Goal: Task Accomplishment & Management: Use online tool/utility

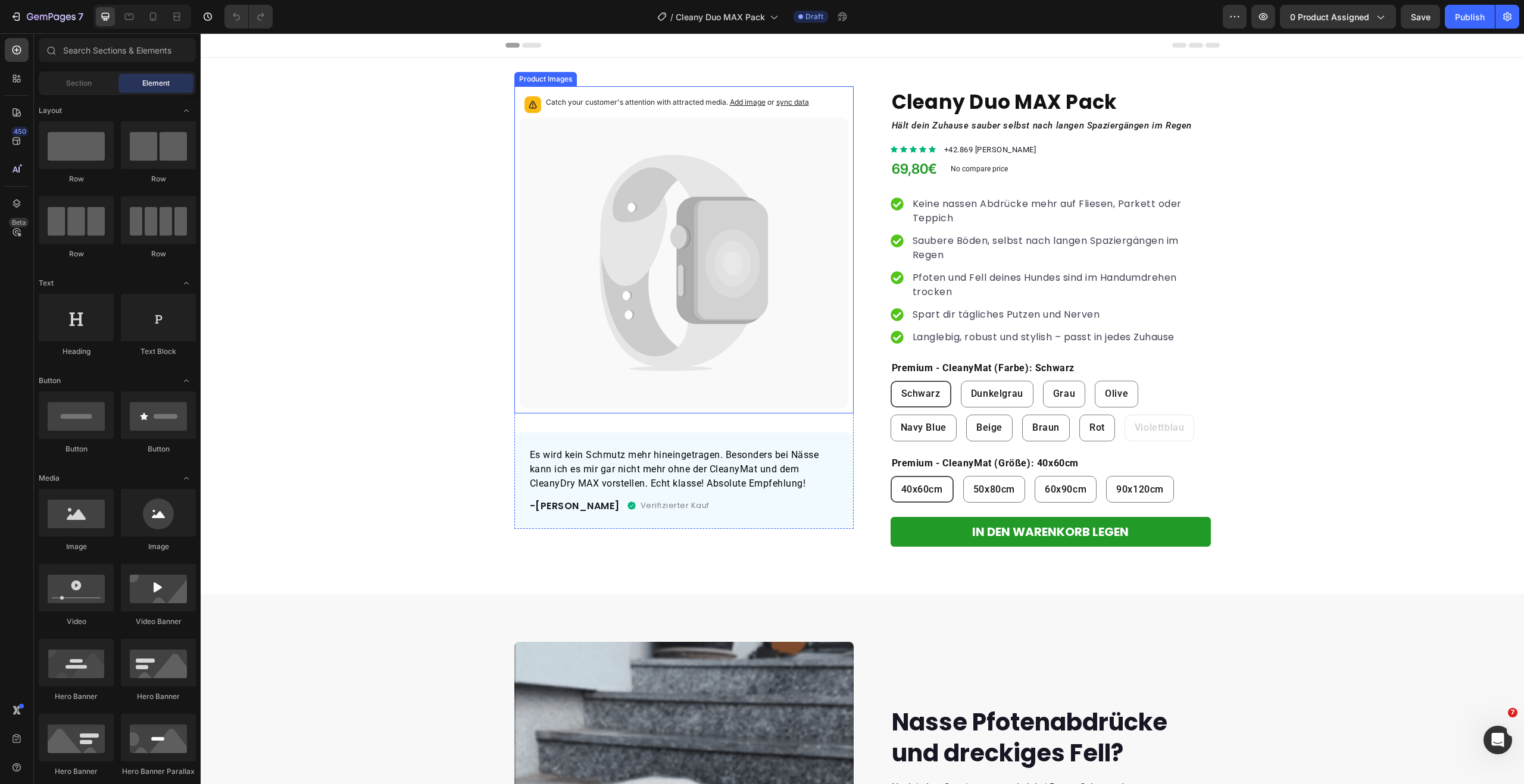
click at [702, 187] on icon at bounding box center [674, 221] width 149 height 132
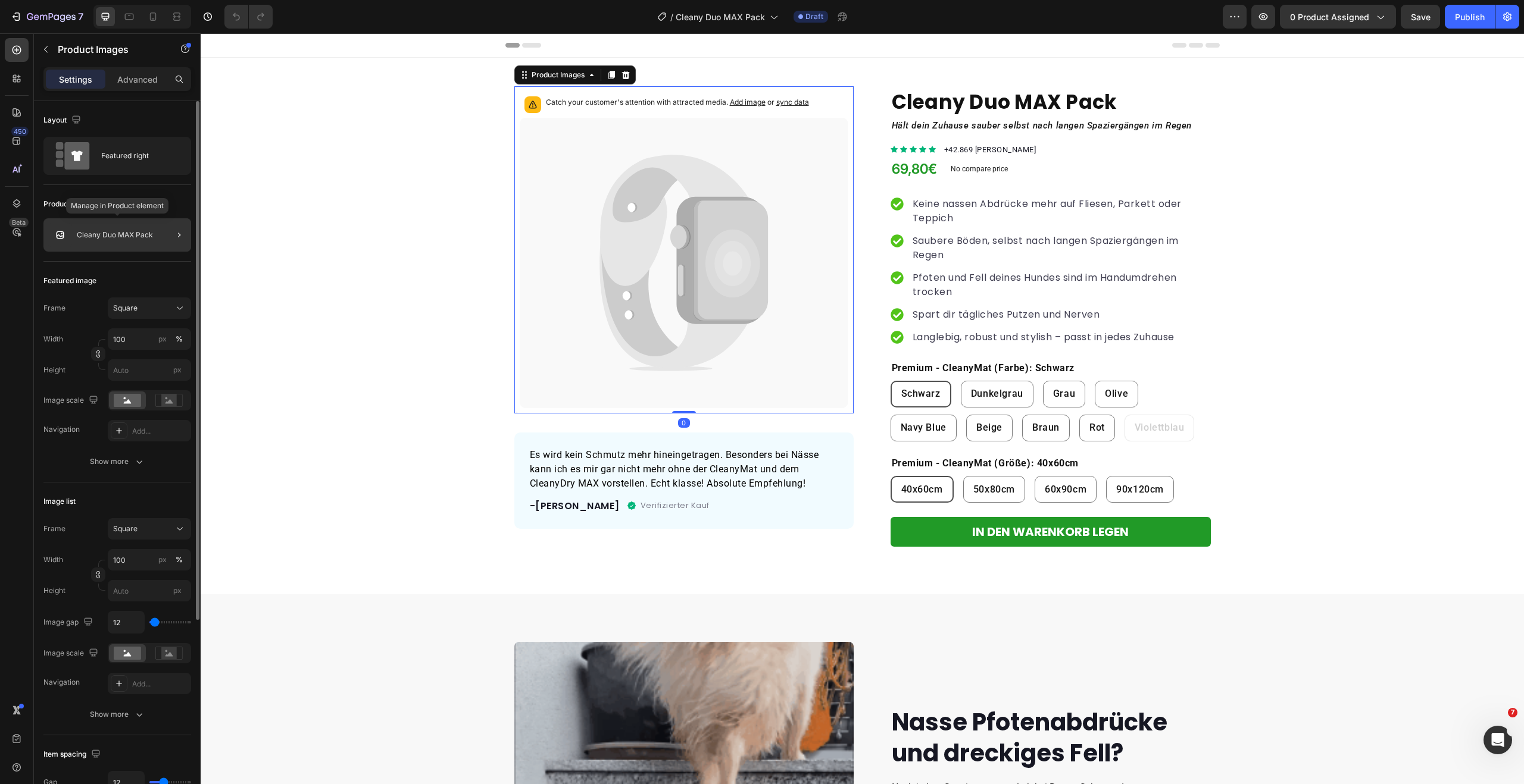
click at [137, 231] on p "Cleany Duo MAX Pack" at bounding box center [115, 234] width 76 height 8
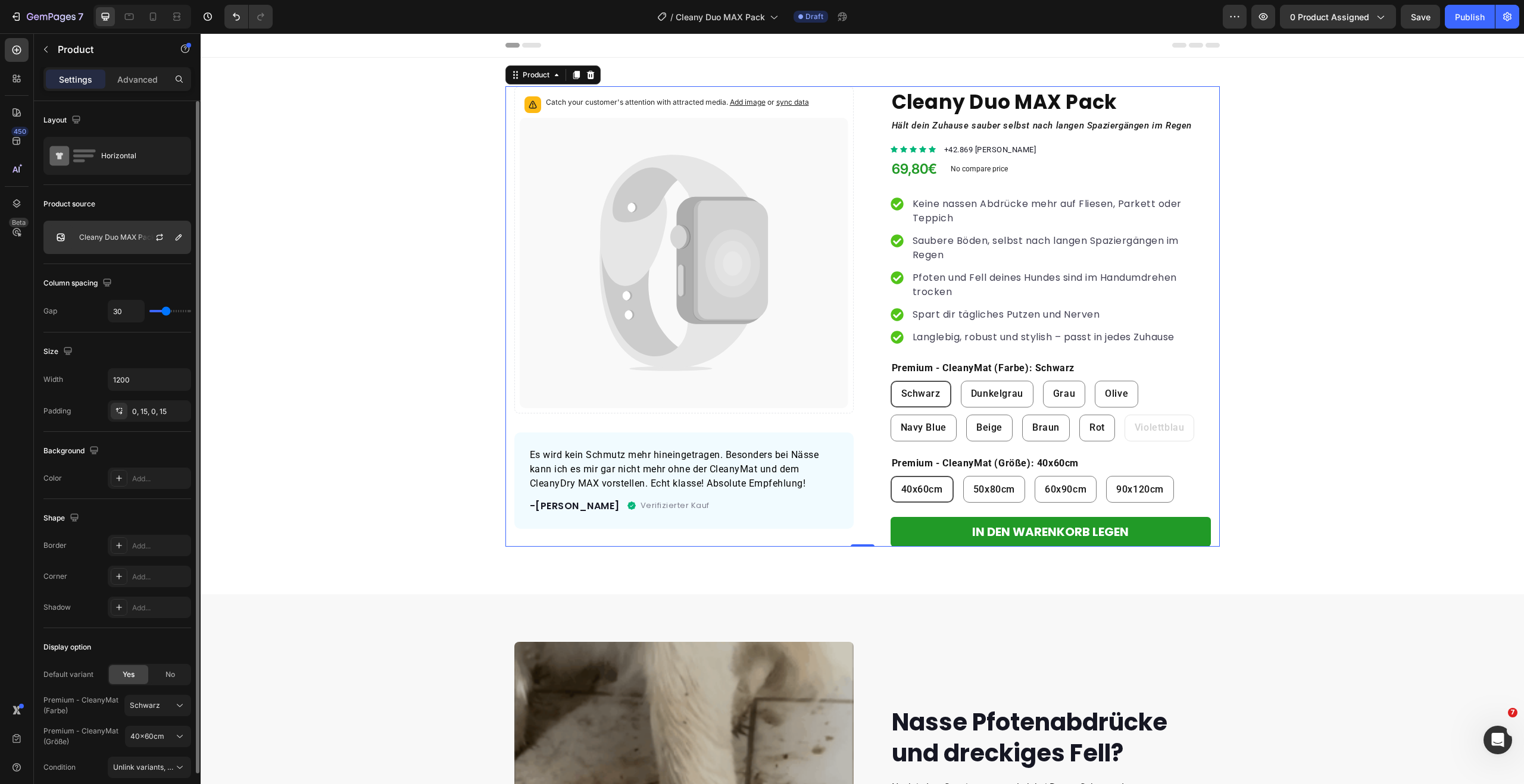
click at [116, 236] on p "Cleany Duo MAX Pack" at bounding box center [117, 237] width 76 height 8
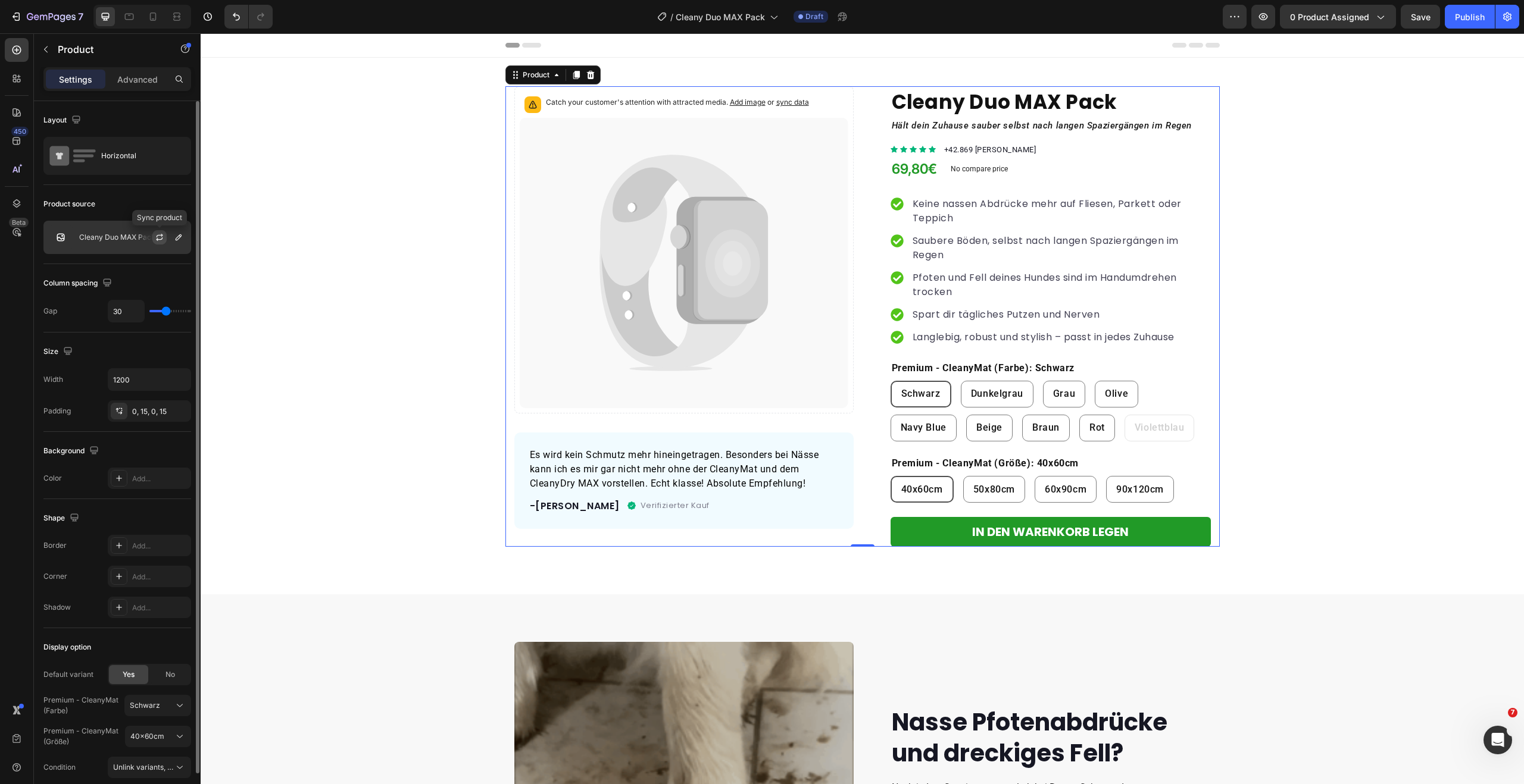
click at [157, 237] on icon "button" at bounding box center [160, 237] width 10 height 10
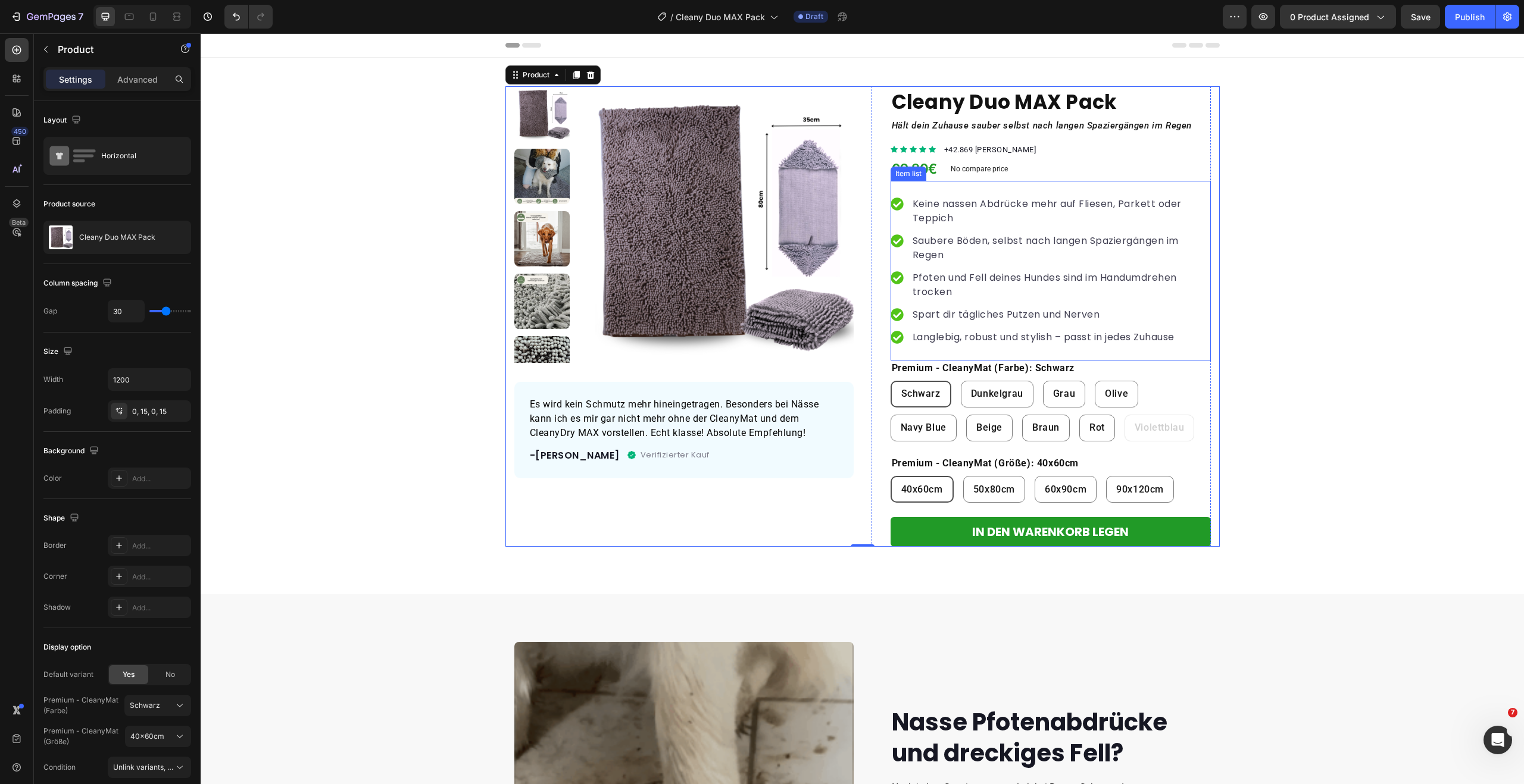
click at [1007, 203] on p "Keine nassen Abdrücke mehr auf Fliesen, Parkett oder Teppich" at bounding box center [1061, 212] width 296 height 29
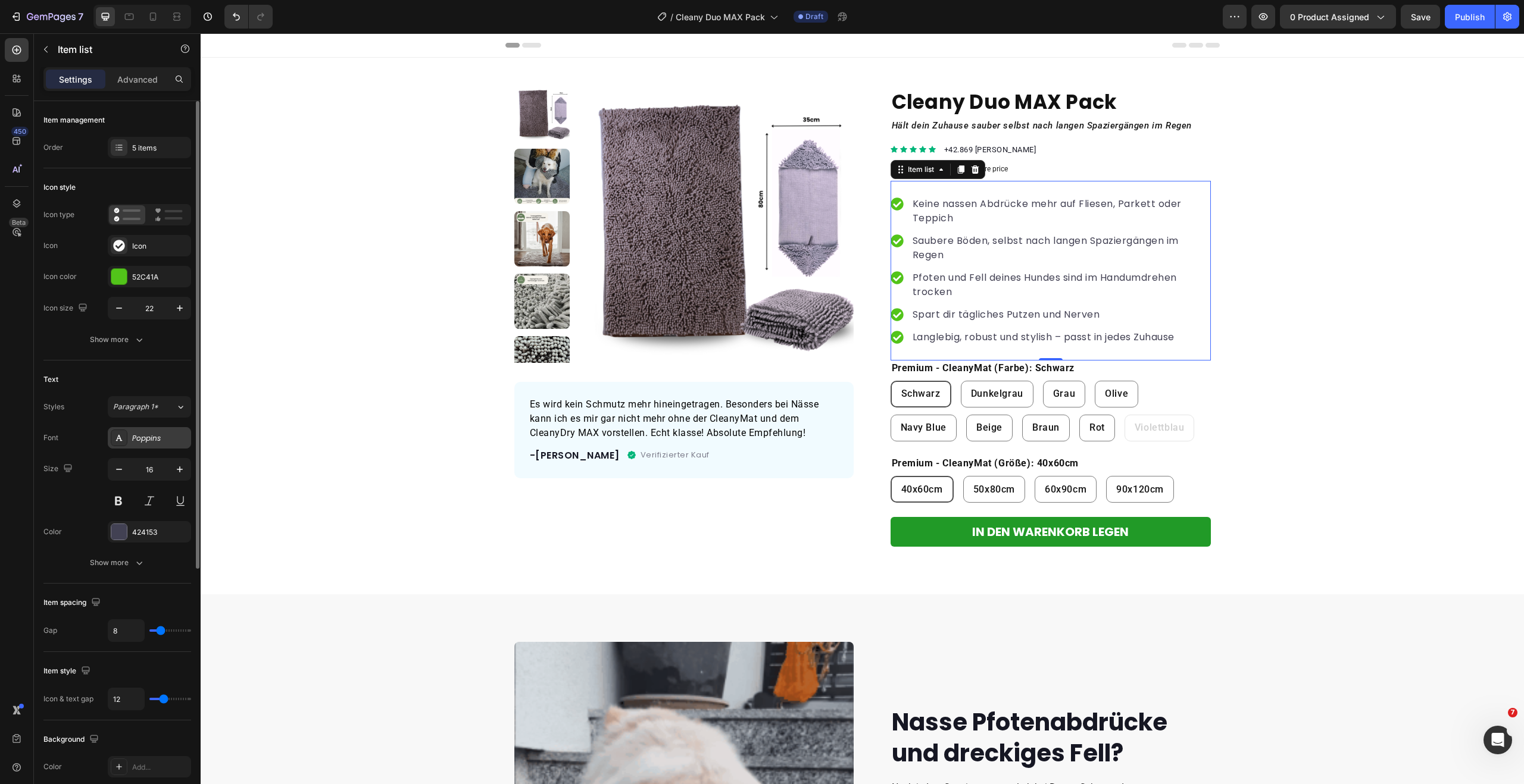
click at [149, 440] on div "Poppins" at bounding box center [160, 438] width 56 height 11
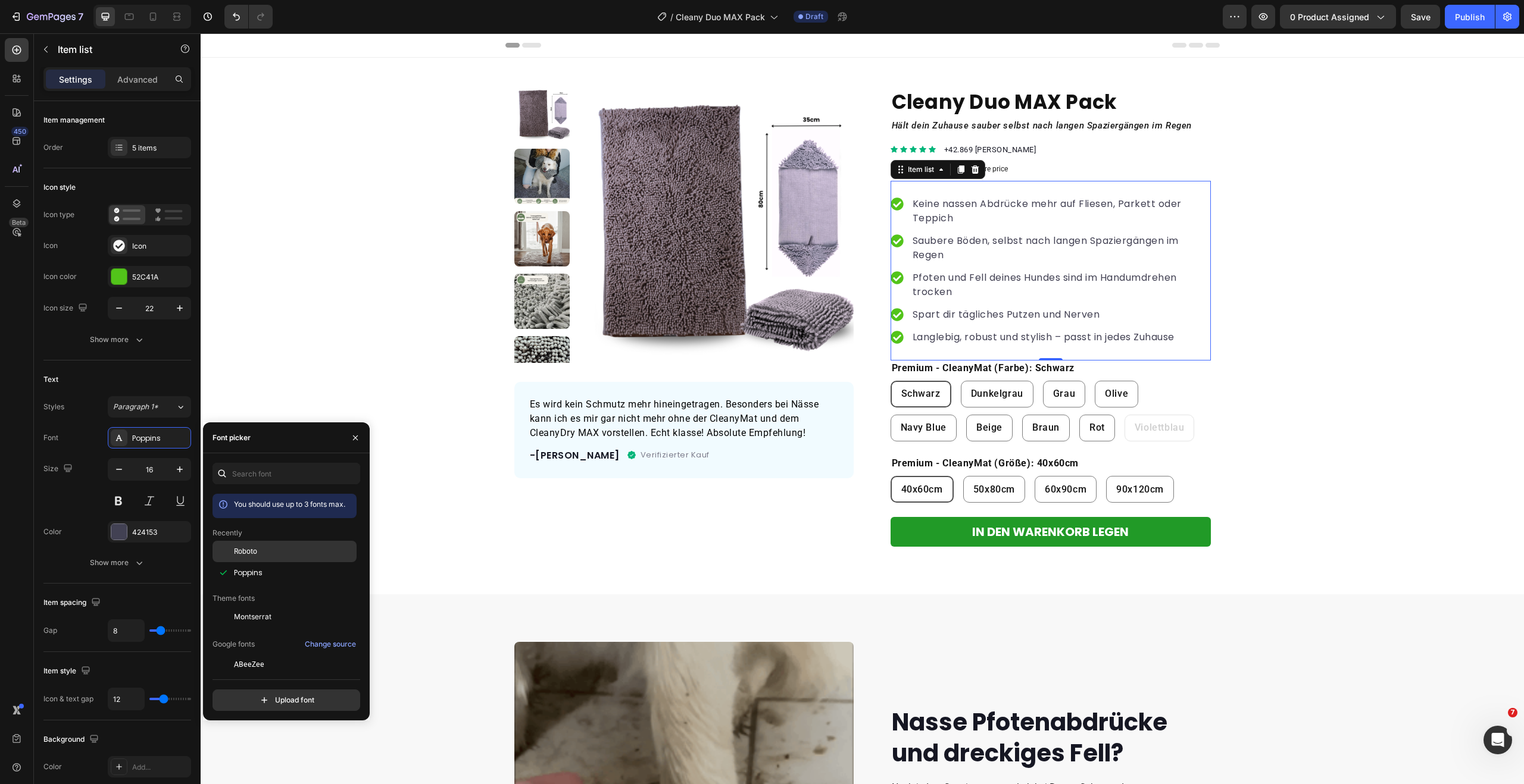
click at [270, 552] on div "Roboto" at bounding box center [293, 551] width 120 height 11
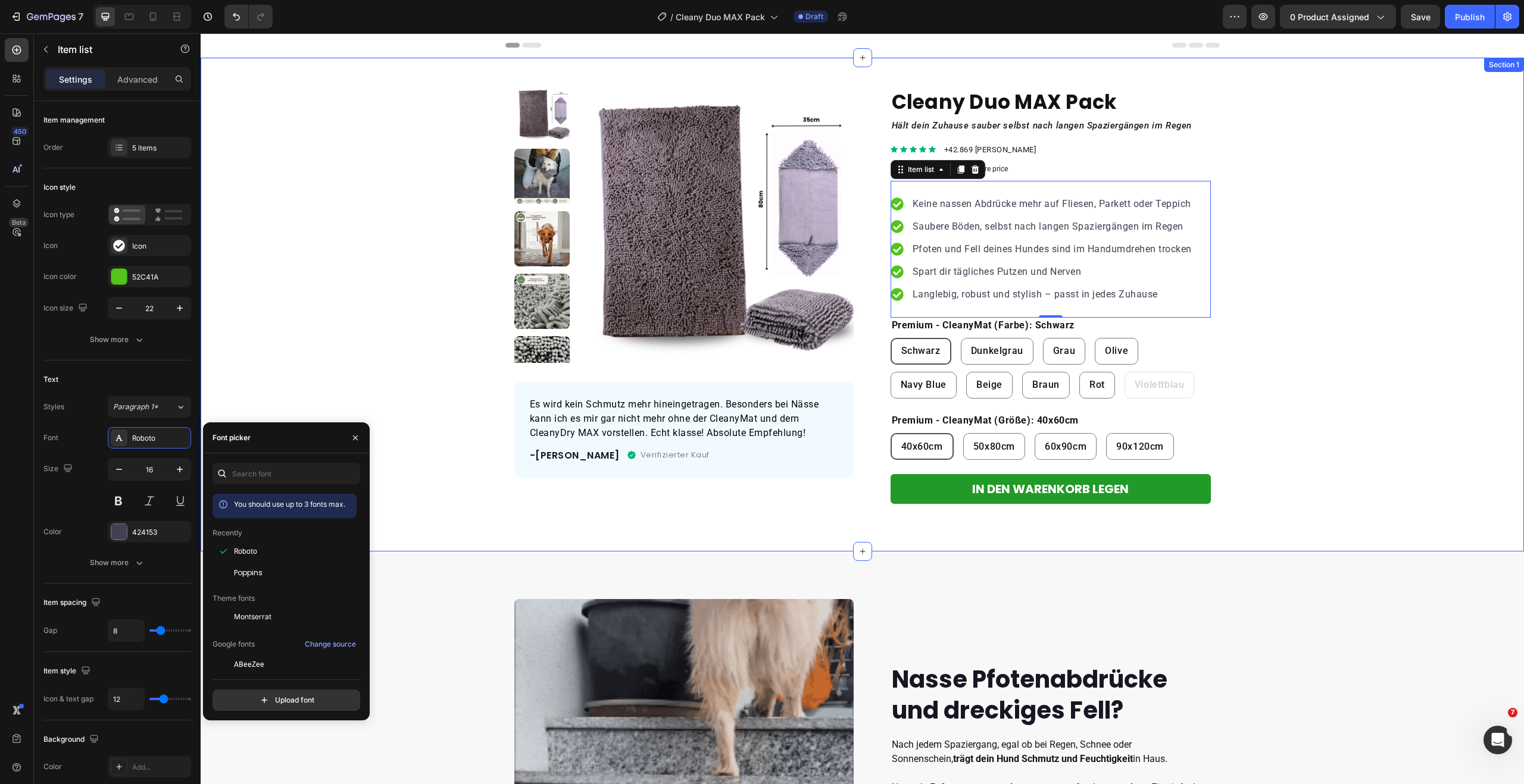
click at [1310, 303] on div "Product Images Es wird kein Schmutz mehr hineingetragen. Besonders bei Nässe ka…" at bounding box center [862, 295] width 1324 height 417
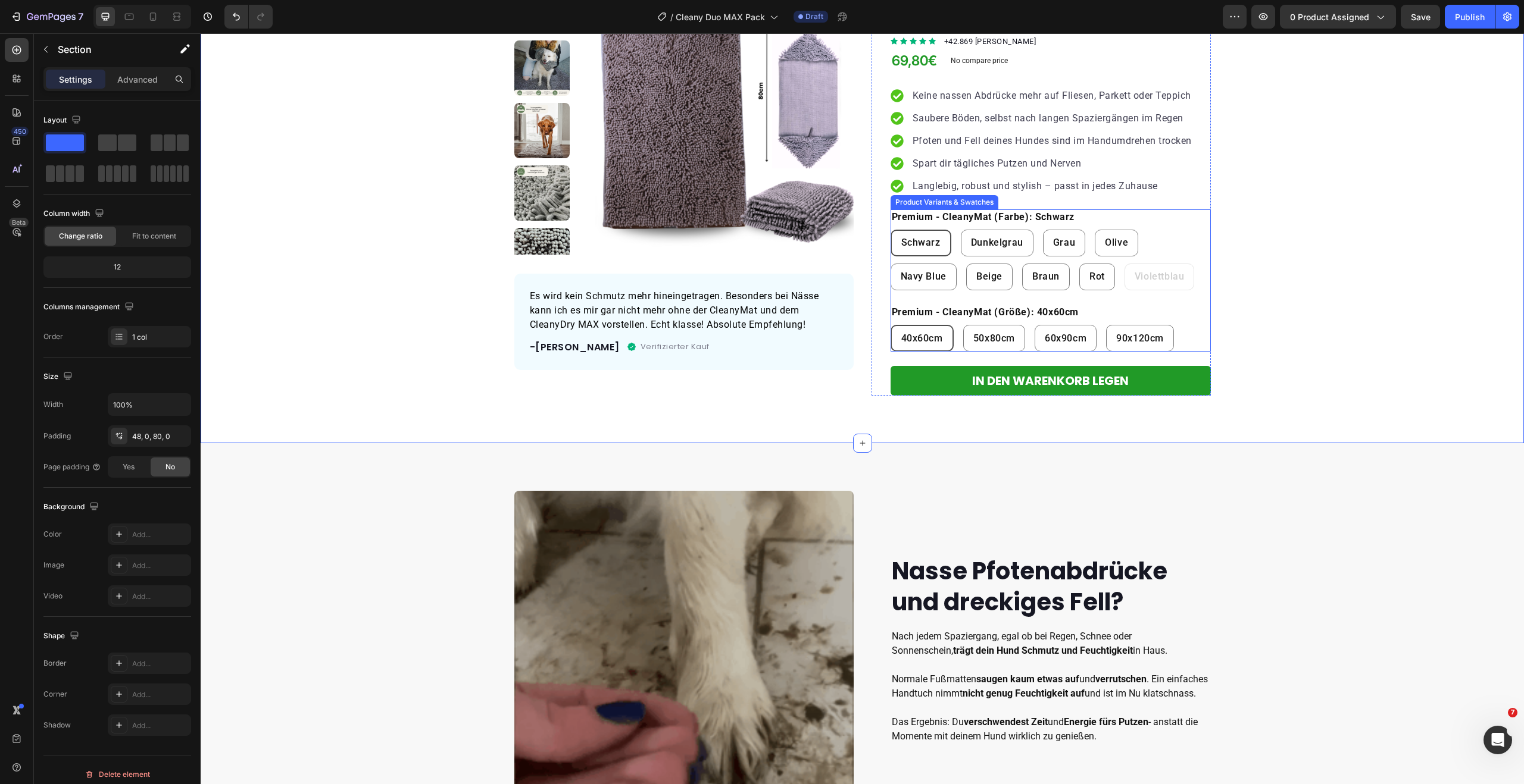
scroll to position [107, 0]
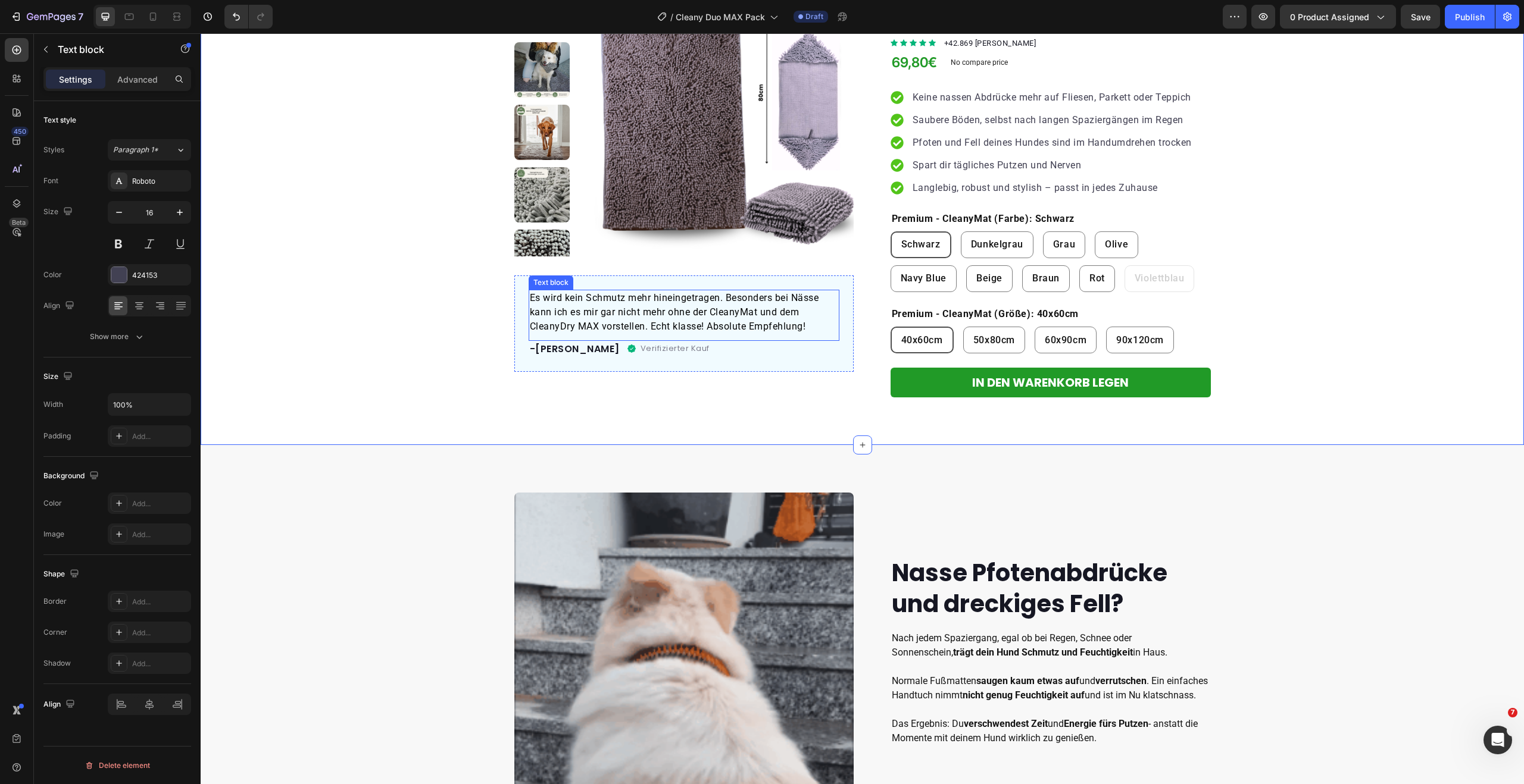
click at [685, 308] on span "Es wird kein Schmutz mehr hineingetragen. Besonders bei Nässe kann ich es mir g…" at bounding box center [674, 311] width 289 height 40
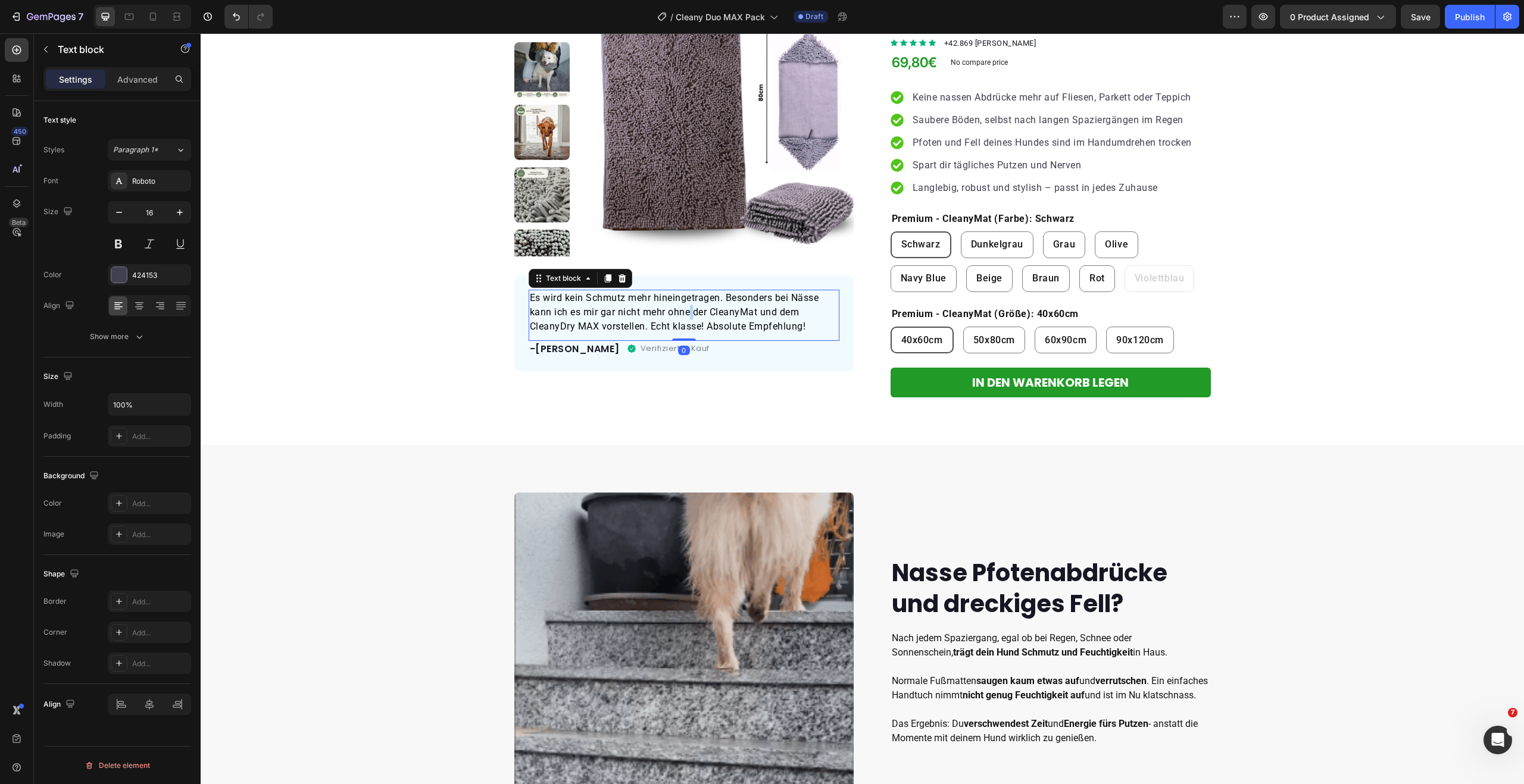
click at [685, 308] on span "Es wird kein Schmutz mehr hineingetragen. Besonders bei Nässe kann ich es mir g…" at bounding box center [674, 311] width 289 height 40
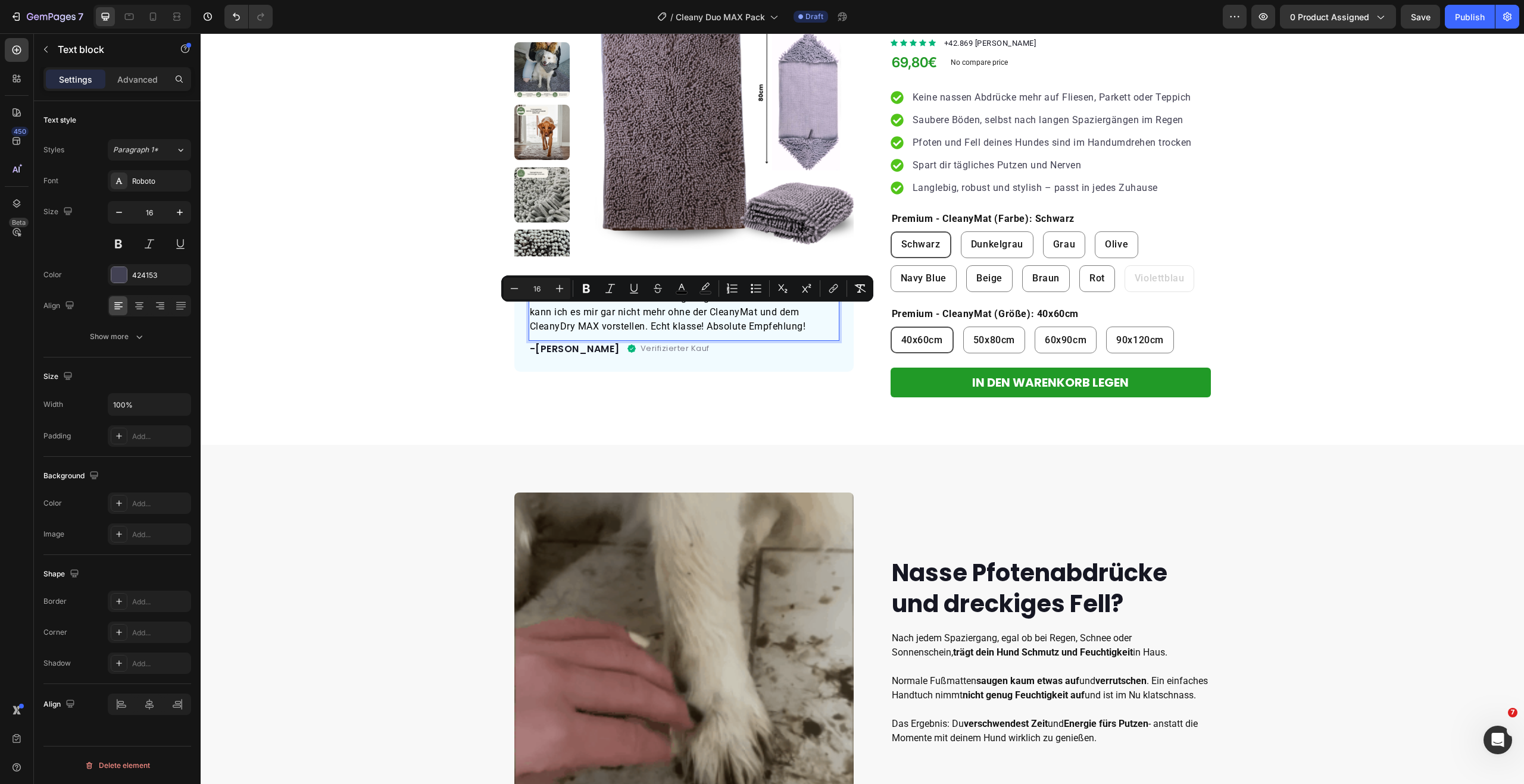
click at [630, 308] on span "Es wird kein Schmutz mehr hineingetragen. Besonders bei Nässe kann ich es mir g…" at bounding box center [674, 311] width 289 height 40
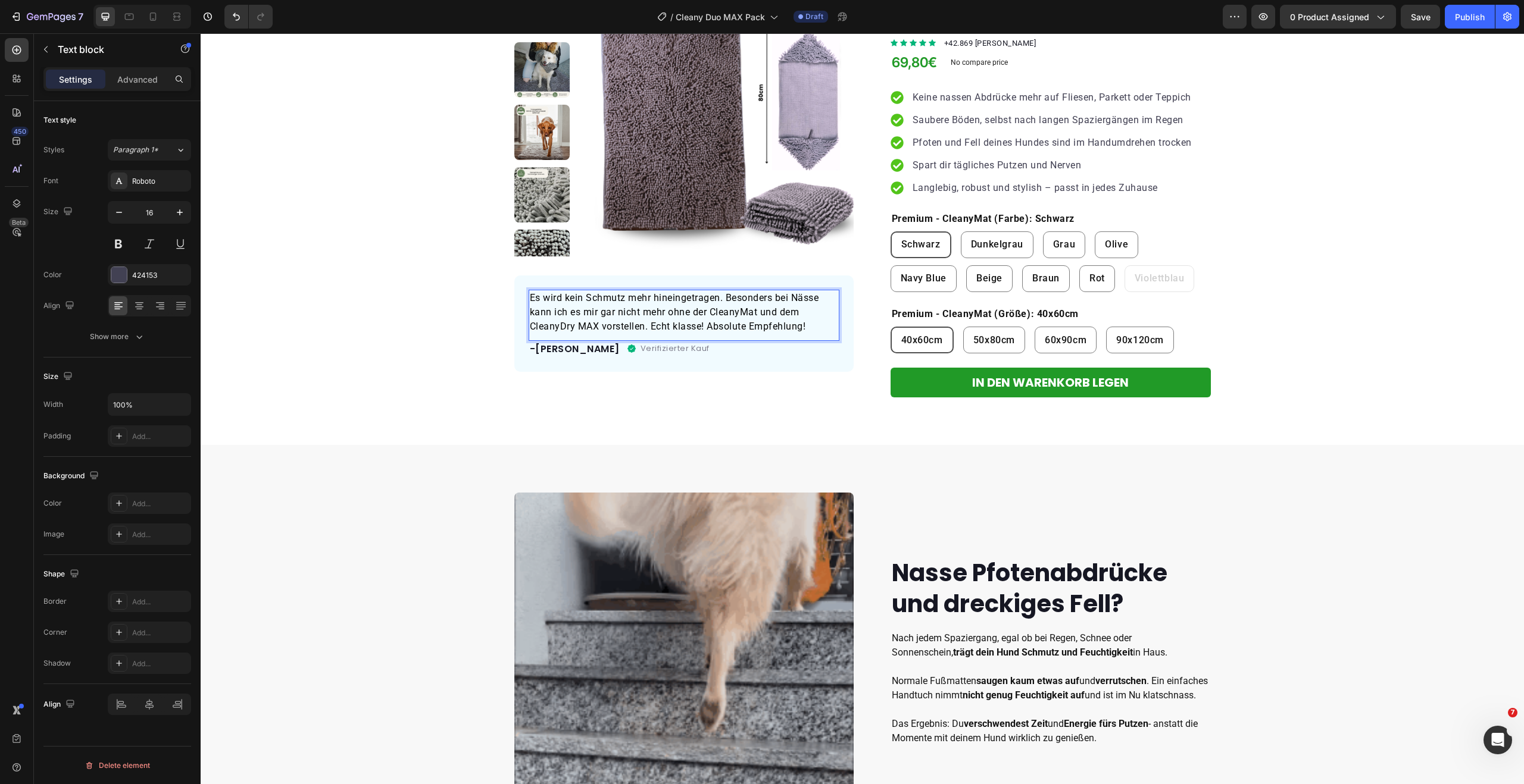
click at [619, 298] on span "Es wird kein Schmutz mehr hineingetragen. Besonders bei Nässe kann ich es mir g…" at bounding box center [674, 311] width 289 height 40
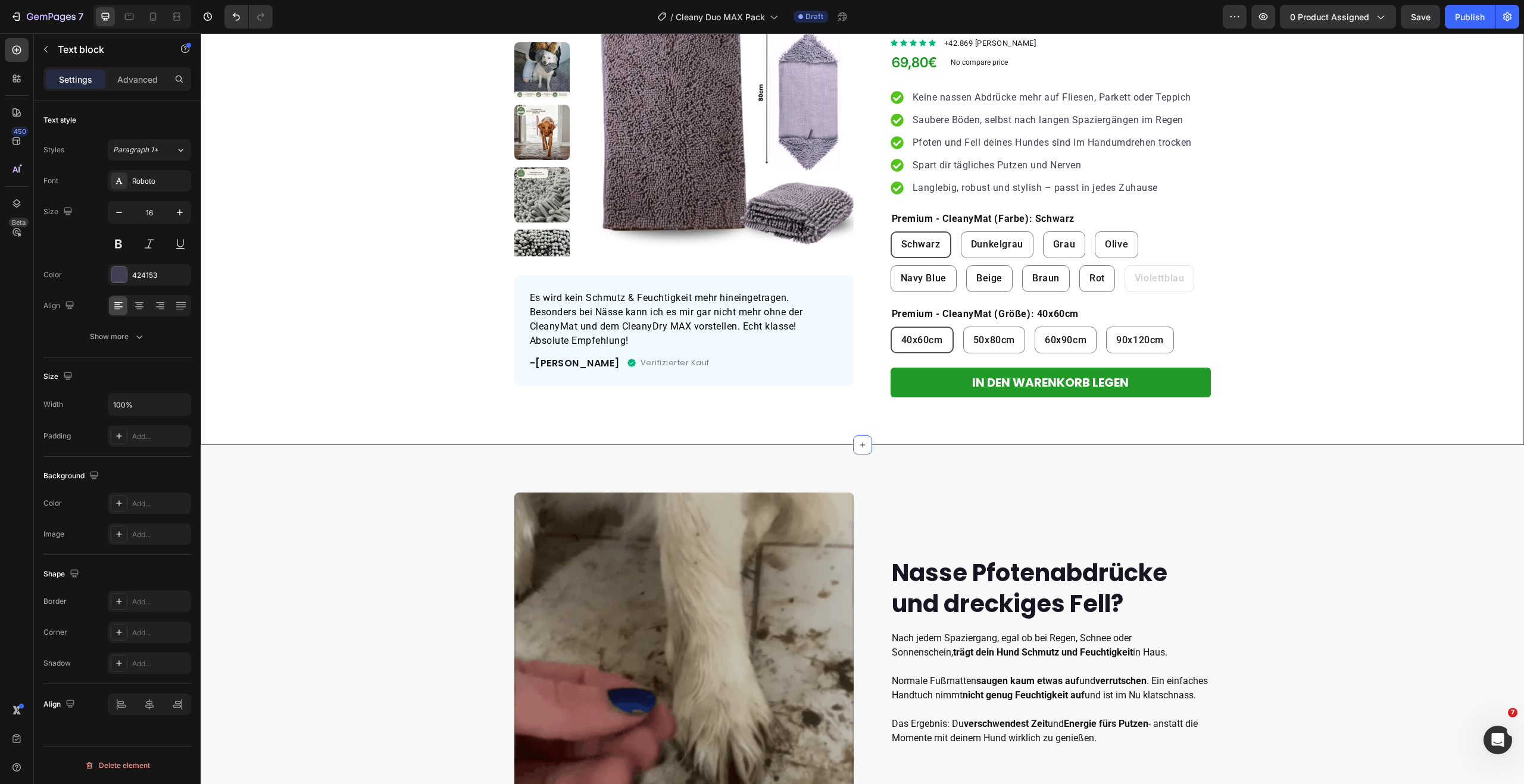
click at [775, 427] on div "Product Images Es wird kein Schmutz & Feuchtigkeit mehr hineingetragen. Besonde…" at bounding box center [862, 197] width 1324 height 494
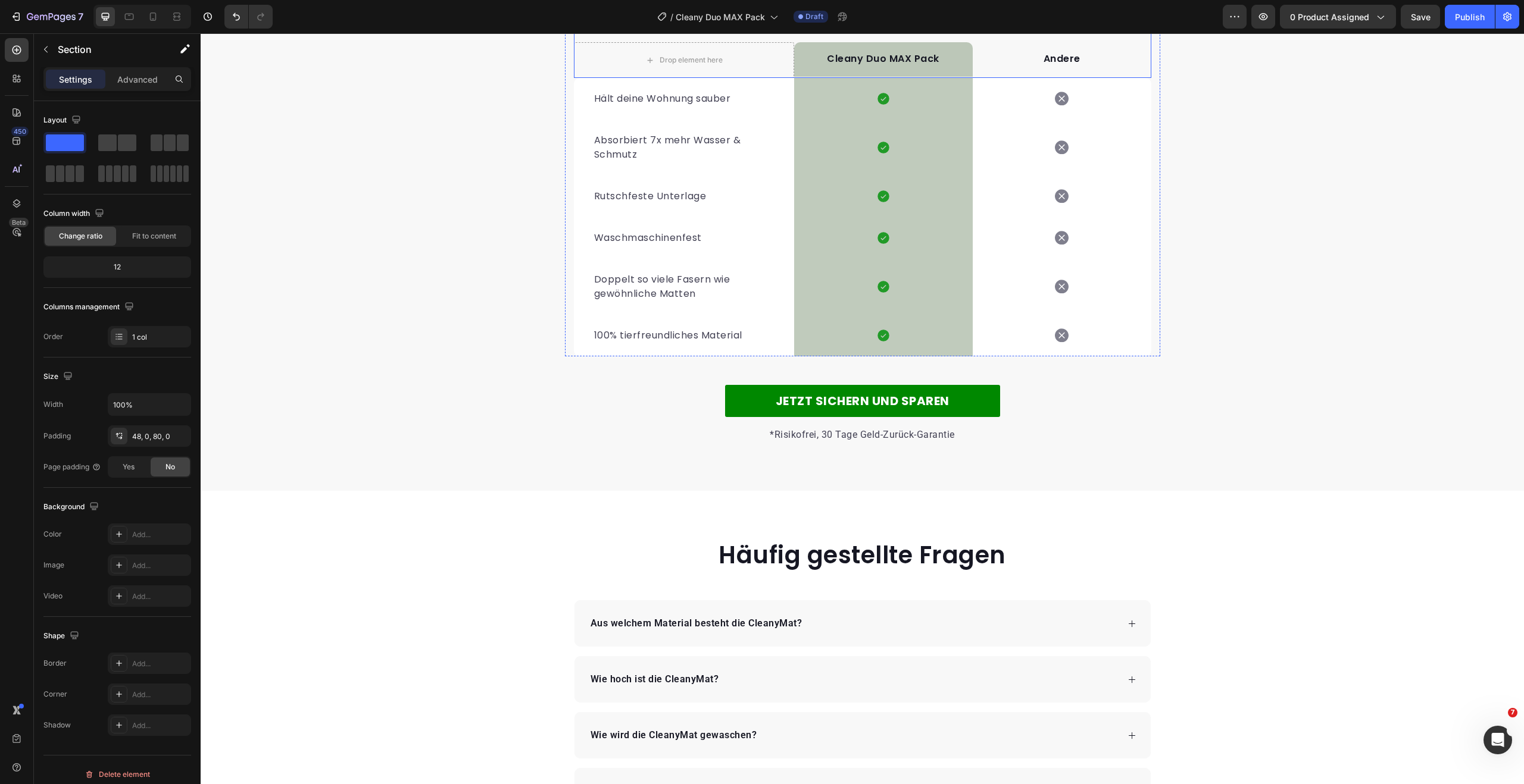
scroll to position [1979, 0]
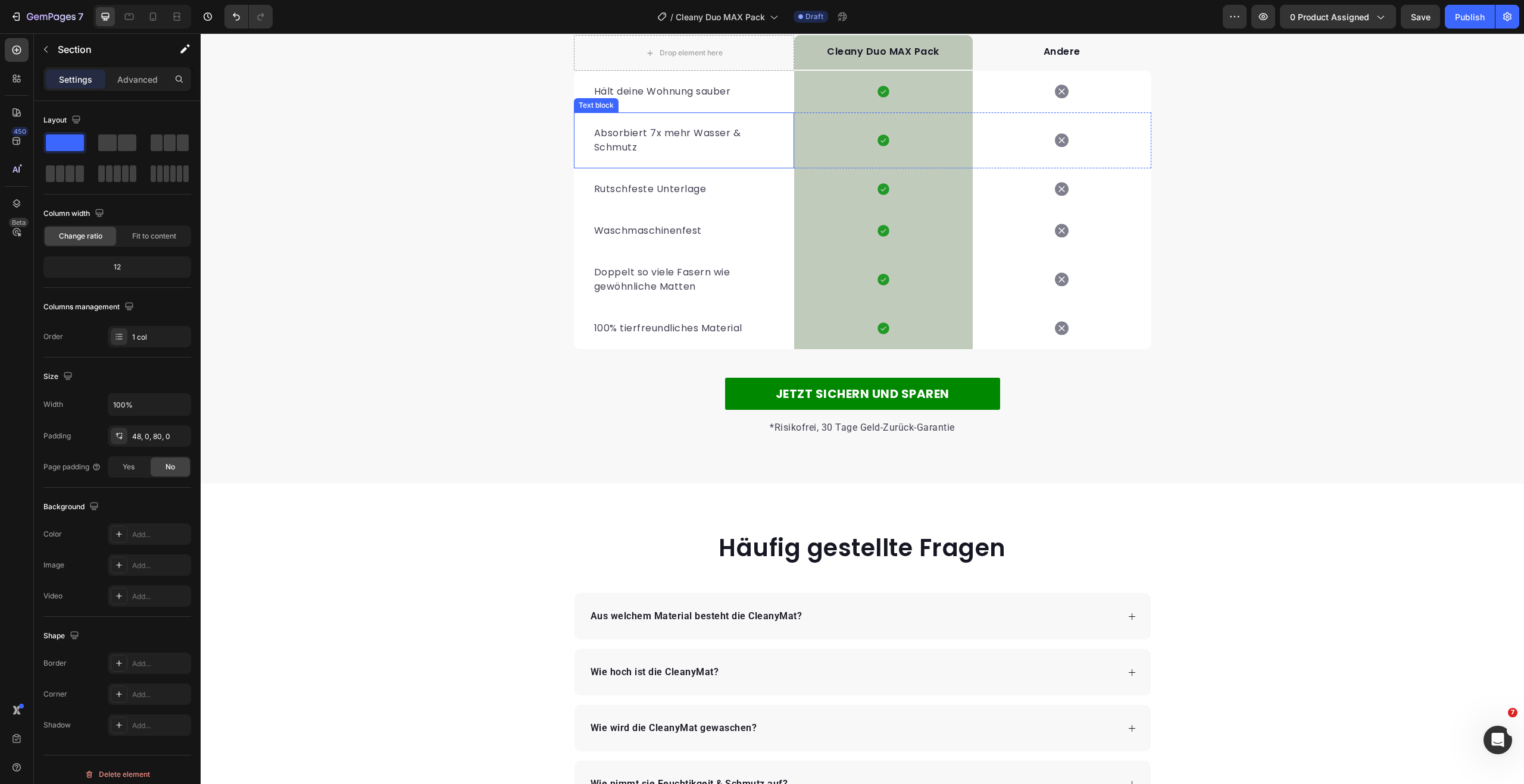
click at [697, 155] on p "Absorbiert 7x mehr Wasser & Schmutz" at bounding box center [684, 141] width 180 height 29
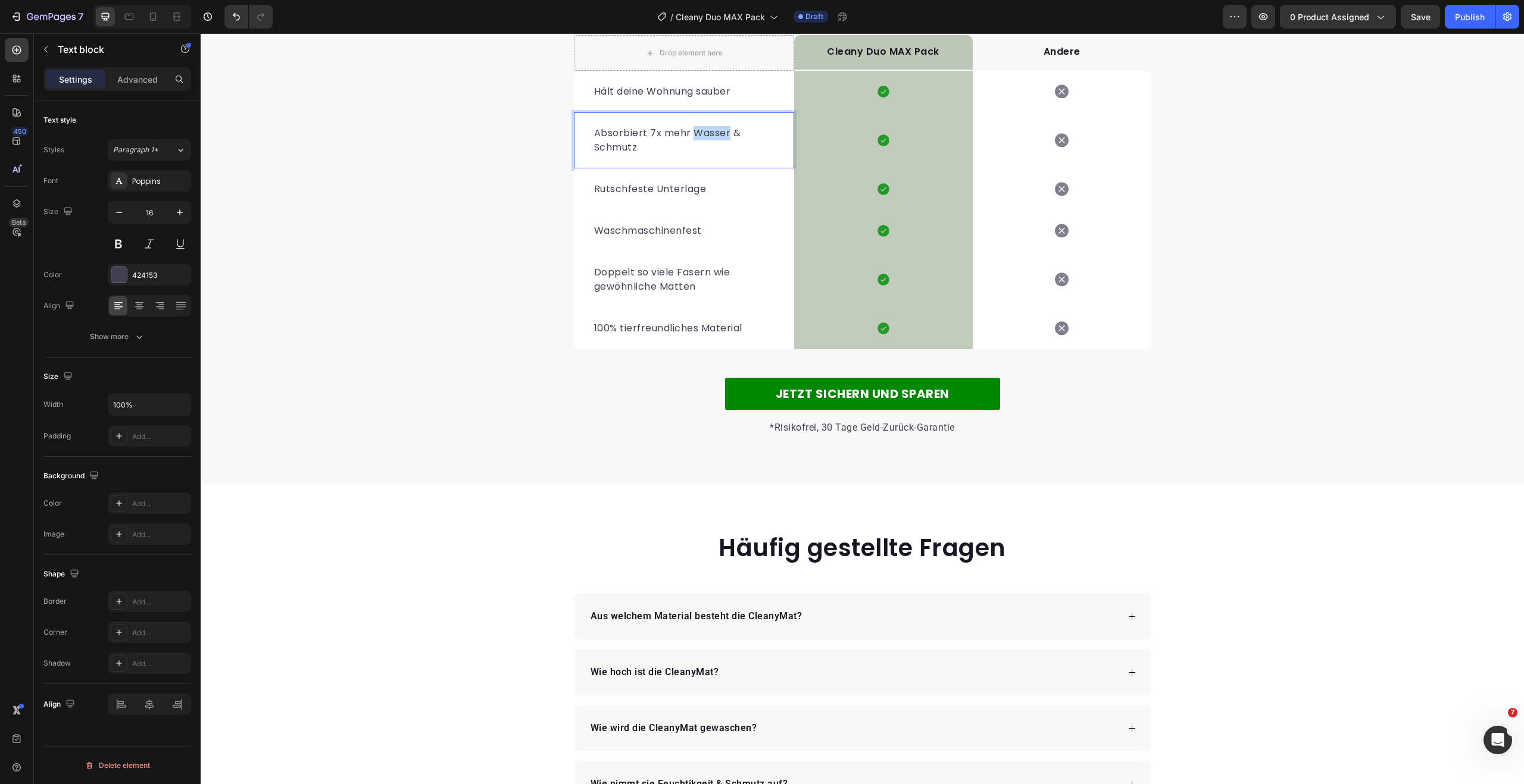
click at [697, 155] on p "Absorbiert 7x mehr Wasser & Schmutz" at bounding box center [684, 141] width 180 height 29
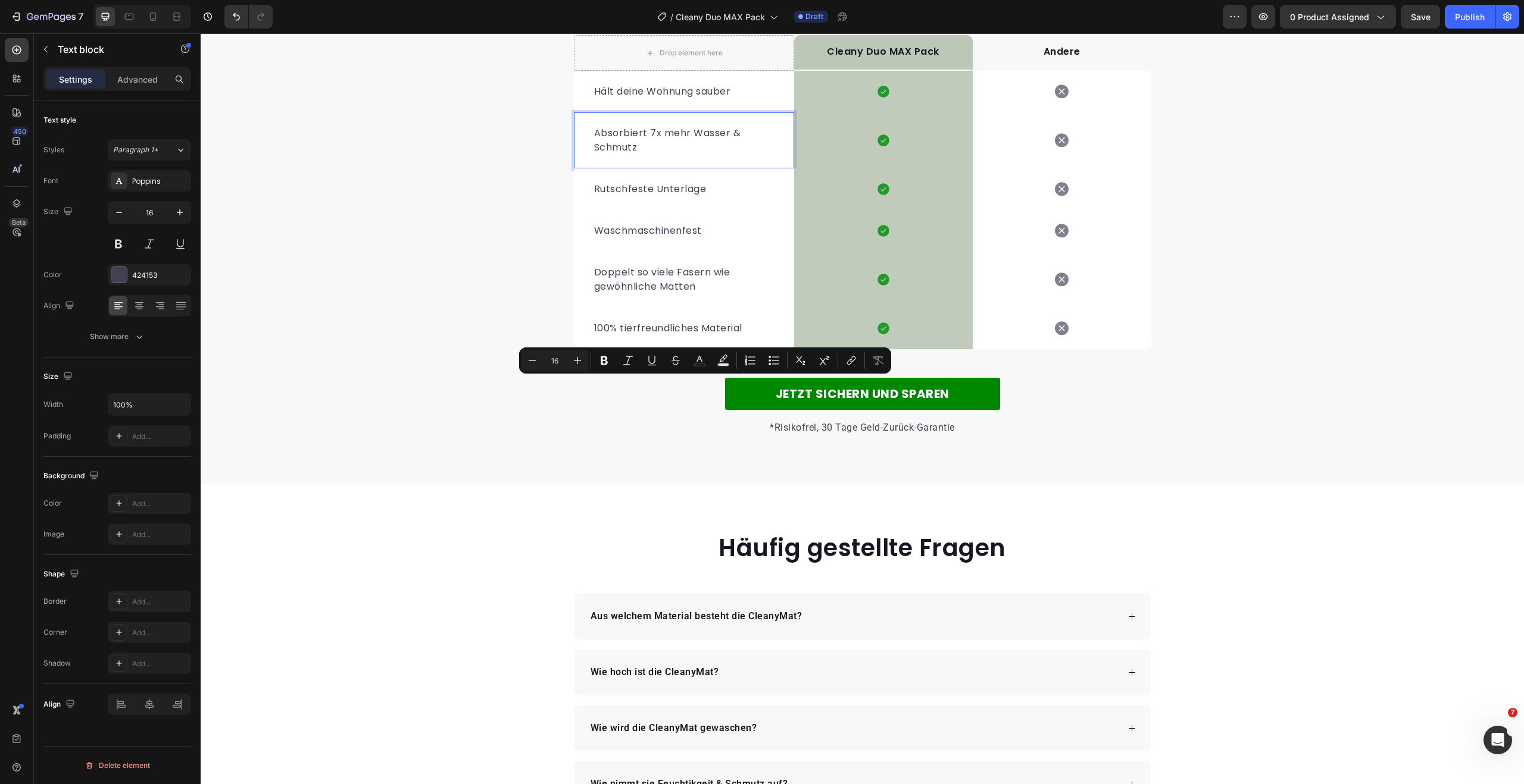
click at [682, 155] on p "Absorbiert 7x mehr Wasser & Schmutz" at bounding box center [684, 141] width 180 height 29
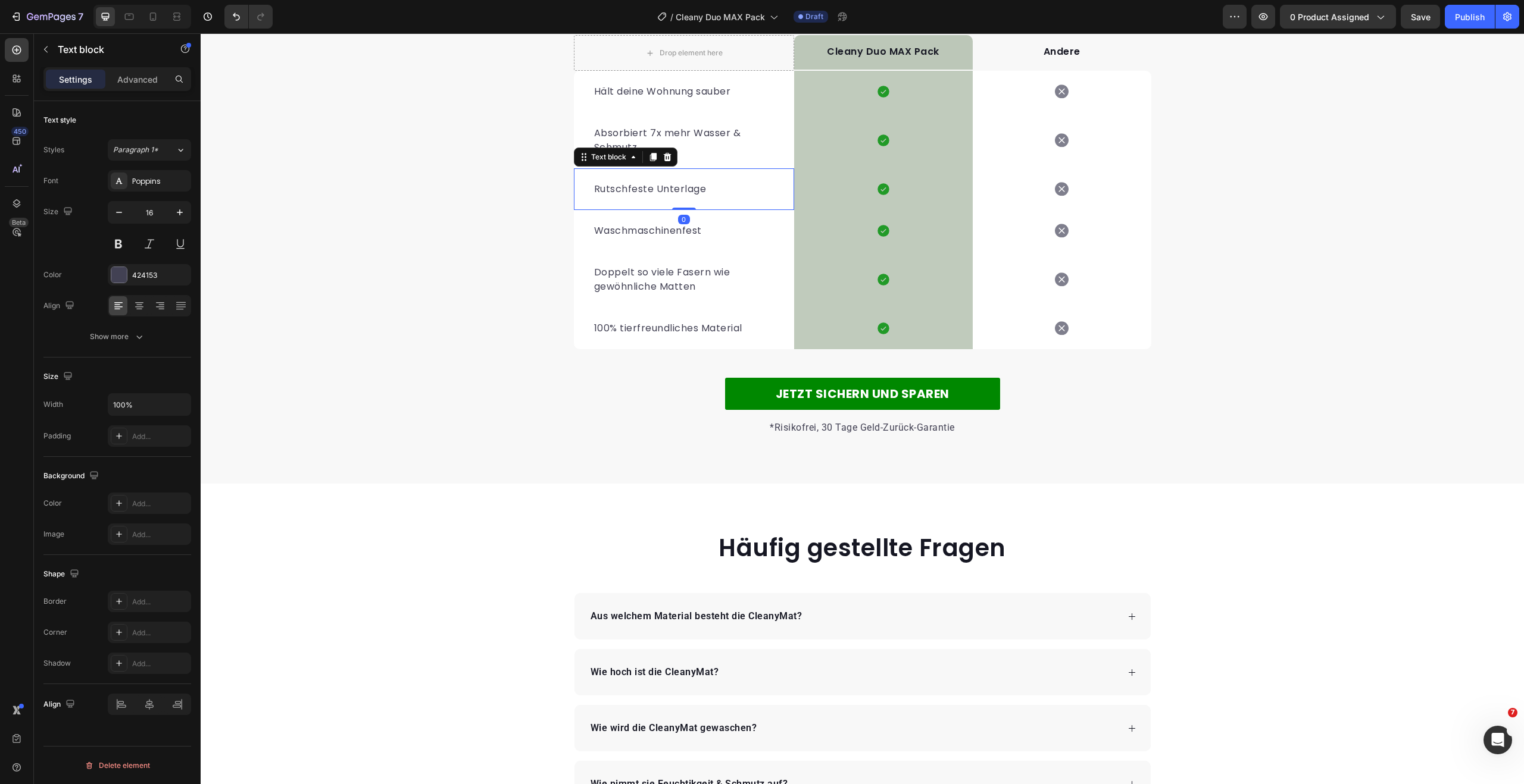
click at [659, 197] on p "Rutschfeste Unterlage" at bounding box center [684, 189] width 180 height 14
click at [658, 197] on p "Rutschfeste Unterlage" at bounding box center [684, 189] width 180 height 14
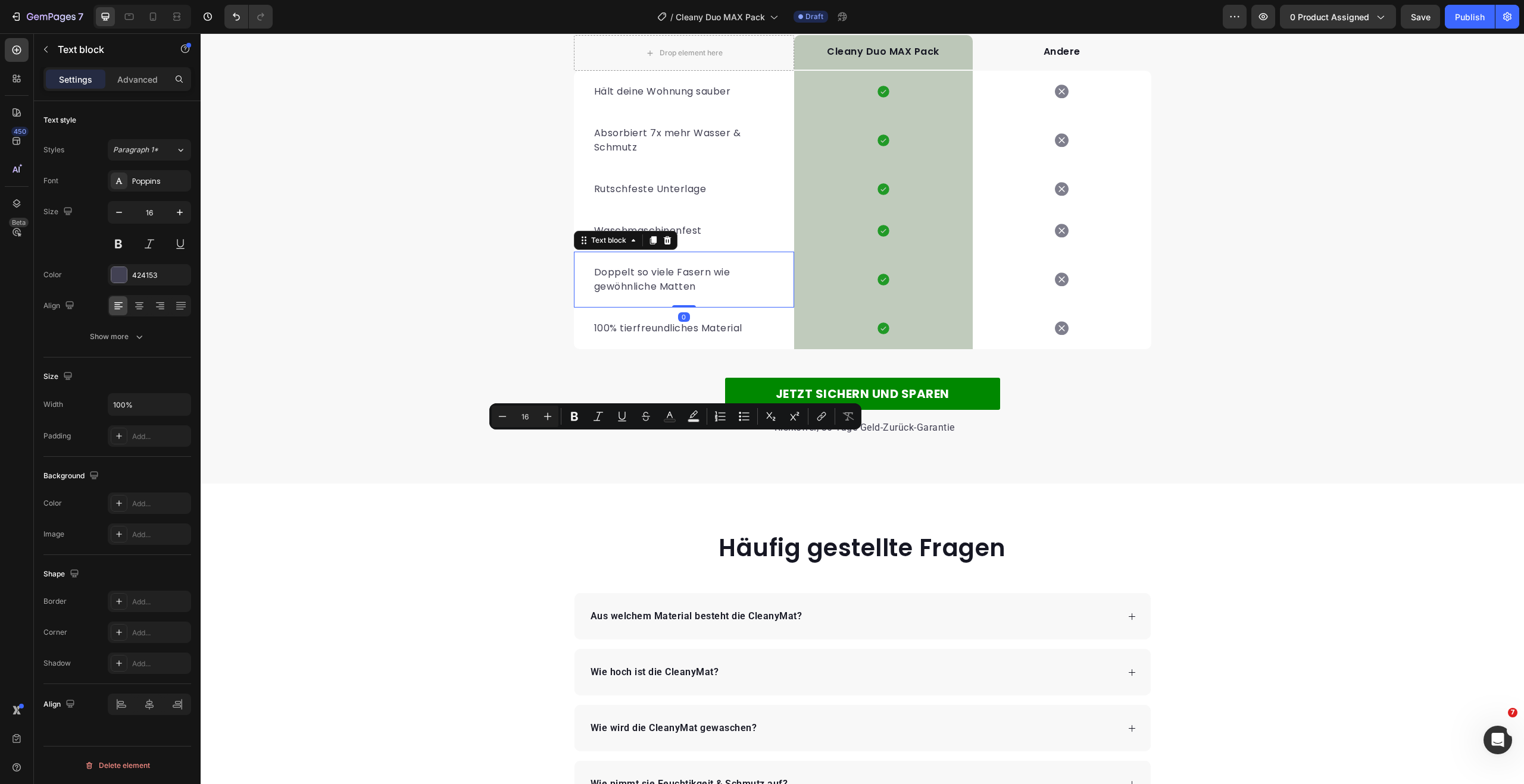
click at [655, 294] on p "Doppelt so viele Fasern wie gewöhnliche Matten" at bounding box center [684, 280] width 180 height 29
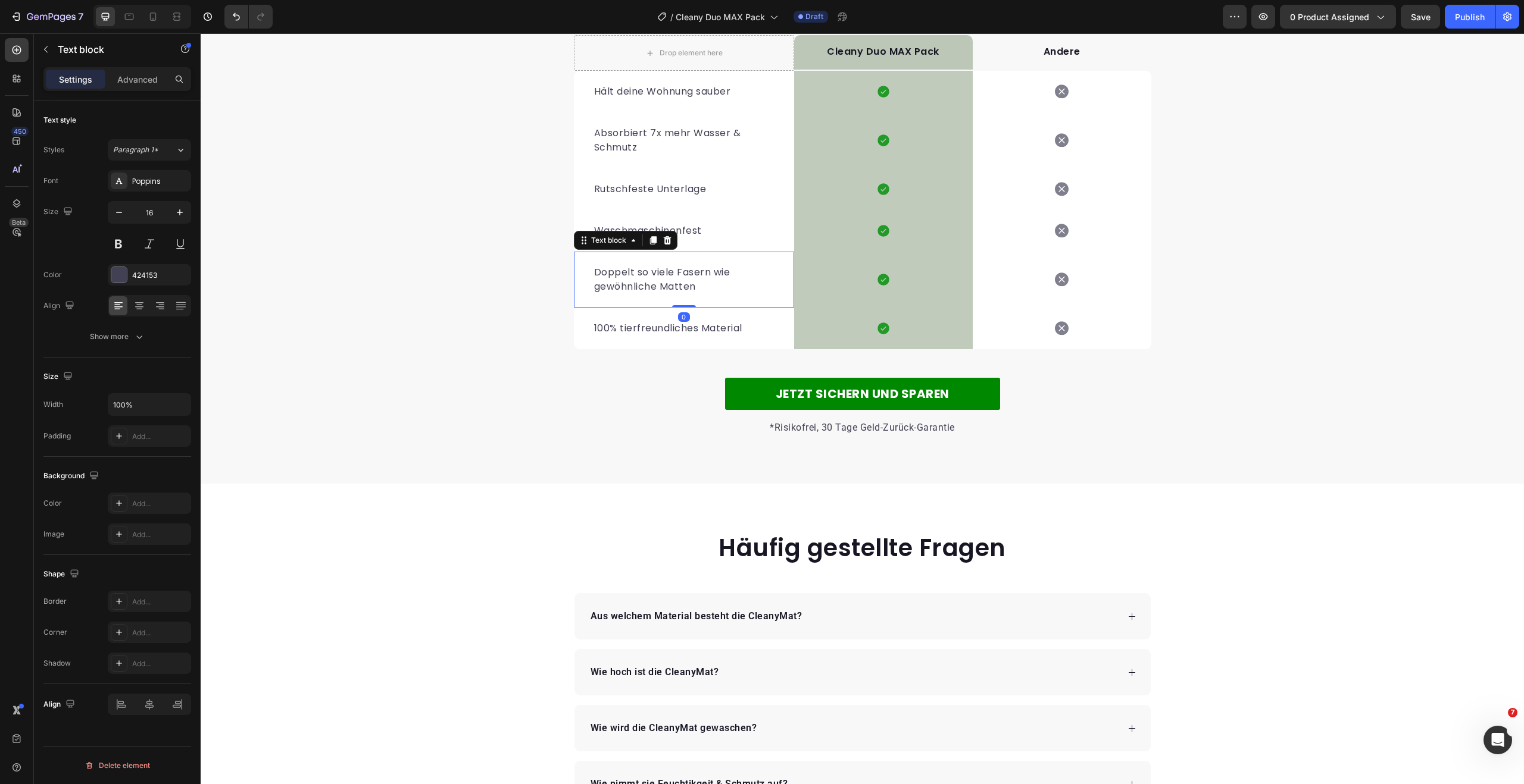
click at [656, 294] on p "Doppelt so viele Fasern wie gewöhnliche Matten" at bounding box center [684, 280] width 180 height 29
click at [671, 294] on p "Längere Fasern um zu dem versteckten Schmutz zu gelangen" at bounding box center [684, 280] width 180 height 29
click at [200, 33] on lt-span ", um" at bounding box center [200, 33] width 0 height 0
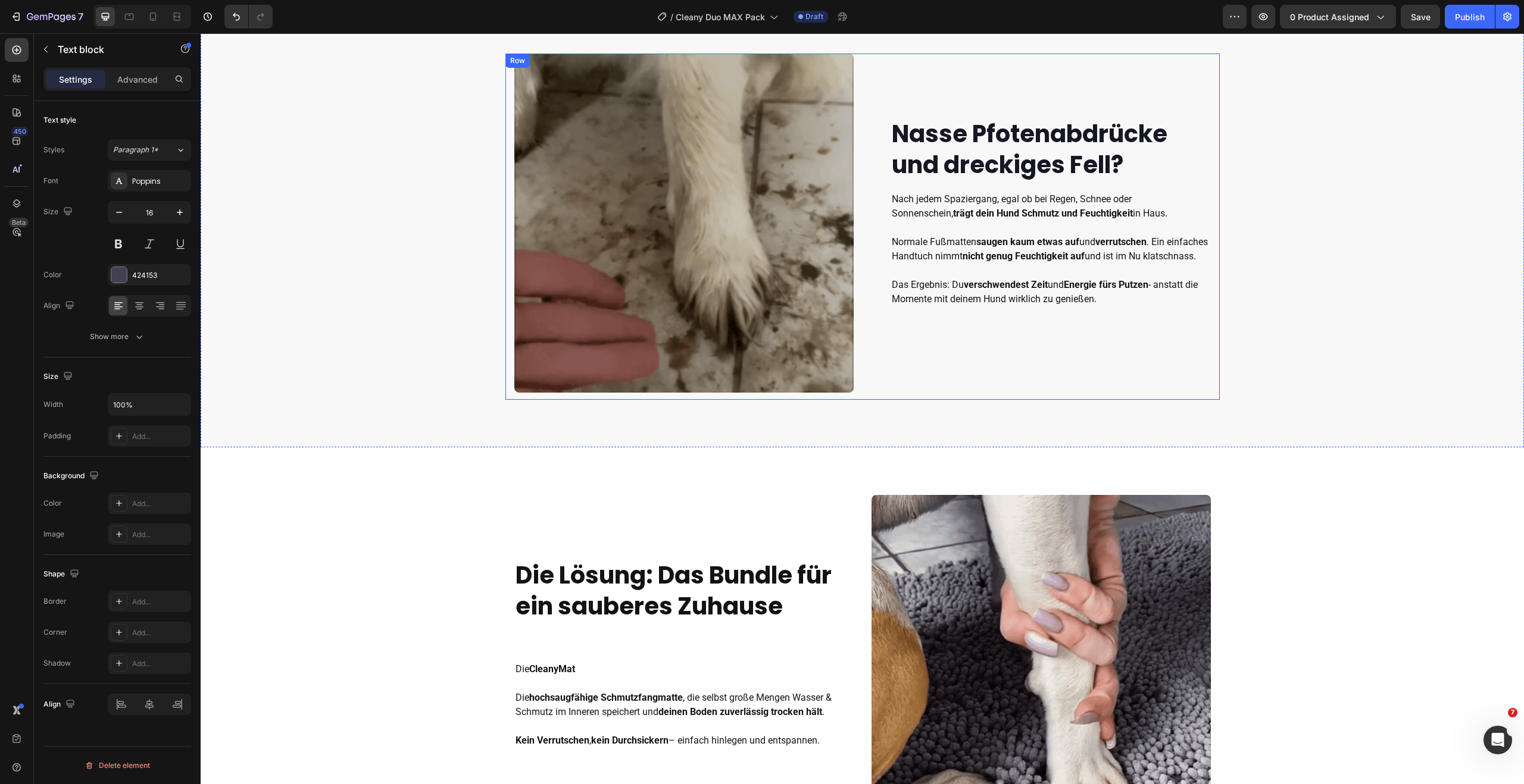
scroll to position [0, 0]
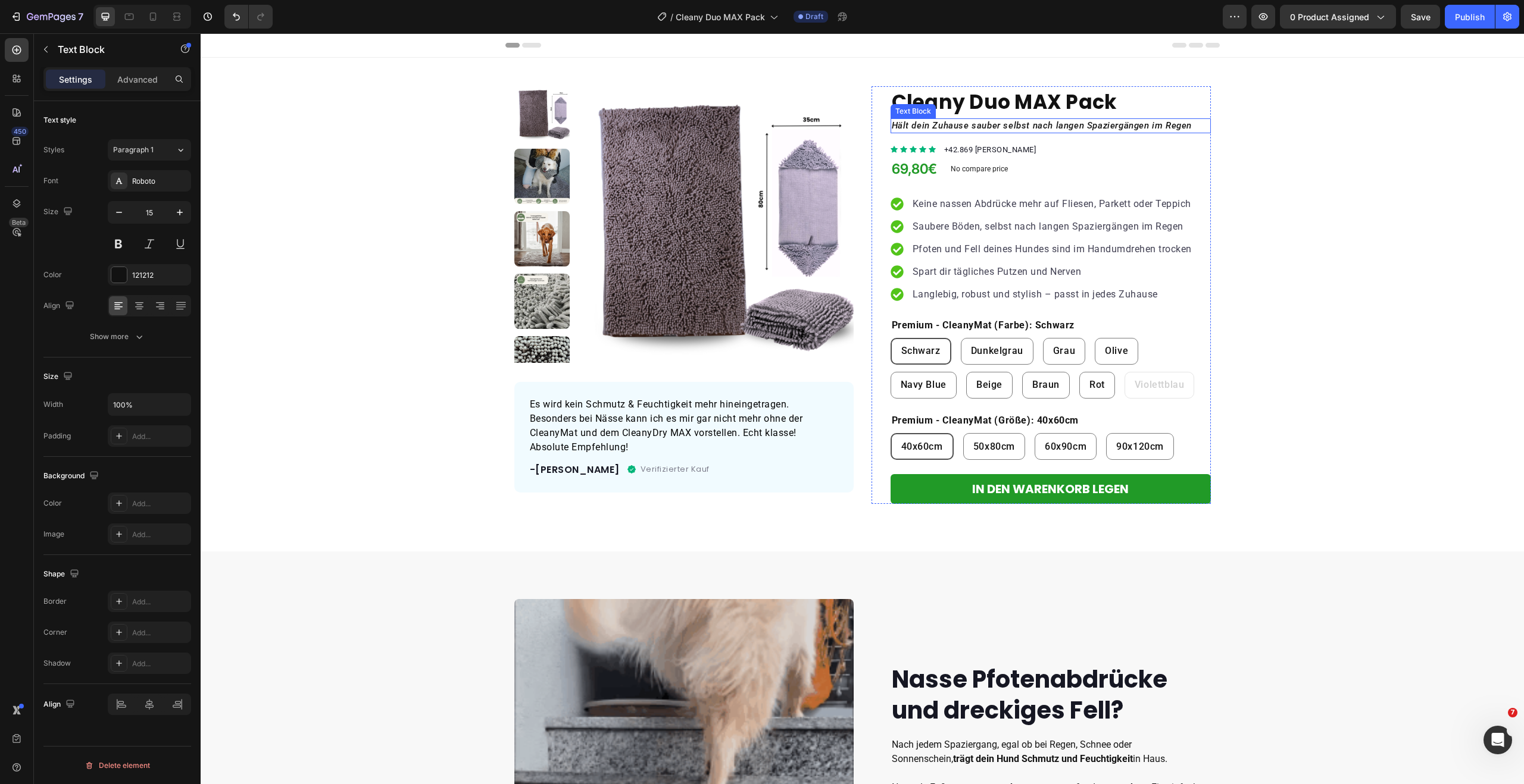
click at [961, 126] on icon "Hält dein Zuhause sauber selbst nach langen Spaziergängen im Regen" at bounding box center [1041, 126] width 300 height 11
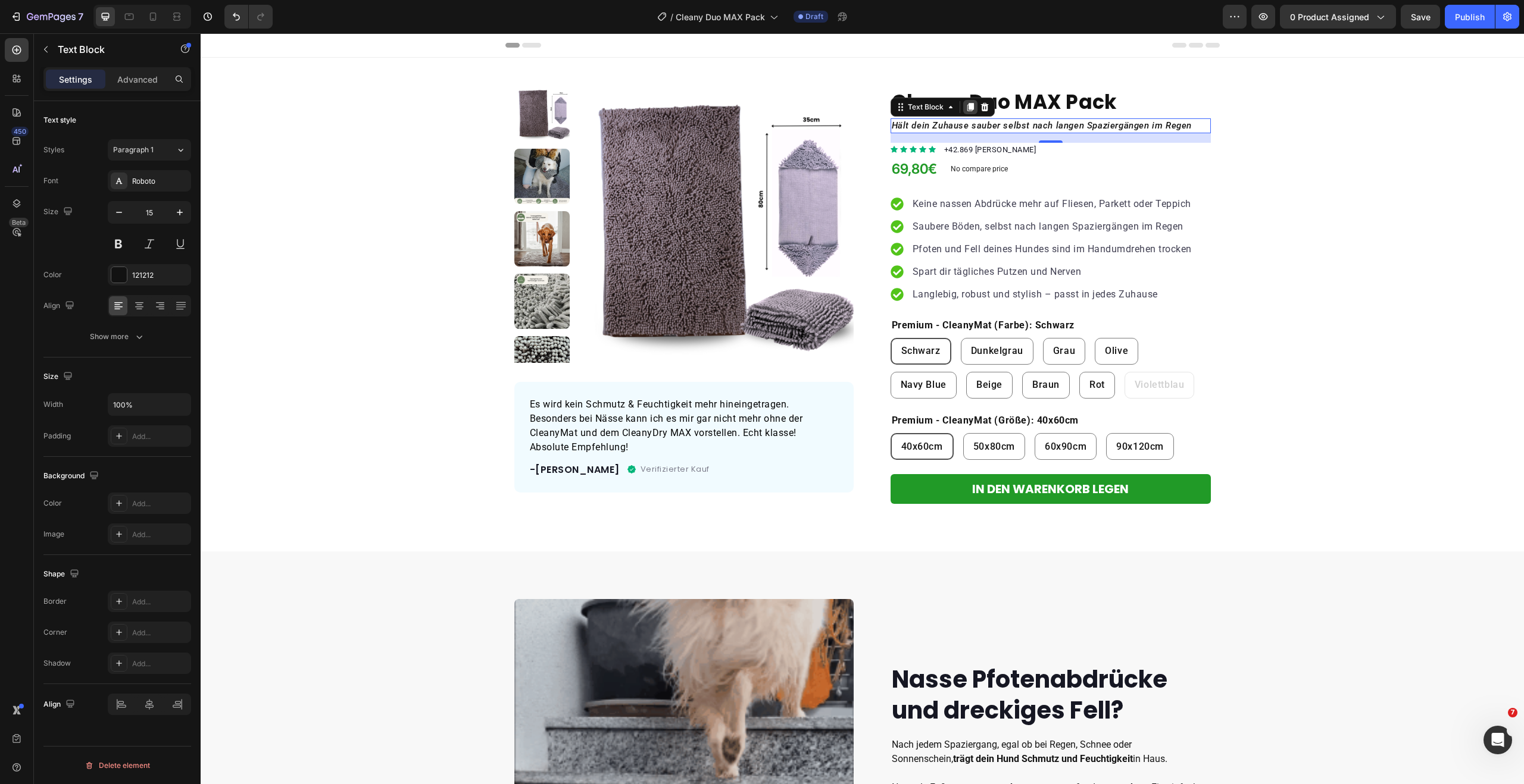
click at [967, 109] on icon at bounding box center [970, 107] width 7 height 8
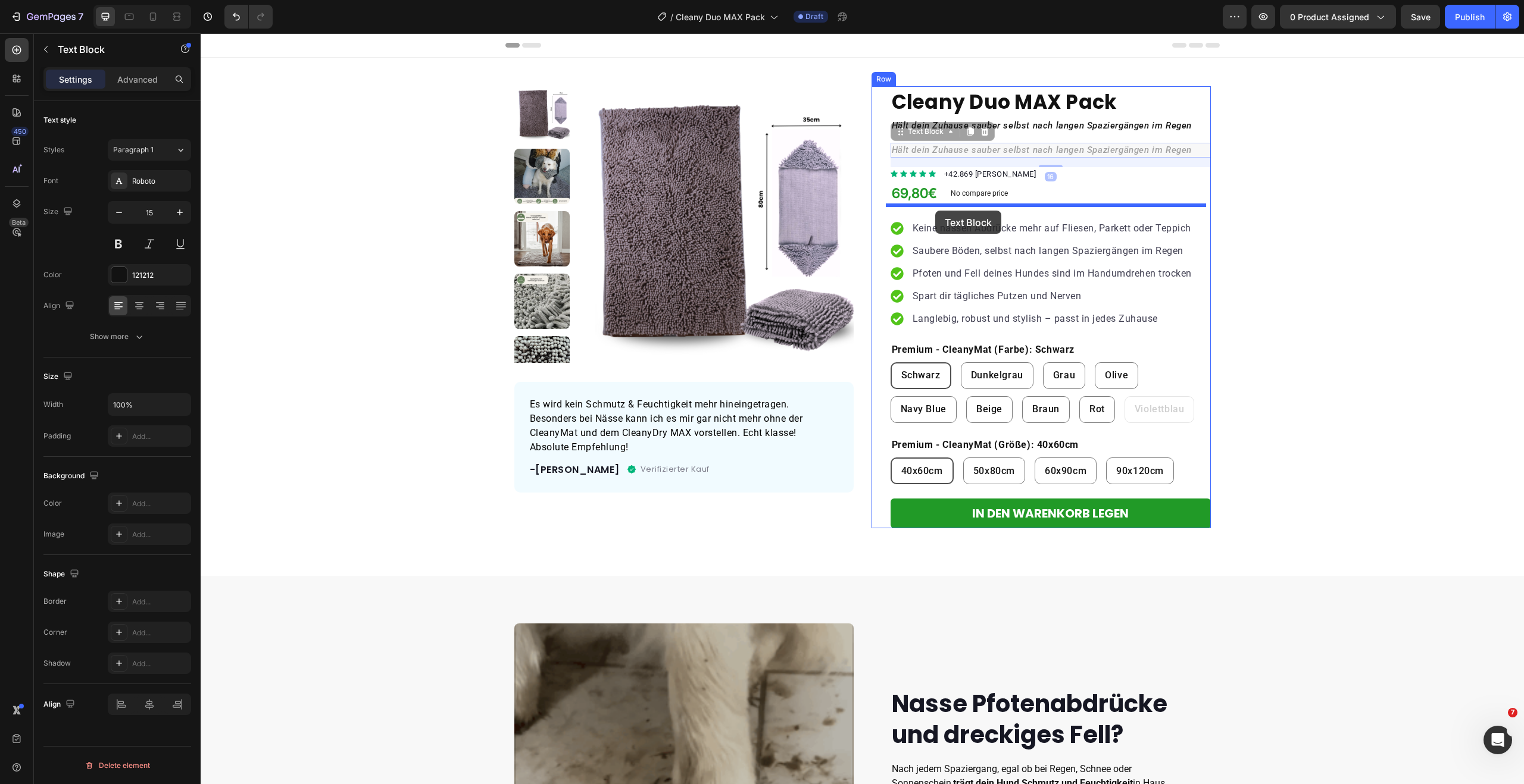
drag, startPoint x: 896, startPoint y: 133, endPoint x: 935, endPoint y: 211, distance: 87.2
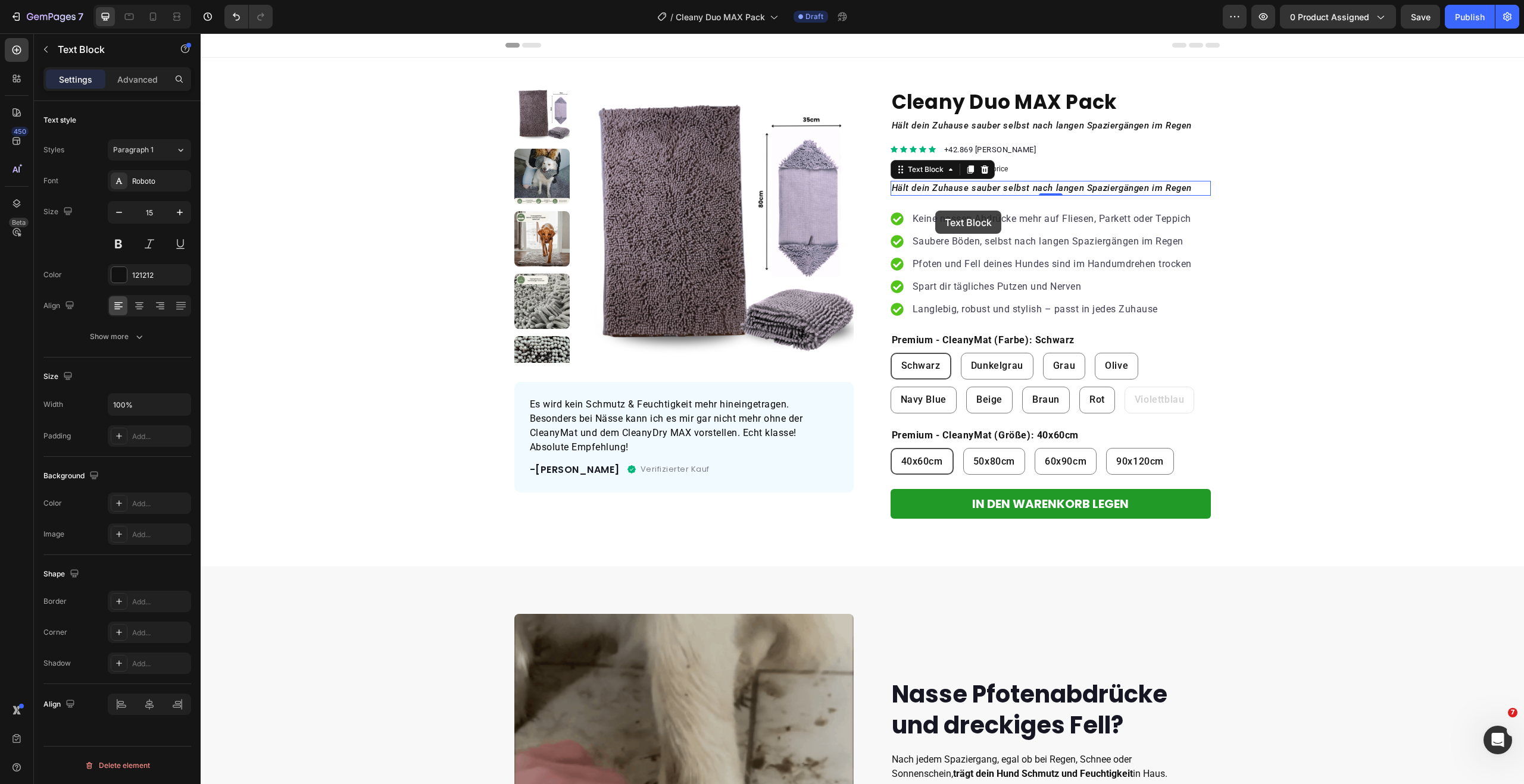
scroll to position [10, 0]
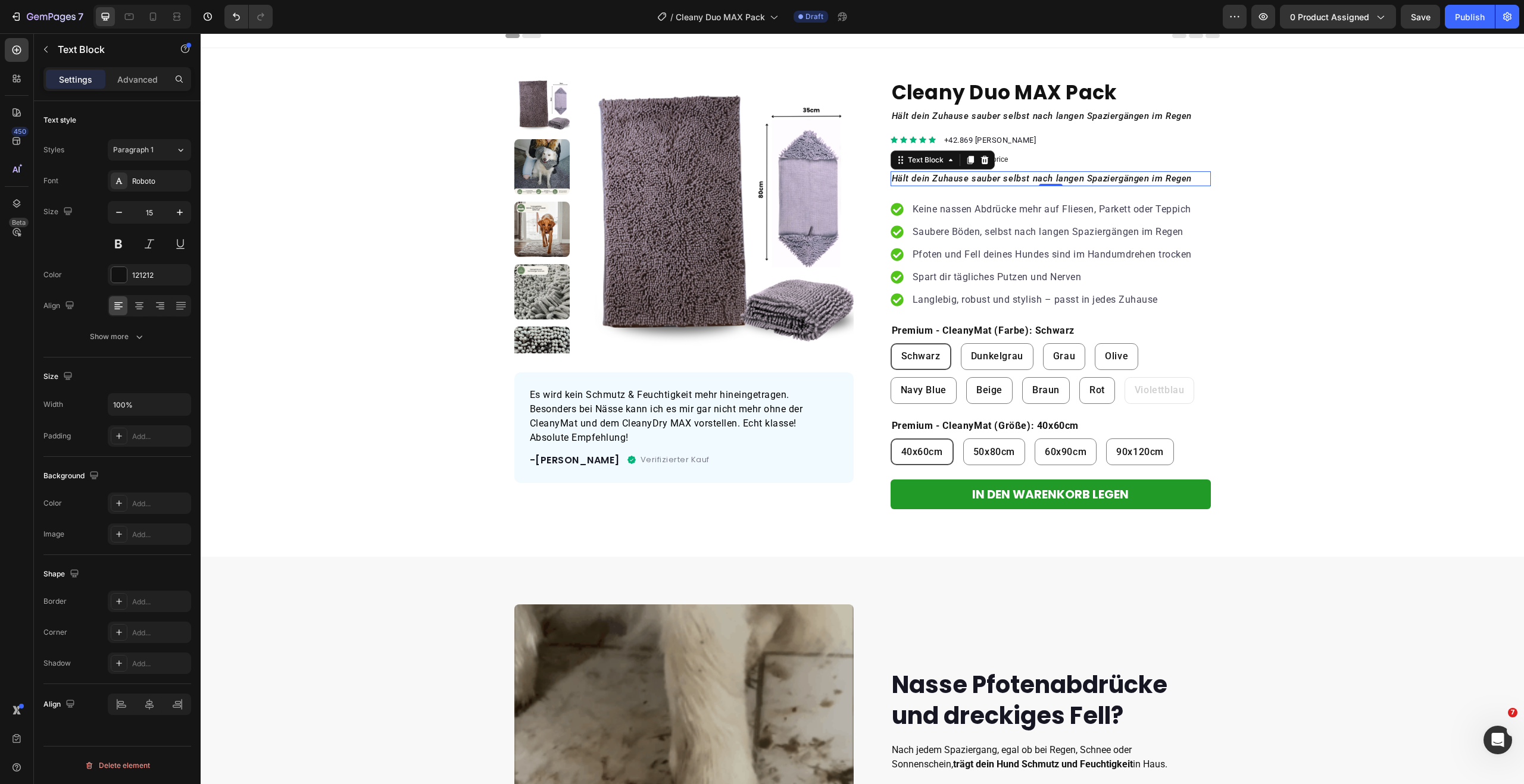
click at [942, 178] on icon "Hält dein Zuhause sauber selbst nach langen Spaziergängen im Regen" at bounding box center [1041, 178] width 300 height 11
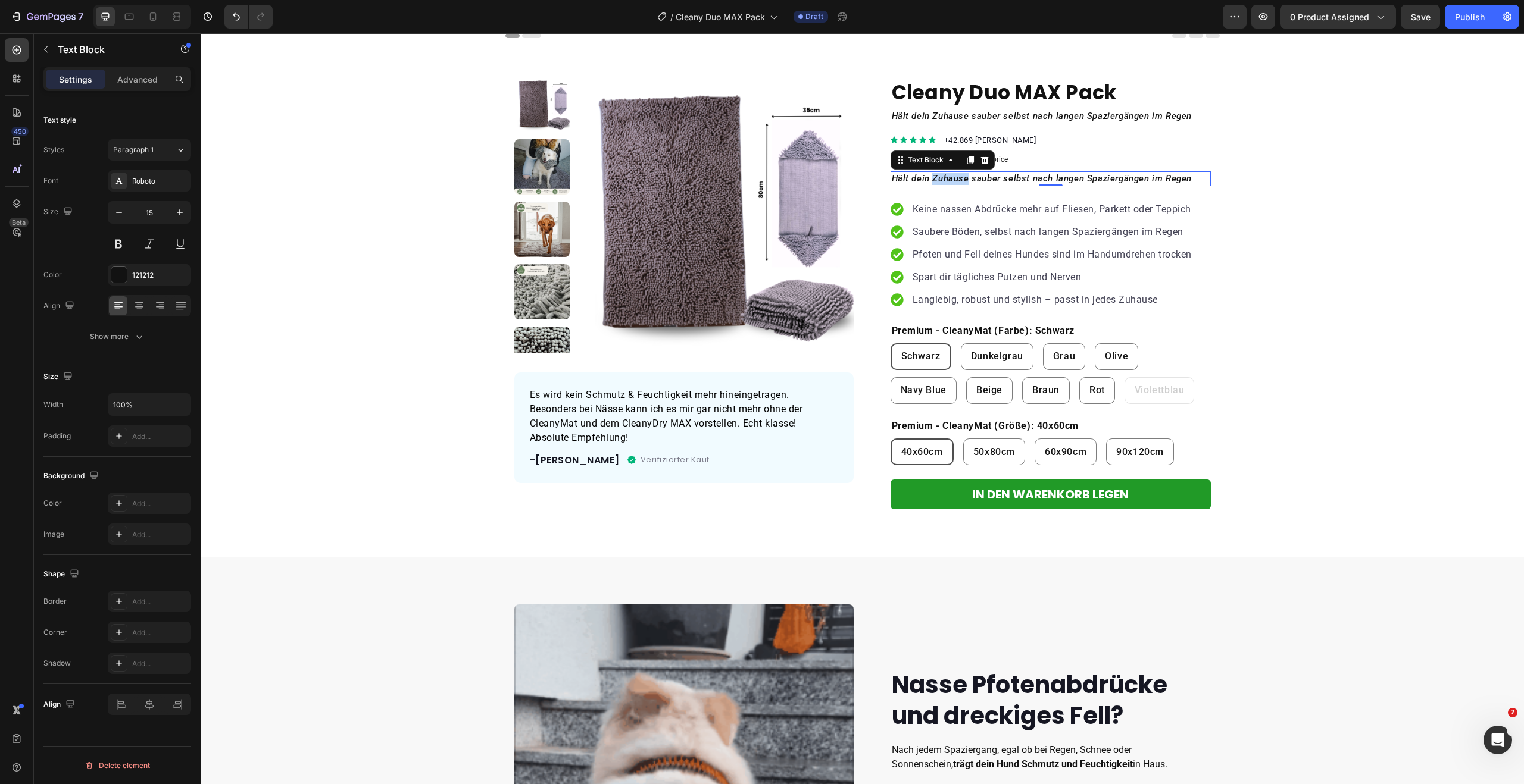
click at [942, 178] on icon "Hält dein Zuhause sauber selbst nach langen Spaziergängen im Regen" at bounding box center [1041, 178] width 300 height 11
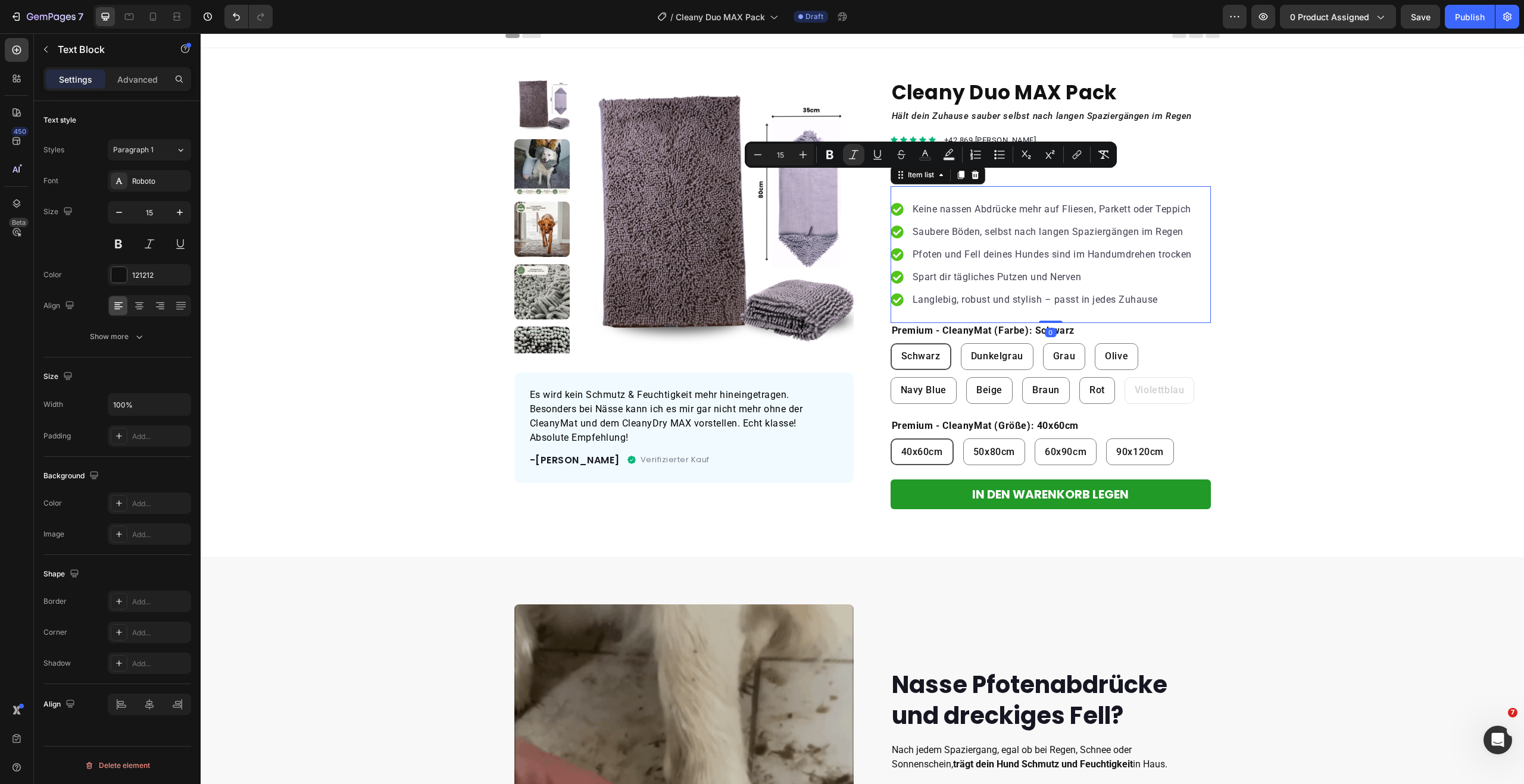
click at [947, 206] on p "Keine nassen Abdrücke mehr auf Fliesen, Parkett oder Teppich" at bounding box center [1052, 209] width 279 height 14
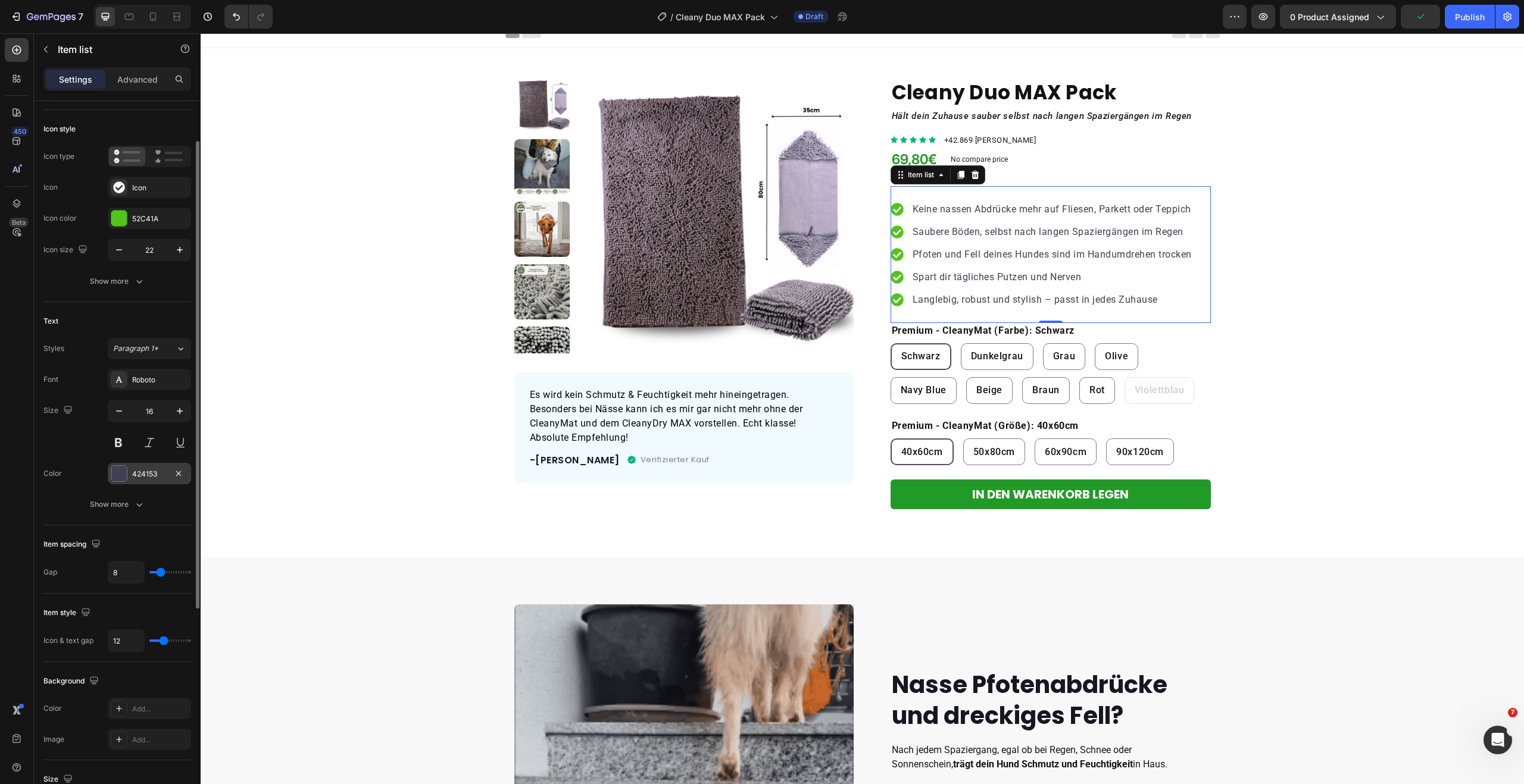
scroll to position [60, 0]
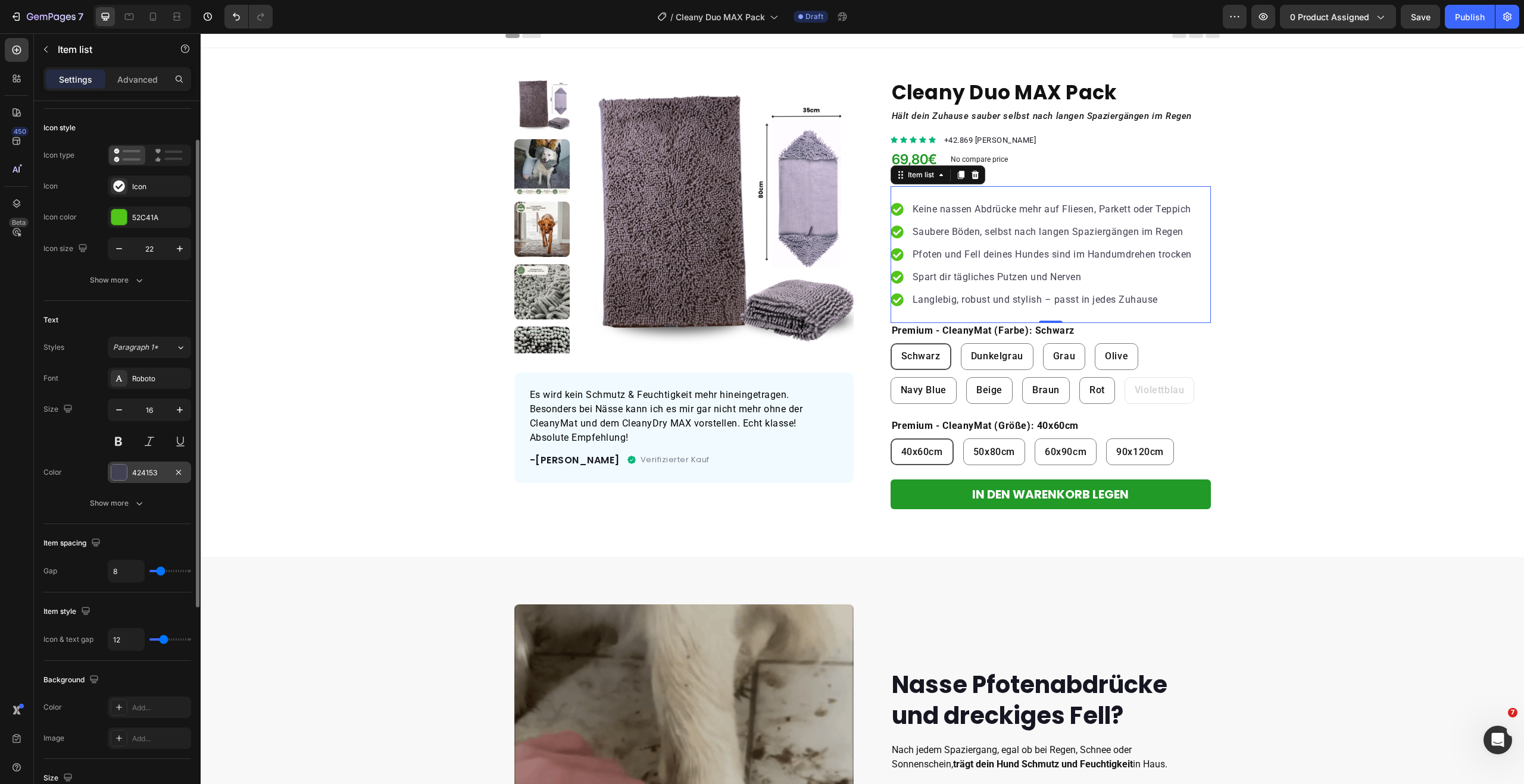
click at [145, 471] on div "424153" at bounding box center [150, 473] width 35 height 11
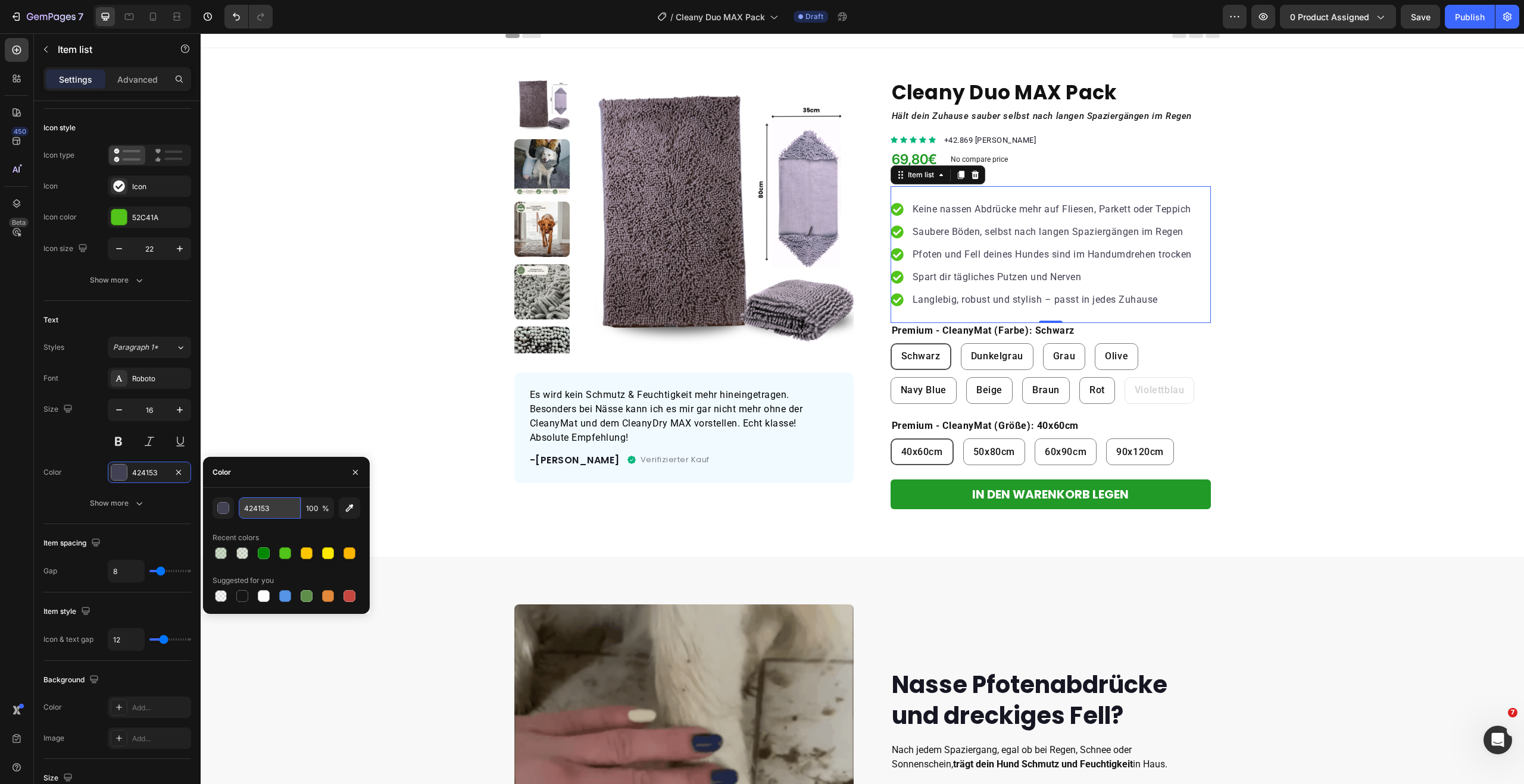
click at [270, 507] on input "424153" at bounding box center [270, 508] width 62 height 21
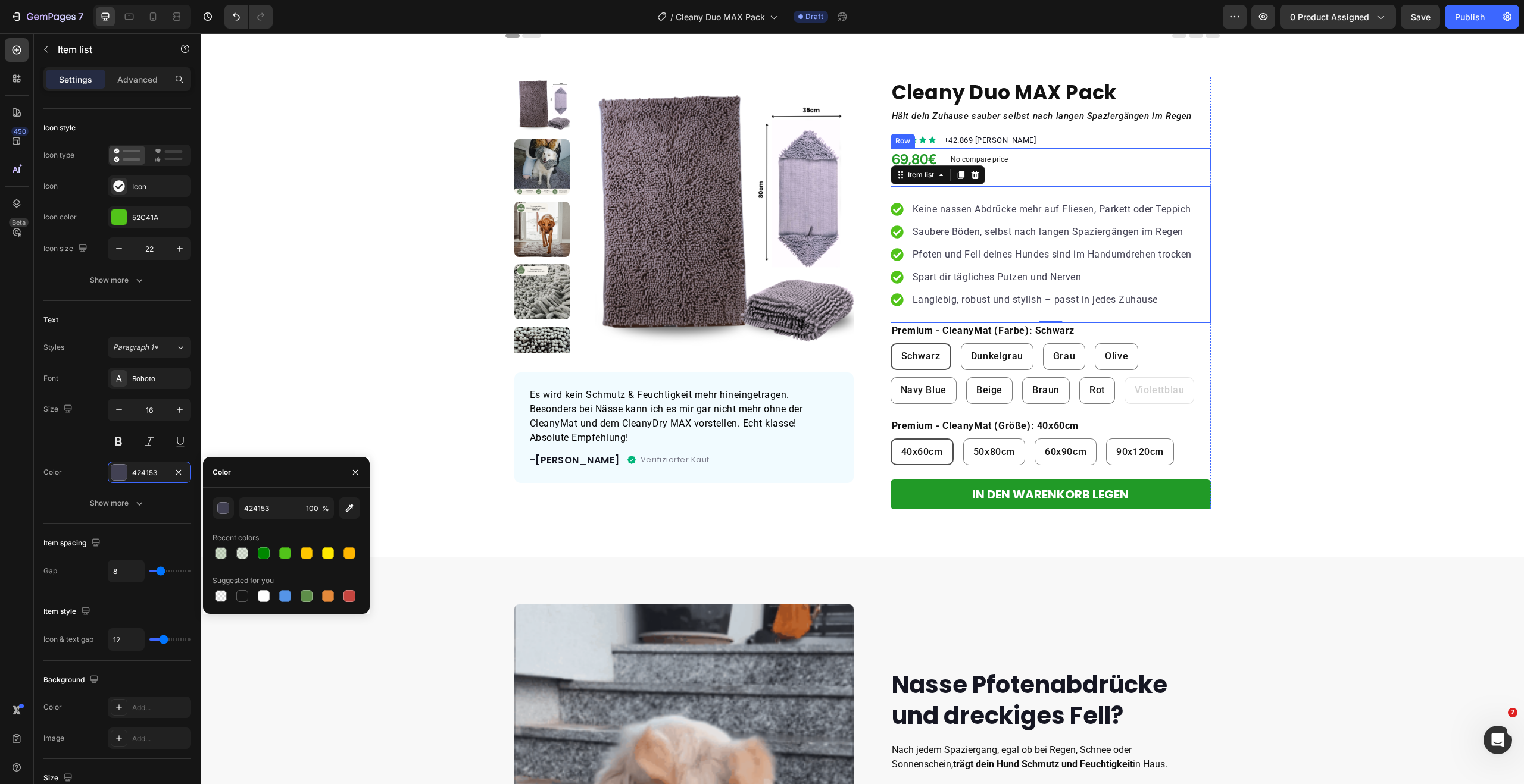
click at [1050, 159] on div "69,80€ Price Price No compare price Product Price Row" at bounding box center [1050, 160] width 320 height 23
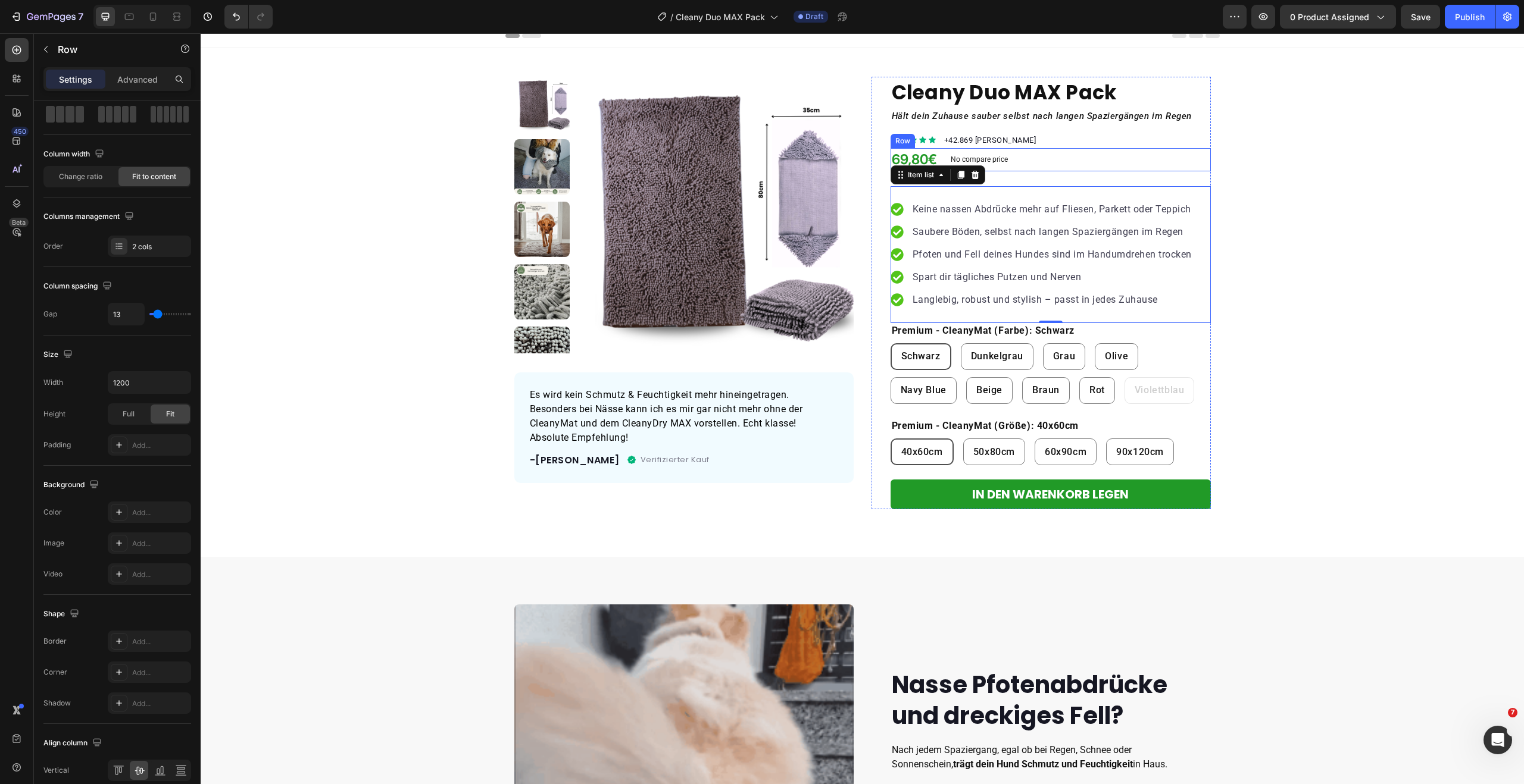
scroll to position [0, 0]
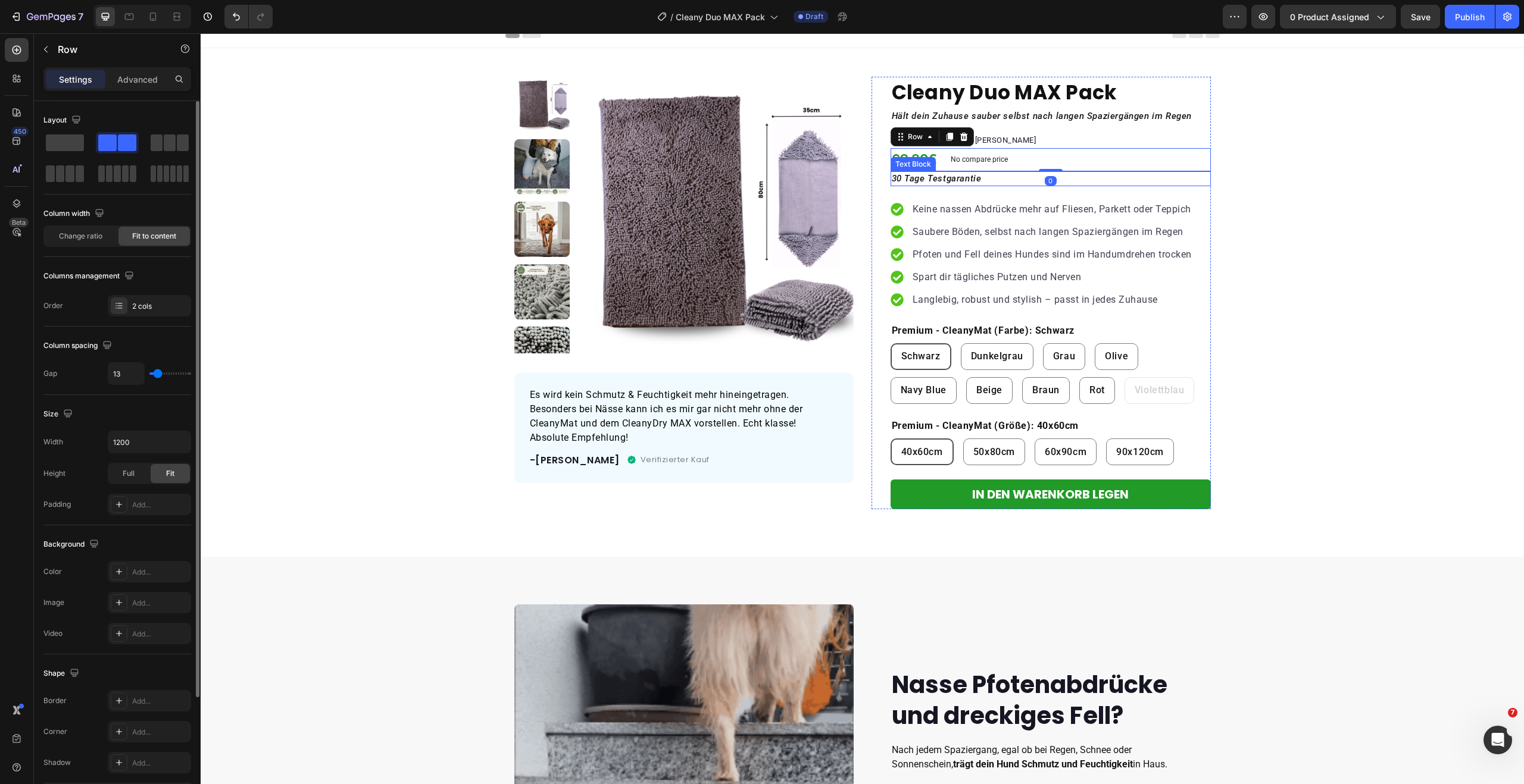
click at [961, 176] on icon "30 Tage Testgarantie" at bounding box center [936, 178] width 90 height 11
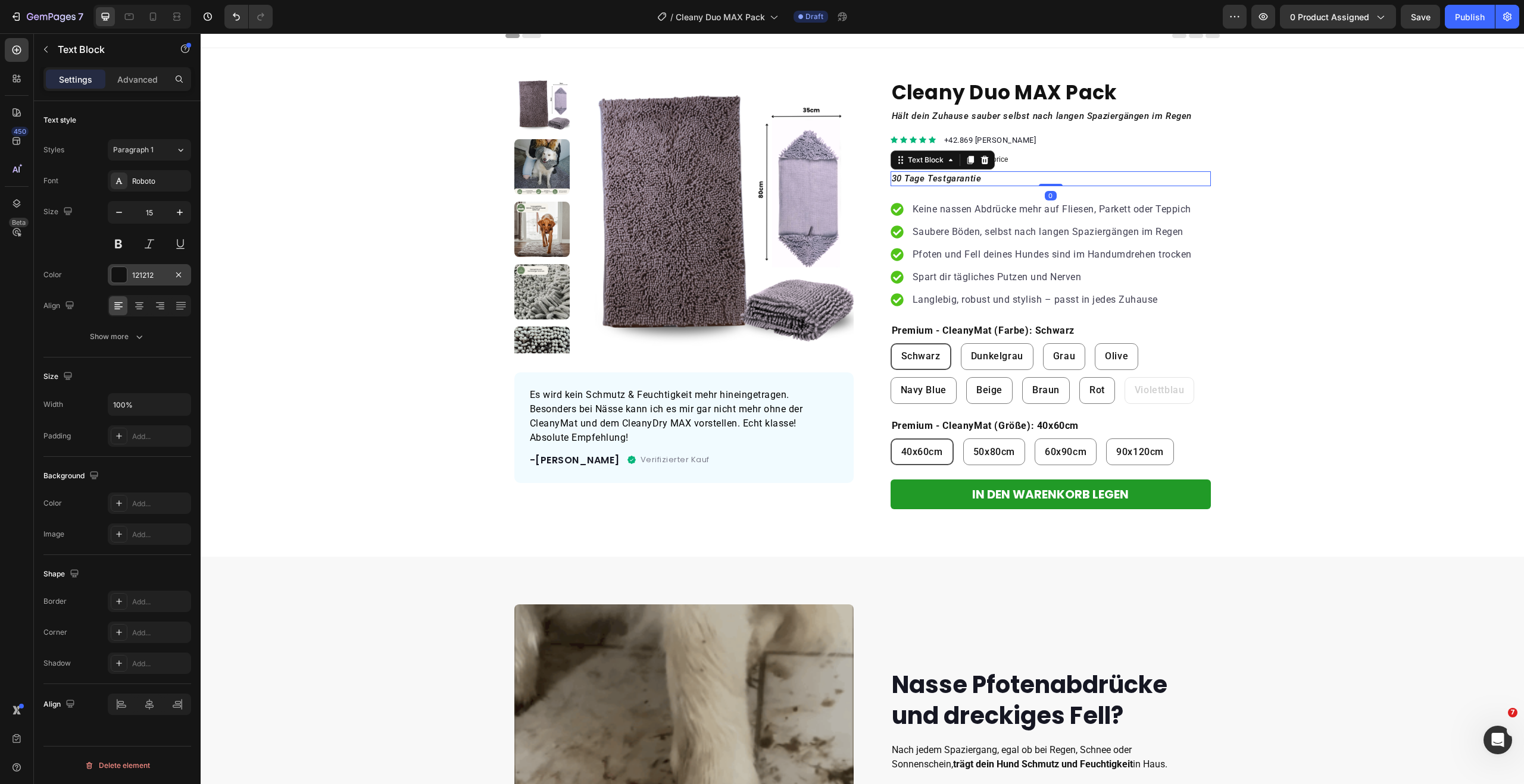
click at [149, 278] on div "121212" at bounding box center [150, 275] width 35 height 11
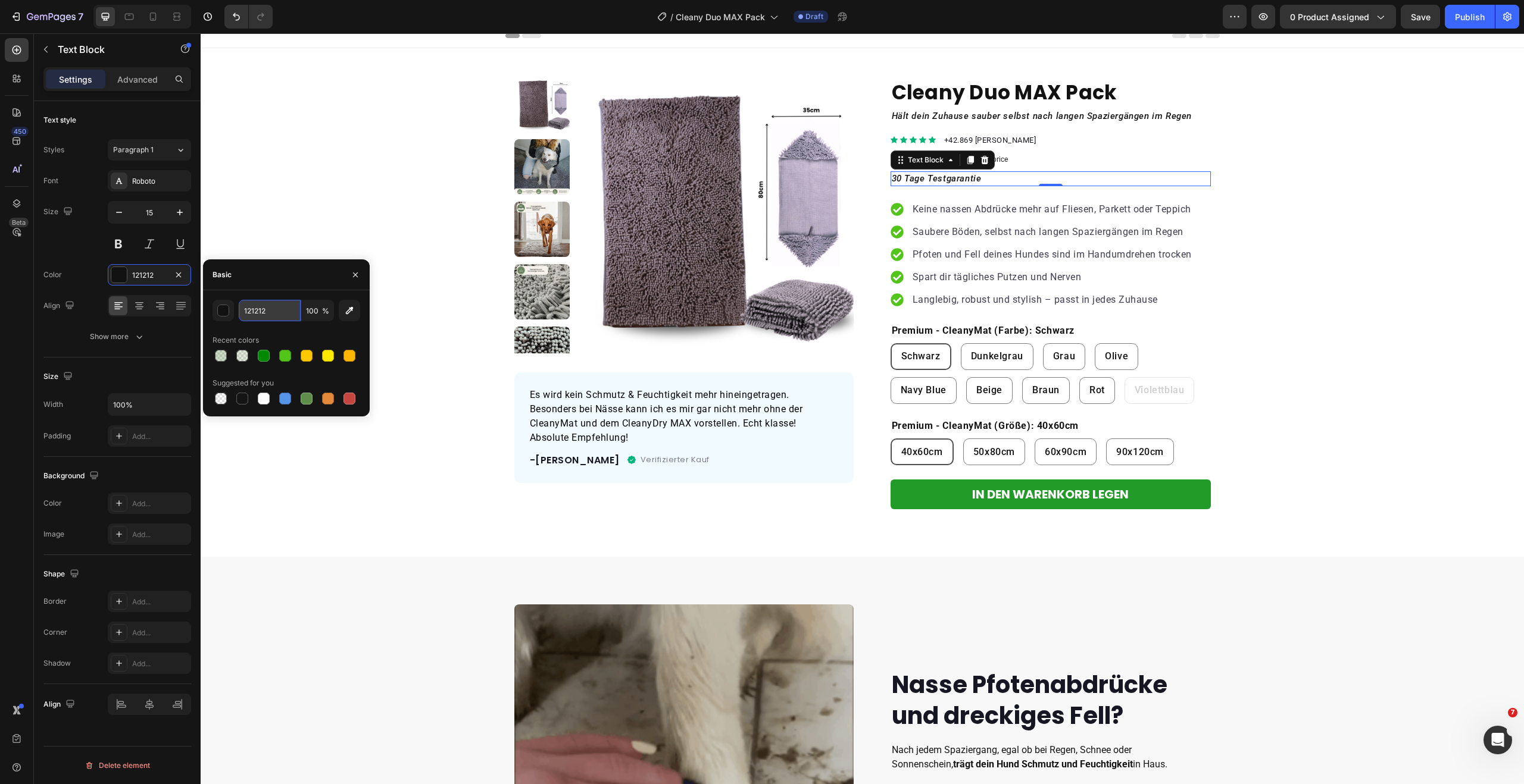
click at [253, 312] on input "121212" at bounding box center [270, 311] width 62 height 21
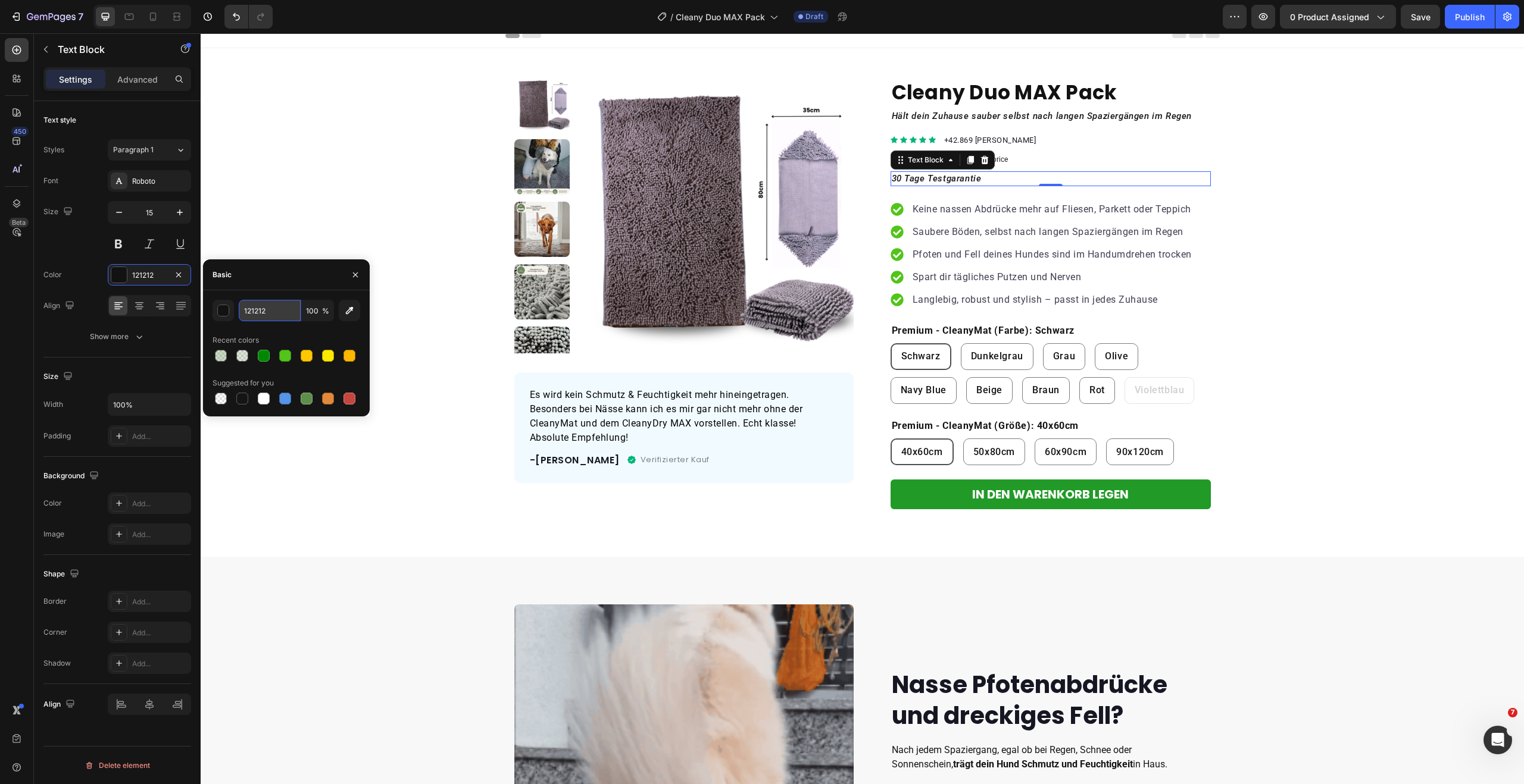
paste input "424153"
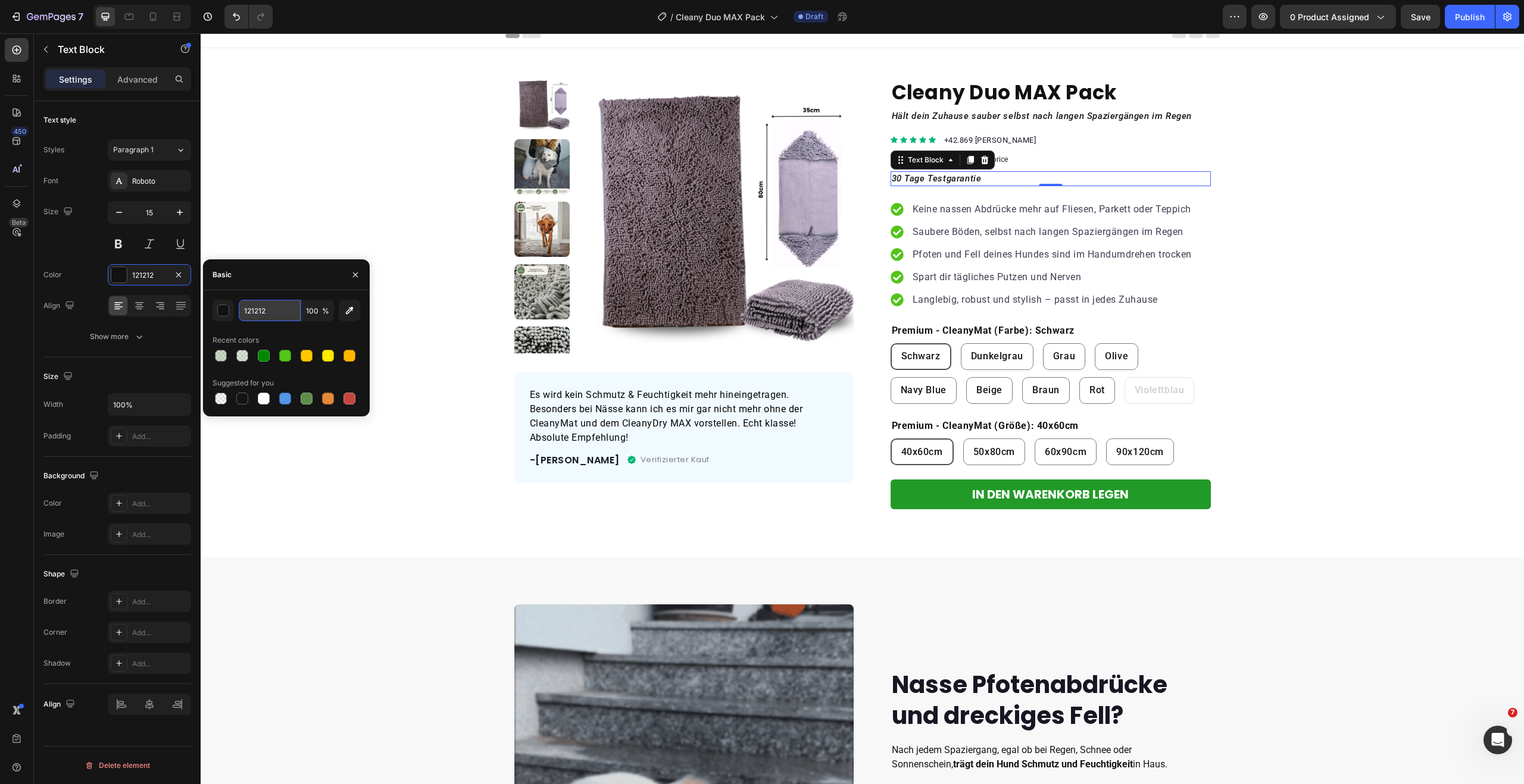
type input "424153"
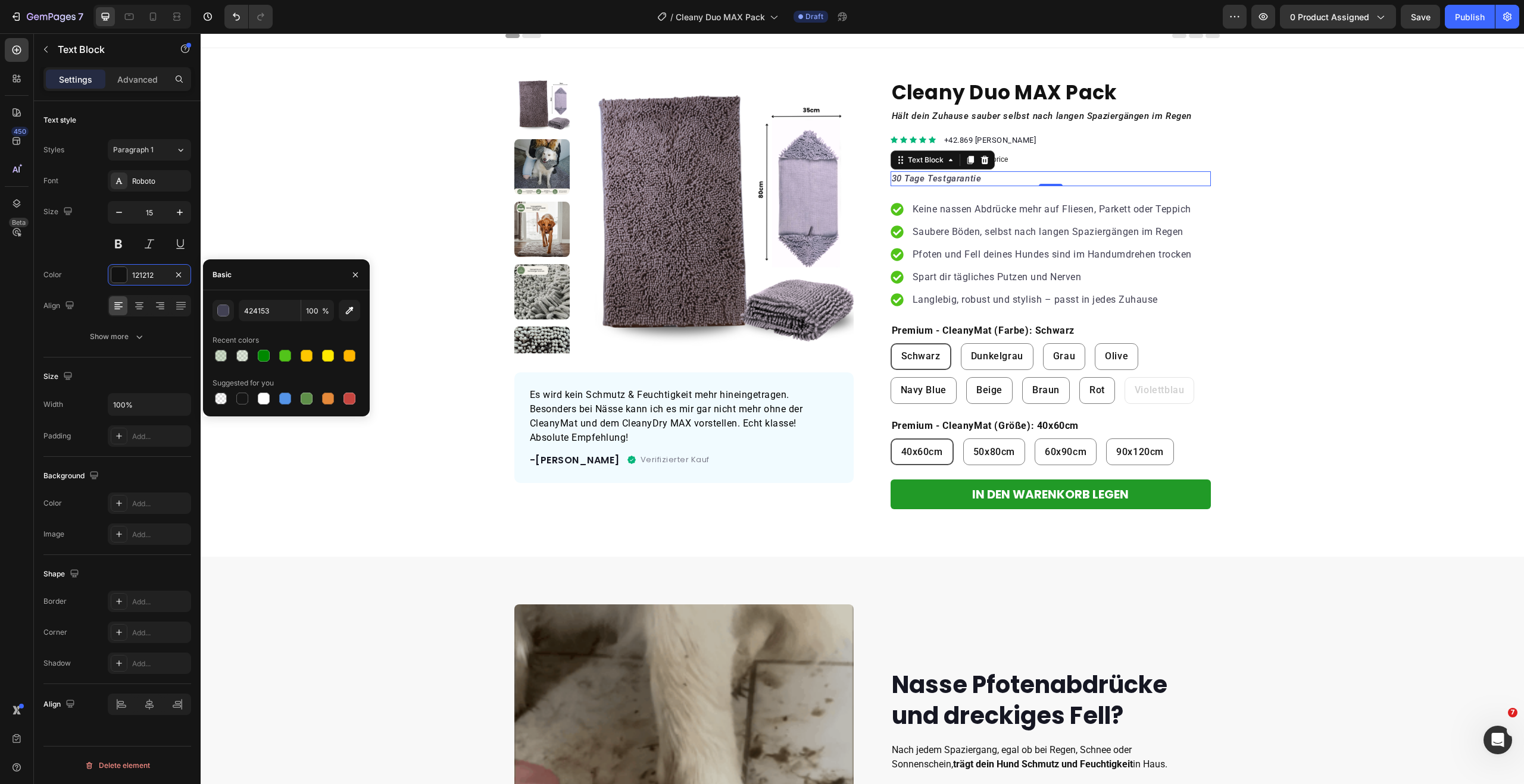
click at [127, 457] on div "Text style Styles Paragraph 1 Font Roboto Size 15 Color 121212 Align Show more" at bounding box center [116, 506] width 147 height 98
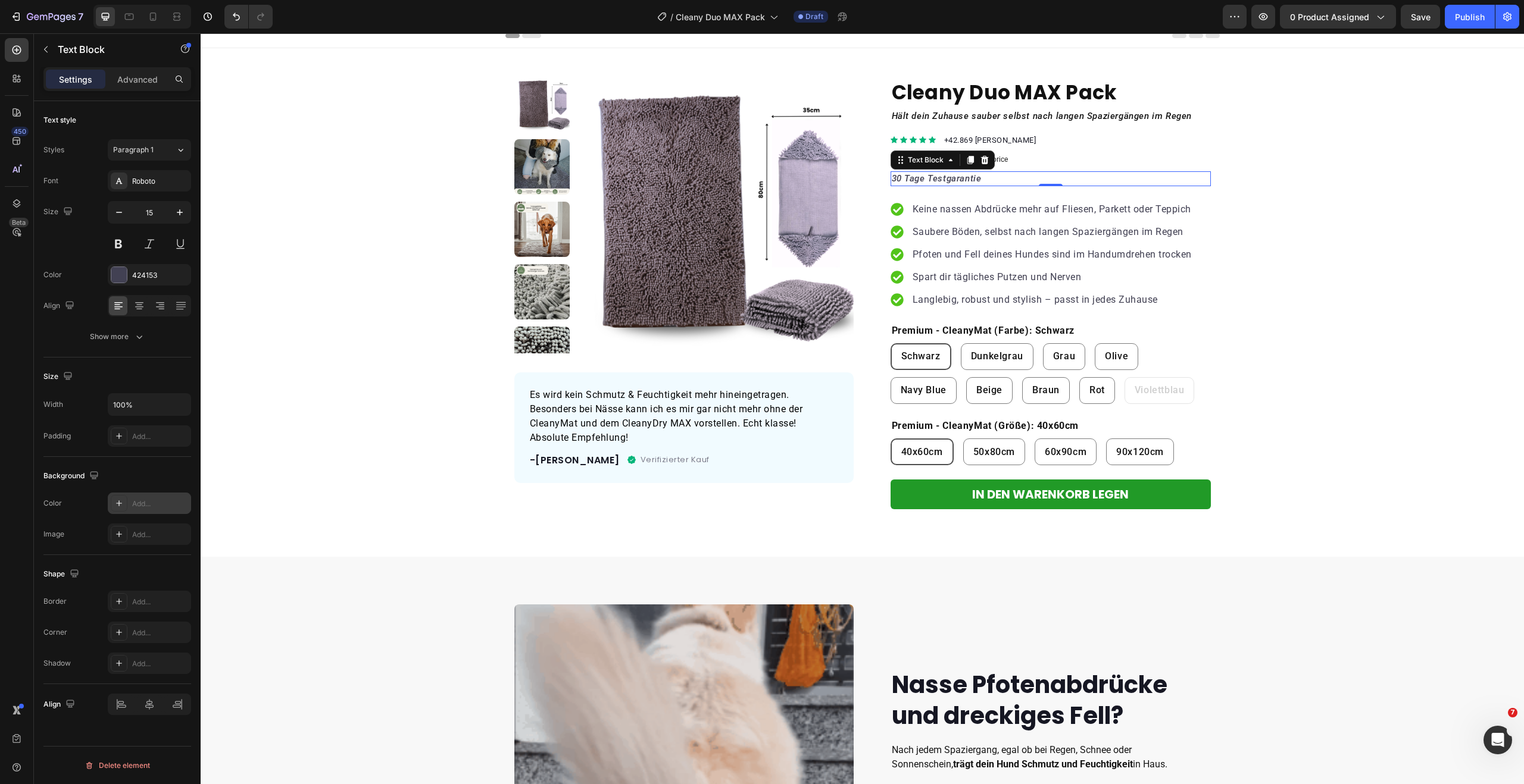
click at [135, 505] on div "Add..." at bounding box center [160, 504] width 56 height 11
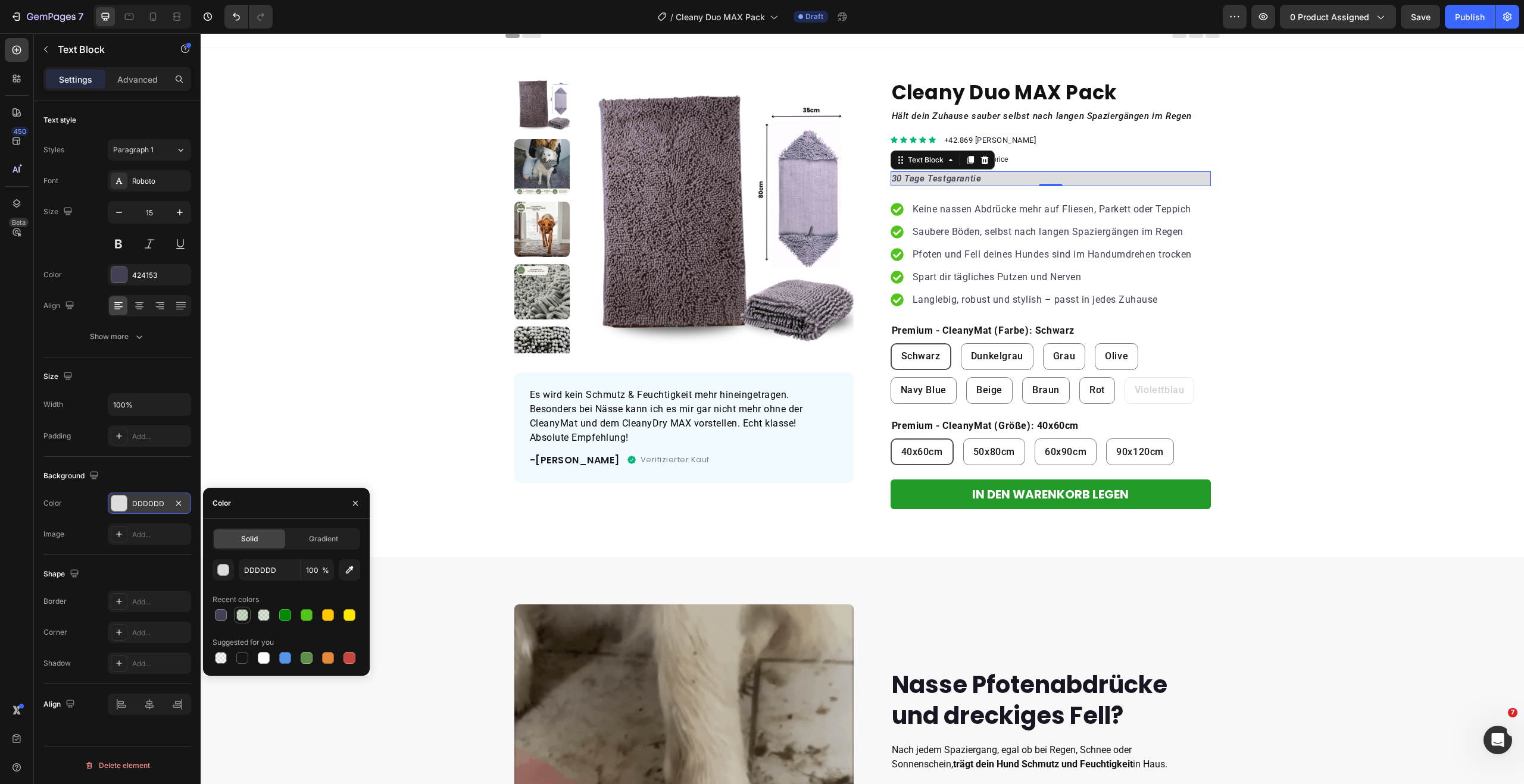
click at [242, 616] on div at bounding box center [242, 615] width 12 height 12
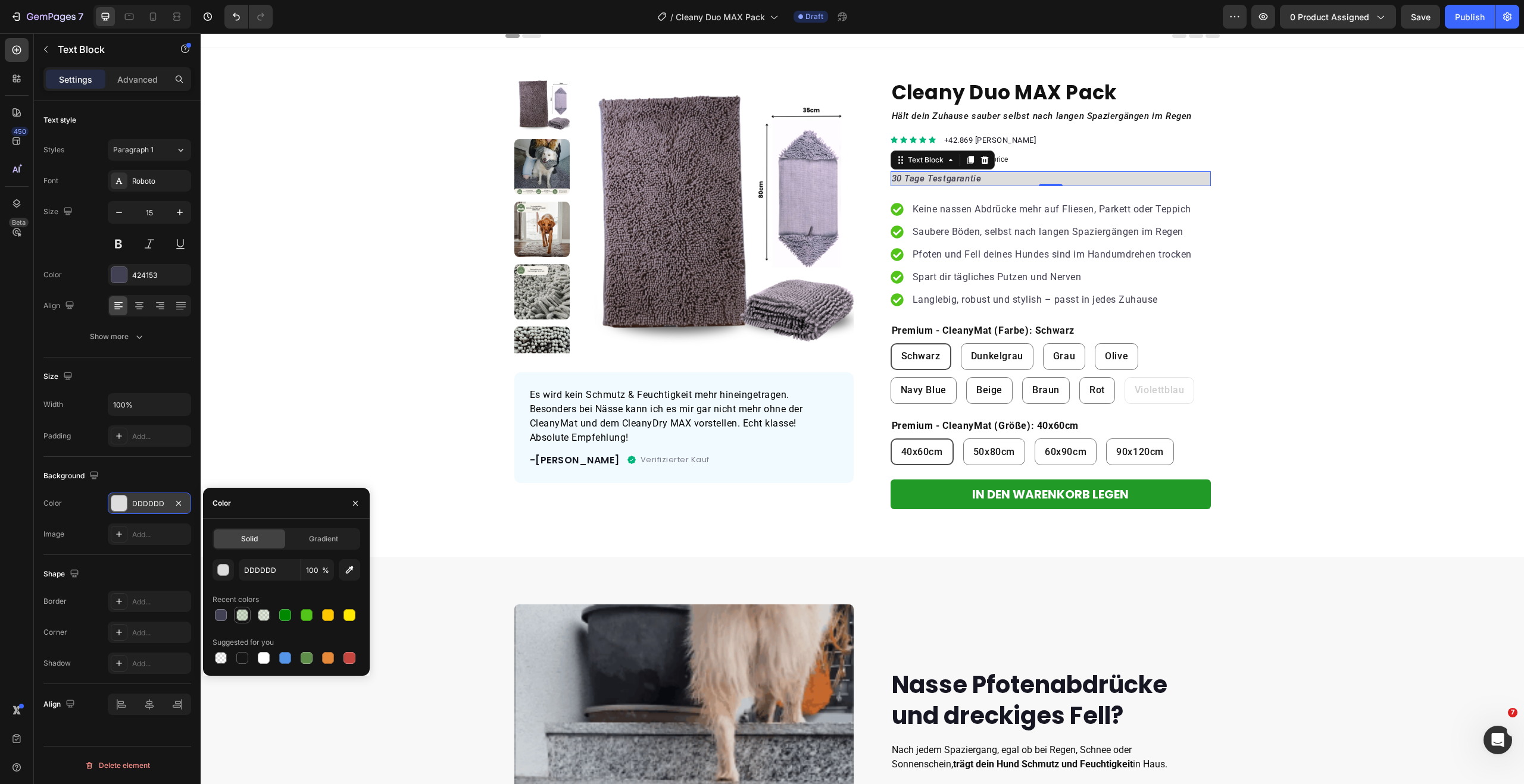
type input "5E8E49"
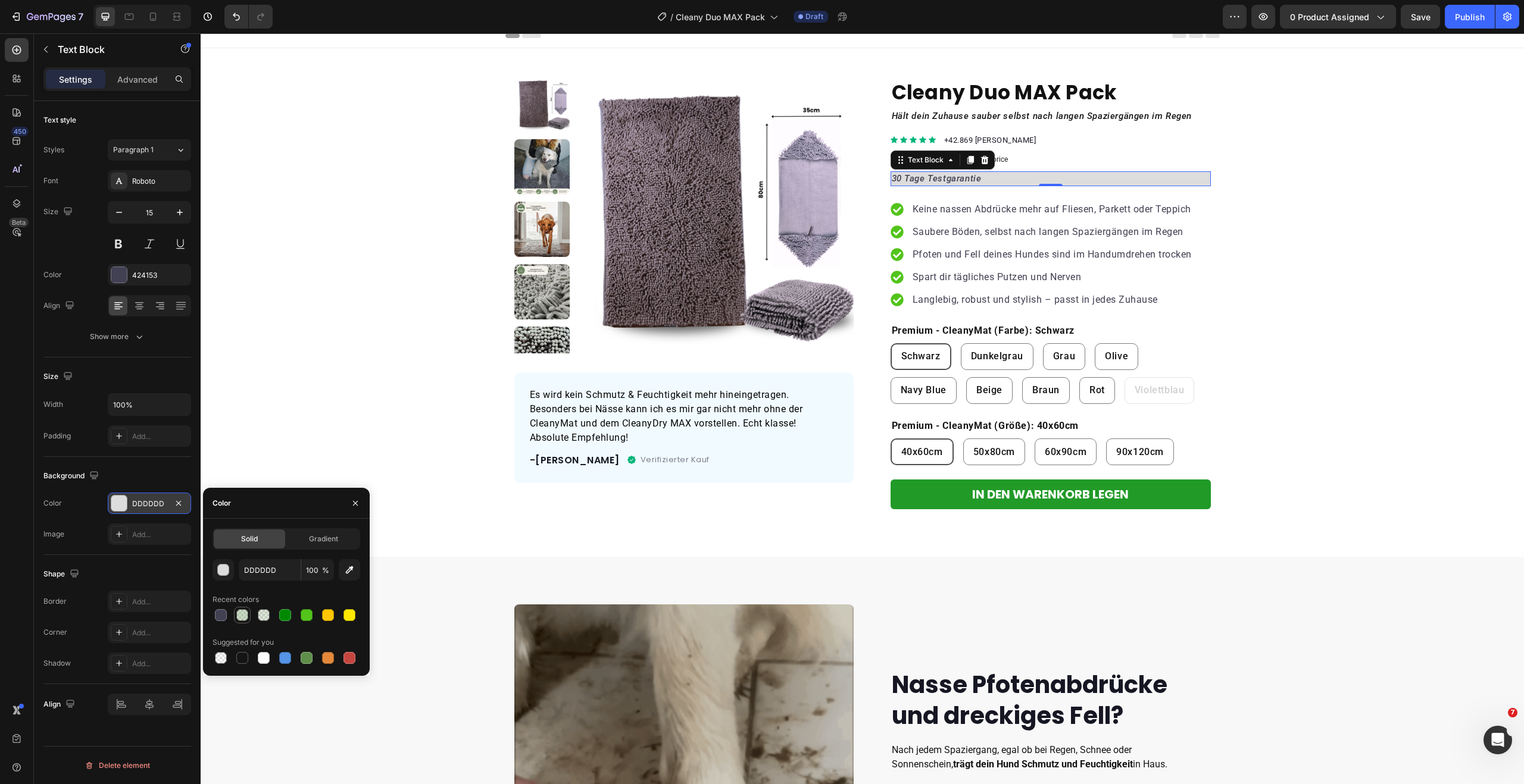
type input "30"
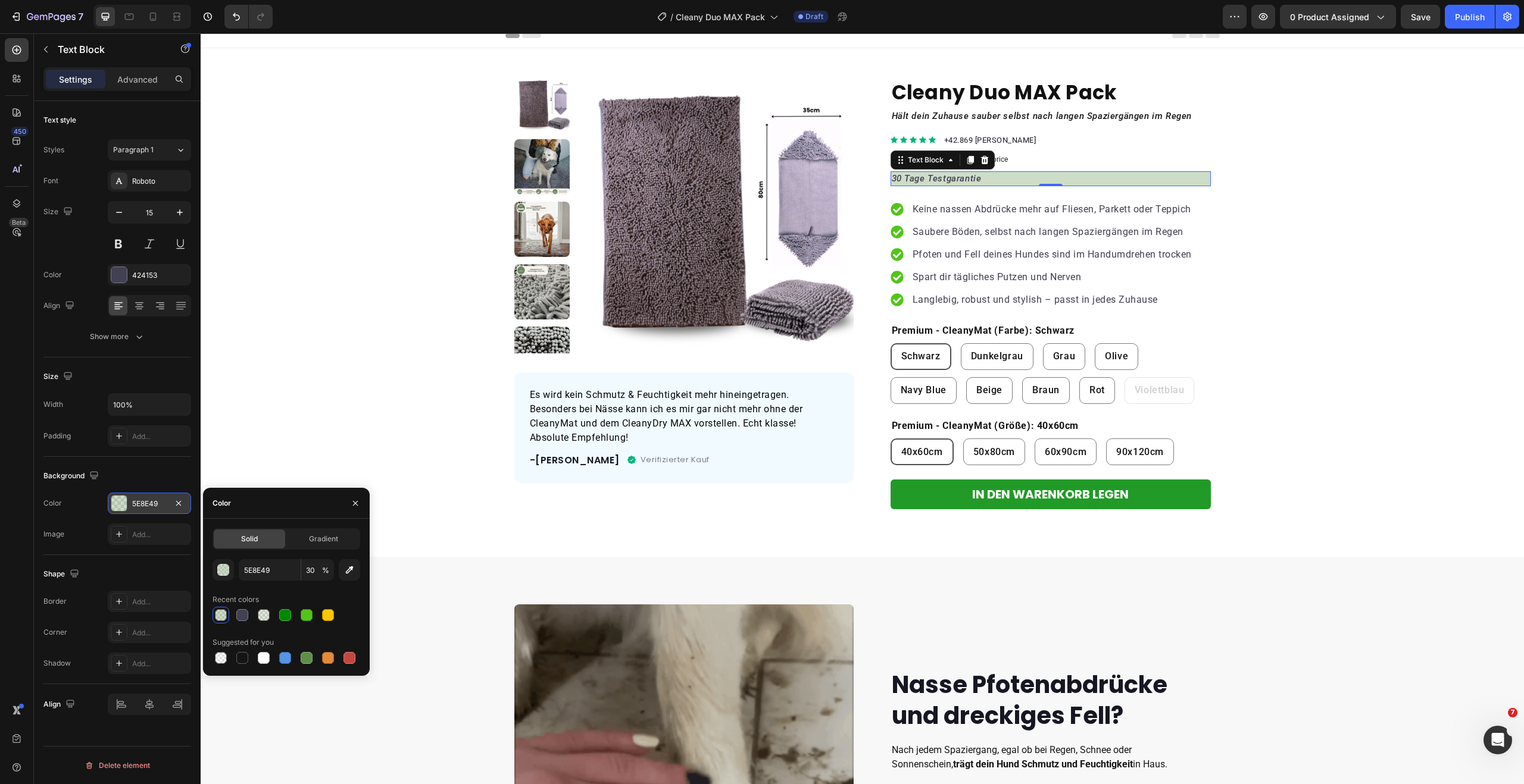
click at [144, 473] on div "Background" at bounding box center [116, 476] width 147 height 19
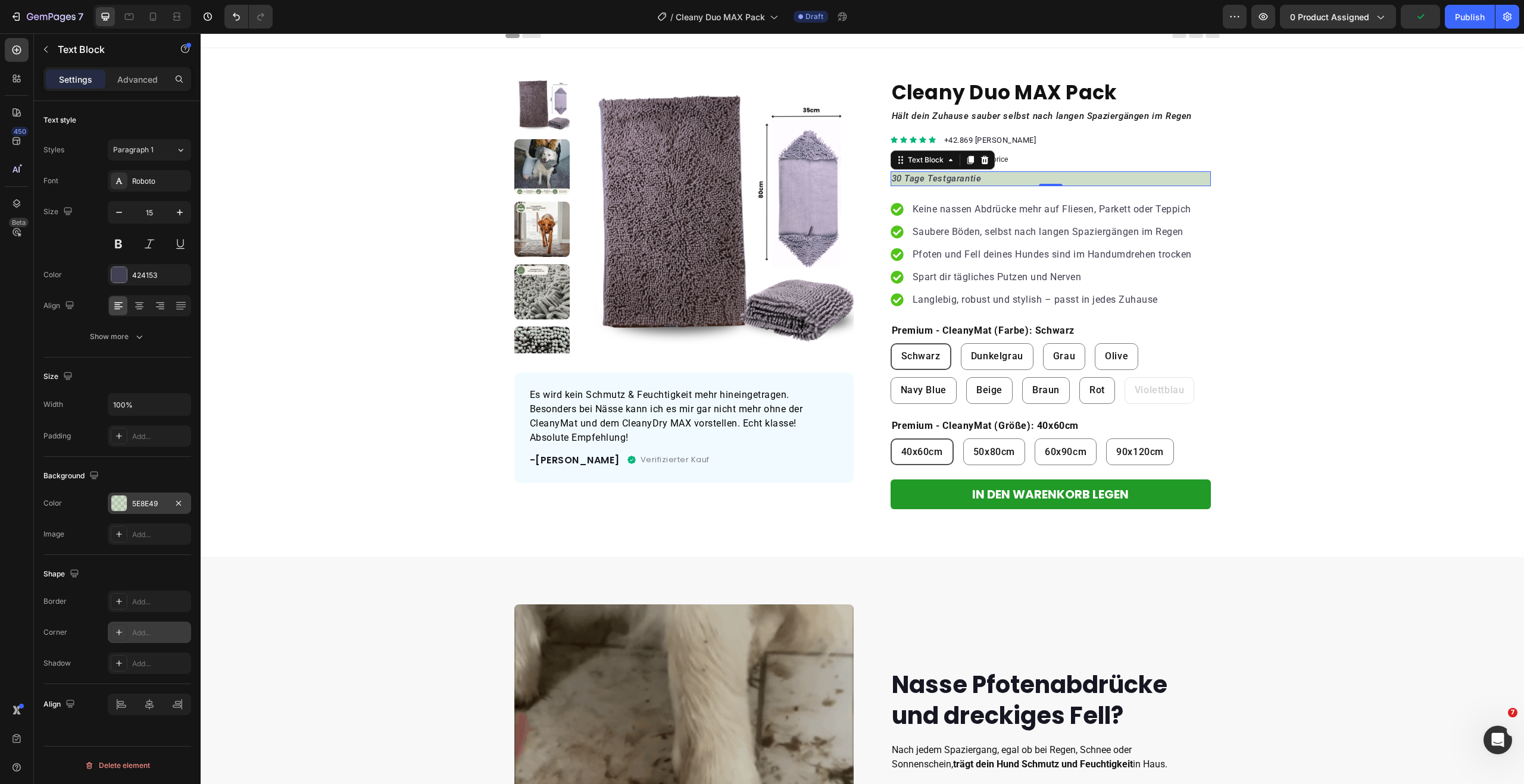
click at [119, 628] on icon at bounding box center [119, 632] width 10 height 10
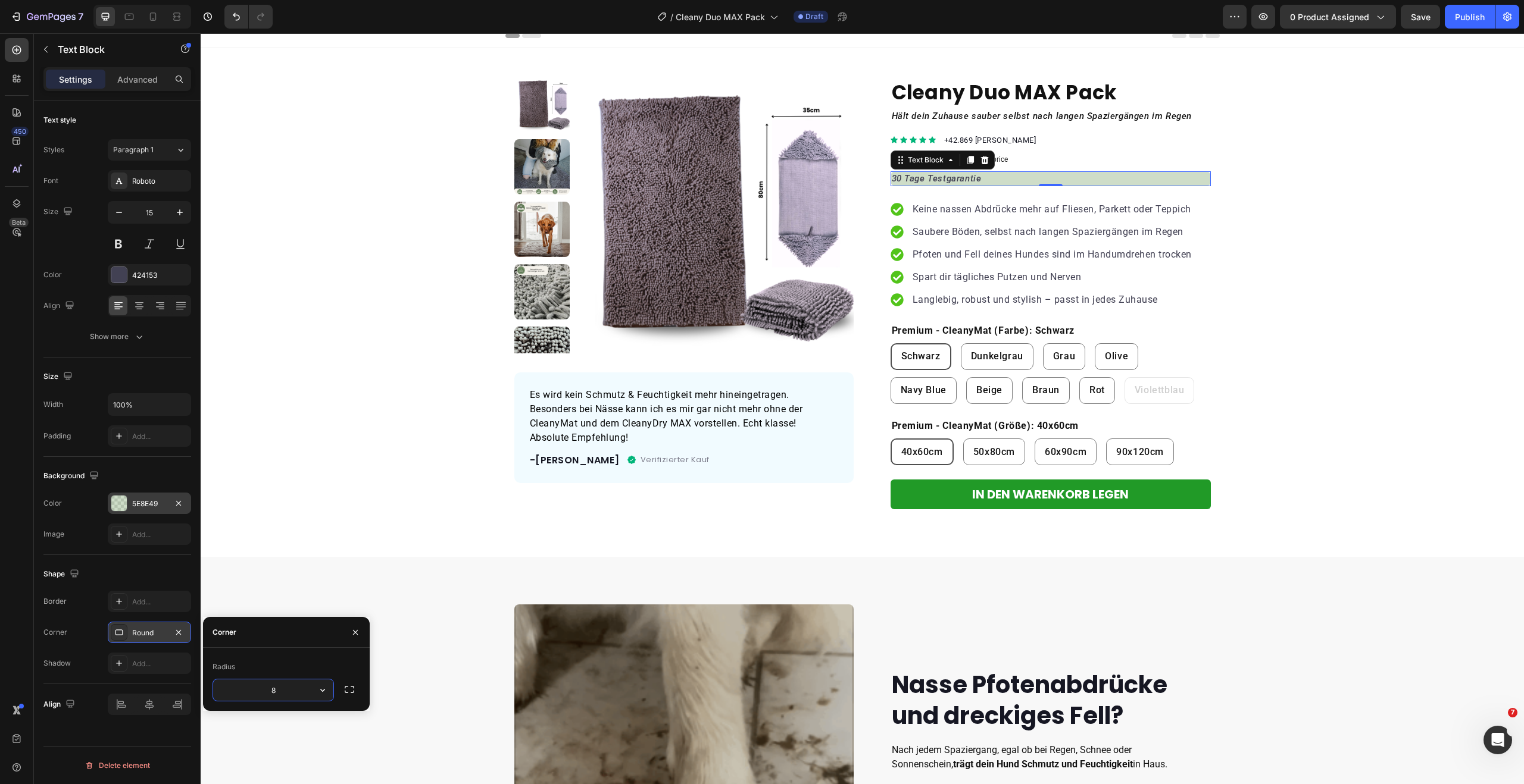
click at [147, 557] on div "Shape Border Add... Corner Round Shadow Add..." at bounding box center [116, 619] width 147 height 129
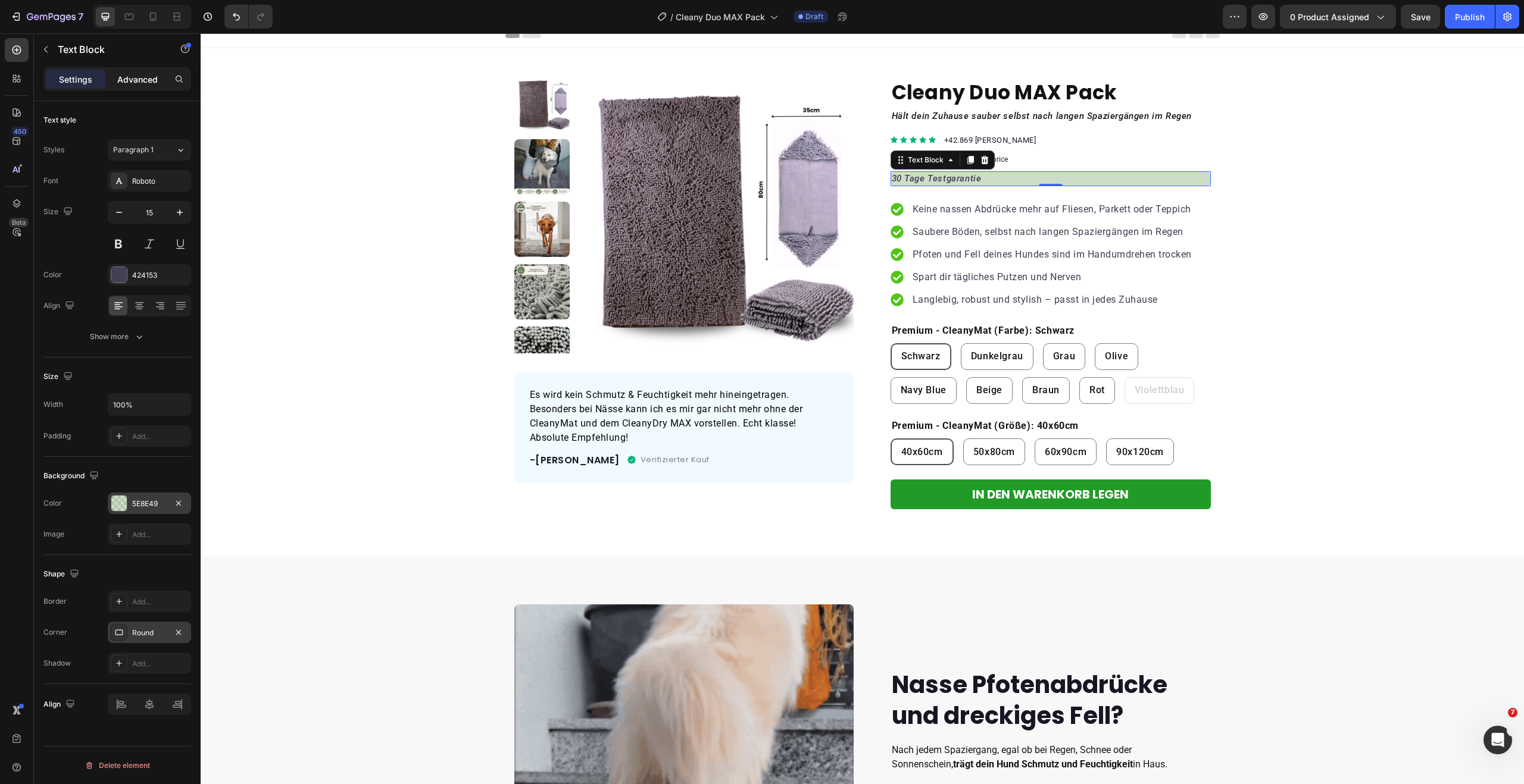
click at [131, 75] on p "Advanced" at bounding box center [138, 79] width 41 height 13
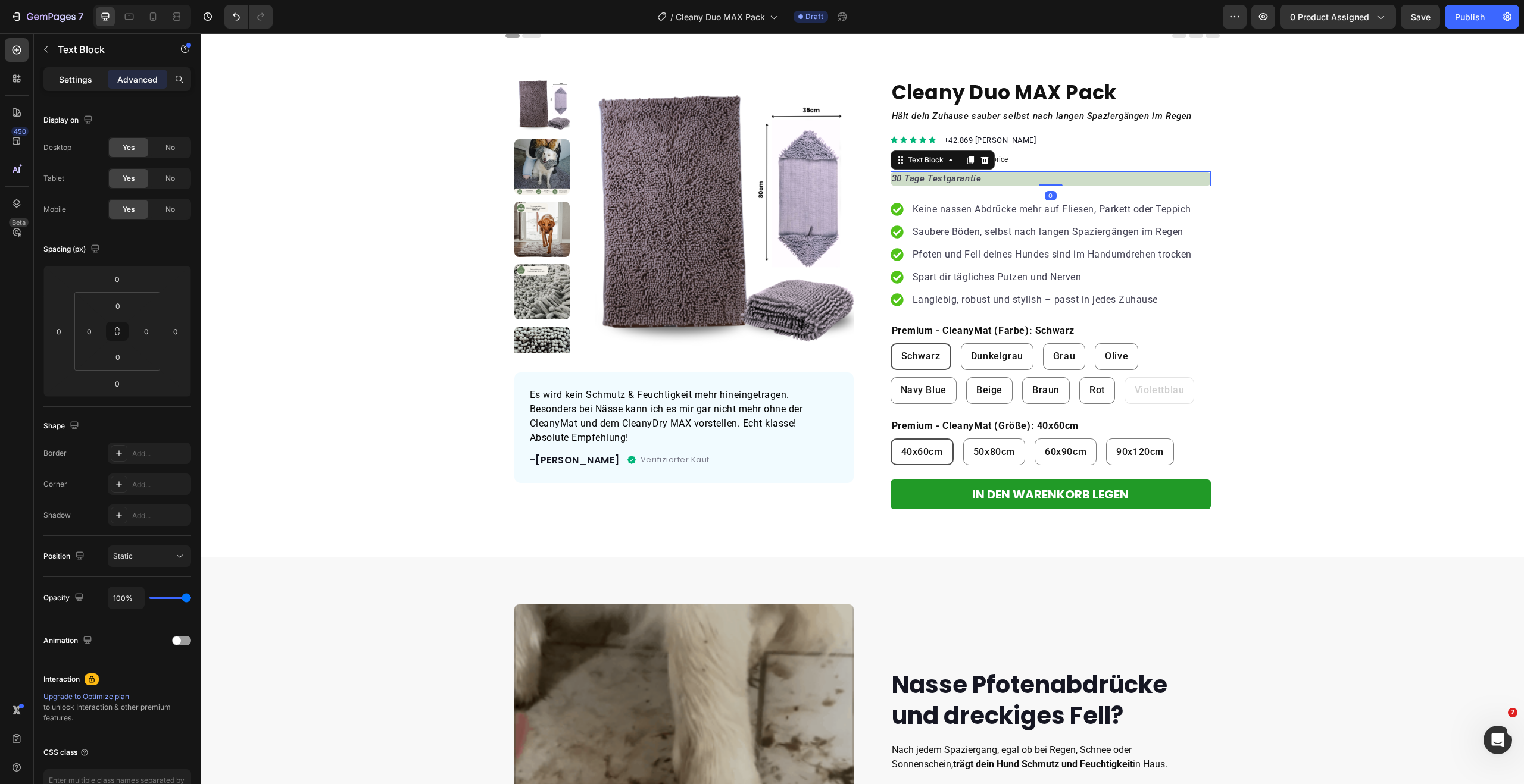
click at [83, 79] on p "Settings" at bounding box center [76, 79] width 33 height 13
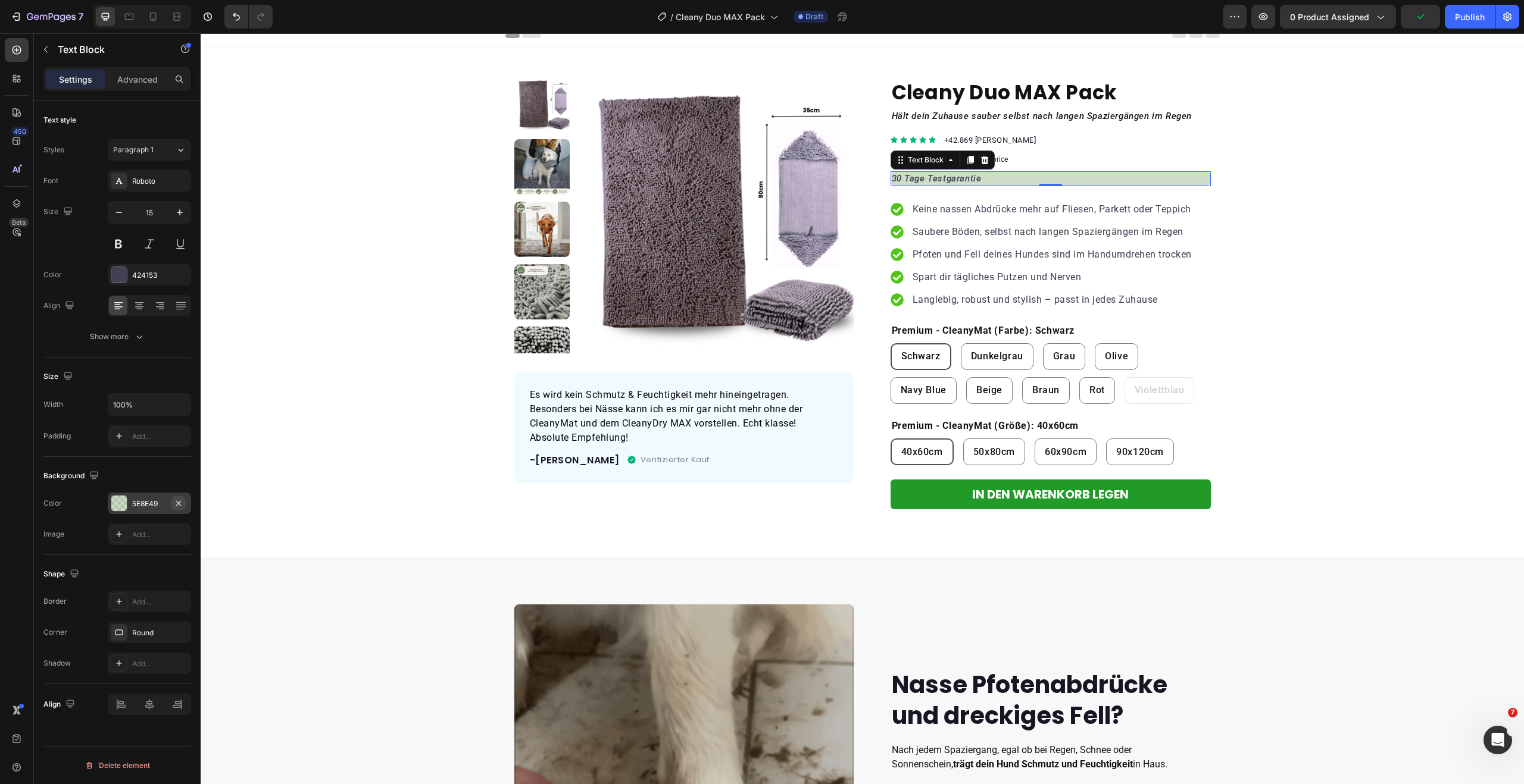
click at [176, 501] on icon "button" at bounding box center [178, 503] width 5 height 5
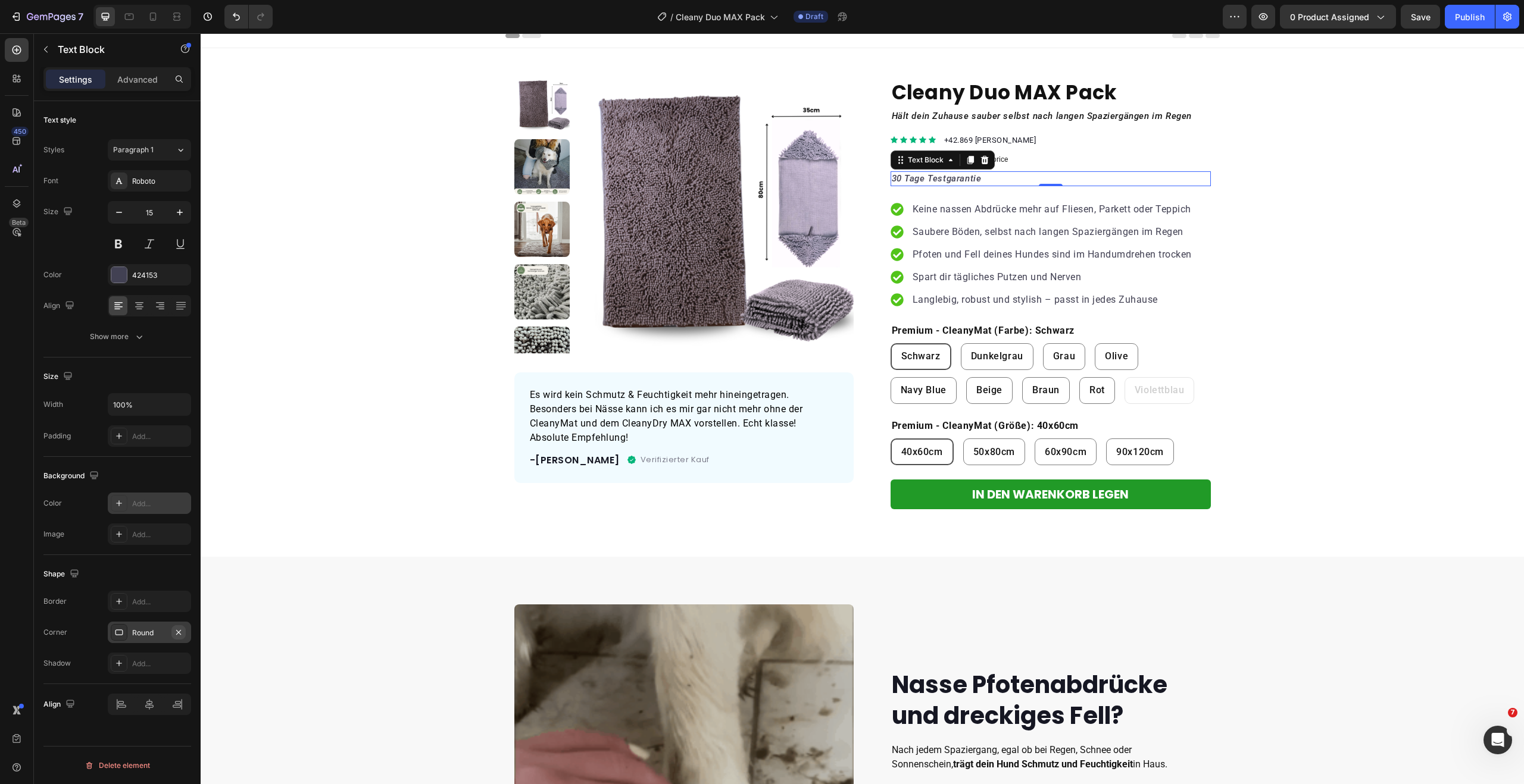
click at [178, 630] on icon "button" at bounding box center [178, 632] width 10 height 10
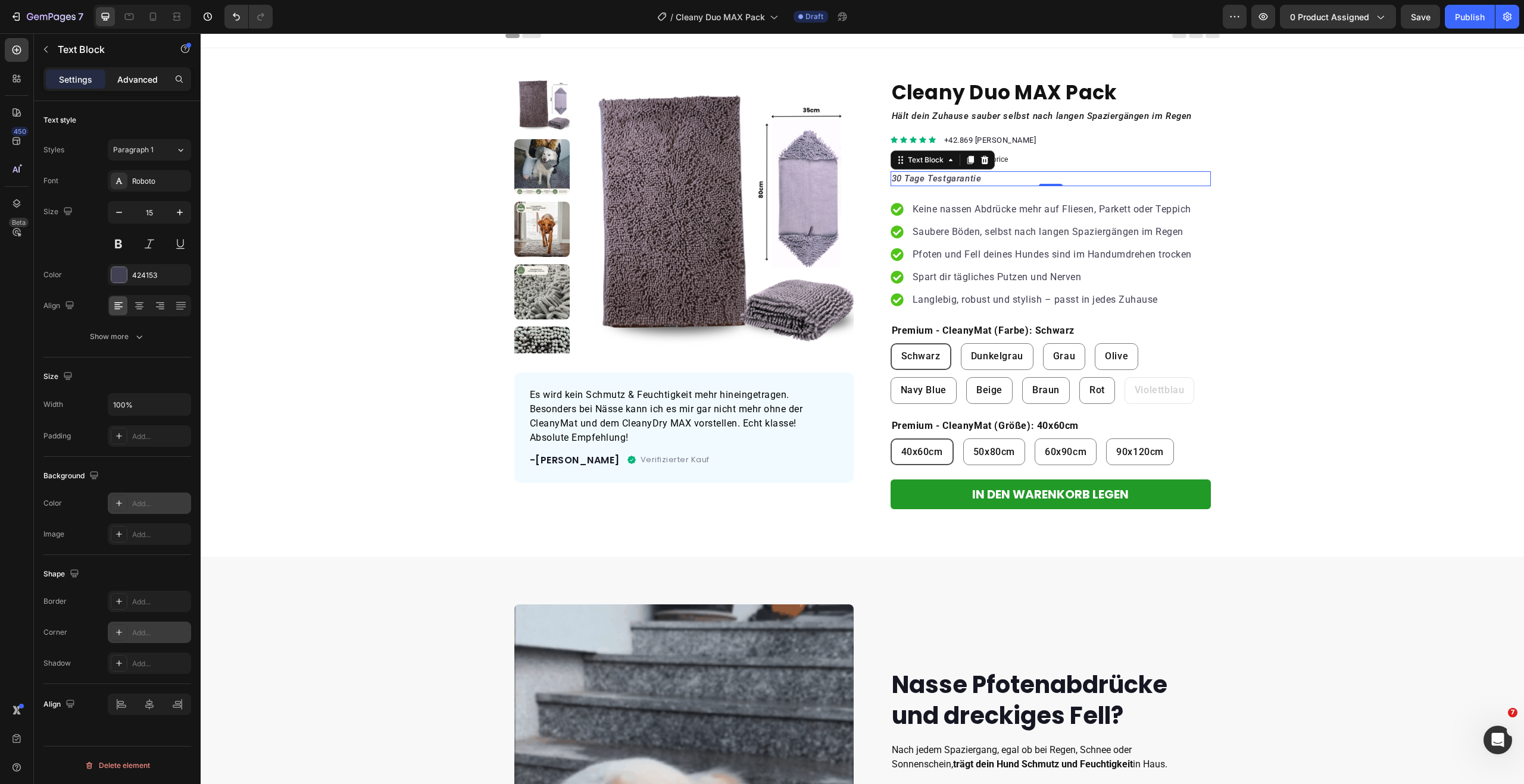
click at [135, 79] on p "Advanced" at bounding box center [138, 79] width 41 height 13
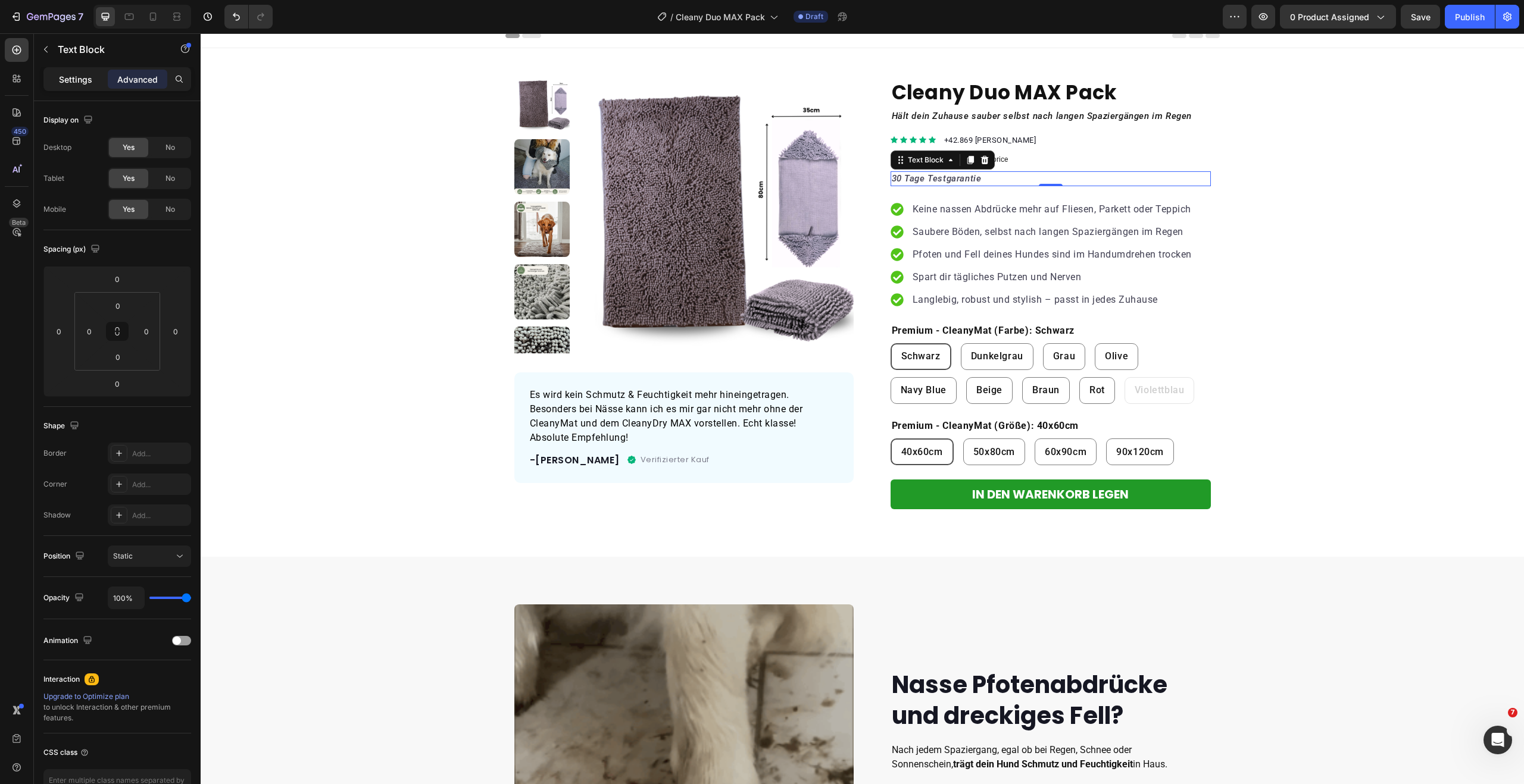
click at [89, 85] on p "Settings" at bounding box center [76, 79] width 33 height 13
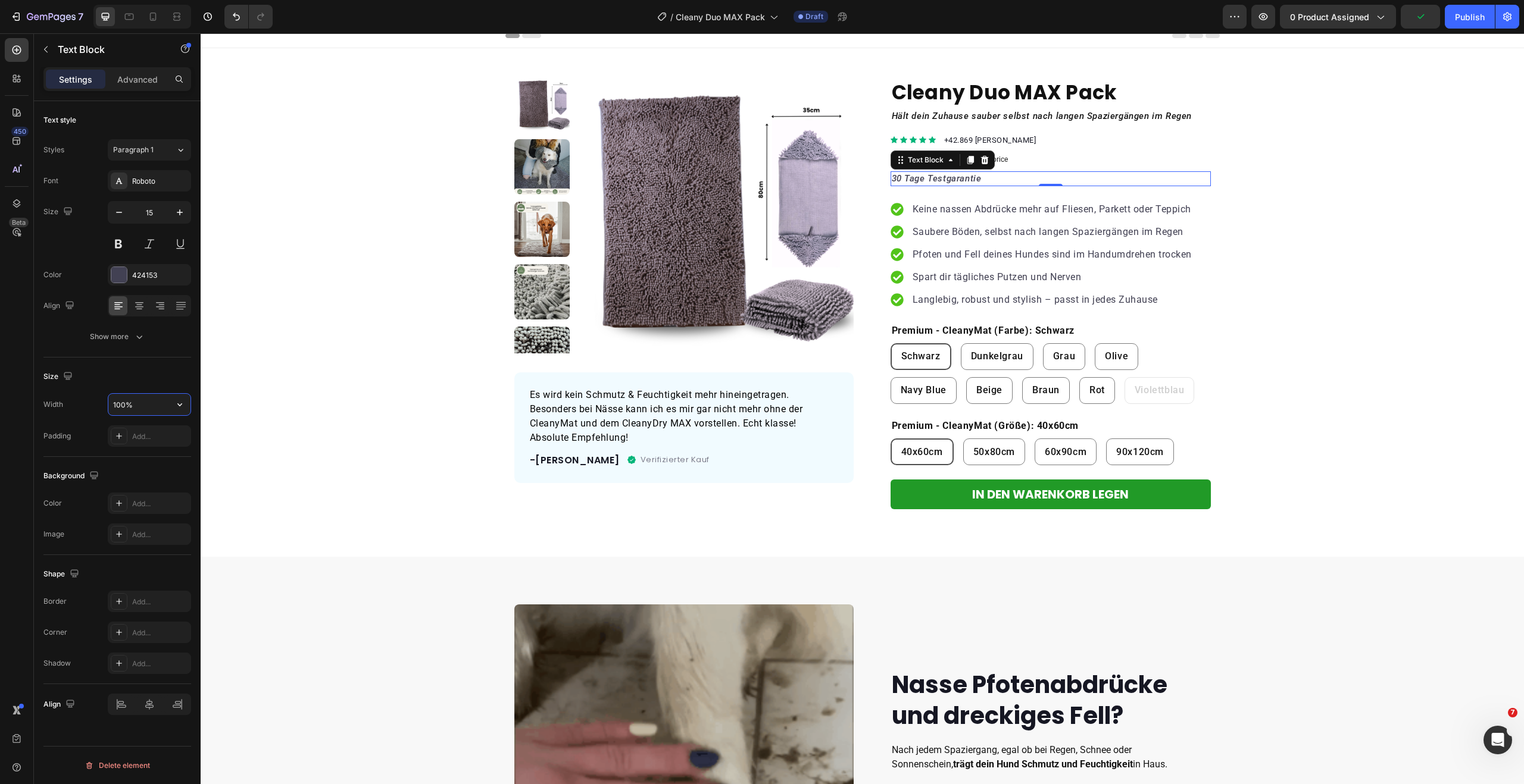
click at [139, 409] on input "100%" at bounding box center [149, 404] width 82 height 21
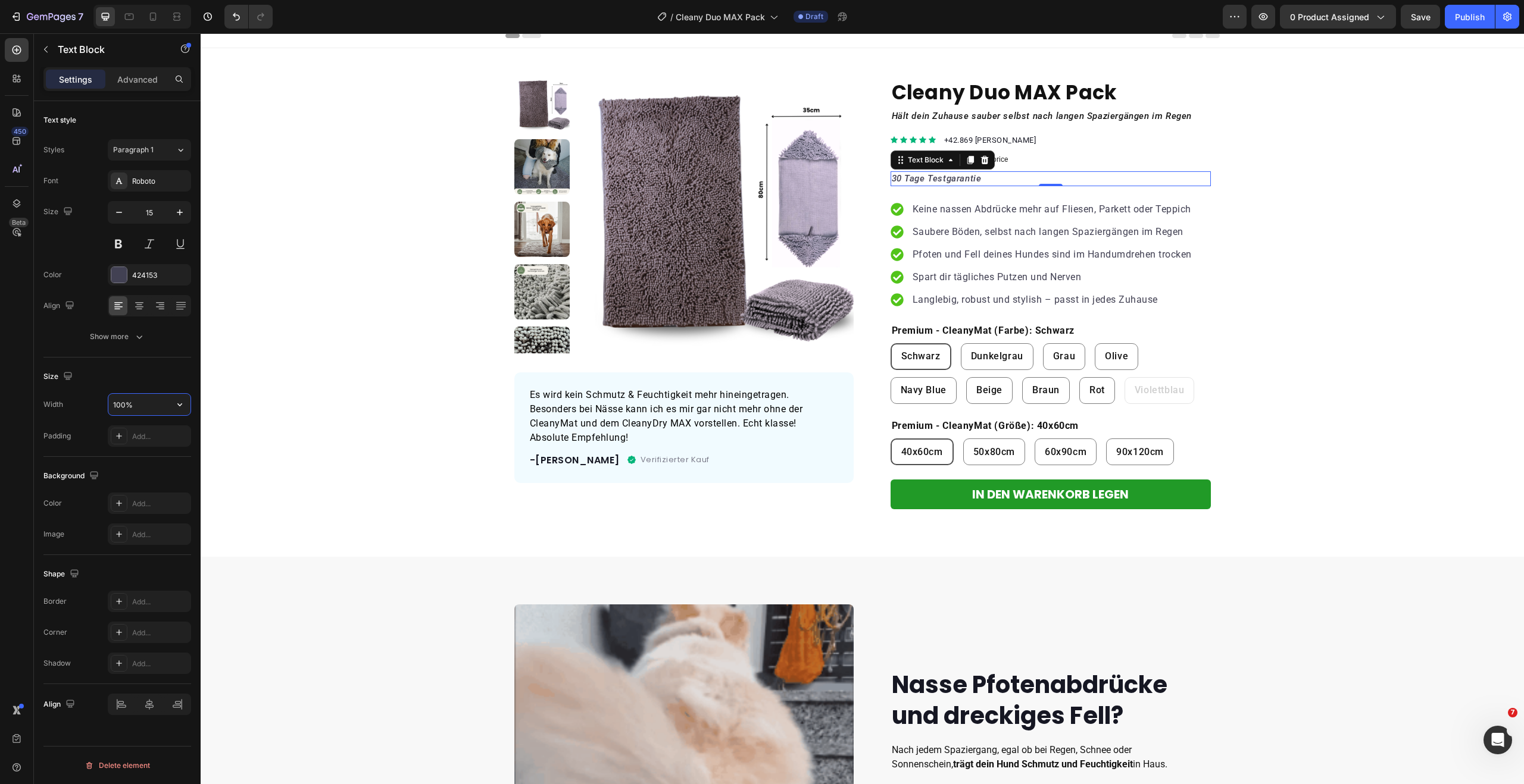
click at [157, 408] on input "100%" at bounding box center [149, 404] width 82 height 21
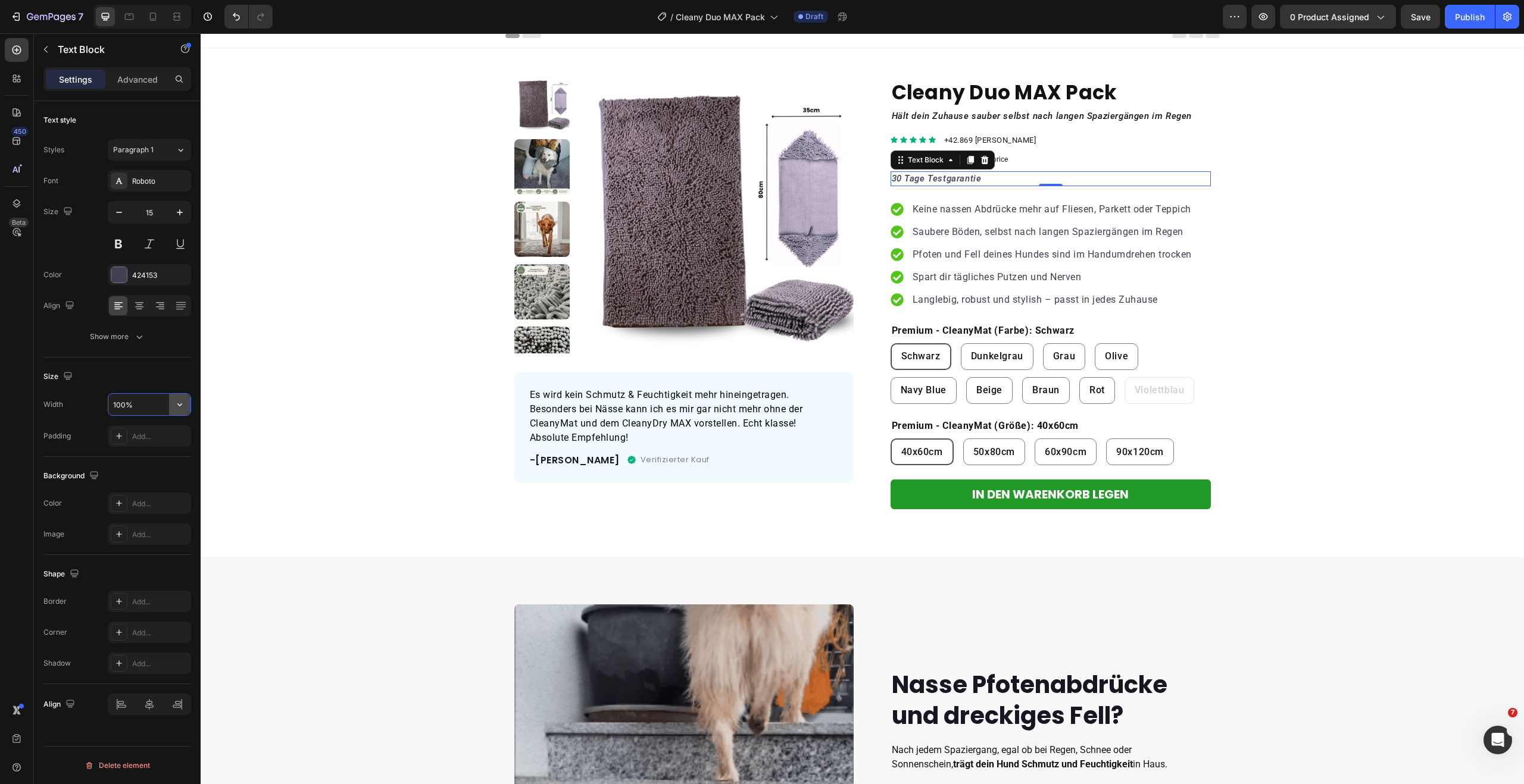
click at [176, 407] on icon "button" at bounding box center [180, 404] width 12 height 12
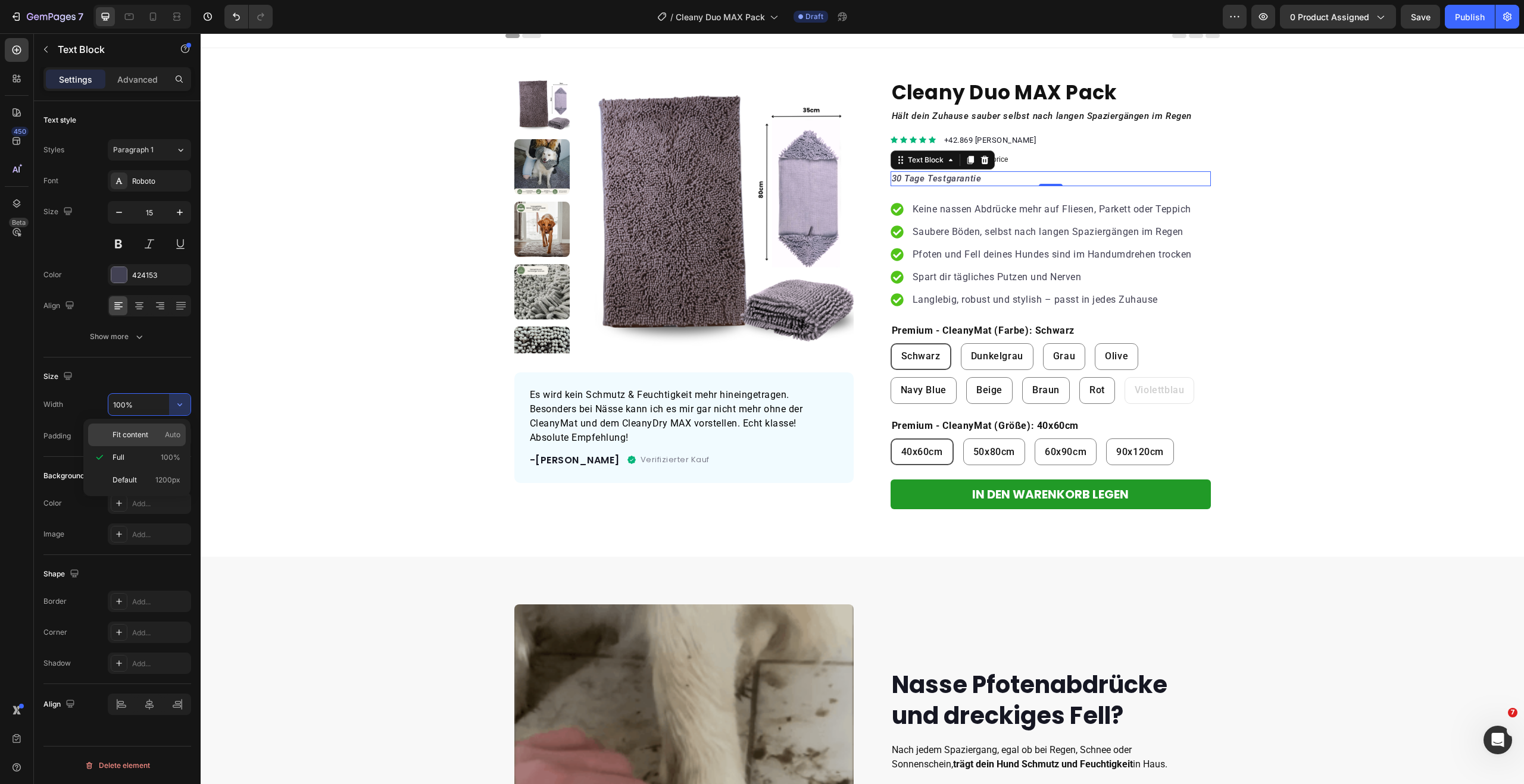
click at [153, 435] on p "Fit content Auto" at bounding box center [147, 435] width 68 height 11
type input "Auto"
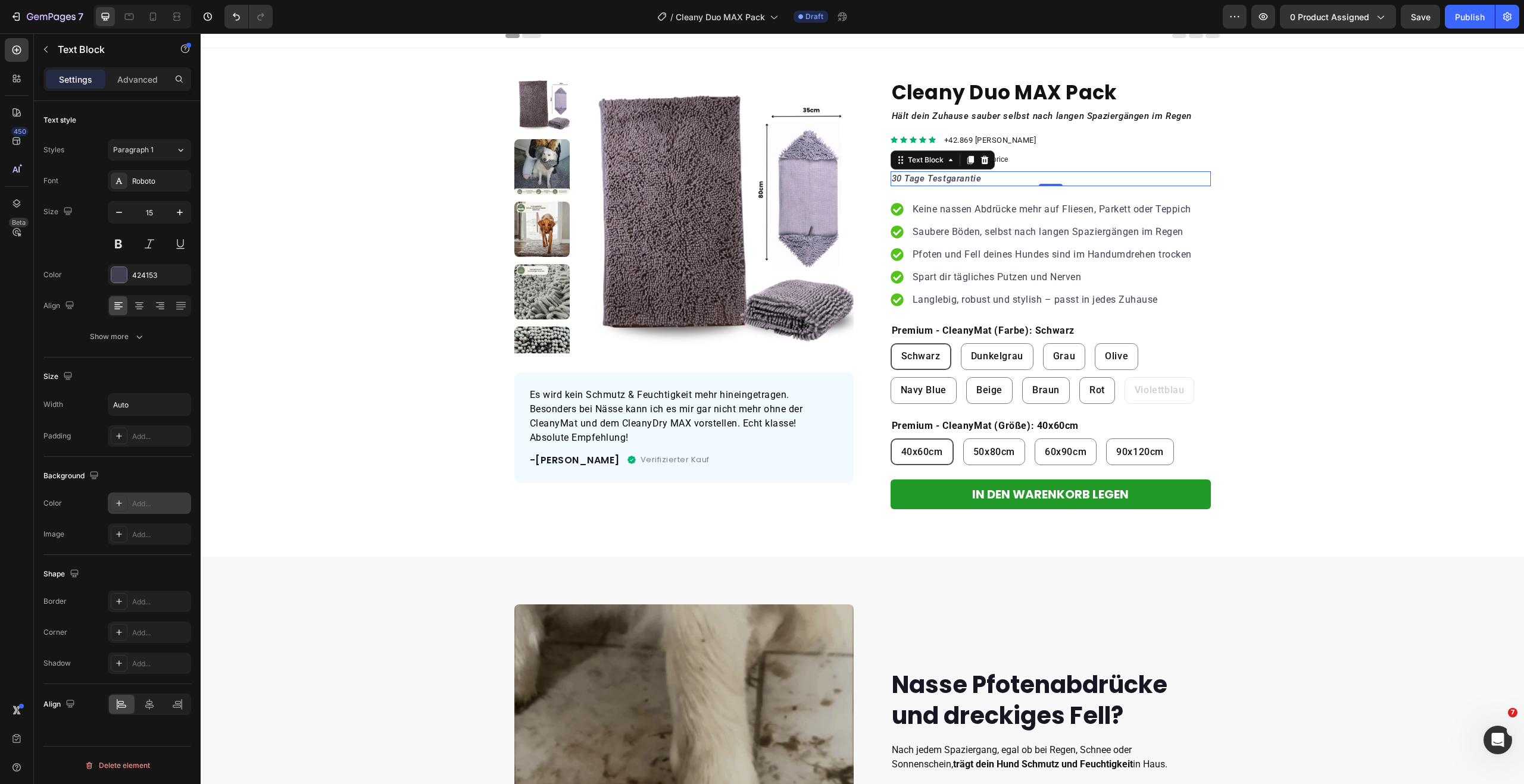
click at [129, 507] on div "Add..." at bounding box center [149, 504] width 83 height 21
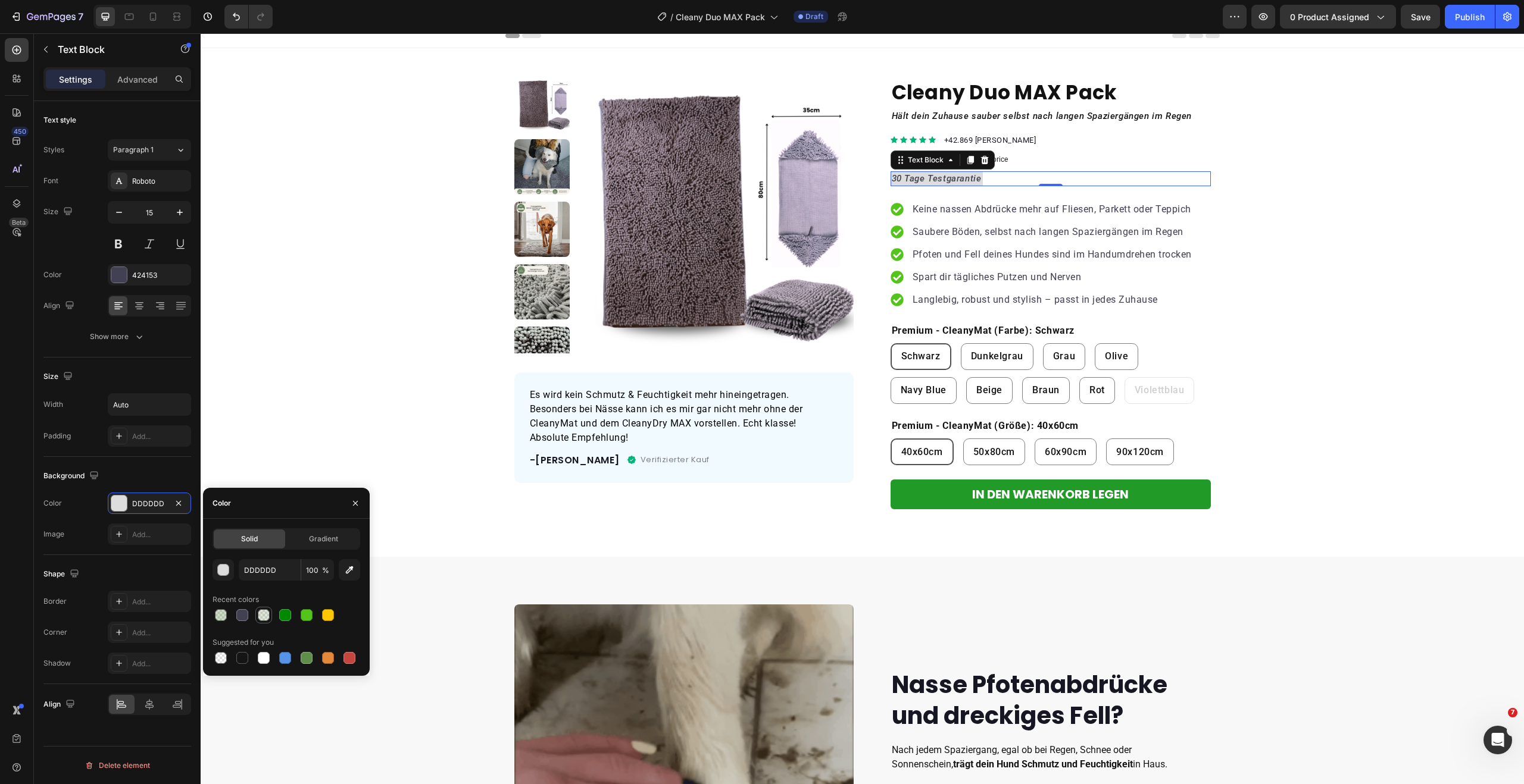
click at [264, 616] on div at bounding box center [264, 615] width 12 height 12
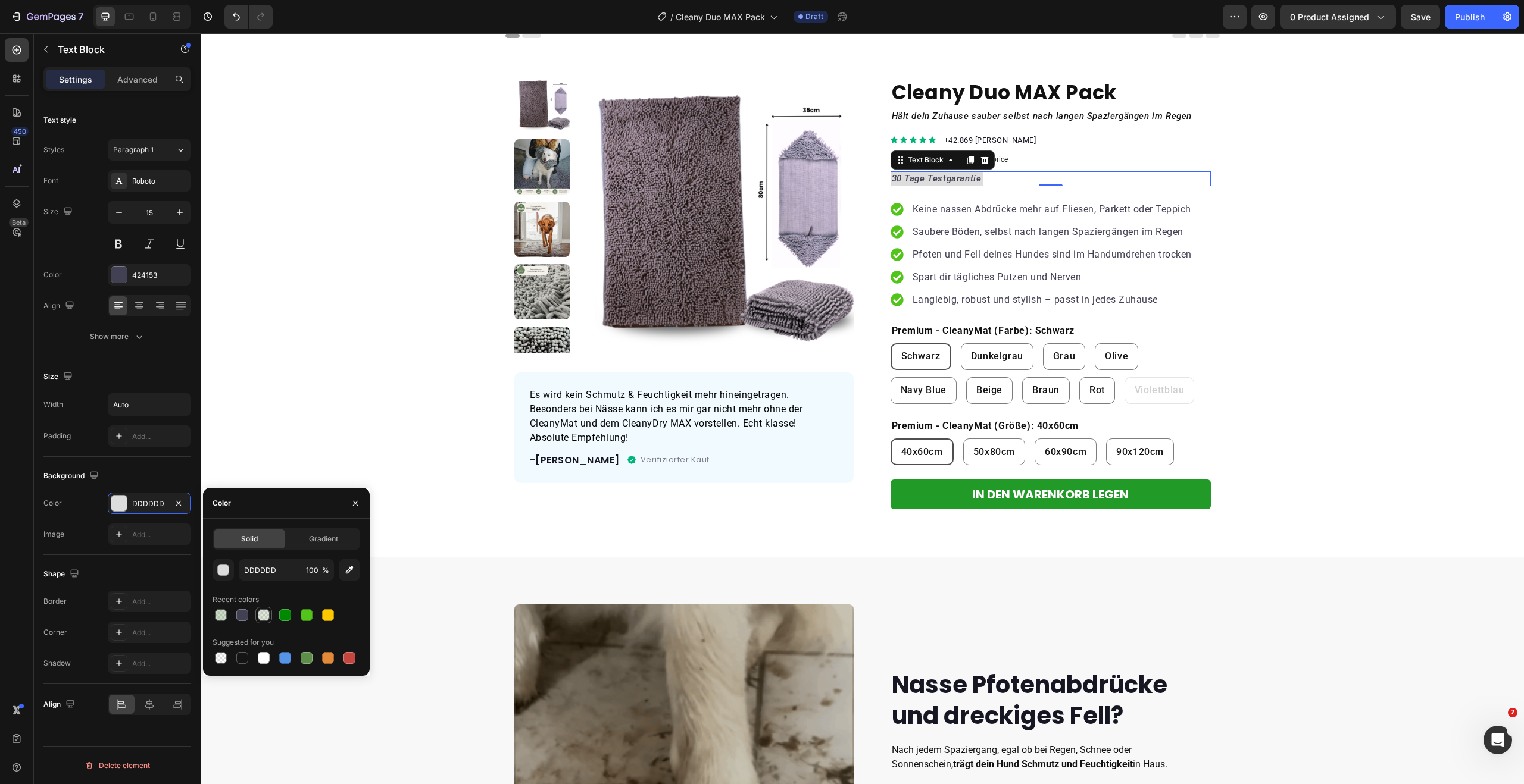
type input "5E8E49"
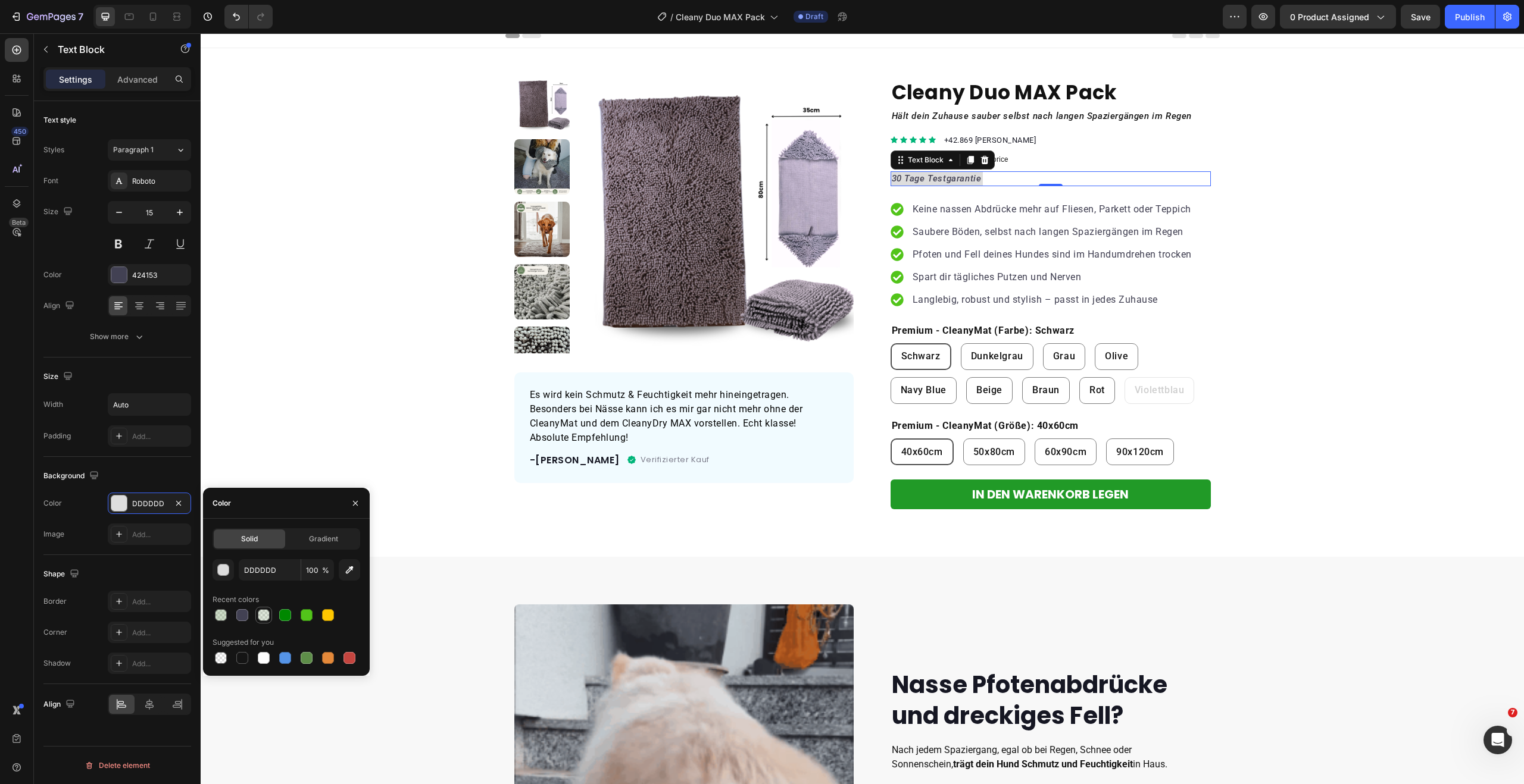
type input "20"
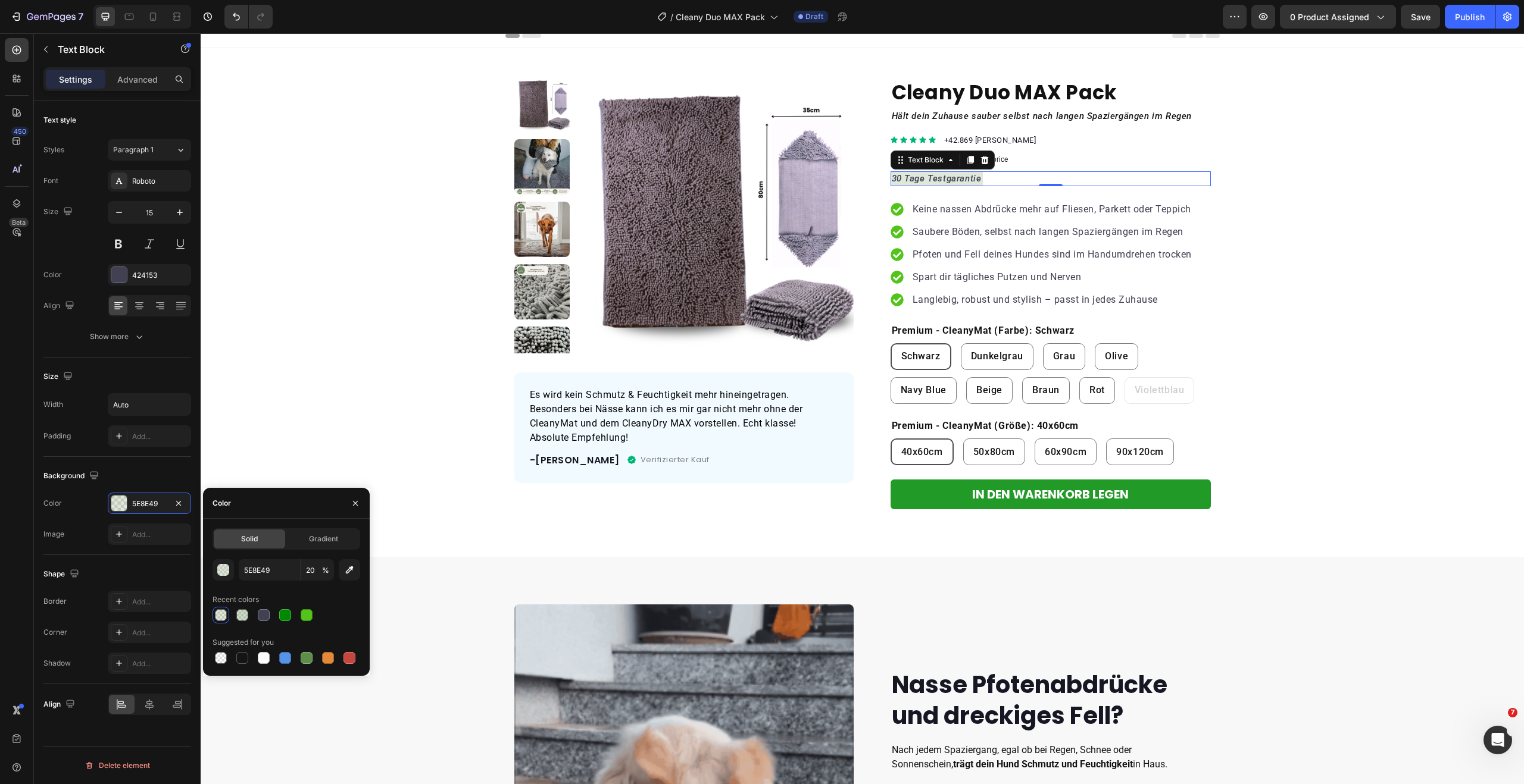
click at [225, 616] on div at bounding box center [221, 615] width 12 height 12
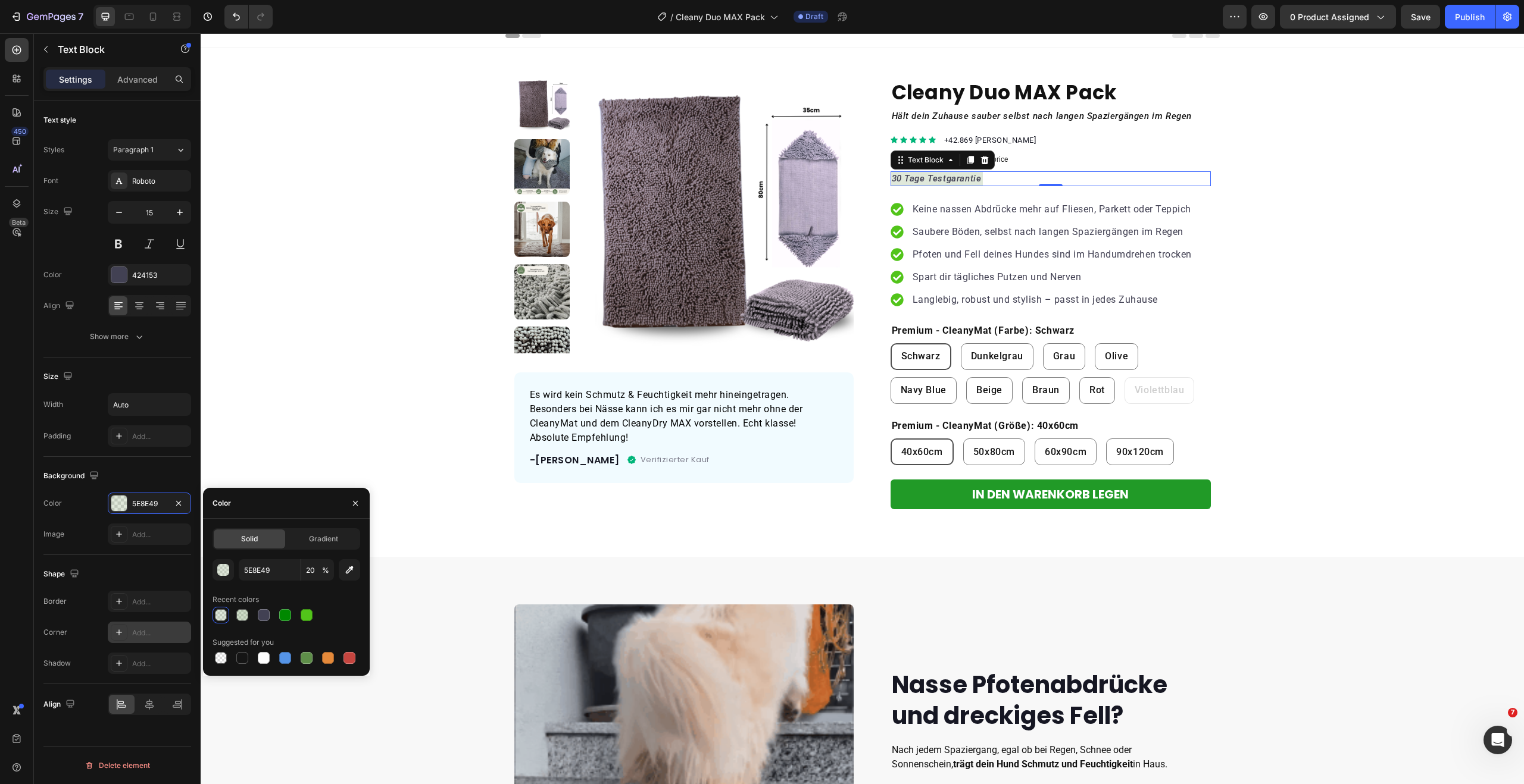
click at [113, 632] on div at bounding box center [119, 633] width 17 height 17
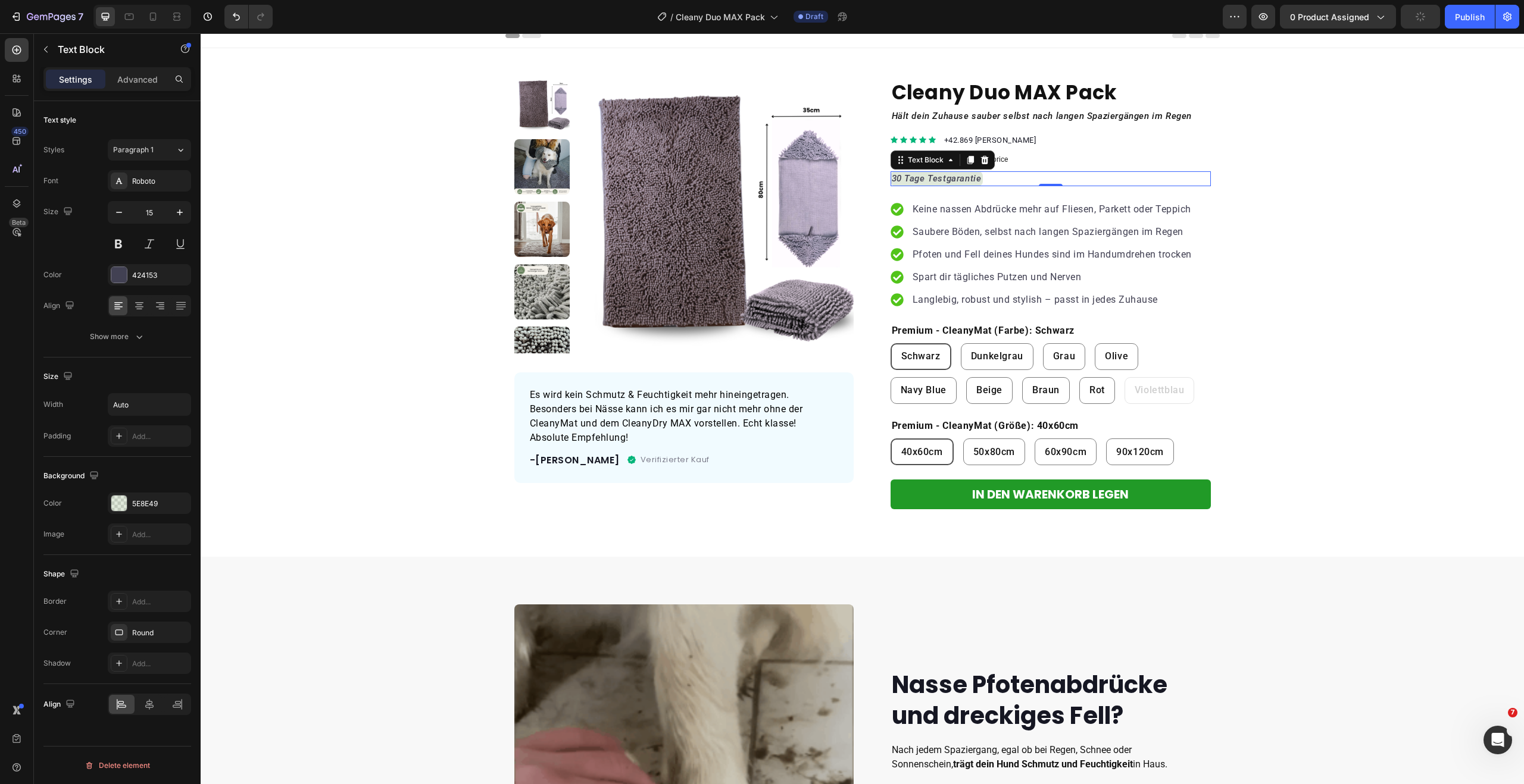
click at [147, 474] on div "Background" at bounding box center [116, 476] width 147 height 19
click at [136, 77] on p "Advanced" at bounding box center [138, 79] width 41 height 13
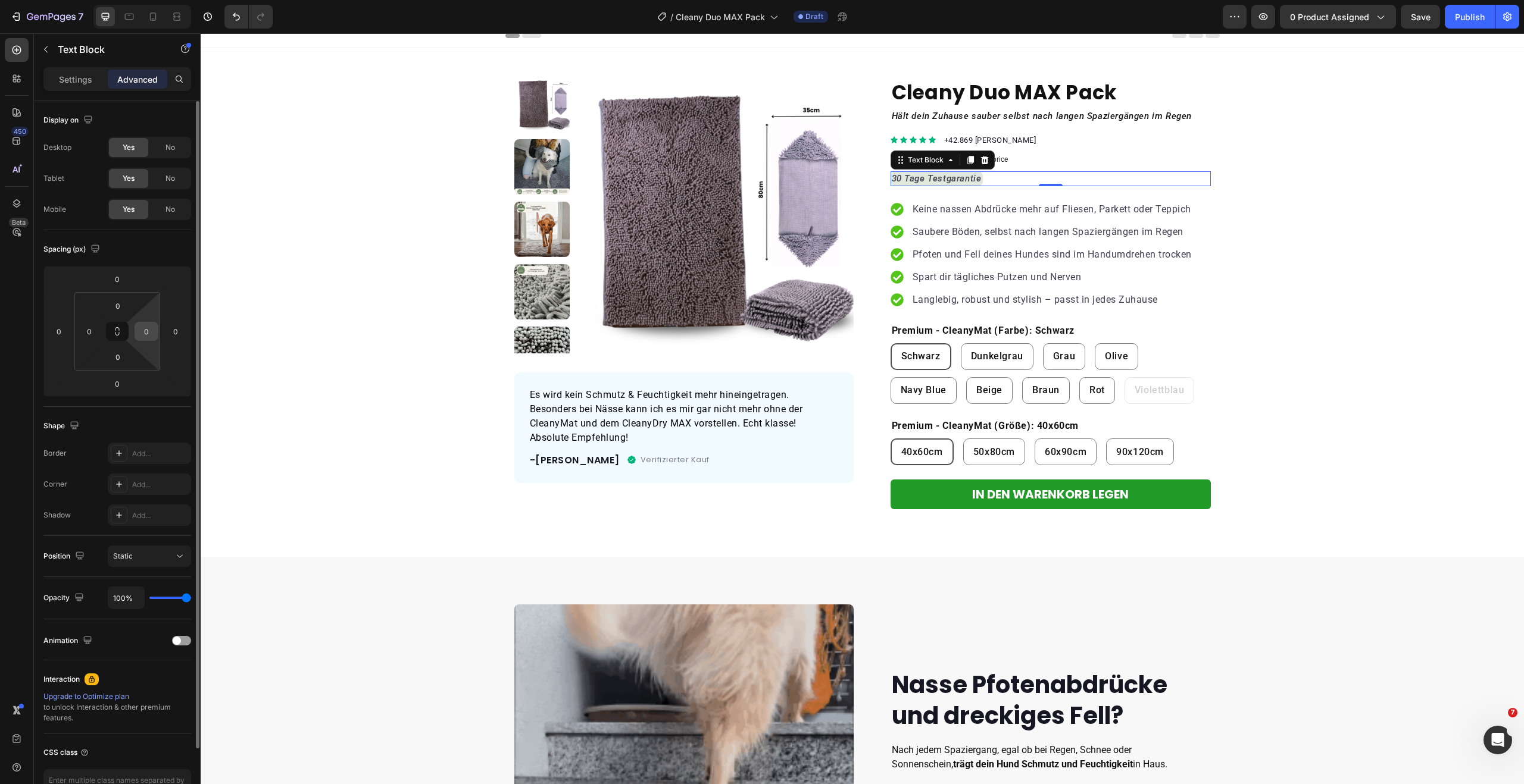
click at [141, 334] on input "0" at bounding box center [147, 332] width 18 height 18
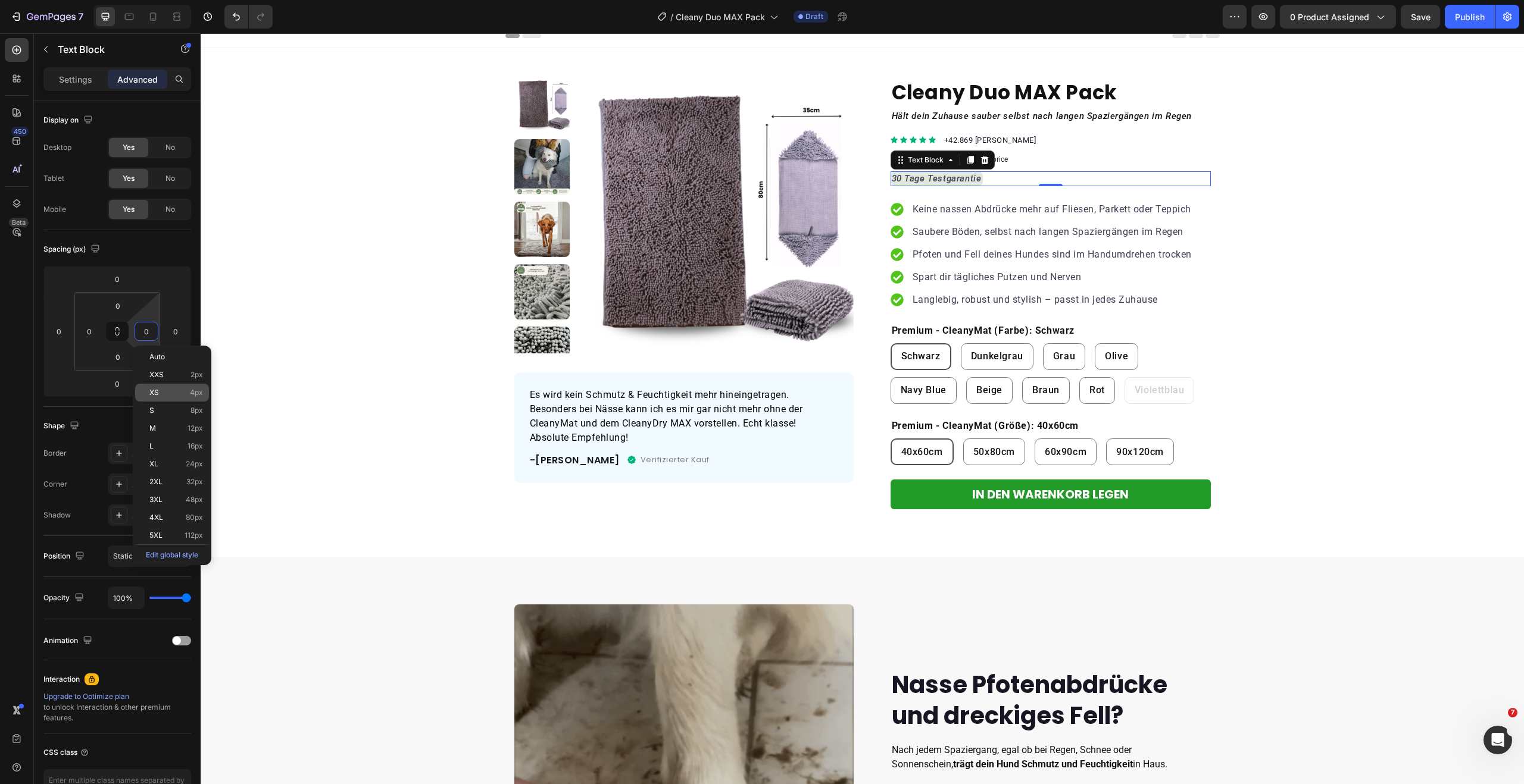
click at [163, 397] on div "XS 4px" at bounding box center [172, 393] width 74 height 18
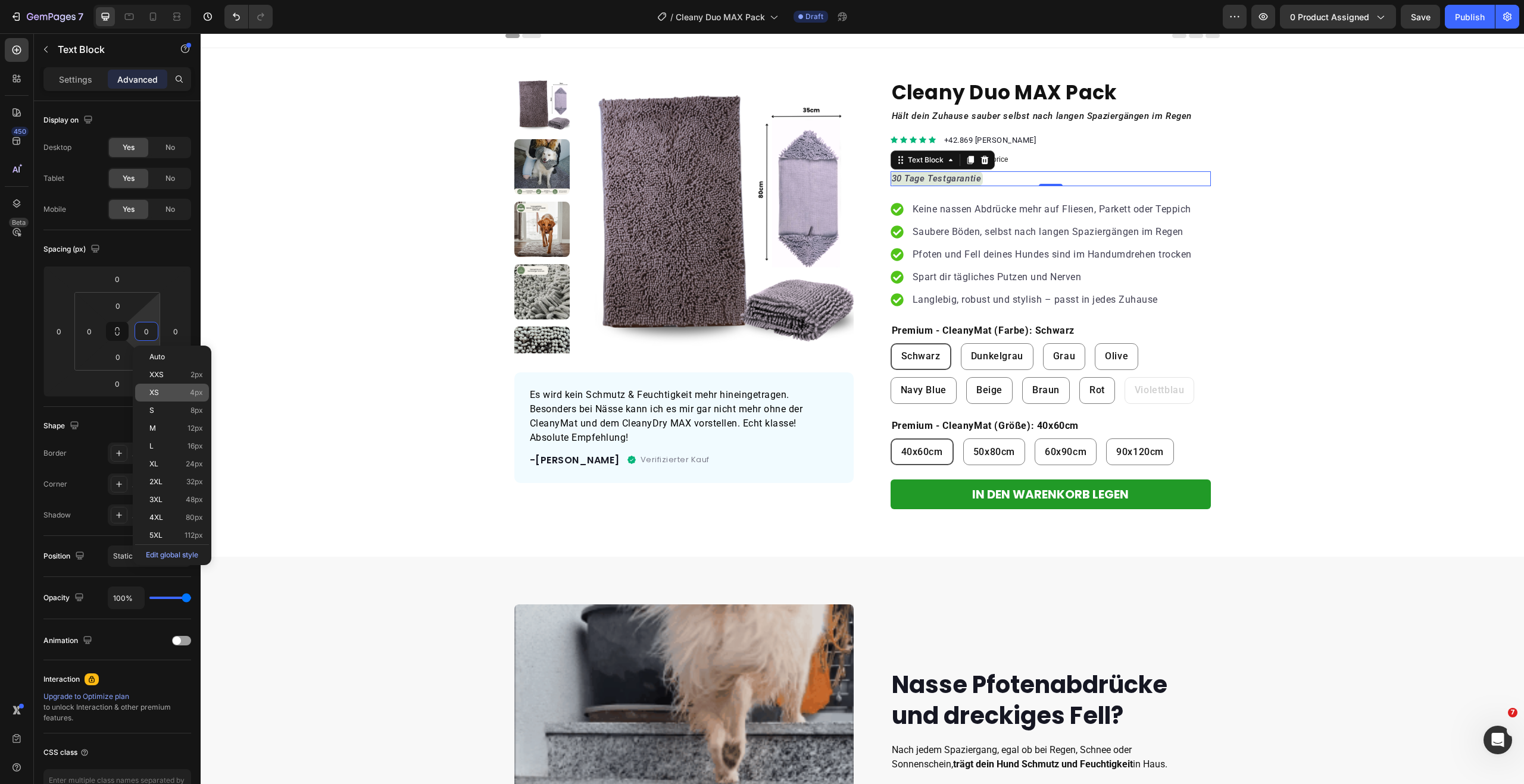
type input "4"
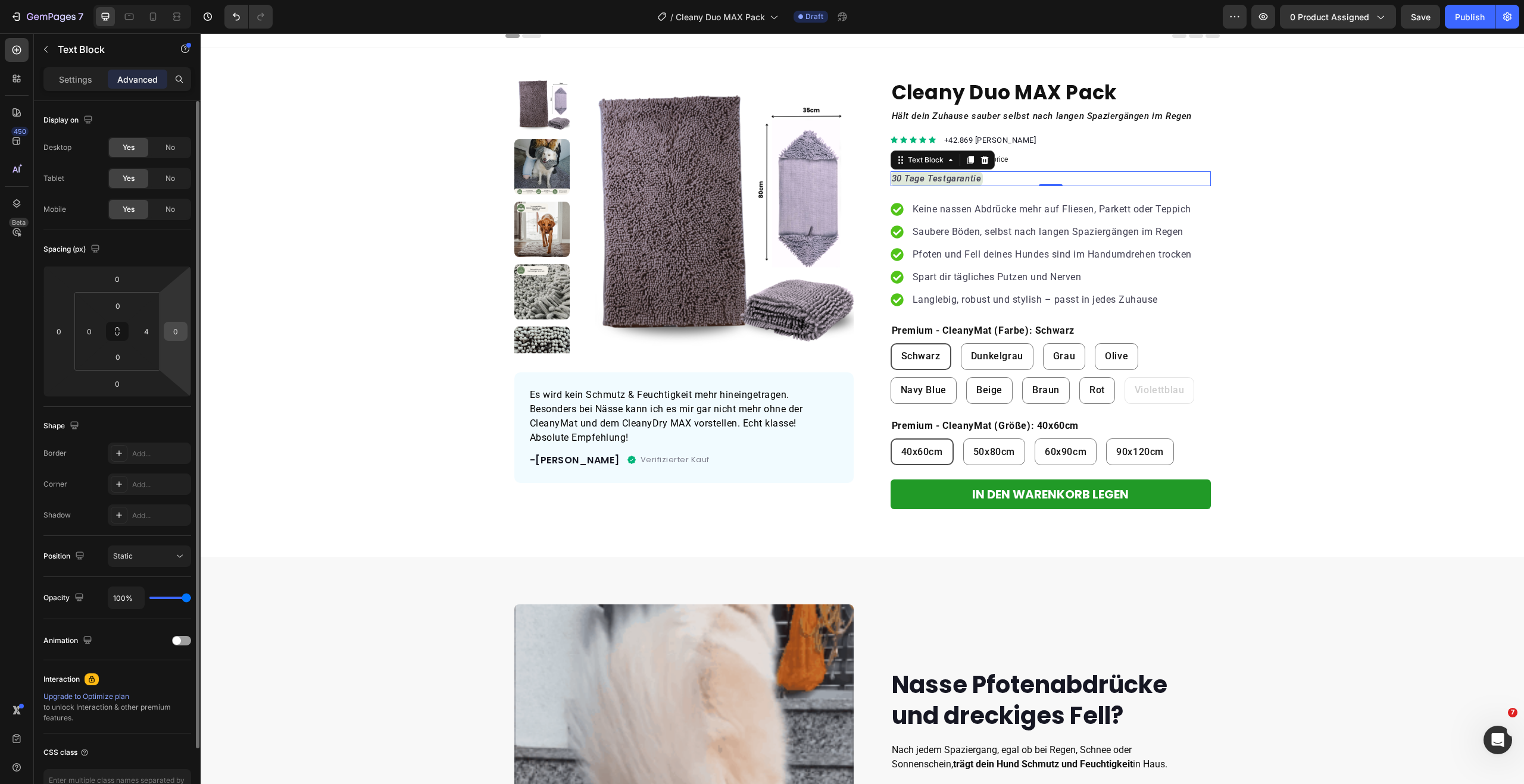
click at [173, 334] on input "0" at bounding box center [175, 332] width 18 height 18
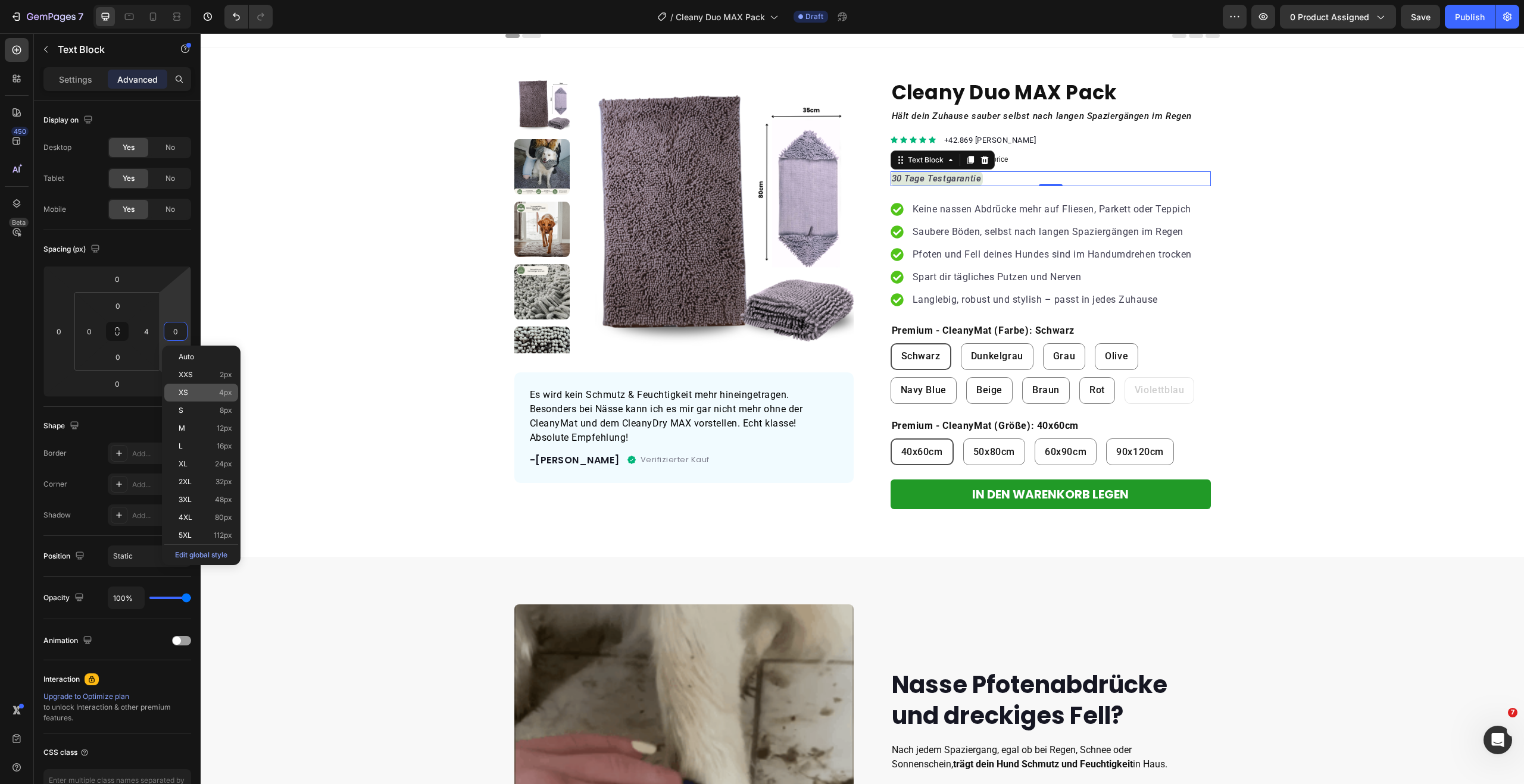
click at [186, 390] on span "XS" at bounding box center [183, 392] width 10 height 8
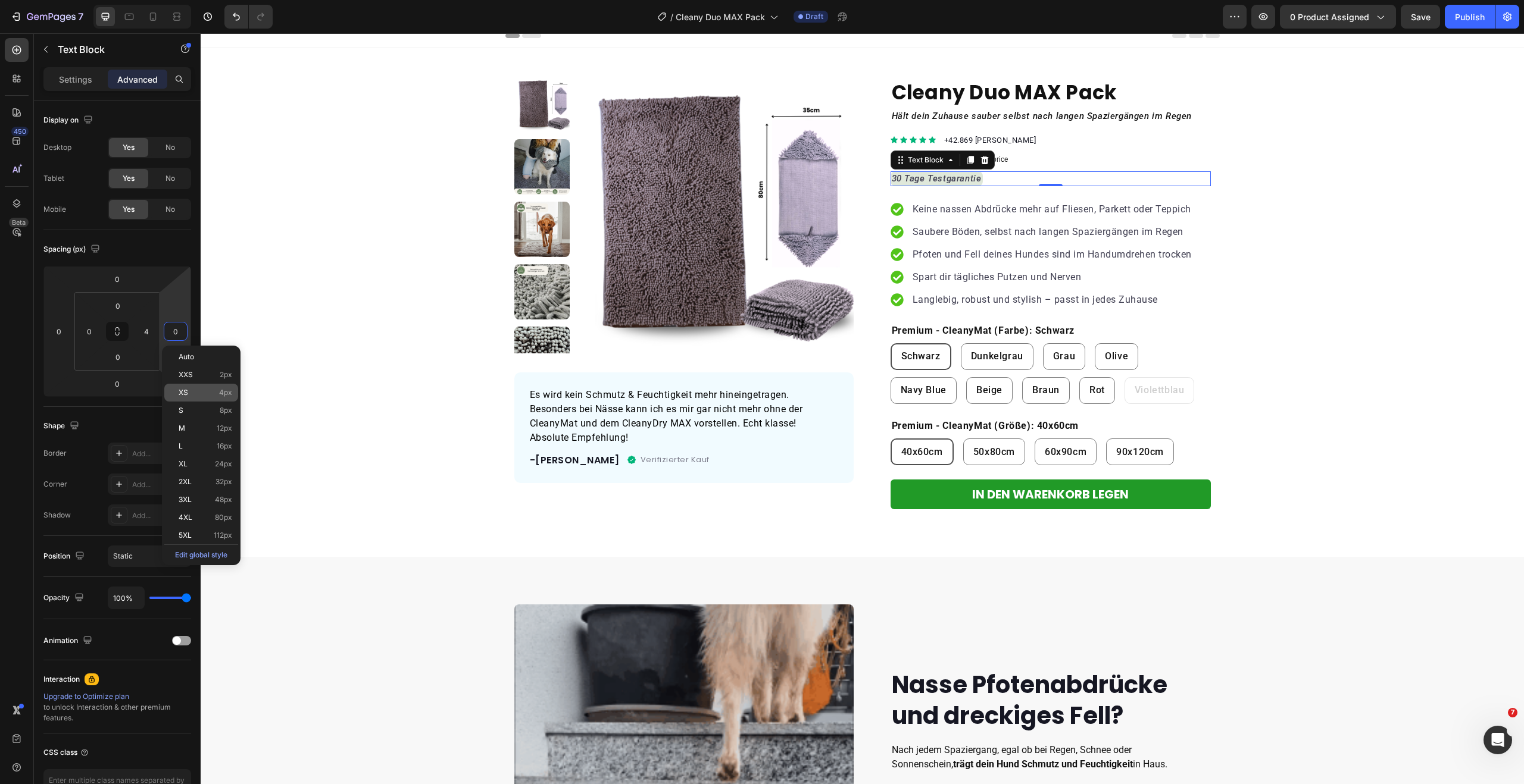
type input "4"
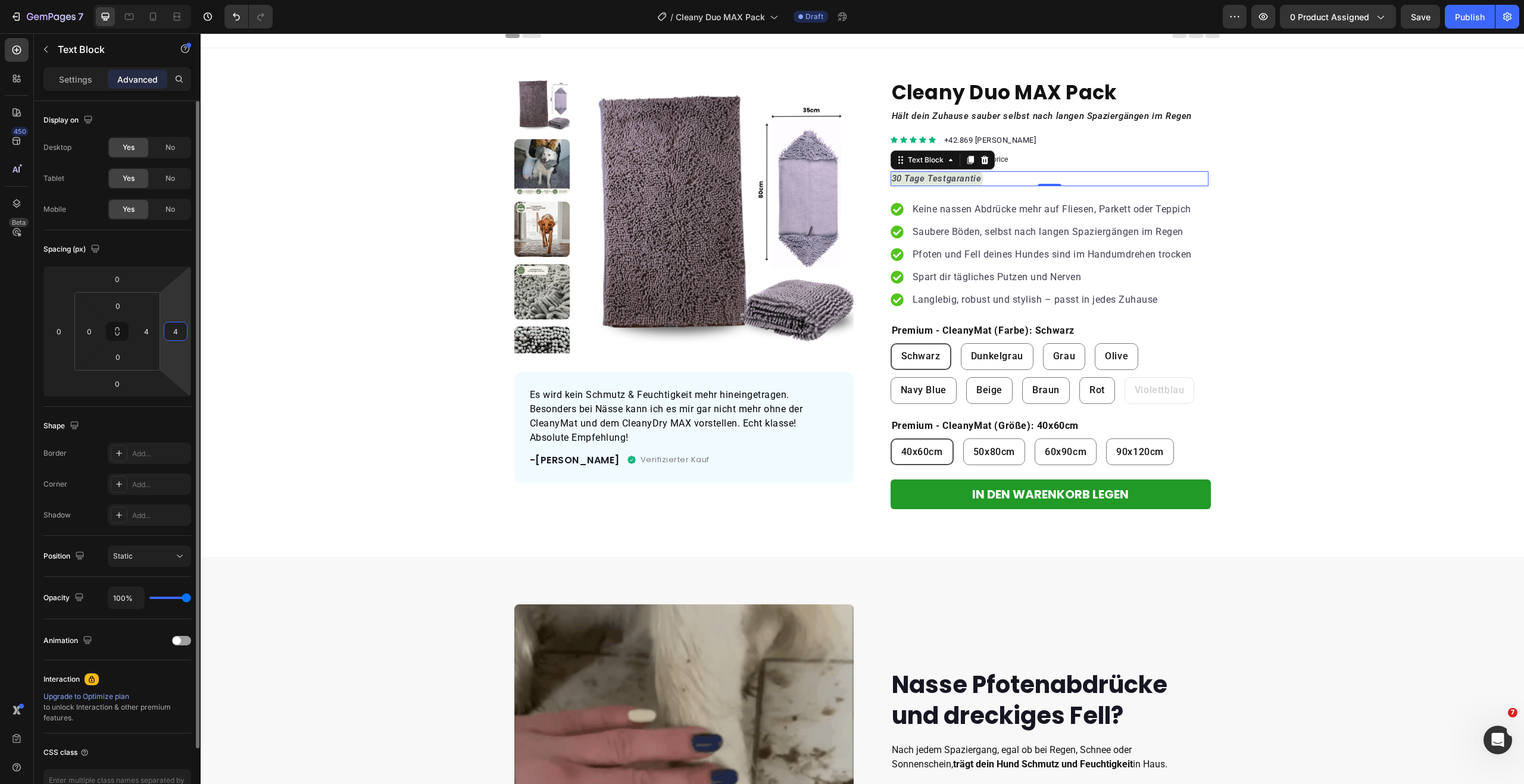
click at [169, 335] on input "4" at bounding box center [175, 332] width 18 height 18
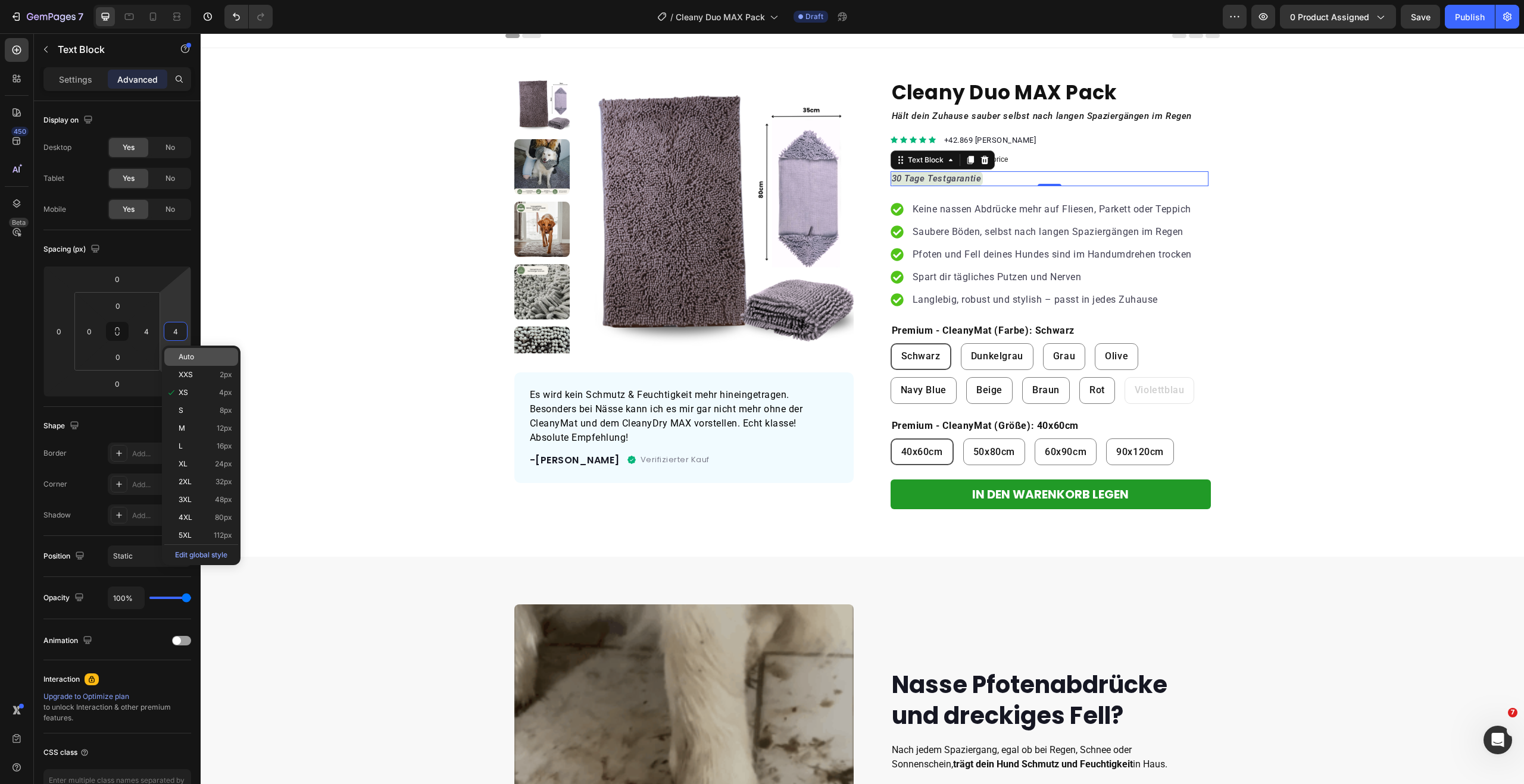
click at [191, 360] on span "Auto" at bounding box center [186, 357] width 15 height 8
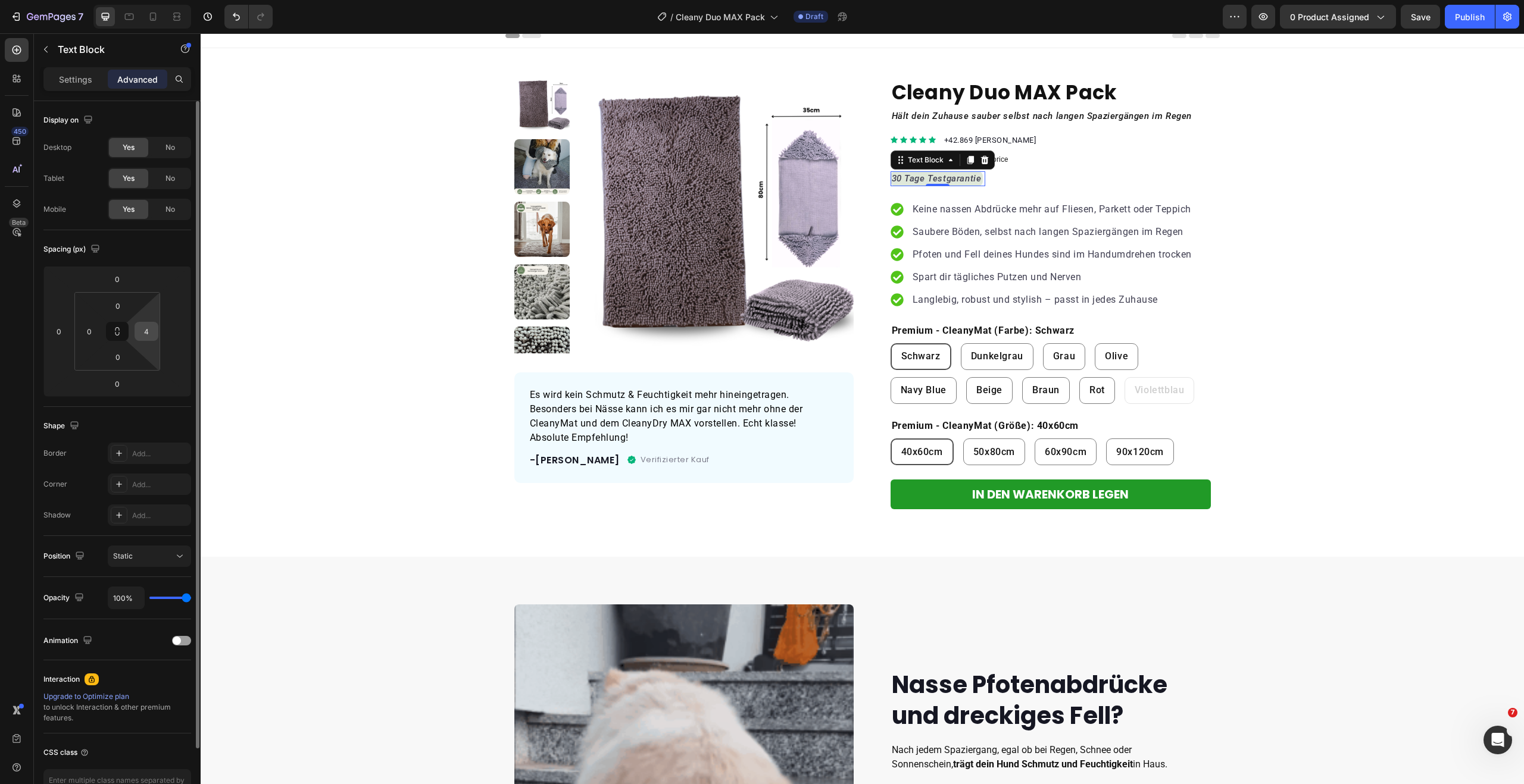
click at [152, 333] on input "4" at bounding box center [147, 332] width 18 height 18
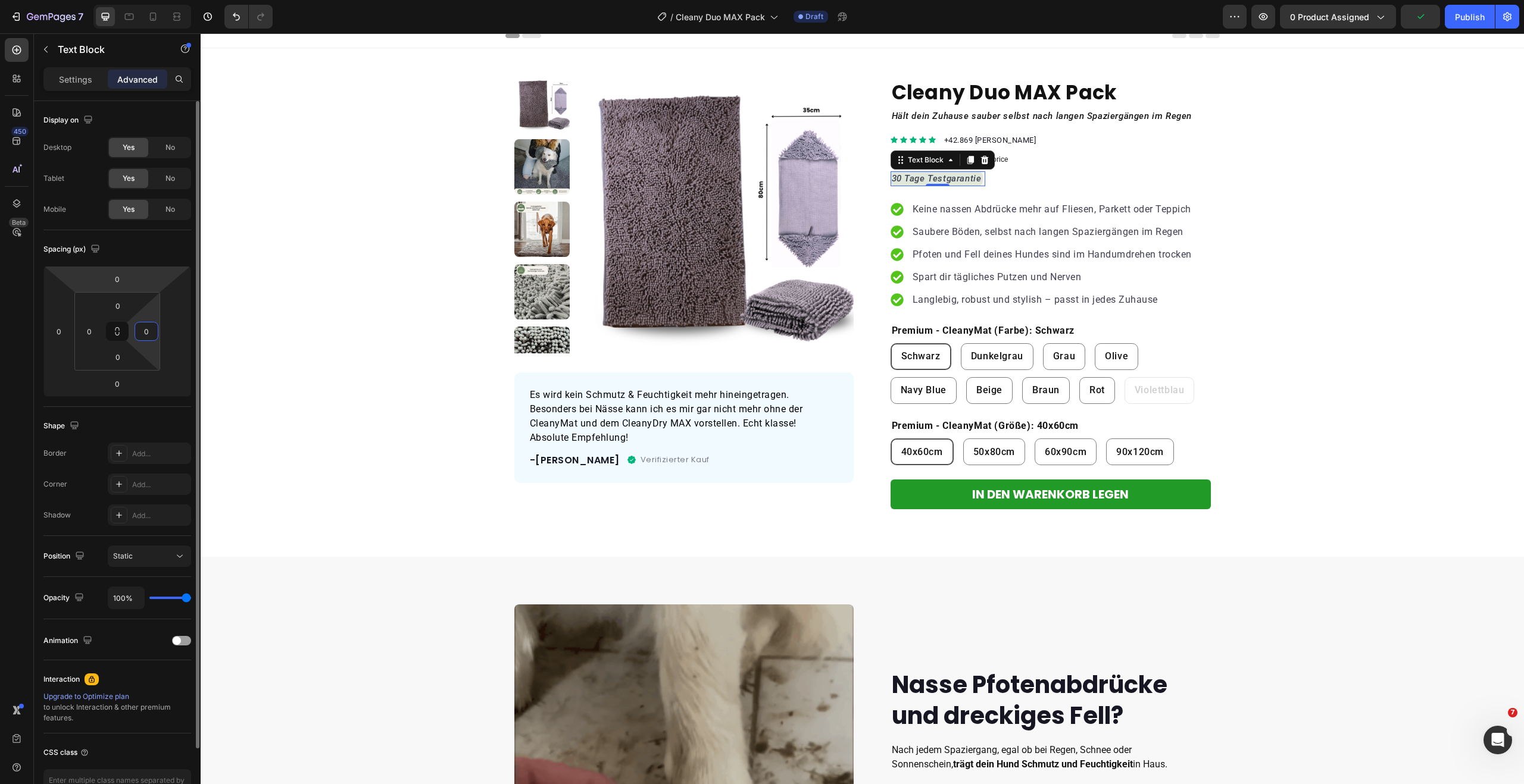
click at [151, 253] on div "Spacing (px)" at bounding box center [116, 249] width 147 height 19
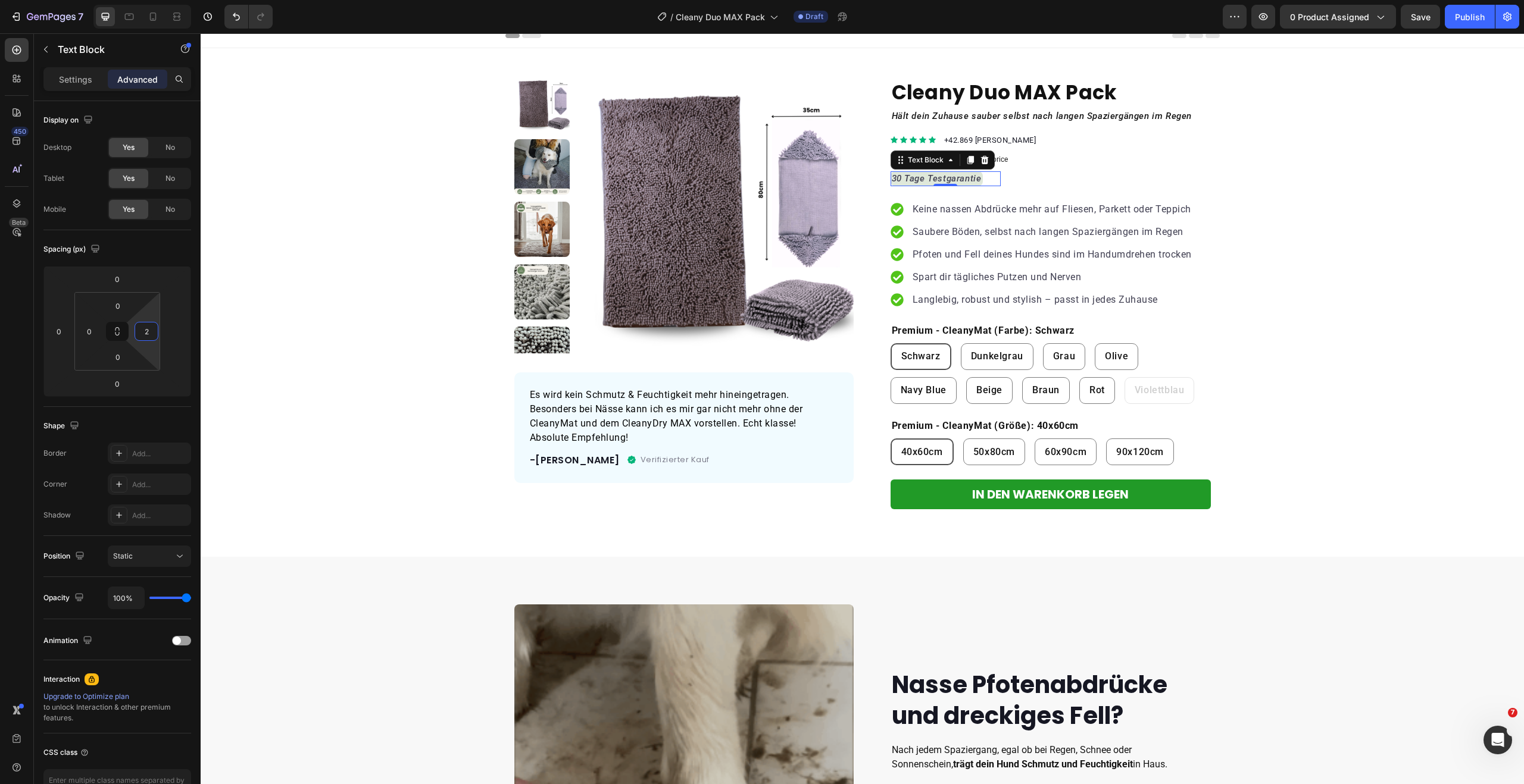
type input "0"
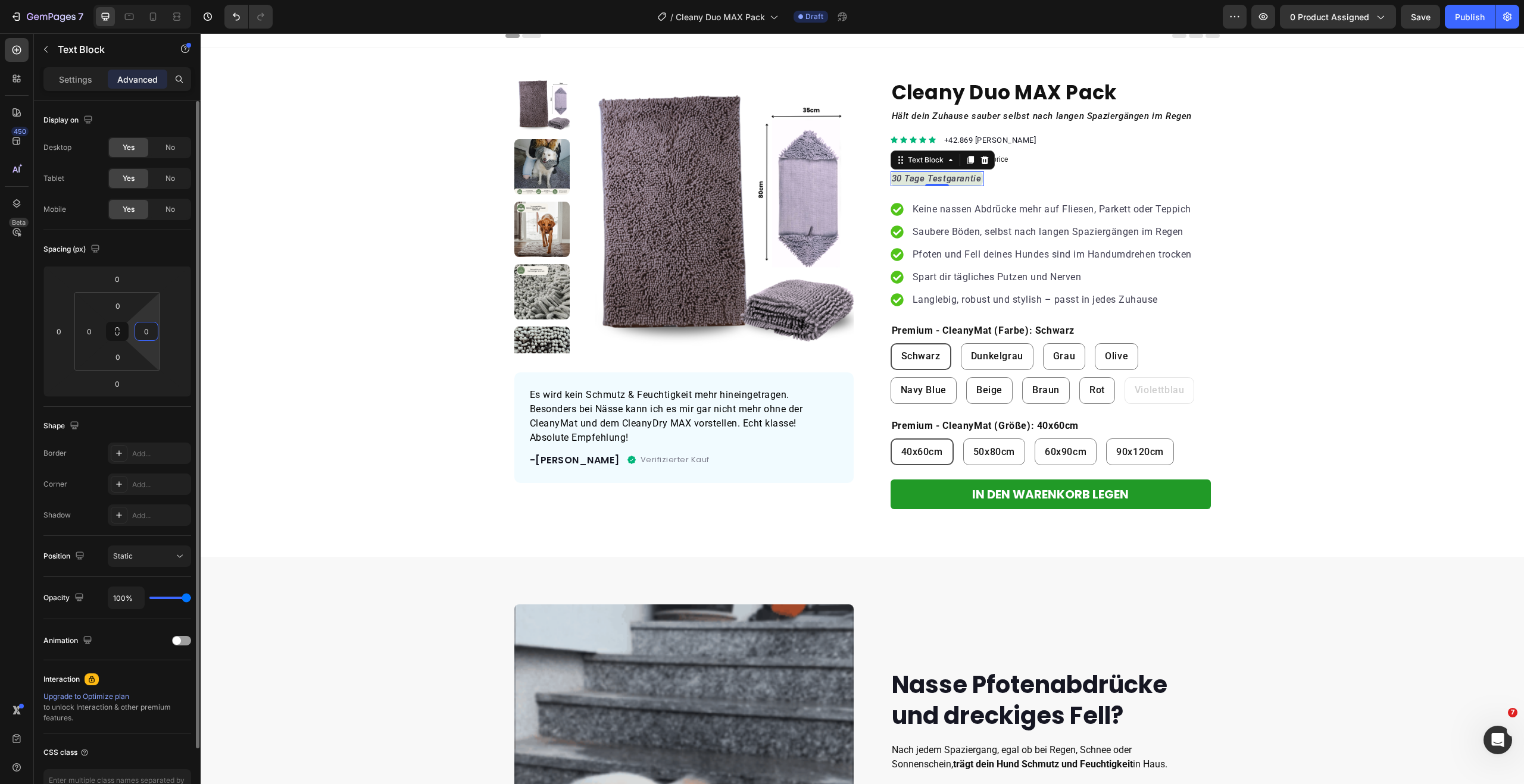
click at [137, 0] on html "7 Version history / Cleany Duo MAX Pack Draft Preview 0 product assigned Save P…" at bounding box center [762, 0] width 1524 height 0
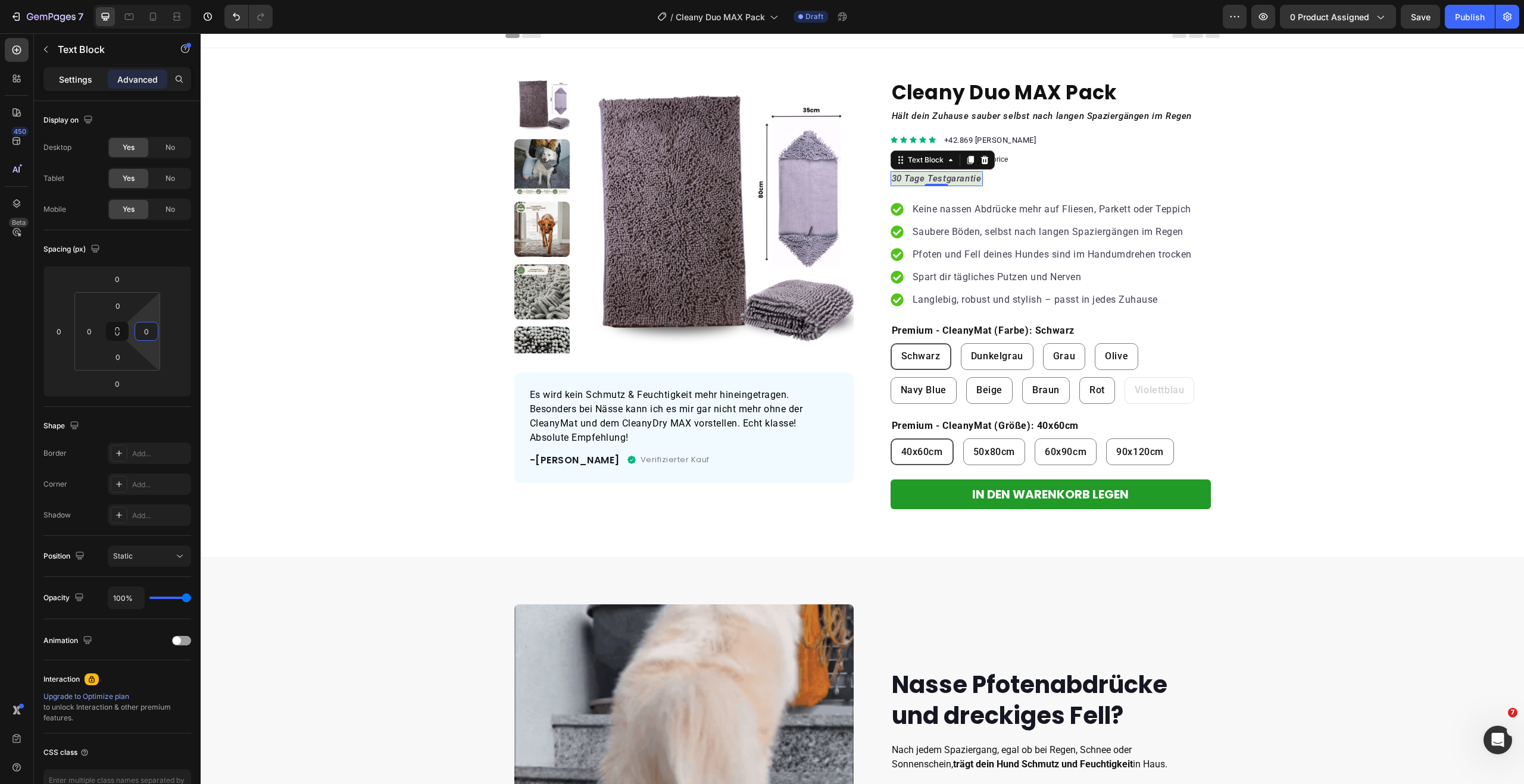
click at [85, 84] on p "Settings" at bounding box center [76, 79] width 33 height 13
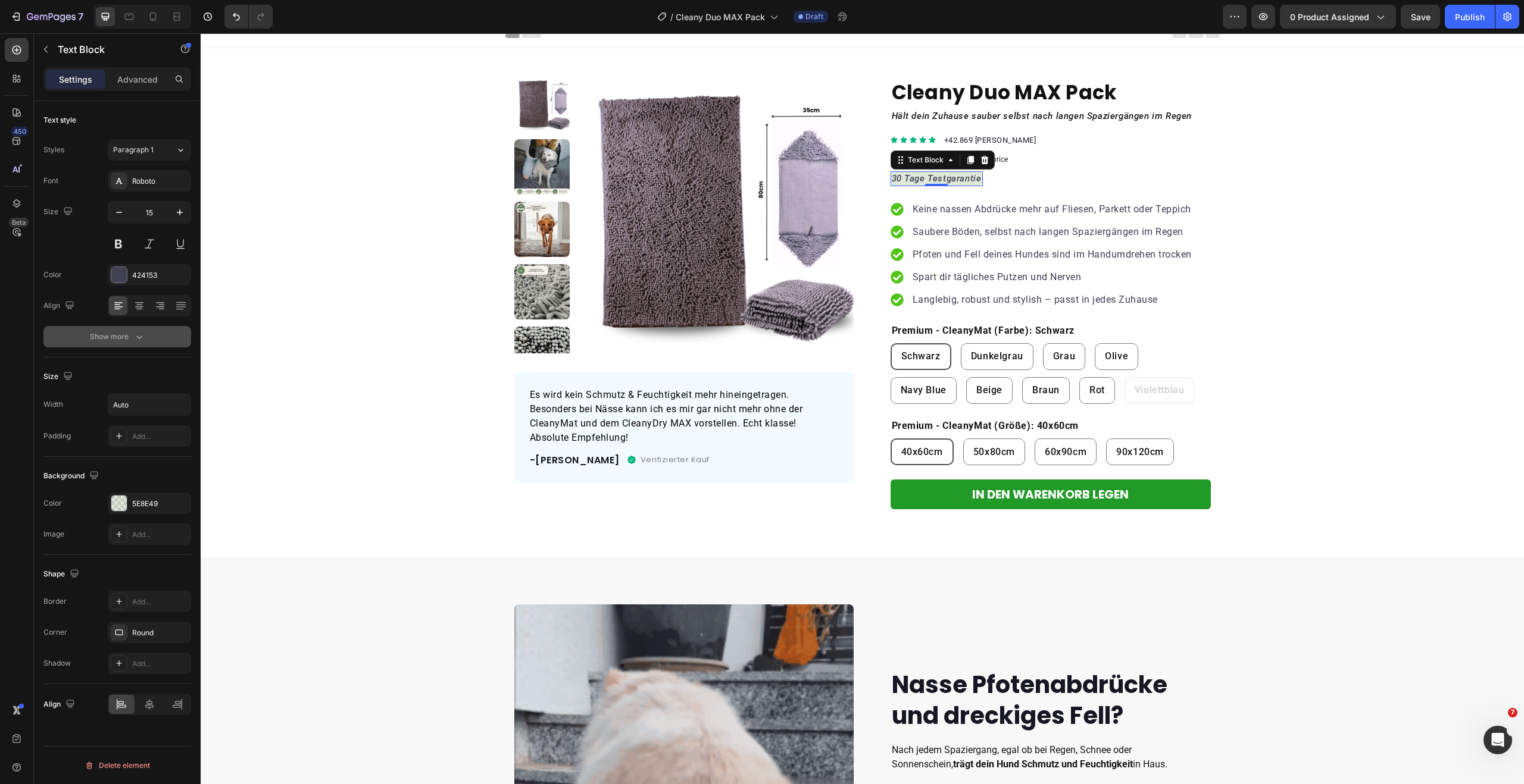
click at [126, 338] on div "Show more" at bounding box center [117, 337] width 55 height 12
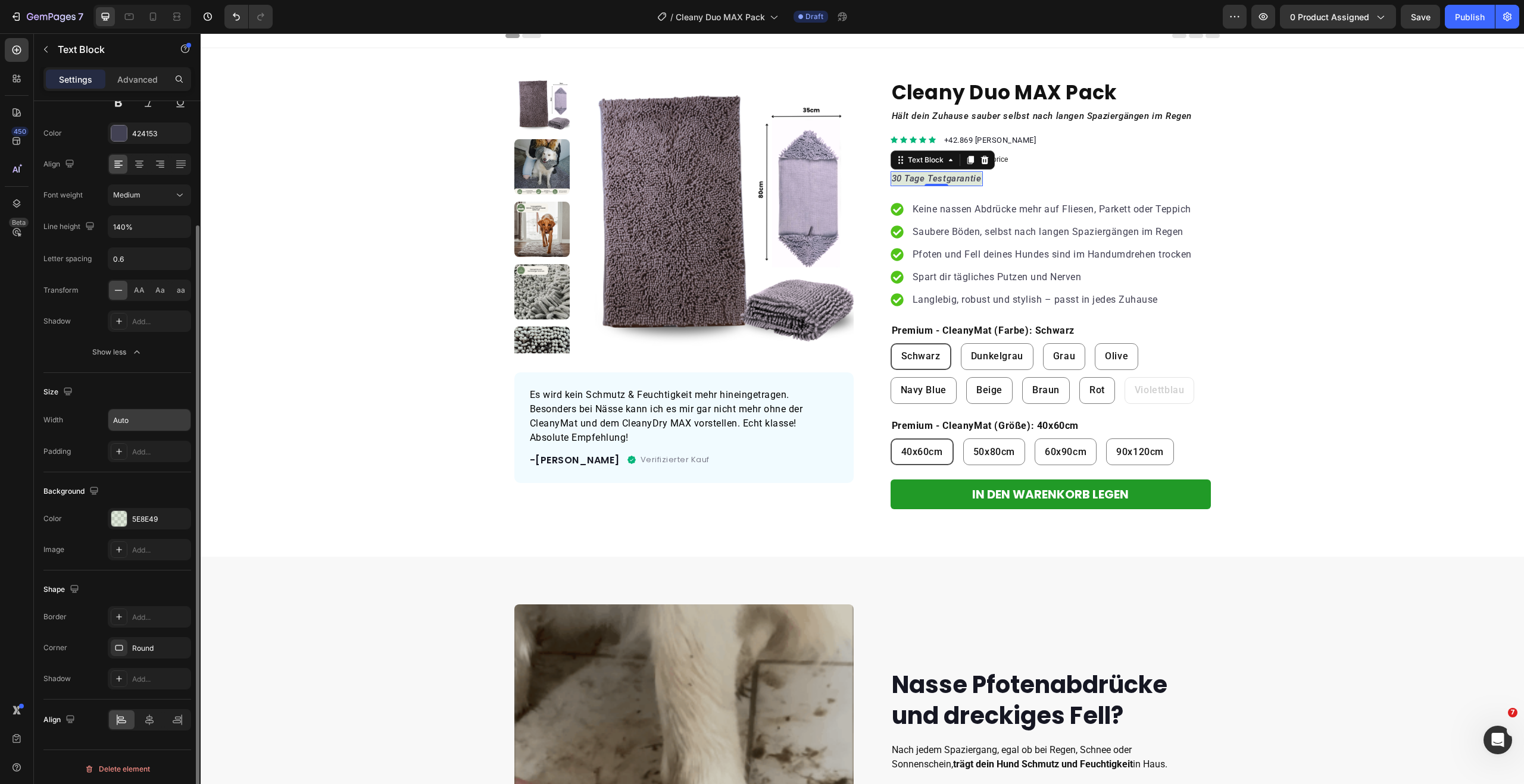
scroll to position [145, 0]
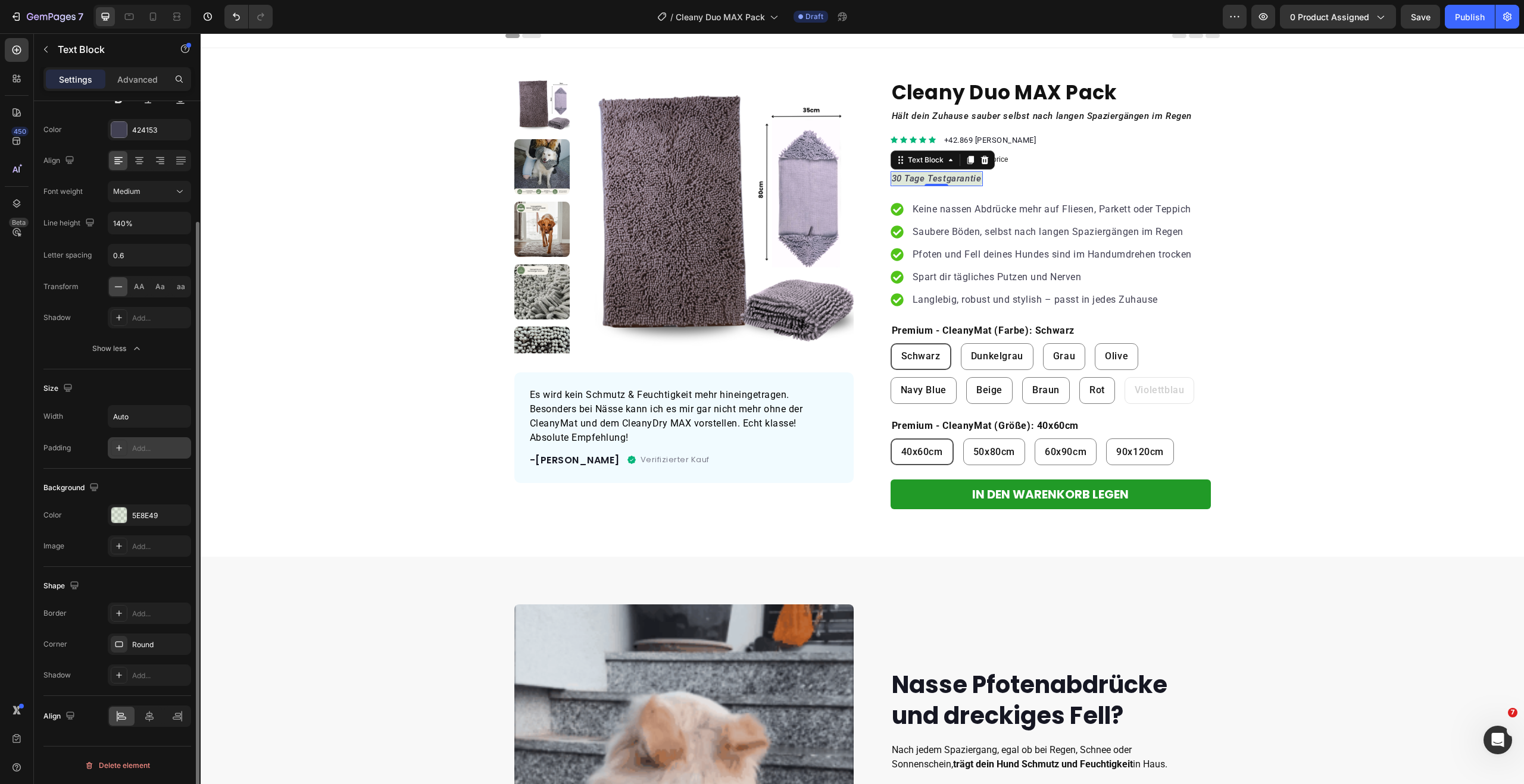
click at [131, 449] on div "Add..." at bounding box center [149, 448] width 83 height 21
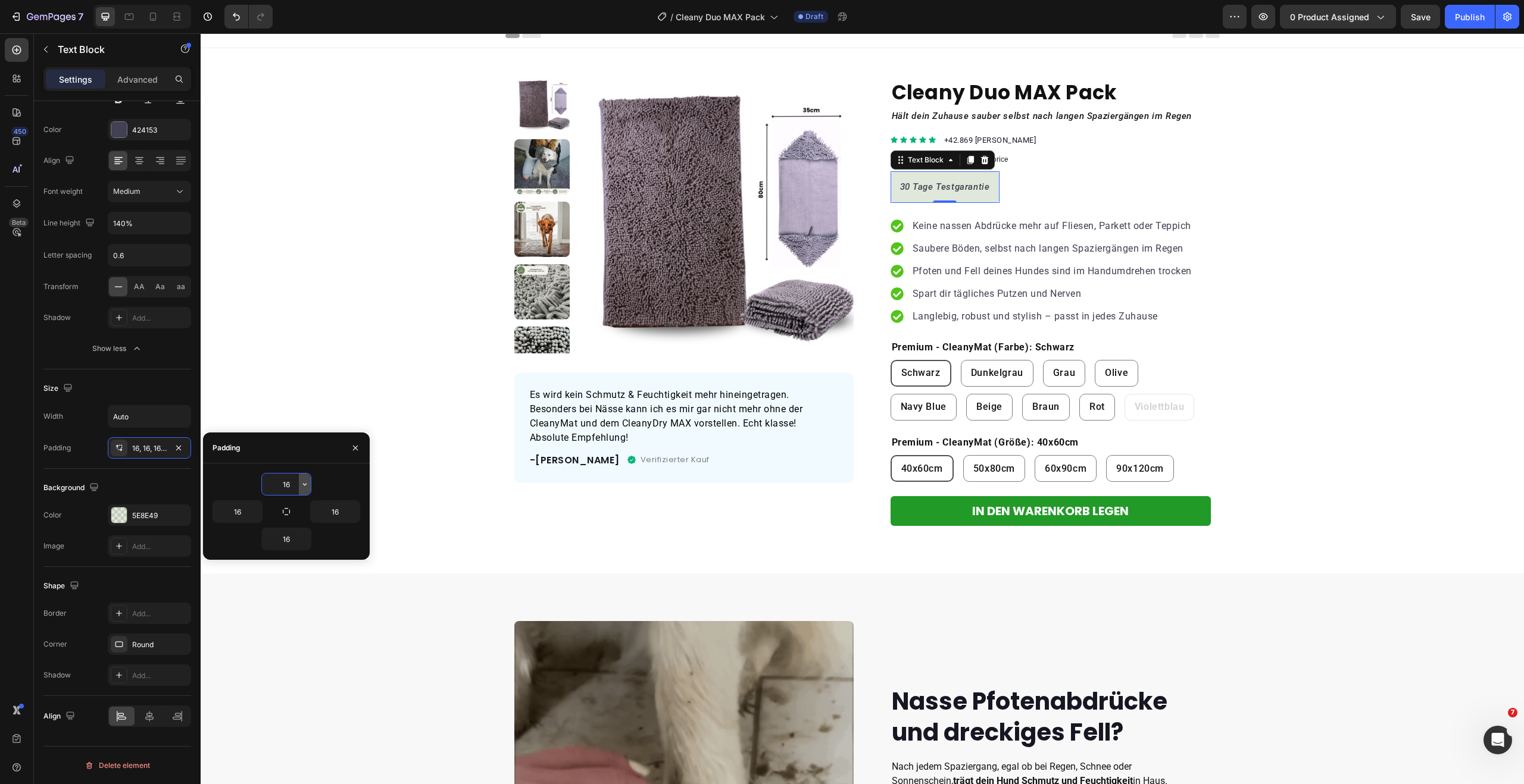
click at [303, 486] on icon "button" at bounding box center [305, 484] width 10 height 10
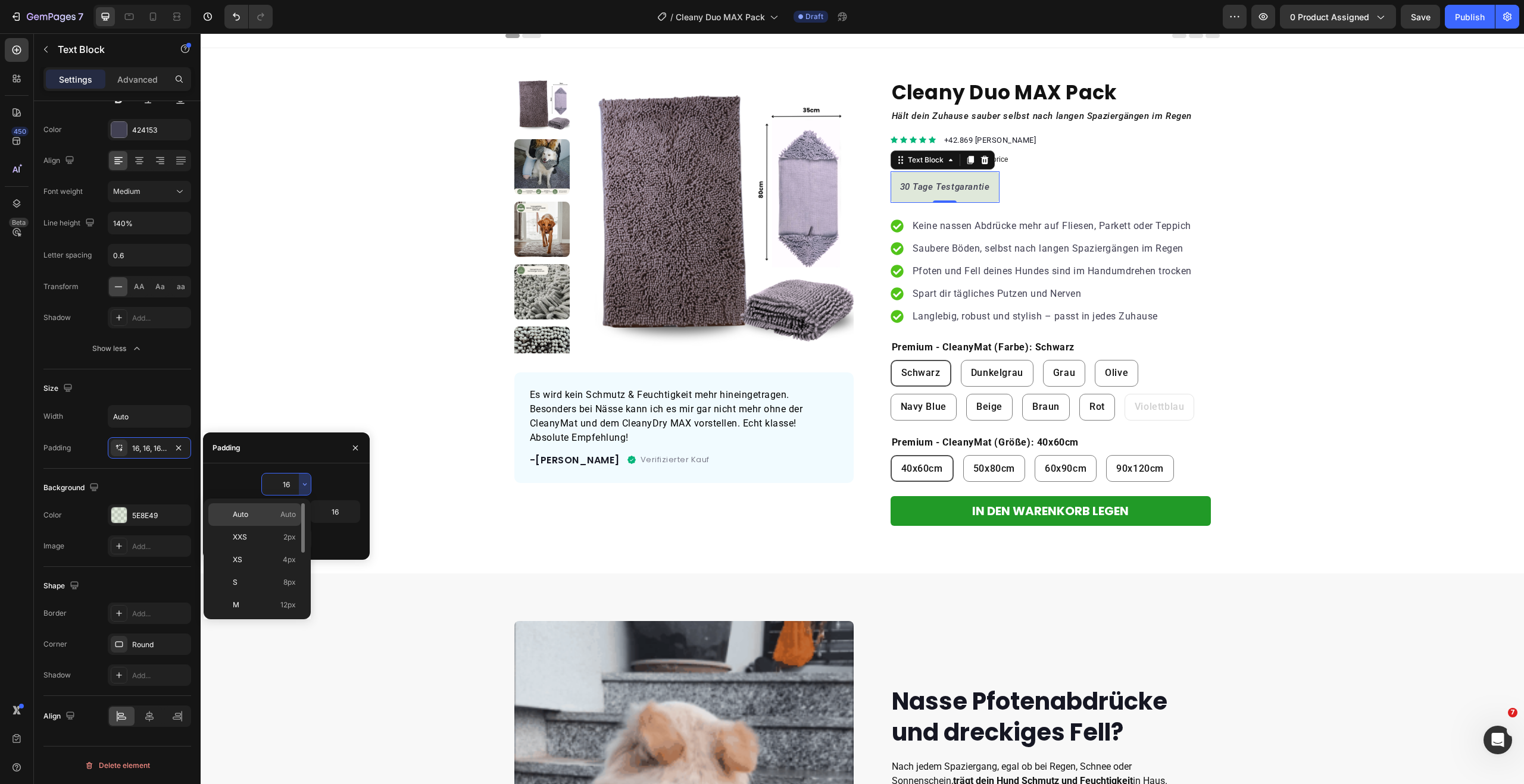
click at [267, 511] on p "Auto Auto" at bounding box center [264, 515] width 63 height 11
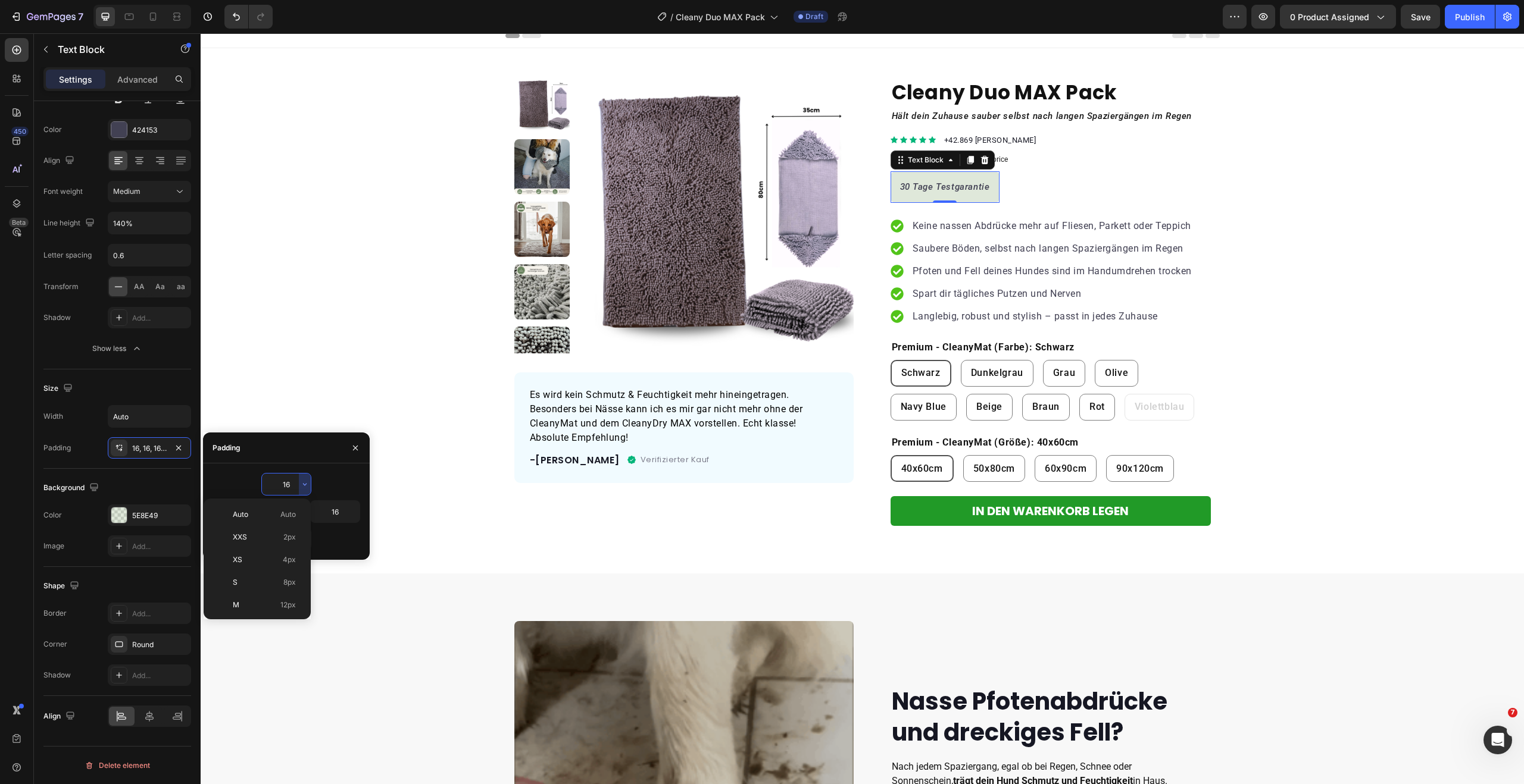
type input "Auto"
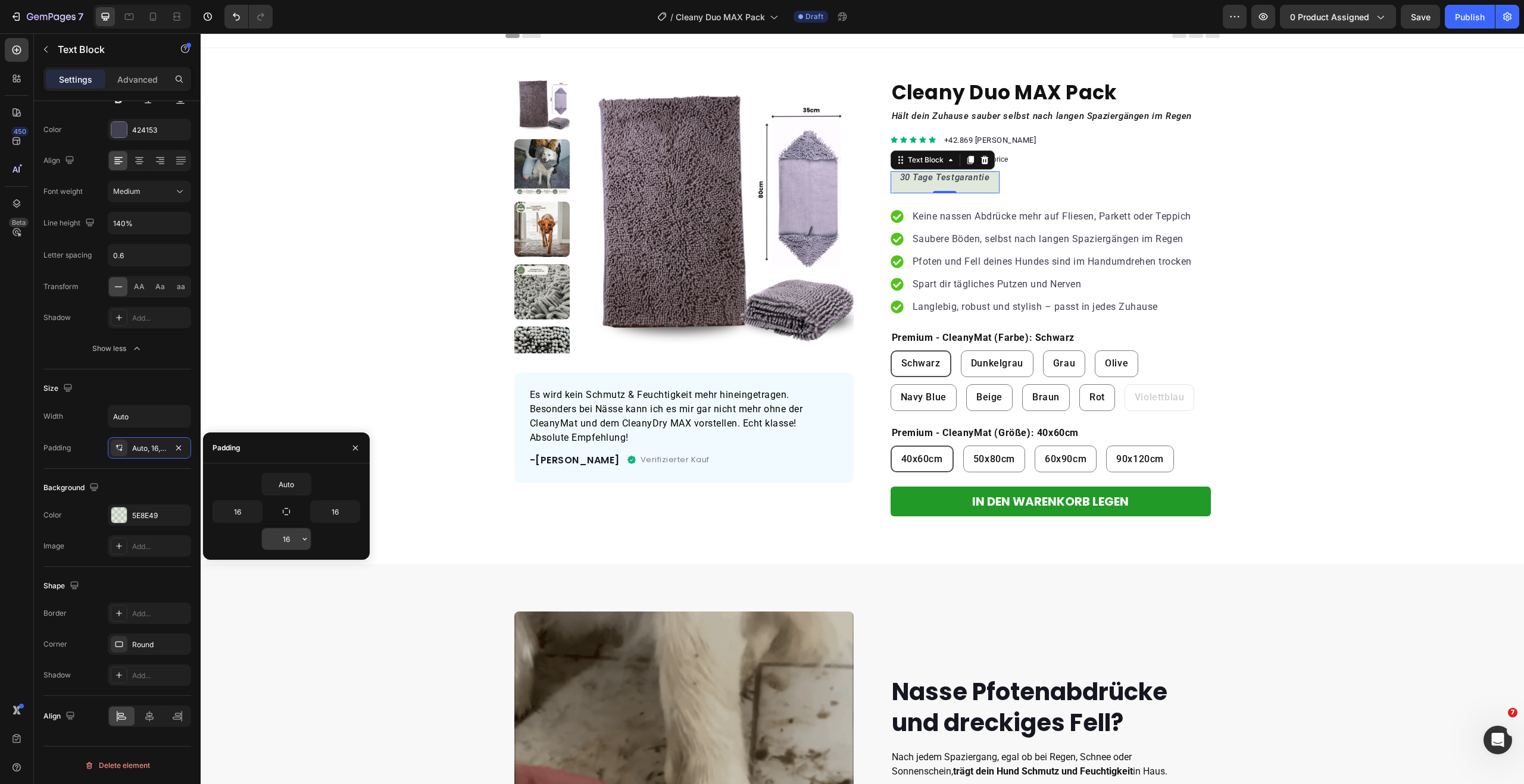
click at [297, 538] on input "16" at bounding box center [286, 539] width 49 height 21
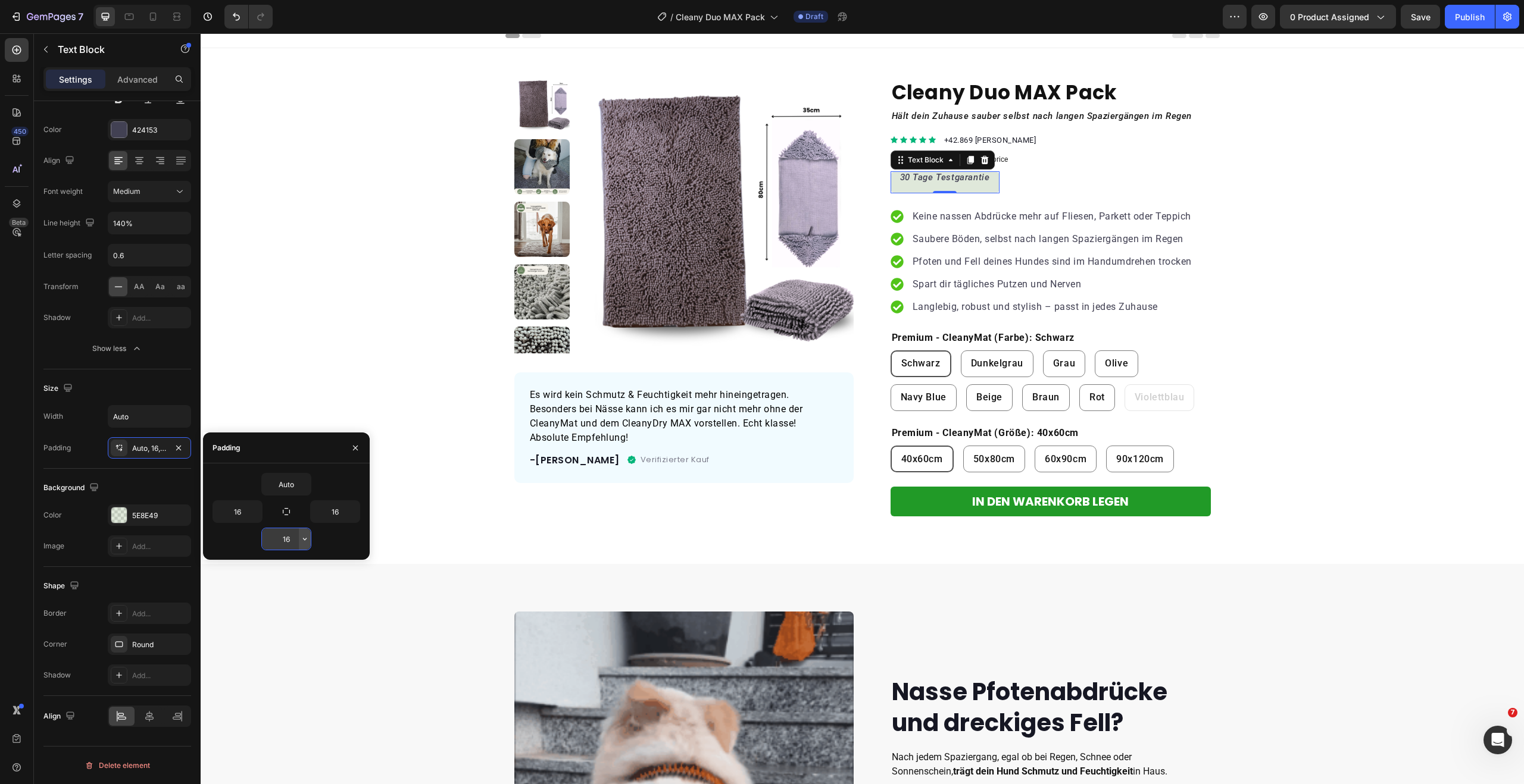
click at [303, 538] on icon "button" at bounding box center [305, 539] width 10 height 10
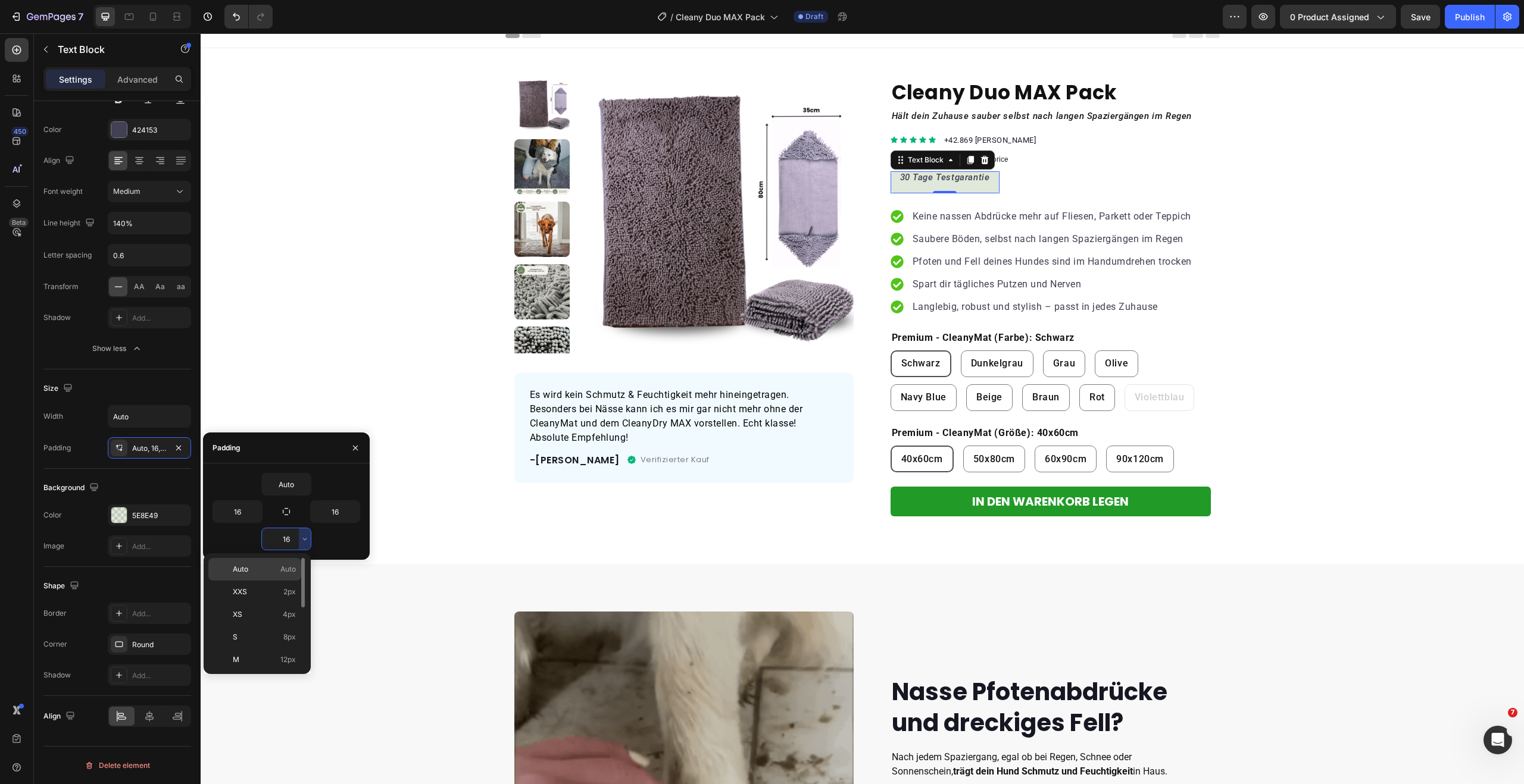
click at [270, 572] on p "Auto Auto" at bounding box center [264, 569] width 63 height 11
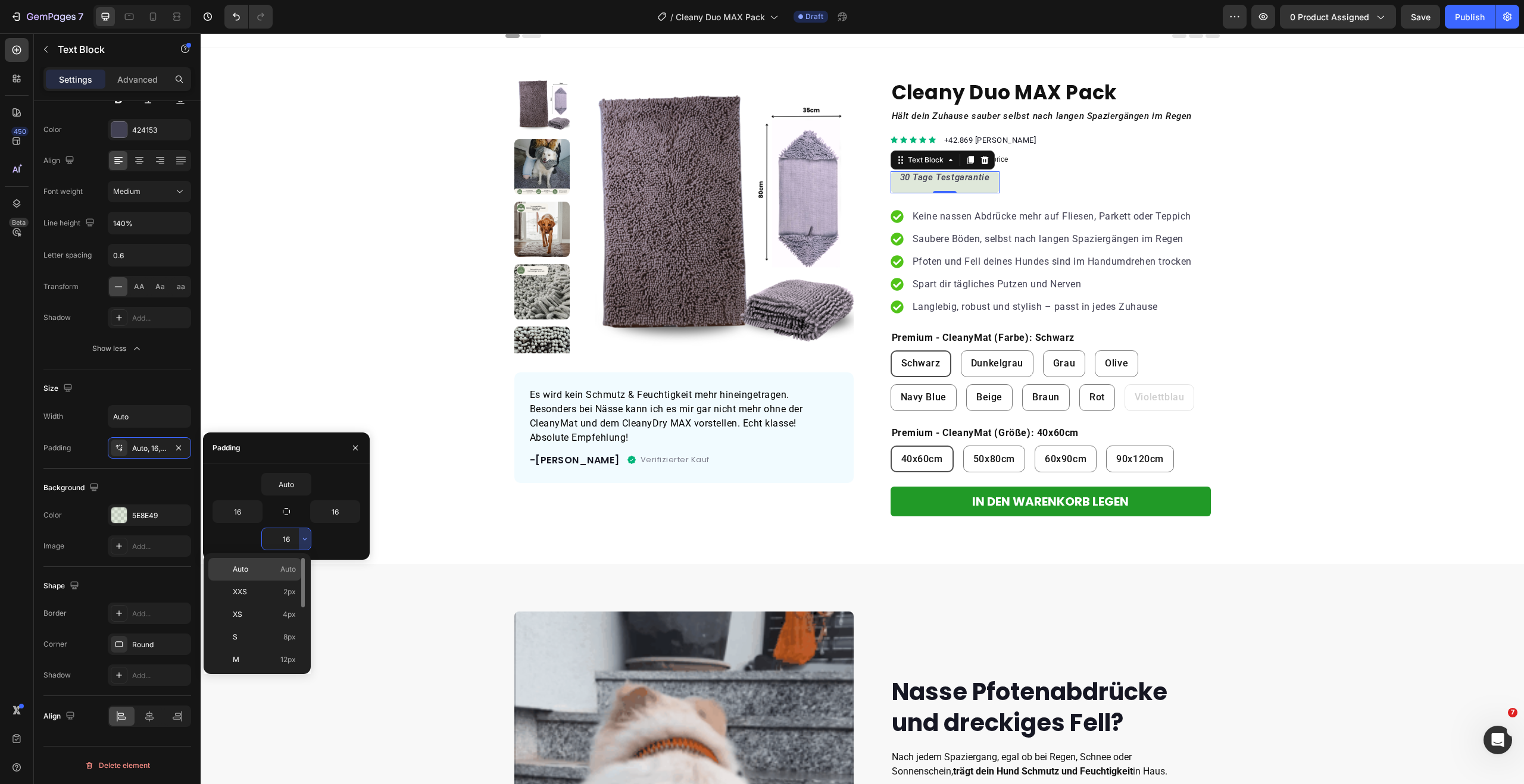
type input "Auto"
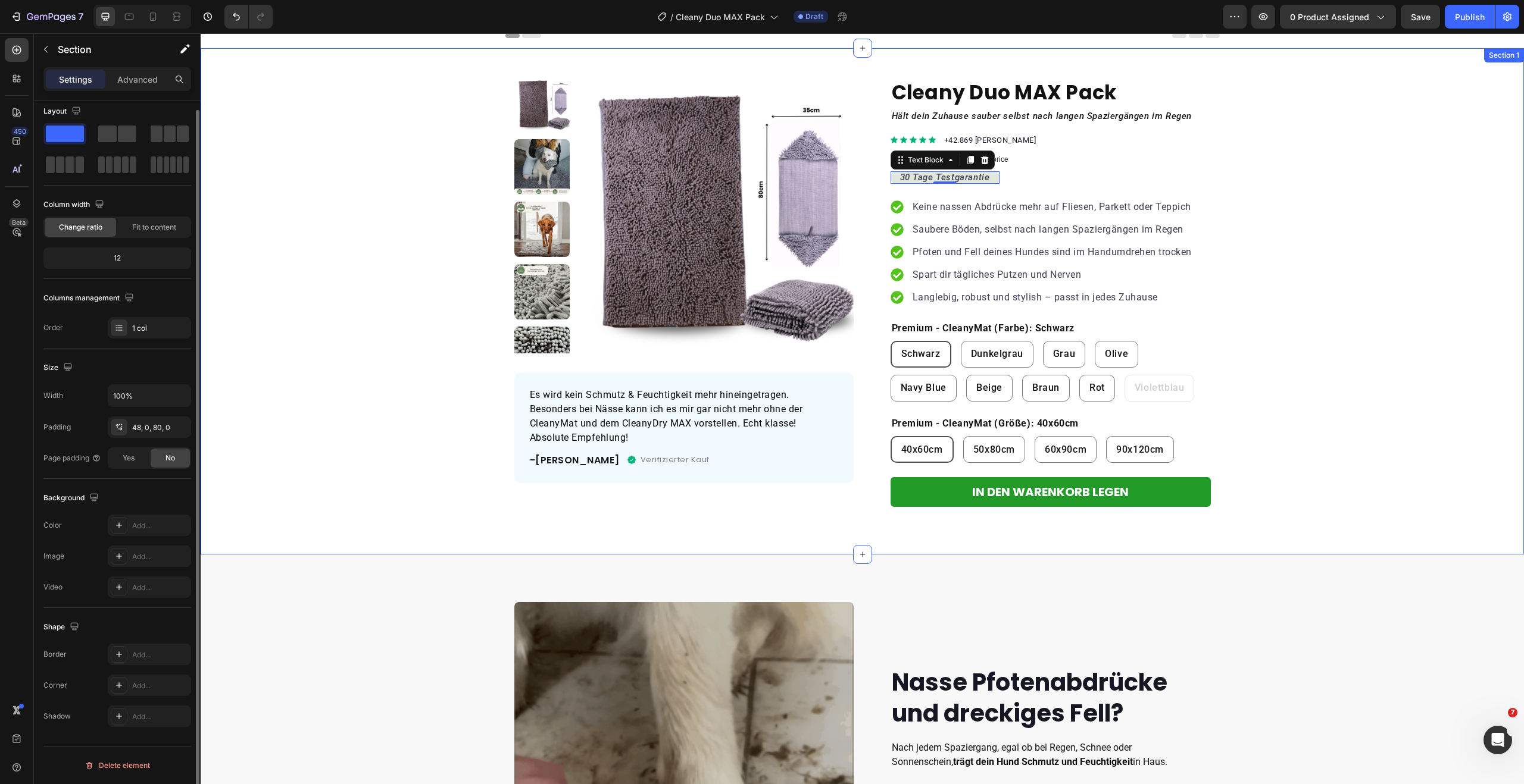
click at [324, 351] on div "Product Images Es wird kein Schmutz & Feuchtigkeit mehr hineingetragen. Besonde…" at bounding box center [862, 292] width 1324 height 430
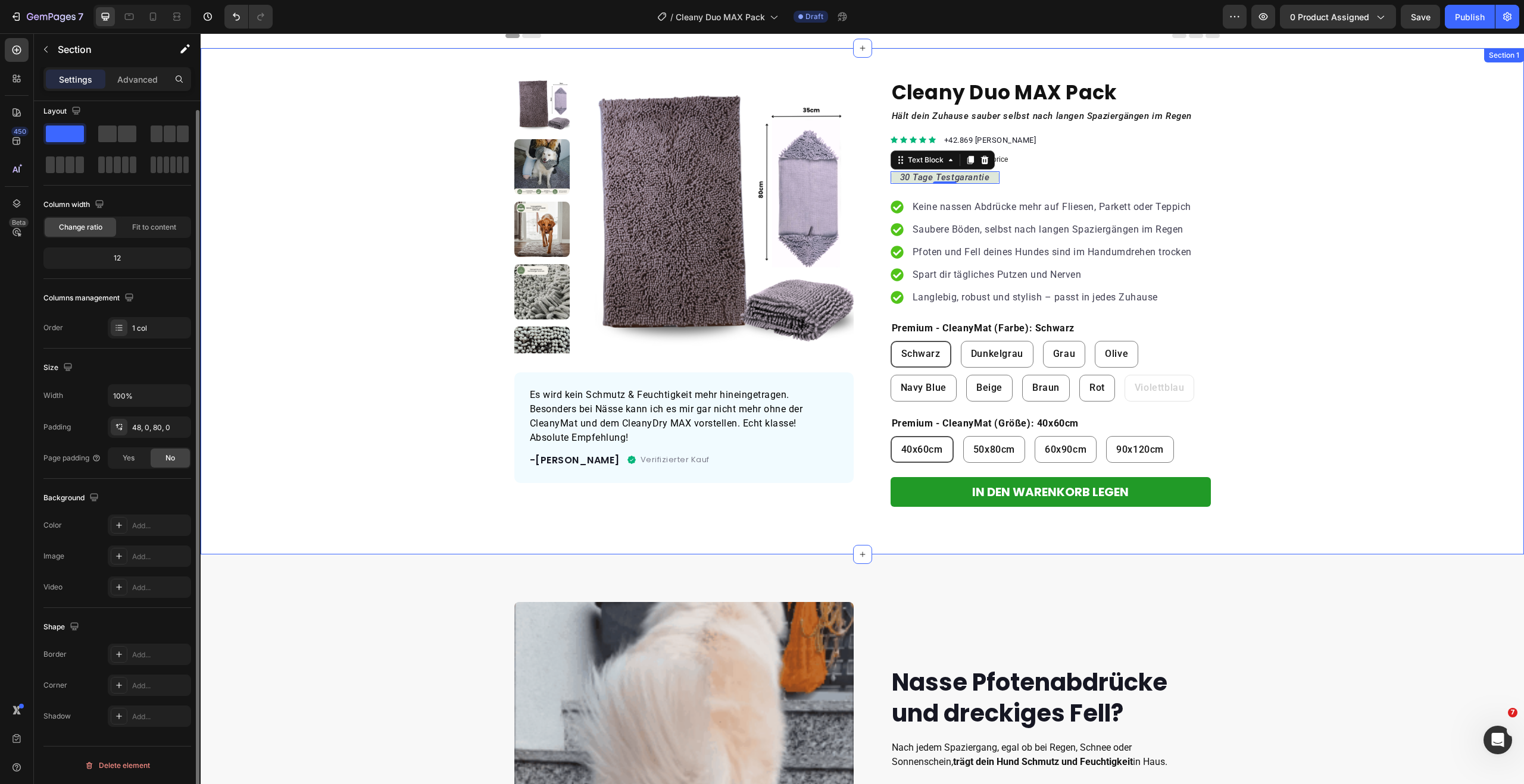
scroll to position [0, 0]
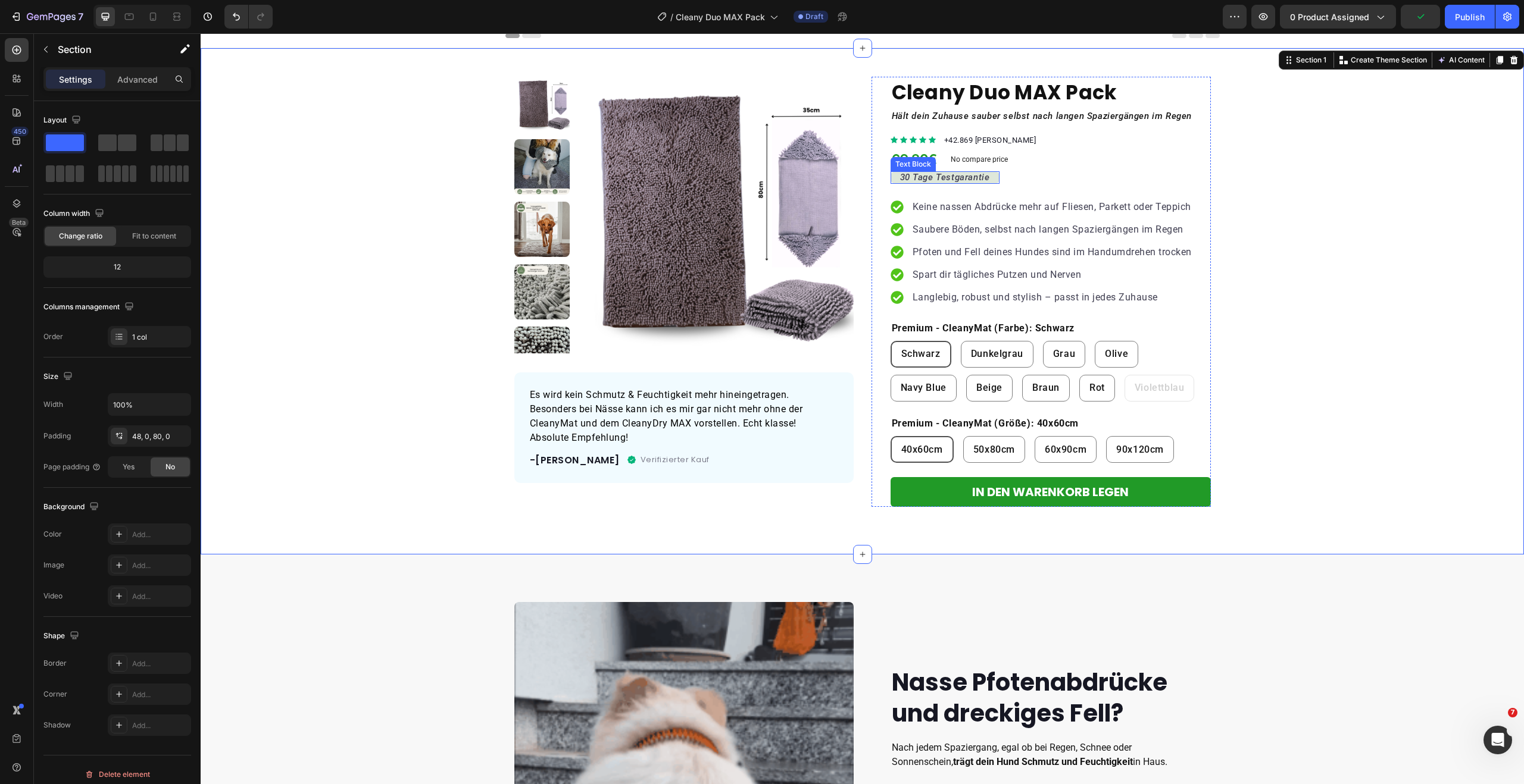
click at [940, 175] on icon "30 Tage Testgarantie" at bounding box center [945, 177] width 90 height 11
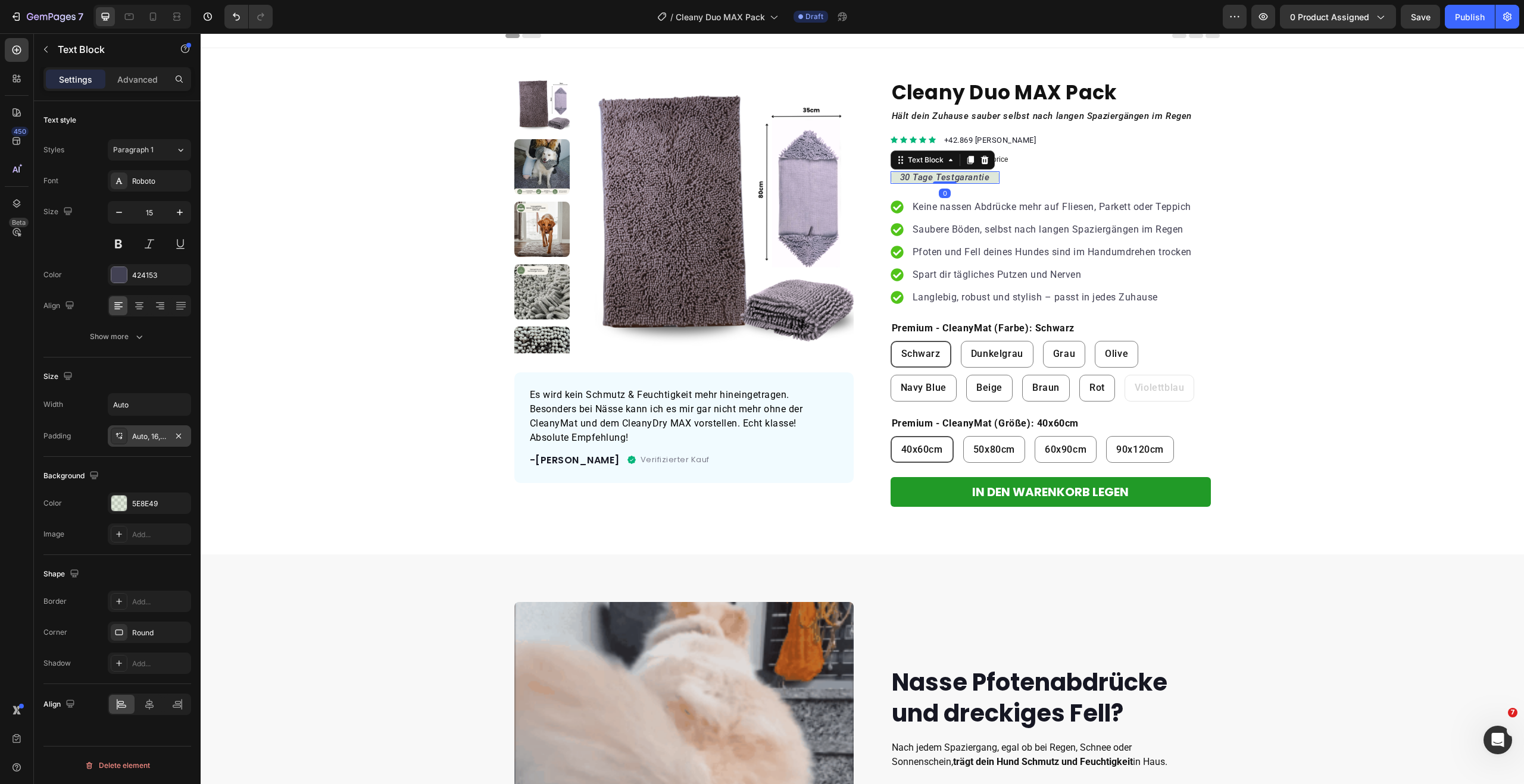
click at [142, 439] on div "Auto, 16, Auto, 16" at bounding box center [150, 437] width 35 height 11
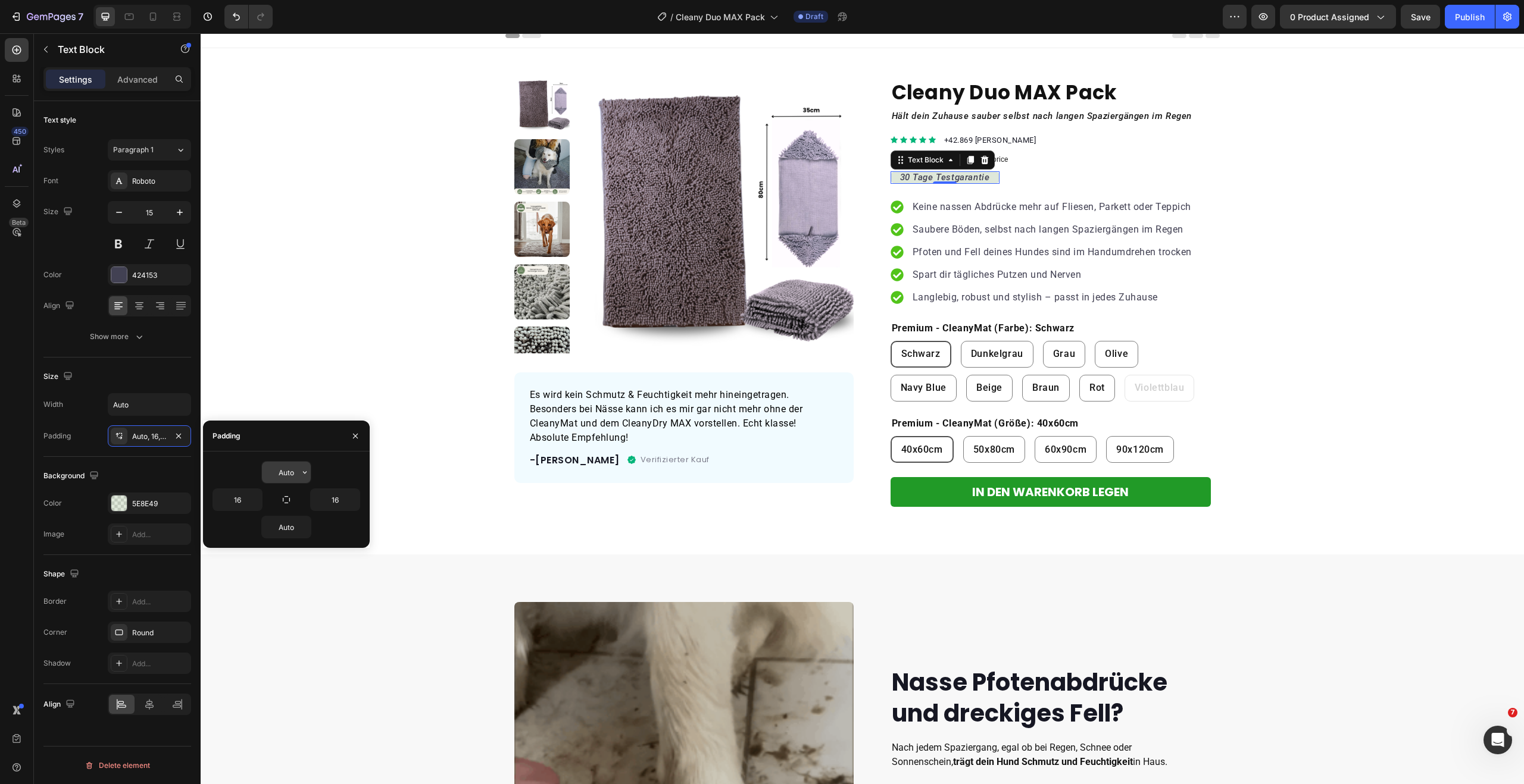
click at [290, 469] on input "Auto" at bounding box center [286, 473] width 49 height 21
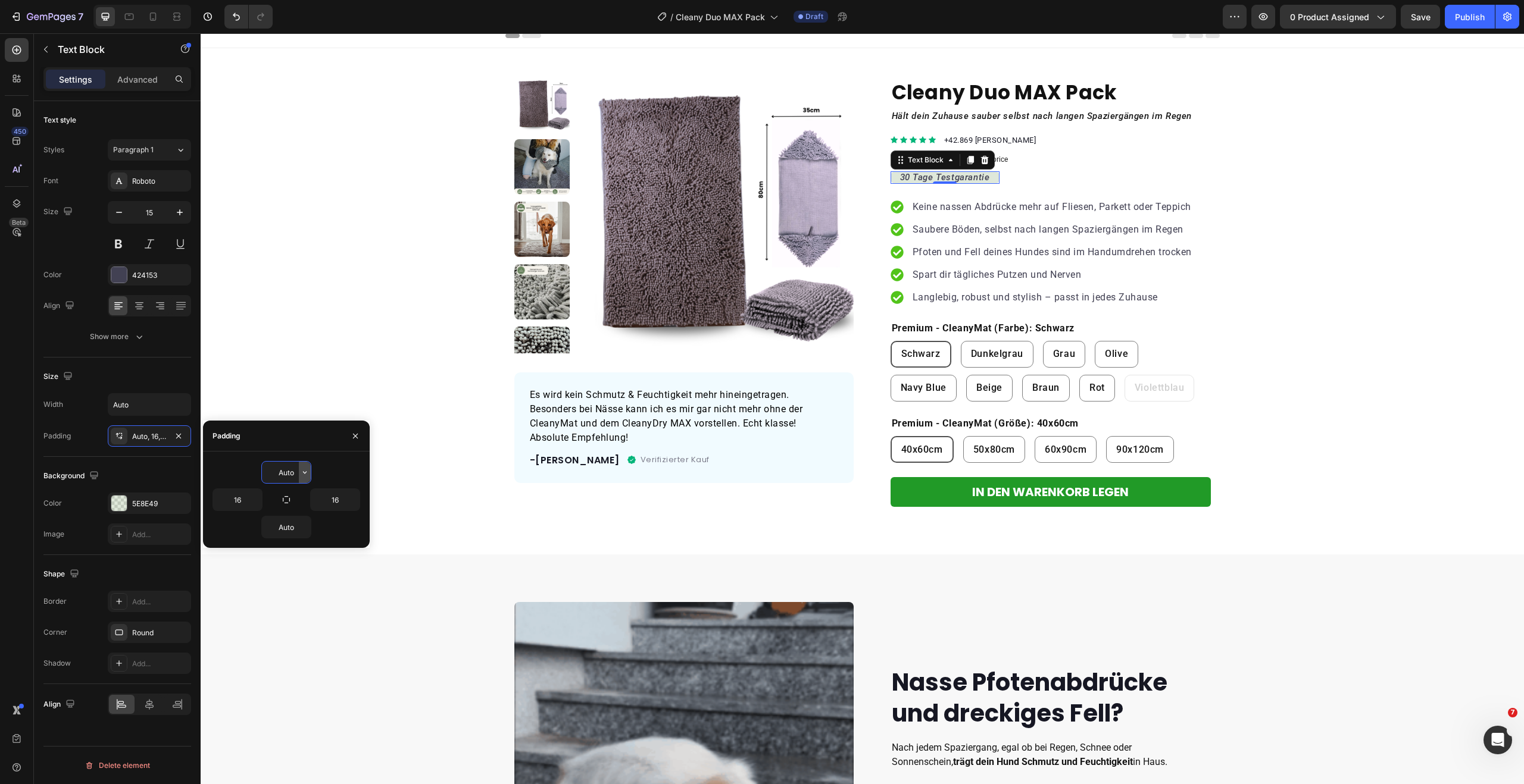
click at [303, 472] on icon "button" at bounding box center [305, 472] width 4 height 2
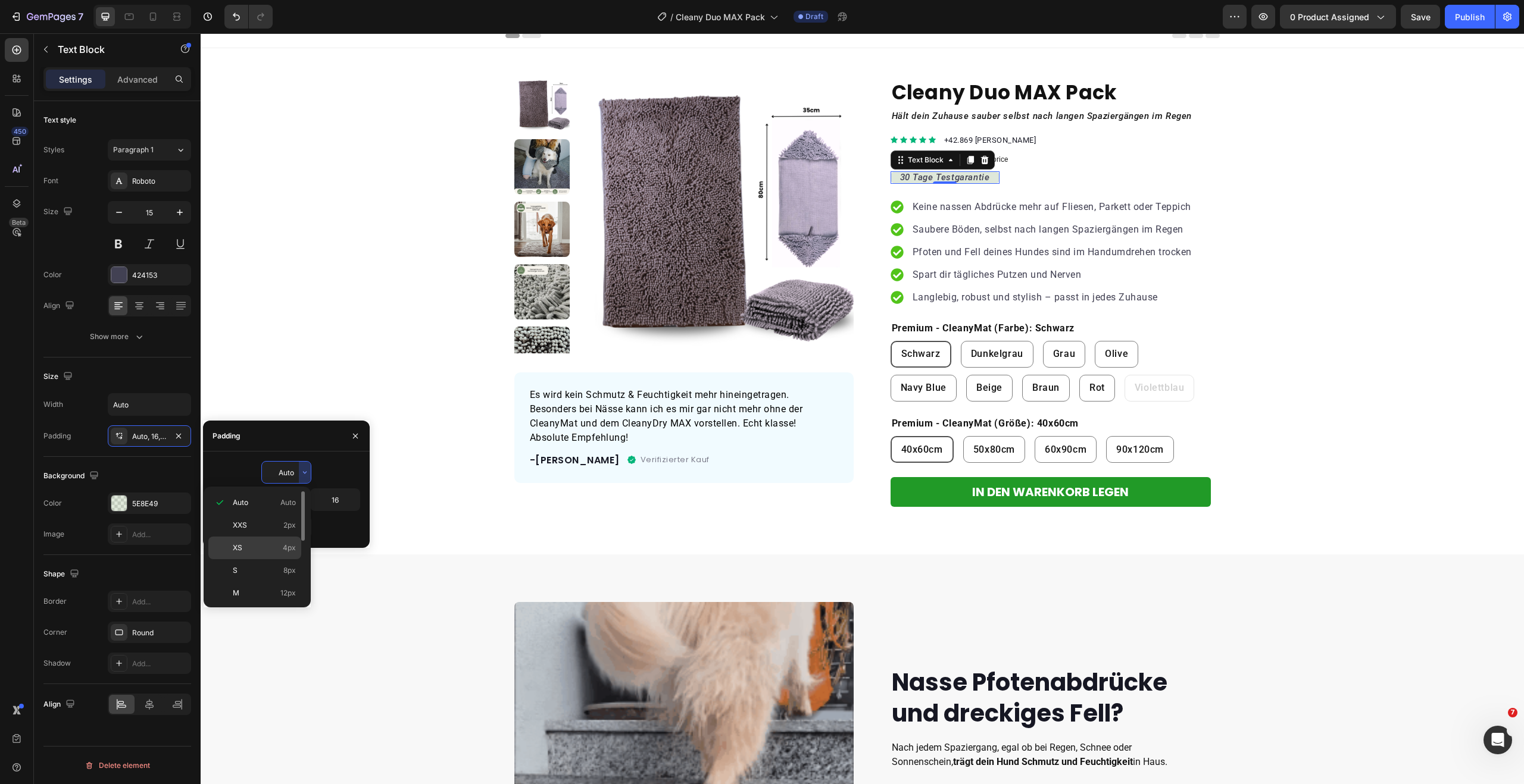
click at [267, 547] on p "XS 4px" at bounding box center [264, 548] width 63 height 11
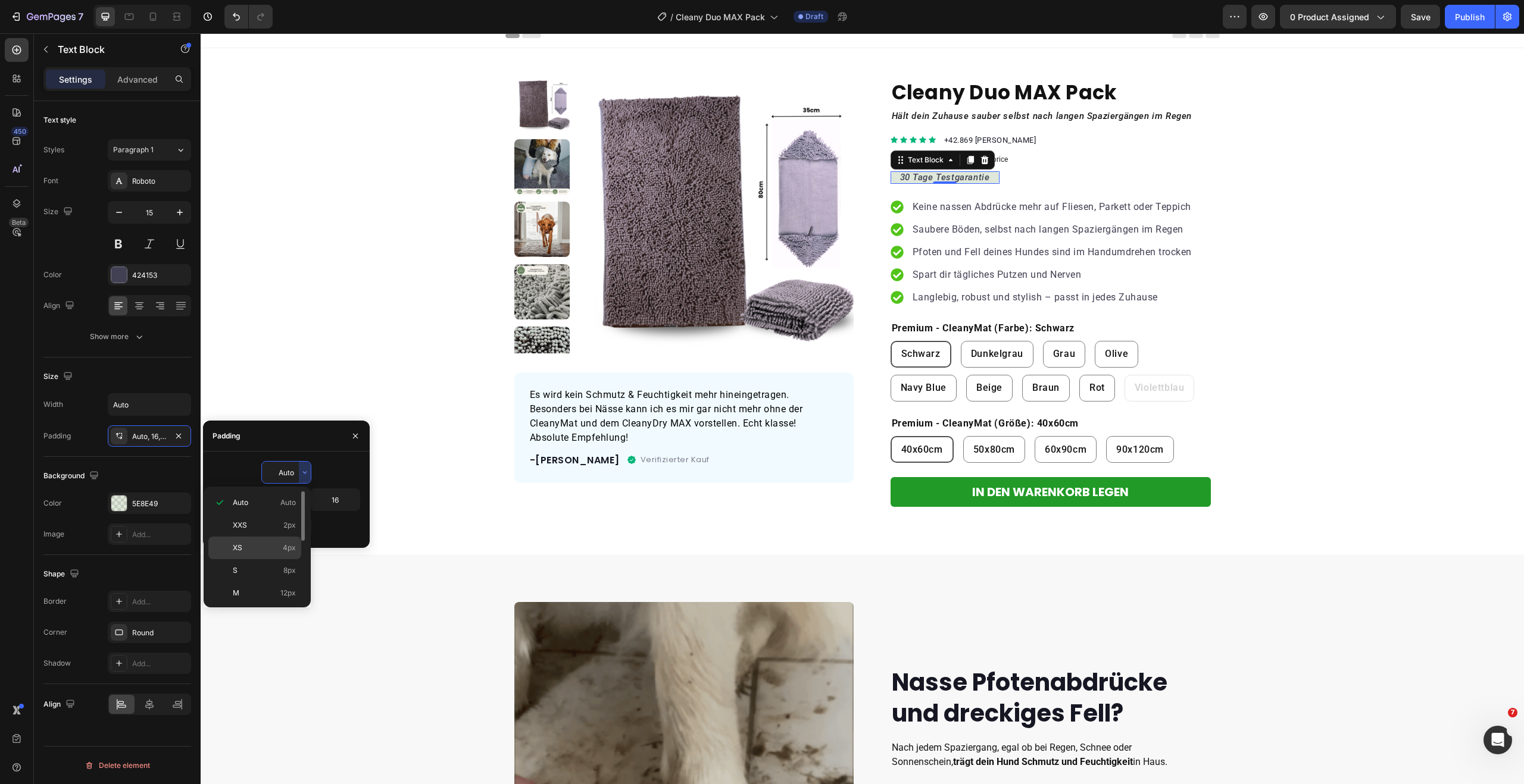
type input "4"
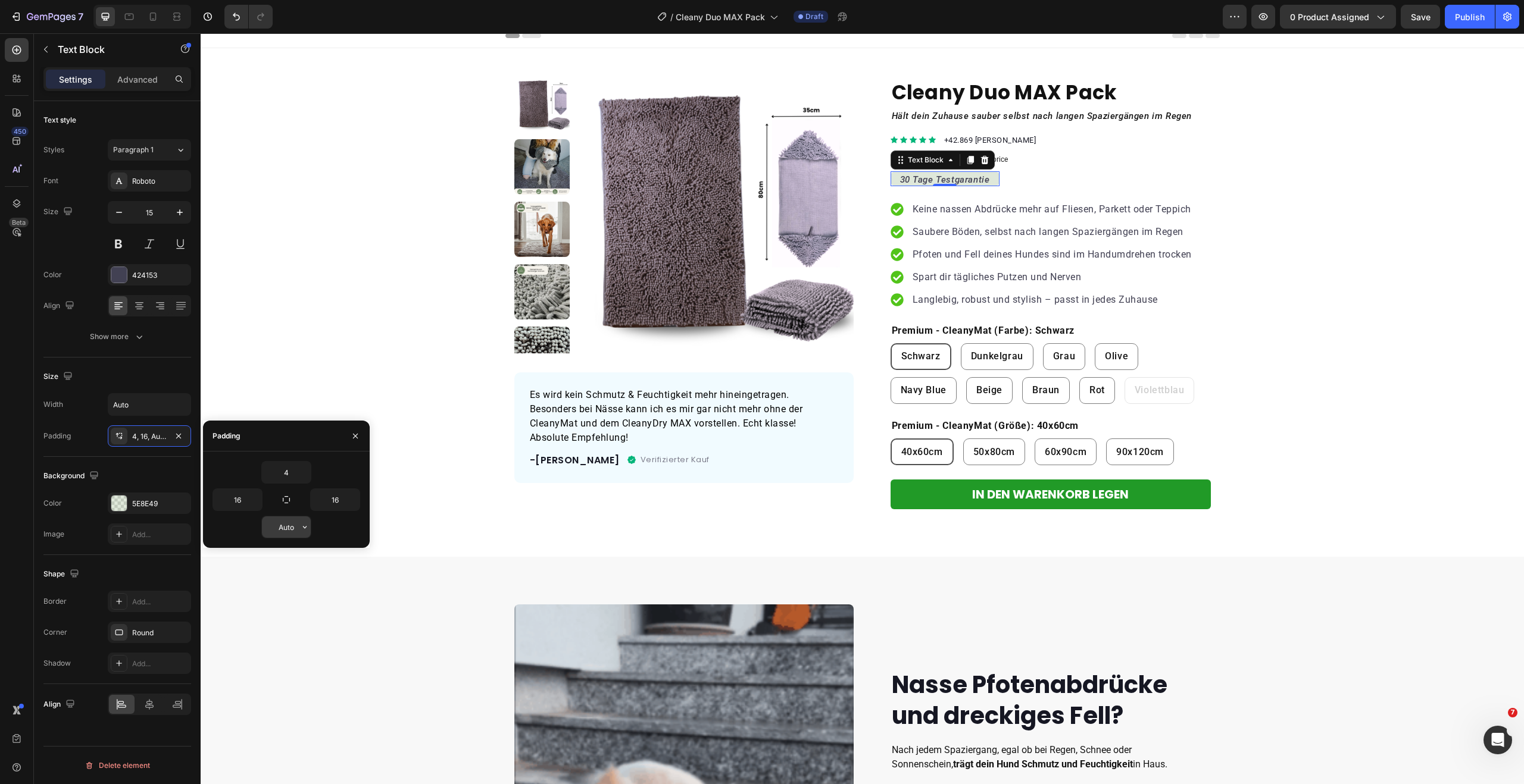
click at [290, 528] on input "Auto" at bounding box center [286, 527] width 49 height 21
click at [306, 531] on icon "button" at bounding box center [305, 527] width 10 height 10
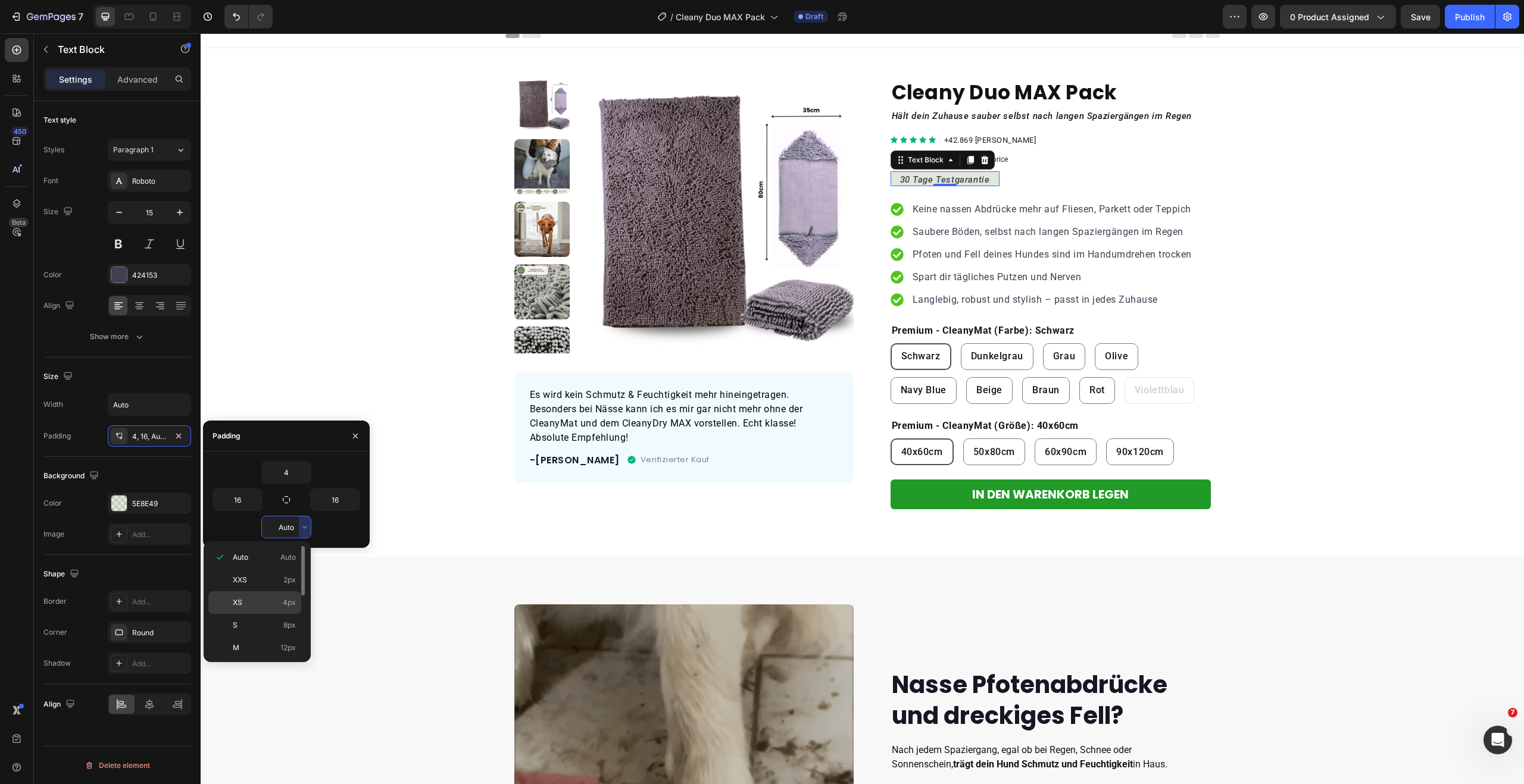
click at [278, 603] on p "XS 4px" at bounding box center [264, 603] width 63 height 11
type input "4"
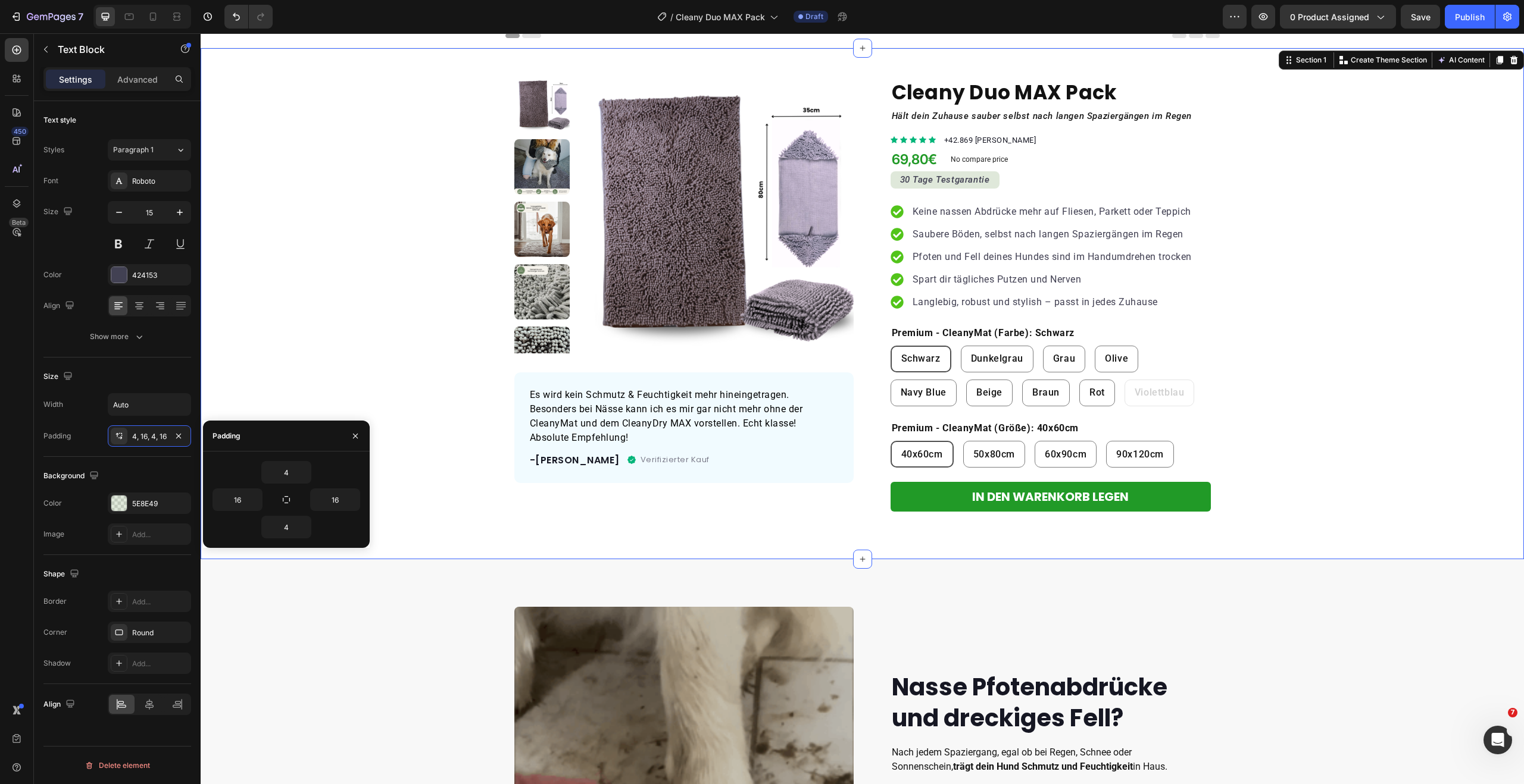
click at [353, 395] on div "Product Images Es wird kein Schmutz & Feuchtigkeit mehr hineingetragen. Besonde…" at bounding box center [862, 294] width 1324 height 435
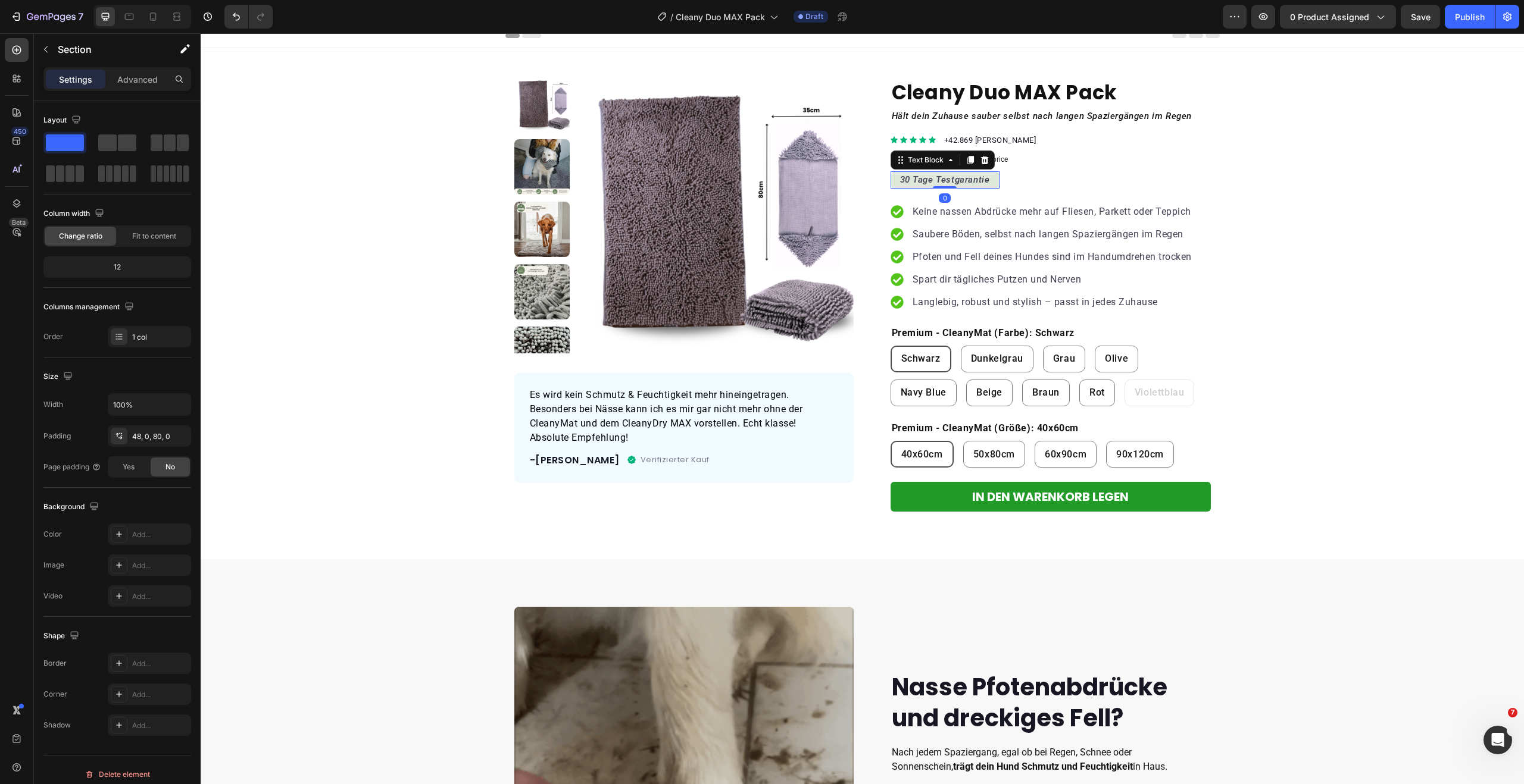
click at [953, 180] on icon "30 Tage Testgarantie" at bounding box center [945, 180] width 90 height 11
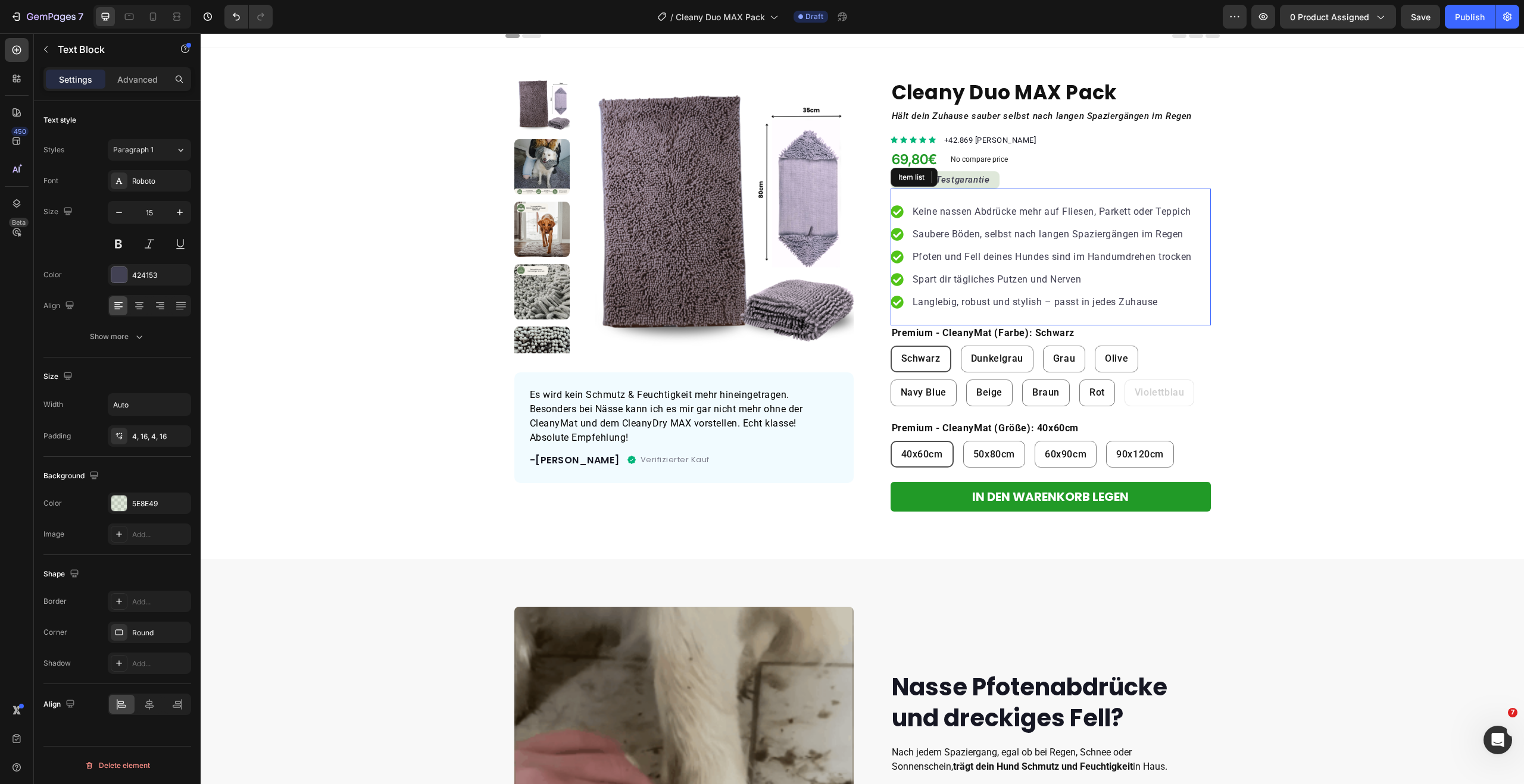
click at [964, 214] on p "Keine nassen Abdrücke mehr auf Fliesen, Parkett oder Teppich" at bounding box center [1052, 212] width 279 height 14
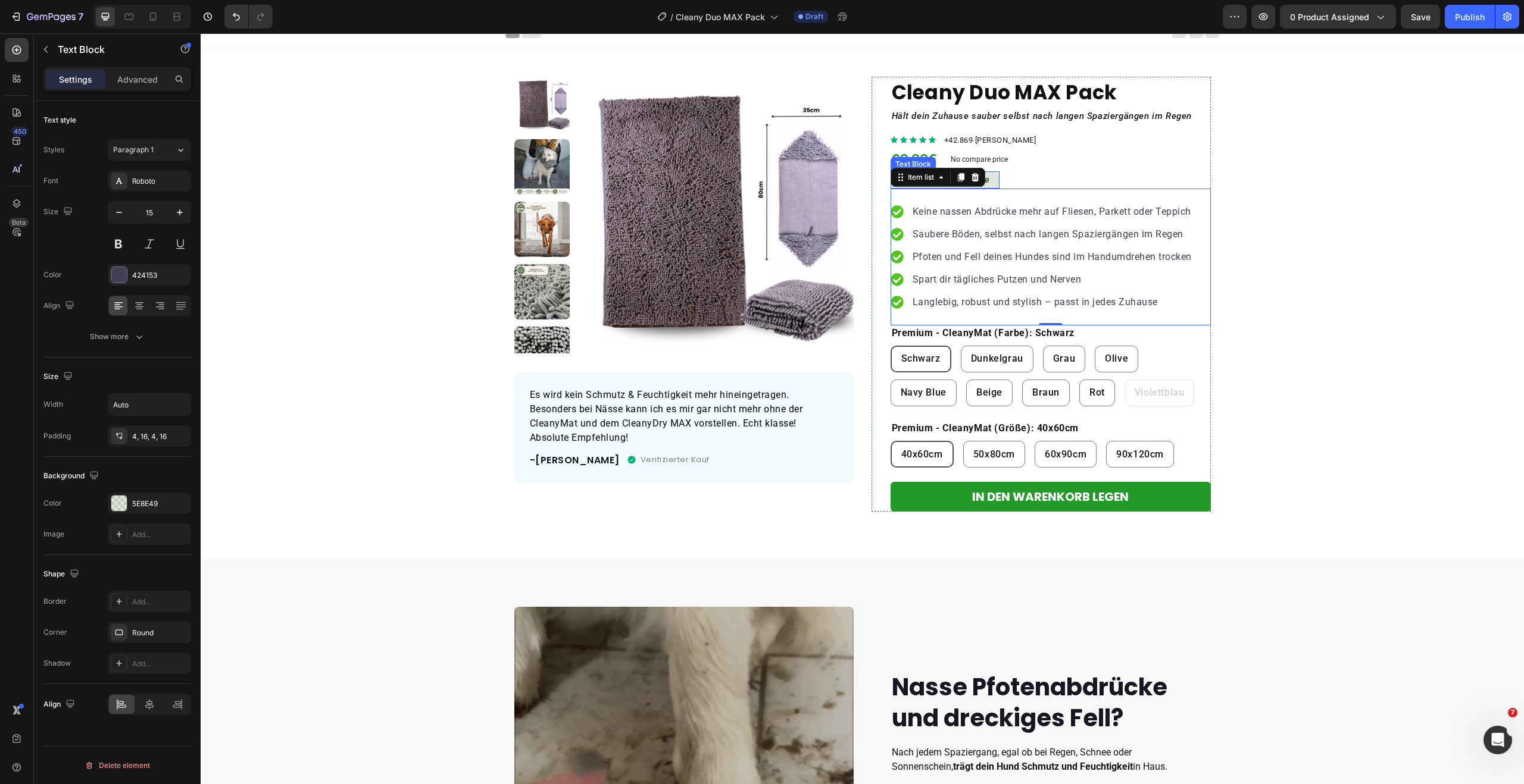
click at [982, 180] on icon "30 Tage Testgarantie" at bounding box center [945, 180] width 90 height 11
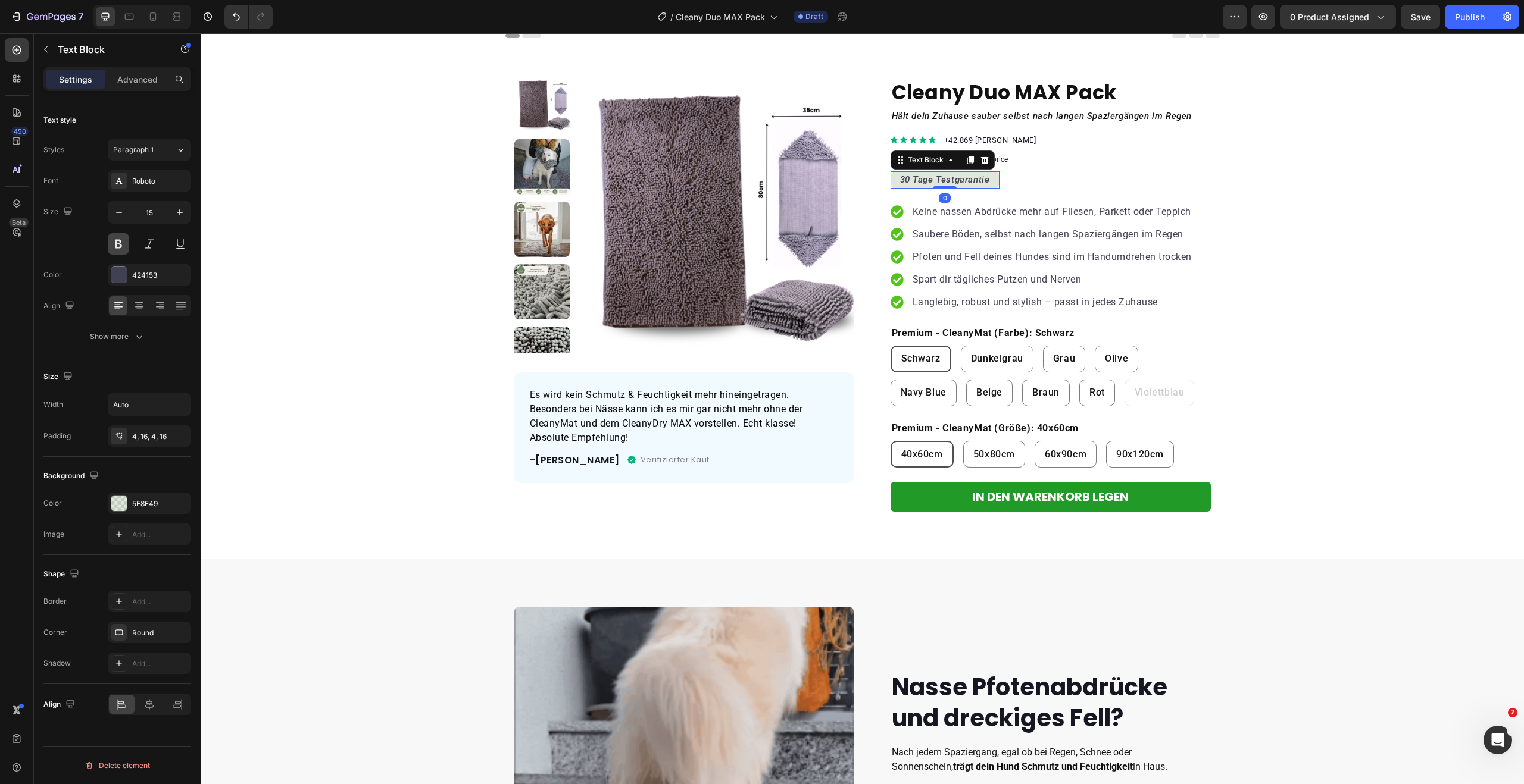
click at [121, 240] on button at bounding box center [118, 244] width 21 height 21
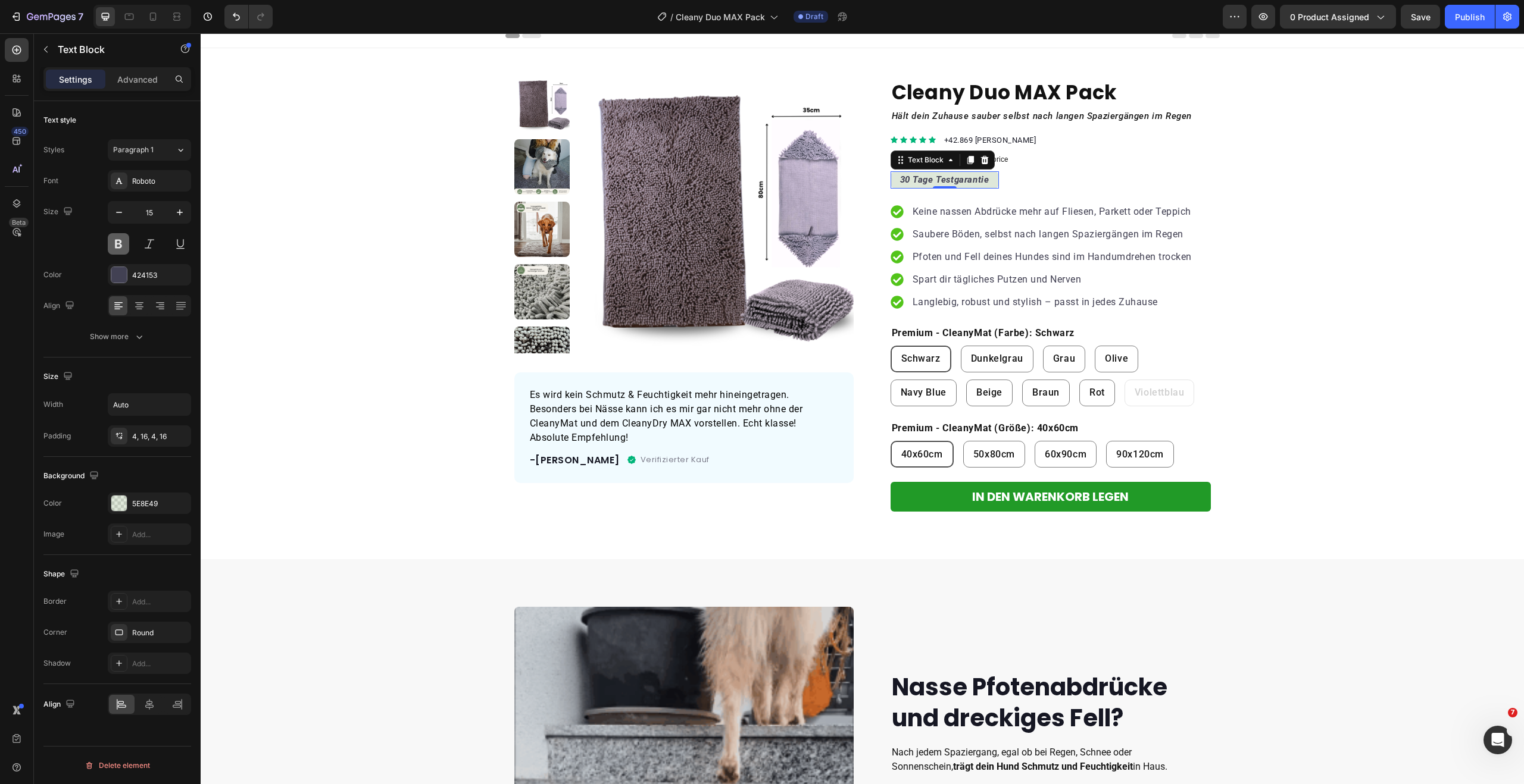
click at [121, 240] on button at bounding box center [118, 244] width 21 height 21
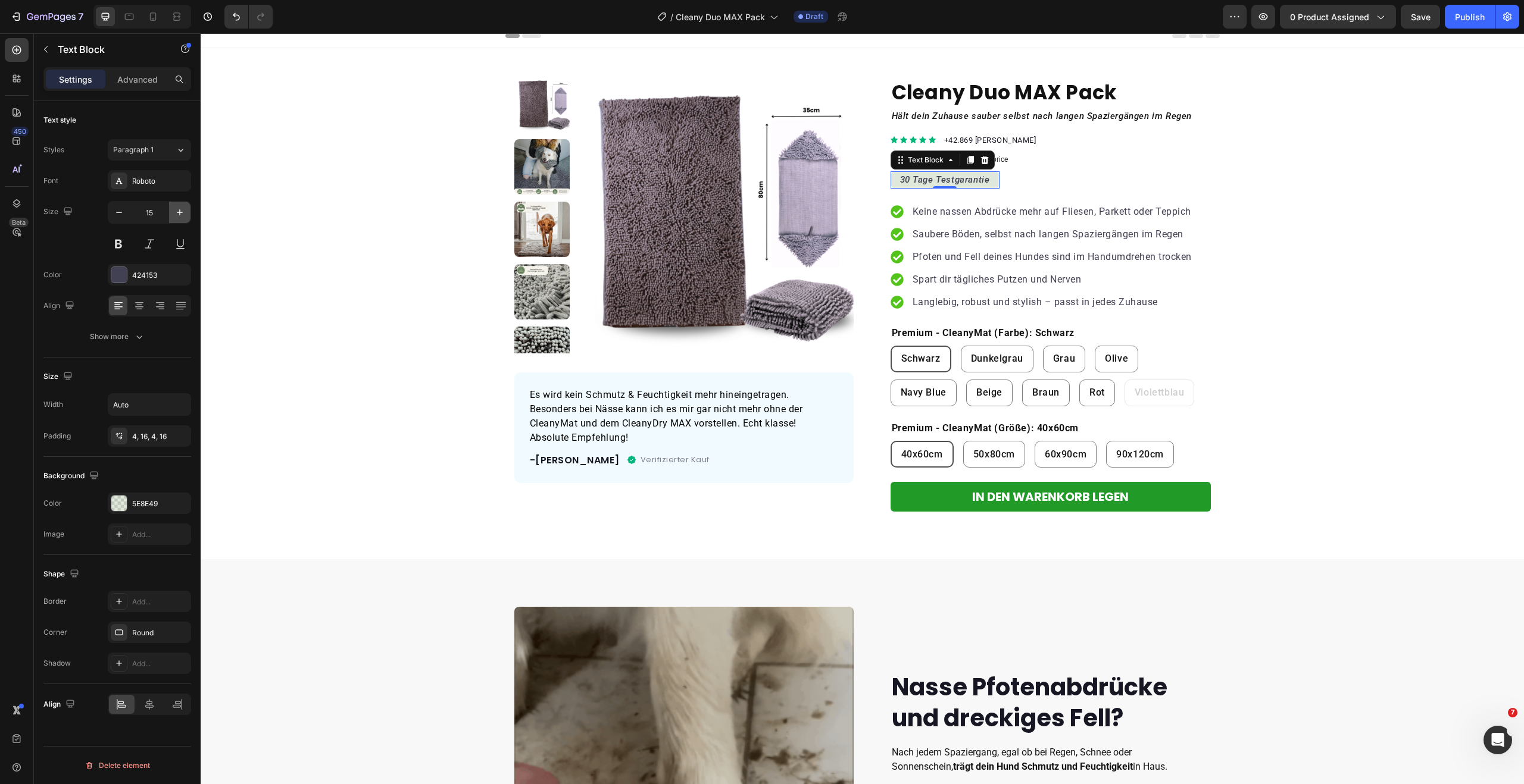
click at [178, 216] on icon "button" at bounding box center [180, 212] width 12 height 12
click at [111, 214] on button "button" at bounding box center [119, 212] width 21 height 21
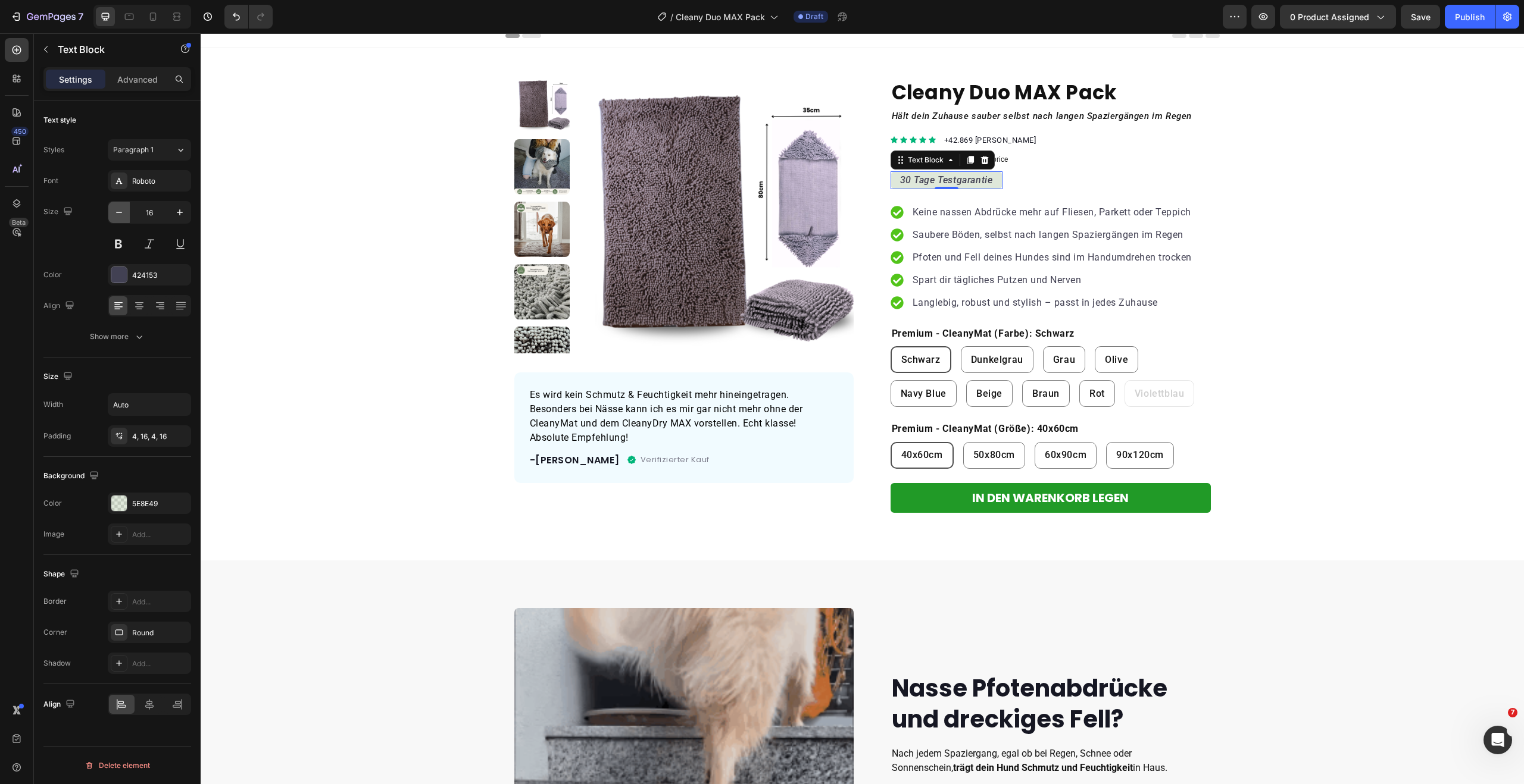
type input "15"
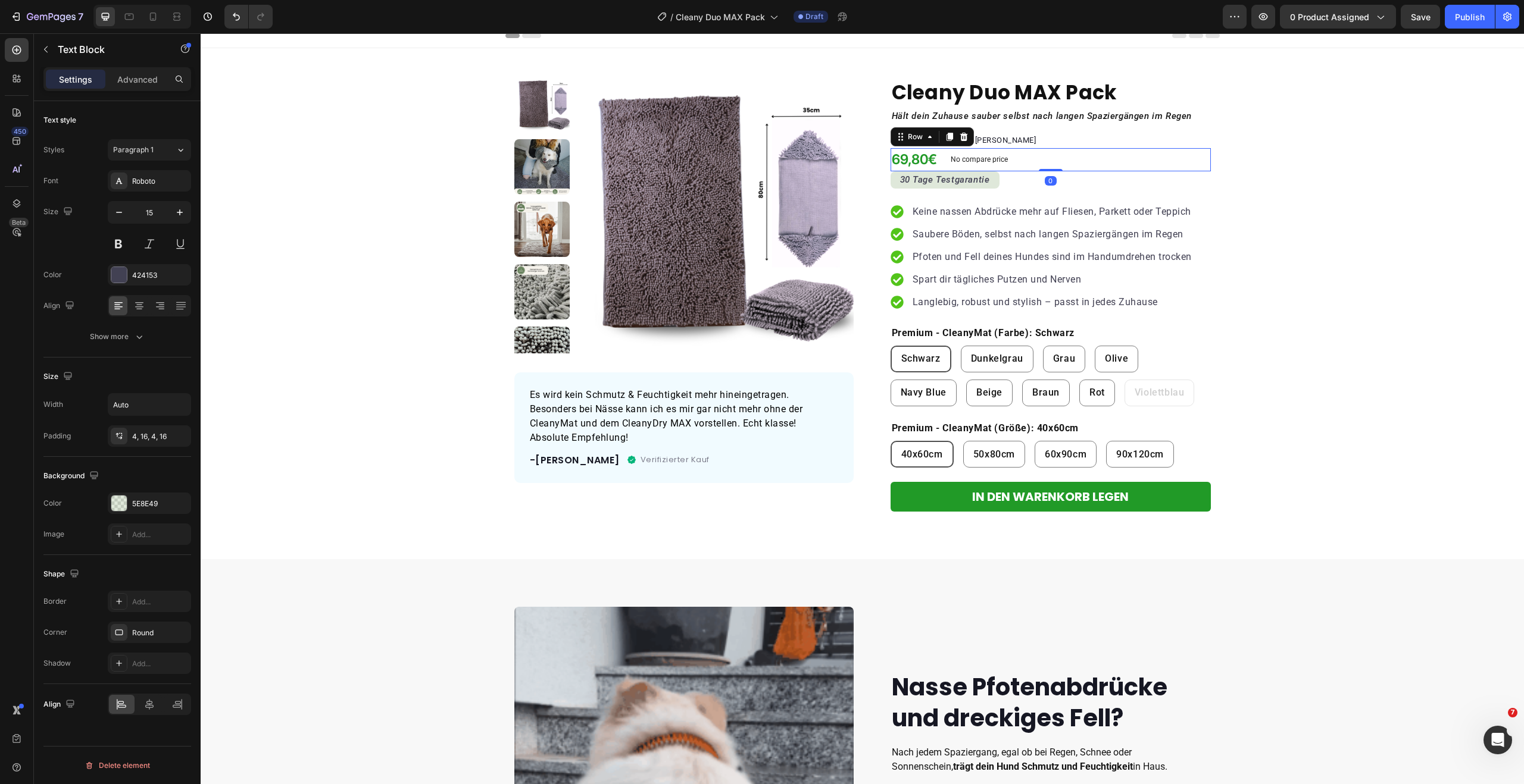
click at [1063, 166] on div "69,80€ Price Price No compare price Product Price Row 0" at bounding box center [1050, 160] width 320 height 23
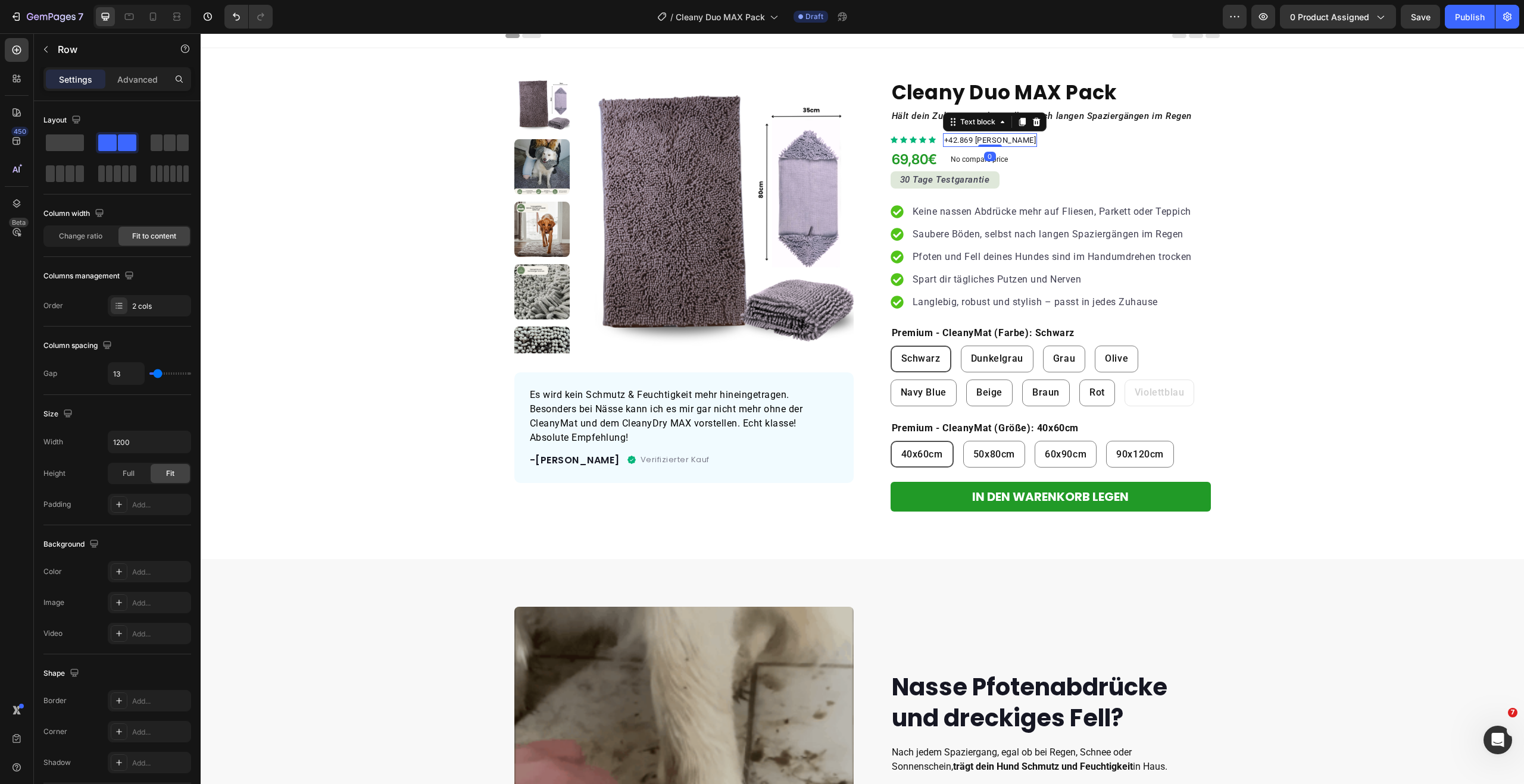
click at [1026, 144] on p "+42.869 [PERSON_NAME]" at bounding box center [990, 141] width 92 height 12
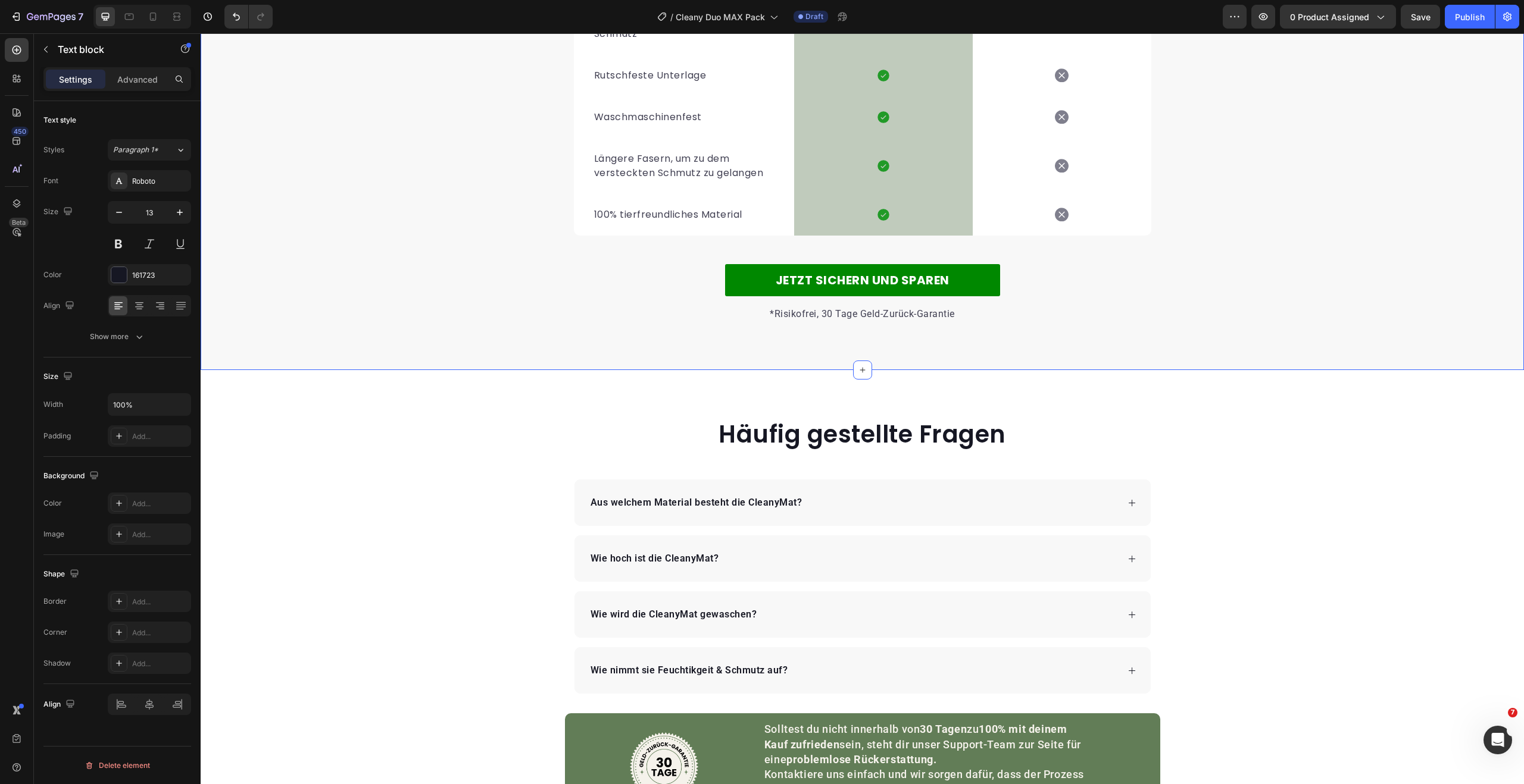
scroll to position [2756, 0]
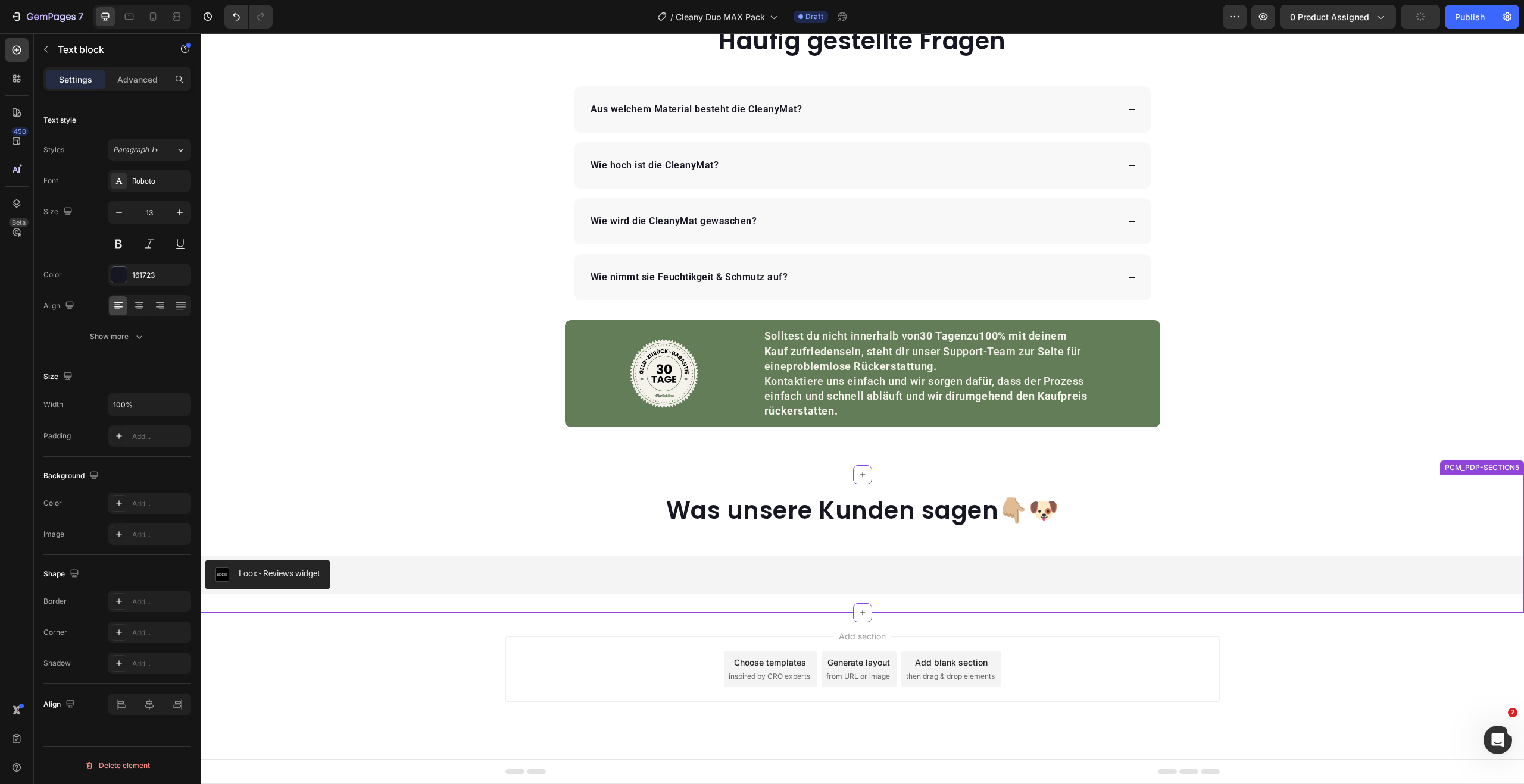
click at [471, 584] on div "Loox - Reviews widget" at bounding box center [862, 575] width 1314 height 29
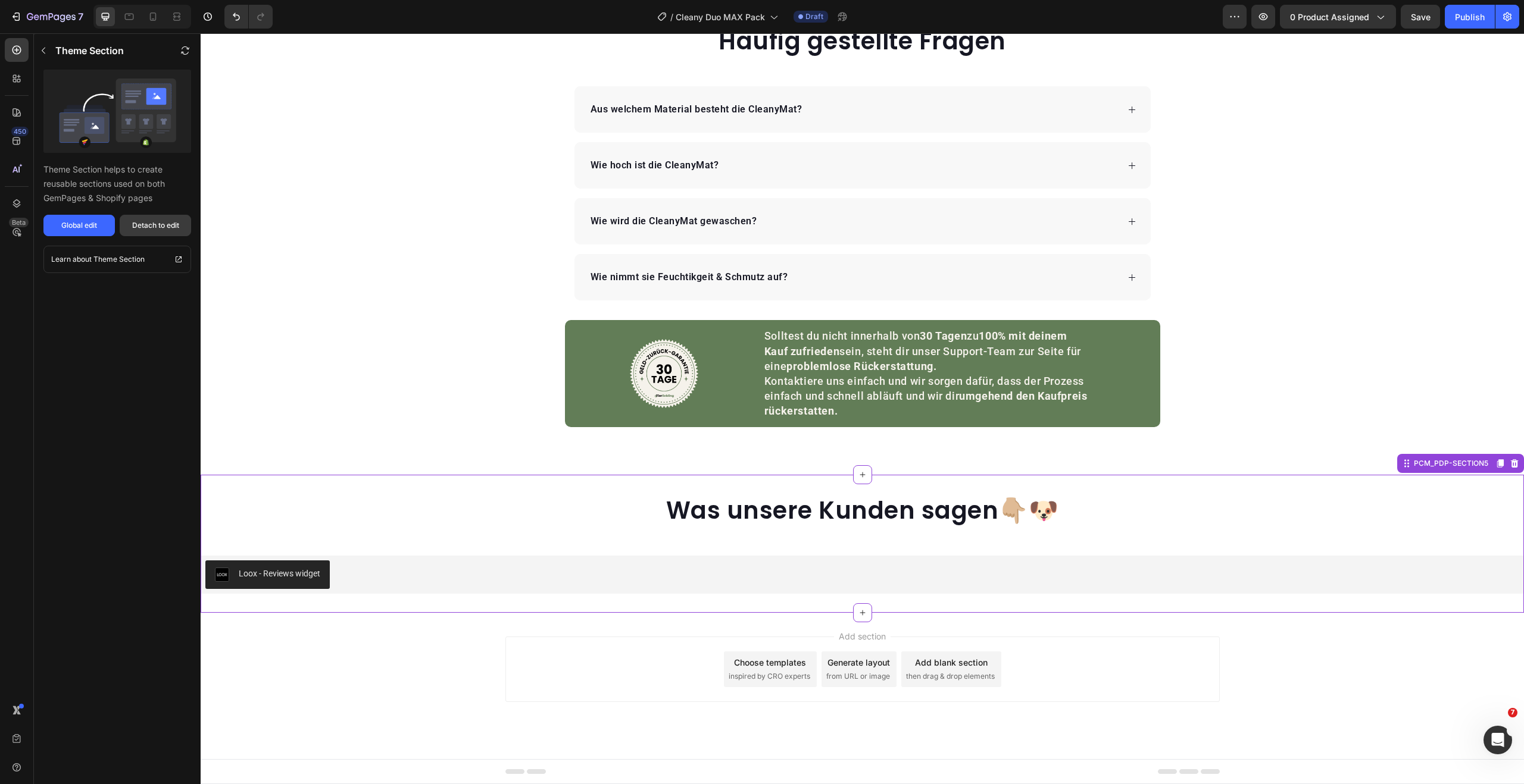
click at [172, 228] on div "Detach to edit" at bounding box center [156, 225] width 47 height 11
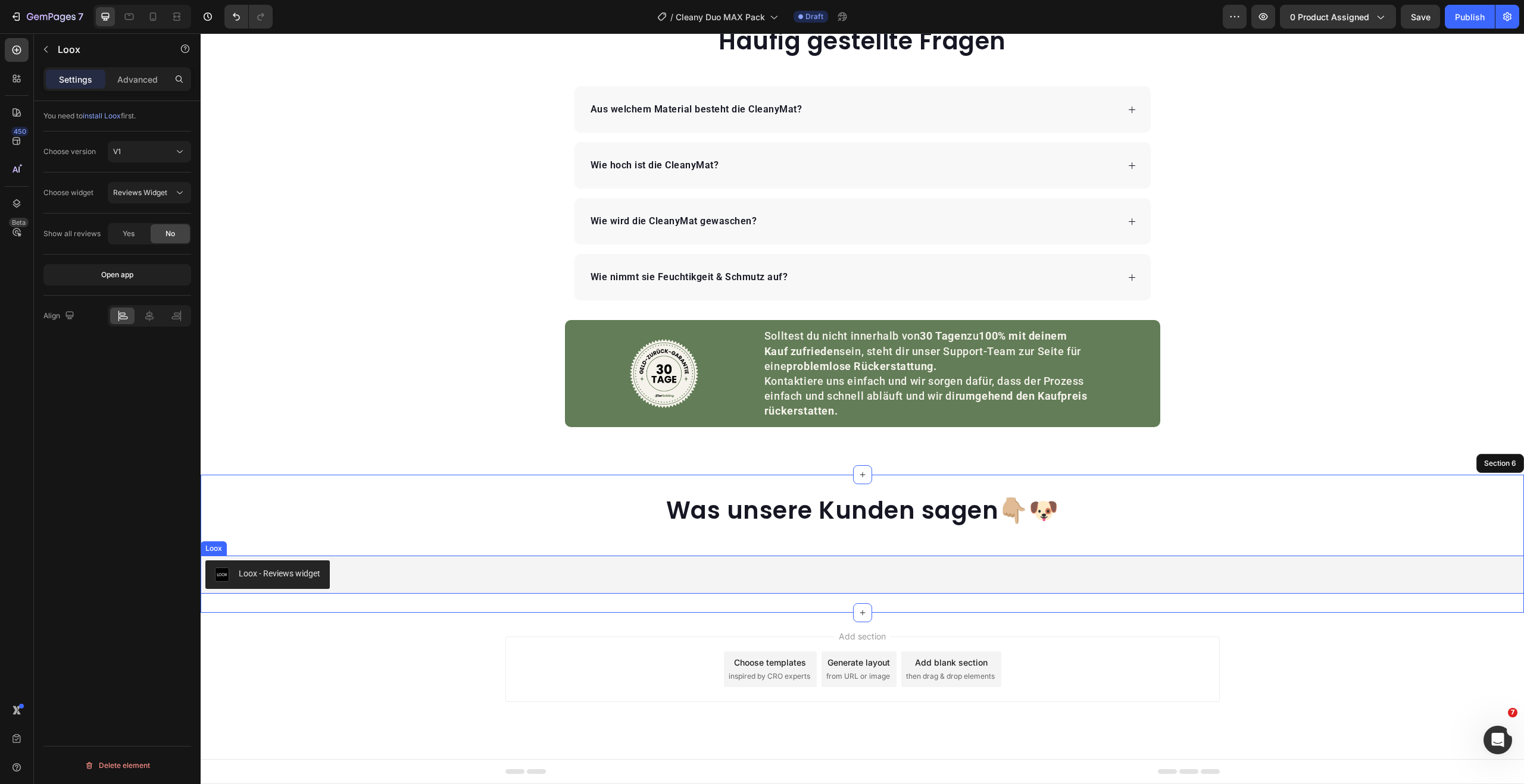
click at [393, 578] on div "Loox - Reviews widget" at bounding box center [862, 575] width 1314 height 29
click at [228, 546] on div "Loox" at bounding box center [226, 544] width 21 height 11
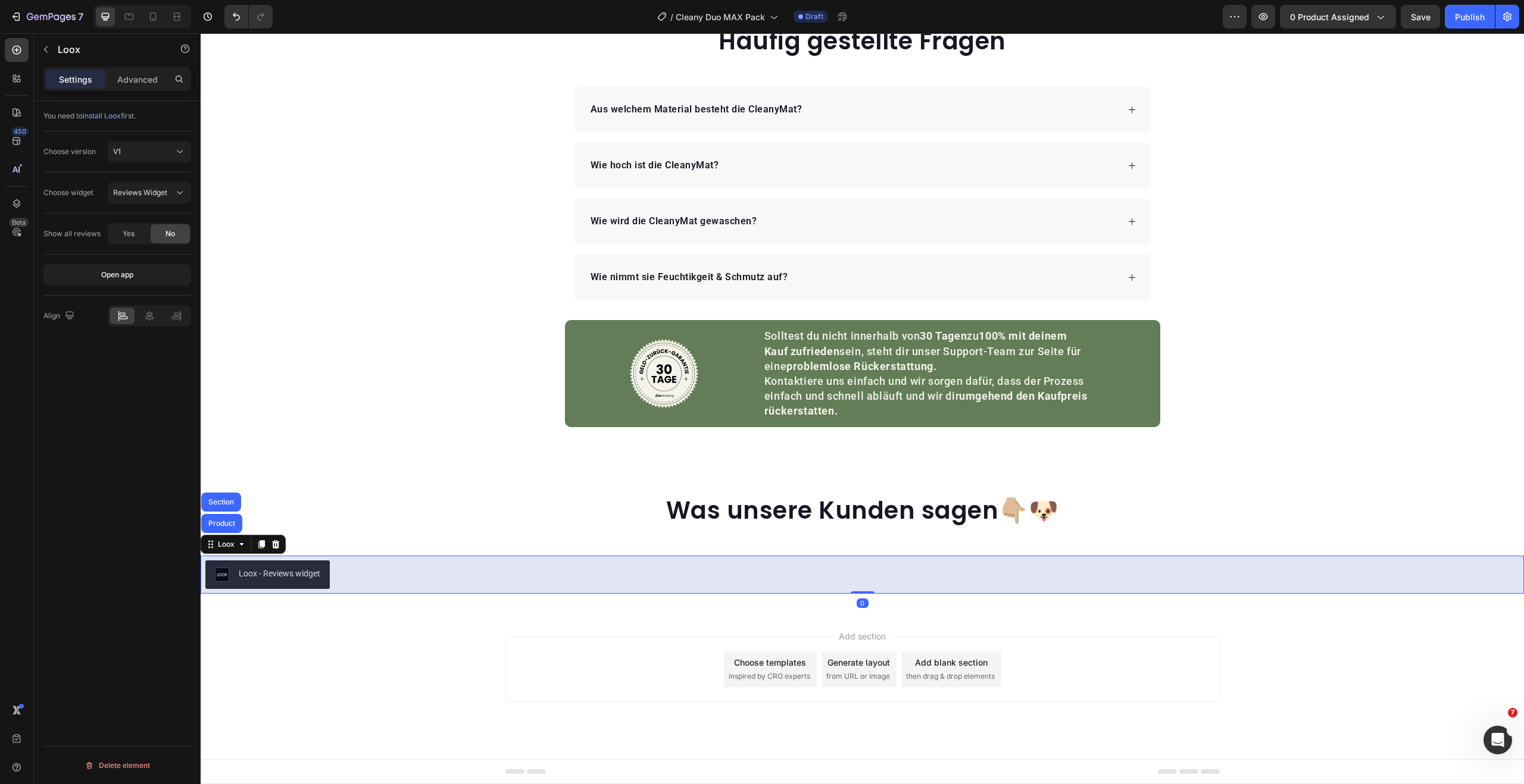
click at [228, 522] on div "Product" at bounding box center [222, 523] width 32 height 7
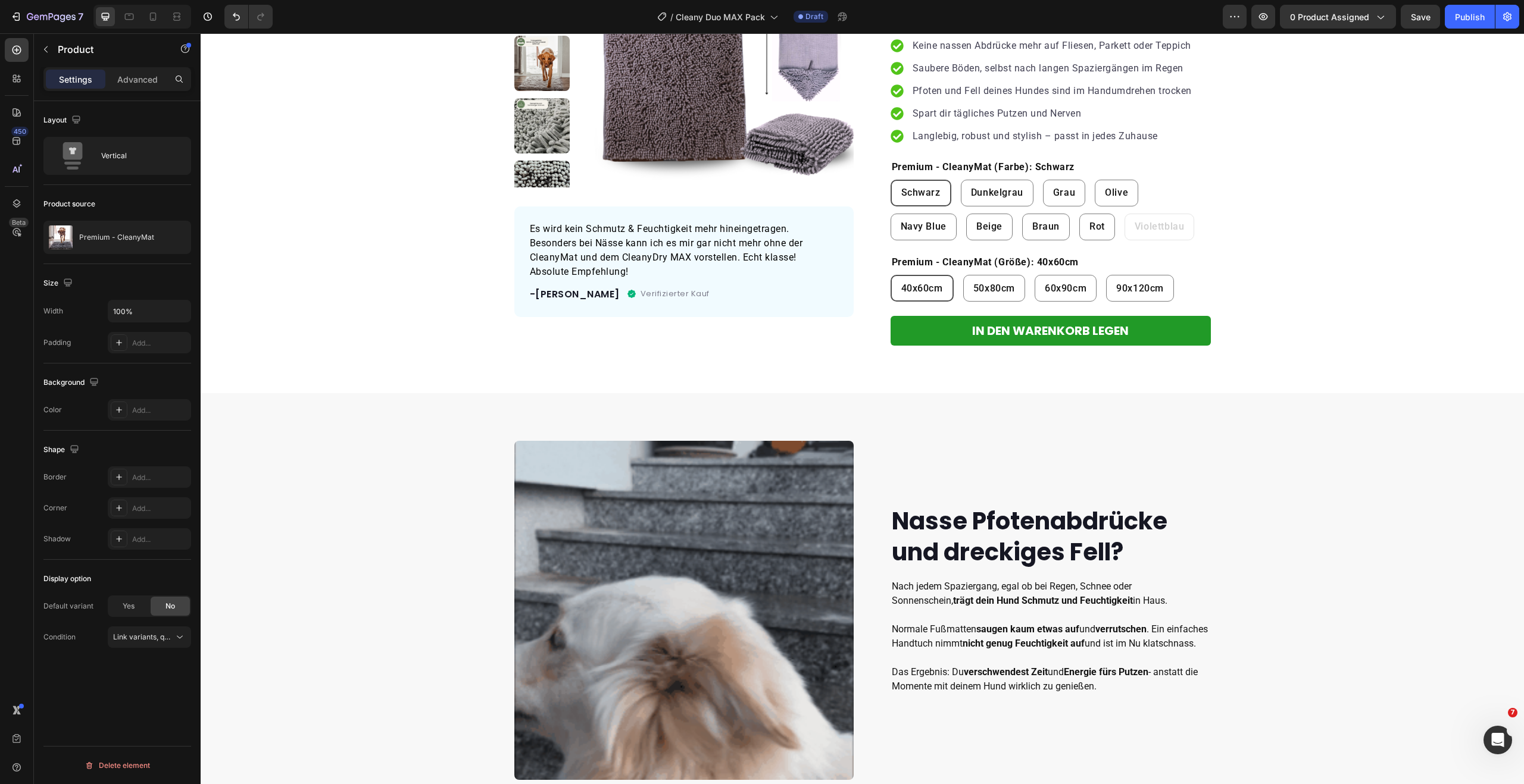
scroll to position [0, 0]
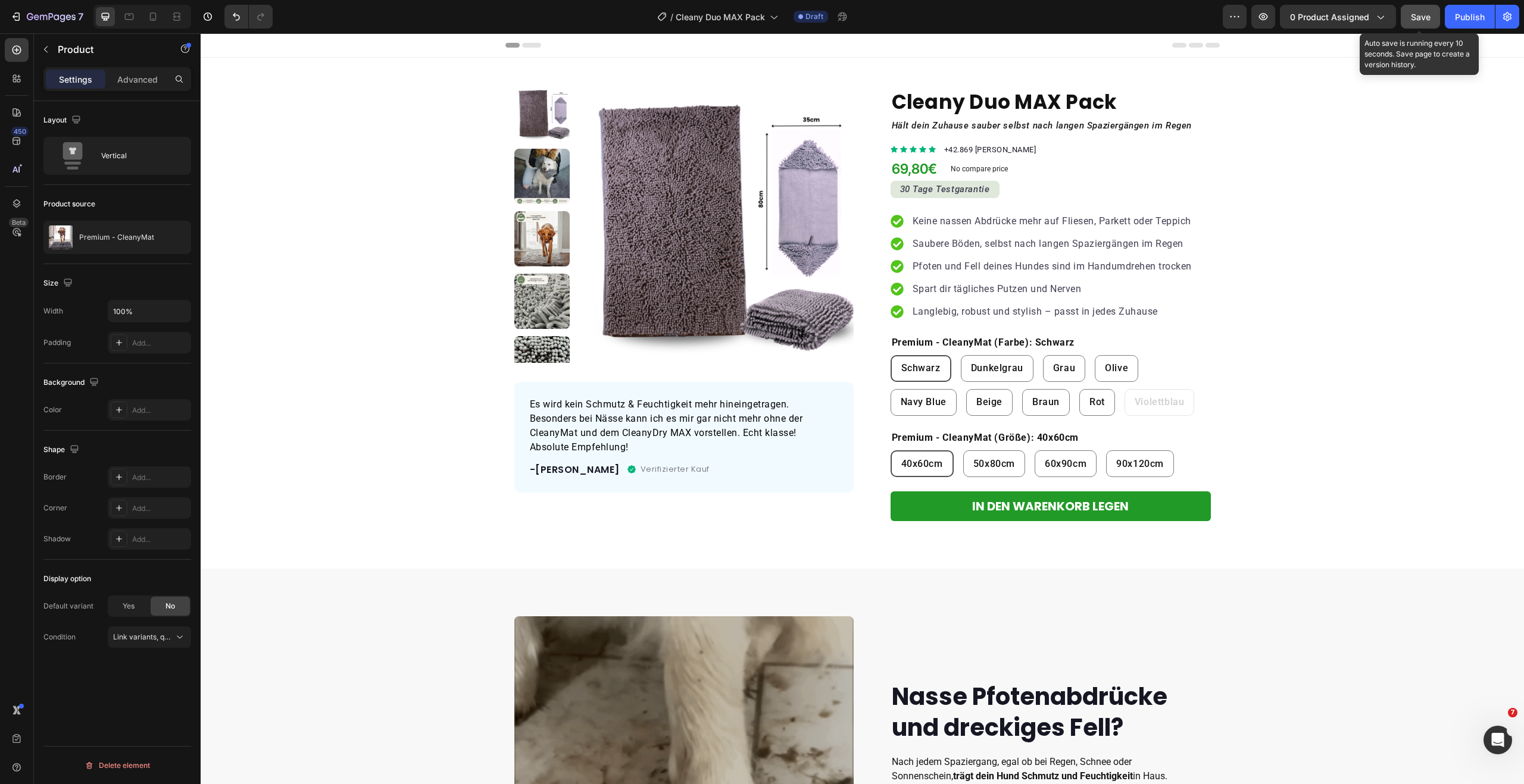
click at [1417, 17] on span "Save" at bounding box center [1420, 17] width 20 height 10
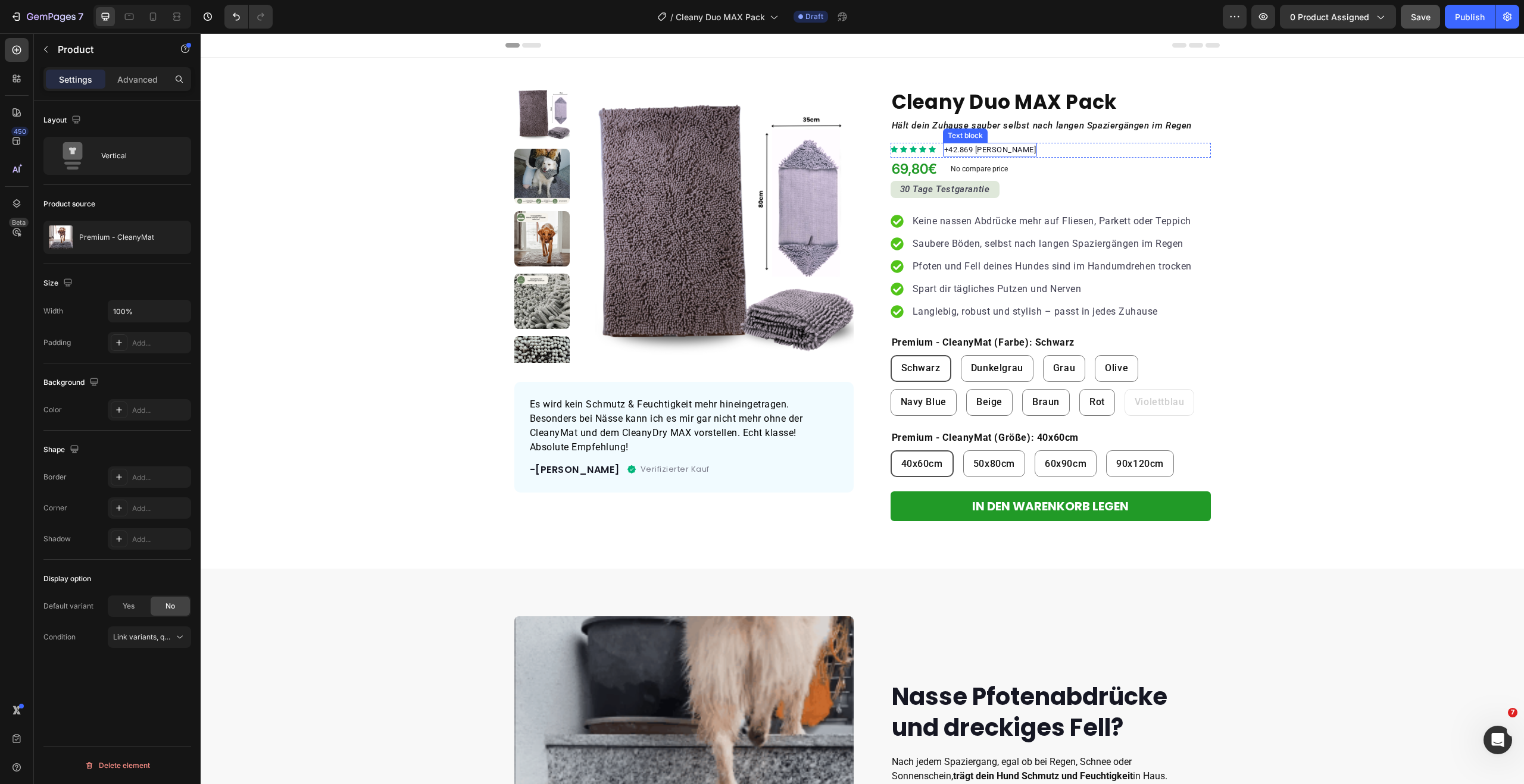
click at [952, 149] on p "+42.869 [PERSON_NAME]" at bounding box center [990, 150] width 92 height 12
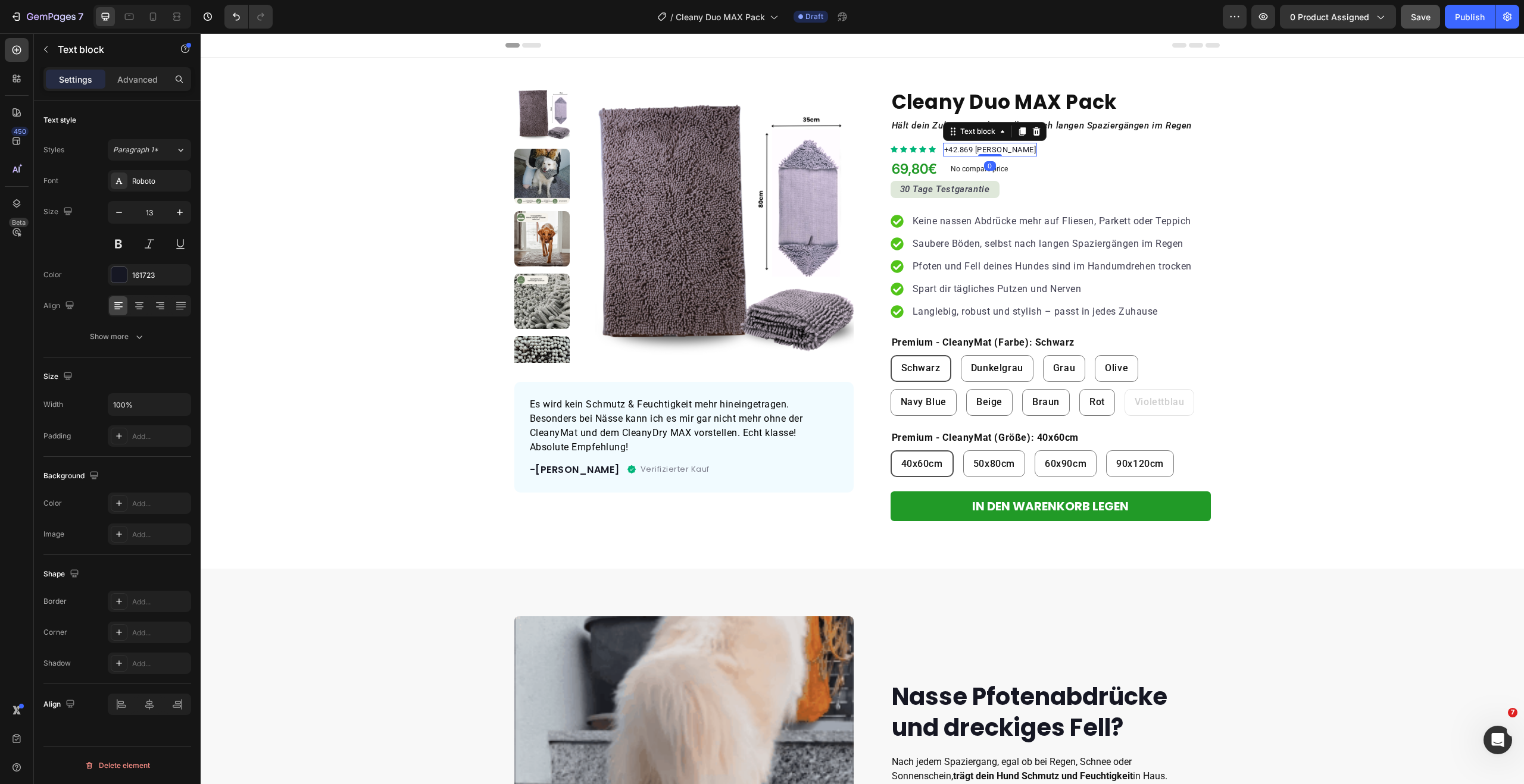
click at [952, 149] on p "+42.869 [PERSON_NAME]" at bounding box center [990, 150] width 92 height 12
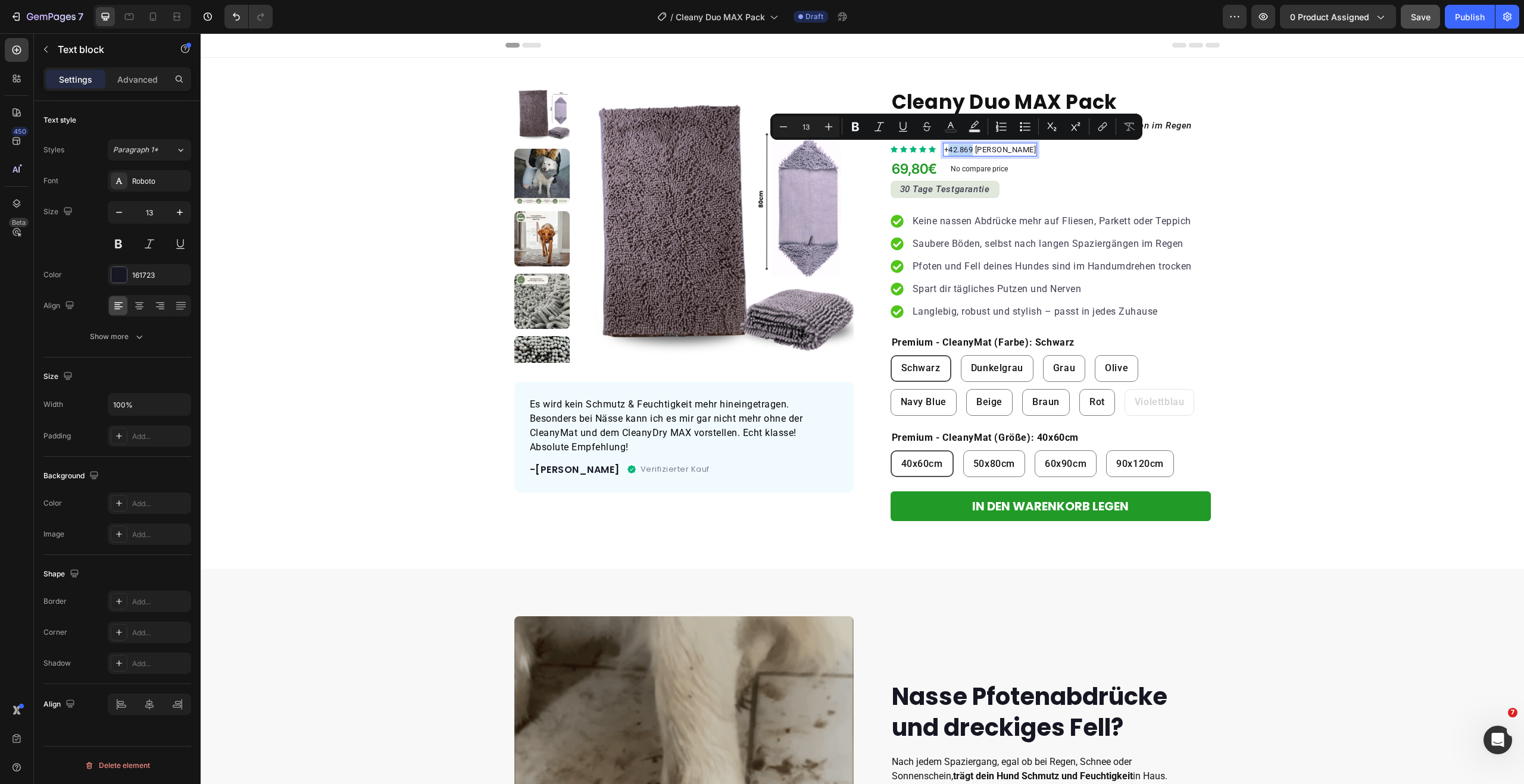
click at [951, 150] on p "+42.869 [PERSON_NAME]" at bounding box center [990, 150] width 92 height 12
click at [952, 150] on p "+42.869 [PERSON_NAME]" at bounding box center [990, 150] width 92 height 12
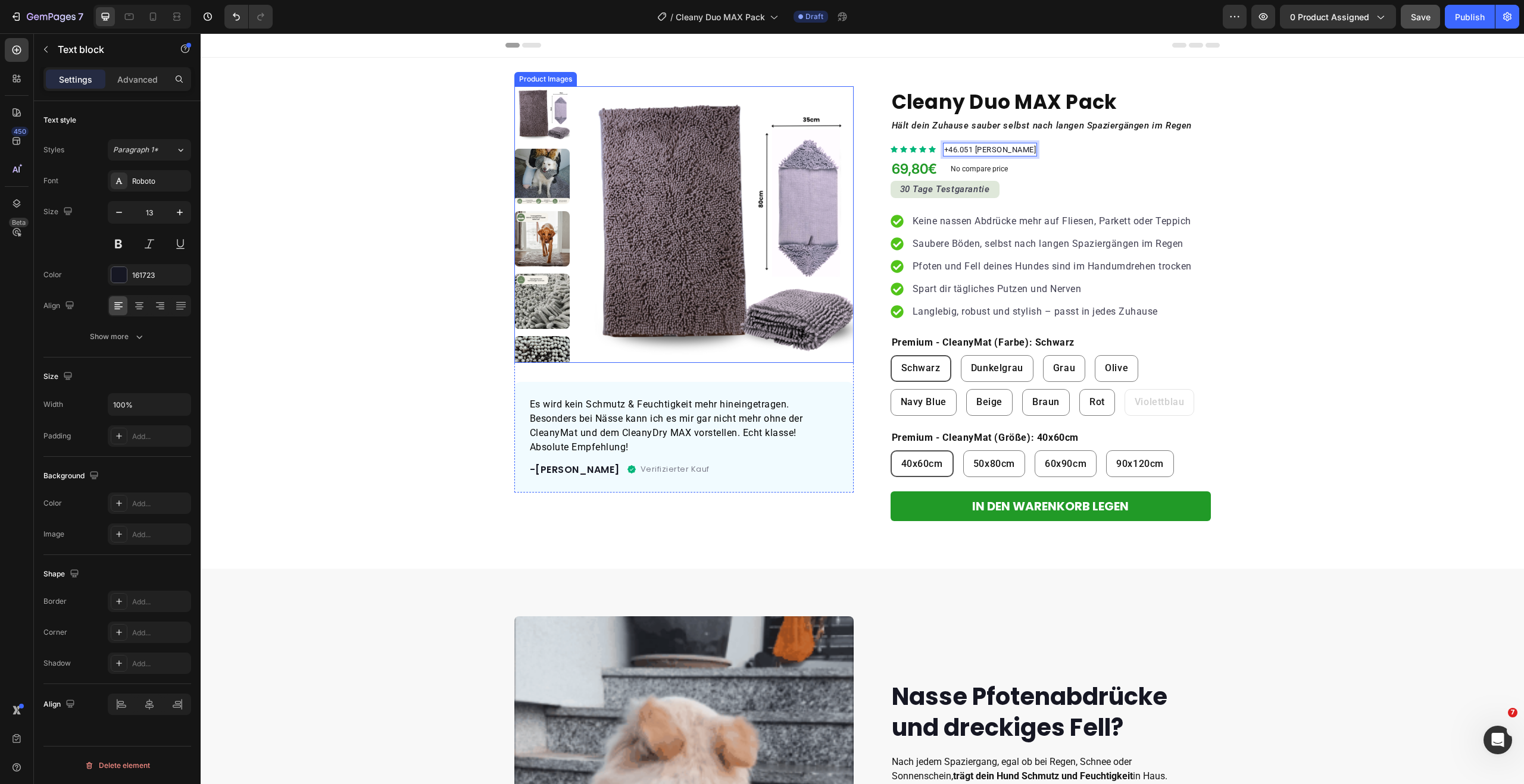
click at [650, 231] on img at bounding box center [715, 225] width 277 height 277
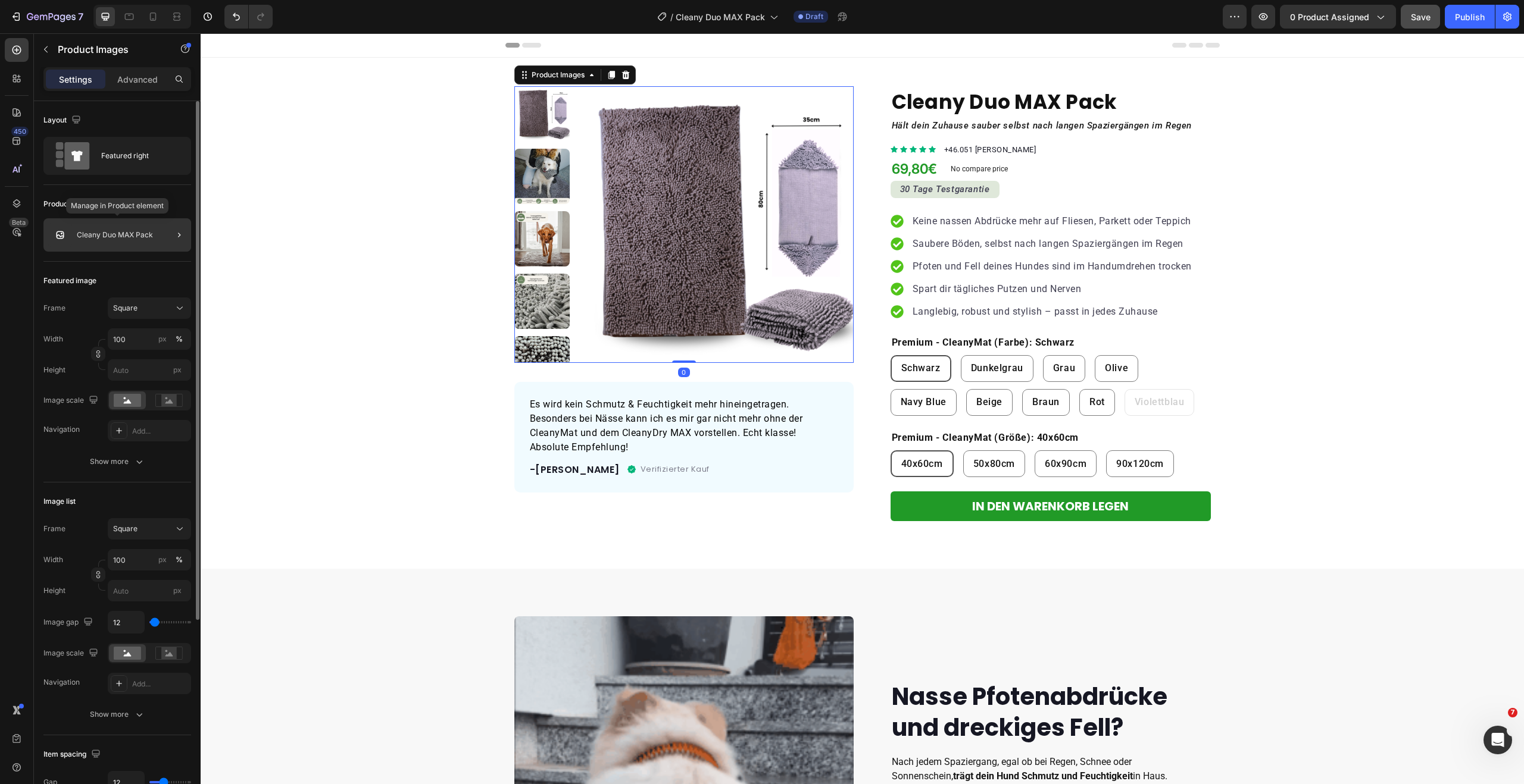
click at [123, 228] on div "Cleany Duo MAX Pack" at bounding box center [116, 235] width 147 height 33
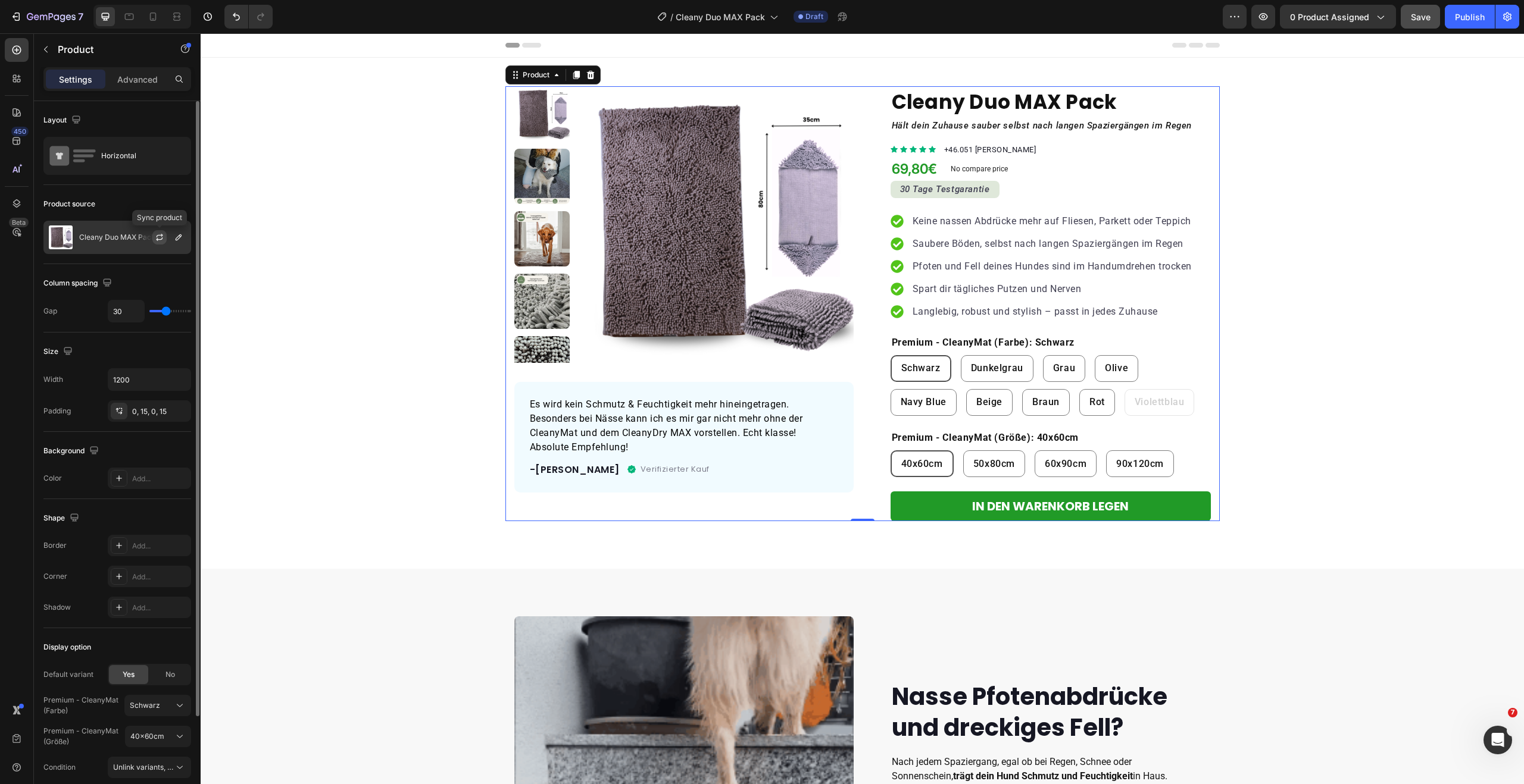
click at [160, 239] on icon "button" at bounding box center [159, 239] width 7 height 4
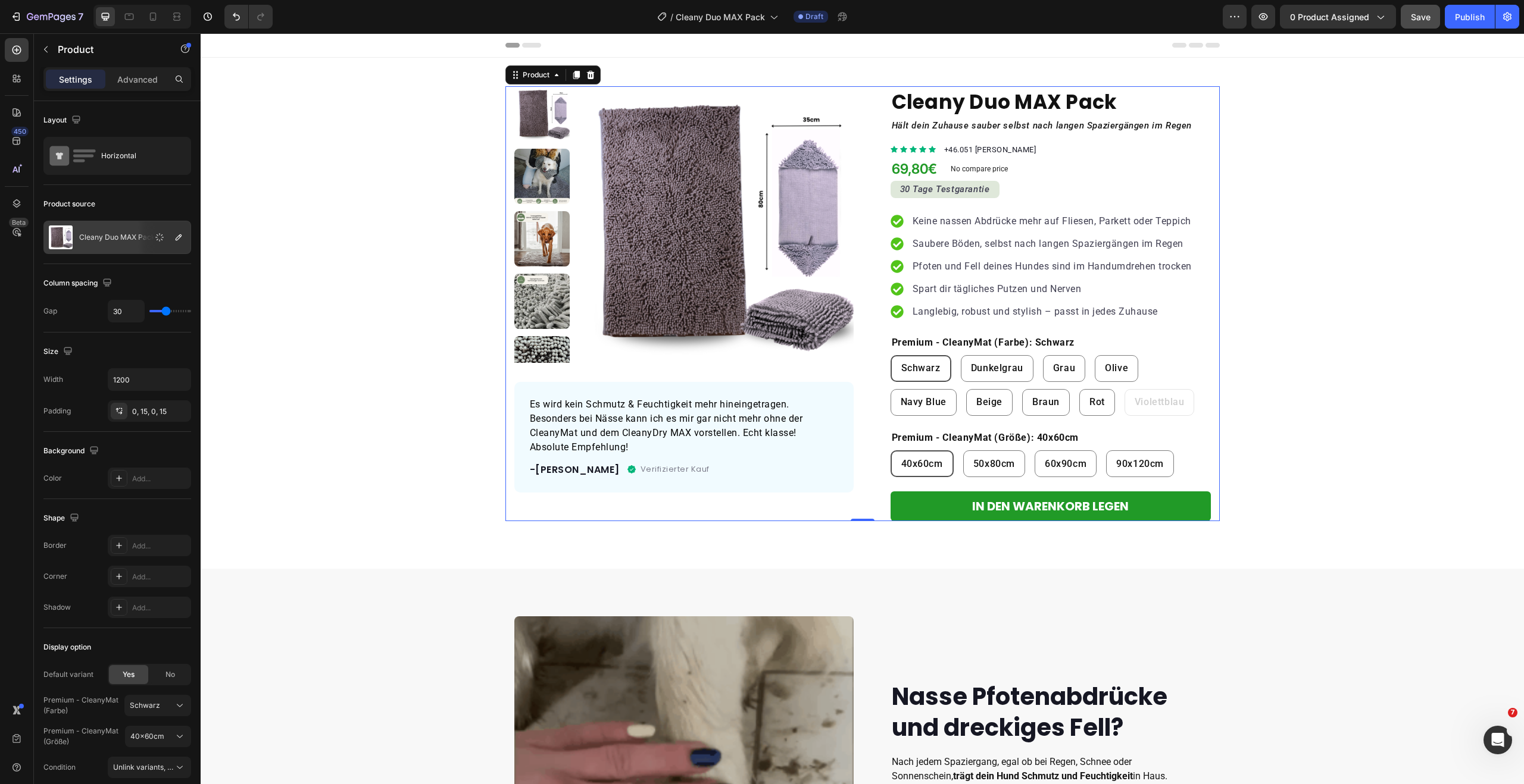
scroll to position [5, 0]
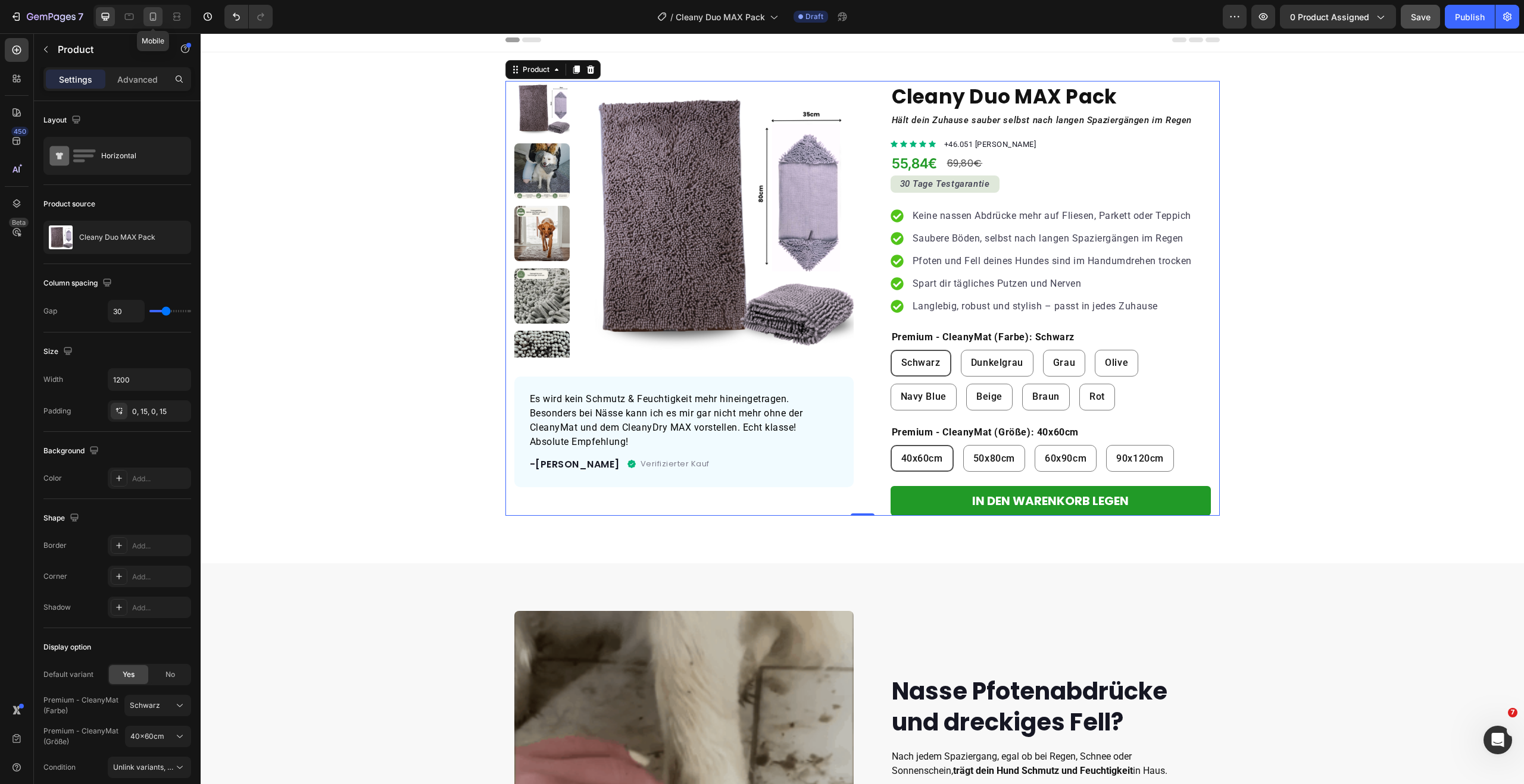
click at [160, 12] on div at bounding box center [153, 16] width 19 height 19
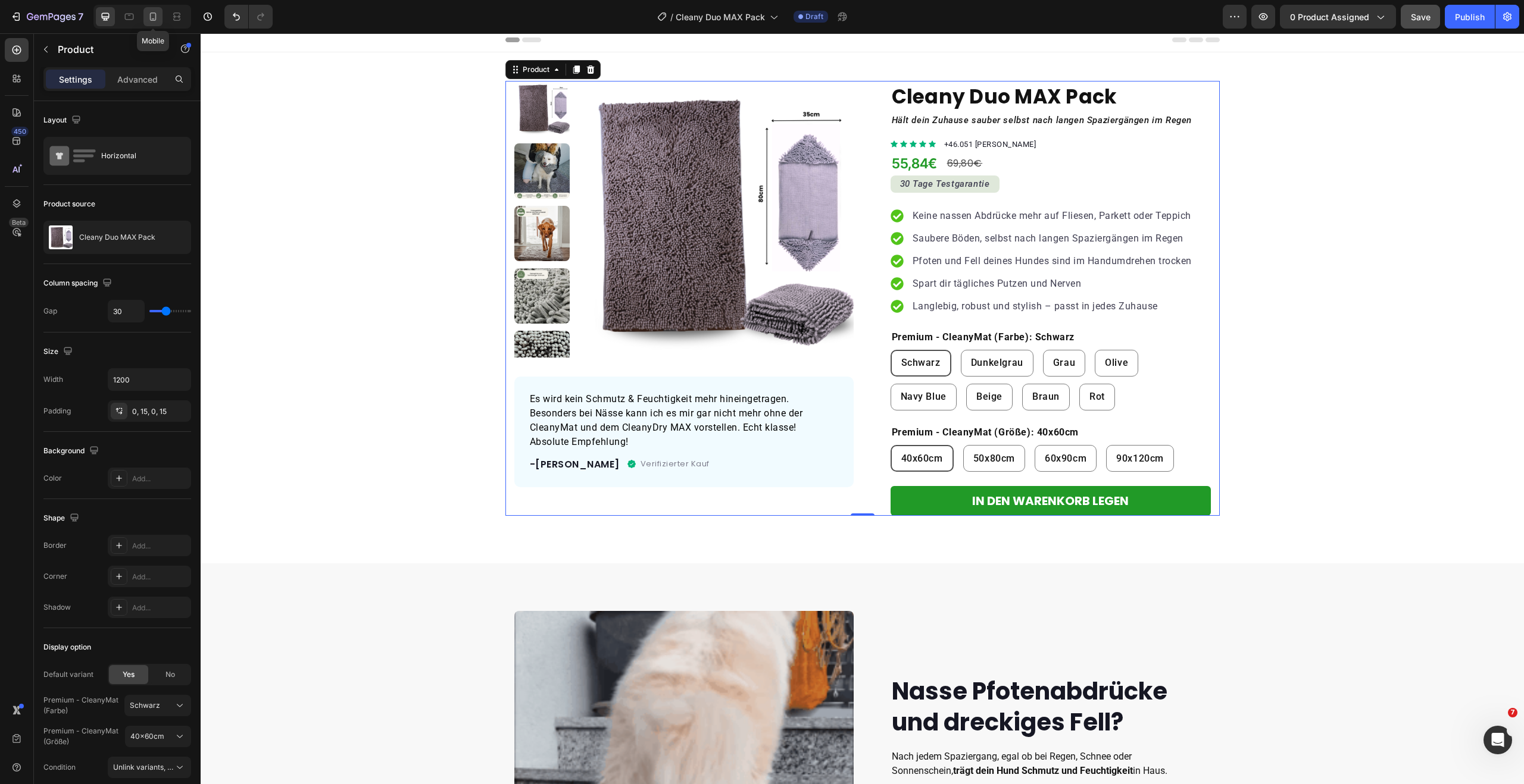
type input "0"
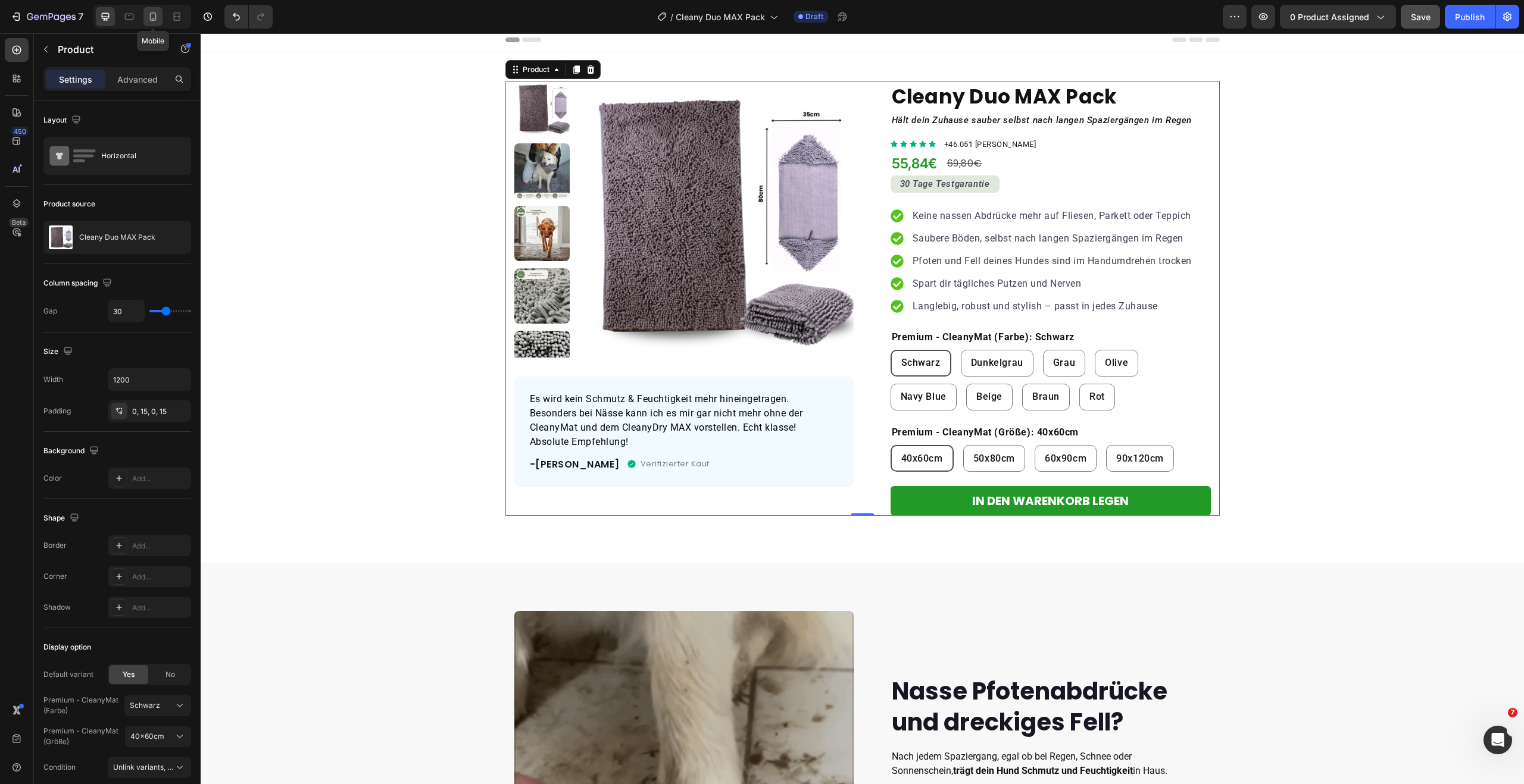
type input "0"
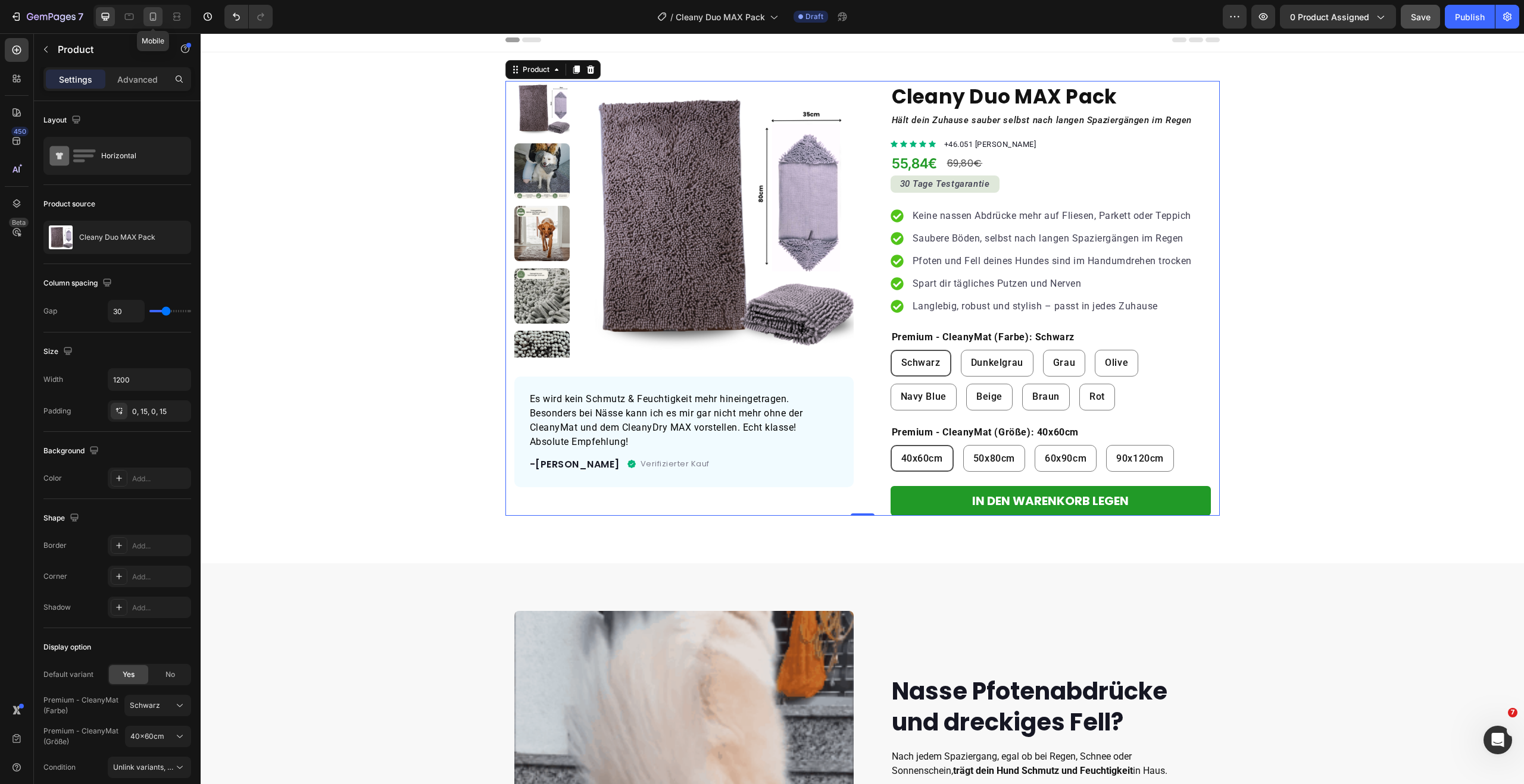
type input "100%"
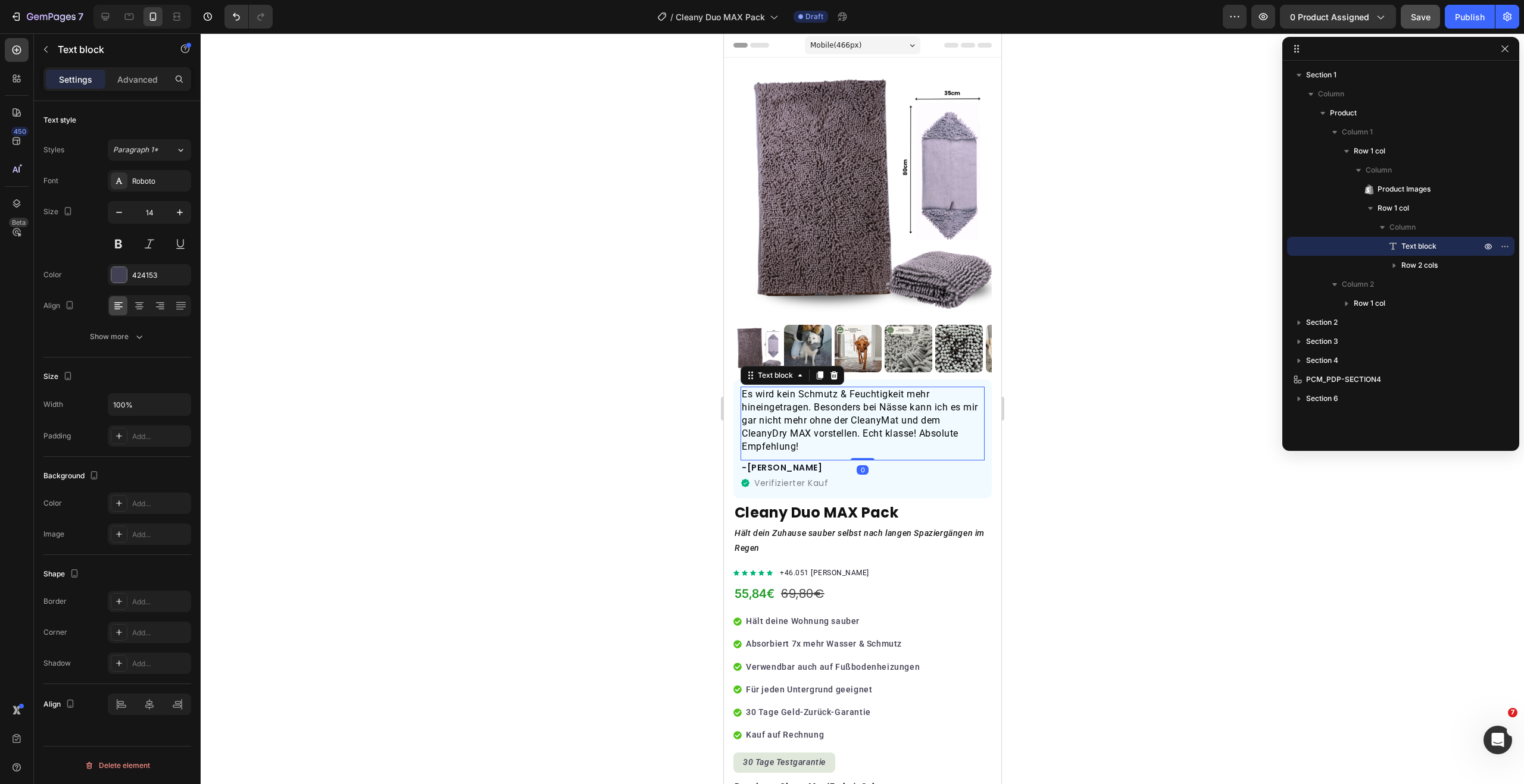
click at [885, 417] on p "Es wird kein Schmutz & Feuchtigkeit mehr hineingetragen. Besonders bei Nässe ka…" at bounding box center [862, 420] width 242 height 66
click at [1029, 451] on div at bounding box center [862, 408] width 1324 height 751
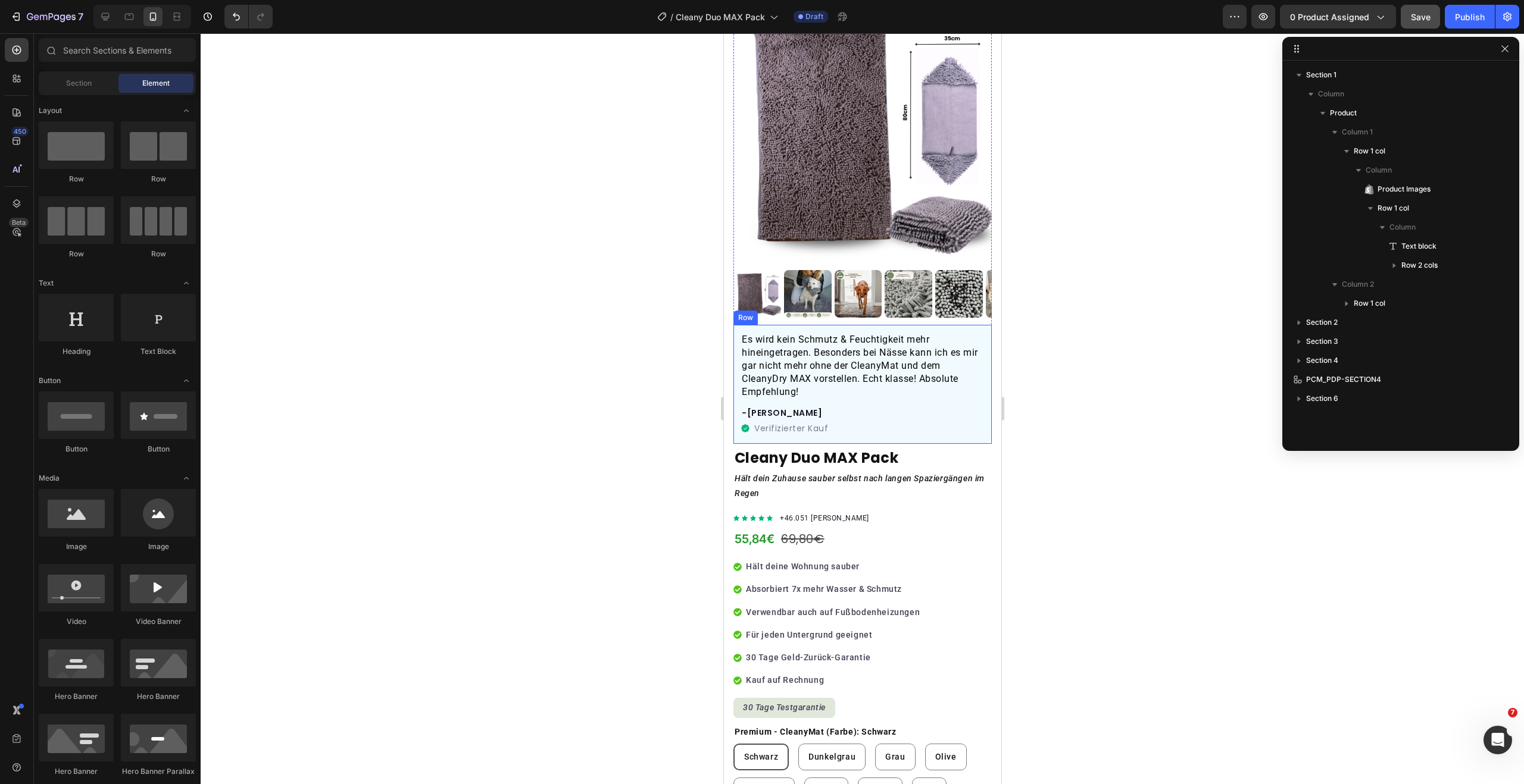
scroll to position [68, 0]
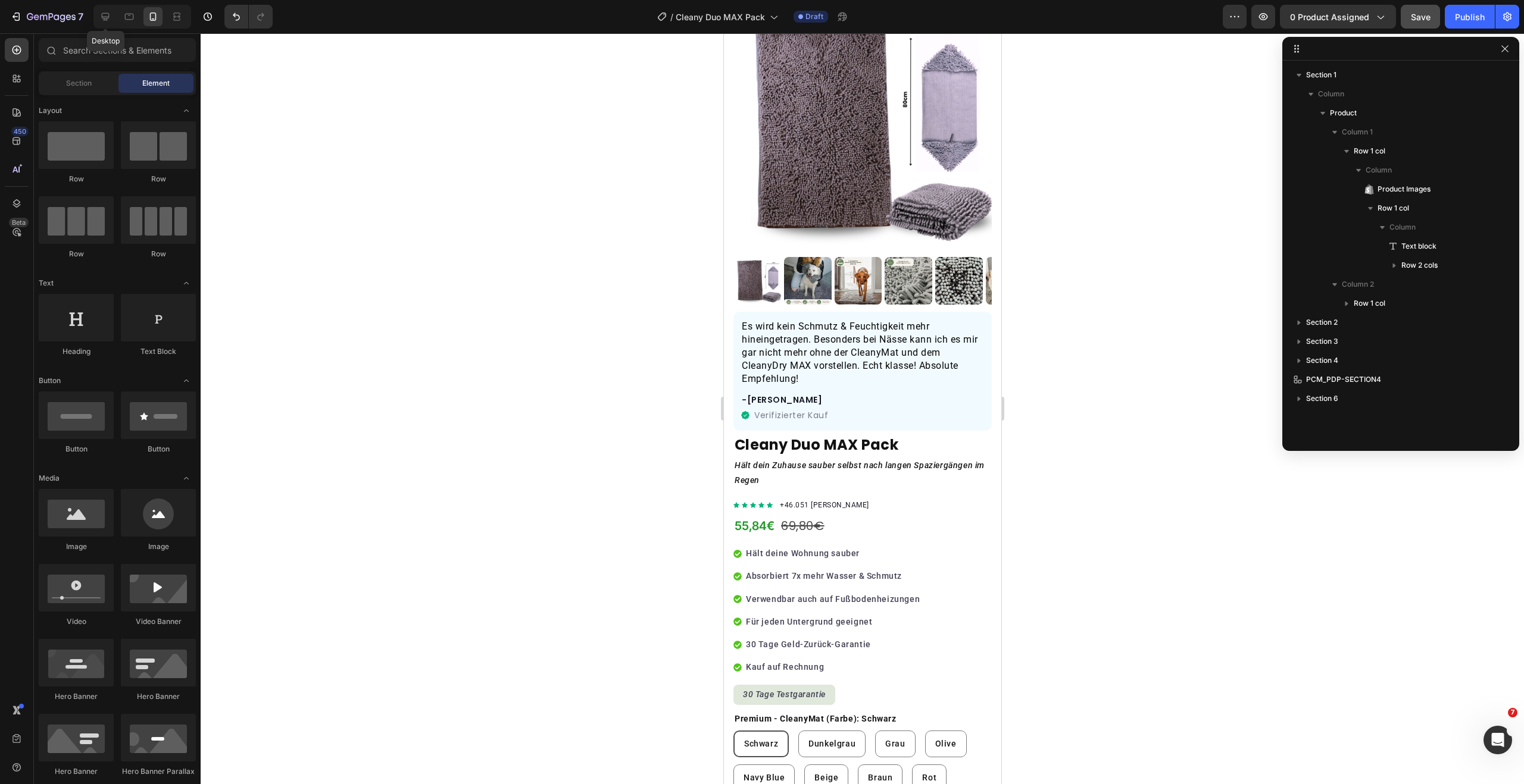
drag, startPoint x: 107, startPoint y: 15, endPoint x: 244, endPoint y: 157, distance: 197.3
click at [107, 15] on icon at bounding box center [105, 17] width 12 height 12
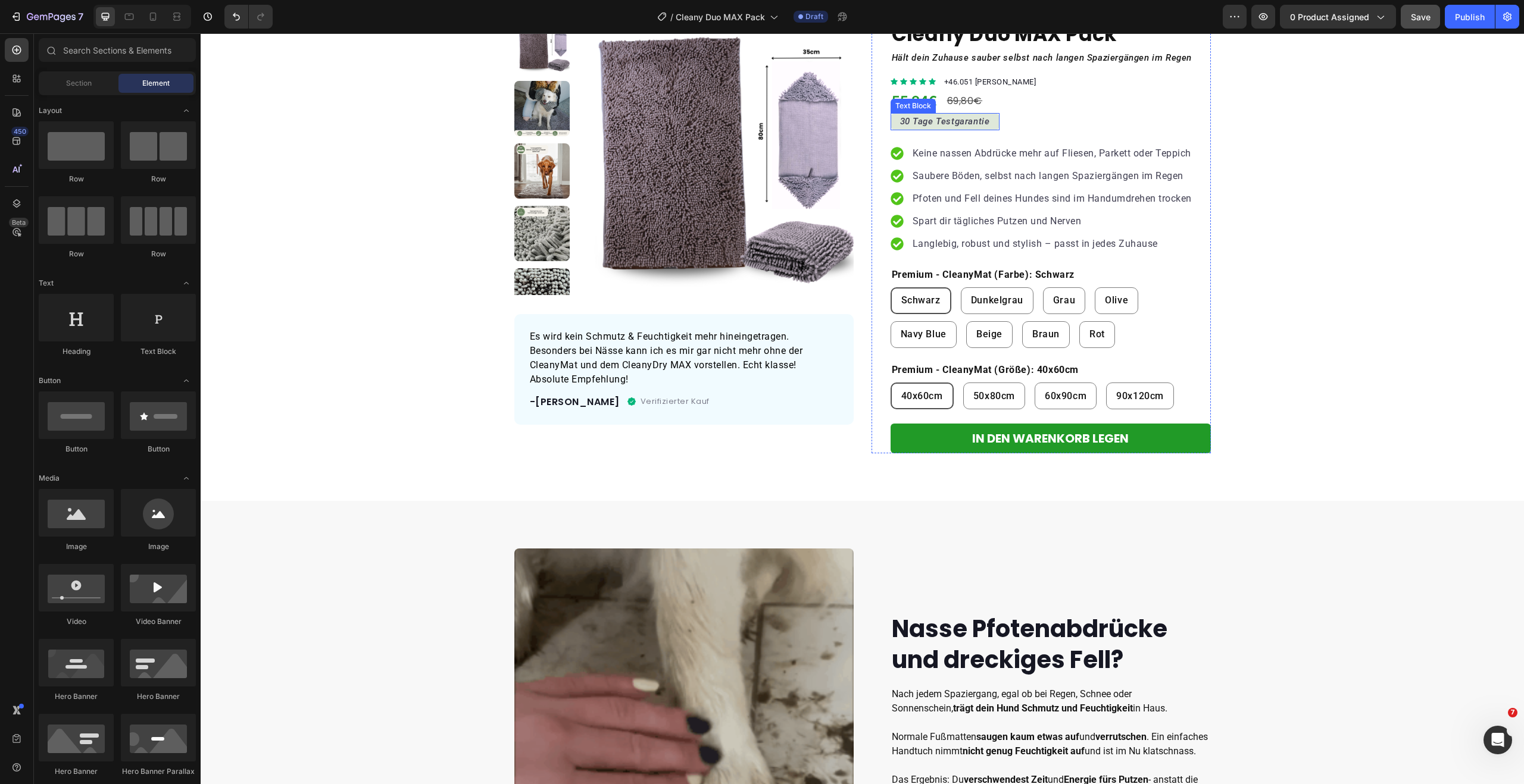
click at [985, 122] on div "30 Tage Testgarantie" at bounding box center [945, 122] width 109 height 17
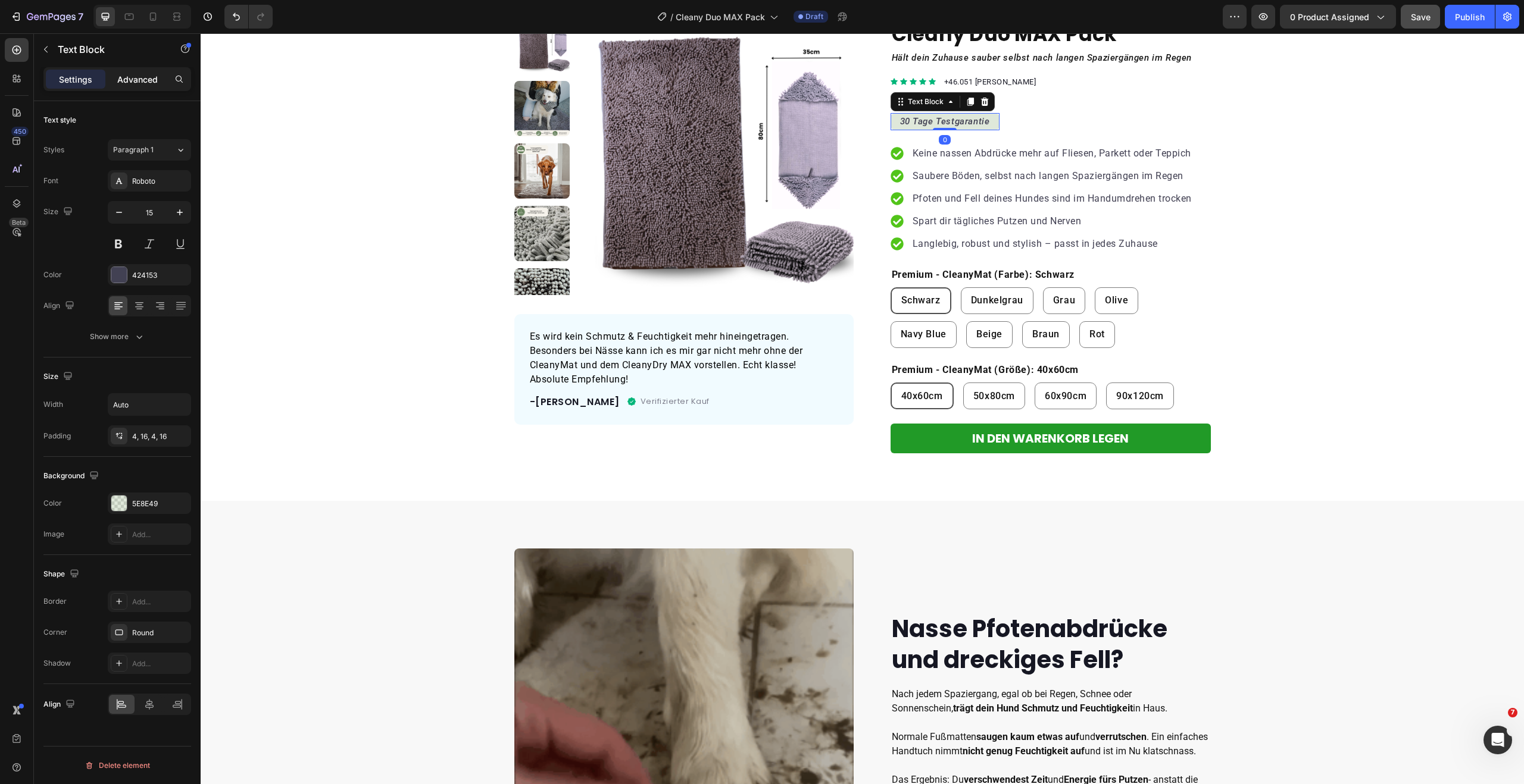
click at [147, 74] on p "Advanced" at bounding box center [138, 79] width 41 height 13
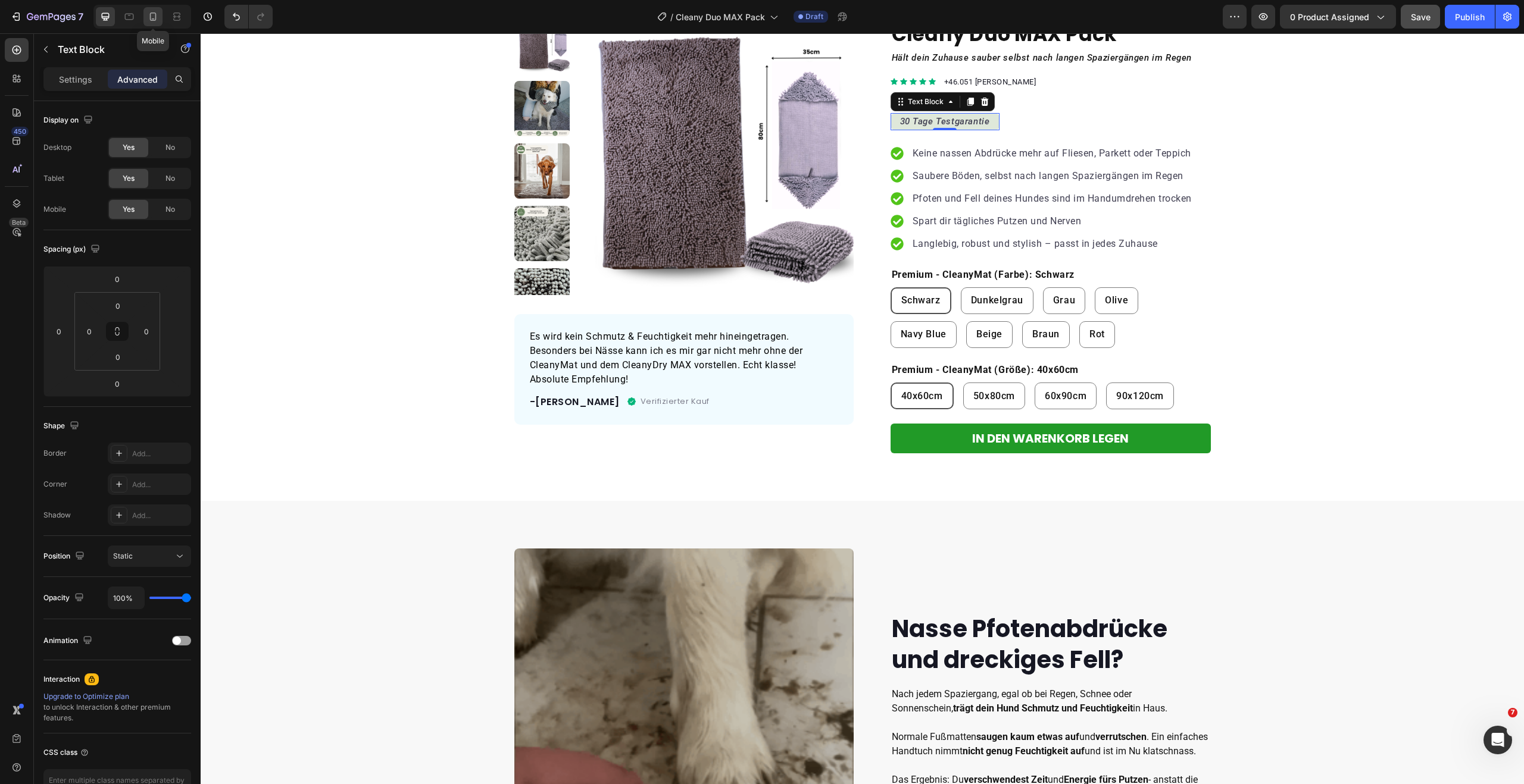
click at [152, 23] on div at bounding box center [153, 16] width 19 height 19
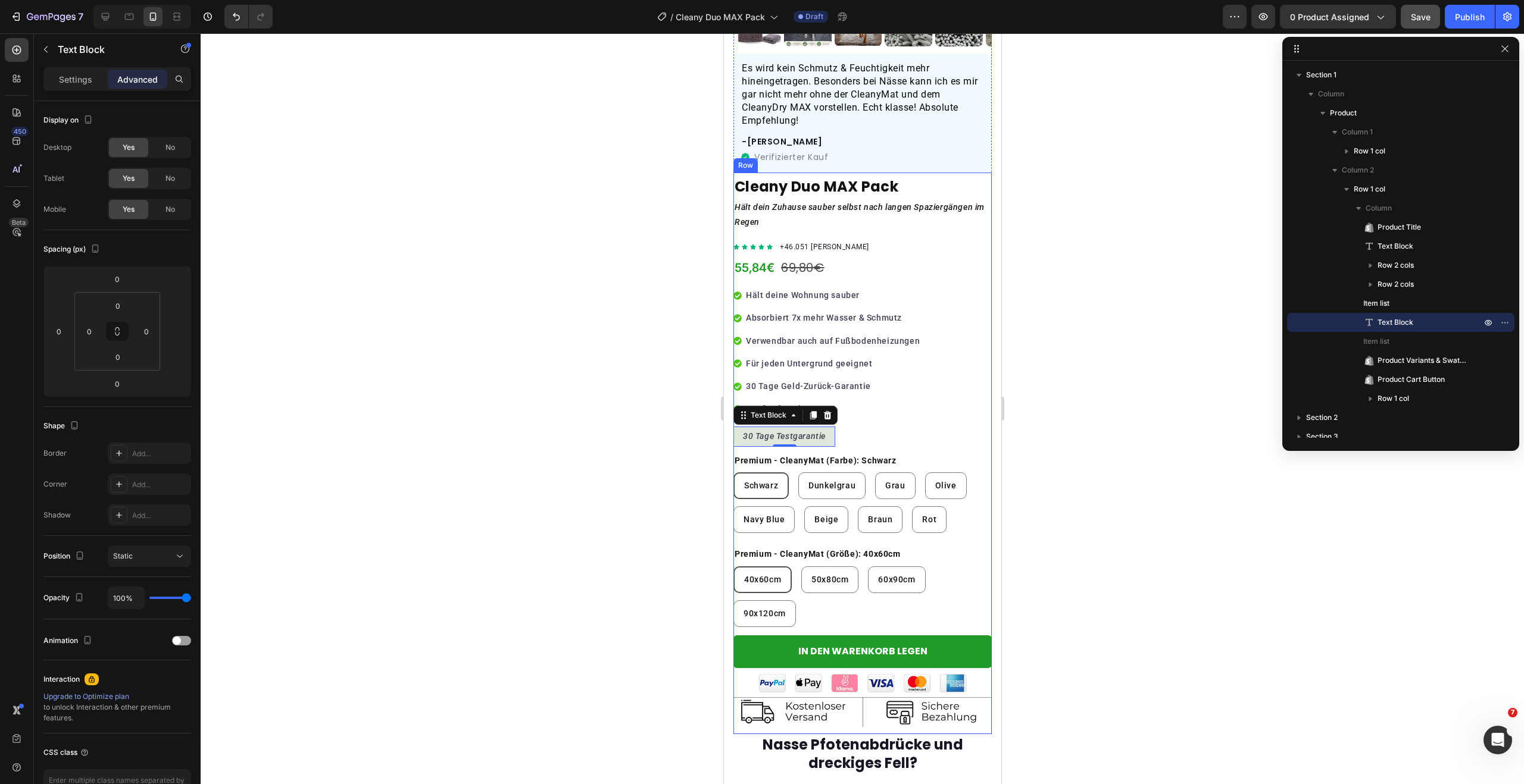
scroll to position [280, 0]
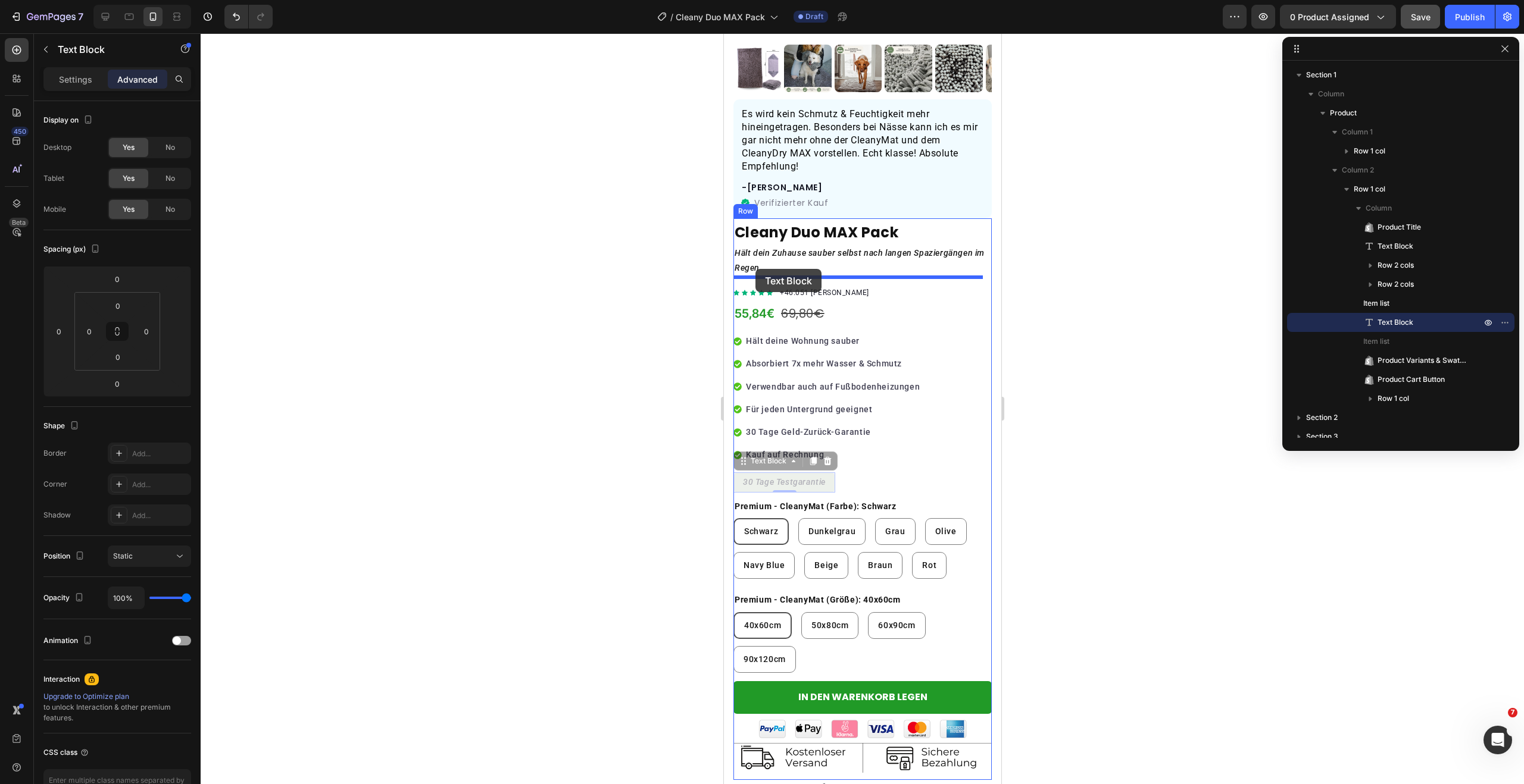
drag, startPoint x: 744, startPoint y: 457, endPoint x: 755, endPoint y: 269, distance: 188.3
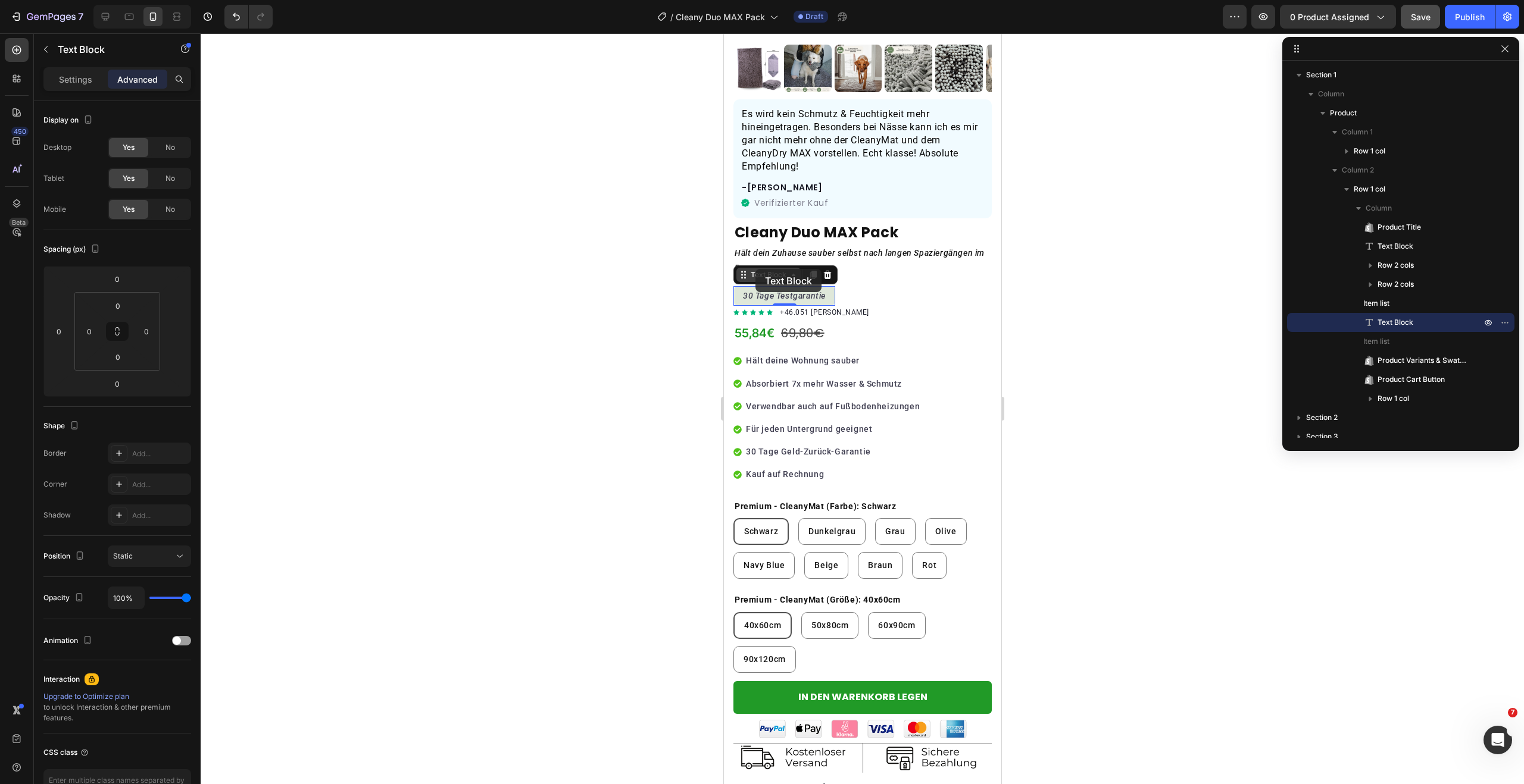
scroll to position [284, 0]
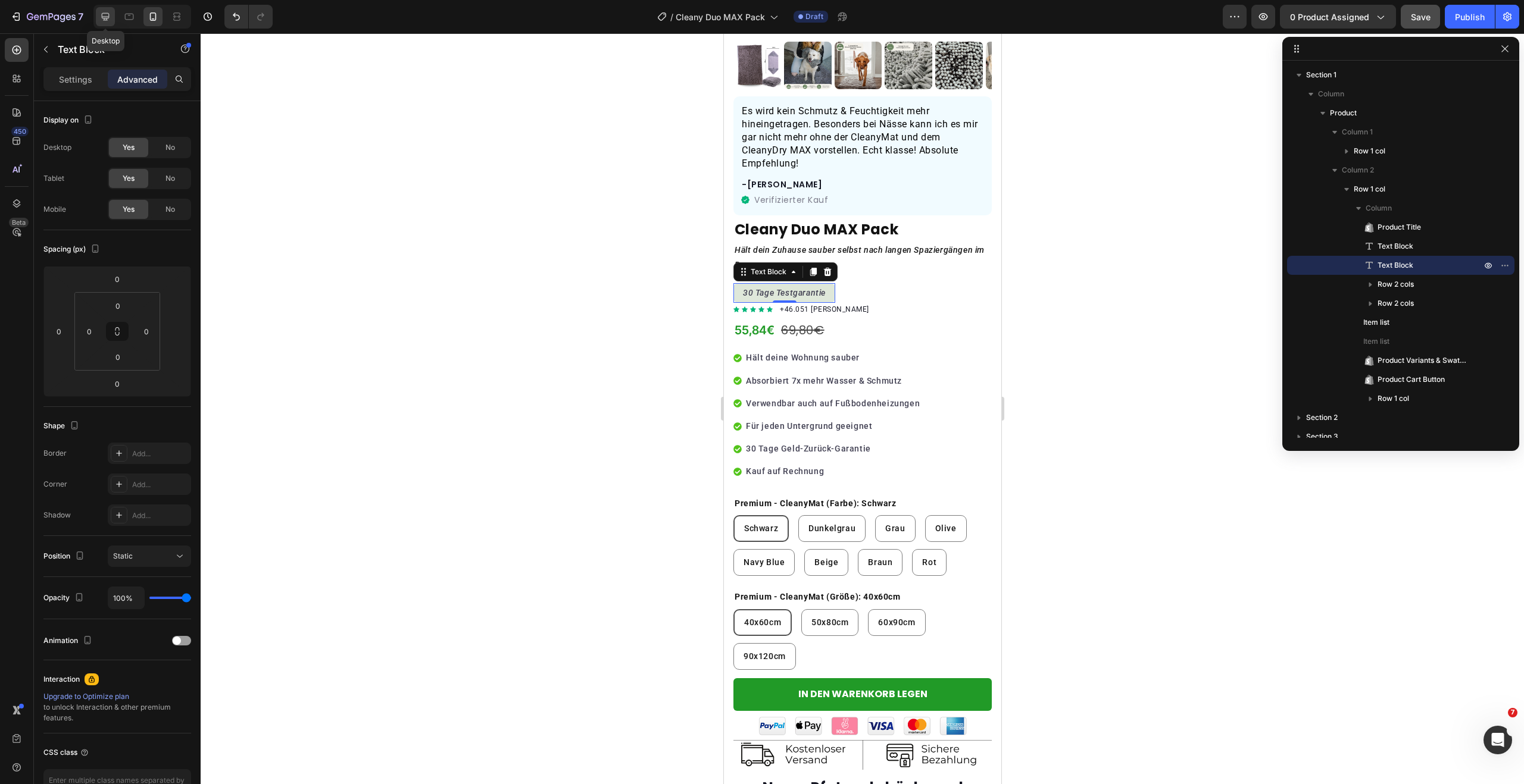
click at [110, 18] on icon at bounding box center [105, 17] width 12 height 12
type input "16"
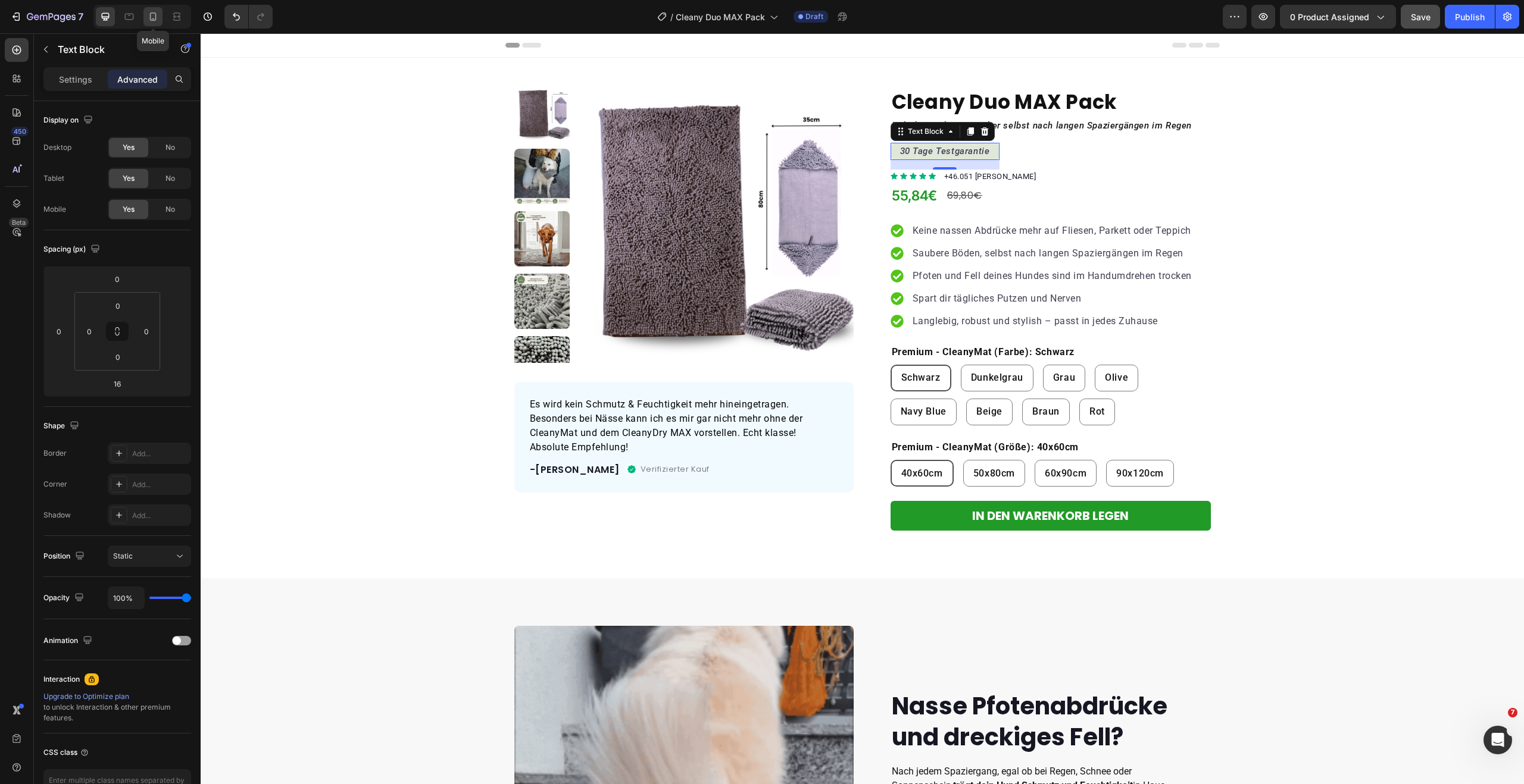
click at [159, 14] on div at bounding box center [153, 16] width 19 height 19
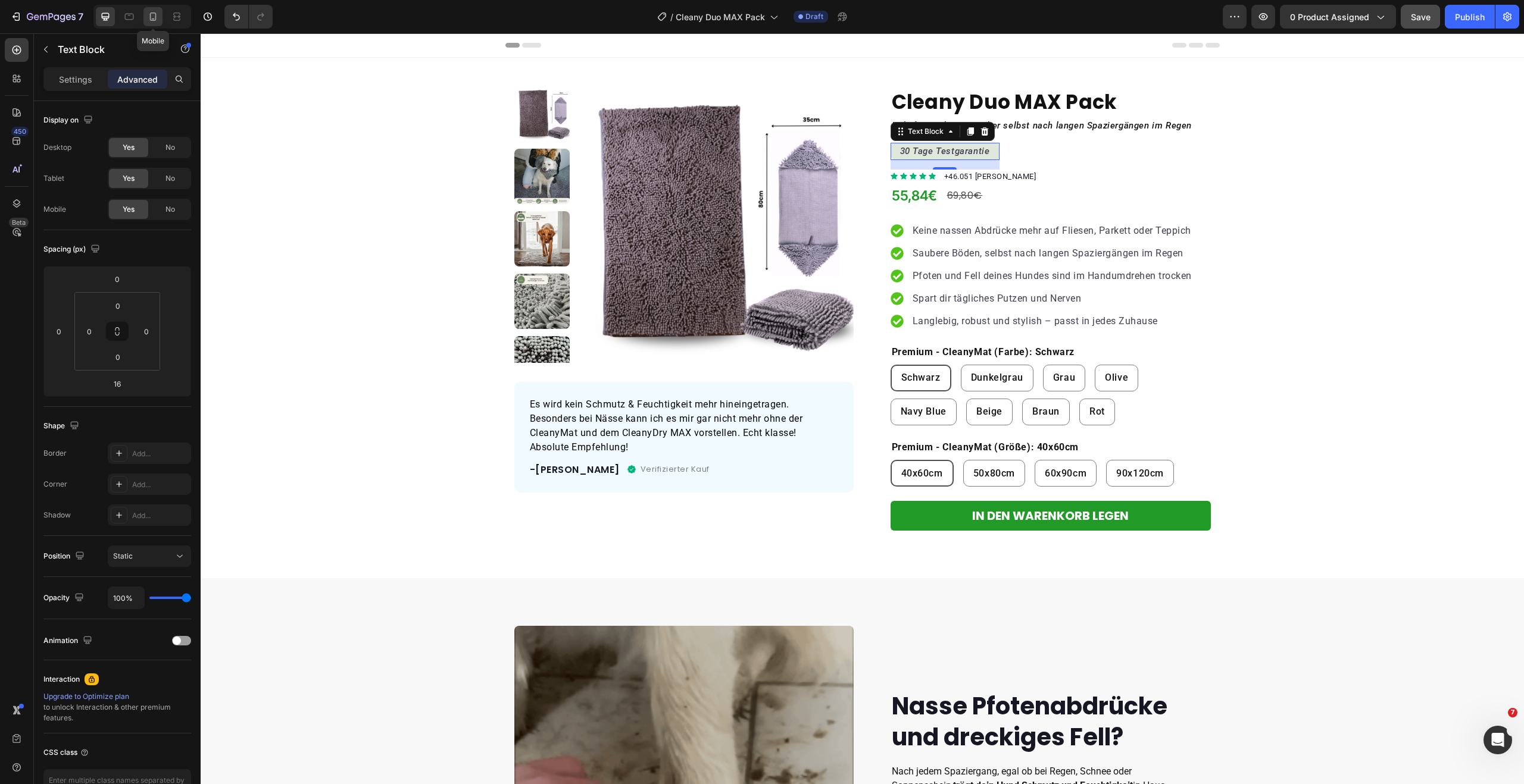
type input "0"
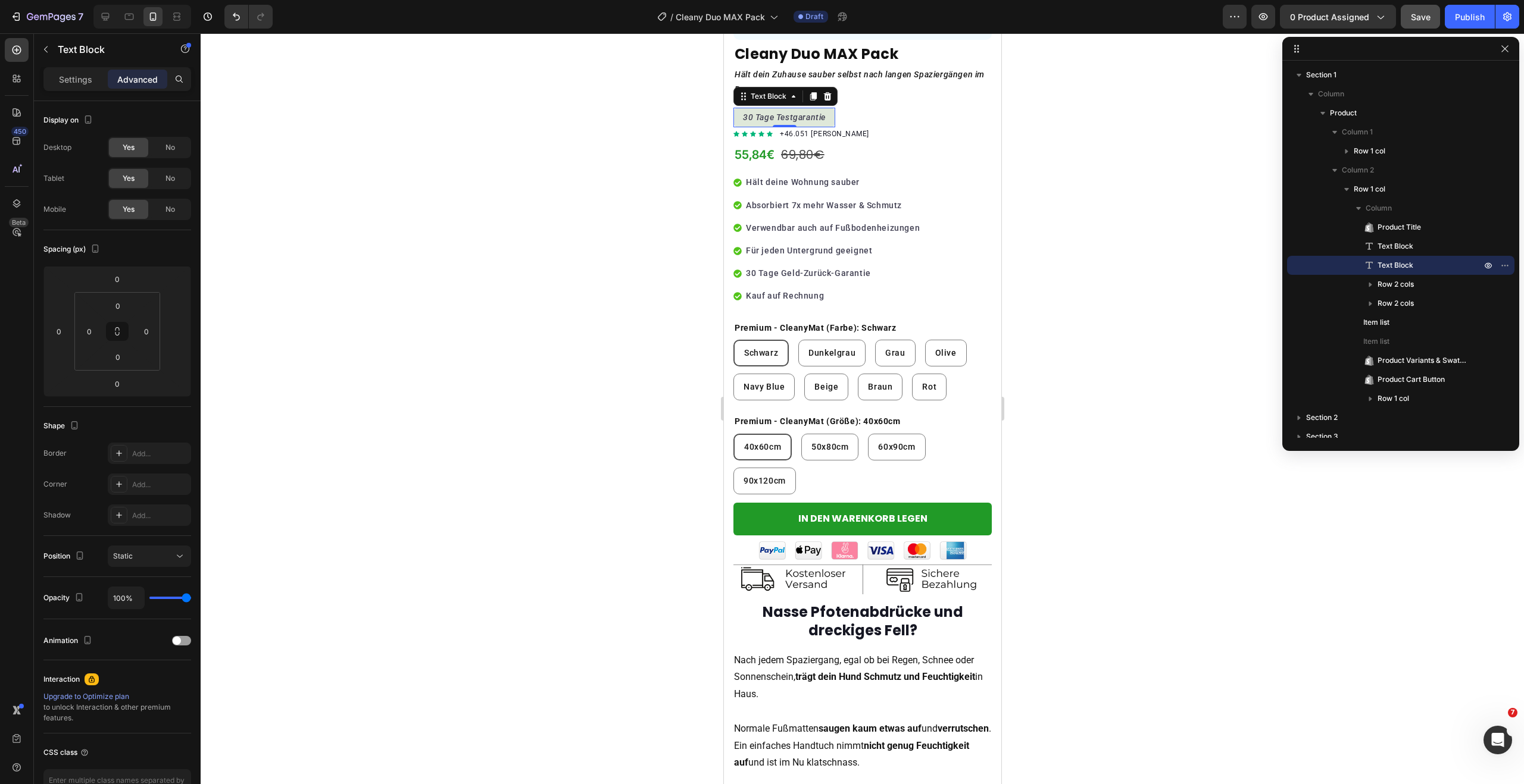
scroll to position [482, 0]
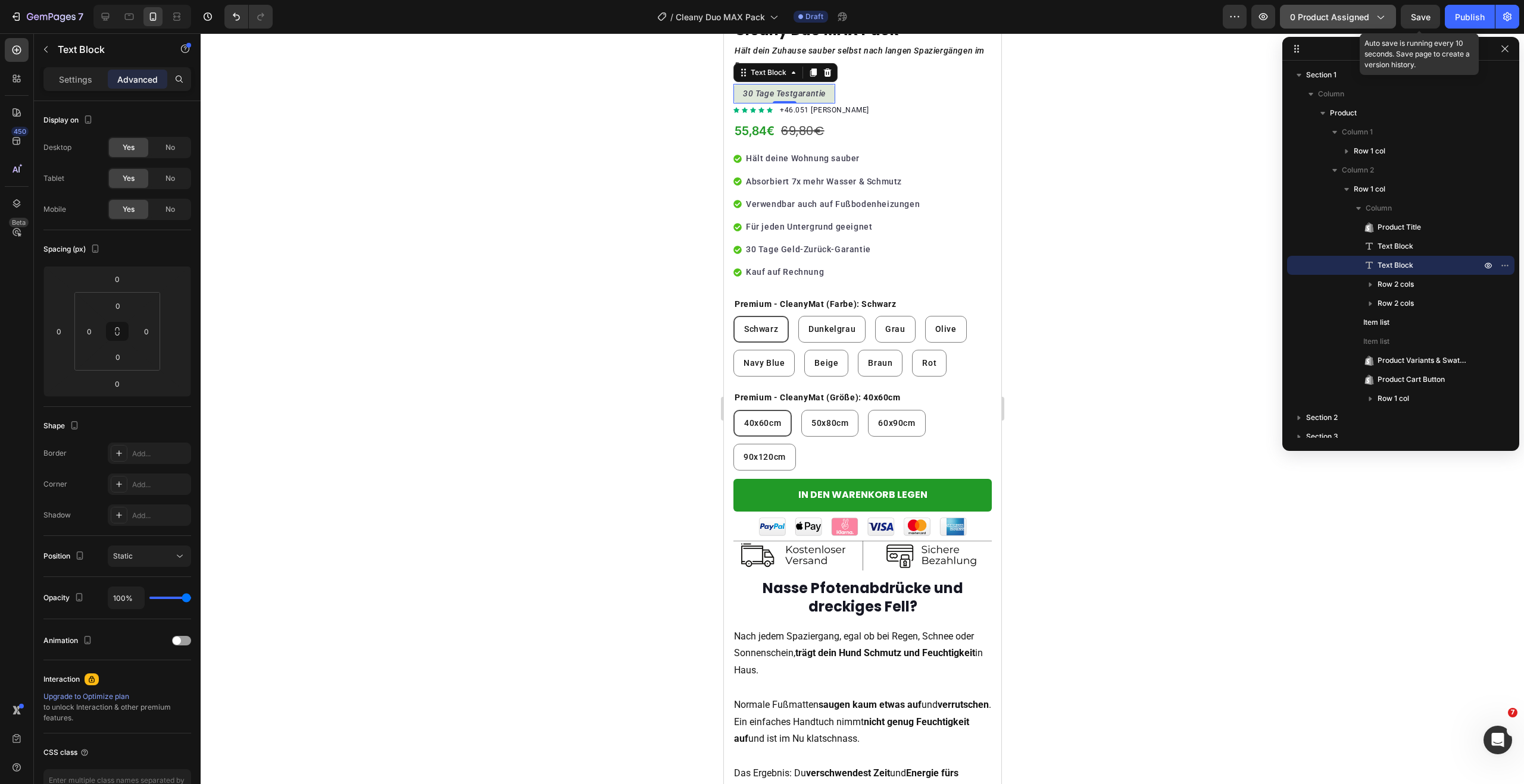
drag, startPoint x: 1422, startPoint y: 25, endPoint x: 1290, endPoint y: 19, distance: 132.1
click at [1422, 25] on button "Save" at bounding box center [1420, 16] width 39 height 23
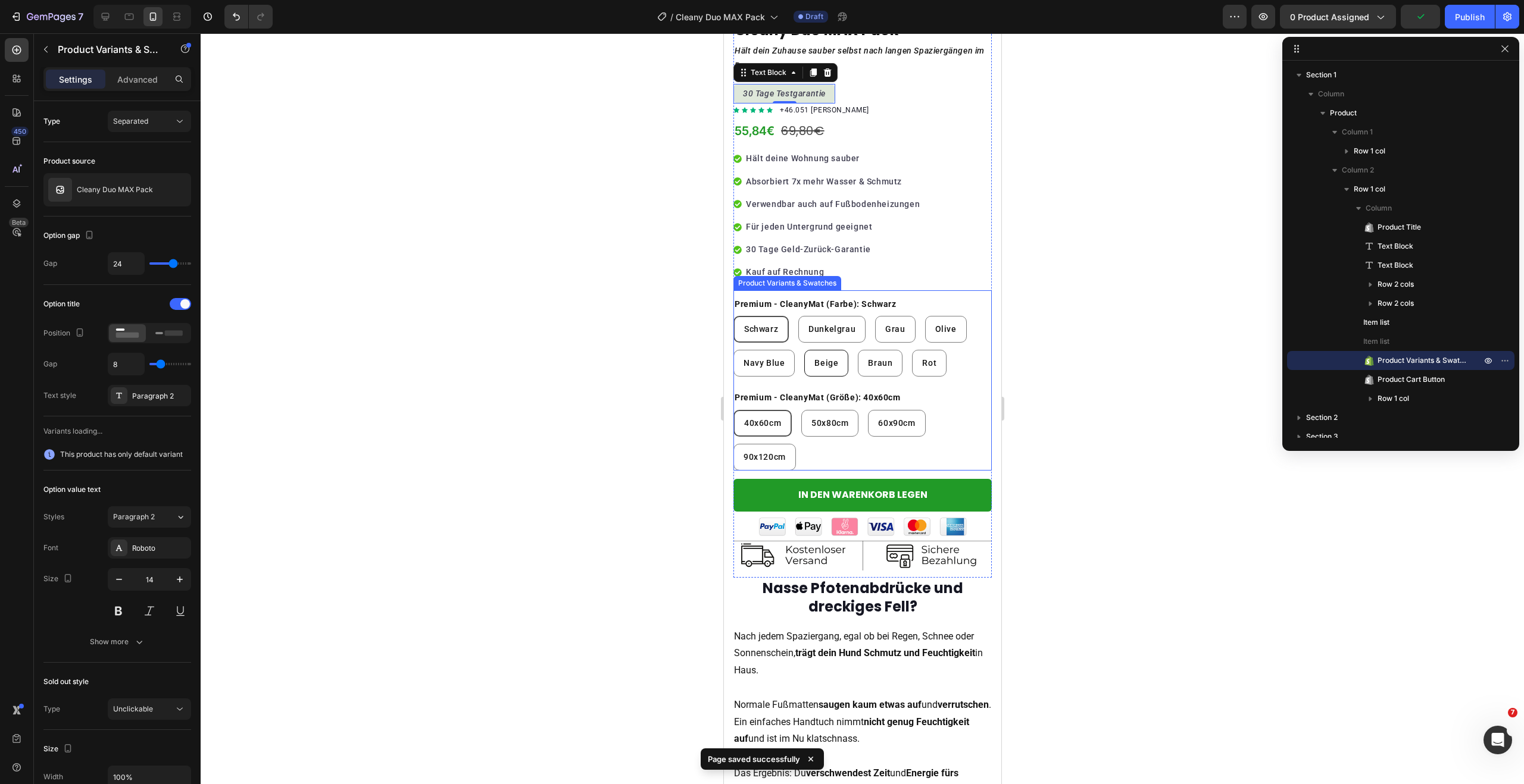
click at [843, 358] on div "Beige" at bounding box center [825, 364] width 43 height 21
click at [803, 350] on input "Beige Beige Beige" at bounding box center [803, 349] width 1 height 1
radio input "true"
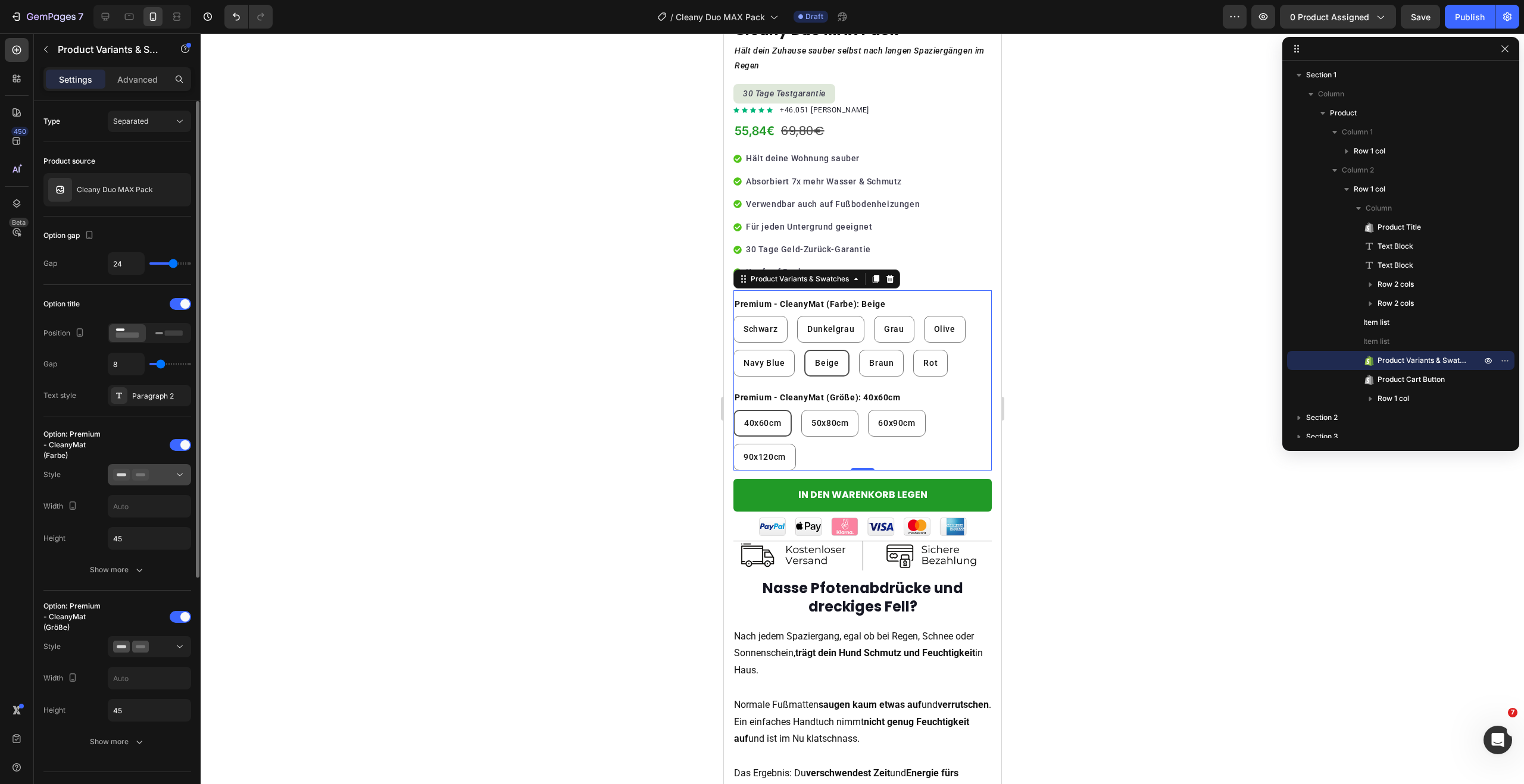
click at [179, 480] on icon at bounding box center [180, 475] width 12 height 12
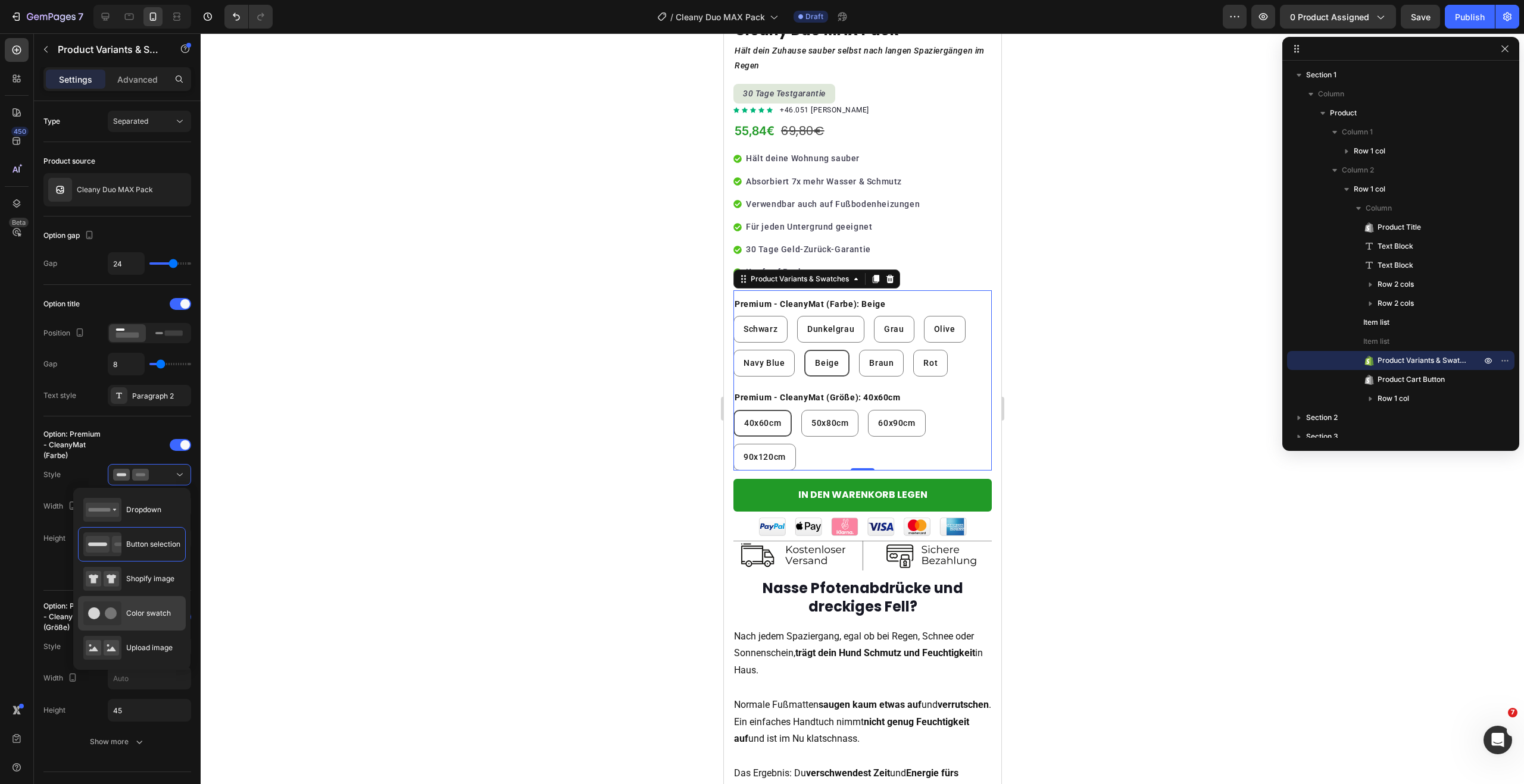
click at [162, 606] on div "Color swatch" at bounding box center [127, 613] width 88 height 23
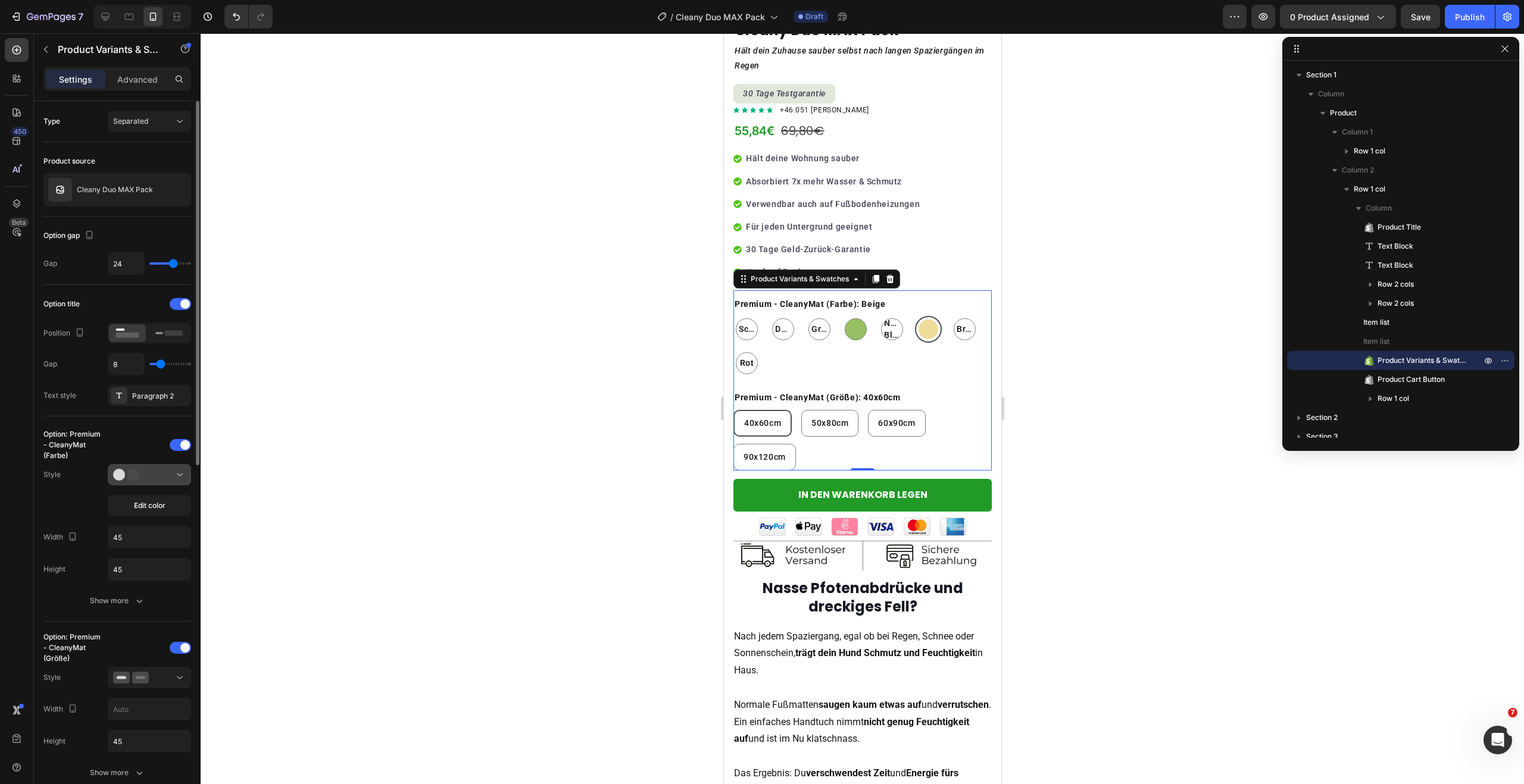
click at [175, 476] on icon at bounding box center [180, 475] width 12 height 12
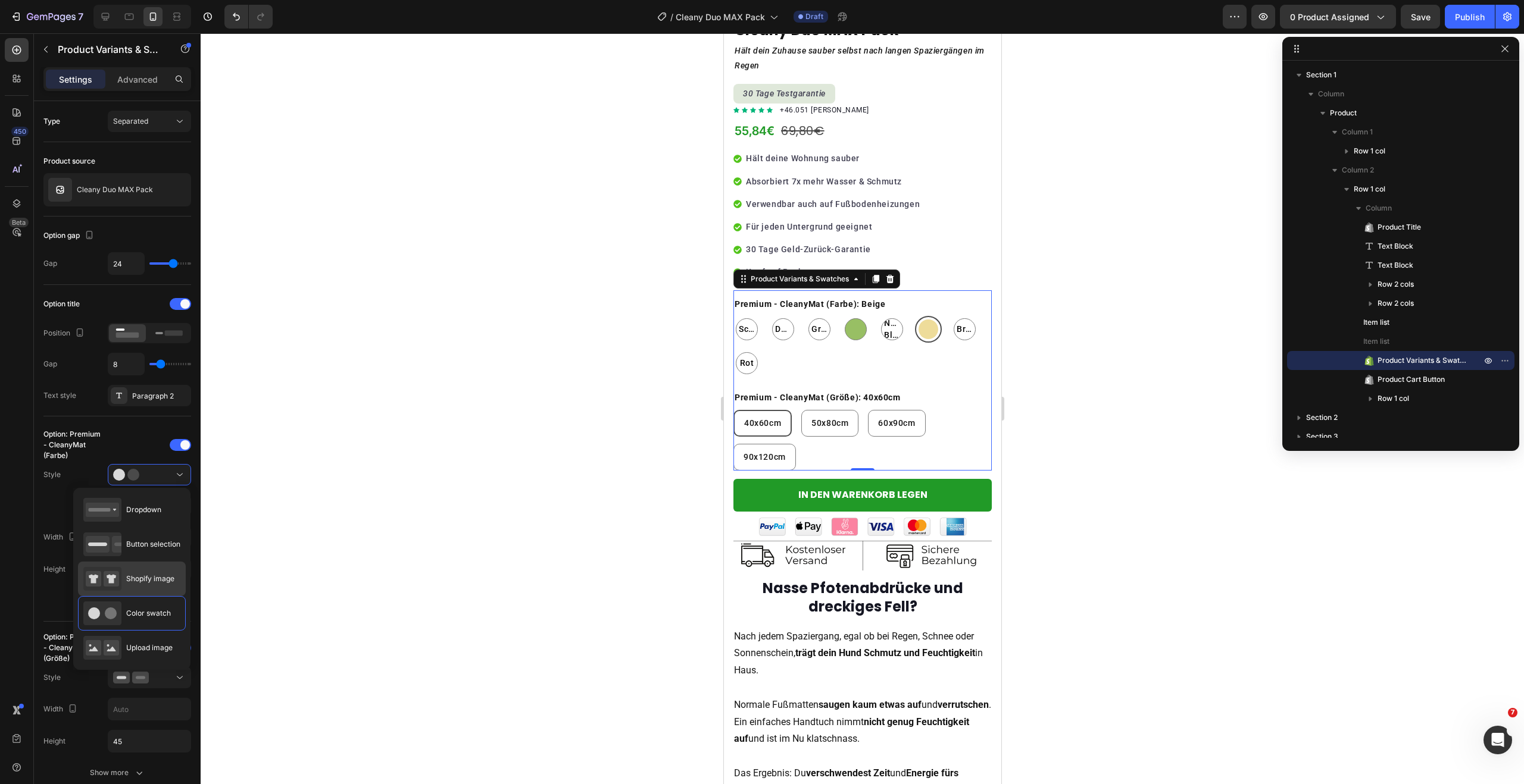
click at [147, 576] on span "Shopify image" at bounding box center [151, 579] width 48 height 11
type input "64"
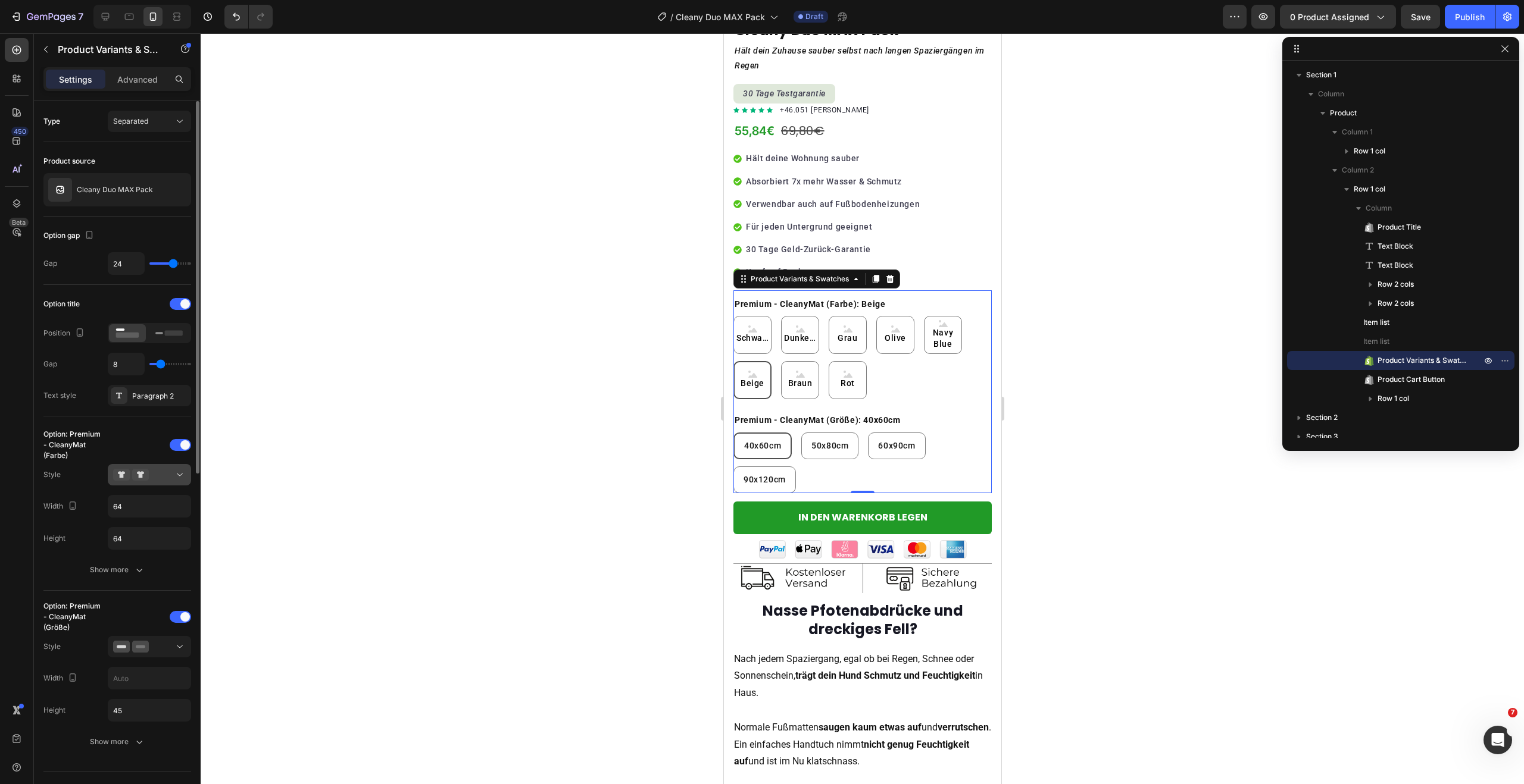
click at [162, 472] on div at bounding box center [150, 475] width 73 height 12
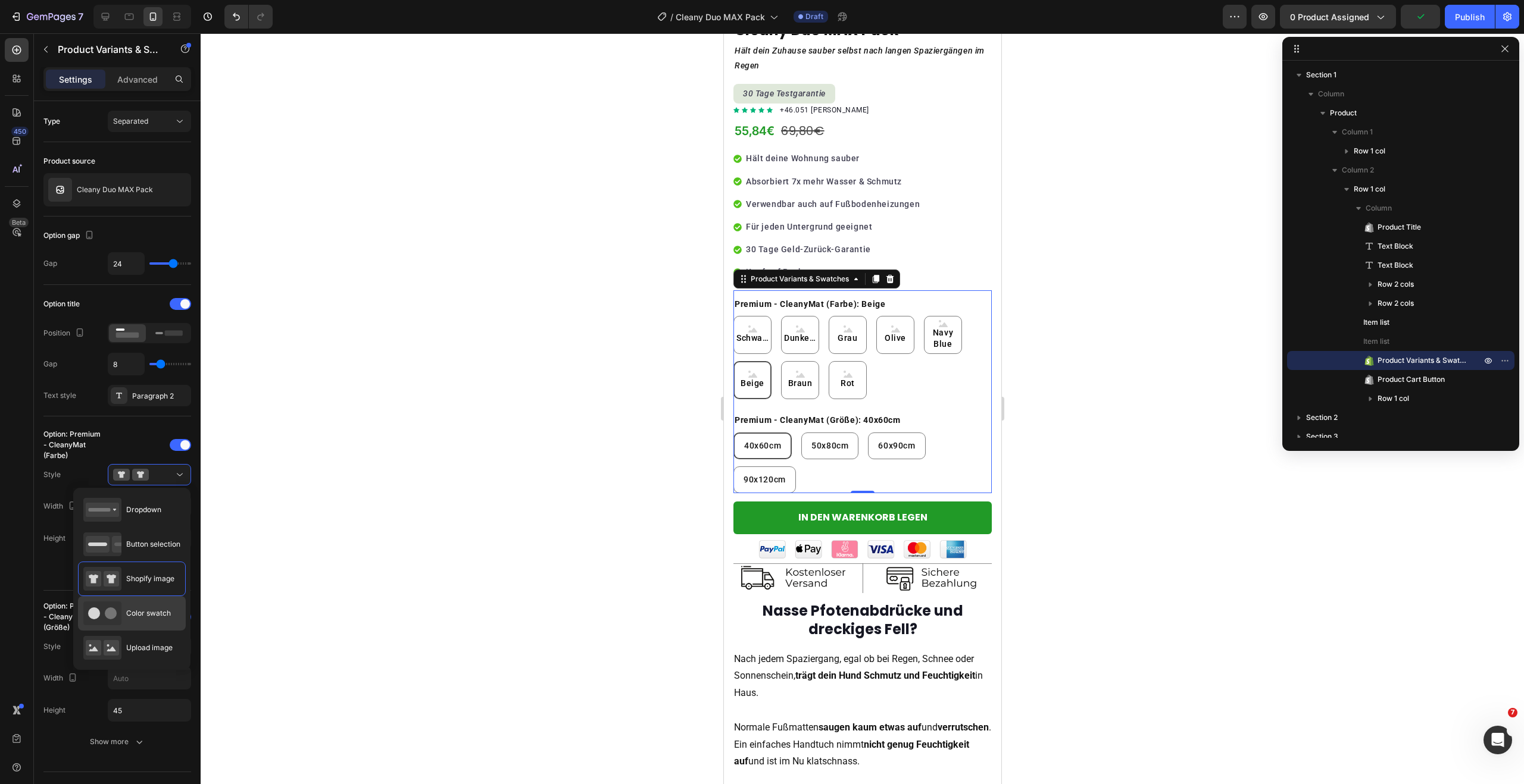
click at [149, 607] on div "Color swatch" at bounding box center [127, 613] width 88 height 23
type input "45"
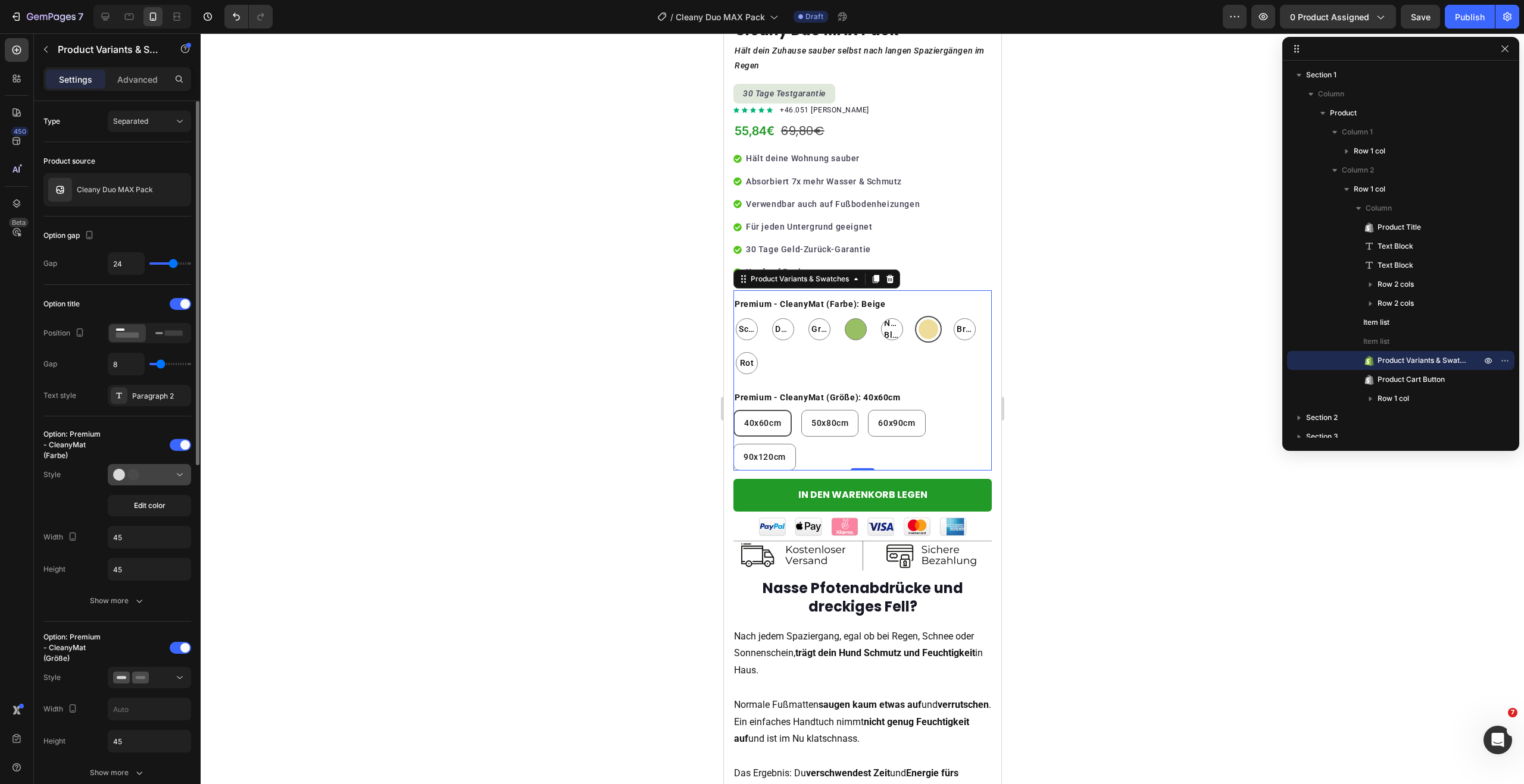
click at [175, 482] on button at bounding box center [149, 475] width 83 height 21
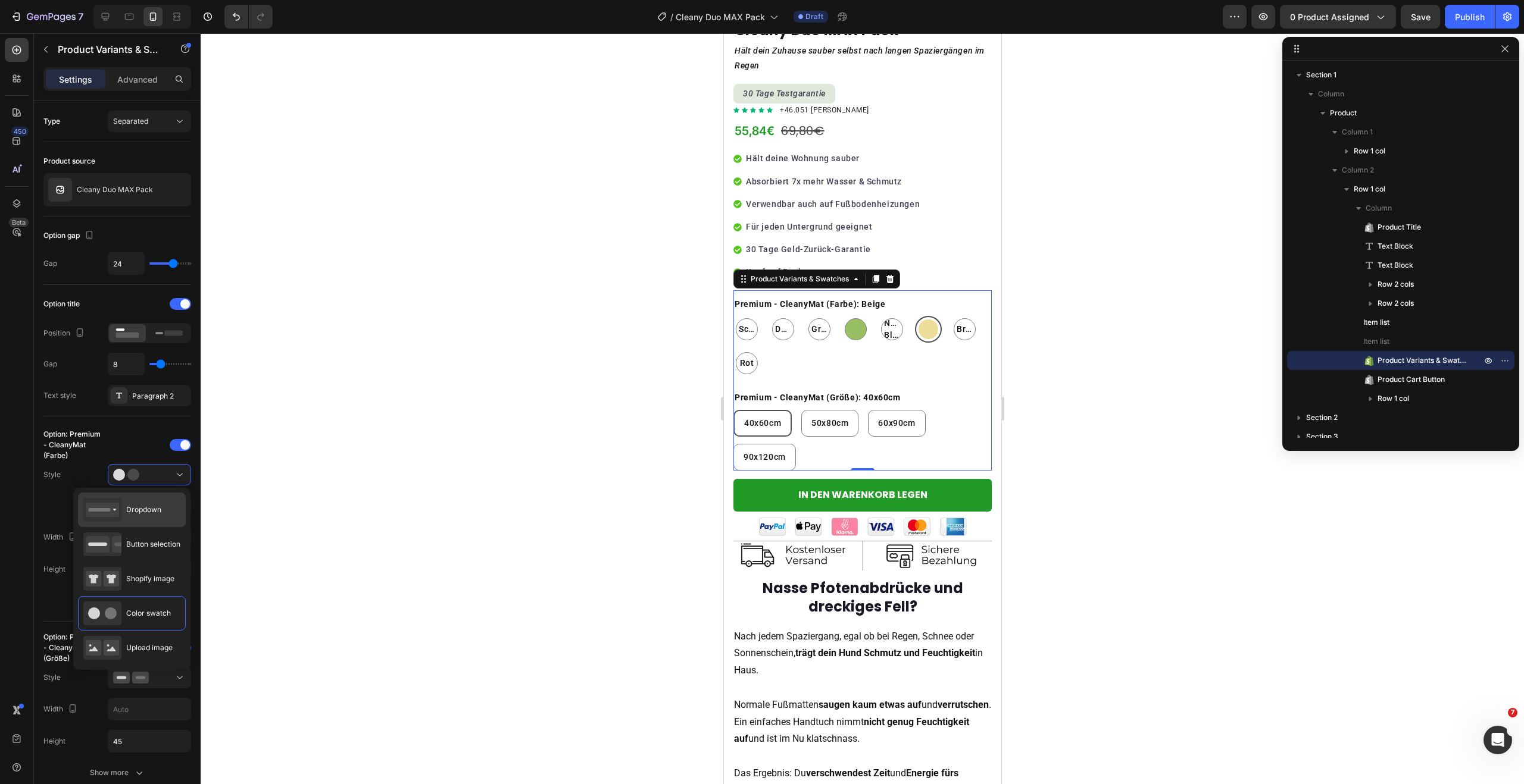
click at [155, 513] on span "Dropdown" at bounding box center [144, 510] width 35 height 11
type input "100%"
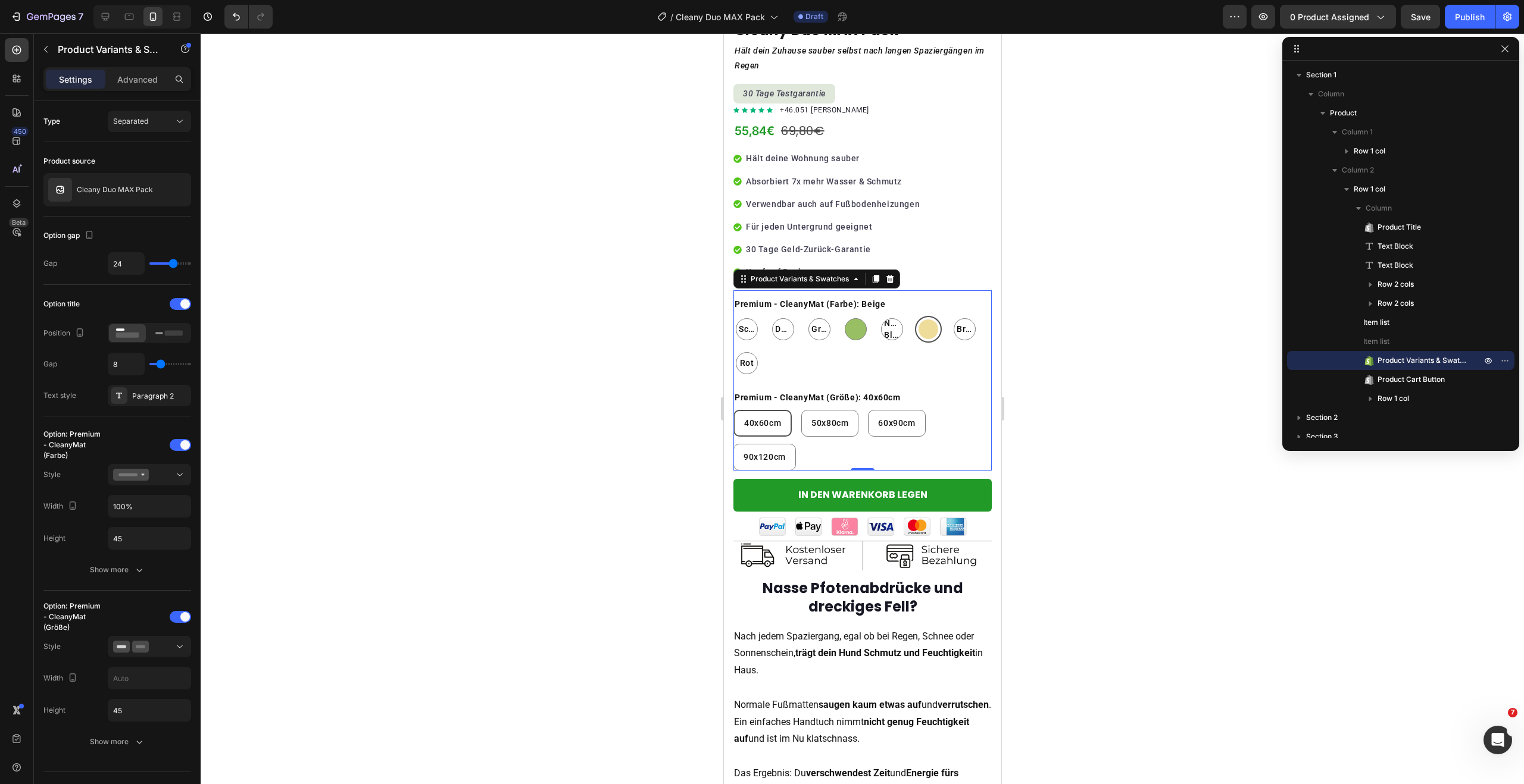
select select "Beige"
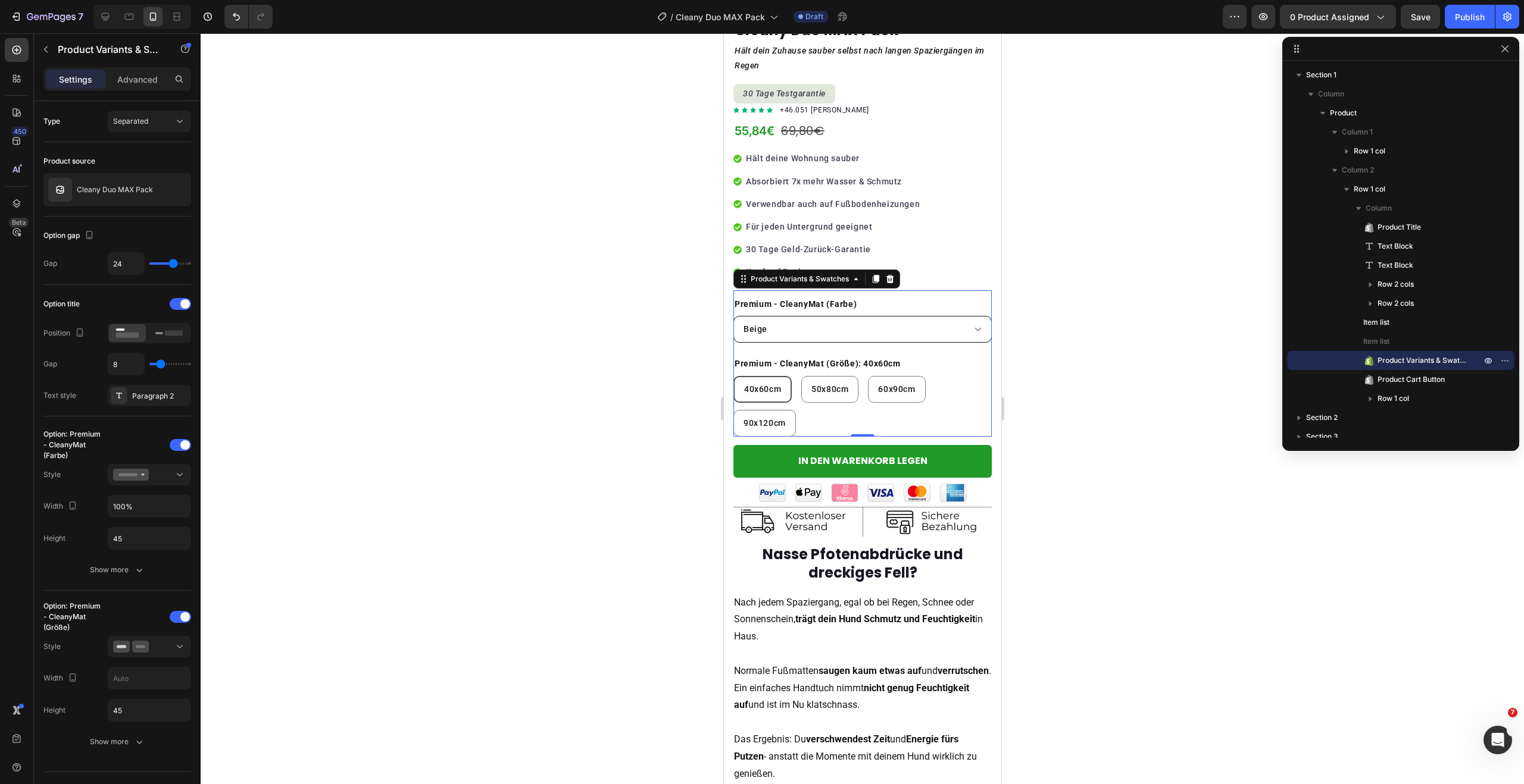
click at [865, 324] on select "Schwarz Dunkelgrau Grau Olive Navy Blue Beige Braun Rot" at bounding box center [862, 329] width 259 height 26
click at [156, 187] on div "Cleany Duo MAX Pack" at bounding box center [116, 190] width 147 height 33
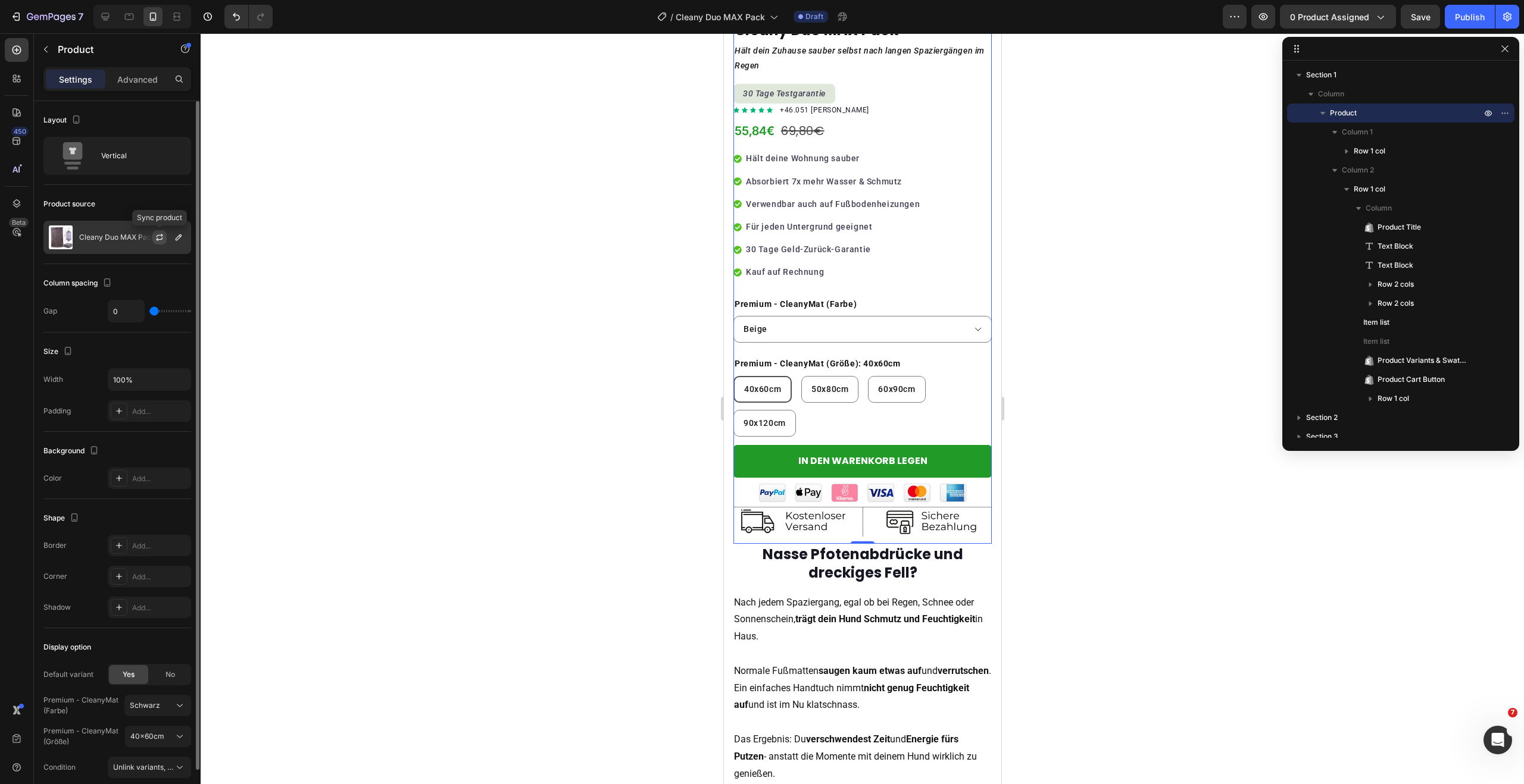
click at [160, 239] on icon "button" at bounding box center [159, 239] width 7 height 4
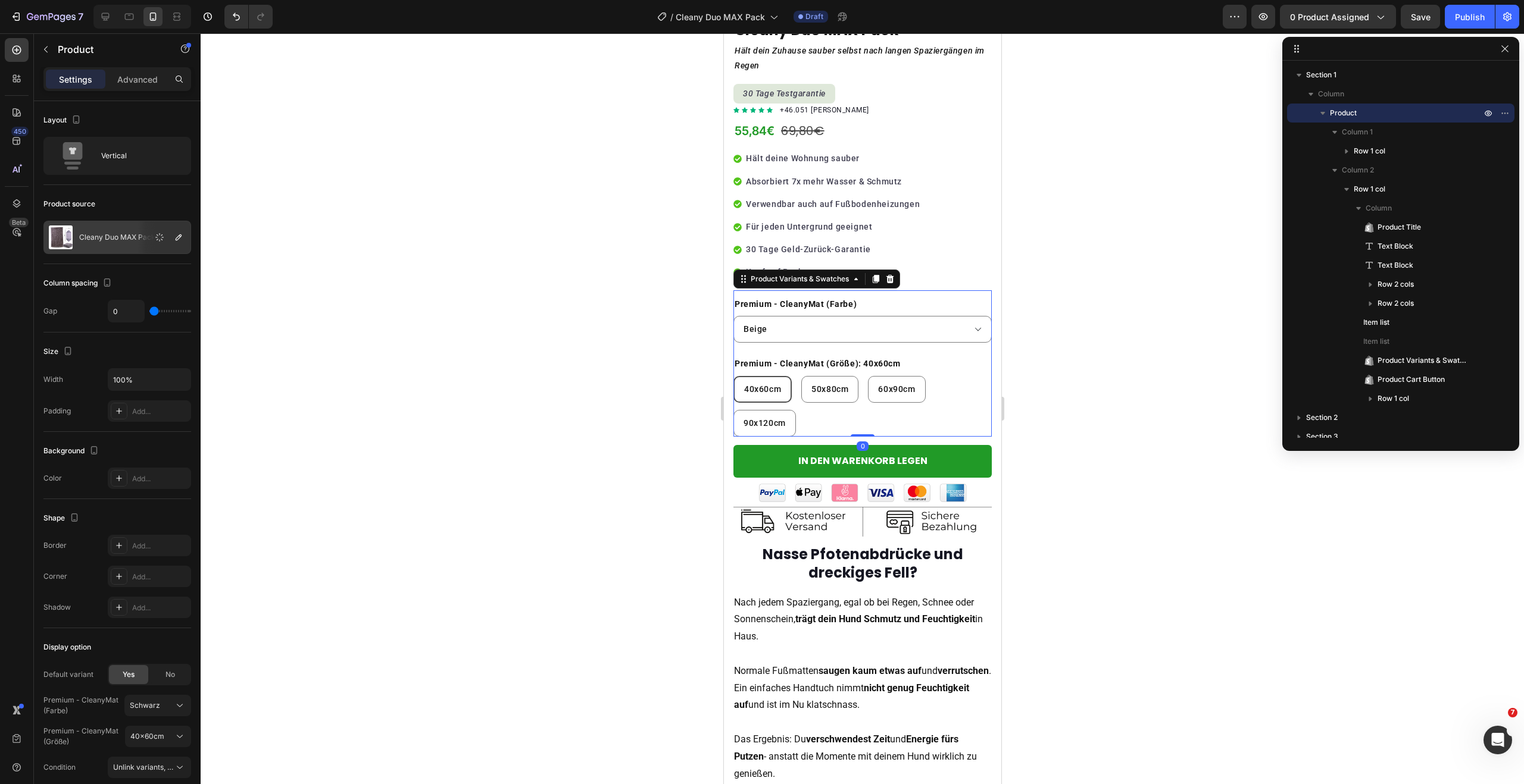
click at [924, 306] on div "Premium - CleanyMat (Farbe) Schwarz Dunkelgrau Grau Olive Navy Blue Beige Braun…" at bounding box center [862, 321] width 259 height 46
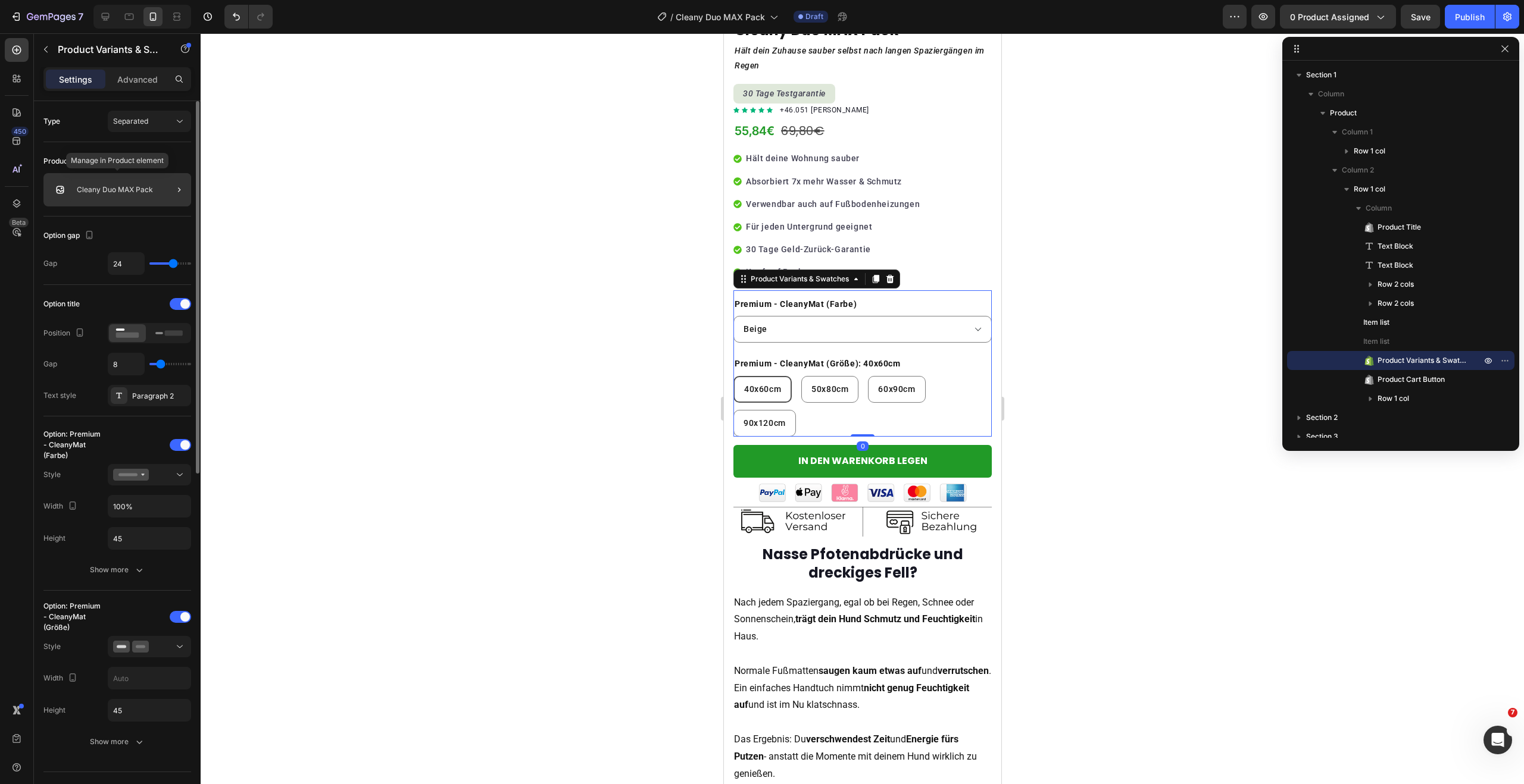
click at [120, 184] on div "Cleany Duo MAX Pack" at bounding box center [116, 190] width 147 height 33
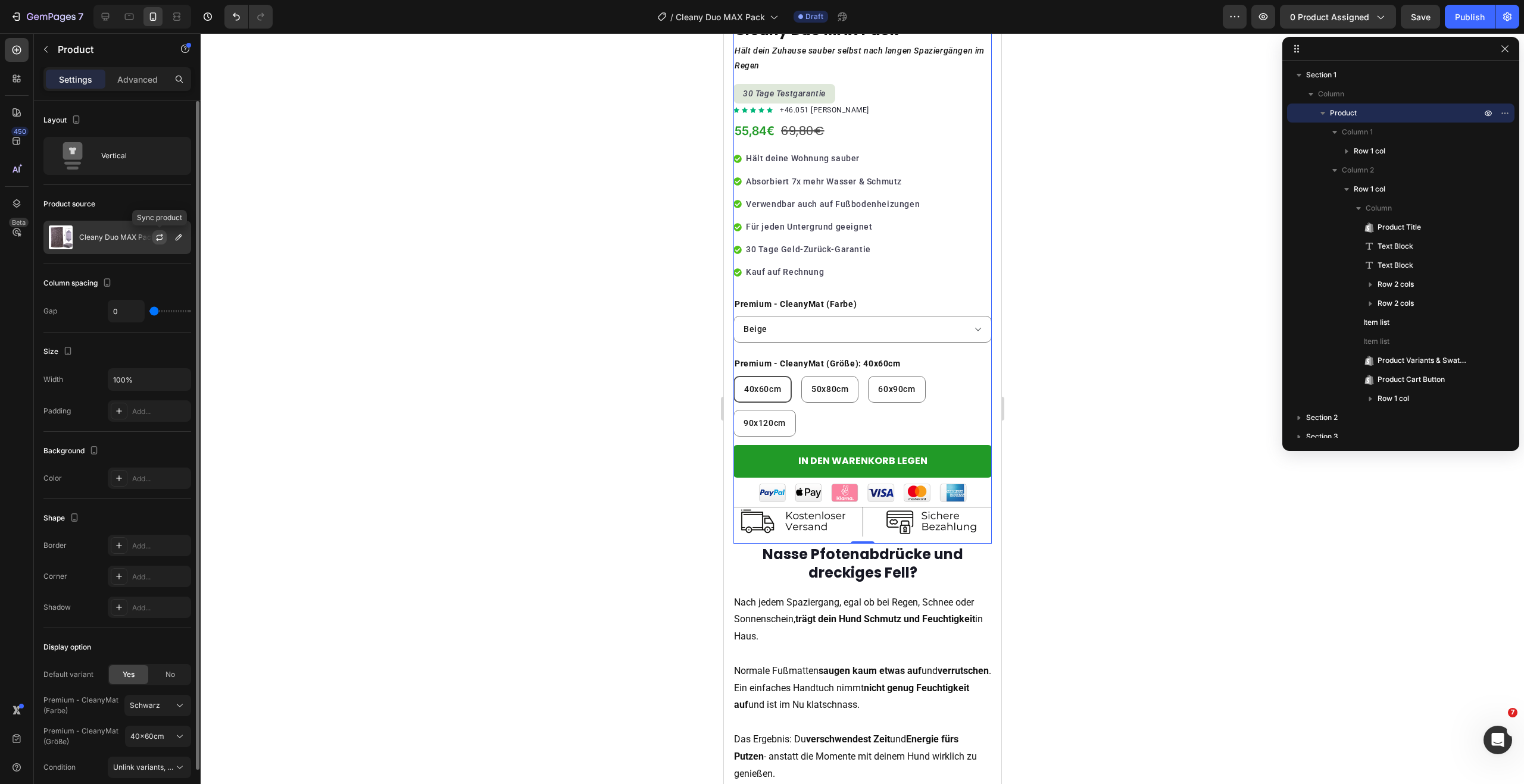
click at [160, 238] on icon "button" at bounding box center [160, 237] width 10 height 10
click at [823, 316] on select "Schwarz Dunkelgrau Grau Olive Navy Blue Beige Braun Rot" at bounding box center [862, 329] width 259 height 26
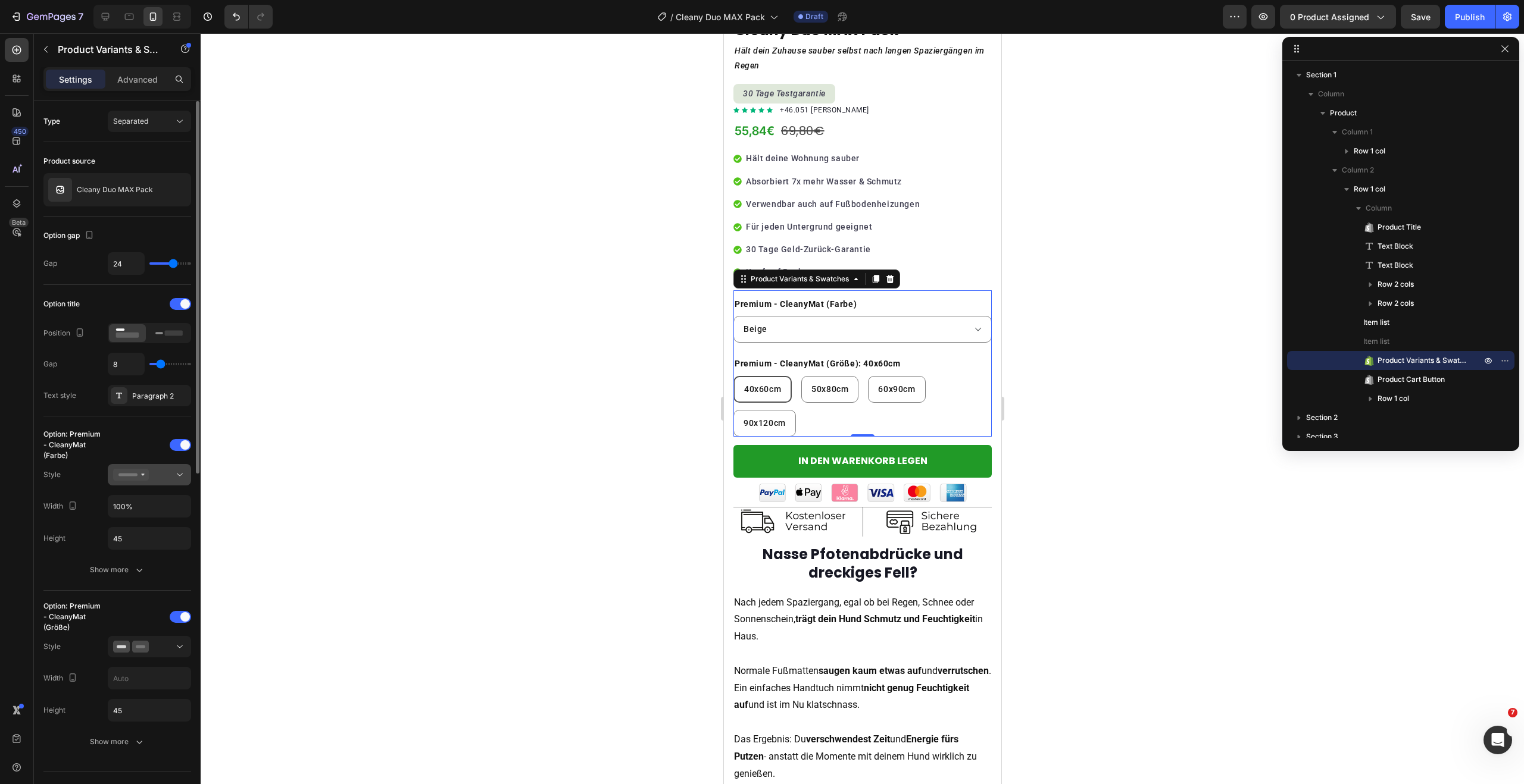
click at [147, 473] on icon at bounding box center [131, 475] width 36 height 12
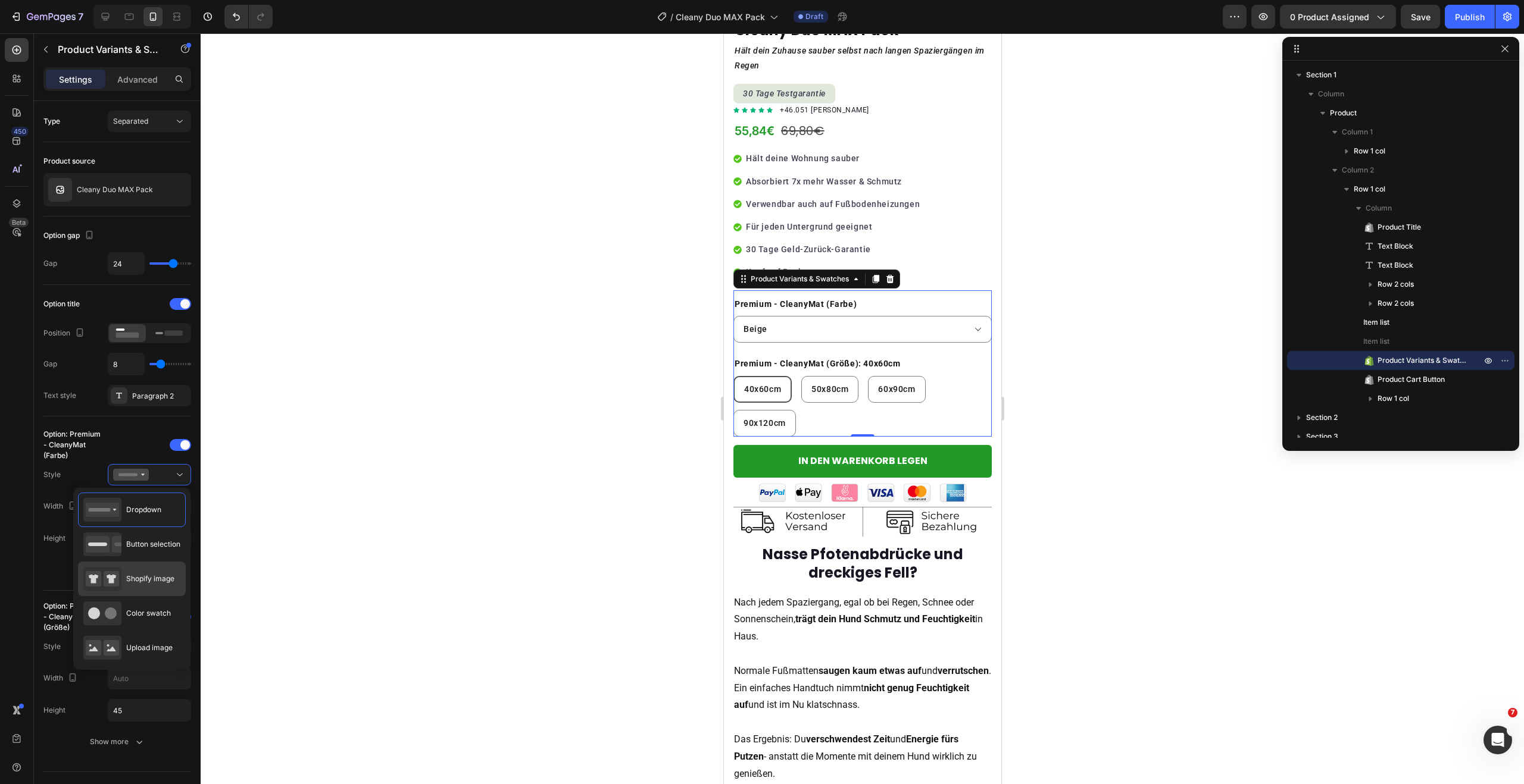
click at [154, 570] on div "Shopify image" at bounding box center [129, 578] width 91 height 23
type input "64"
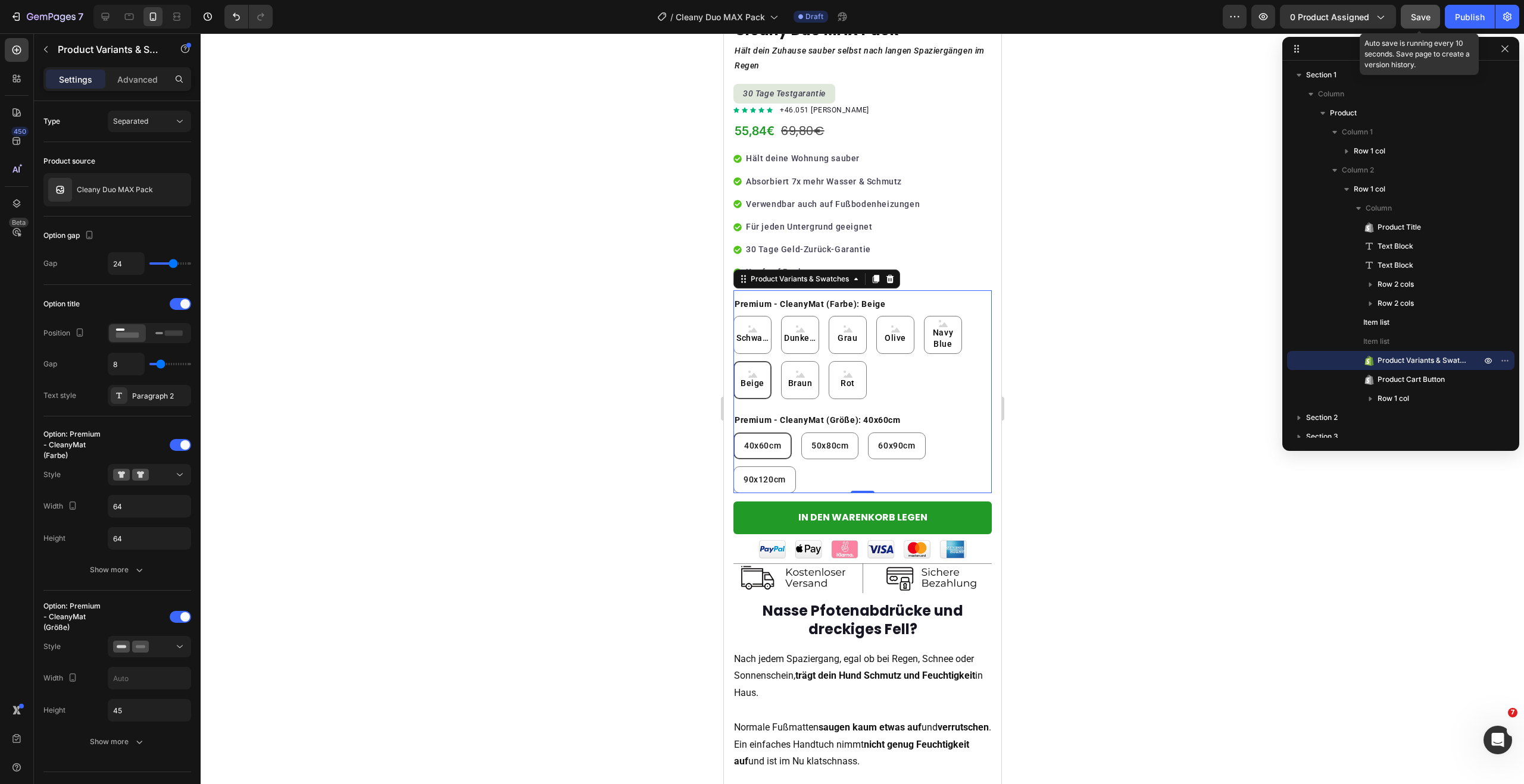
click at [1405, 11] on button "Save" at bounding box center [1420, 16] width 39 height 23
click at [127, 186] on p "Cleany Duo MAX Pack" at bounding box center [115, 190] width 76 height 8
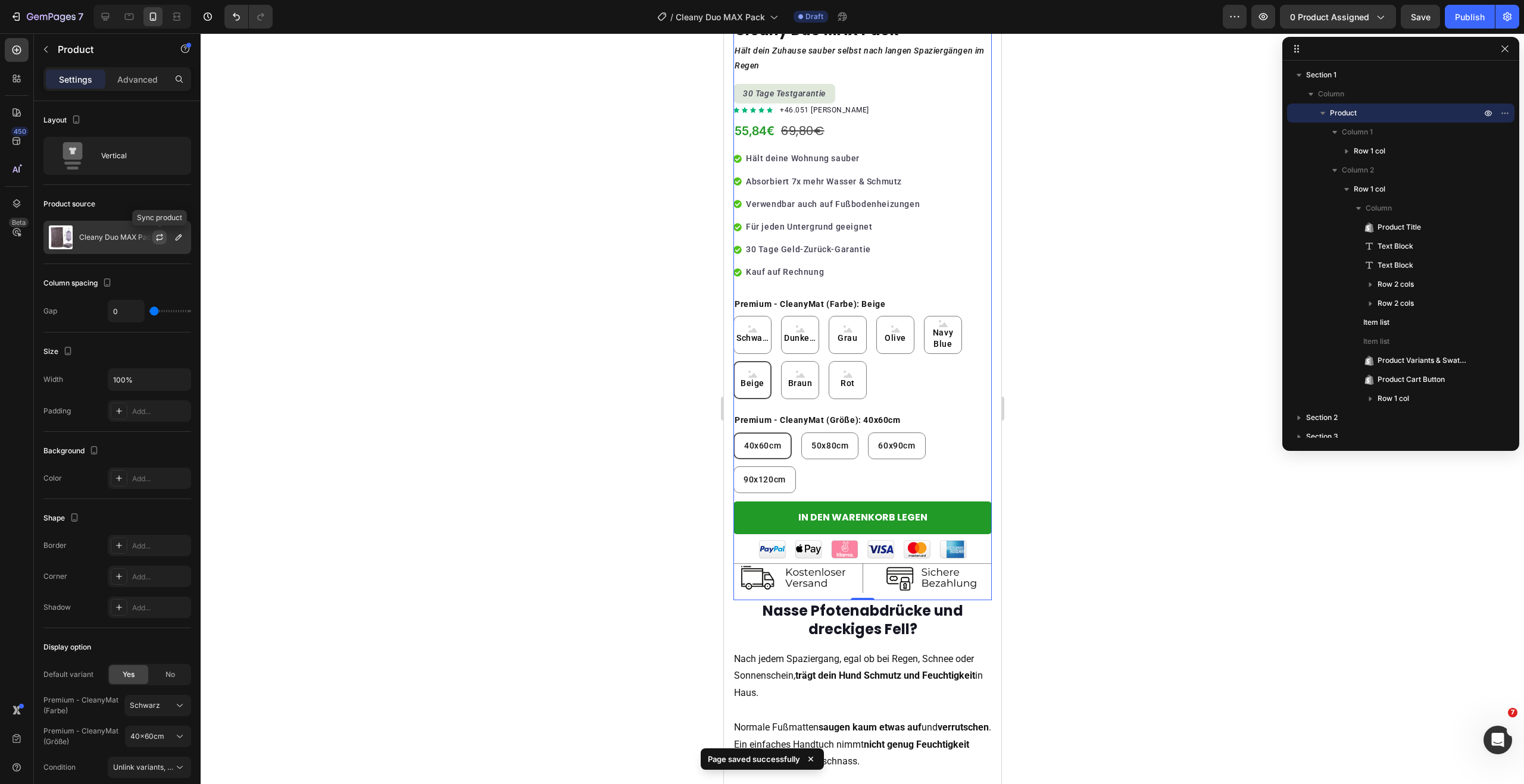
click at [160, 240] on icon "button" at bounding box center [160, 237] width 10 height 10
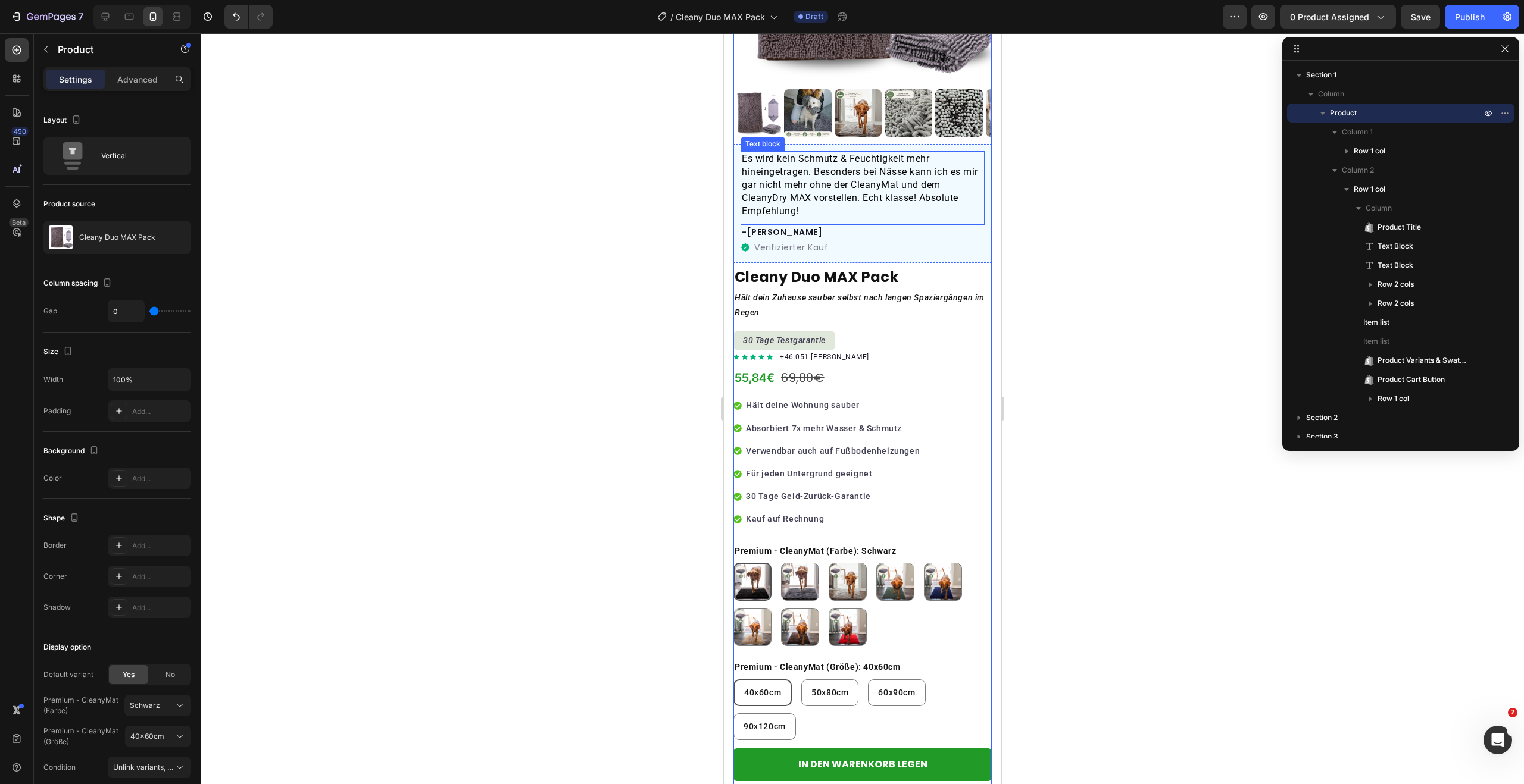
scroll to position [240, 0]
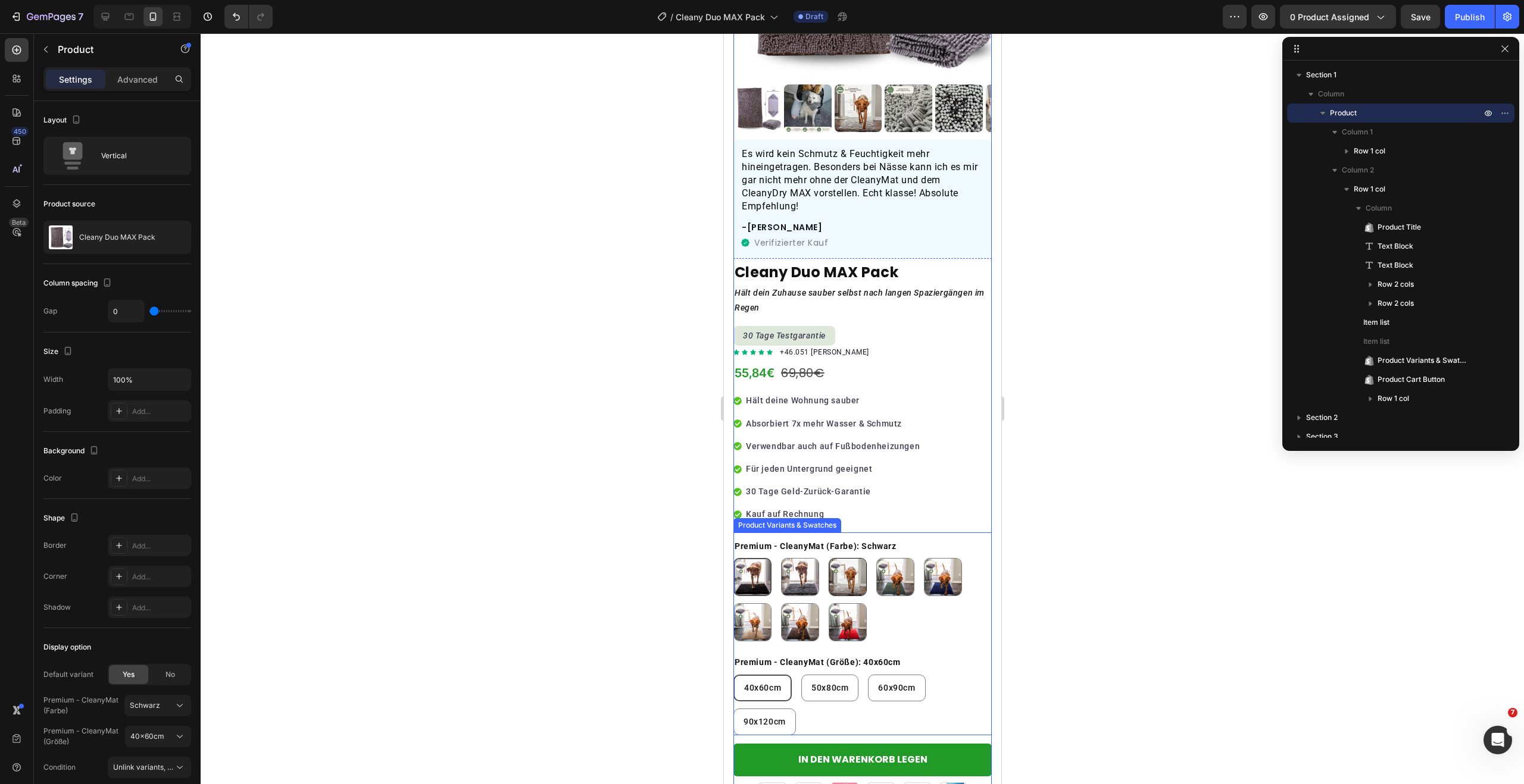
click at [843, 571] on img at bounding box center [847, 577] width 37 height 37
click at [828, 558] on input "[PERSON_NAME]" at bounding box center [827, 557] width 1 height 1
radio input "true"
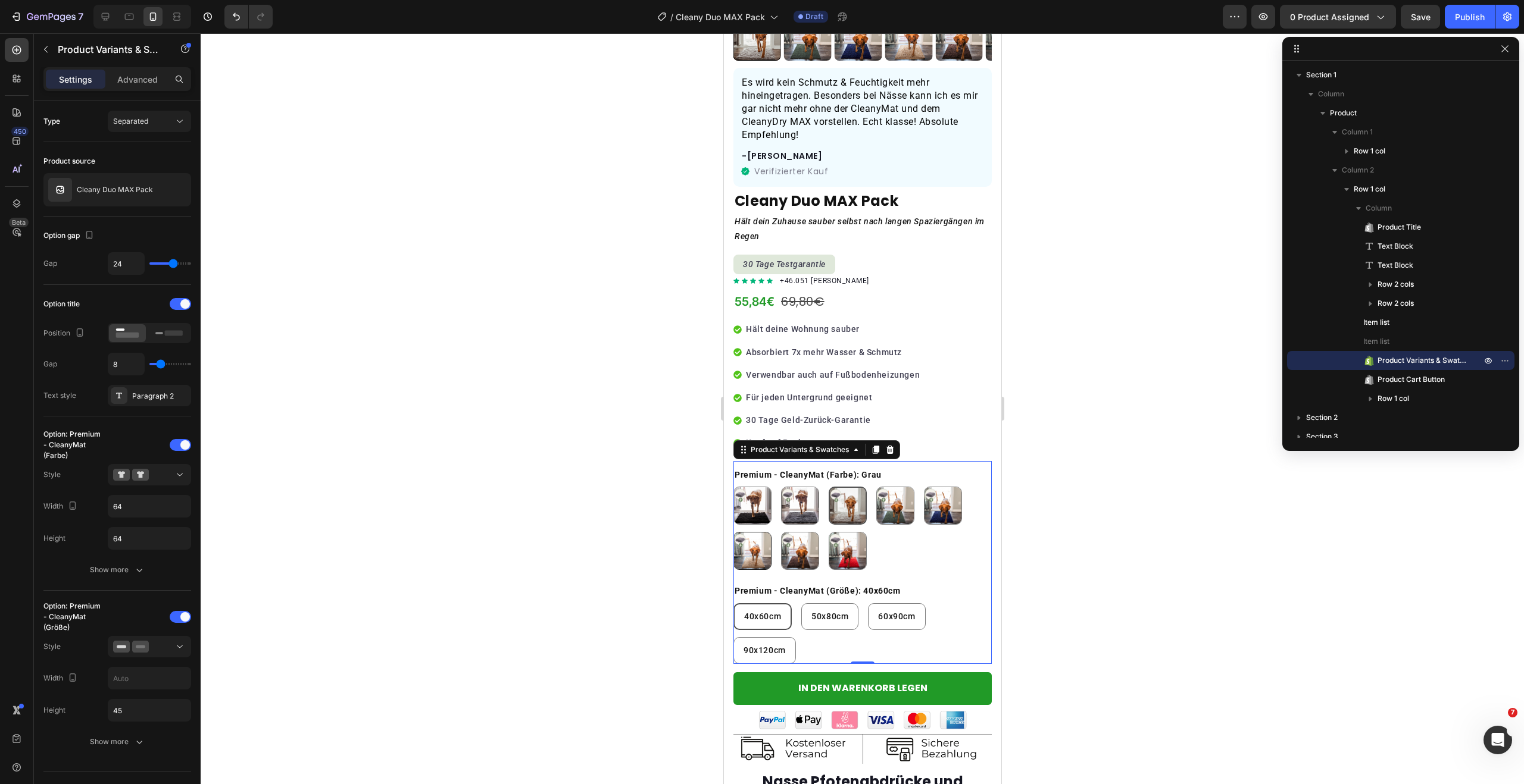
scroll to position [314, 0]
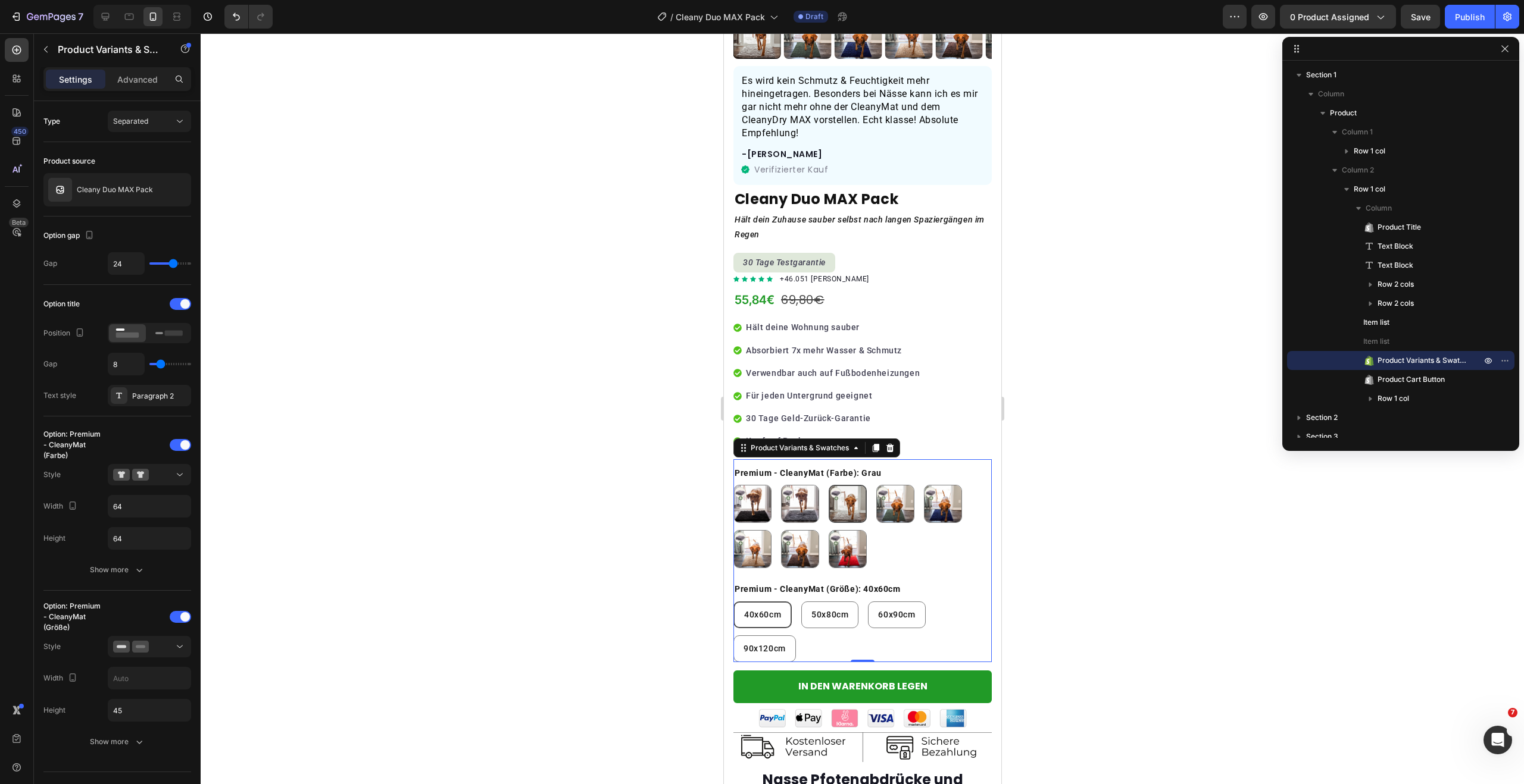
click at [940, 602] on div "40x60cm 40x60cm 40x60cm 50x80cm 50x80cm 50x80cm 60x90cm 60x90cm 60x90cm 90x120c…" at bounding box center [862, 632] width 259 height 60
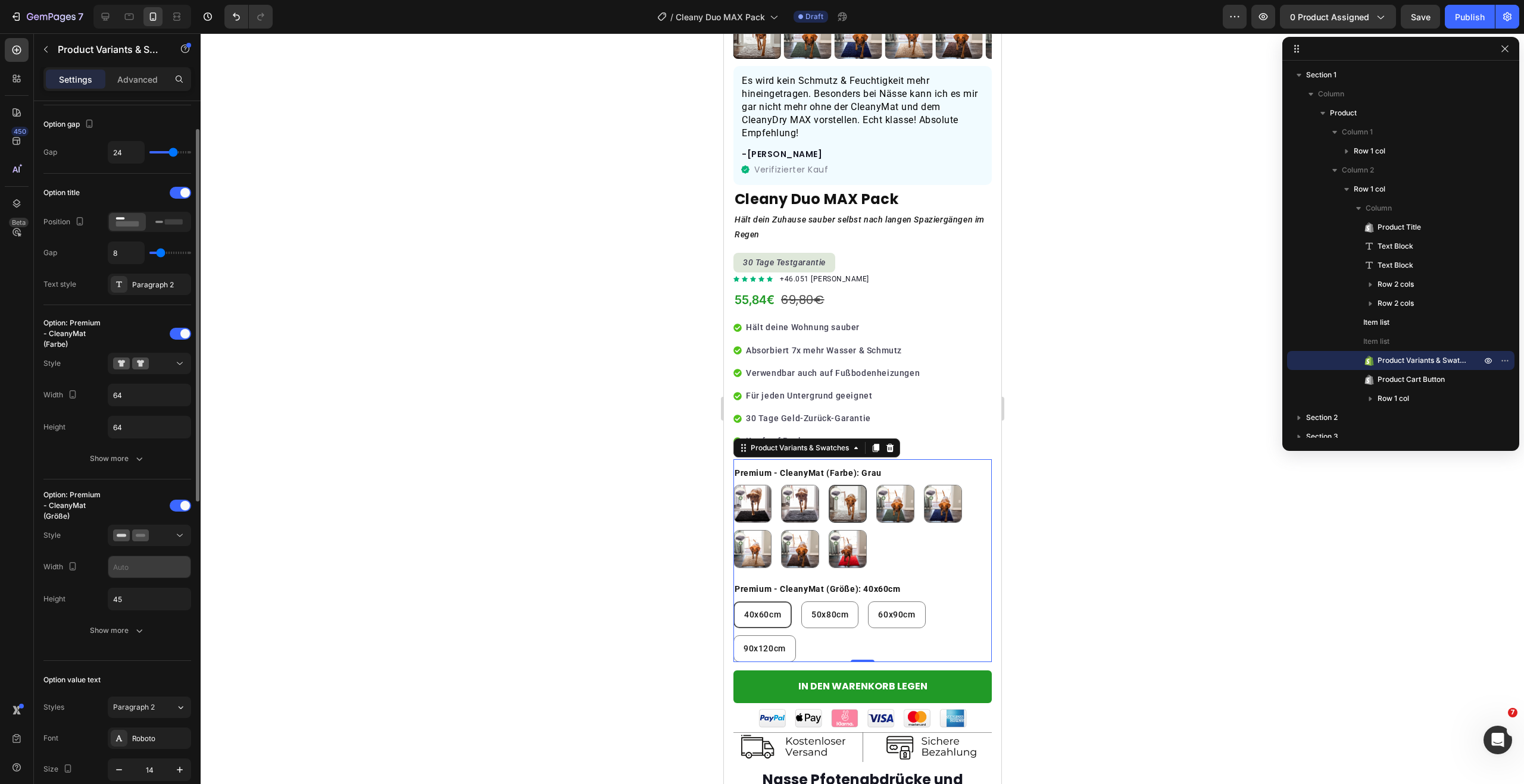
scroll to position [116, 0]
click at [160, 535] on div at bounding box center [150, 531] width 73 height 12
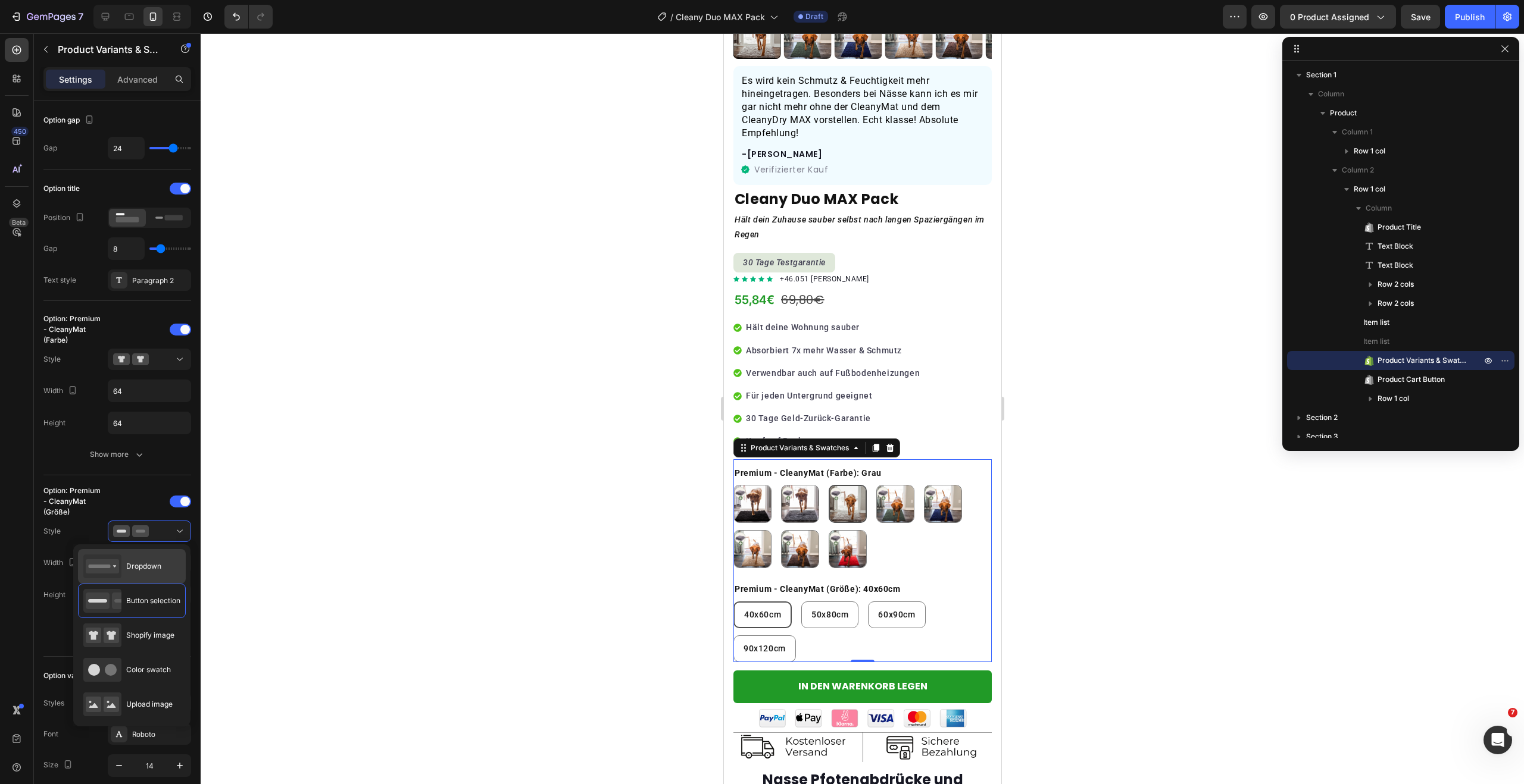
click at [155, 557] on div "Dropdown" at bounding box center [122, 566] width 78 height 23
type input "100%"
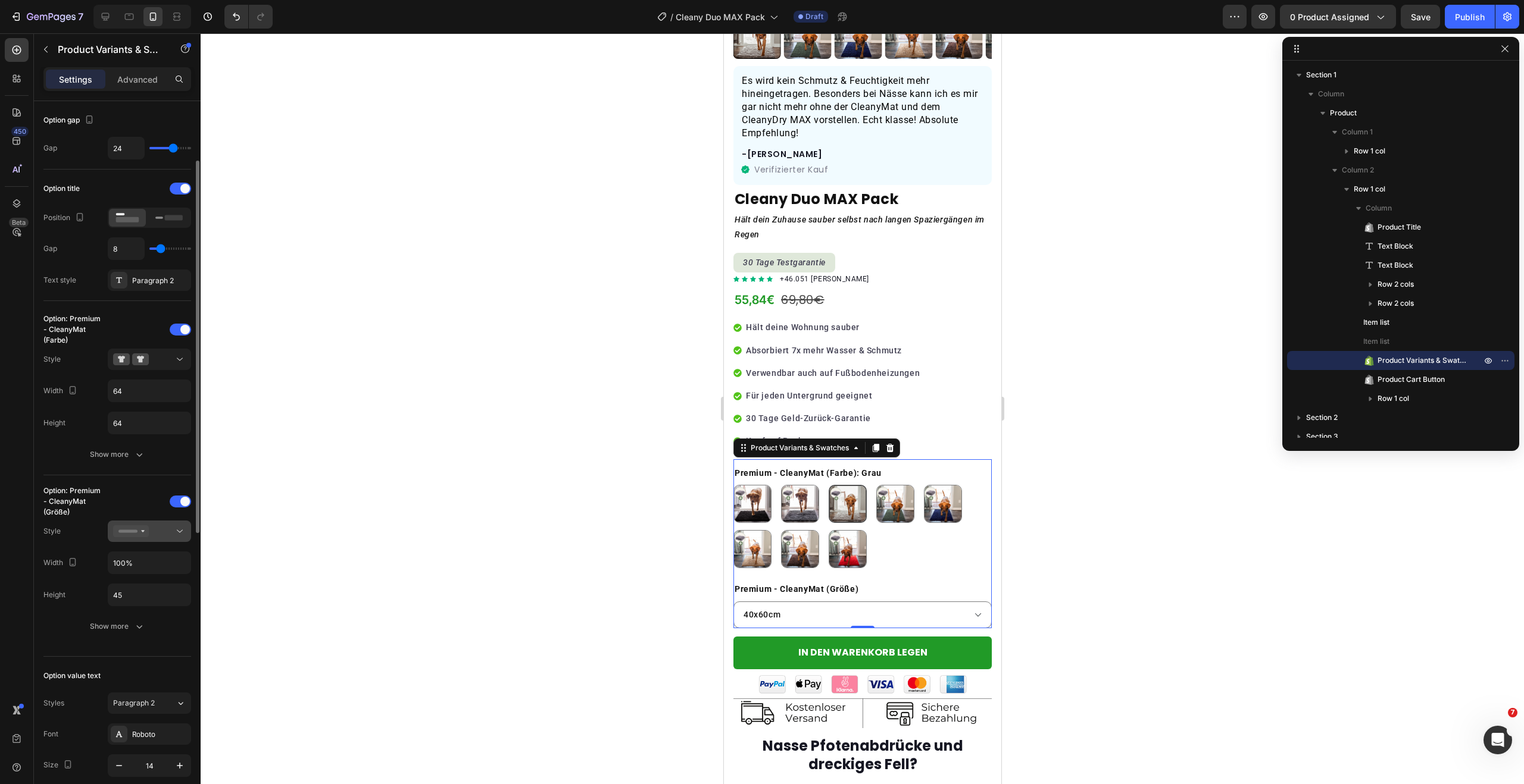
click at [165, 534] on div at bounding box center [150, 531] width 73 height 12
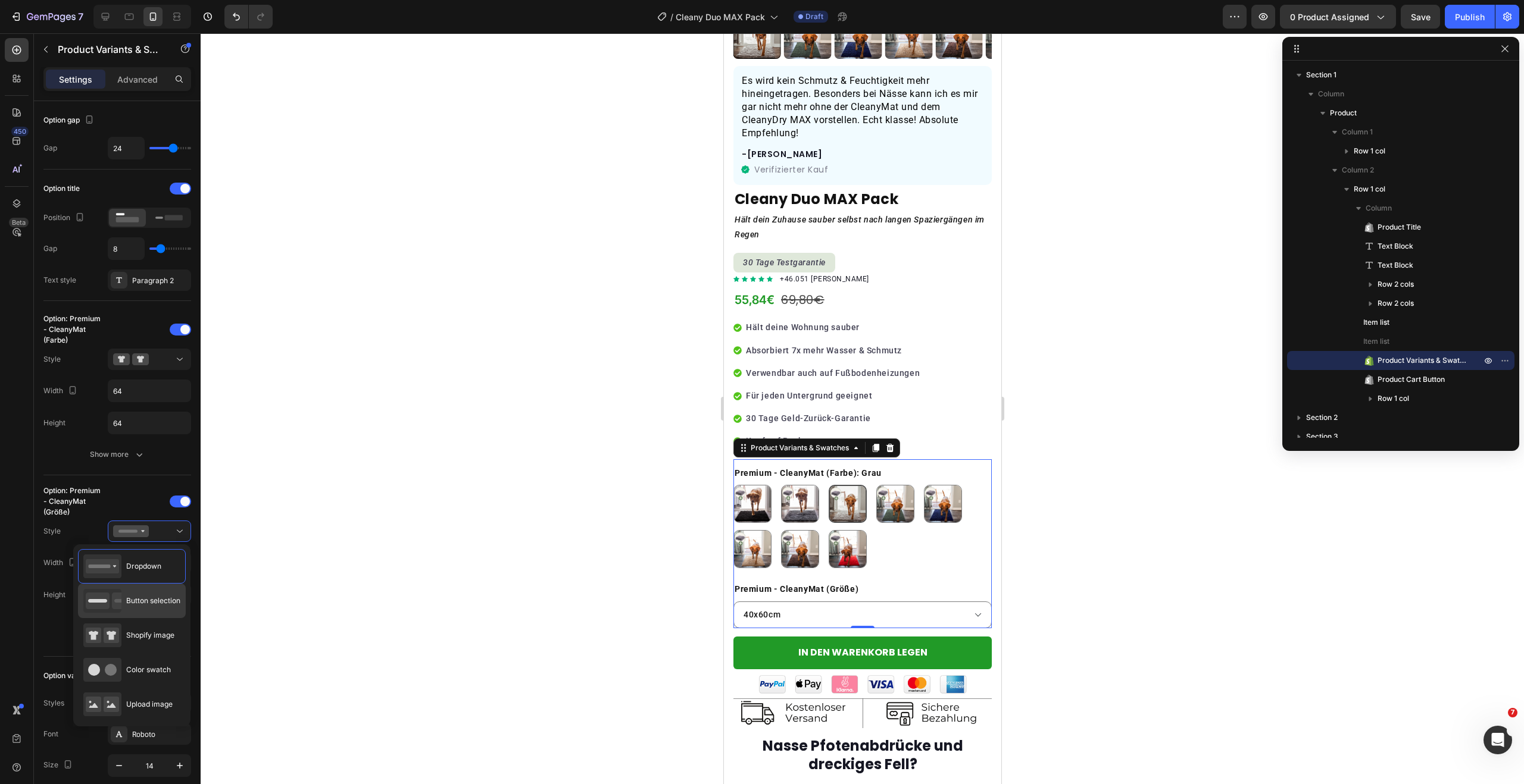
click at [157, 600] on span "Button selection" at bounding box center [154, 601] width 54 height 11
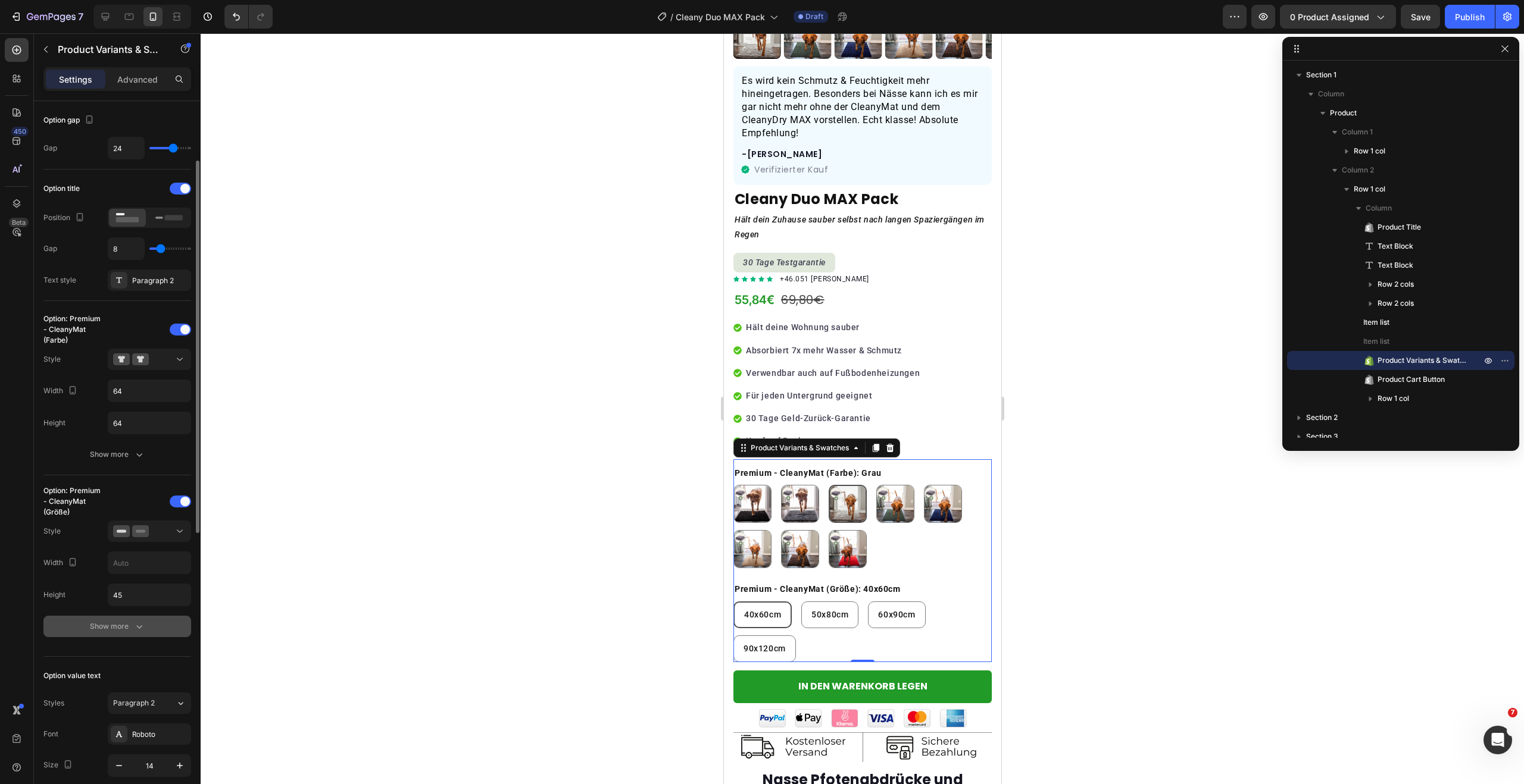
click at [128, 631] on div "Show more" at bounding box center [117, 627] width 55 height 12
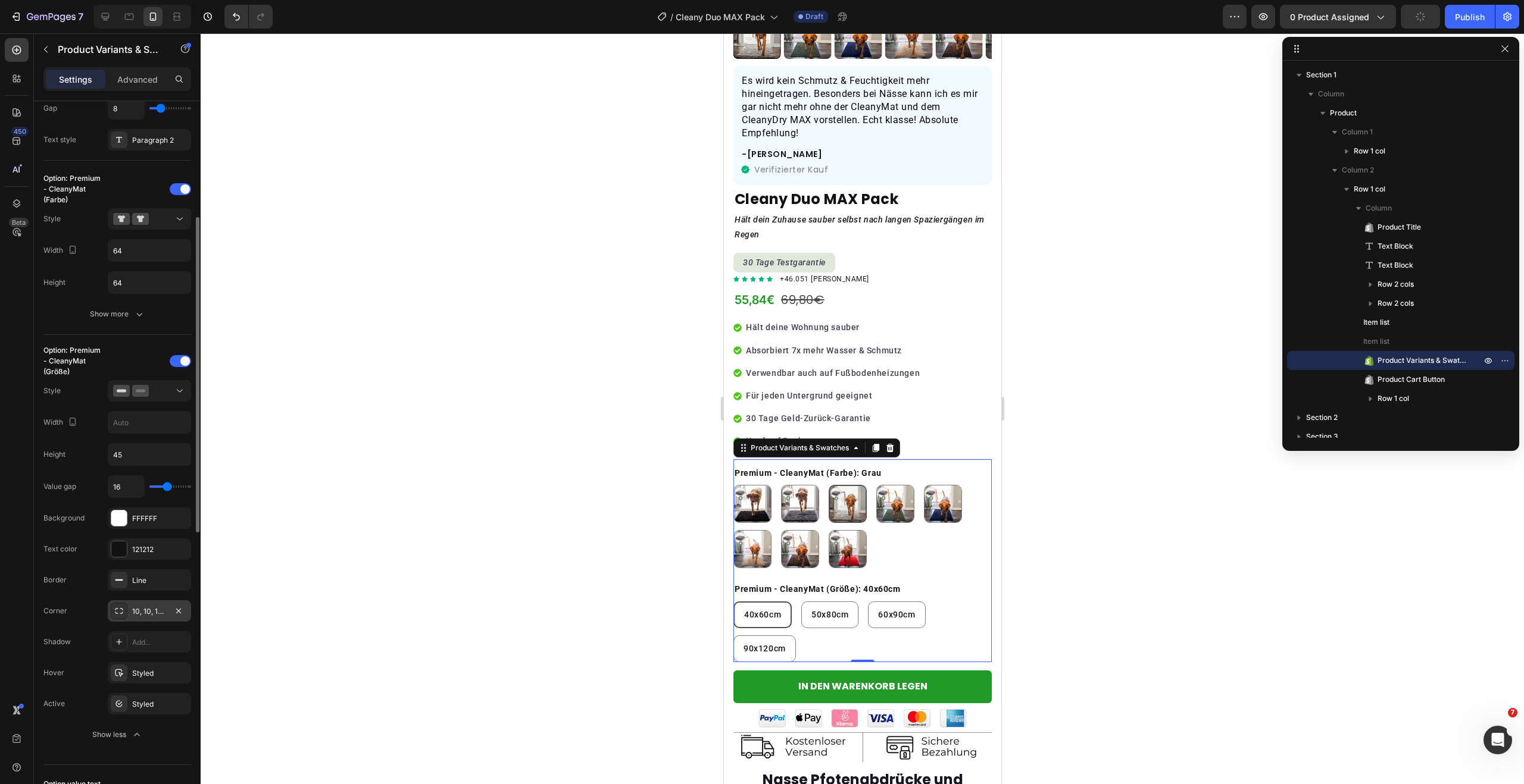
scroll to position [259, 0]
click at [119, 20] on div at bounding box center [142, 16] width 98 height 23
click at [124, 19] on icon at bounding box center [129, 17] width 12 height 12
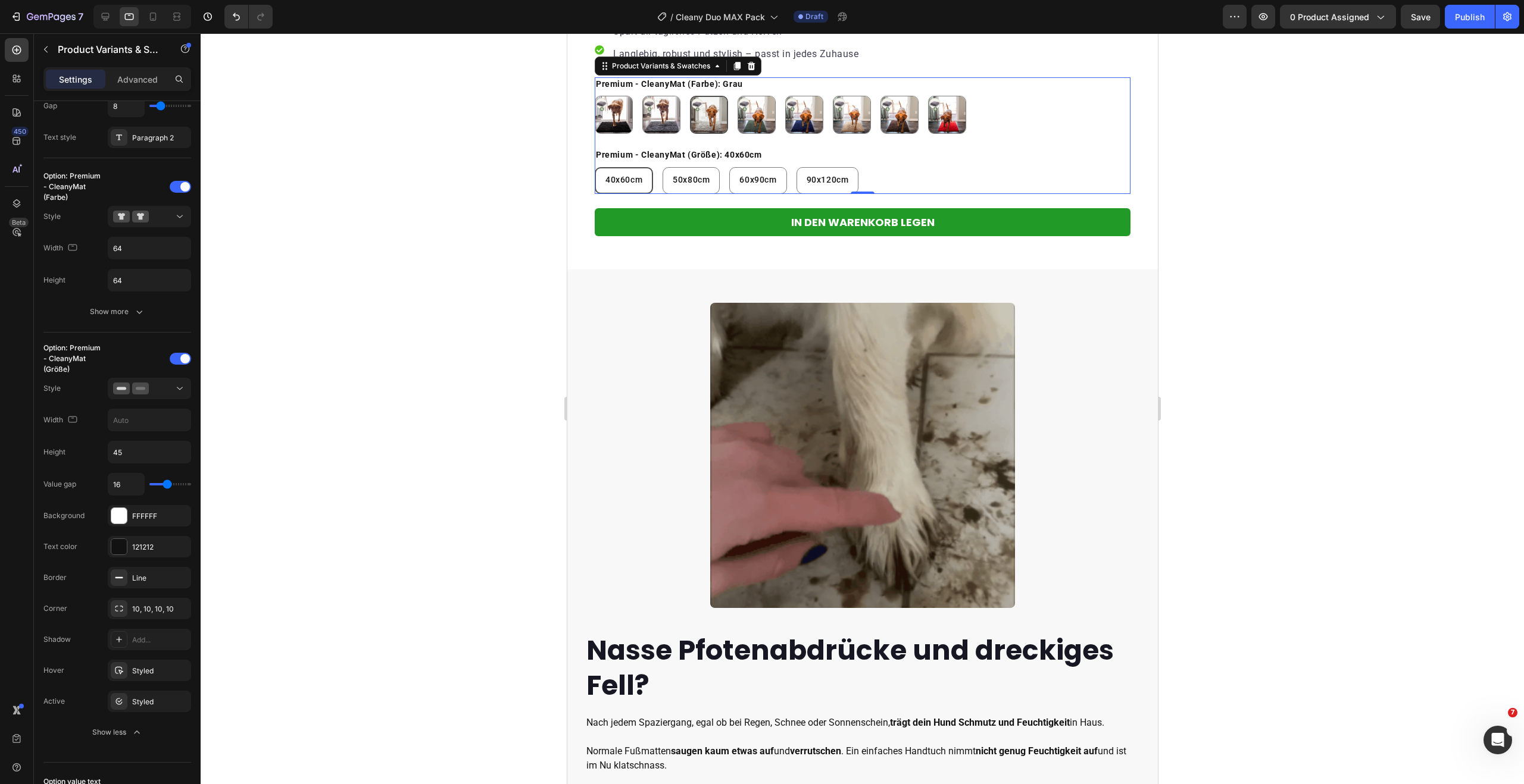
scroll to position [828, 0]
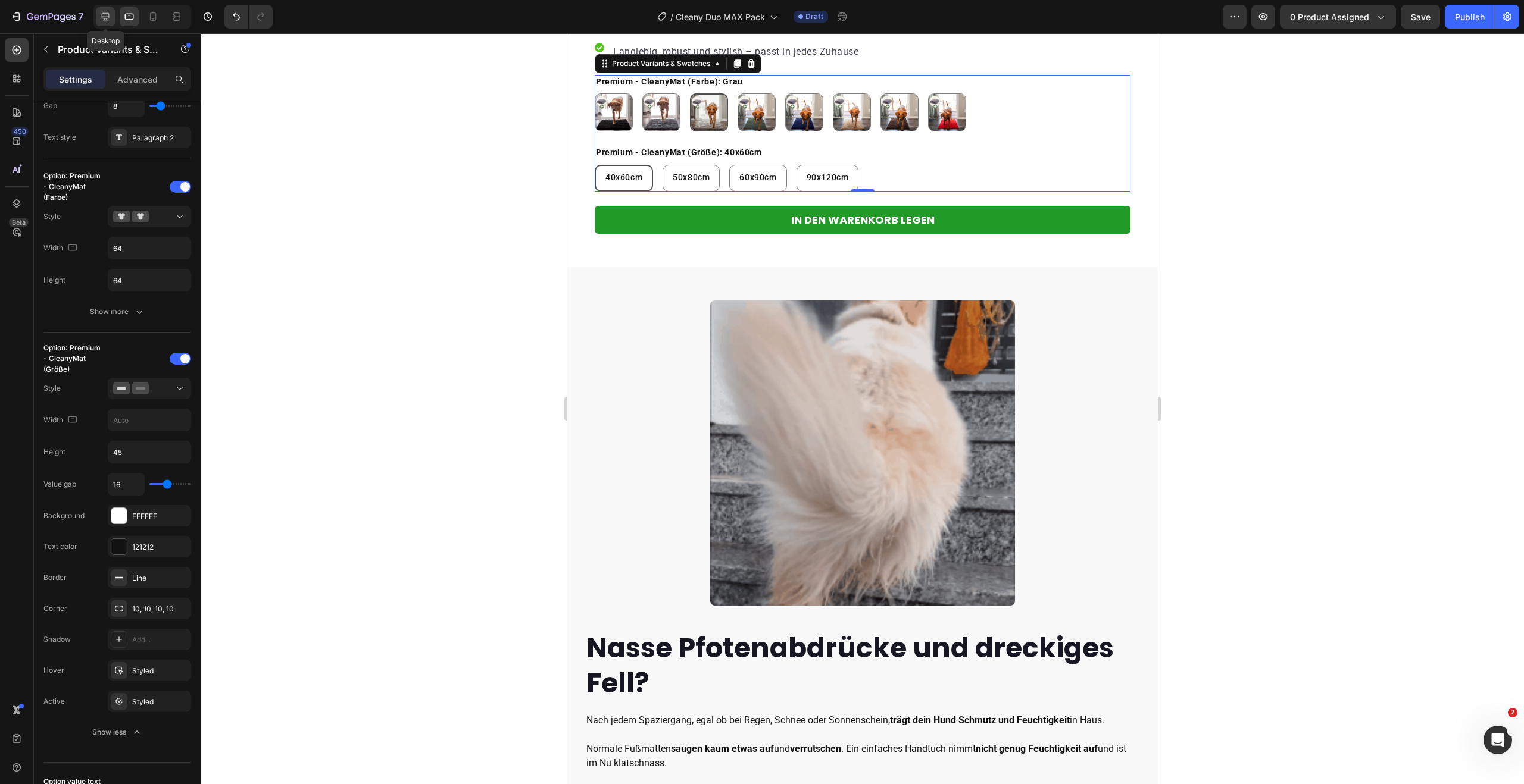
click at [107, 13] on icon at bounding box center [106, 17] width 8 height 8
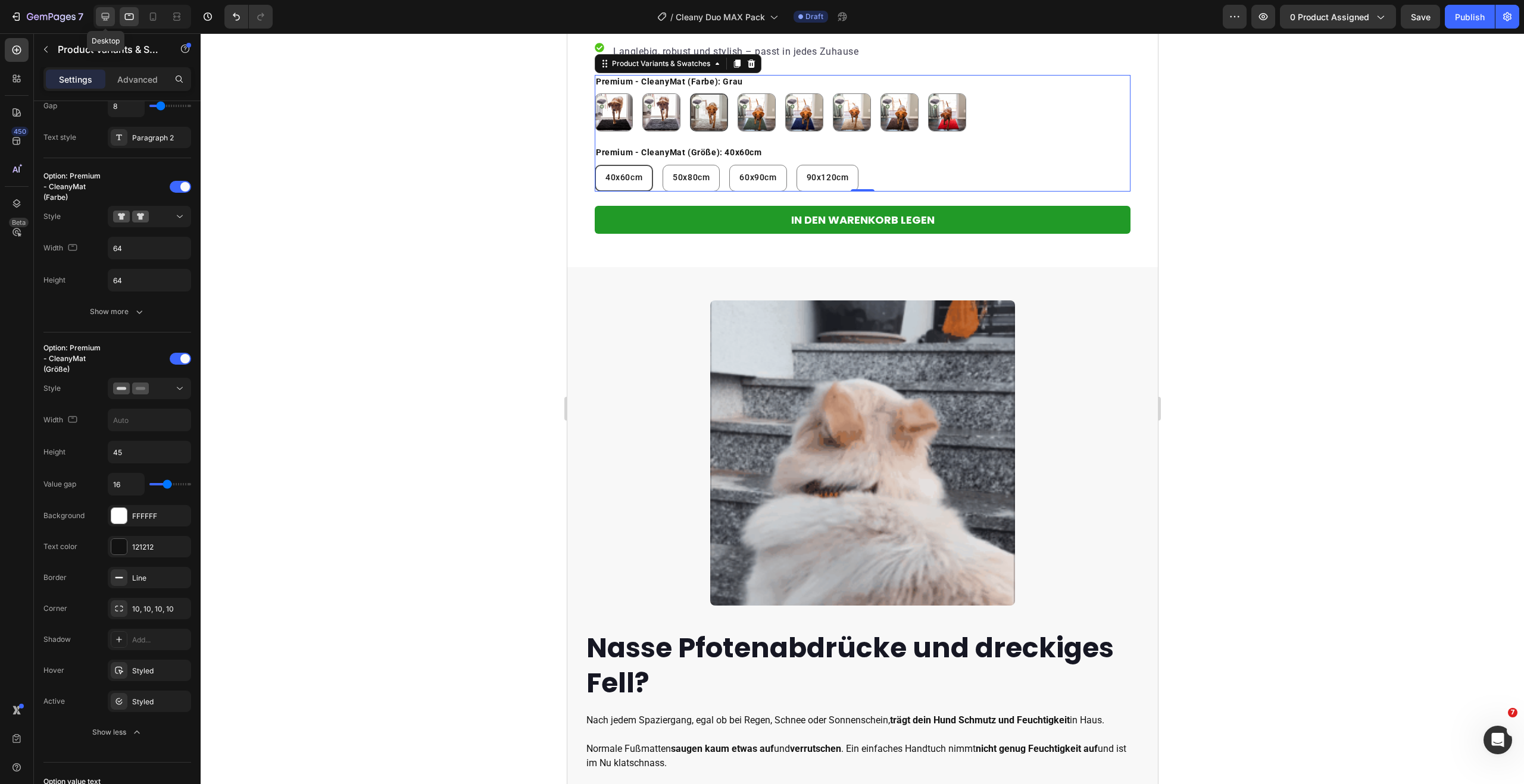
type input "16"
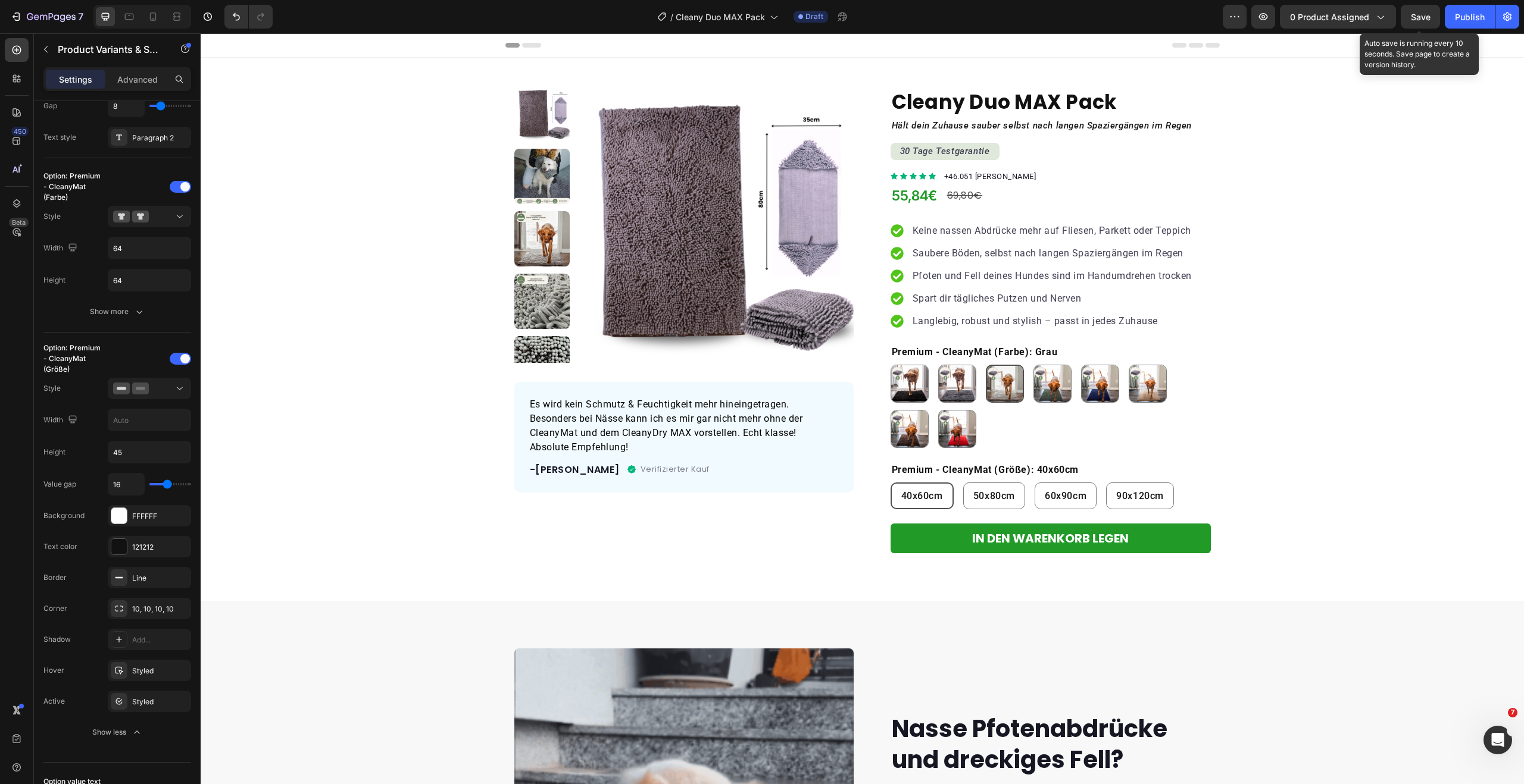
click at [1416, 21] on span "Save" at bounding box center [1420, 17] width 20 height 10
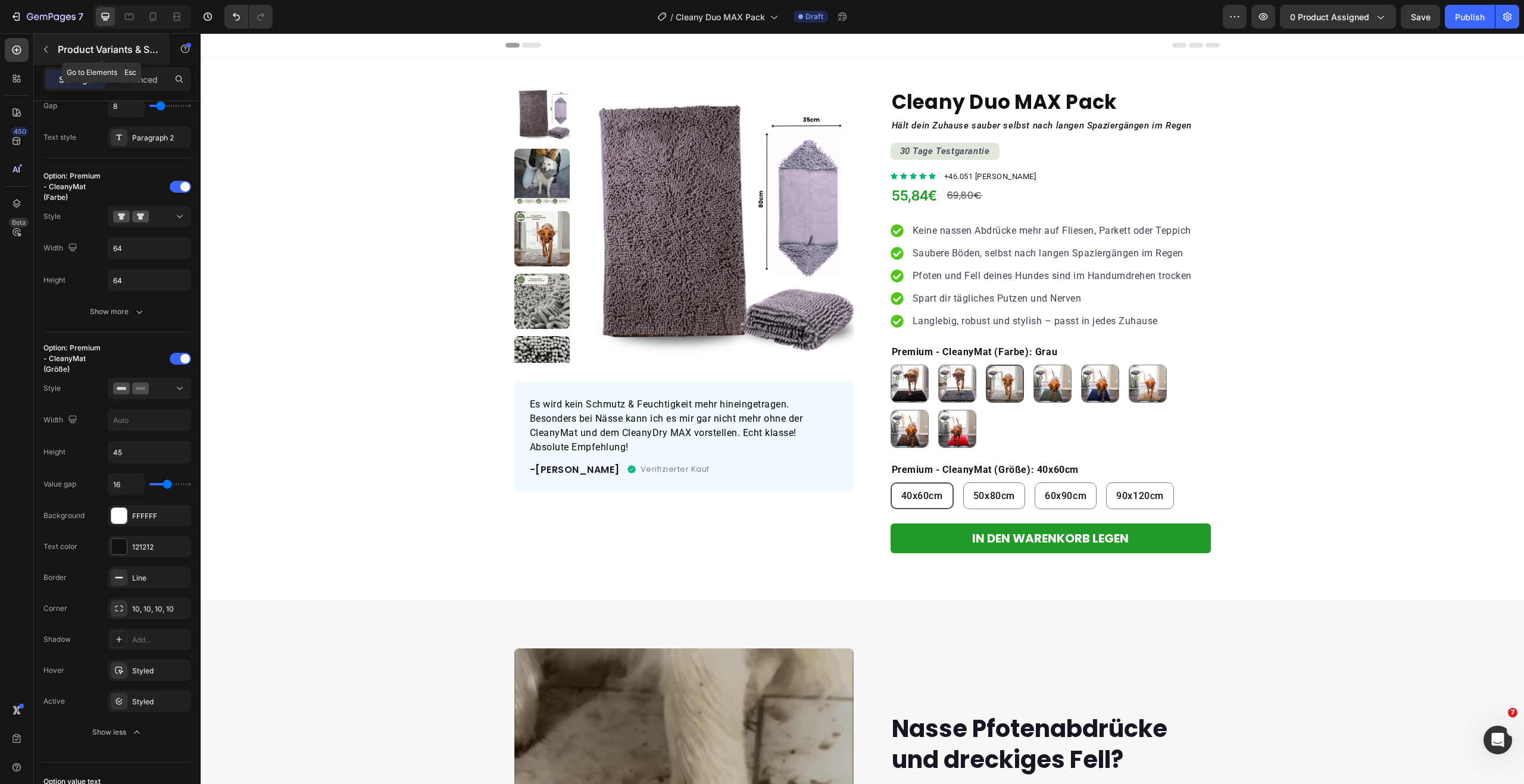
click at [51, 47] on button "button" at bounding box center [45, 49] width 19 height 19
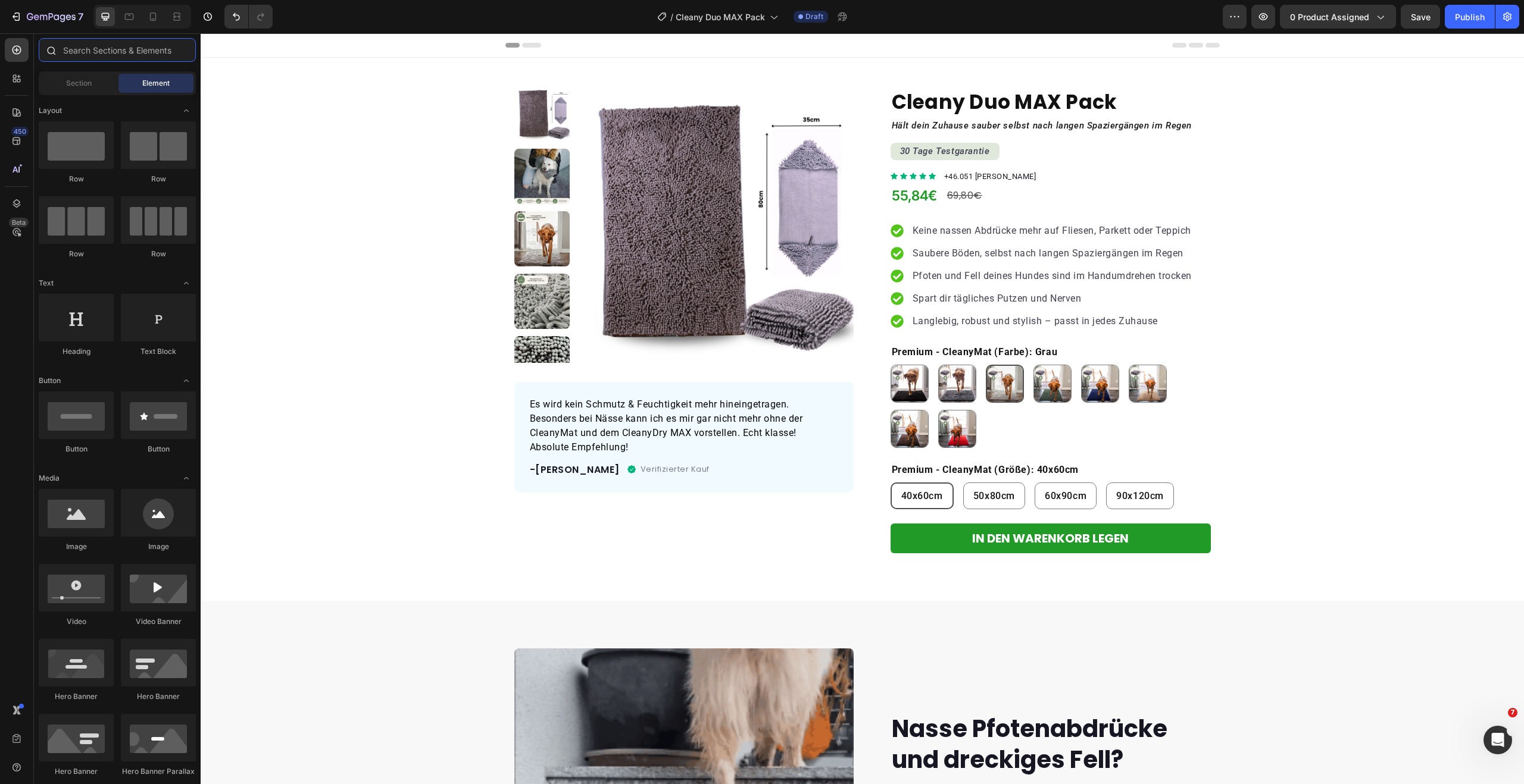
click at [104, 49] on input "text" at bounding box center [117, 49] width 157 height 23
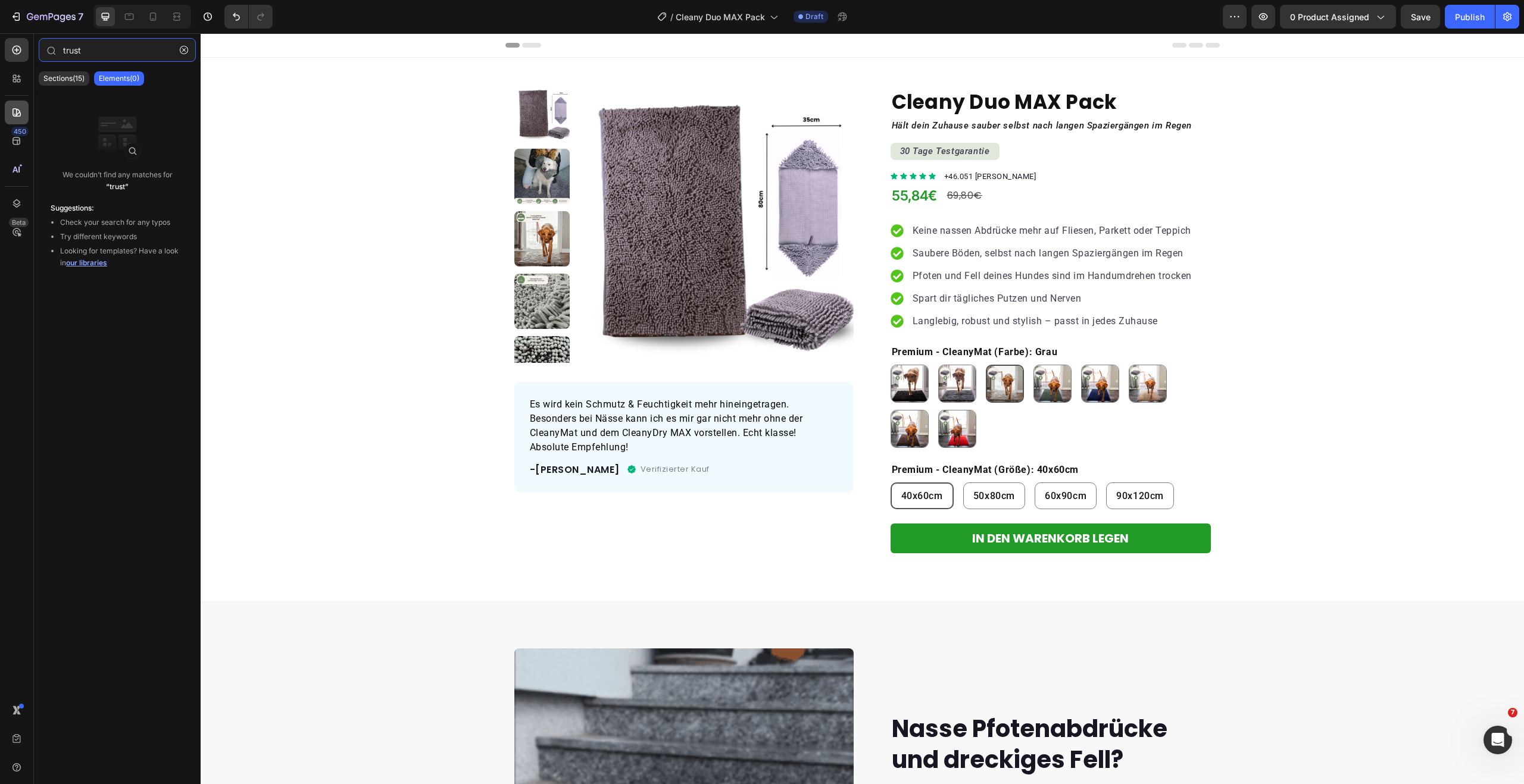
type input "trust"
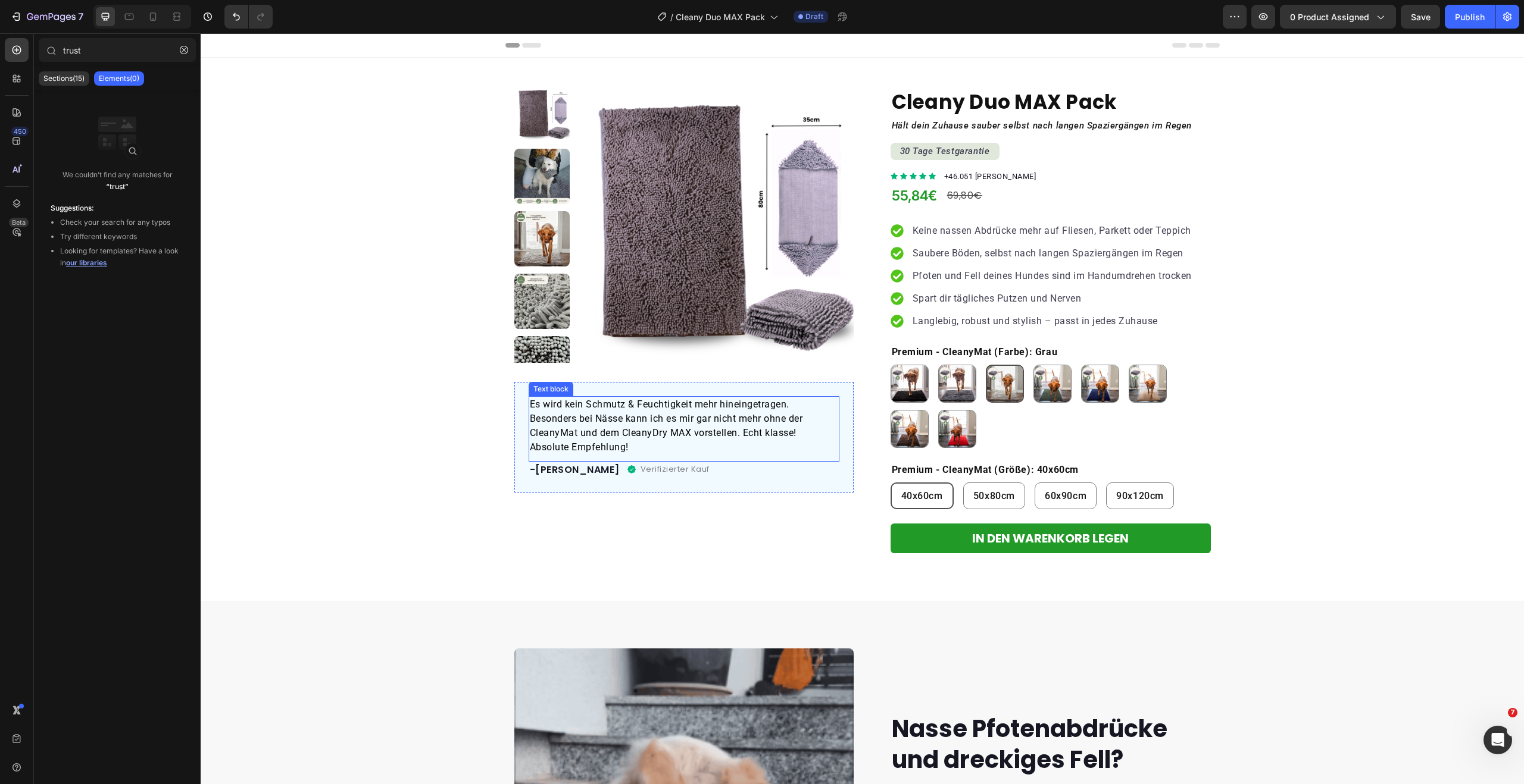
click at [628, 406] on span "Es wird kein Schmutz & Feuchtigkeit mehr hineingetragen. Besonders bei Nässe ka…" at bounding box center [666, 426] width 273 height 54
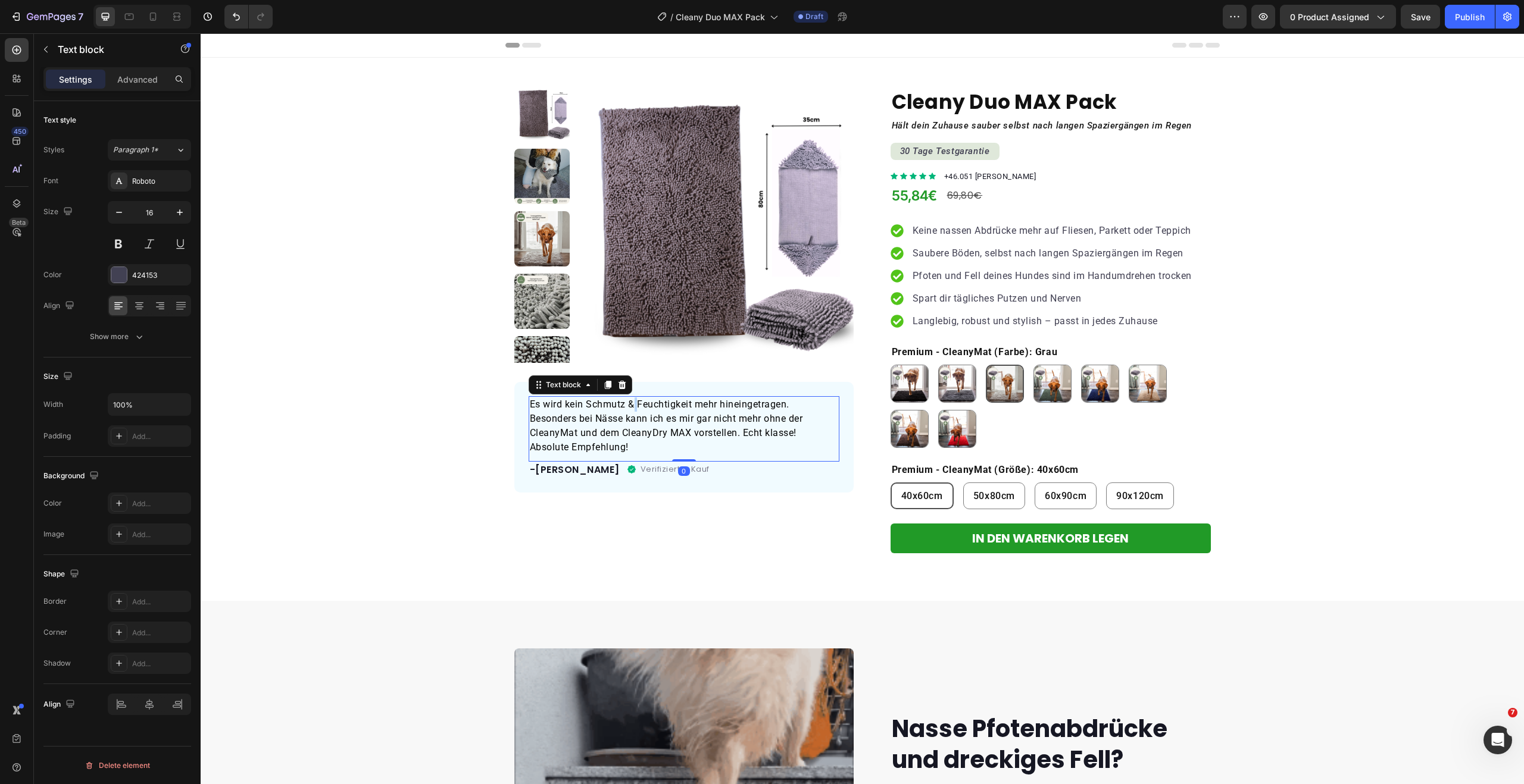
click at [628, 405] on span "Es wird kein Schmutz & Feuchtigkeit mehr hineingetragen. Besonders bei Nässe ka…" at bounding box center [666, 426] width 273 height 54
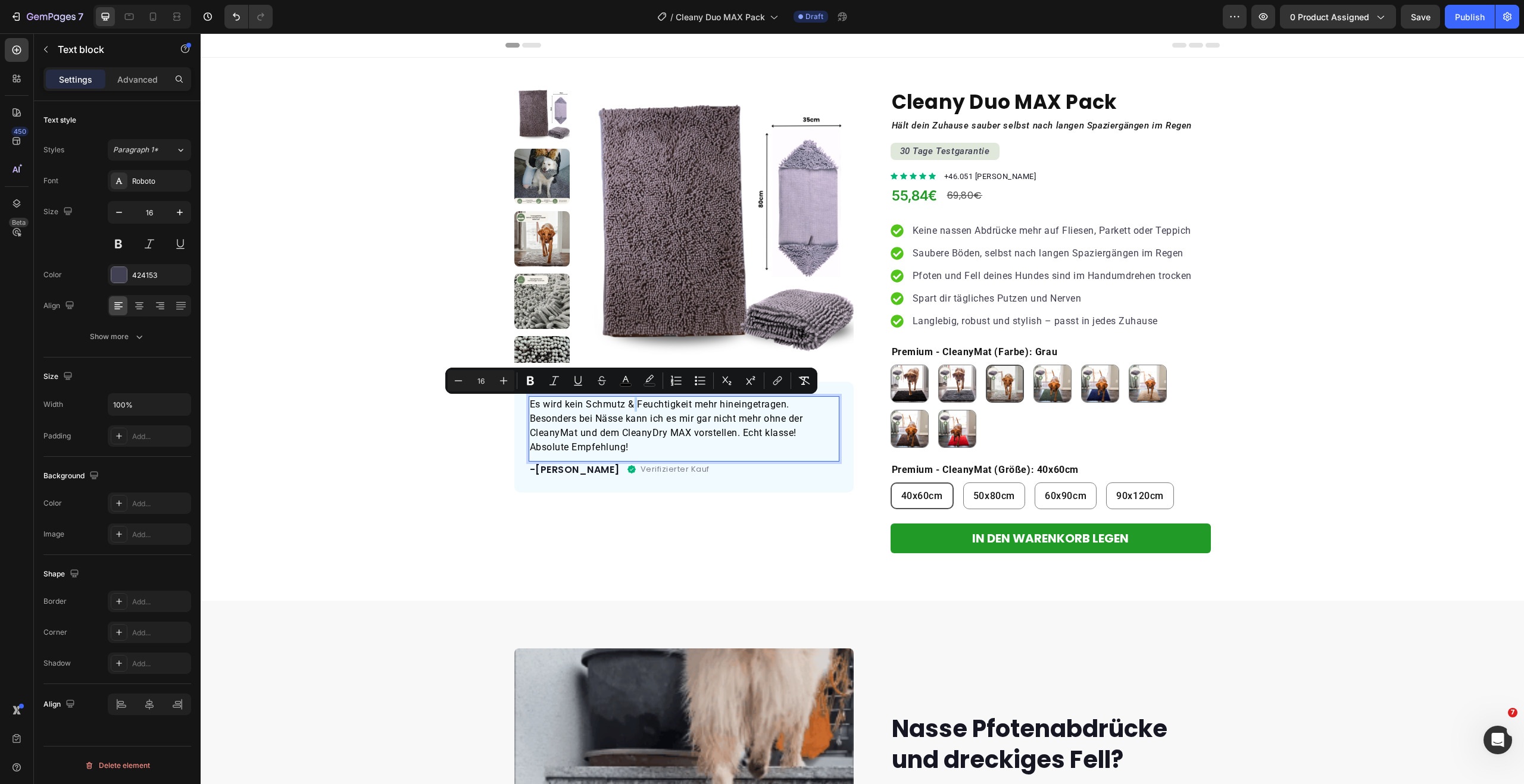
click at [630, 405] on span "Es wird kein Schmutz & Feuchtigkeit mehr hineingetragen. Besonders bei Nässe ka…" at bounding box center [666, 426] width 273 height 54
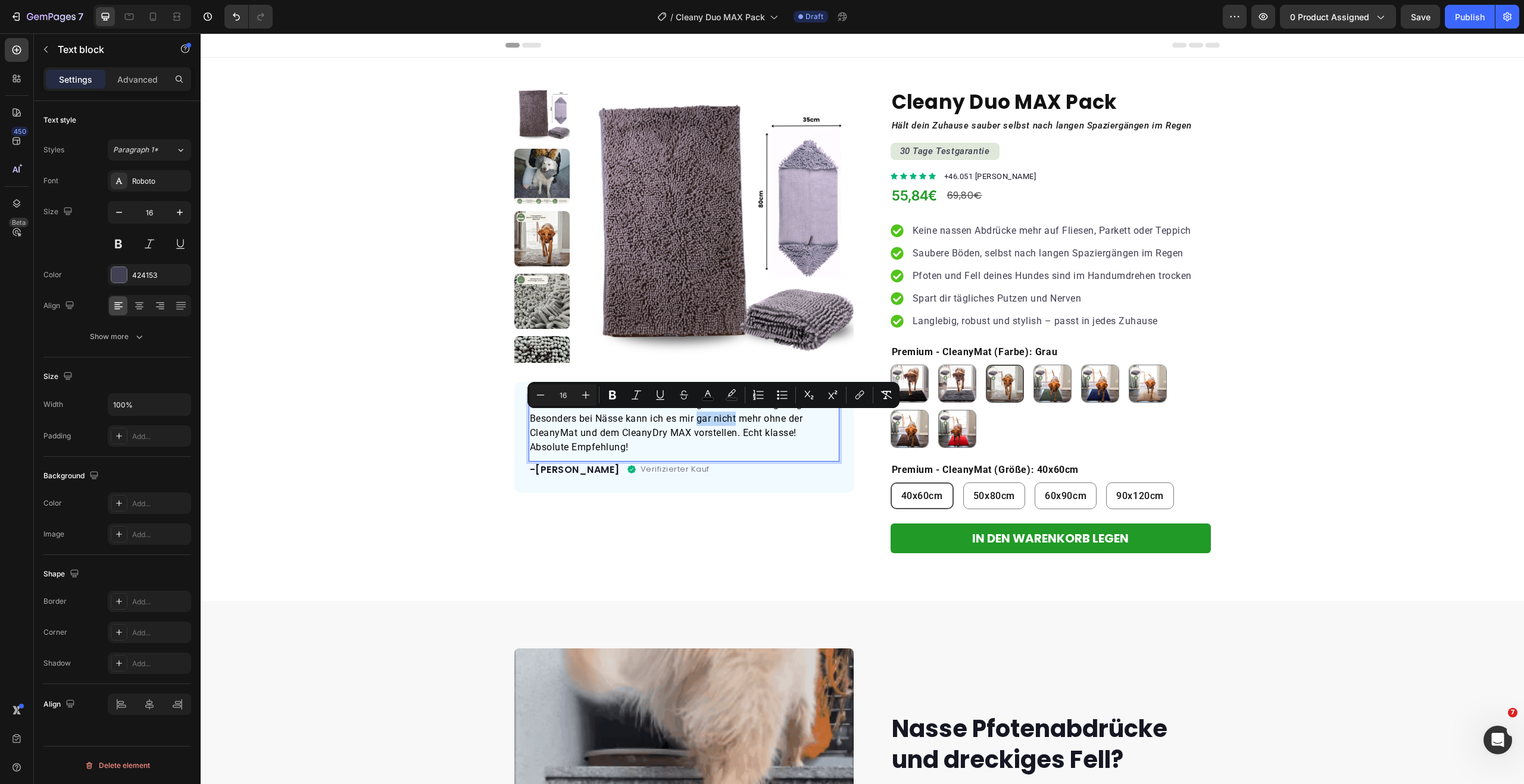
drag, startPoint x: 694, startPoint y: 420, endPoint x: 734, endPoint y: 422, distance: 40.0
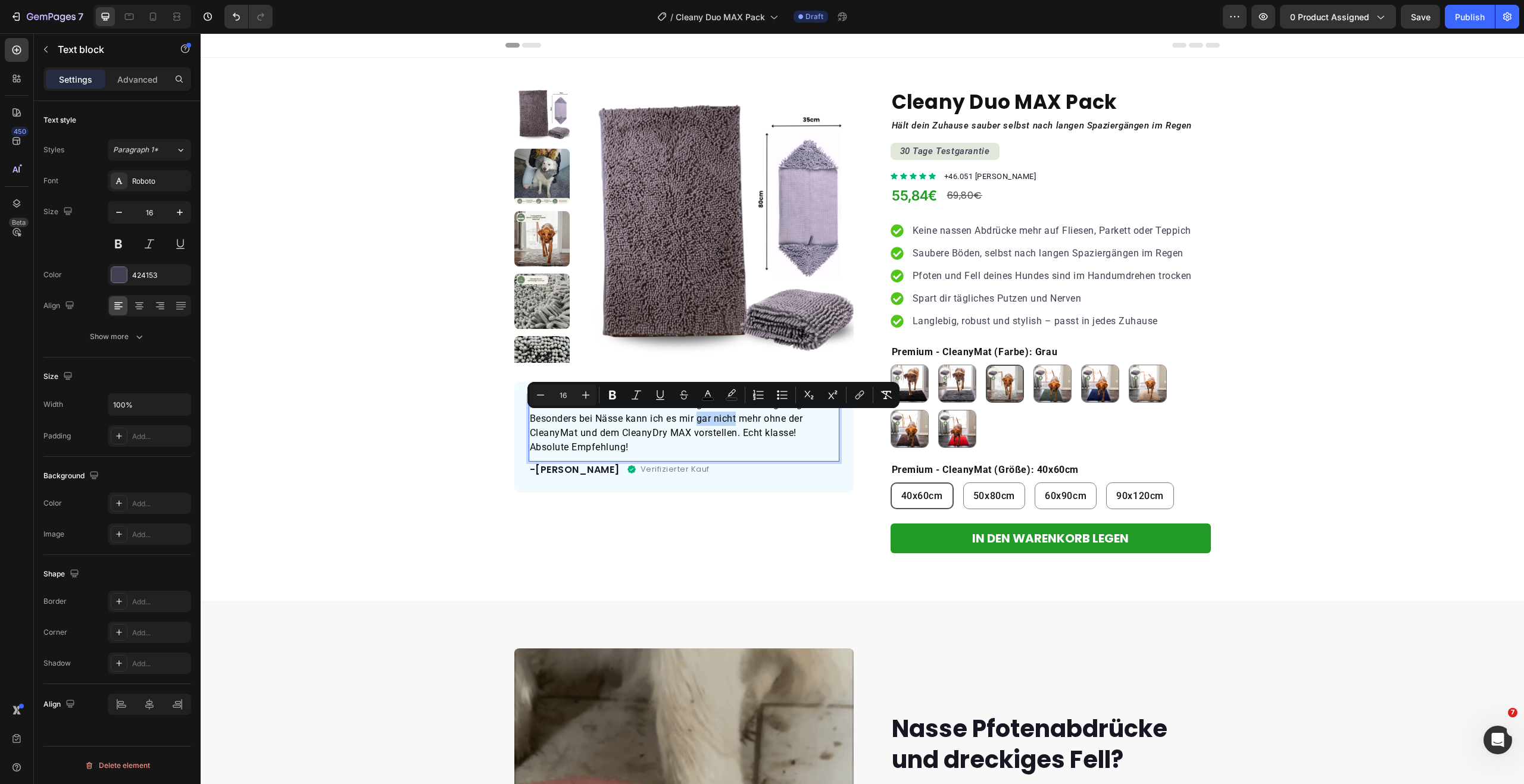
click at [734, 422] on span "Es wird kein Schmutz & keine Feuchtigkeit mehr hineingetragen. Besonders bei Nä…" at bounding box center [672, 426] width 286 height 54
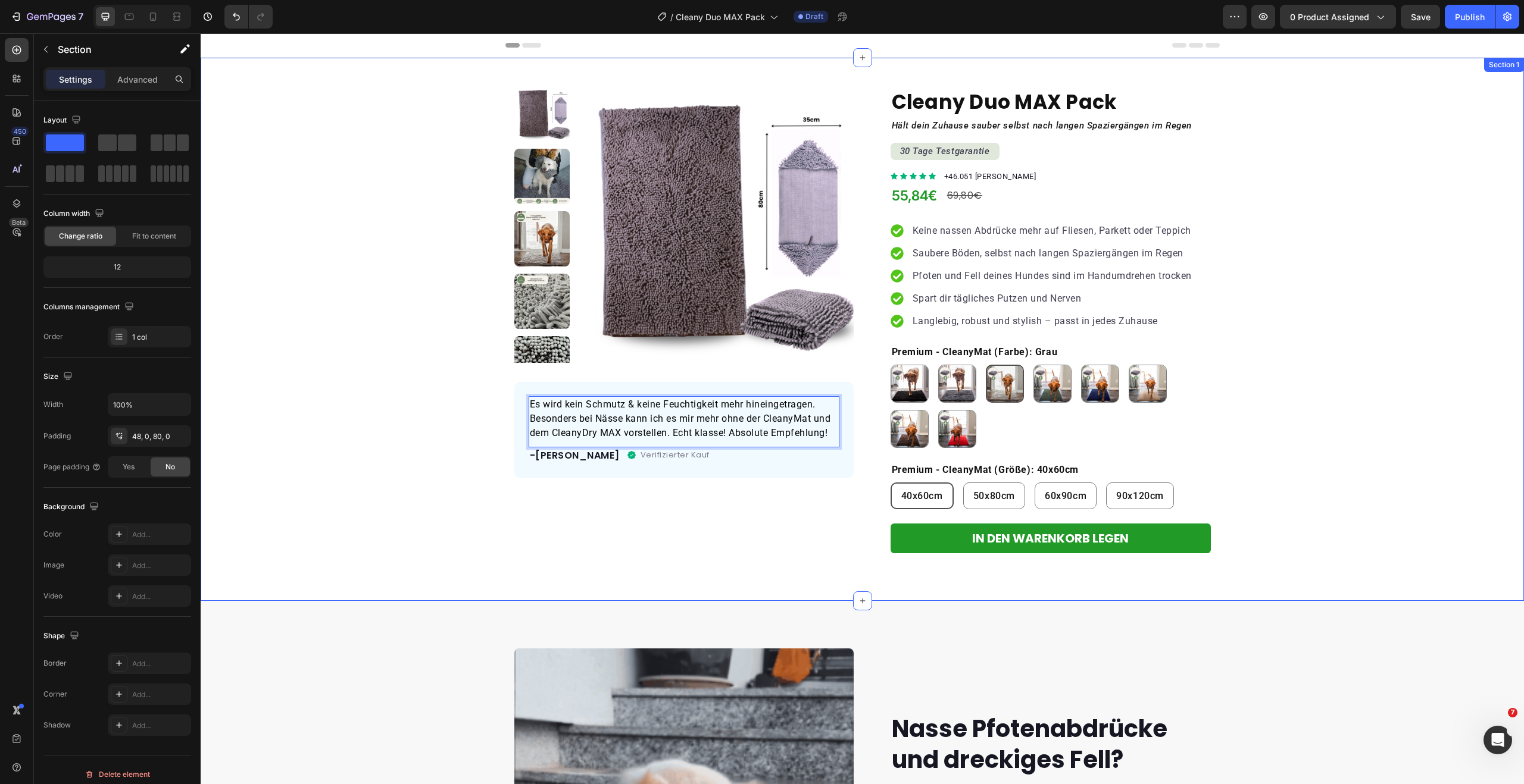
click at [440, 347] on div "Product Images Es wird kein Schmutz & keine Feuchtigkeit mehr hineingetragen. B…" at bounding box center [862, 320] width 1324 height 467
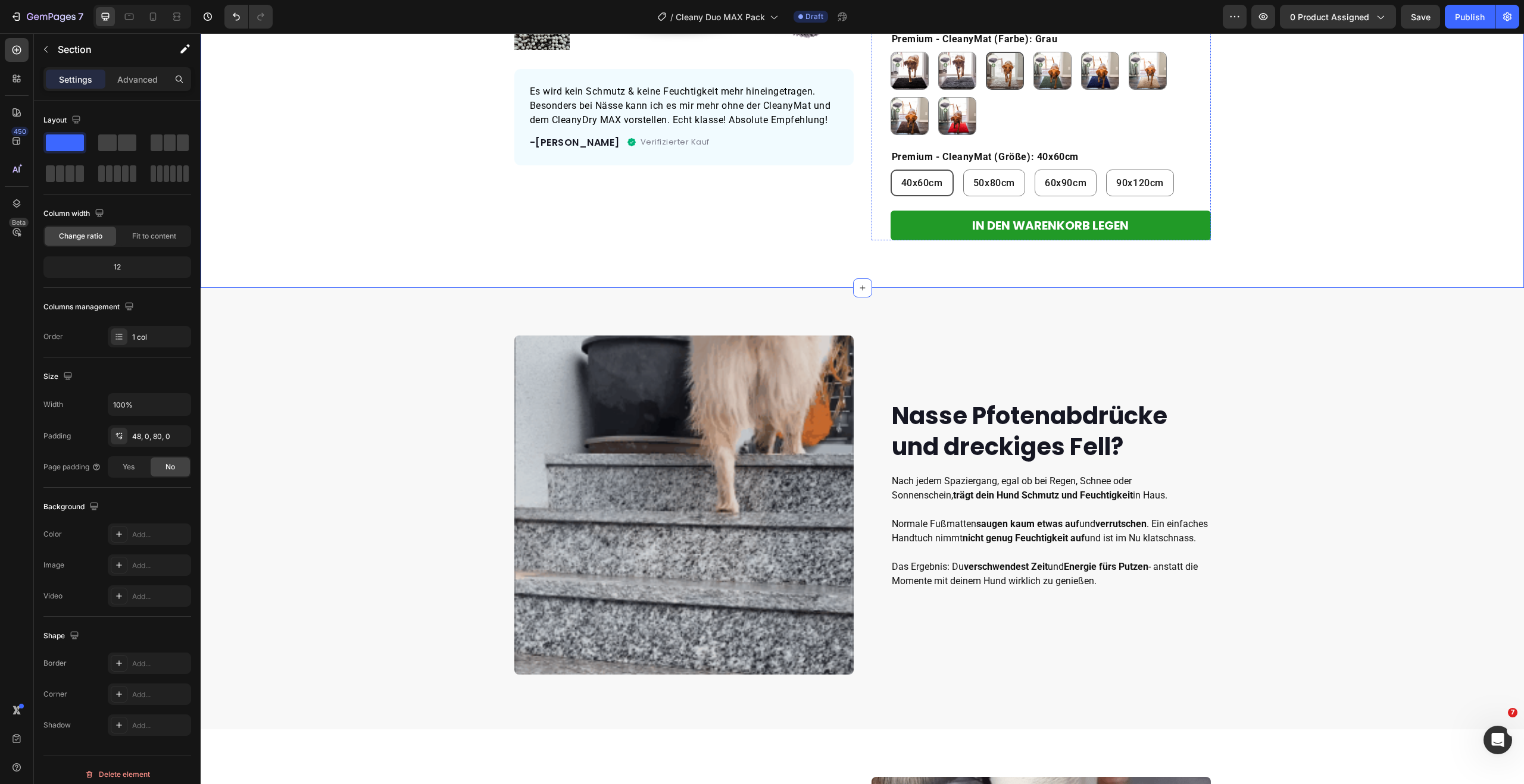
scroll to position [323, 0]
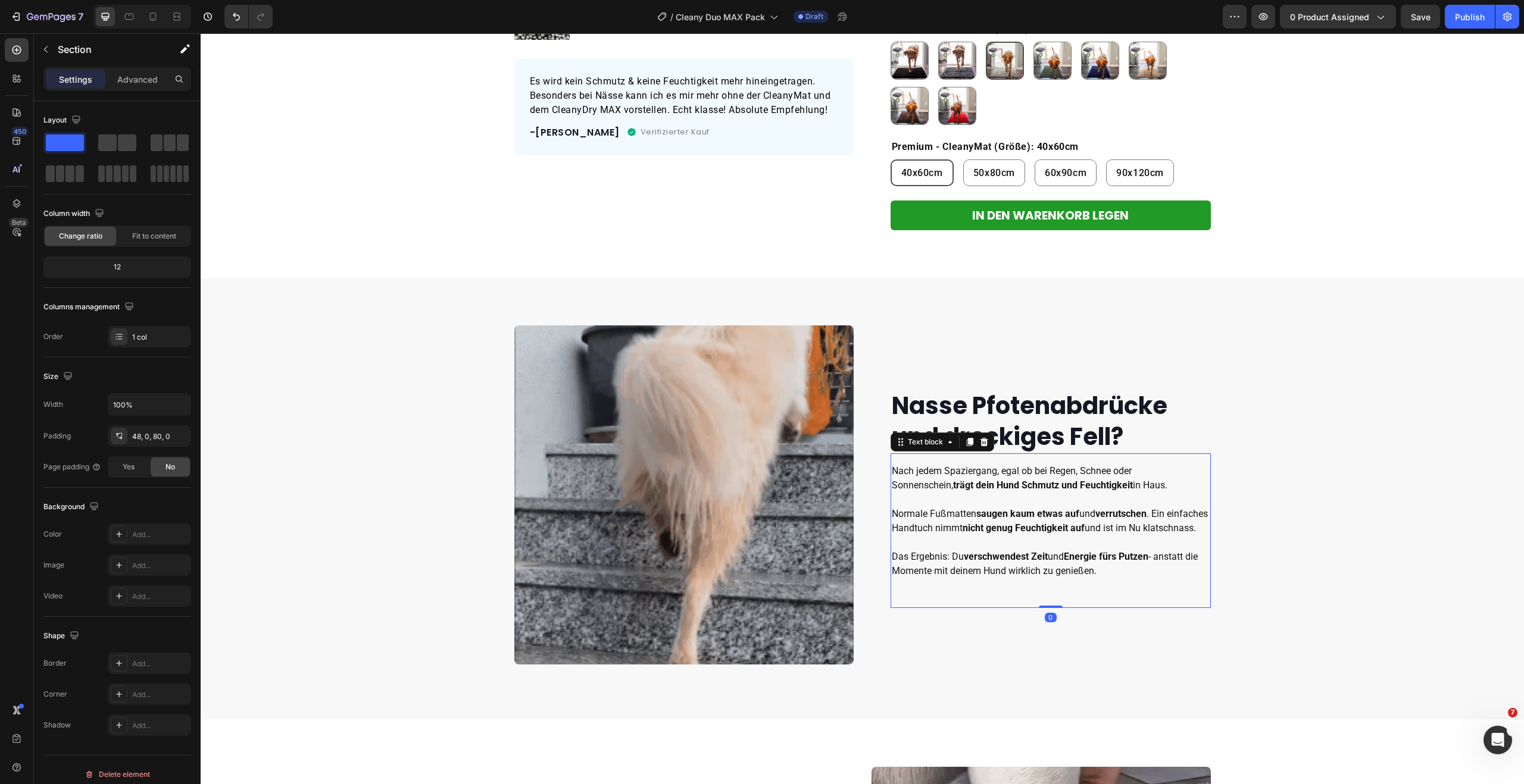
click at [1013, 562] on strong "verschwendest Zeit" at bounding box center [1005, 556] width 84 height 11
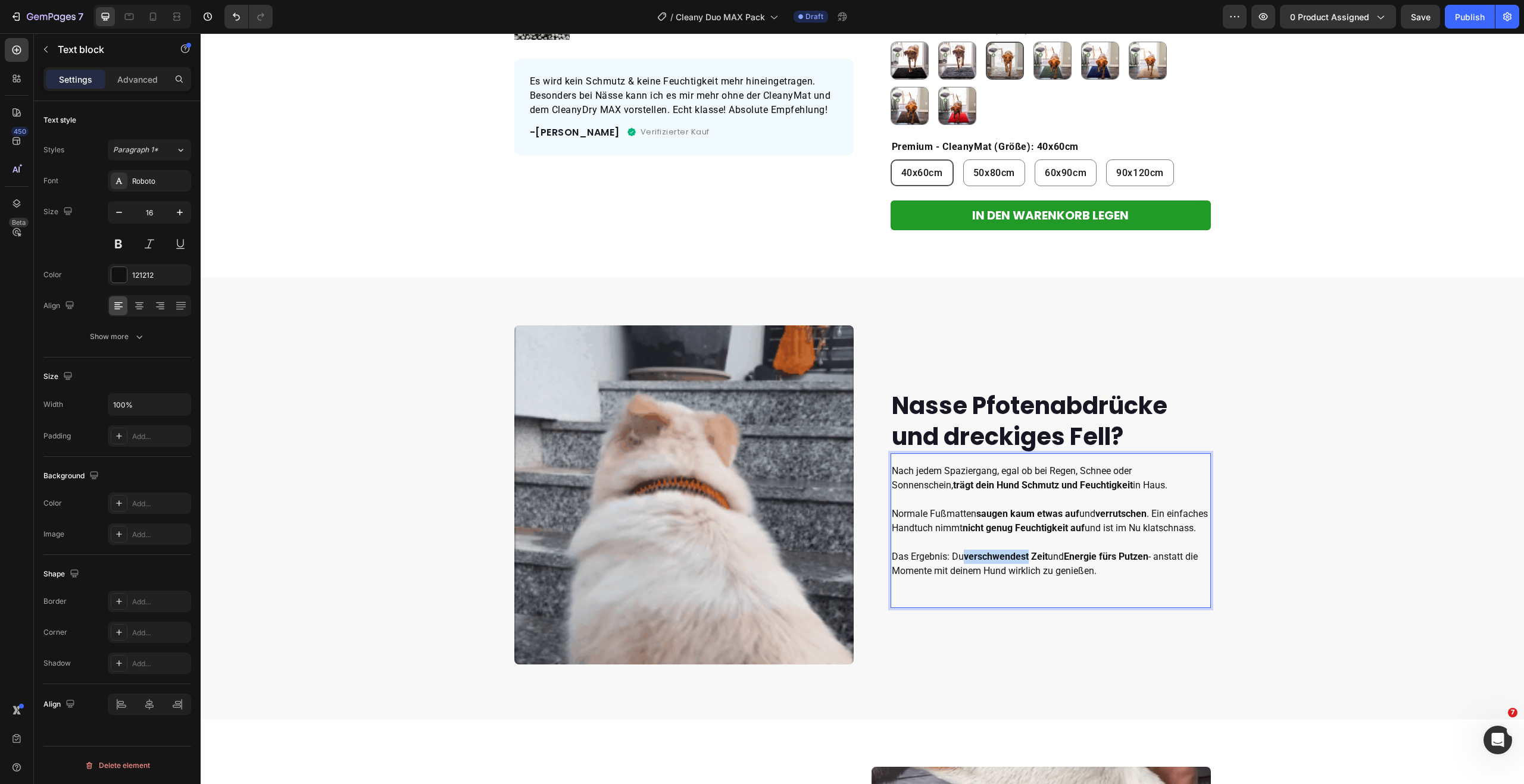
click at [1013, 562] on strong "verschwendest Zeit" at bounding box center [1005, 556] width 84 height 11
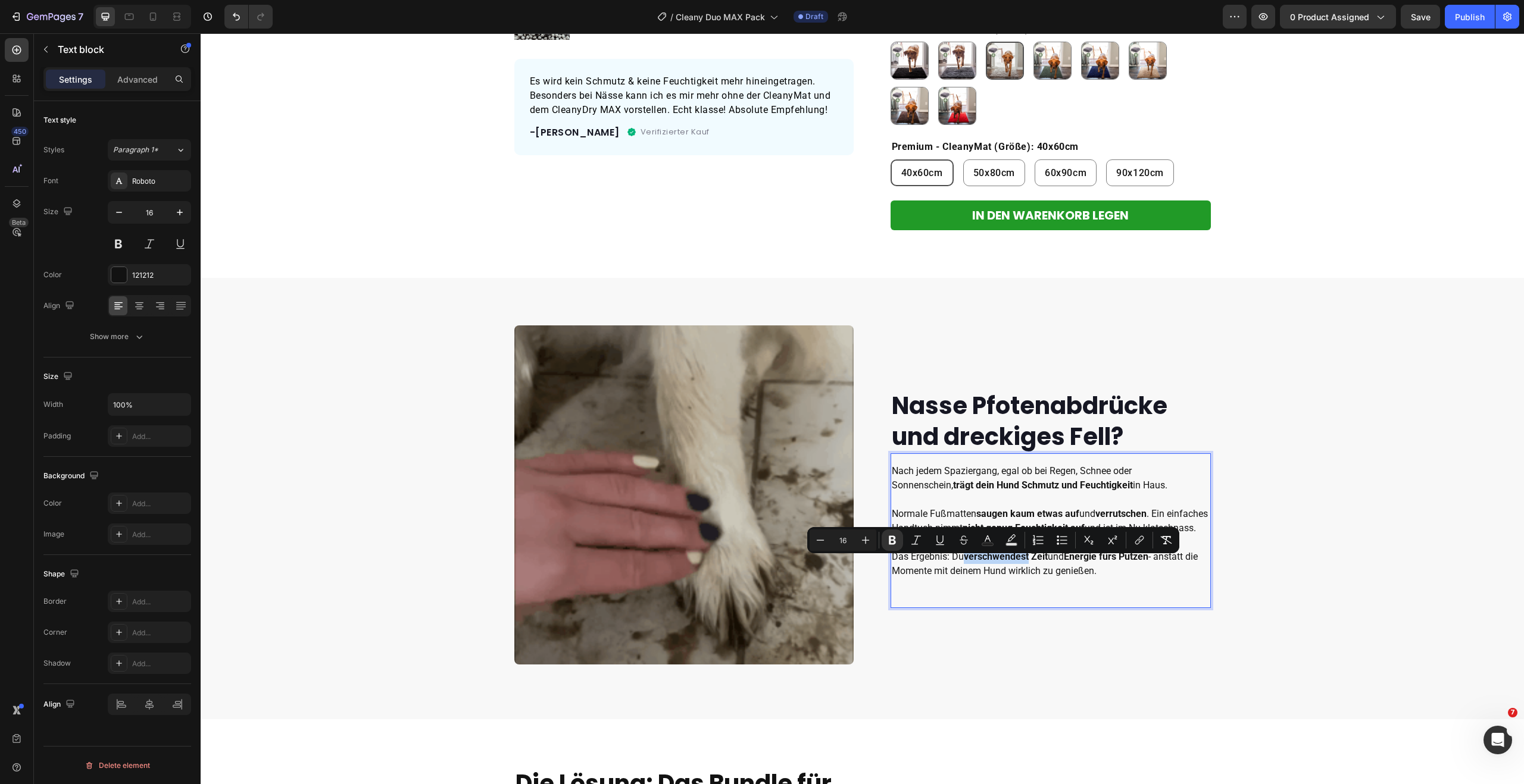
click at [1051, 587] on div "Nach jedem Spaziergang, egal ob bei Regen, Schnee oder Sonnenschein, trägt dein…" at bounding box center [1050, 531] width 320 height 155
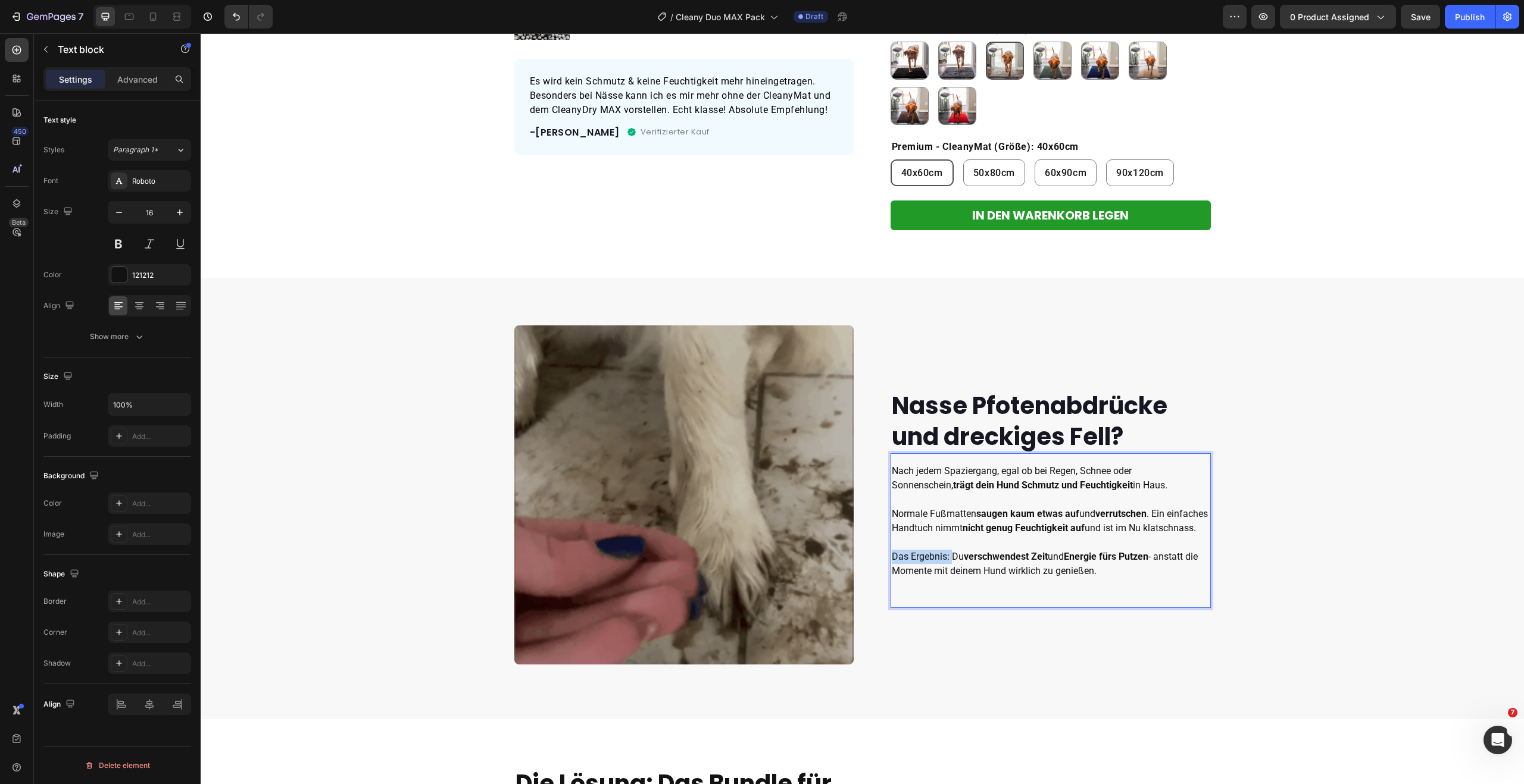
drag, startPoint x: 948, startPoint y: 566, endPoint x: 890, endPoint y: 566, distance: 58.0
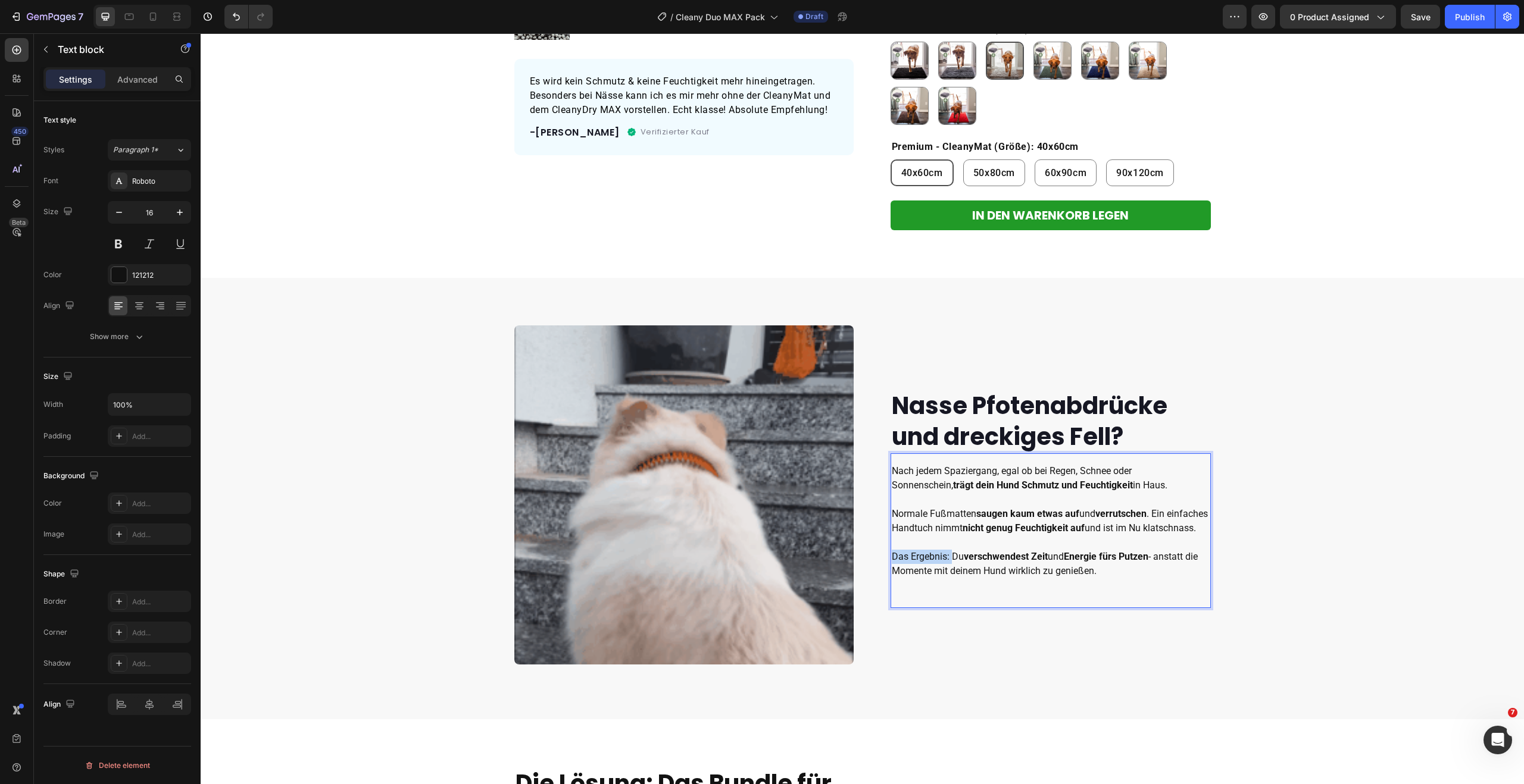
click at [892, 566] on p "Normale Fußmatten saugen kaum etwas auf und verrutschen . Ein einfaches Handtuc…" at bounding box center [1051, 543] width 318 height 71
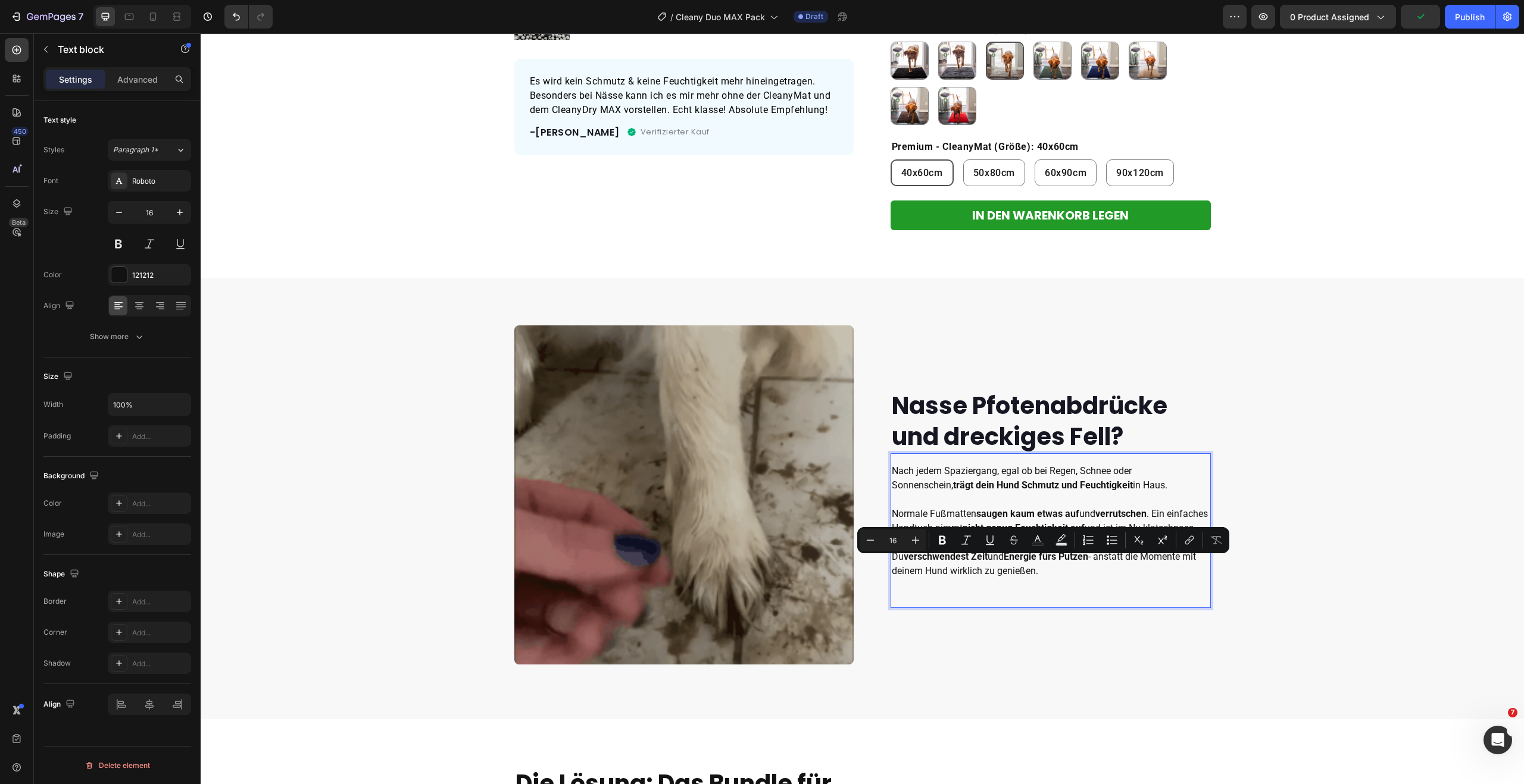
drag, startPoint x: 1097, startPoint y: 564, endPoint x: 1102, endPoint y: 574, distance: 11.2
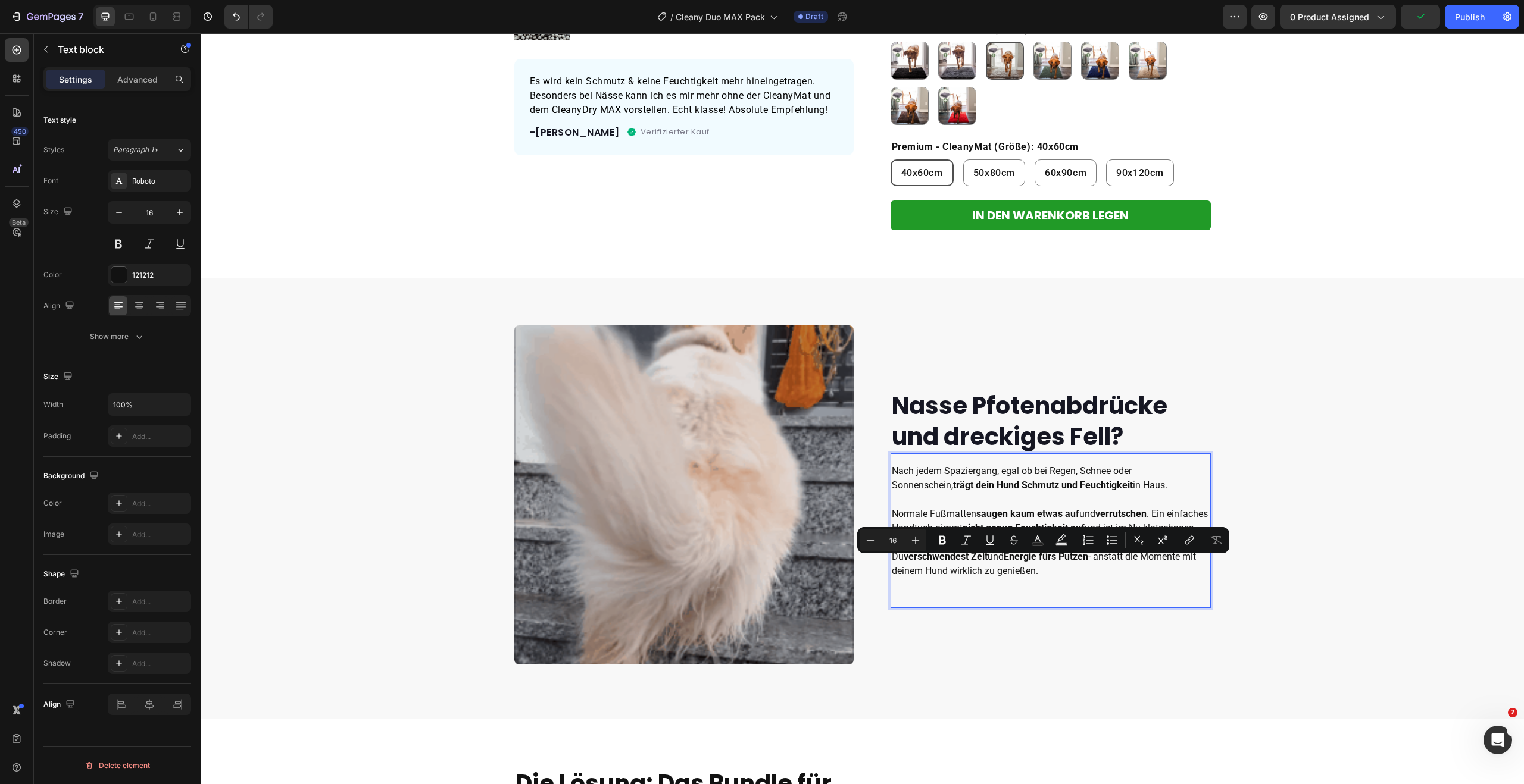
click at [1103, 574] on p "Normale Fußmatten saugen kaum etwas auf und verrutschen . Ein einfaches Handtuc…" at bounding box center [1051, 543] width 318 height 71
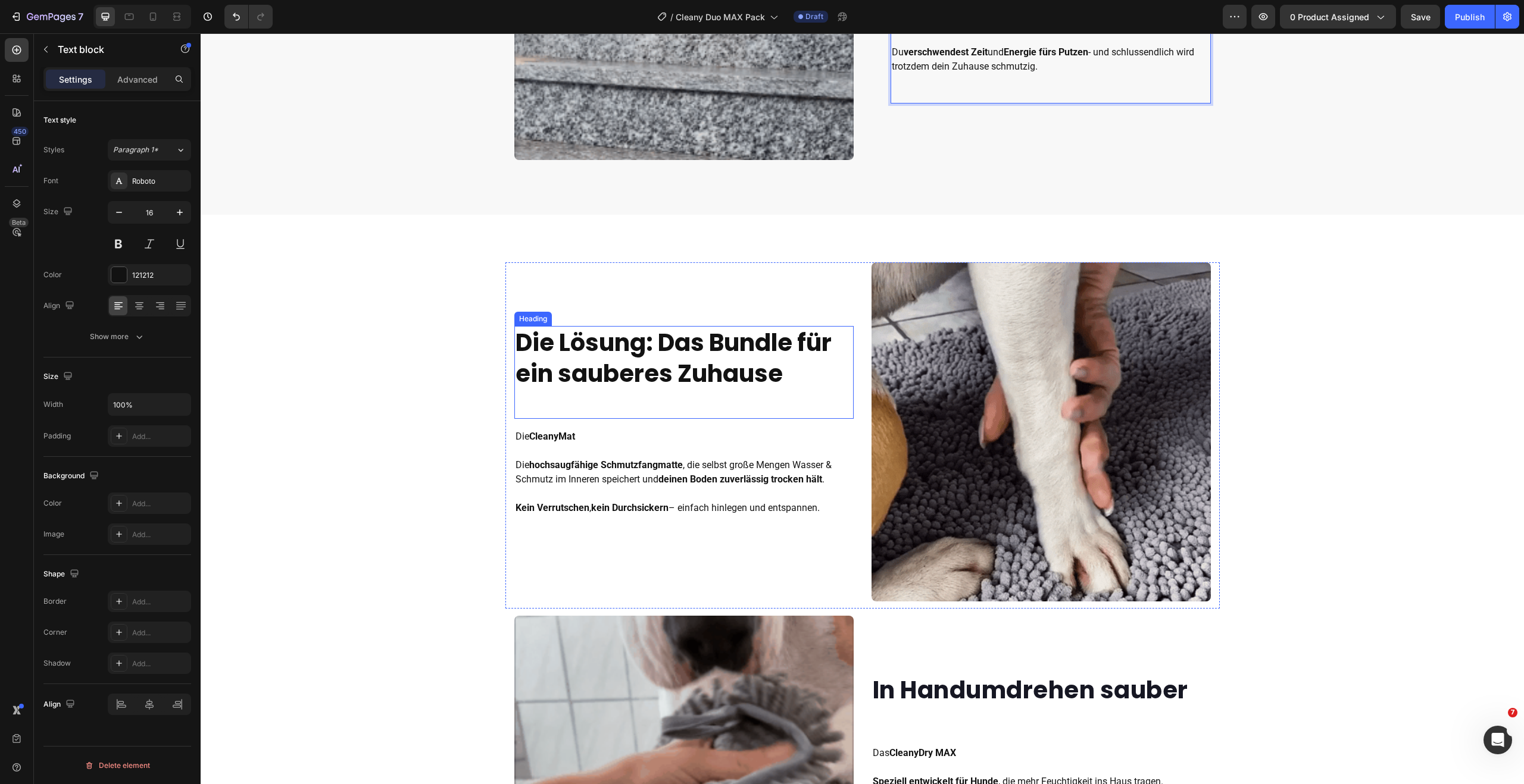
scroll to position [837, 0]
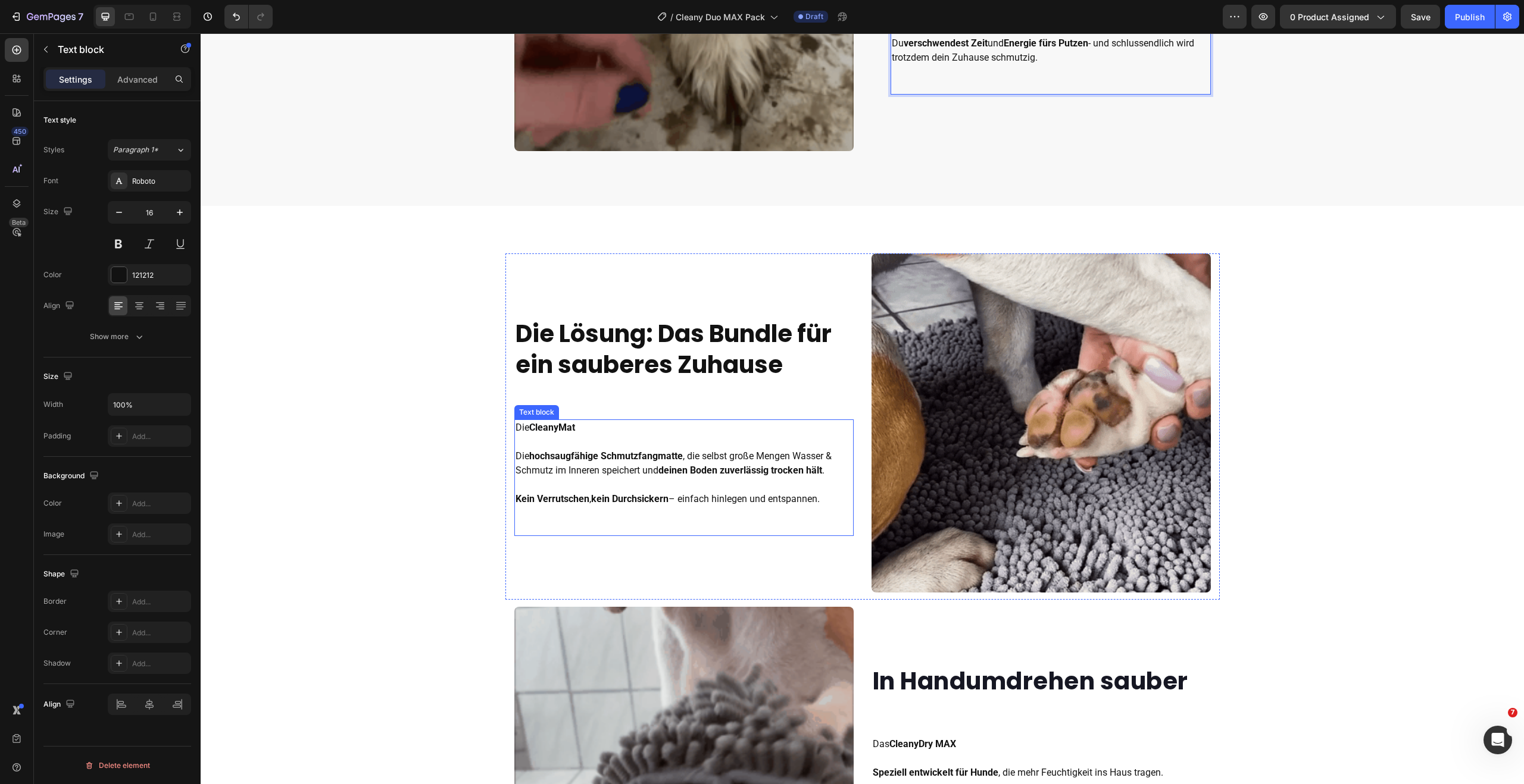
click at [575, 429] on p "Die CleanyMat Die hochsaugfähige Schmutzfangmatte , die selbst große Mengen Was…" at bounding box center [684, 463] width 337 height 85
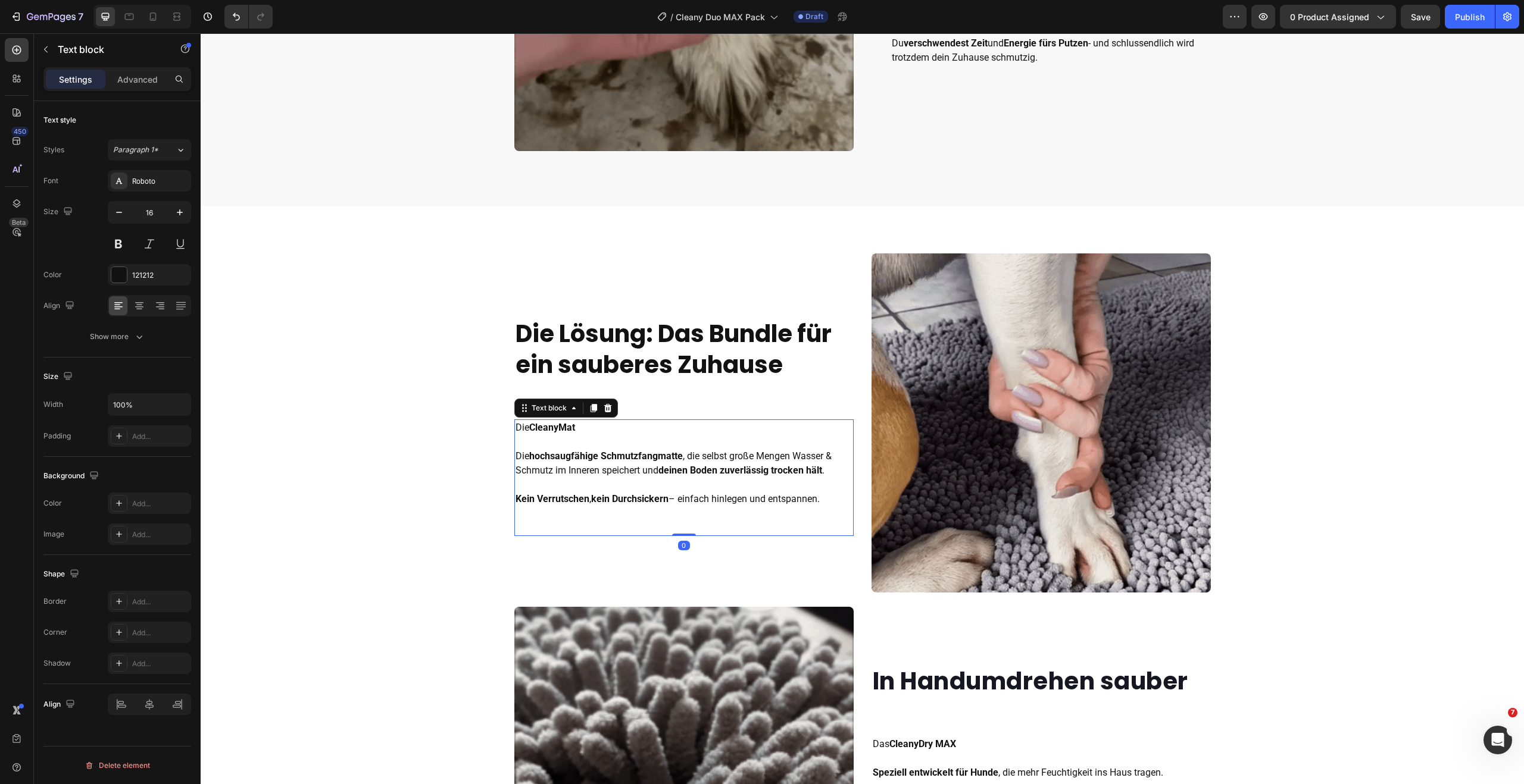
click at [574, 428] on p "Die CleanyMat Die hochsaugfähige Schmutzfangmatte , die selbst große Mengen Was…" at bounding box center [684, 463] width 337 height 85
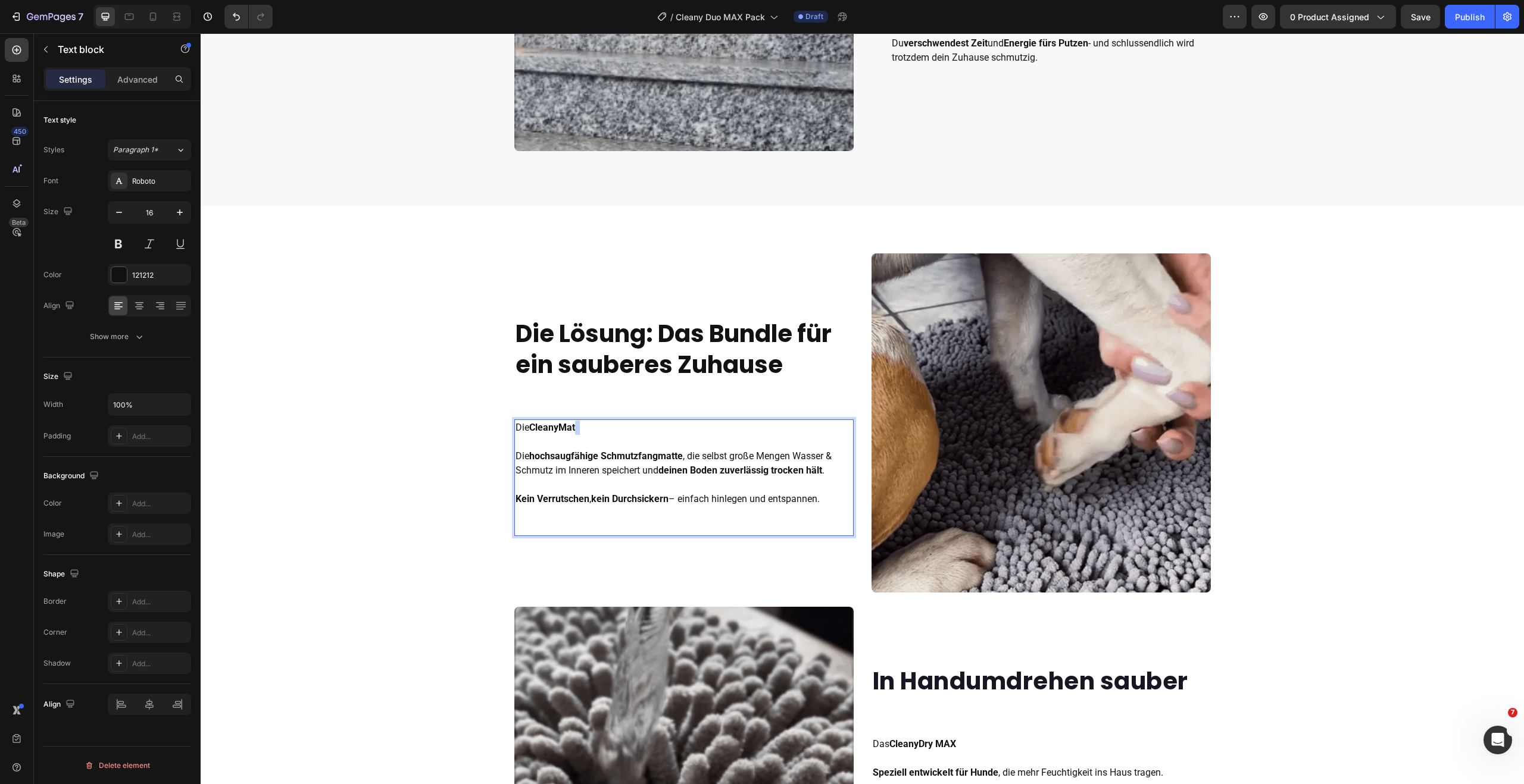
click at [574, 428] on p "Die CleanyMat Die hochsaugfähige Schmutzfangmatte , die selbst große Mengen Was…" at bounding box center [684, 463] width 337 height 85
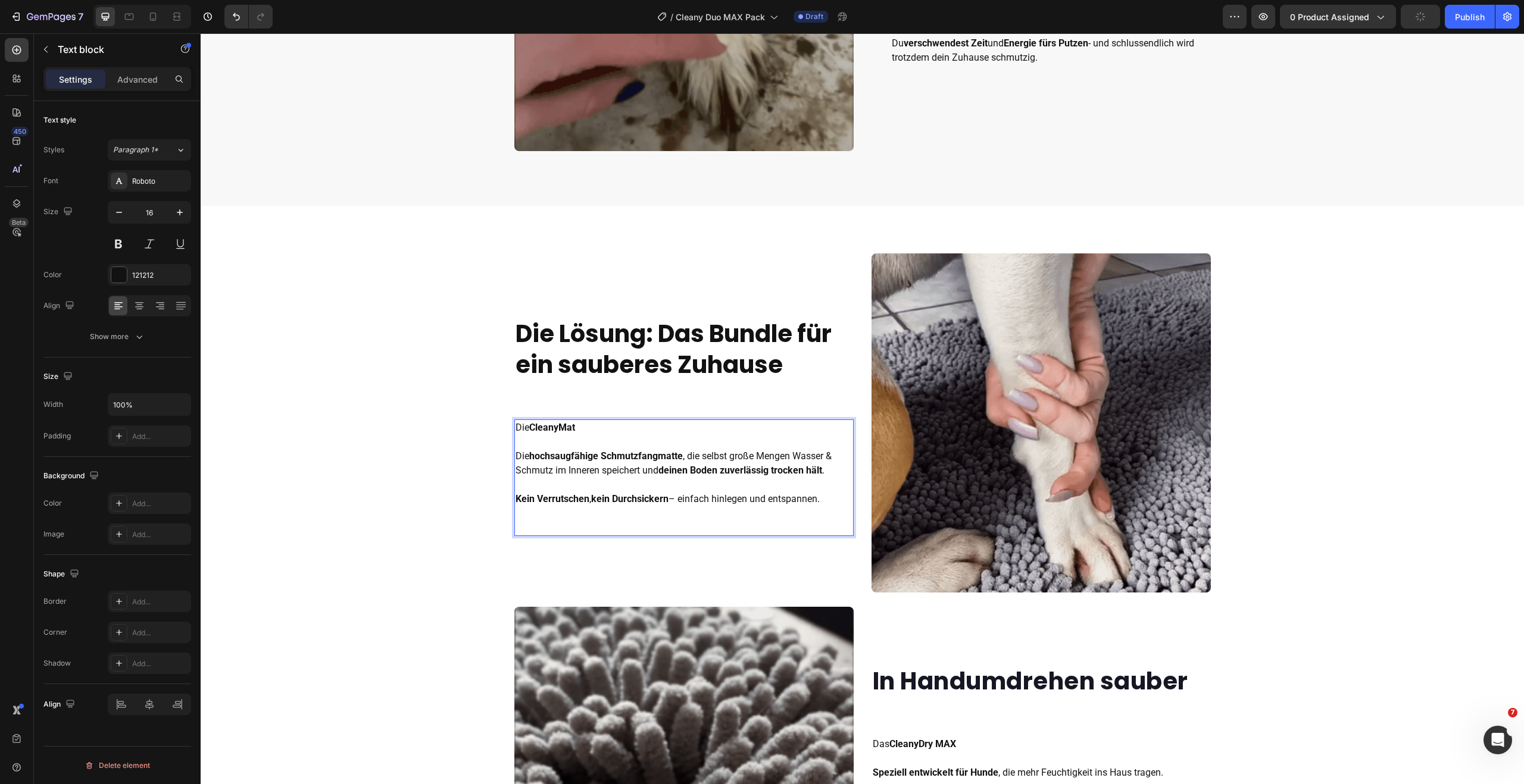
click at [573, 430] on p "Die CleanyMat Die hochsaugfähige Schmutzfangmatte , die selbst große Mengen Was…" at bounding box center [684, 463] width 337 height 85
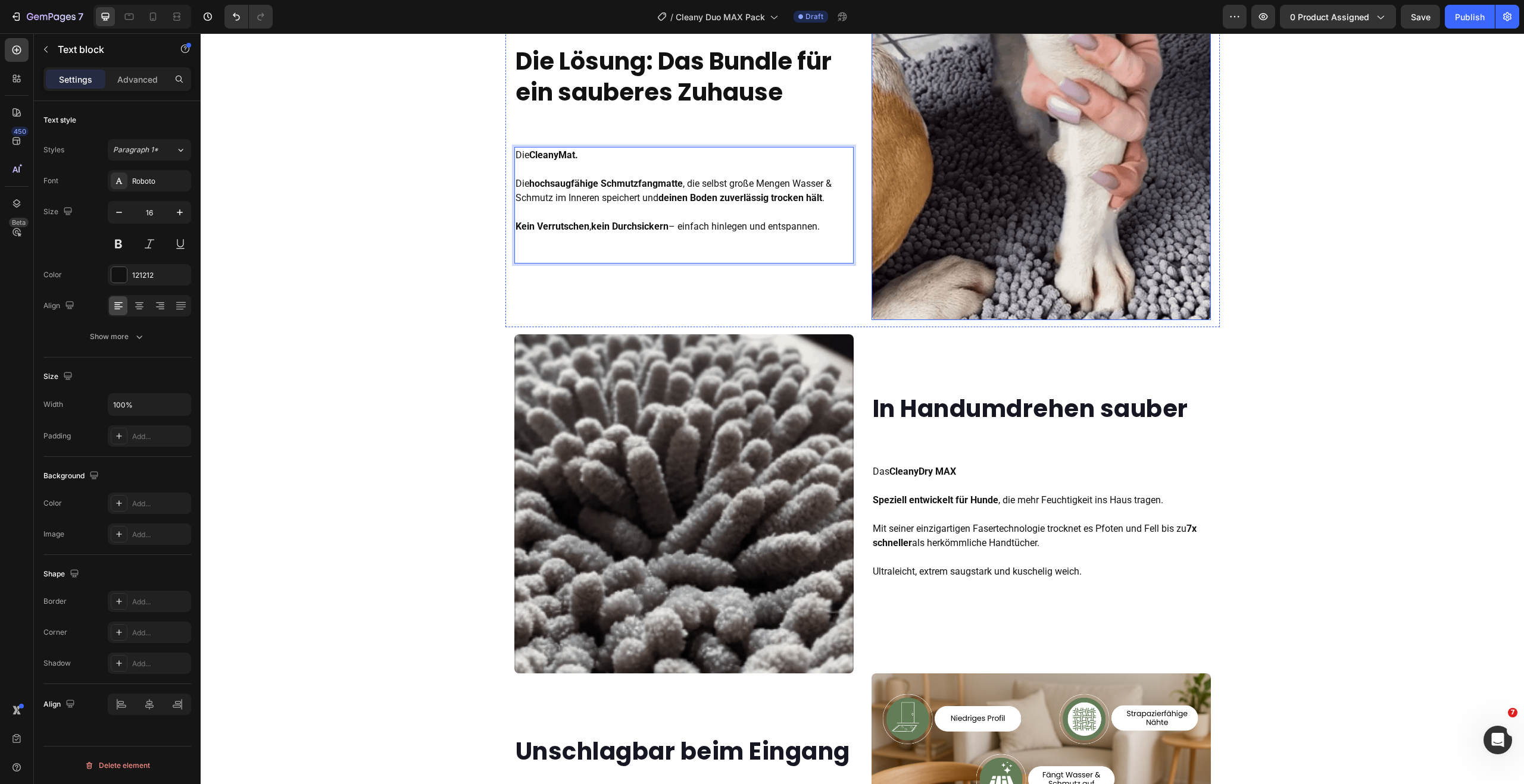
scroll to position [1114, 0]
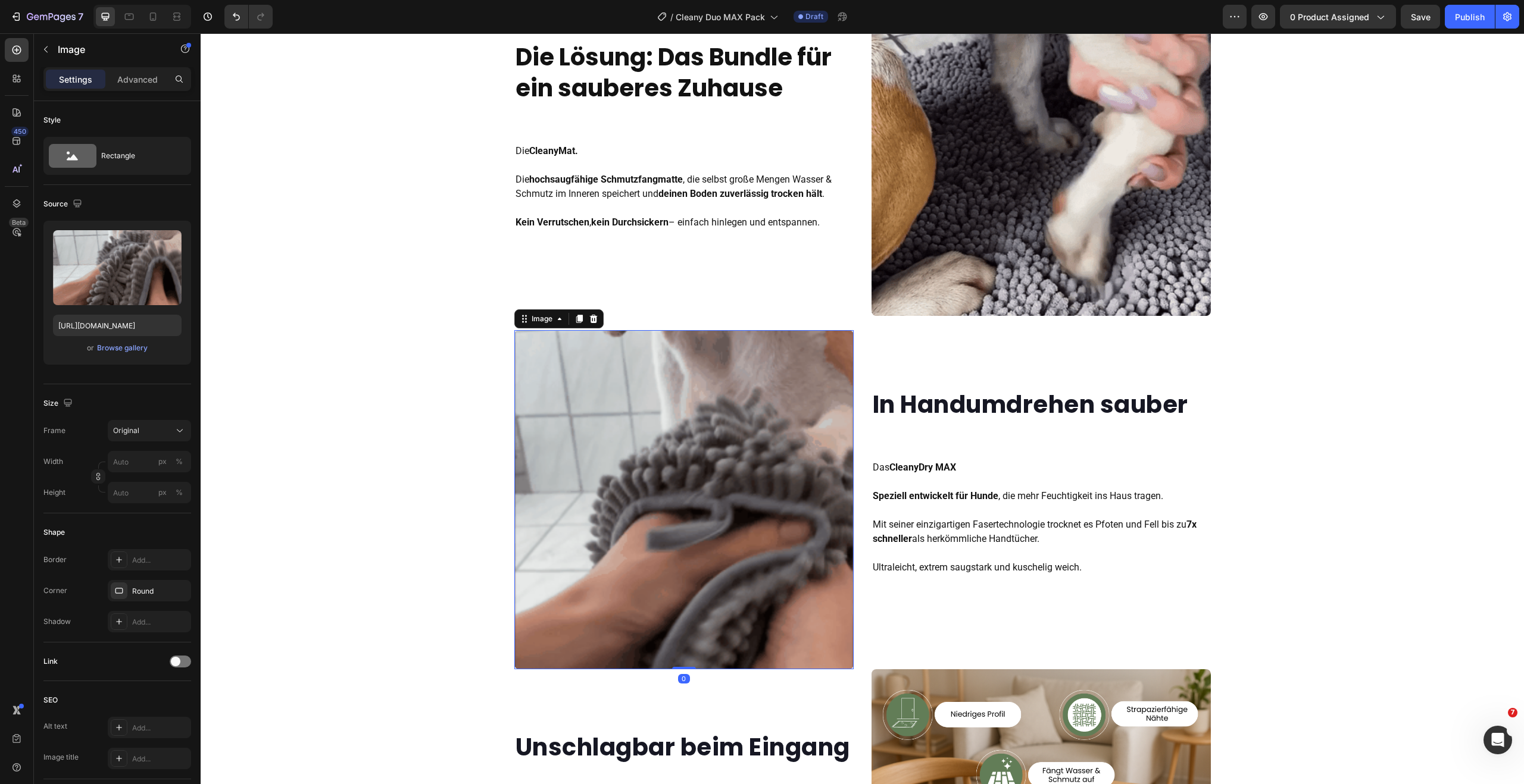
click at [750, 423] on img at bounding box center [684, 500] width 340 height 339
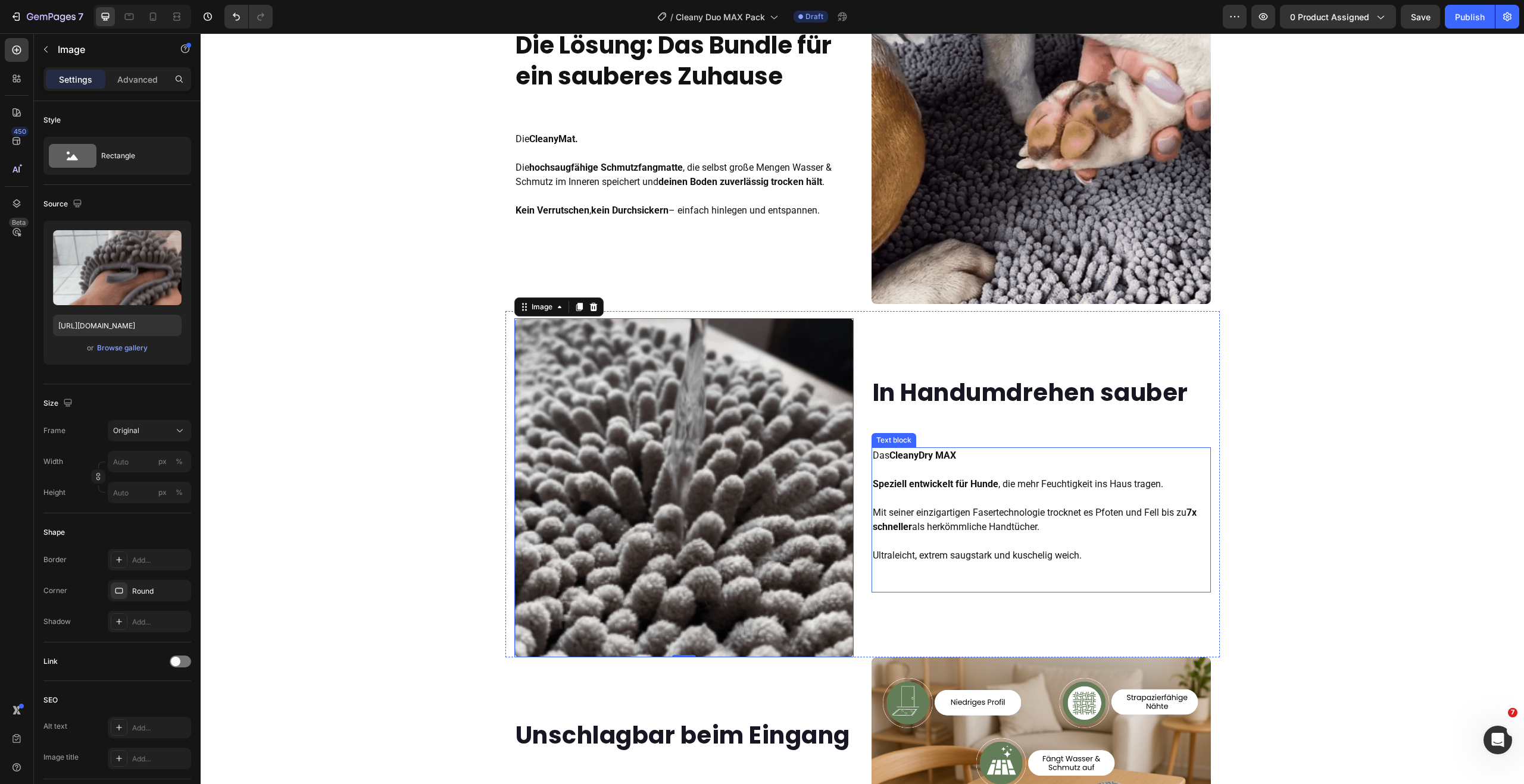
scroll to position [1126, 0]
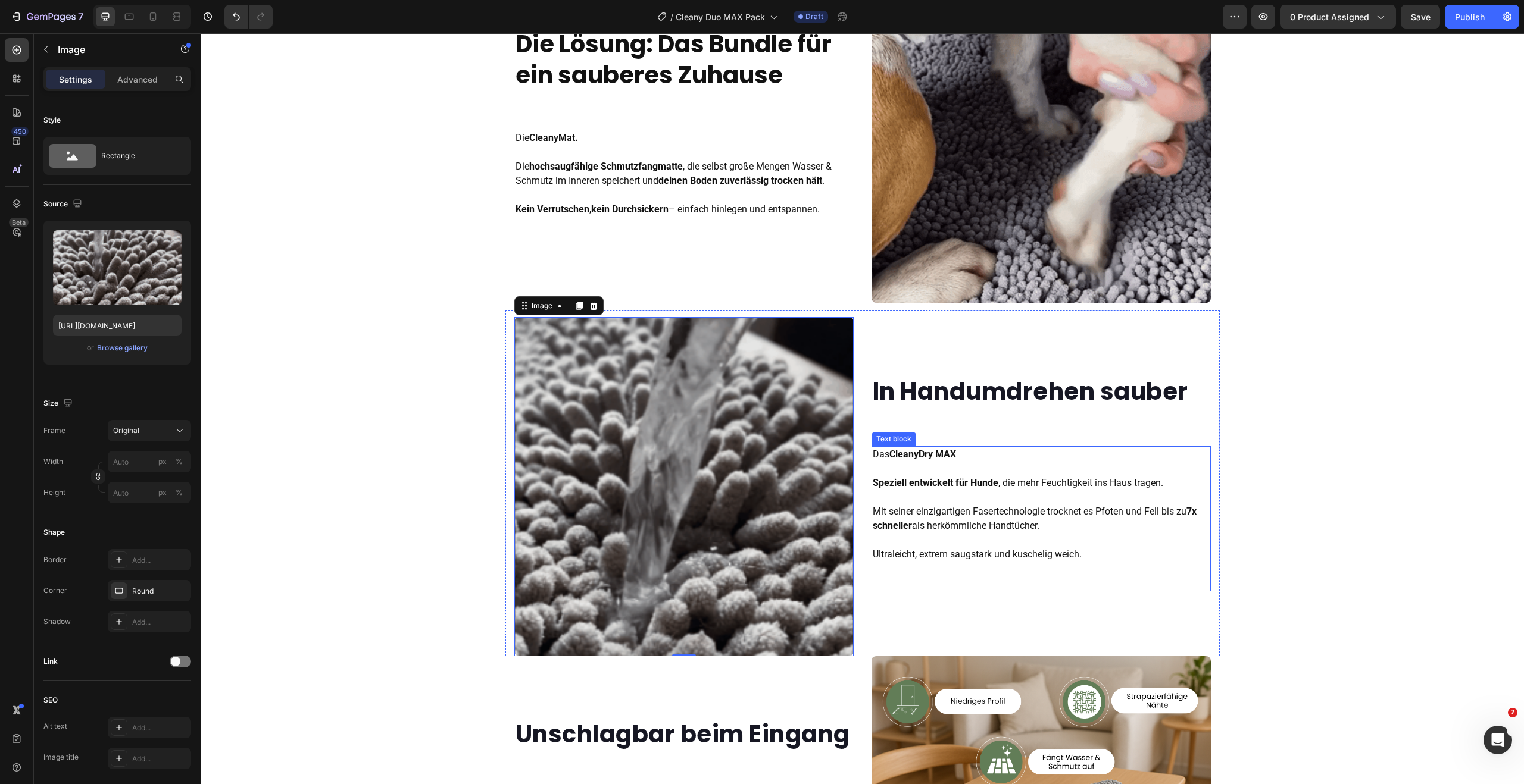
click at [1110, 513] on p "Das CleanyDry MAX Speziell entwickelt für Hunde , die mehr Feuchtigkeit ins Hau…" at bounding box center [1041, 504] width 337 height 114
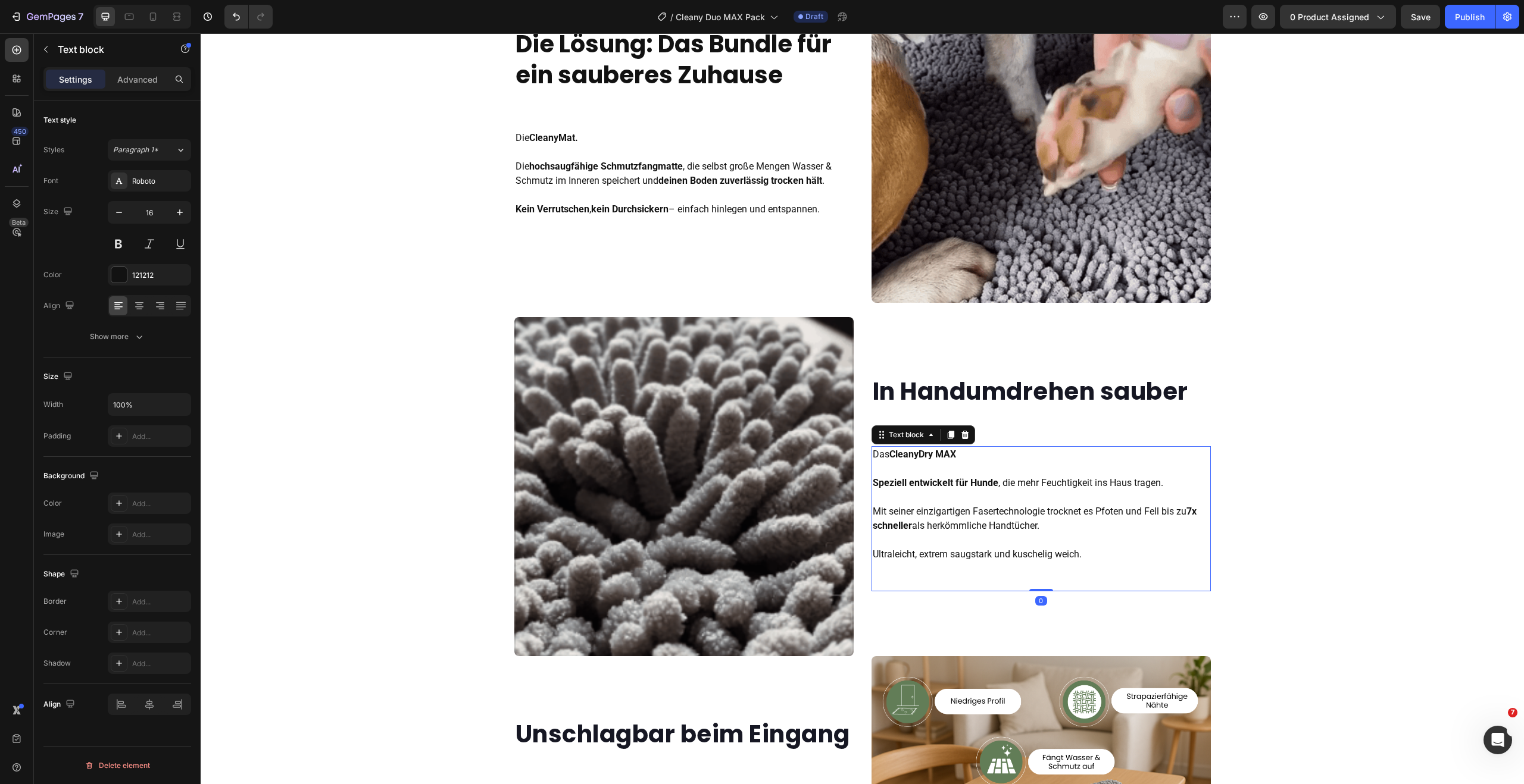
click at [1110, 513] on p "Das CleanyDry MAX Speziell entwickelt für Hunde , die mehr Feuchtigkeit ins Hau…" at bounding box center [1041, 504] width 337 height 114
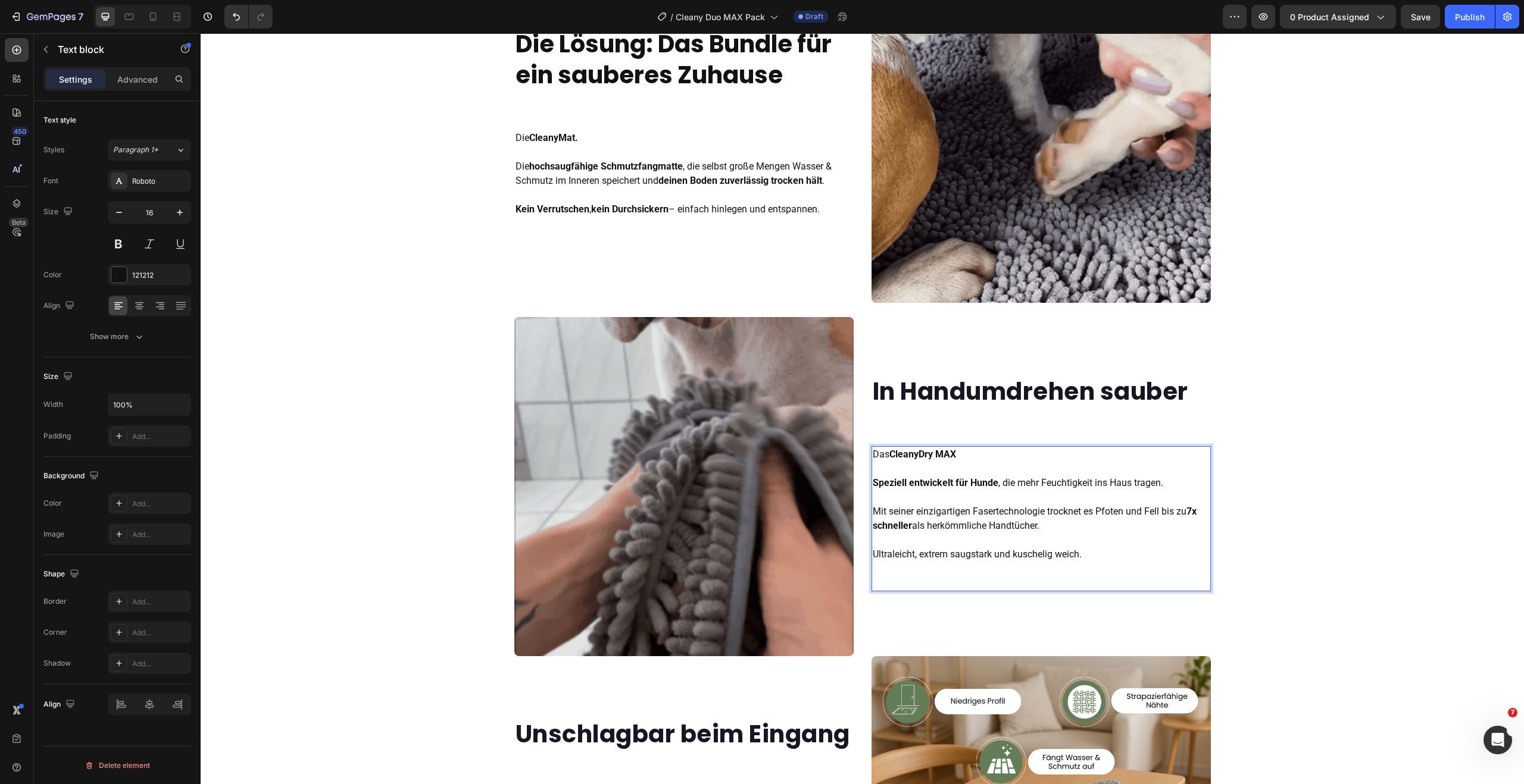
click at [1092, 513] on p "Das CleanyDry MAX Speziell entwickelt für Hunde , die mehr Feuchtigkeit ins Hau…" at bounding box center [1041, 504] width 337 height 114
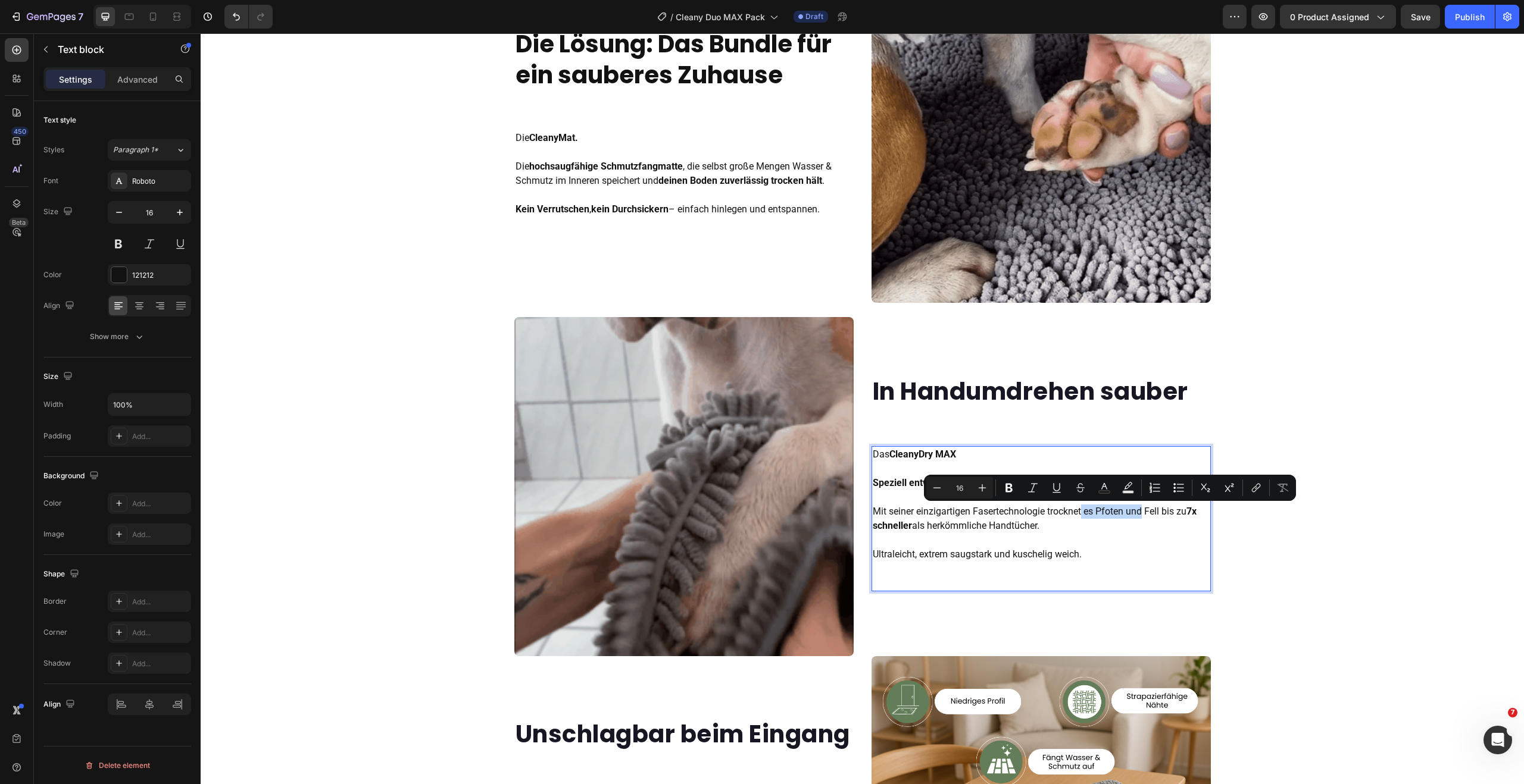
drag, startPoint x: 1080, startPoint y: 515, endPoint x: 1139, endPoint y: 516, distance: 59.0
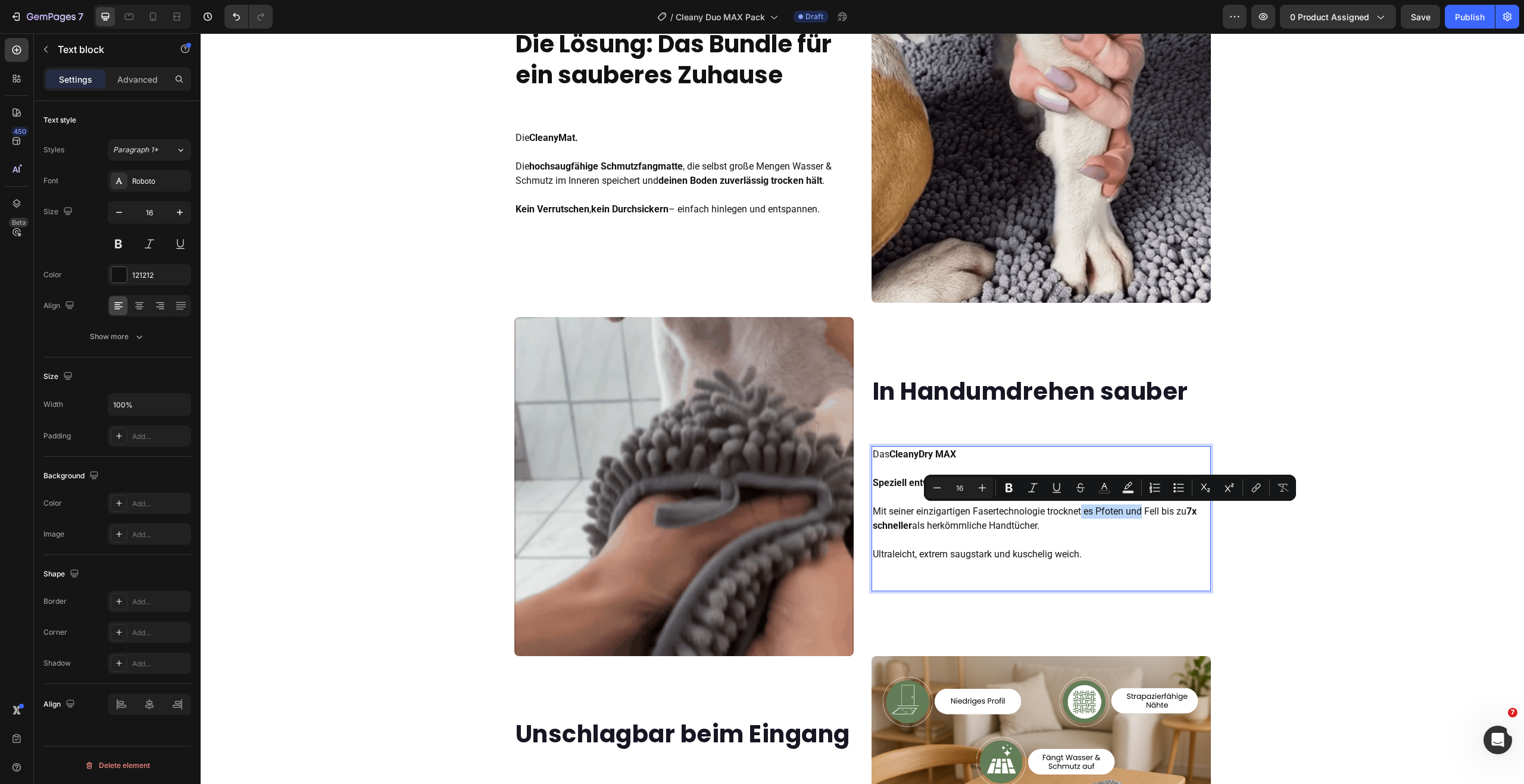
click at [1139, 516] on p "Das CleanyDry MAX Speziell entwickelt für Hunde , die mehr Feuchtigkeit ins Hau…" at bounding box center [1041, 504] width 337 height 114
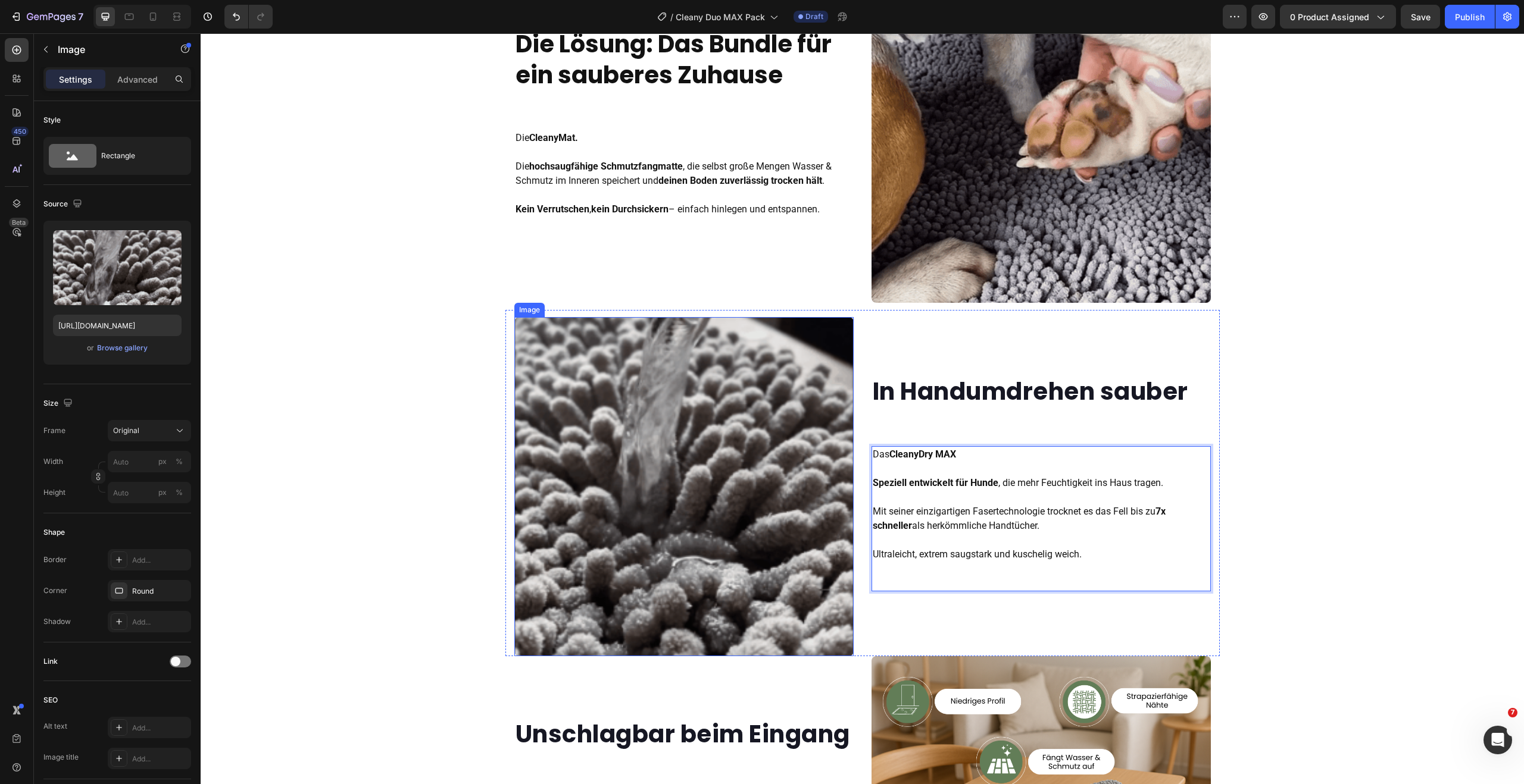
click at [662, 415] on img at bounding box center [684, 486] width 340 height 339
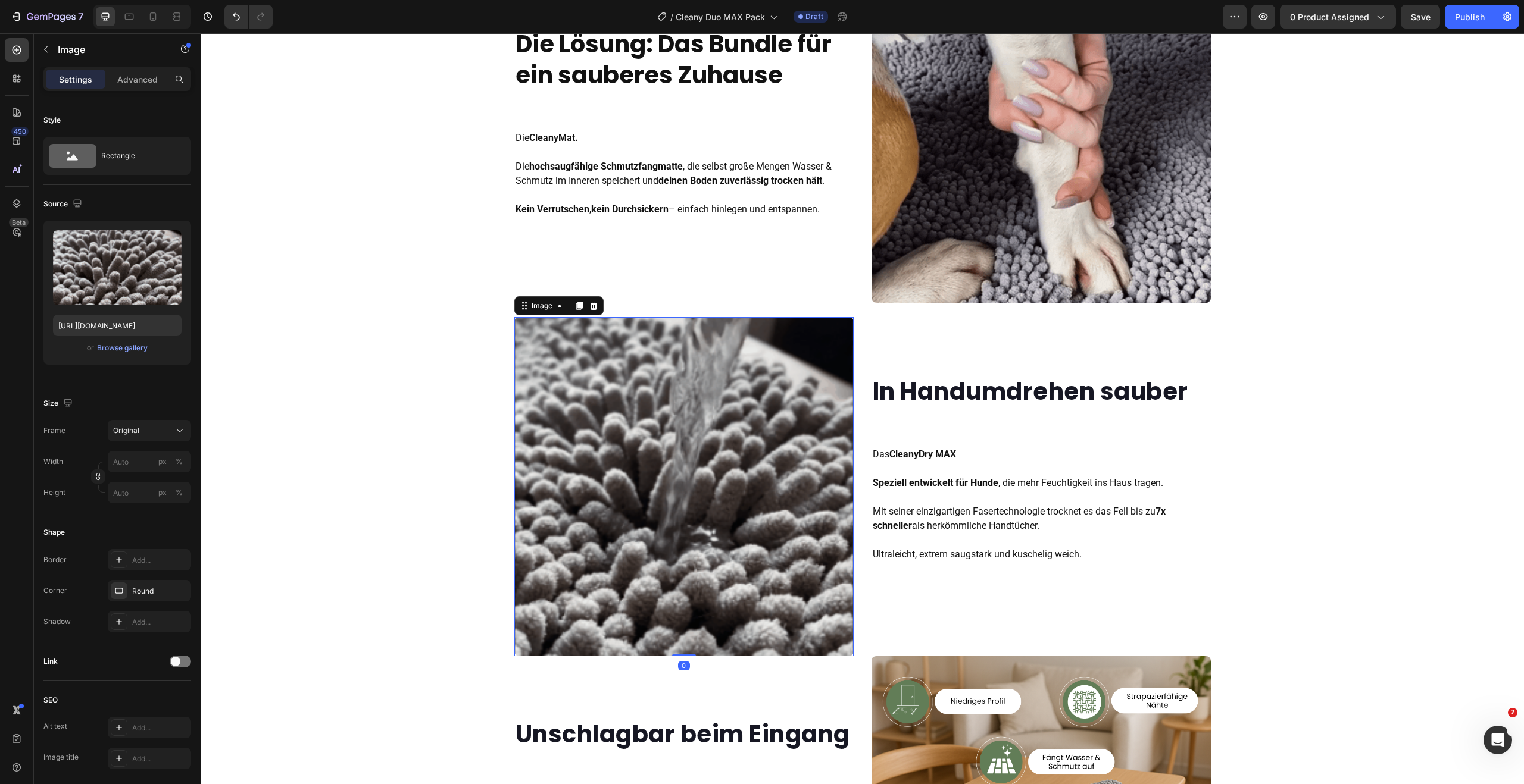
click at [596, 303] on div "Image" at bounding box center [559, 305] width 89 height 19
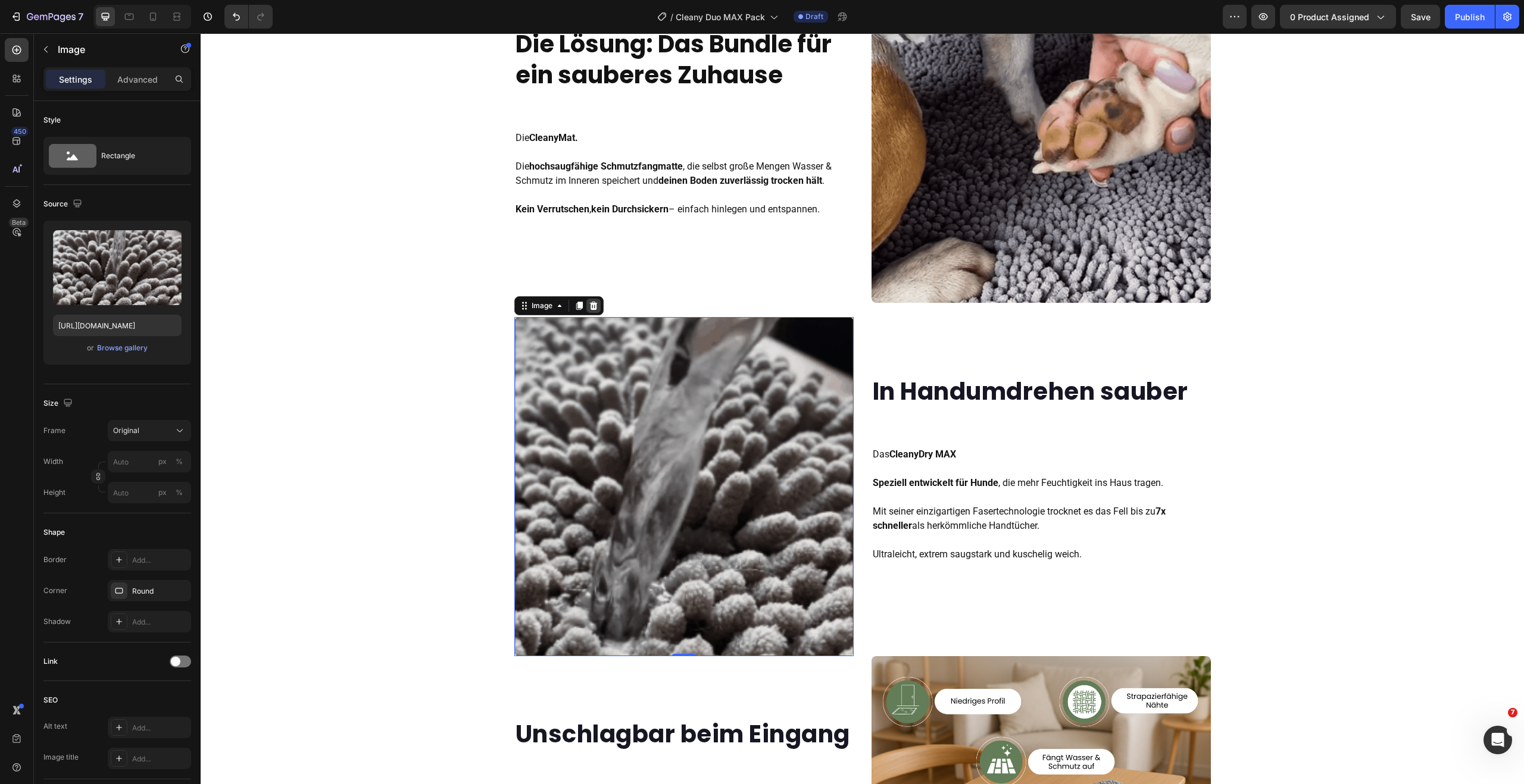
click at [591, 302] on icon at bounding box center [593, 305] width 10 height 10
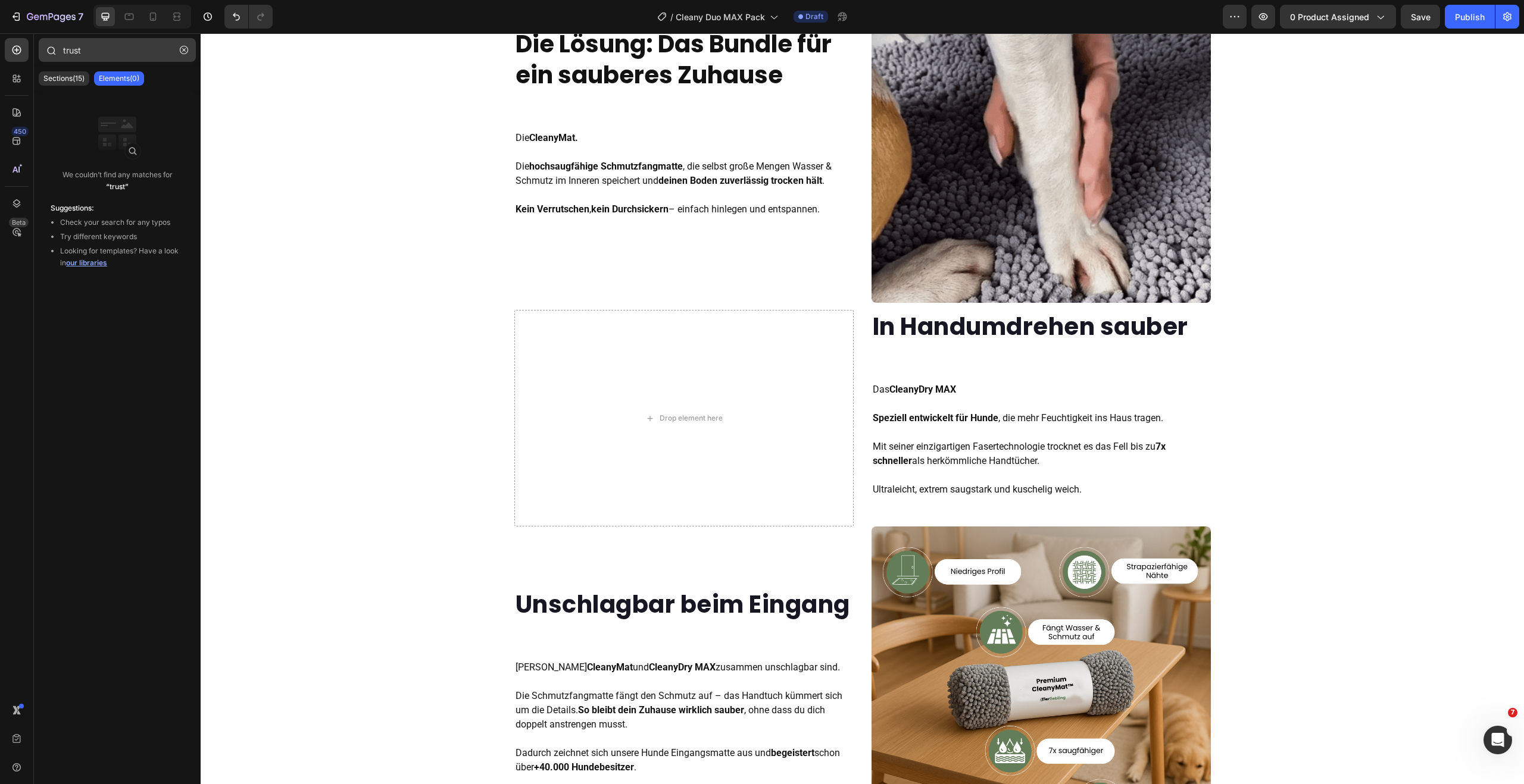
drag, startPoint x: 184, startPoint y: 48, endPoint x: 150, endPoint y: 49, distance: 34.0
click at [183, 48] on icon "button" at bounding box center [184, 50] width 8 height 8
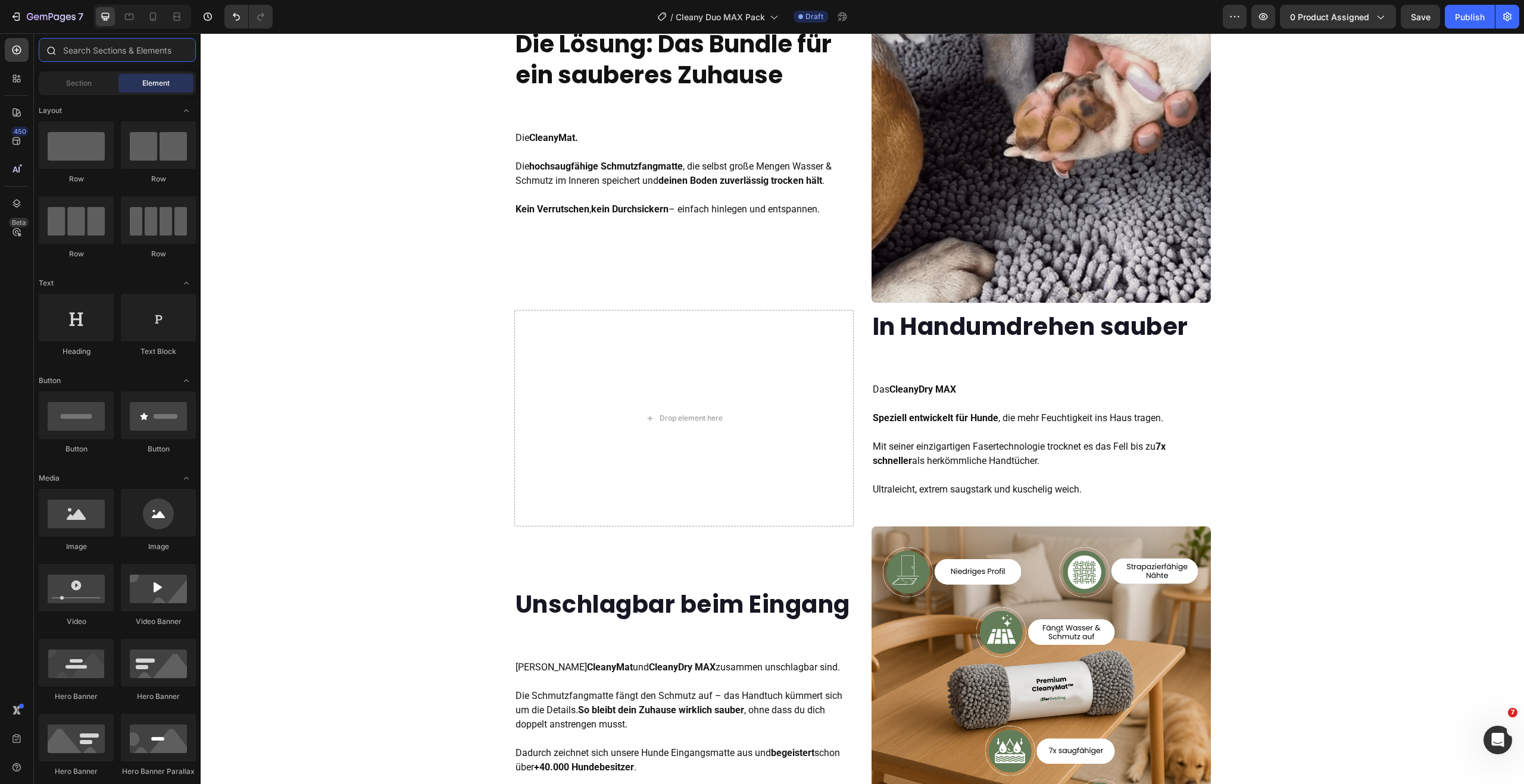
click at [129, 49] on input "text" at bounding box center [117, 49] width 157 height 23
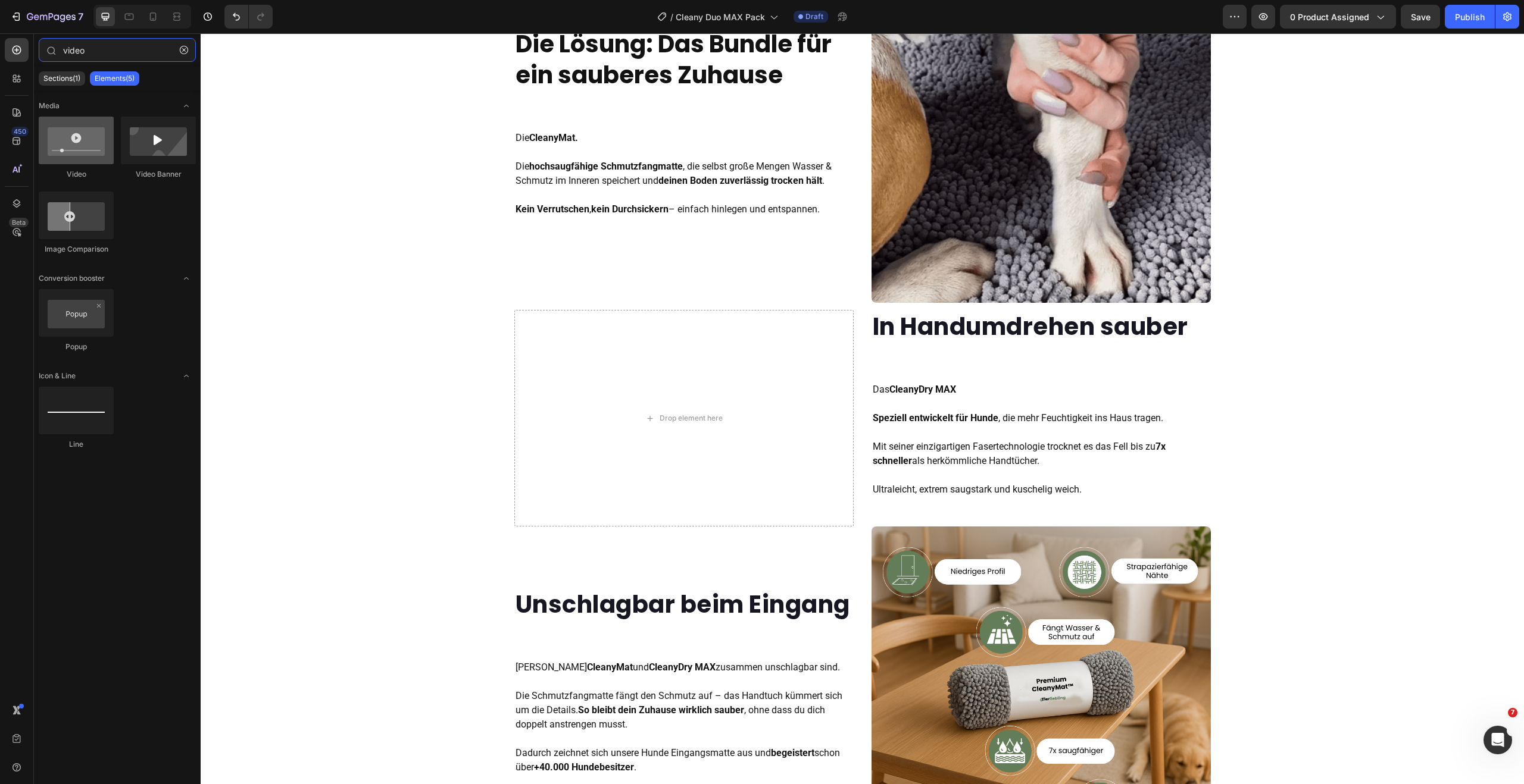
type input "video"
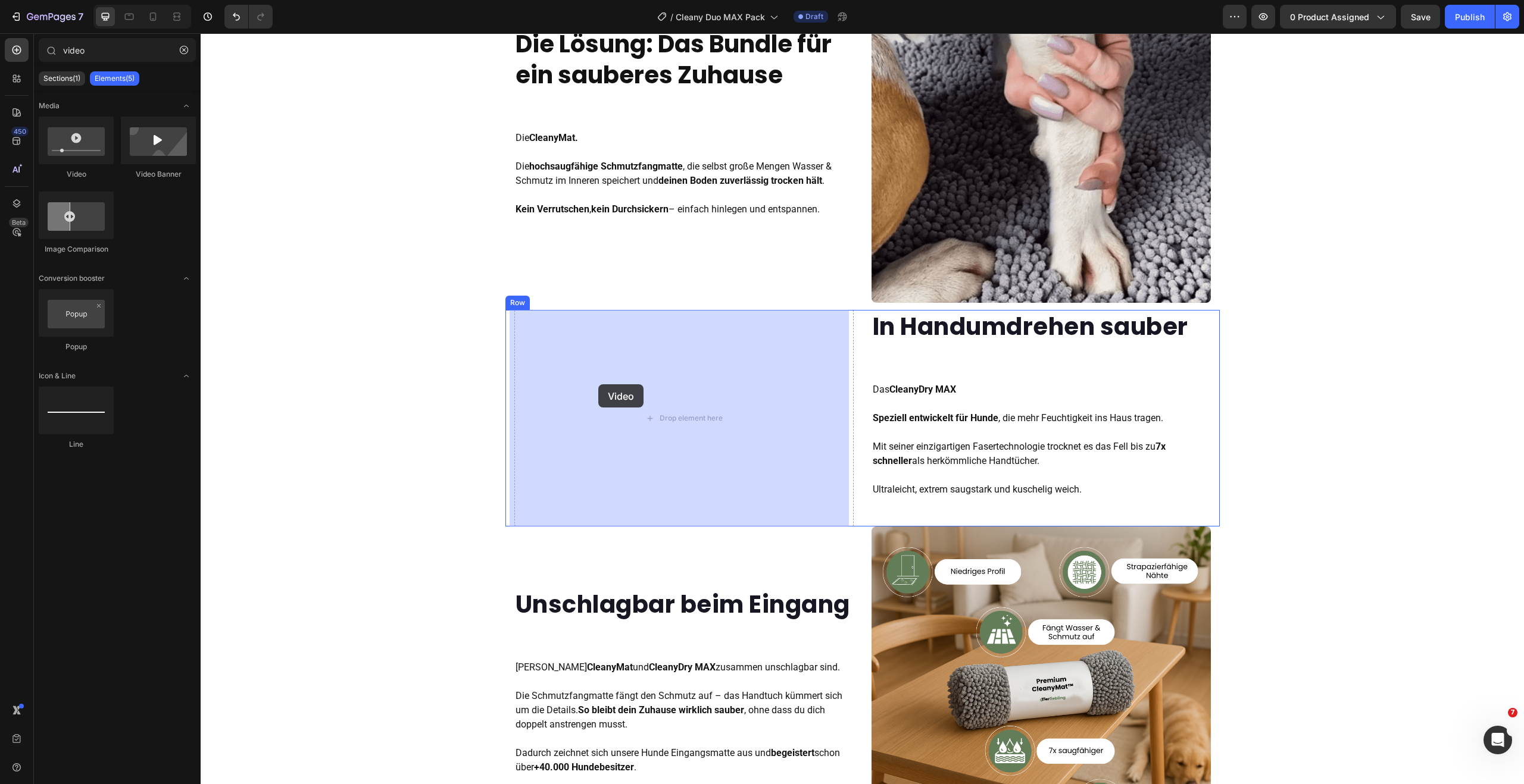
drag, startPoint x: 275, startPoint y: 180, endPoint x: 598, endPoint y: 384, distance: 382.0
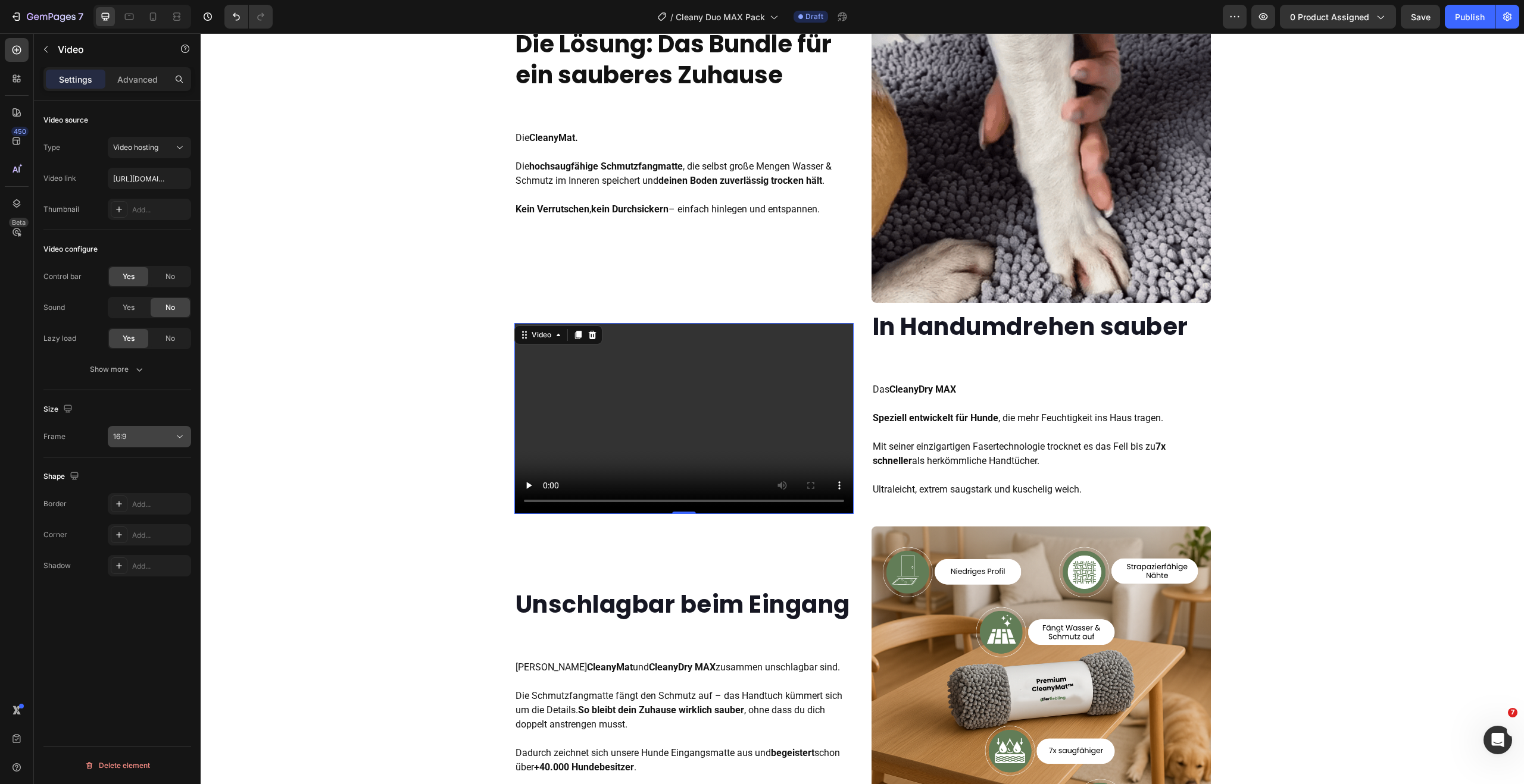
click at [143, 436] on div "16:9" at bounding box center [144, 437] width 61 height 11
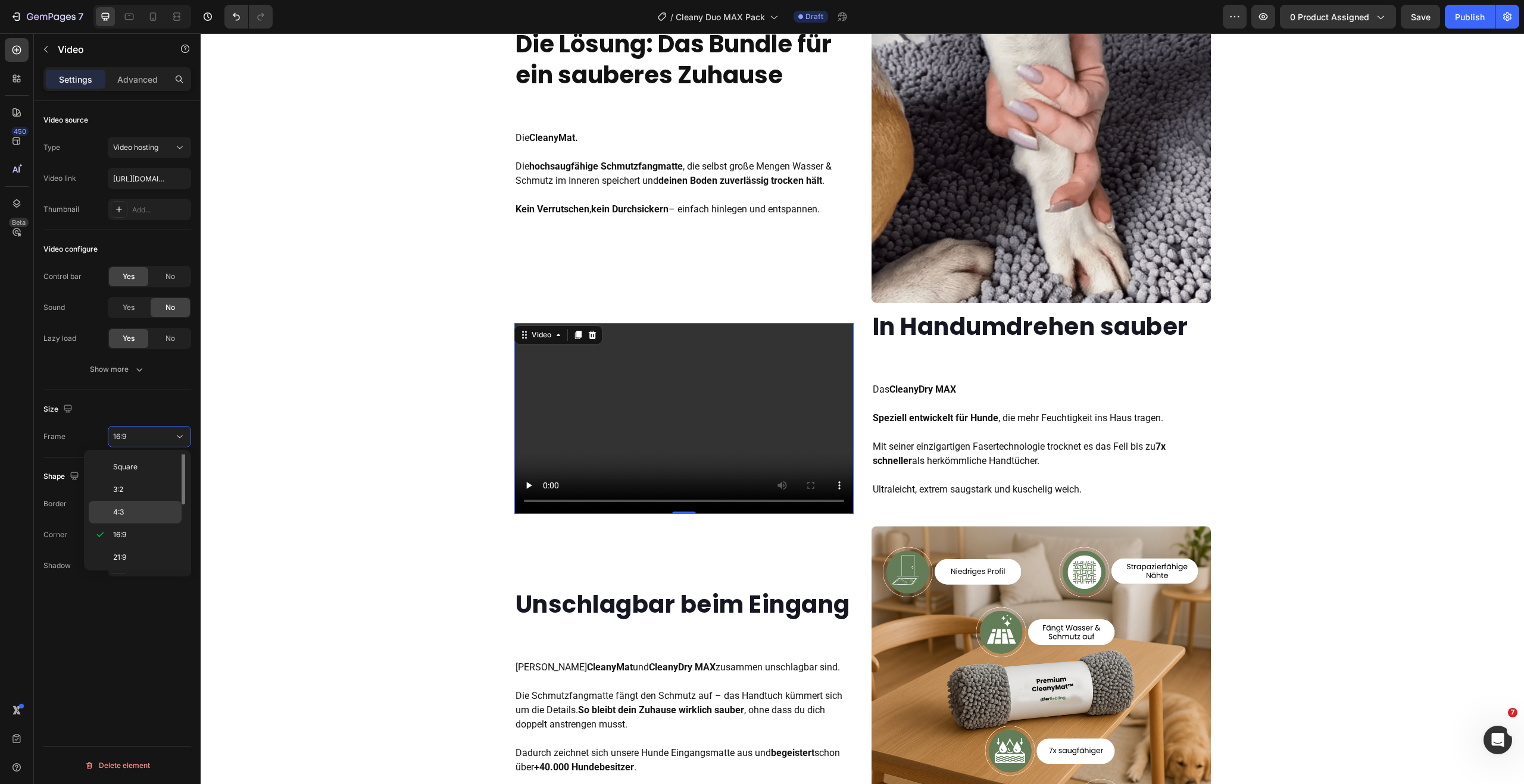
scroll to position [0, 0]
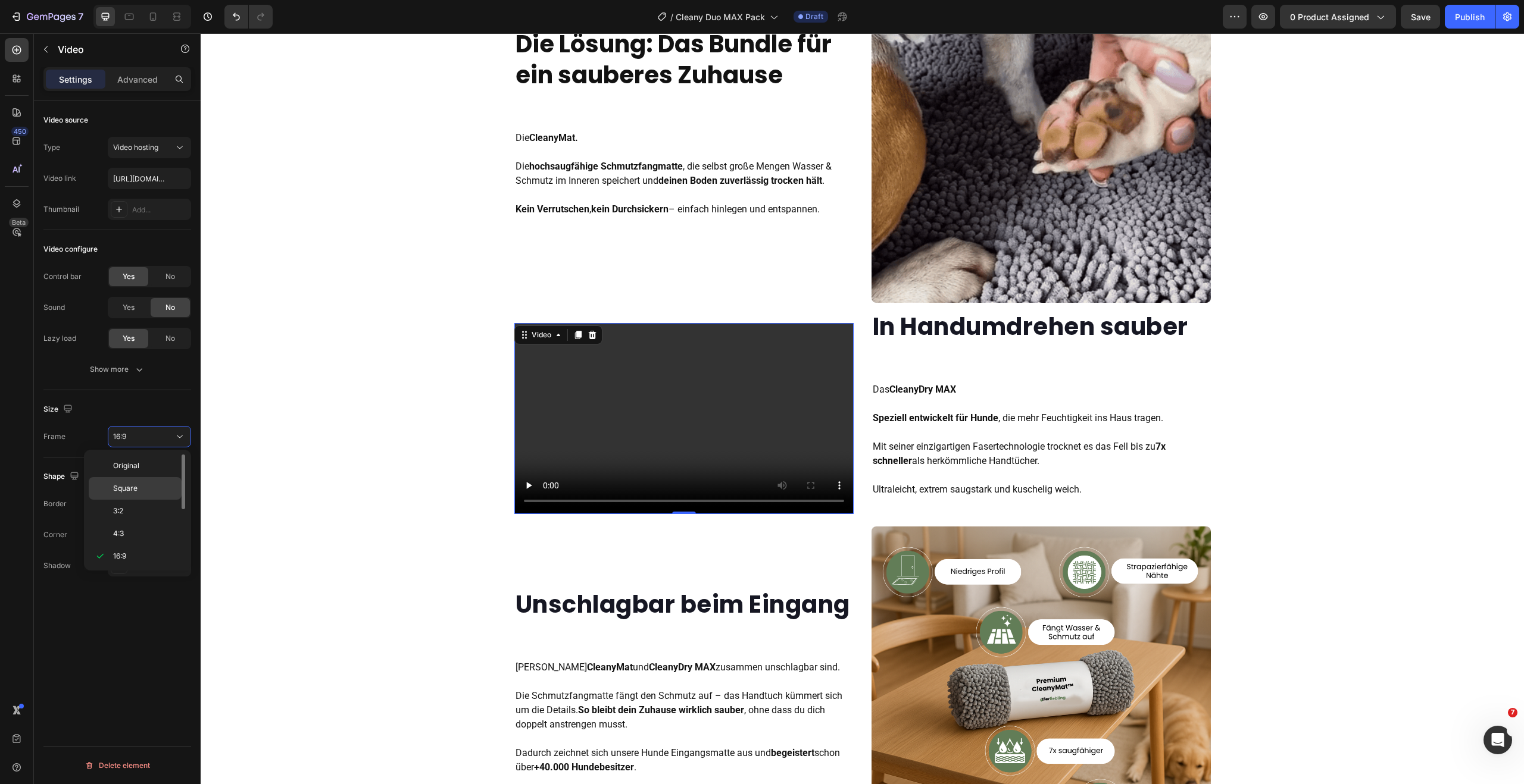
click at [144, 500] on div "Square" at bounding box center [135, 511] width 93 height 23
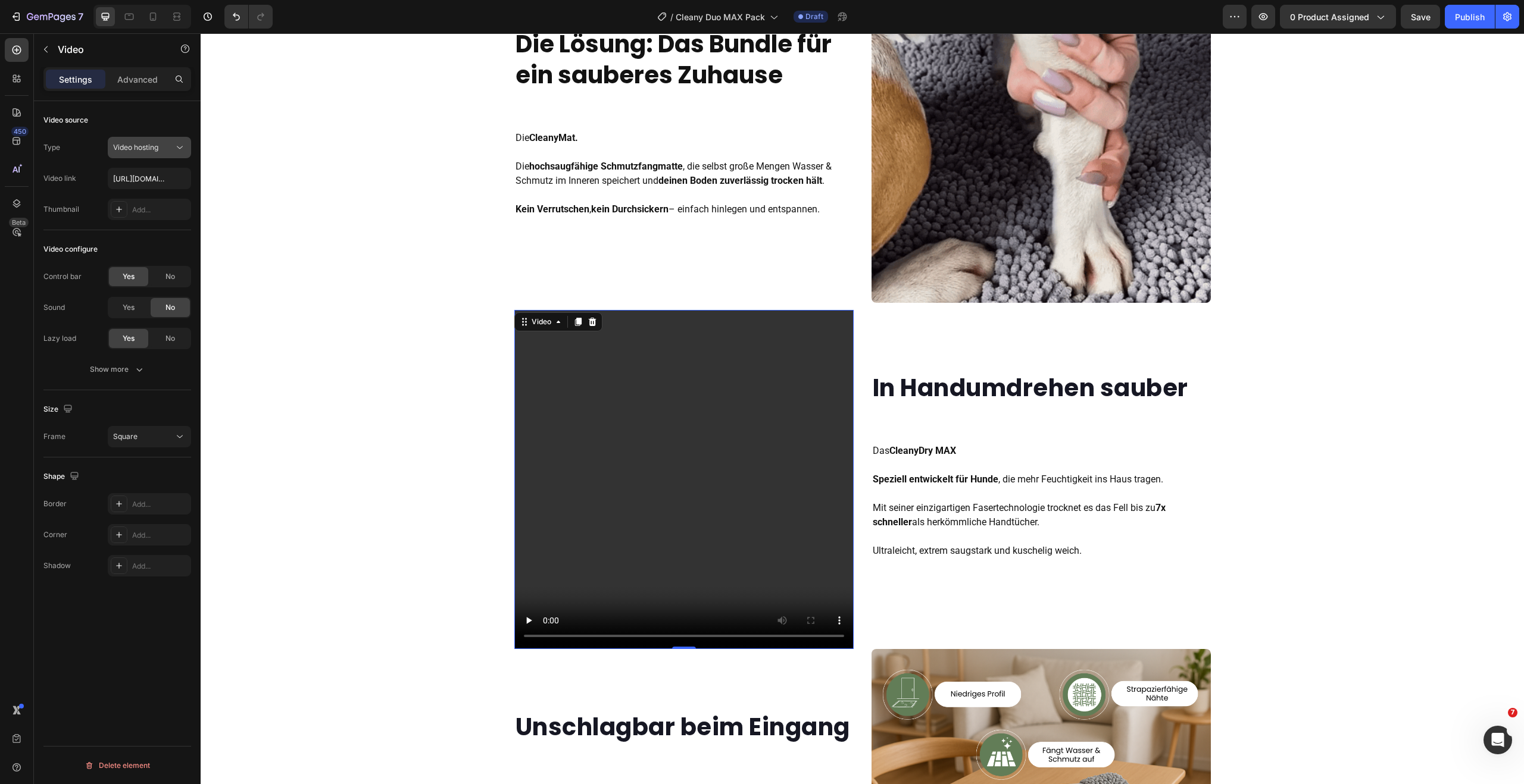
click at [150, 153] on button "Video hosting" at bounding box center [149, 147] width 83 height 21
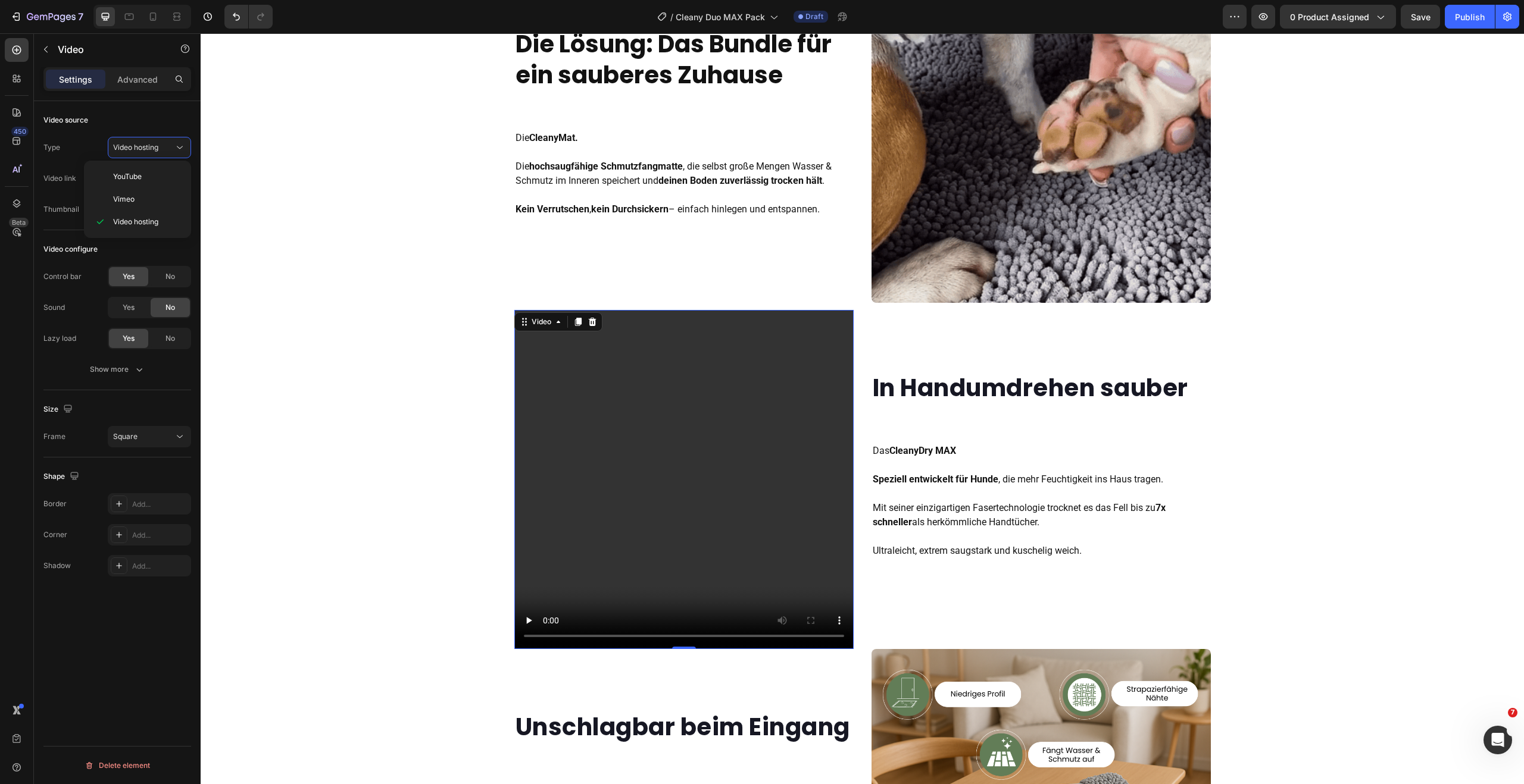
click at [146, 110] on div "Video source" at bounding box center [116, 119] width 147 height 19
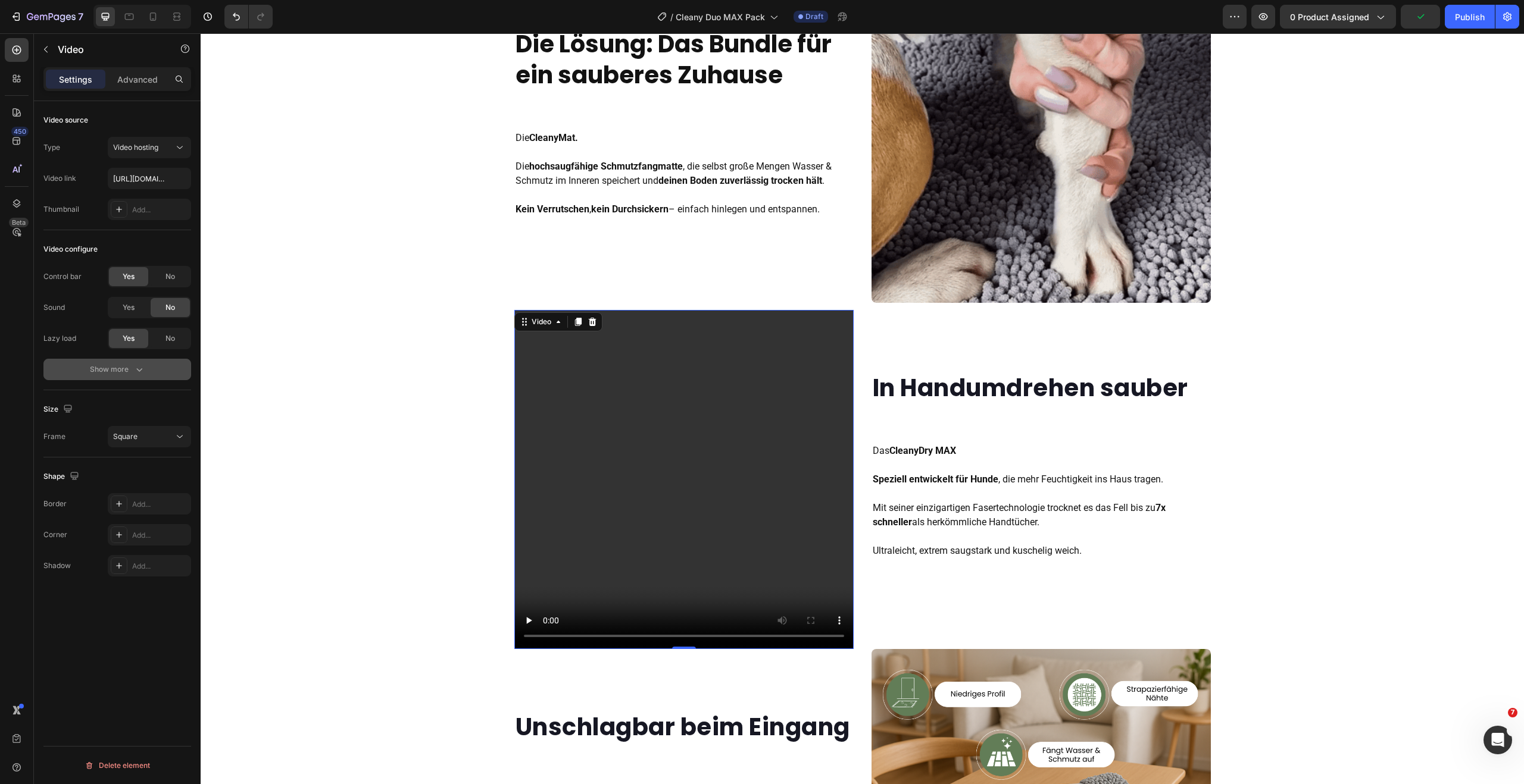
click at [133, 367] on icon "button" at bounding box center [139, 370] width 12 height 12
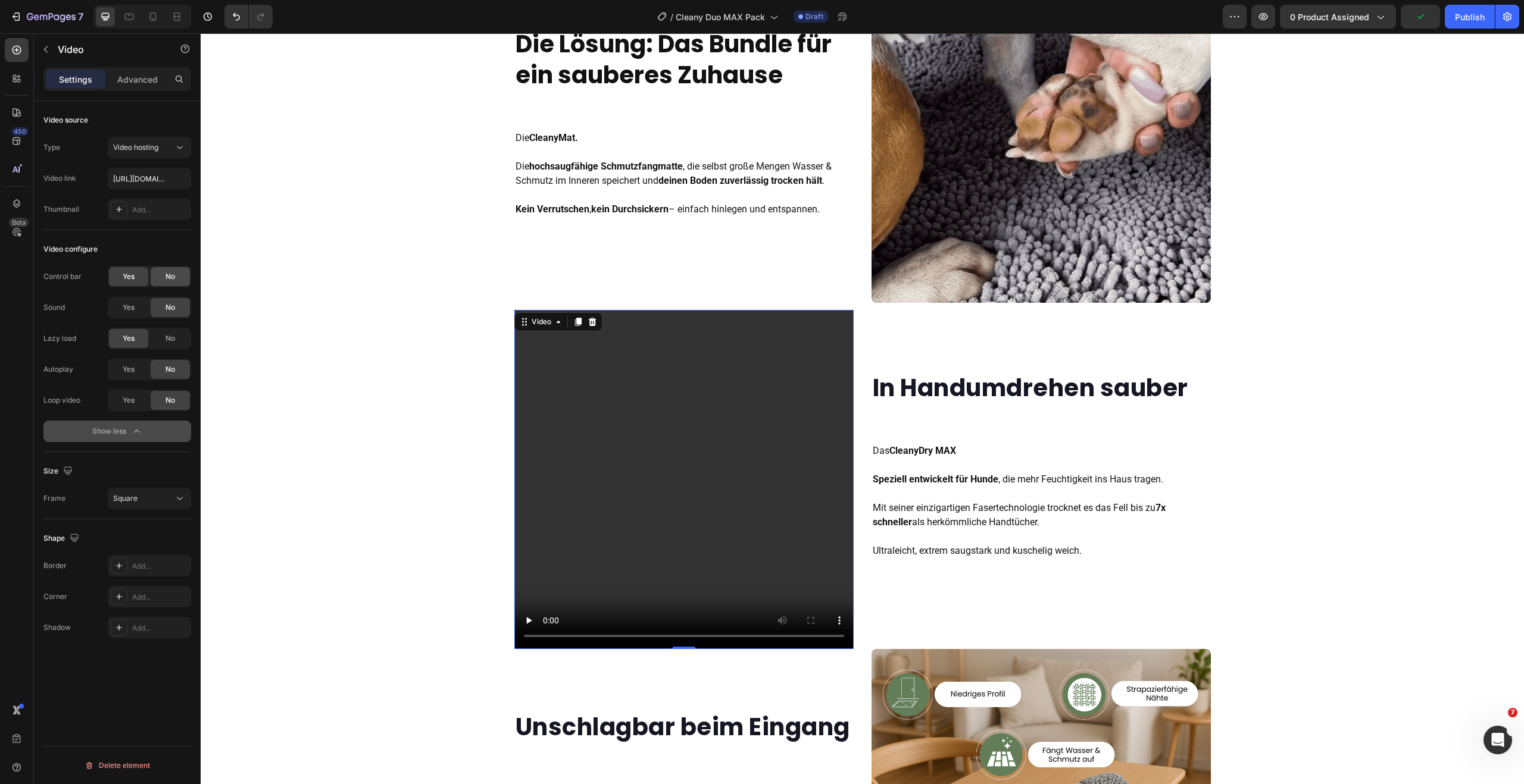
click at [174, 277] on span "No" at bounding box center [170, 277] width 10 height 11
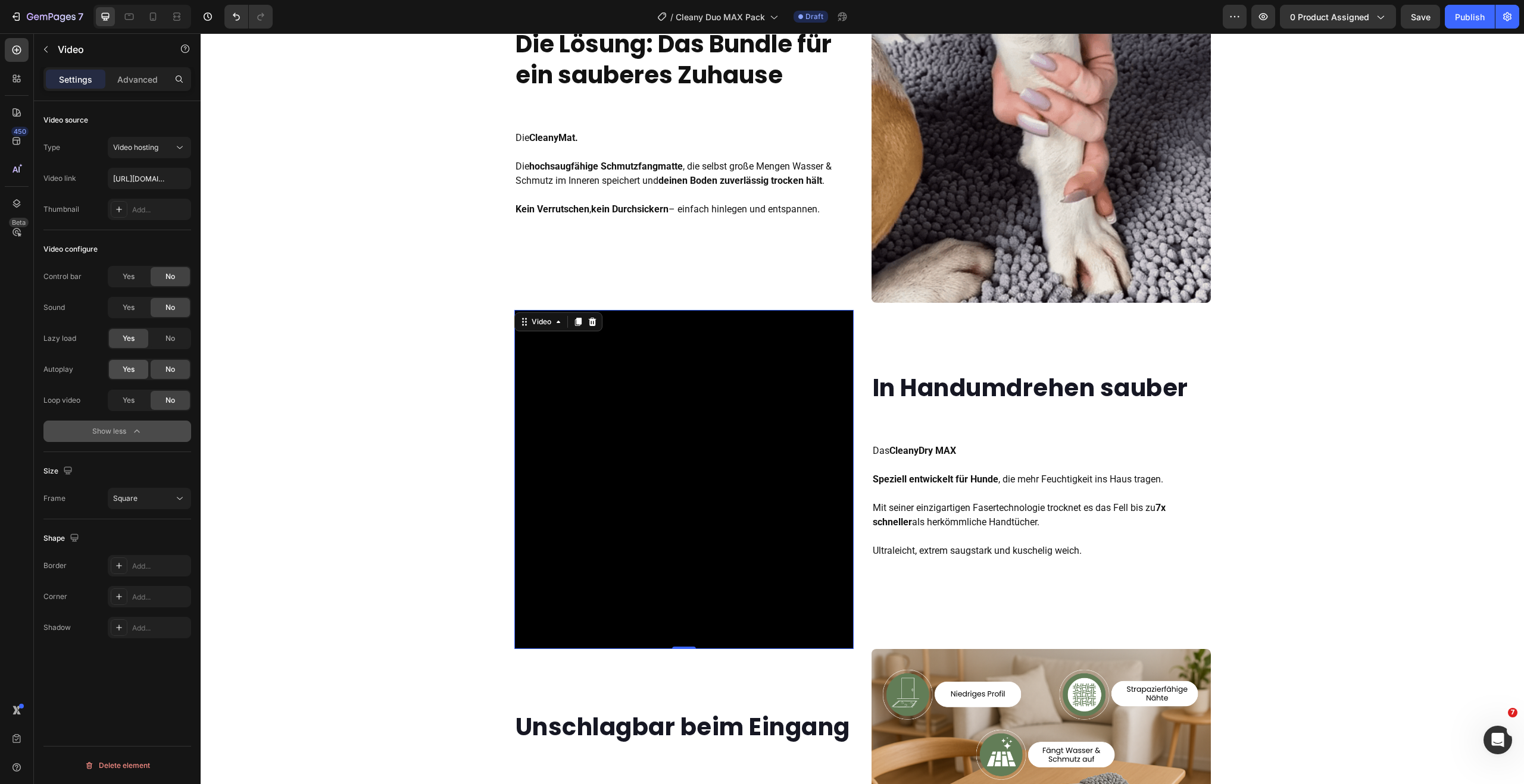
click at [131, 370] on span "Yes" at bounding box center [129, 370] width 12 height 11
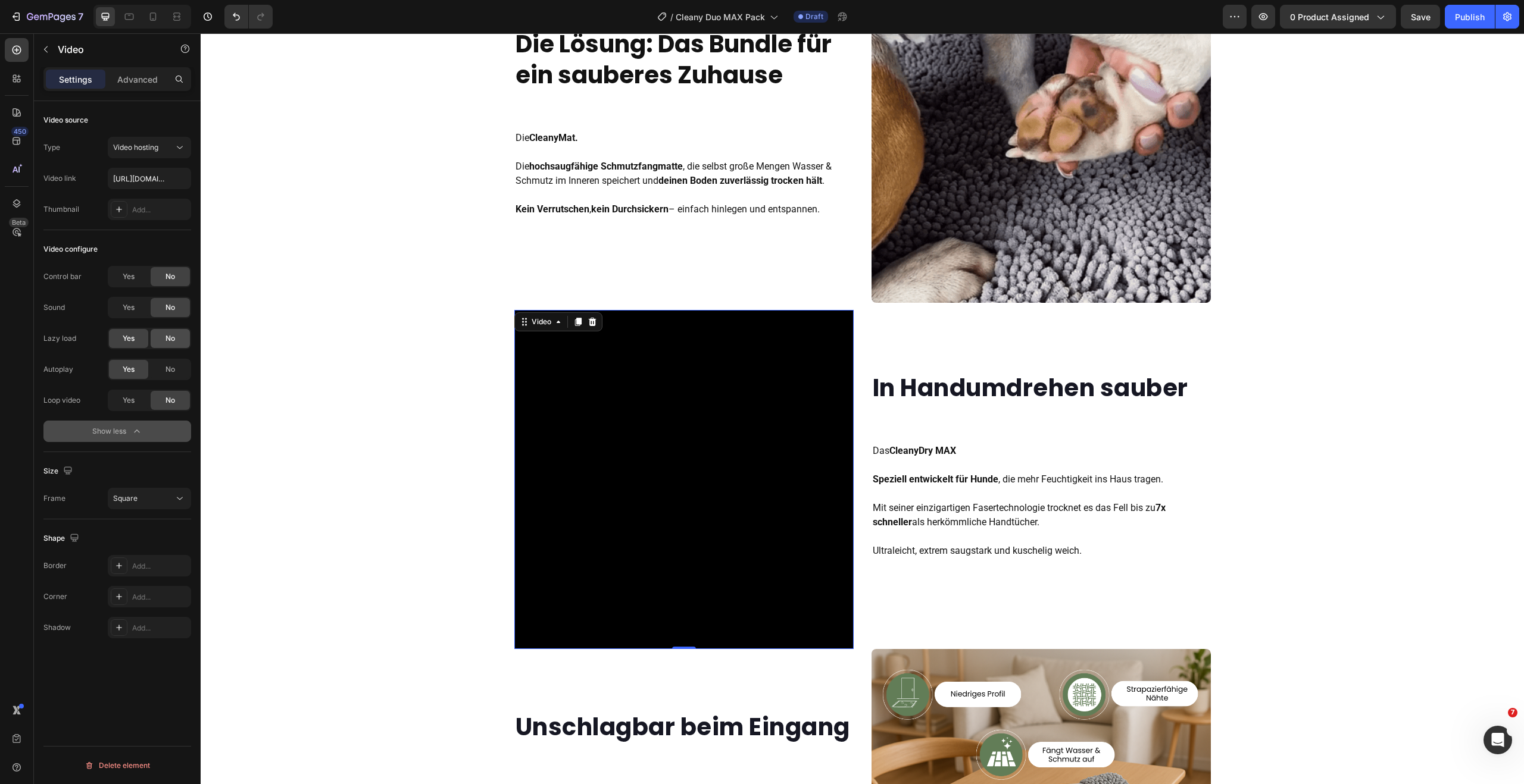
click at [166, 337] on span "No" at bounding box center [170, 339] width 10 height 11
click at [132, 401] on span "Yes" at bounding box center [129, 401] width 12 height 11
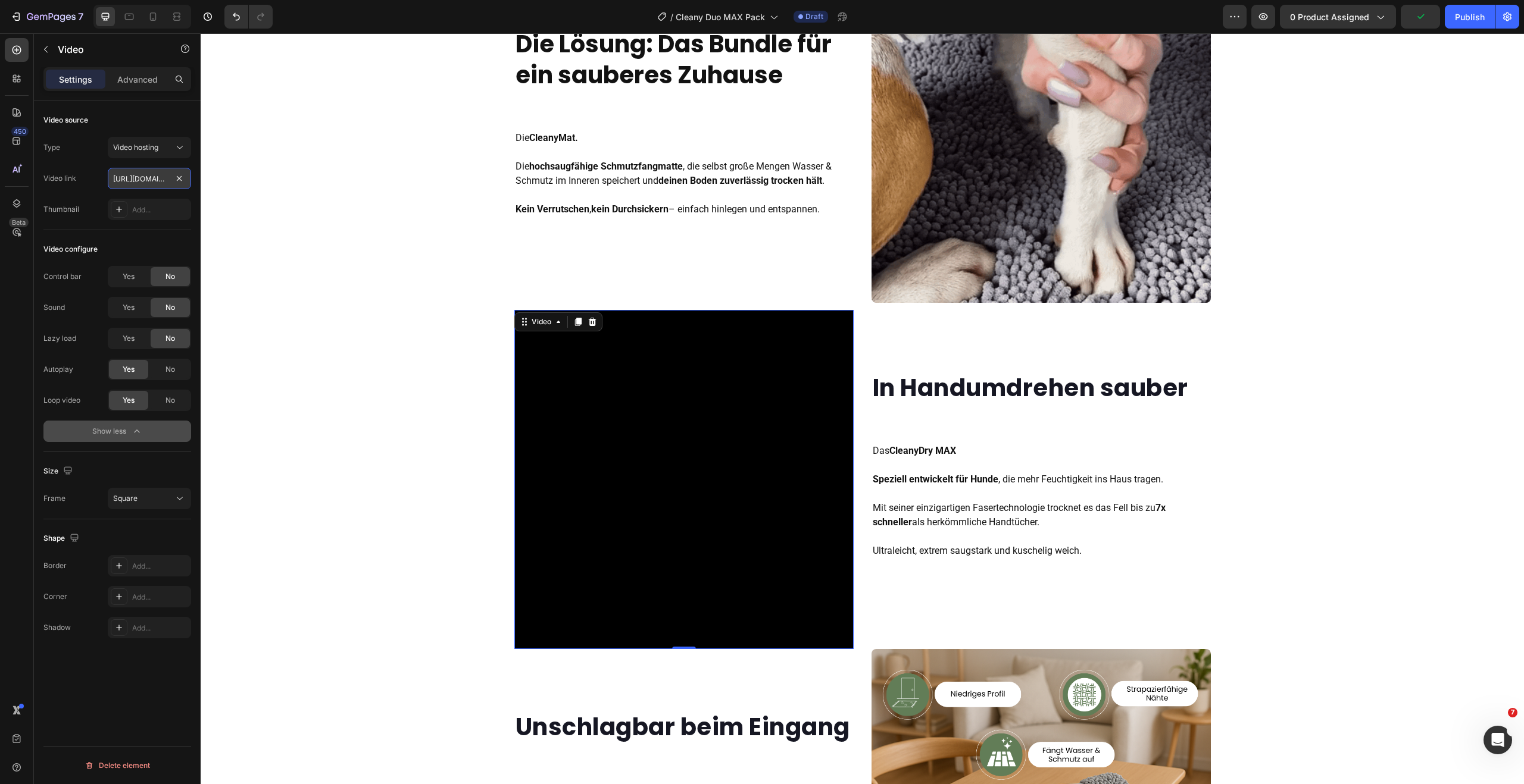
click at [142, 178] on input "https://cdn.shopify.com/videos/c/o/v/2cd3deb506b54b009063f7270ab5cf2e.mp4" at bounding box center [149, 178] width 83 height 21
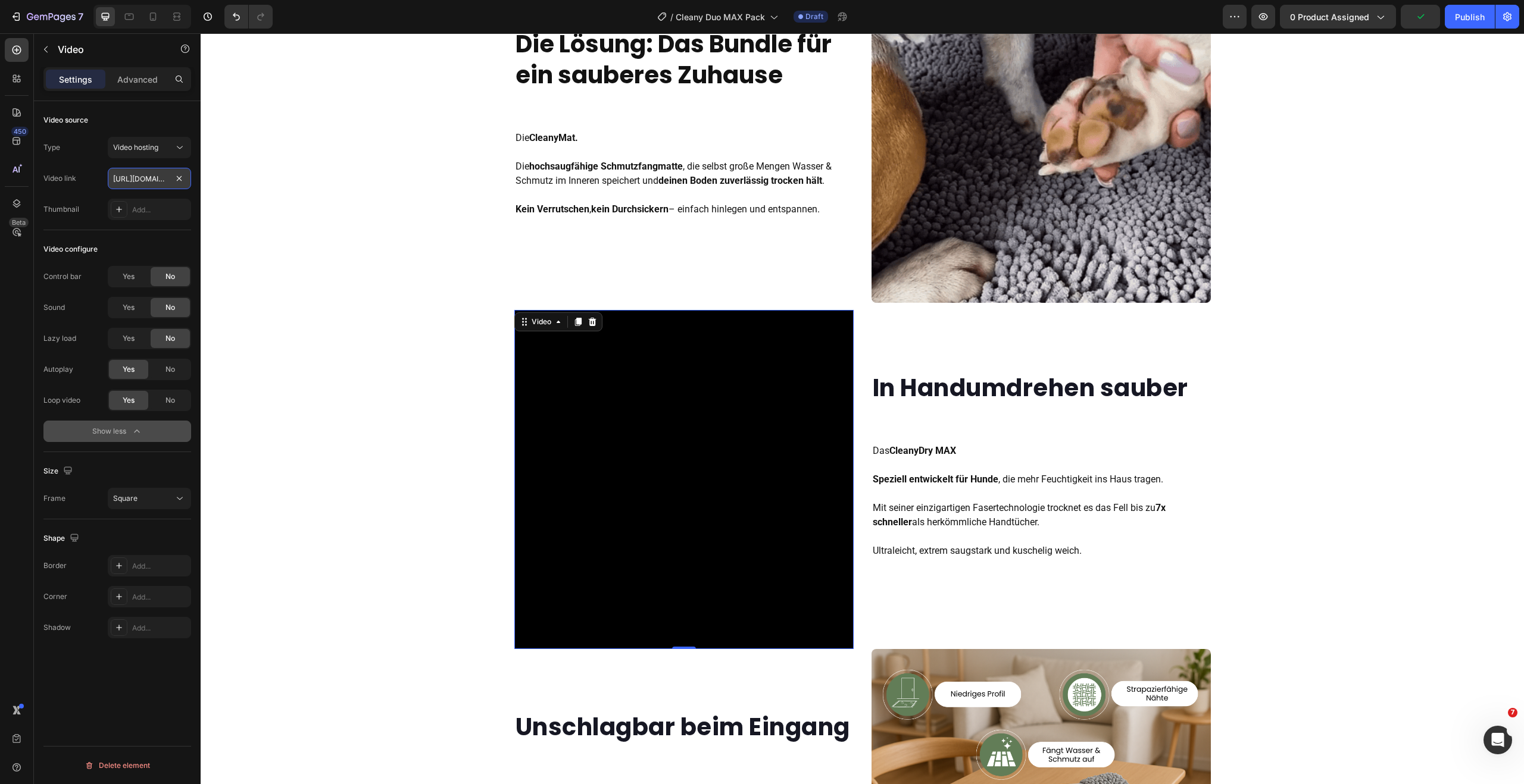
paste input "dffee1f47eb74019bd52c7ba6c39d7e3.mov"
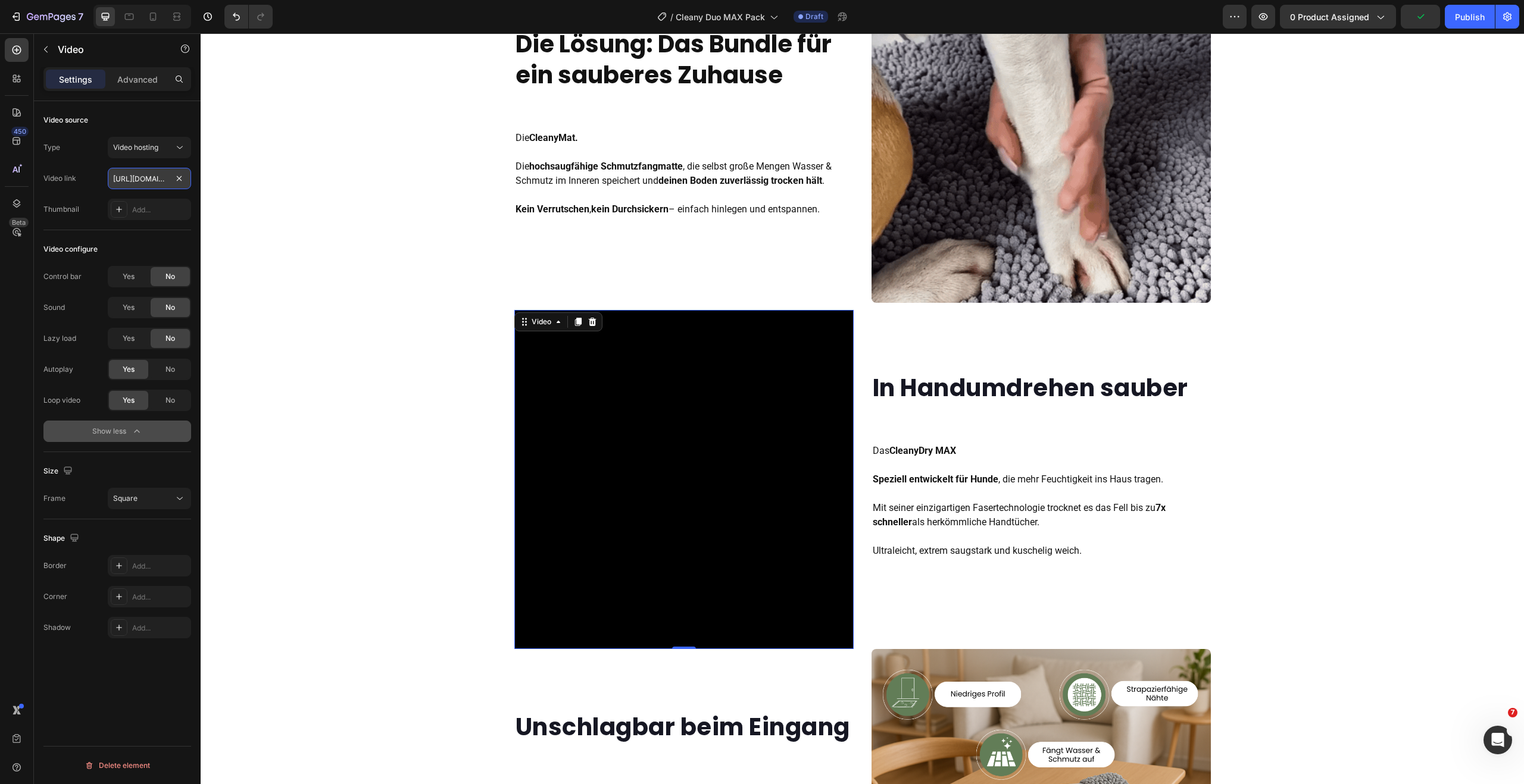
type input "https://cdn.shopify.com/videos/c/o/v/dffee1f47eb74019bd52c7ba6c39d7e3.mov"
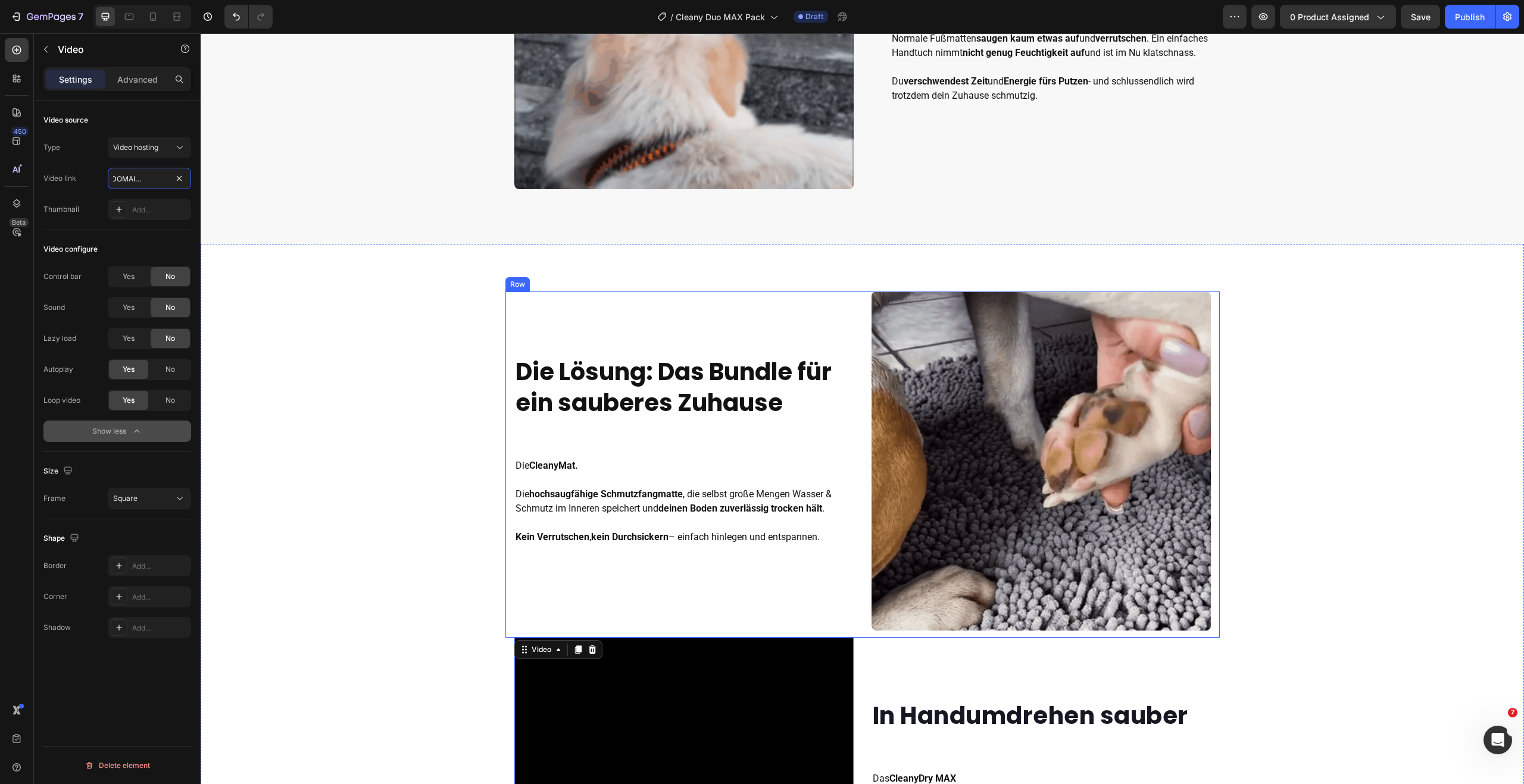
scroll to position [793, 0]
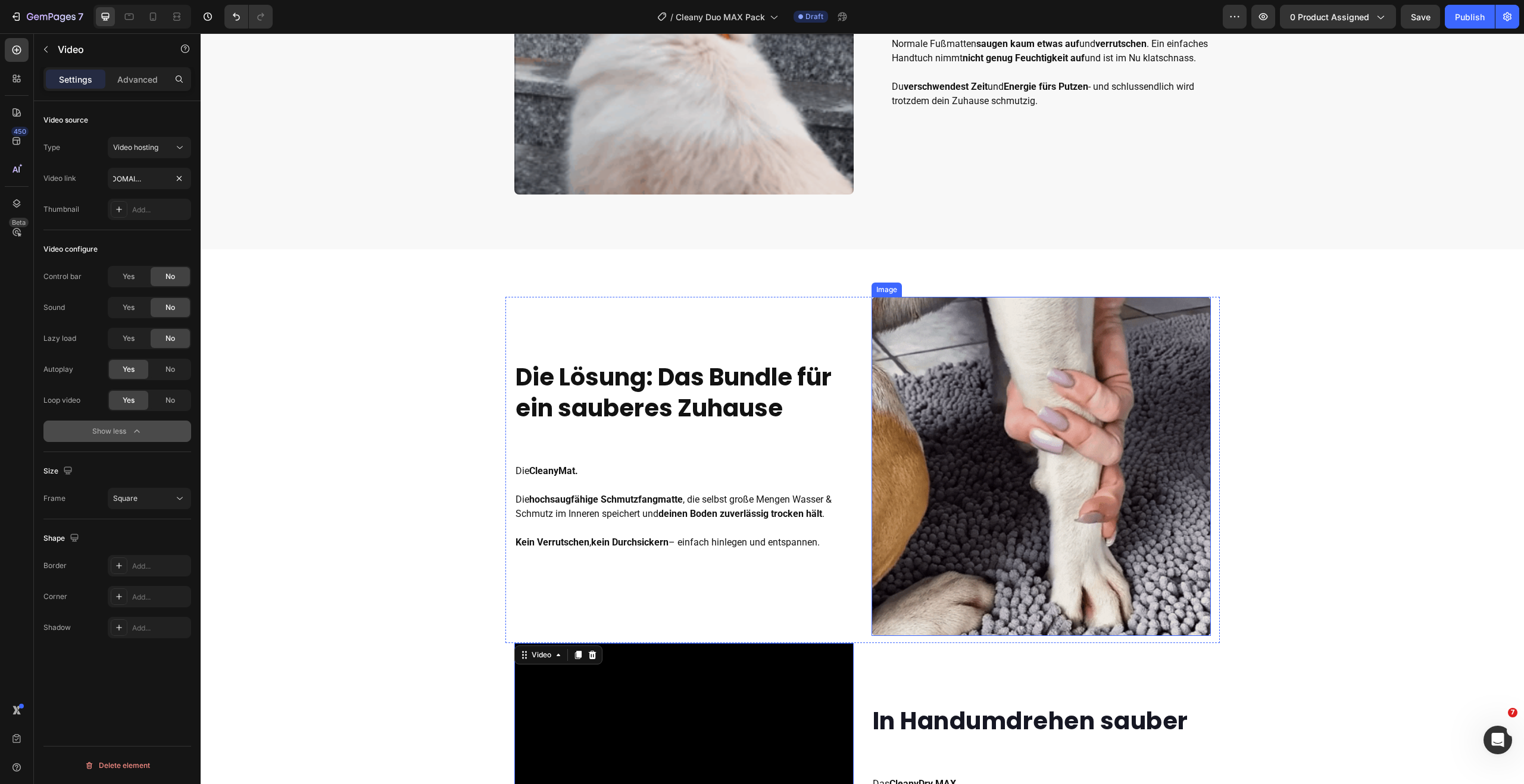
click at [1068, 420] on img at bounding box center [1041, 466] width 340 height 339
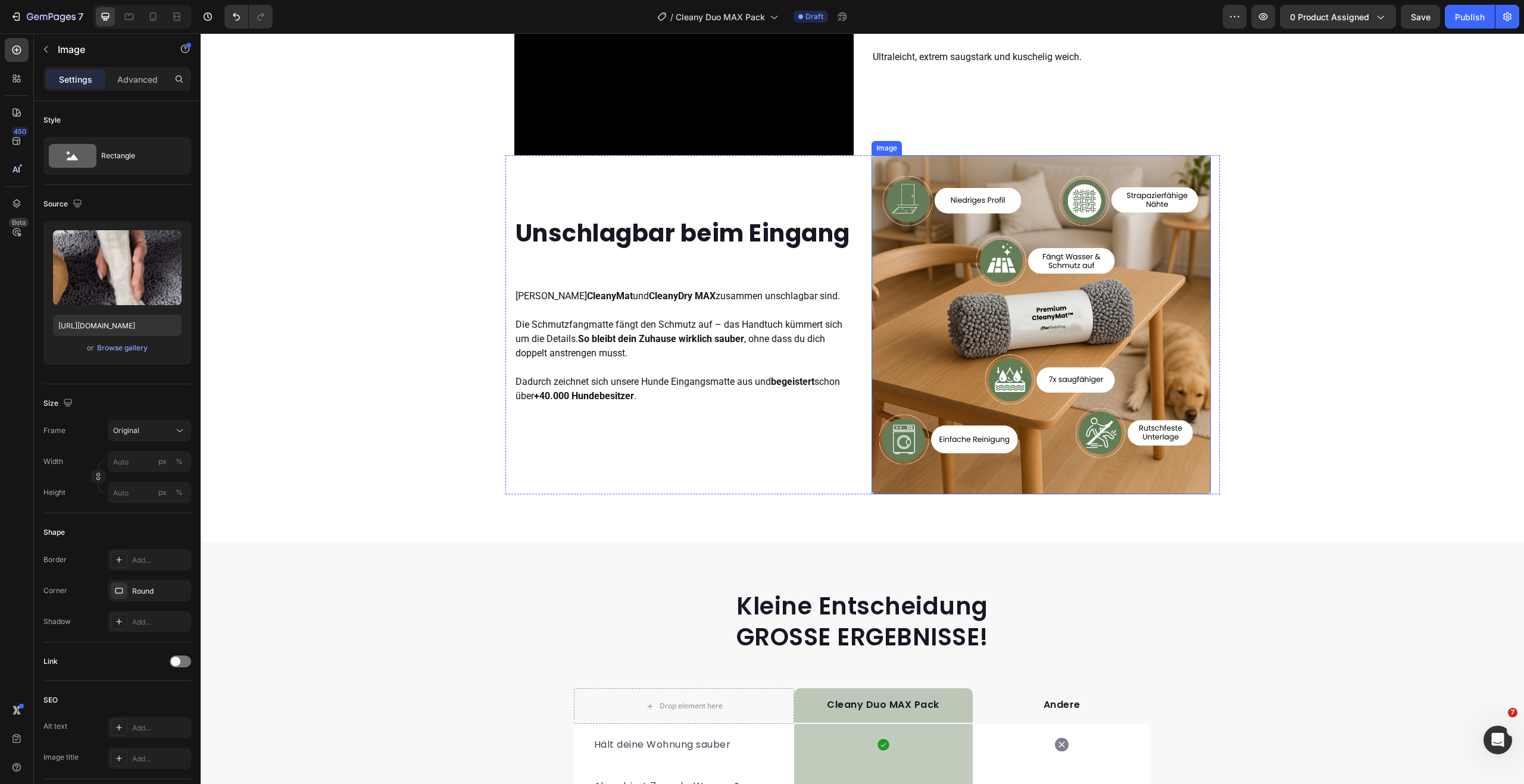
scroll to position [1621, 0]
click at [954, 192] on img at bounding box center [1041, 324] width 340 height 339
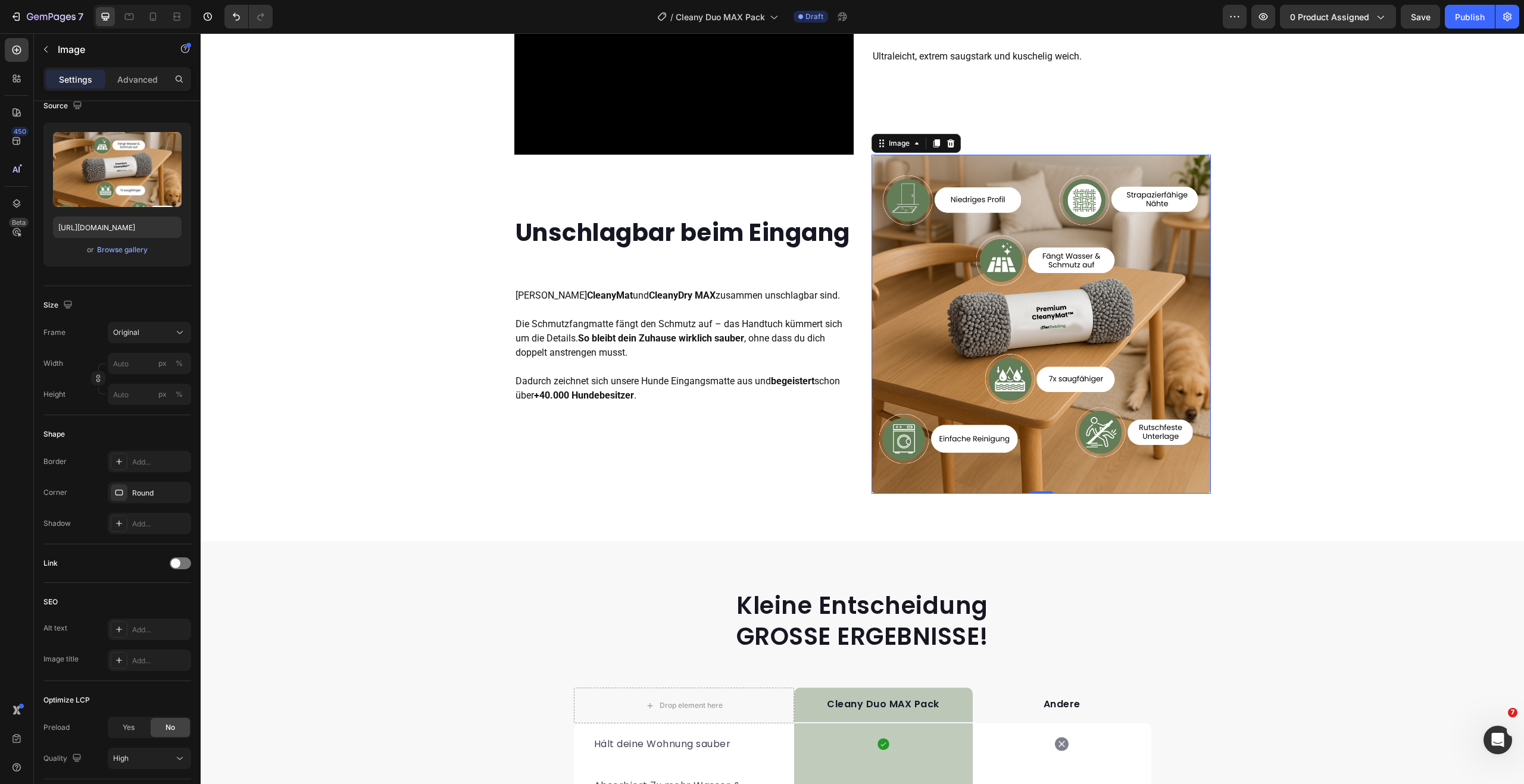
click at [976, 331] on img at bounding box center [1041, 324] width 340 height 339
click at [114, 247] on div "Browse gallery" at bounding box center [122, 249] width 51 height 11
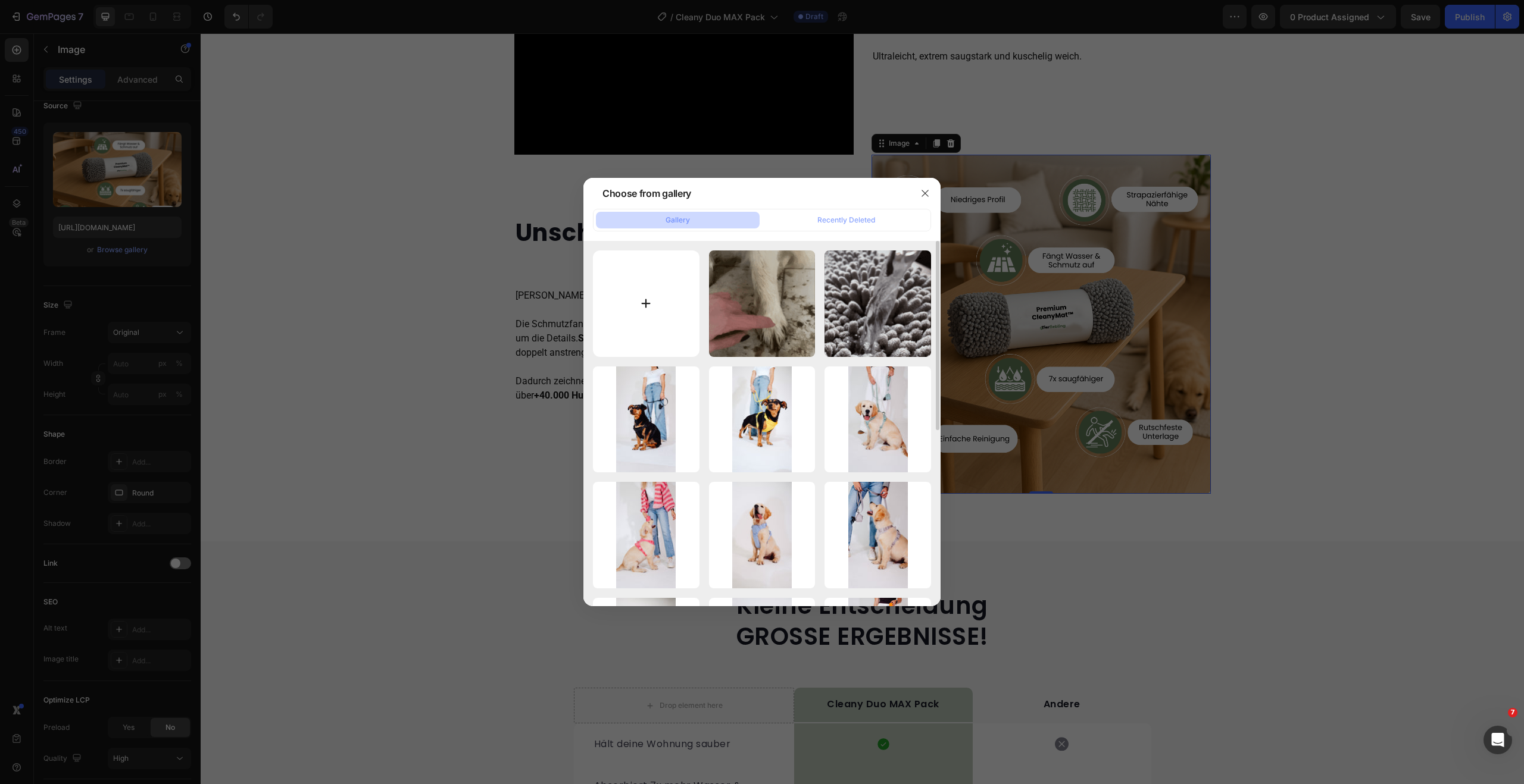
click at [650, 294] on input "file" at bounding box center [646, 303] width 107 height 107
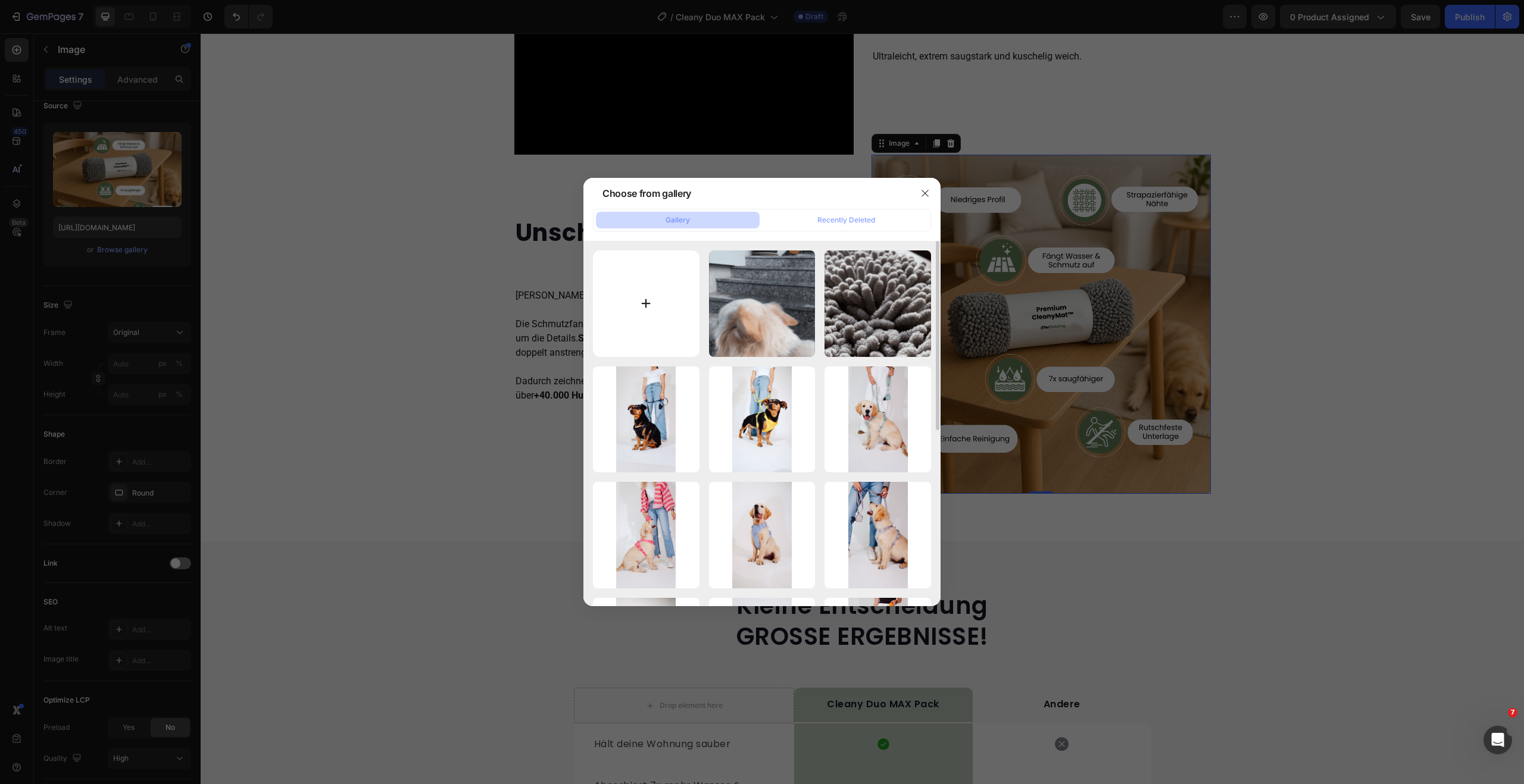
type input "C:\fakepath\Cleany Duo Pack.png"
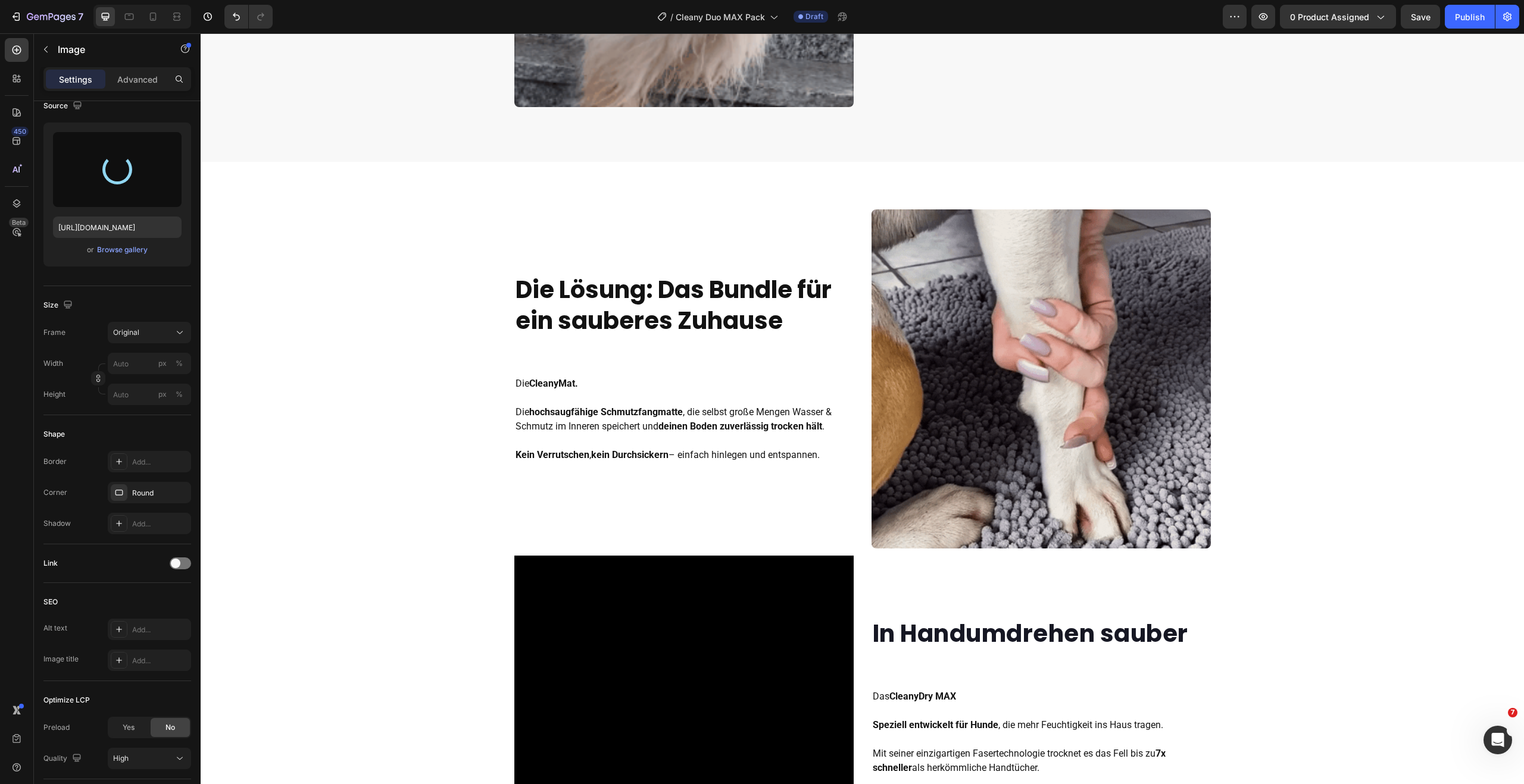
scroll to position [890, 0]
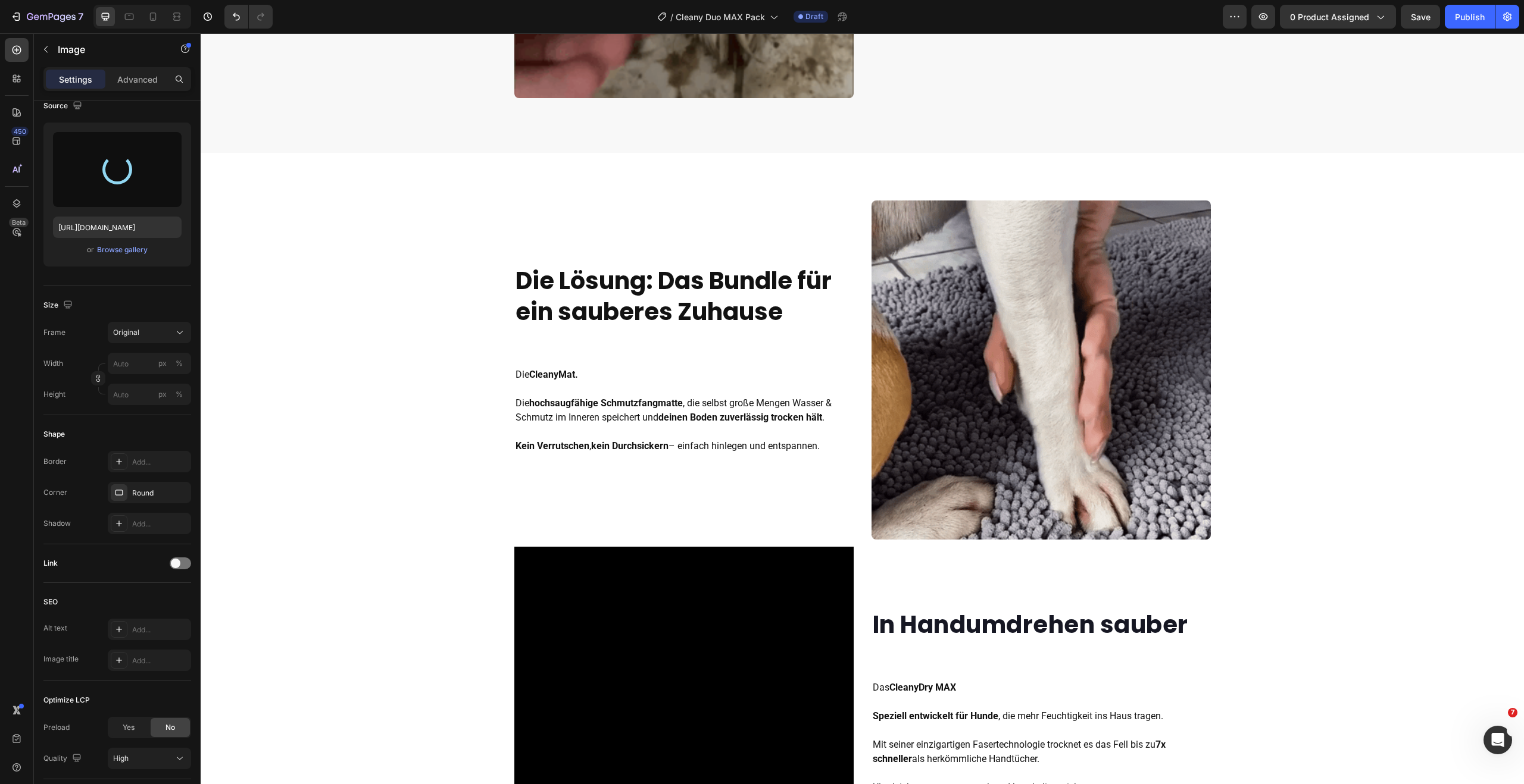
type input "https://cdn.shopify.com/s/files/1/0548/7978/0952/files/gempages_458127380590887…"
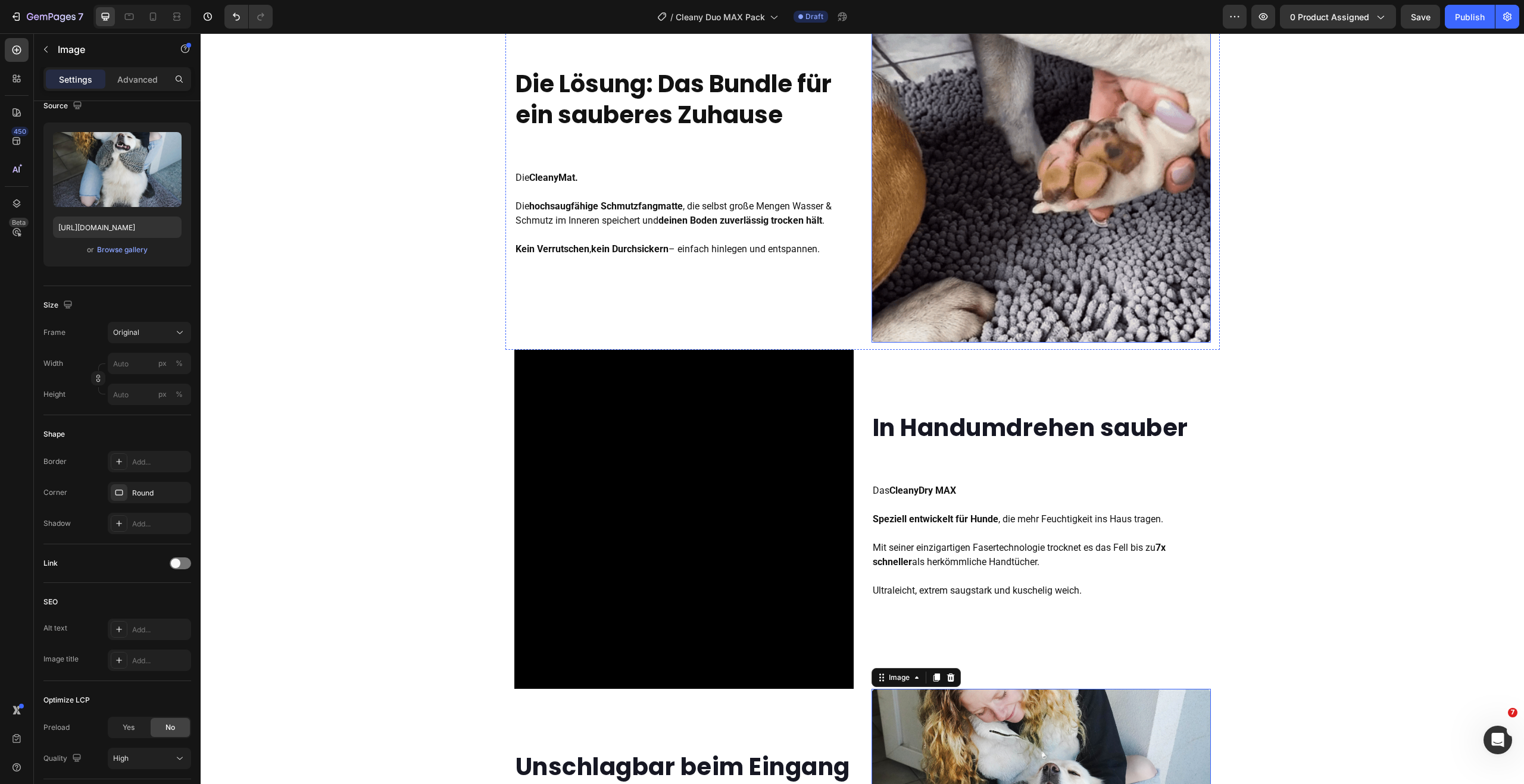
scroll to position [1093, 0]
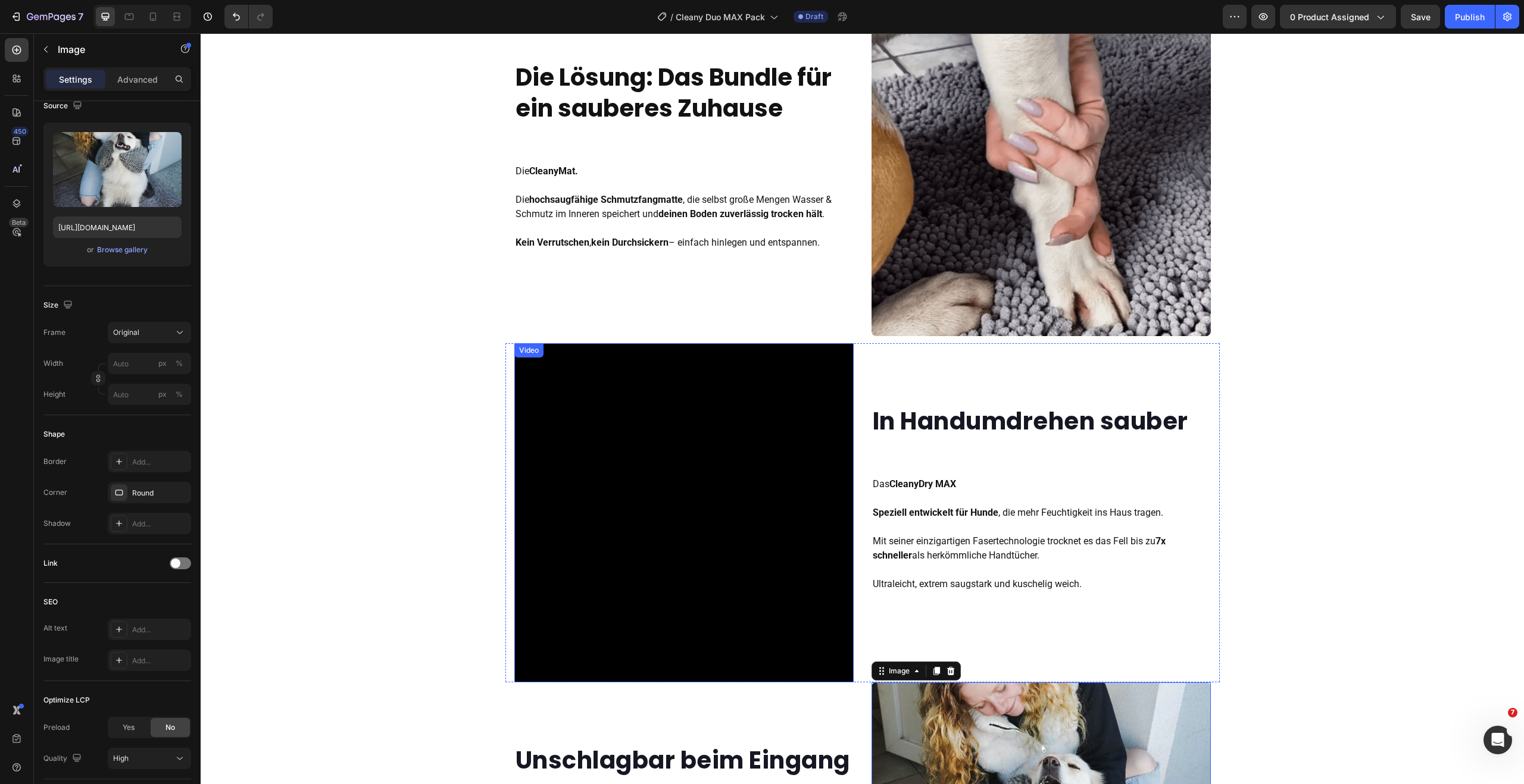
click at [549, 404] on video at bounding box center [684, 513] width 340 height 339
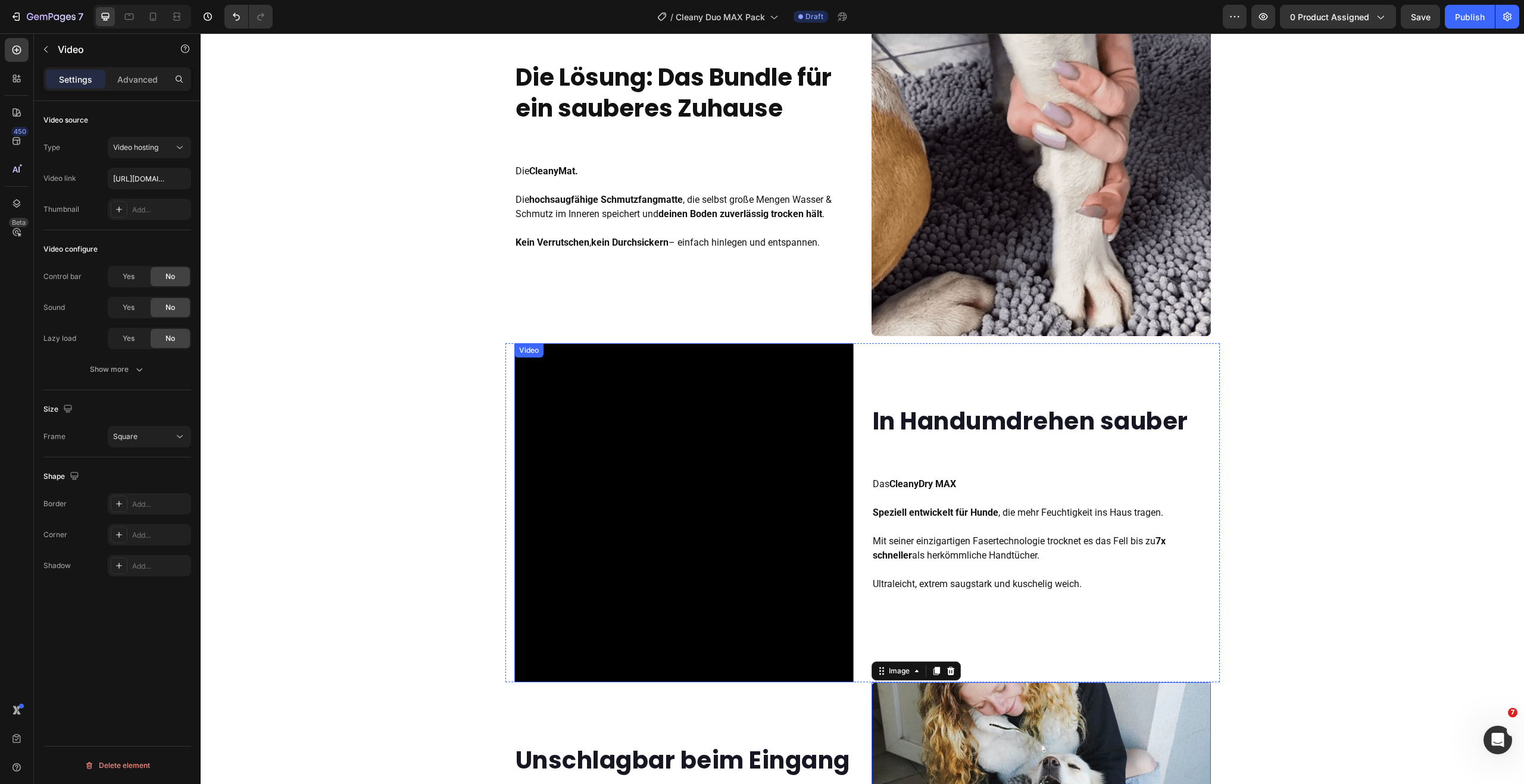
scroll to position [0, 0]
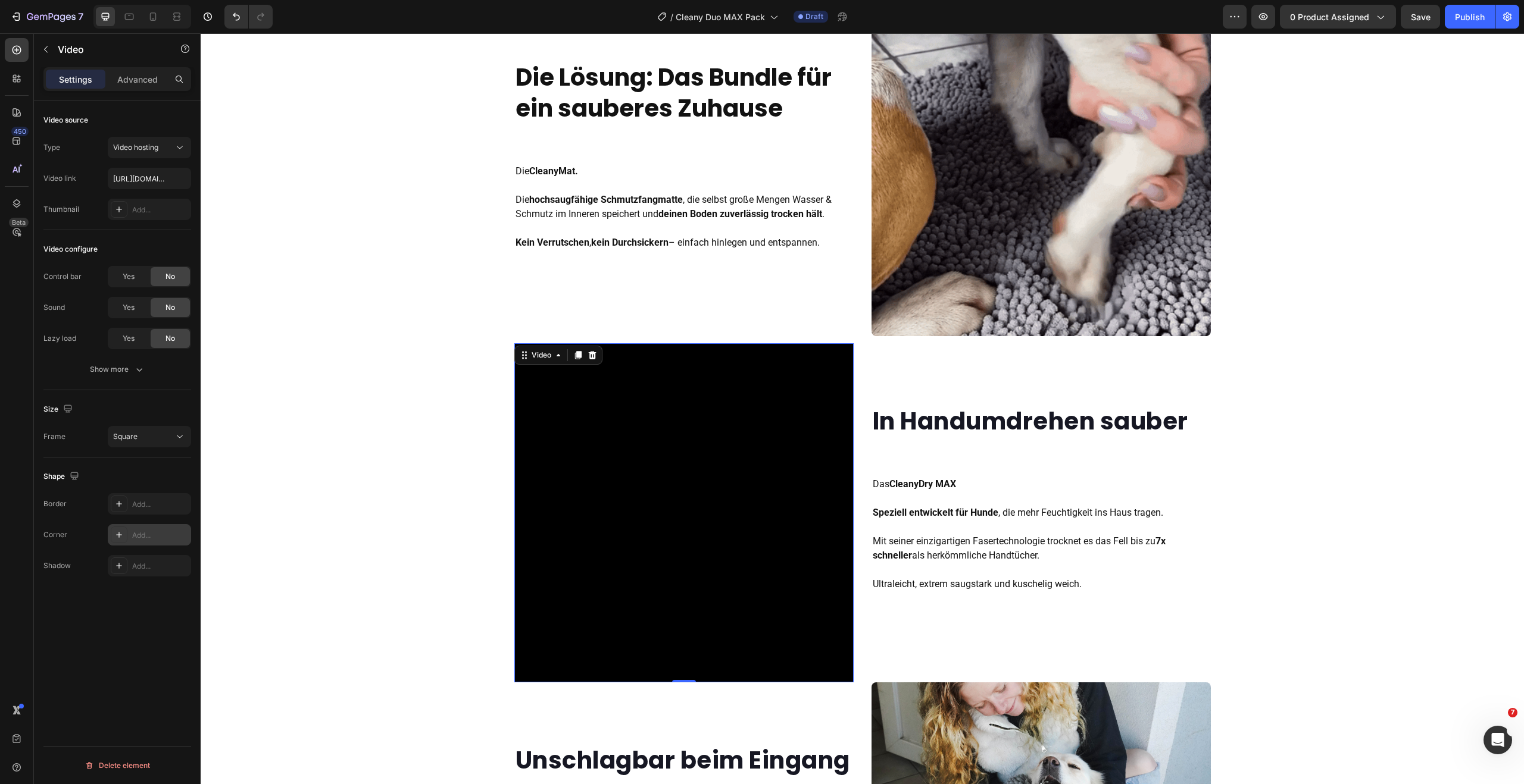
click at [122, 536] on icon at bounding box center [119, 535] width 10 height 10
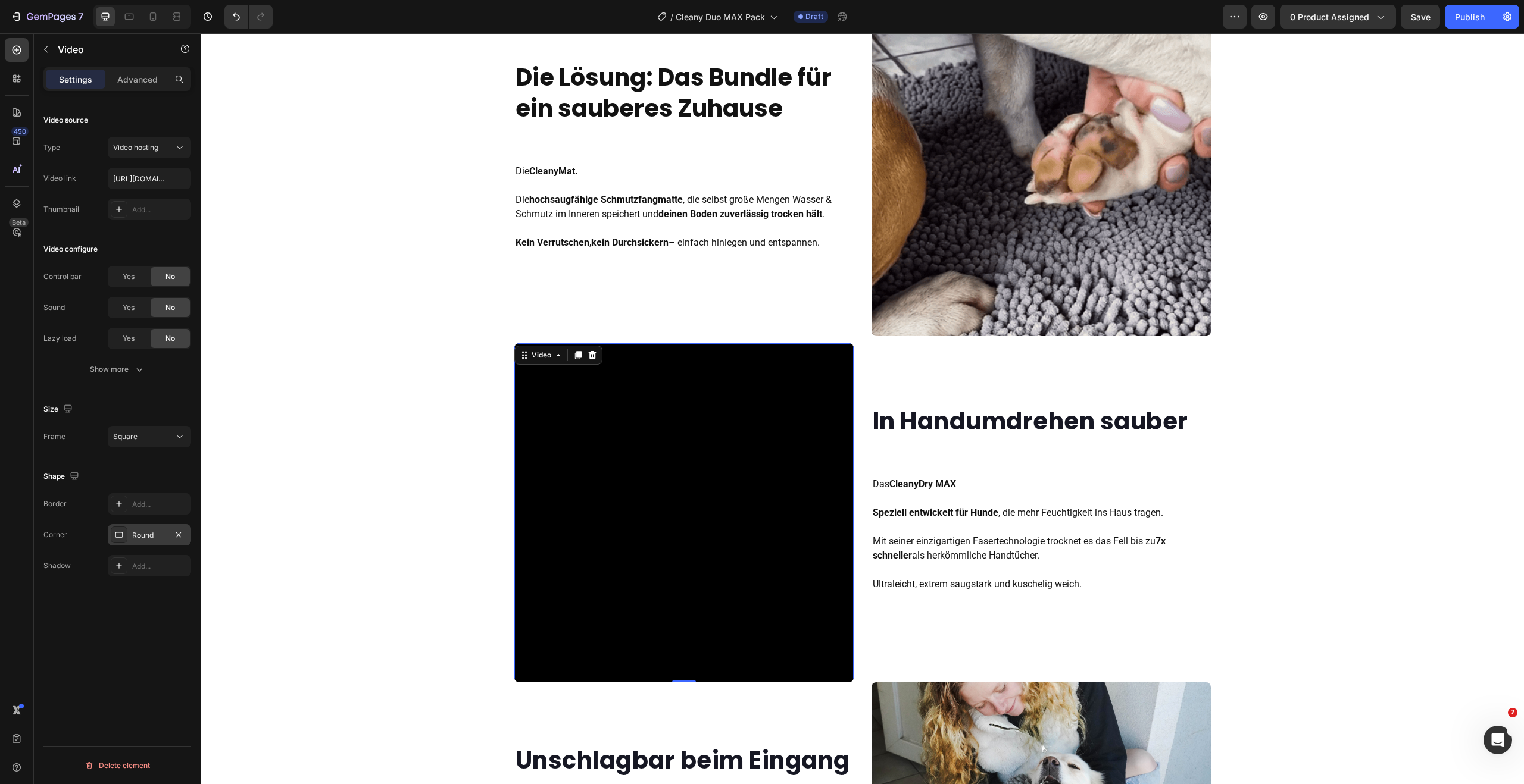
click at [143, 469] on div "Shape" at bounding box center [116, 476] width 147 height 19
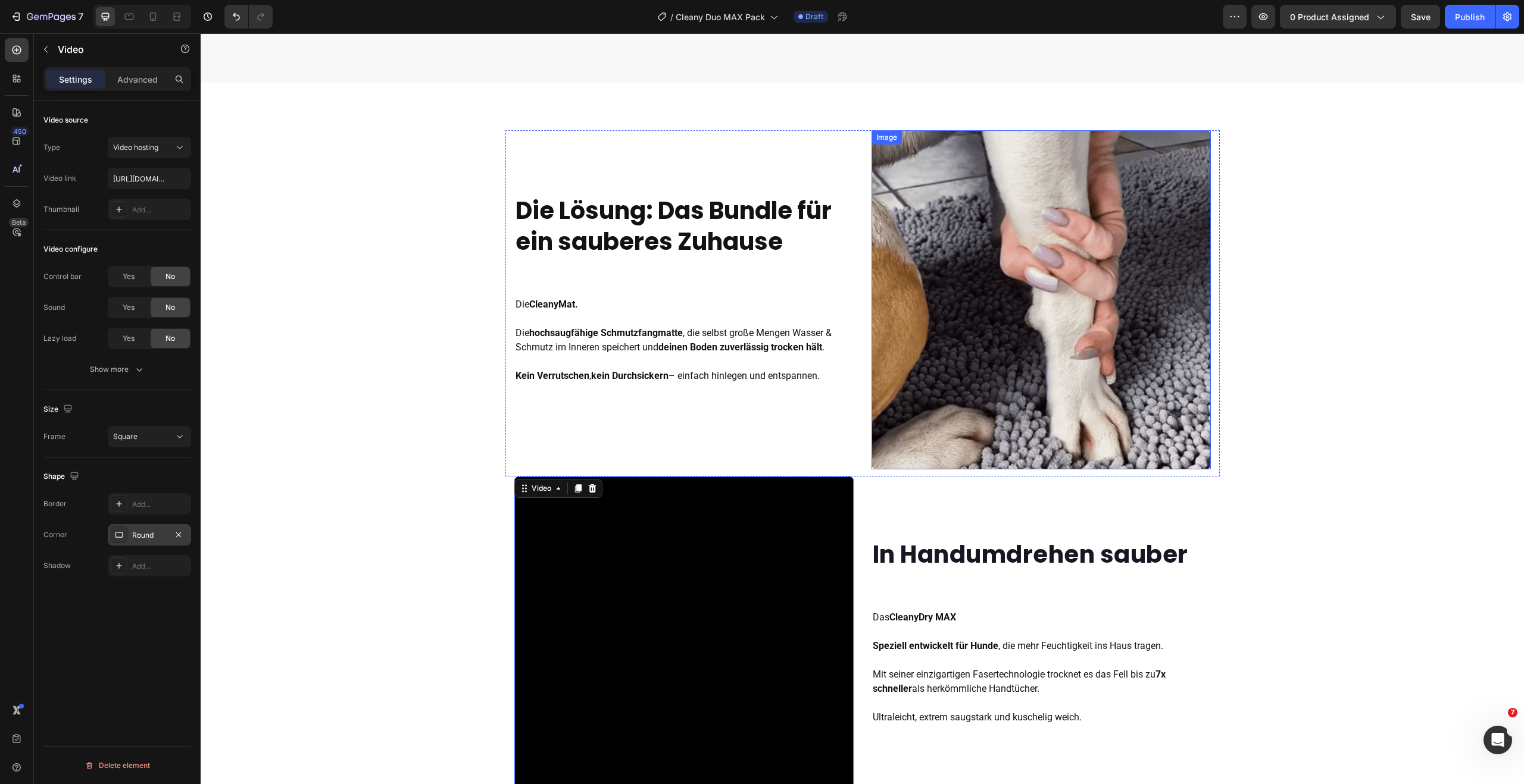
scroll to position [870, 0]
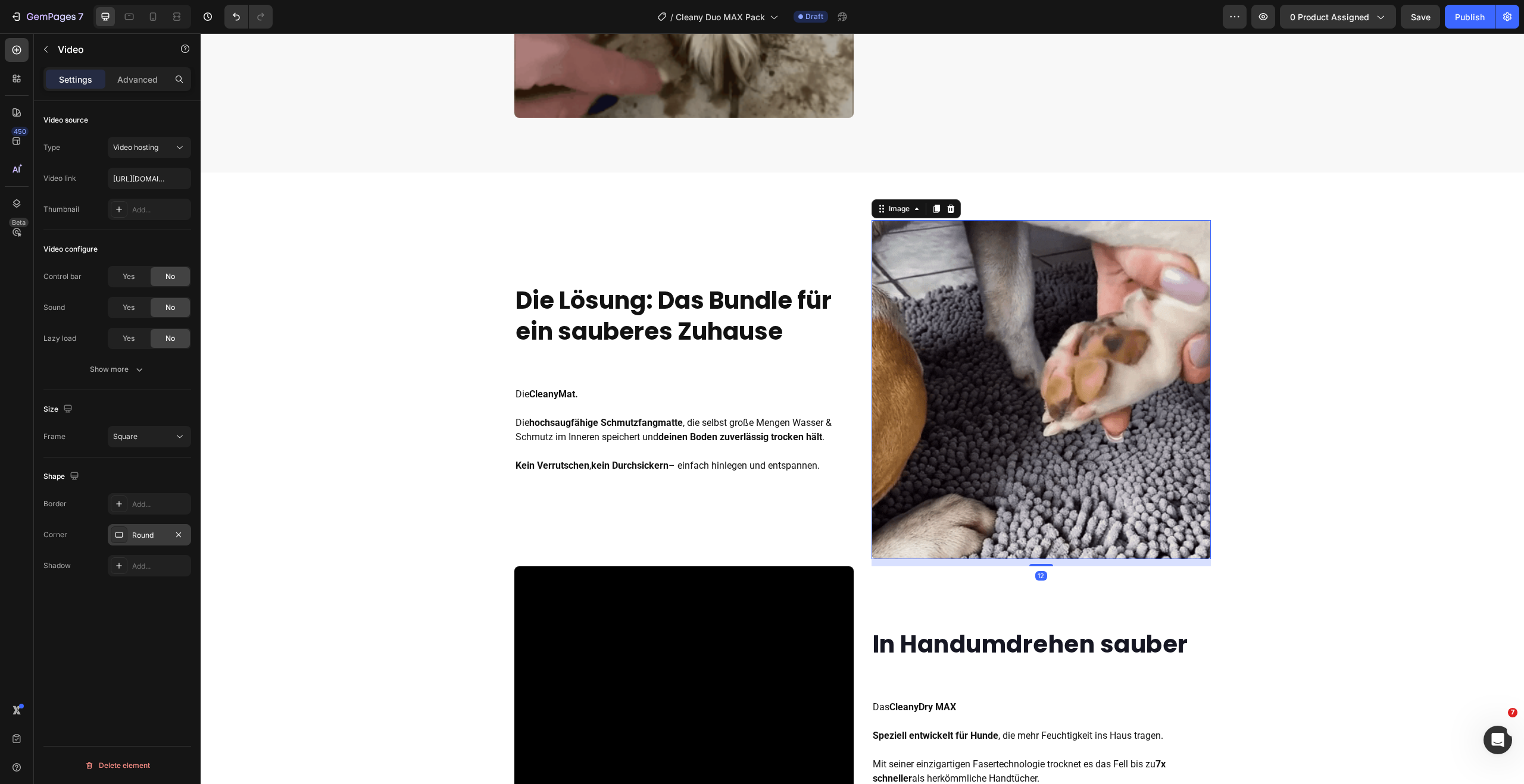
click at [1016, 435] on img at bounding box center [1041, 389] width 340 height 339
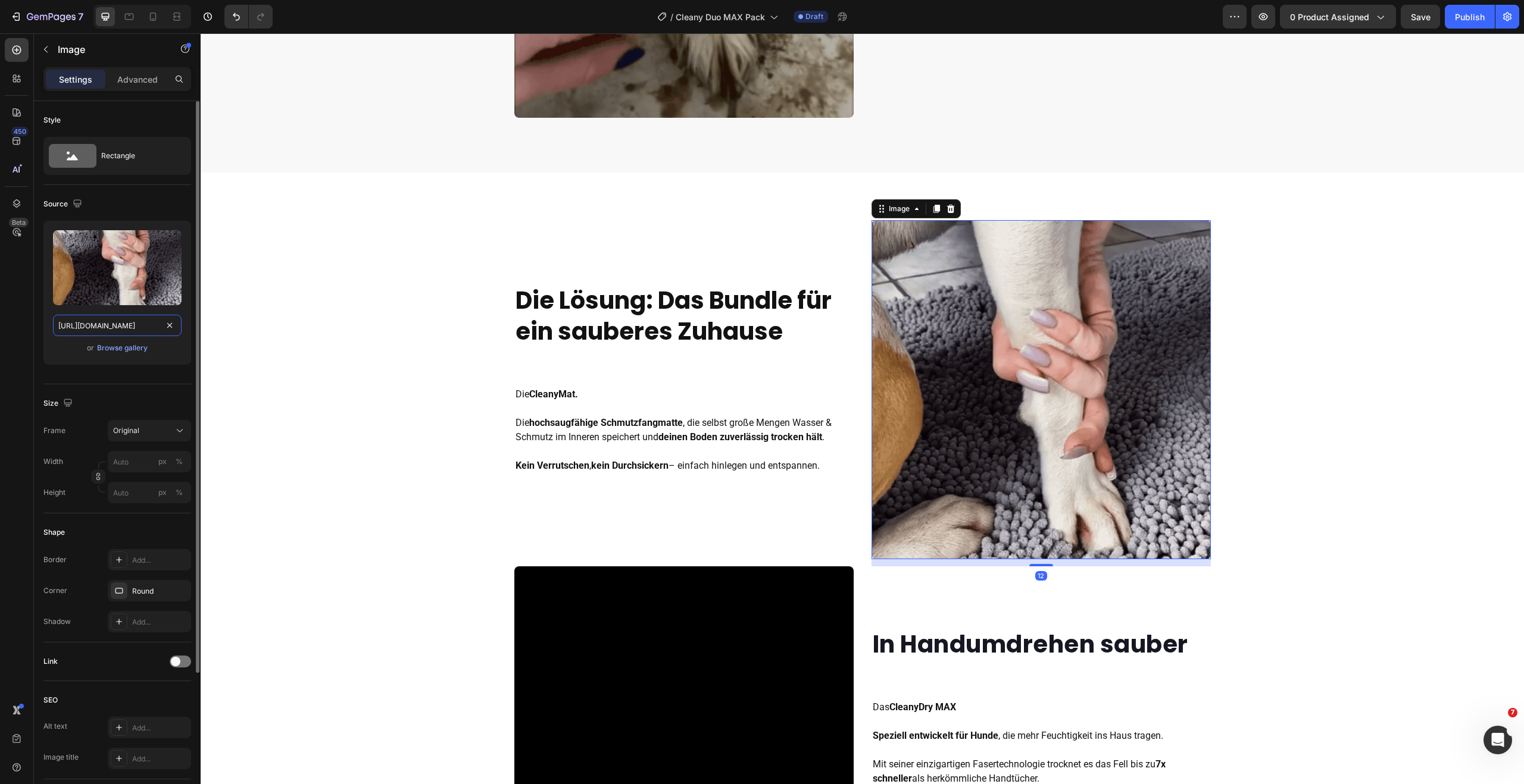
click at [132, 330] on input "https://cdn.shopify.com/s/files/1/0548/7978/0952/files/gempages_458127380590887…" at bounding box center [117, 325] width 129 height 21
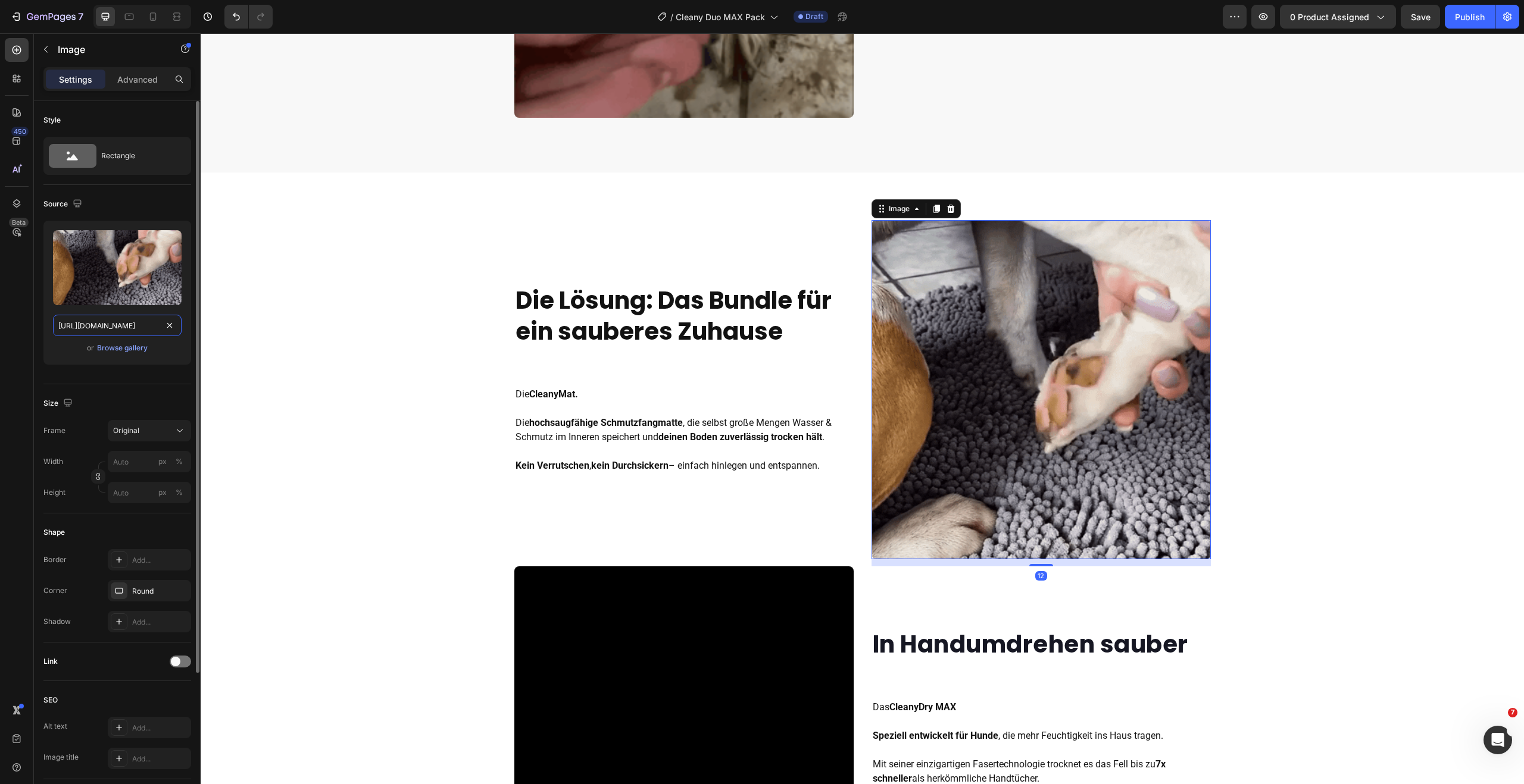
paste input "videos/c/o/v/cd611ff88ef44ff28f50f1aa1b9190e5.mov"
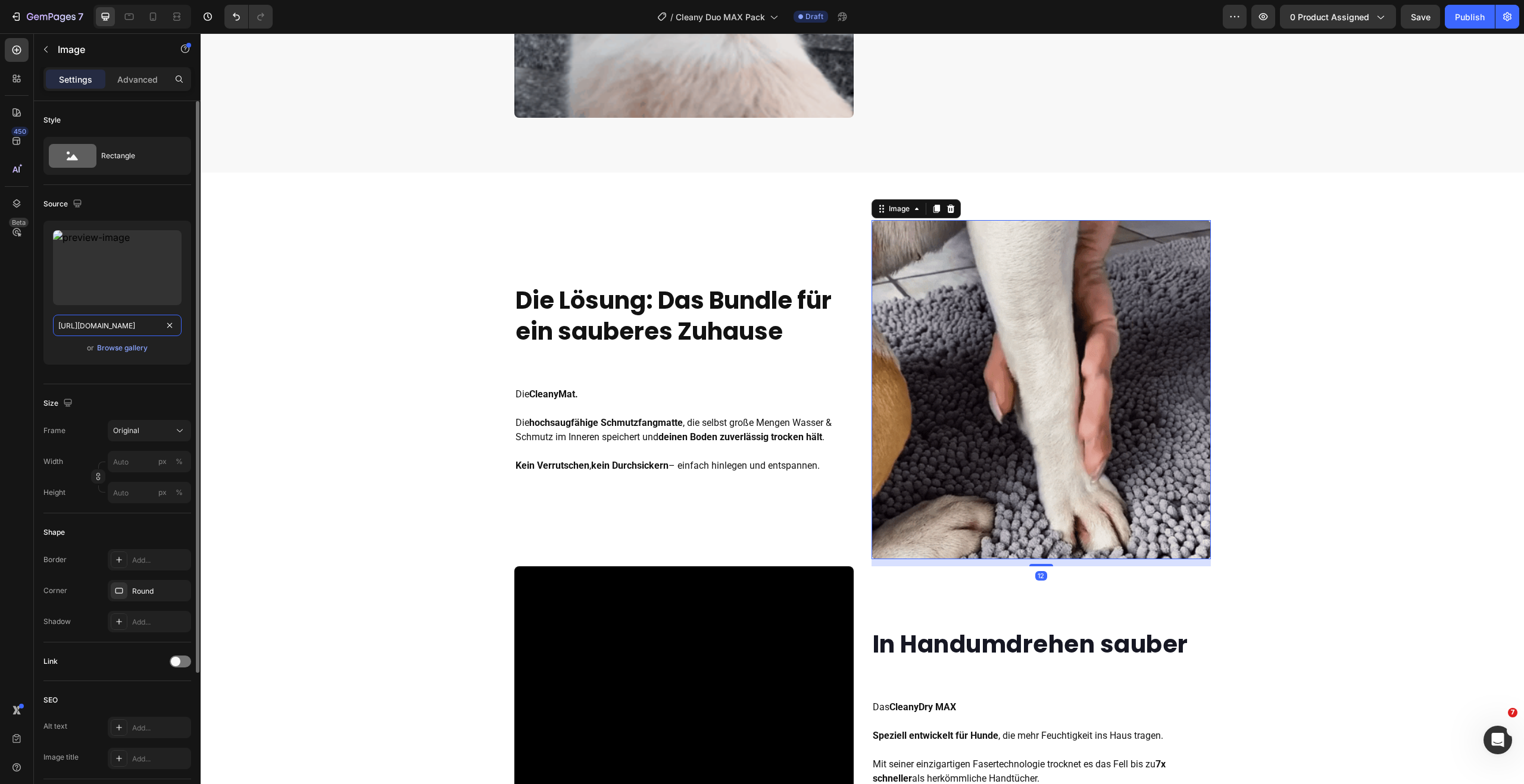
scroll to position [0, 163]
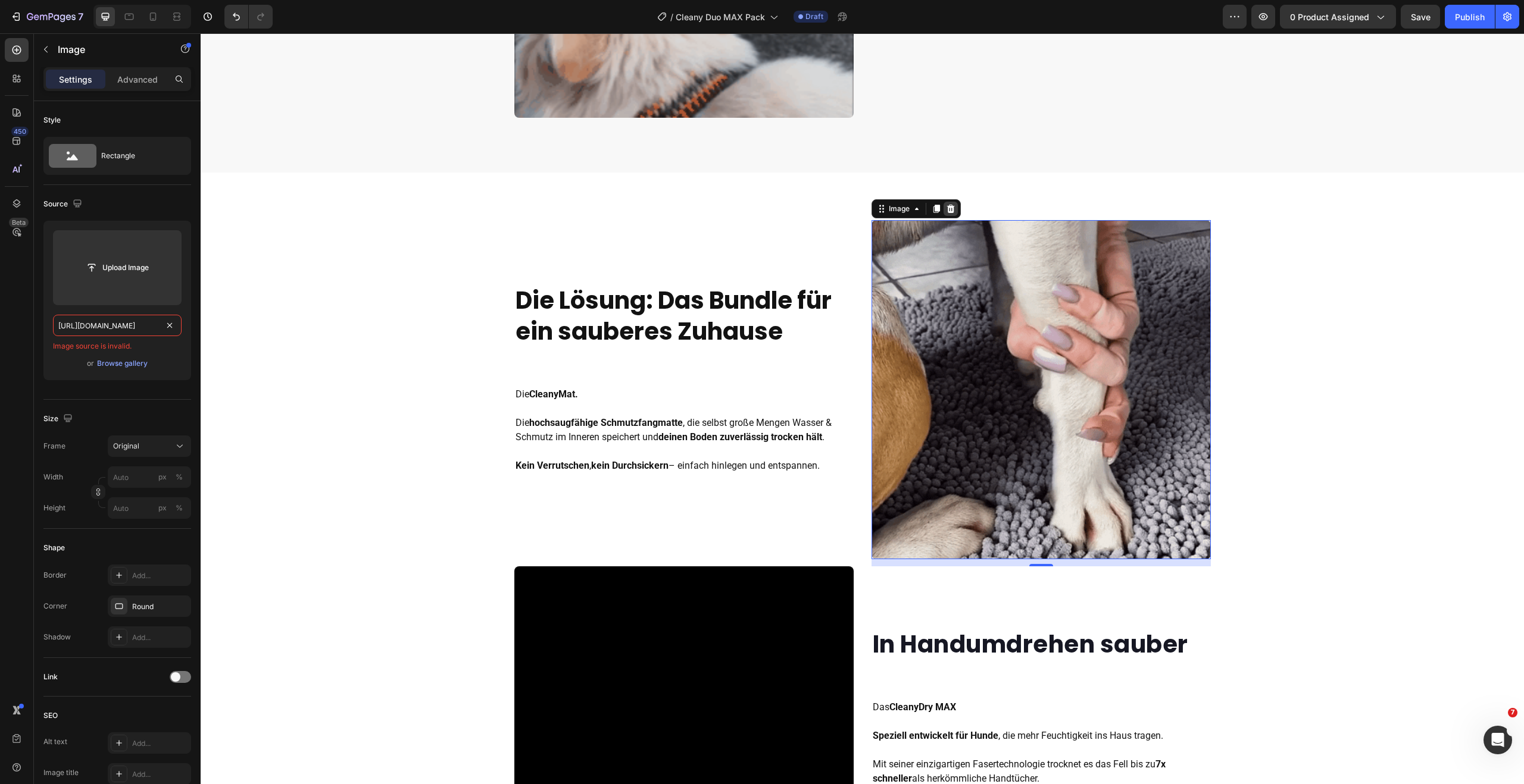
type input "https://cdn.shopify.com/videos/c/o/v/cd611ff88ef44ff28f50f1aa1b9190e5.mov"
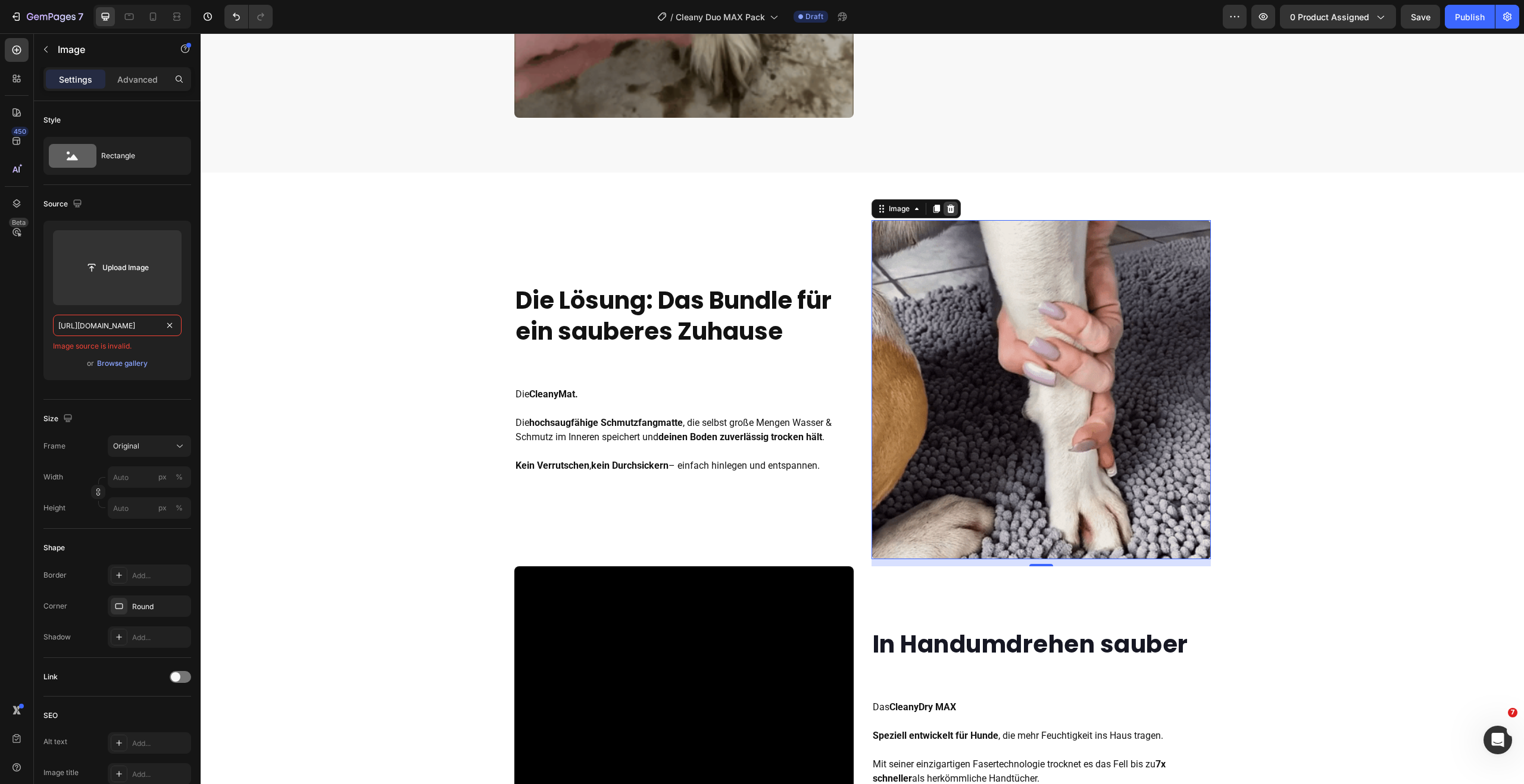
click at [949, 211] on icon at bounding box center [951, 209] width 10 height 10
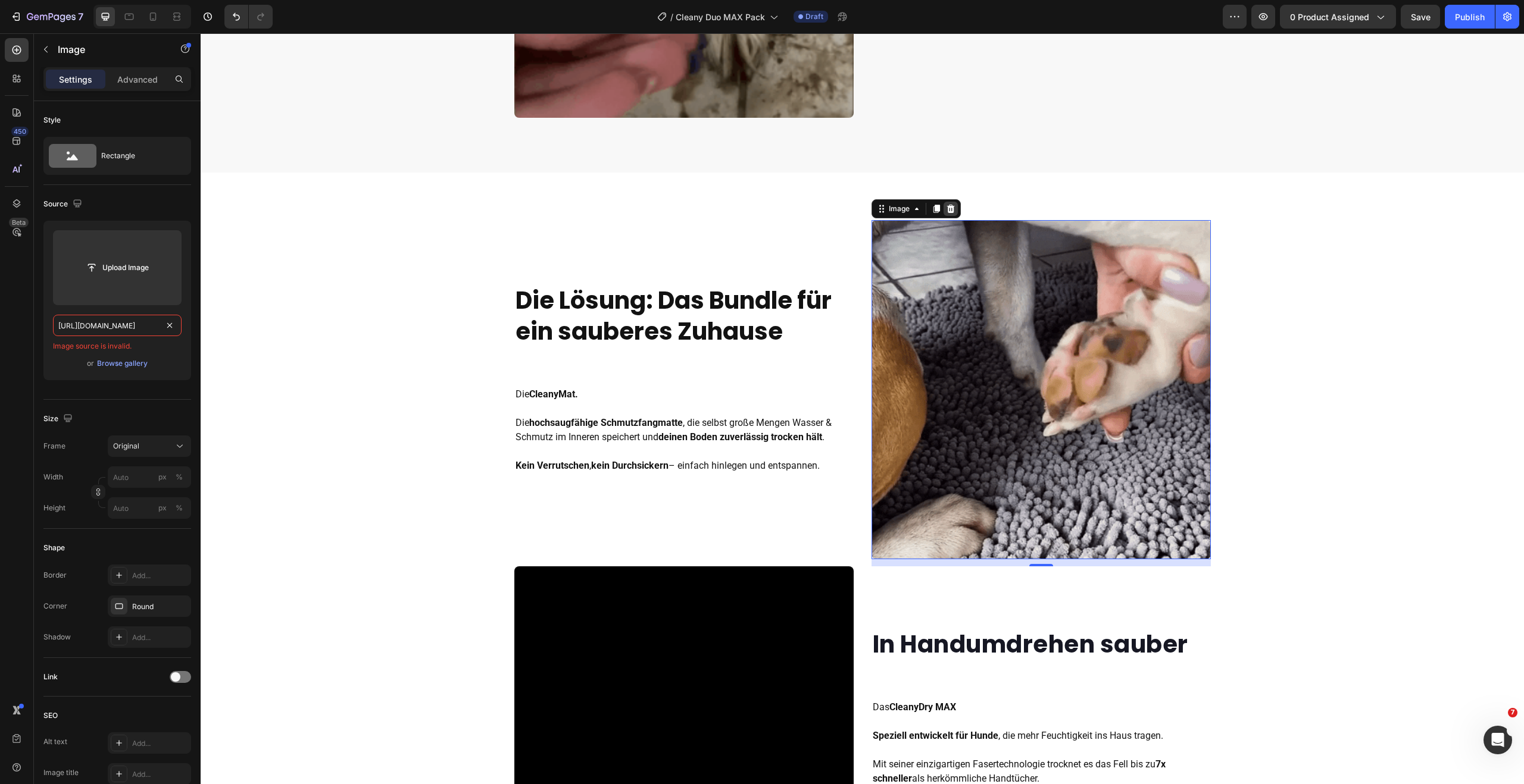
scroll to position [0, 0]
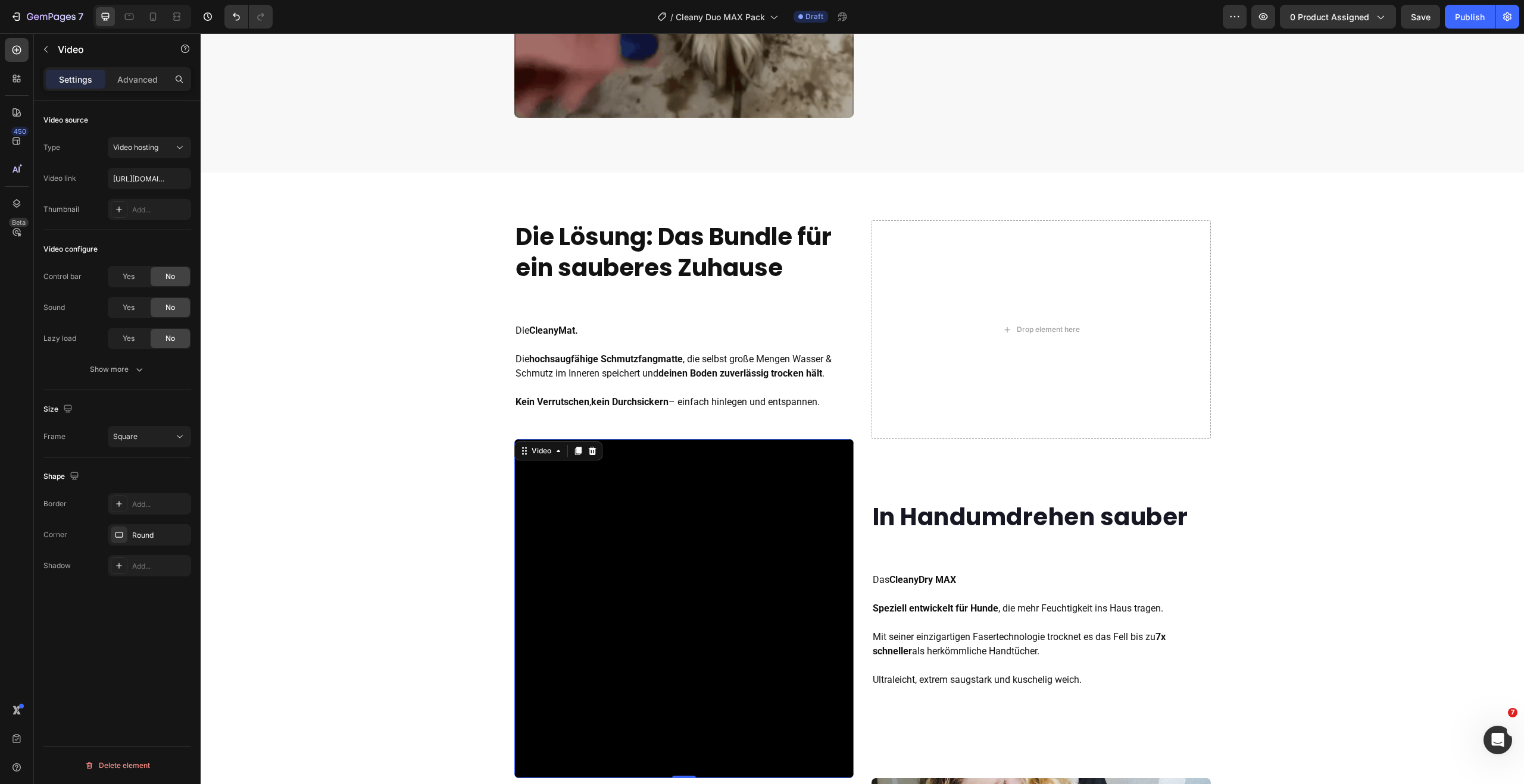
click at [750, 516] on video at bounding box center [684, 609] width 340 height 339
click at [575, 448] on icon at bounding box center [577, 451] width 7 height 8
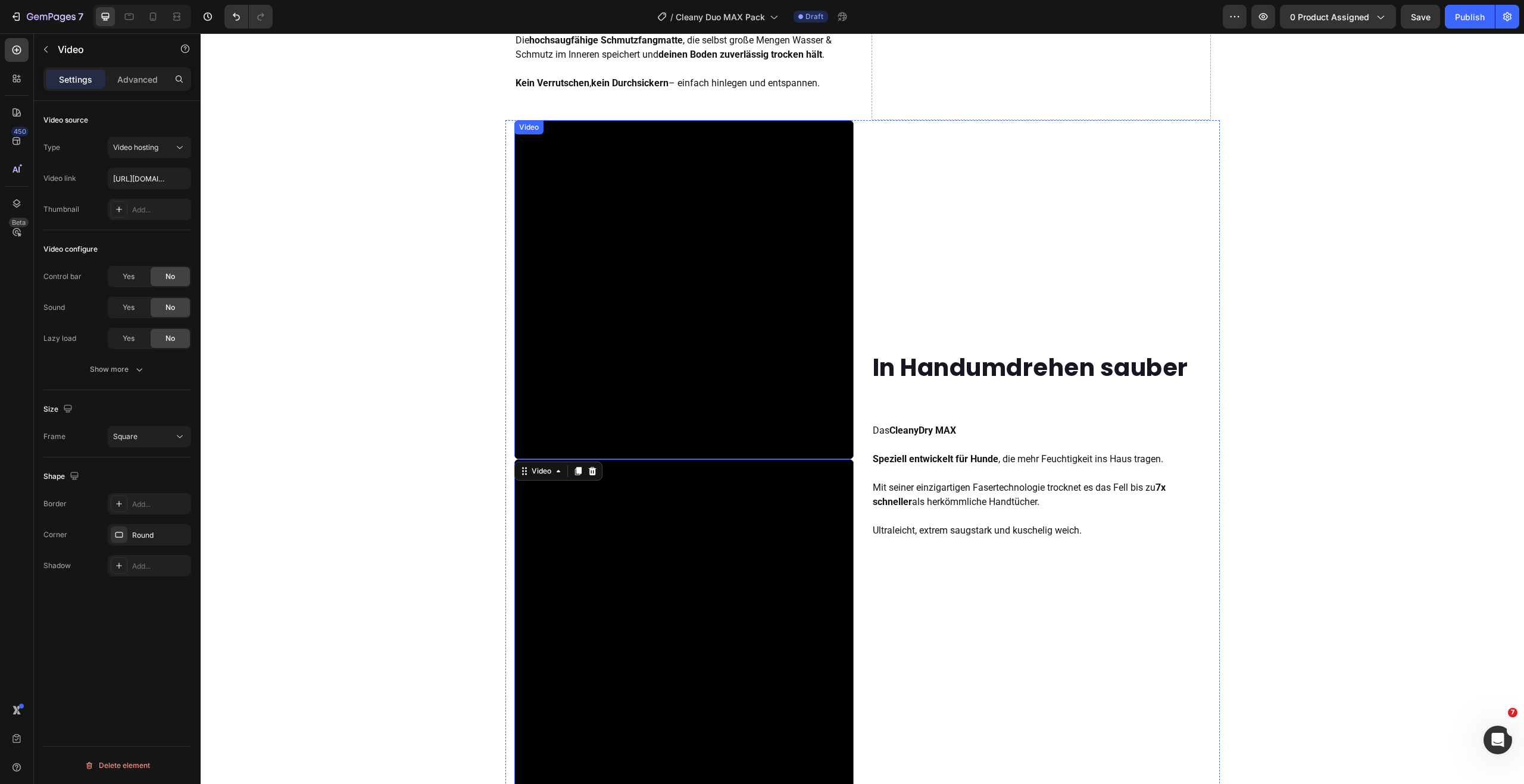
scroll to position [981, 0]
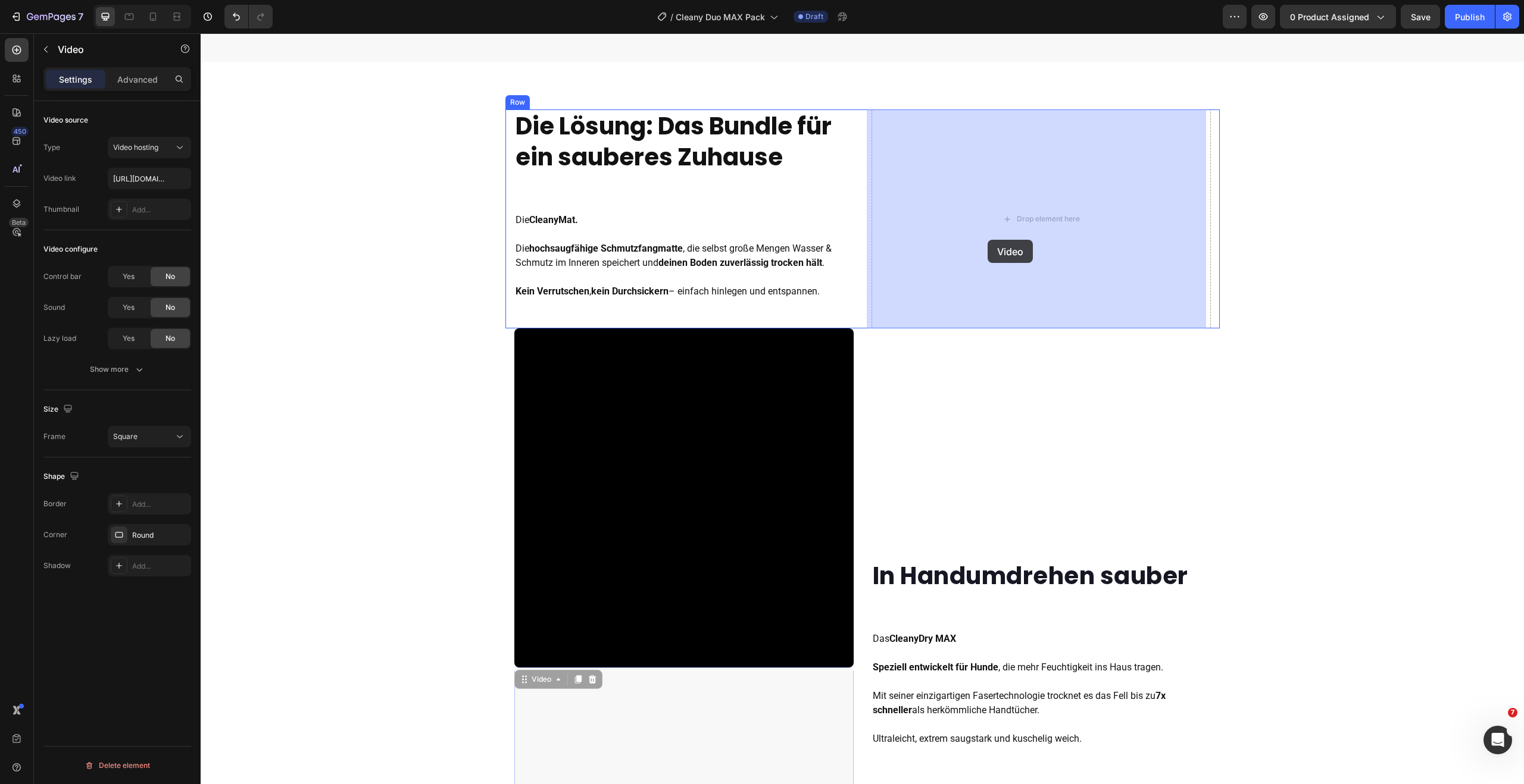
drag, startPoint x: 659, startPoint y: 707, endPoint x: 988, endPoint y: 240, distance: 571.3
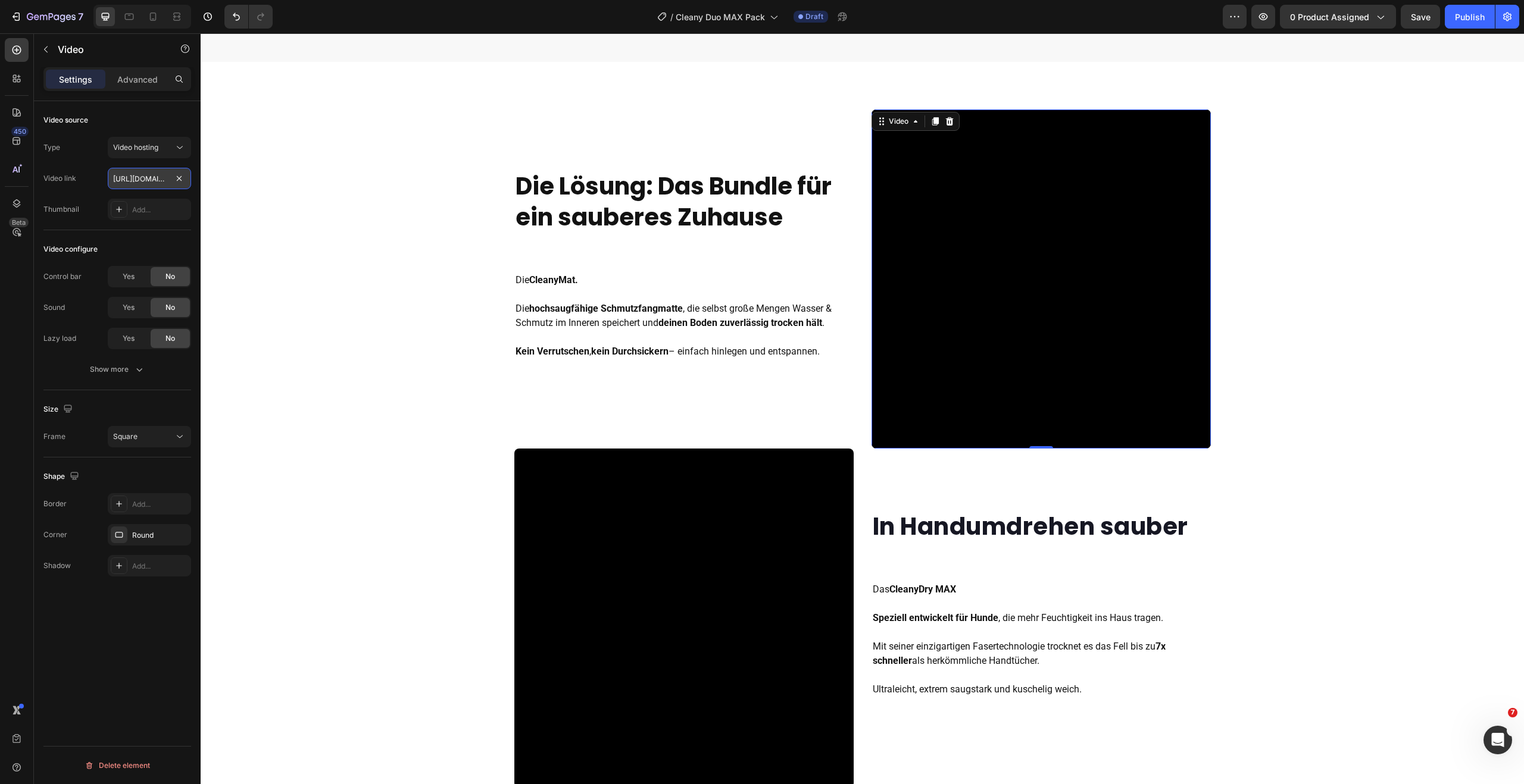
click at [149, 186] on input "https://cdn.shopify.com/videos/c/o/v/dffee1f47eb74019bd52c7ba6c39d7e3.mov" at bounding box center [149, 178] width 83 height 21
paste input "cd611ff88ef44ff28f50f1aa1b9190e5"
type input "https://cdn.shopify.com/videos/c/o/v/cd611ff88ef44ff28f50f1aa1b9190e5.mov"
click at [133, 365] on icon "button" at bounding box center [139, 370] width 12 height 12
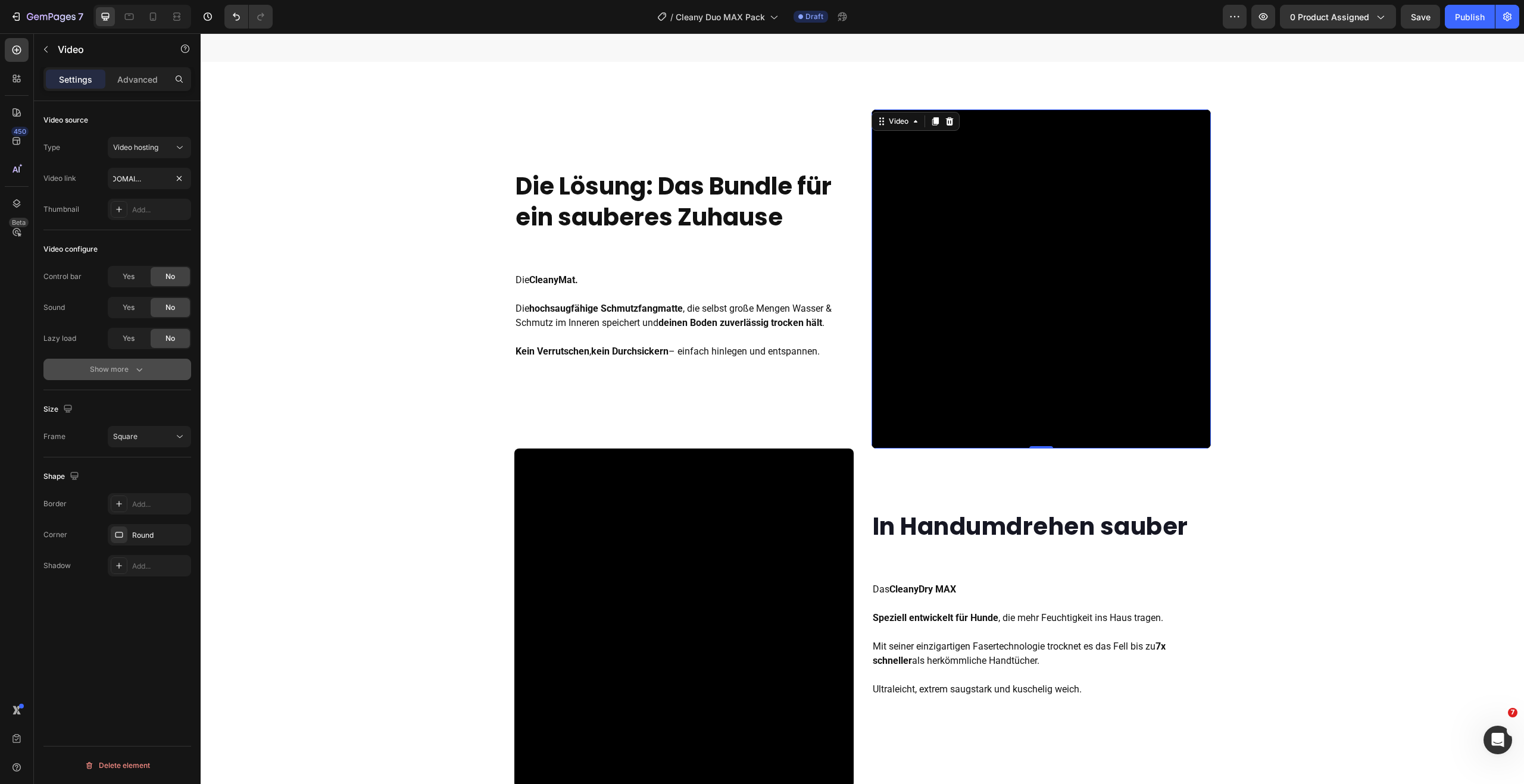
scroll to position [0, 0]
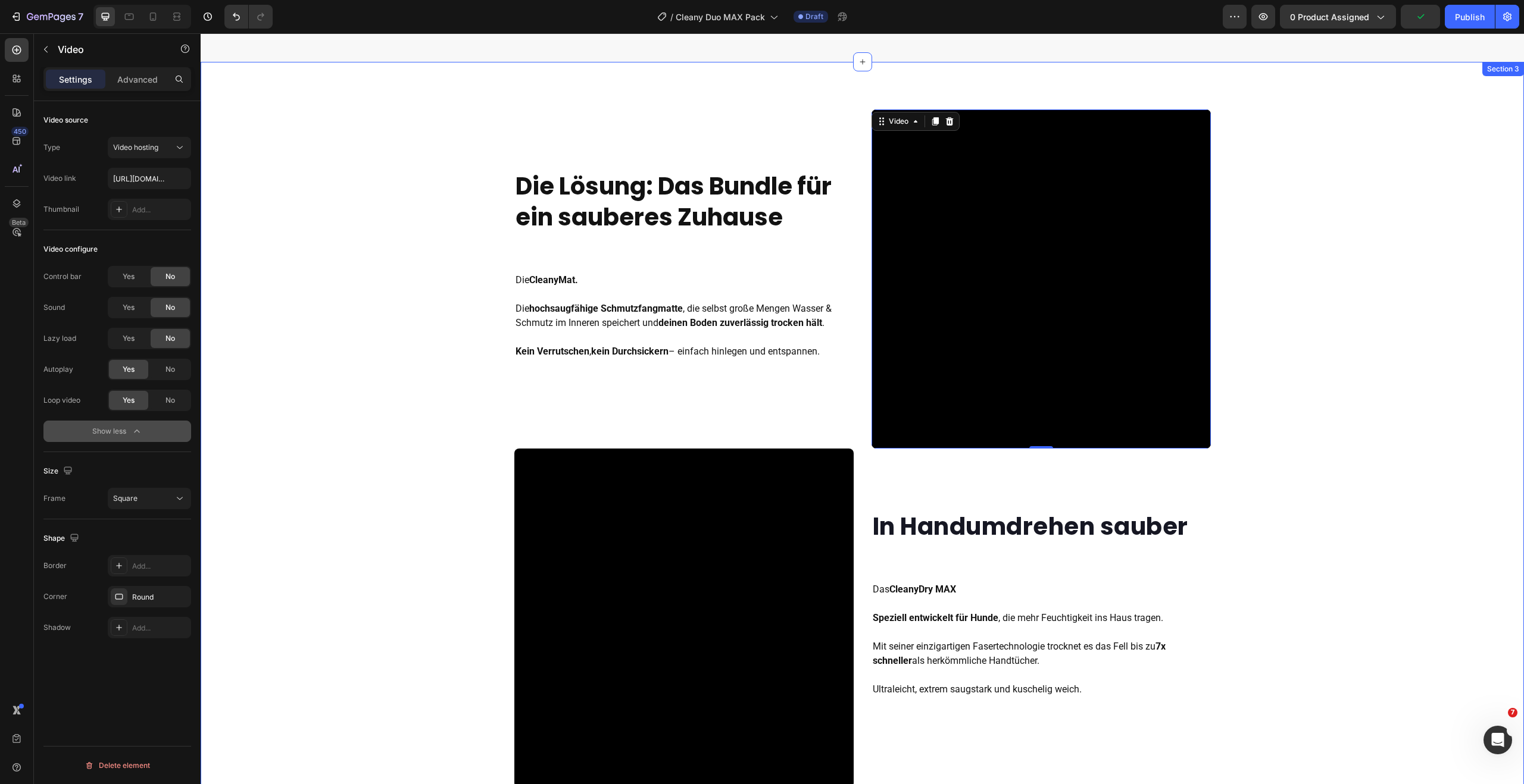
click at [1332, 322] on div "Die Lösung: Das Bundle für ein sauberes Zuhause Heading Die CleanyMat. Die hoch…" at bounding box center [862, 618] width 1324 height 1018
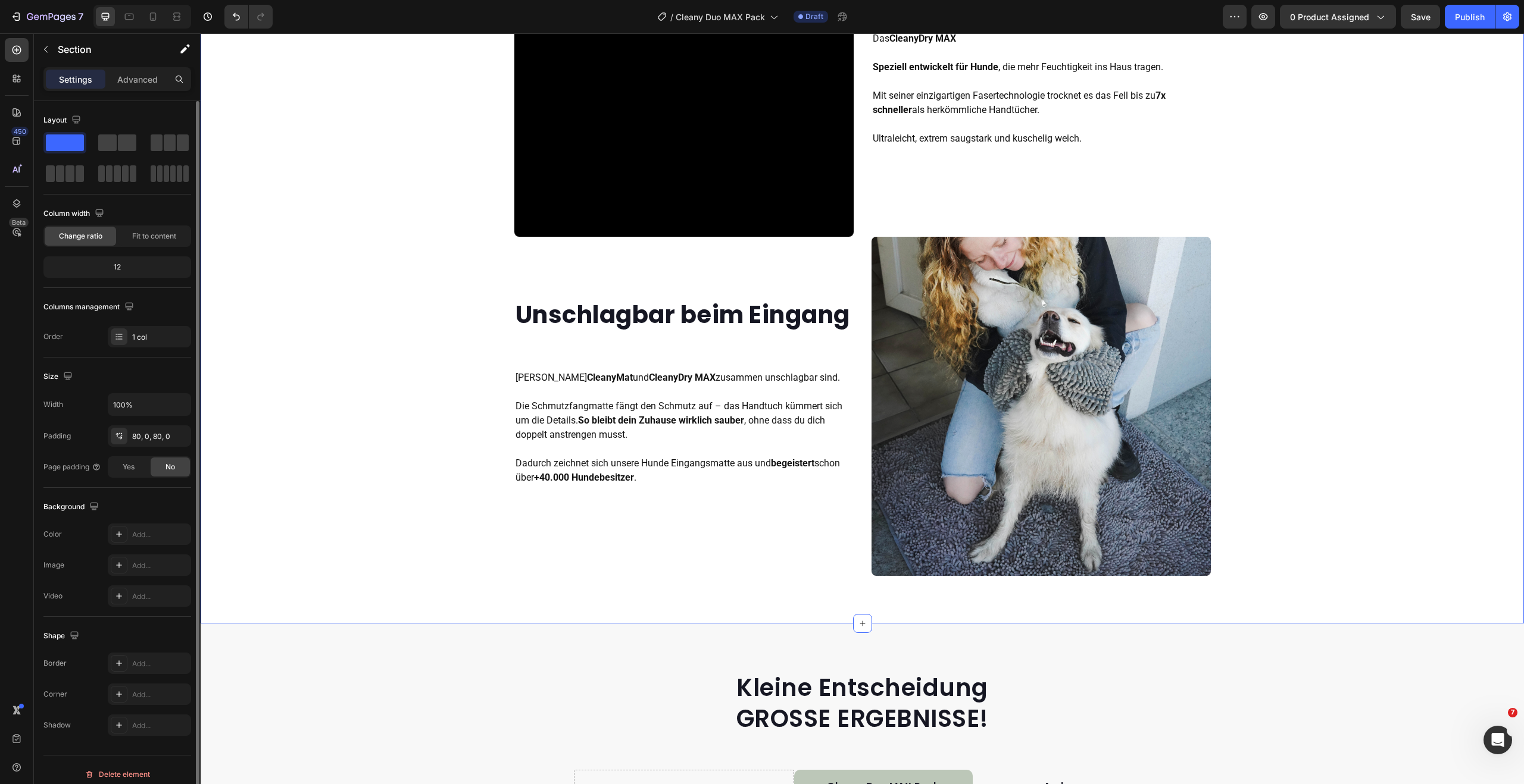
scroll to position [1691, 0]
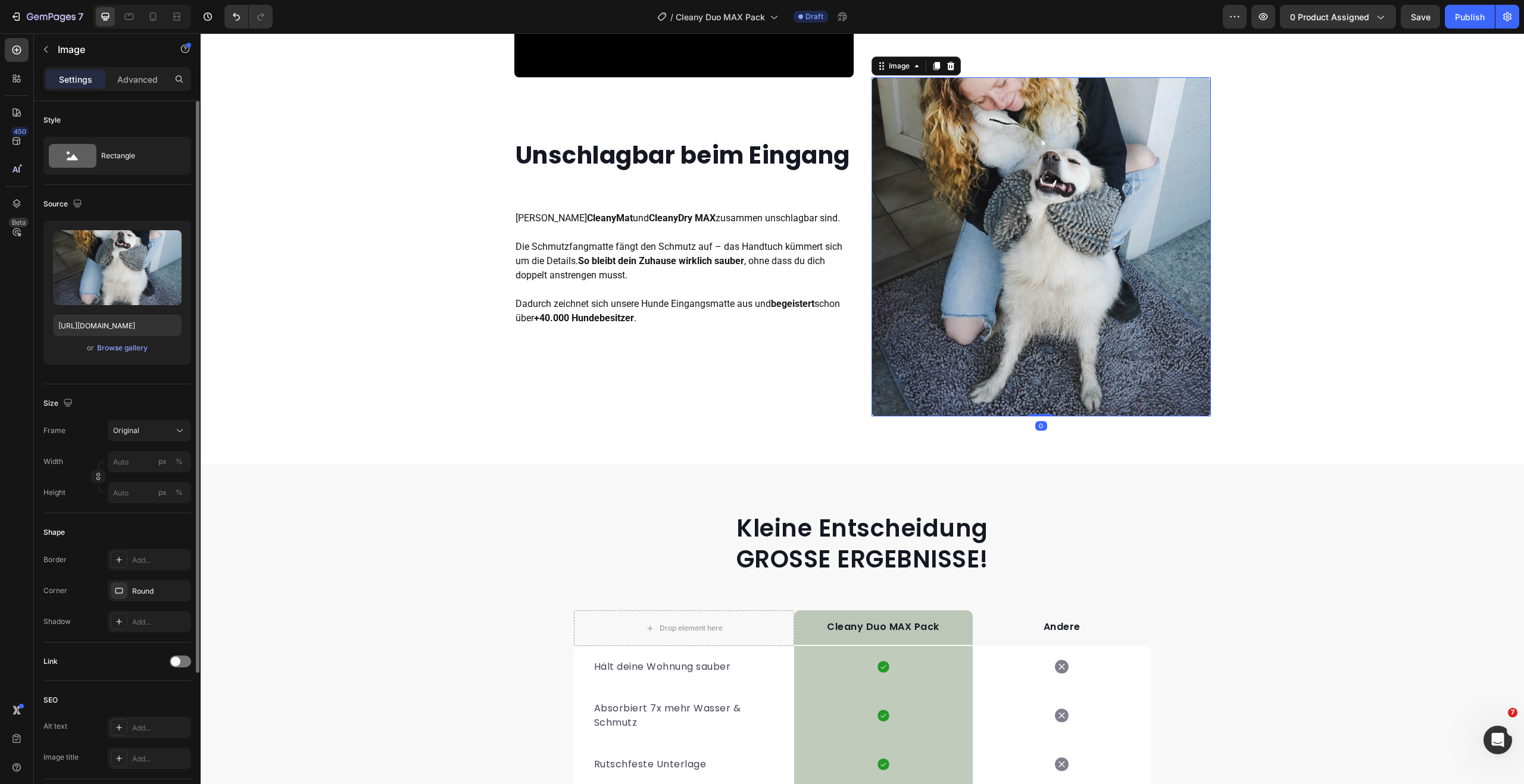
click at [1005, 266] on img at bounding box center [1041, 246] width 340 height 339
click at [114, 351] on div "Browse gallery" at bounding box center [122, 348] width 51 height 11
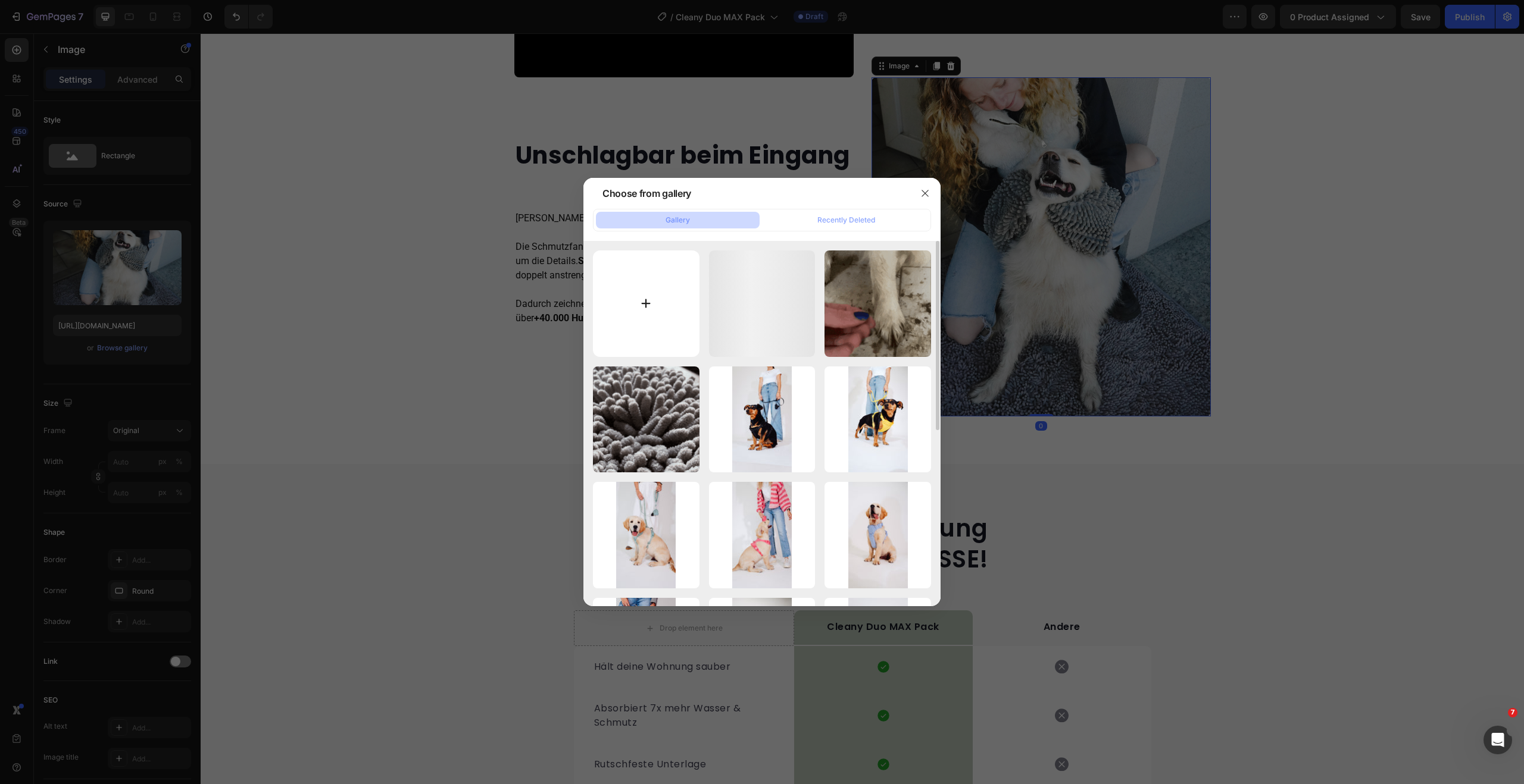
click at [634, 297] on input "file" at bounding box center [646, 303] width 107 height 107
type input "C:\fakepath\Cleany Duo Pack (1).png"
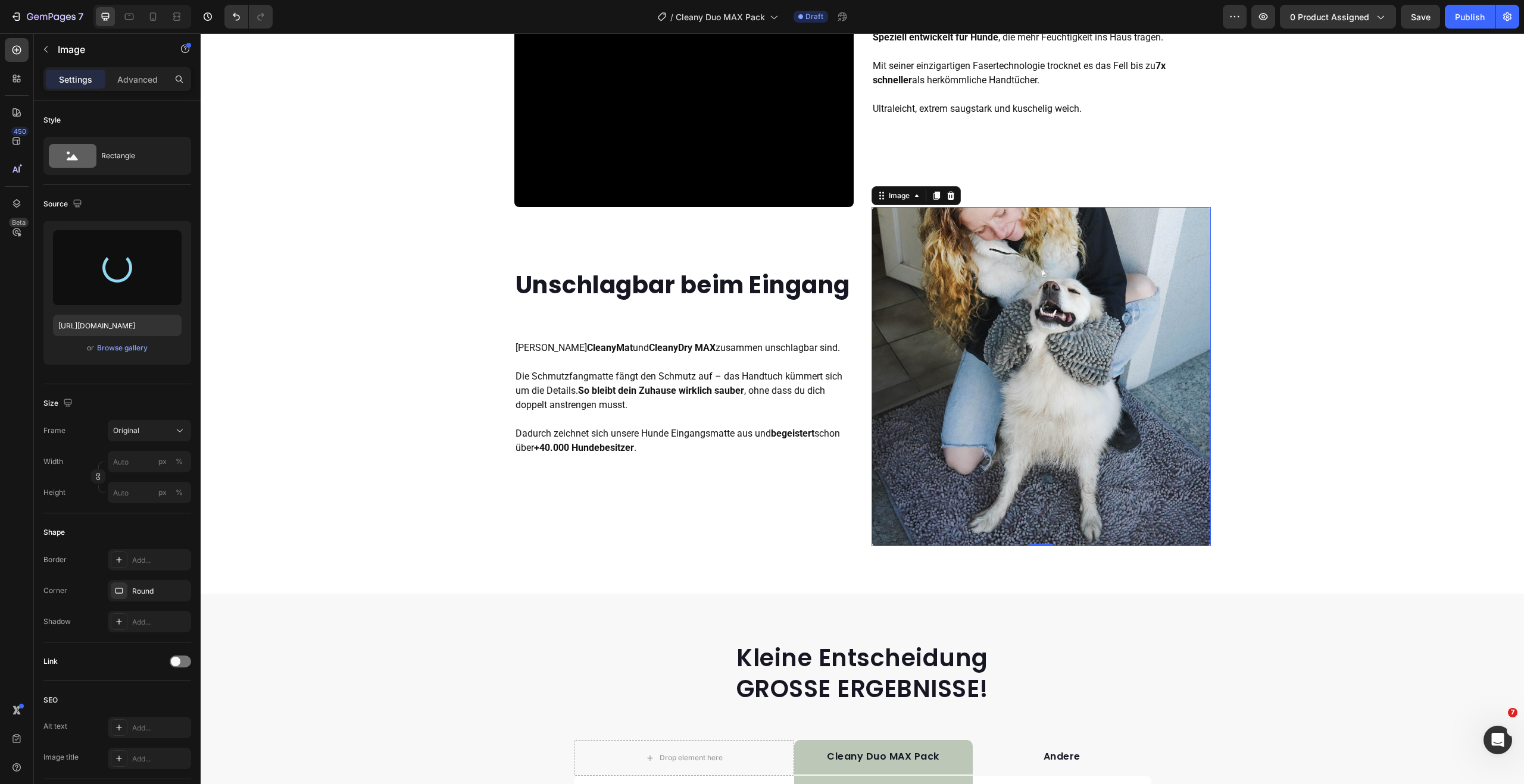
scroll to position [1566, 0]
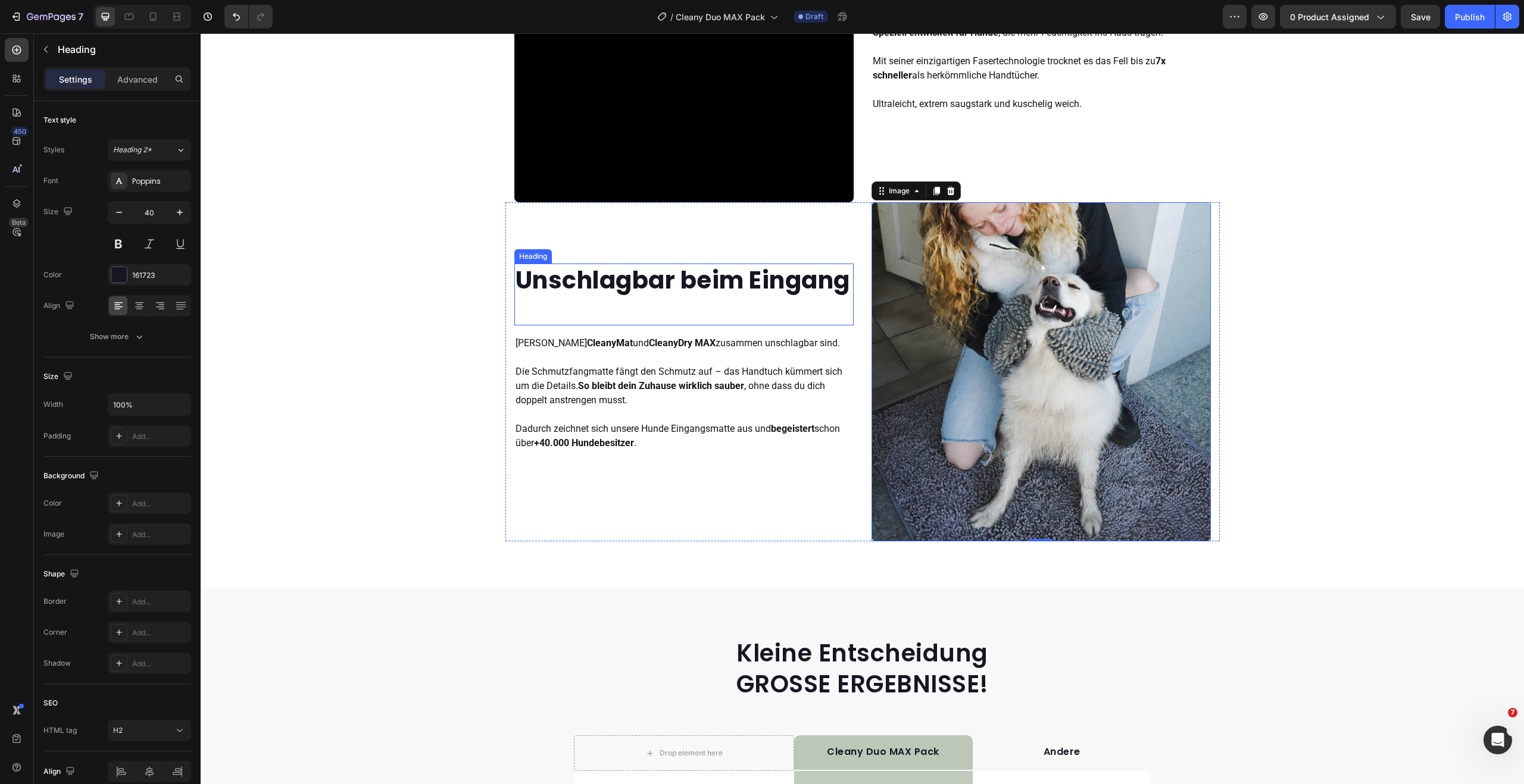
click at [602, 264] on strong "Unschlagbar beim Eingang" at bounding box center [683, 280] width 334 height 33
click at [611, 264] on strong "Unschlagbar beim Eingang" at bounding box center [683, 280] width 334 height 33
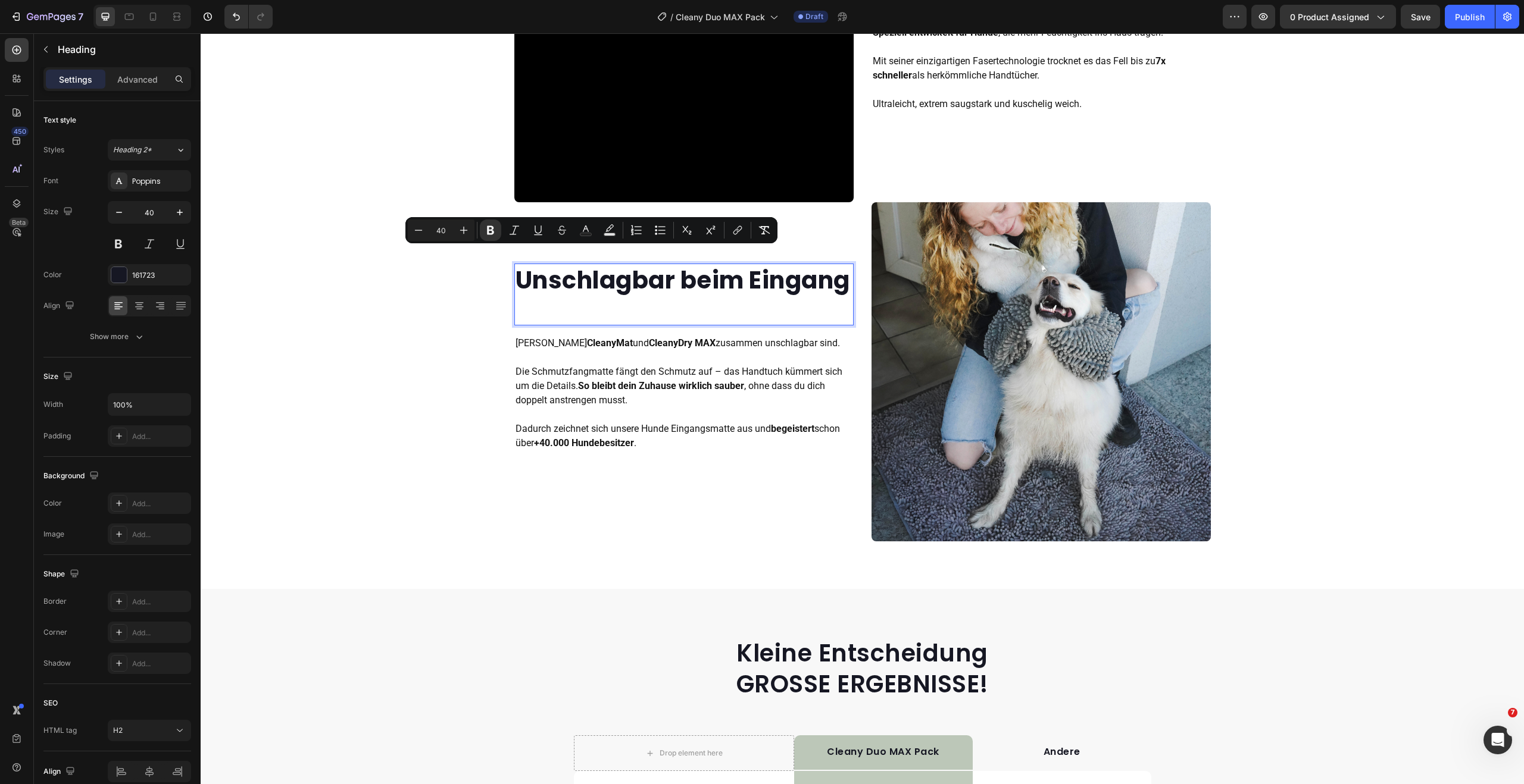
click at [757, 279] on p "Unschlagbar beim Eingang" at bounding box center [684, 280] width 337 height 31
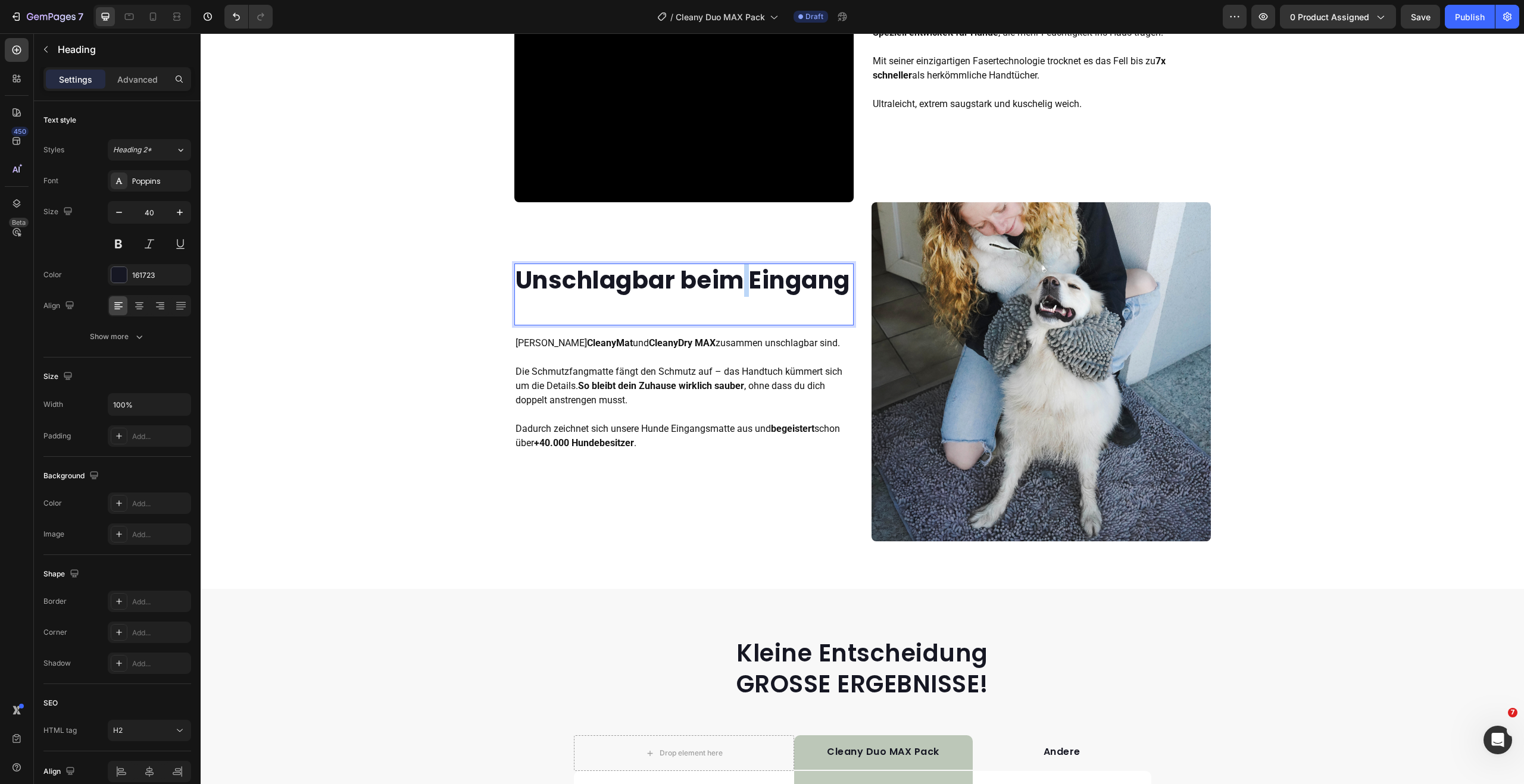
click at [757, 279] on p "Unschlagbar beim Eingang" at bounding box center [684, 280] width 337 height 31
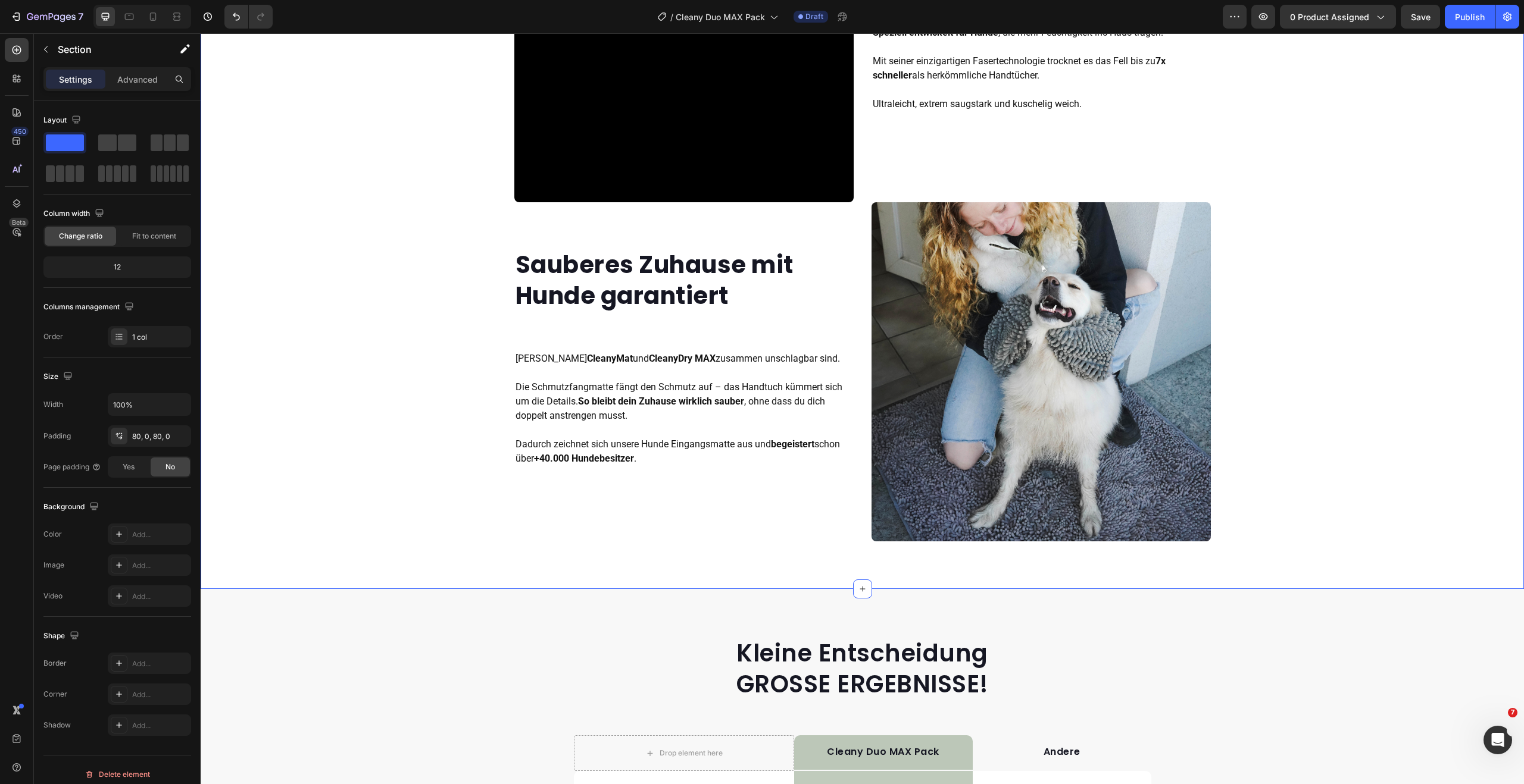
click at [1373, 236] on div "Die Lösung: Das Bundle für ein sauberes Zuhause Heading Die CleanyMat. Die hoch…" at bounding box center [862, 33] width 1324 height 1018
click at [1030, 270] on img at bounding box center [1041, 372] width 340 height 339
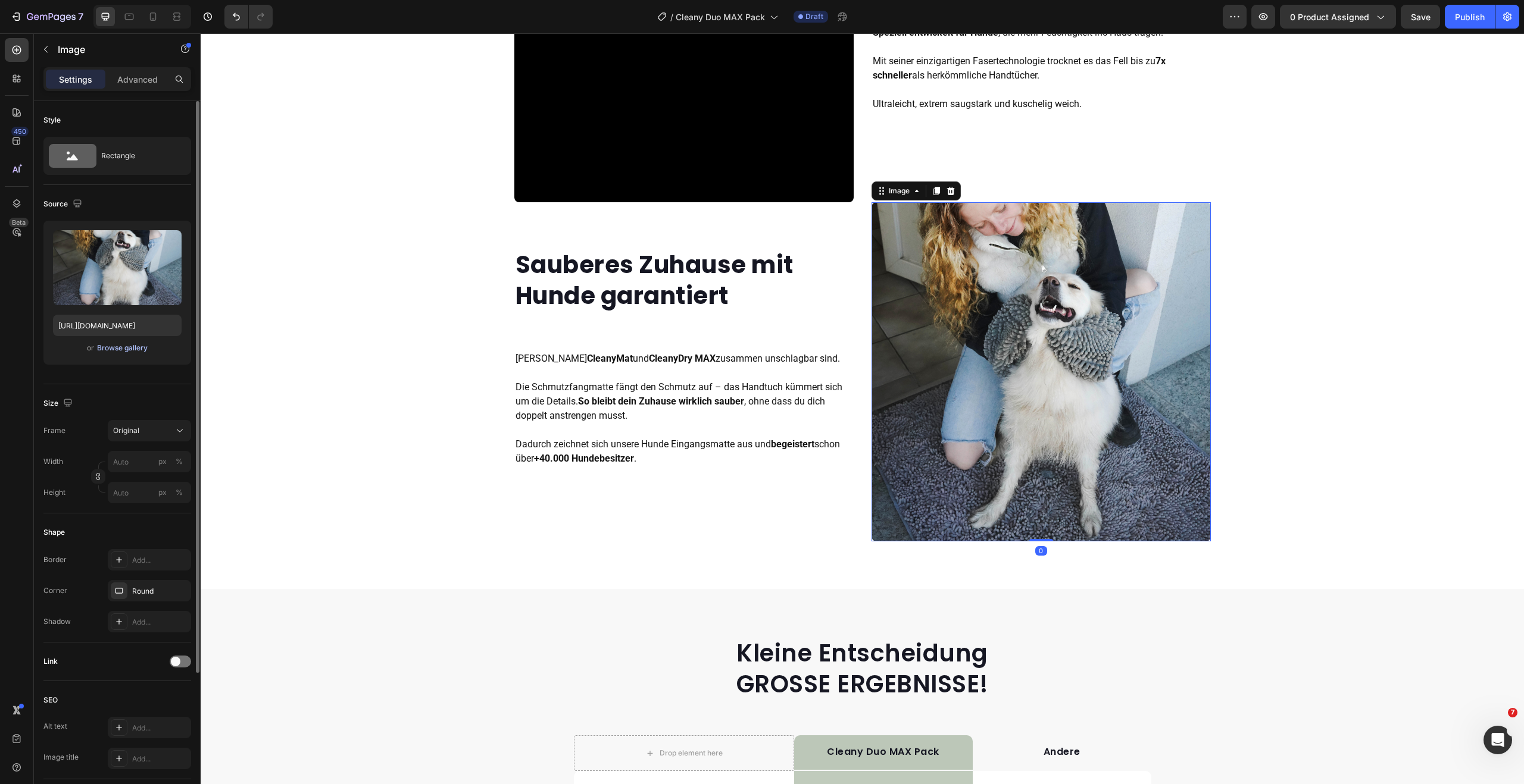
click at [102, 349] on div "Browse gallery" at bounding box center [122, 348] width 51 height 11
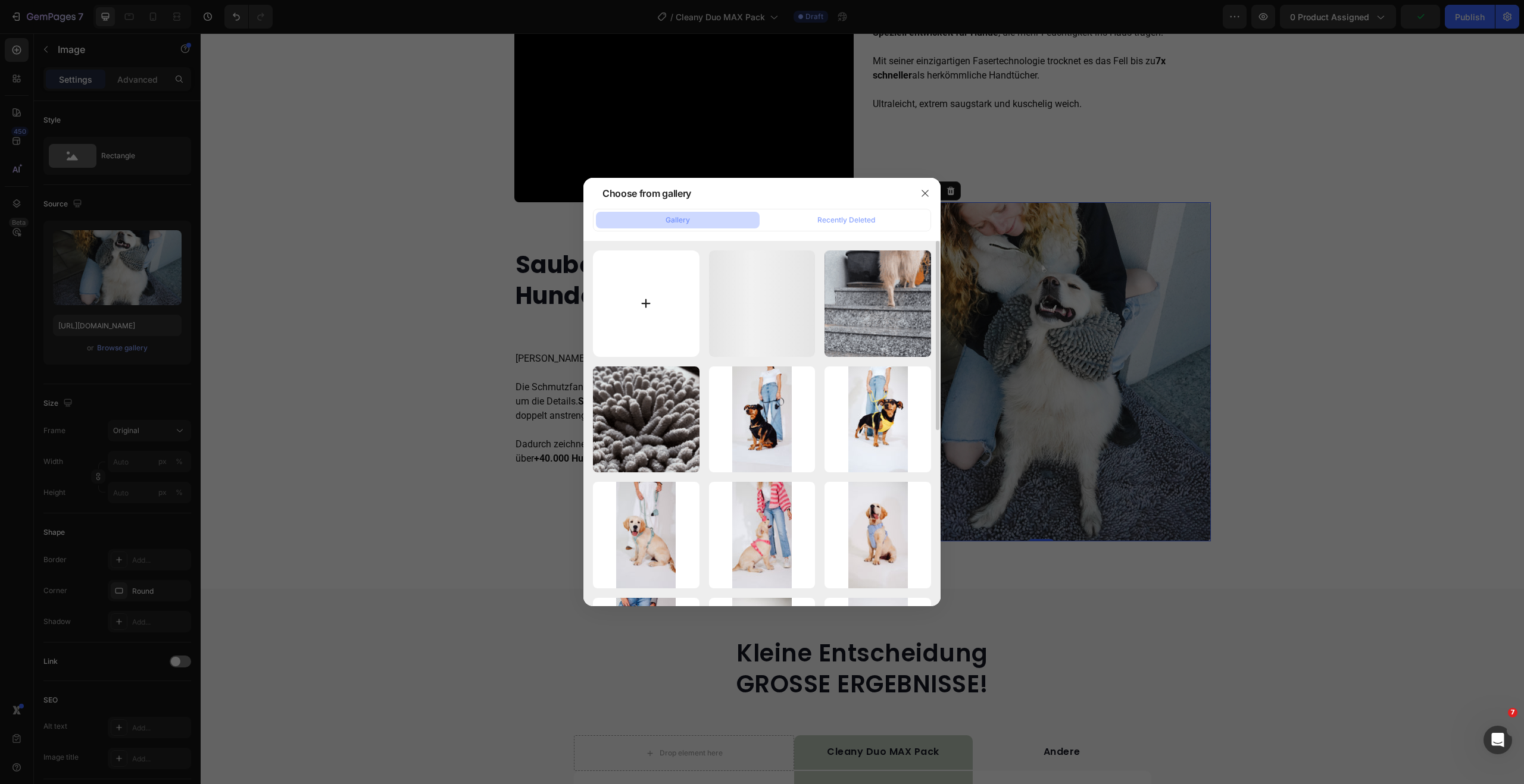
click at [660, 297] on input "file" at bounding box center [646, 303] width 107 height 107
type input "C:\fakepath\Cleany Duo Pack (1).png"
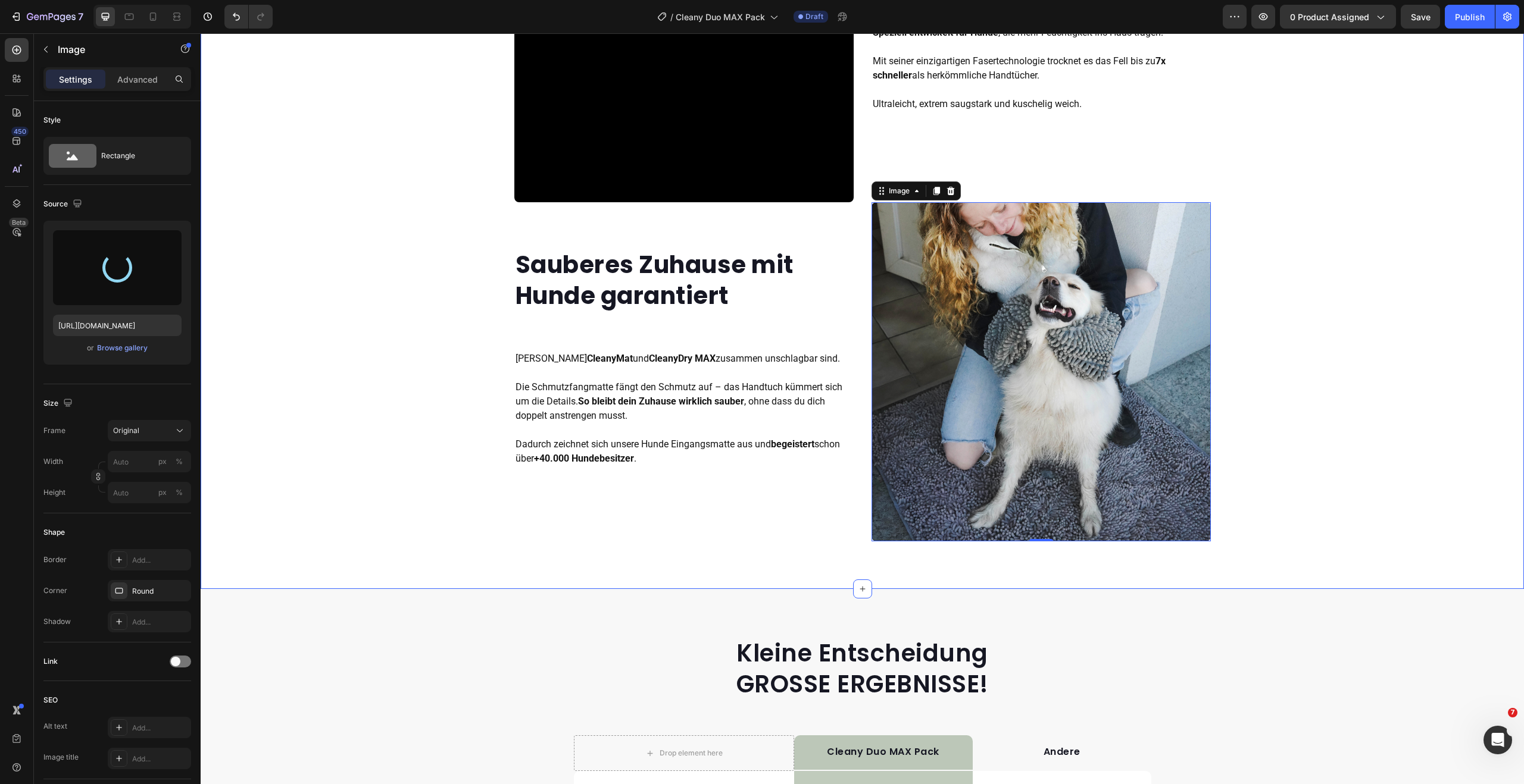
type input "https://cdn.shopify.com/s/files/1/0548/7978/0952/files/gempages_458127380590887…"
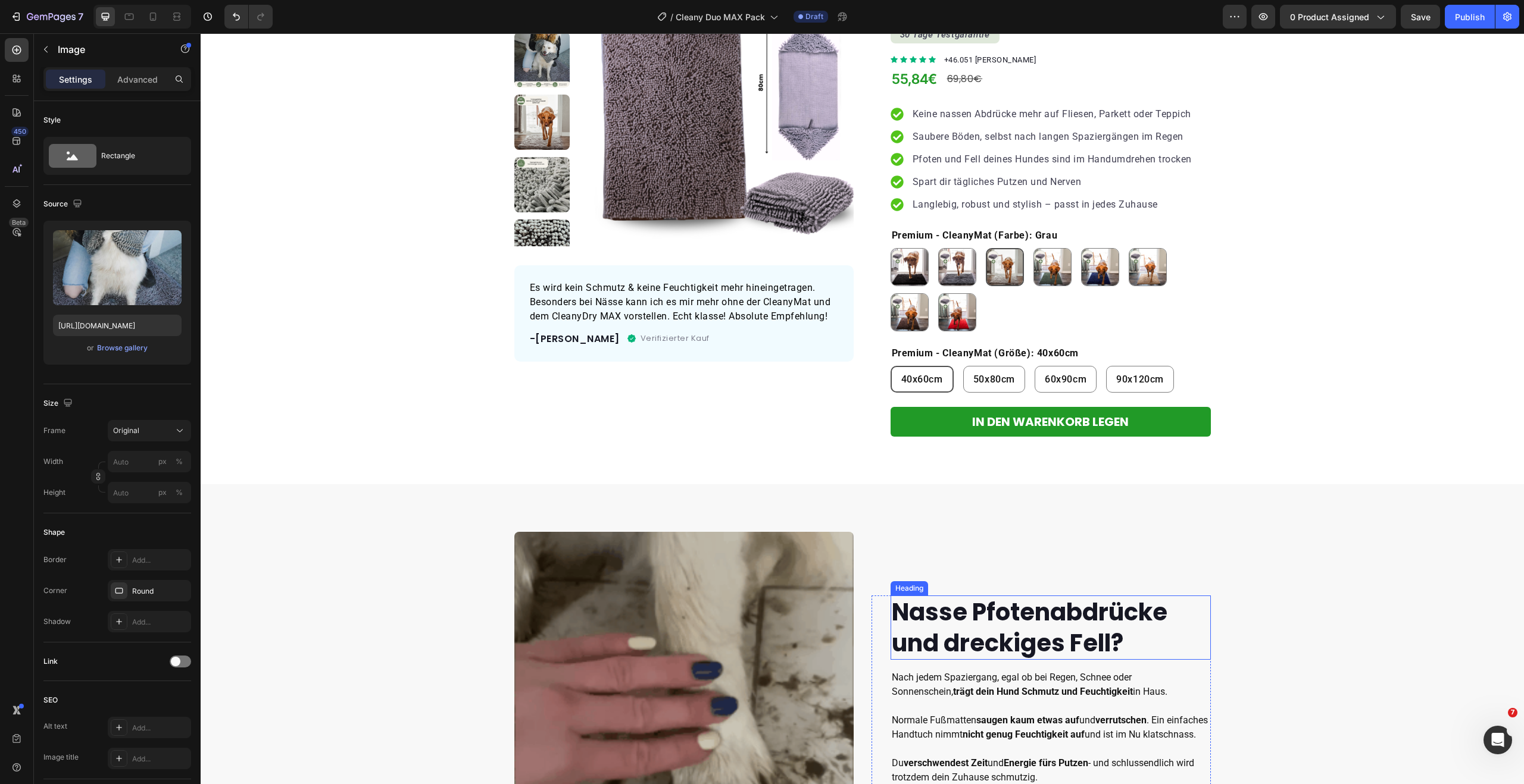
scroll to position [0, 0]
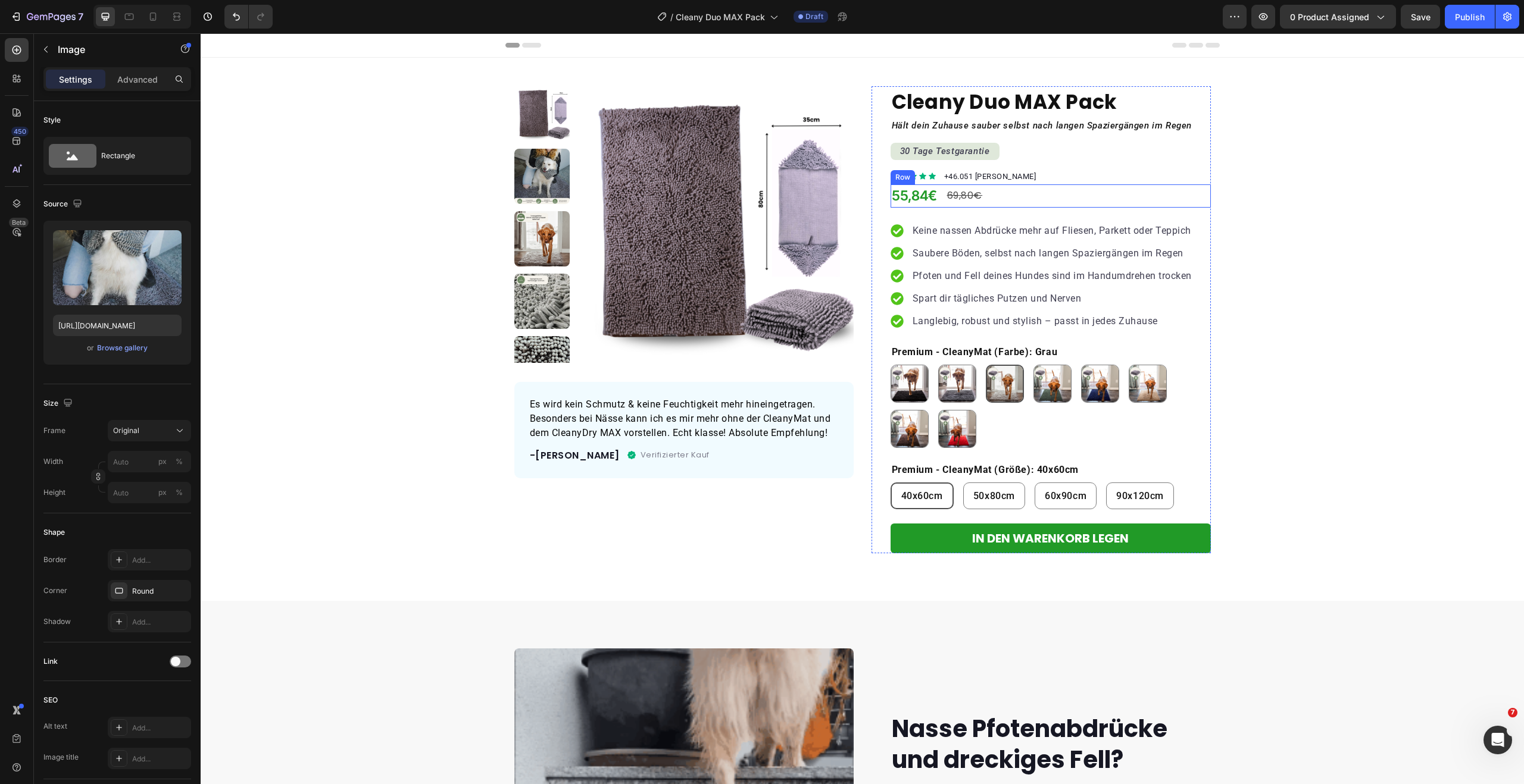
click at [1022, 198] on div "55,84€ Price Price 69,80€ Product Price Product Price Row" at bounding box center [1050, 196] width 320 height 23
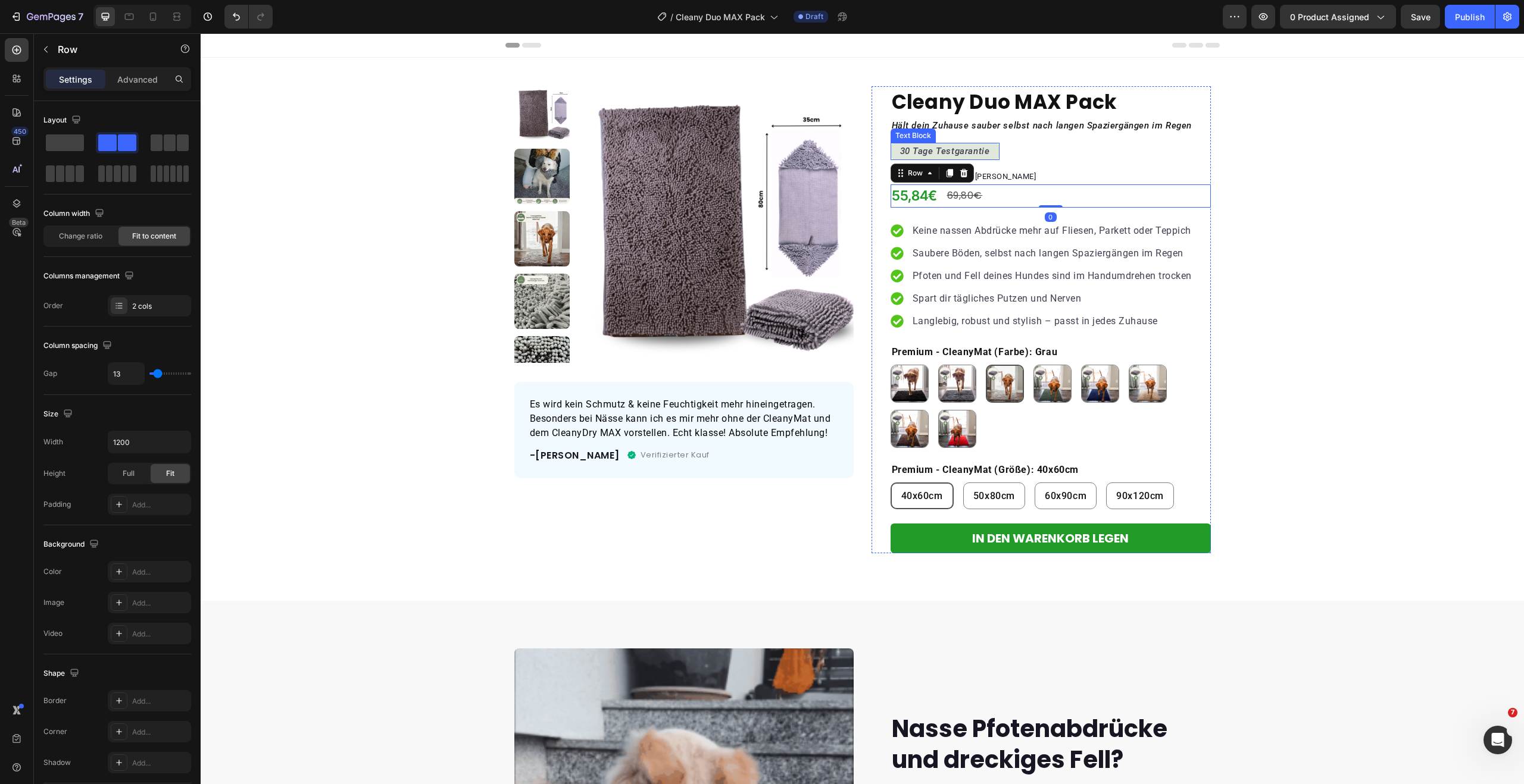
click at [989, 150] on div "30 Tage Testgarantie" at bounding box center [945, 151] width 109 height 17
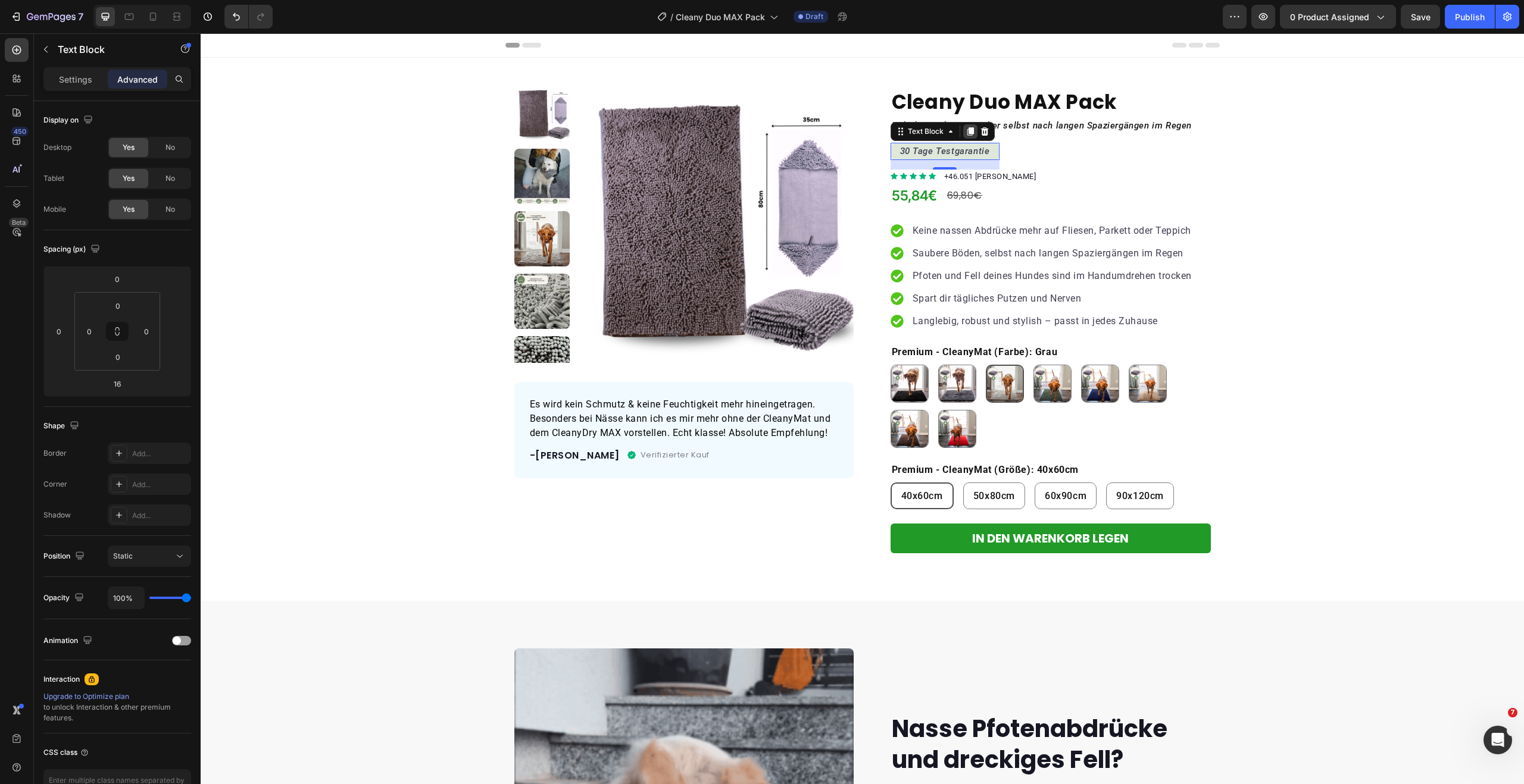
click at [966, 132] on icon at bounding box center [970, 132] width 10 height 10
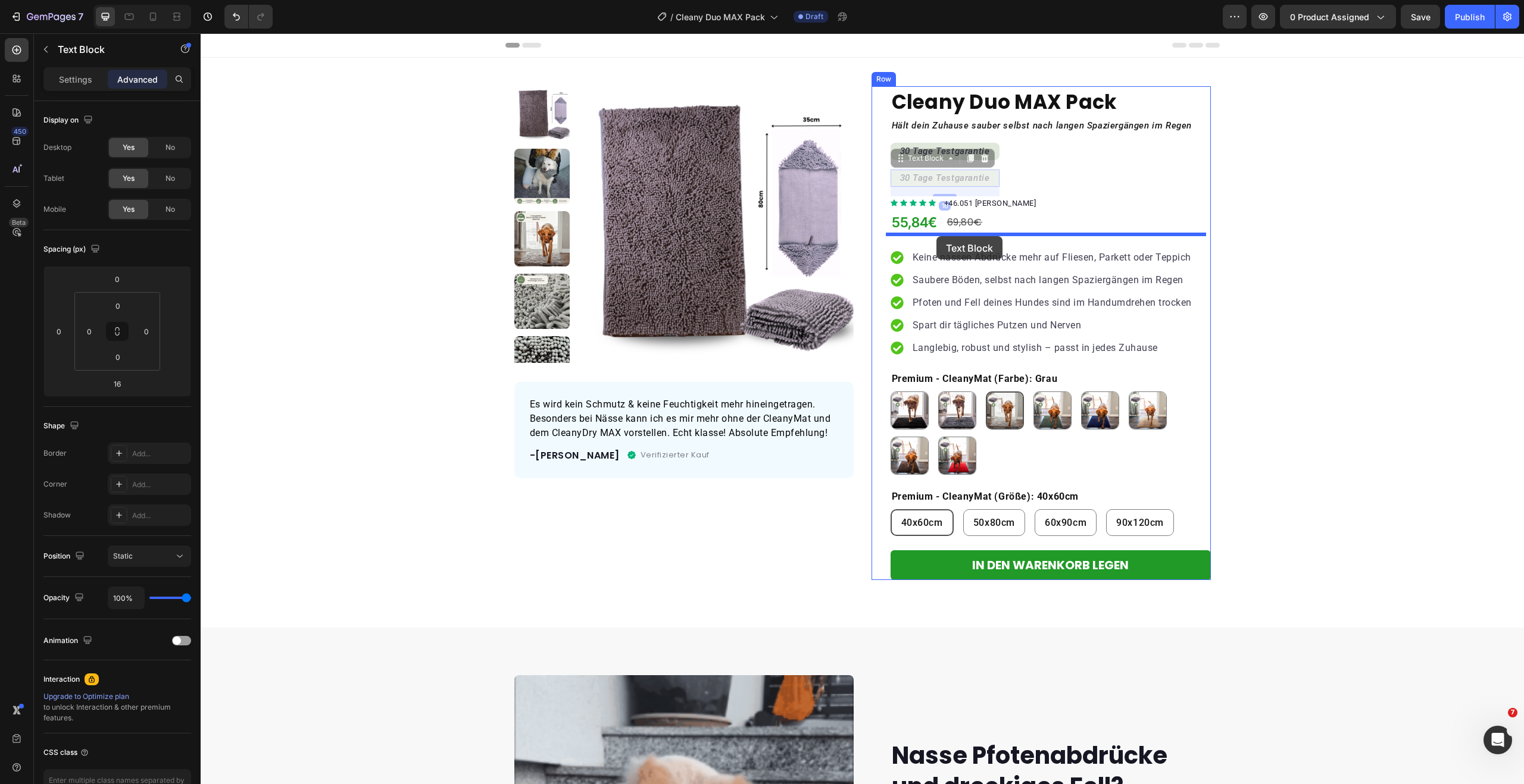
drag, startPoint x: 897, startPoint y: 159, endPoint x: 936, endPoint y: 236, distance: 86.3
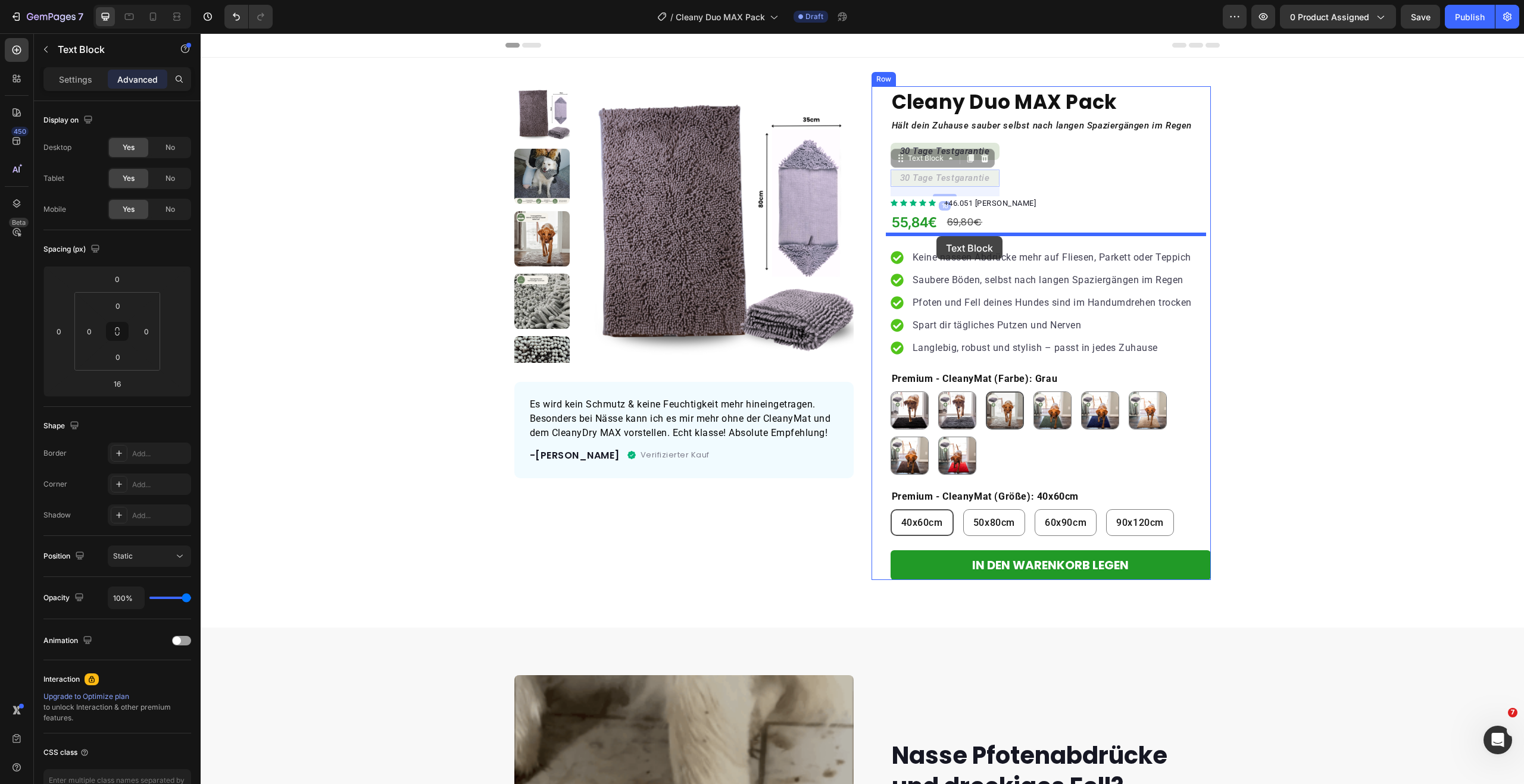
type input "0"
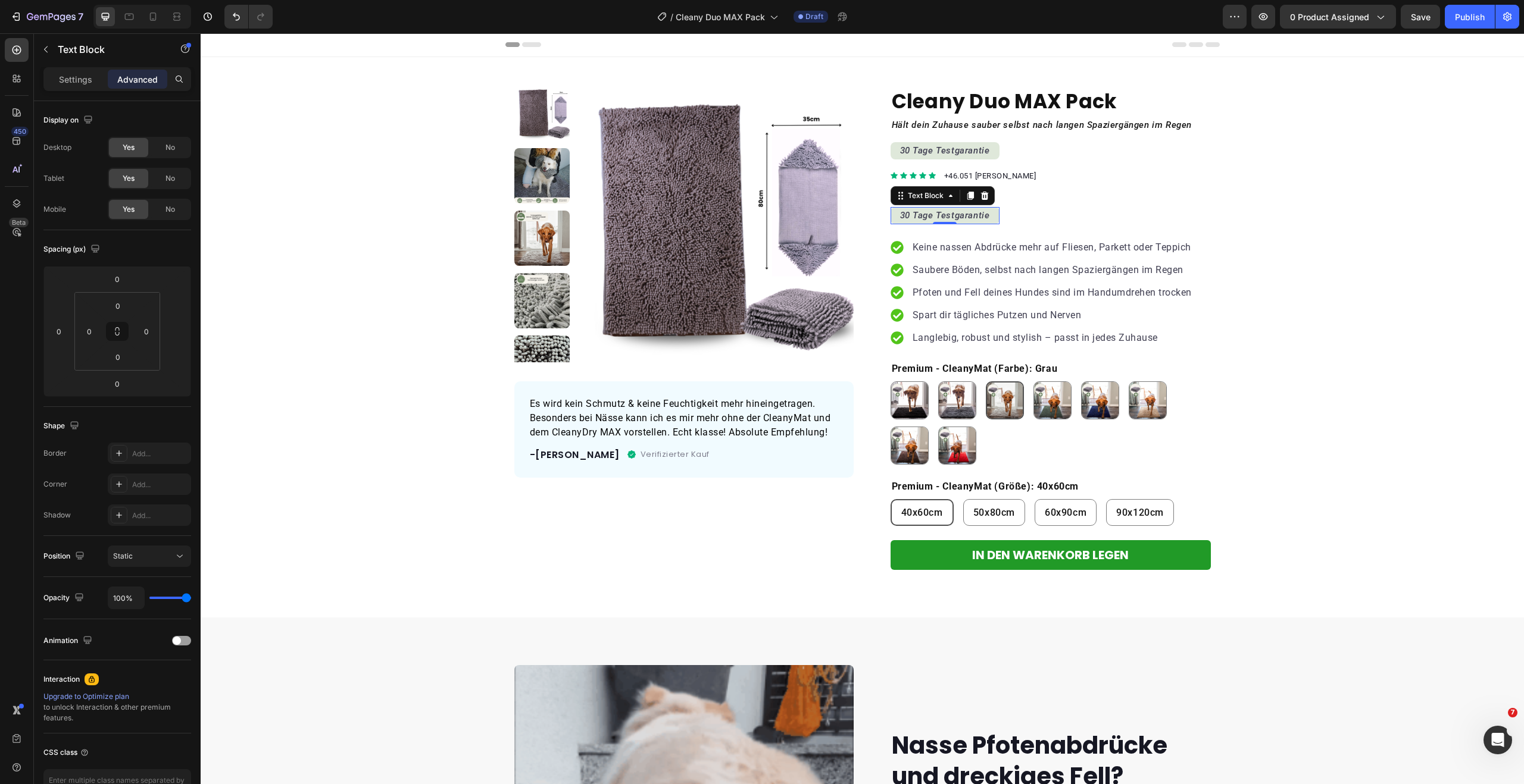
click at [933, 212] on icon "30 Tage Testgarantie" at bounding box center [945, 215] width 90 height 11
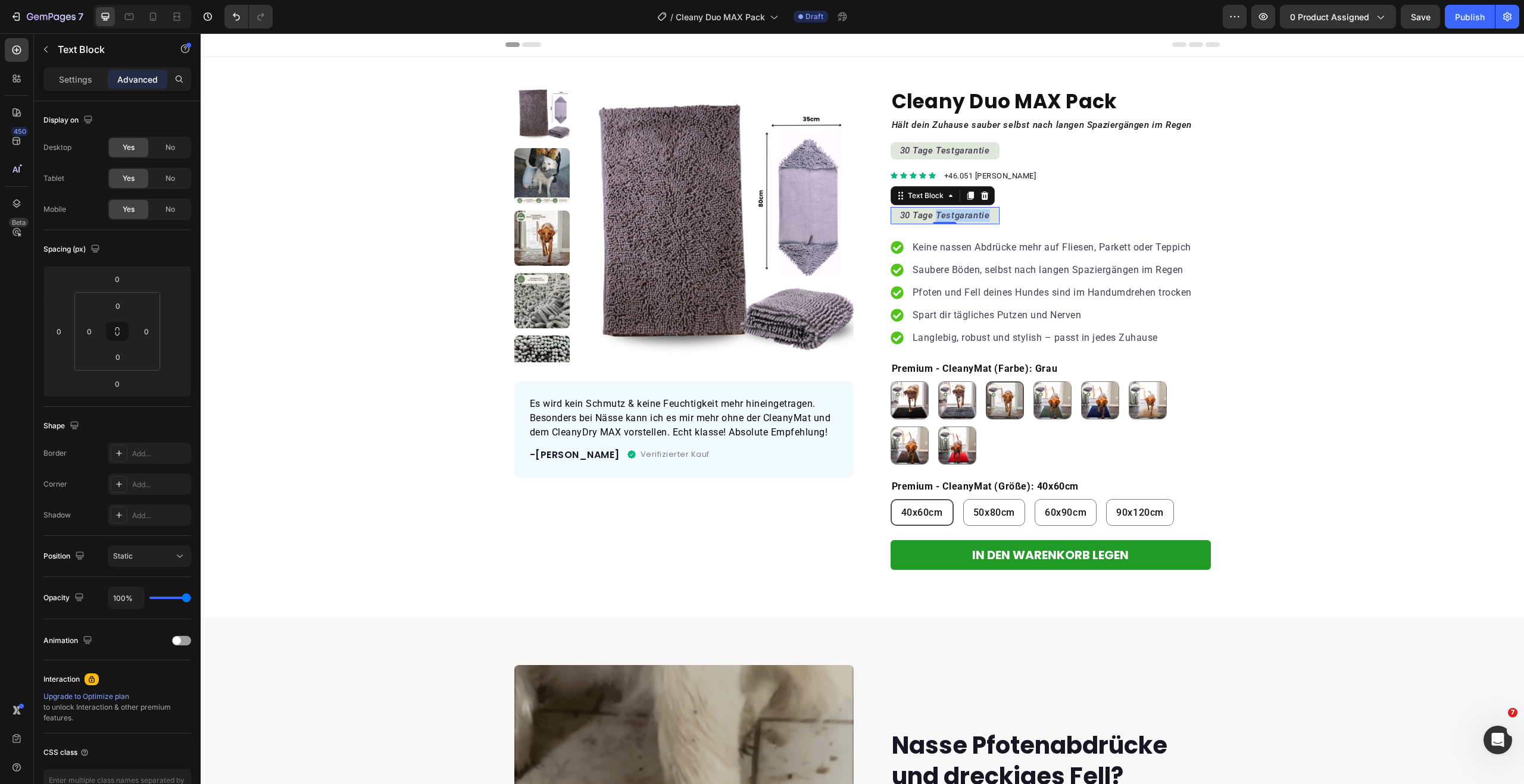
click at [933, 212] on icon "30 Tage Testgarantie" at bounding box center [945, 215] width 90 height 11
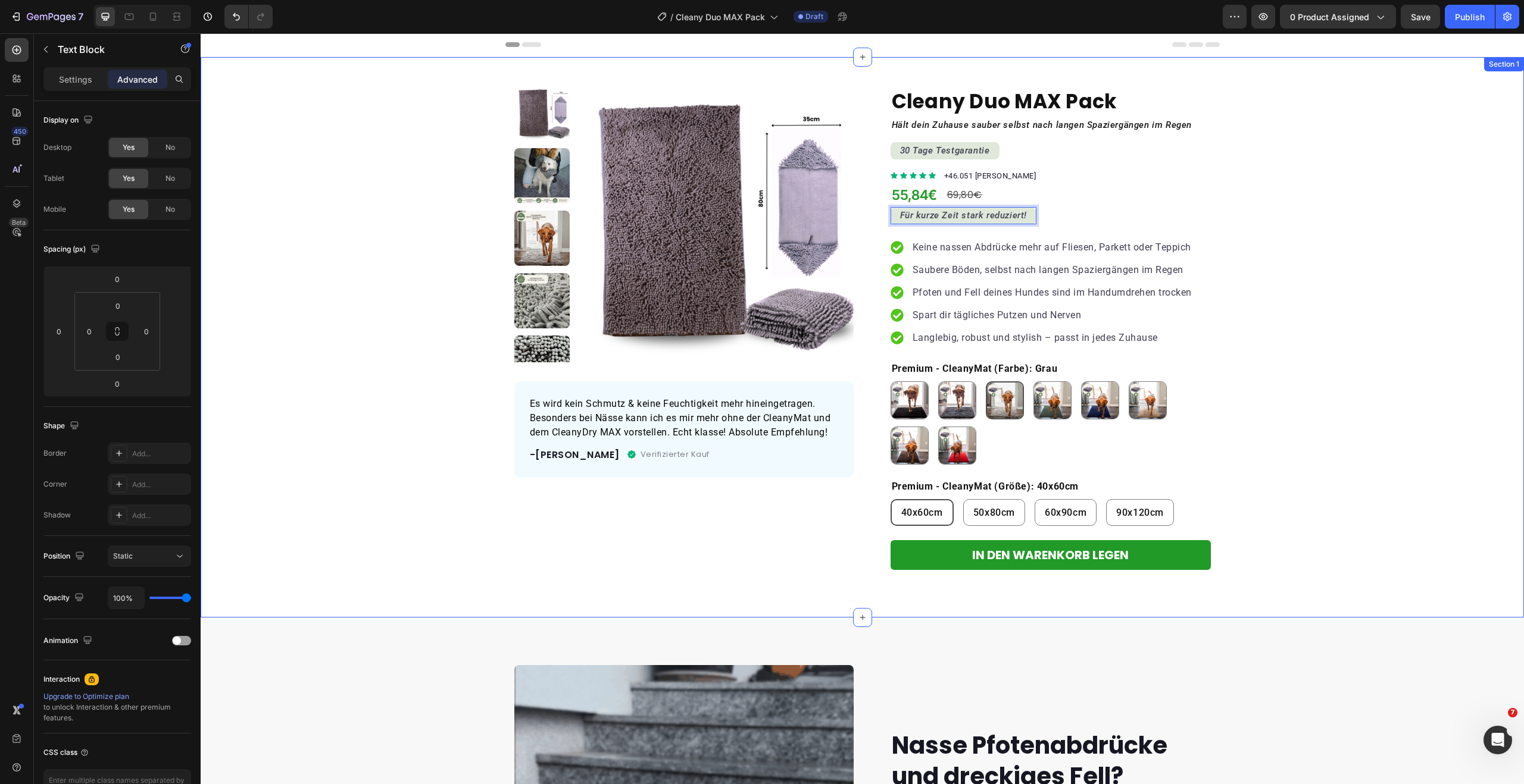
click at [1324, 355] on div "Product Images Es wird kein Schmutz & keine Feuchtigkeit mehr hineingetragen. B…" at bounding box center [862, 327] width 1324 height 485
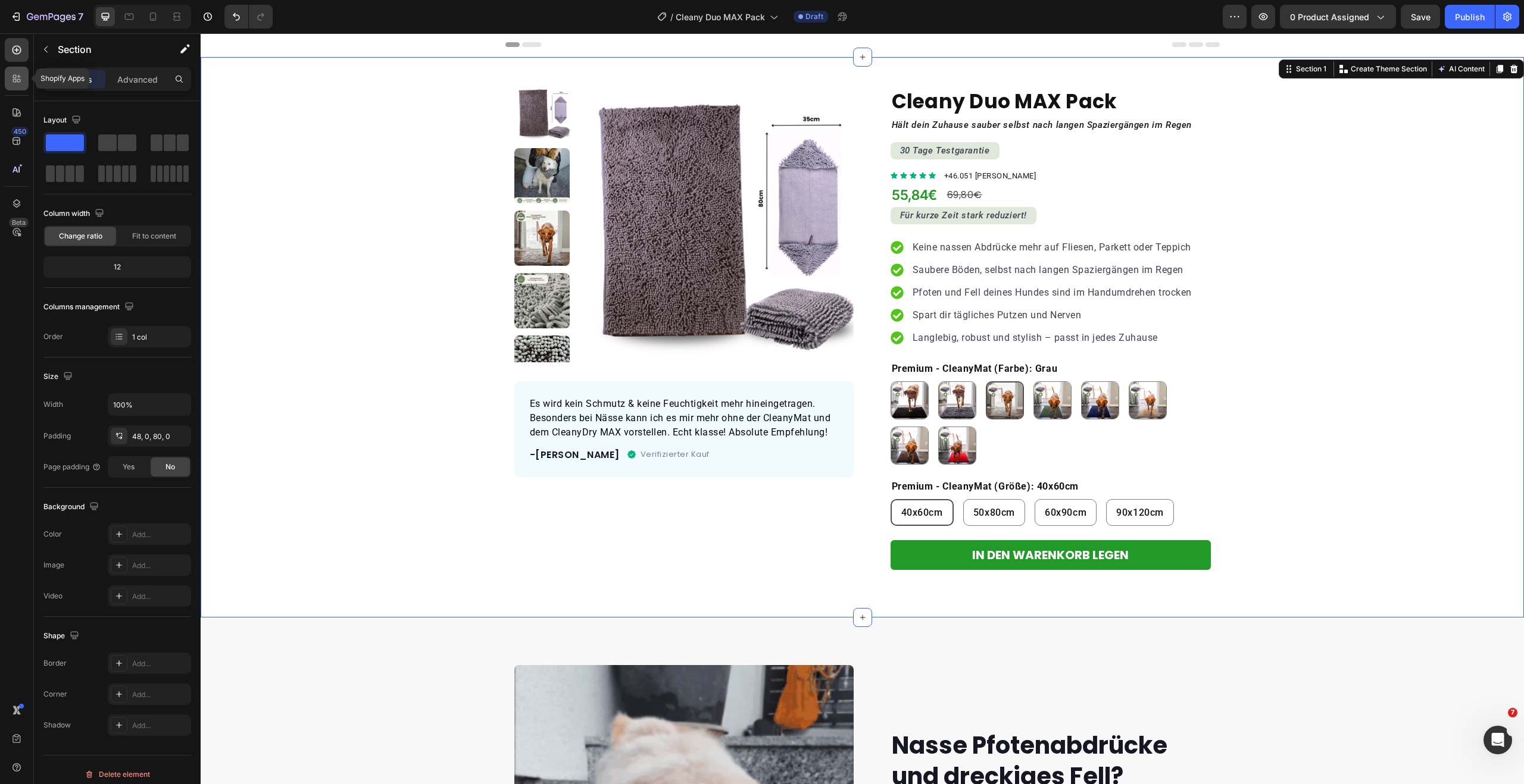
click at [18, 84] on icon at bounding box center [17, 79] width 12 height 12
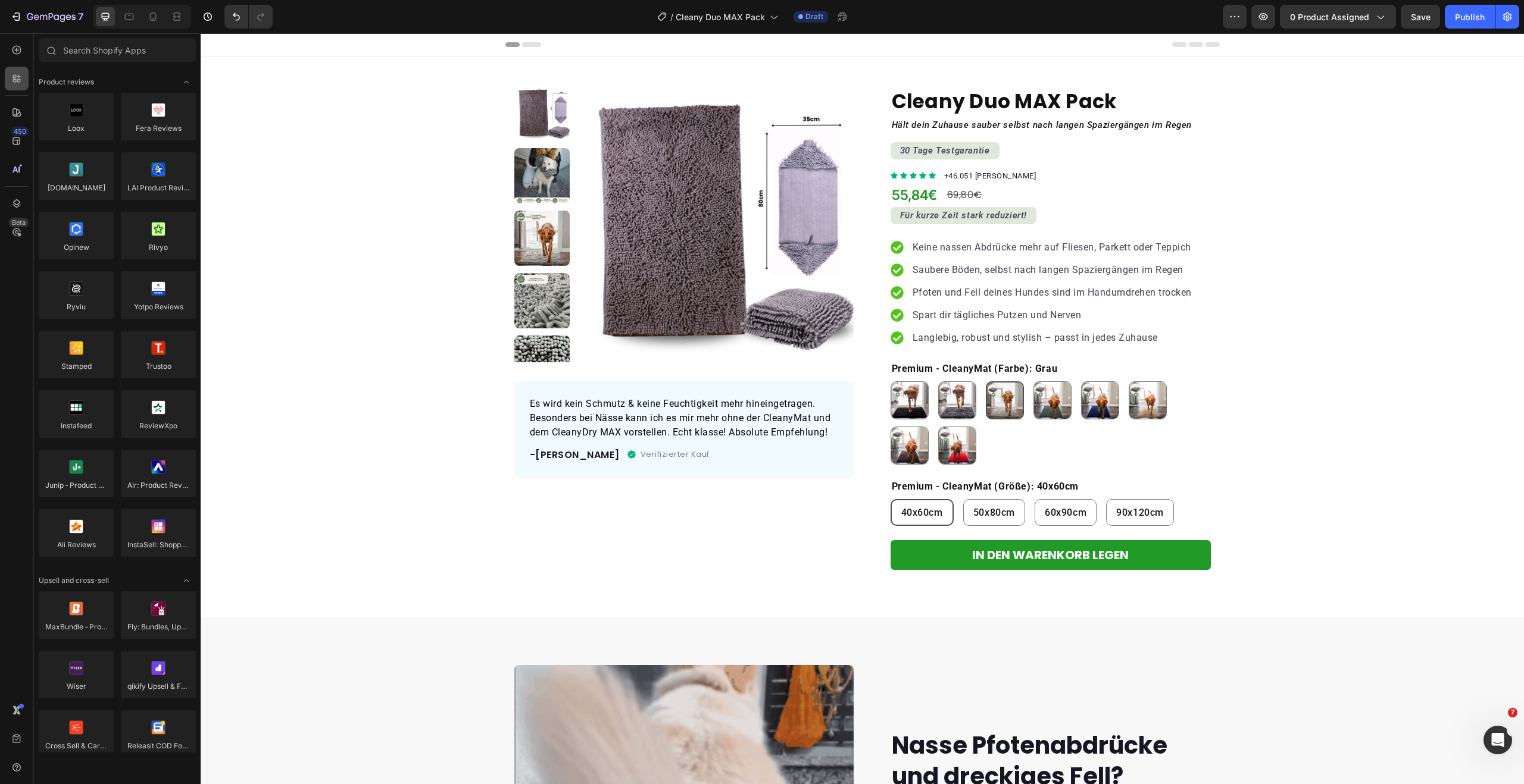
click at [20, 76] on icon at bounding box center [19, 76] width 4 height 4
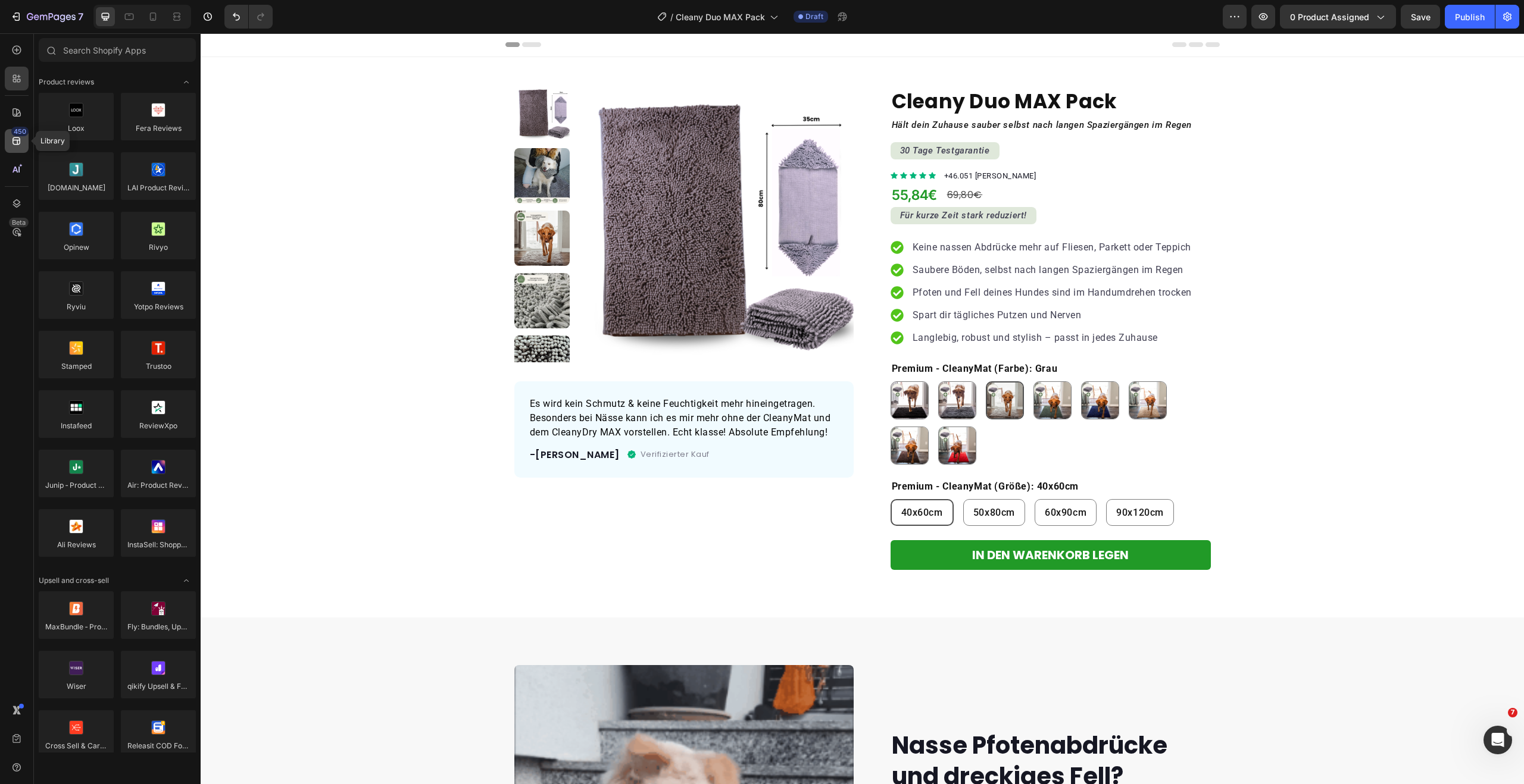
click at [12, 138] on icon at bounding box center [17, 141] width 12 height 12
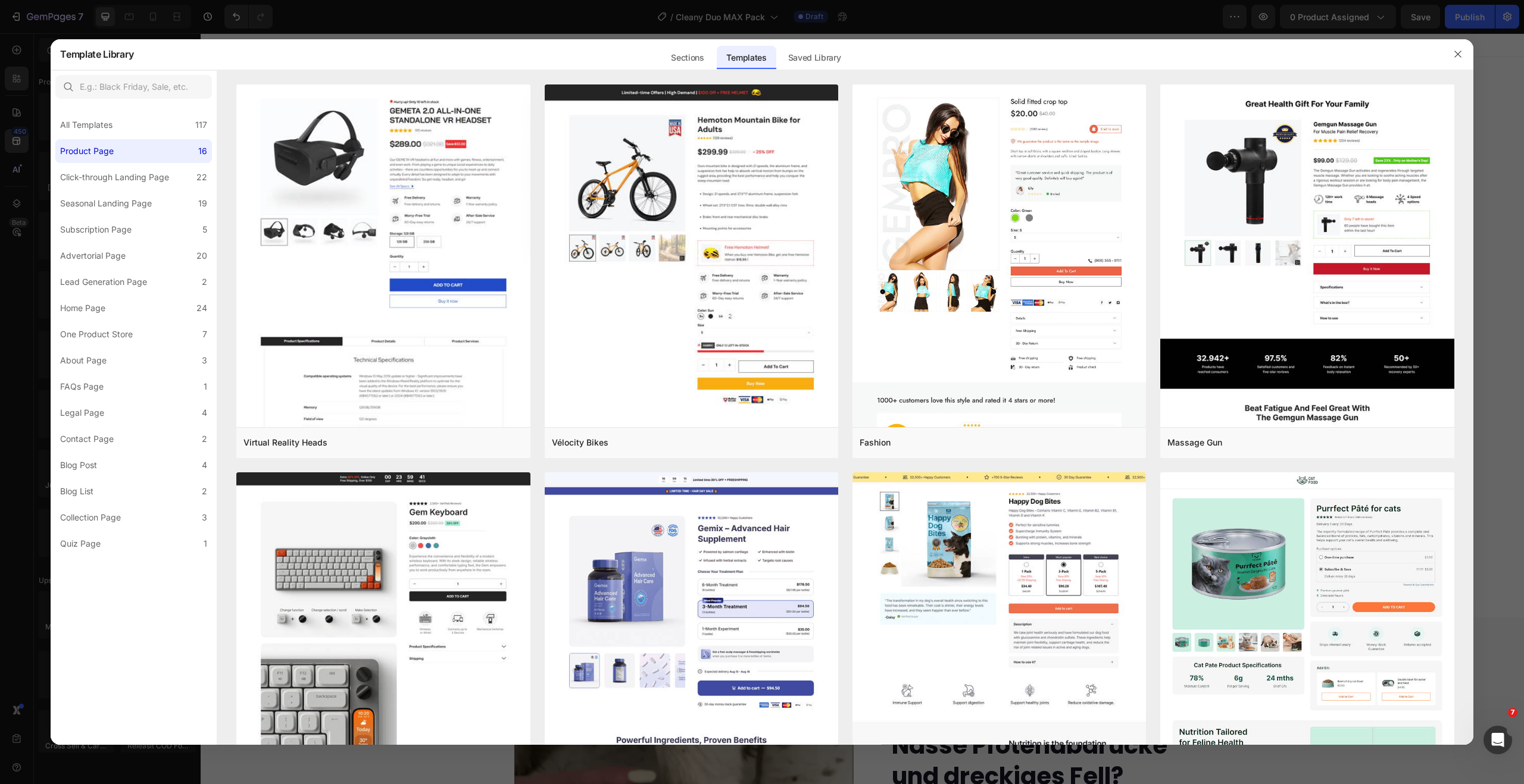
click at [241, 24] on div at bounding box center [762, 392] width 1524 height 784
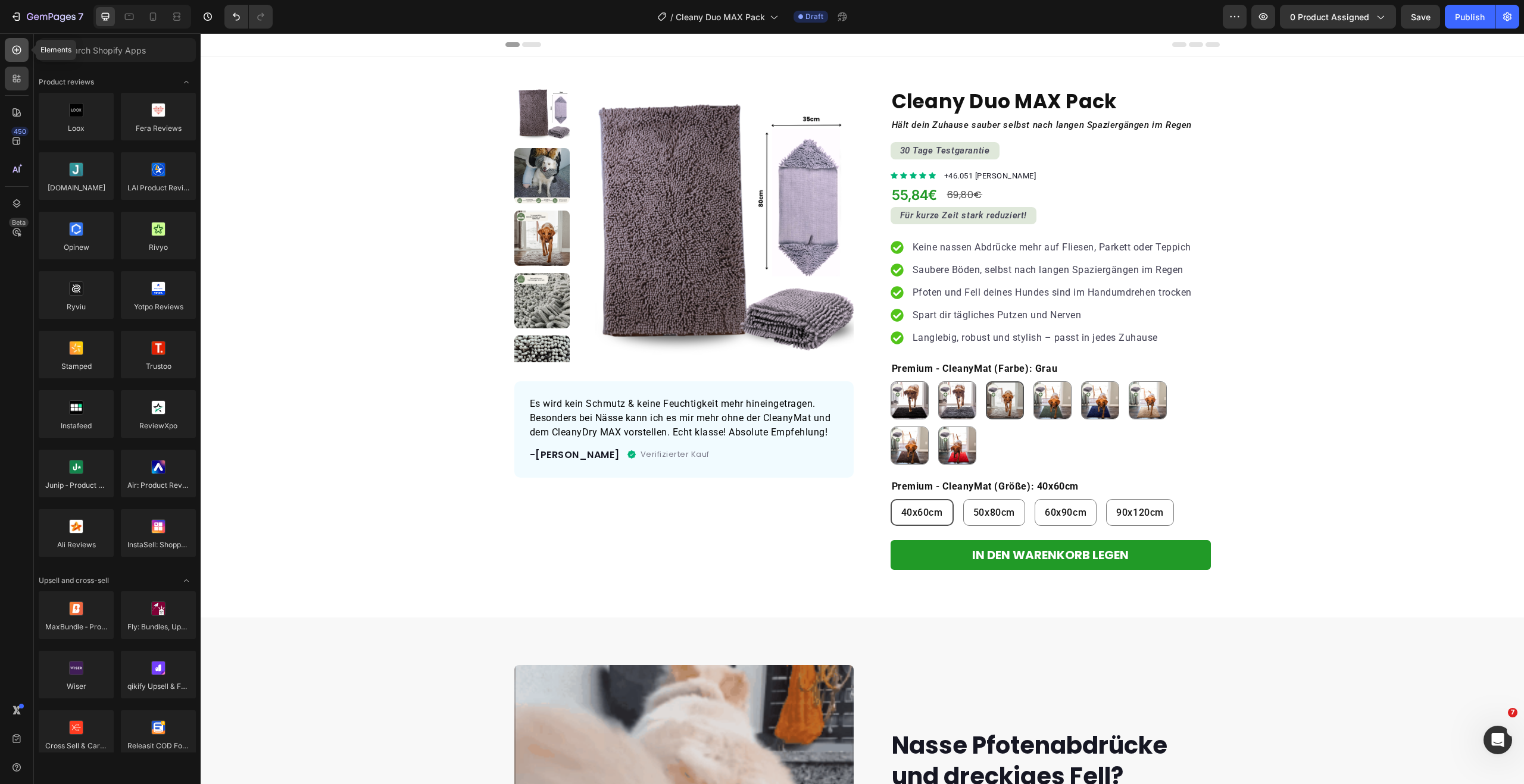
click at [22, 49] on icon at bounding box center [17, 50] width 12 height 12
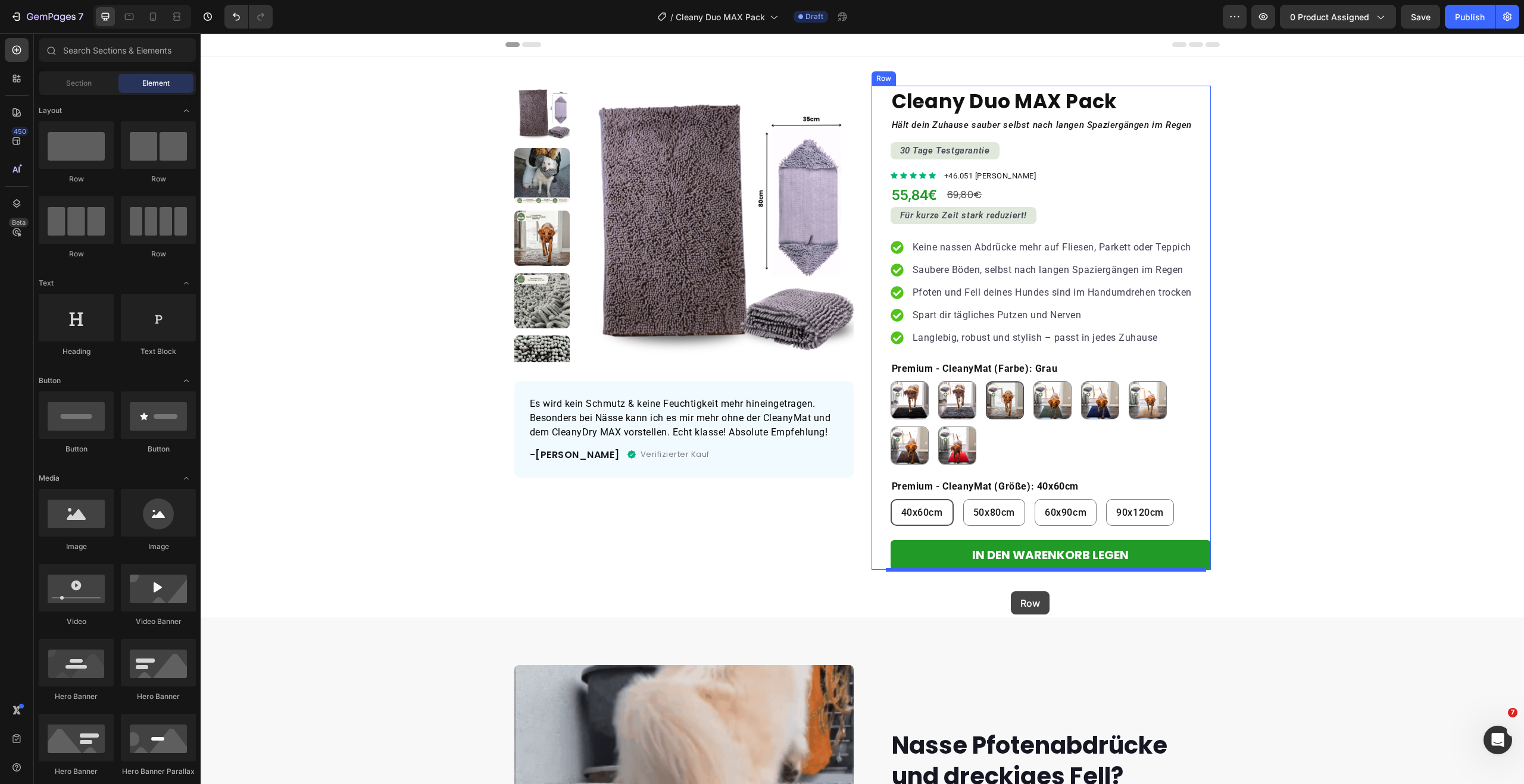
drag, startPoint x: 283, startPoint y: 178, endPoint x: 1010, endPoint y: 591, distance: 836.1
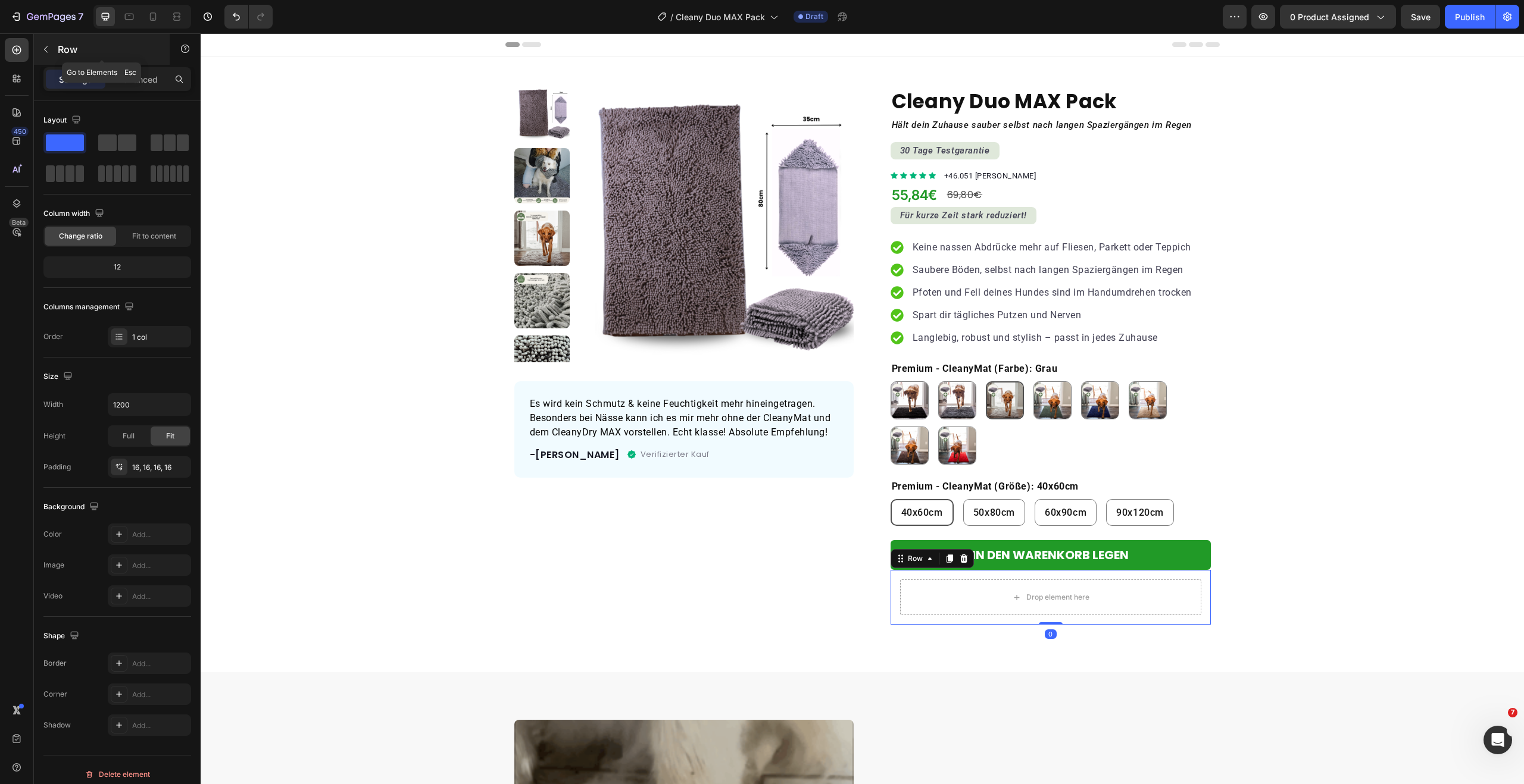
click at [43, 51] on icon "button" at bounding box center [45, 49] width 10 height 10
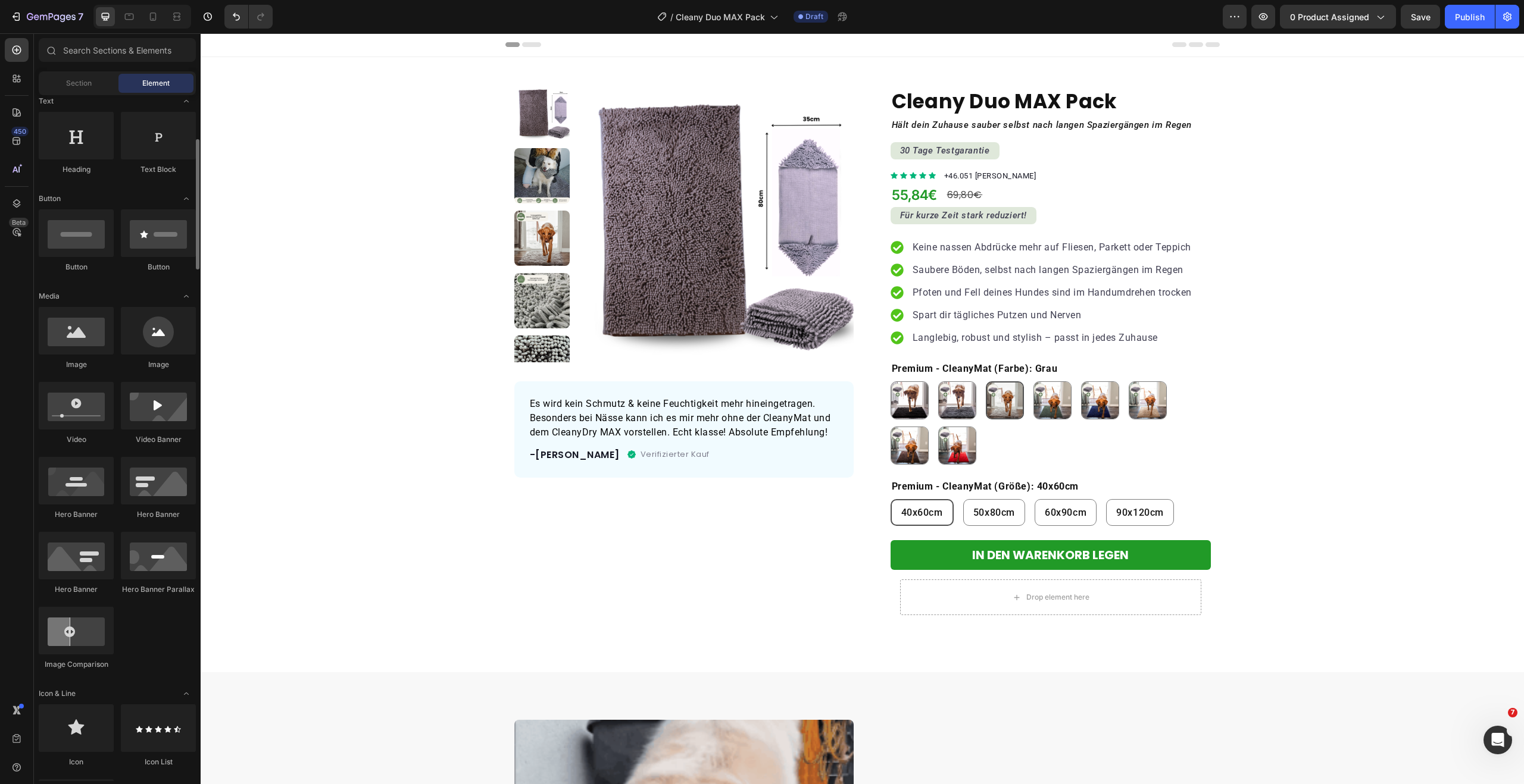
scroll to position [191, 0]
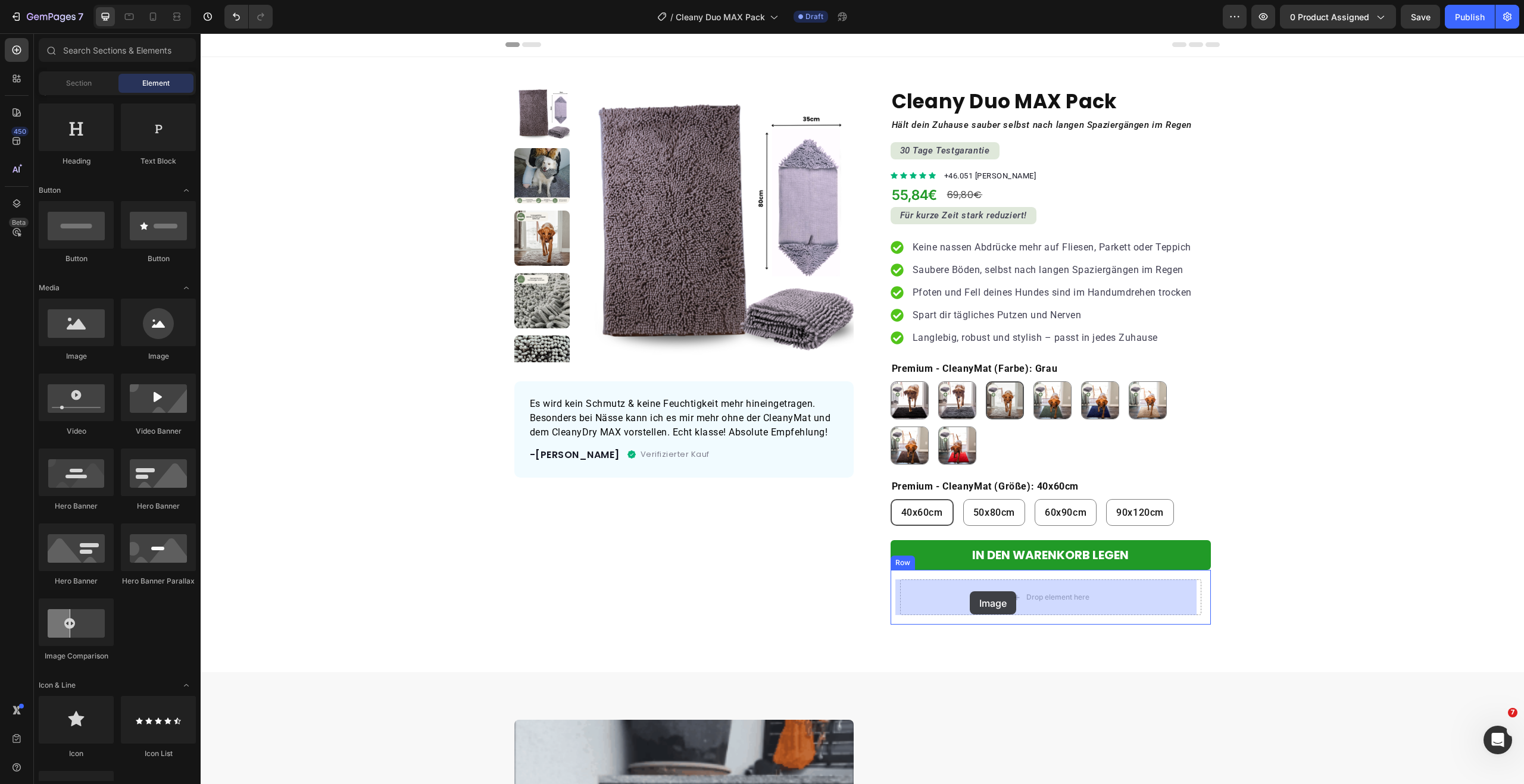
drag, startPoint x: 348, startPoint y: 364, endPoint x: 970, endPoint y: 591, distance: 662.1
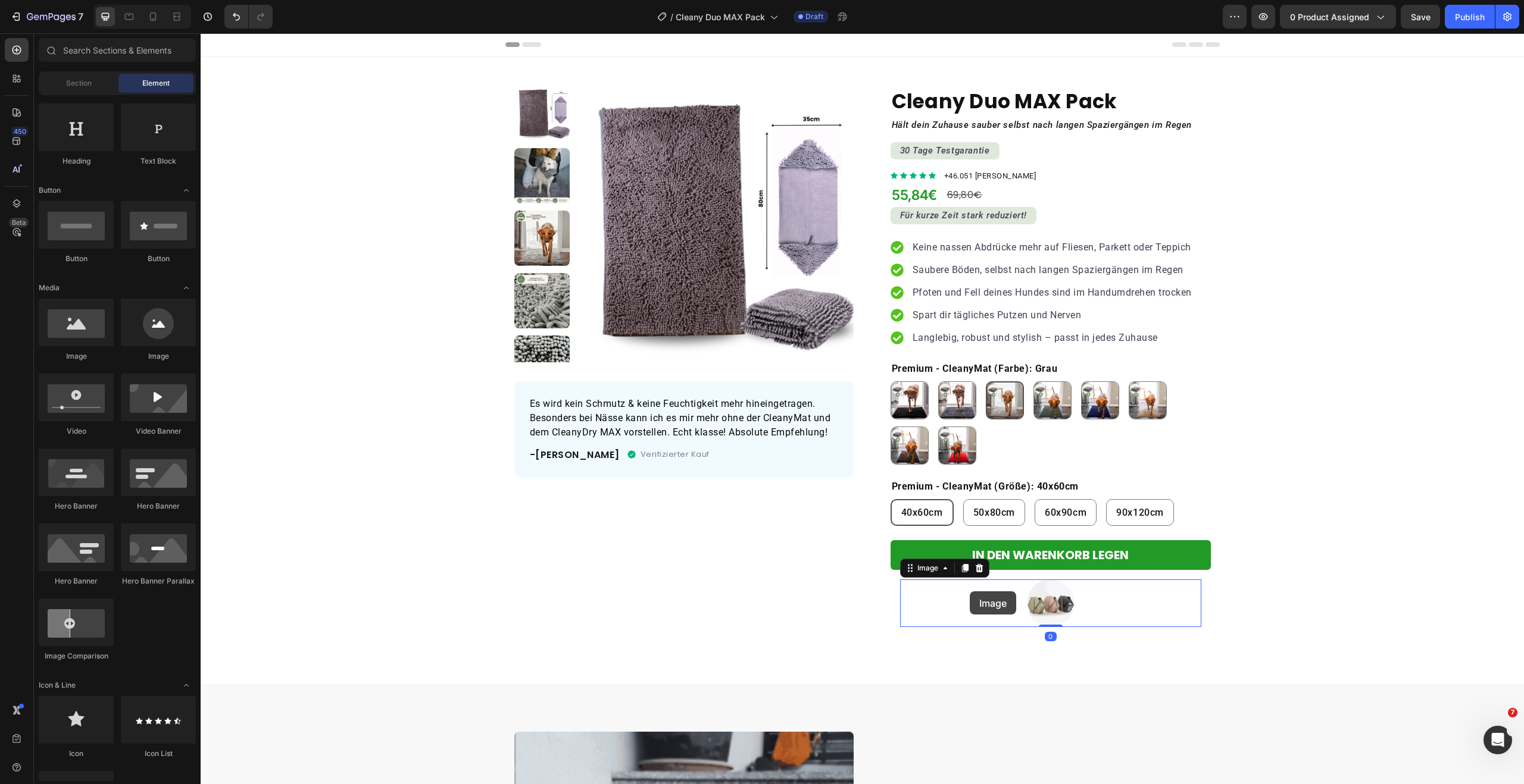
scroll to position [2, 0]
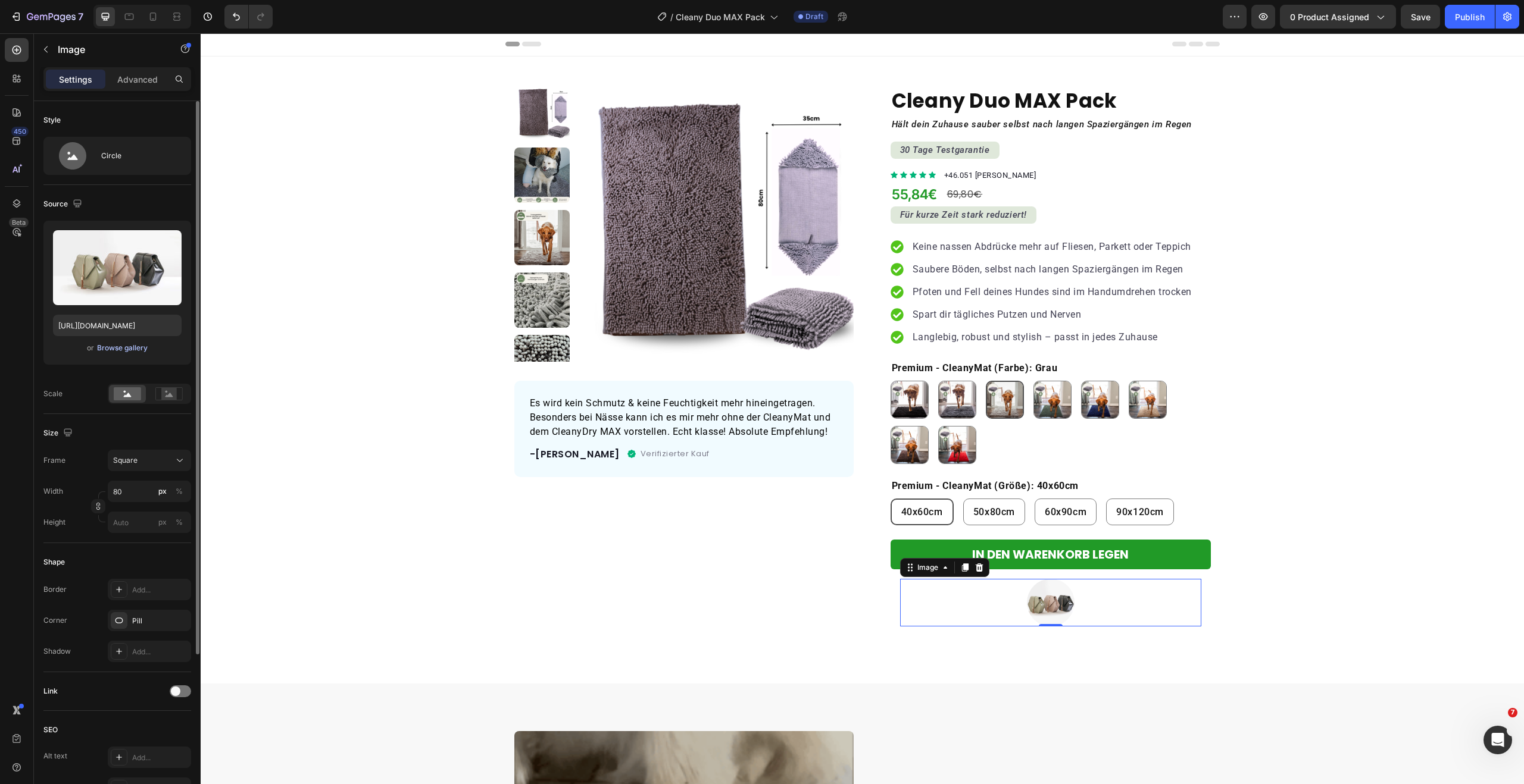
click at [133, 351] on div "Browse gallery" at bounding box center [122, 348] width 51 height 11
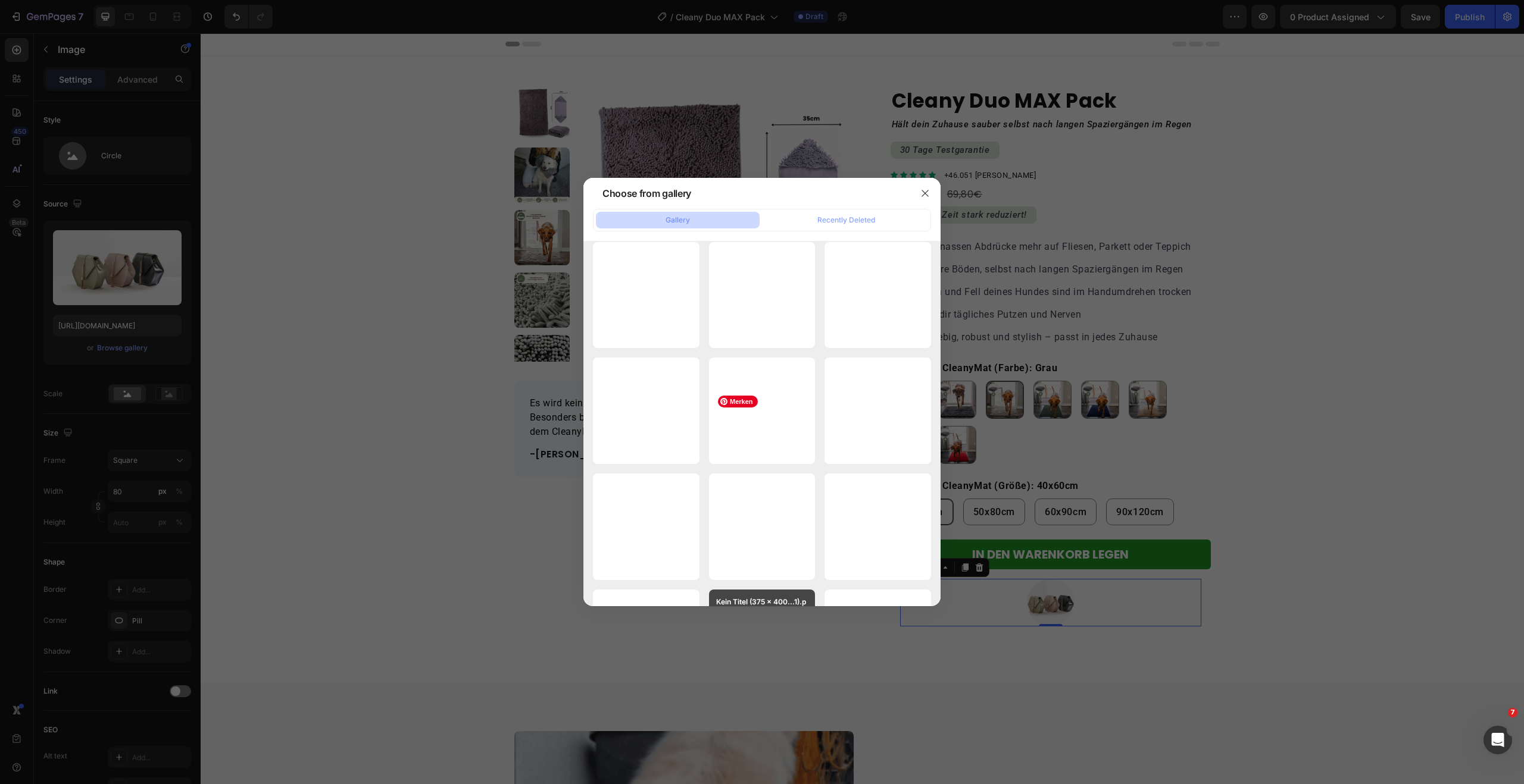
scroll to position [14108, 0]
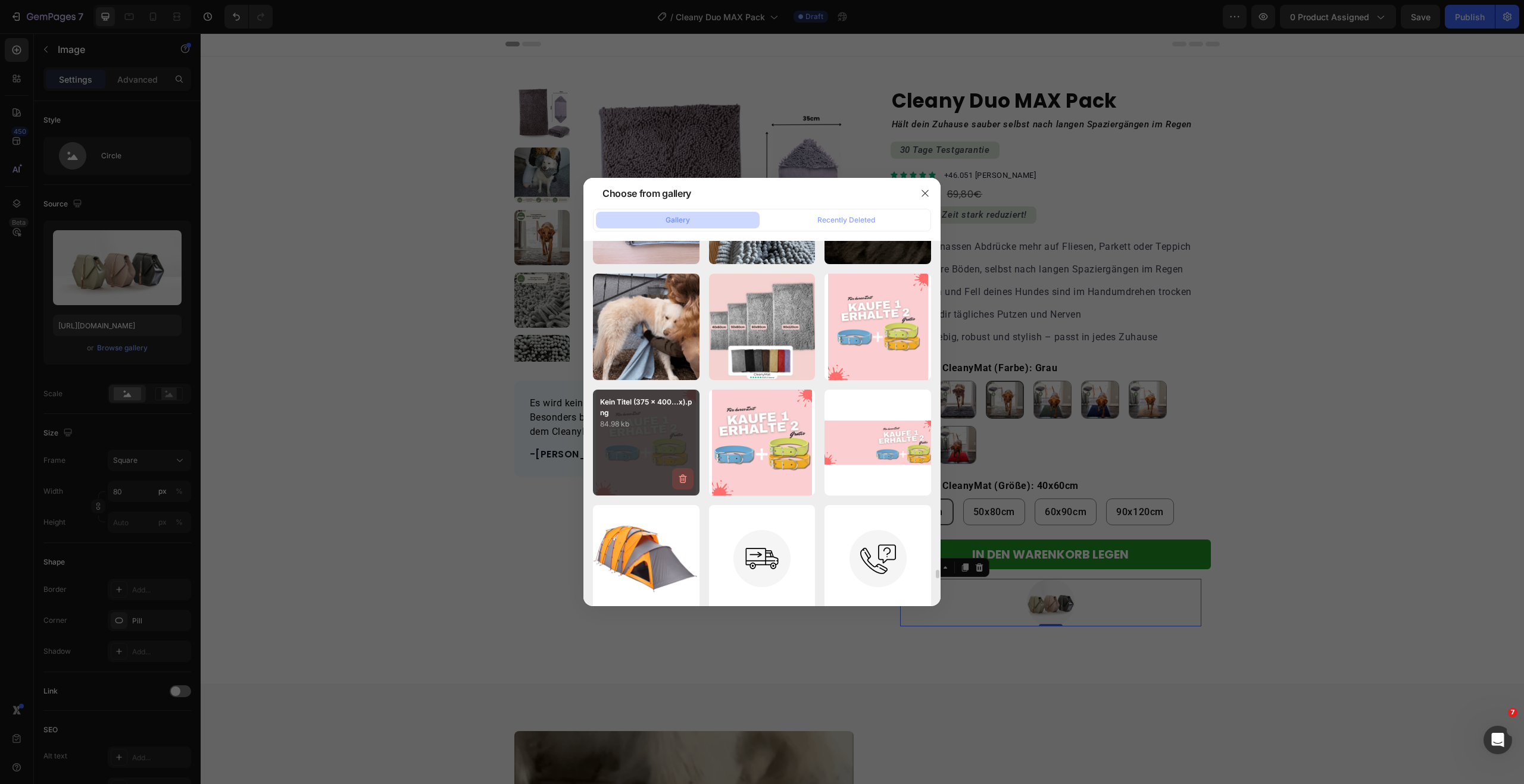
click at [686, 482] on icon "button" at bounding box center [683, 479] width 12 height 12
click at [685, 479] on div "Delete" at bounding box center [675, 482] width 22 height 11
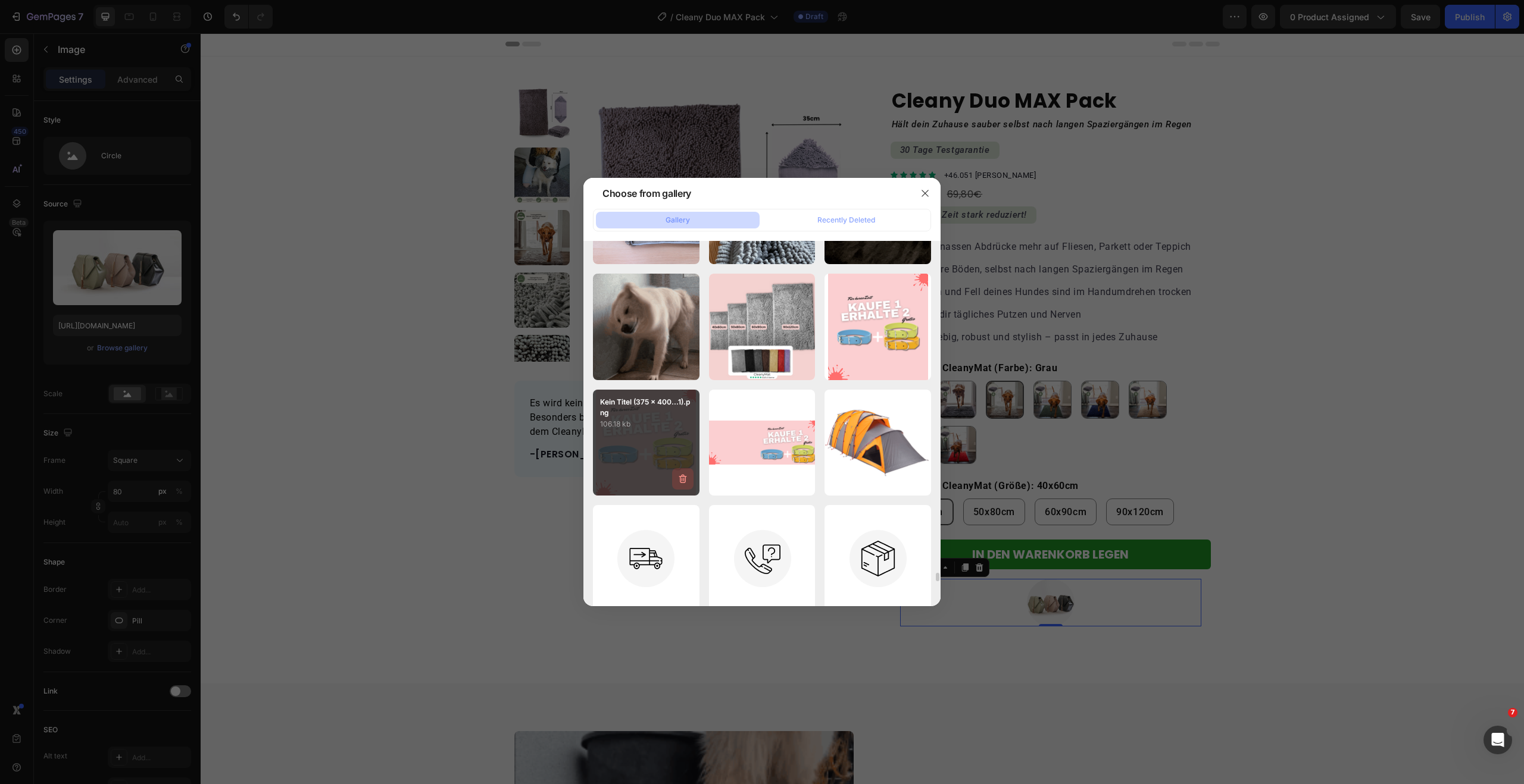
click at [686, 479] on icon "button" at bounding box center [683, 479] width 12 height 12
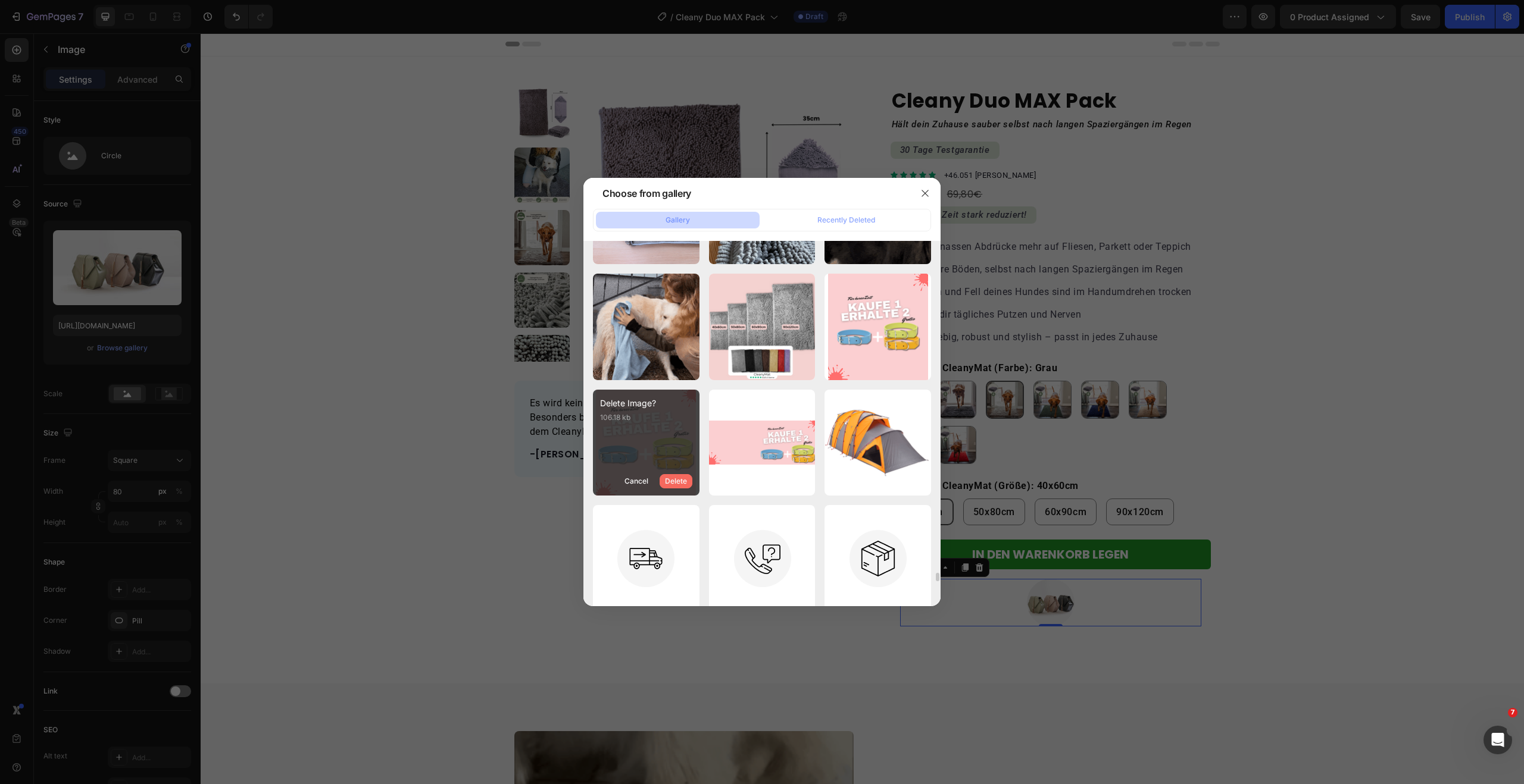
click at [686, 479] on button "Delete" at bounding box center [675, 481] width 33 height 14
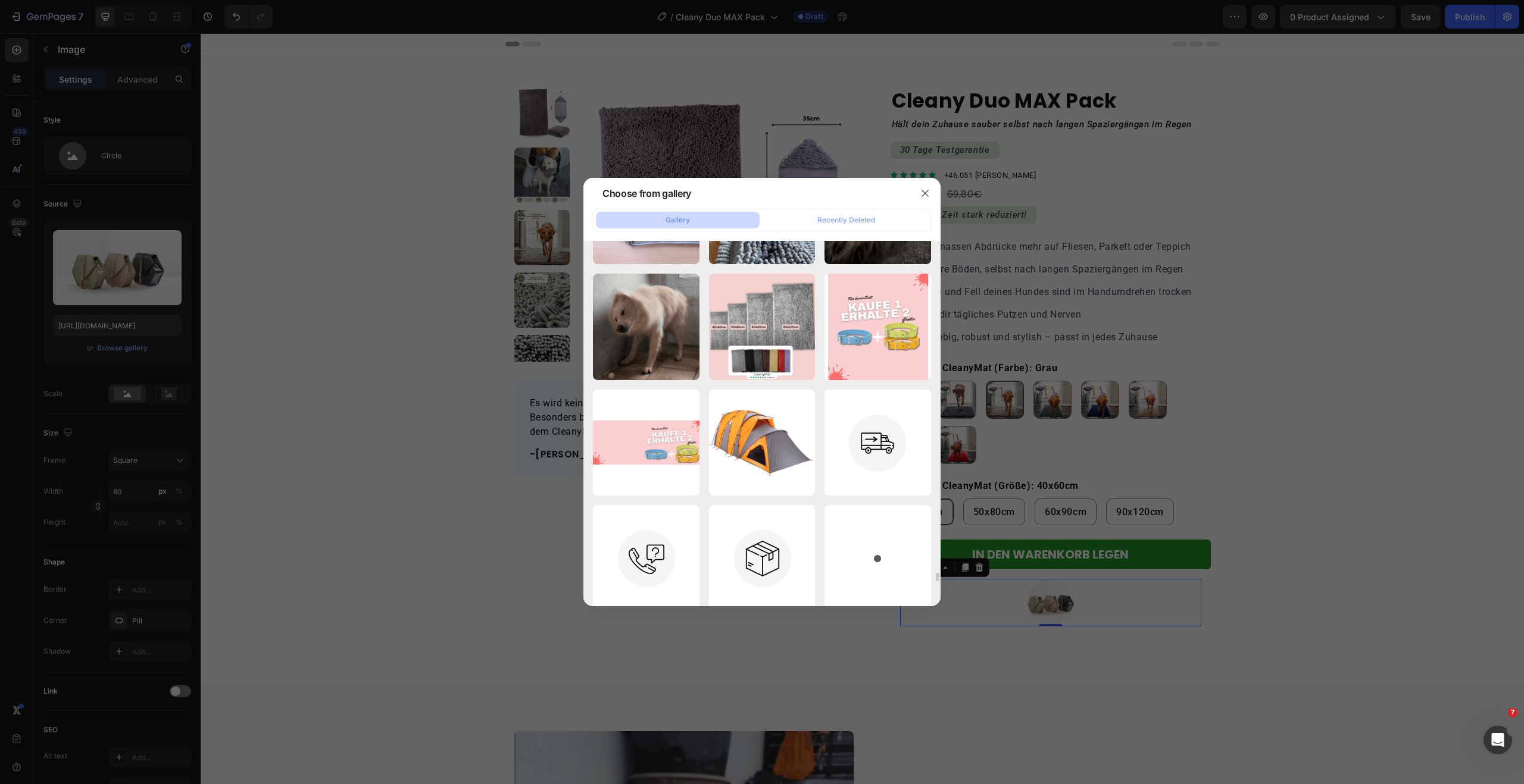
click at [0, 0] on icon "button" at bounding box center [0, 0] width 0 height 0
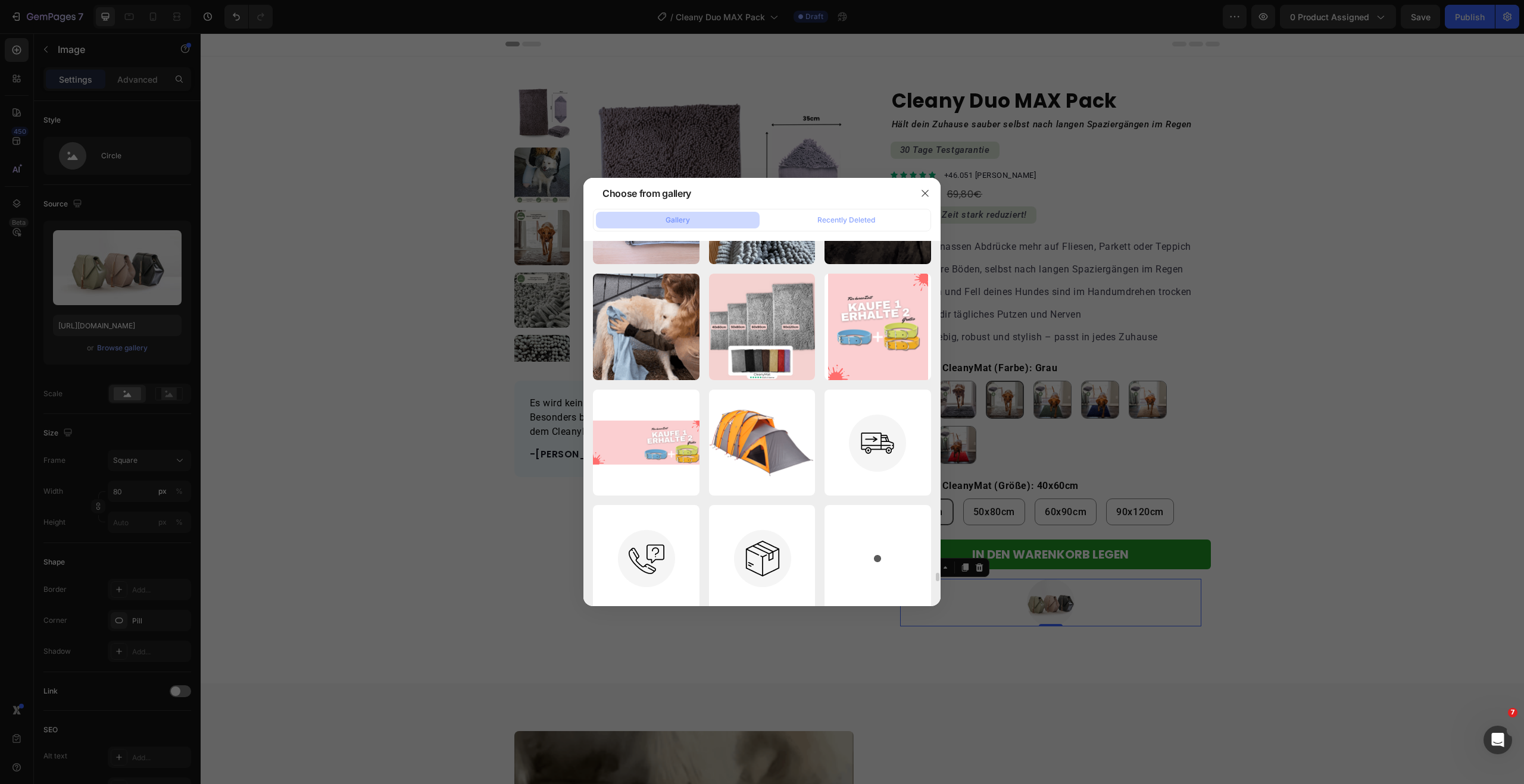
click at [0, 0] on button "Delete" at bounding box center [0, 0] width 0 height 0
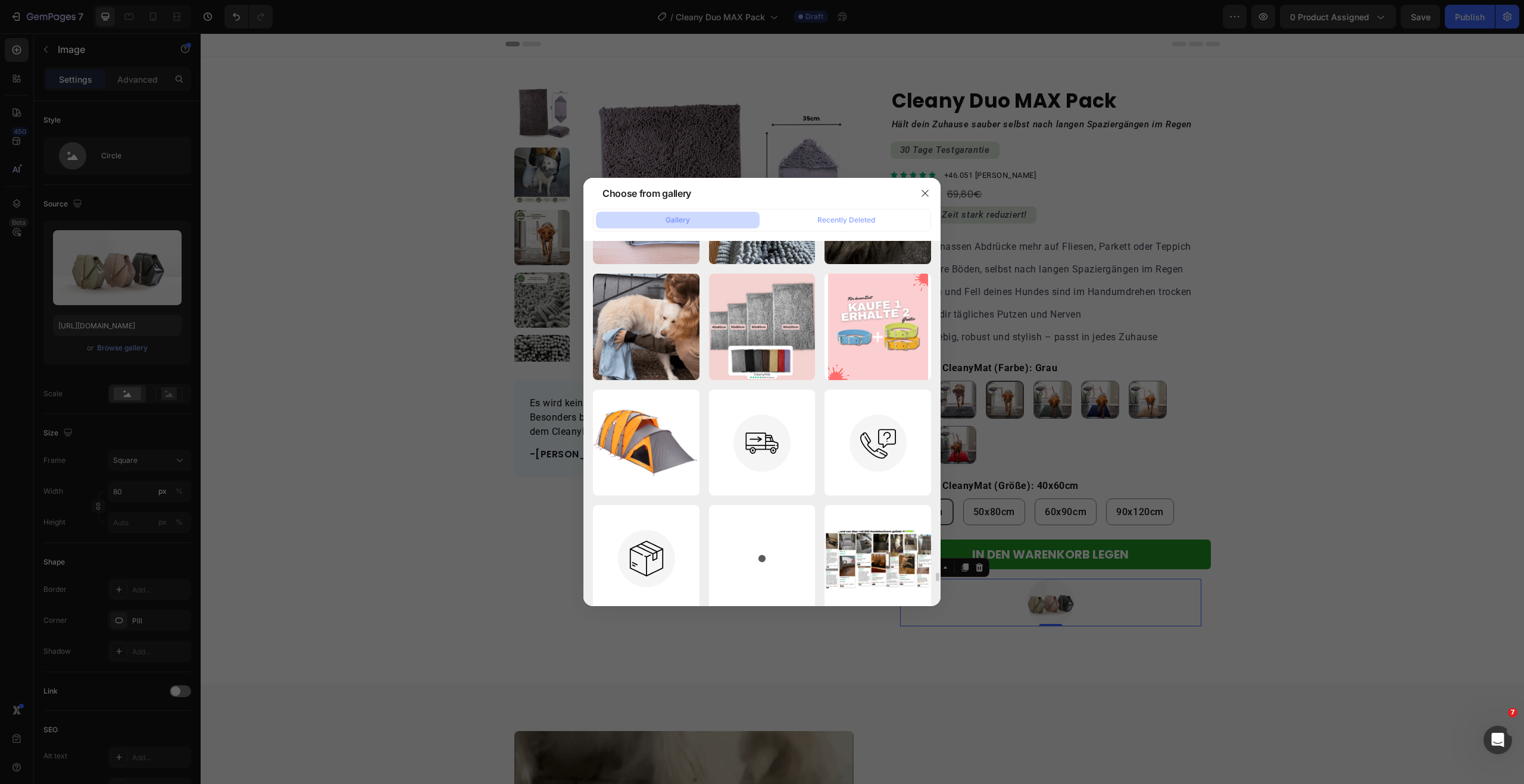
click at [0, 0] on icon "button" at bounding box center [0, 0] width 0 height 0
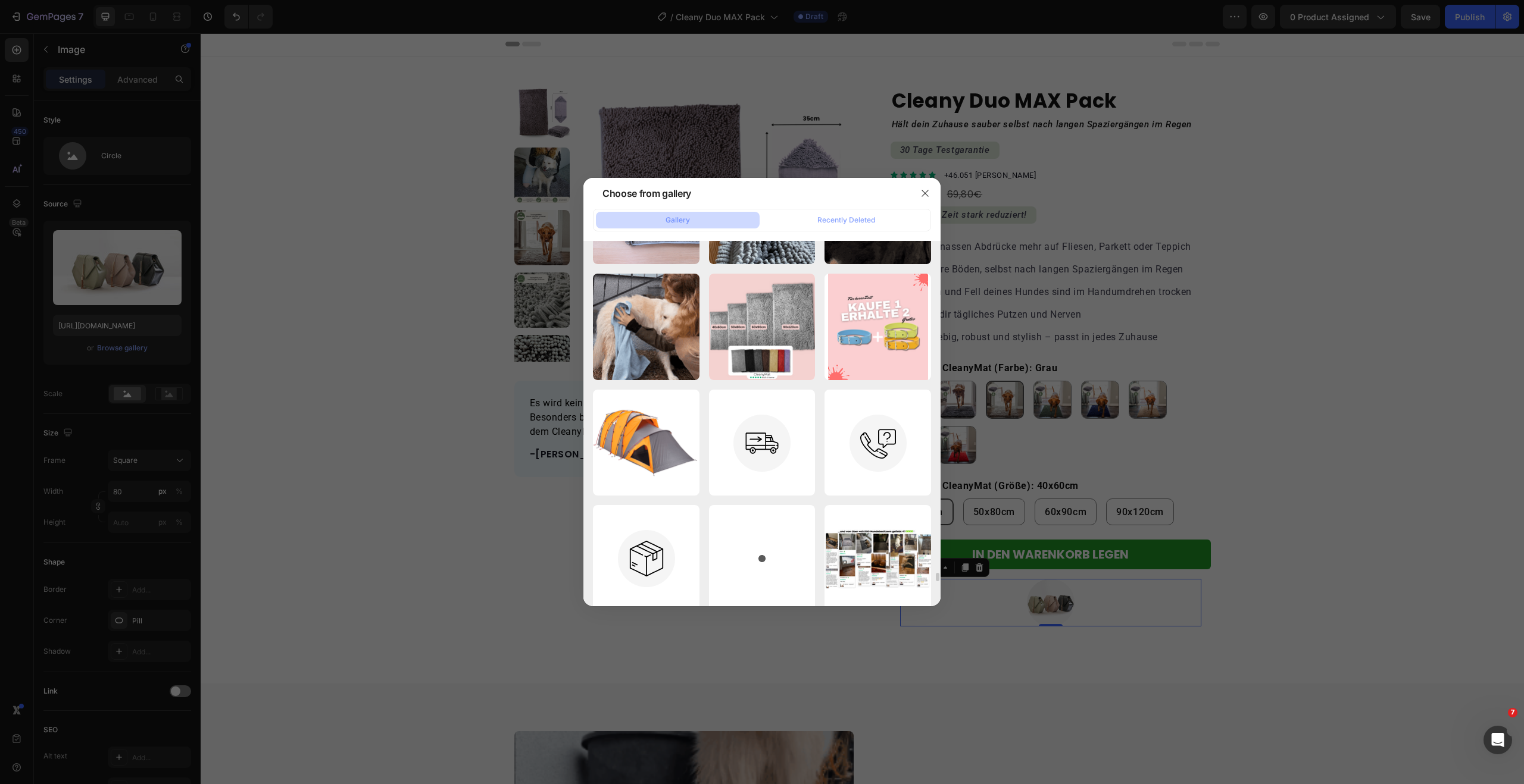
click at [0, 0] on button "Delete" at bounding box center [0, 0] width 0 height 0
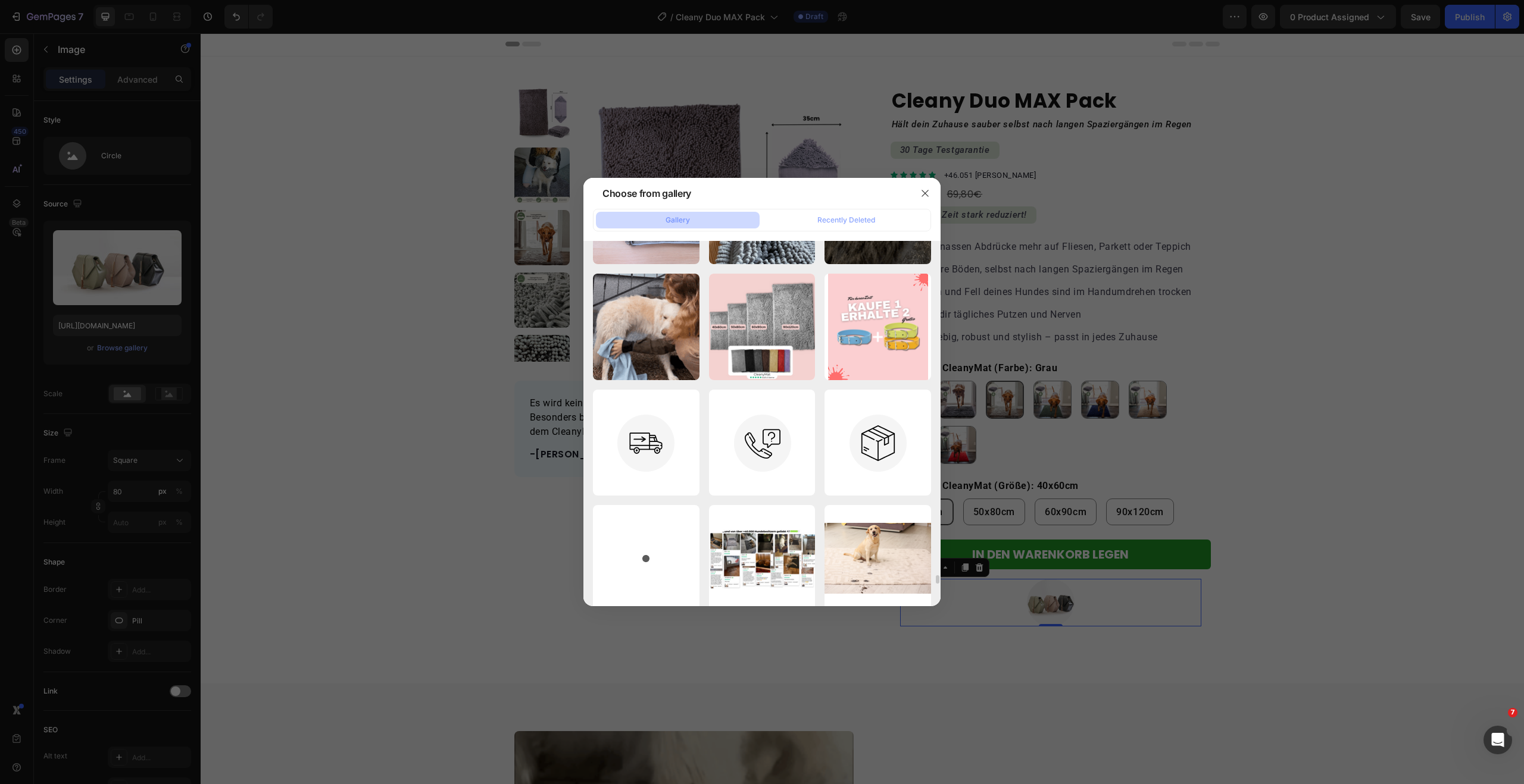
click at [0, 0] on icon "button" at bounding box center [0, 0] width 0 height 0
click at [0, 0] on button "Delete" at bounding box center [0, 0] width 0 height 0
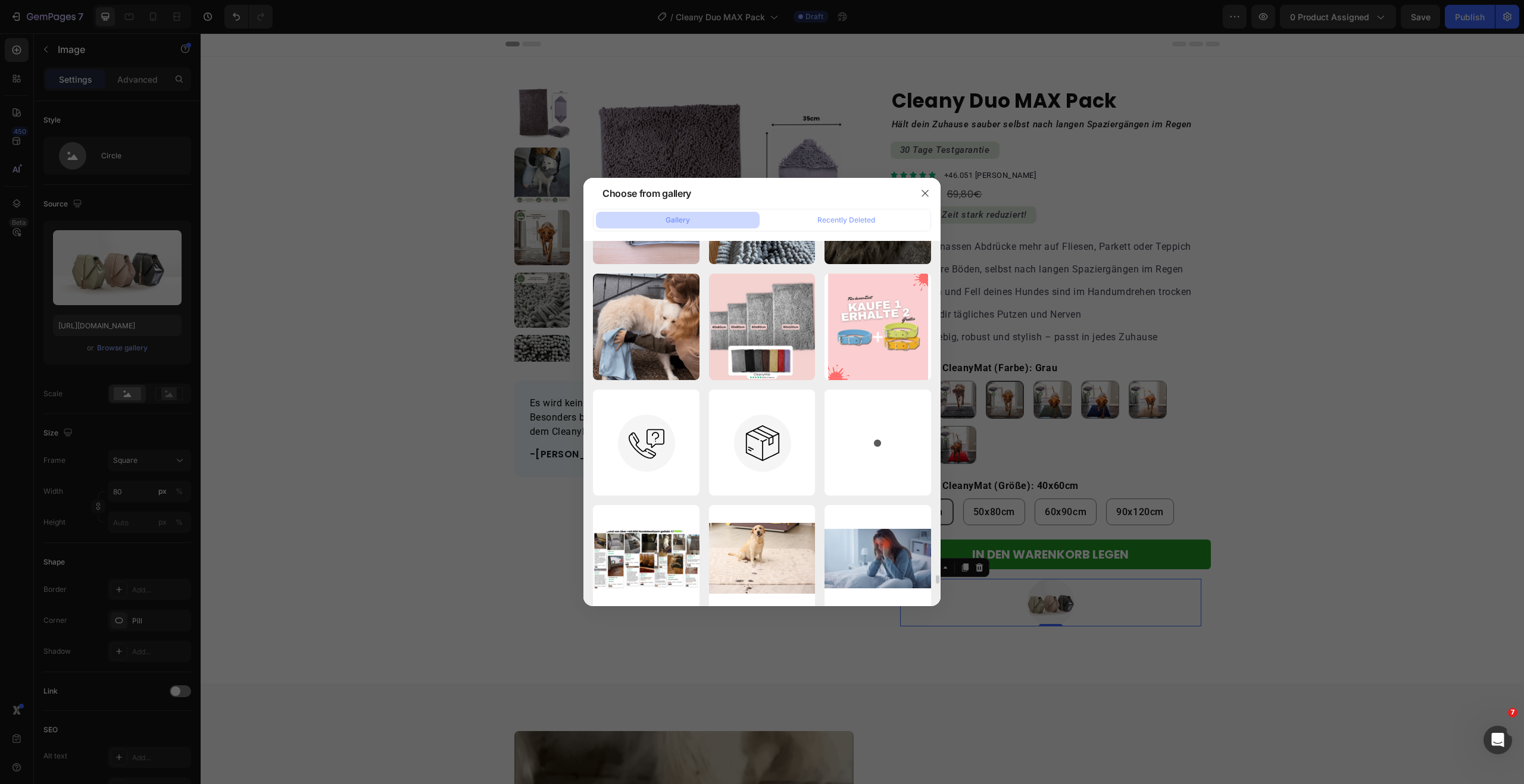
click at [0, 0] on icon "button" at bounding box center [0, 0] width 0 height 0
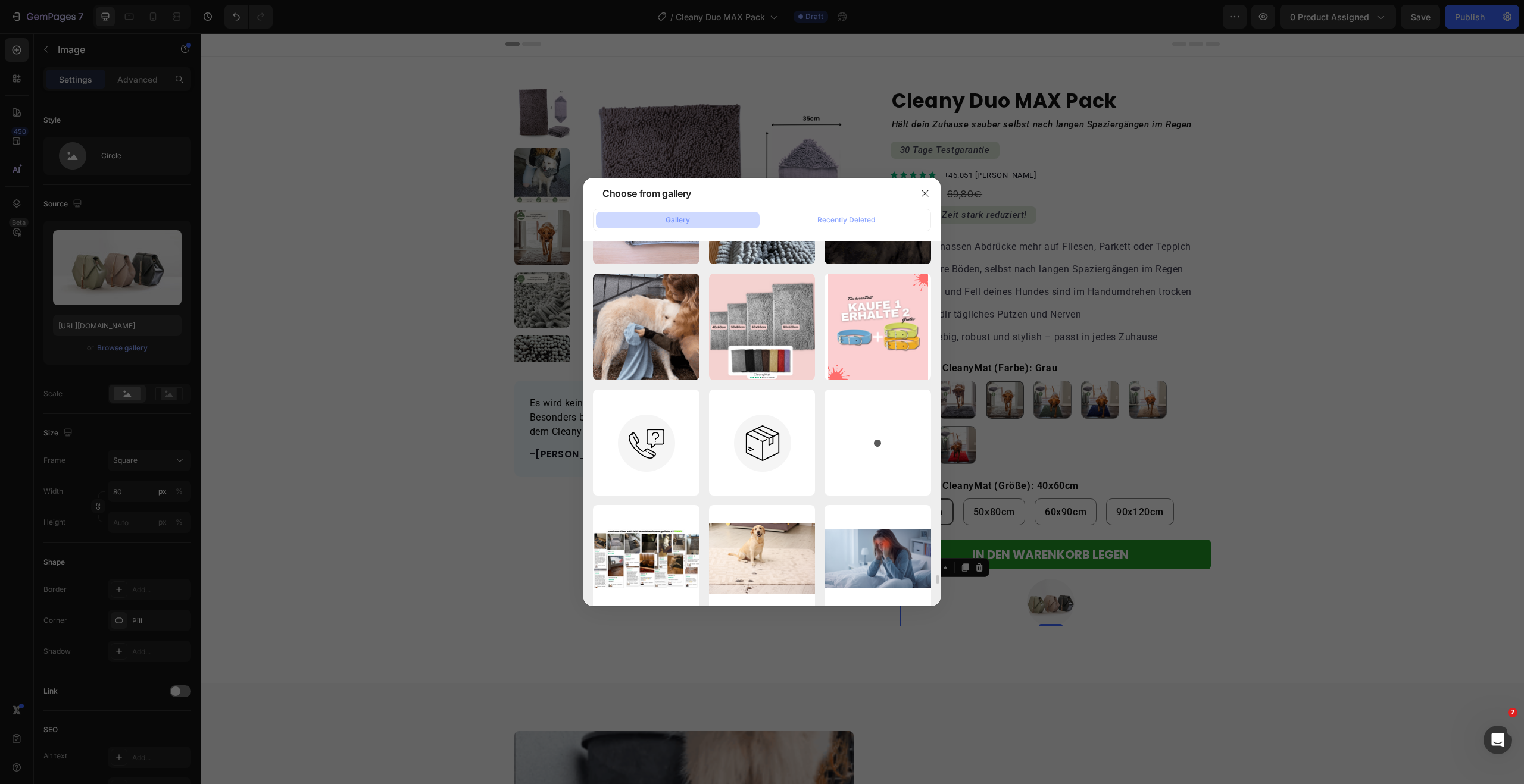
click at [0, 0] on button "Delete" at bounding box center [0, 0] width 0 height 0
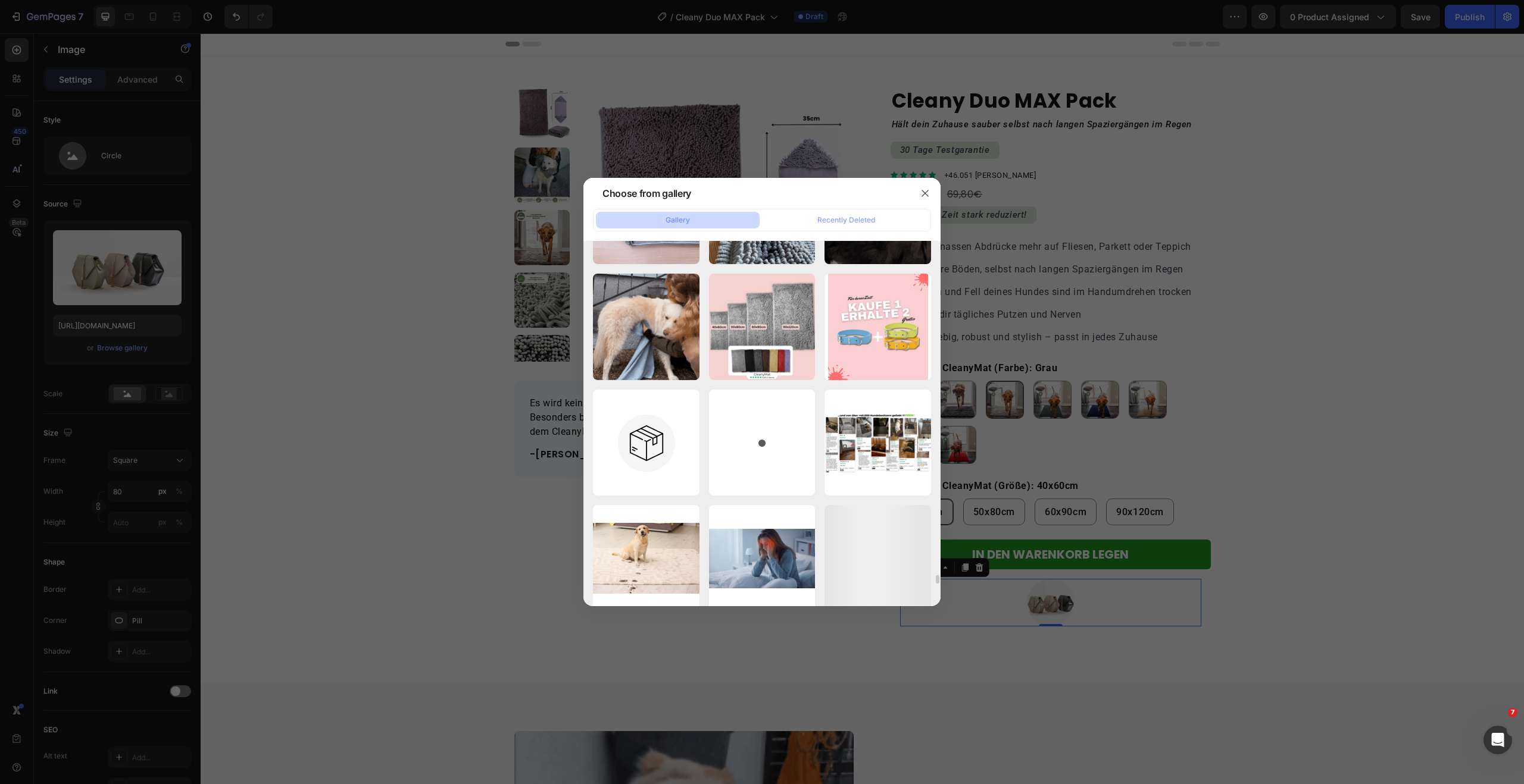
click at [0, 0] on icon "button" at bounding box center [0, 0] width 0 height 0
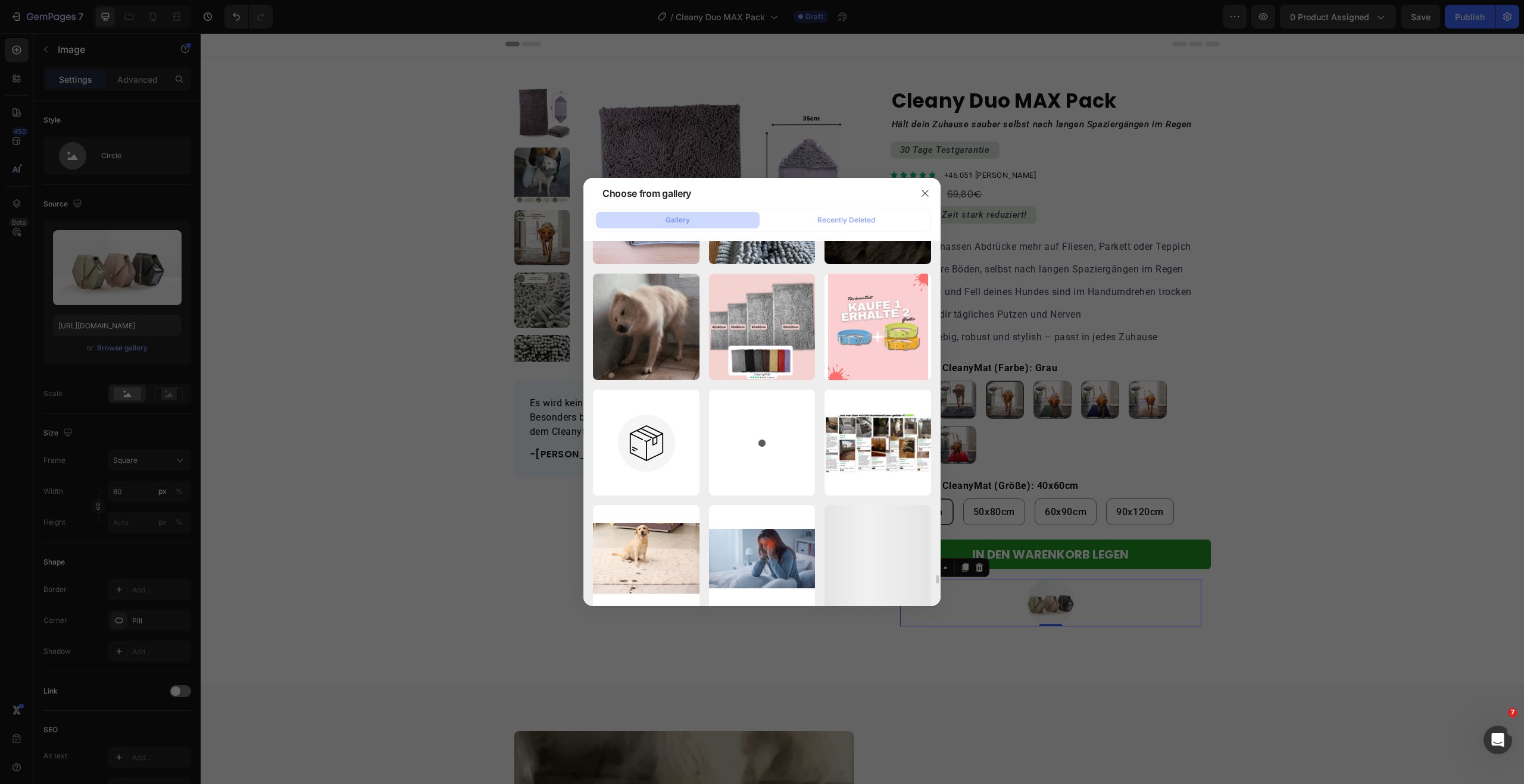
click at [0, 0] on button "Delete" at bounding box center [0, 0] width 0 height 0
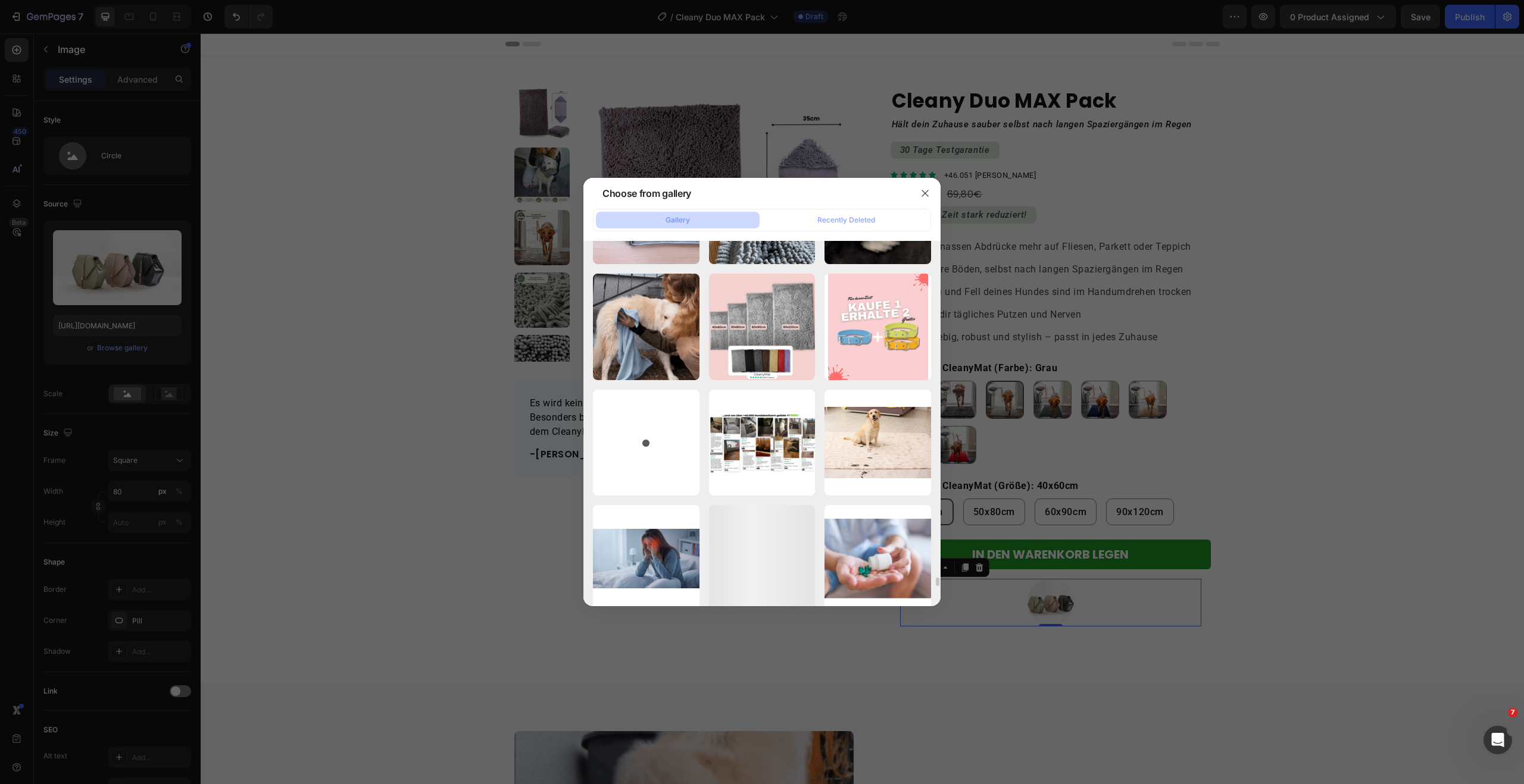
click at [0, 0] on icon "button" at bounding box center [0, 0] width 0 height 0
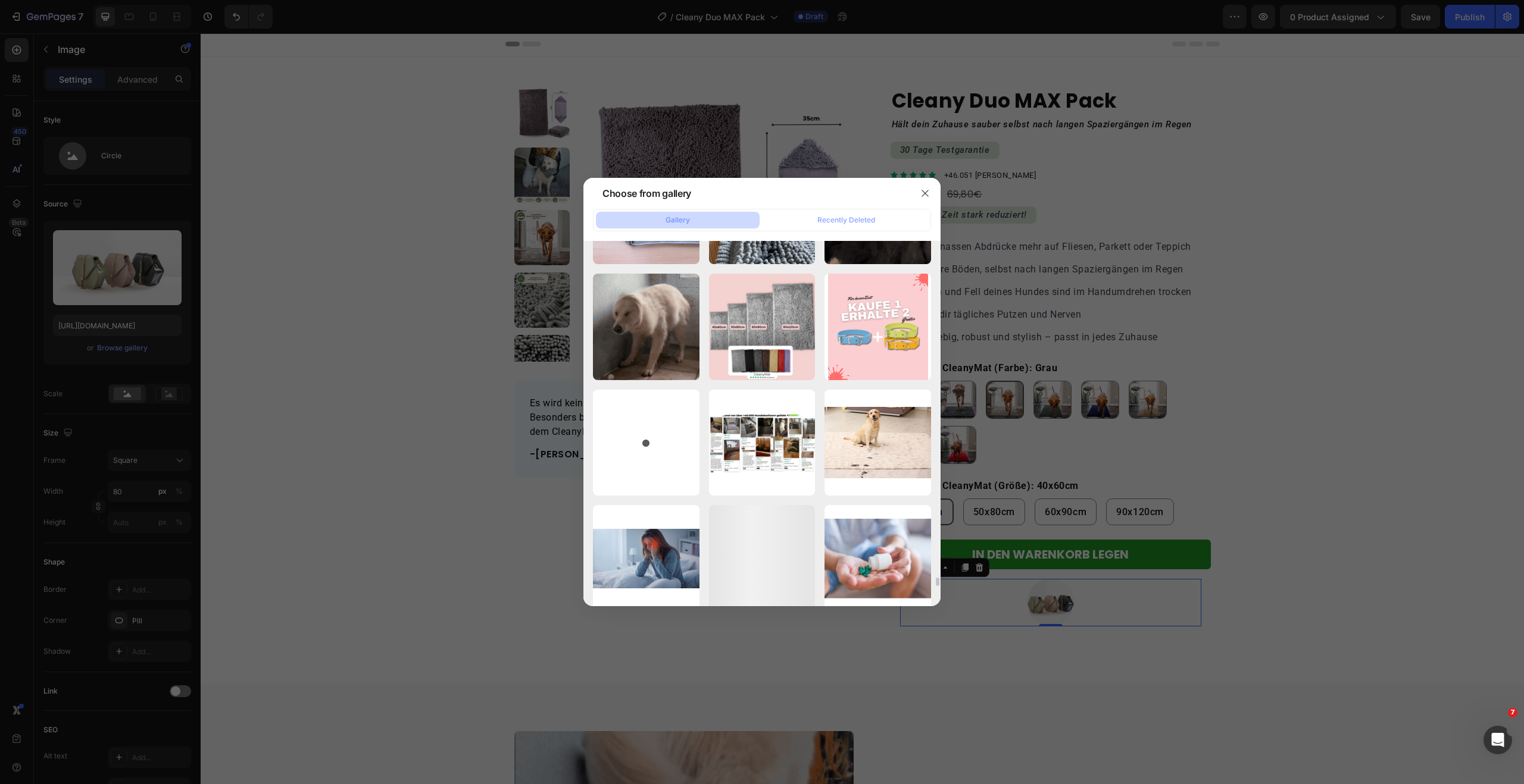
click at [0, 0] on button "Delete" at bounding box center [0, 0] width 0 height 0
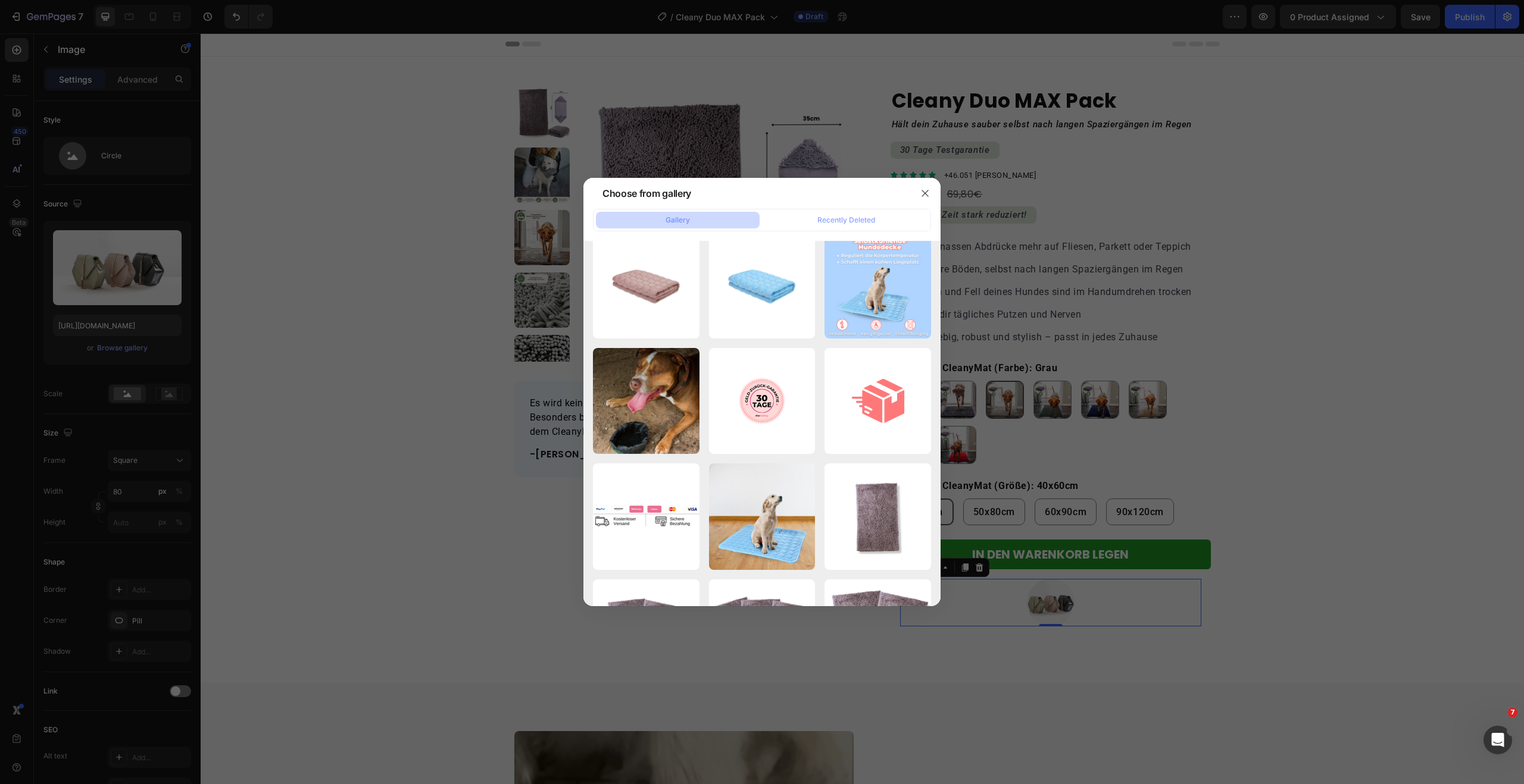
scroll to position [22232, 0]
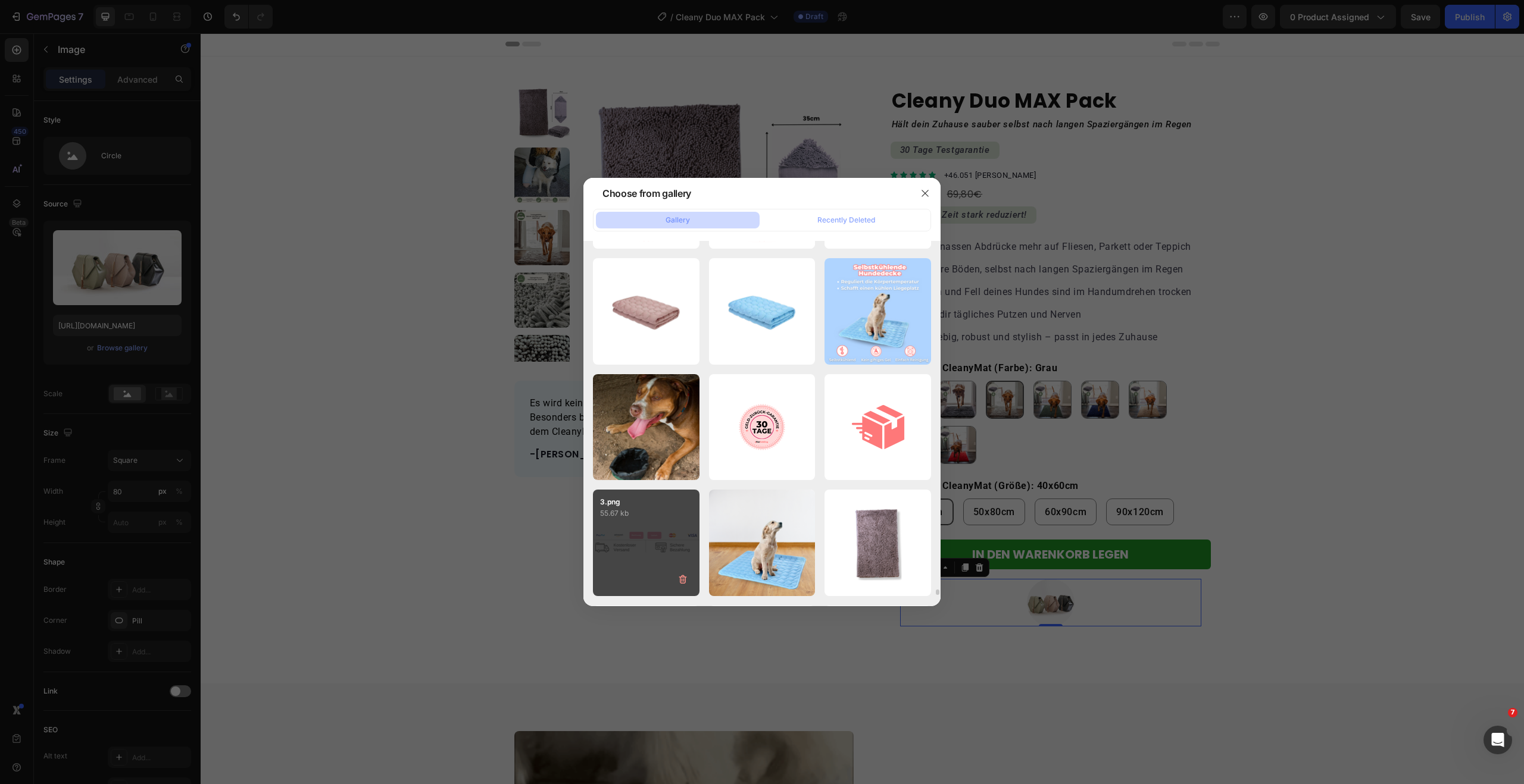
click at [657, 531] on div "3.png 55.67 kb" at bounding box center [646, 543] width 107 height 107
type input "https://cdn.shopify.com/s/files/1/0548/7978/0952/files/gempages_458127380590887…"
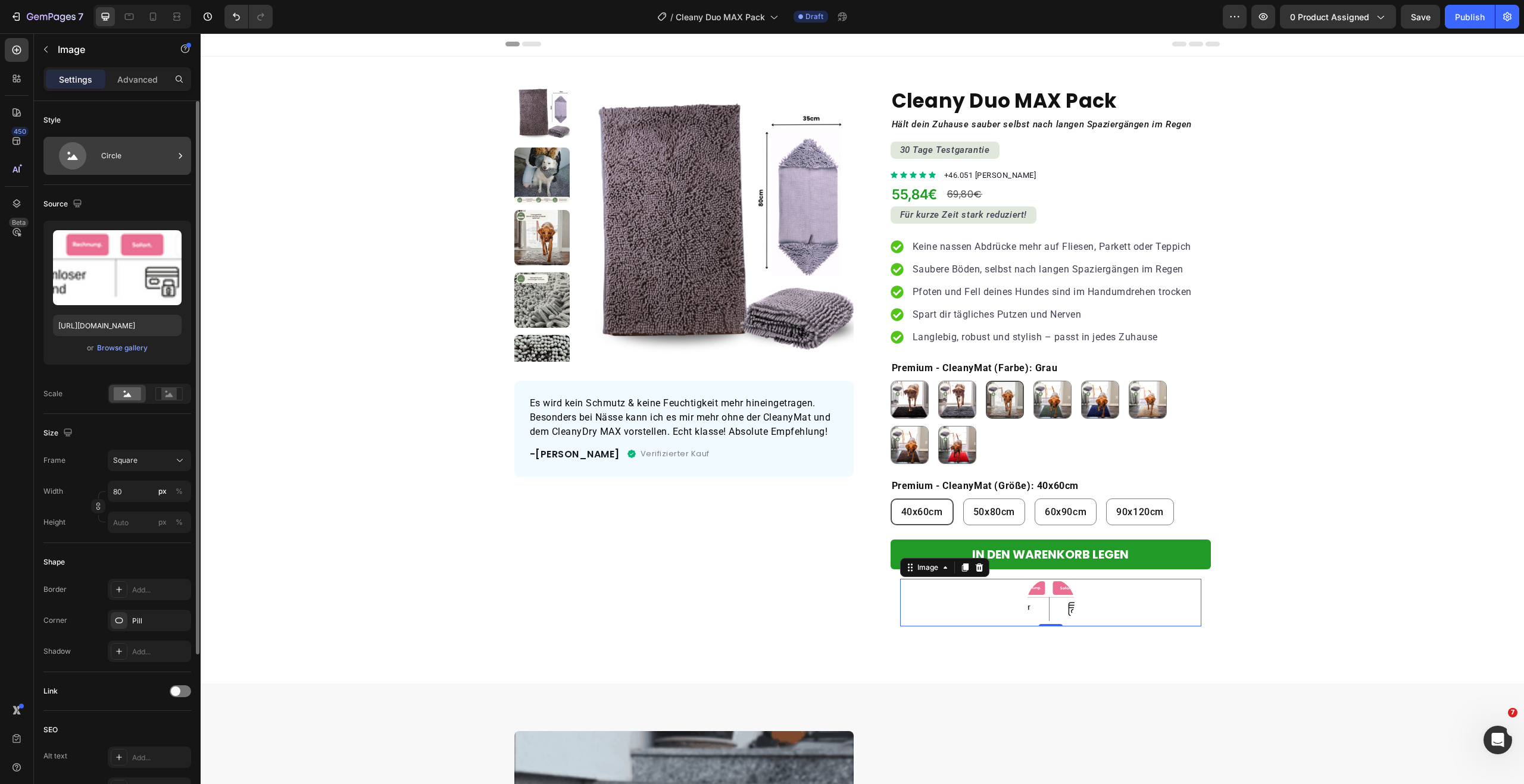
click at [129, 152] on div "Circle" at bounding box center [138, 156] width 73 height 27
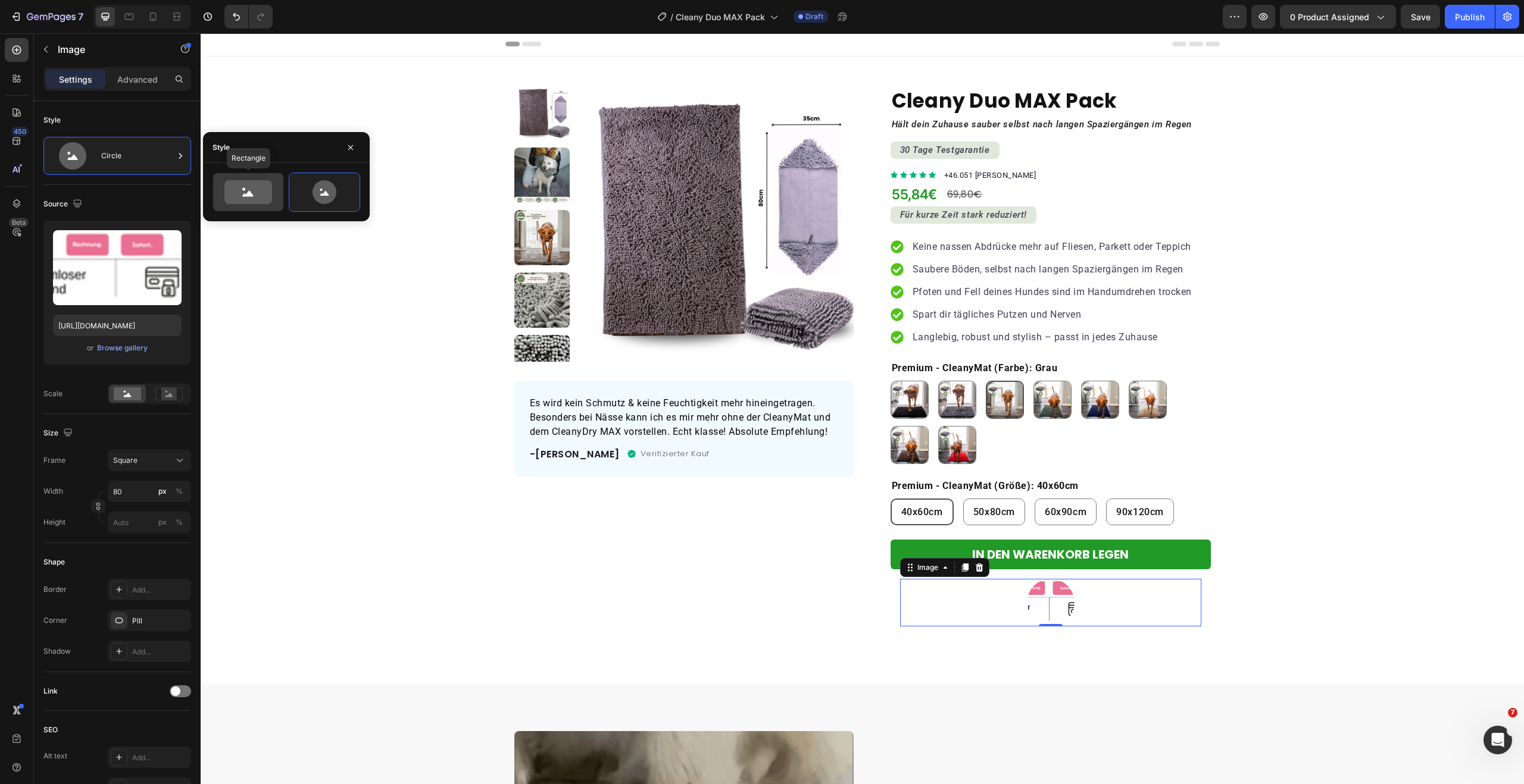
click at [260, 188] on icon at bounding box center [248, 191] width 48 height 23
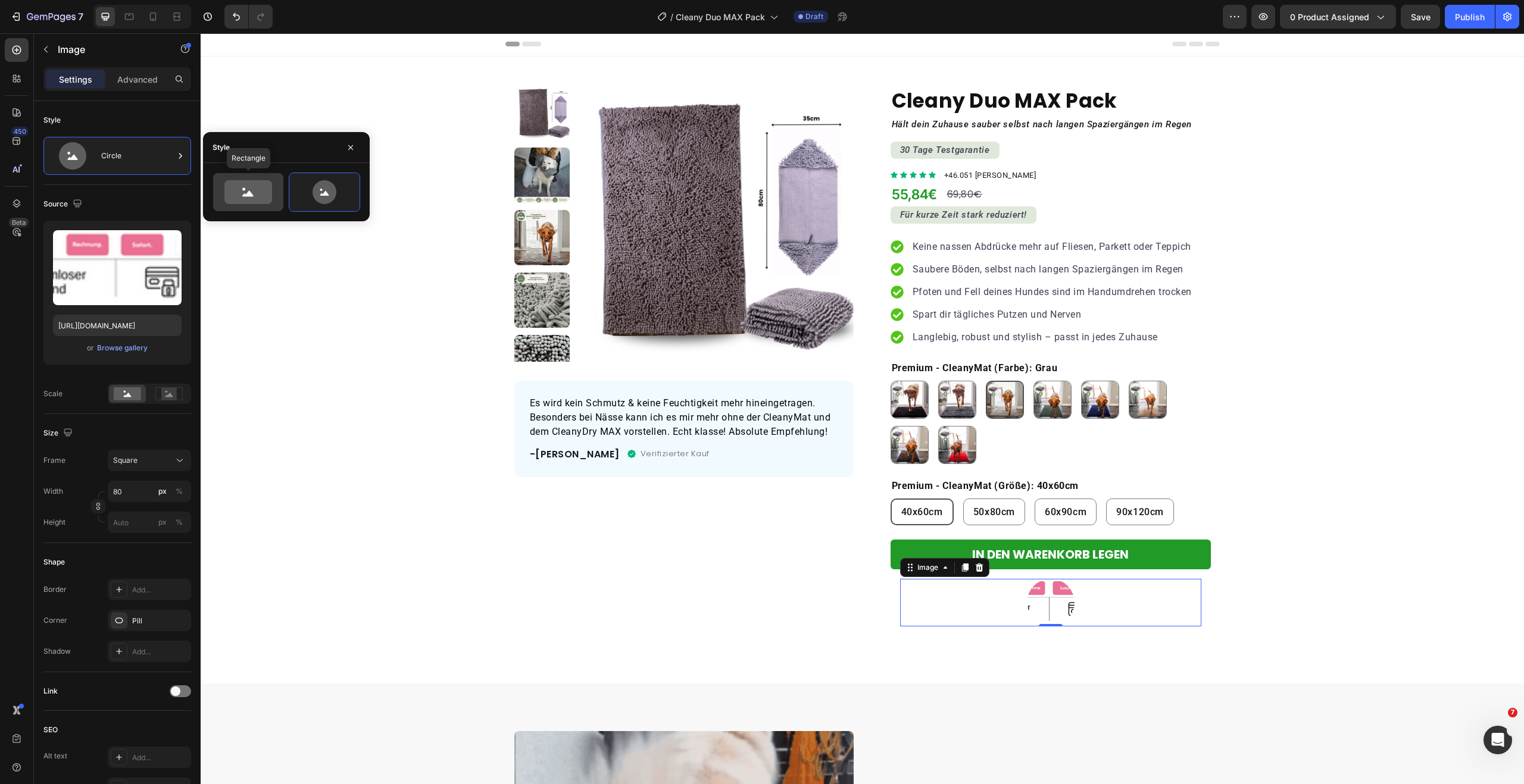
type input "100"
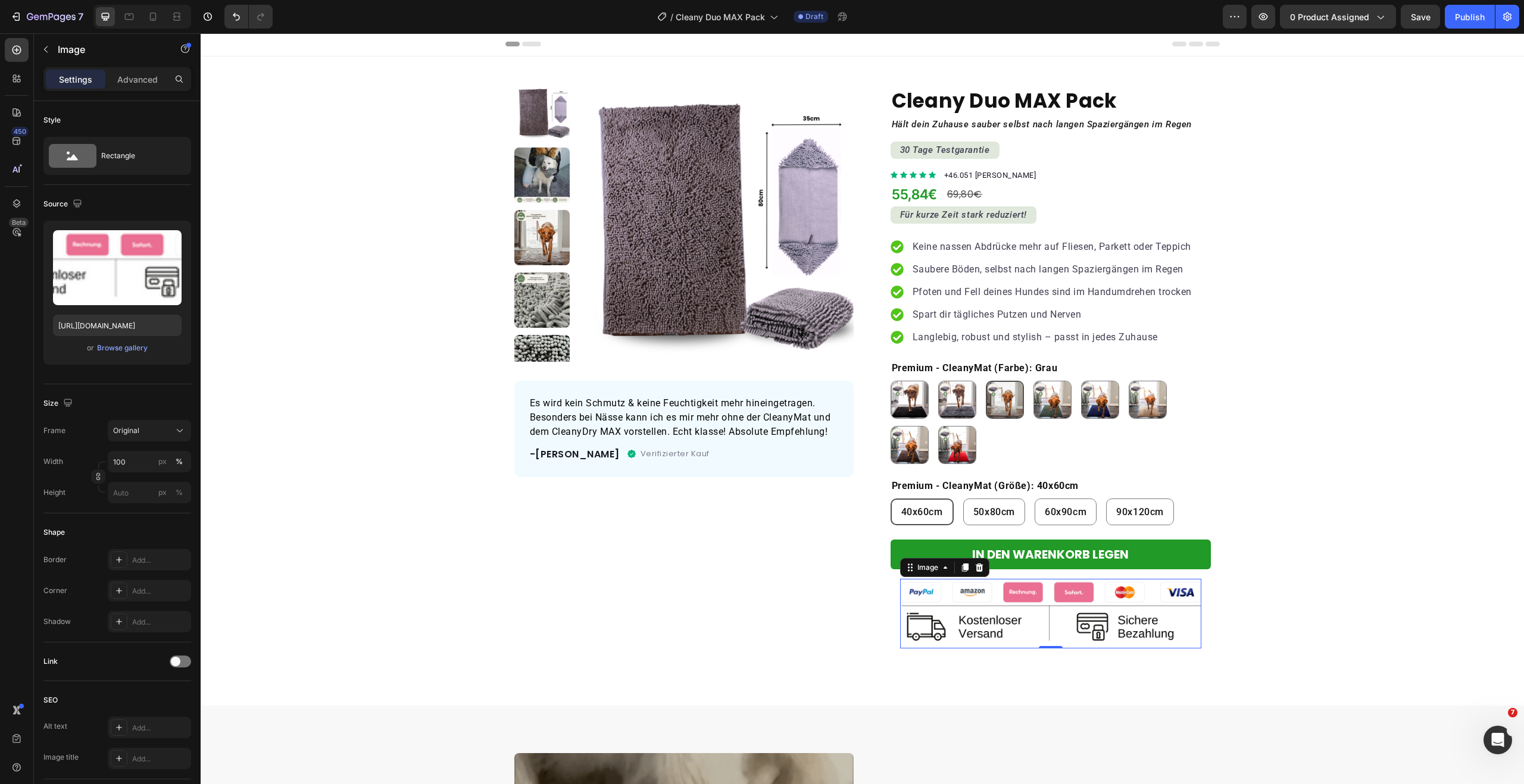
click at [1046, 603] on img at bounding box center [1051, 613] width 301 height 69
click at [927, 572] on div "Image" at bounding box center [928, 568] width 26 height 11
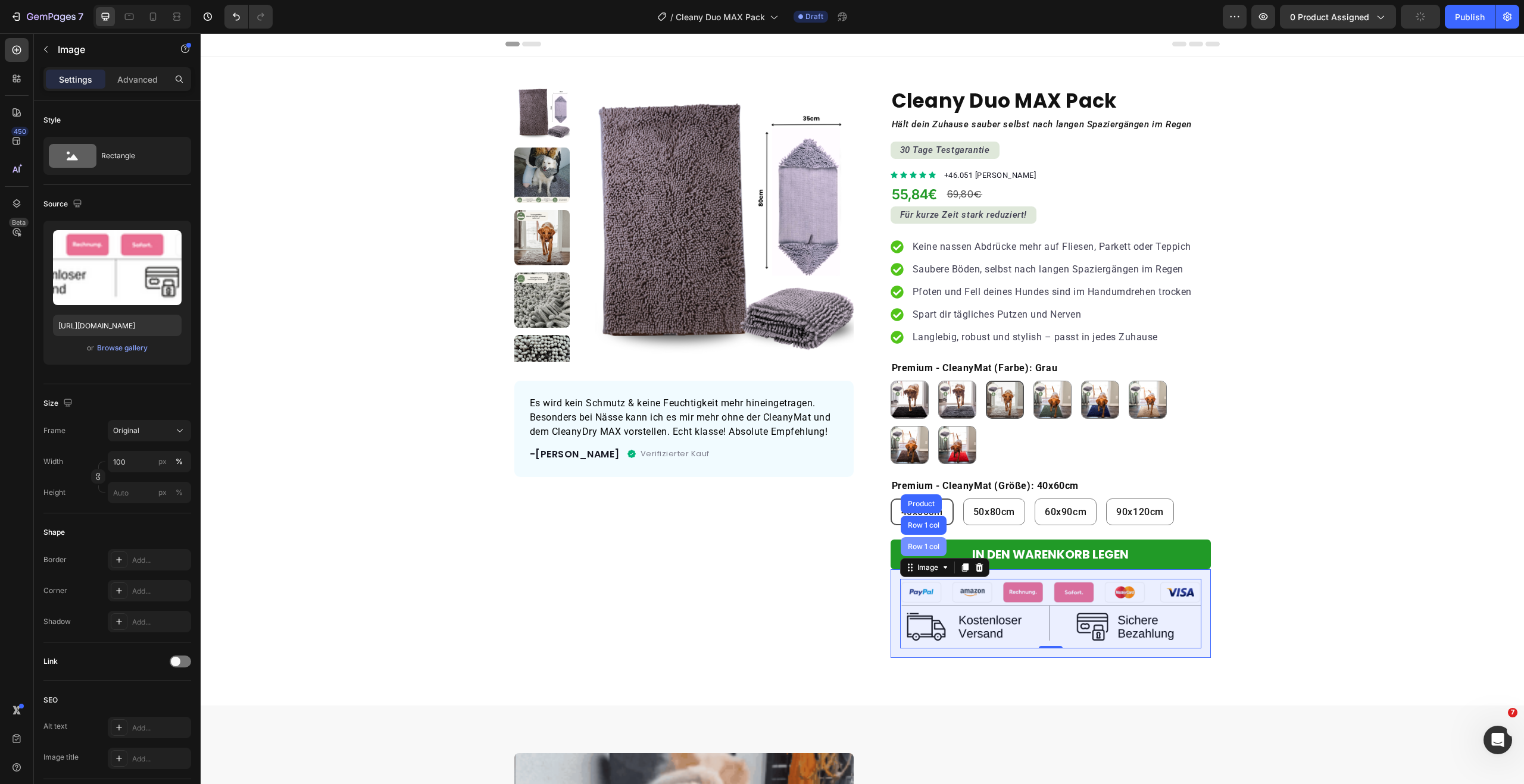
click at [921, 550] on div "Row 1 col" at bounding box center [923, 547] width 36 height 7
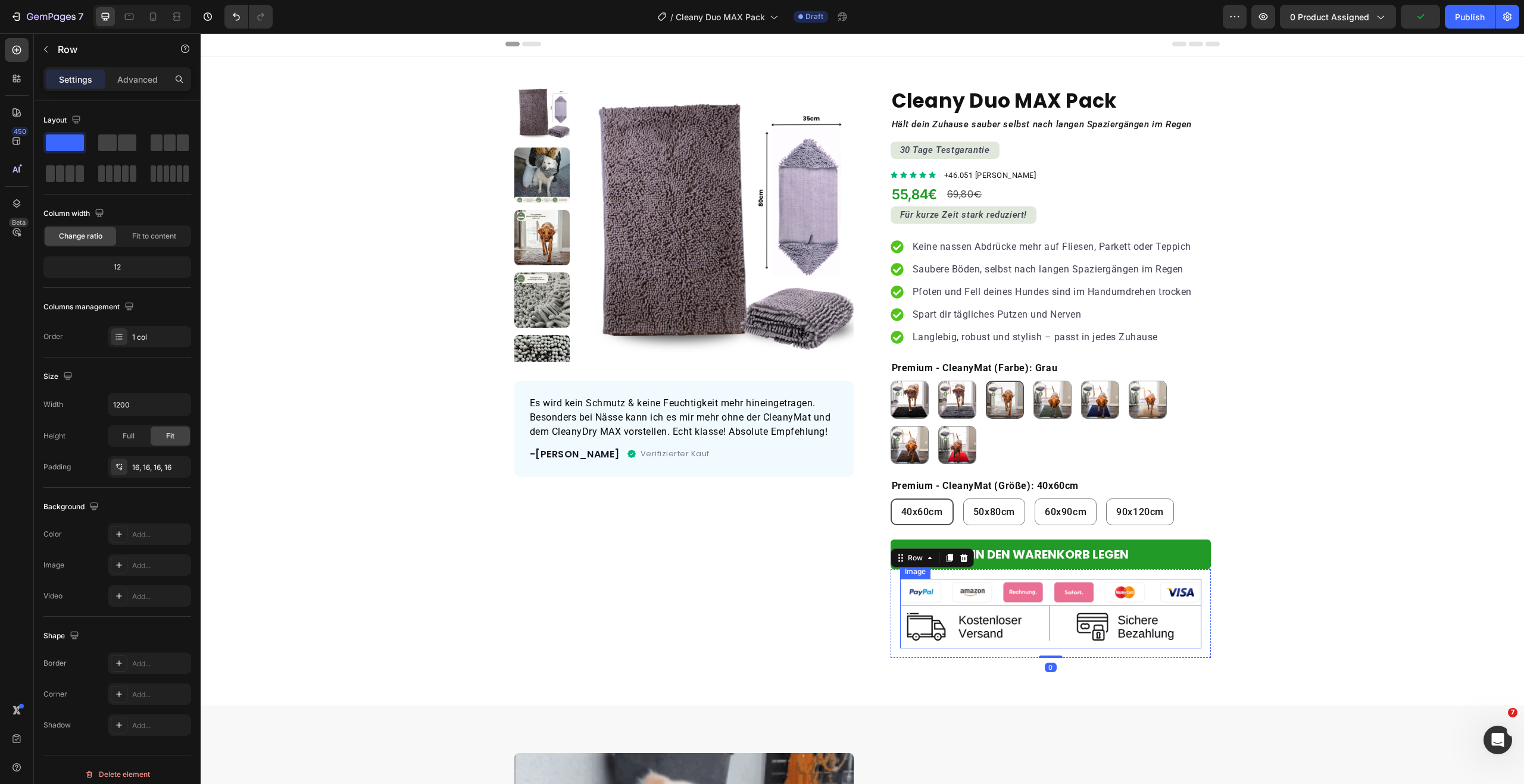
click at [1003, 597] on img at bounding box center [1051, 613] width 301 height 69
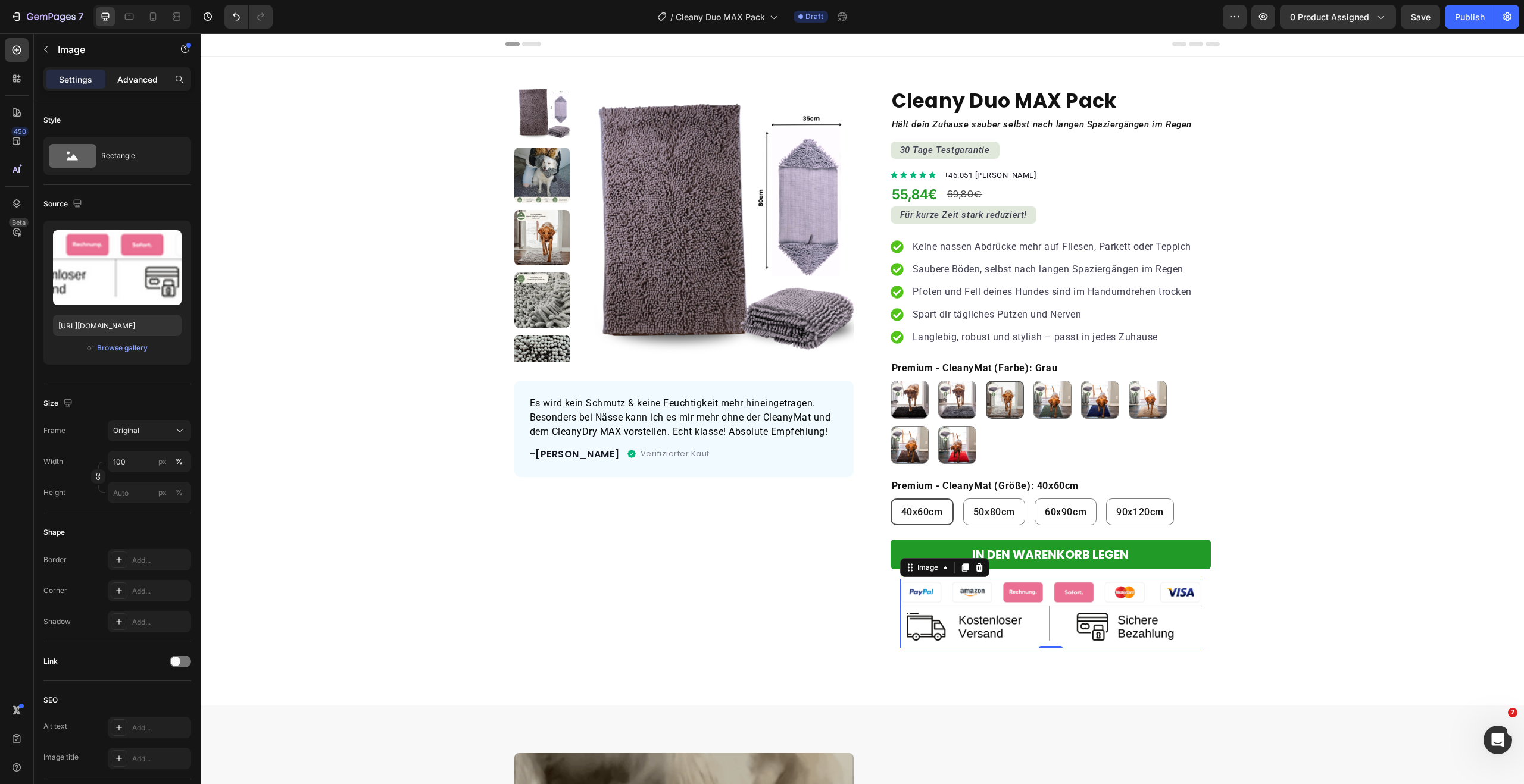
click at [134, 77] on p "Advanced" at bounding box center [138, 79] width 41 height 13
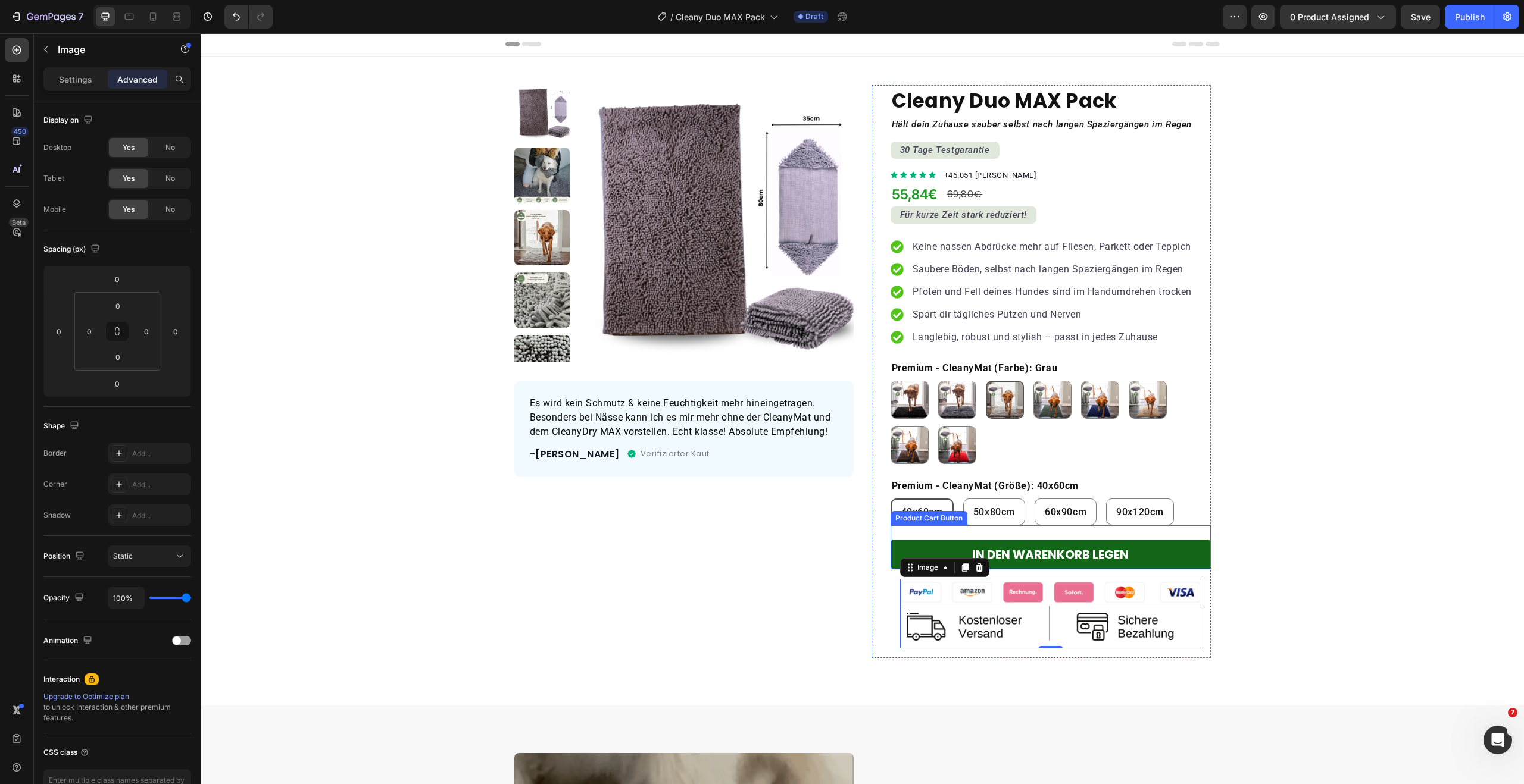
click at [1093, 566] on button "IN DEN WARENKORB LEGEN" at bounding box center [1050, 554] width 320 height 29
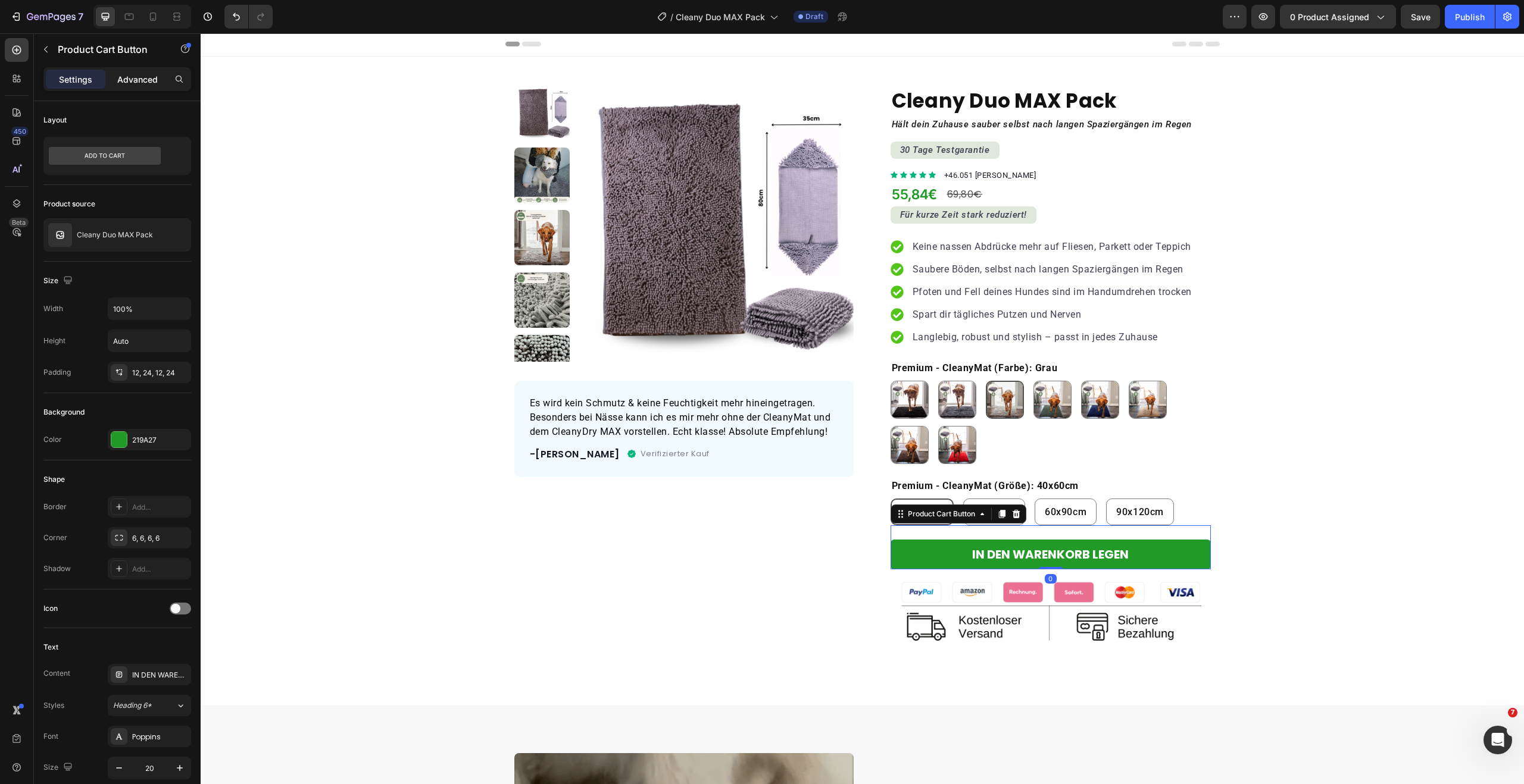
click at [154, 76] on p "Advanced" at bounding box center [138, 79] width 41 height 13
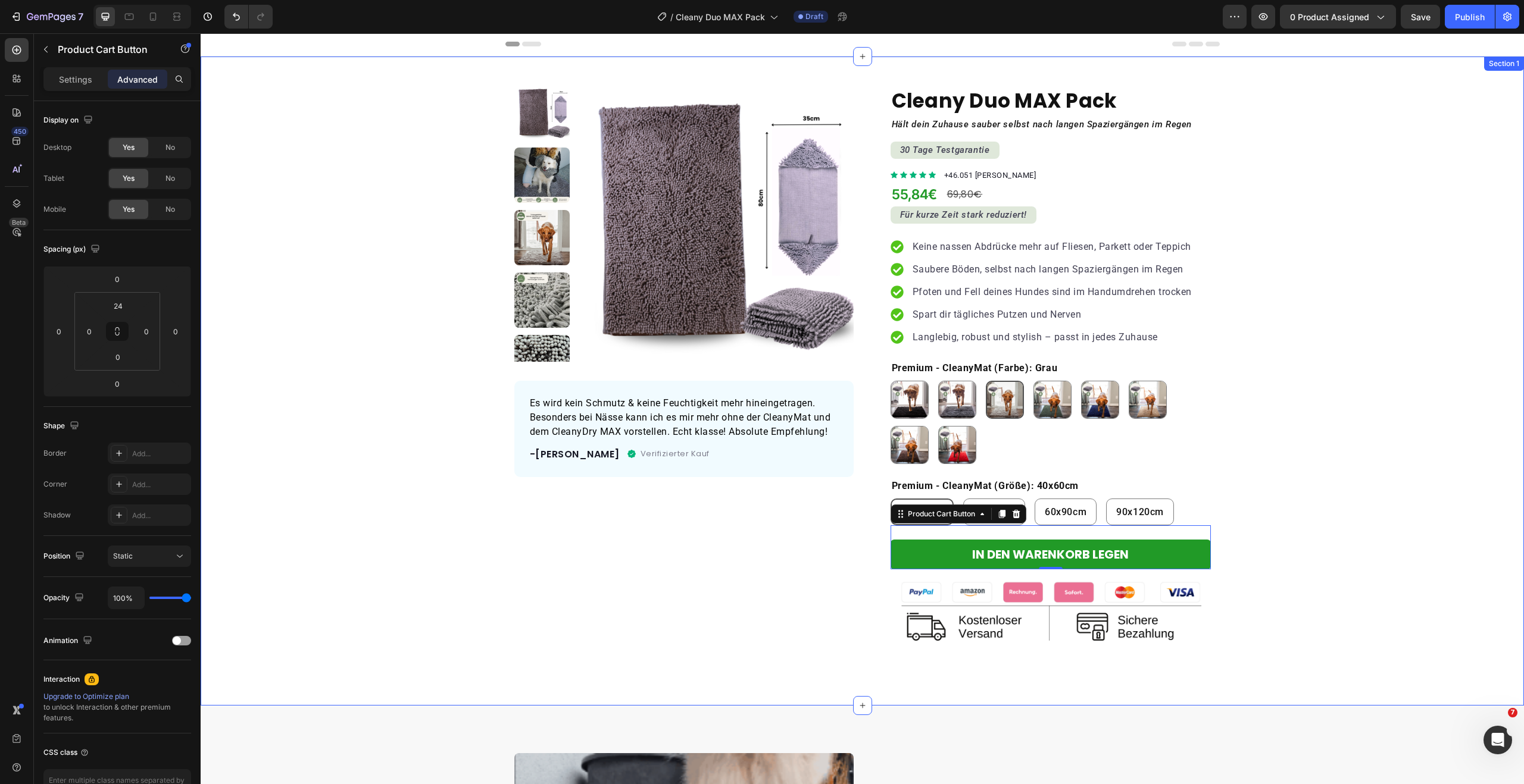
click at [1290, 579] on div "Product Images Es wird kein Schmutz & keine Feuchtigkeit mehr hineingetragen. B…" at bounding box center [862, 372] width 1324 height 573
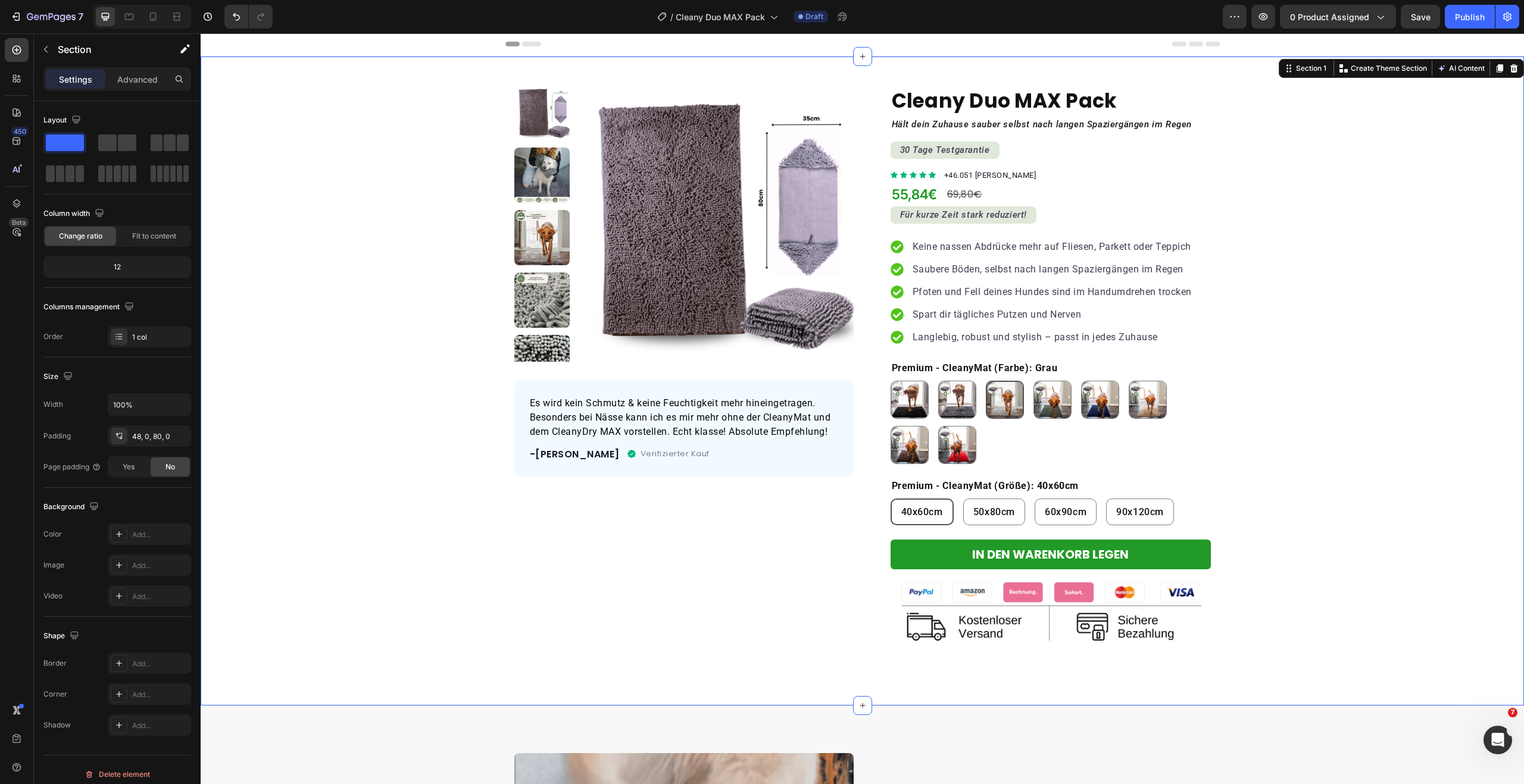
click at [1291, 582] on div "Product Images Es wird kein Schmutz & keine Feuchtigkeit mehr hineingetragen. B…" at bounding box center [862, 372] width 1324 height 573
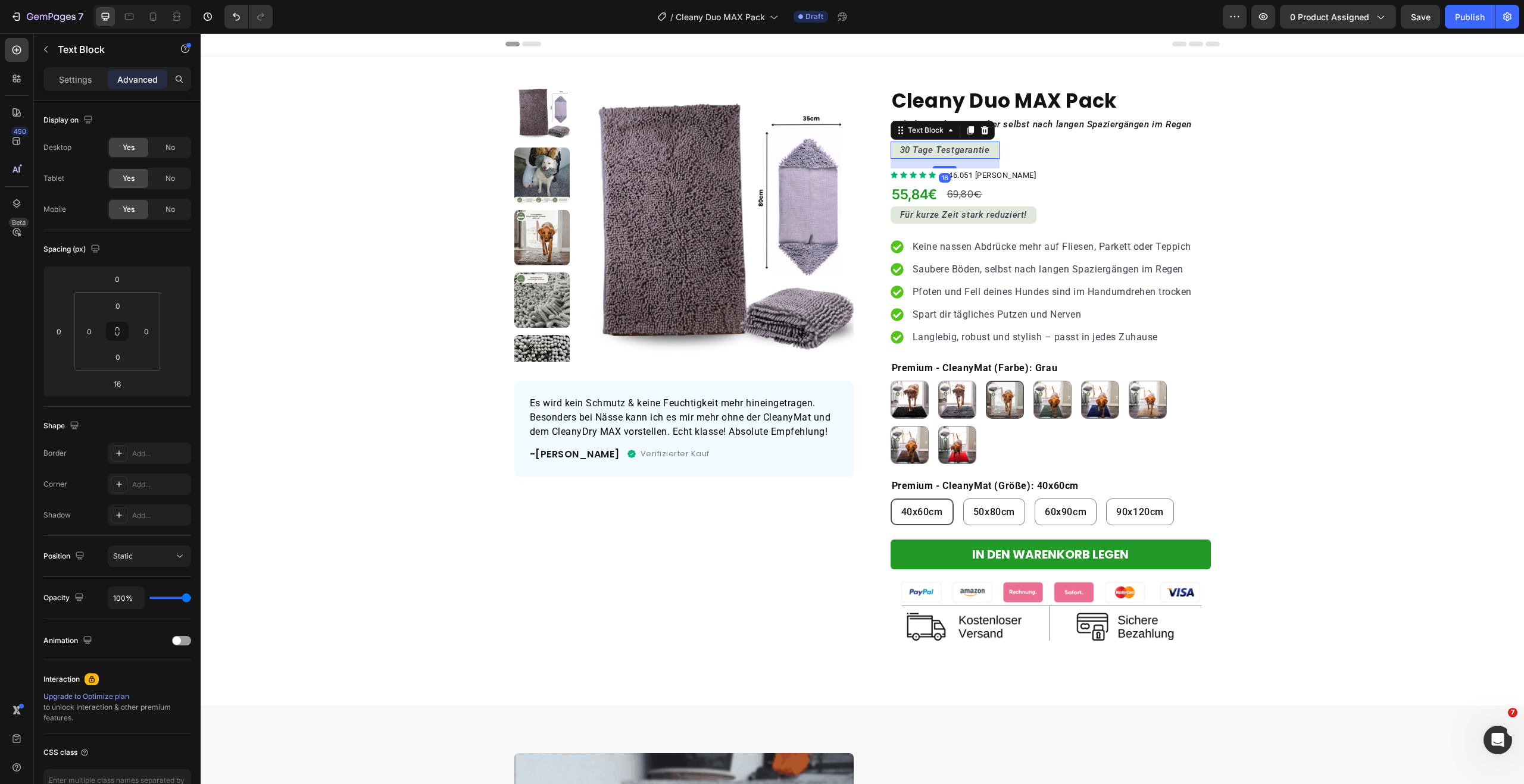
click at [956, 149] on icon "30 Tage Testgarantie" at bounding box center [945, 150] width 90 height 11
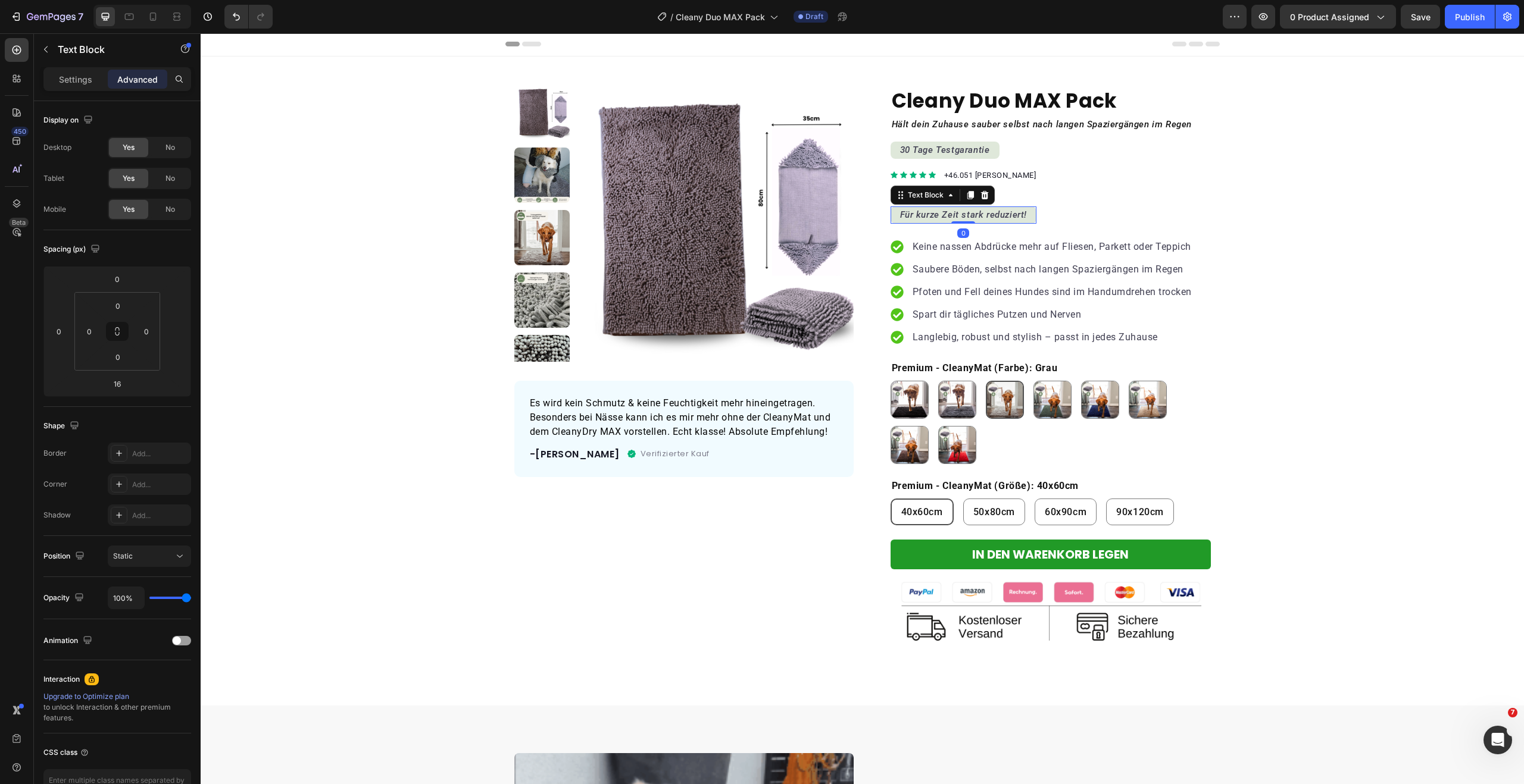
click at [982, 218] on icon "Für kurze Zeit stark reduziert!" at bounding box center [964, 215] width 127 height 11
click at [973, 216] on icon "Für kurze Zeit stark reduziert!" at bounding box center [964, 215] width 127 height 11
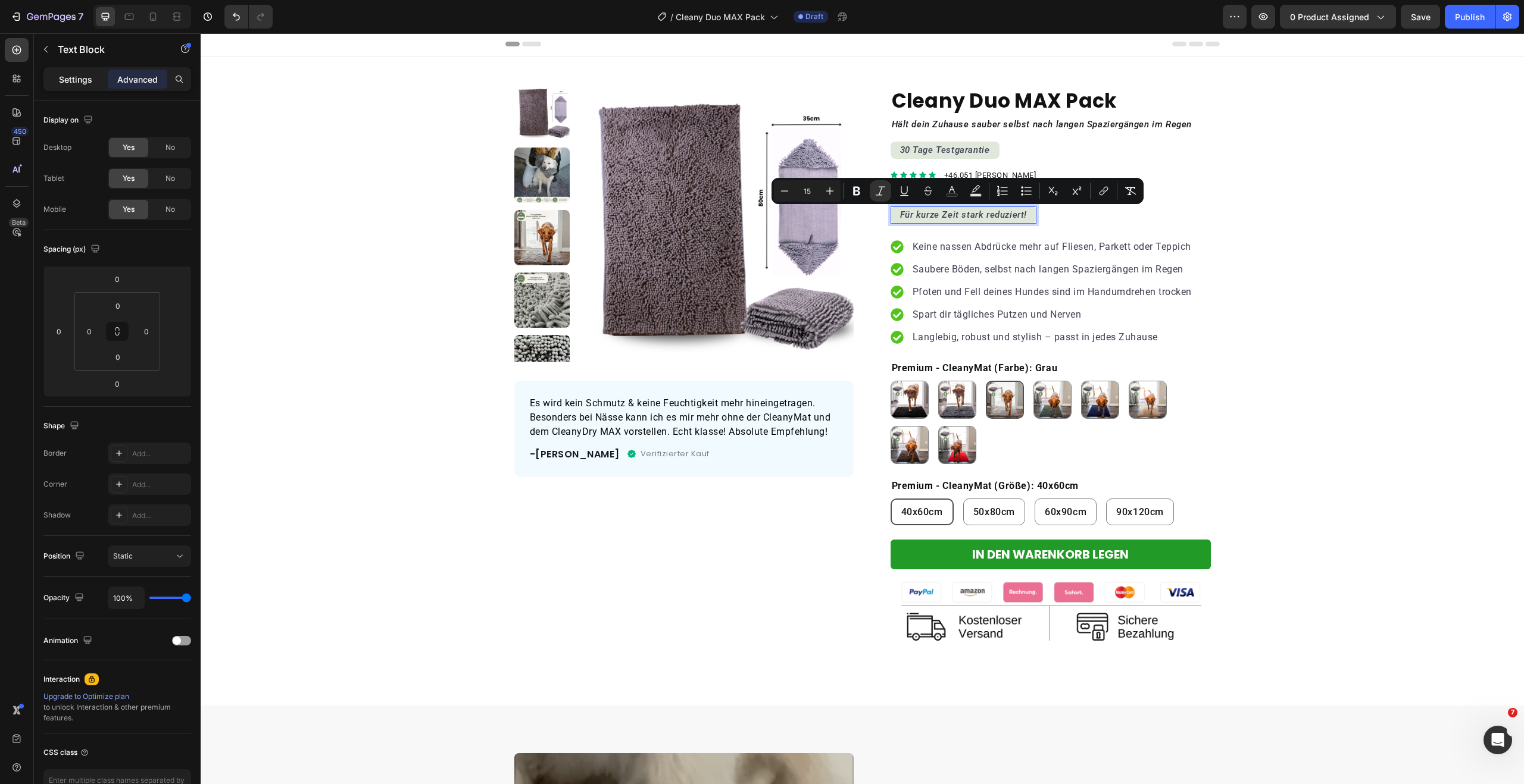
click at [83, 88] on div "Settings" at bounding box center [76, 79] width 60 height 19
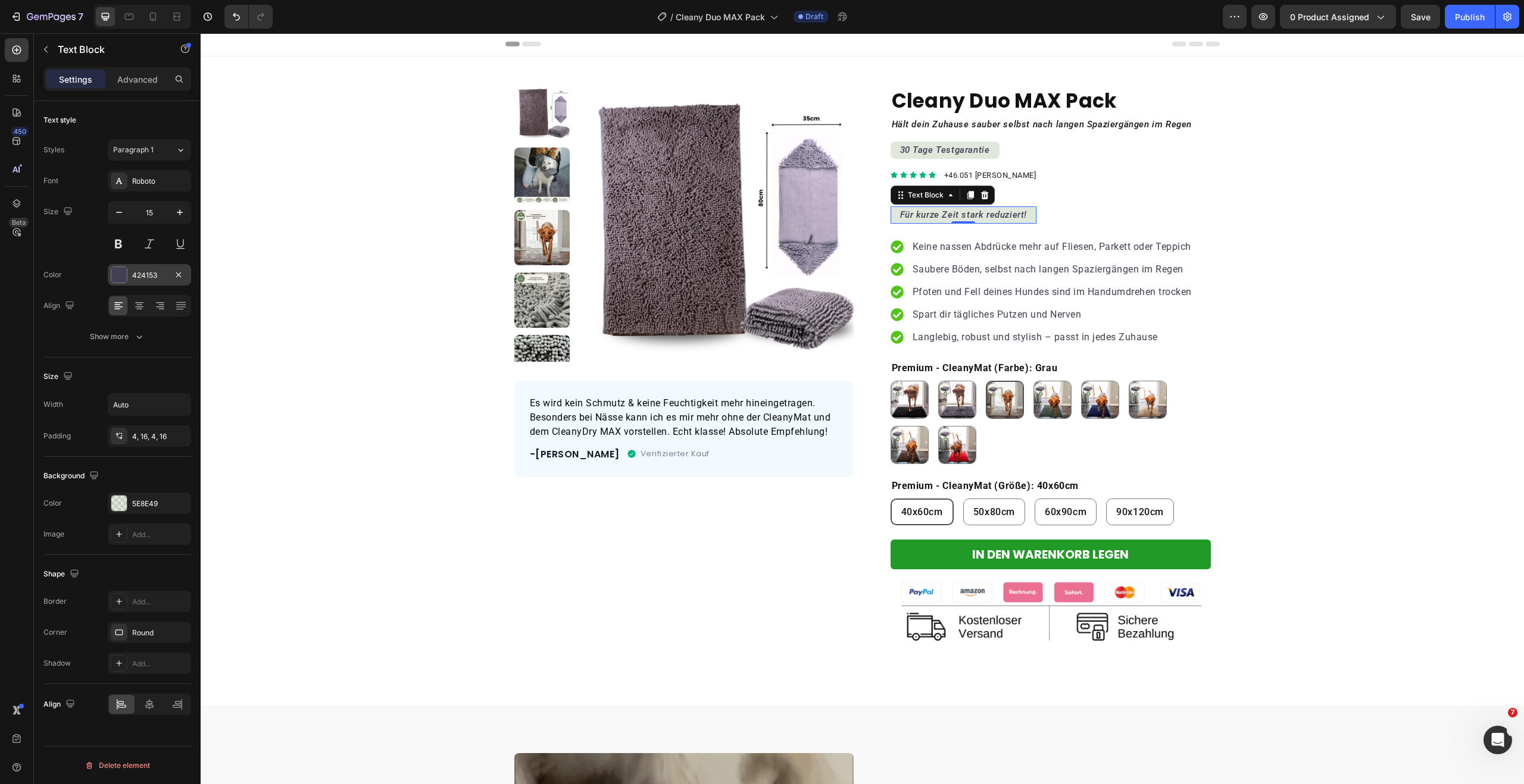
click at [119, 277] on div at bounding box center [119, 274] width 15 height 15
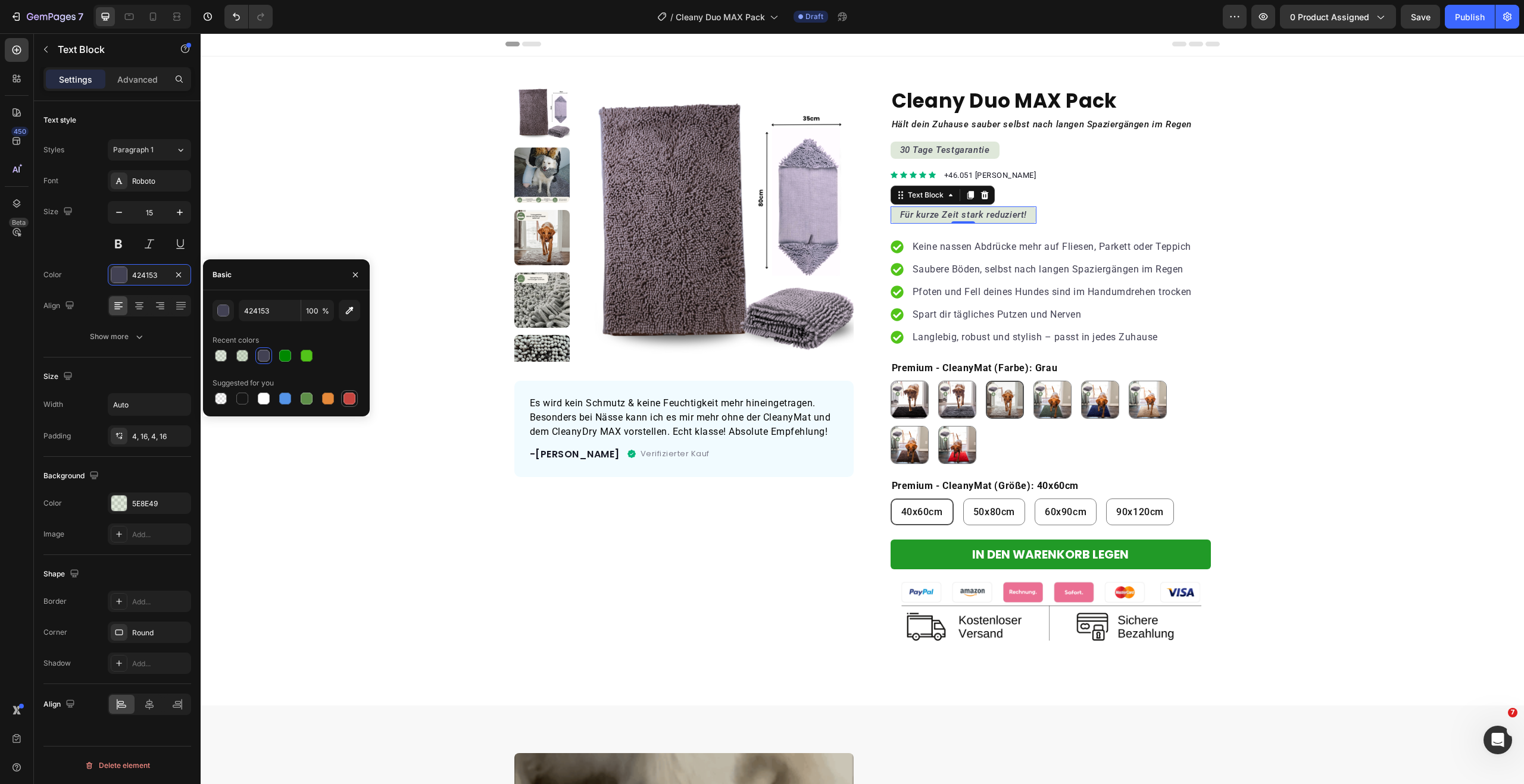
click at [352, 395] on div at bounding box center [349, 398] width 12 height 12
type input "C5453F"
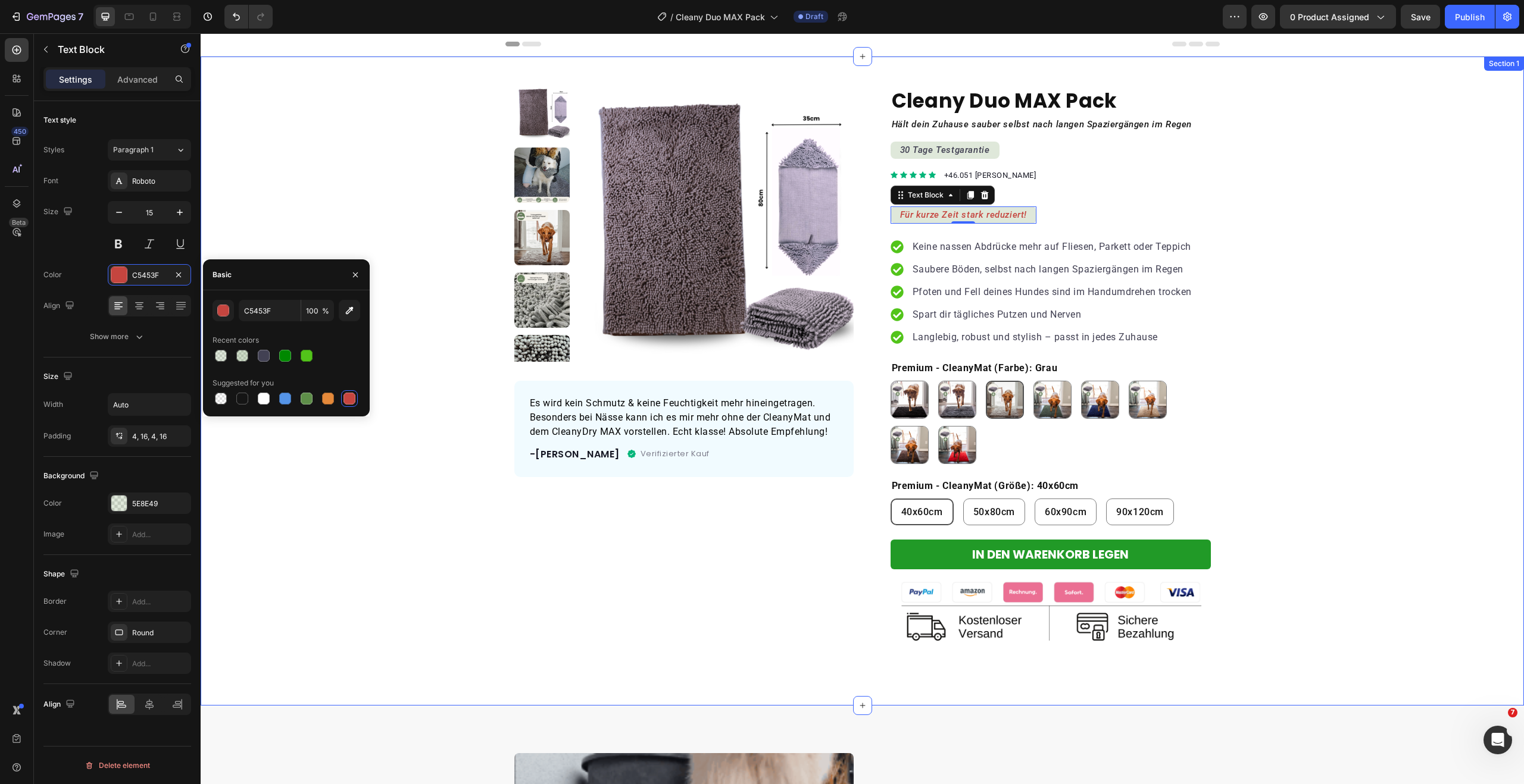
click at [1262, 378] on div "Product Images Es wird kein Schmutz & keine Feuchtigkeit mehr hineingetragen. B…" at bounding box center [862, 372] width 1324 height 573
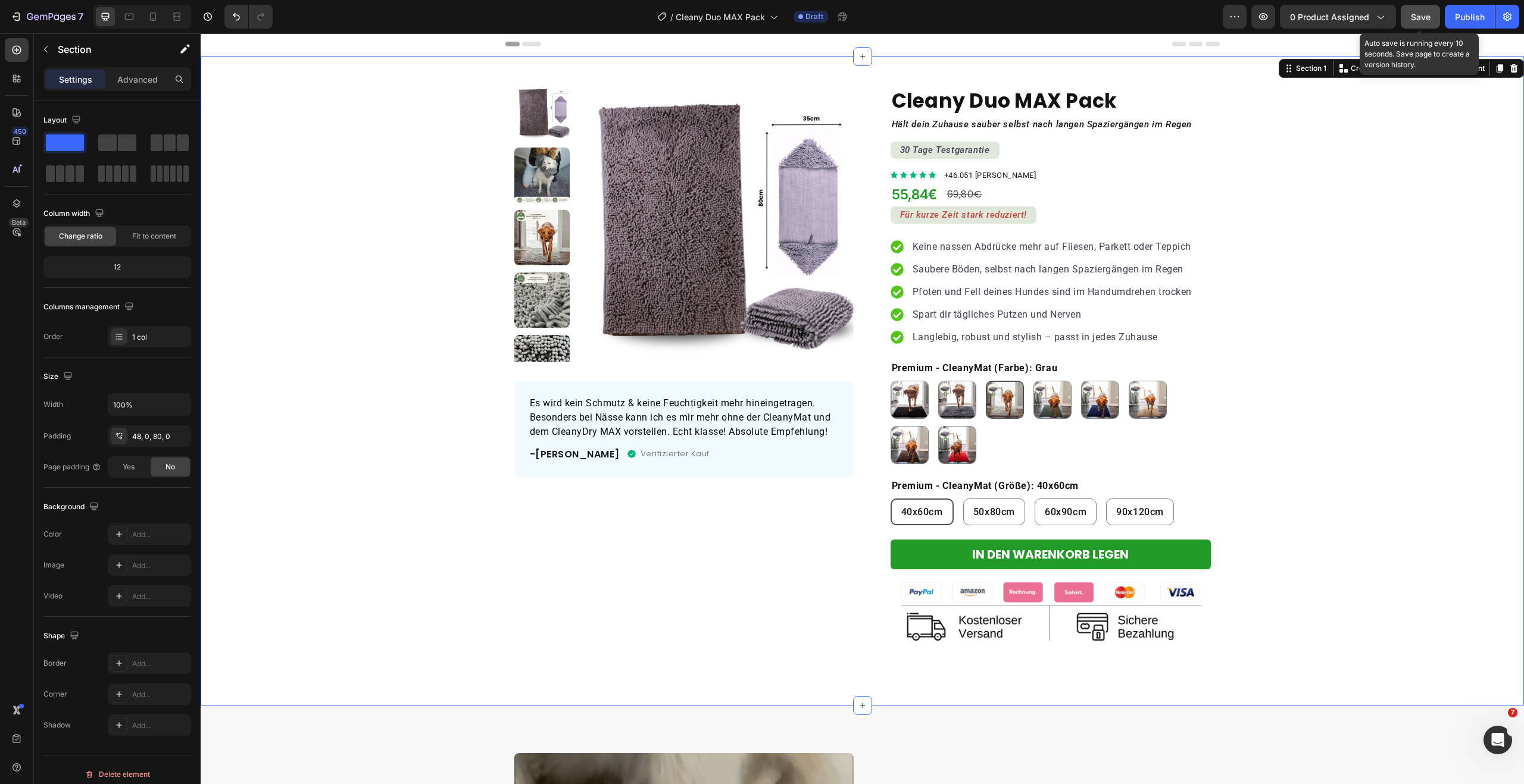
click at [1413, 20] on span "Save" at bounding box center [1420, 17] width 20 height 10
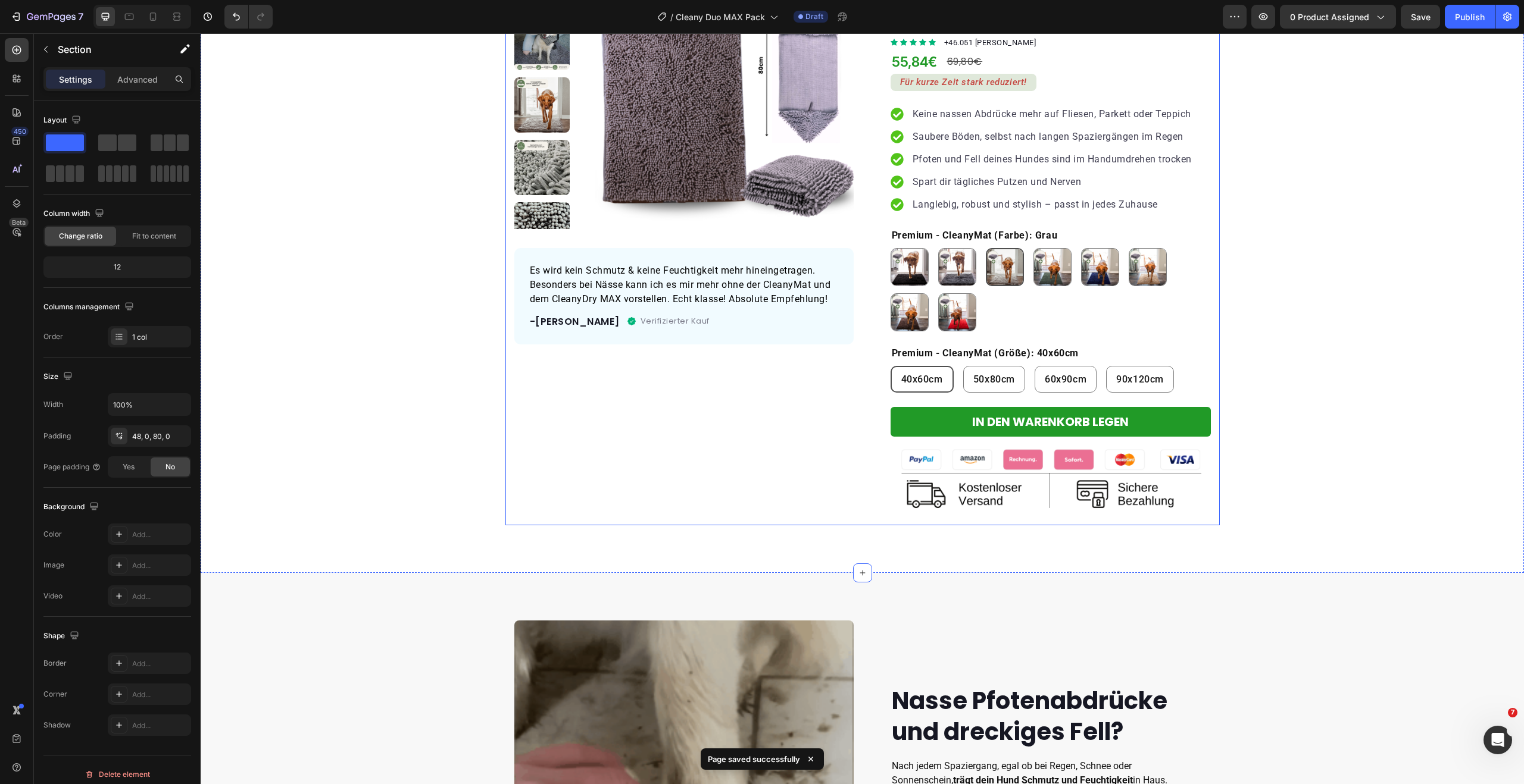
scroll to position [0, 0]
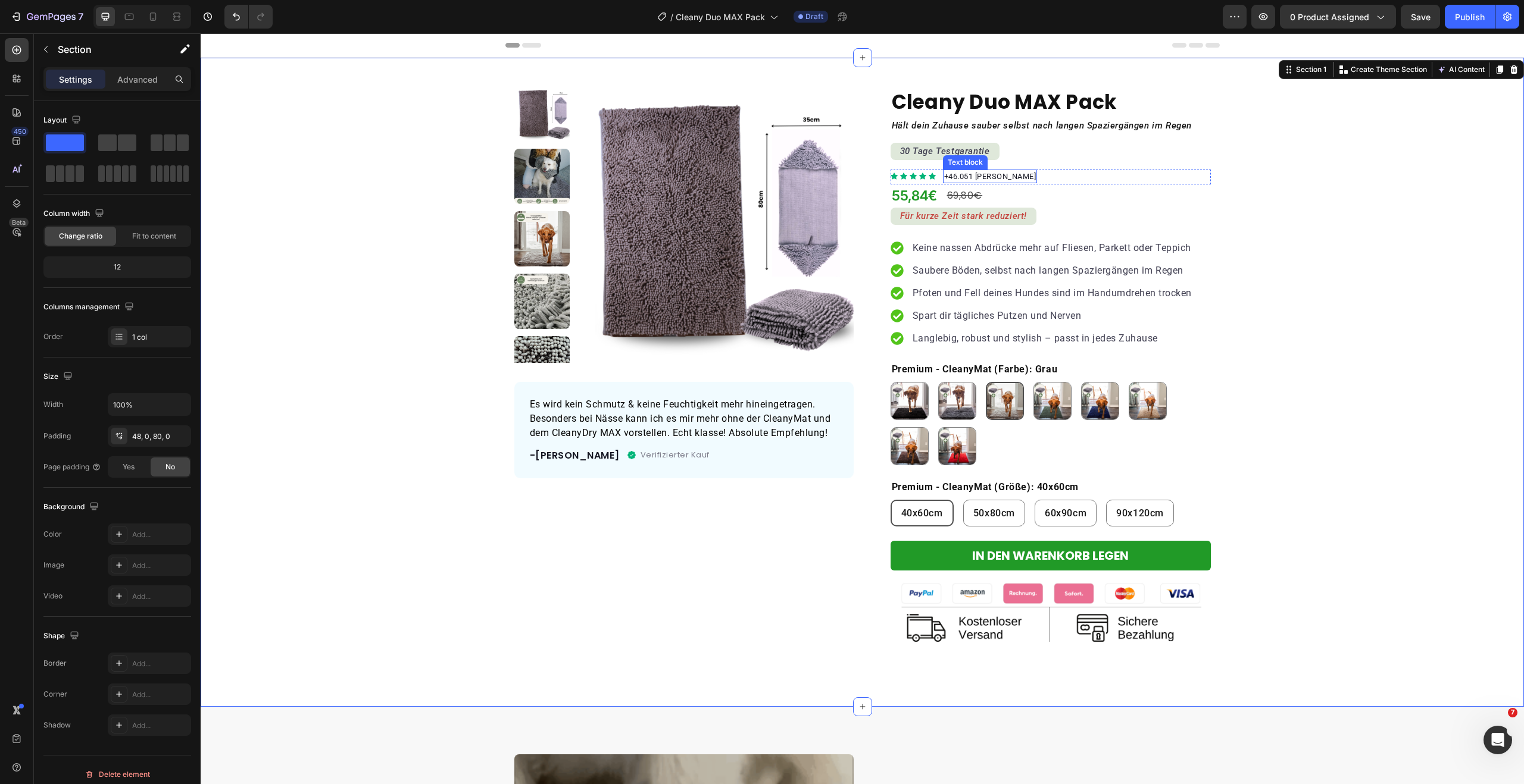
click at [945, 176] on p "+46.051 [PERSON_NAME]" at bounding box center [990, 177] width 92 height 12
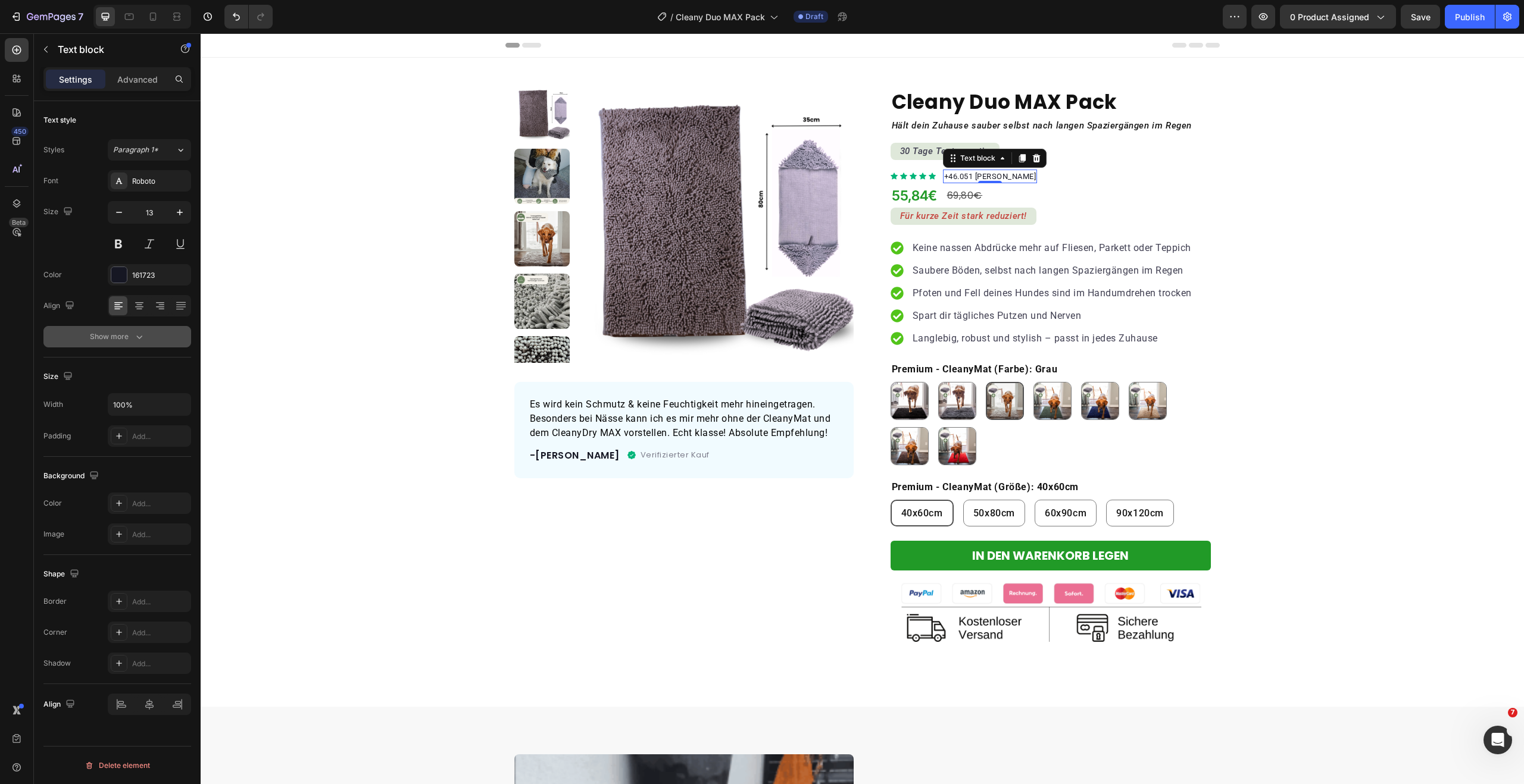
click at [123, 341] on div "Show more" at bounding box center [117, 337] width 55 height 12
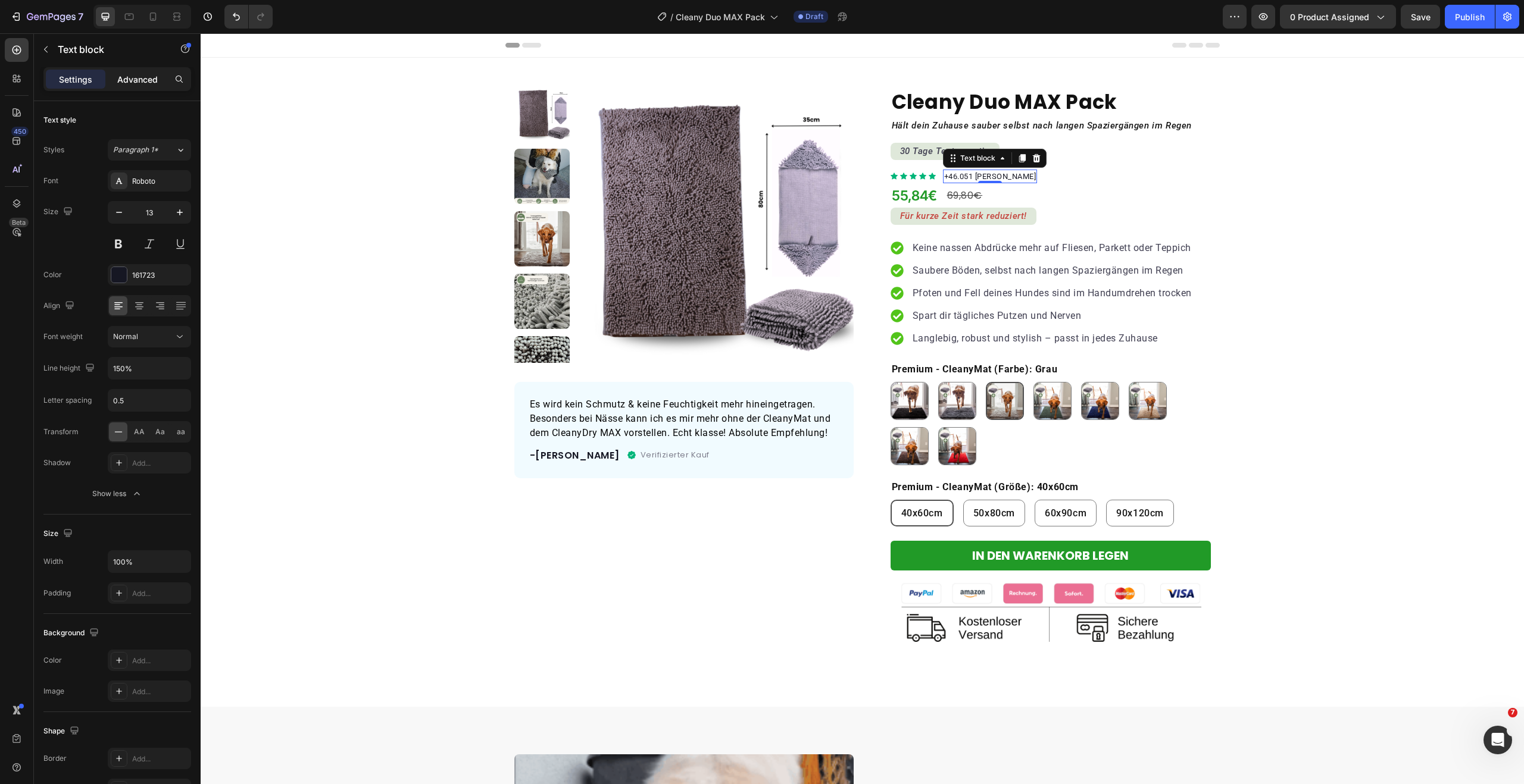
click at [147, 82] on p "Advanced" at bounding box center [138, 79] width 41 height 13
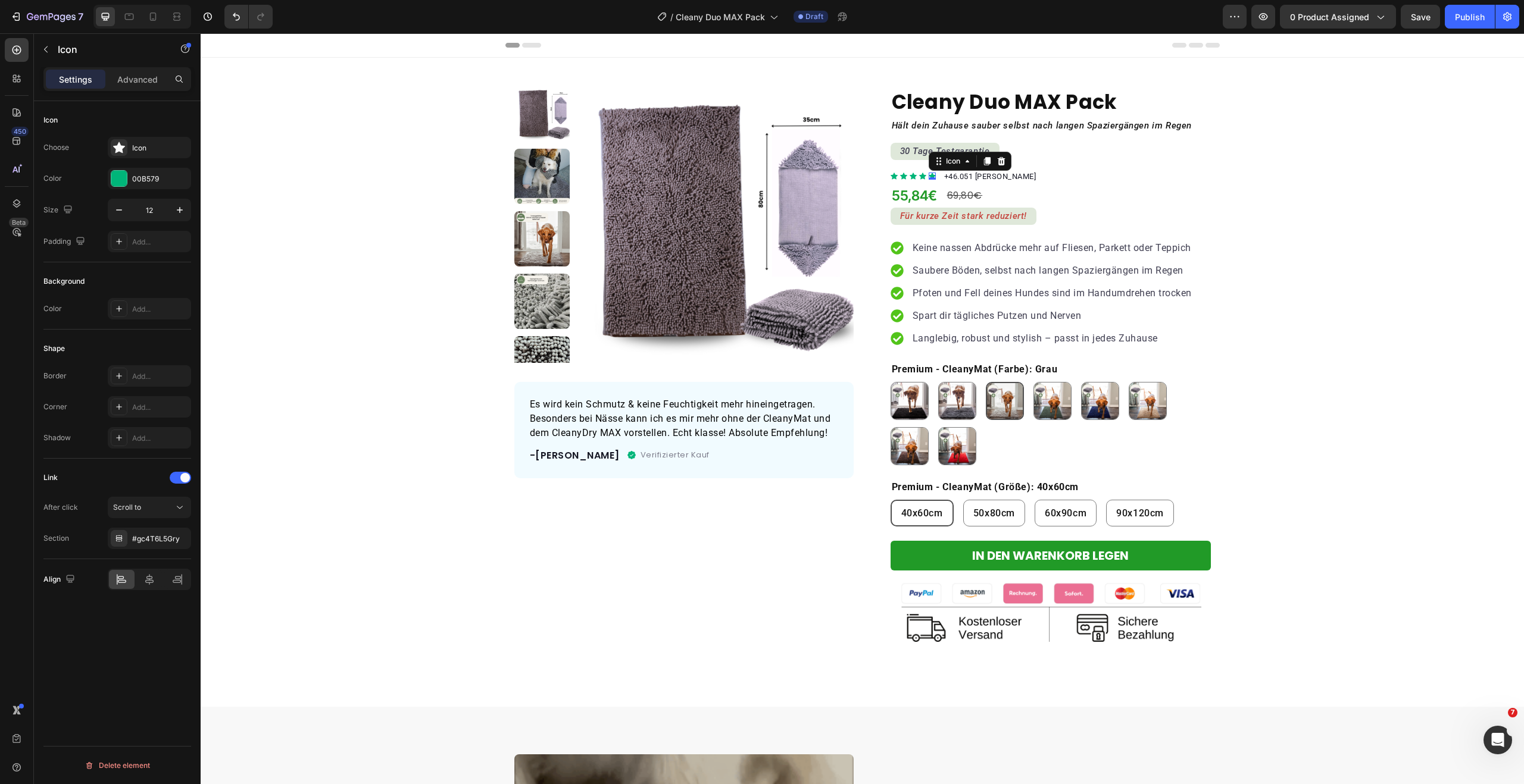
click at [929, 178] on div "Icon 0" at bounding box center [932, 175] width 7 height 7
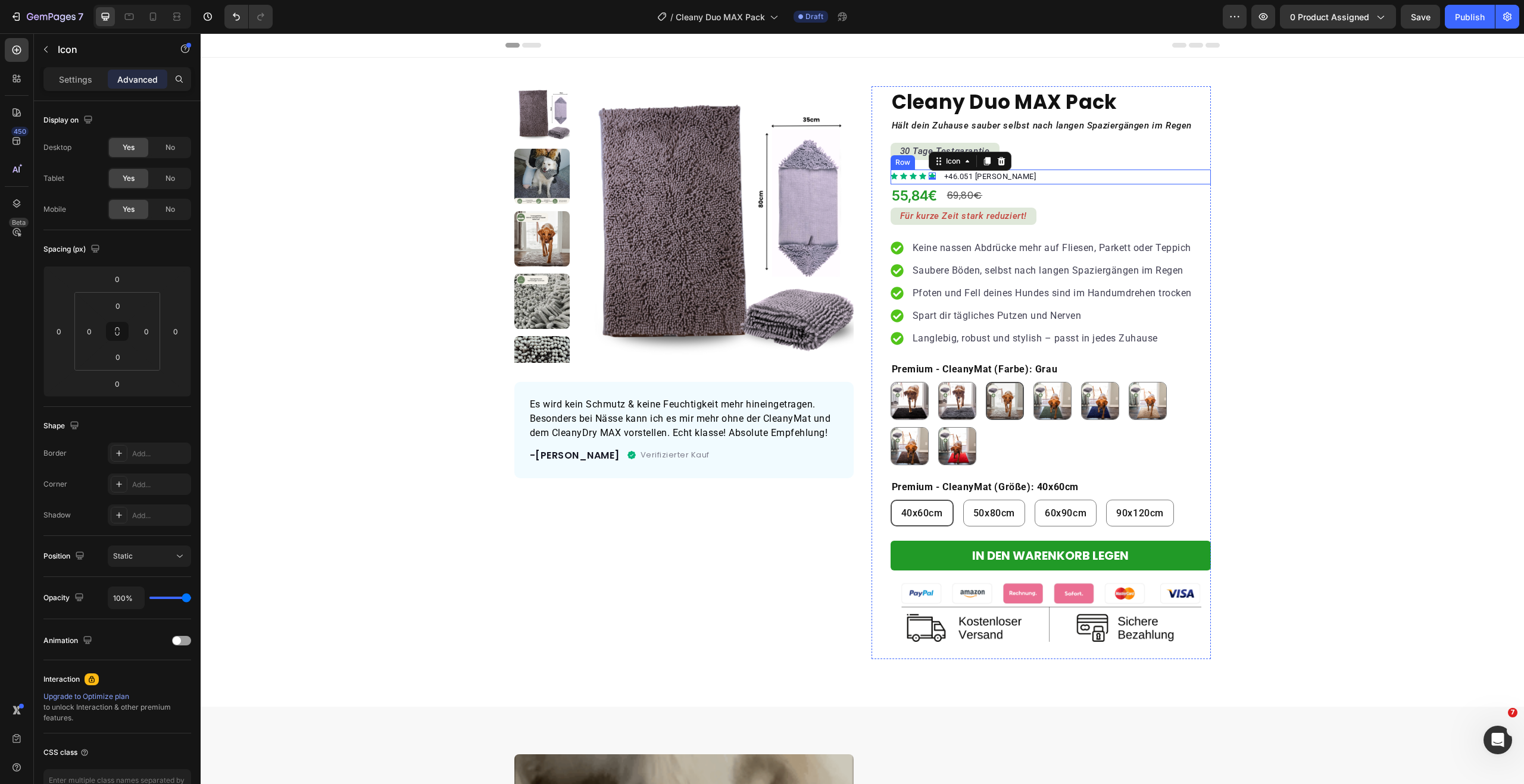
click at [908, 169] on div "Cleany Duo MAX Pack Product Title Hält dein Zuhause sauber selbst nach langen S…" at bounding box center [1050, 373] width 320 height 573
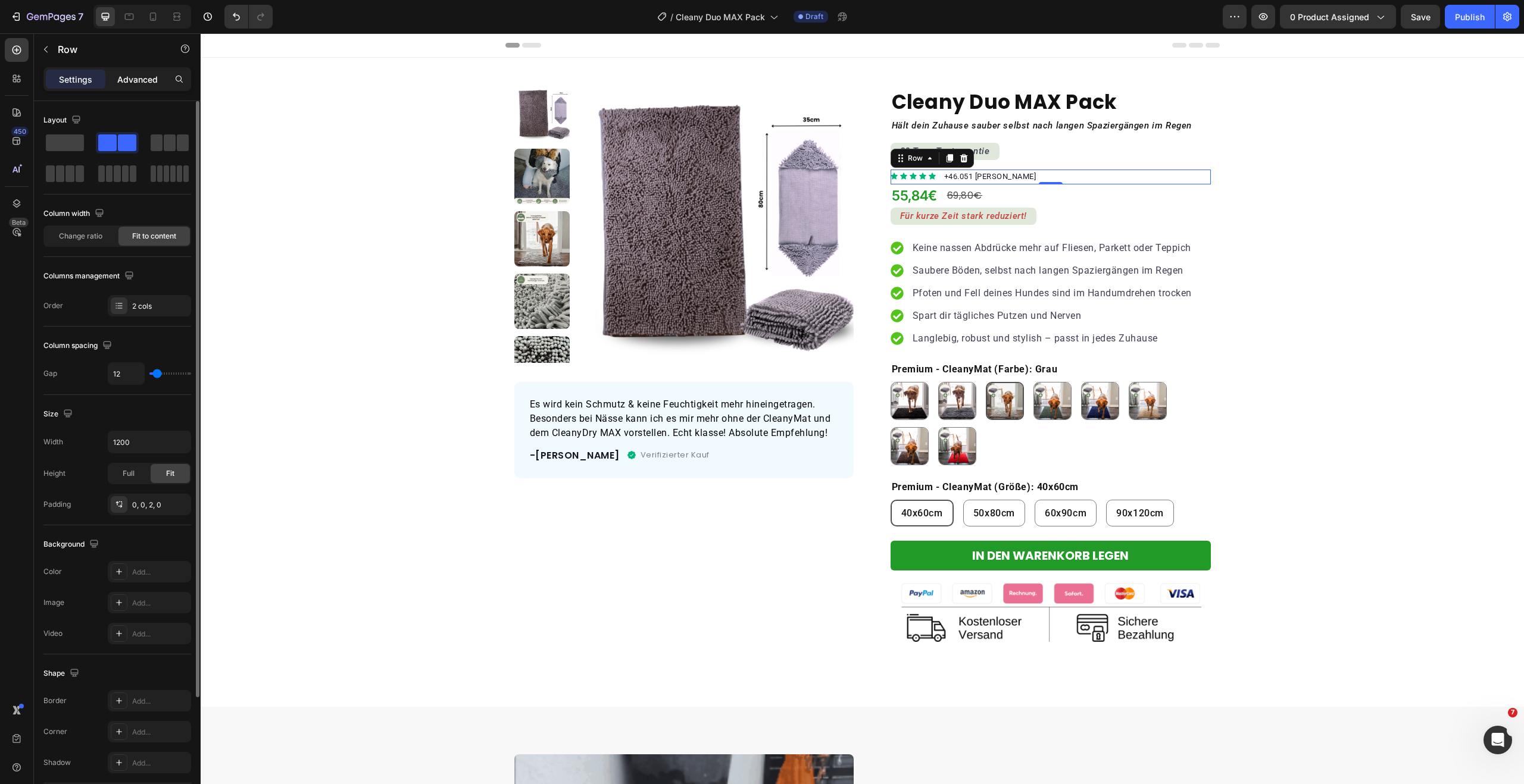
click at [132, 83] on p "Advanced" at bounding box center [138, 79] width 41 height 13
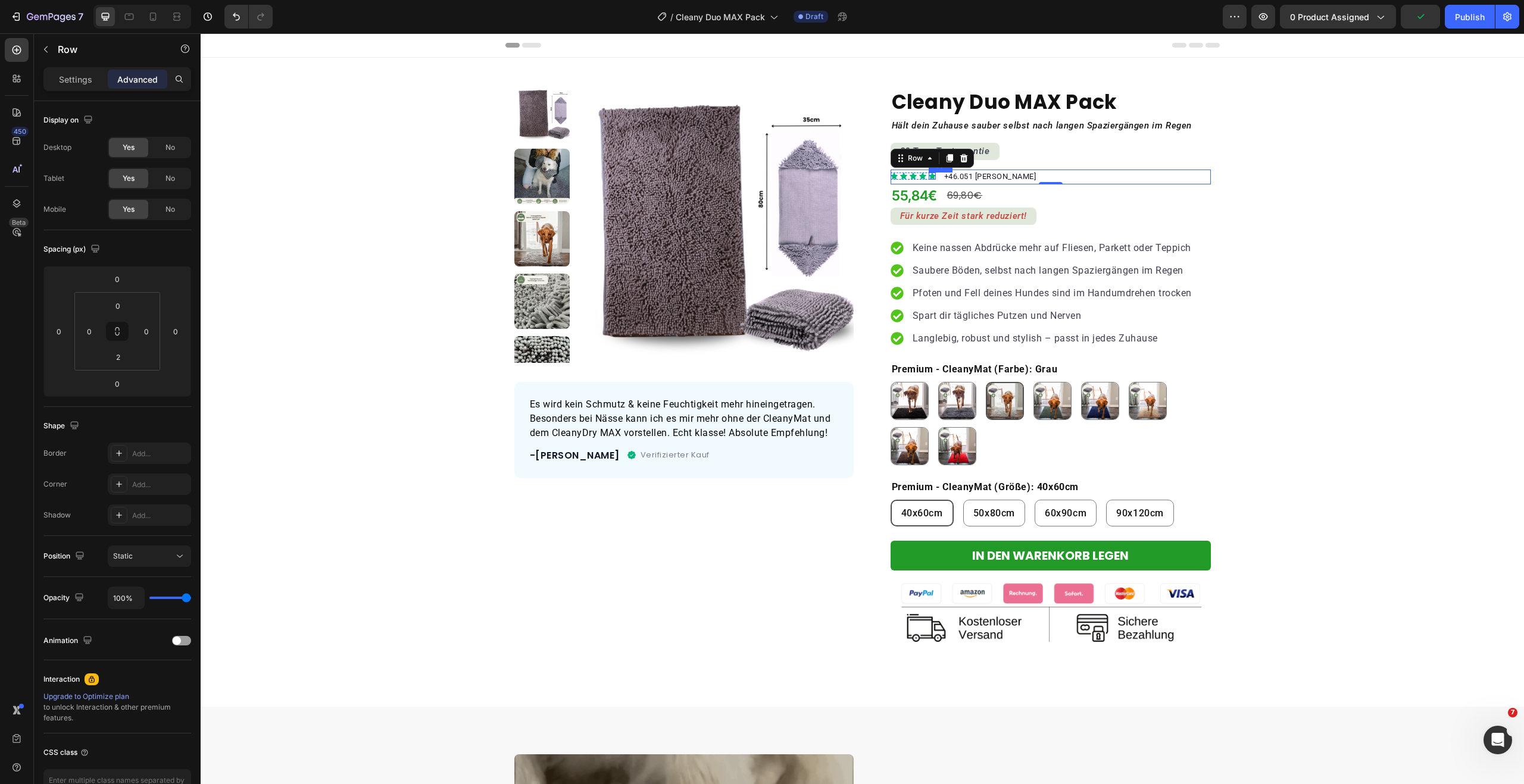
click at [929, 177] on div "Icon" at bounding box center [932, 175] width 7 height 7
click at [83, 82] on p "Settings" at bounding box center [76, 79] width 33 height 13
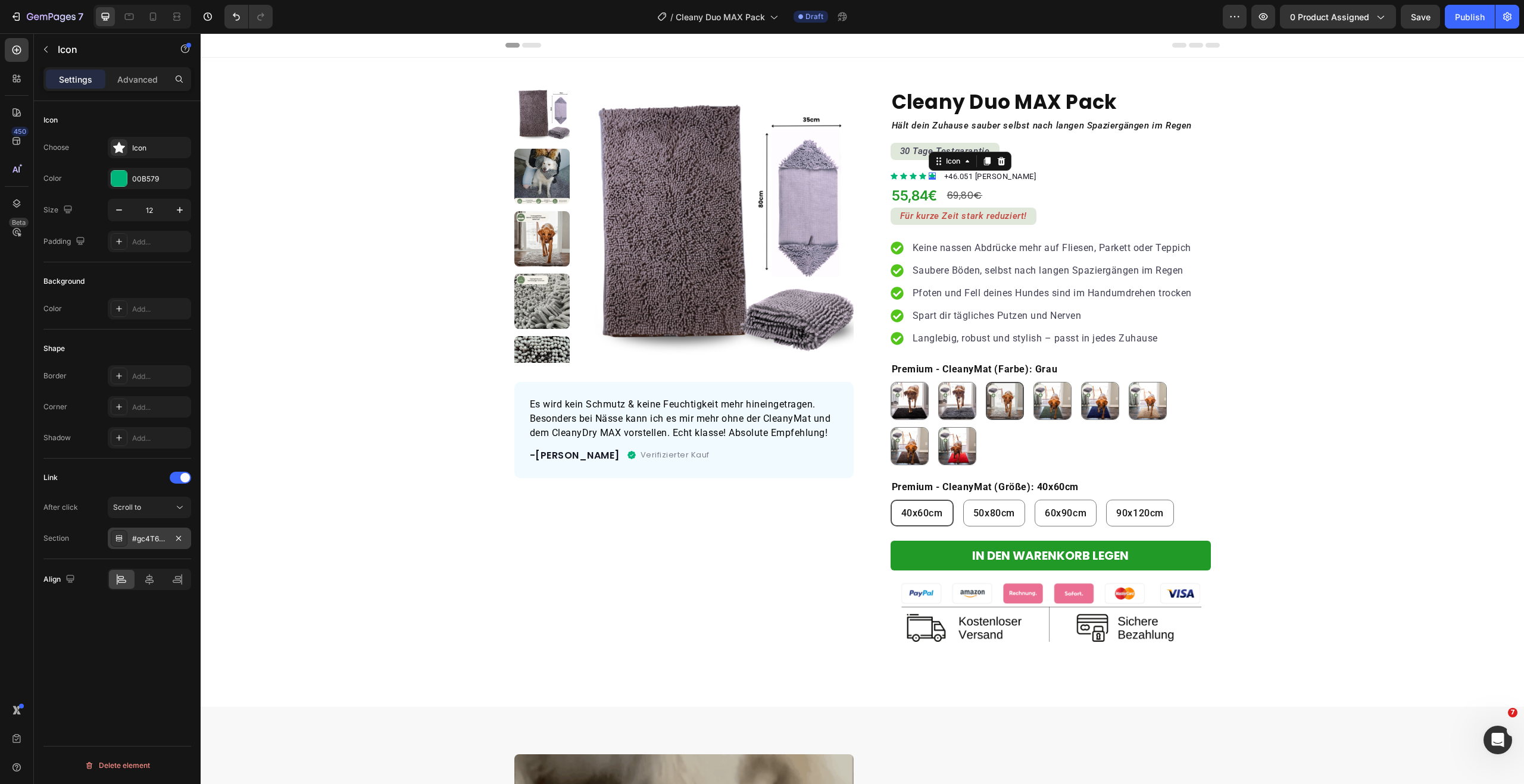
click at [157, 534] on div "#gc4T6L5Gry" at bounding box center [150, 539] width 35 height 11
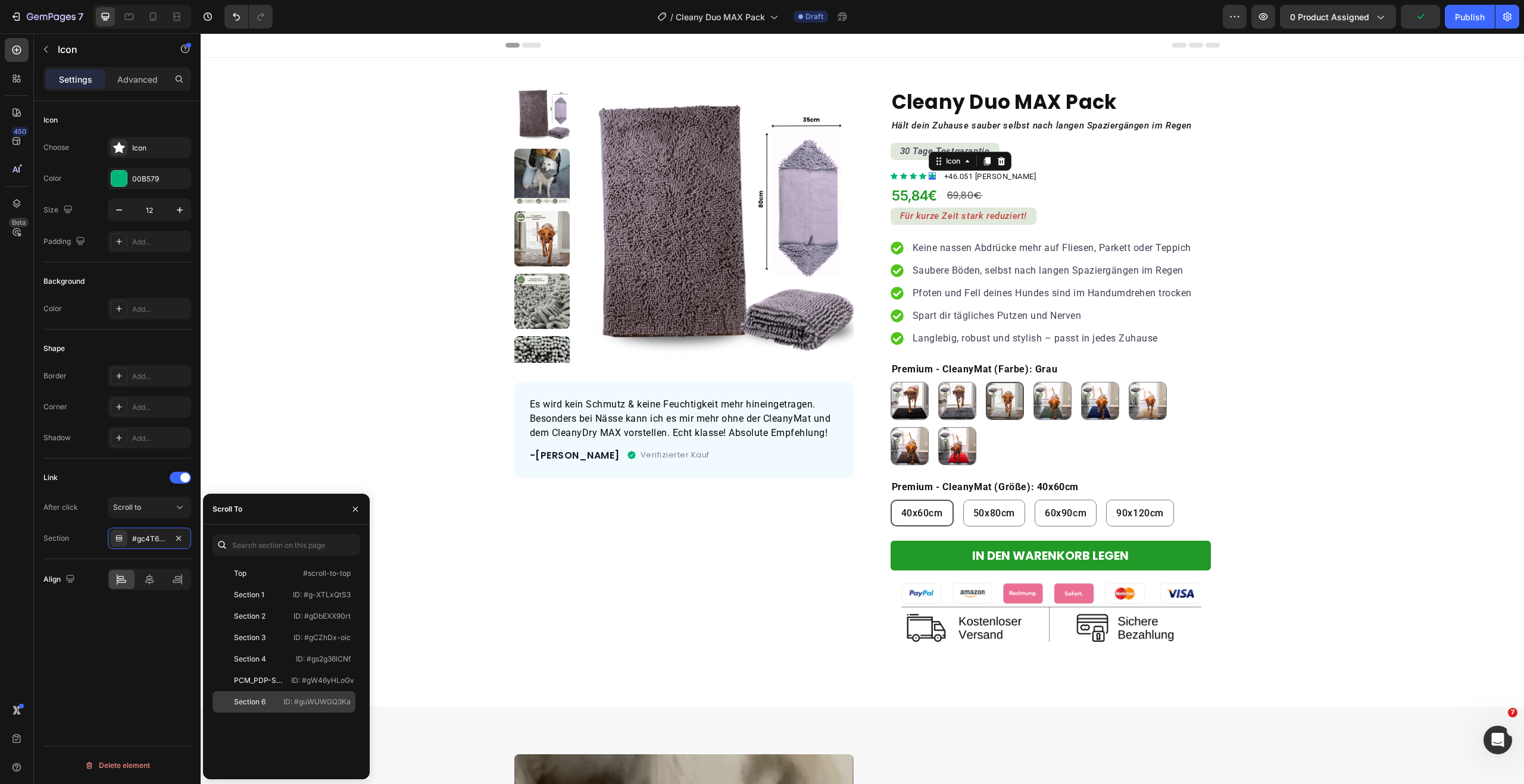
click at [313, 705] on p "ID: #guWUWGQ3Ka" at bounding box center [317, 702] width 67 height 11
click at [919, 175] on div "Icon" at bounding box center [922, 175] width 7 height 7
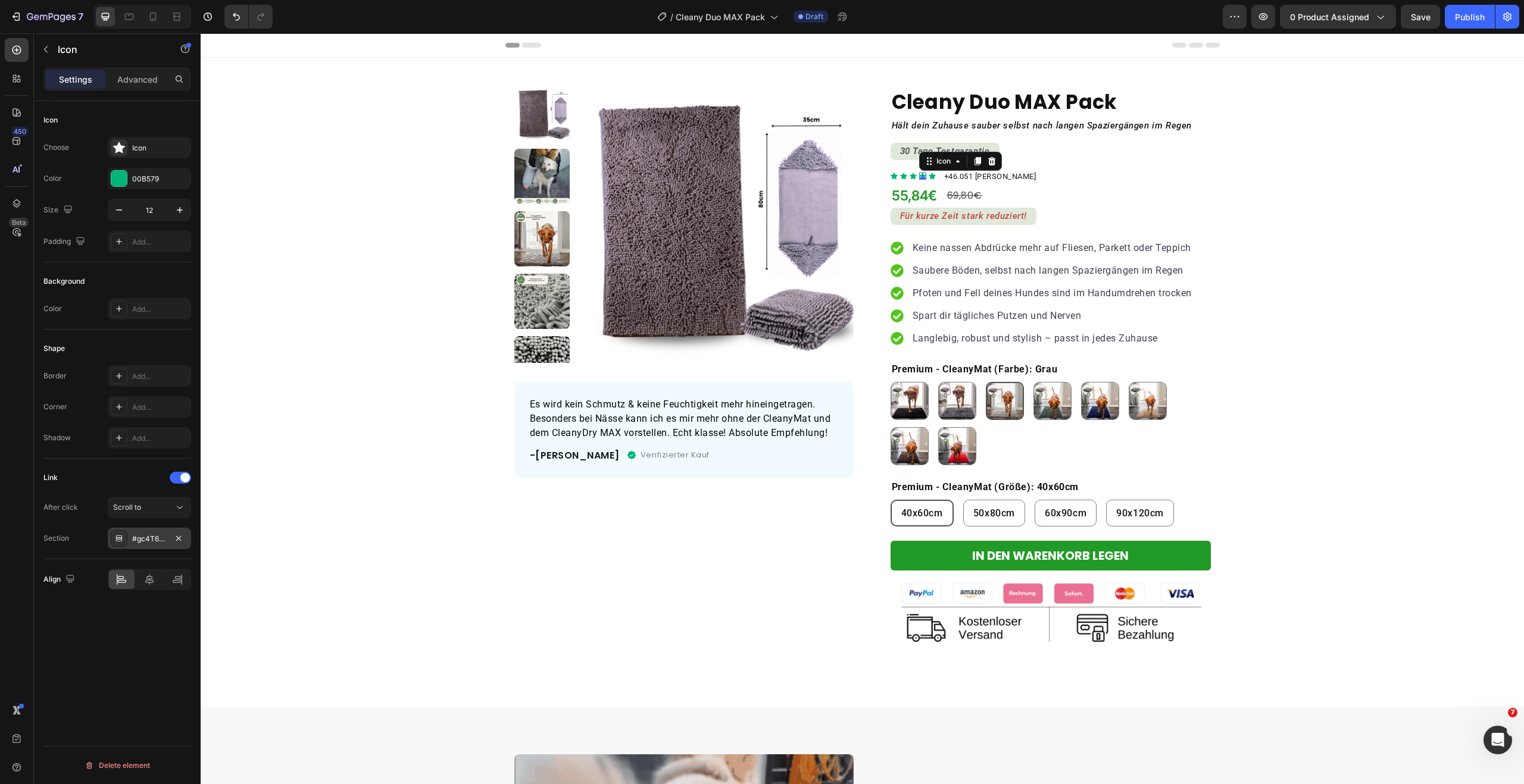
click at [151, 547] on div "#gc4T6L5Gry" at bounding box center [149, 538] width 83 height 21
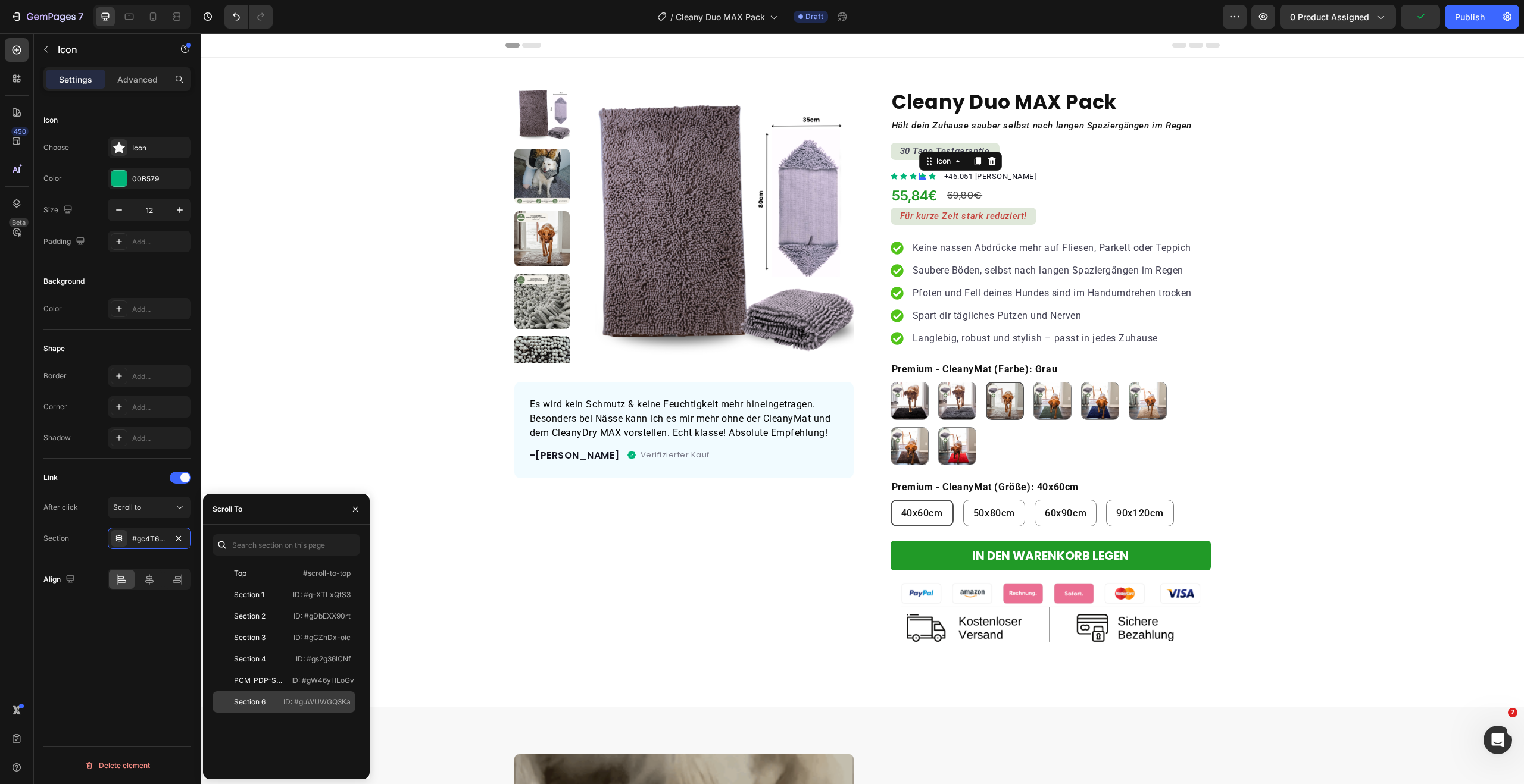
click at [275, 704] on div "Section 6" at bounding box center [247, 702] width 61 height 11
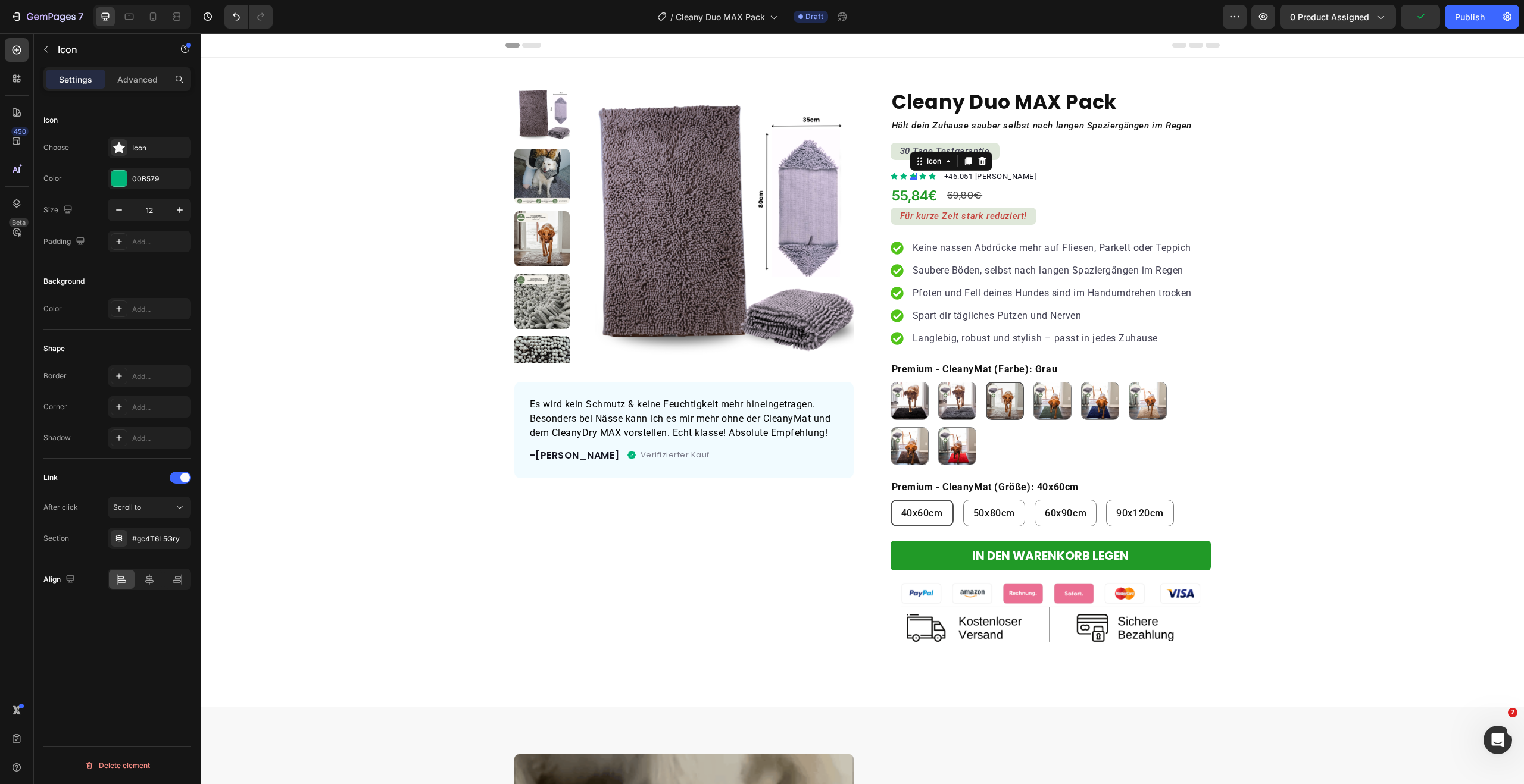
click at [910, 175] on div "Icon 0" at bounding box center [913, 175] width 7 height 7
click at [157, 541] on div "#gc4T6L5Gry" at bounding box center [150, 539] width 35 height 11
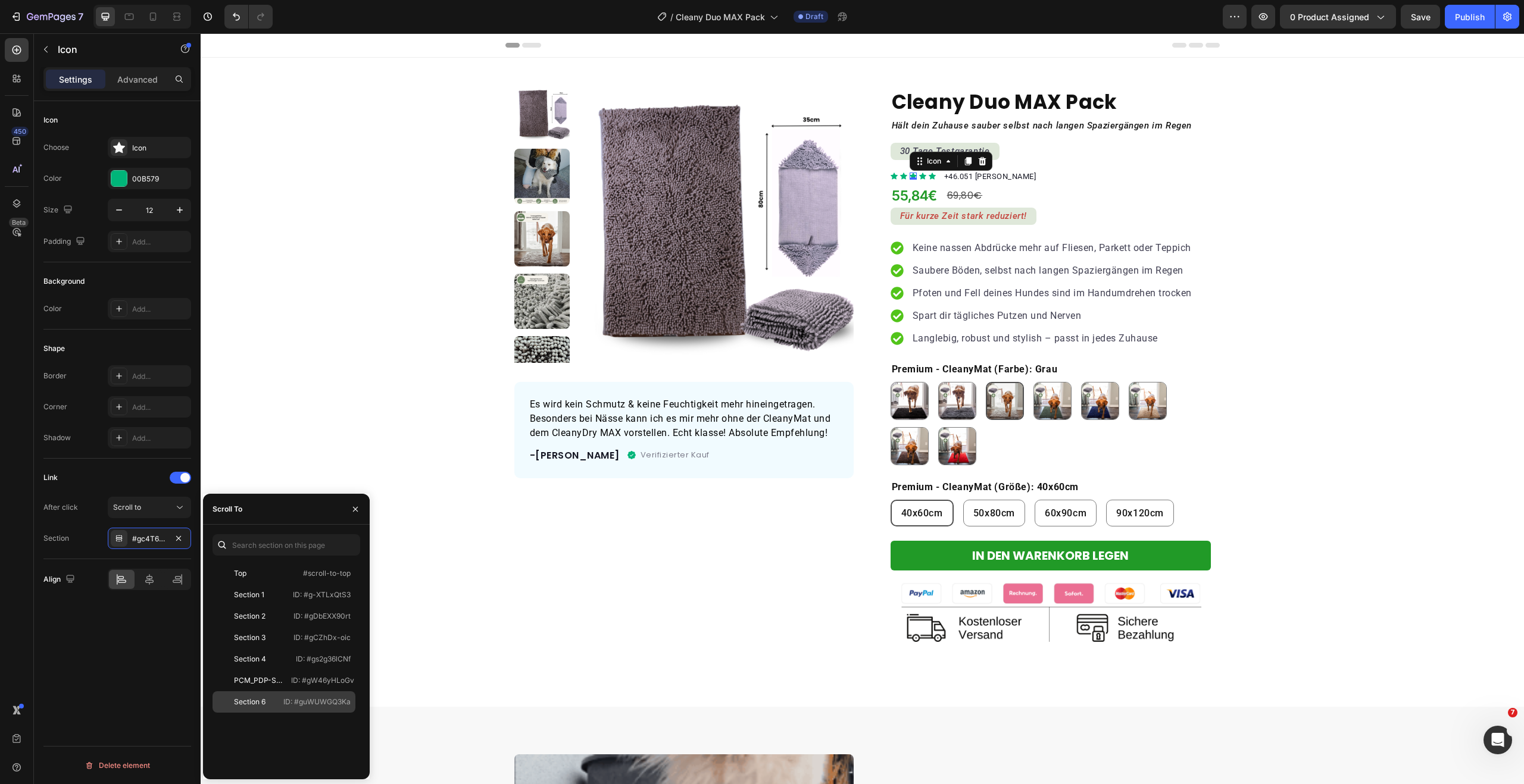
click at [309, 708] on div "Section 6 ID: #guWUWGQ3Ka" at bounding box center [284, 702] width 143 height 21
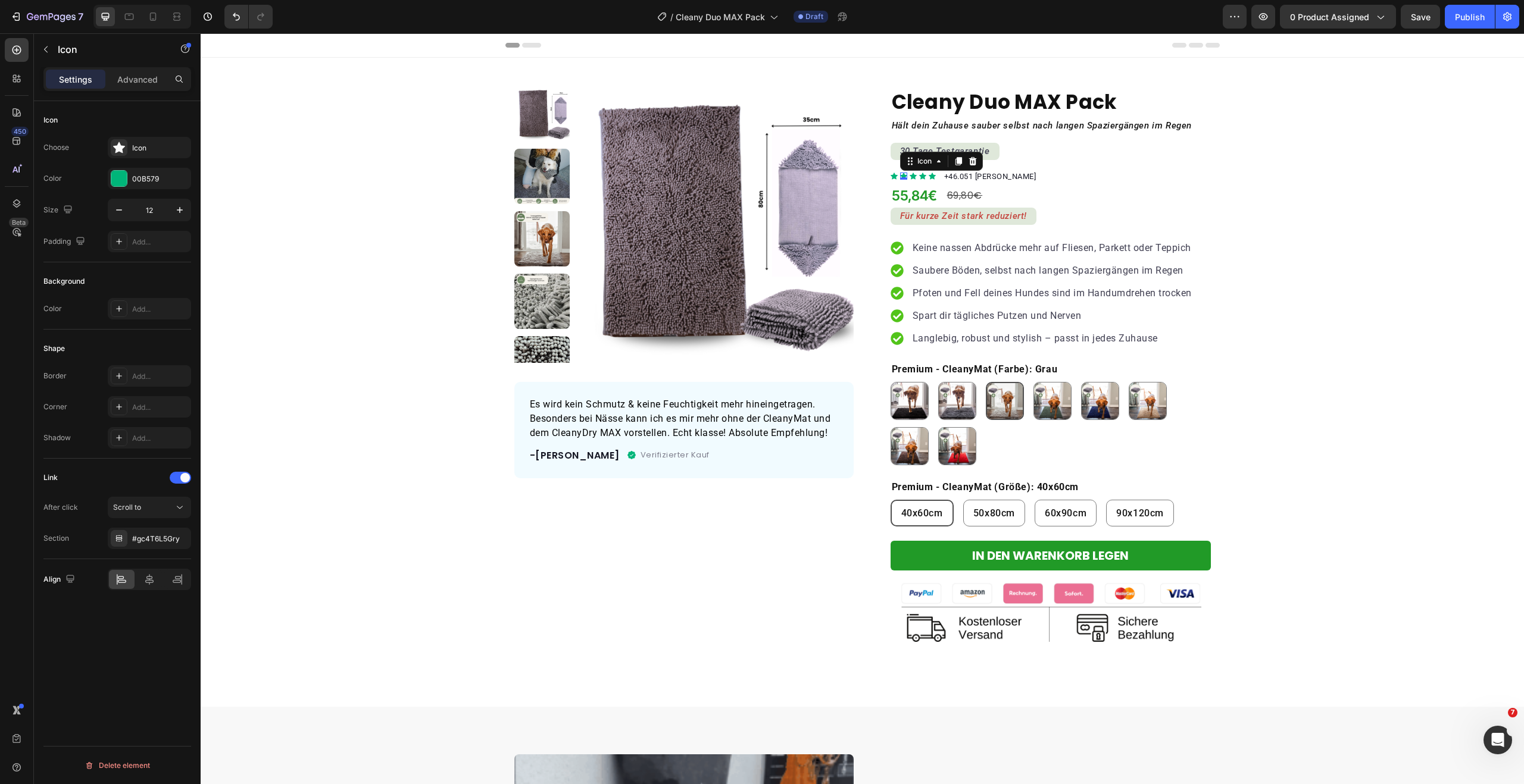
click at [901, 178] on div "Icon 0" at bounding box center [903, 175] width 7 height 7
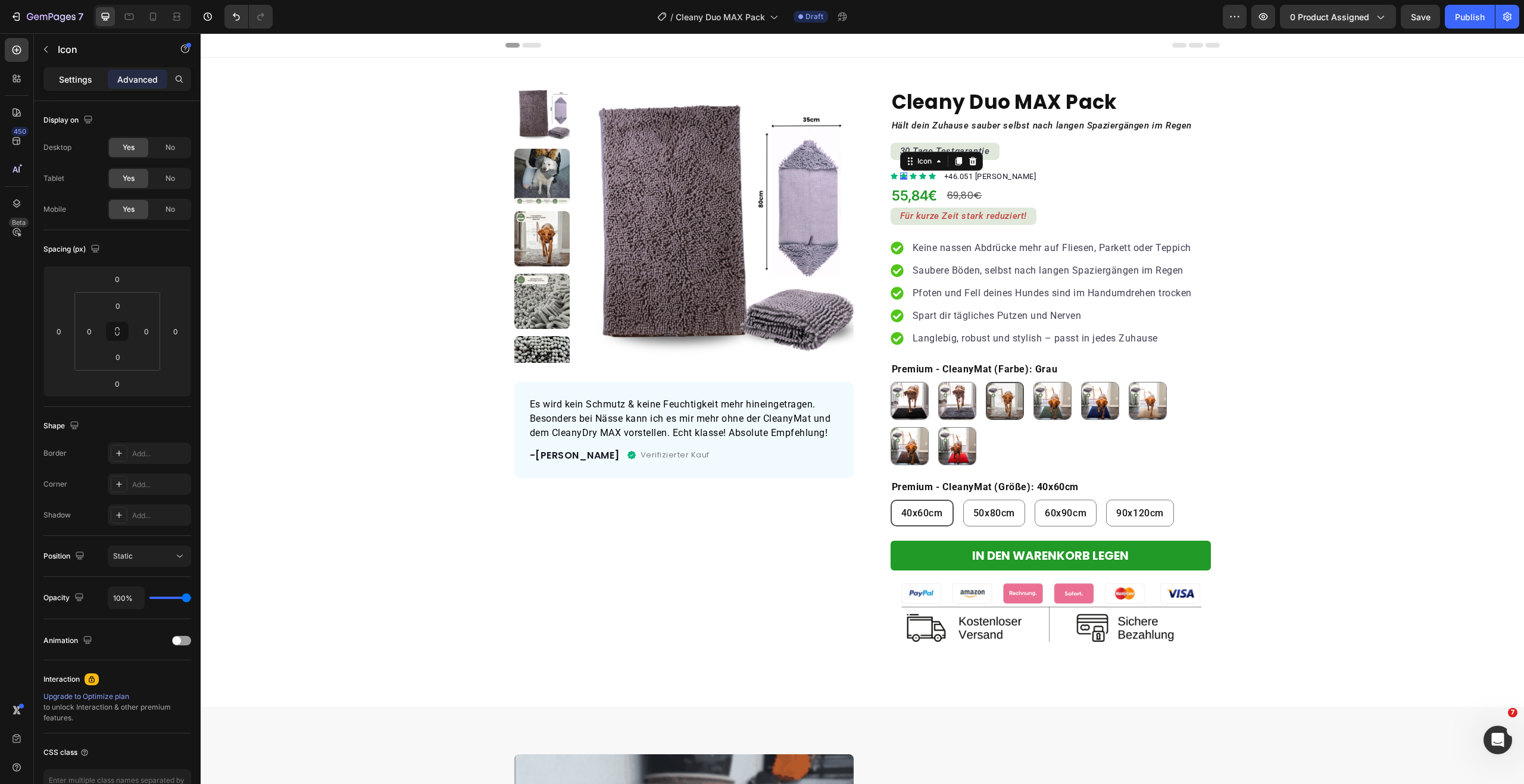
click at [79, 77] on p "Settings" at bounding box center [76, 79] width 33 height 13
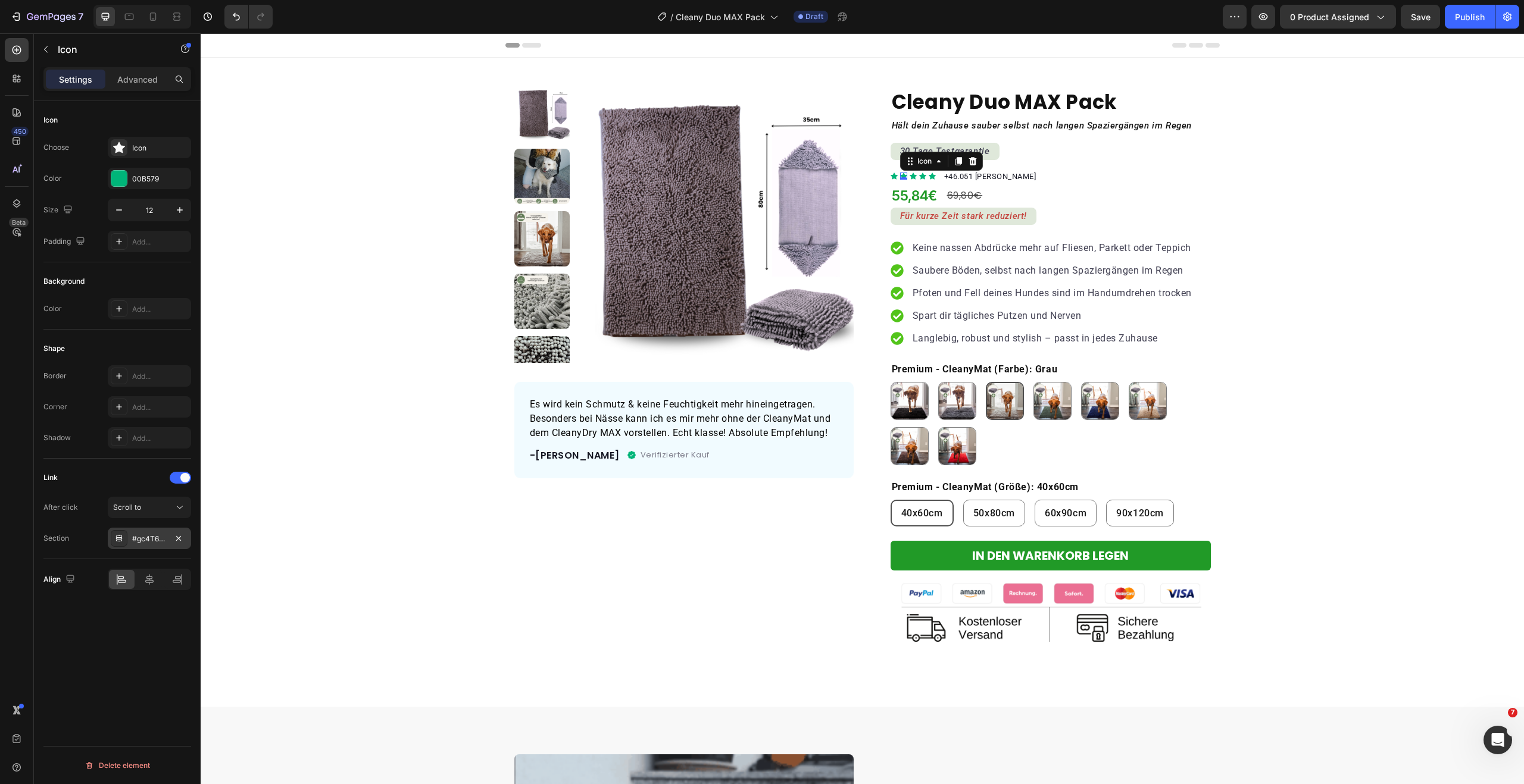
click at [147, 540] on div "#gc4T6L5Gry" at bounding box center [150, 539] width 35 height 11
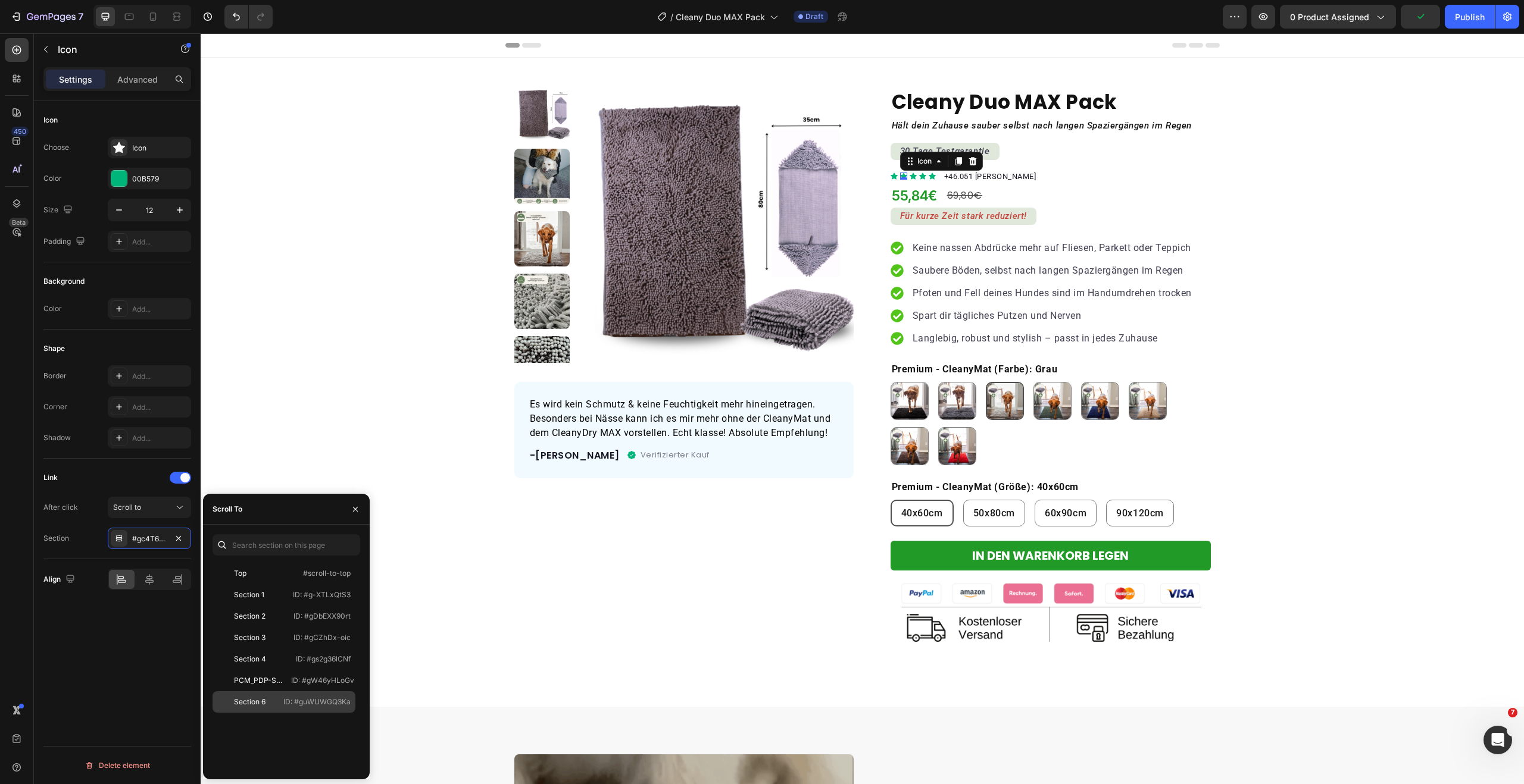
click at [259, 697] on div "Section 6" at bounding box center [250, 702] width 32 height 11
click at [890, 175] on icon "Section" at bounding box center [893, 176] width 7 height 7
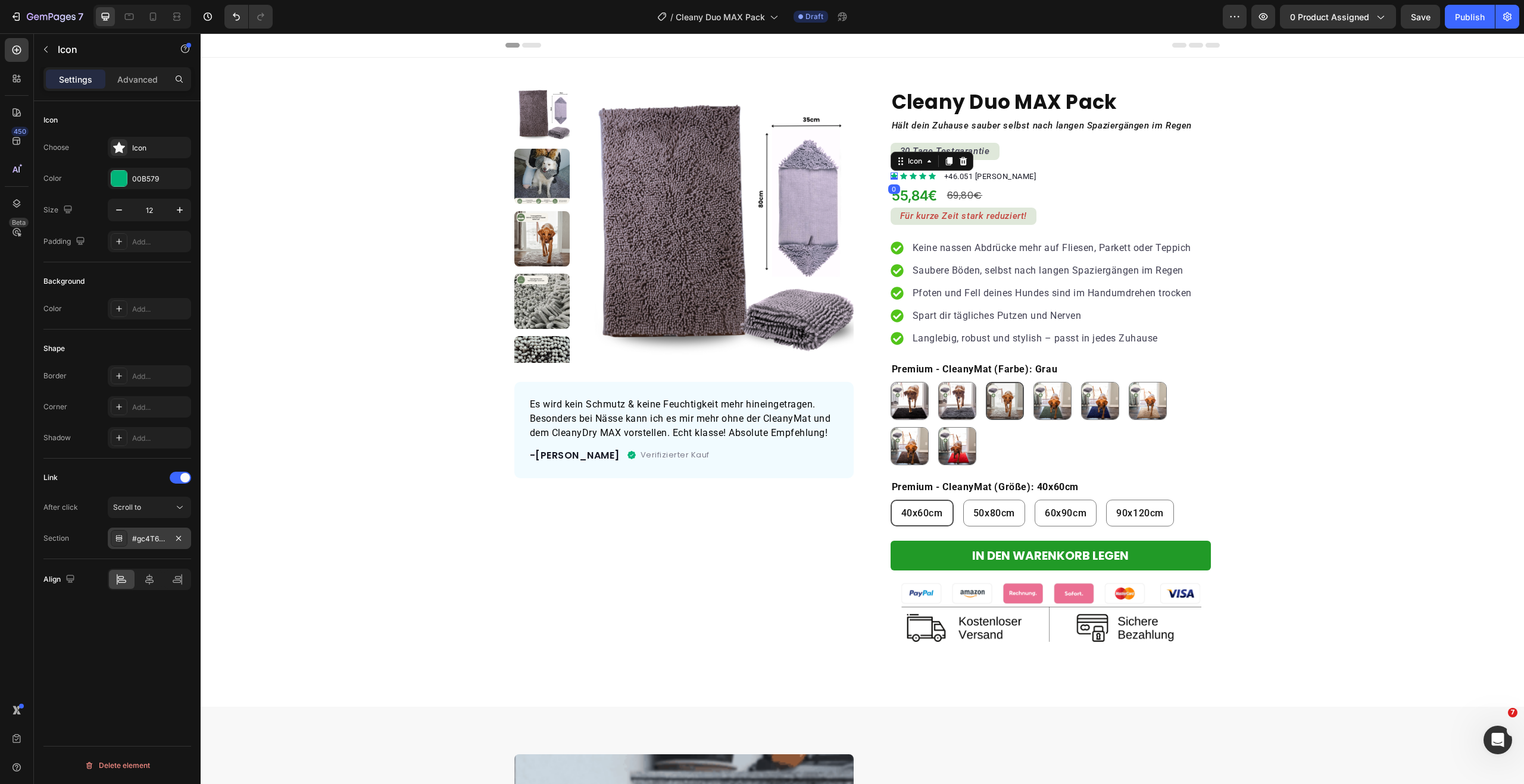
click at [156, 544] on div "#gc4T6L5Gry" at bounding box center [149, 538] width 83 height 21
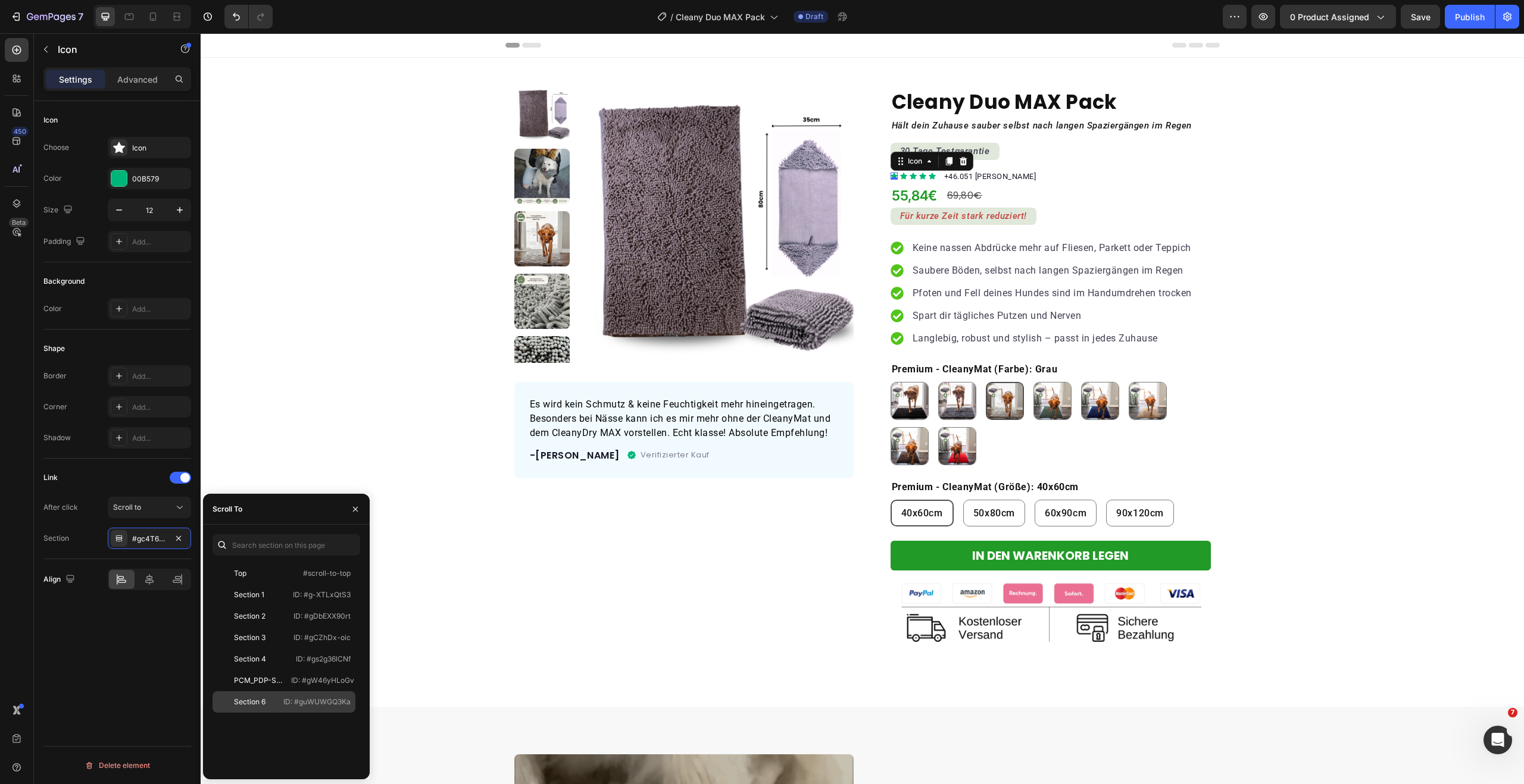
click at [250, 706] on div "Section 6" at bounding box center [250, 702] width 32 height 11
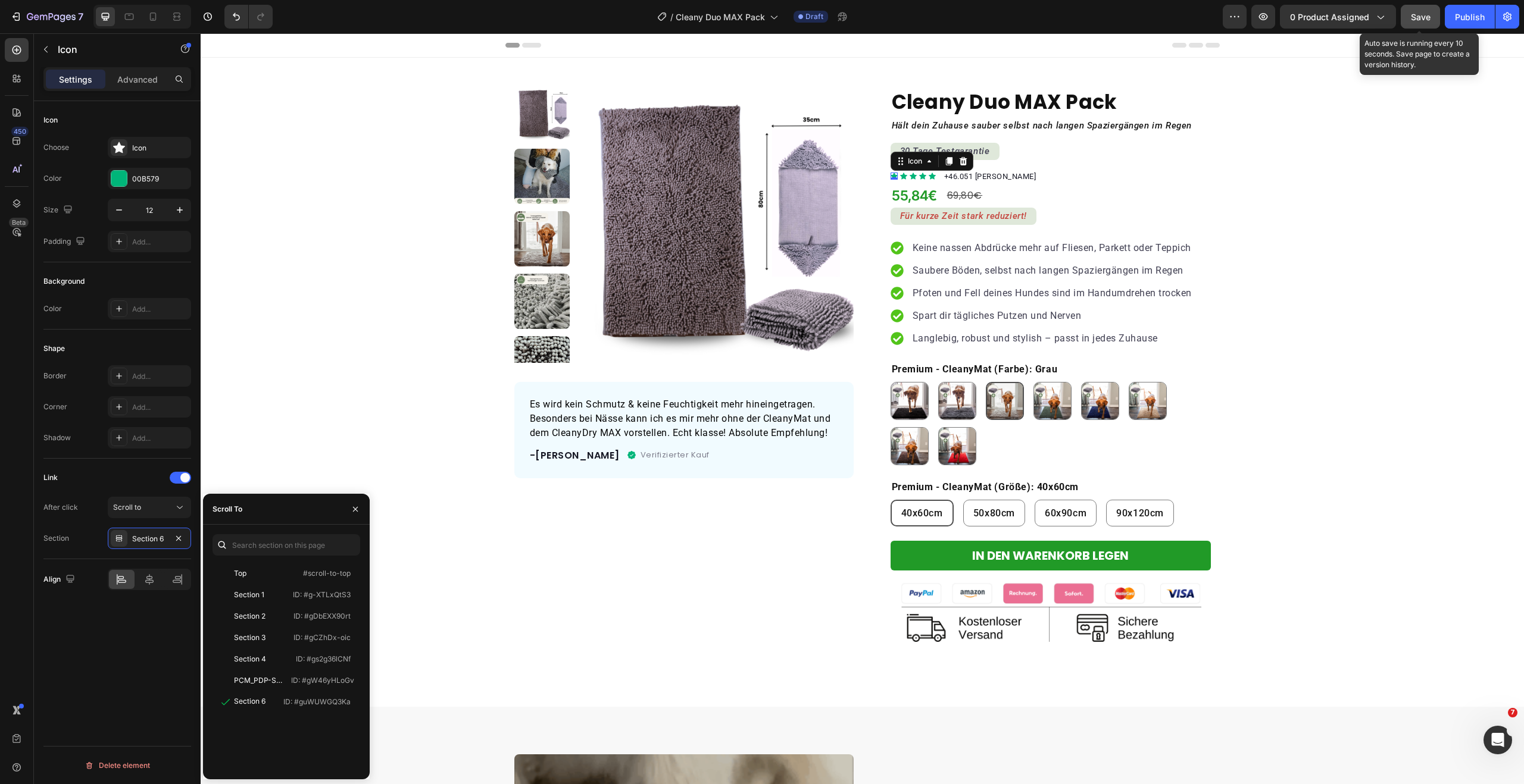
click at [1417, 21] on span "Save" at bounding box center [1420, 17] width 20 height 10
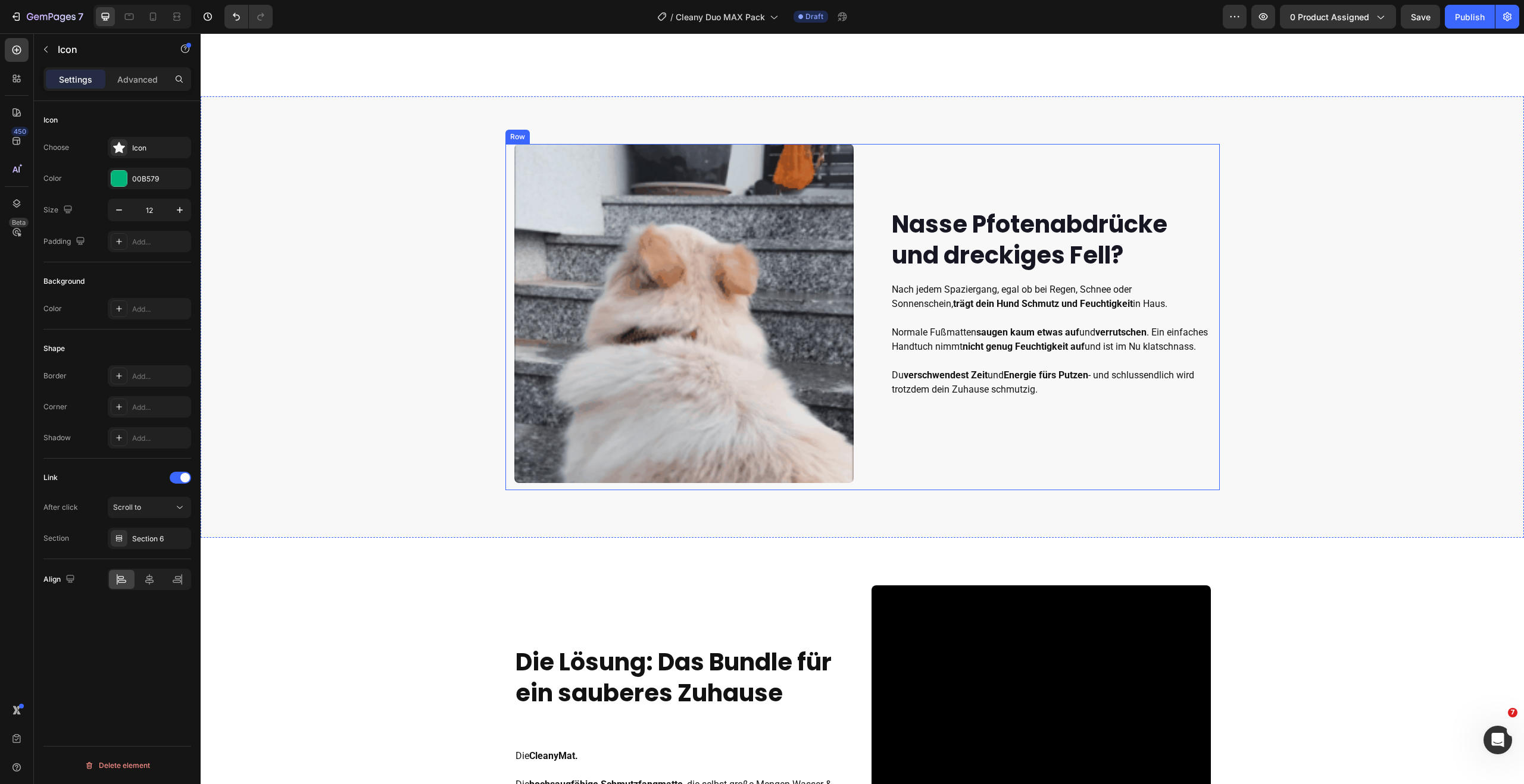
scroll to position [795, 0]
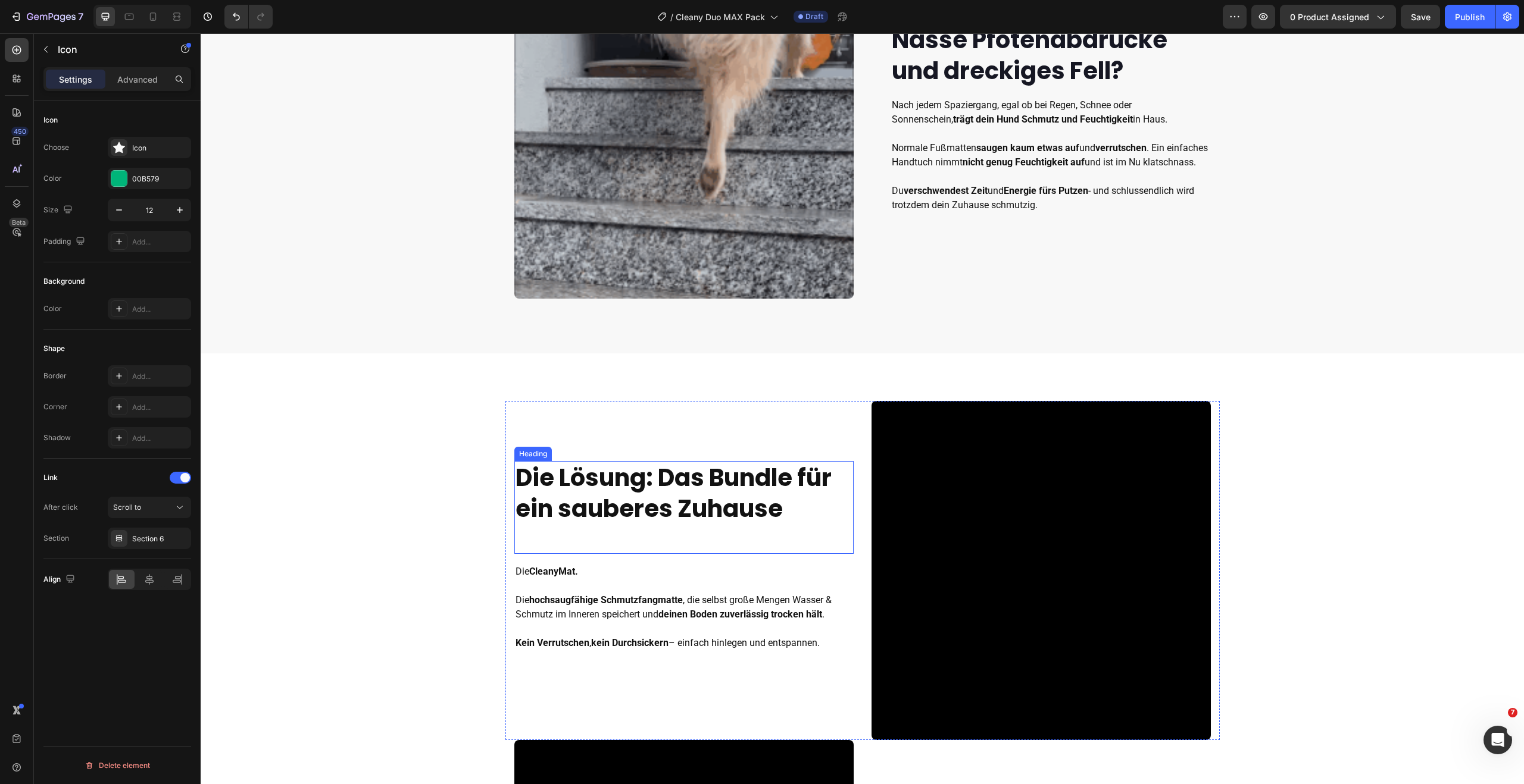
click at [647, 494] on strong "Die Lösung: Das Bundle für ein sauberes Zuhause" at bounding box center [674, 493] width 316 height 64
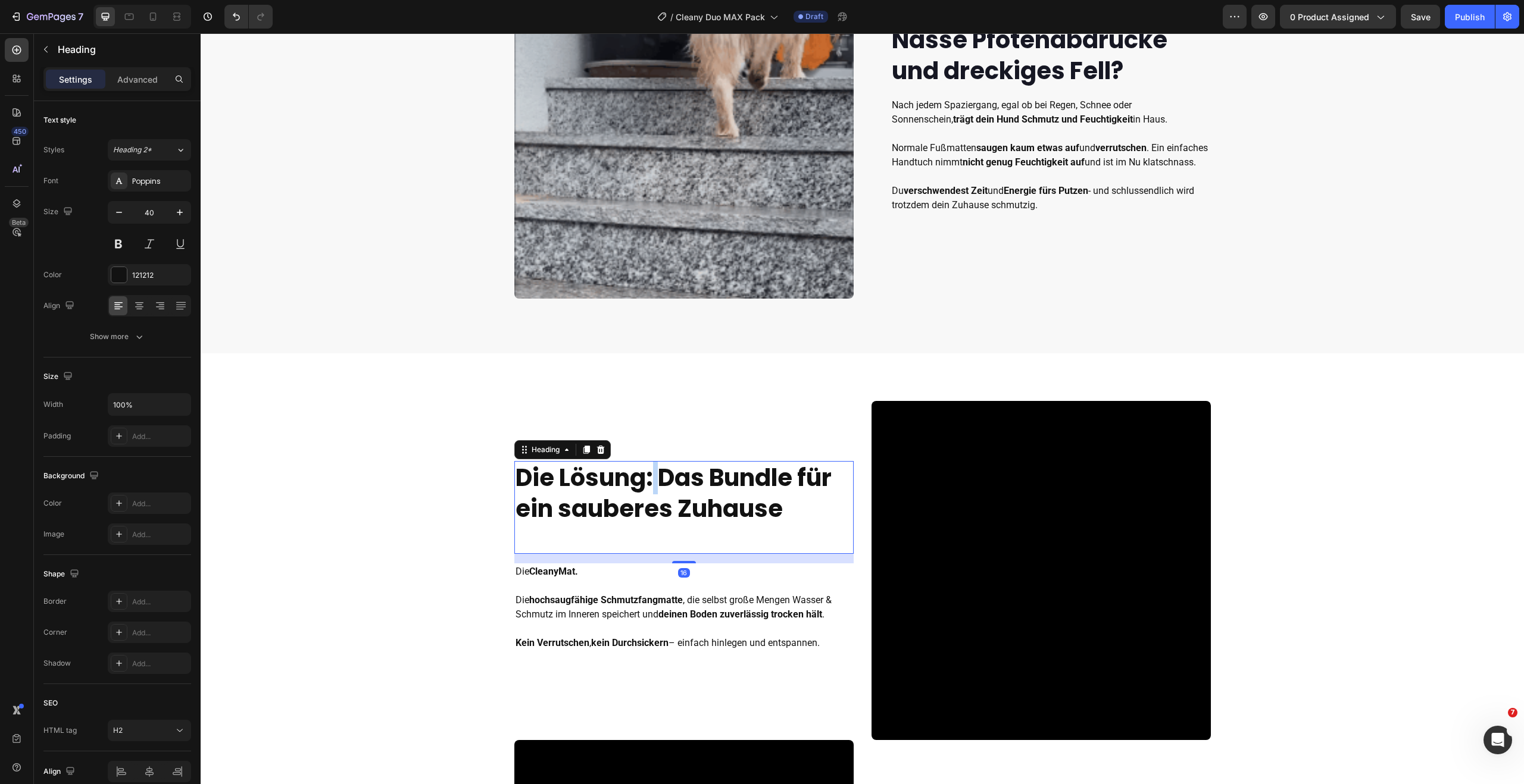
click at [647, 488] on strong "Die Lösung: Das Bundle für ein sauberes Zuhause" at bounding box center [674, 493] width 316 height 64
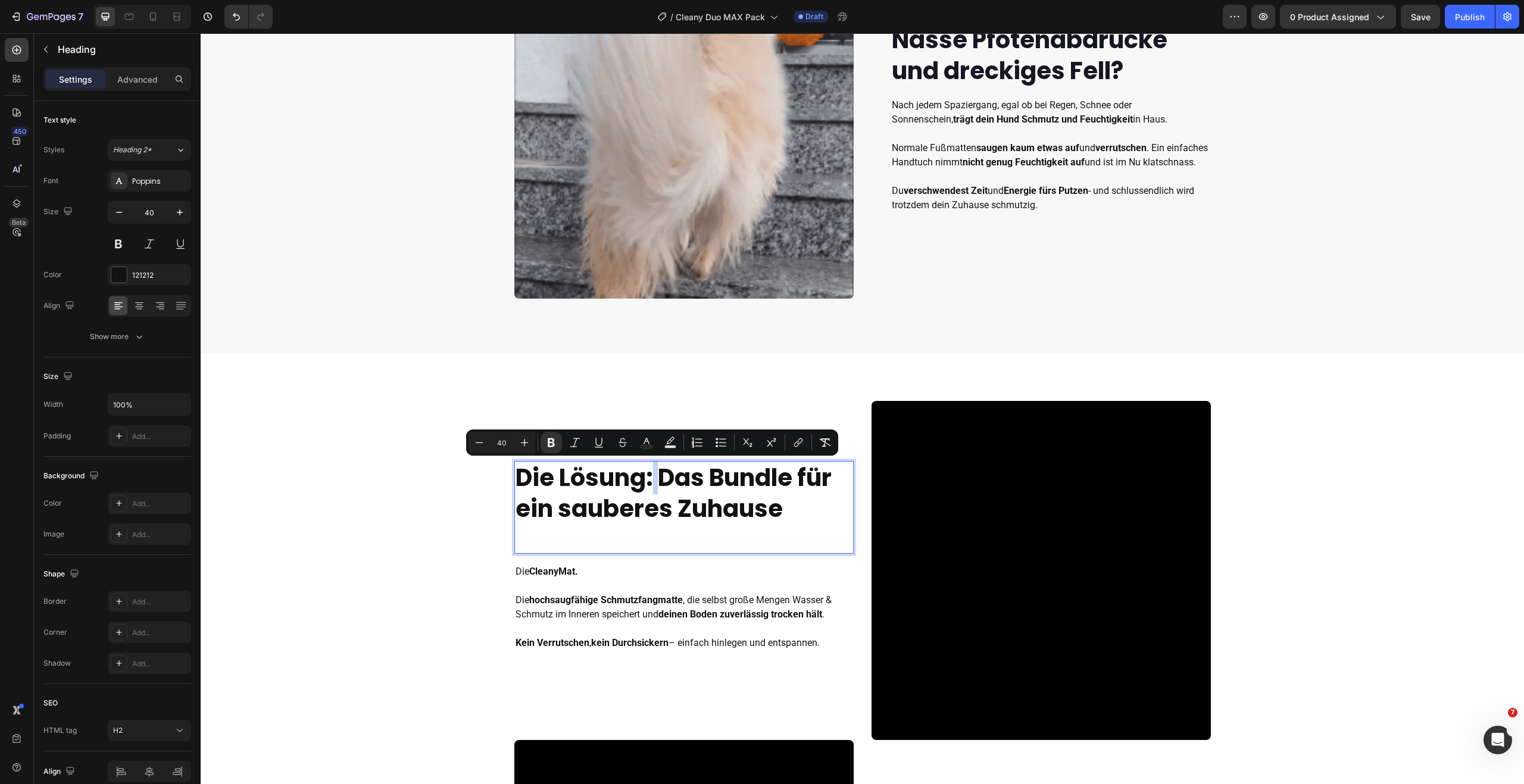
click at [651, 480] on strong "Die Lösung: Das Bundle für ein sauberes Zuhause" at bounding box center [674, 493] width 316 height 64
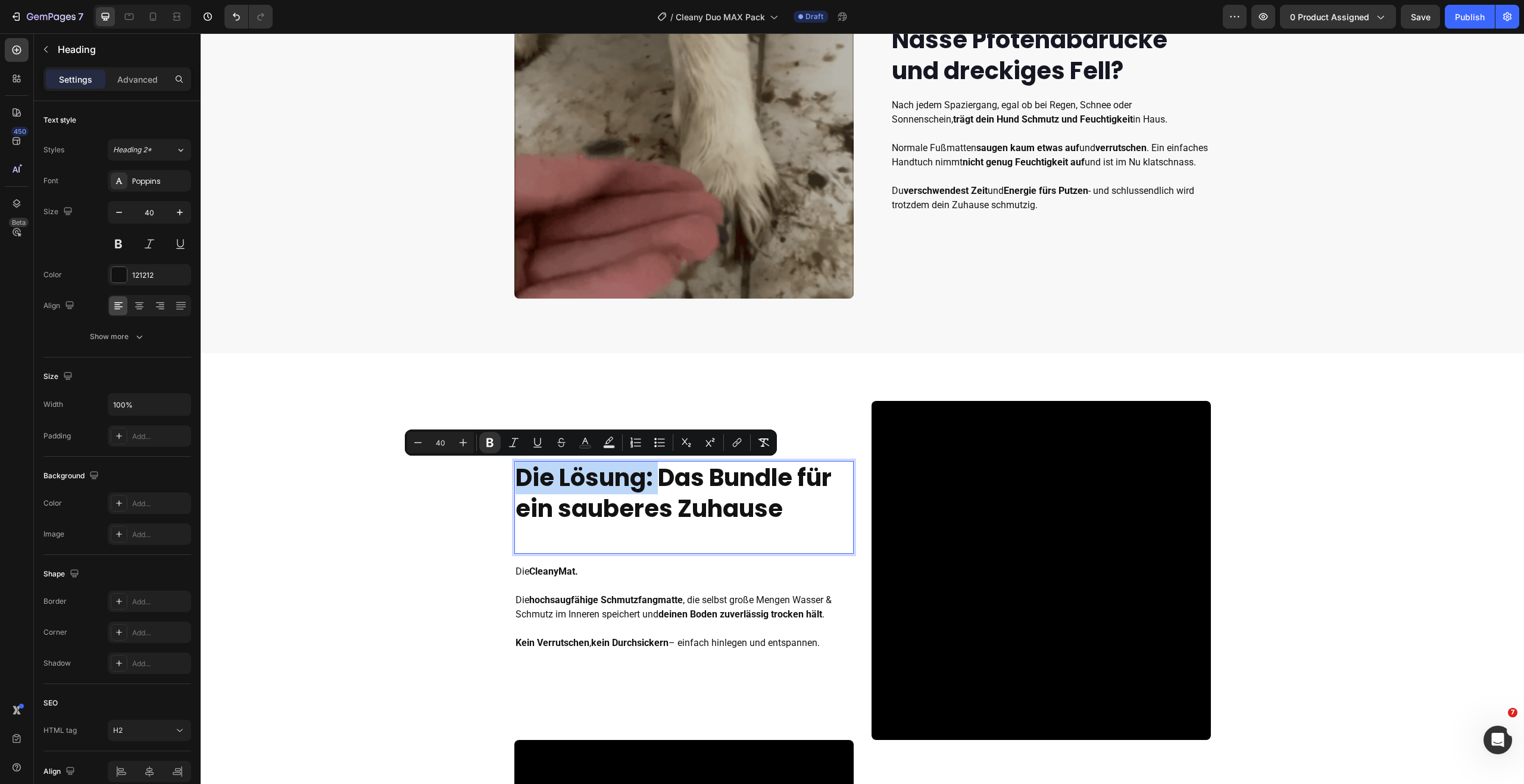
drag, startPoint x: 631, startPoint y: 482, endPoint x: 519, endPoint y: 482, distance: 112.0
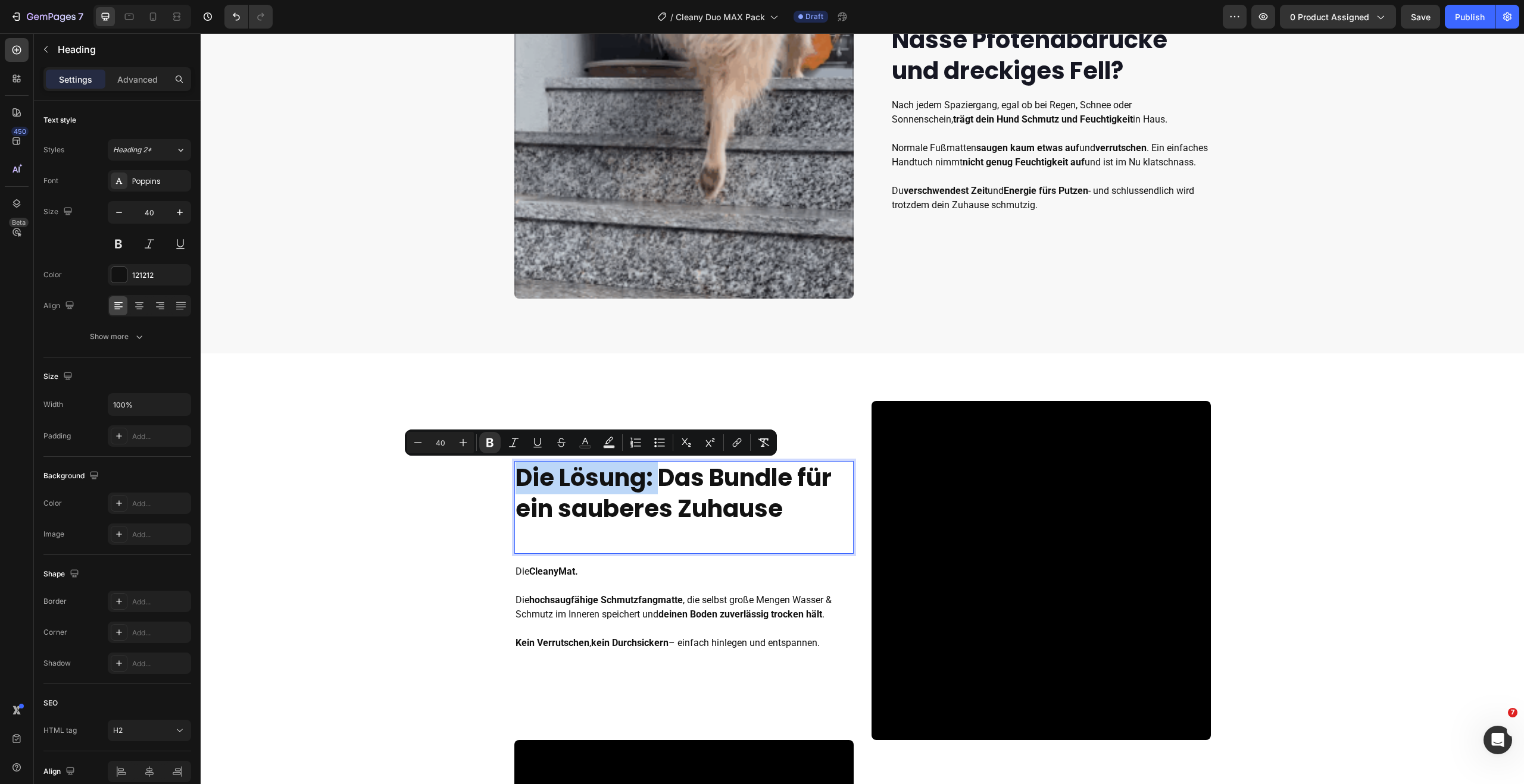
click at [519, 482] on strong "Die Lösung: Das Bundle für ein sauberes Zuhause" at bounding box center [674, 493] width 316 height 64
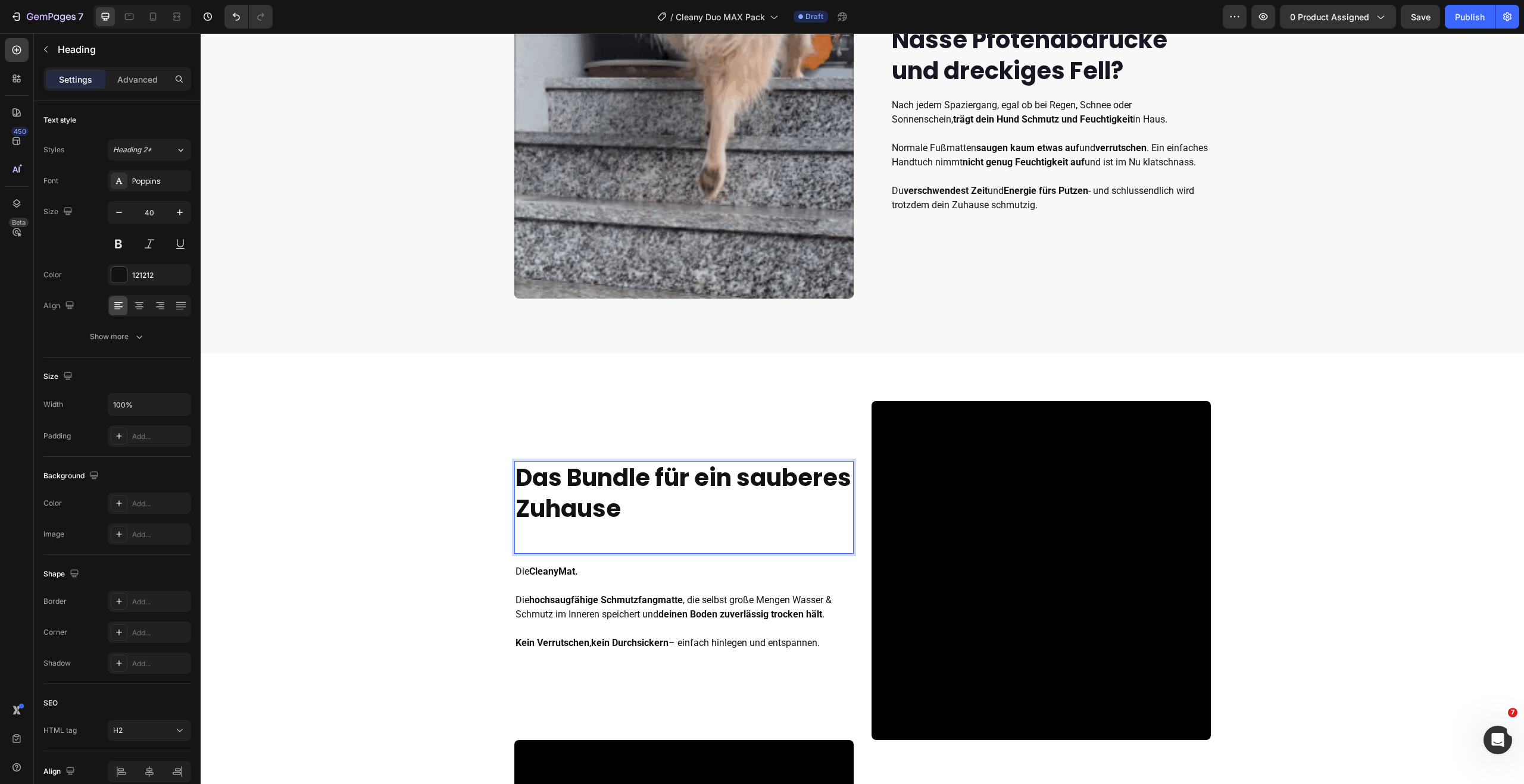
click at [760, 507] on p "Das Bundle für ein sauberes Zuhause" at bounding box center [684, 494] width 337 height 62
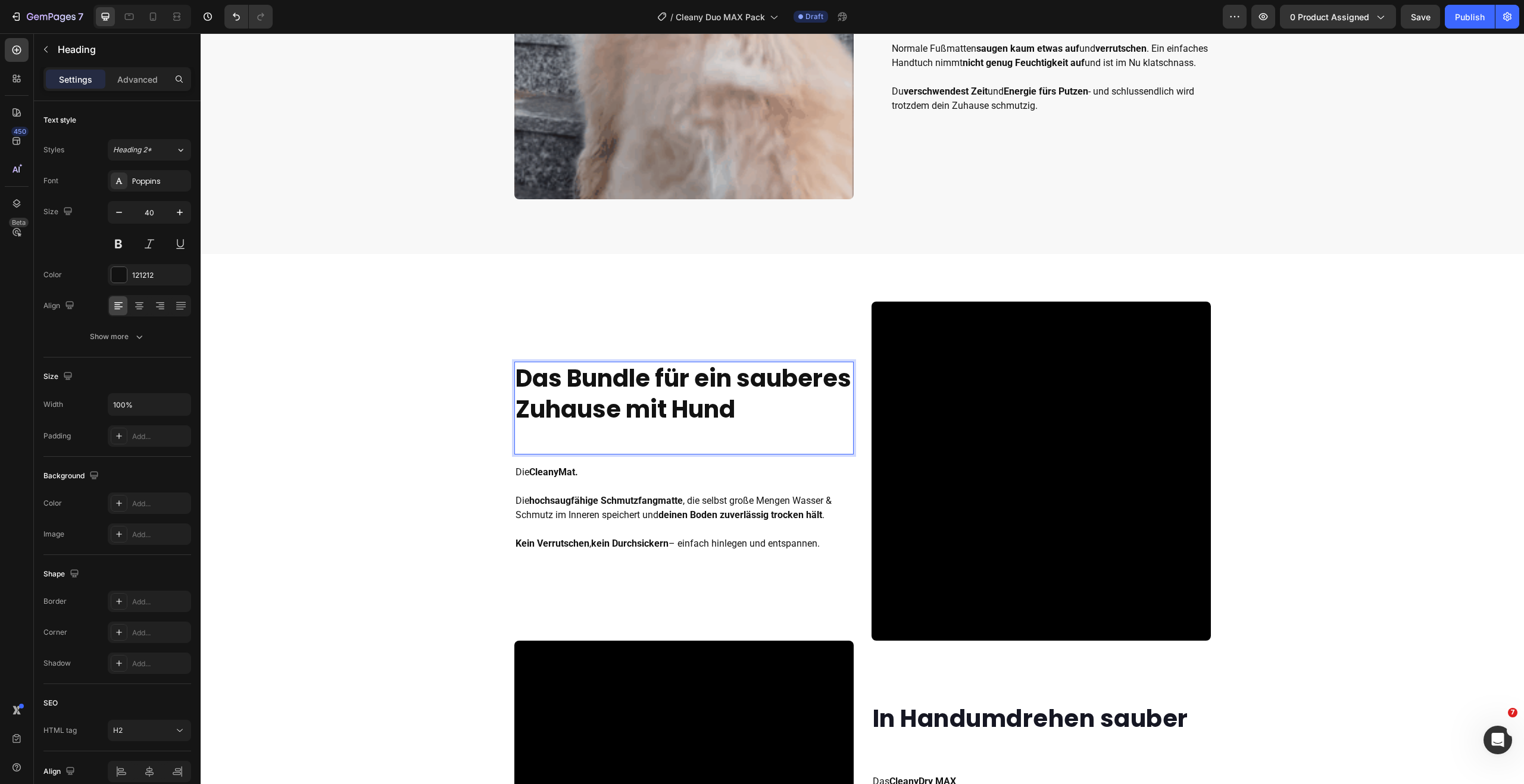
scroll to position [896, 0]
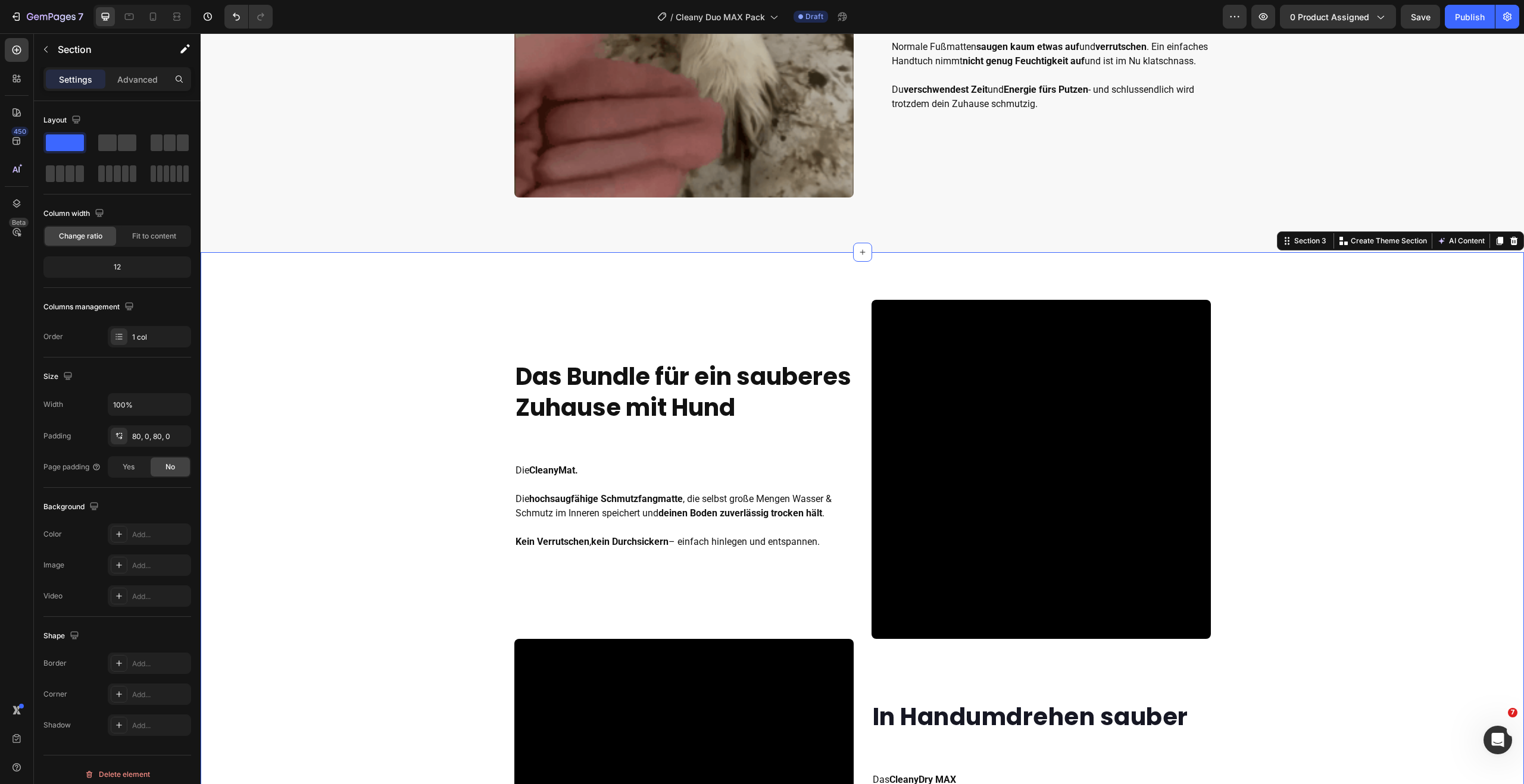
click at [417, 507] on div "⁠⁠⁠⁠⁠⁠⁠ Das Bundle für ein sauberes Zuhause mit Hund Heading Die CleanyMat. Die…" at bounding box center [862, 763] width 1324 height 926
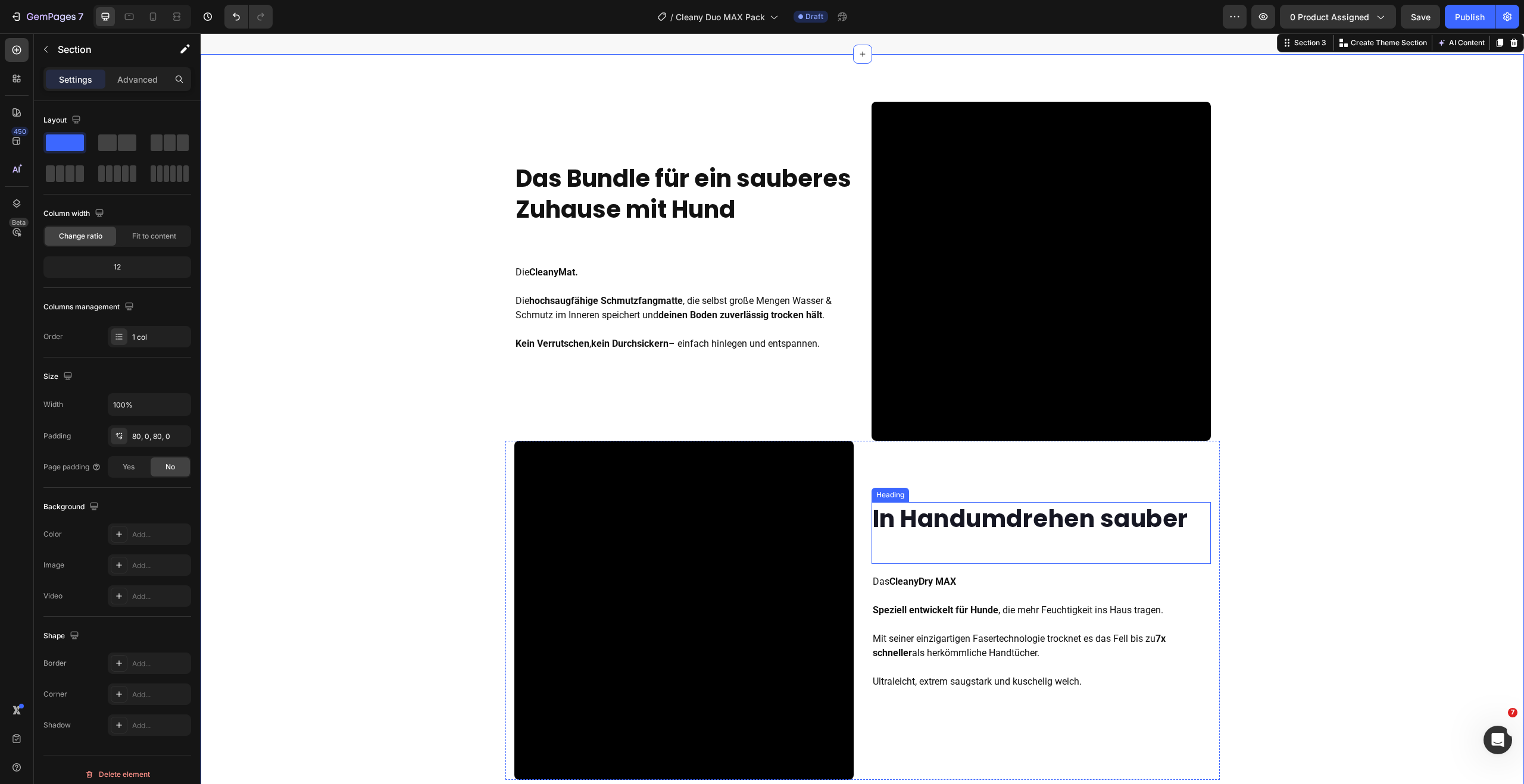
scroll to position [1133, 0]
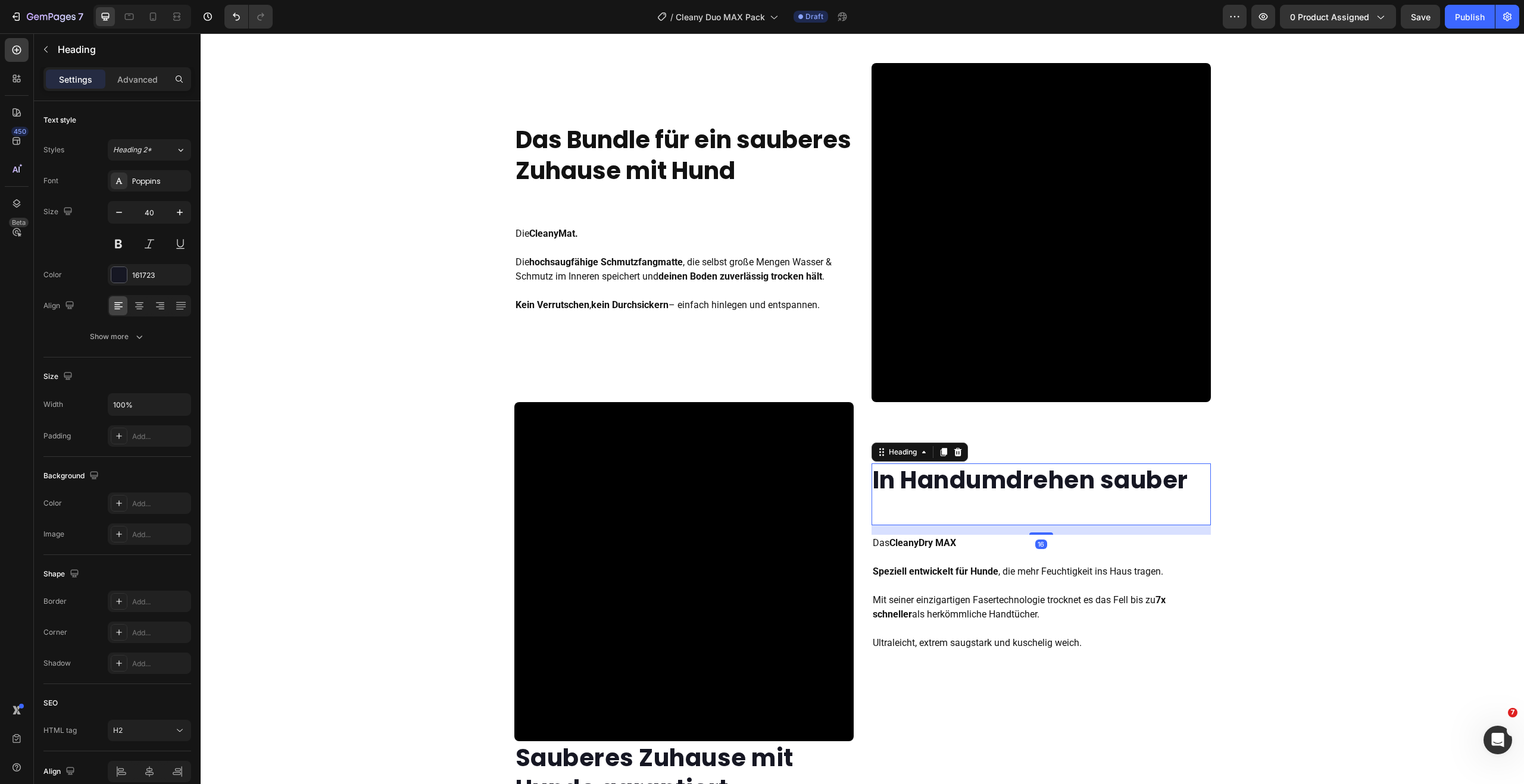
click at [1021, 494] on strong "In Handumdrehen sauber" at bounding box center [1030, 480] width 315 height 33
click at [1177, 477] on strong "In Handumdrehen sauber" at bounding box center [1030, 480] width 315 height 33
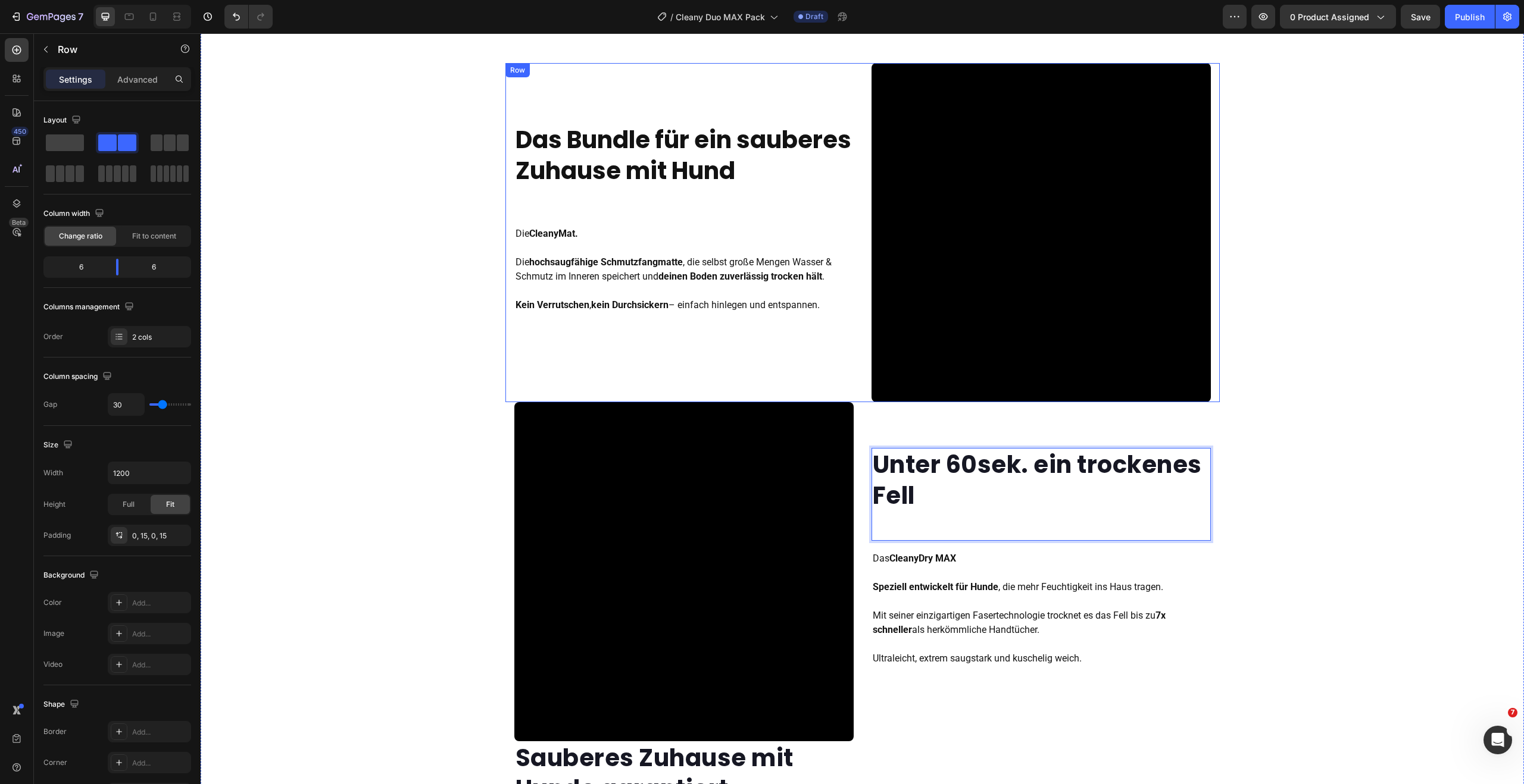
click at [762, 360] on div "⁠⁠⁠⁠⁠⁠⁠ Das Bundle für ein sauberes Zuhause mit Hund Heading Die CleanyMat. Die…" at bounding box center [684, 232] width 340 height 339
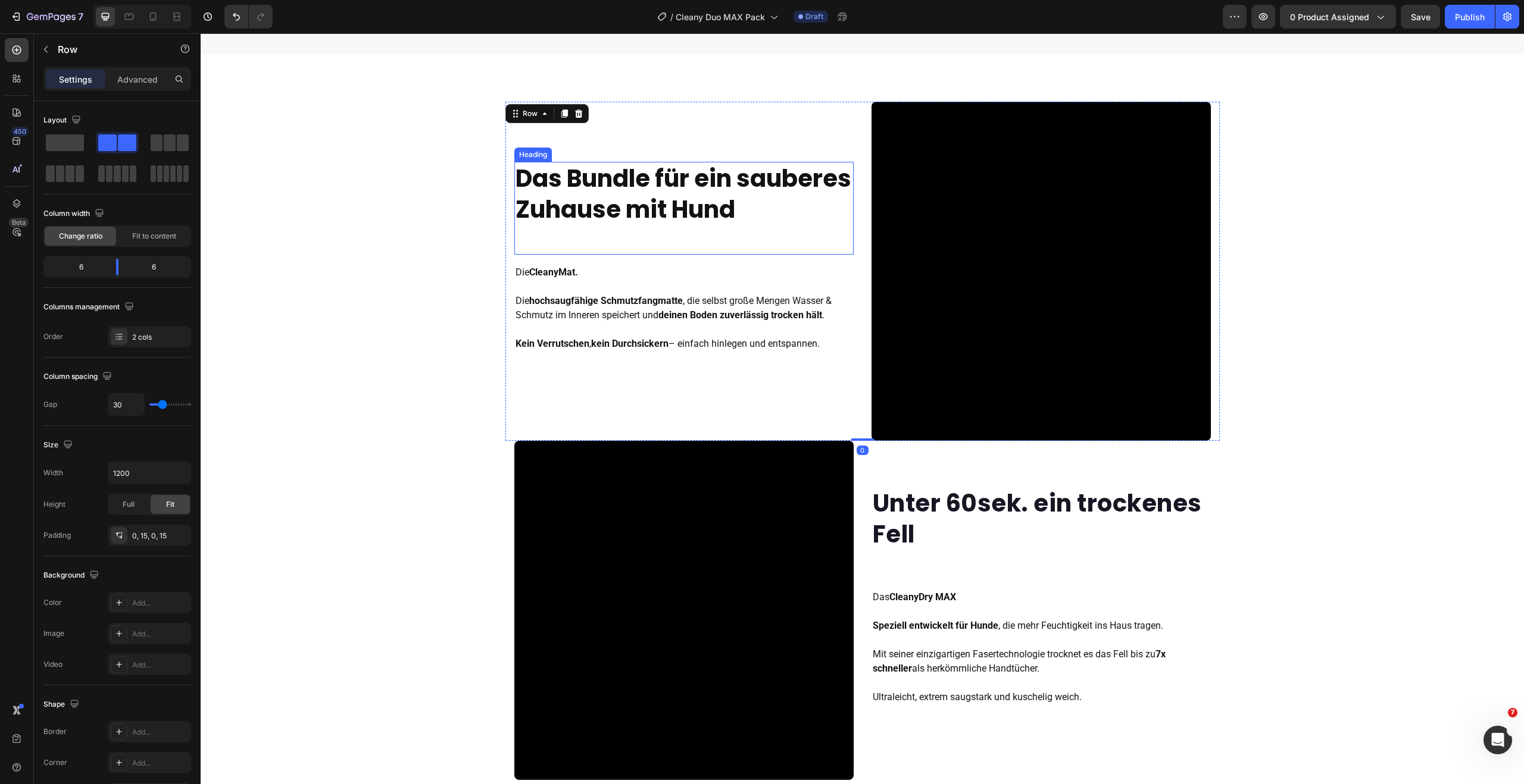
scroll to position [1094, 0]
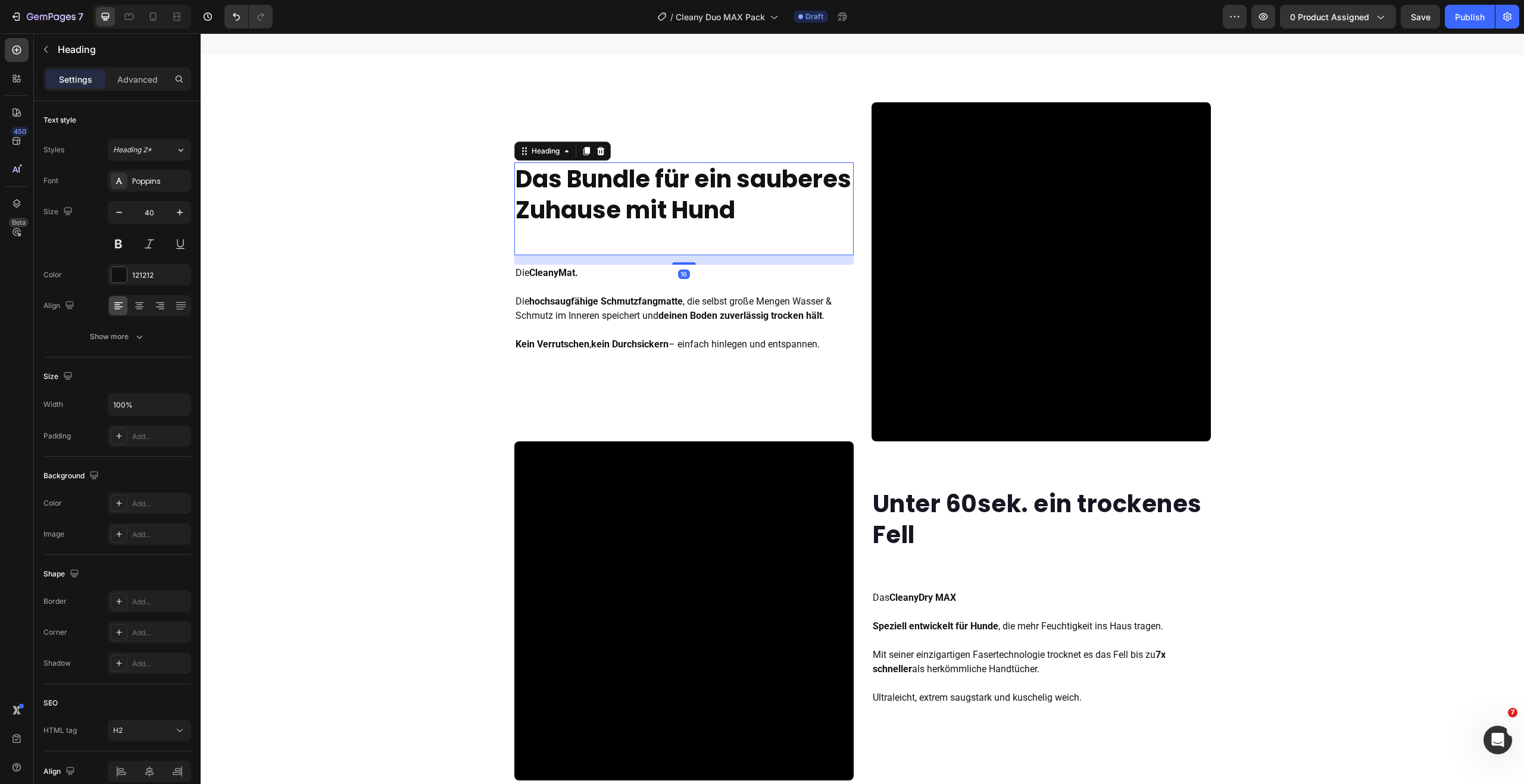
click at [619, 163] on strong "Das Bundle für ein sauberes Zuhause mit Hund" at bounding box center [684, 194] width 336 height 64
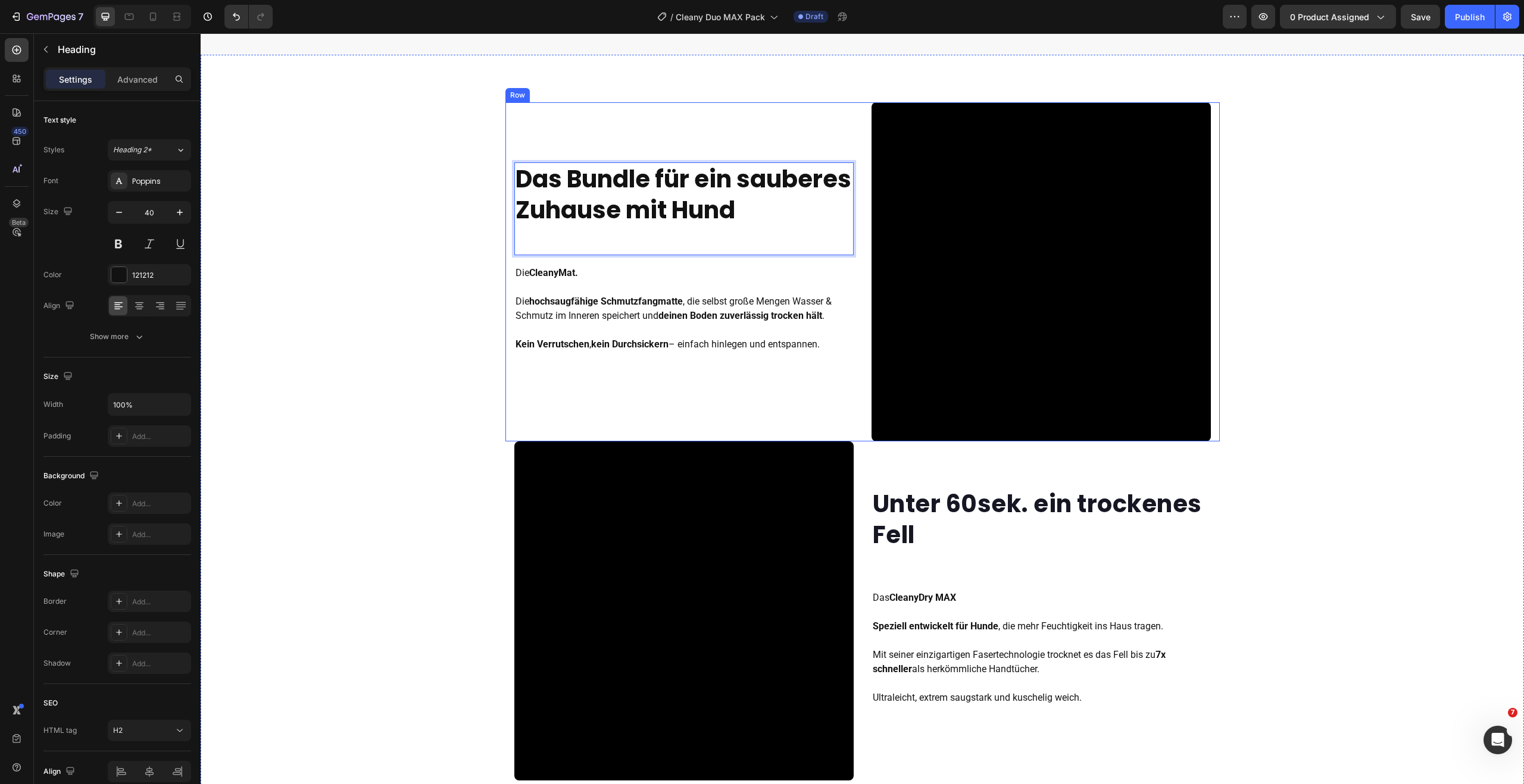
scroll to position [919, 0]
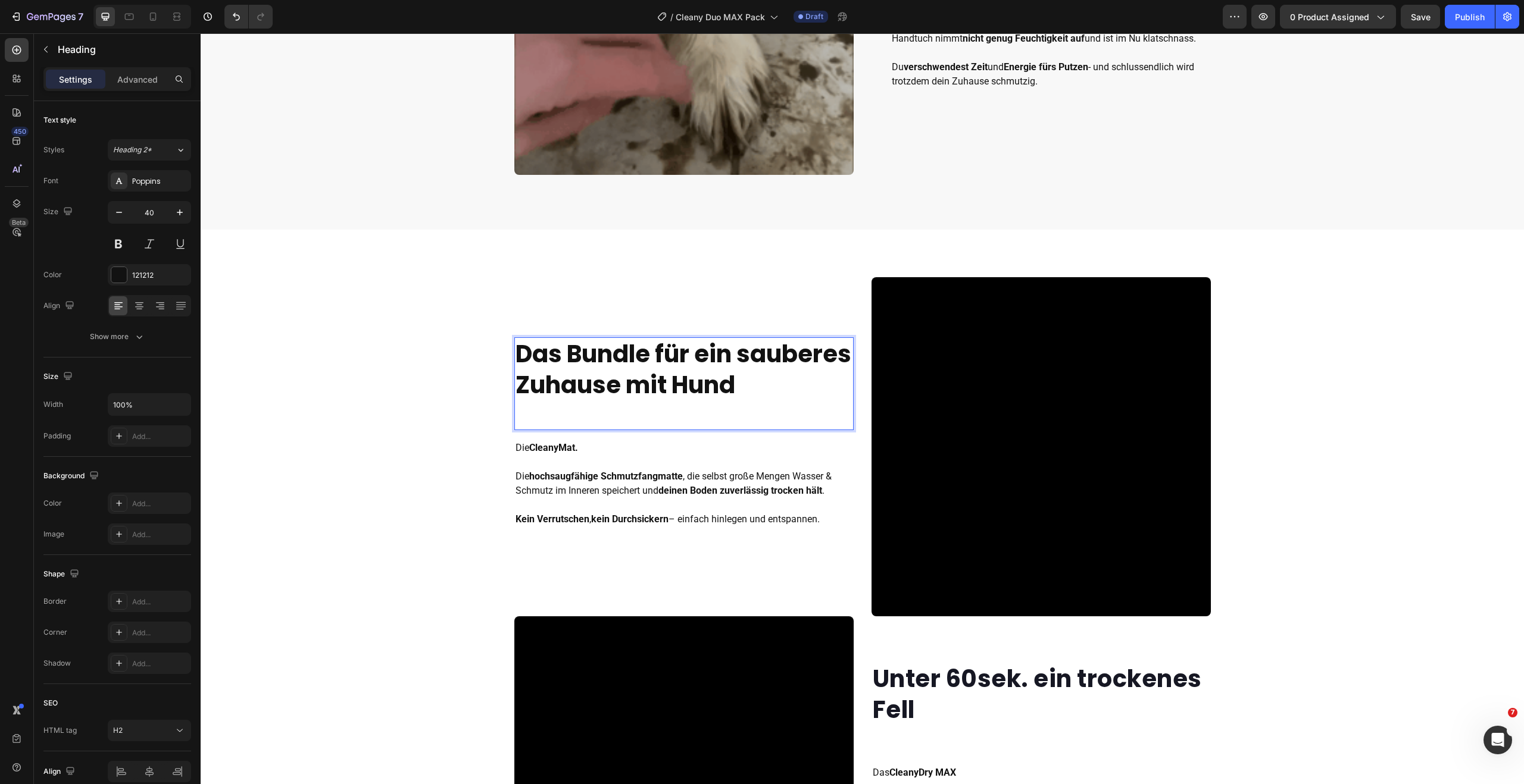
click at [689, 373] on strong "Das Bundle für ein sauberes Zuhause mit Hund" at bounding box center [684, 369] width 336 height 64
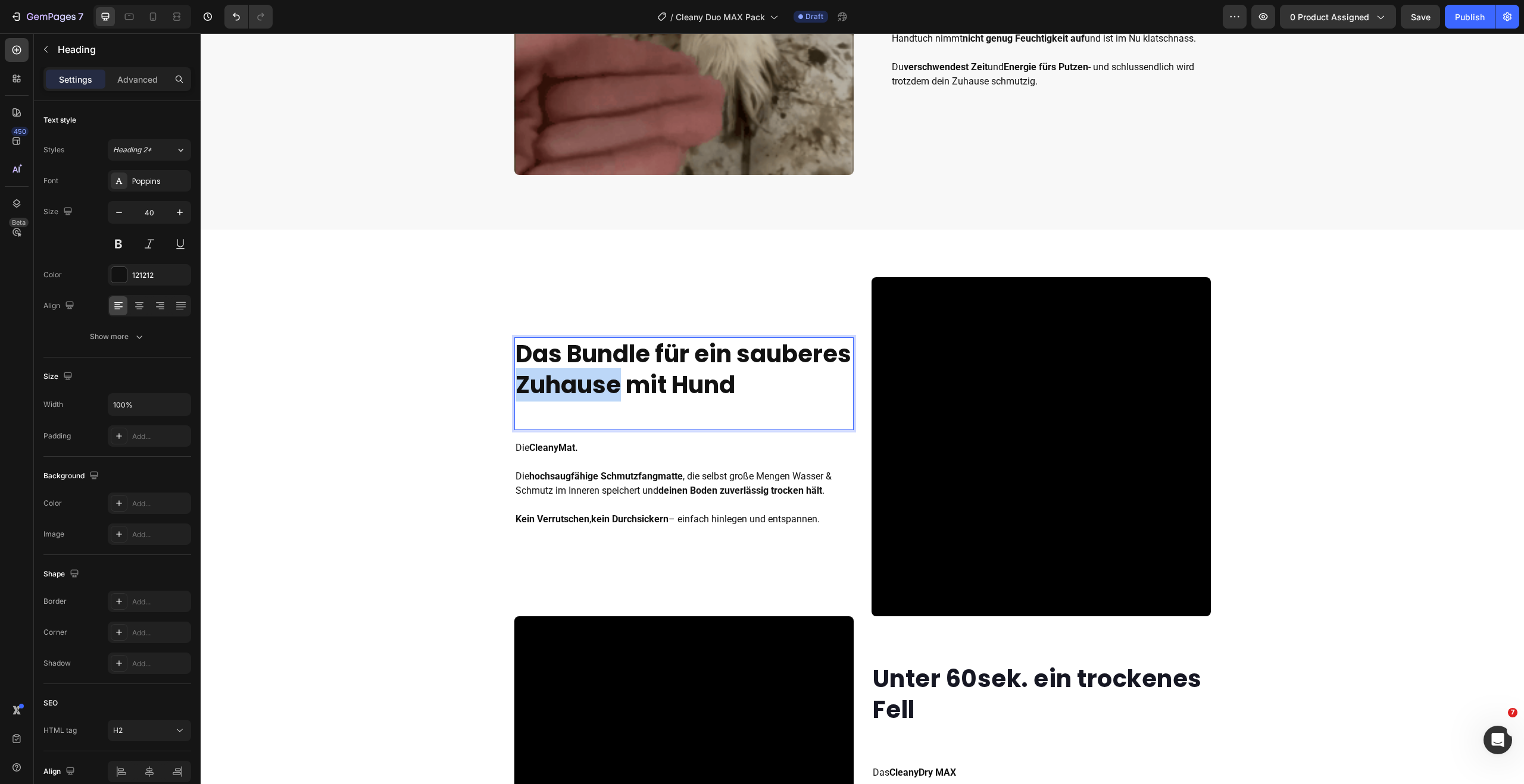
click at [688, 373] on strong "Das Bundle für ein sauberes Zuhause mit Hund" at bounding box center [684, 369] width 336 height 64
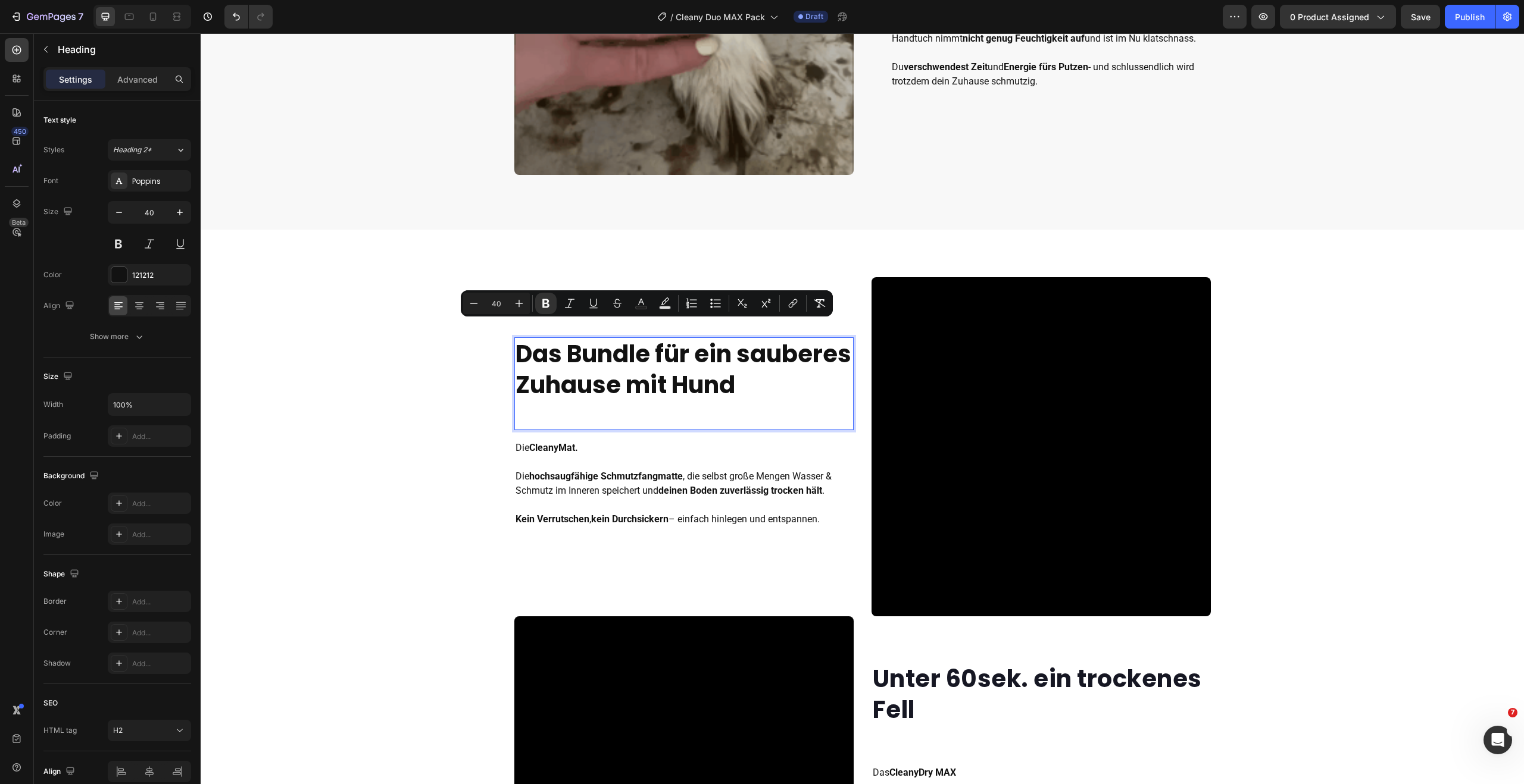
click at [641, 361] on strong "Das Bundle für ein sauberes Zuhause mit Hund" at bounding box center [684, 369] width 336 height 64
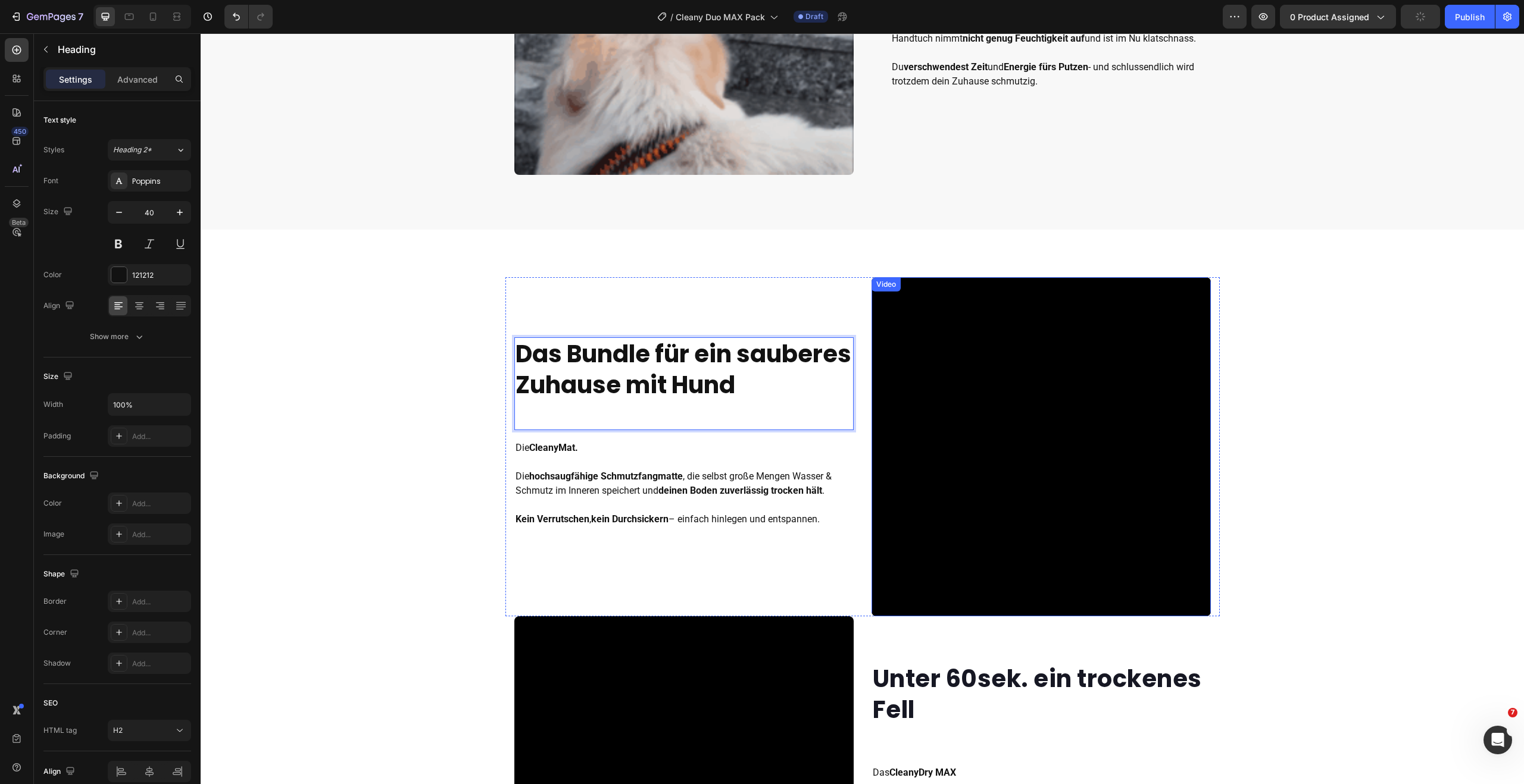
scroll to position [1042, 0]
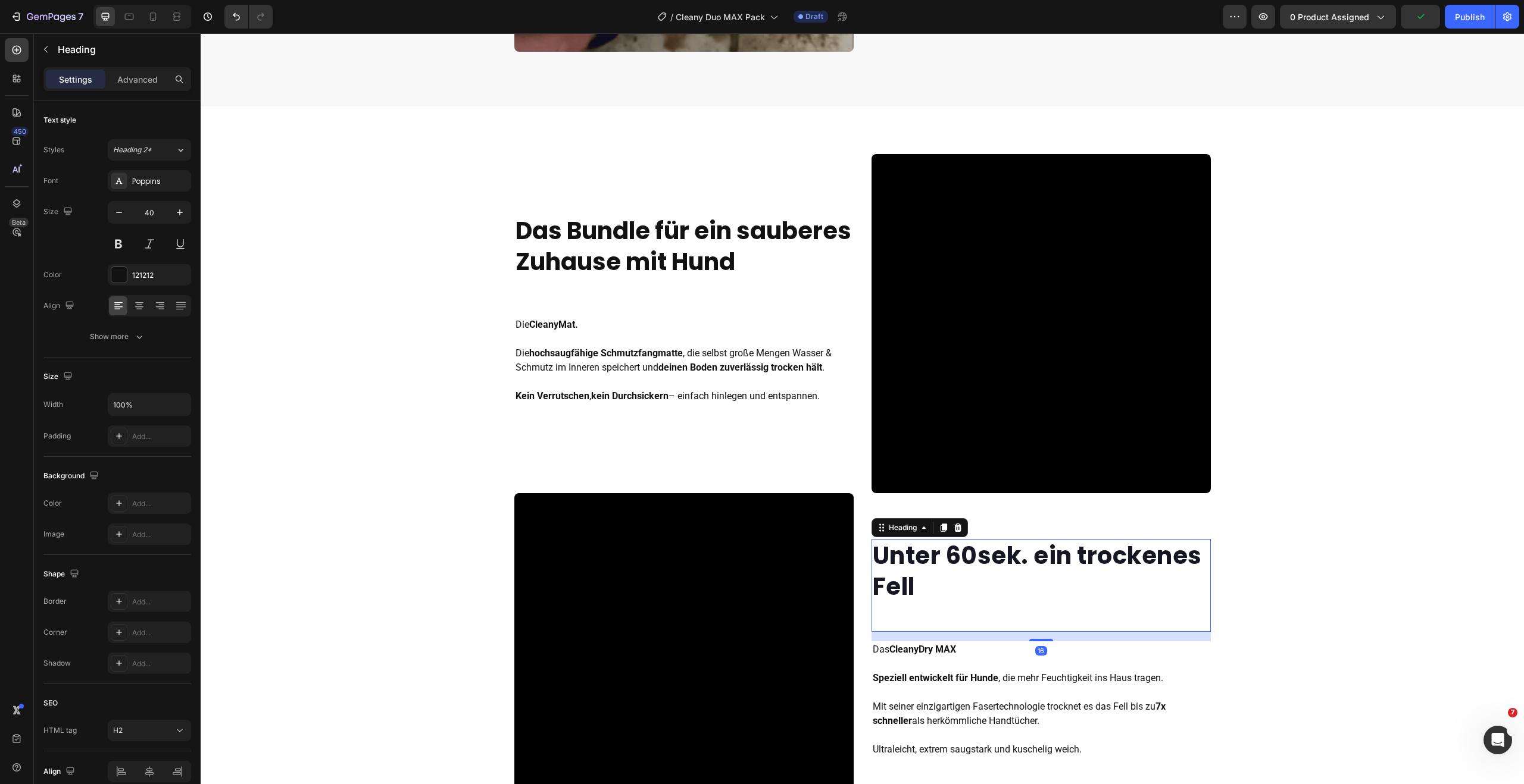
click at [958, 563] on strong "Unter 60sek. ein trockenes Fell" at bounding box center [1037, 571] width 329 height 64
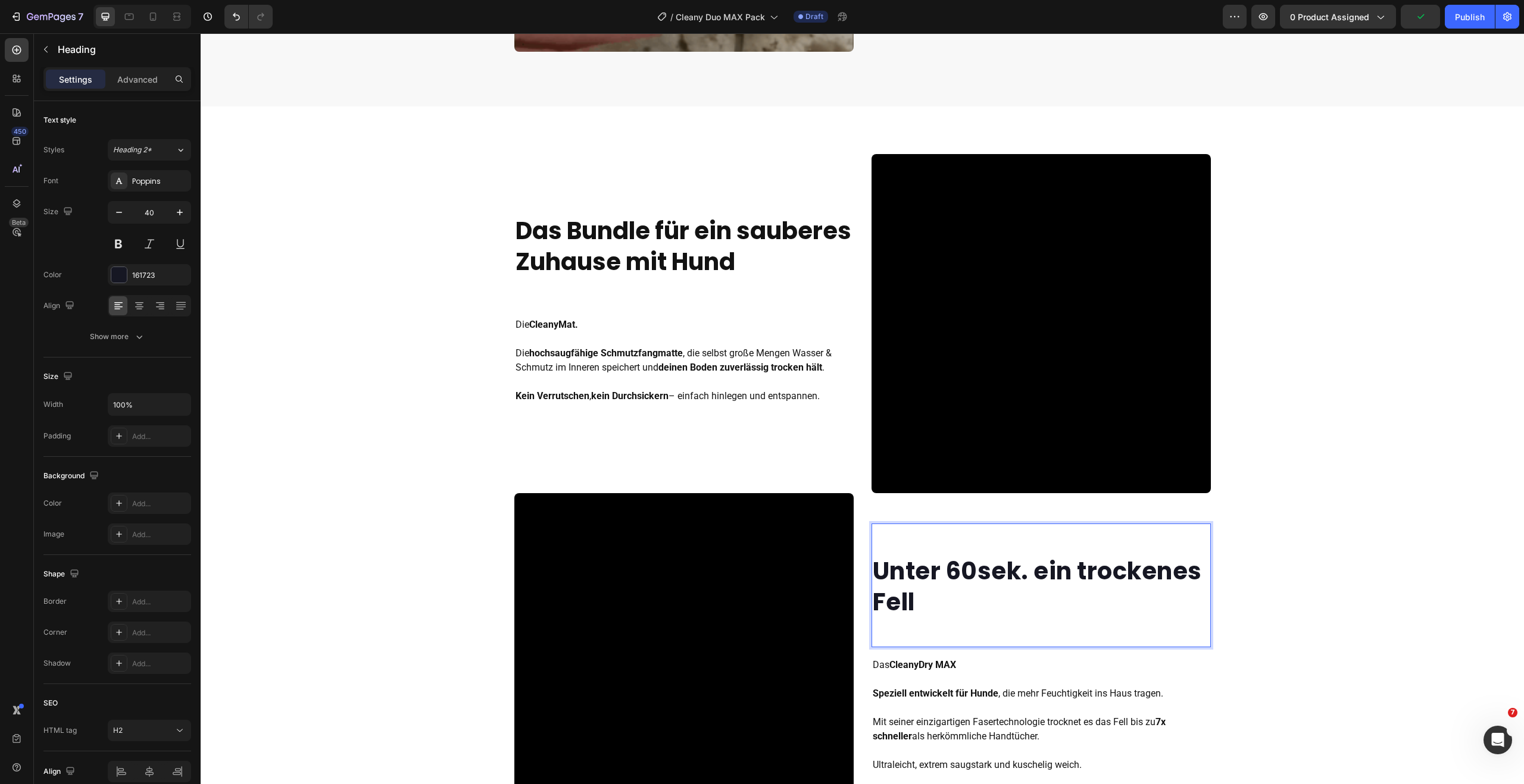
scroll to position [1027, 0]
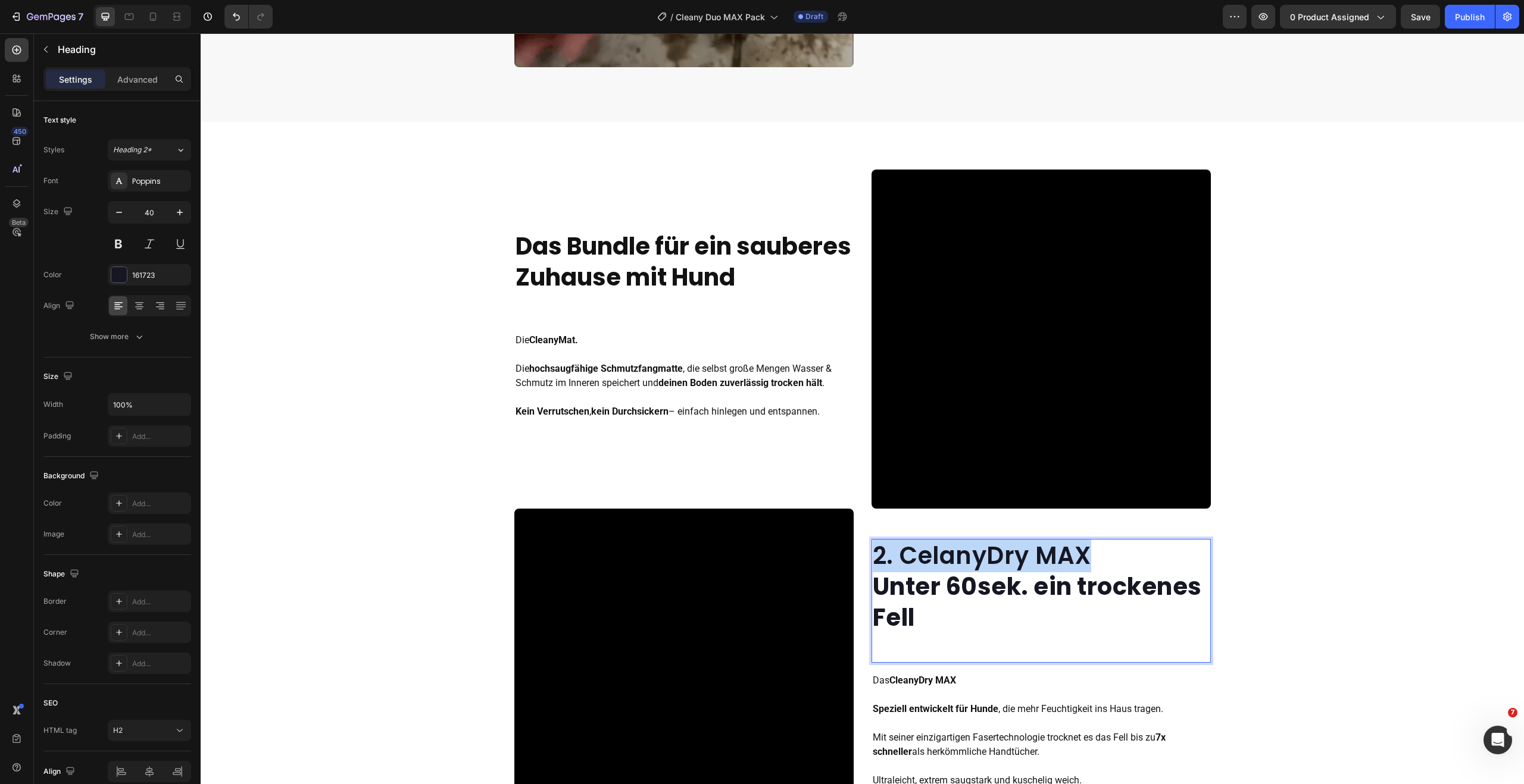
drag, startPoint x: 1095, startPoint y: 555, endPoint x: 871, endPoint y: 557, distance: 224.0
click at [873, 557] on p "⁠⁠⁠⁠⁠⁠⁠2. CelanyDry MAX Unter 60sek. ein trockenes Fell" at bounding box center [1041, 587] width 337 height 93
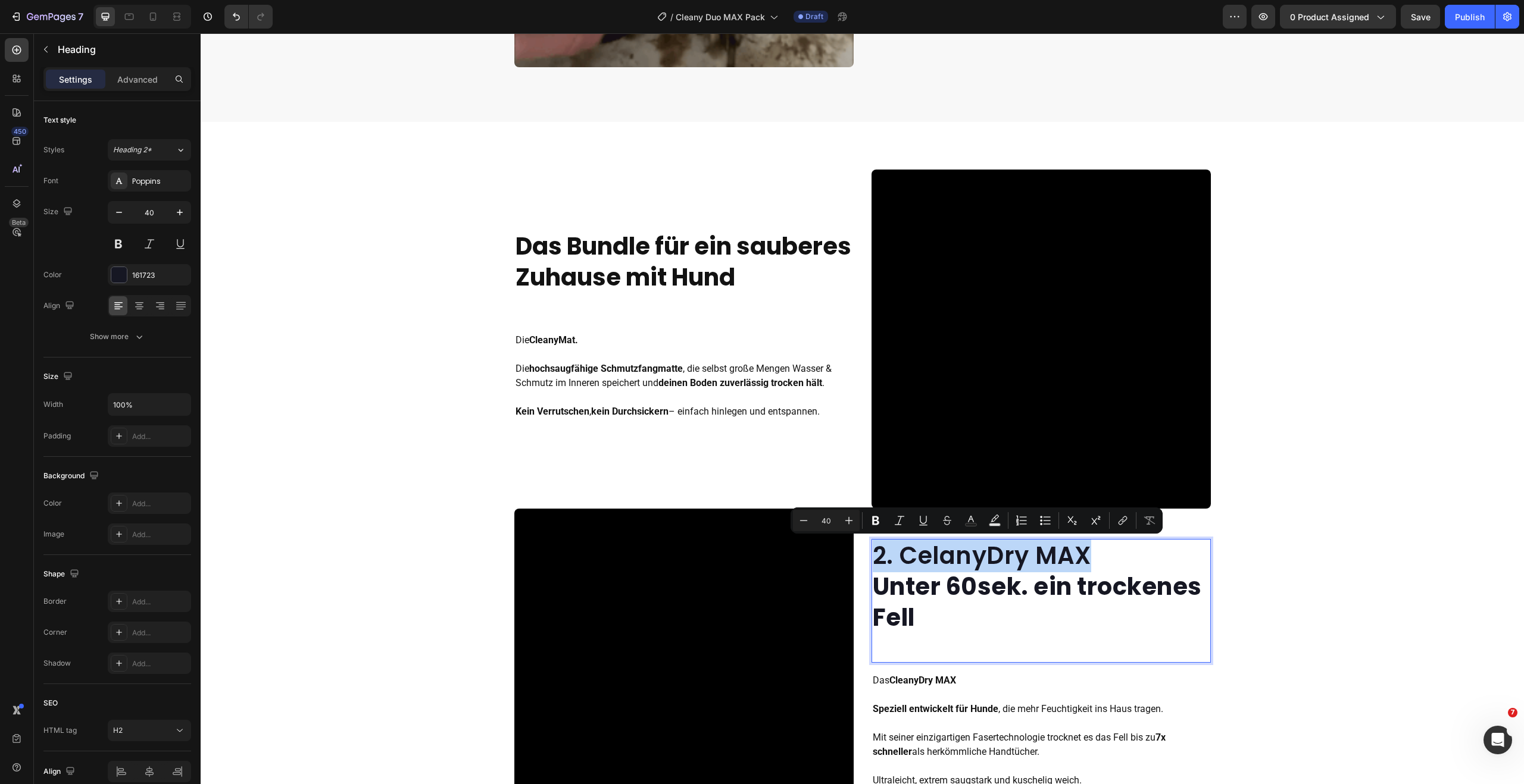
copy p "⁠⁠⁠⁠⁠⁠⁠2. Celany"
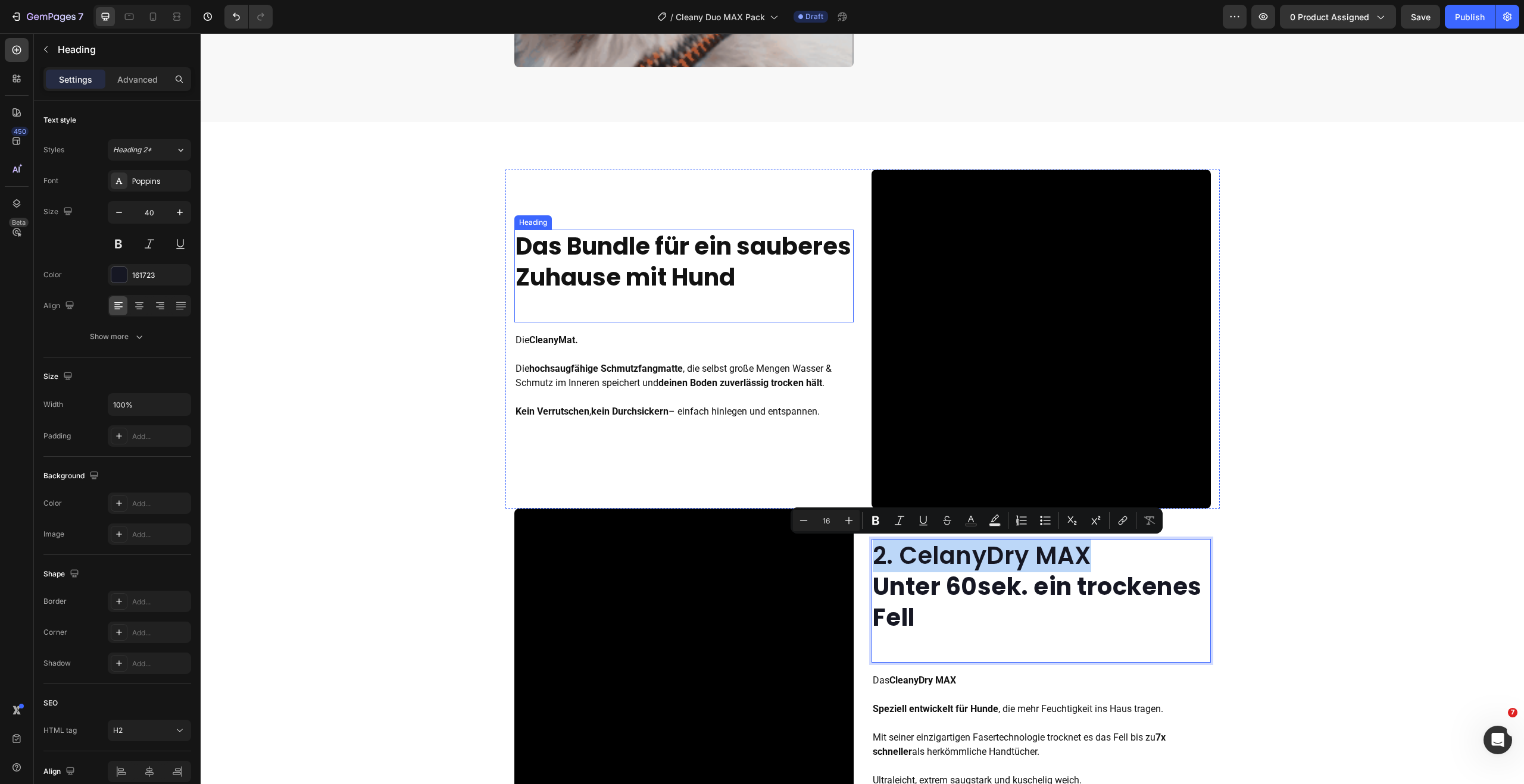
click at [622, 239] on strong "Das Bundle für ein sauberes Zuhause mit Hund" at bounding box center [684, 262] width 336 height 64
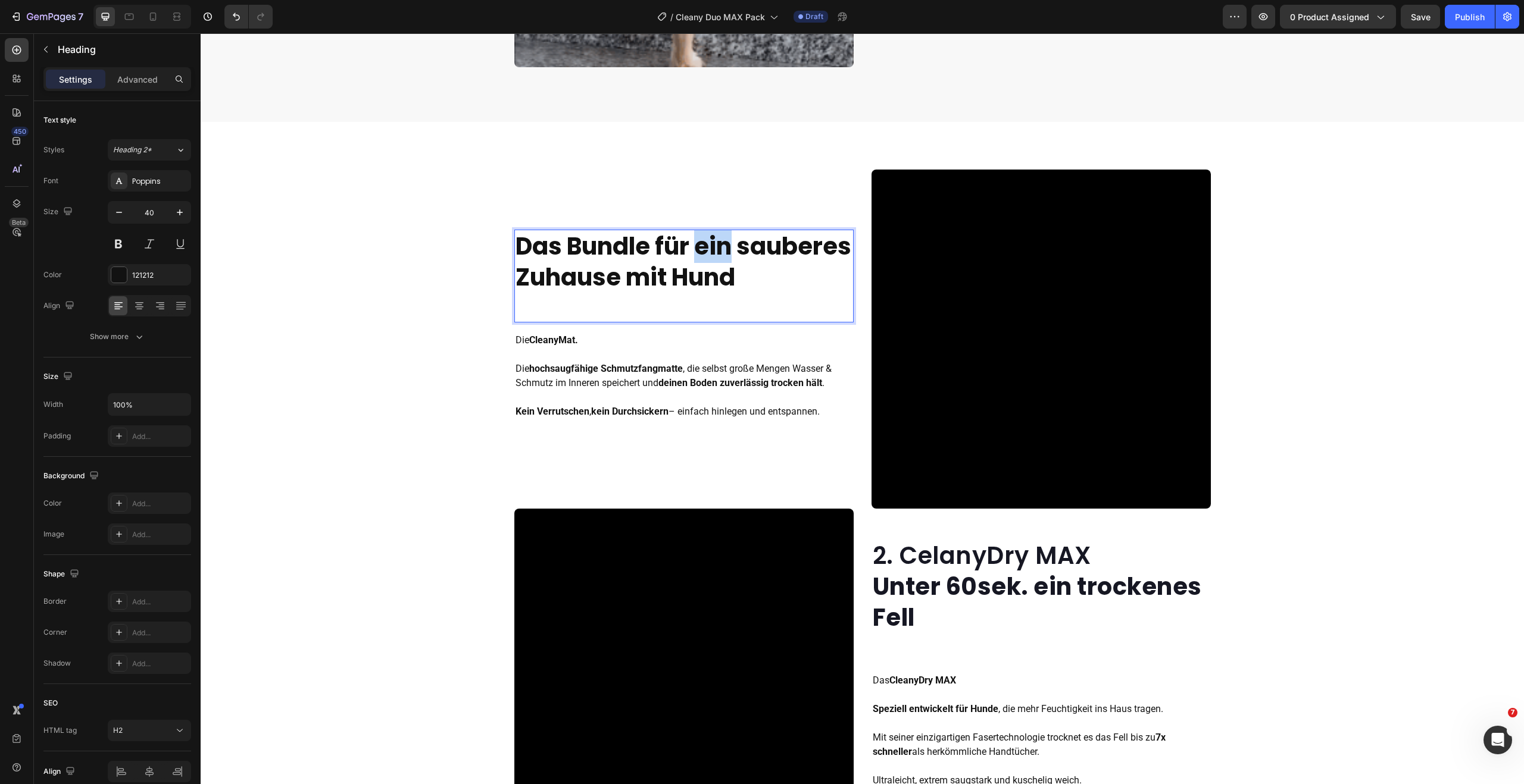
click at [697, 238] on strong "Das Bundle für ein sauberes Zuhause mit Hund" at bounding box center [684, 262] width 336 height 64
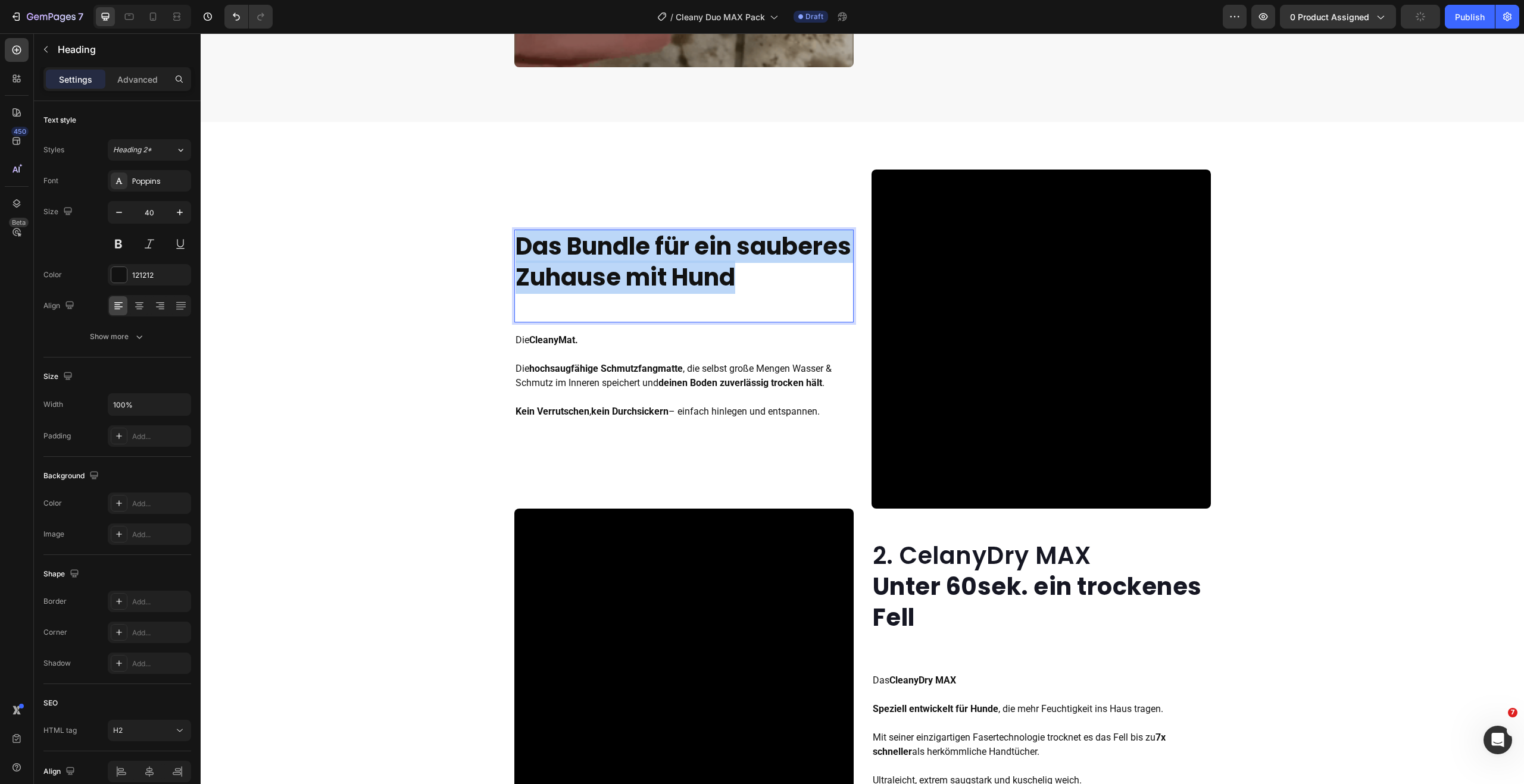
drag, startPoint x: 572, startPoint y: 287, endPoint x: 515, endPoint y: 229, distance: 81.3
click at [516, 231] on p "Das Bundle für ein sauberes Zuhause mit Hund" at bounding box center [684, 262] width 337 height 62
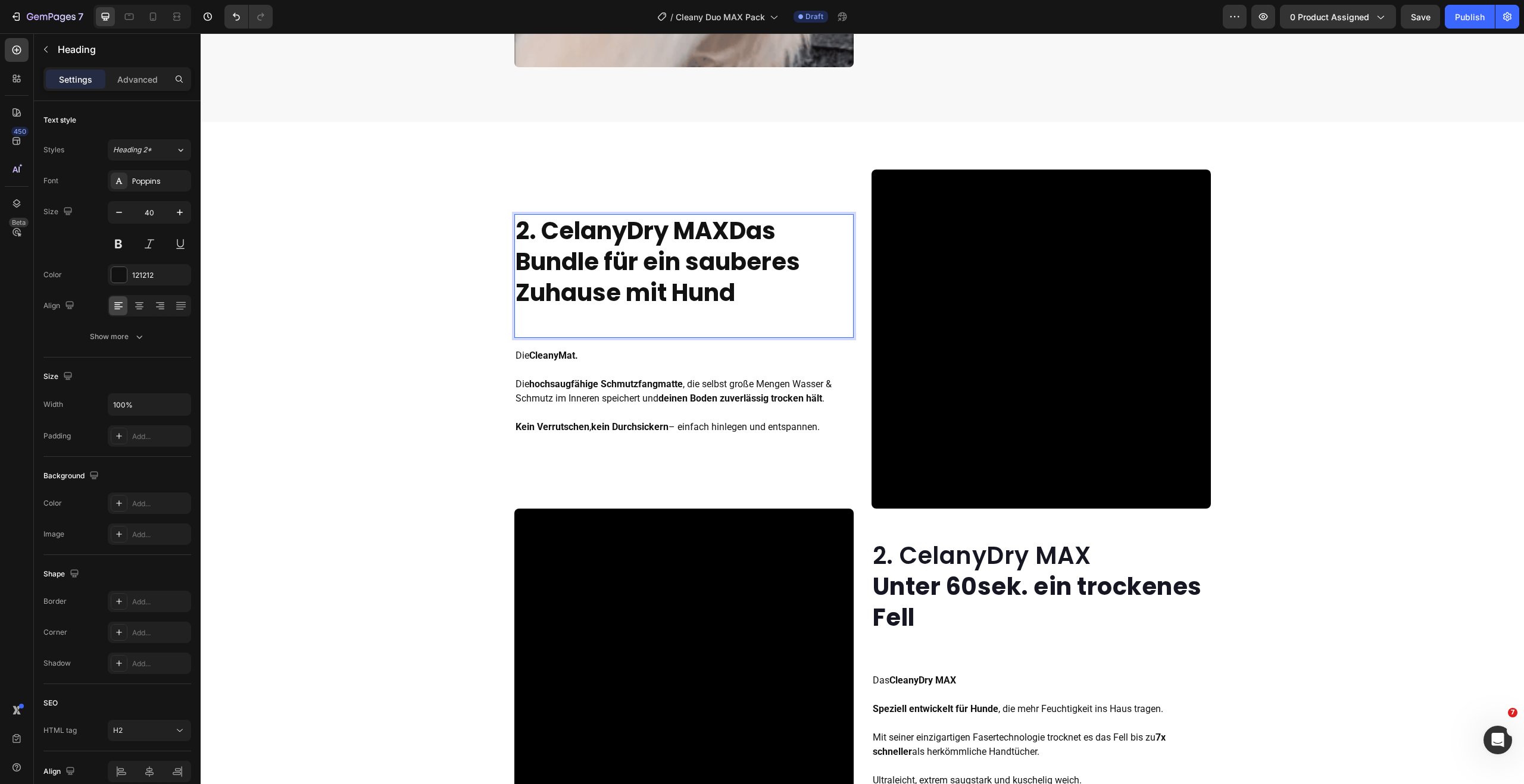
scroll to position [1011, 0]
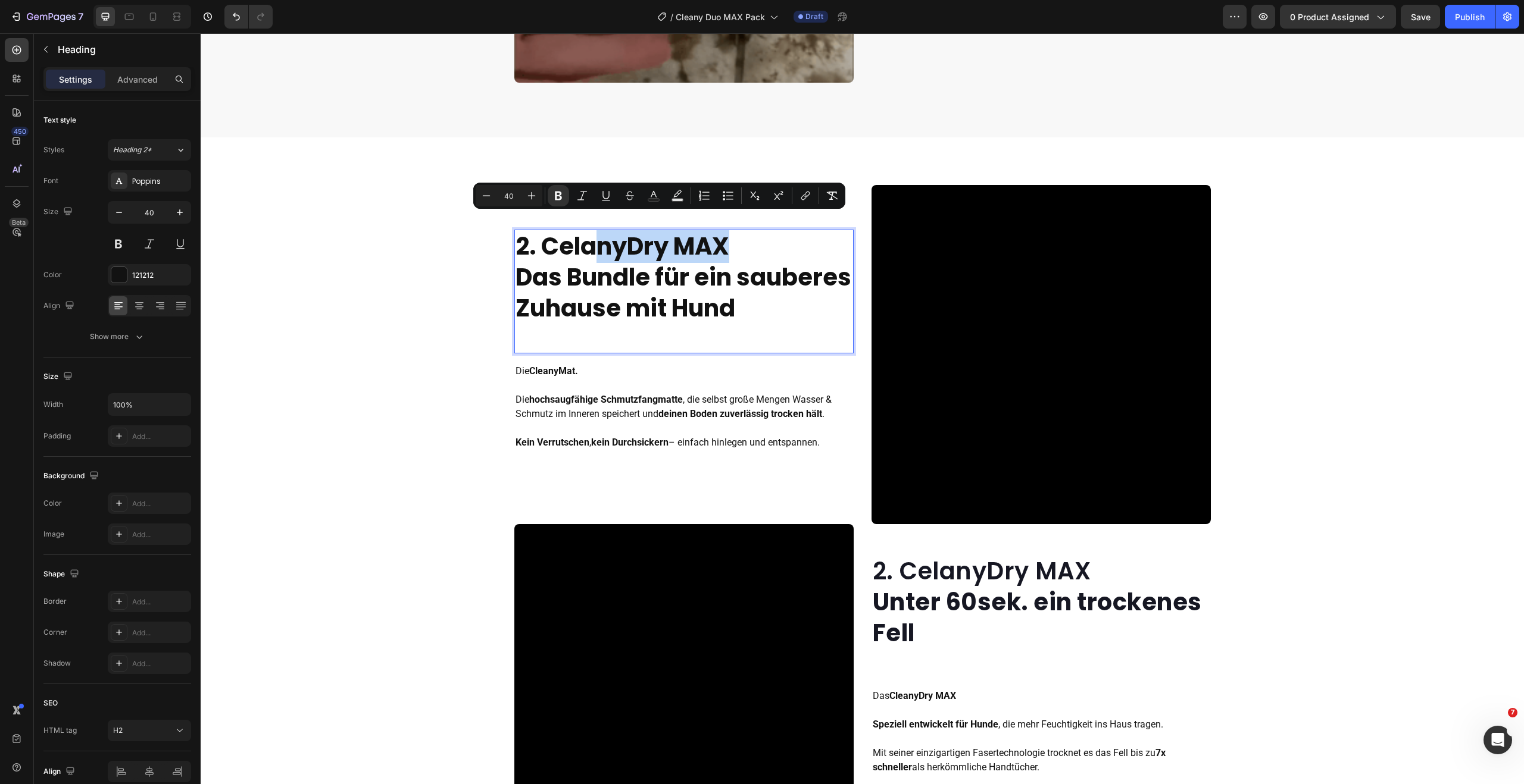
drag, startPoint x: 732, startPoint y: 234, endPoint x: 588, endPoint y: 231, distance: 144.0
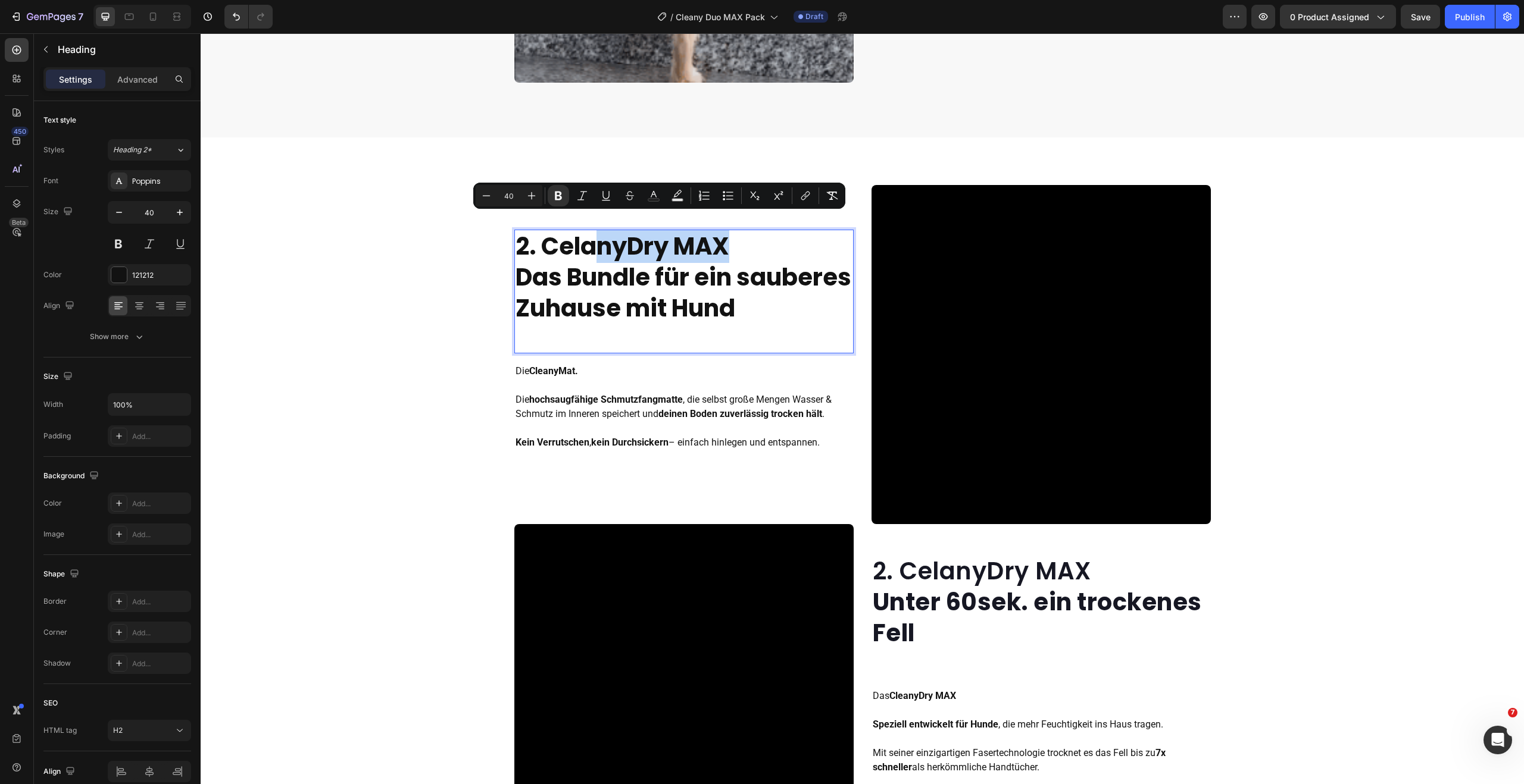
click at [588, 231] on p "2. CelanyDry MAX Das Bundle für ein sauberes Zuhause mit Hund" at bounding box center [684, 277] width 337 height 93
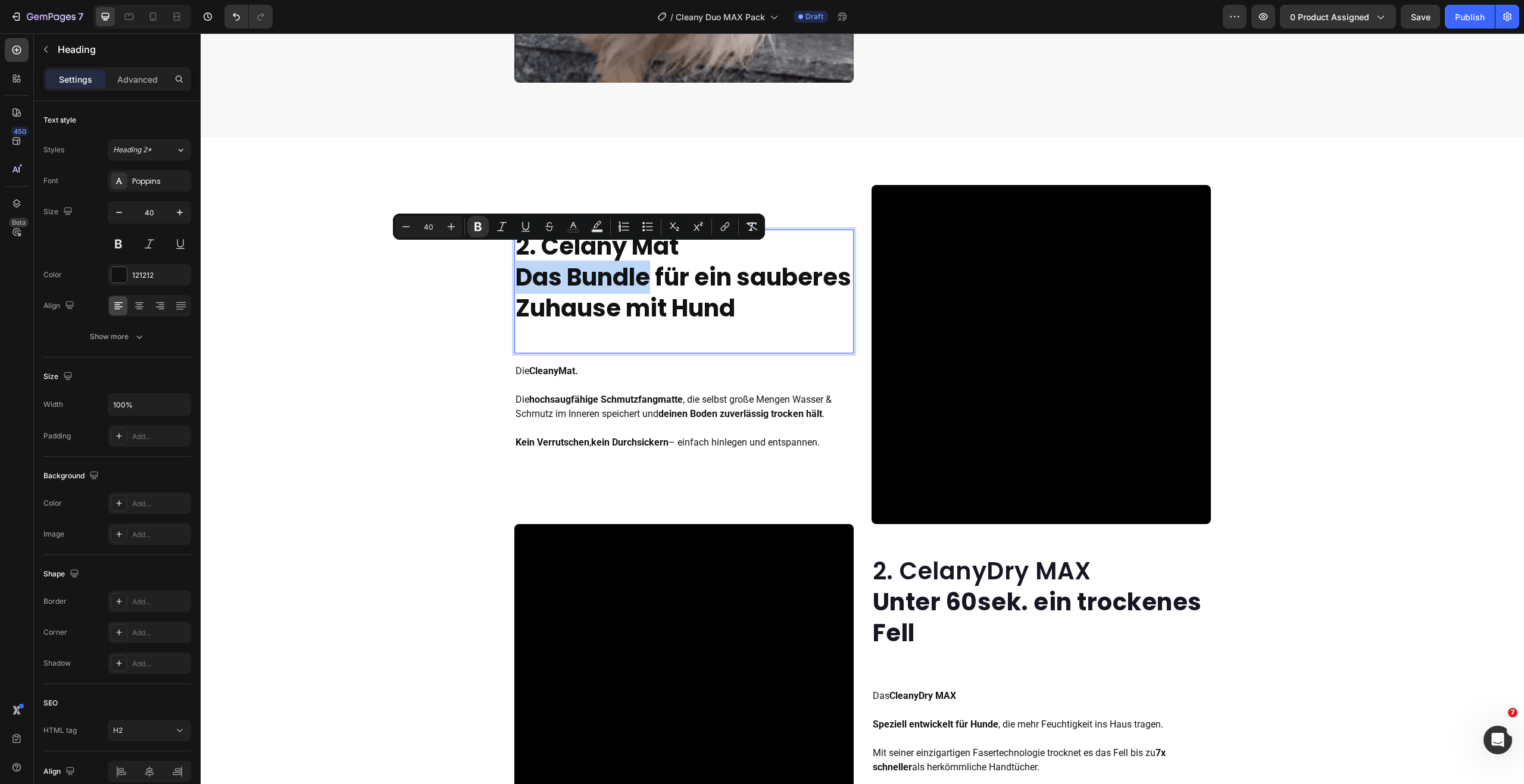
drag, startPoint x: 636, startPoint y: 265, endPoint x: 519, endPoint y: 267, distance: 117.0
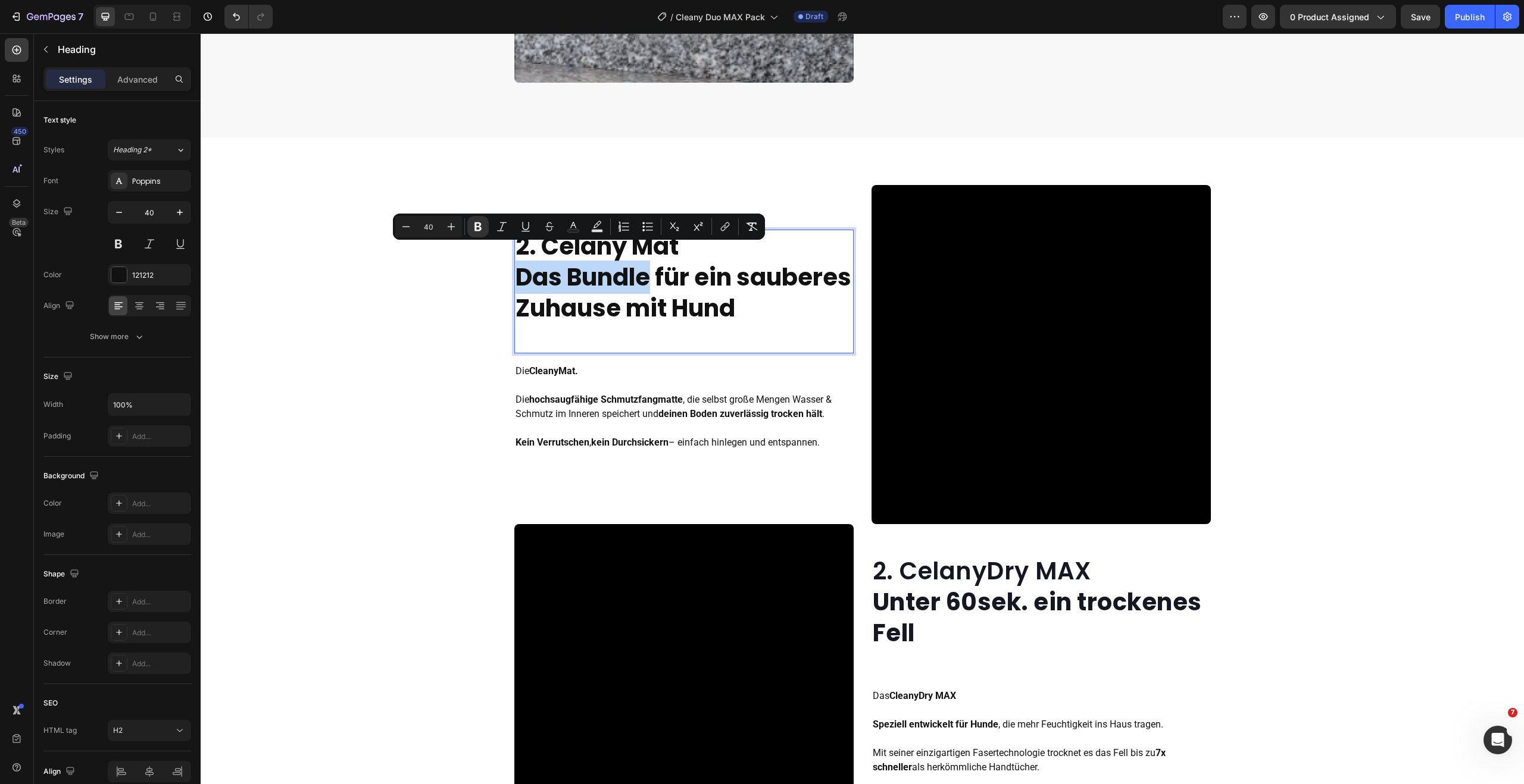
click at [519, 267] on strong "Das Bundle für ein sauberes Zuhause mit Hund" at bounding box center [684, 293] width 336 height 64
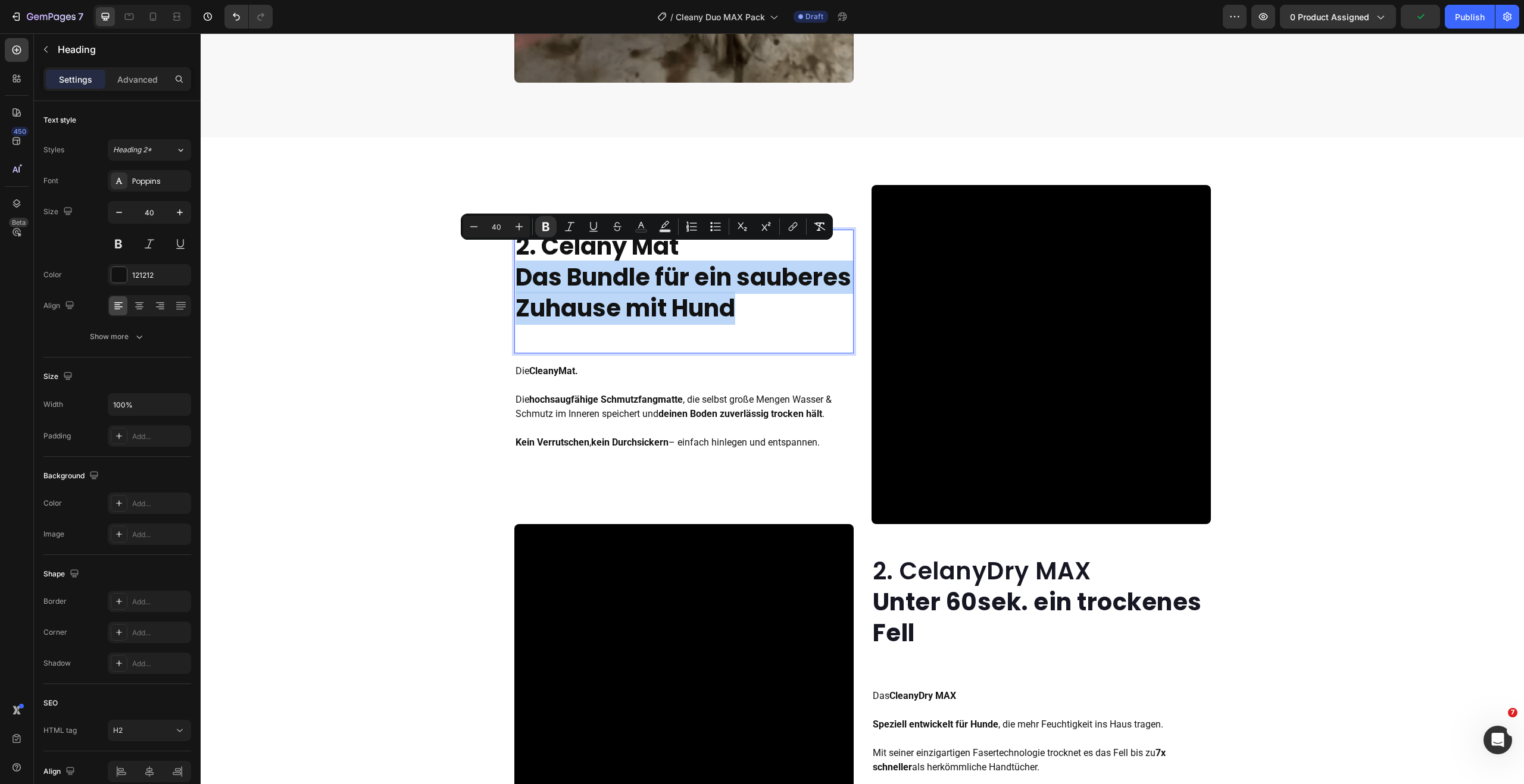
drag, startPoint x: 576, startPoint y: 323, endPoint x: 511, endPoint y: 269, distance: 84.5
click at [516, 269] on strong "Das Bundle für ein sauberes Zuhause mit Hund" at bounding box center [684, 293] width 336 height 64
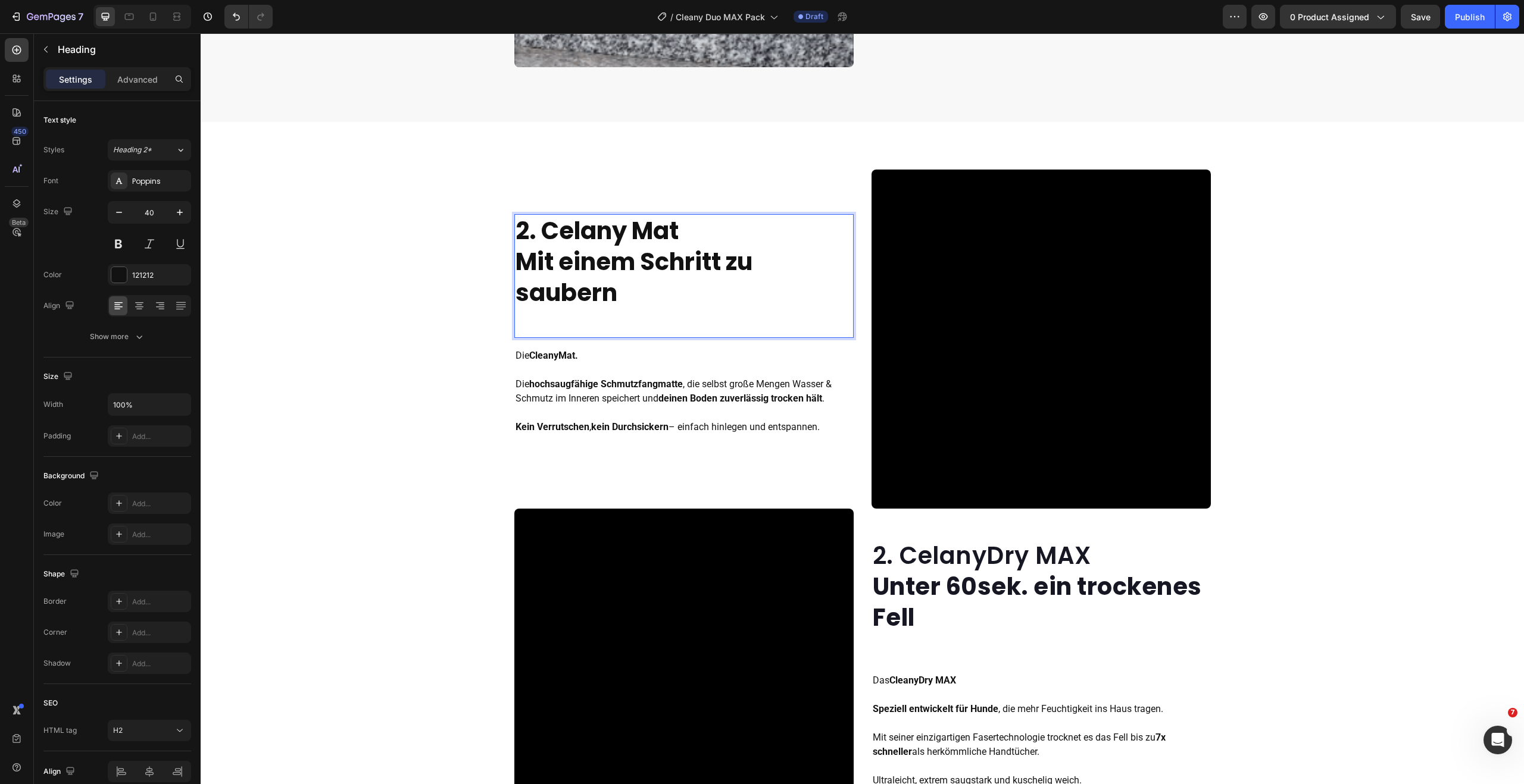
scroll to position [1027, 0]
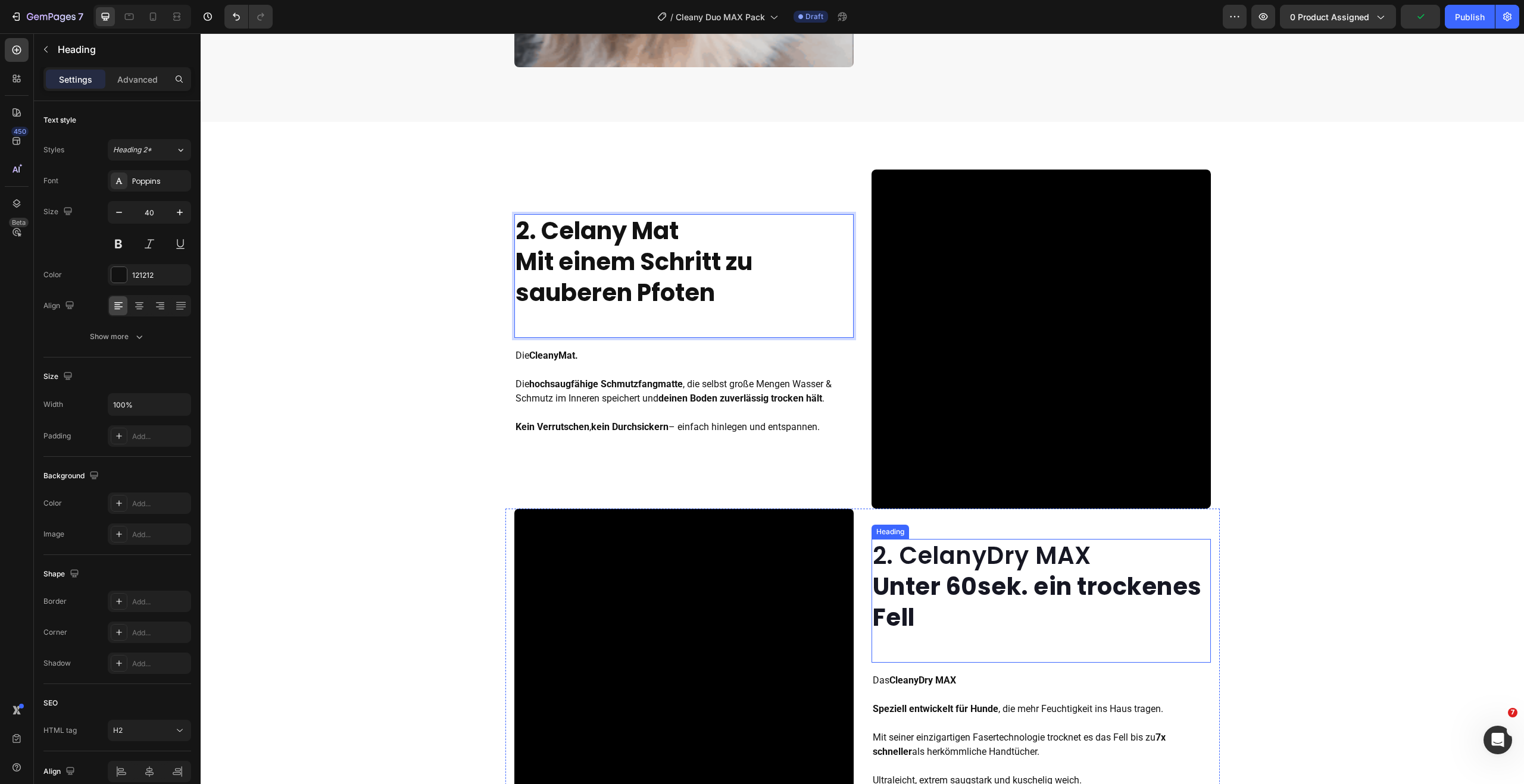
click at [1010, 549] on p "2. CelanyDry MAX Unter 60sek. ein trockenes Fell" at bounding box center [1041, 587] width 337 height 93
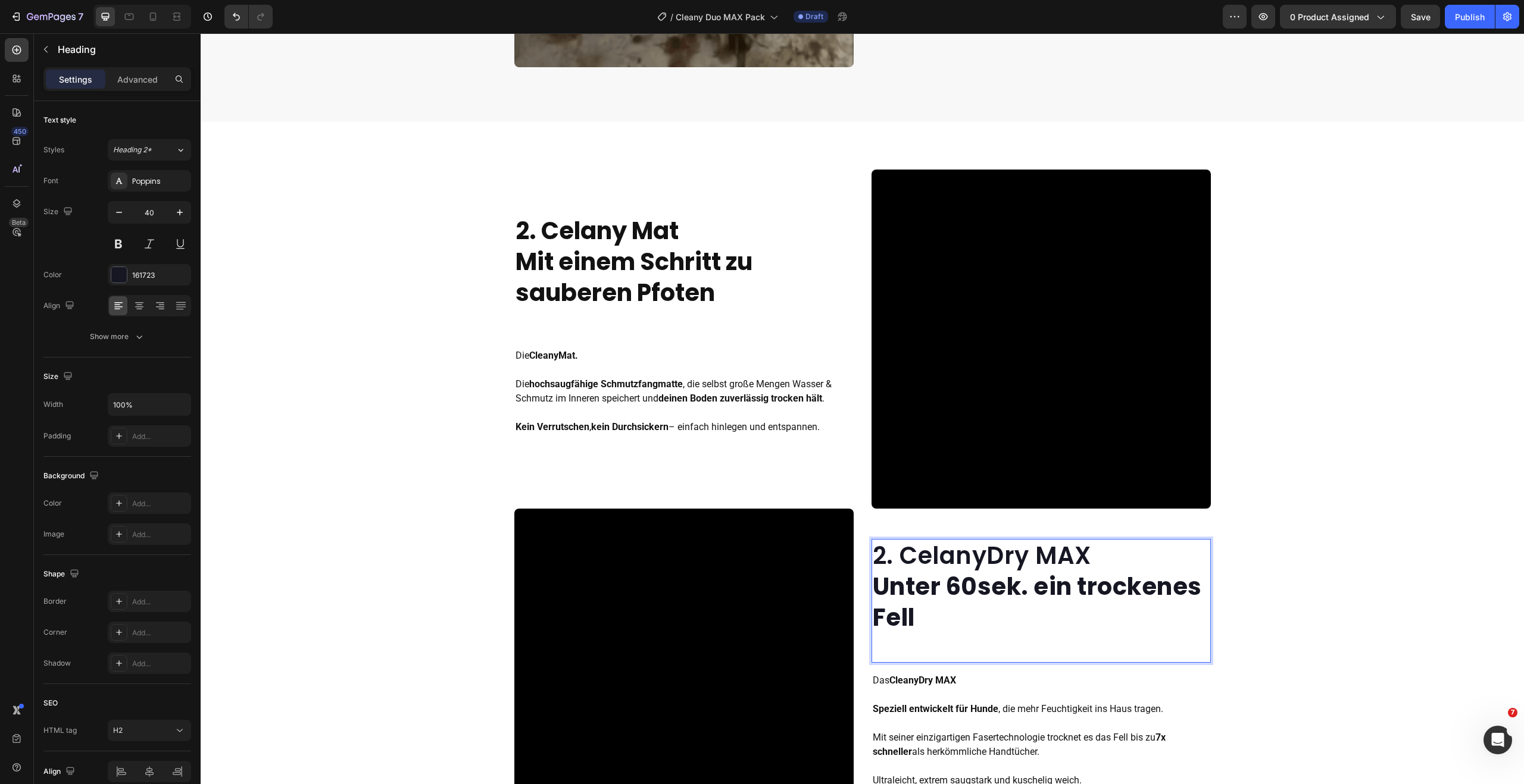
click at [1044, 556] on p "2. CelanyDry MAX Unter 60sek. ein trockenes Fell" at bounding box center [1041, 587] width 337 height 93
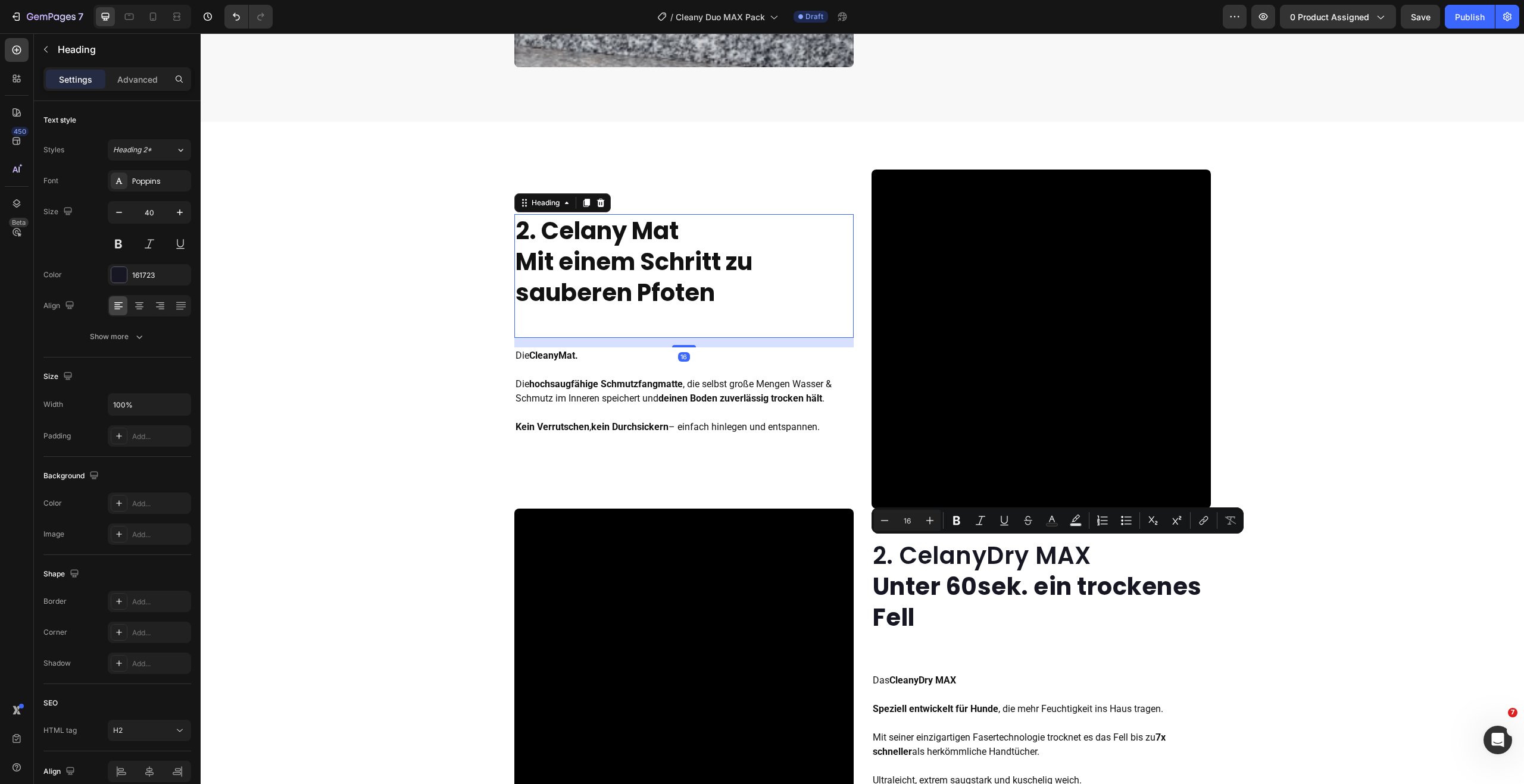
click at [610, 227] on strong "2. Celany Mat" at bounding box center [597, 231] width 163 height 33
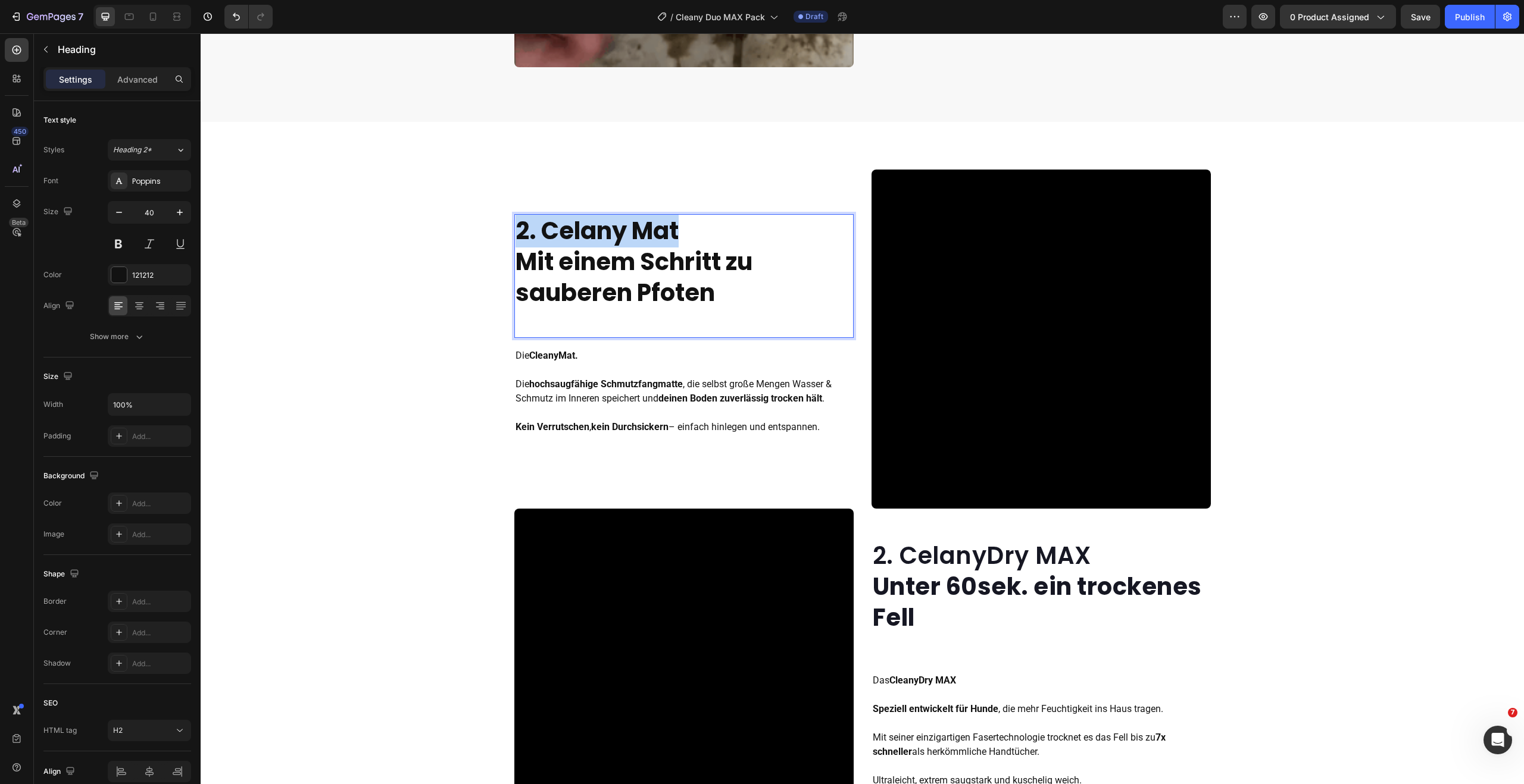
drag, startPoint x: 681, startPoint y: 231, endPoint x: 517, endPoint y: 228, distance: 164.0
click at [517, 228] on p "2. Celany Mat Mit einem Schritt zu sauberen Pfoten" at bounding box center [684, 262] width 337 height 93
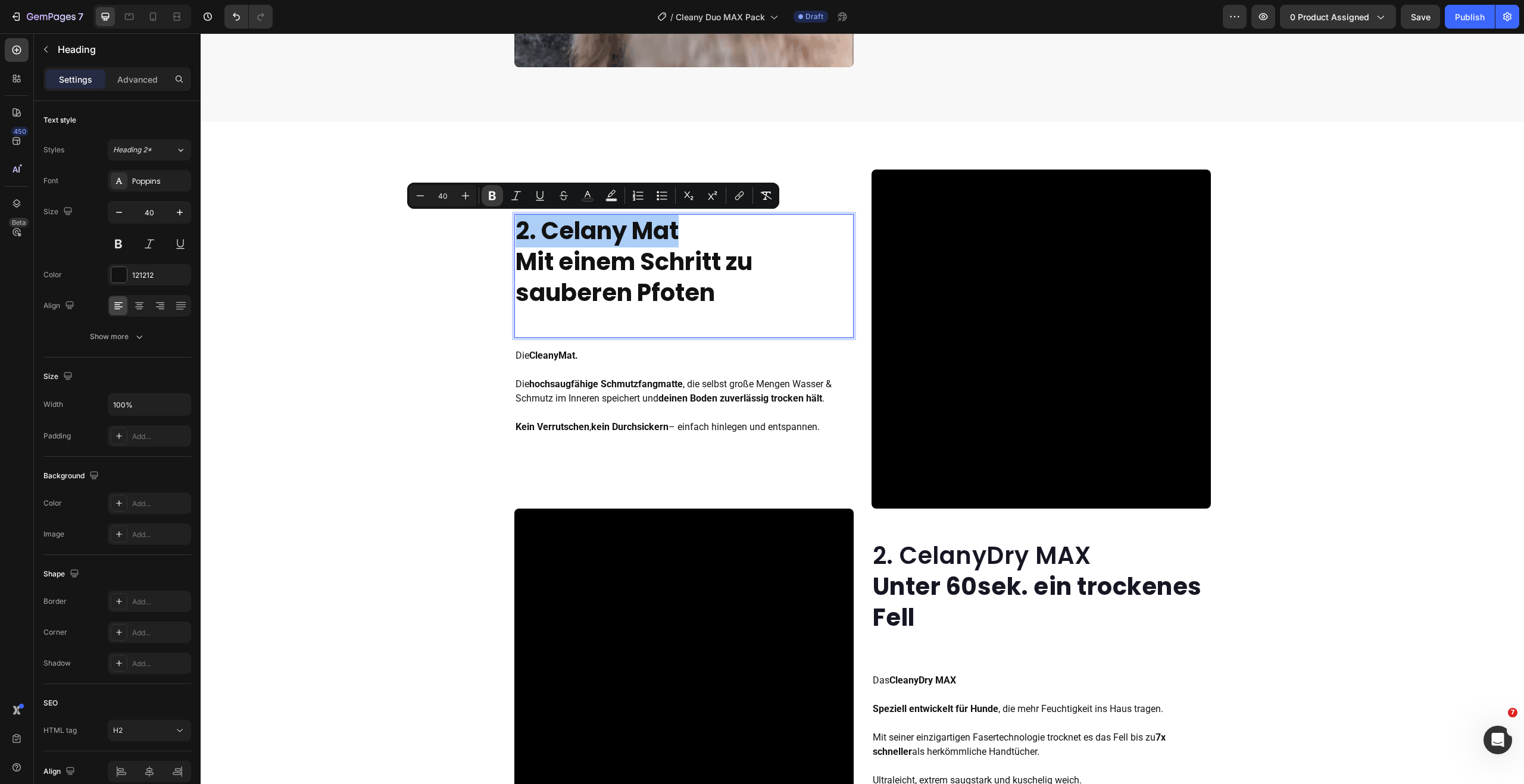
click at [496, 196] on icon "Editor contextual toolbar" at bounding box center [492, 196] width 12 height 12
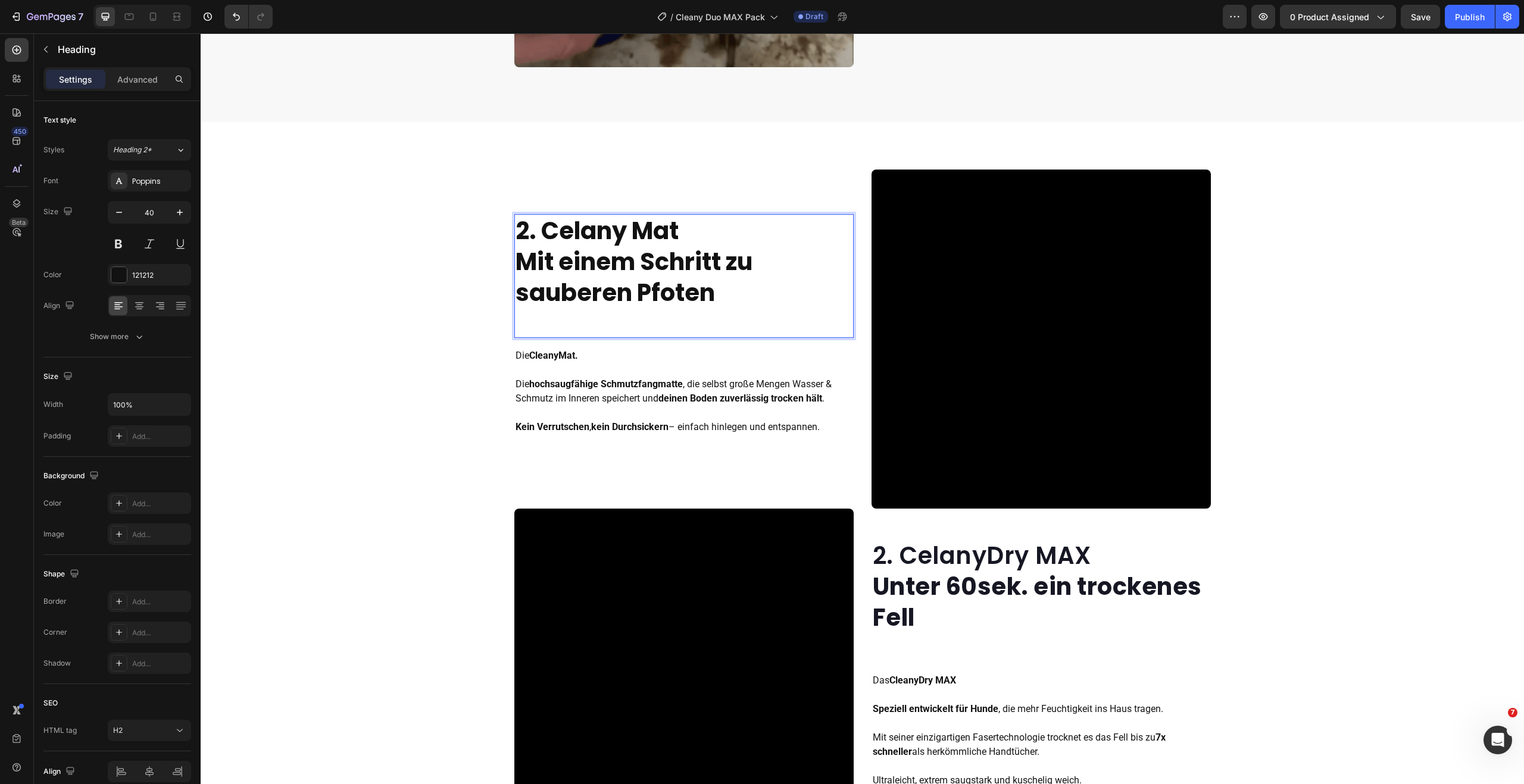
click at [675, 245] on strong "Mit einem Schritt zu sauberen Pfoten" at bounding box center [634, 277] width 237 height 64
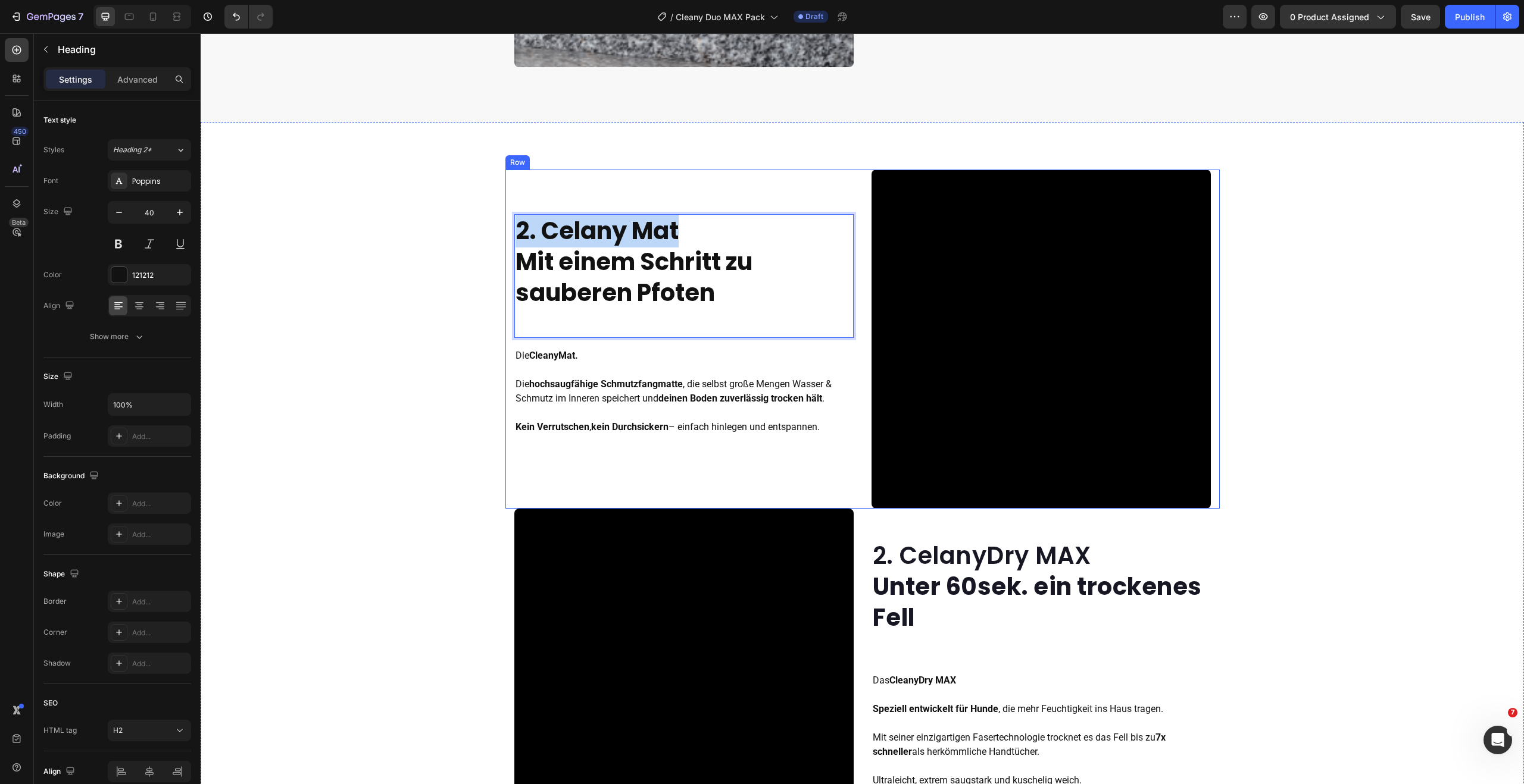
drag, startPoint x: 572, startPoint y: 230, endPoint x: 504, endPoint y: 230, distance: 68.0
click at [505, 230] on div "2. Celany Mat Mit einem Schritt zu sauberen Pfoten Heading 16 Die CleanyMat. Di…" at bounding box center [862, 339] width 714 height 339
click at [717, 296] on p "2. Celany Mat Mit einem Schritt zu sauberen Pfoten" at bounding box center [684, 262] width 337 height 93
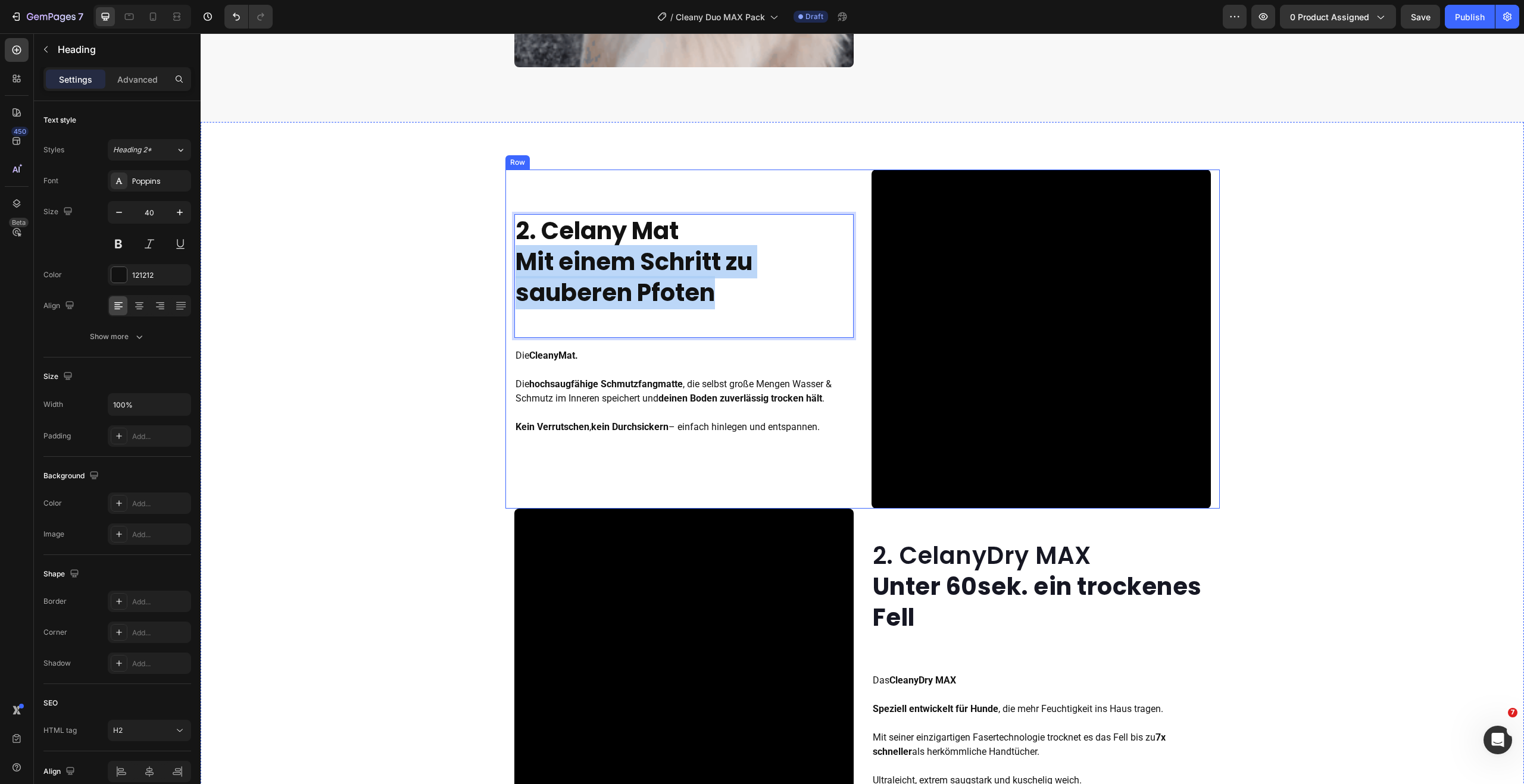
drag, startPoint x: 713, startPoint y: 297, endPoint x: 507, endPoint y: 272, distance: 207.5
click at [507, 272] on div "2. Celany Mat Mit einem Schritt zu sauberen Pfoten Heading 16 Die CleanyMat. Di…" at bounding box center [862, 339] width 714 height 339
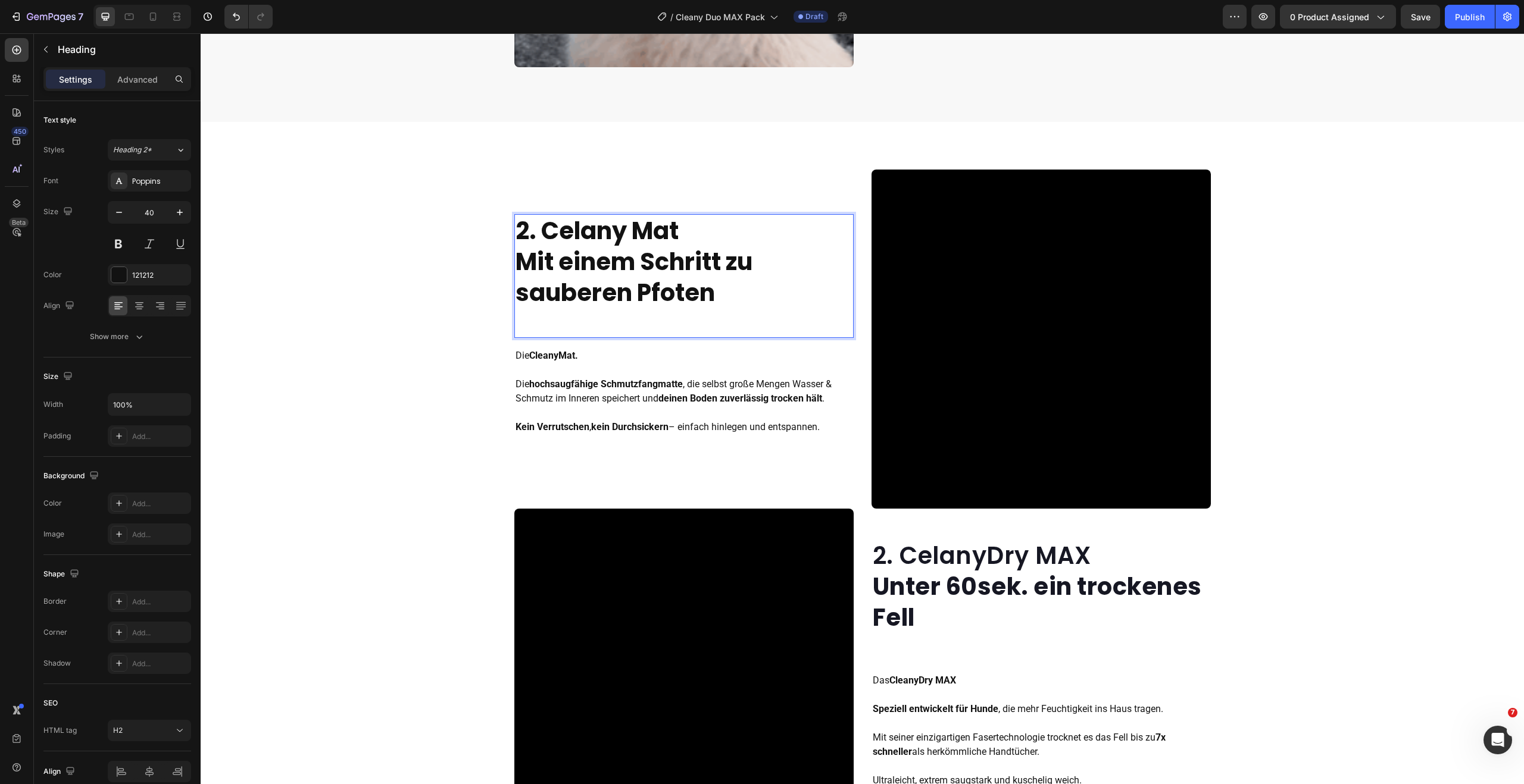
click at [520, 229] on p "2. Celany Mat Mit einem Schritt zu sauberen Pfoten" at bounding box center [684, 262] width 337 height 93
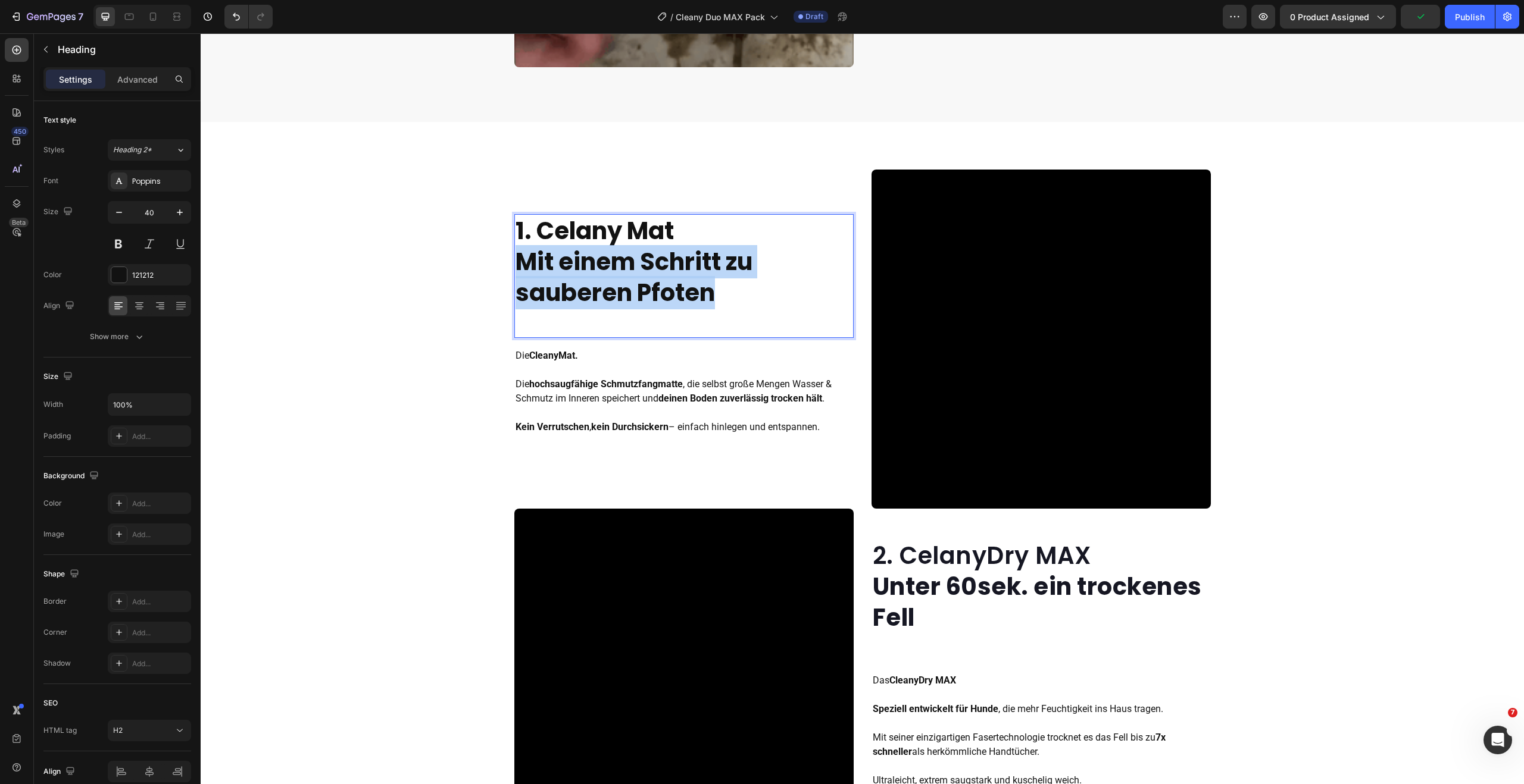
drag, startPoint x: 577, startPoint y: 282, endPoint x: 516, endPoint y: 264, distance: 63.6
click at [516, 264] on p "1. Celany Mat Mit einem Schritt zu sauberen Pfoten" at bounding box center [684, 262] width 337 height 93
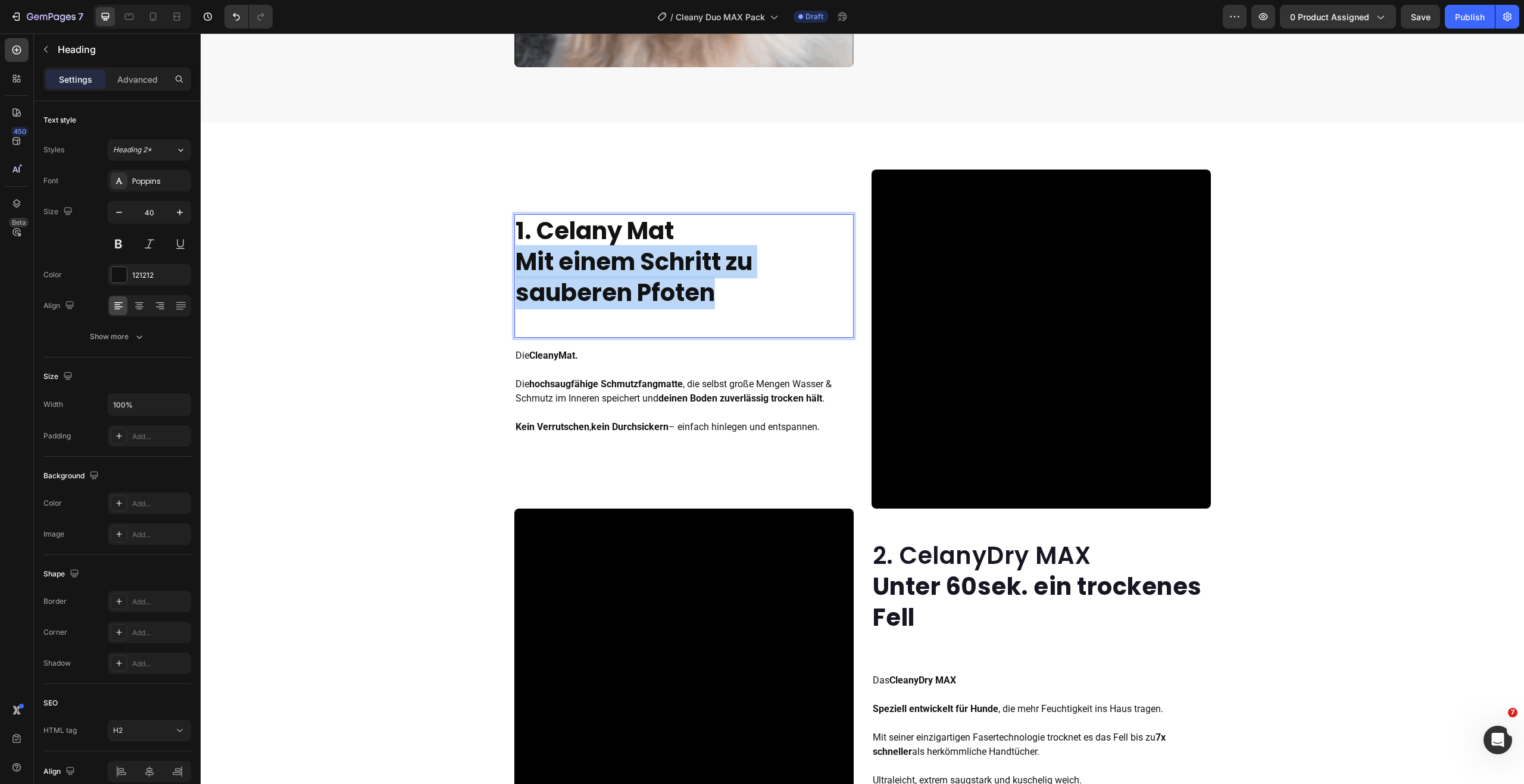
click at [651, 268] on strong "Mit einem Schritt zu sauberen Pfoten" at bounding box center [634, 277] width 237 height 64
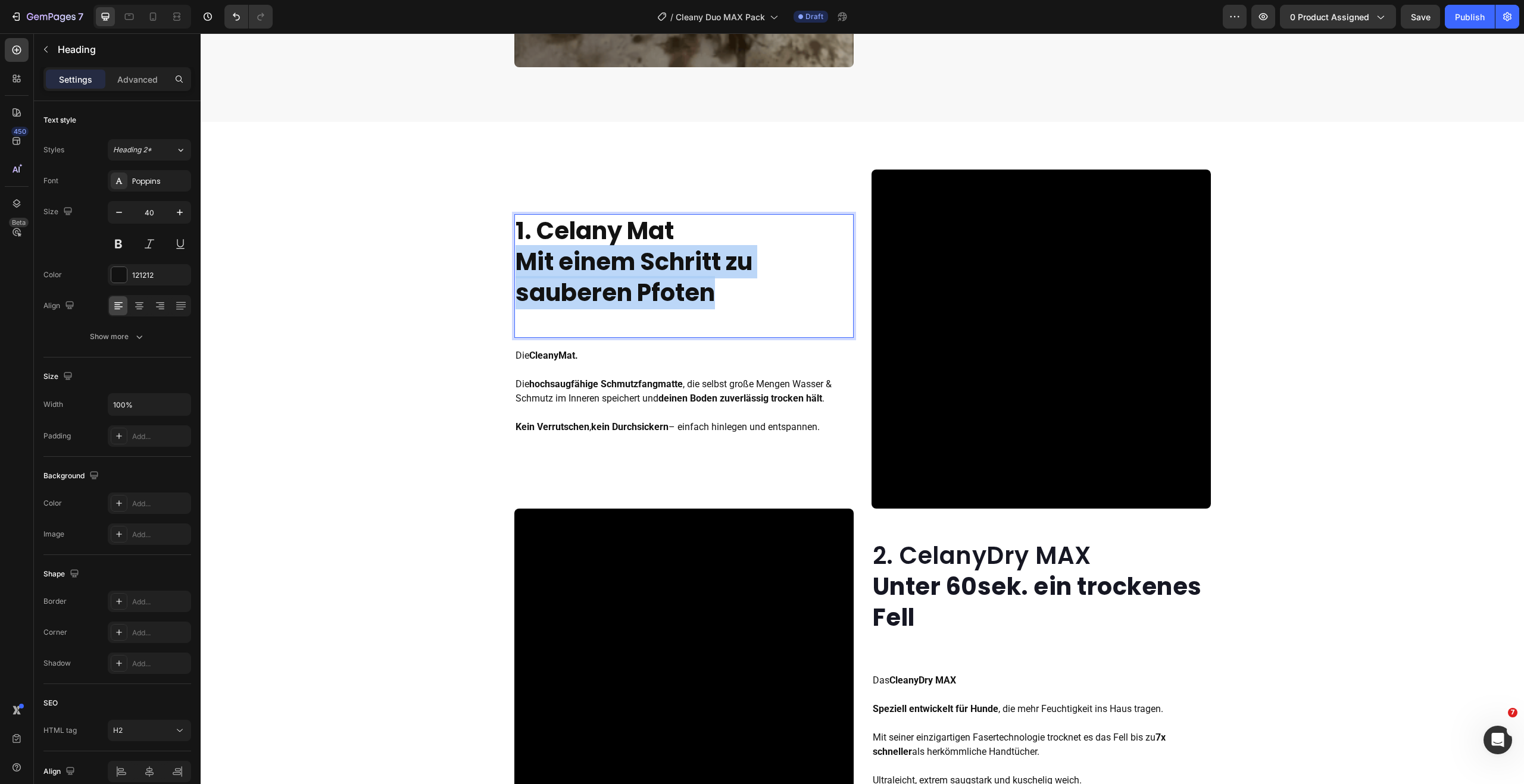
drag, startPoint x: 693, startPoint y: 295, endPoint x: 513, endPoint y: 275, distance: 181.1
click at [516, 275] on strong "Mit einem Schritt zu sauberen Pfoten" at bounding box center [634, 277] width 237 height 64
click at [1006, 565] on p "2. CelanyDry MAX Unter 60sek. ein trockenes Fell" at bounding box center [1041, 587] width 337 height 93
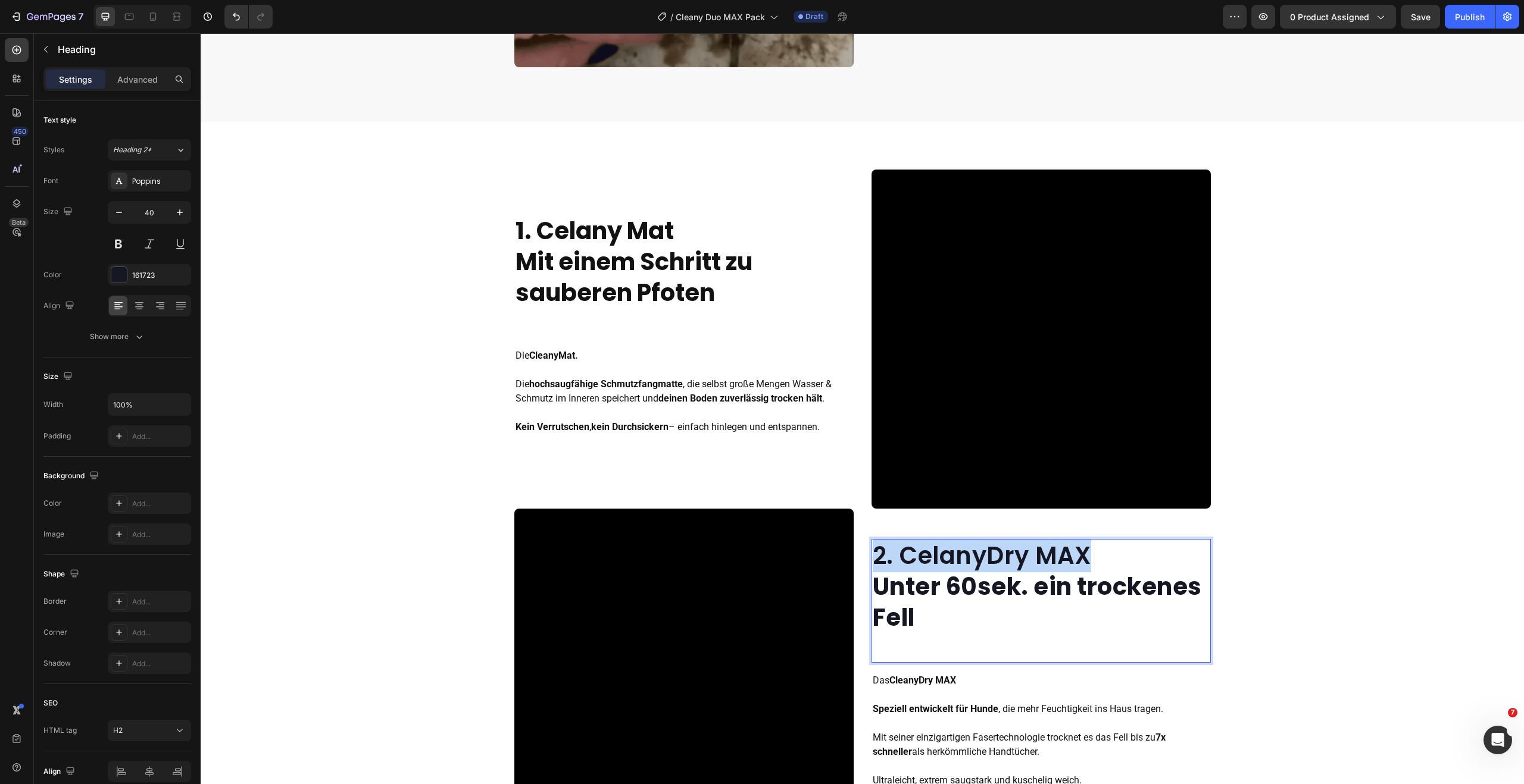
drag, startPoint x: 1042, startPoint y: 560, endPoint x: 874, endPoint y: 556, distance: 168.0
click at [874, 556] on p "2. CelanyDry MAX Unter 60sek. ein trockenes Fell" at bounding box center [1041, 587] width 337 height 93
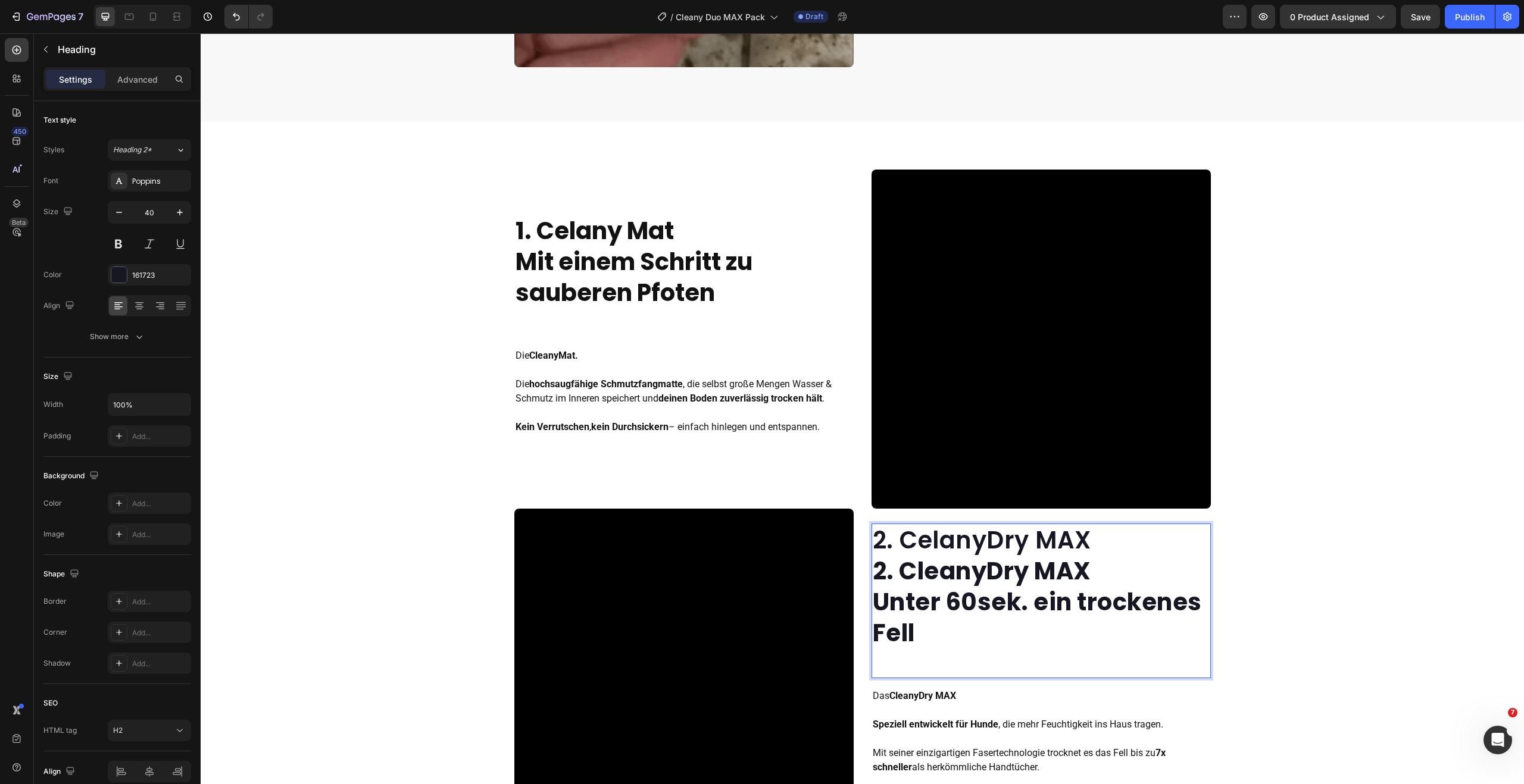
scroll to position [1011, 0]
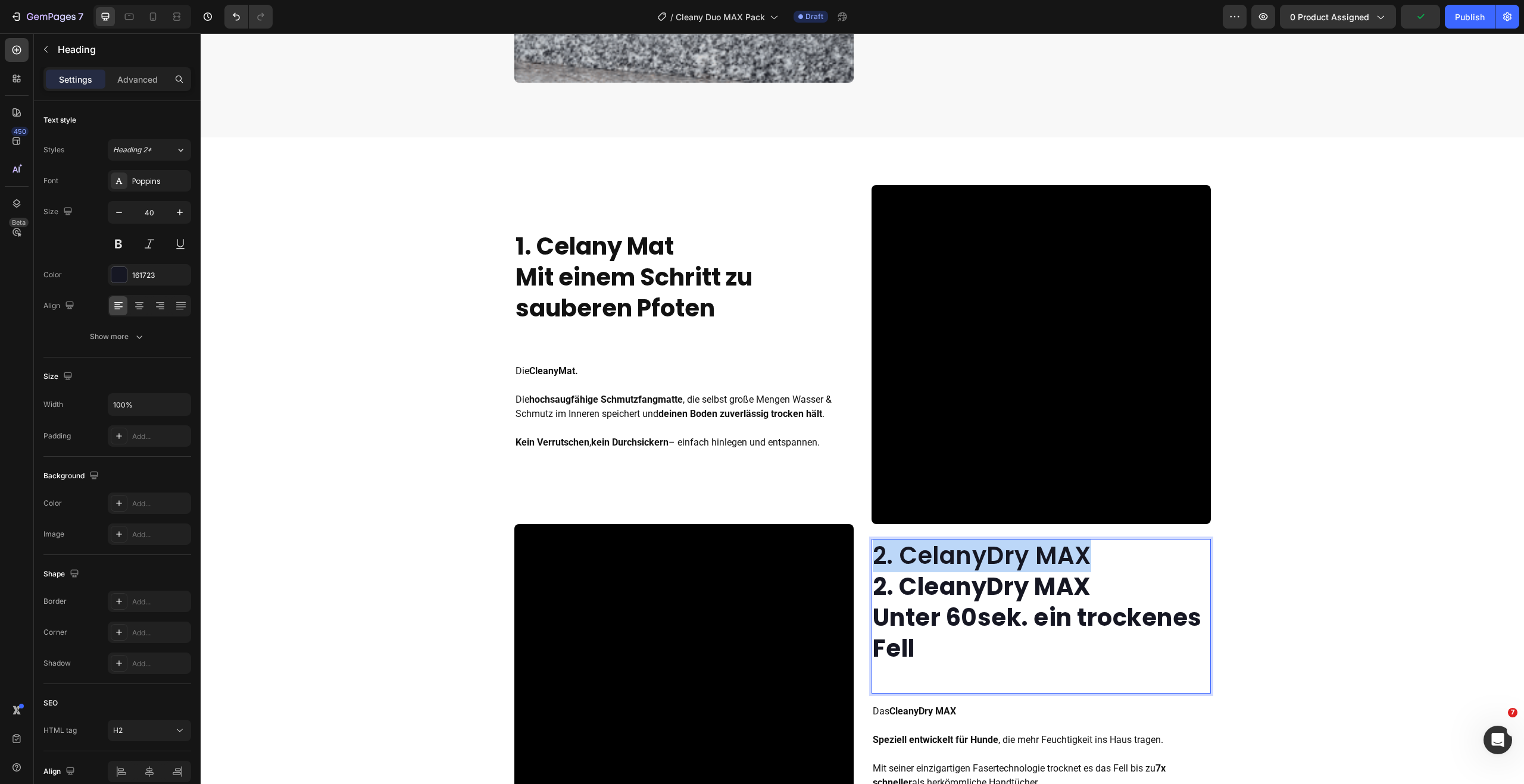
drag, startPoint x: 1074, startPoint y: 557, endPoint x: 873, endPoint y: 553, distance: 201.0
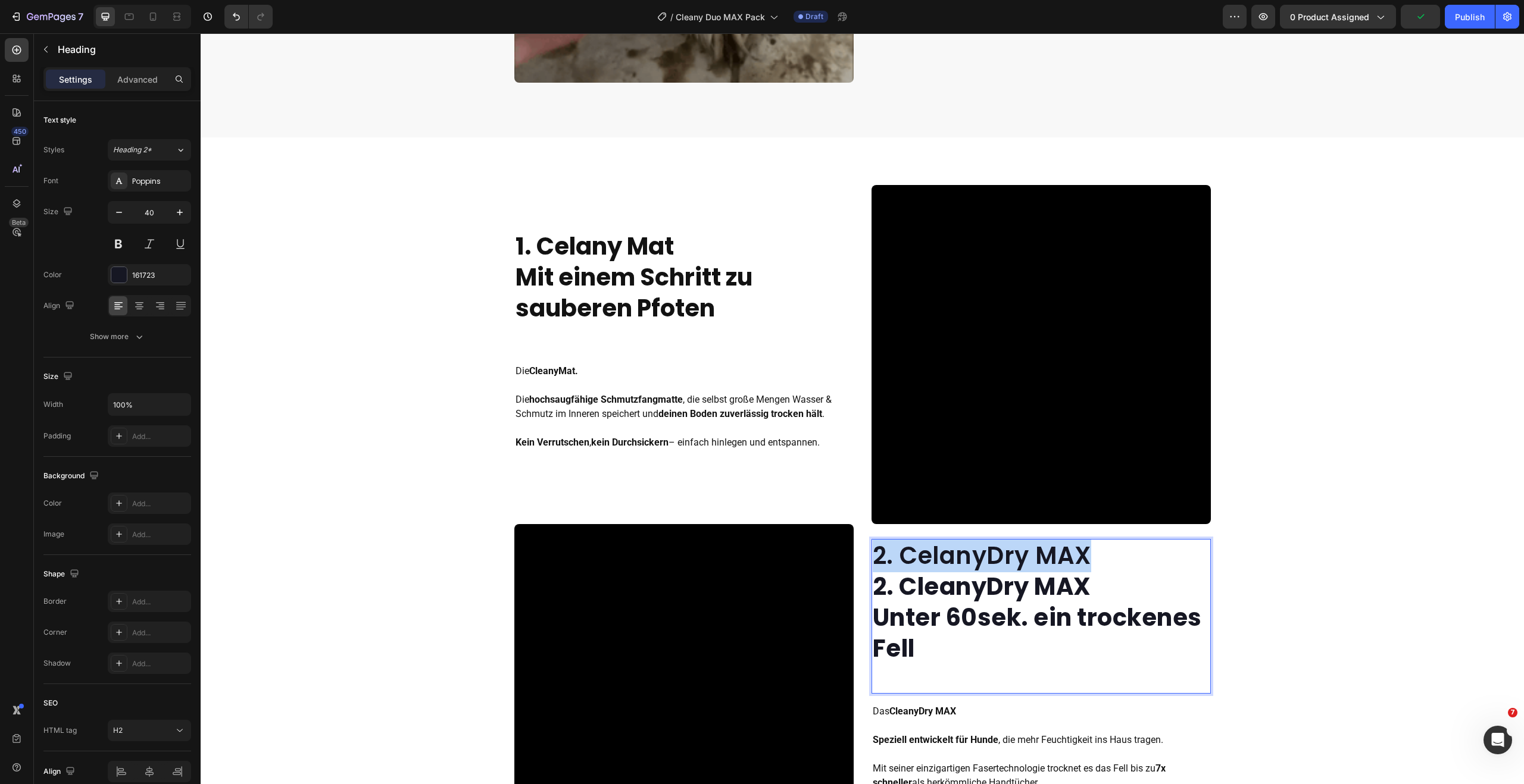
click at [873, 553] on p "2. CelanyDry MAX 2. CleanyDry MAX Unter 60sek. ein trockenes Fell" at bounding box center [1041, 603] width 337 height 124
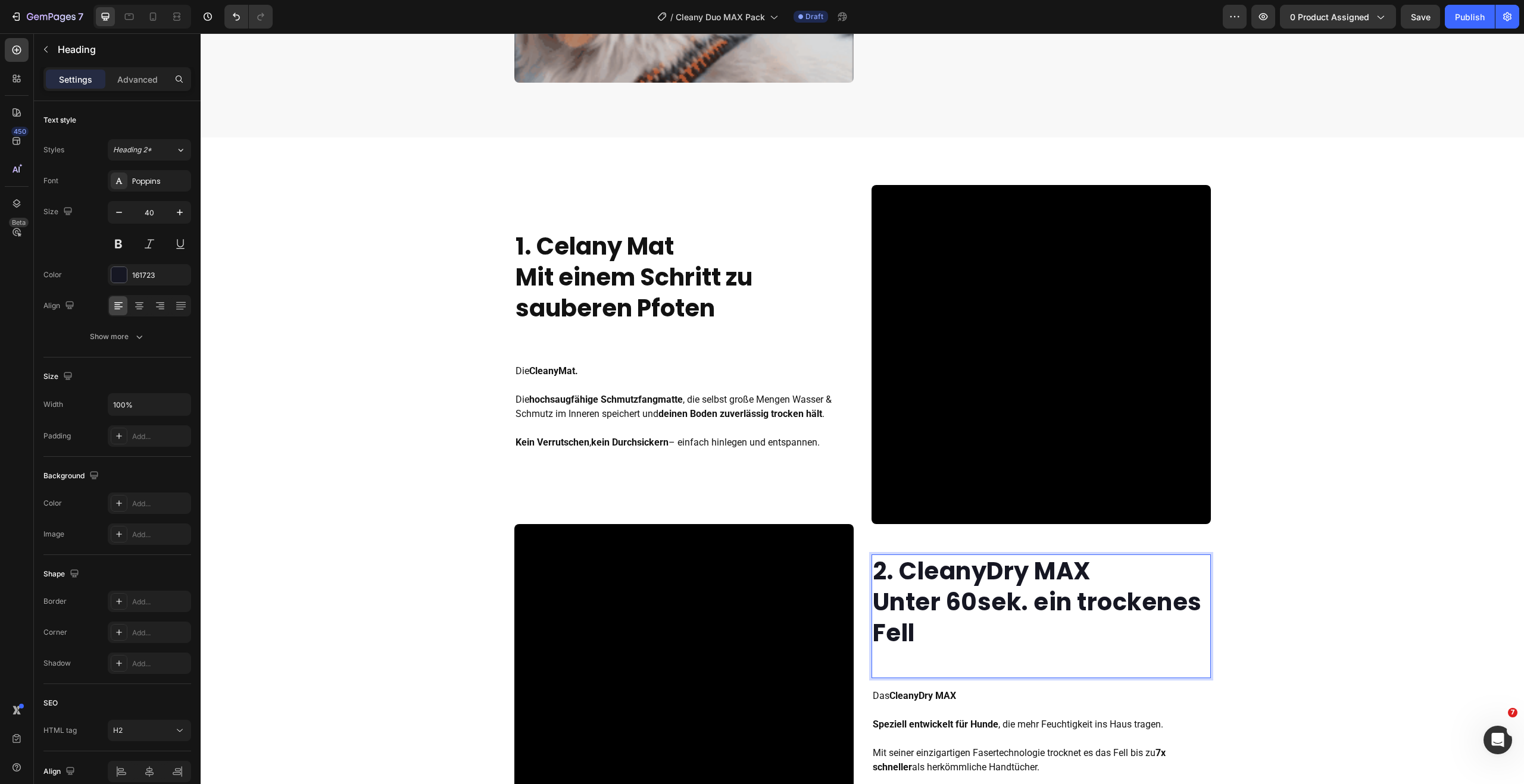
scroll to position [1027, 0]
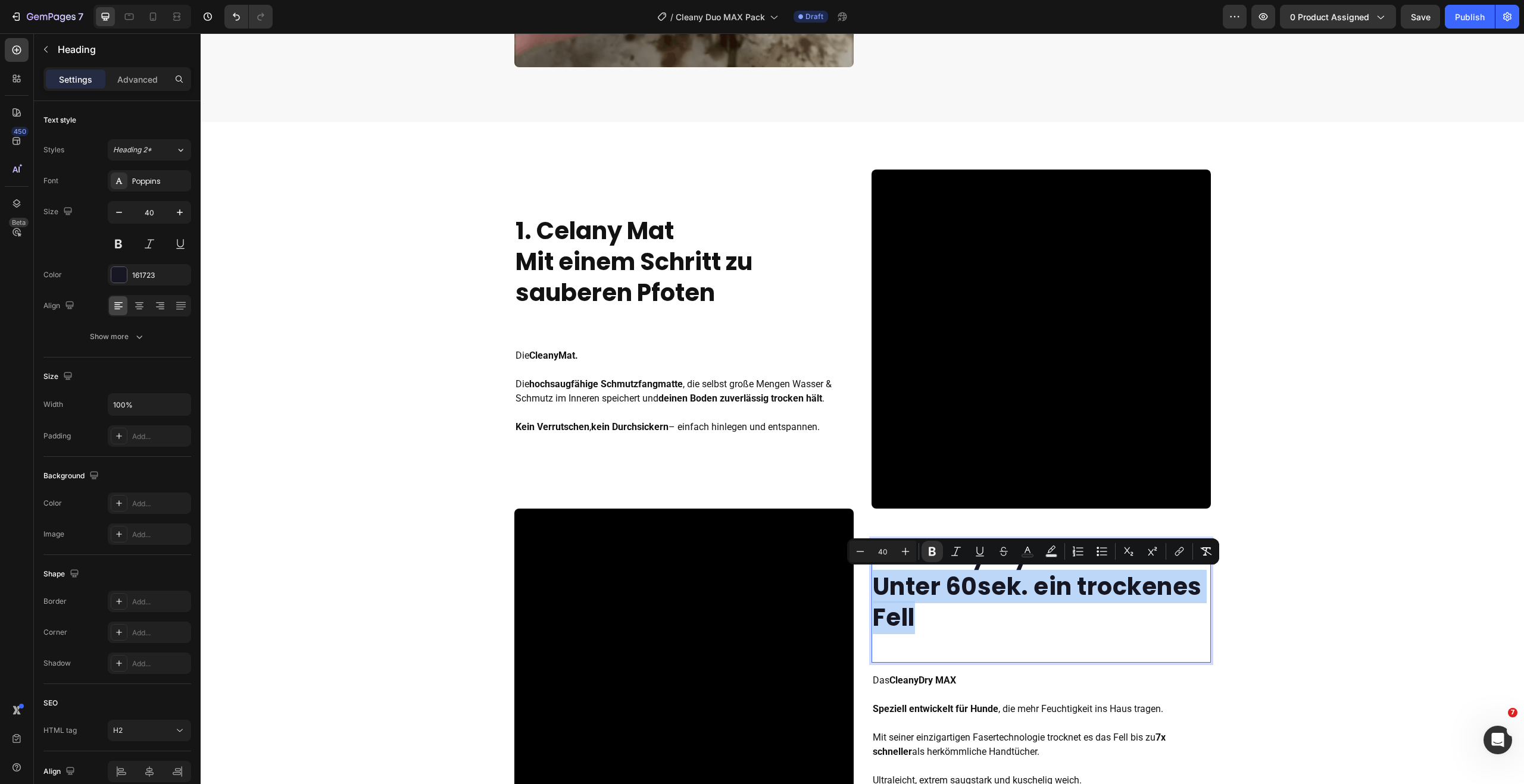
drag, startPoint x: 874, startPoint y: 607, endPoint x: 868, endPoint y: 596, distance: 12.5
click at [873, 596] on p "2. CleanyDry MAX Unter 60sek. ein trockenes Fell" at bounding box center [1041, 587] width 337 height 93
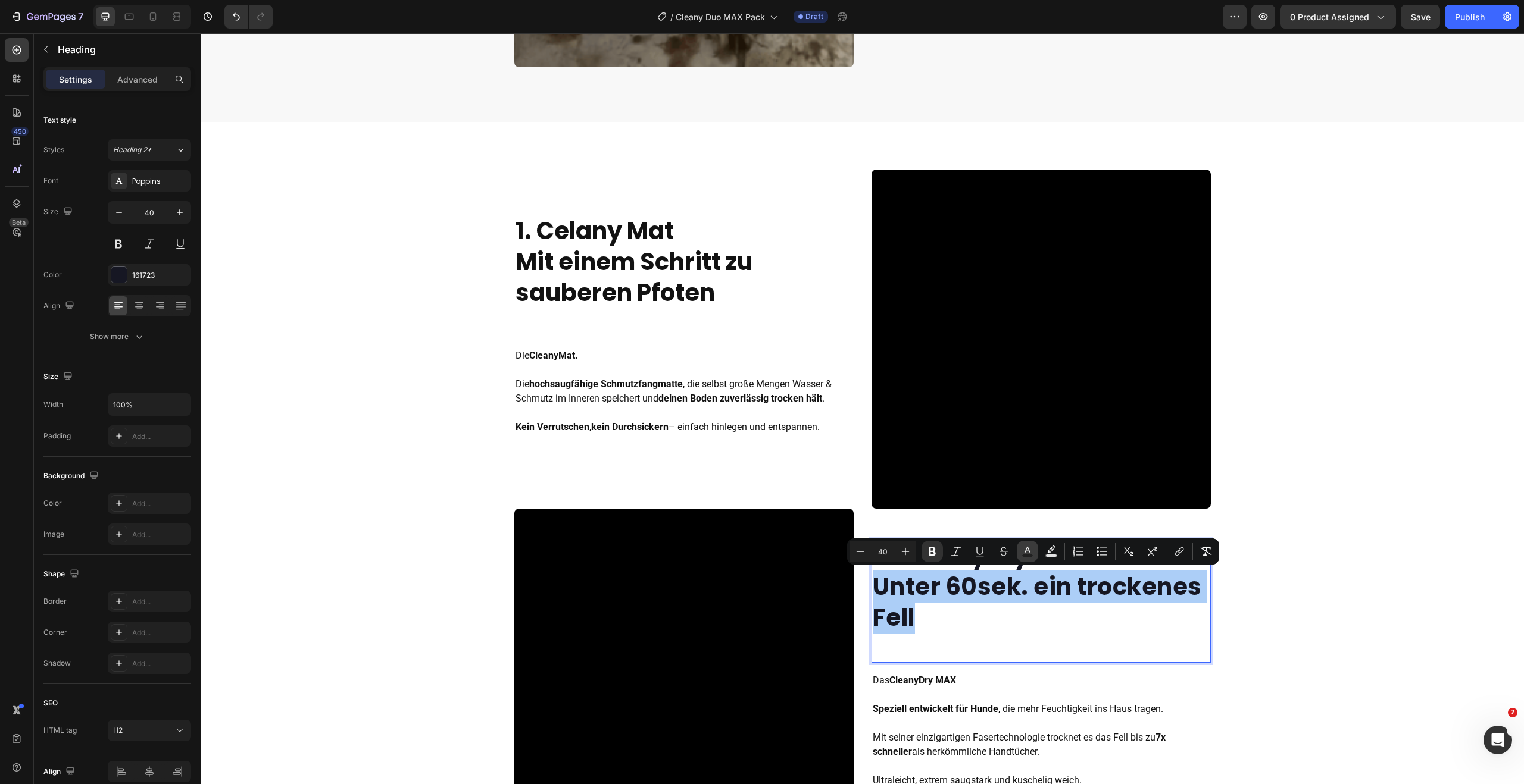
click at [1029, 549] on icon "Editor contextual toolbar" at bounding box center [1027, 550] width 6 height 7
type input "161723"
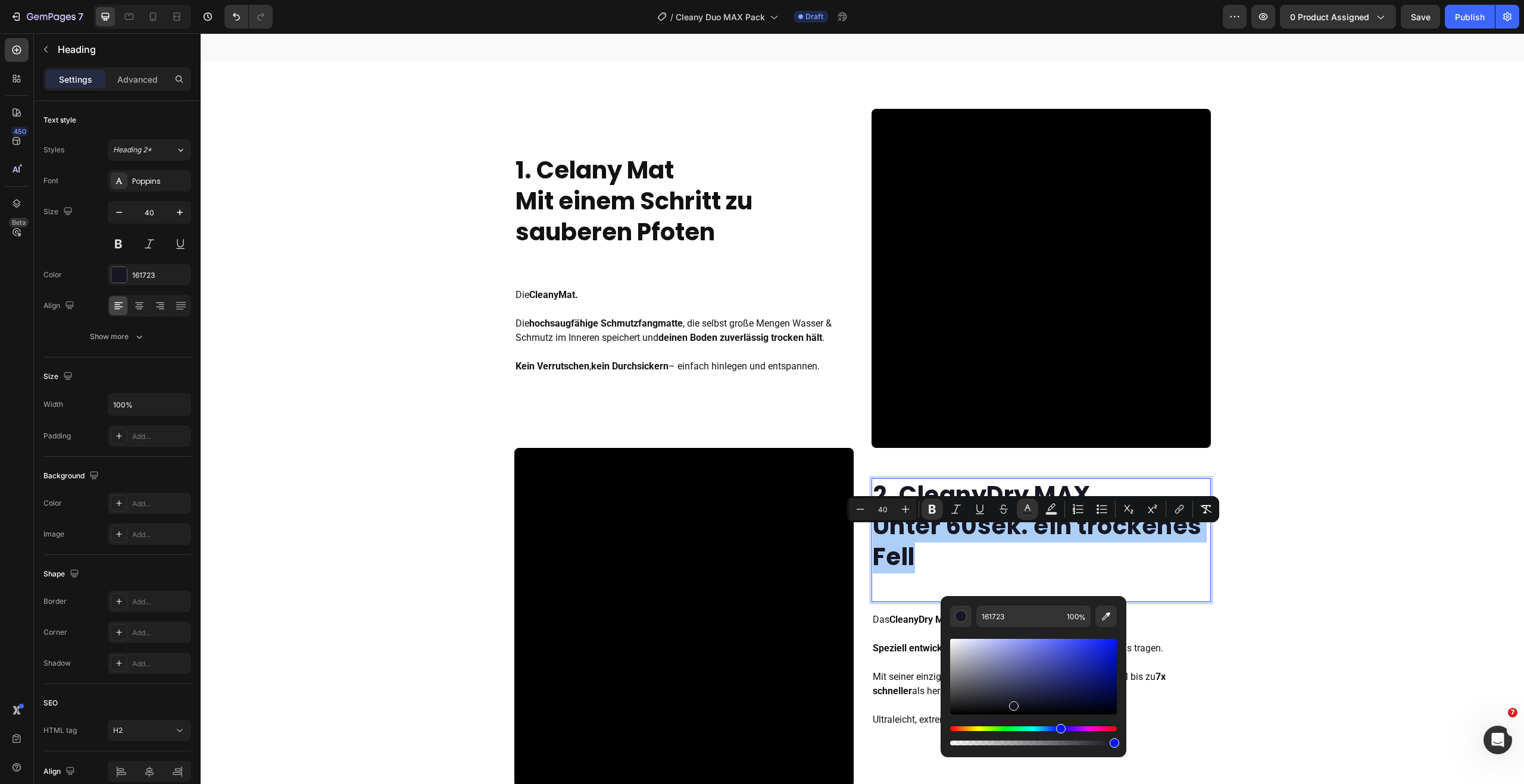
scroll to position [1099, 0]
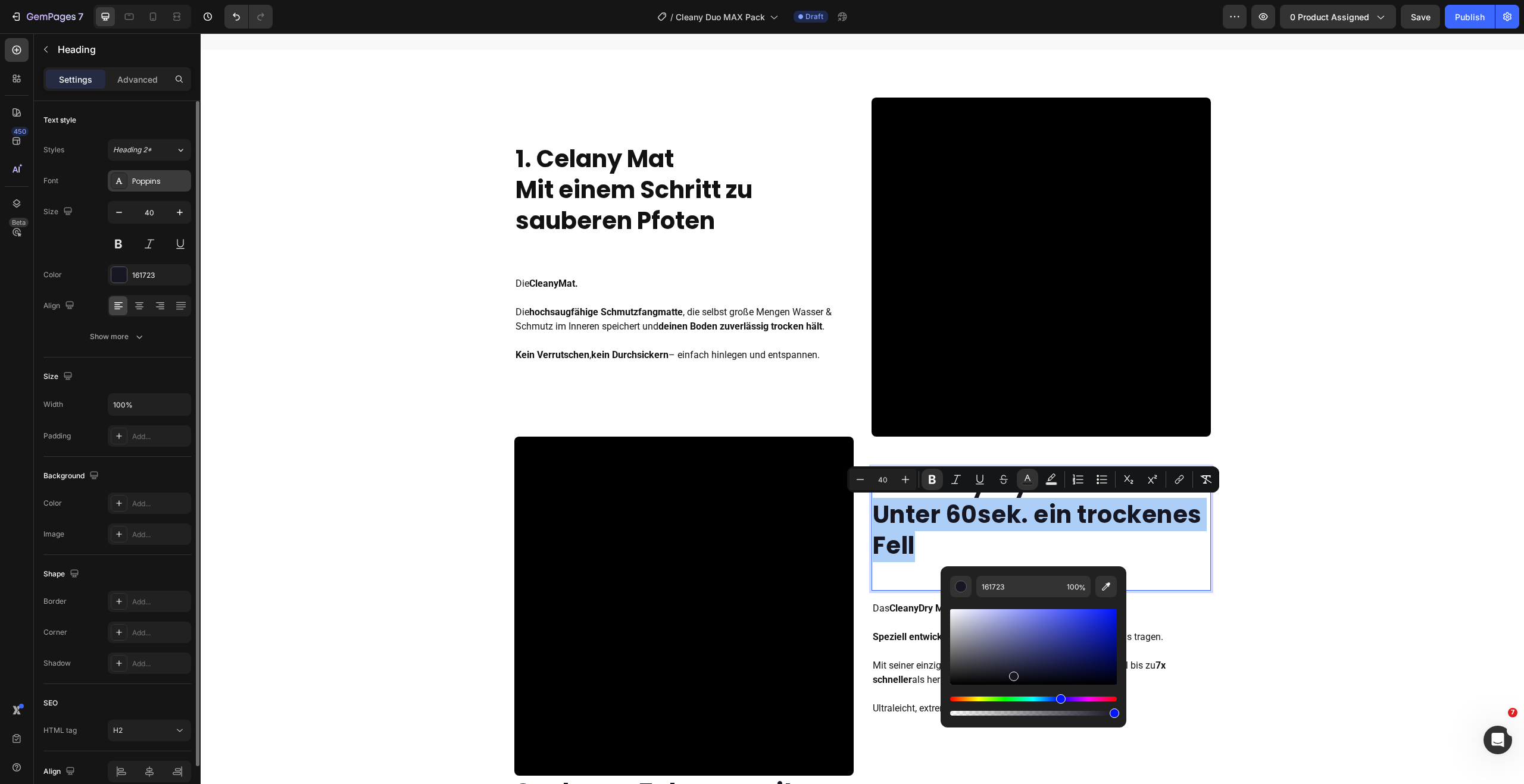
click at [151, 188] on div "Poppins" at bounding box center [149, 181] width 83 height 21
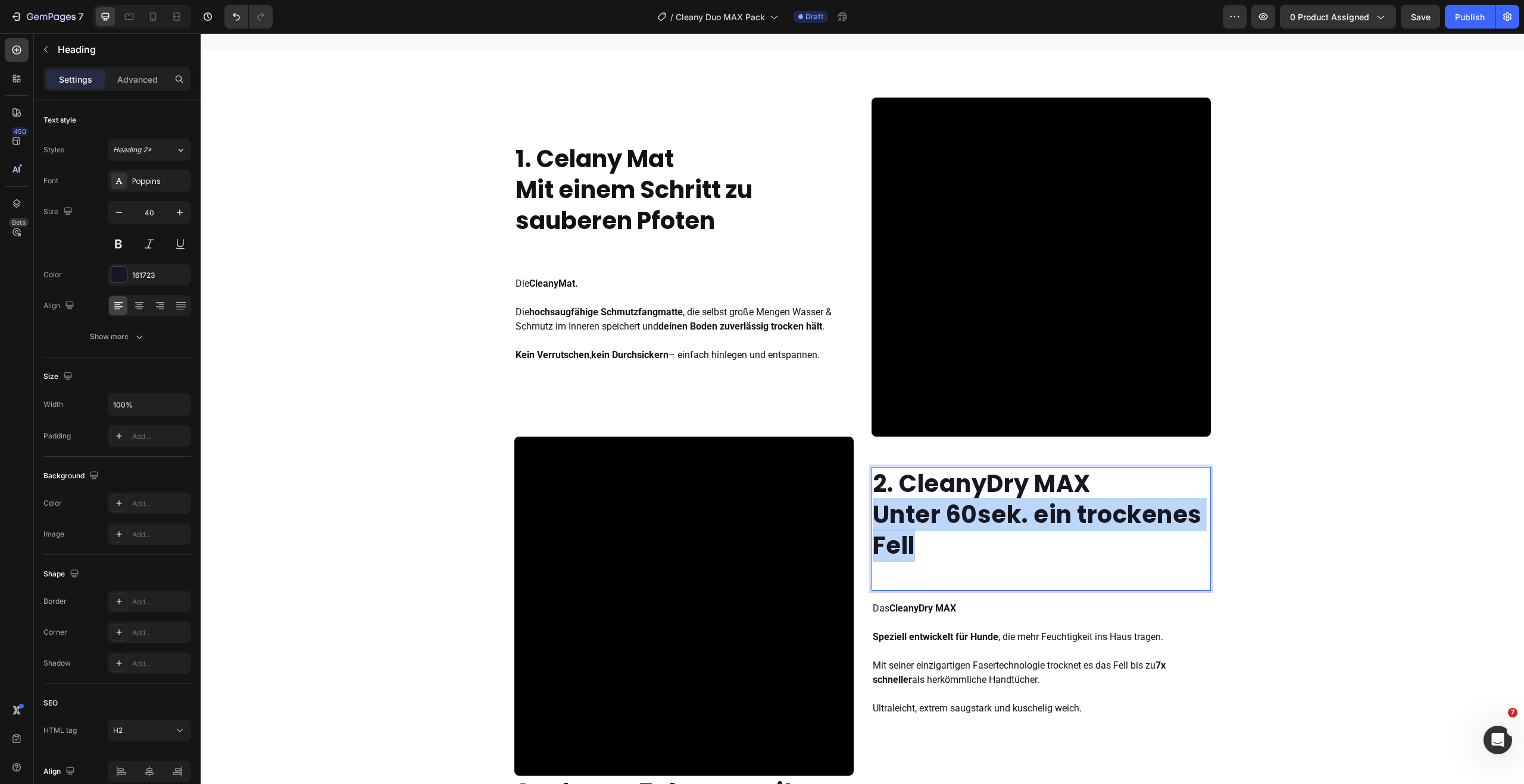
drag, startPoint x: 893, startPoint y: 543, endPoint x: 868, endPoint y: 525, distance: 30.8
click at [873, 525] on strong "Unter 60sek. ein trockenes Fell" at bounding box center [1037, 530] width 329 height 64
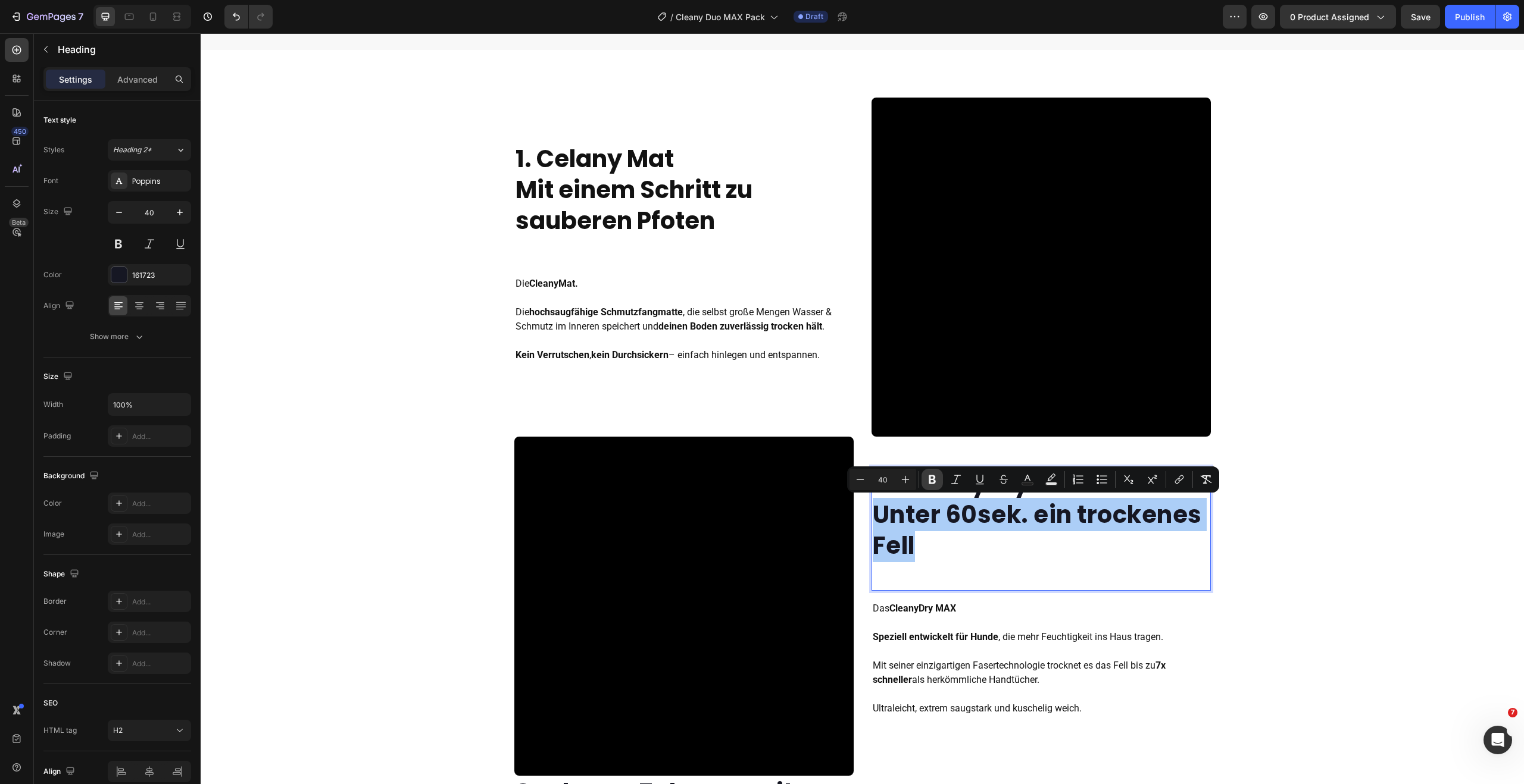
click at [930, 479] on icon "Editor contextual toolbar" at bounding box center [933, 479] width 12 height 12
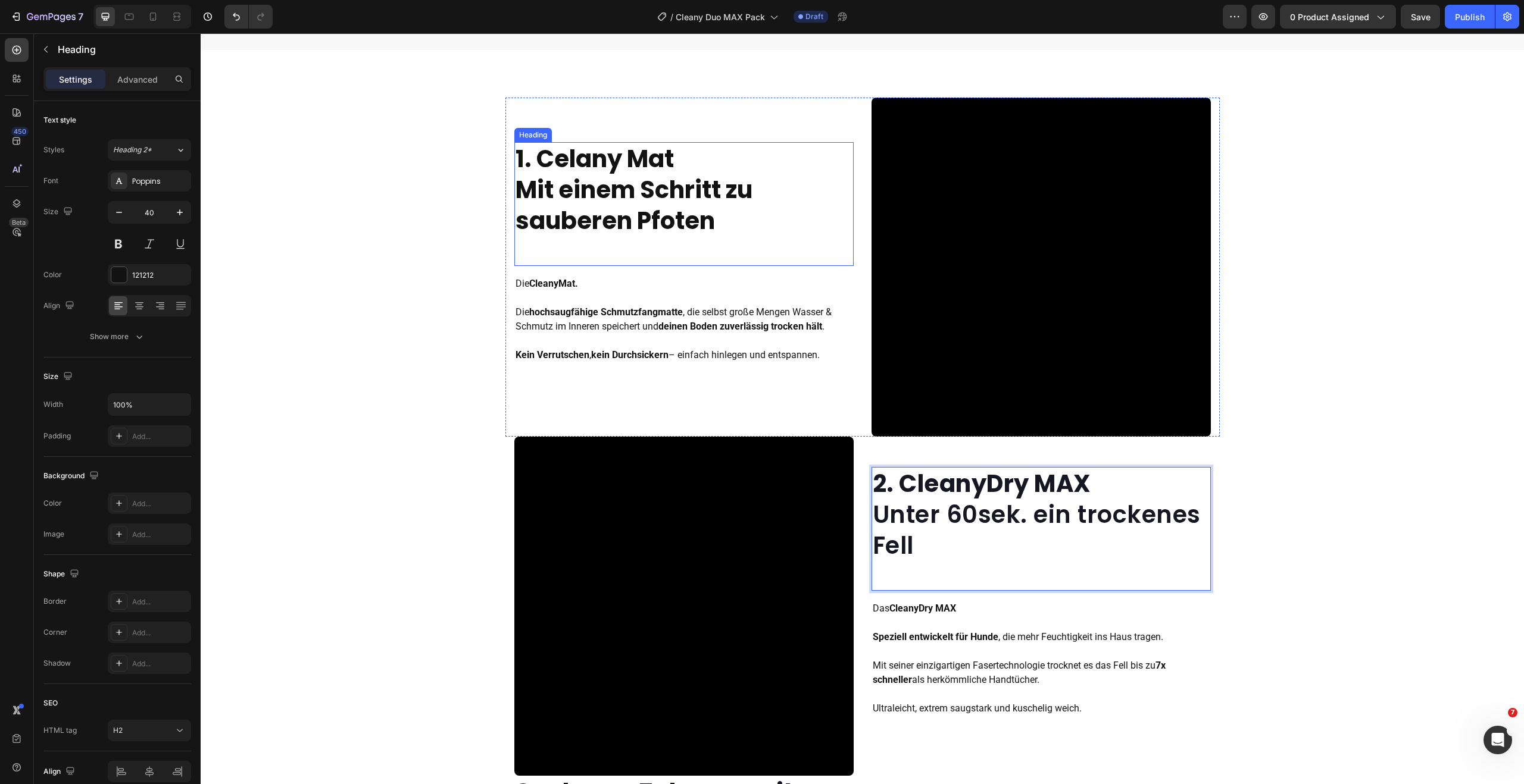
click at [600, 218] on strong "Mit einem Schritt zu sauberen Pfoten" at bounding box center [634, 205] width 237 height 64
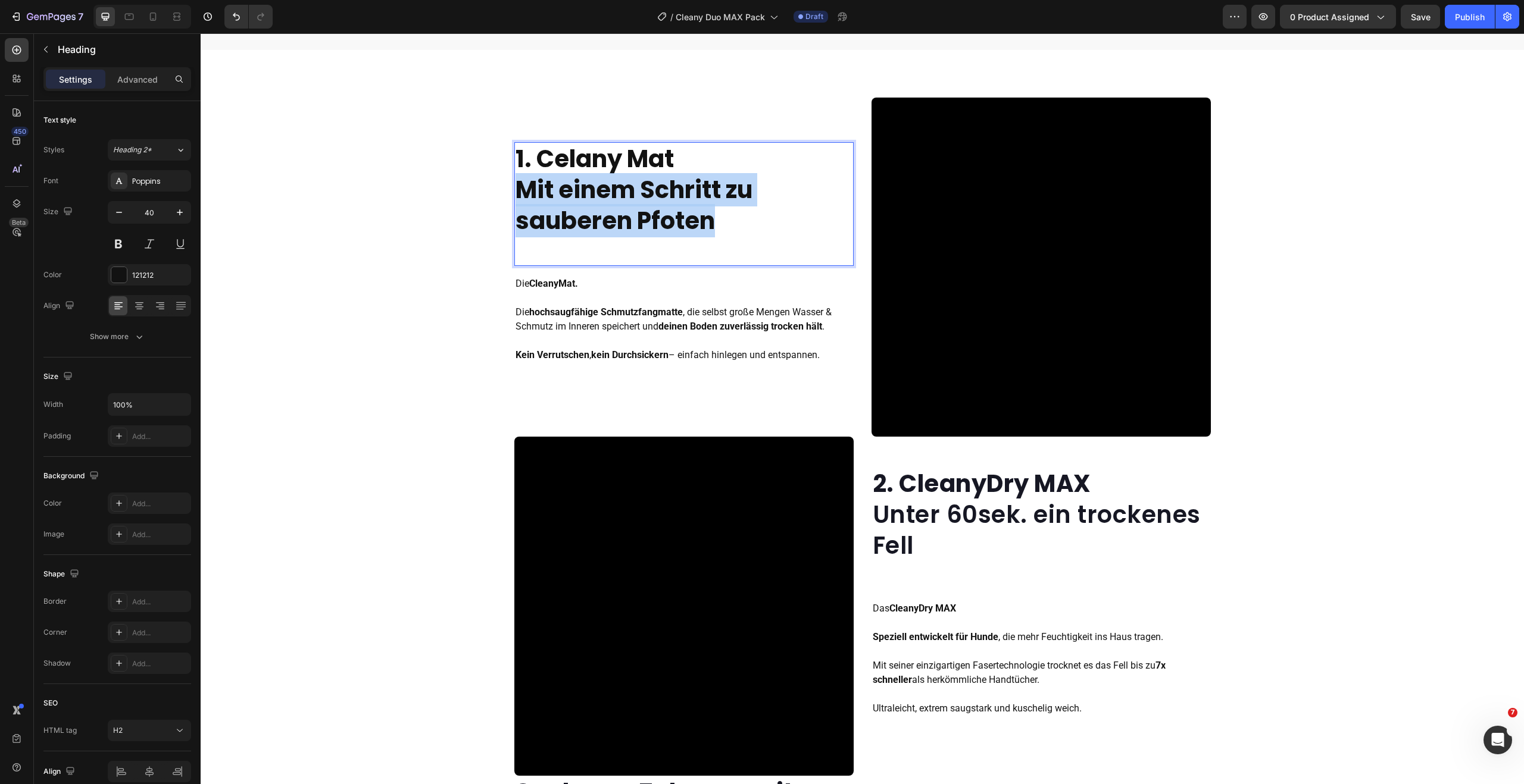
drag, startPoint x: 711, startPoint y: 228, endPoint x: 512, endPoint y: 197, distance: 201.4
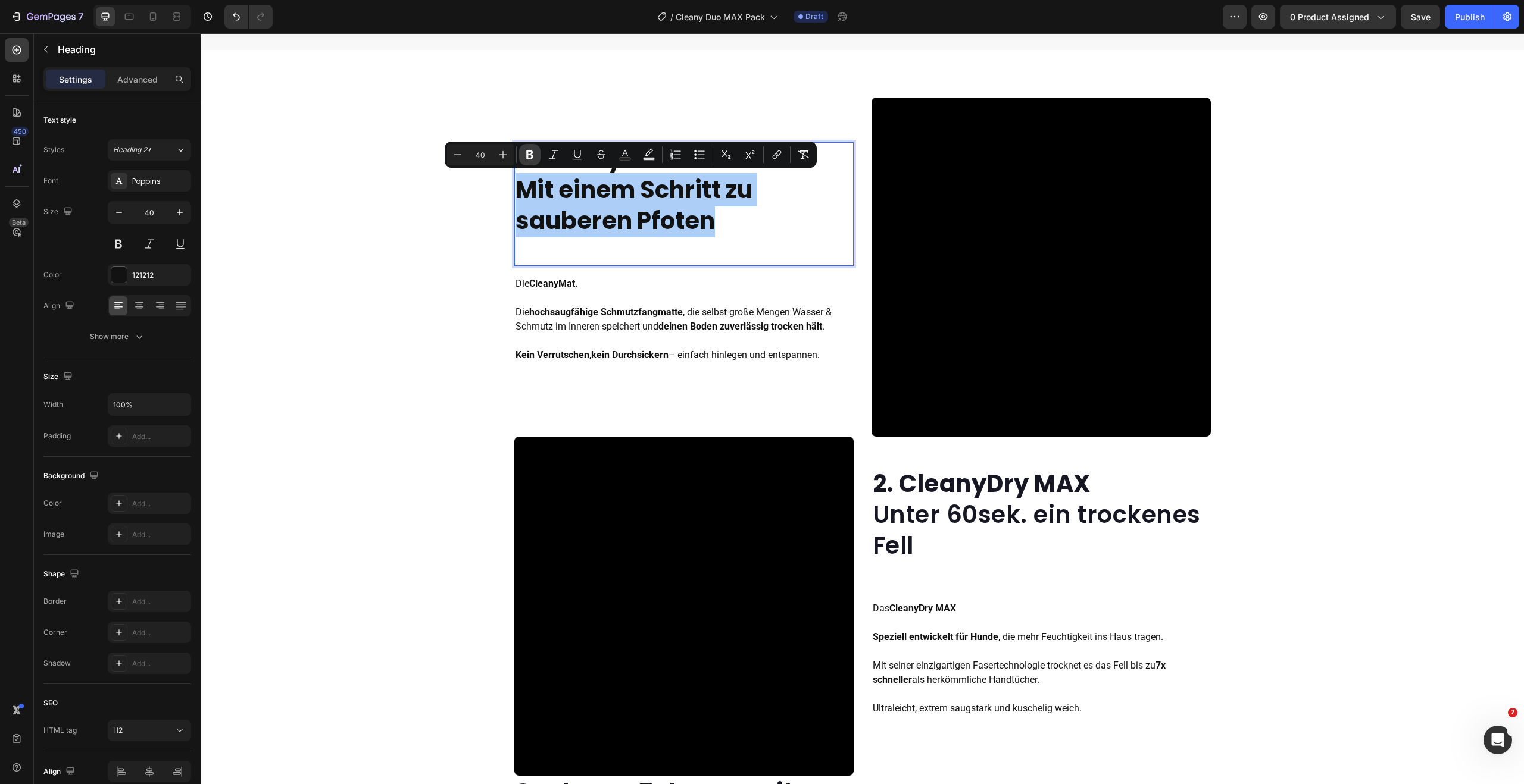
click at [532, 156] on icon "Editor contextual toolbar" at bounding box center [529, 155] width 7 height 9
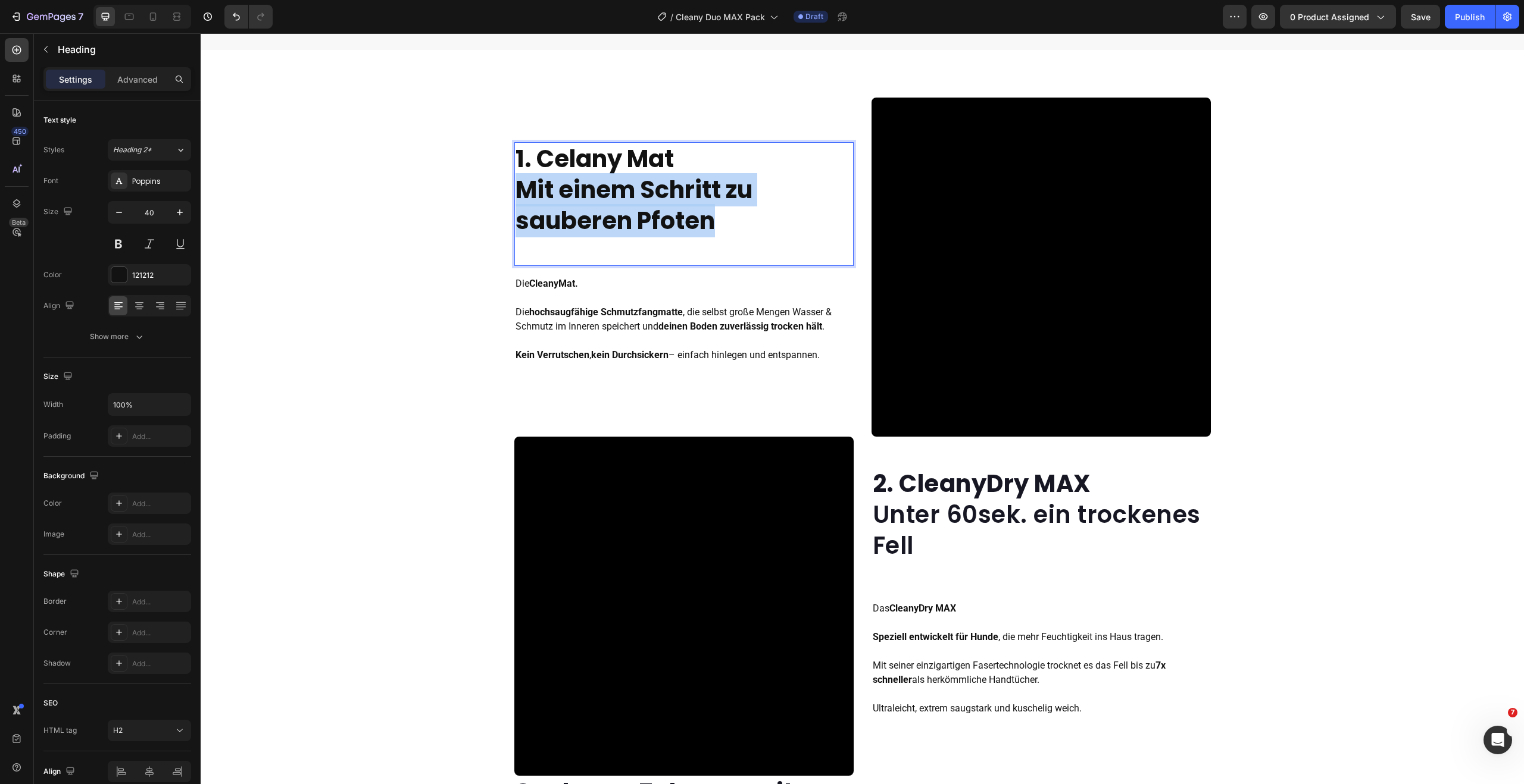
drag, startPoint x: 651, startPoint y: 218, endPoint x: 517, endPoint y: 200, distance: 135.2
click at [517, 200] on p "1. Celany Mat Mit einem Schritt zu sauberen Pfoten" at bounding box center [684, 190] width 337 height 93
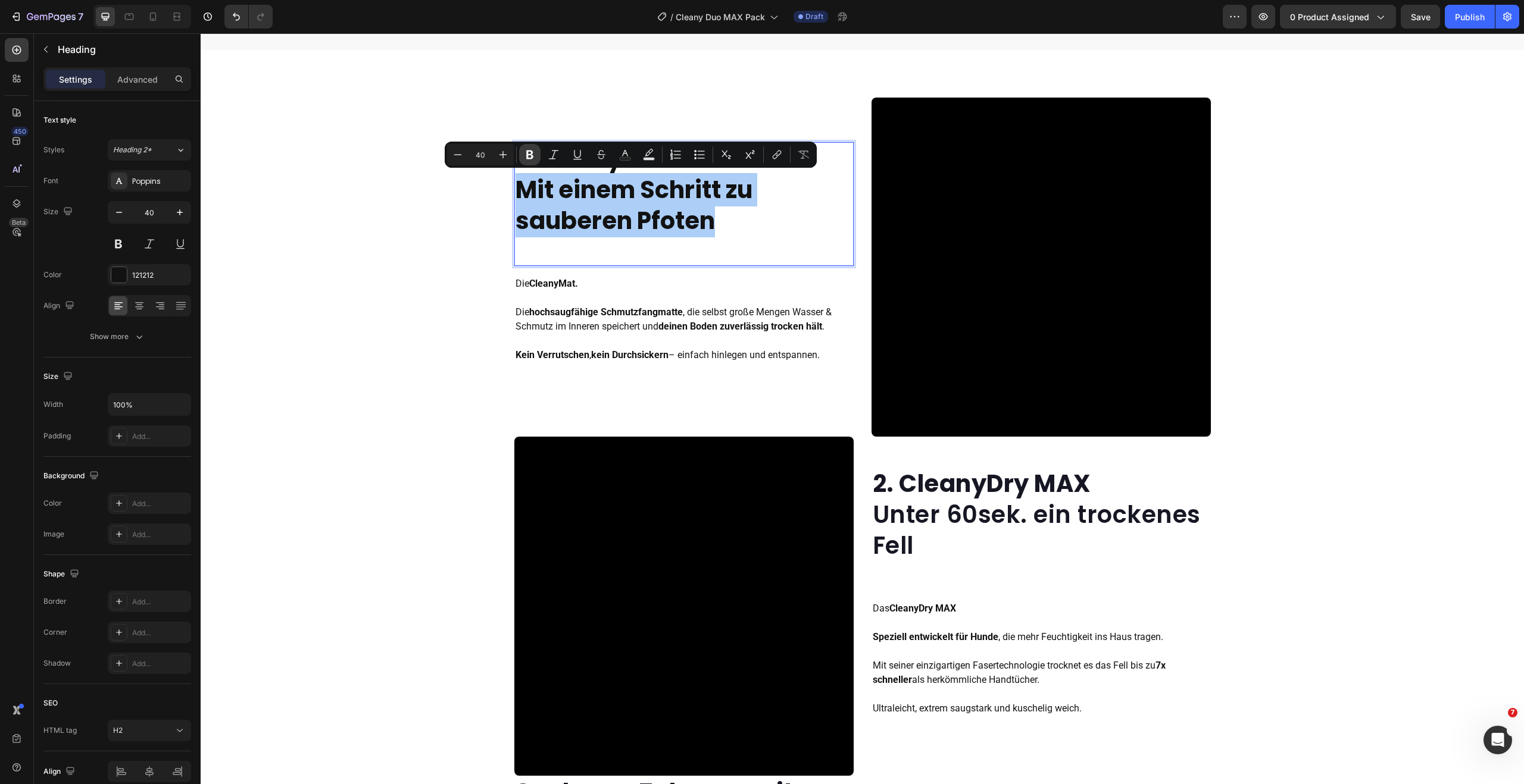
click at [532, 158] on icon "Editor contextual toolbar" at bounding box center [529, 155] width 7 height 9
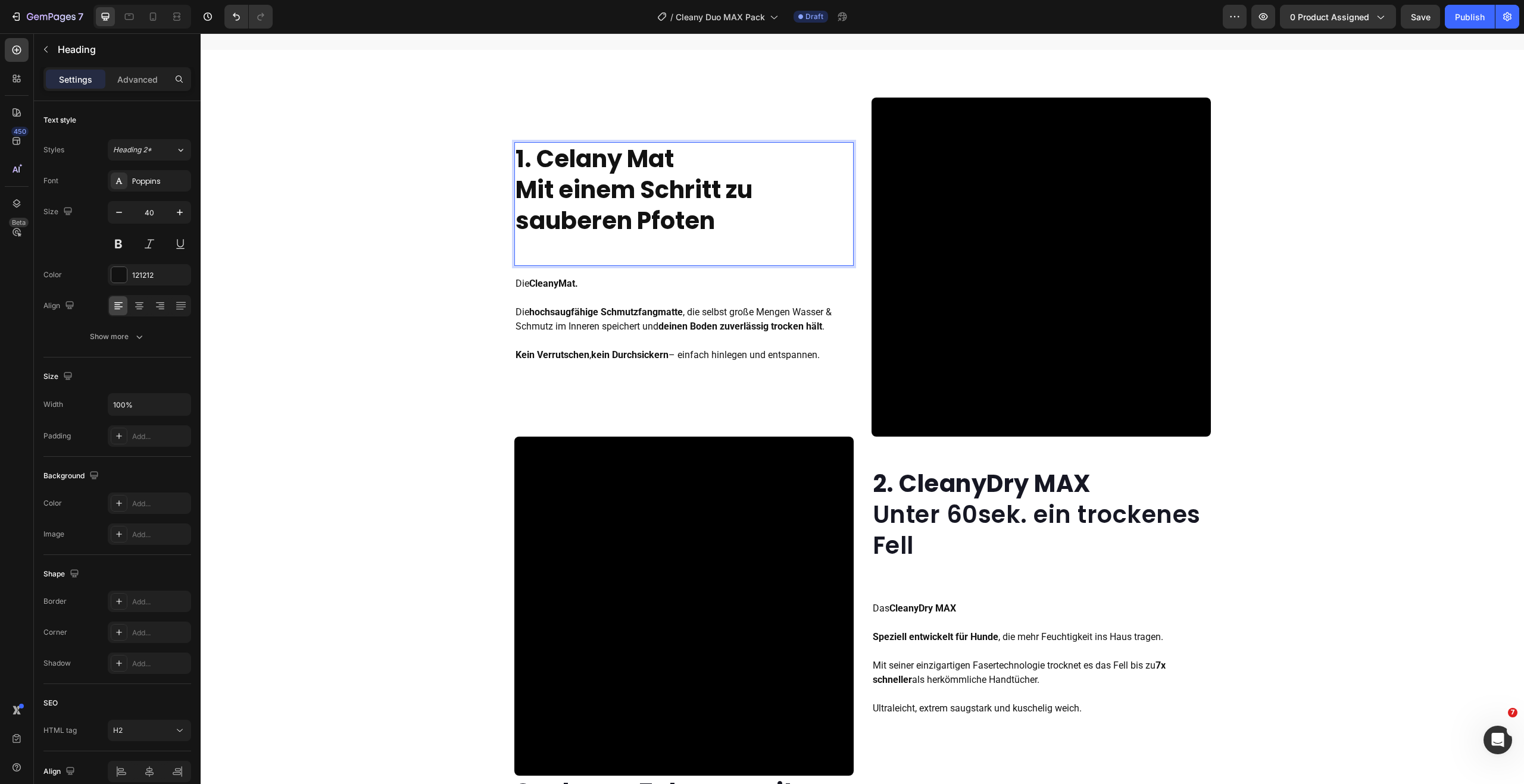
click at [532, 158] on p "1. Celany Mat Mit einem Schritt zu sauberen Pfoten" at bounding box center [684, 190] width 337 height 93
click at [690, 166] on p "1. Celany Mat Mit einem Schritt zu sauberen Pfoten" at bounding box center [684, 190] width 337 height 93
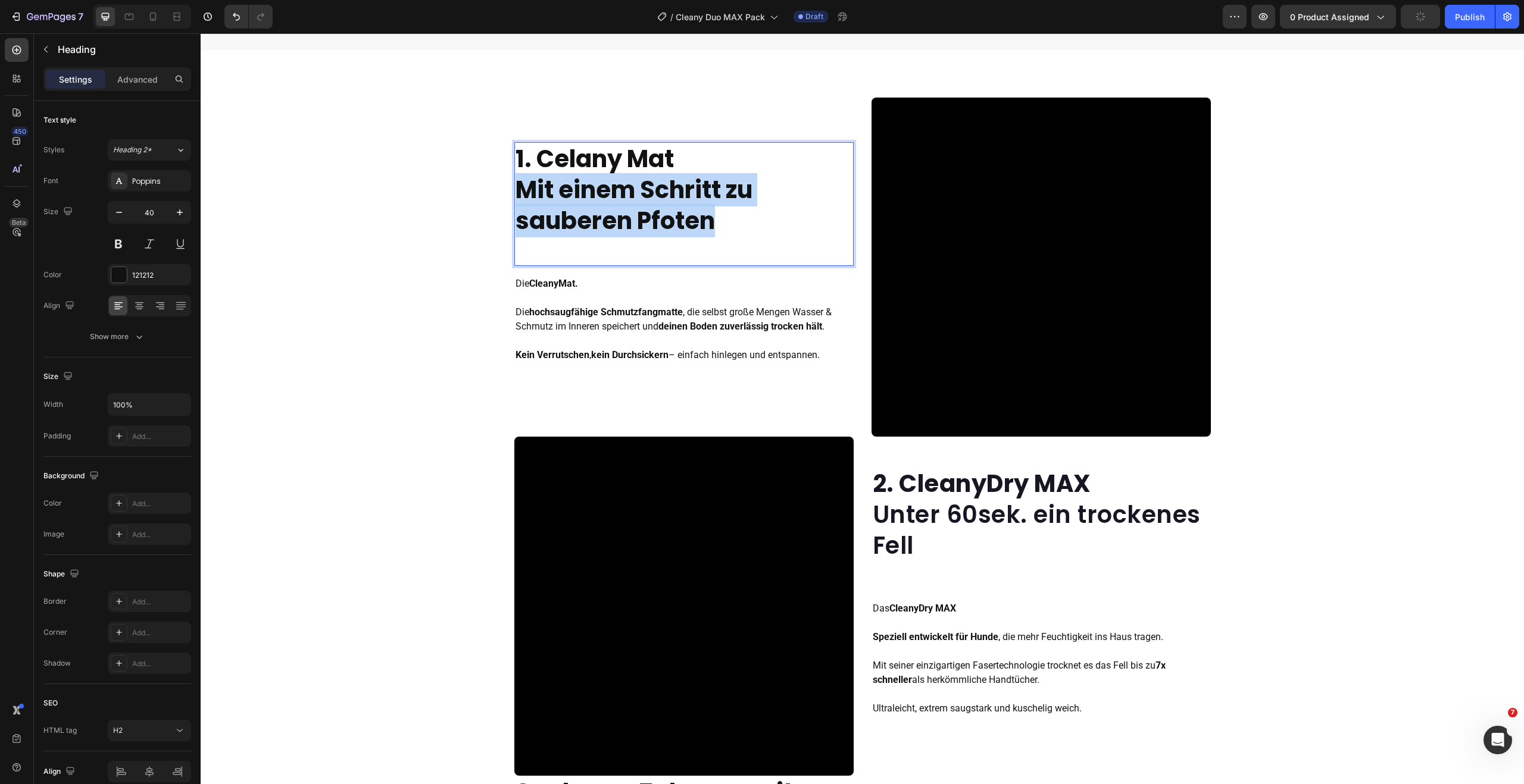
drag, startPoint x: 636, startPoint y: 212, endPoint x: 518, endPoint y: 194, distance: 119.4
click at [518, 194] on p "1. Celany Mat Mit einem Schritt zu sauberen Pfoten" at bounding box center [684, 190] width 337 height 93
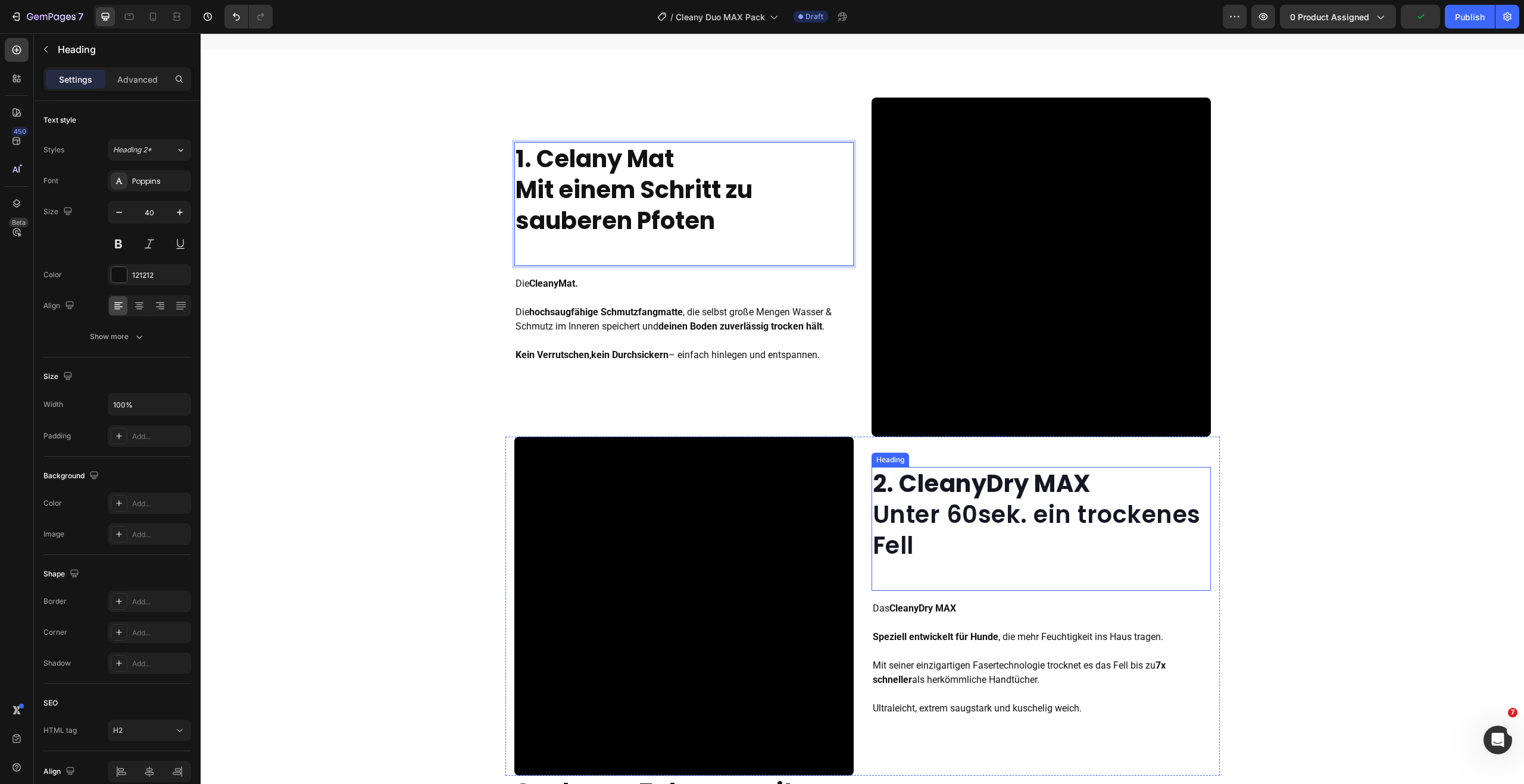
drag, startPoint x: 955, startPoint y: 543, endPoint x: 926, endPoint y: 548, distance: 29.4
click at [952, 542] on p "⁠⁠⁠⁠⁠⁠⁠ 2. CleanyDry MAX Unter 60sek. ein trockenes Fell" at bounding box center [1041, 514] width 337 height 93
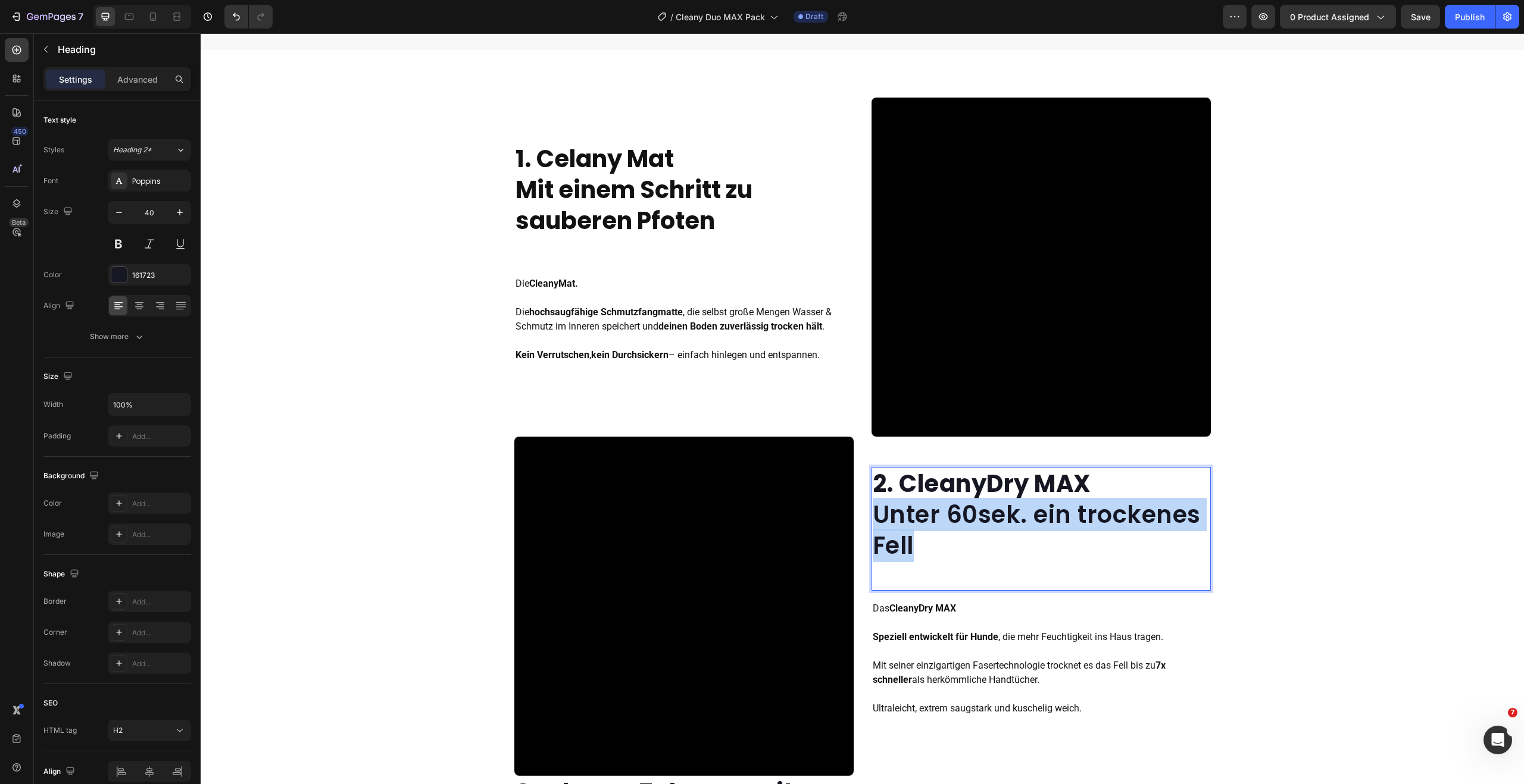
drag, startPoint x: 877, startPoint y: 541, endPoint x: 868, endPoint y: 519, distance: 23.8
click at [873, 519] on p "2. CleanyDry MAX Unter 60sek. ein trockenes Fell" at bounding box center [1041, 514] width 337 height 93
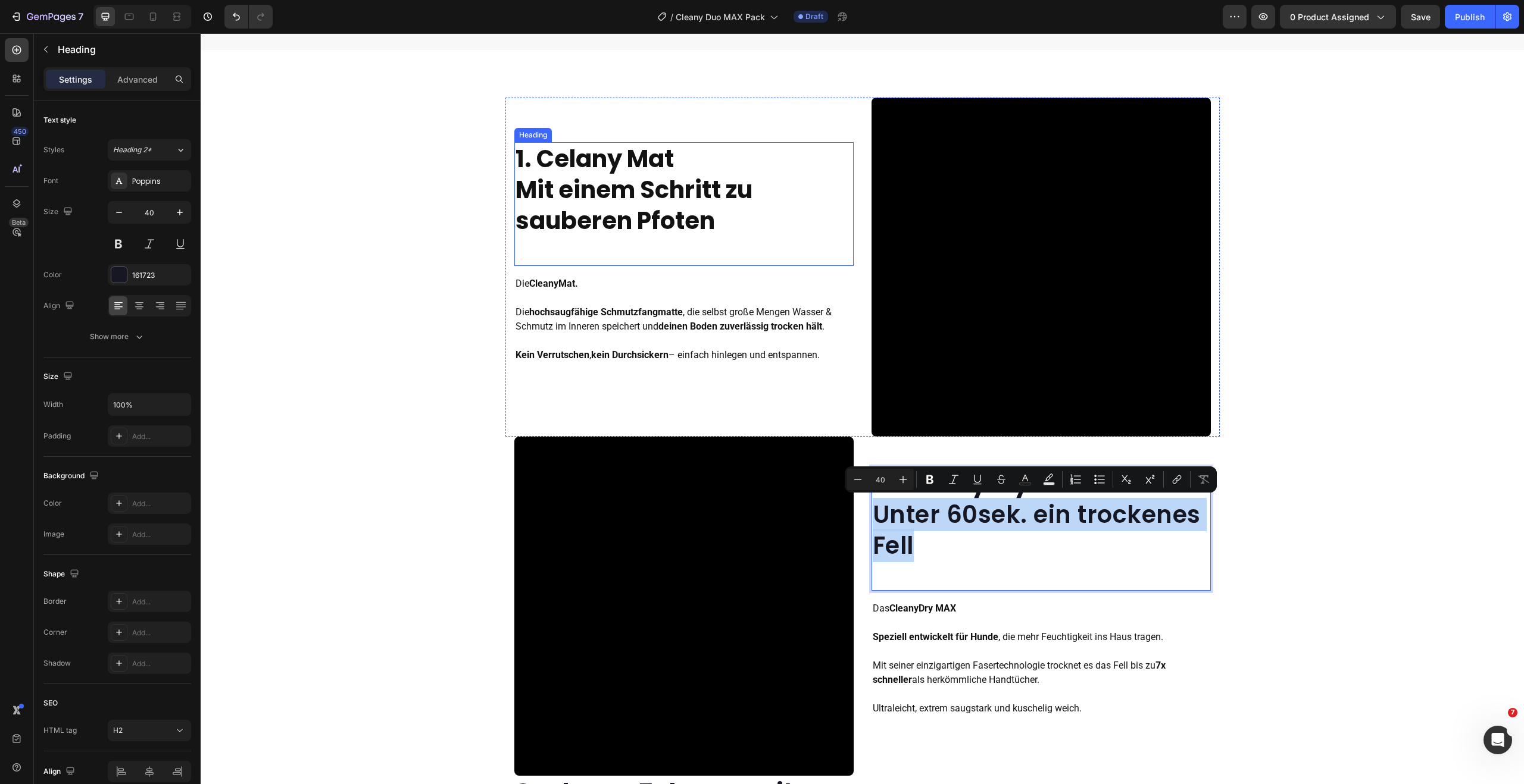
click at [712, 216] on p "1. Celany Mat Mit einem Schritt zu sauberen Pfoten" at bounding box center [684, 190] width 337 height 93
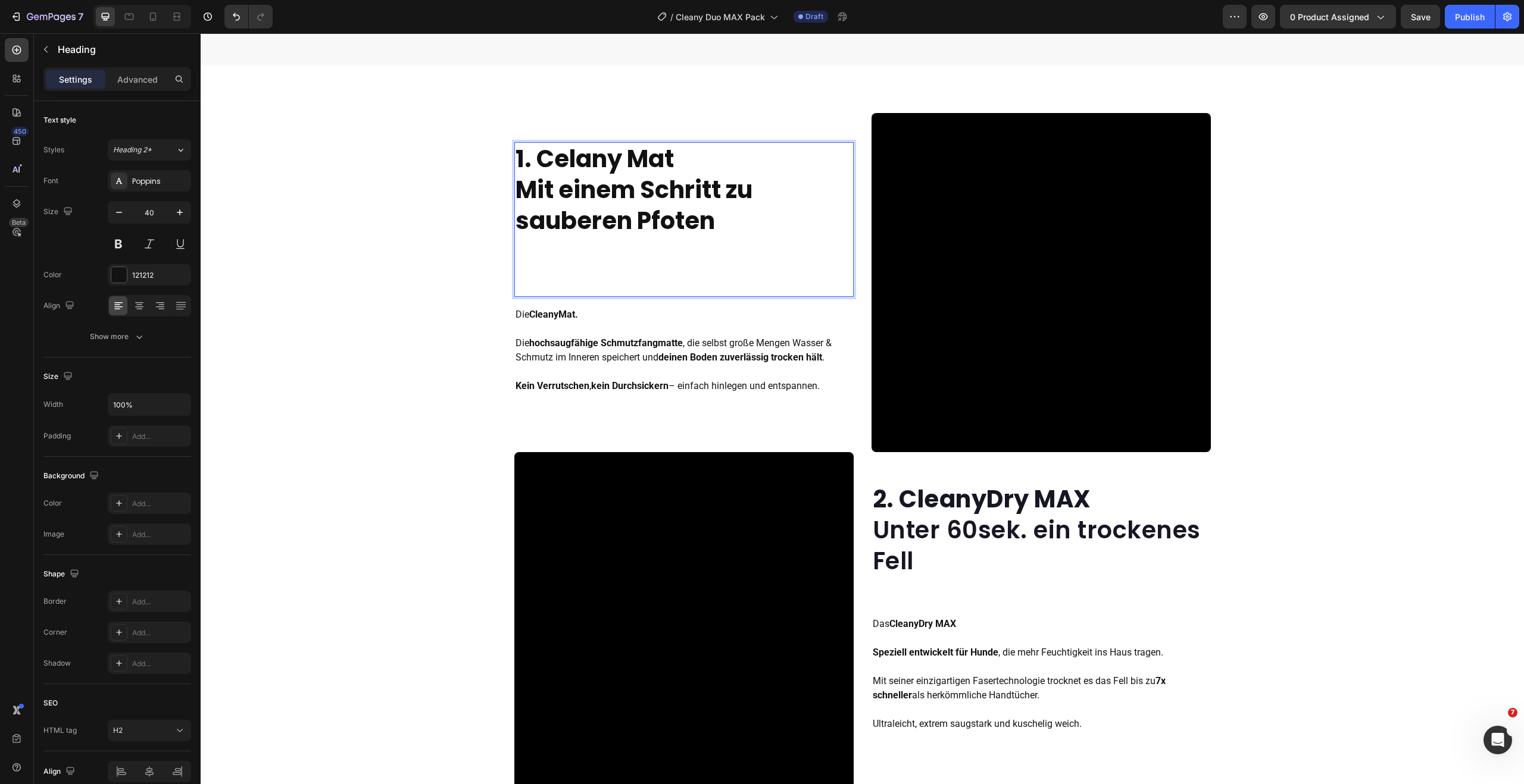
scroll to position [1068, 0]
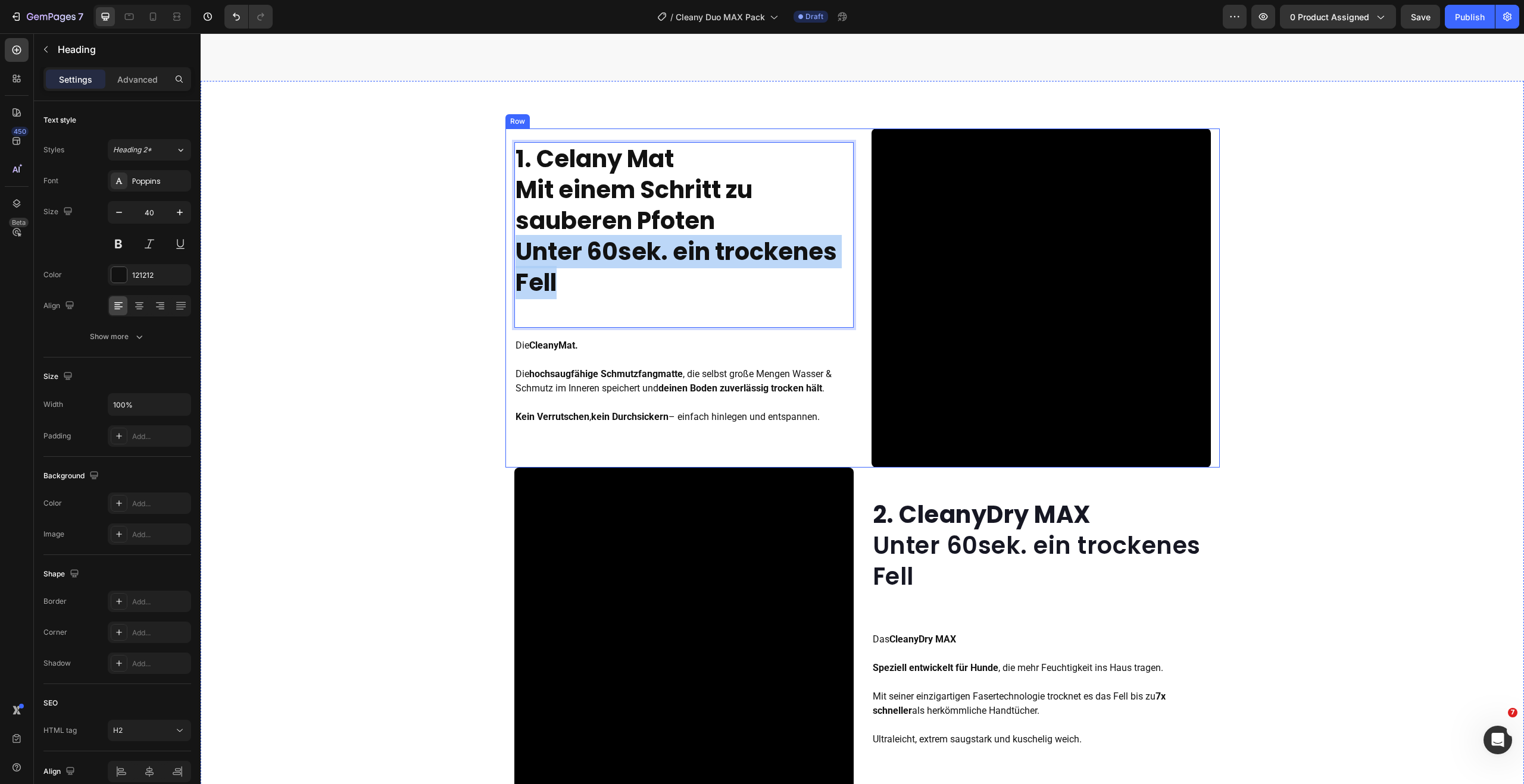
drag, startPoint x: 560, startPoint y: 286, endPoint x: 505, endPoint y: 253, distance: 64.1
click at [505, 253] on div "1. Celany Mat Mit einem Schritt zu sauberen Pfoten Unter 60sek. ein trockenes F…" at bounding box center [862, 298] width 714 height 339
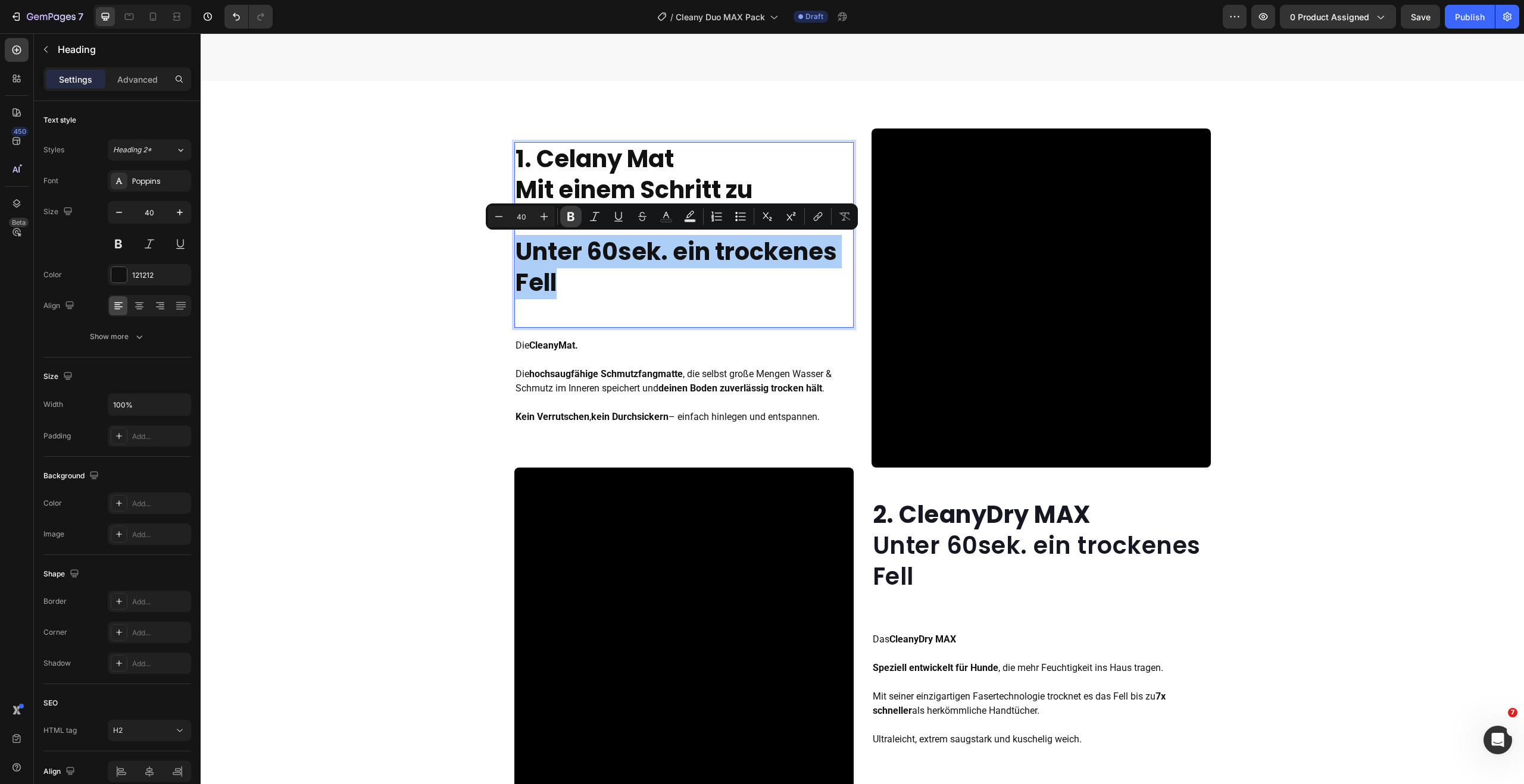
click at [573, 220] on icon "Editor contextual toolbar" at bounding box center [570, 217] width 7 height 9
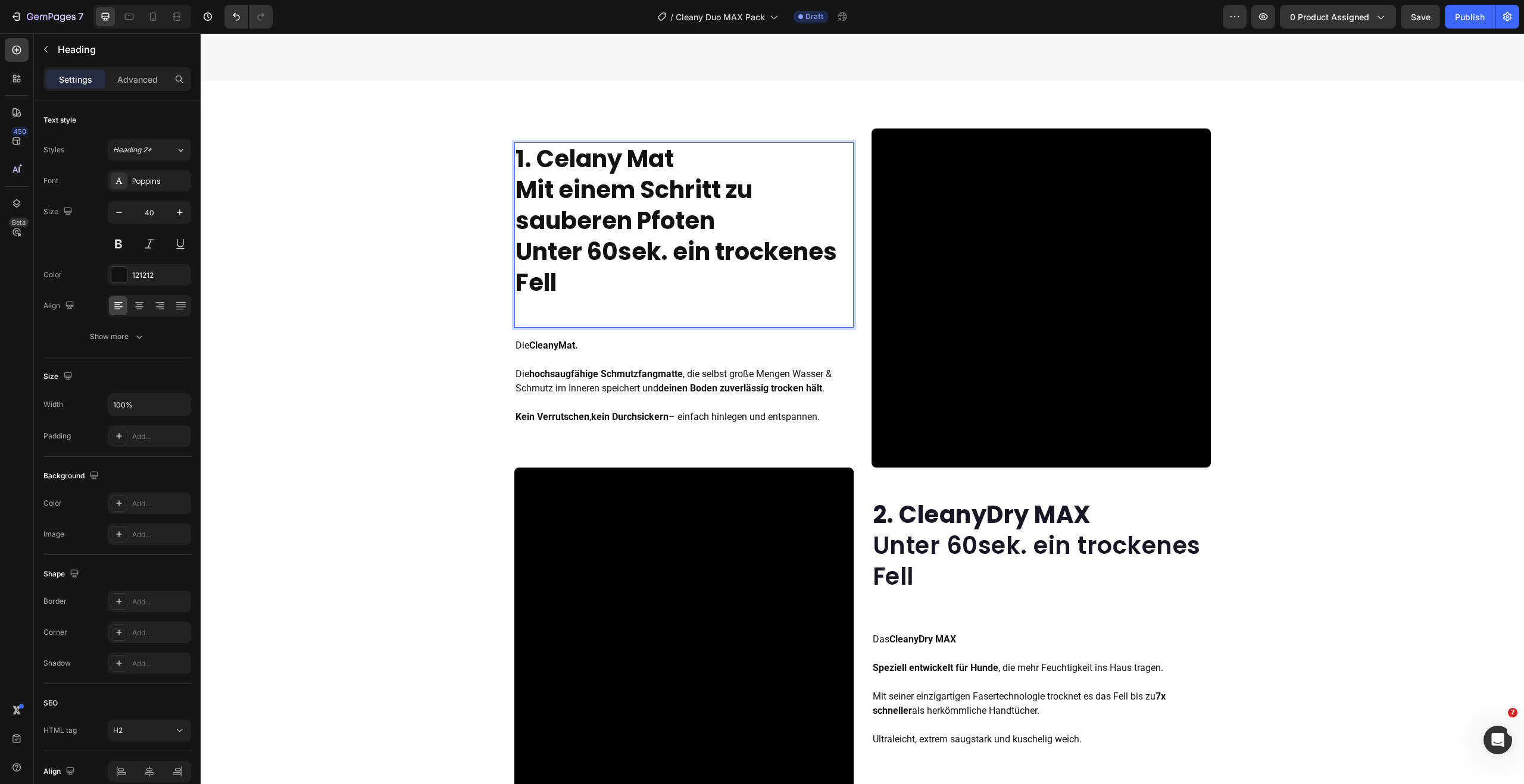
click at [734, 212] on p "1. Celany Mat Mit einem Schritt zu sauberen Pfoten Unter 60sek. ein trockenes F…" at bounding box center [684, 221] width 337 height 155
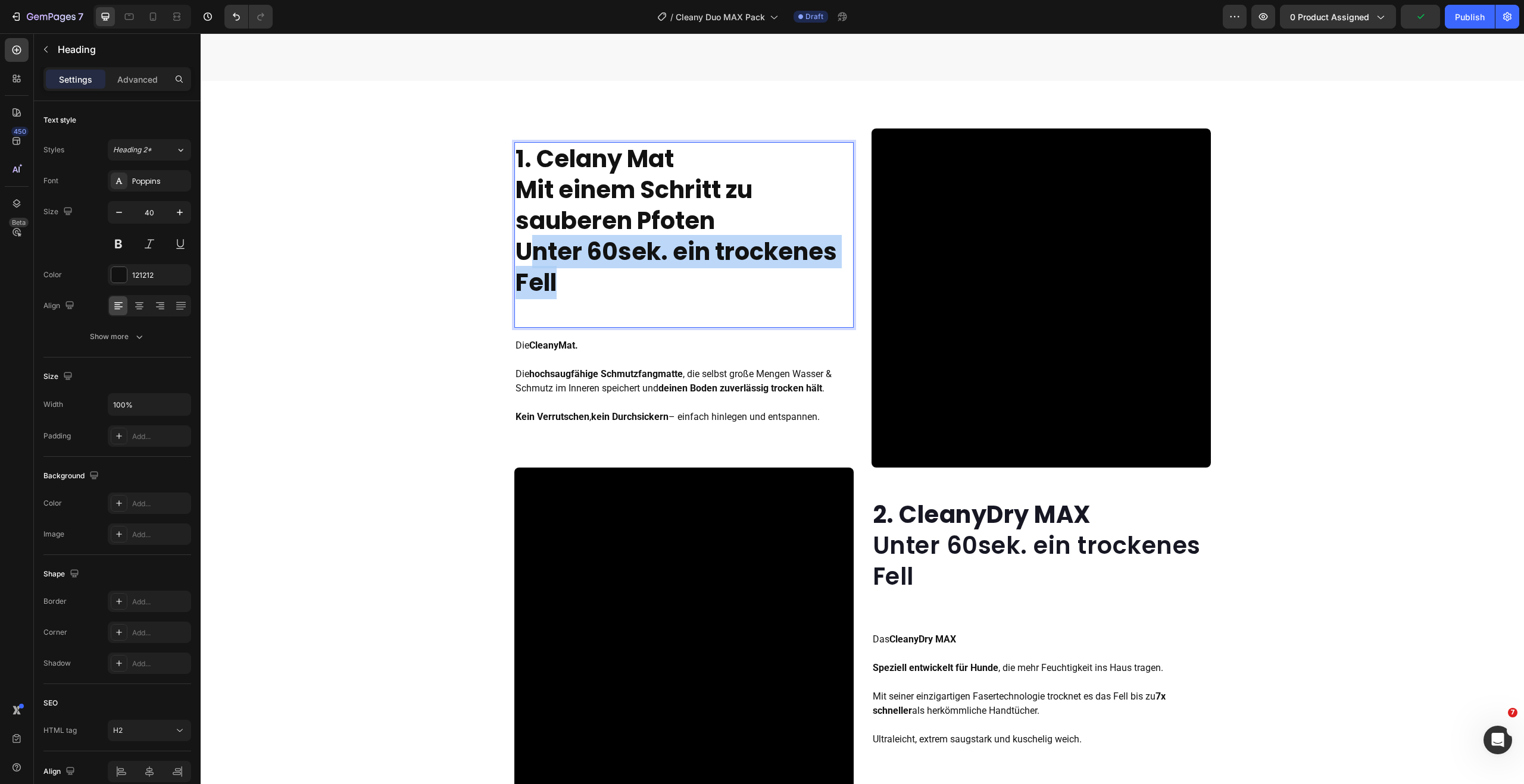
drag, startPoint x: 562, startPoint y: 288, endPoint x: 521, endPoint y: 238, distance: 64.7
click at [521, 238] on p "1. Celany Mat Mit einem Schritt zu sauberen Pfoten Unter 60sek. ein trockenes F…" at bounding box center [684, 221] width 337 height 155
click at [520, 238] on strong "Unter 60sek. ein trockenes Fell" at bounding box center [676, 267] width 321 height 64
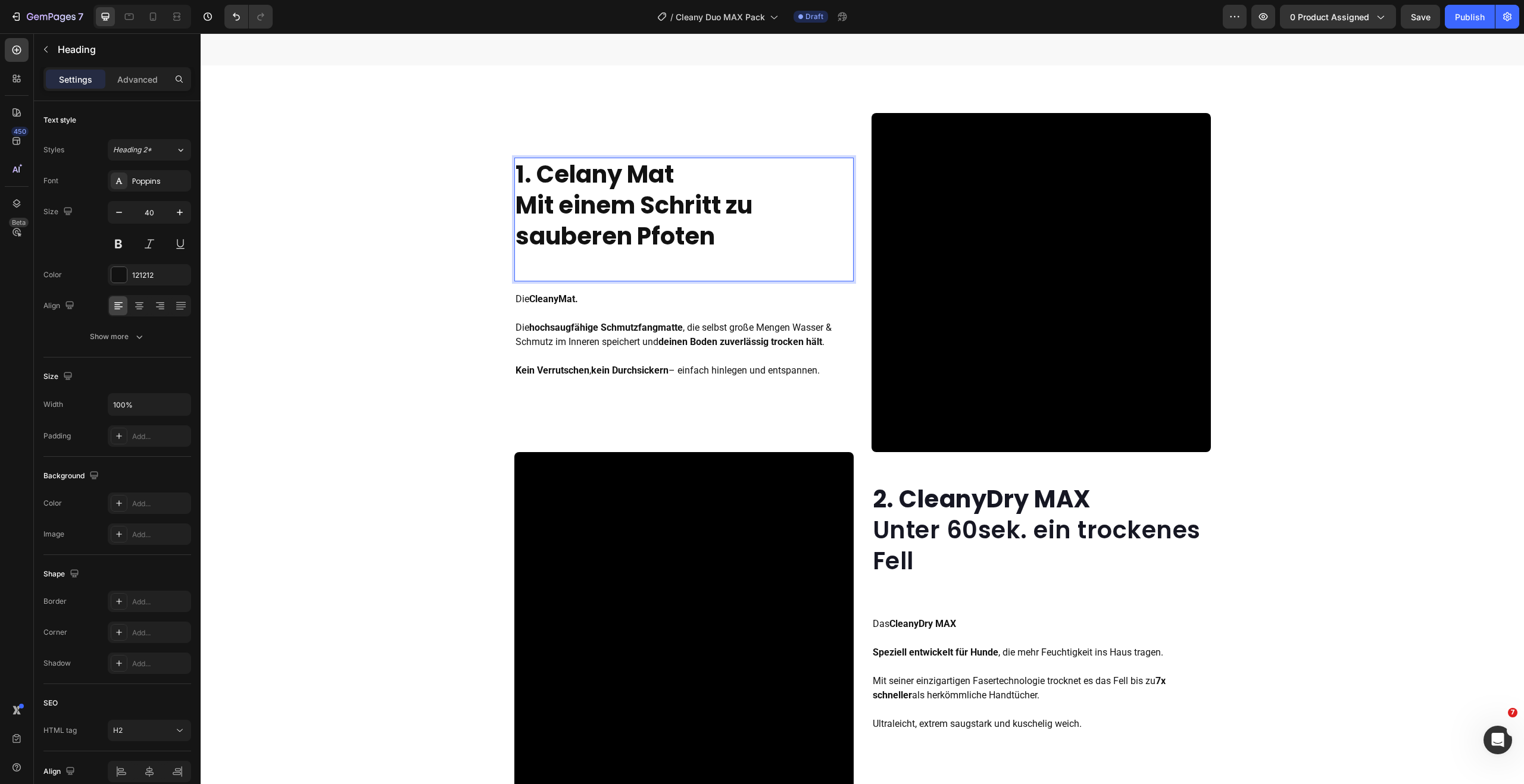
scroll to position [1099, 0]
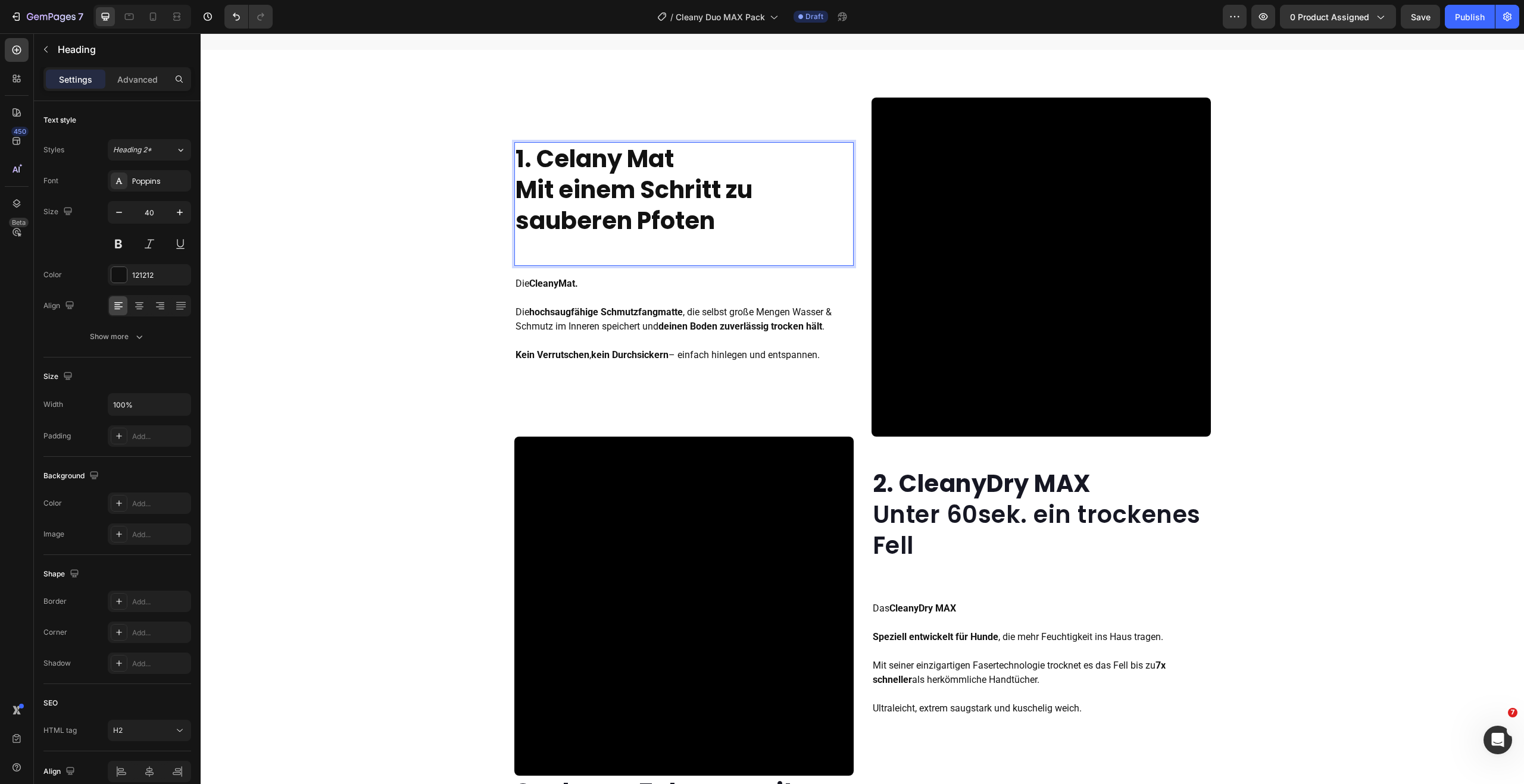
click at [610, 243] on div "1. Celany Mat Mit einem Schritt zu sauberen Pfoten Heading 16" at bounding box center [684, 204] width 340 height 124
click at [720, 194] on p "1. Celany Mat Mit einem Schritt zu sauberen Pfoten" at bounding box center [684, 190] width 337 height 93
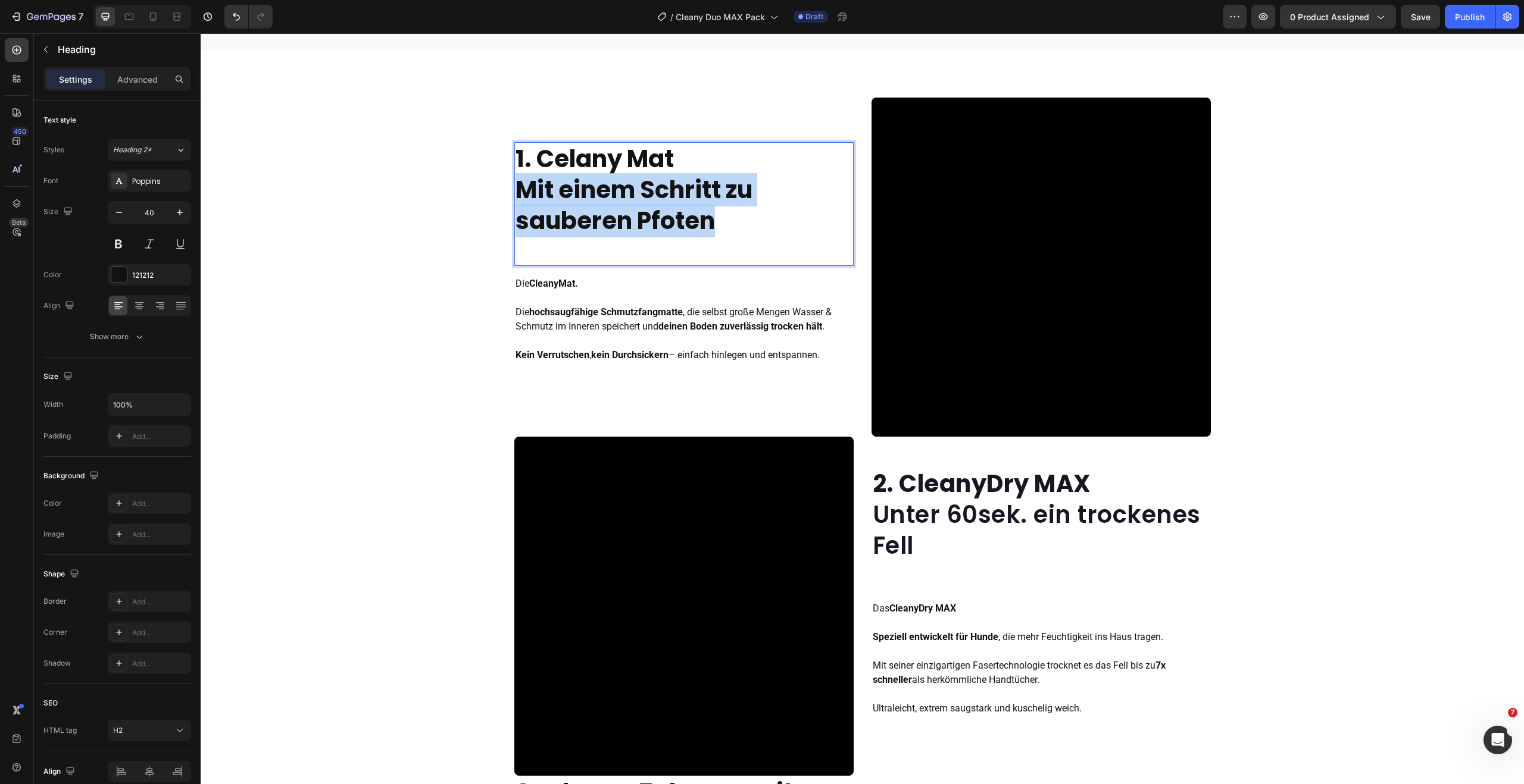
drag, startPoint x: 717, startPoint y: 225, endPoint x: 517, endPoint y: 191, distance: 202.9
click at [517, 191] on p "1. Celany Mat Mit einem Schritt zu sauberen Pfoten" at bounding box center [684, 190] width 337 height 93
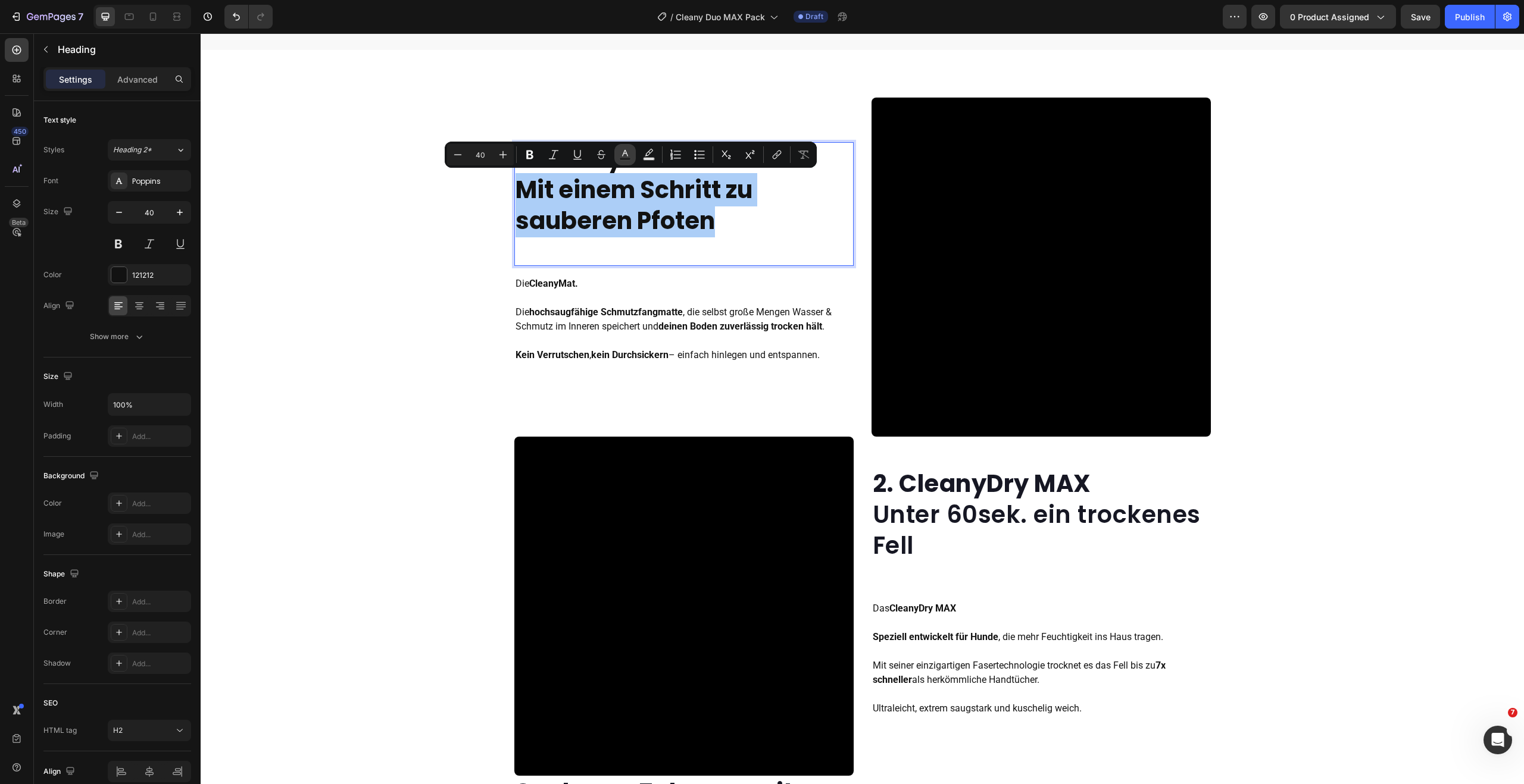
click at [623, 155] on icon "Editor contextual toolbar" at bounding box center [625, 155] width 12 height 12
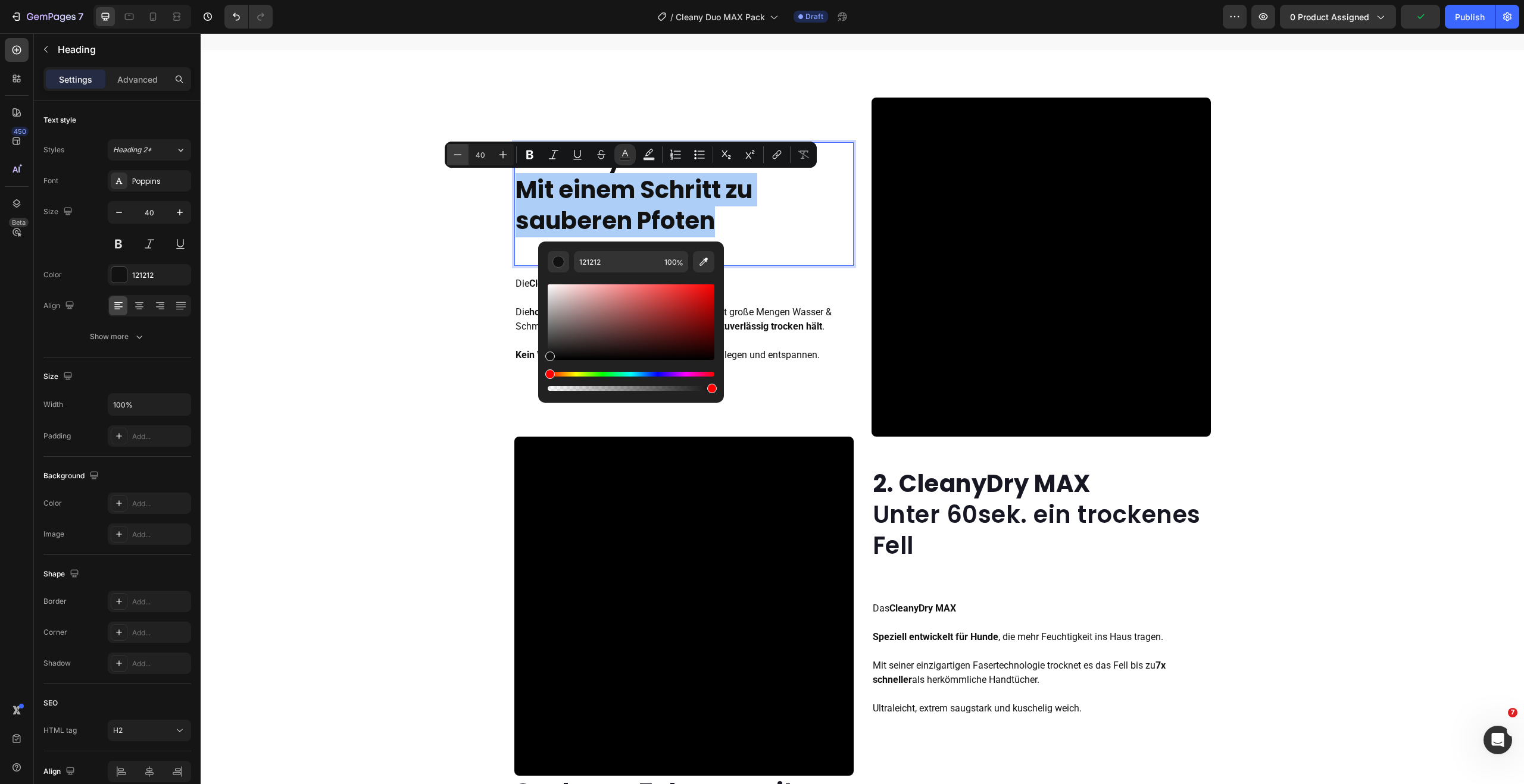
click at [463, 156] on icon "Editor contextual toolbar" at bounding box center [458, 155] width 12 height 12
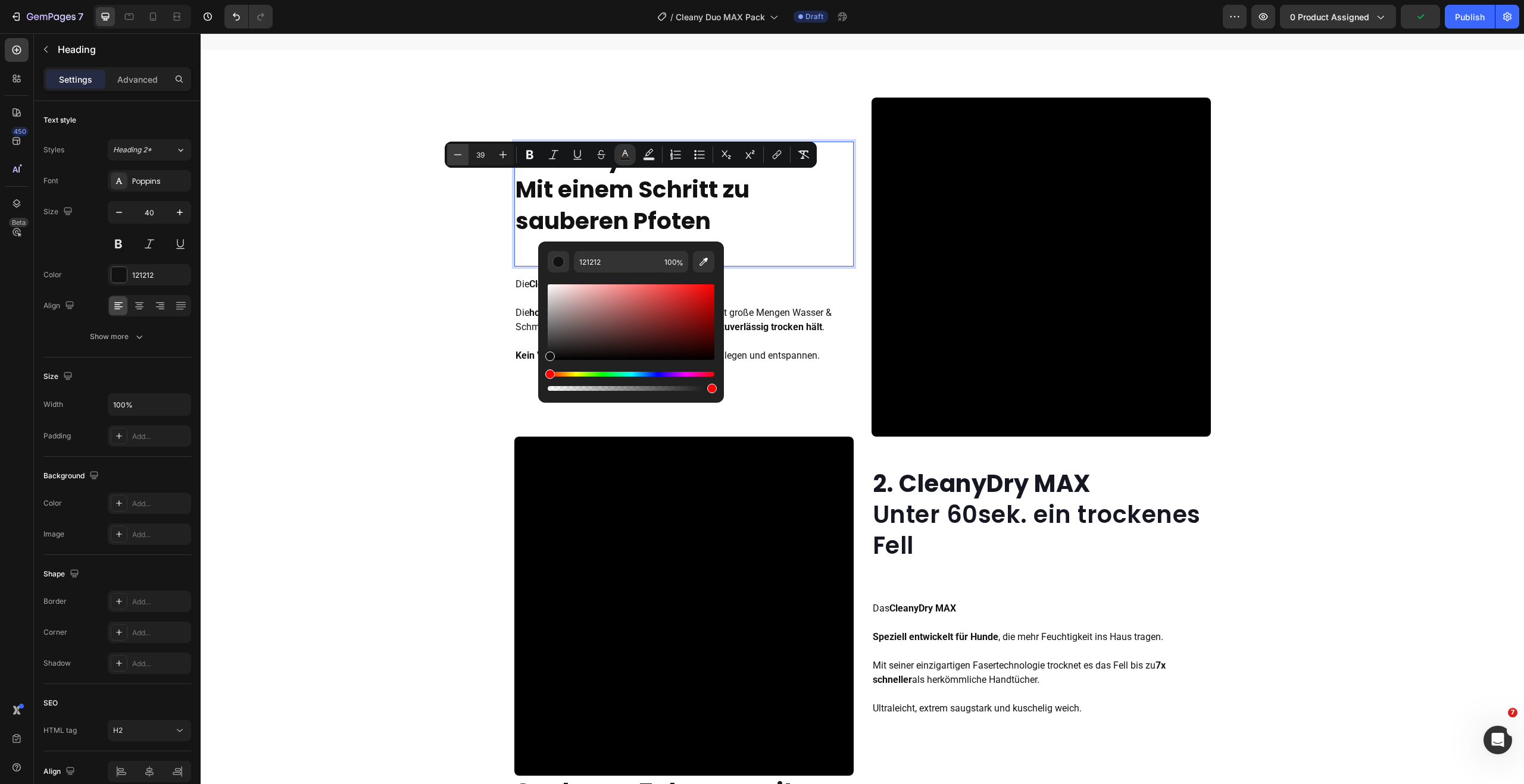
click at [463, 156] on icon "Editor contextual toolbar" at bounding box center [458, 155] width 12 height 12
click at [461, 153] on icon "Editor contextual toolbar" at bounding box center [458, 155] width 12 height 12
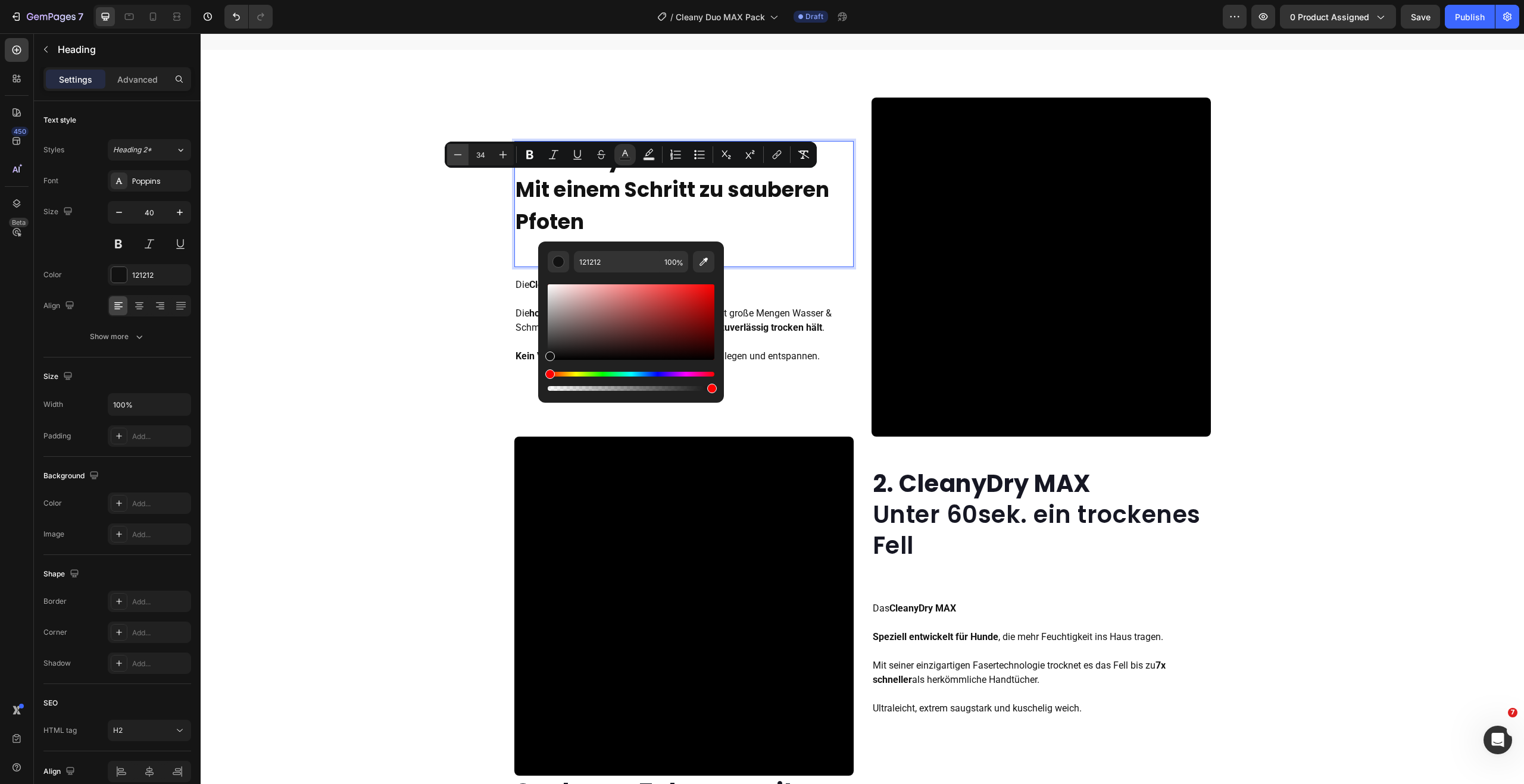
click at [461, 153] on icon "Editor contextual toolbar" at bounding box center [458, 155] width 12 height 12
type input "33"
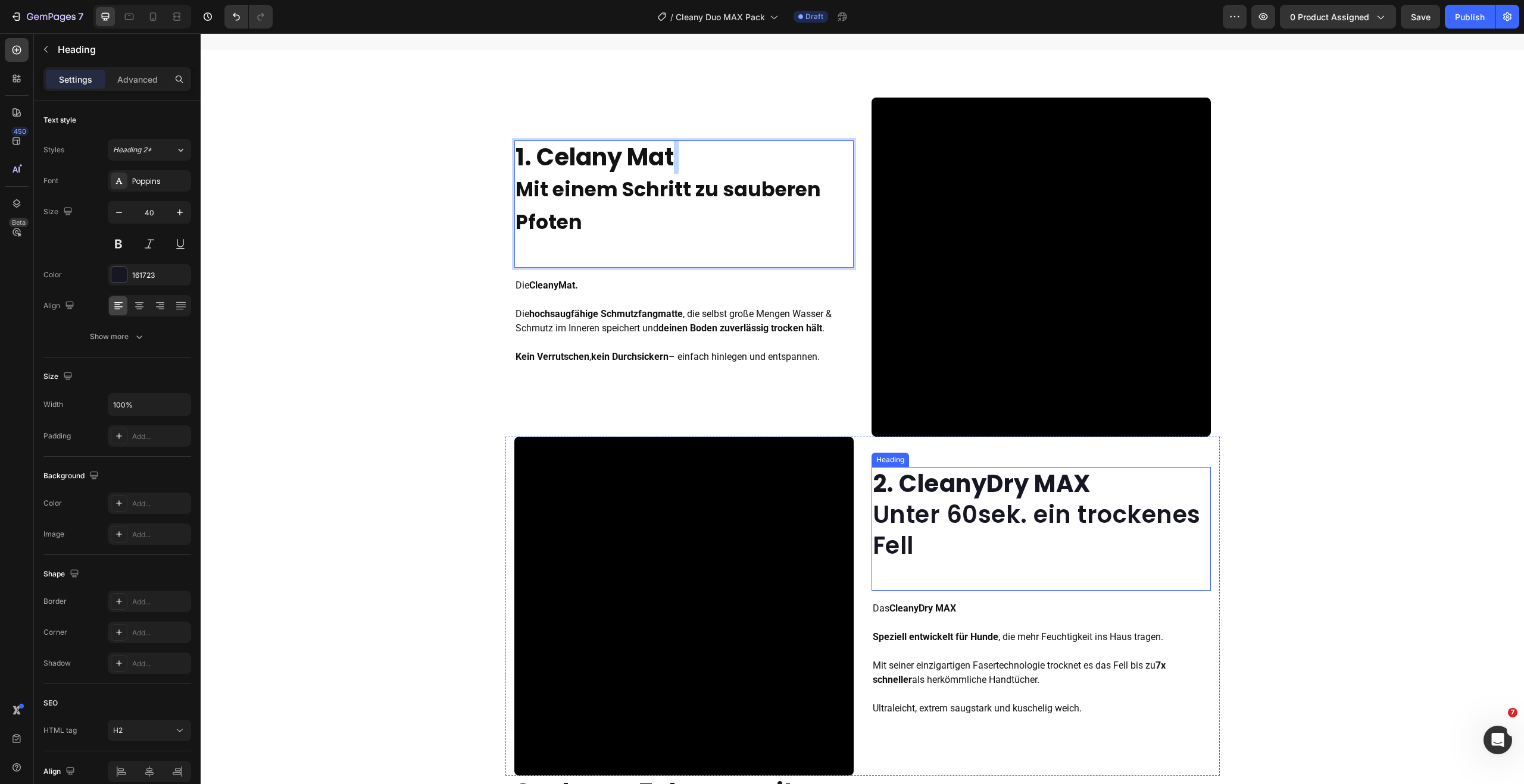
click at [954, 519] on p "⁠⁠⁠⁠⁠⁠⁠ 2. CleanyDry MAX Unter 60sek. ein trockenes Fell" at bounding box center [1041, 514] width 337 height 93
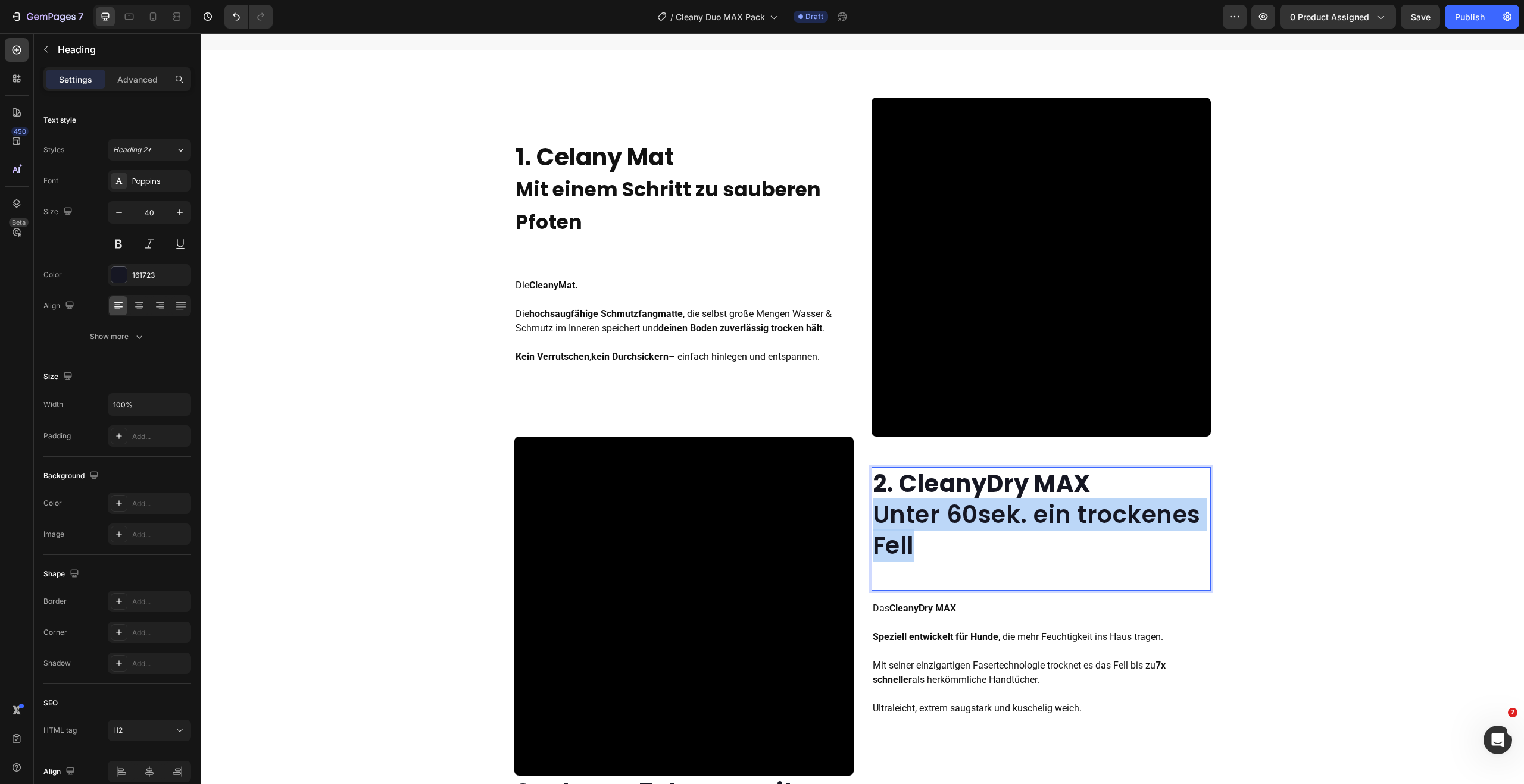
drag, startPoint x: 917, startPoint y: 555, endPoint x: 874, endPoint y: 519, distance: 56.1
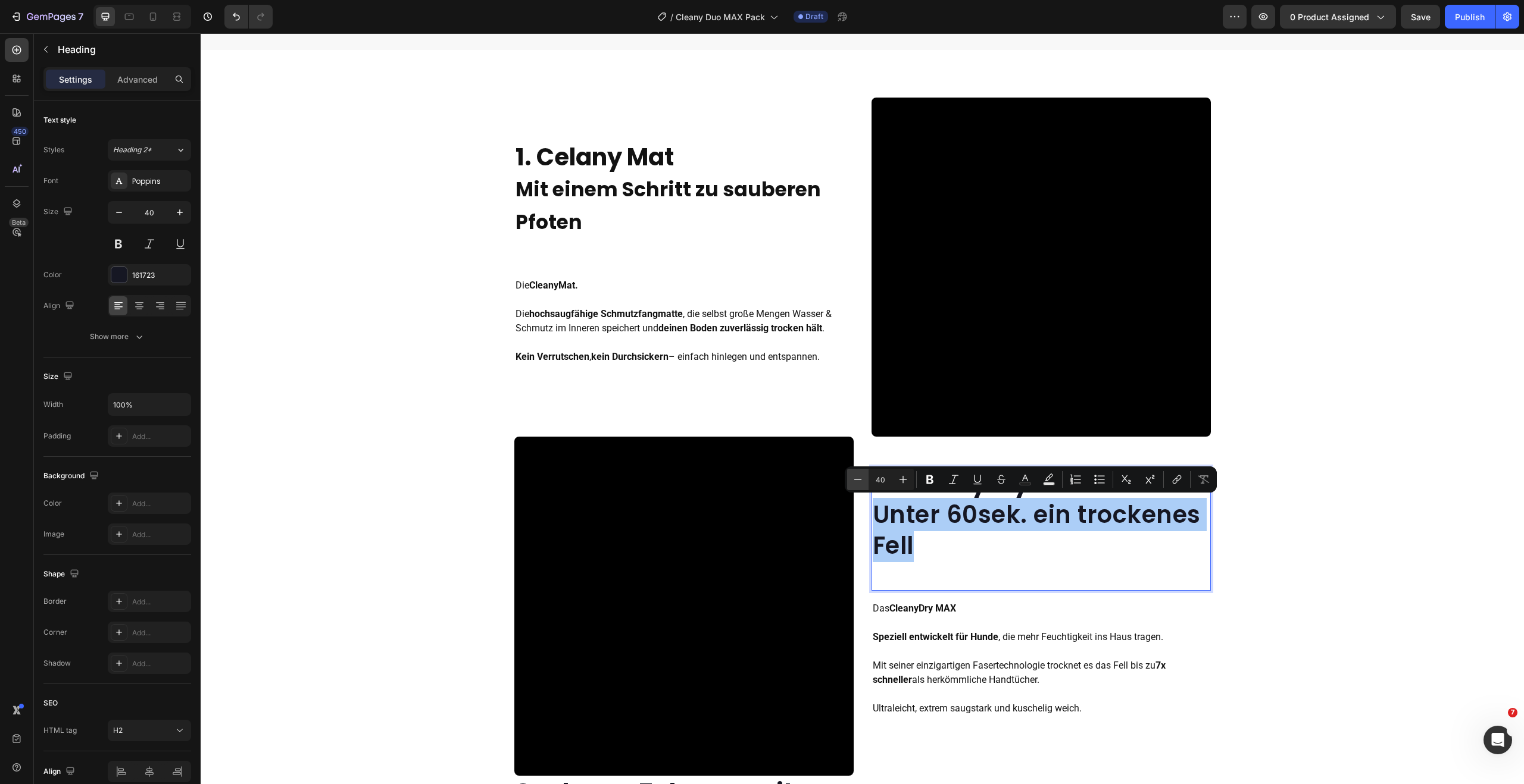
click at [862, 482] on icon "Editor contextual toolbar" at bounding box center [858, 479] width 12 height 12
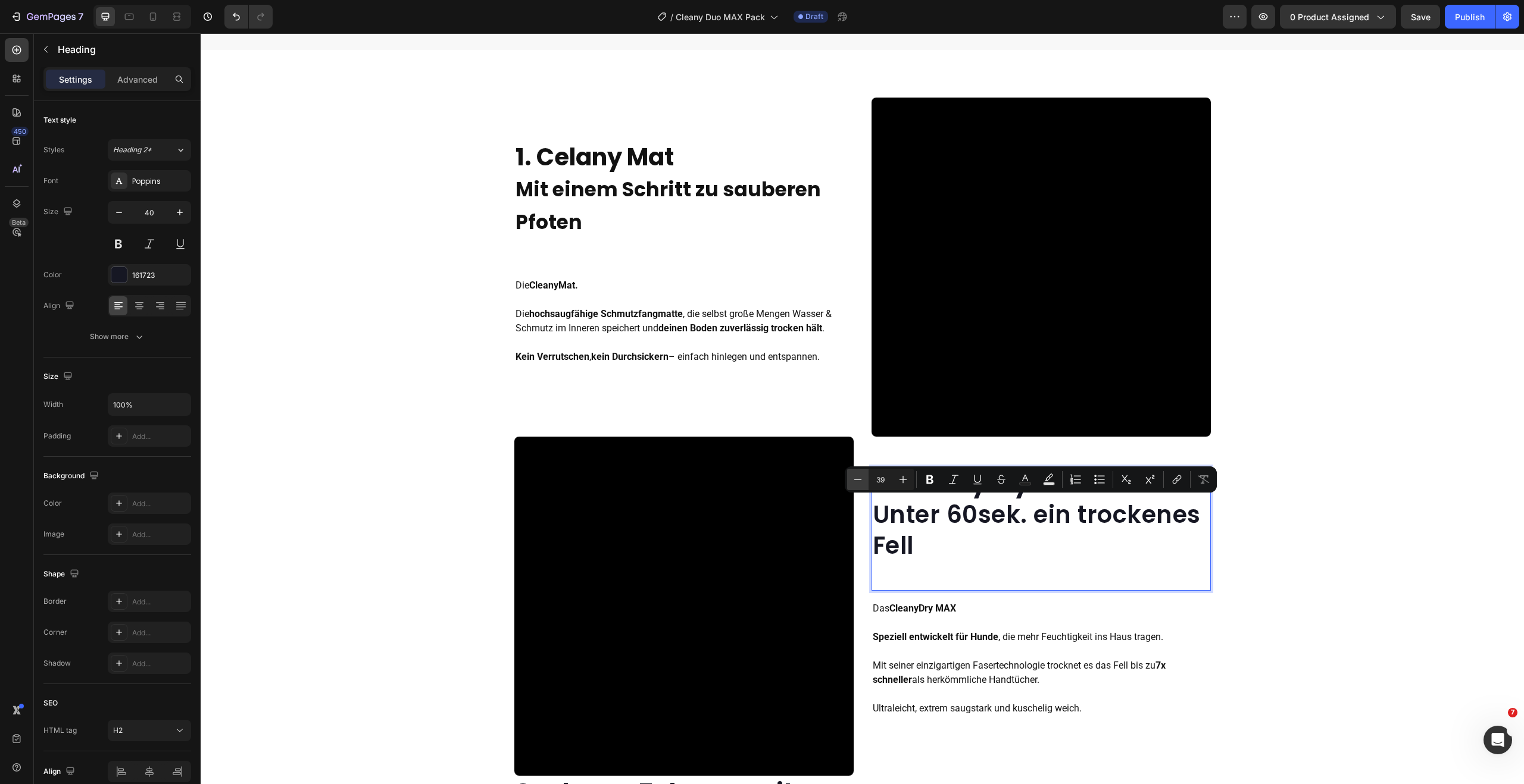
click at [862, 482] on icon "Editor contextual toolbar" at bounding box center [858, 479] width 12 height 12
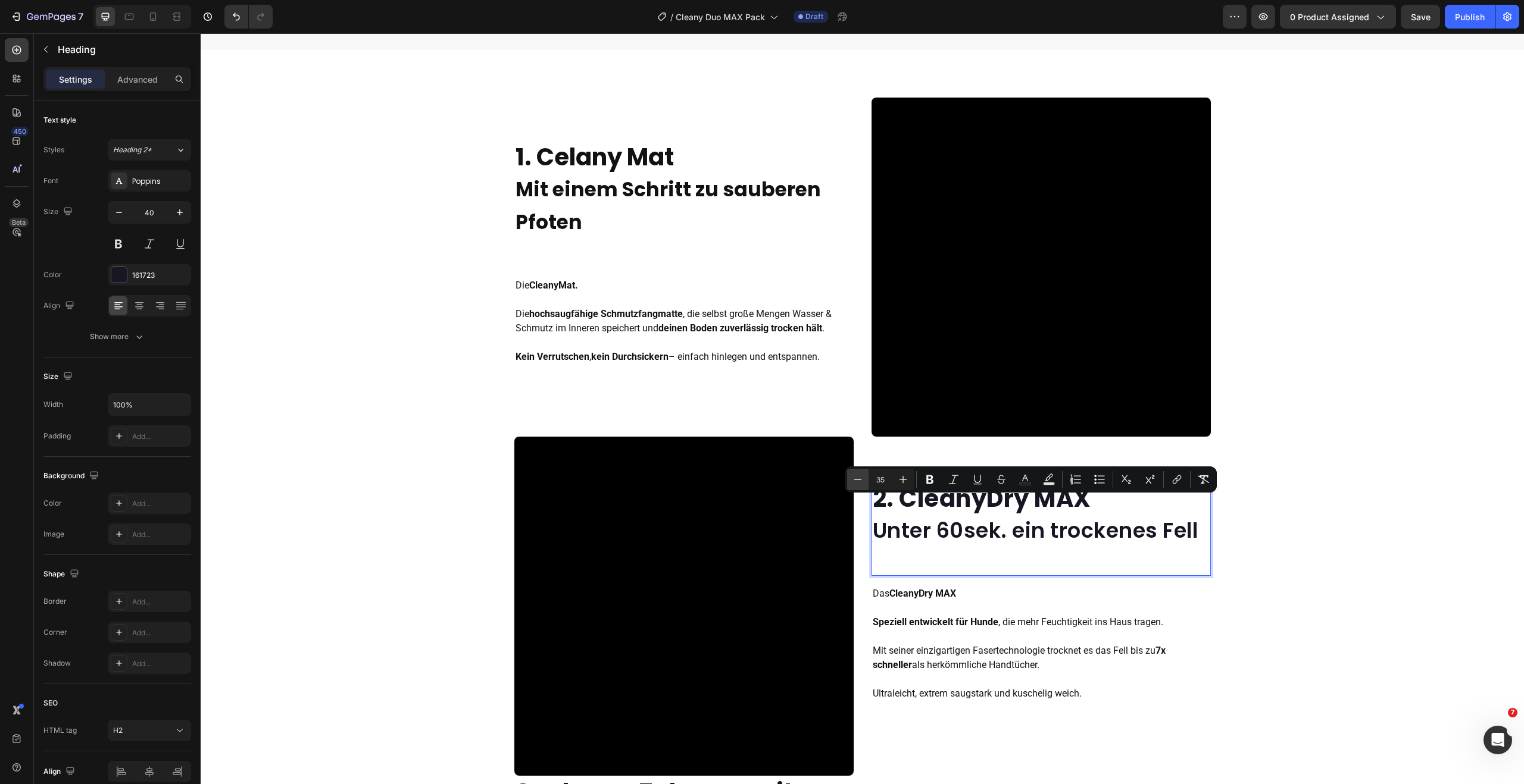
click at [862, 482] on icon "Editor contextual toolbar" at bounding box center [858, 479] width 12 height 12
click at [861, 482] on icon "Editor contextual toolbar" at bounding box center [858, 479] width 12 height 12
type input "33"
click at [602, 192] on span "Mit einem Schritt zu sauberen Pfoten" at bounding box center [669, 206] width 306 height 60
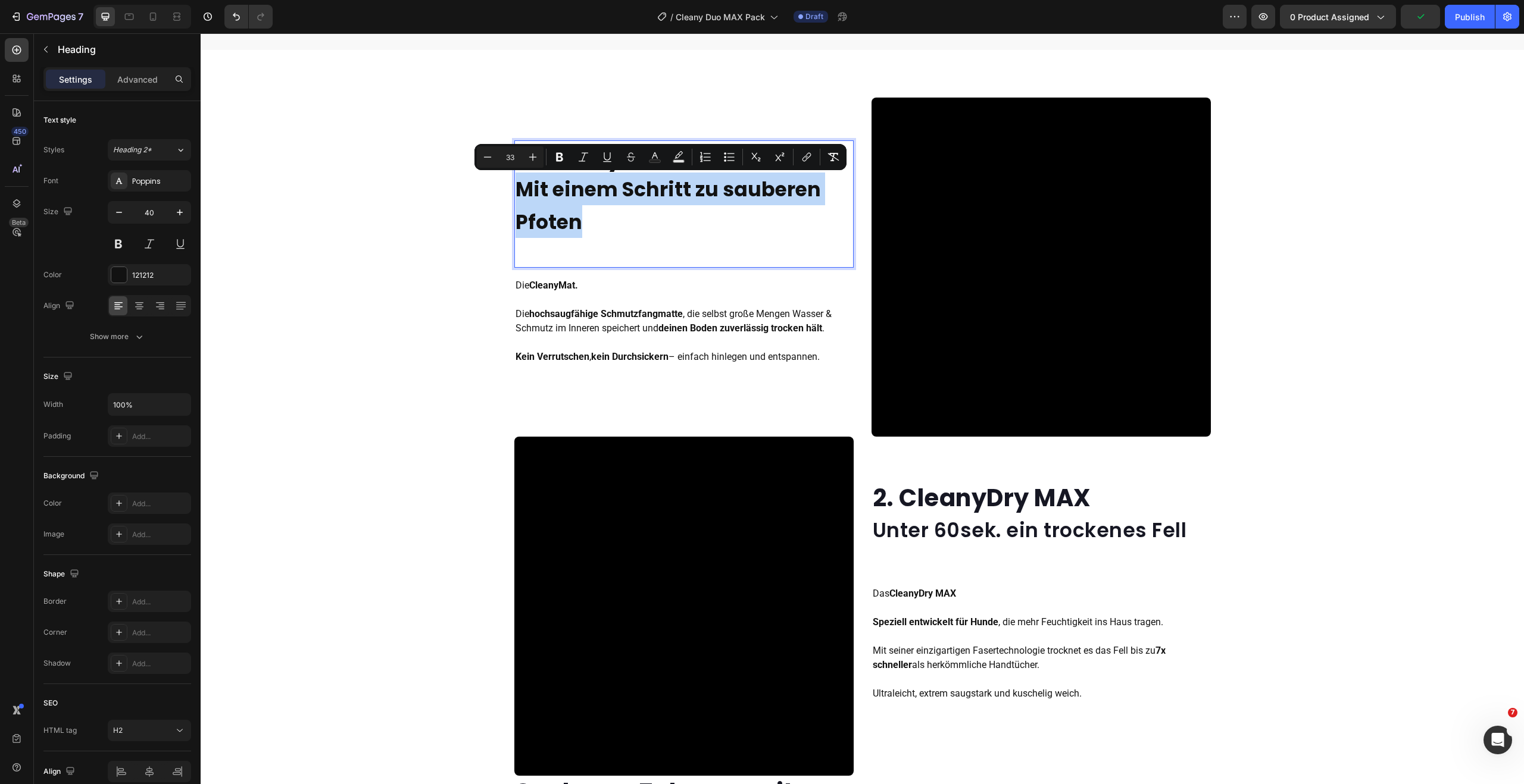
drag, startPoint x: 585, startPoint y: 223, endPoint x: 516, endPoint y: 197, distance: 73.7
click at [562, 151] on icon "Editor contextual toolbar" at bounding box center [560, 157] width 12 height 12
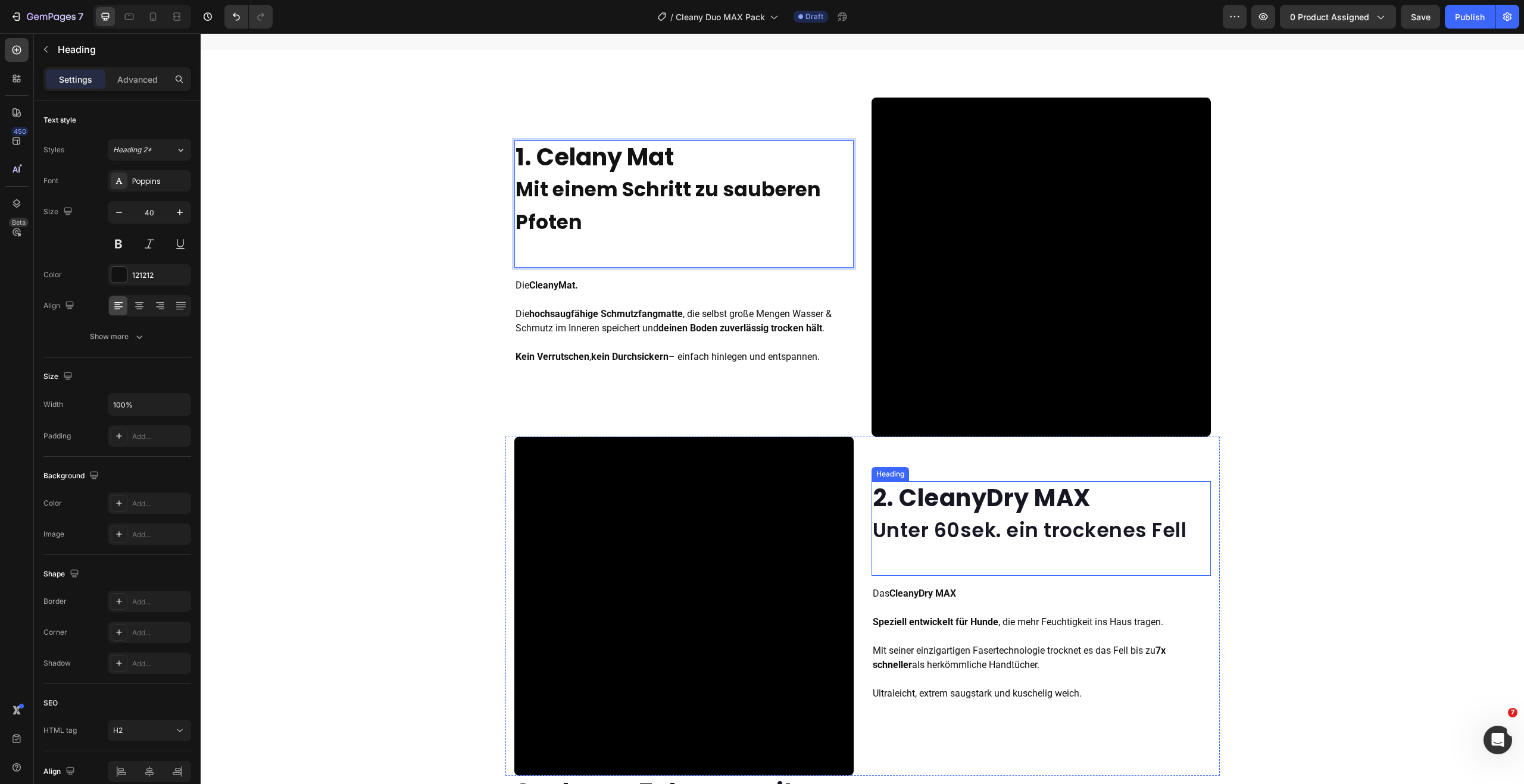
click at [1041, 531] on span "Unter 60sek. ein trockenes Fell" at bounding box center [1030, 530] width 315 height 28
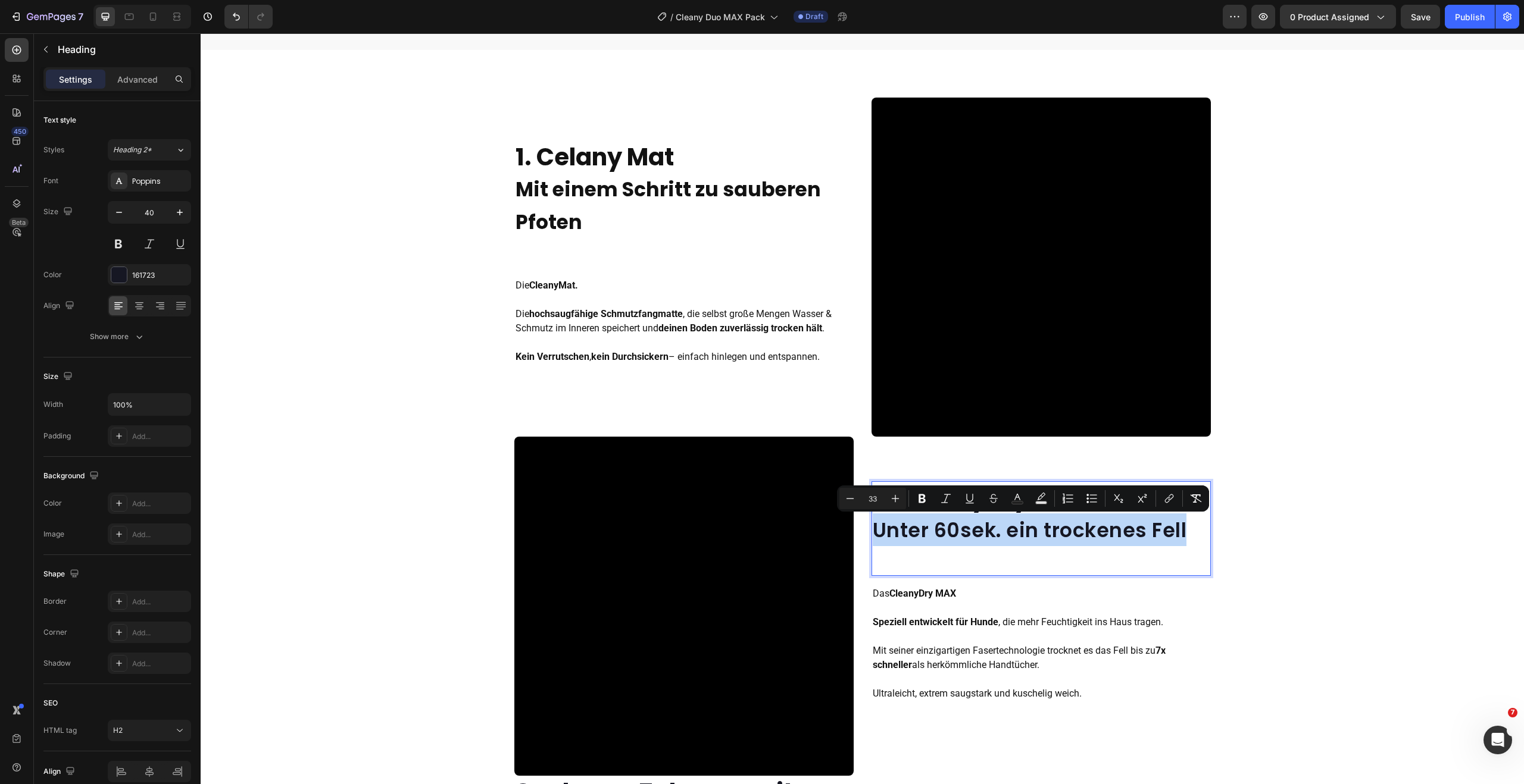
drag, startPoint x: 1169, startPoint y: 532, endPoint x: 868, endPoint y: 531, distance: 301.0
click at [873, 531] on span "Unter 60sek. ein trockenes Fell" at bounding box center [1030, 530] width 315 height 28
click at [921, 499] on icon "Editor contextual toolbar" at bounding box center [921, 499] width 7 height 9
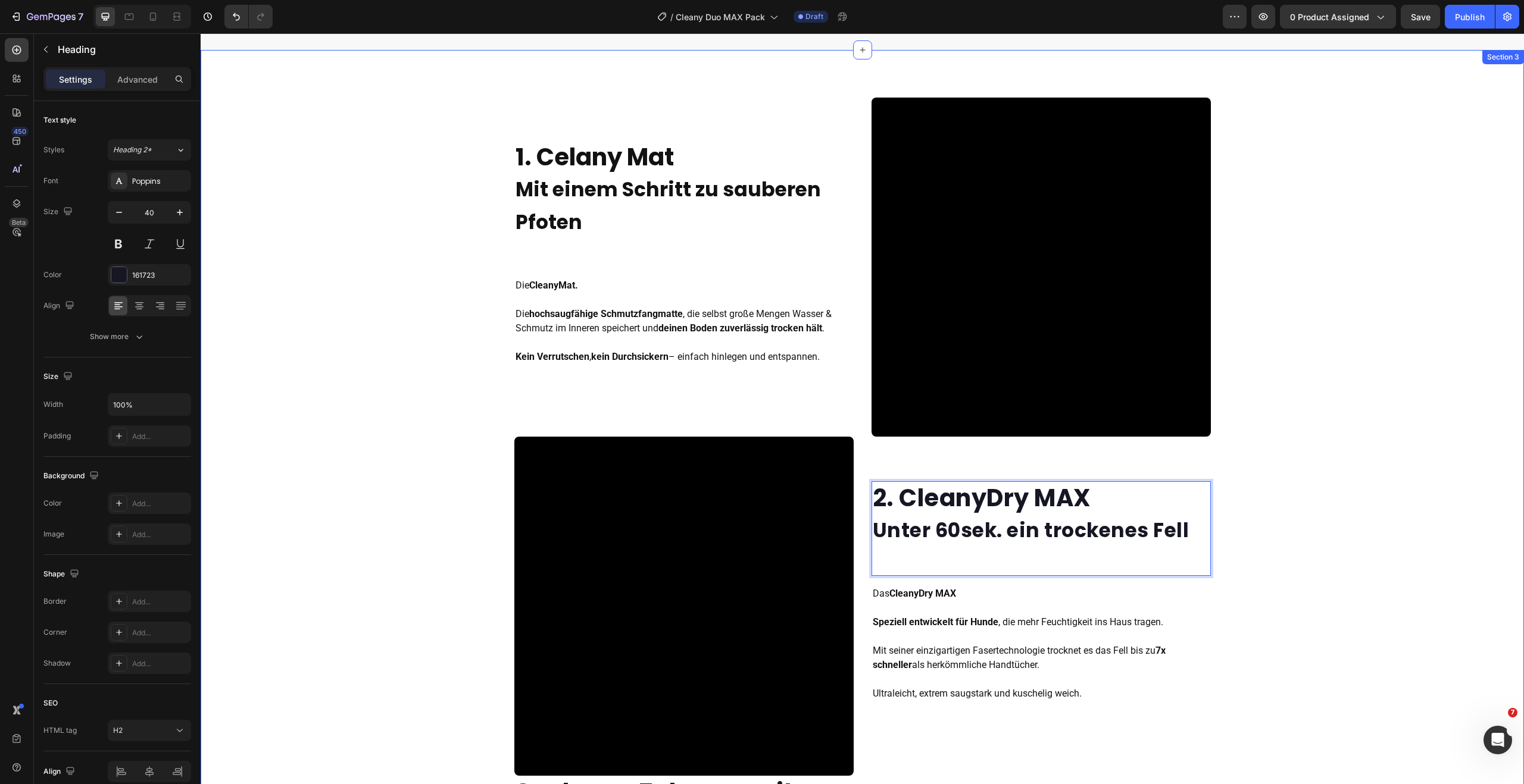
click at [1329, 551] on div "1. Celany Mat Mit einem Schritt zu sauberen Pfoten Heading Die CleanyMat. Die h…" at bounding box center [862, 560] width 1324 height 926
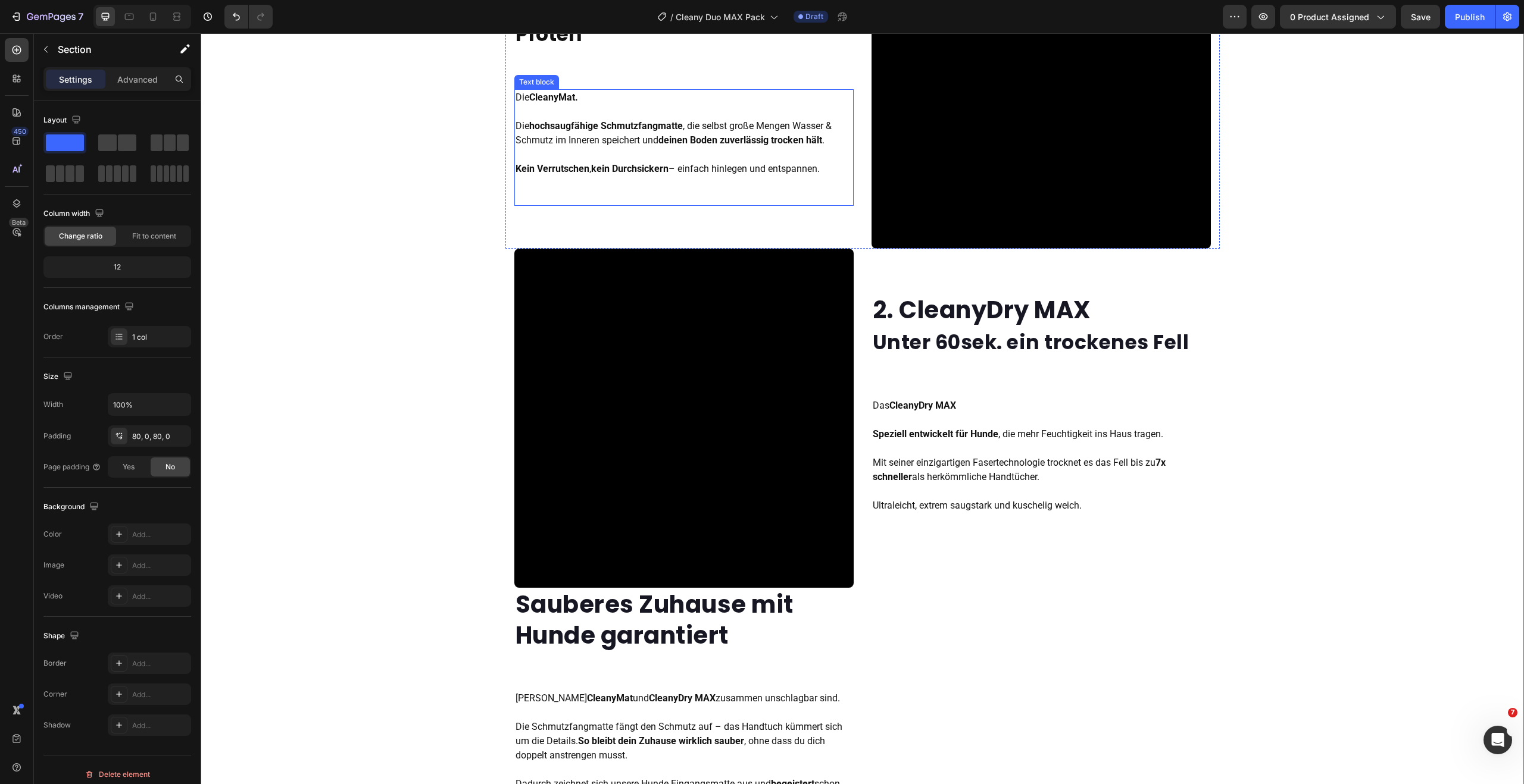
scroll to position [1287, 0]
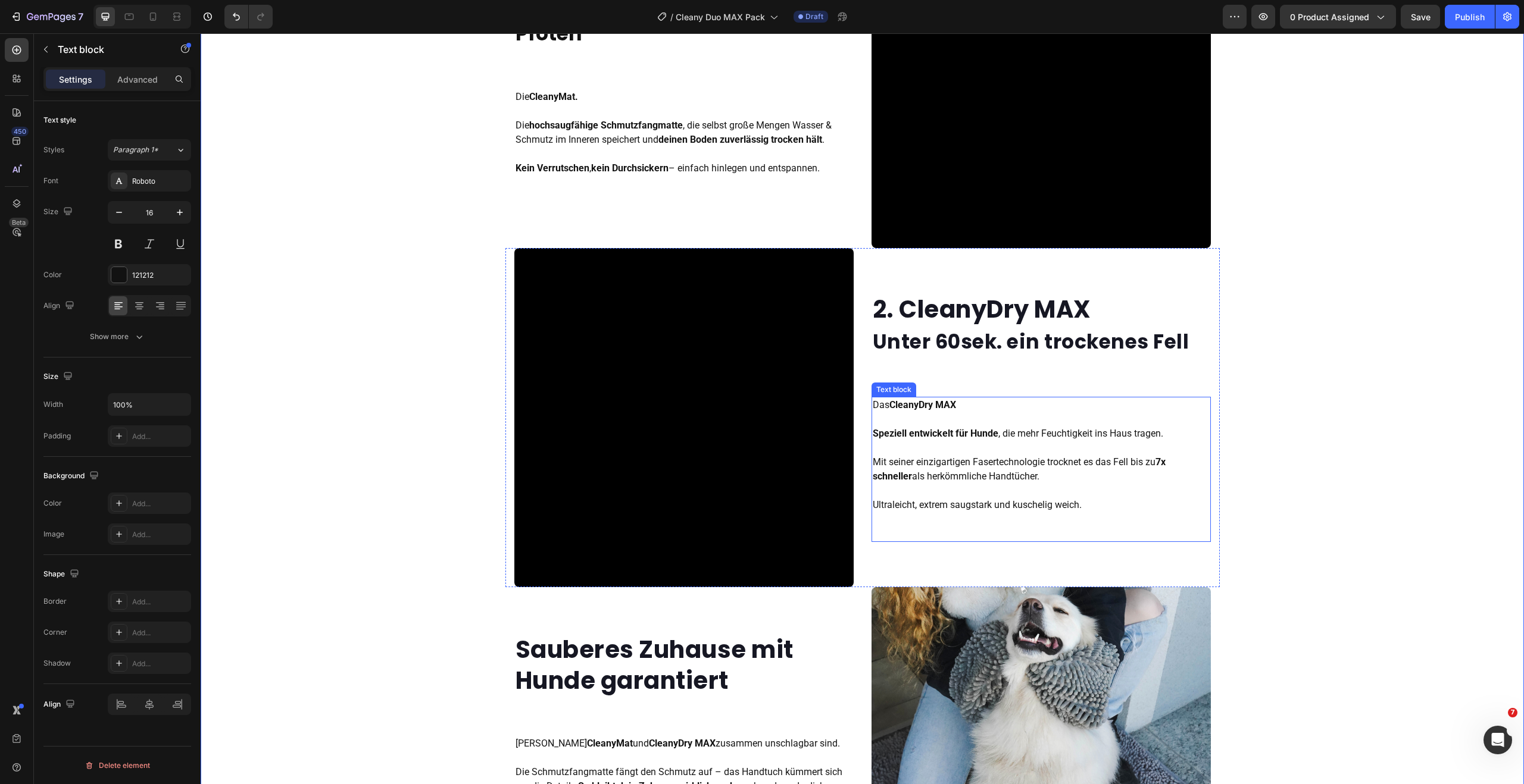
click at [970, 409] on p "Das CleanyDry MAX Speziell entwickelt für Hunde , die mehr Feuchtigkeit ins Hau…" at bounding box center [1041, 455] width 337 height 114
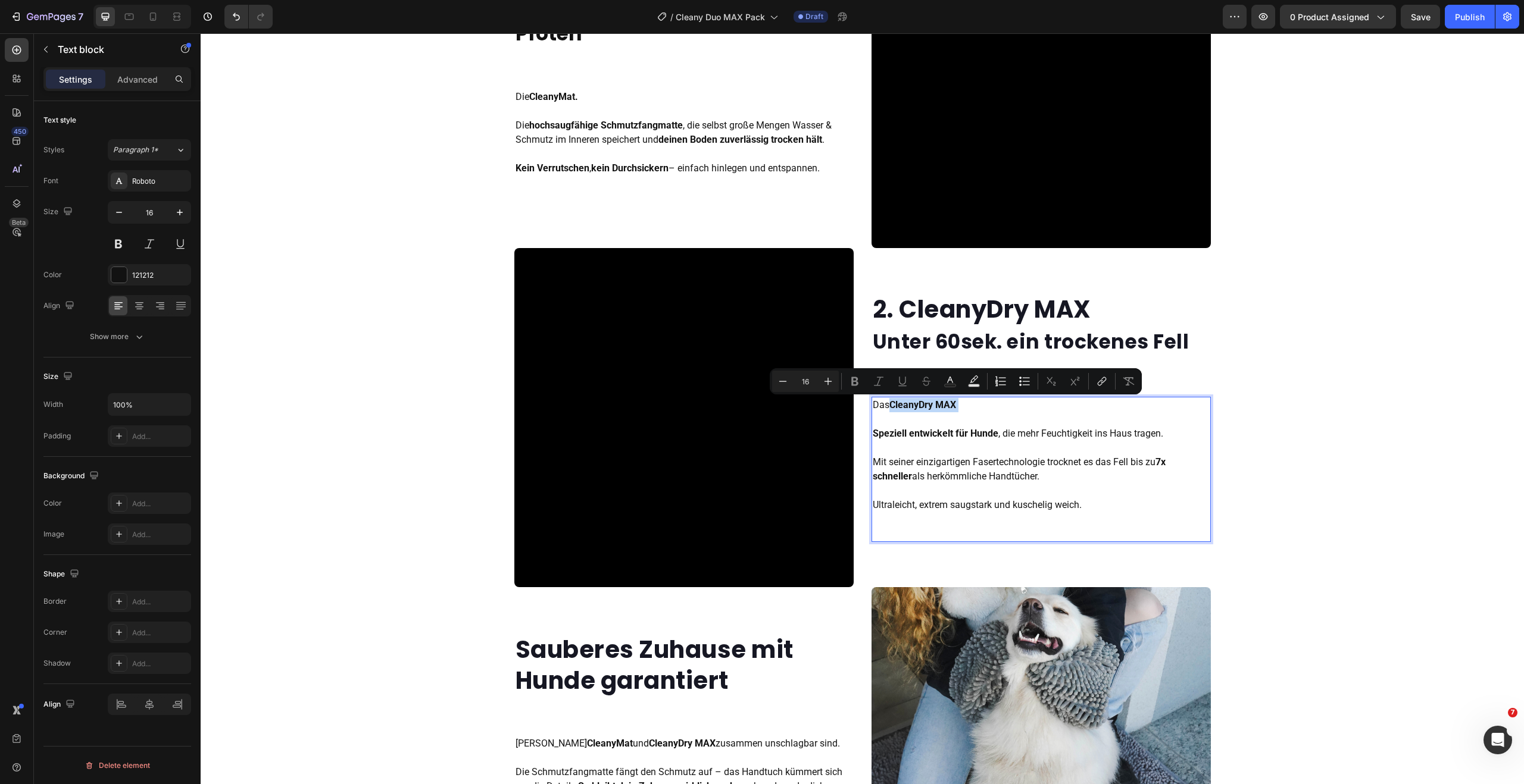
click at [963, 405] on p "Das CleanyDry MAX Speziell entwickelt für Hunde , die mehr Feuchtigkeit ins Hau…" at bounding box center [1041, 455] width 337 height 114
drag, startPoint x: 918, startPoint y: 402, endPoint x: 858, endPoint y: 397, distance: 60.2
click at [858, 397] on div "⁠⁠⁠⁠⁠⁠⁠ 2. CleanyDry MAX Unter 60sek. ein trockenes Fell Heading Das CleanyDry …" at bounding box center [862, 417] width 714 height 339
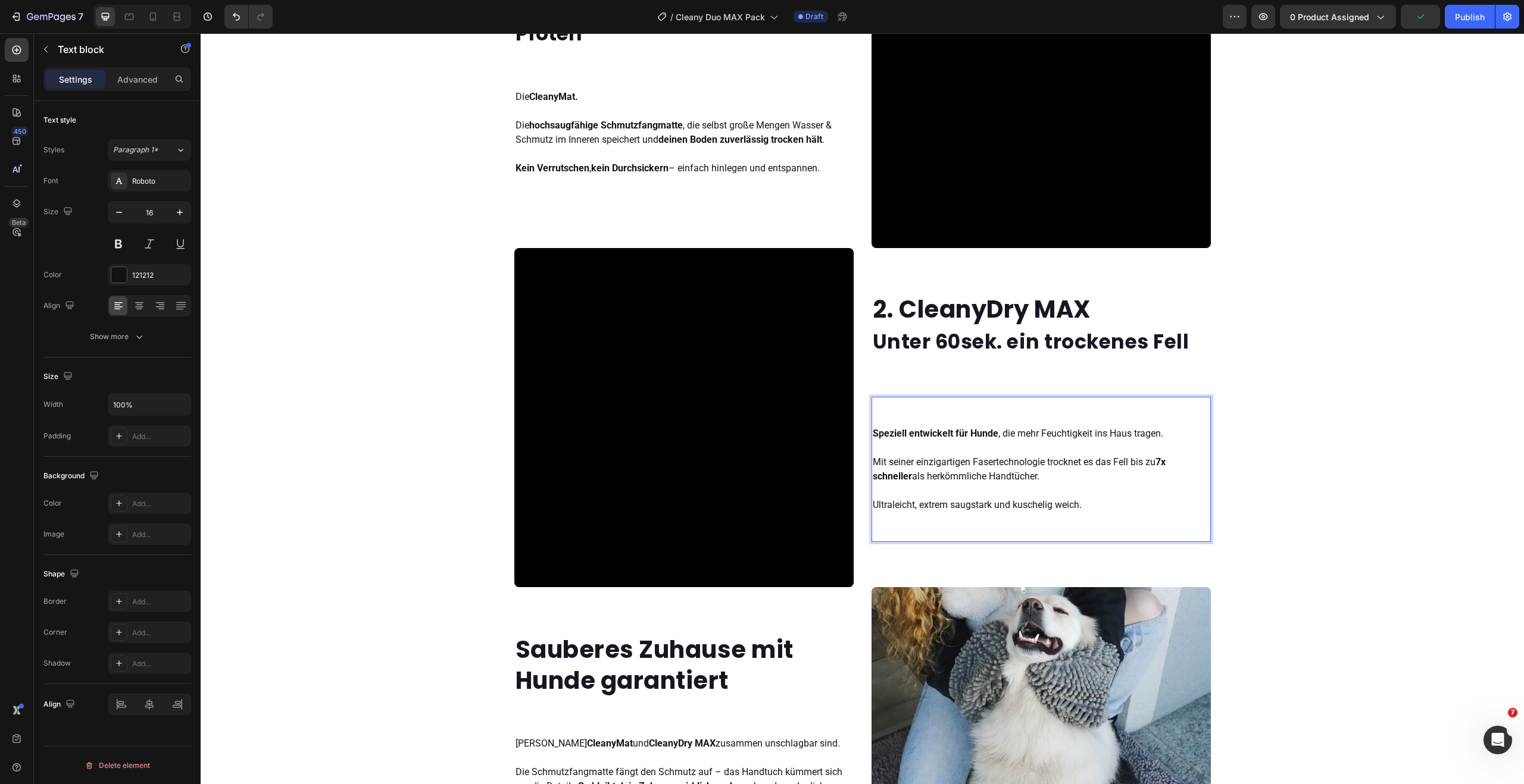
click at [873, 432] on strong "Speziell entwickelt für Hunde" at bounding box center [936, 433] width 126 height 11
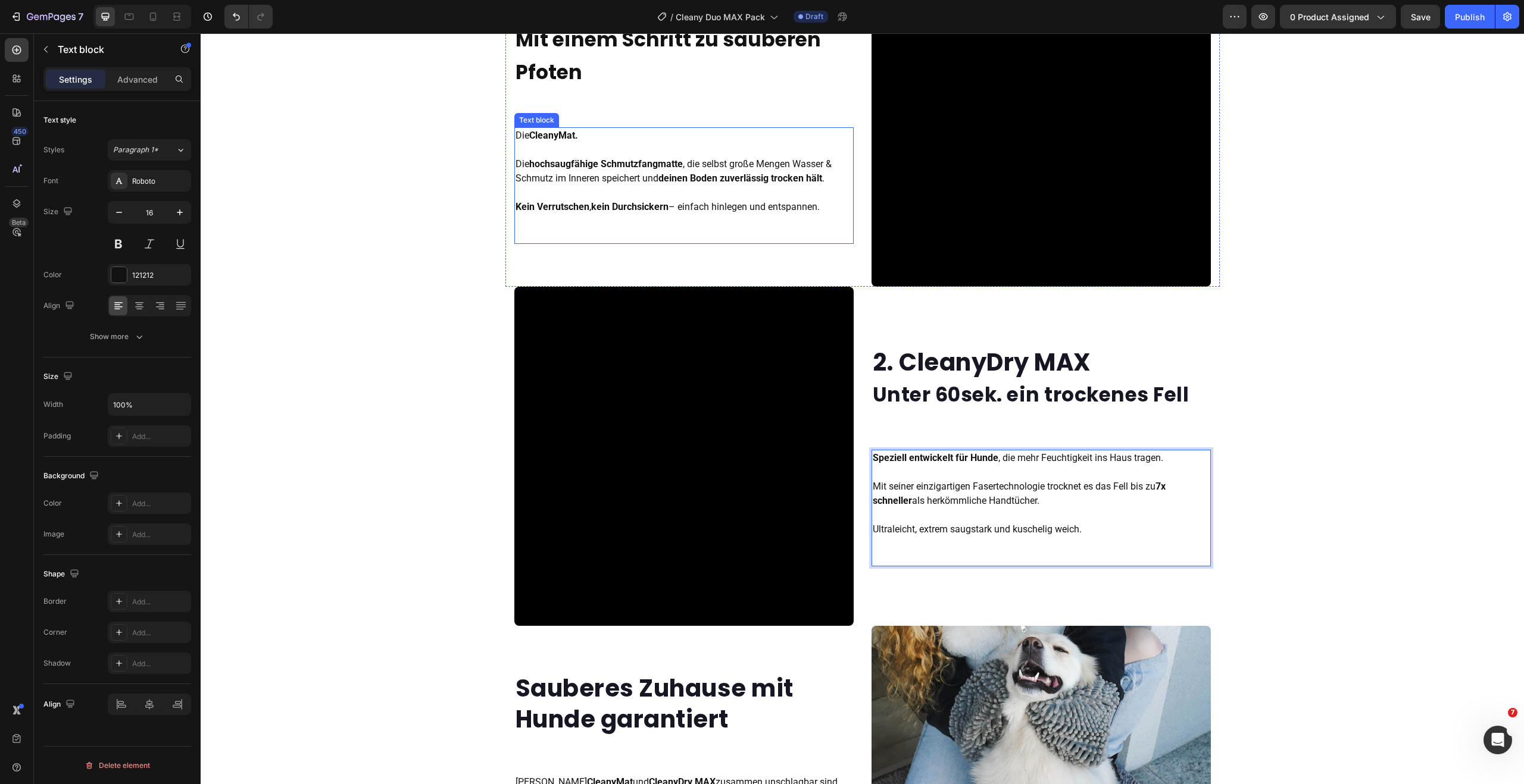
scroll to position [1242, 0]
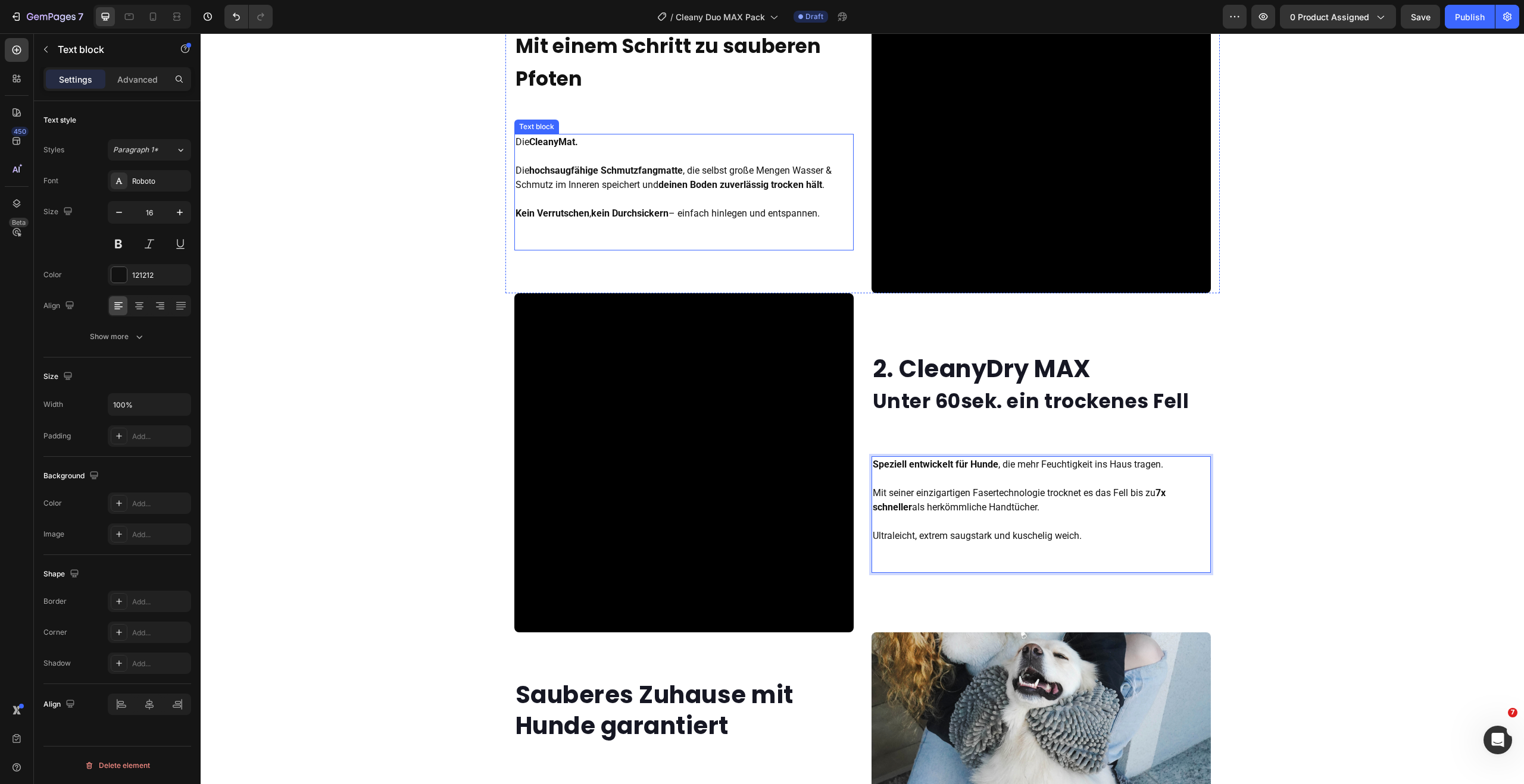
click at [666, 191] on p "Die CleanyMat. Die hochsaugfähige Schmutzfangmatte , die selbst große Mengen Wa…" at bounding box center [684, 178] width 337 height 85
click at [517, 172] on p "Die CleanyMat. Die hochsaugfähige Schmutzfangmatte , die selbst große Mengen Wa…" at bounding box center [684, 178] width 337 height 85
click at [516, 172] on p "Die CleanyMat. Die hochsaugfähige Schmutzfangmatte , die selbst große Mengen Wa…" at bounding box center [684, 178] width 337 height 85
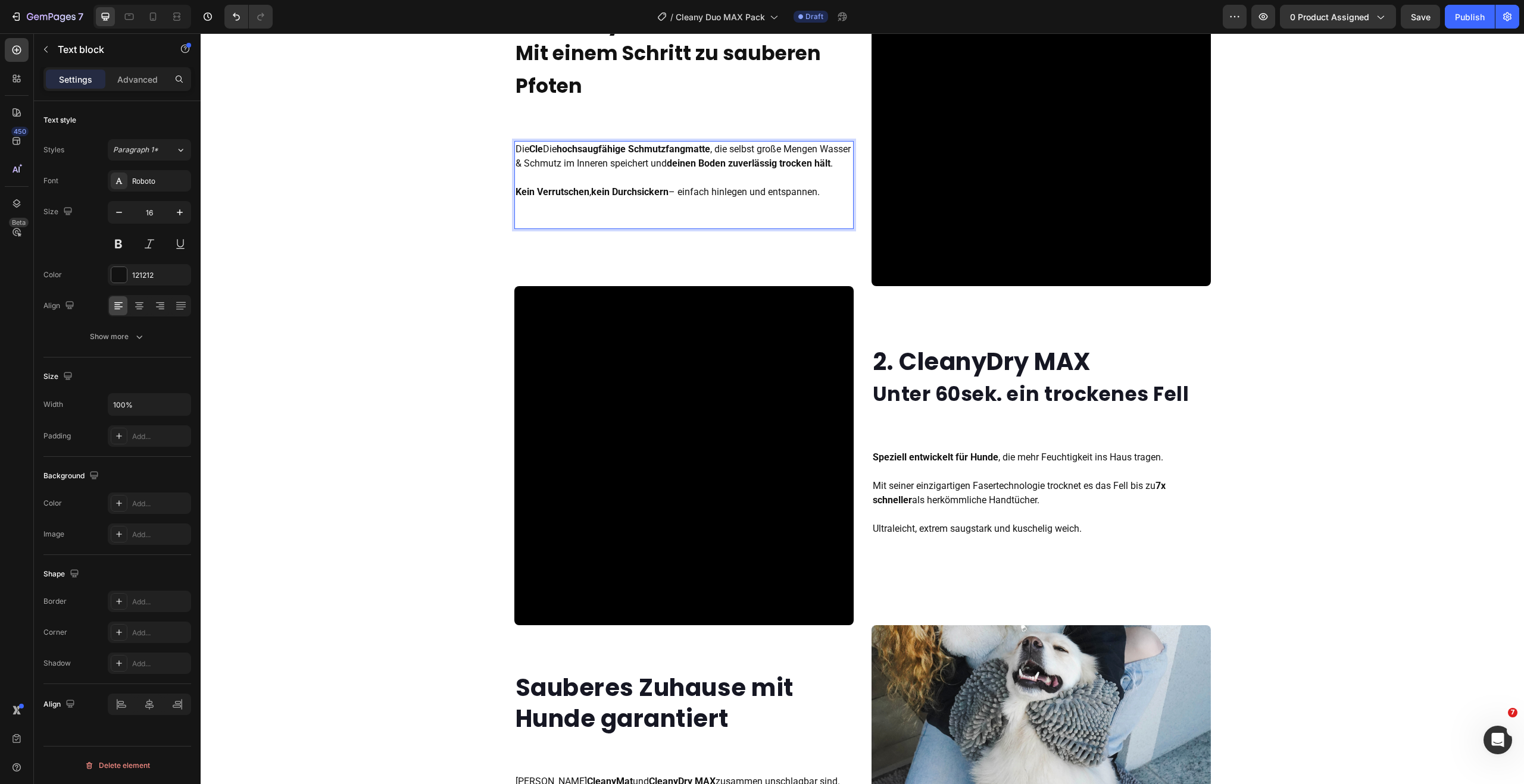
scroll to position [1256, 0]
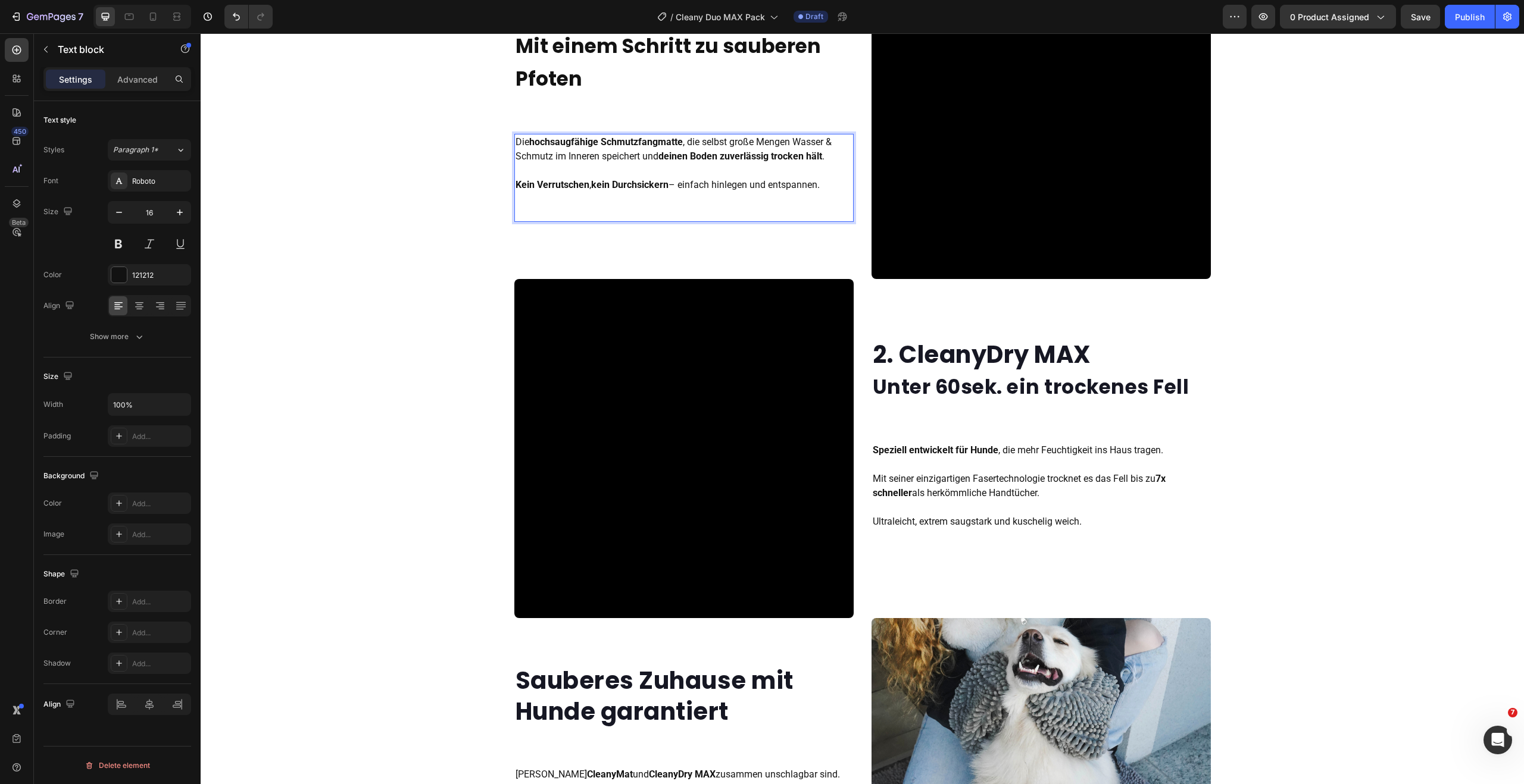
click at [709, 173] on p "Die hochsaugfähige Schmutzfangmatte , die selbst große Mengen Wasser & Schmutz …" at bounding box center [684, 164] width 337 height 57
click at [656, 190] on strong "Durchsickern" at bounding box center [640, 184] width 57 height 11
click at [709, 171] on p "Die hochsaugfähige Schmutzfangmatte , die selbst große Mengen Wasser & Schmutz …" at bounding box center [684, 164] width 337 height 57
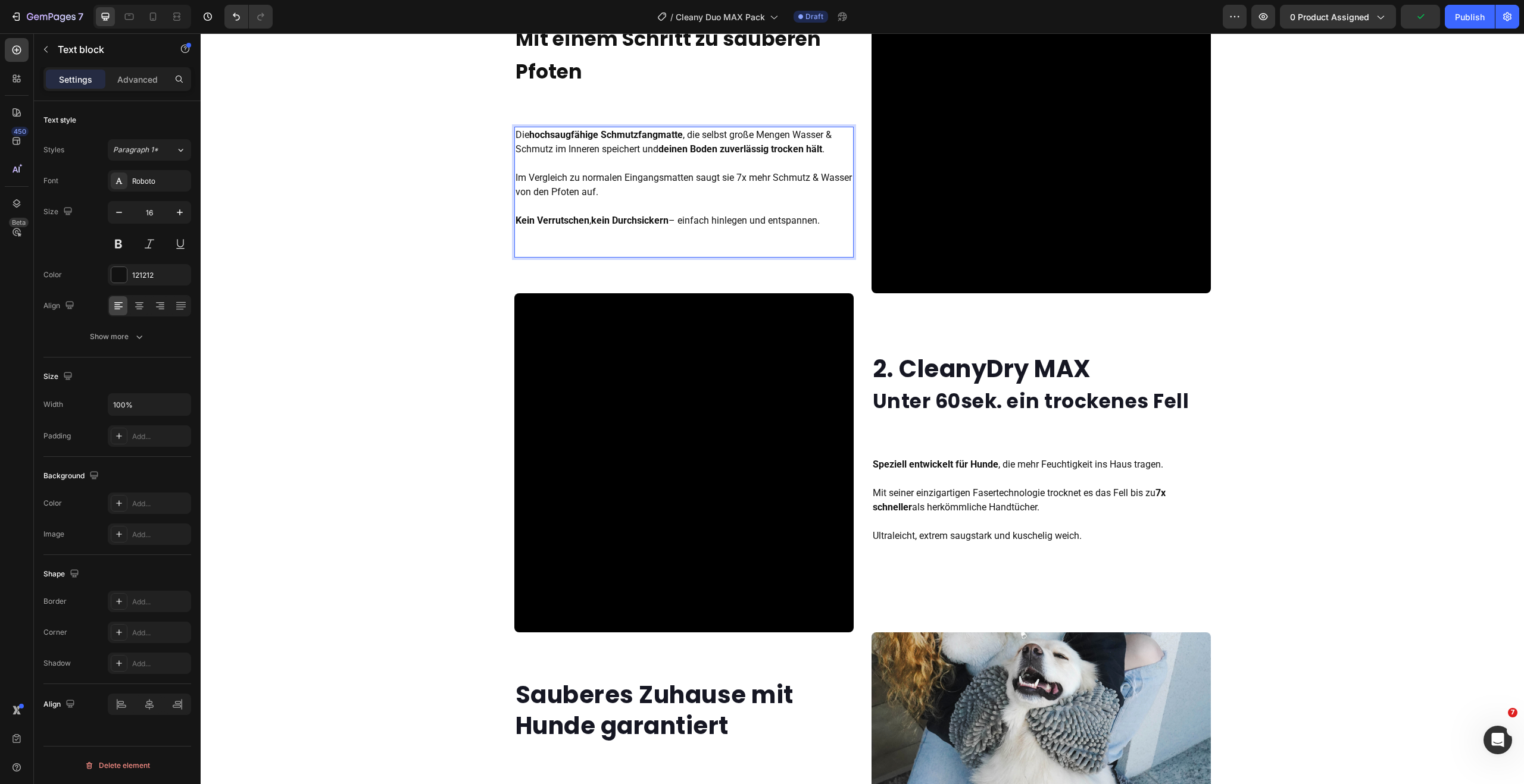
scroll to position [1235, 0]
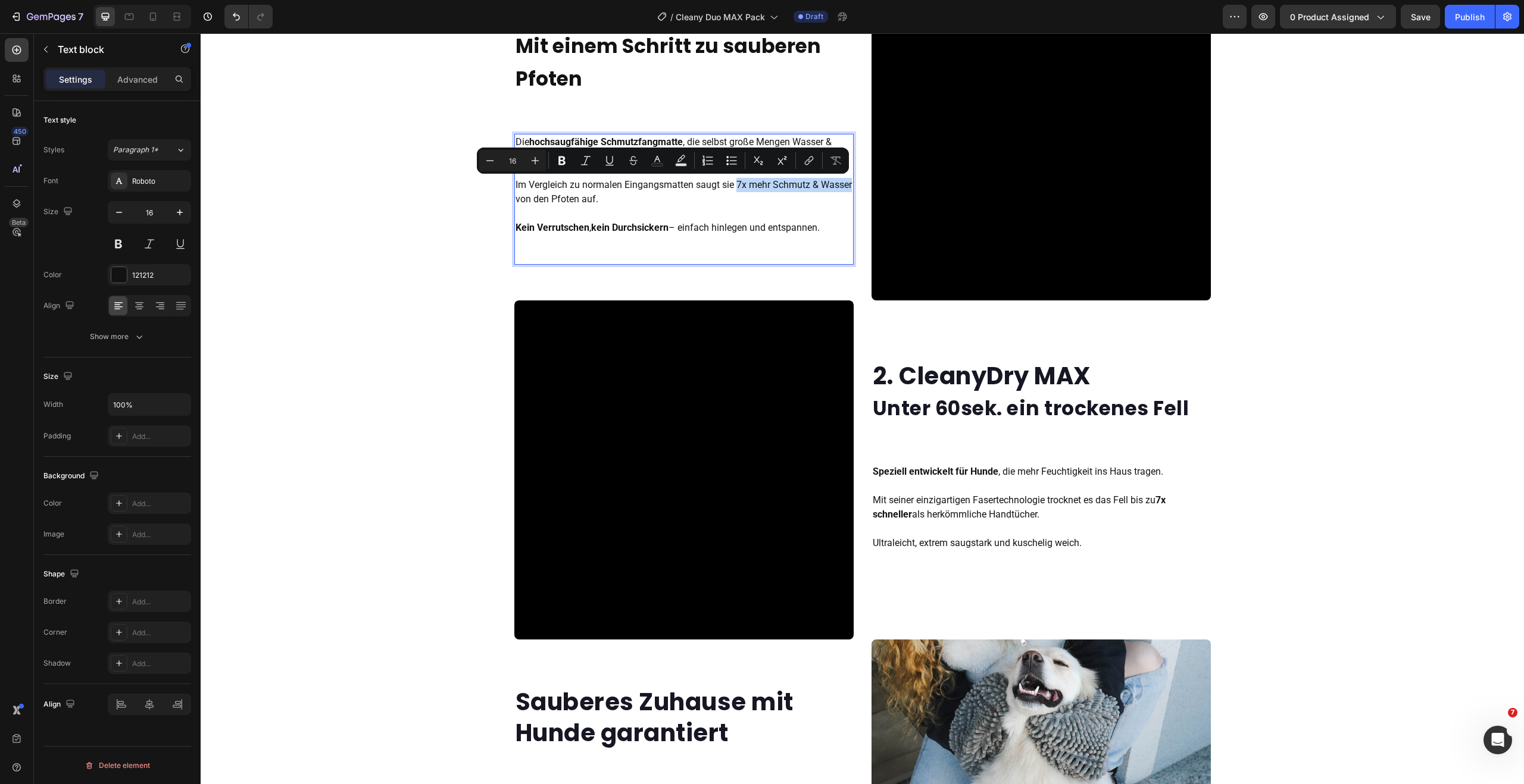
drag, startPoint x: 736, startPoint y: 186, endPoint x: 542, endPoint y: 200, distance: 194.5
click at [542, 200] on p "Die hochsaugfähige Schmutzfangmatte , die selbst große Mengen Wasser & Schmutz …" at bounding box center [684, 185] width 337 height 100
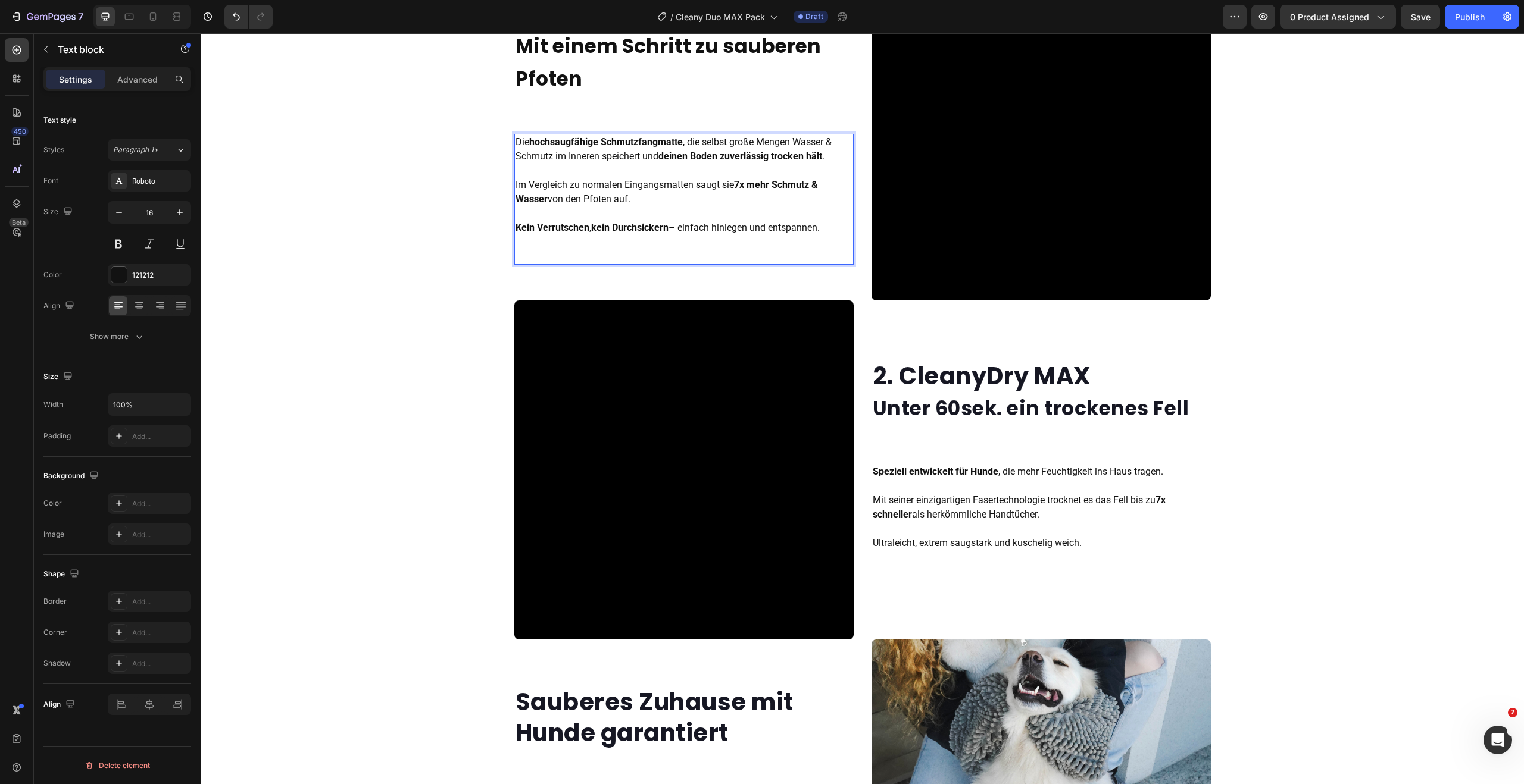
click at [709, 183] on p "Die hochsaugfähige Schmutzfangmatte , die selbst große Mengen Wasser & Schmutz …" at bounding box center [684, 185] width 337 height 100
click at [707, 186] on p "Die hochsaugfähige Schmutzfangmatte , die selbst große Mengen Wasser & Schmutz …" at bounding box center [684, 185] width 337 height 100
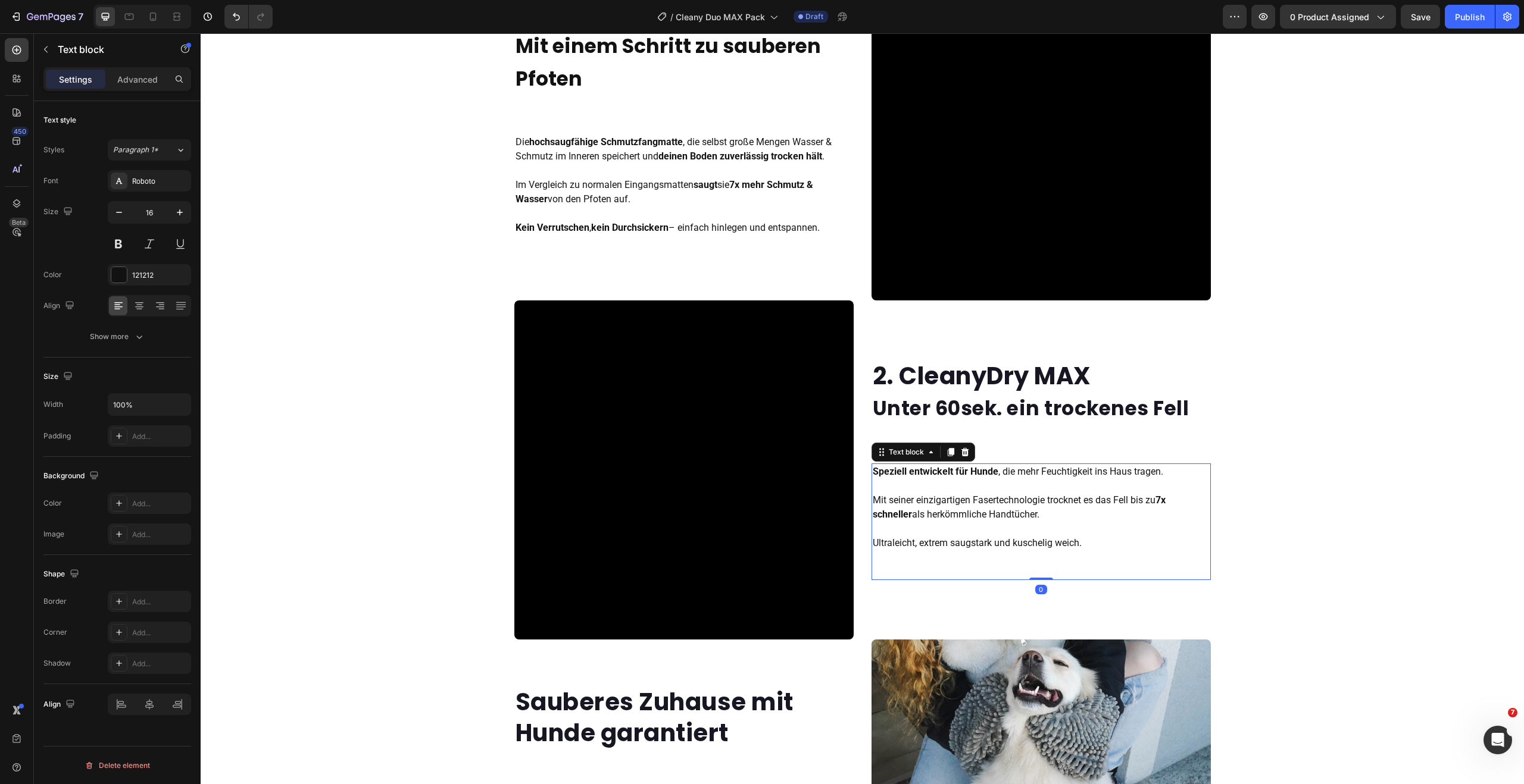
click at [977, 516] on p "Speziell entwickelt für Hunde , die mehr Feuchtigkeit ins Haus tragen. Mit sein…" at bounding box center [1041, 507] width 337 height 85
click at [1035, 515] on p "Speziell entwickelt für Hunde , die mehr Feuchtigkeit ins Haus tragen. Mit sein…" at bounding box center [1041, 507] width 337 height 85
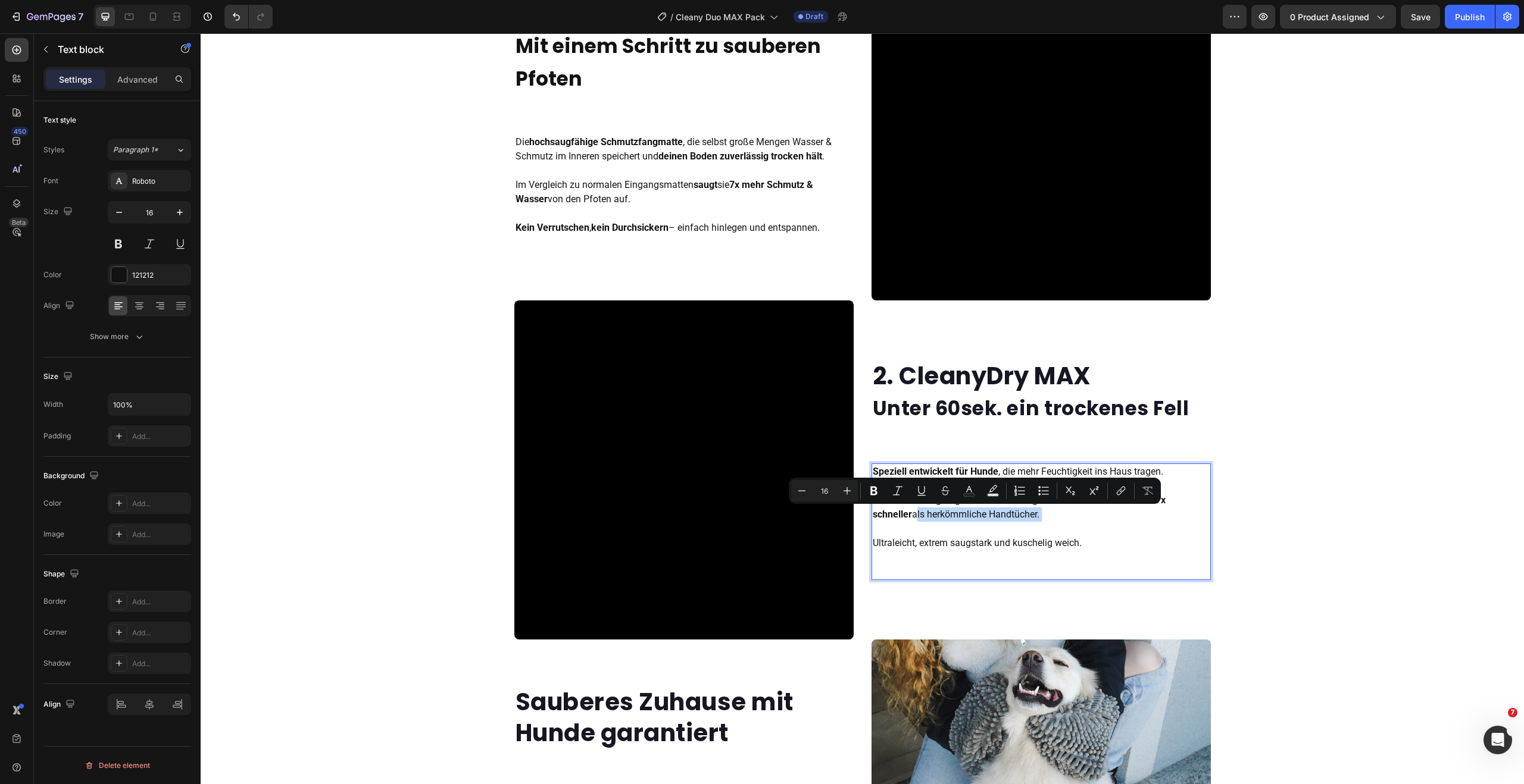
drag, startPoint x: 911, startPoint y: 516, endPoint x: 1027, endPoint y: 522, distance: 116.2
click at [1027, 522] on p "Speziell entwickelt für Hunde , die mehr Feuchtigkeit ins Haus tragen. Mit sein…" at bounding box center [1041, 507] width 337 height 85
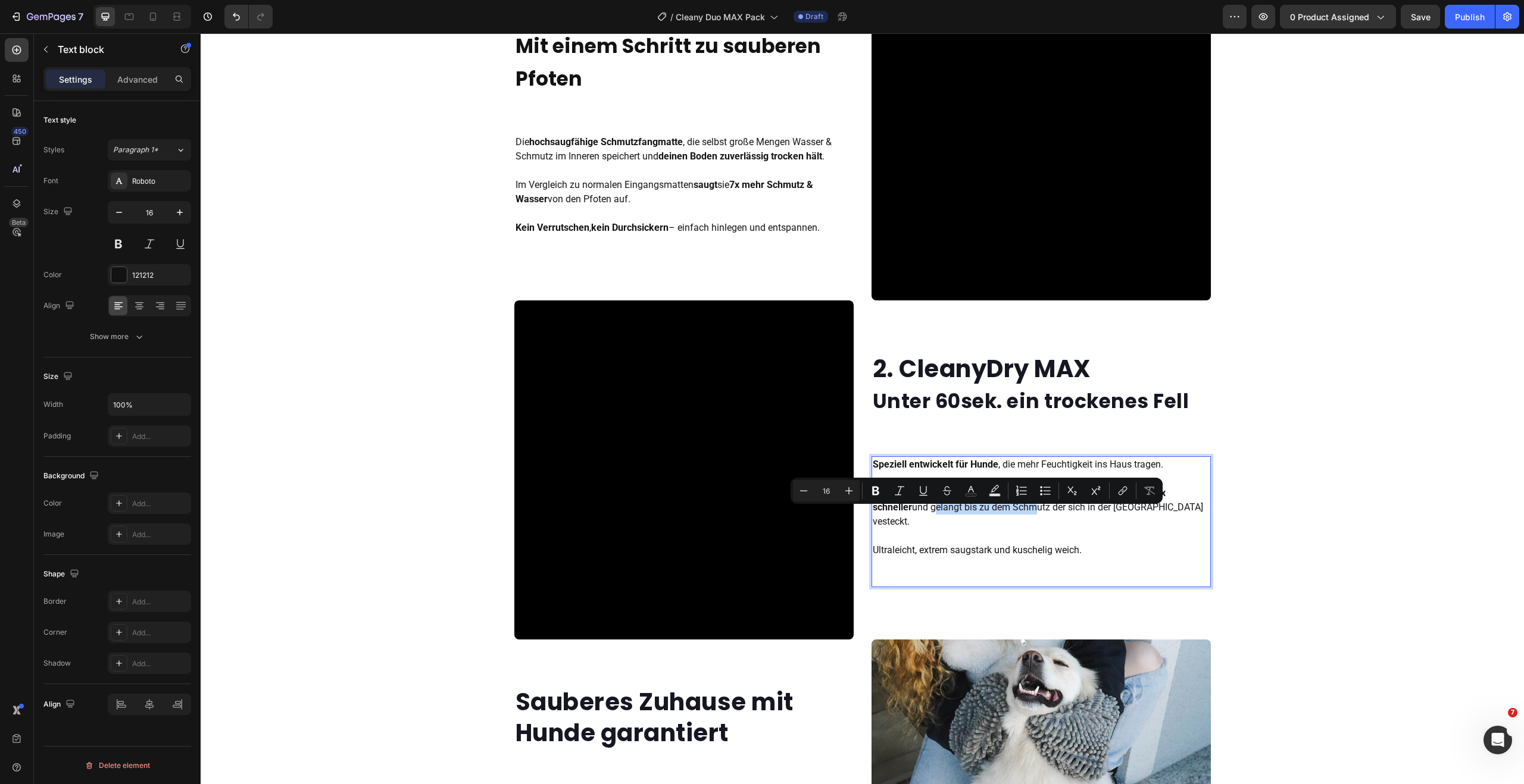
drag, startPoint x: 930, startPoint y: 514, endPoint x: 1029, endPoint y: 519, distance: 99.1
click at [1029, 519] on p "Speziell entwickelt für Hunde , die mehr Feuchtigkeit ins Haus tragen. Mit sein…" at bounding box center [1041, 507] width 337 height 100
click at [1171, 516] on p "Speziell entwickelt für Hunde , die mehr Feuchtigkeit ins Haus tragen. Mit sein…" at bounding box center [1041, 507] width 337 height 100
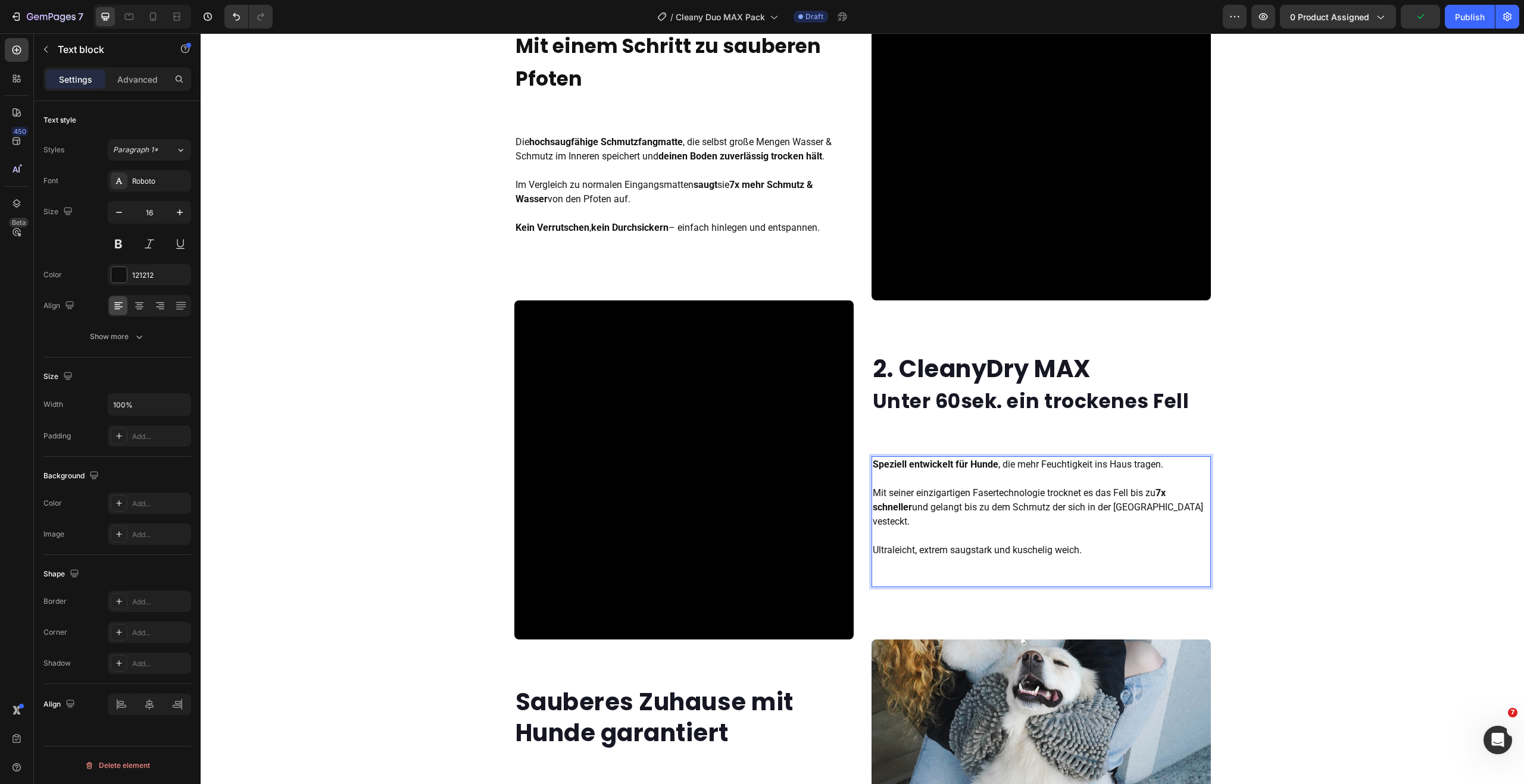
click at [200, 33] on lt-span "versteckt" at bounding box center [200, 33] width 0 height 0
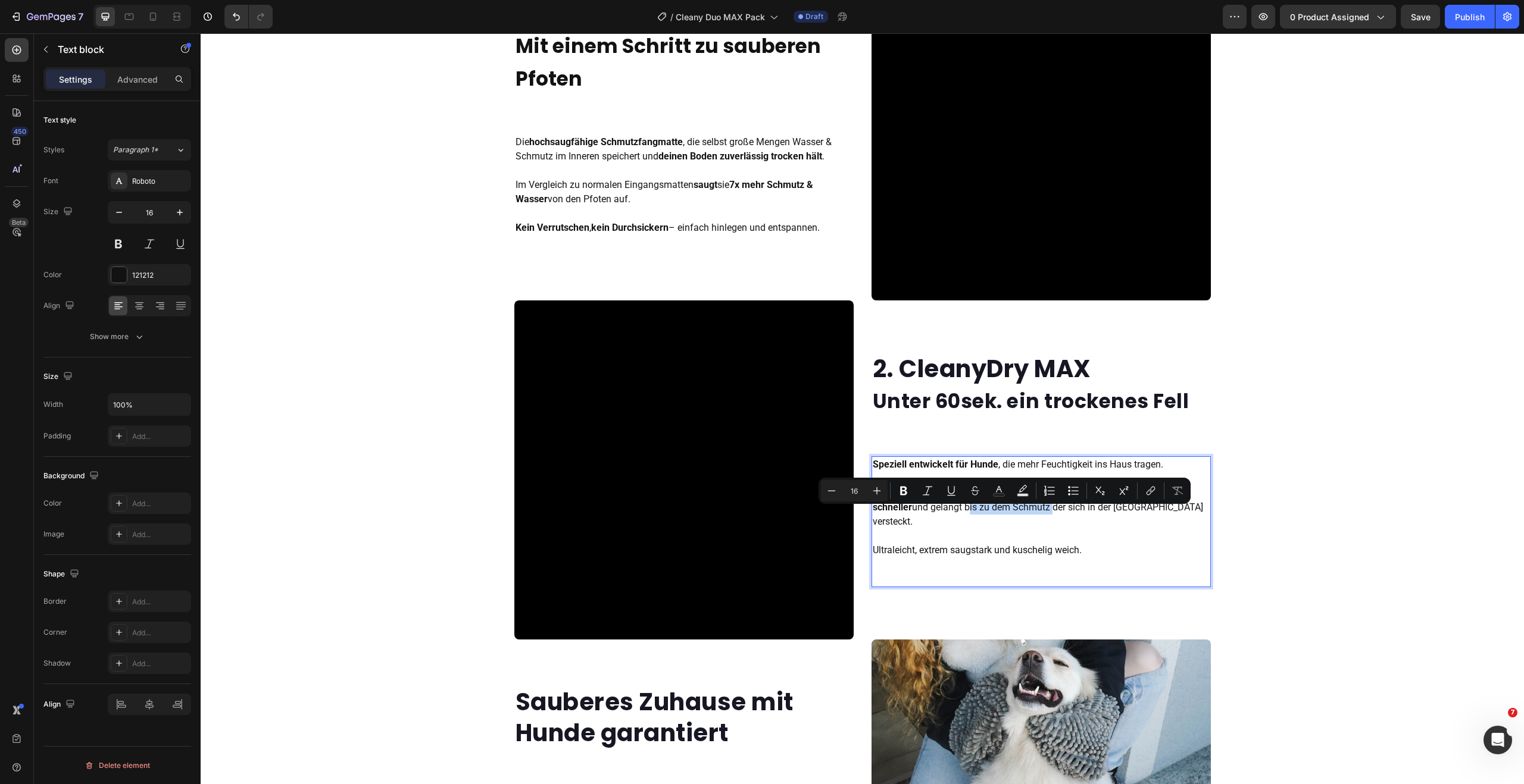
drag, startPoint x: 961, startPoint y: 516, endPoint x: 1047, endPoint y: 518, distance: 86.0
click at [1047, 518] on p "Speziell entwickelt für Hunde , die mehr Feuchtigkeit ins Haus tragen. Mit sein…" at bounding box center [1041, 507] width 337 height 100
click at [1146, 512] on p "Speziell entwickelt für Hunde , die mehr Feuchtigkeit ins Haus tragen. Mit sein…" at bounding box center [1041, 507] width 337 height 100
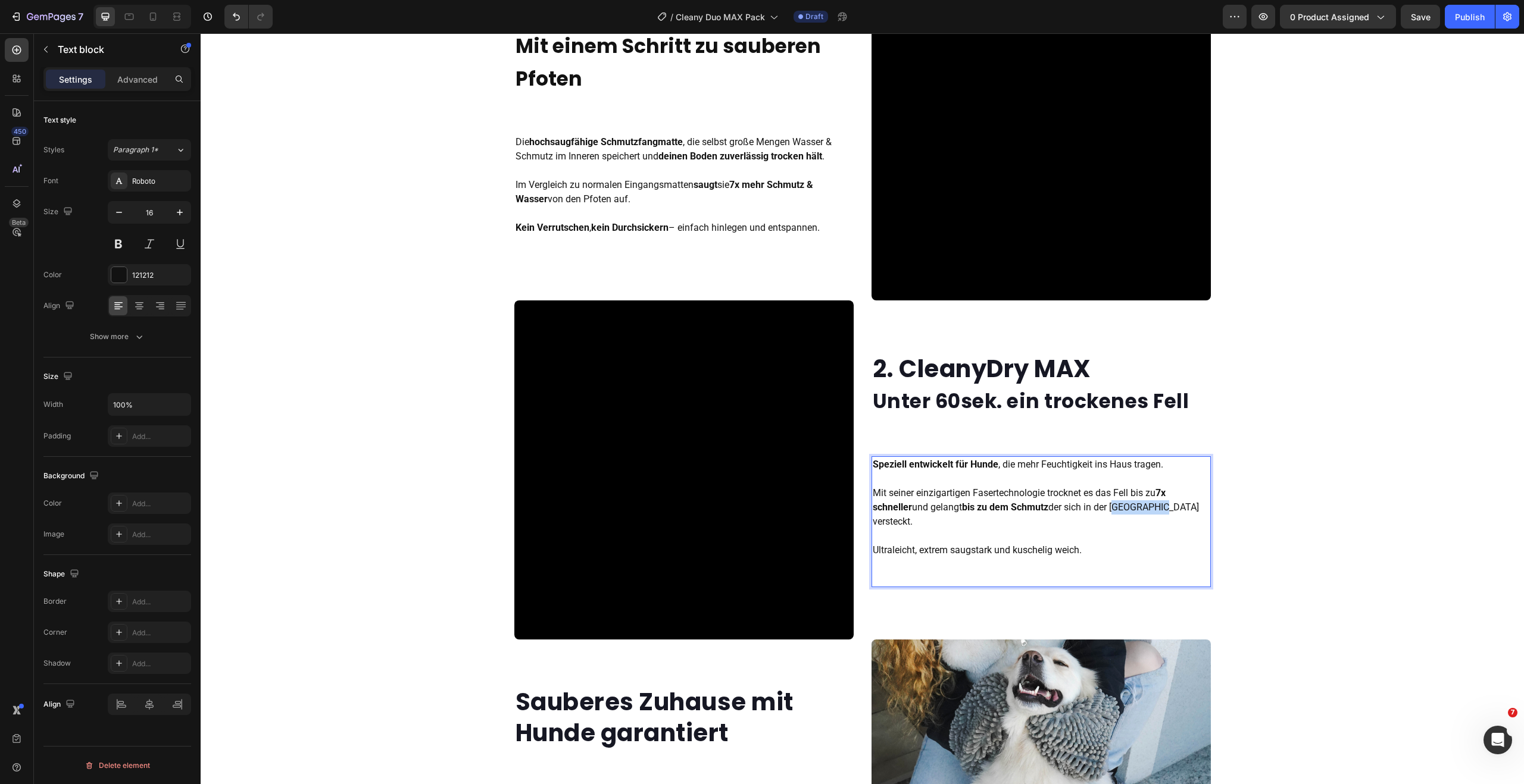
click at [1146, 512] on p "Speziell entwickelt für Hunde , die mehr Feuchtigkeit ins Haus tragen. Mit sein…" at bounding box center [1041, 507] width 337 height 100
click at [1177, 513] on p "Speziell entwickelt für Hunde , die mehr Feuchtigkeit ins Haus tragen. Mit sein…" at bounding box center [1041, 507] width 337 height 100
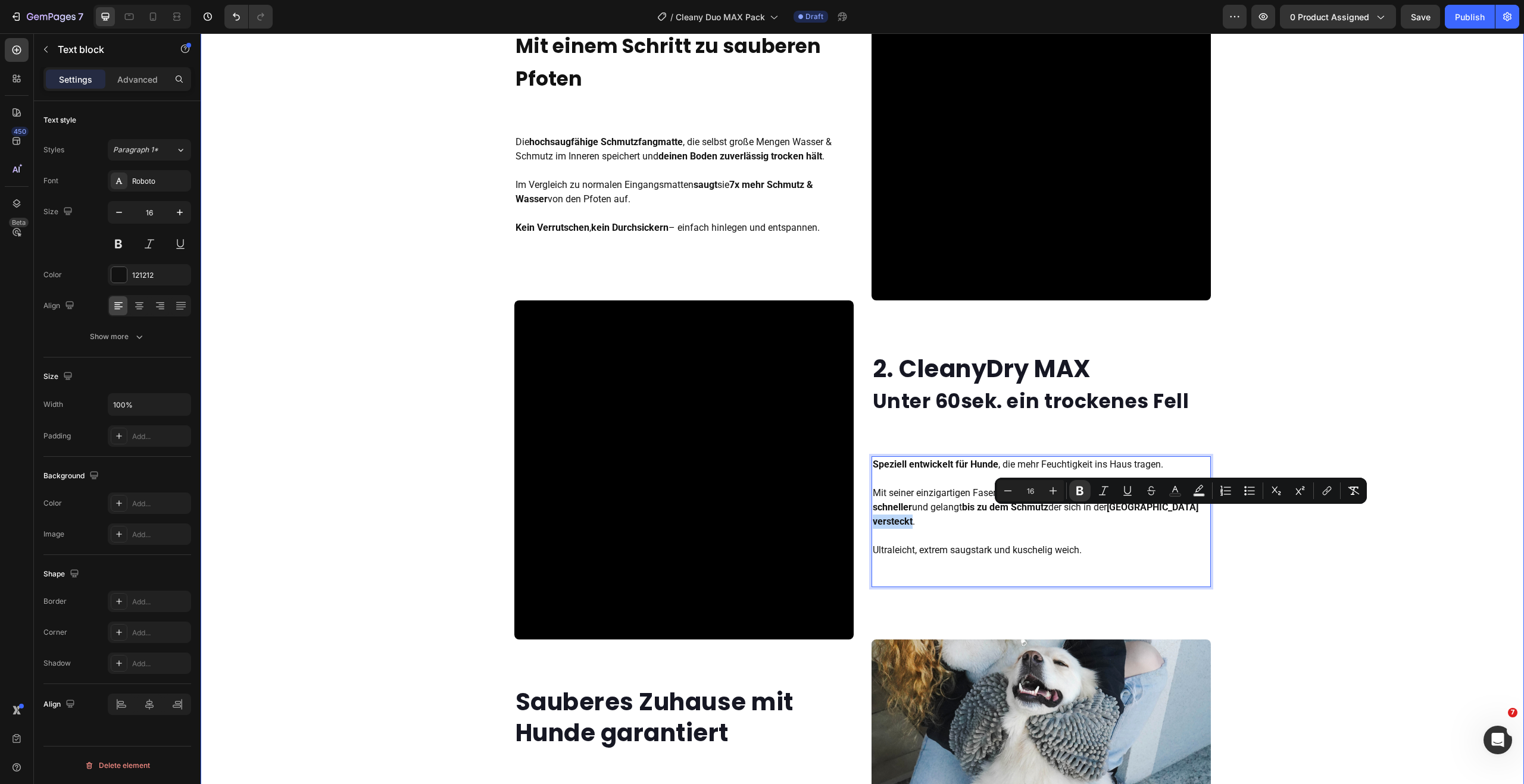
click at [1276, 537] on div "1. Celany Mat Mit einem Schritt zu sauberen Pfoten Heading Die hochsaugfähige S…" at bounding box center [862, 470] width 1324 height 1018
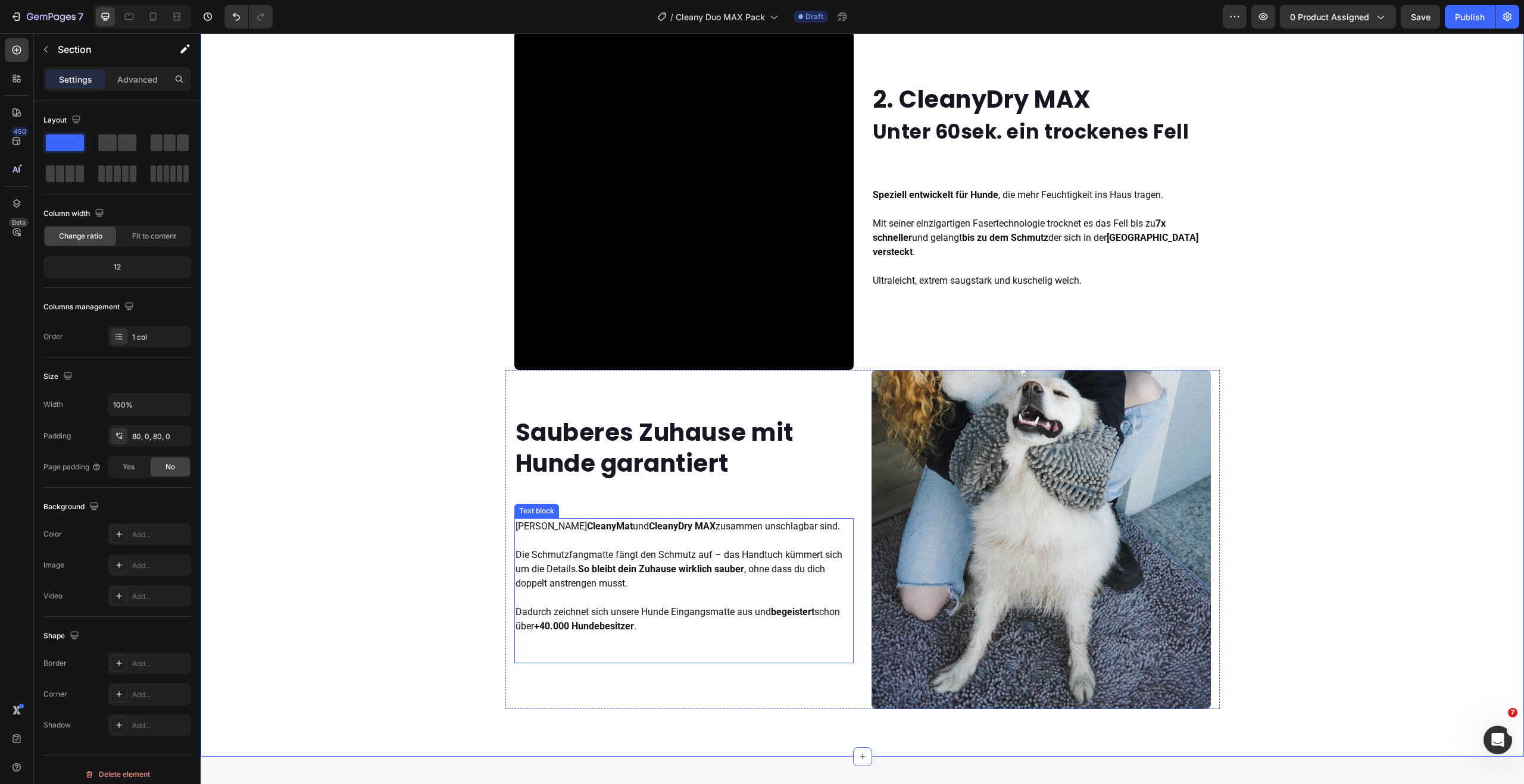
scroll to position [1508, 0]
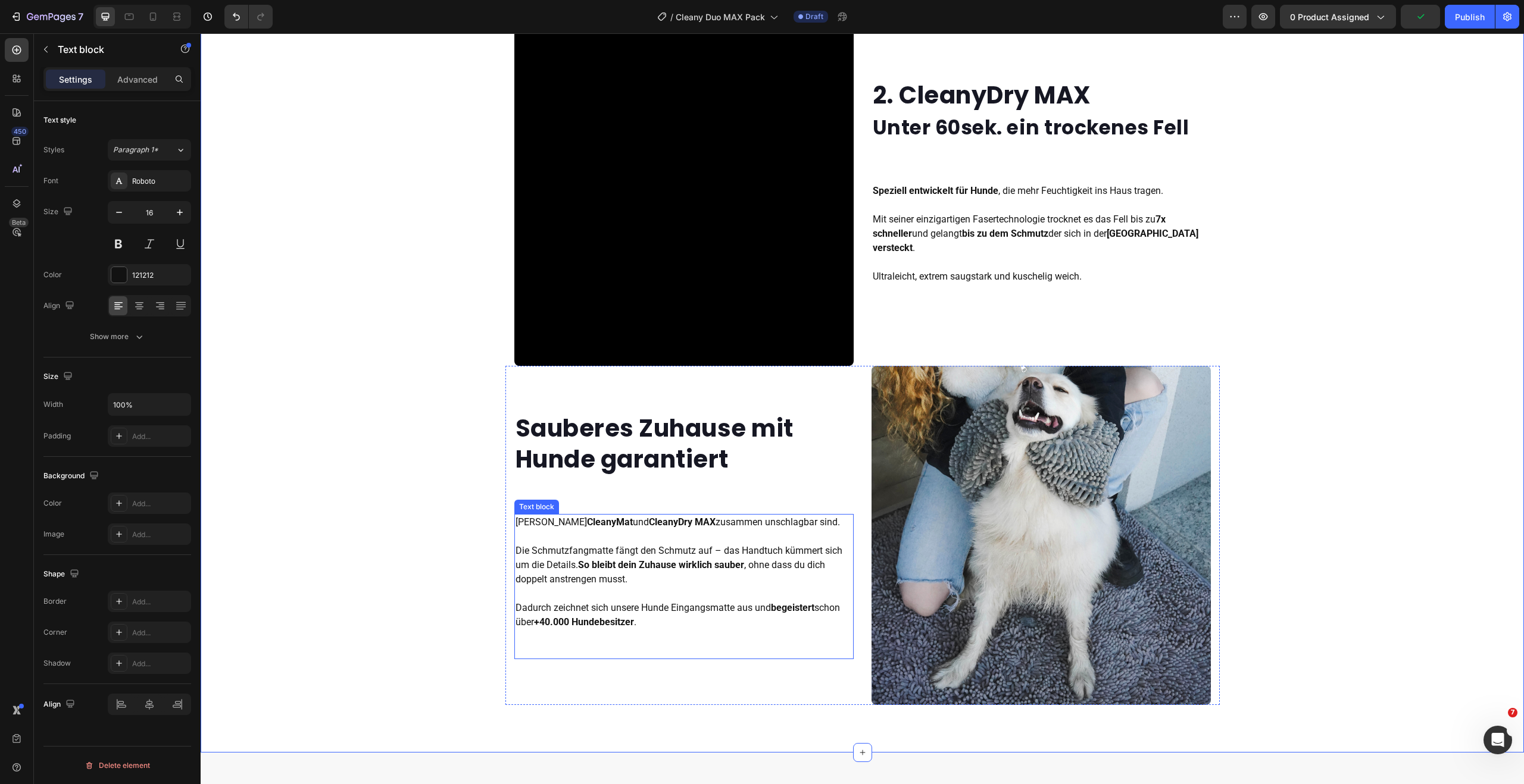
click at [628, 619] on strong "+40.000 Hundebesitzer" at bounding box center [584, 621] width 100 height 11
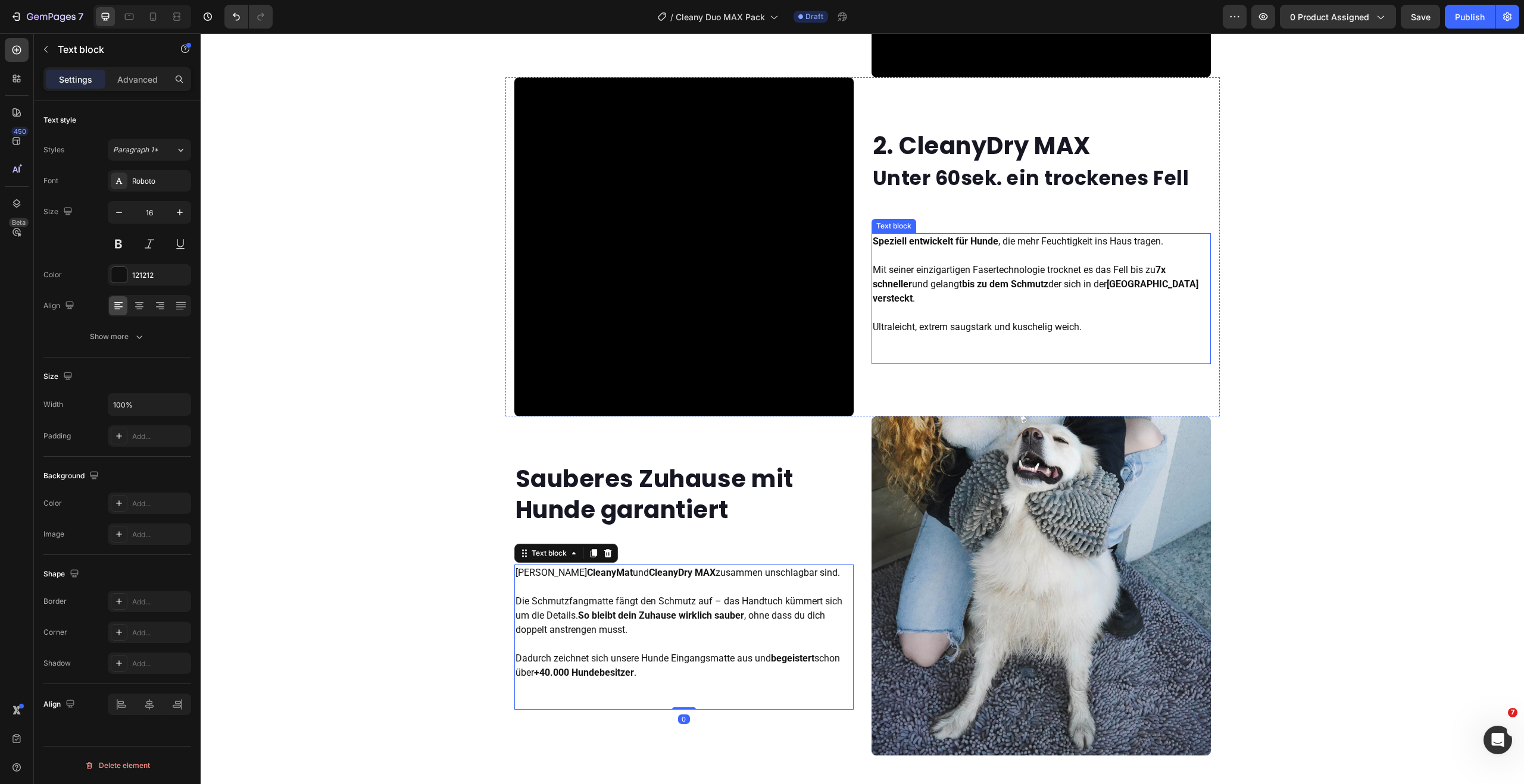
scroll to position [1439, 0]
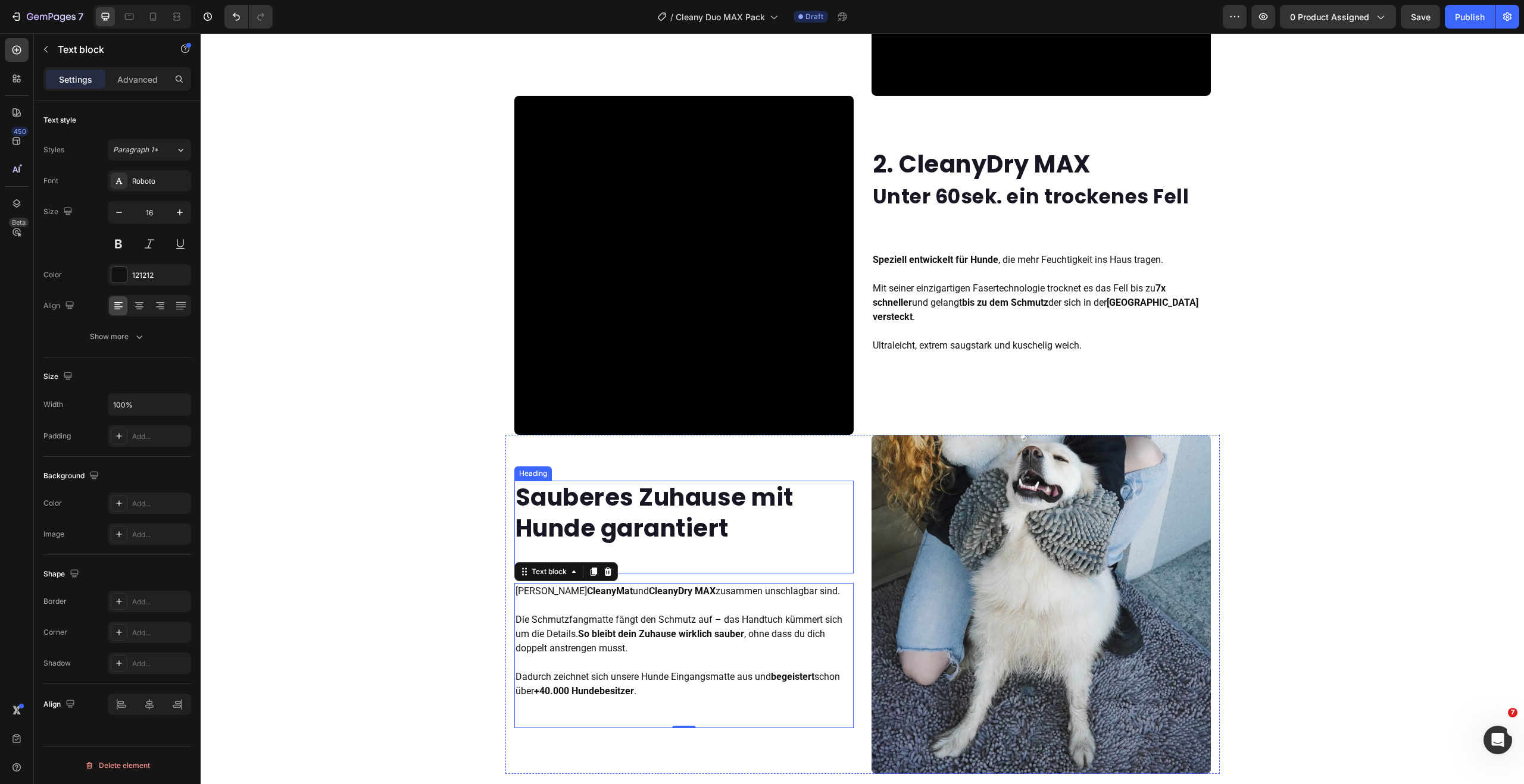
click at [638, 525] on strong "Sauberes Zuhause mit Hunde garantiert" at bounding box center [655, 513] width 278 height 64
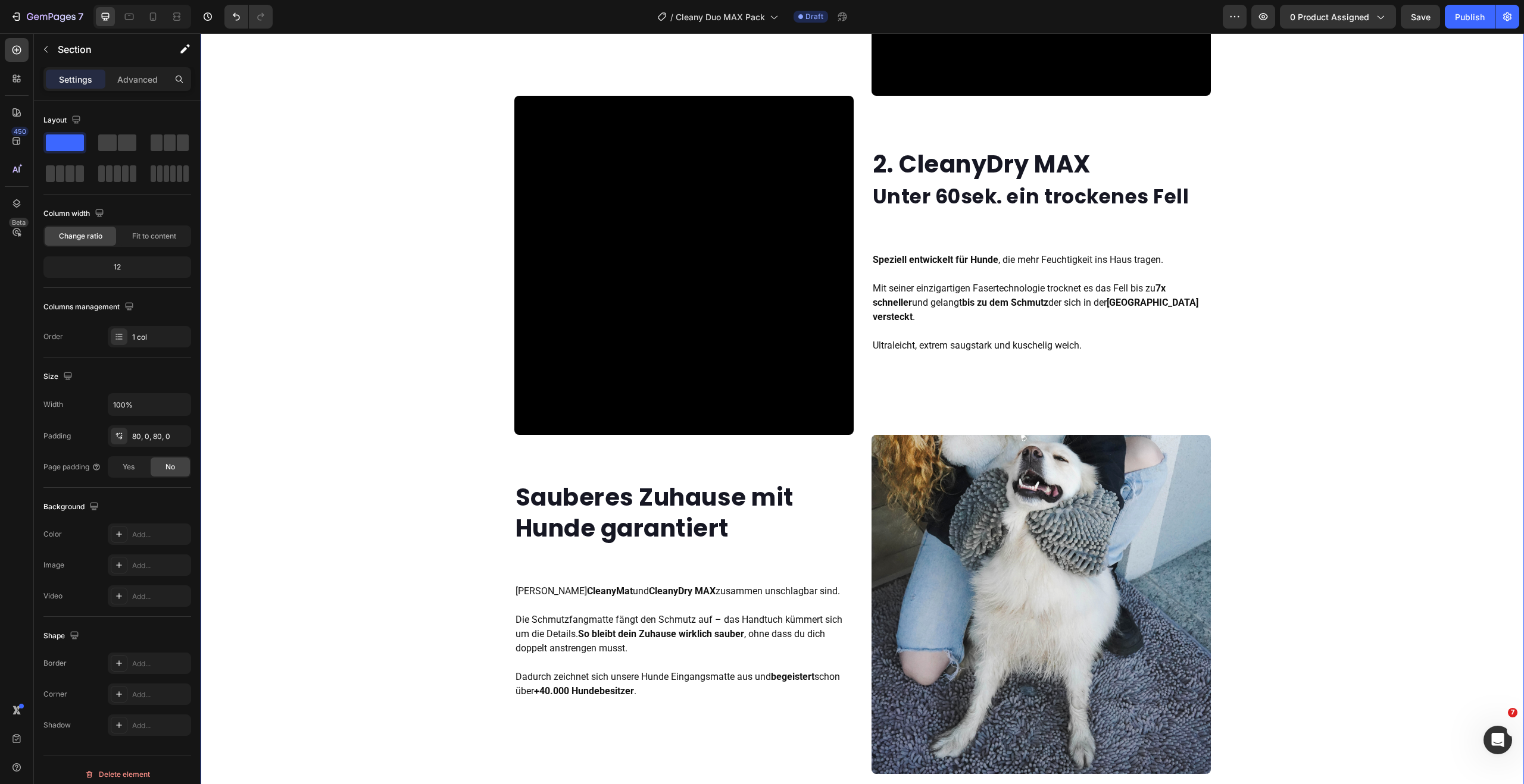
click at [1312, 397] on div "1. Celany Mat Mit einem Schritt zu sauberen Pfoten Heading Die hochsaugfähige S…" at bounding box center [862, 265] width 1324 height 1018
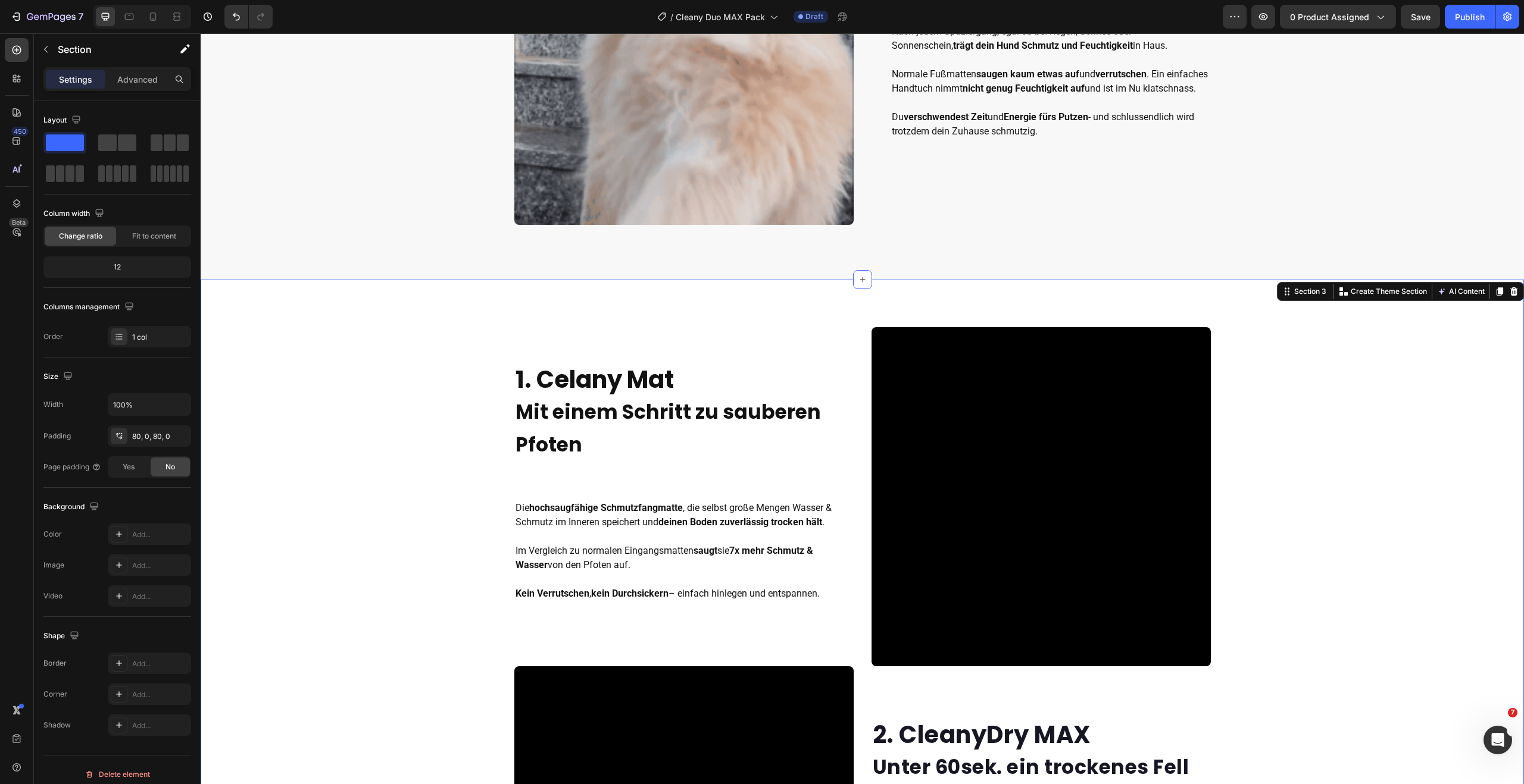
scroll to position [808, 0]
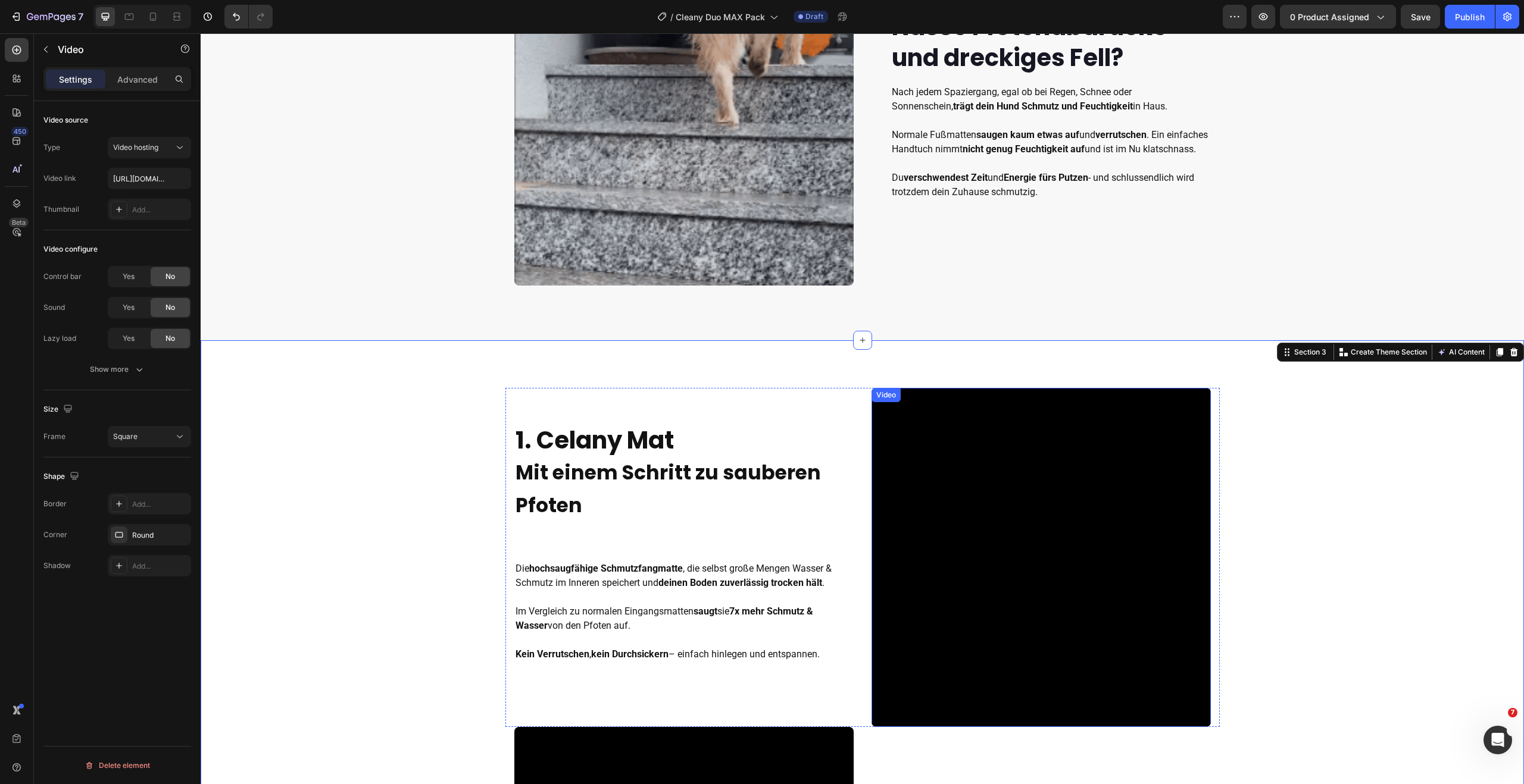
click at [1153, 463] on video at bounding box center [1041, 557] width 340 height 339
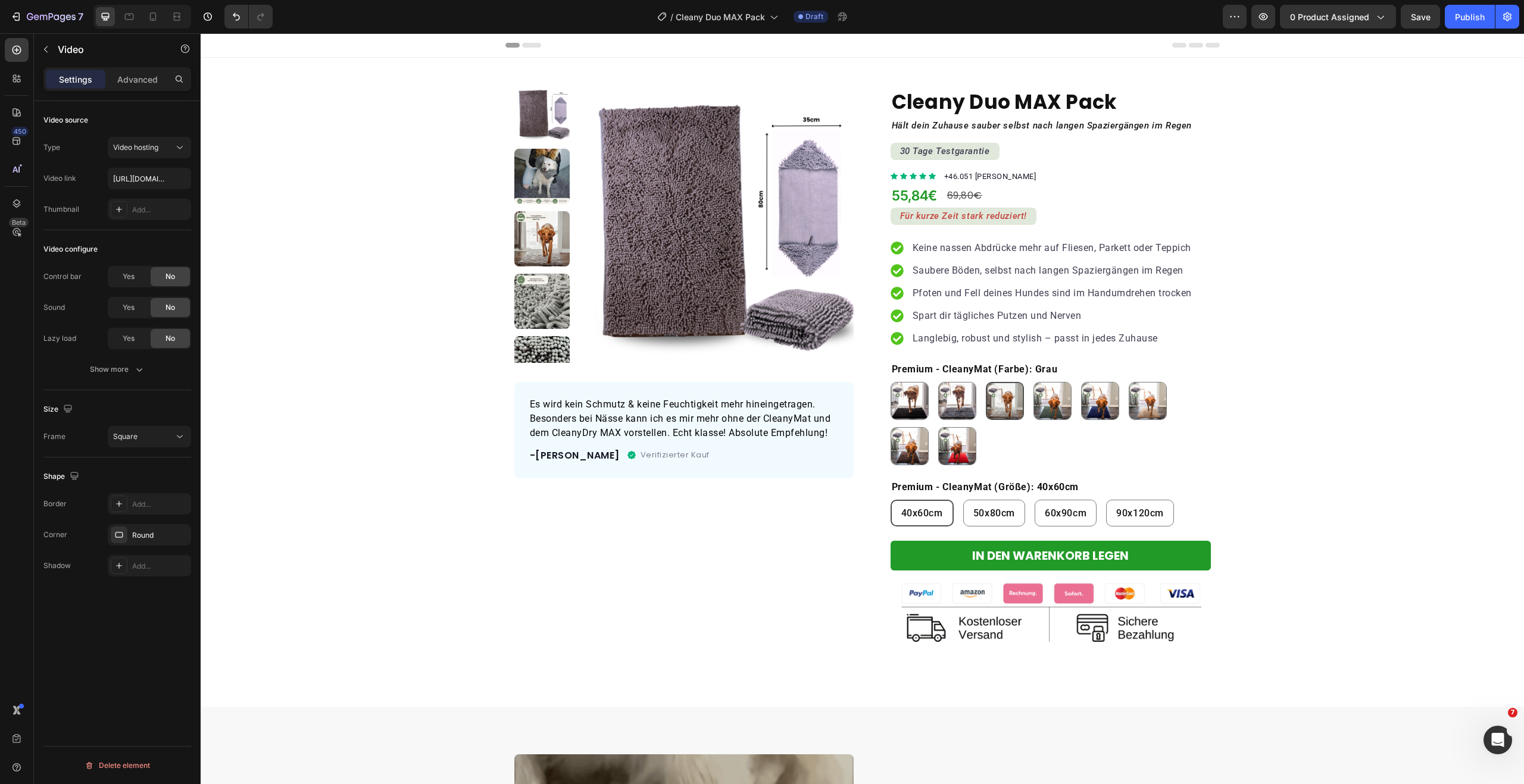
scroll to position [465, 0]
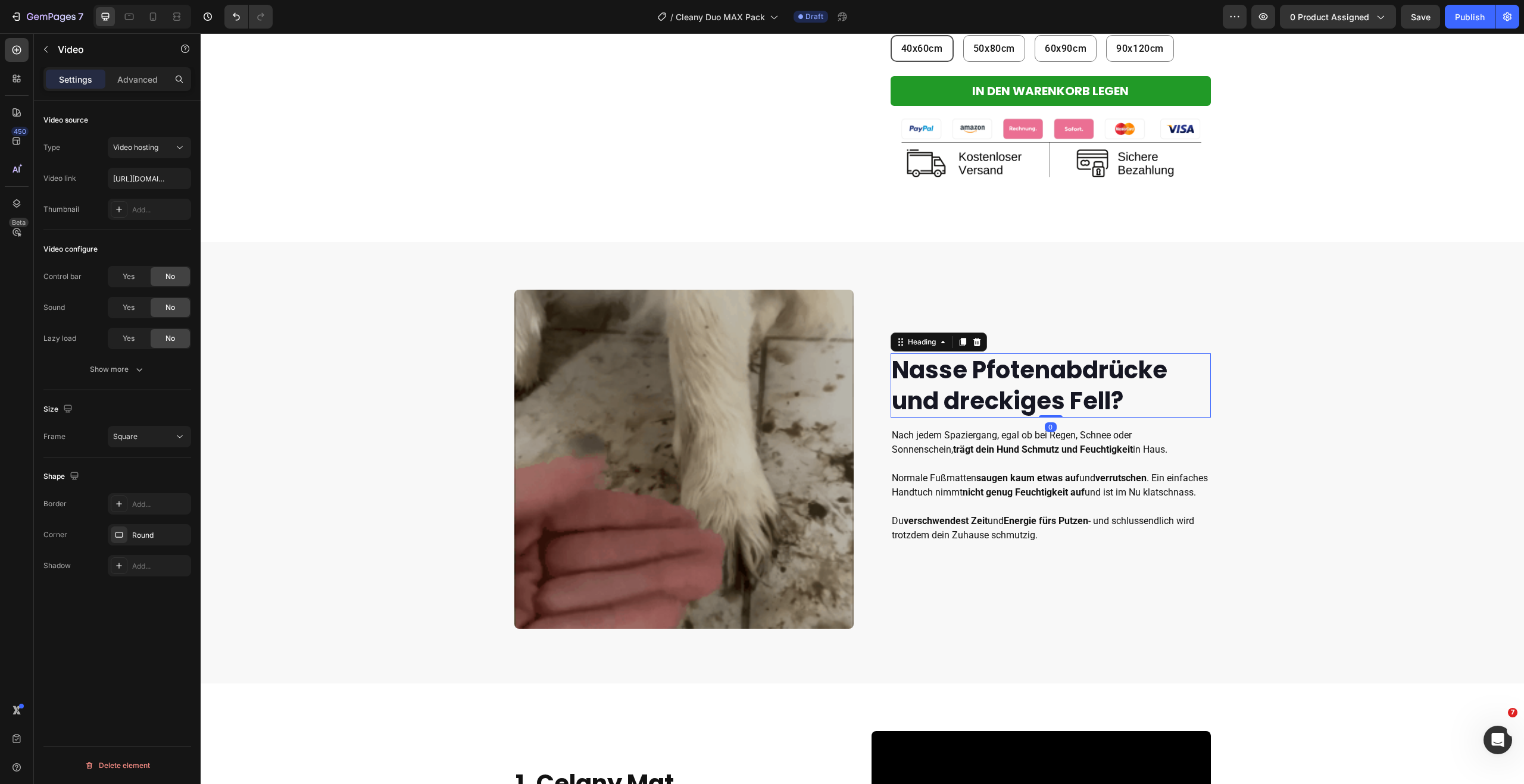
click at [945, 374] on strong "Nasse Pfotenabdrücke und dreckiges Fell?" at bounding box center [1029, 385] width 275 height 64
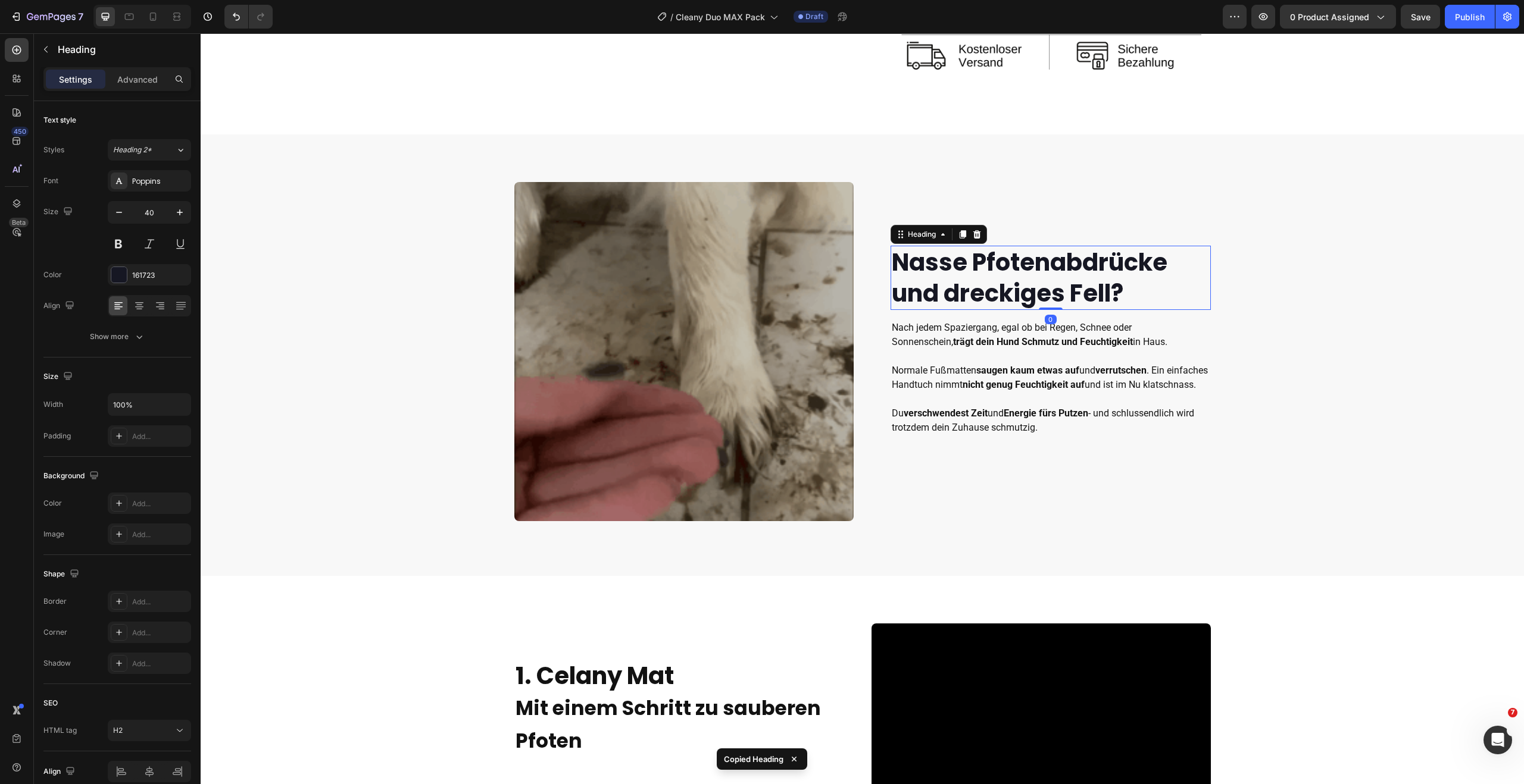
scroll to position [573, 0]
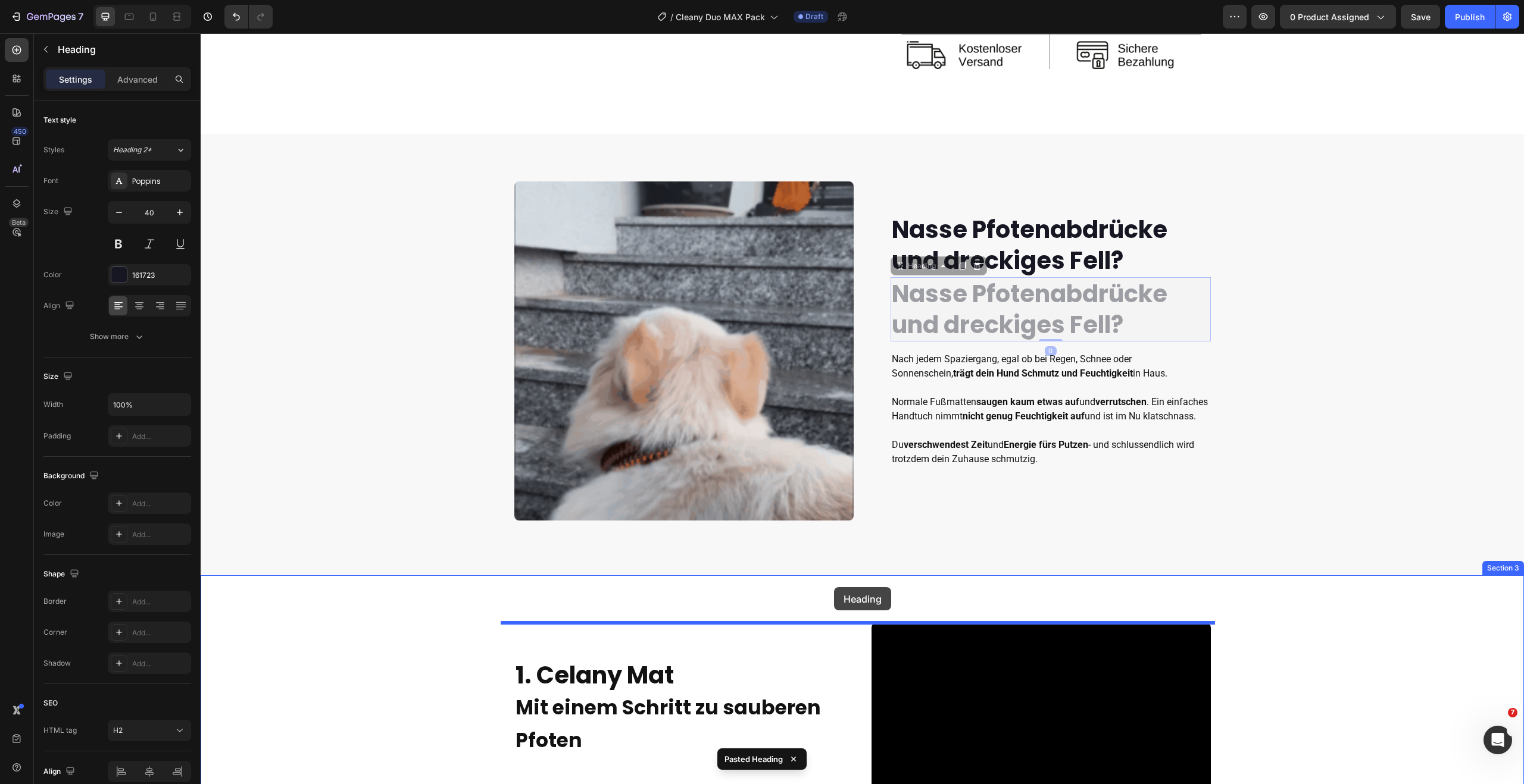
drag, startPoint x: 893, startPoint y: 263, endPoint x: 834, endPoint y: 583, distance: 325.4
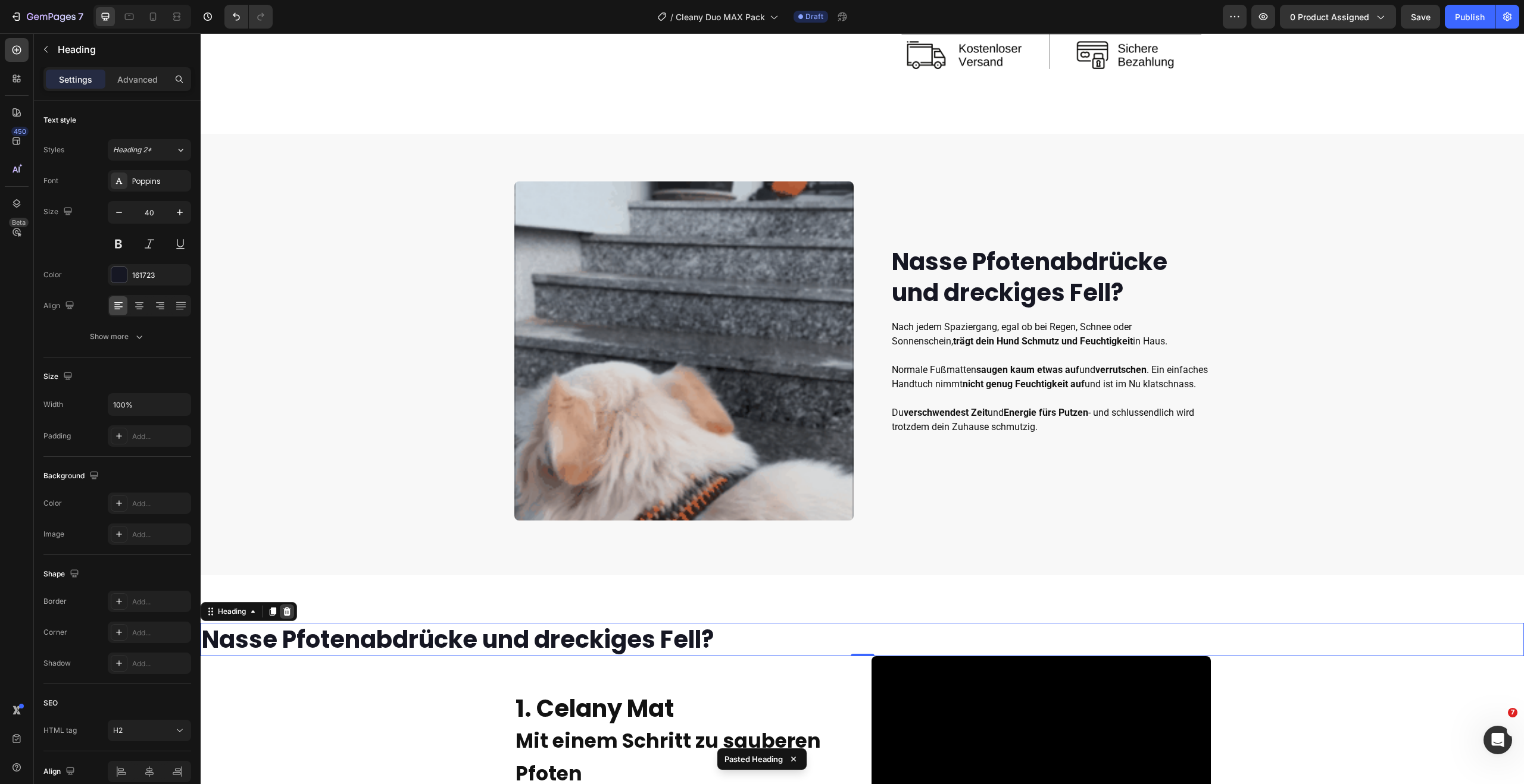
click at [293, 611] on div at bounding box center [287, 612] width 14 height 14
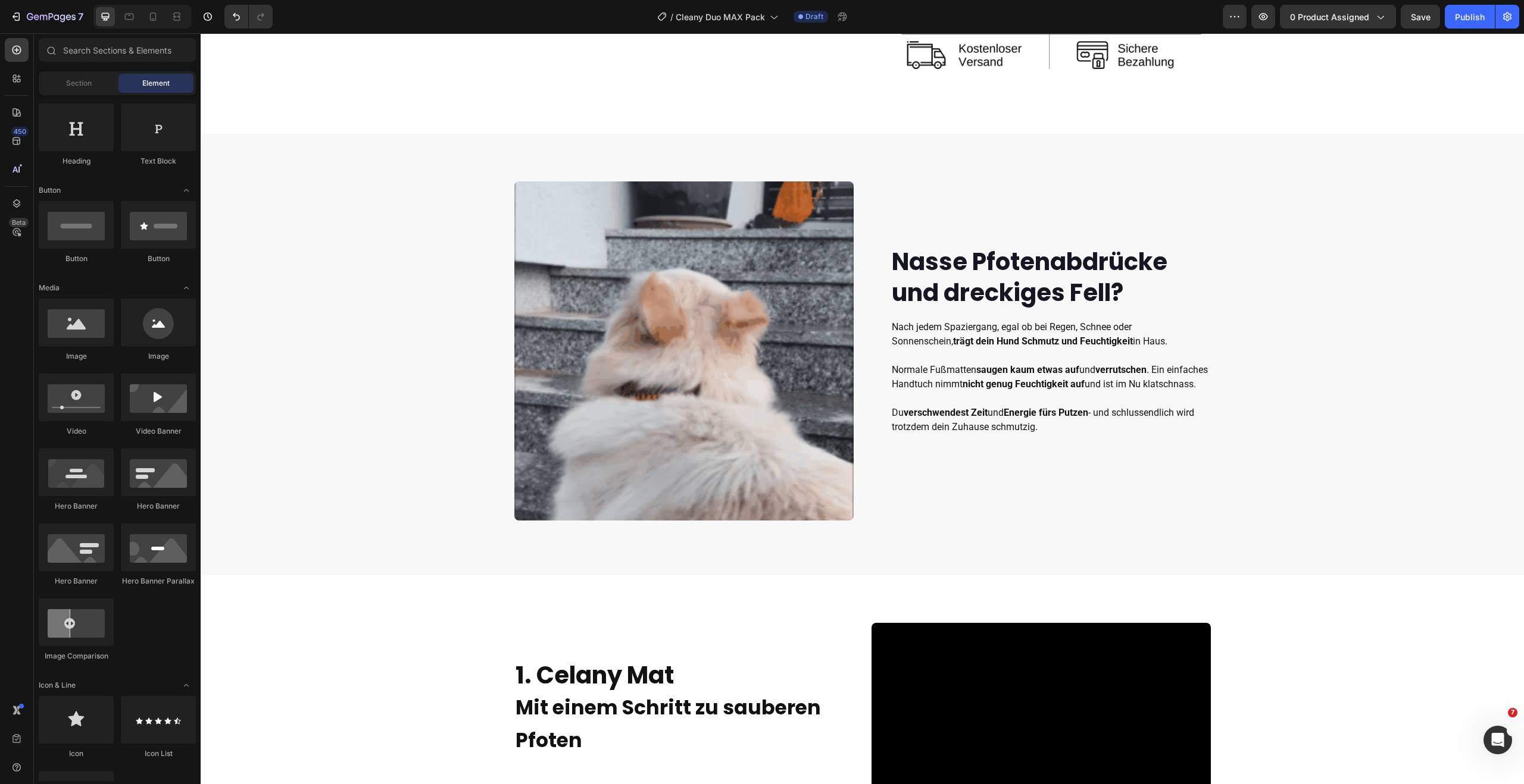
scroll to position [0, 0]
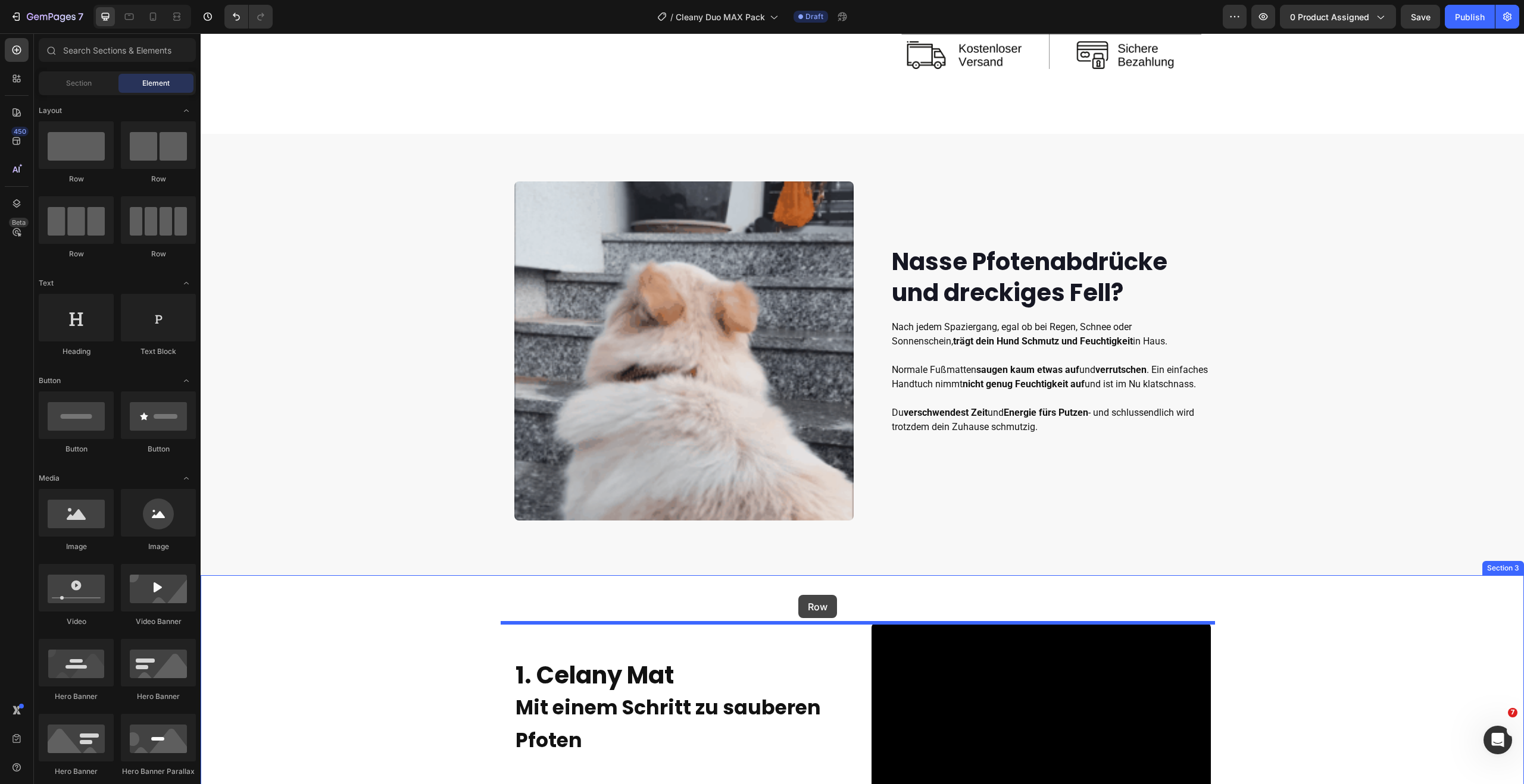
drag, startPoint x: 281, startPoint y: 184, endPoint x: 798, endPoint y: 595, distance: 660.5
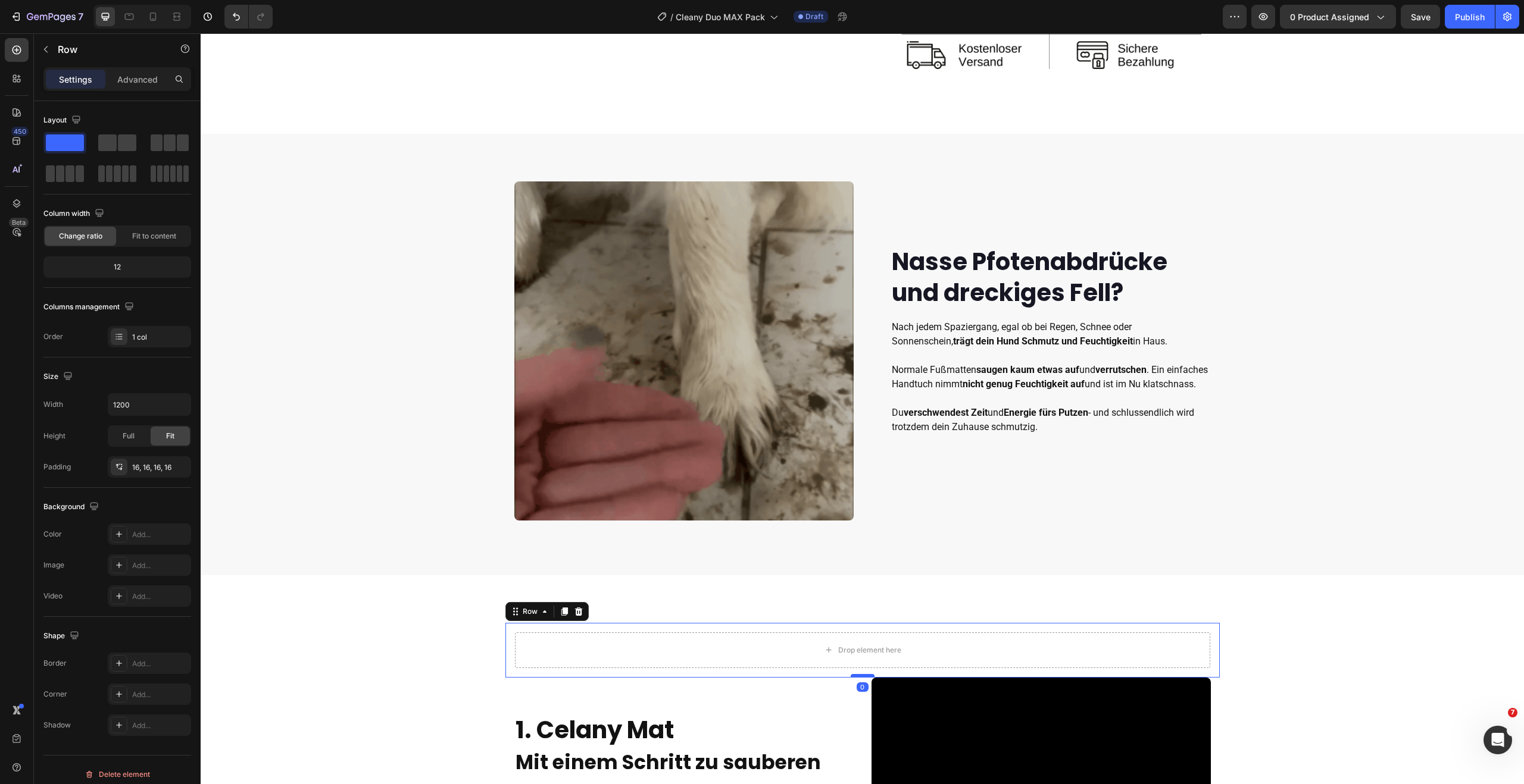
click at [858, 676] on div at bounding box center [862, 676] width 23 height 4
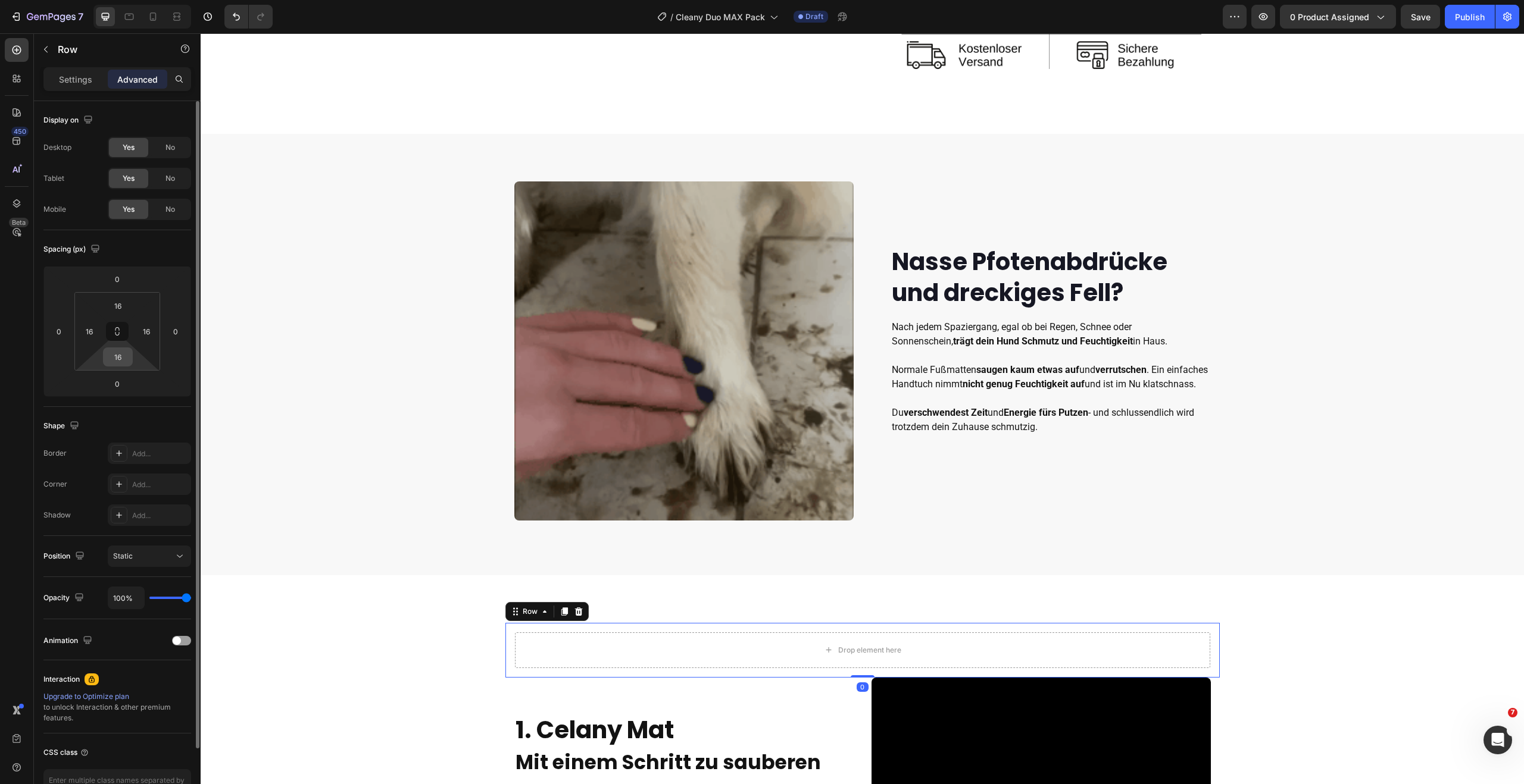
click at [129, 356] on input "16" at bounding box center [117, 357] width 23 height 18
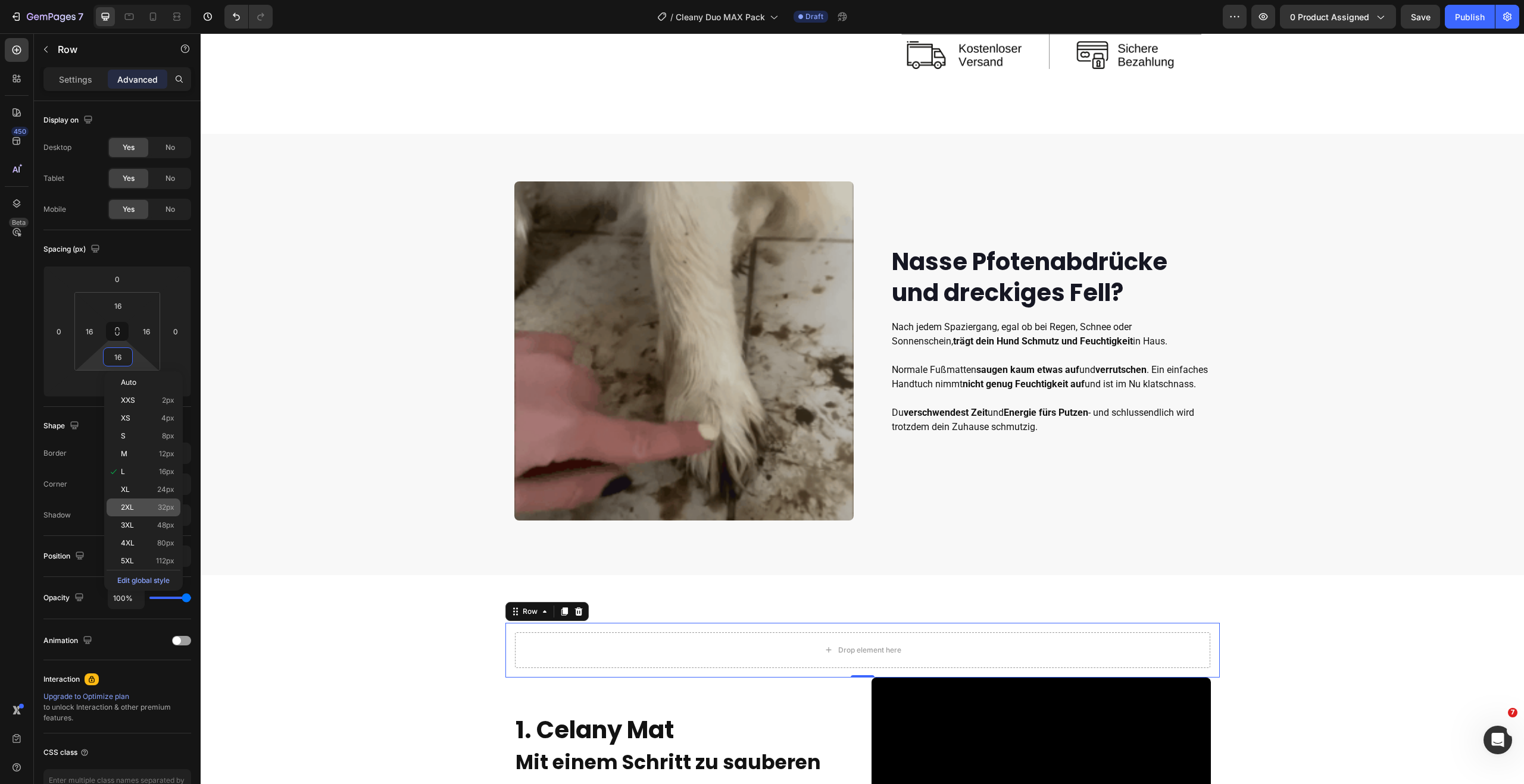
click at [144, 508] on p "2XL 32px" at bounding box center [147, 507] width 54 height 8
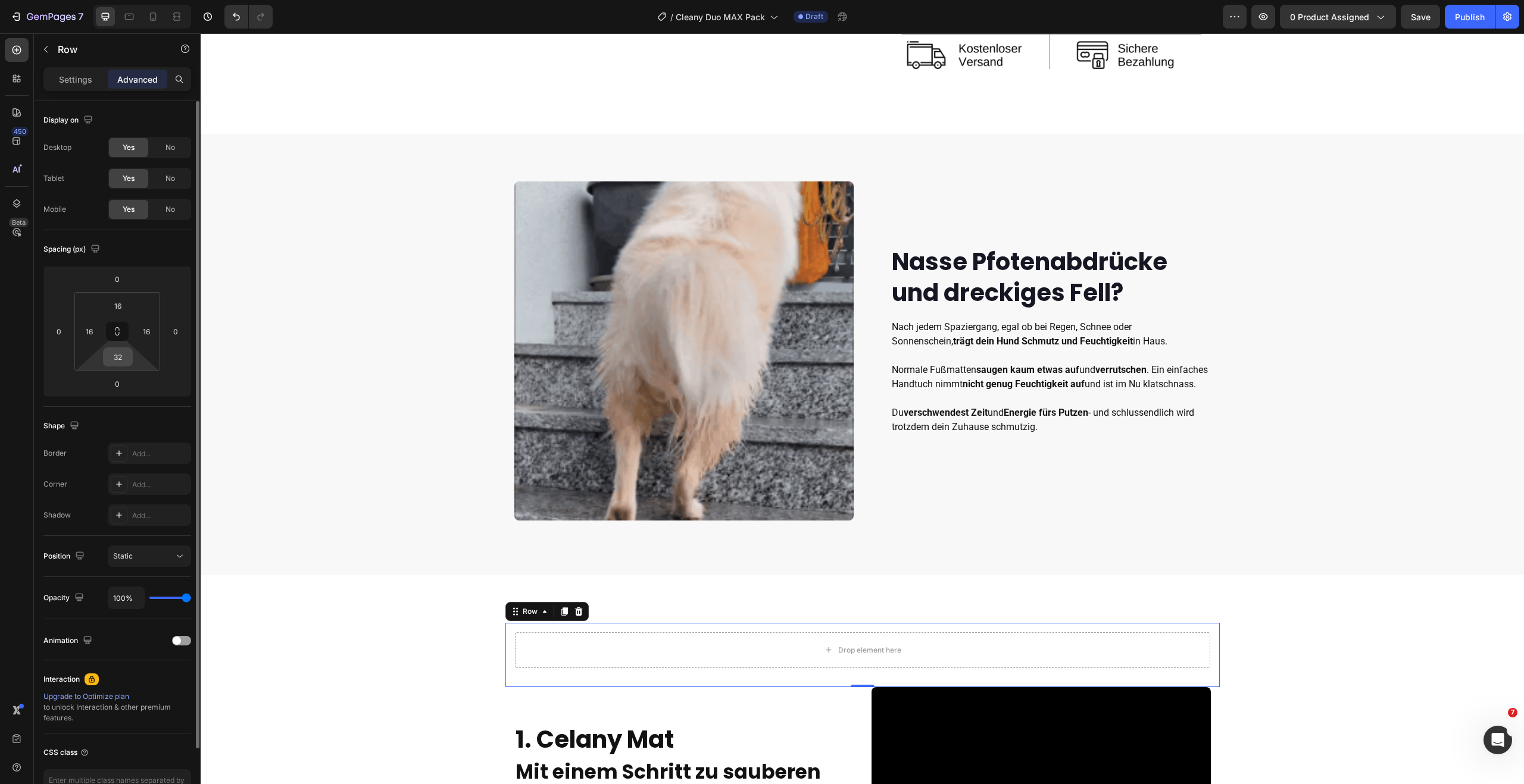
click at [131, 355] on div "32" at bounding box center [117, 357] width 29 height 19
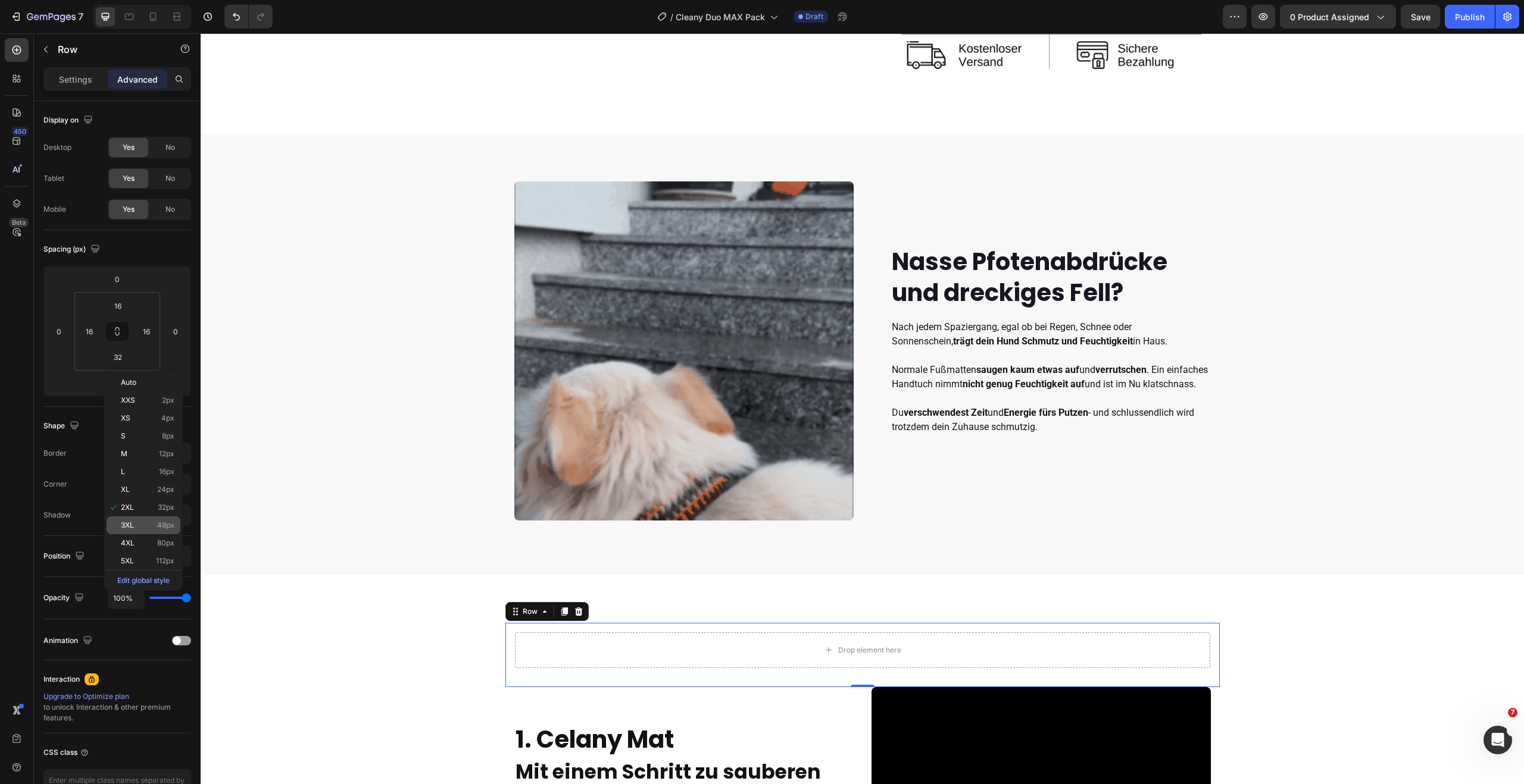
click at [147, 530] on div "3XL 48px" at bounding box center [144, 525] width 74 height 18
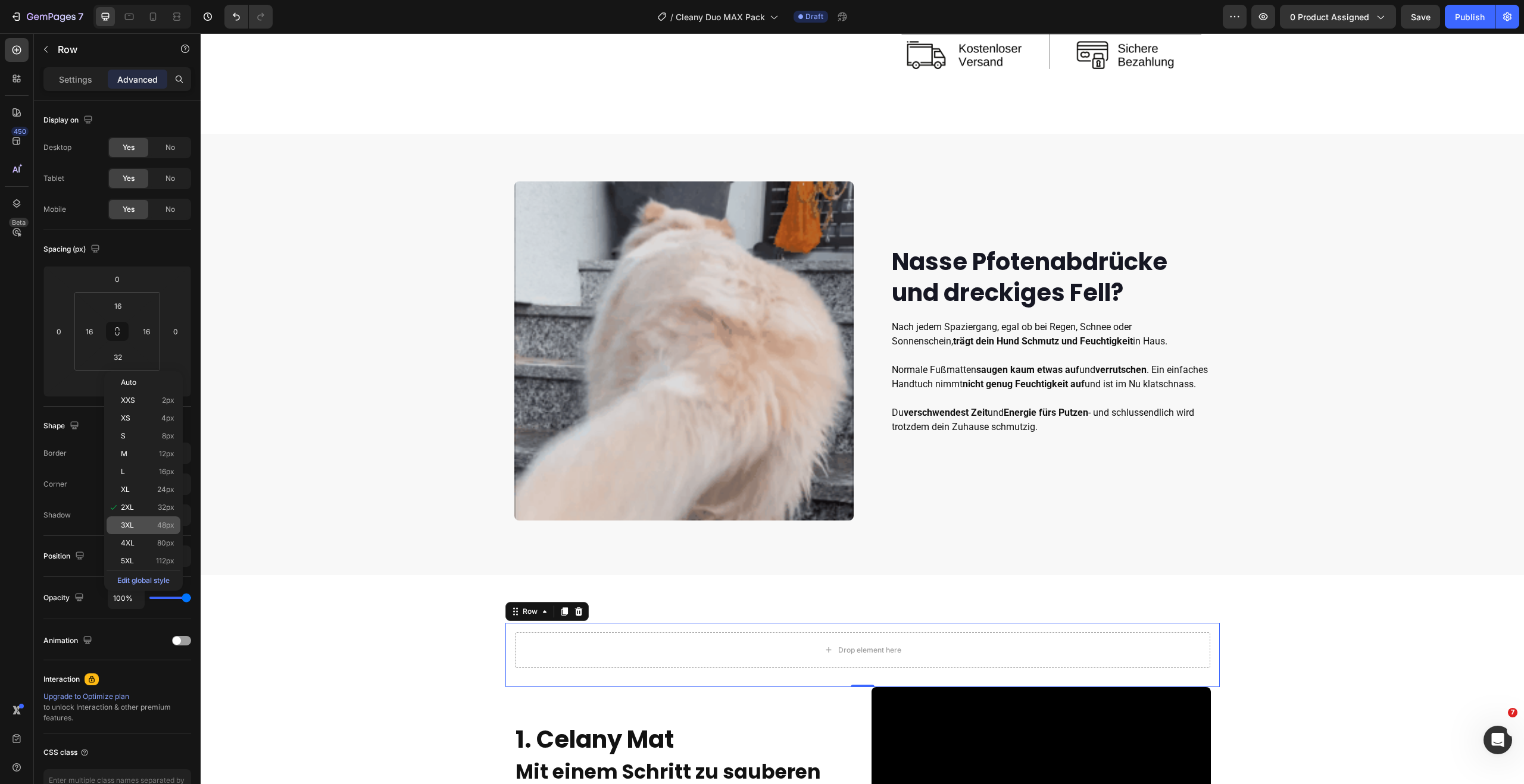
type input "48"
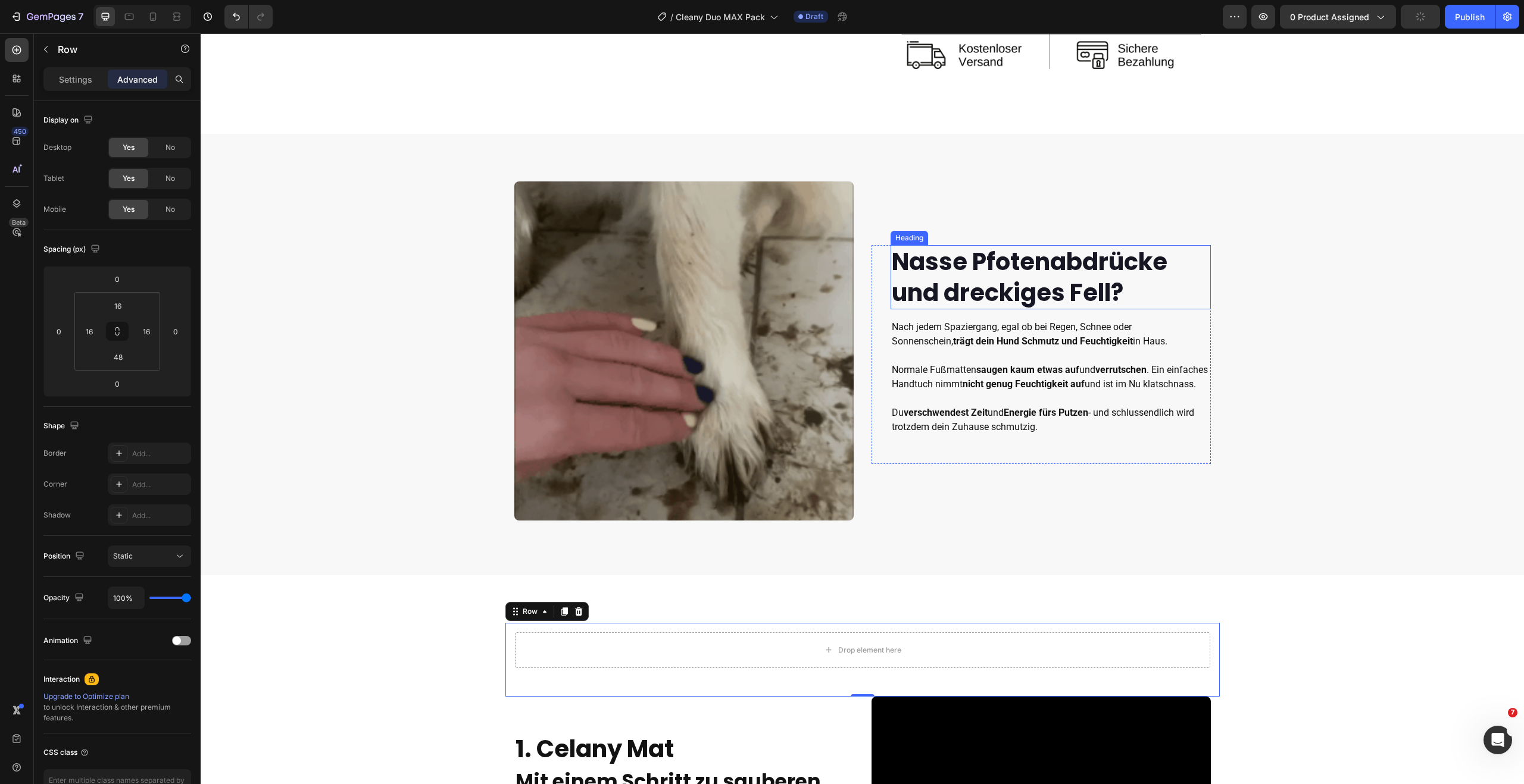
click at [936, 277] on strong "Nasse Pfotenabdrücke und dreckiges Fell?" at bounding box center [1029, 277] width 275 height 64
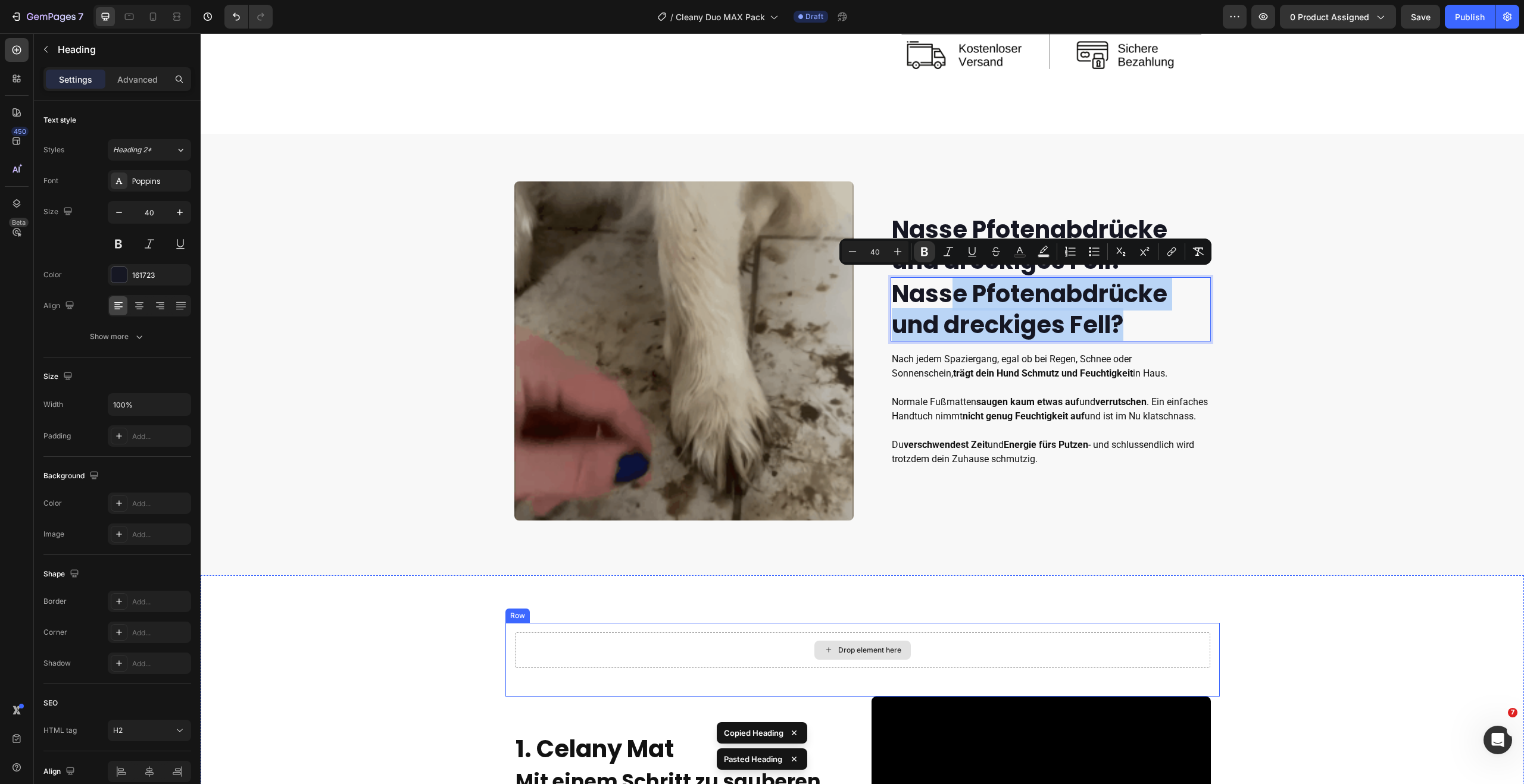
drag, startPoint x: 942, startPoint y: 288, endPoint x: 809, endPoint y: 650, distance: 385.7
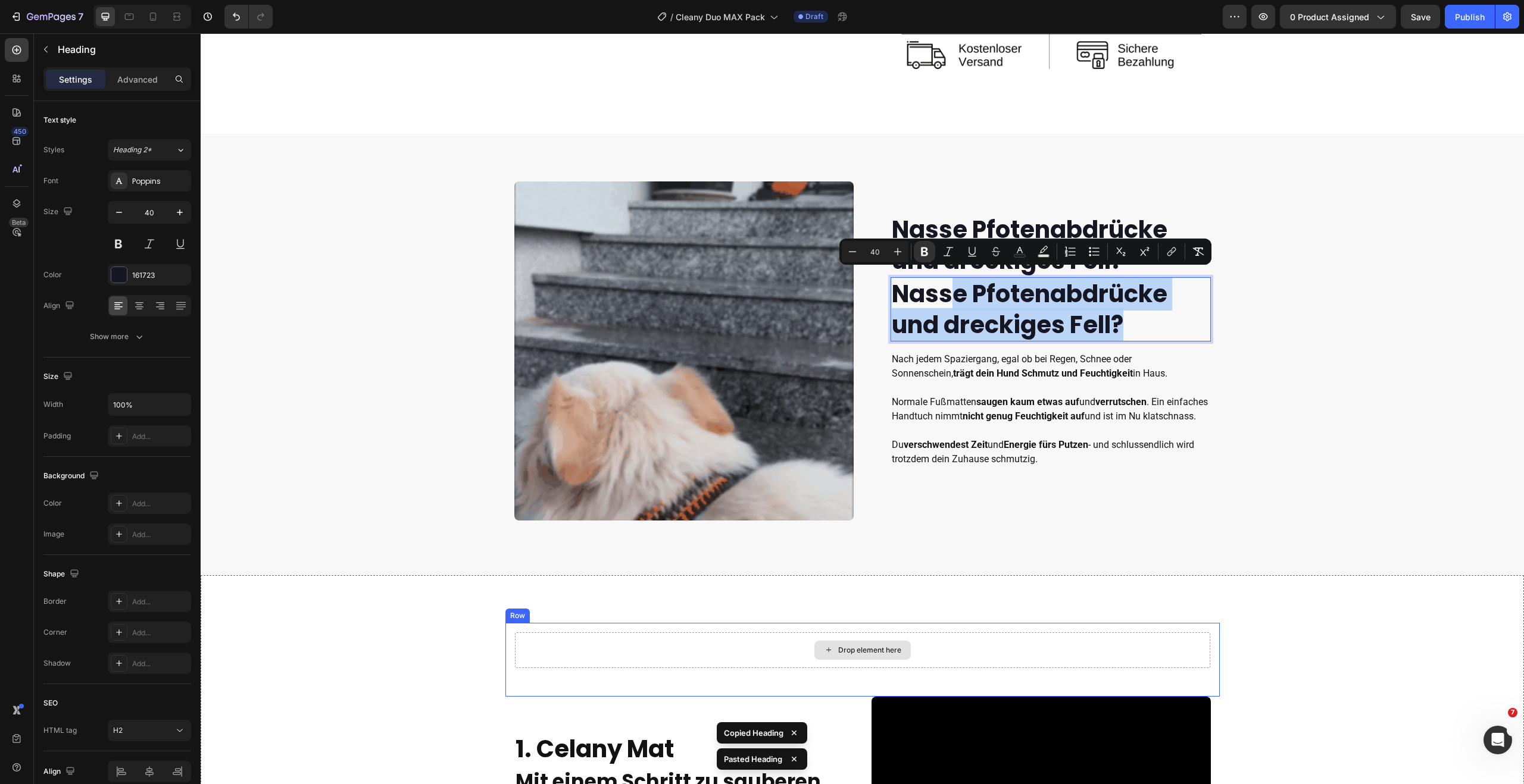
scroll to position [574, 0]
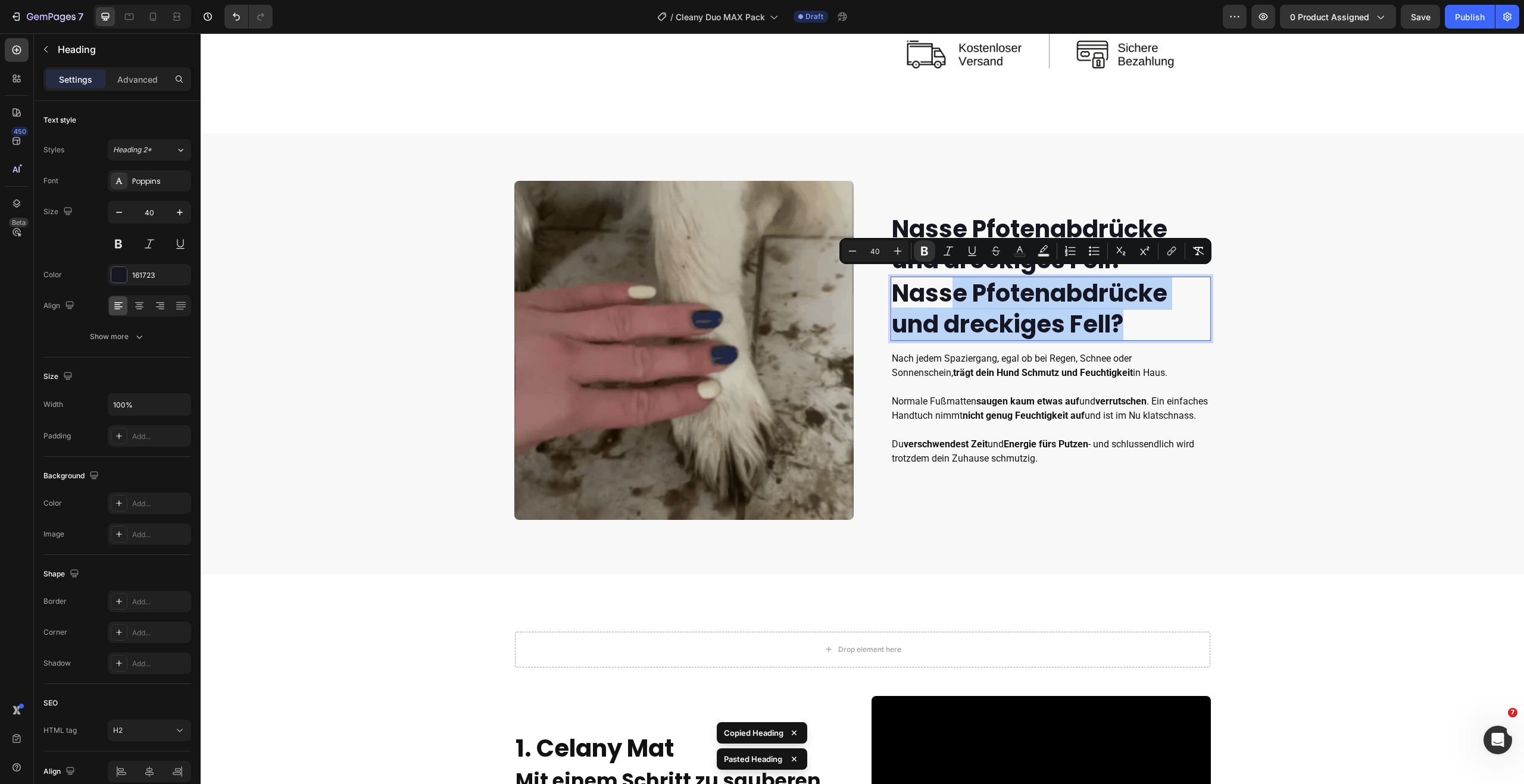
click at [1125, 290] on strong "Nasse Pfotenabdrücke und dreckiges Fell?" at bounding box center [1029, 308] width 275 height 64
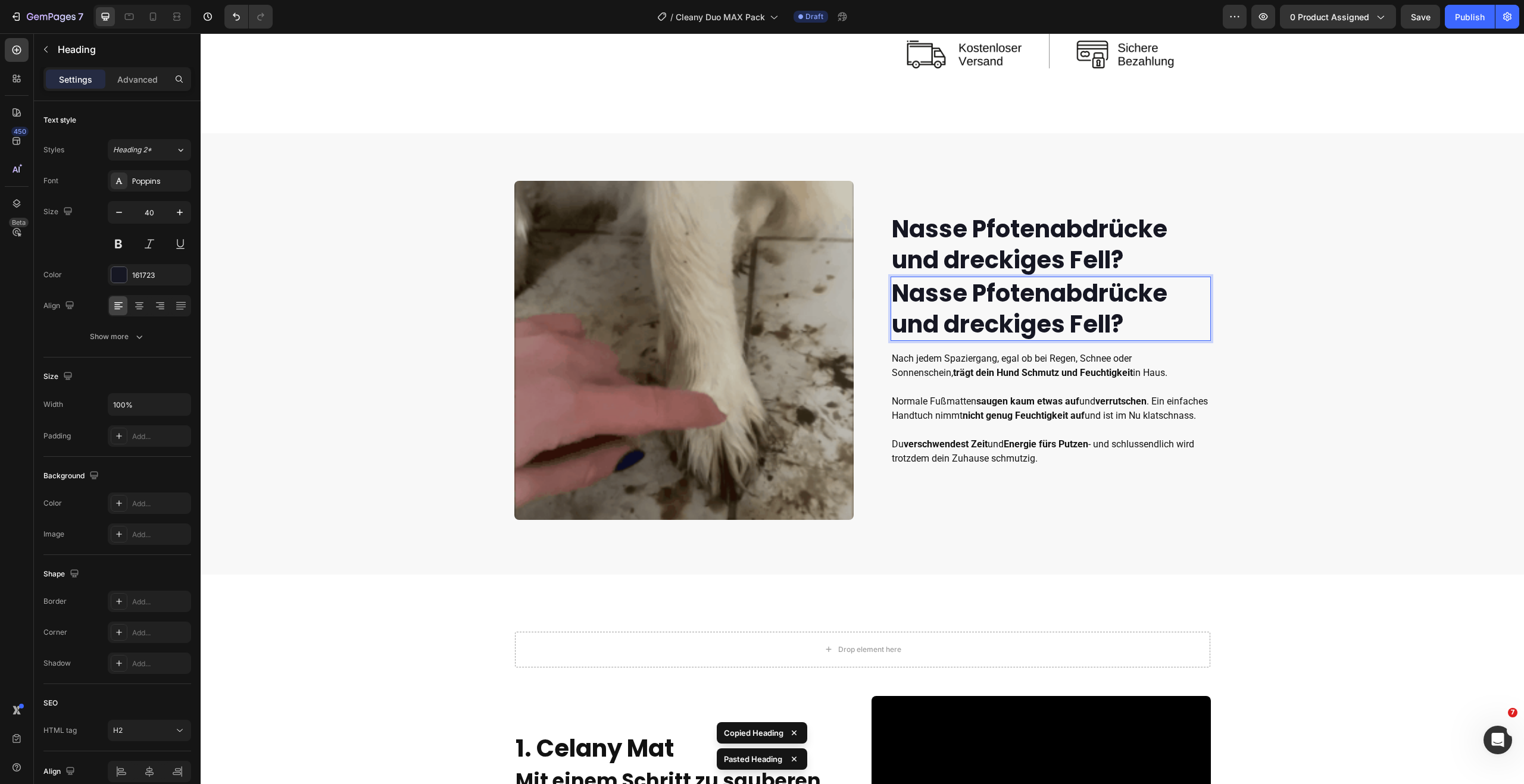
click at [1253, 317] on div "Nasse Pfotenabdrücke und dreckiges Fell? Heading Nasse Pfotenabdrücke und dreck…" at bounding box center [862, 354] width 1324 height 346
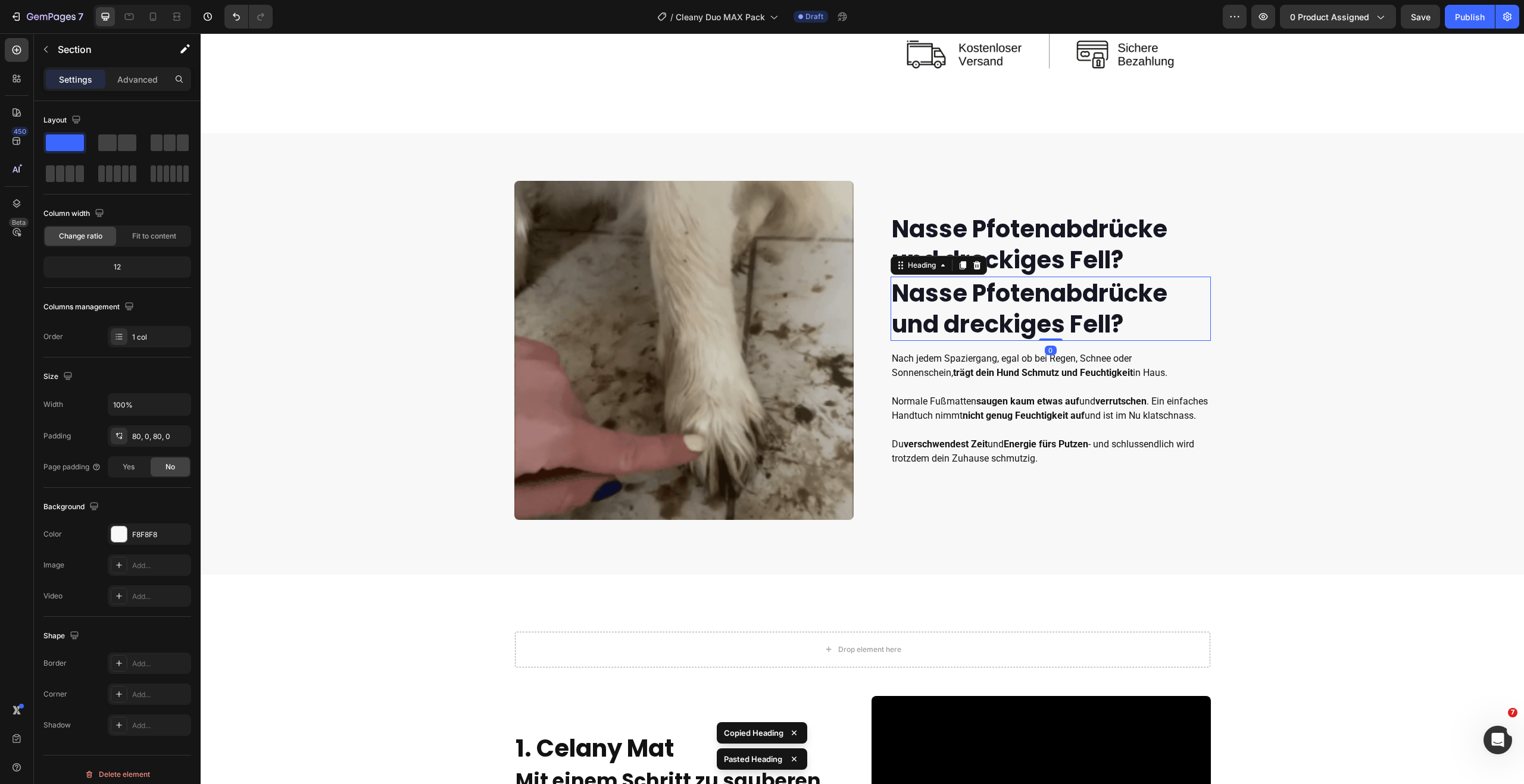
drag, startPoint x: 1051, startPoint y: 296, endPoint x: 1043, endPoint y: 296, distance: 8.0
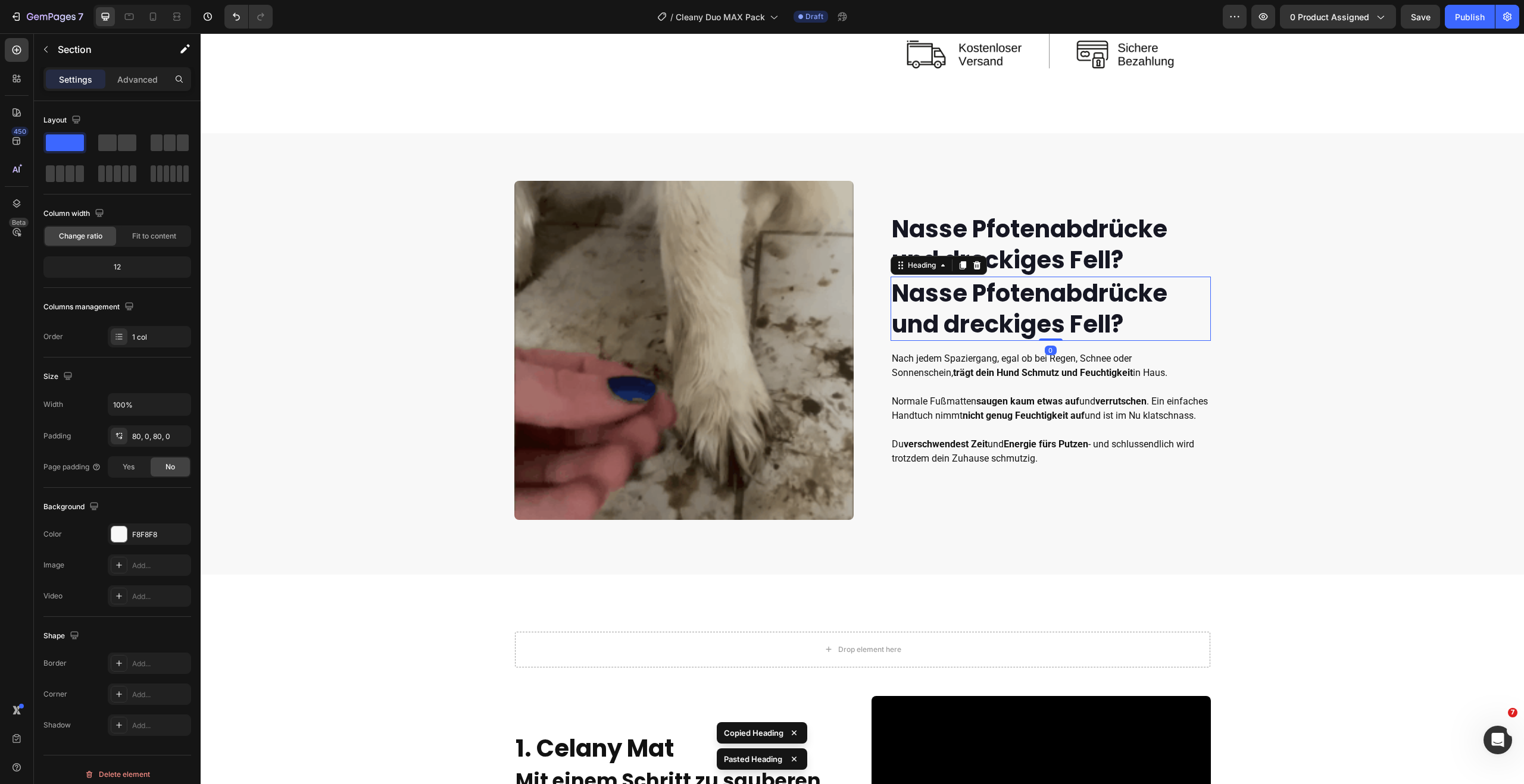
click at [1052, 296] on strong "Nasse Pfotenabdrücke und dreckiges Fell?" at bounding box center [1029, 308] width 275 height 64
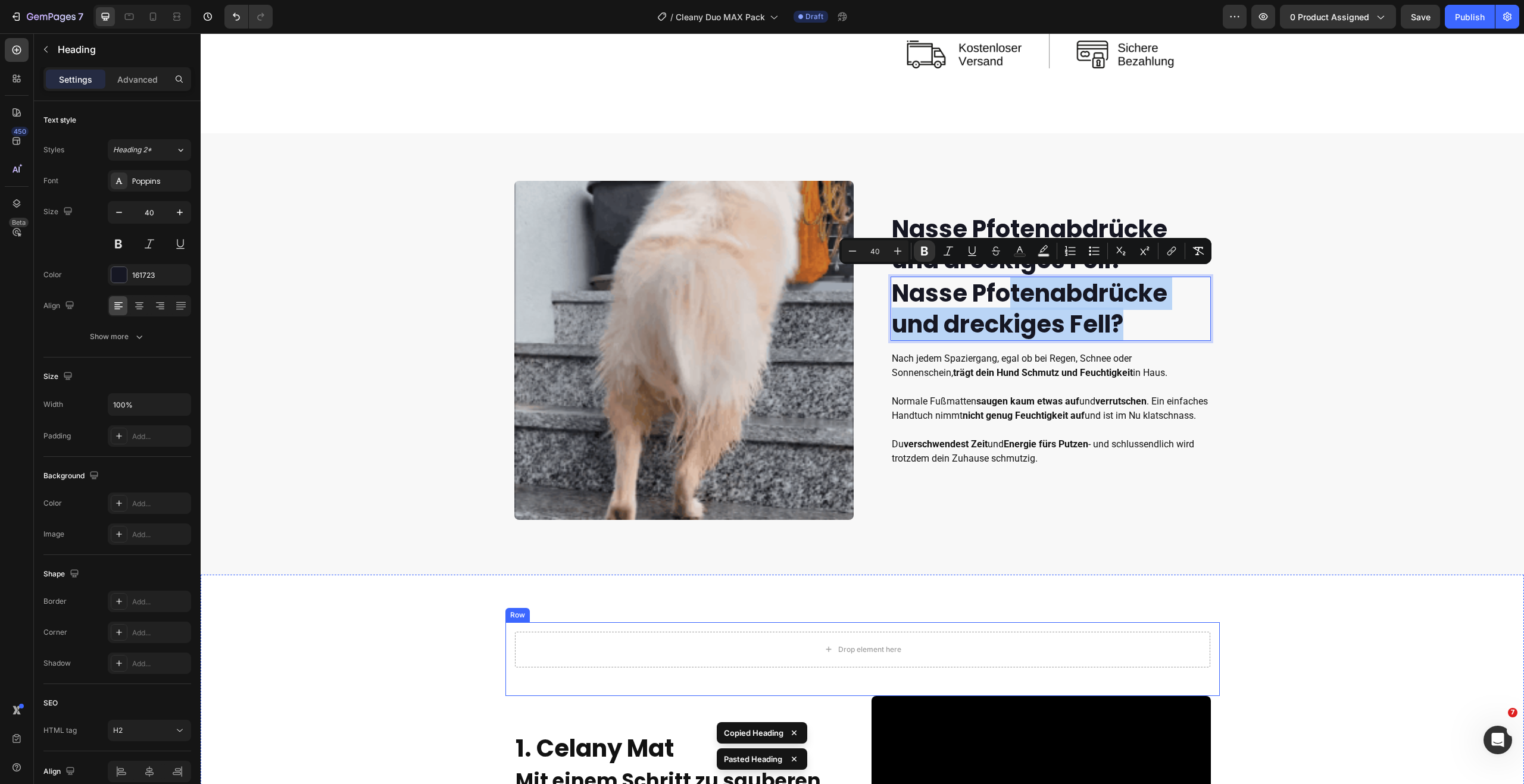
drag, startPoint x: 1007, startPoint y: 296, endPoint x: 882, endPoint y: 605, distance: 333.3
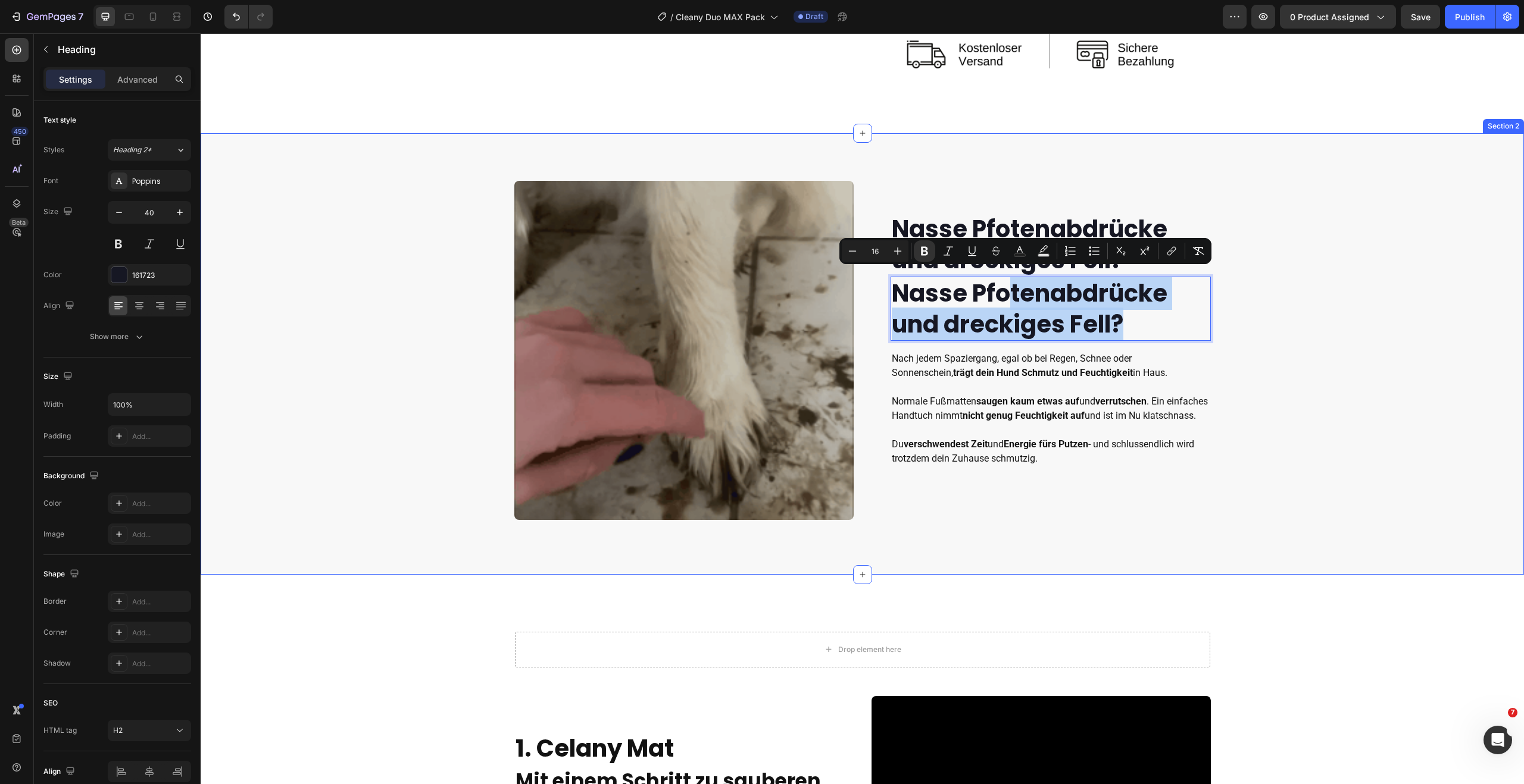
click at [1272, 313] on div "Nasse Pfotenabdrücke und dreckiges Fell? Heading Nasse Pfotenabdrücke und dreck…" at bounding box center [862, 354] width 1324 height 346
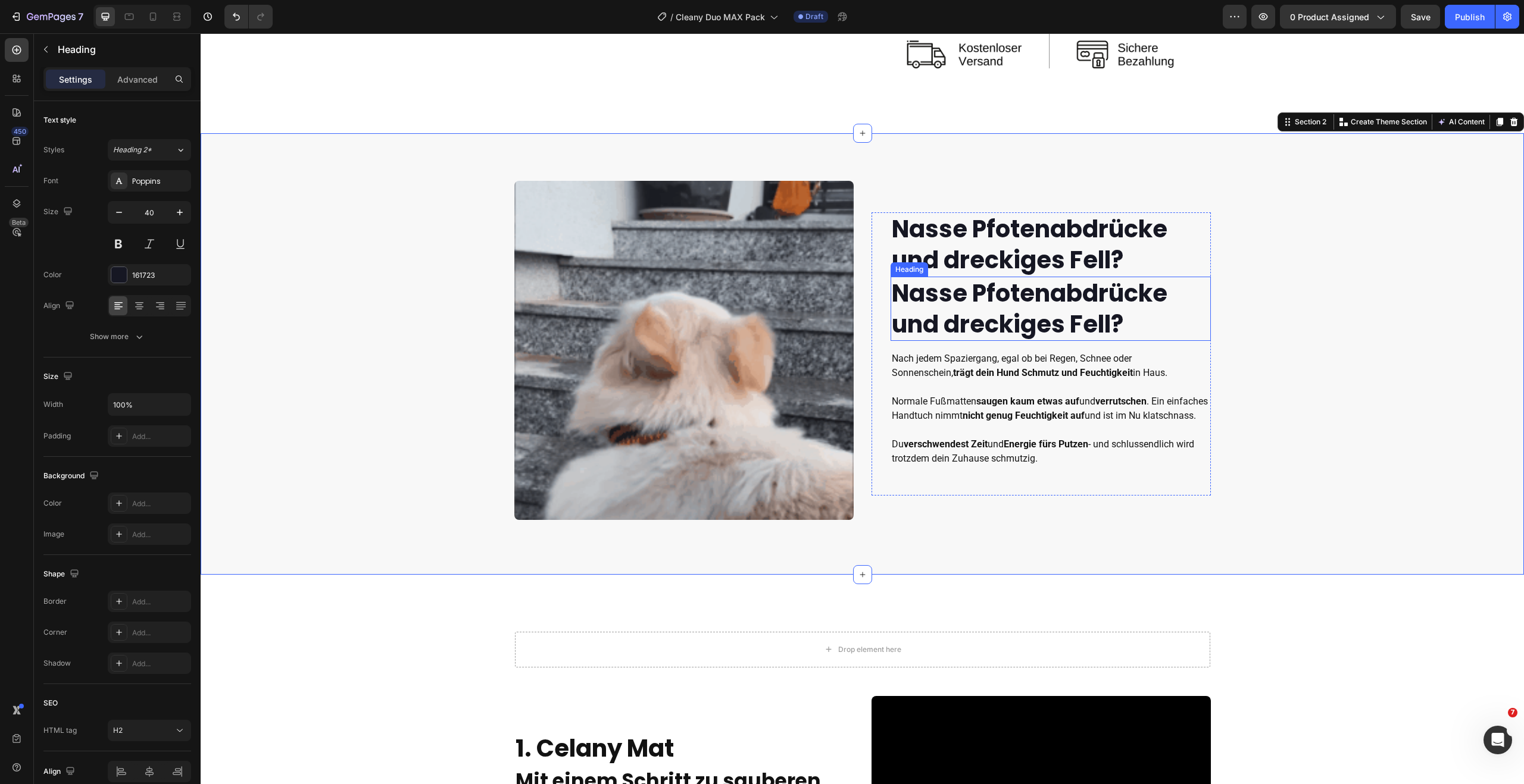
click at [1144, 285] on strong "Nasse Pfotenabdrücke und dreckiges Fell?" at bounding box center [1029, 308] width 275 height 64
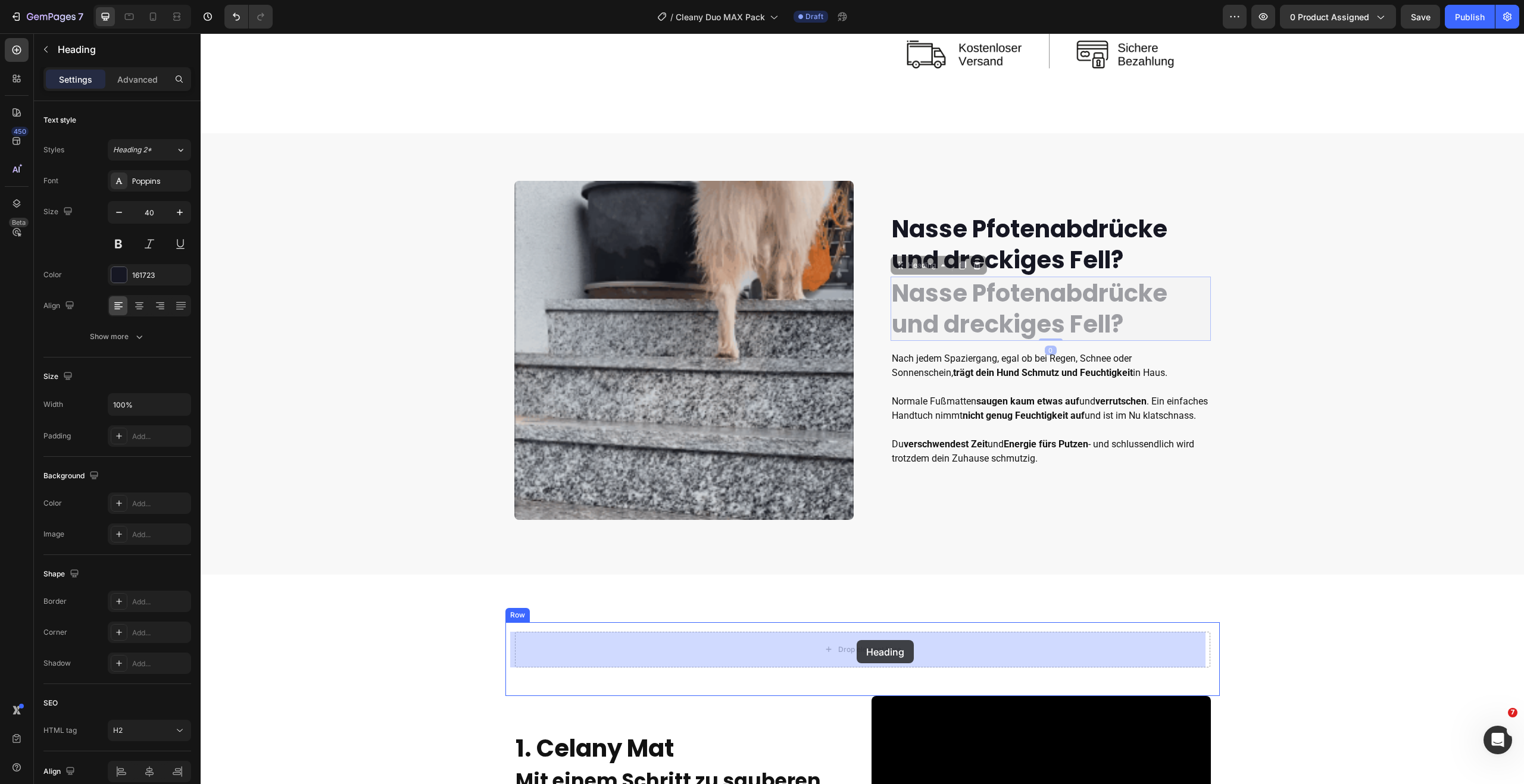
drag, startPoint x: 898, startPoint y: 261, endPoint x: 857, endPoint y: 639, distance: 380.2
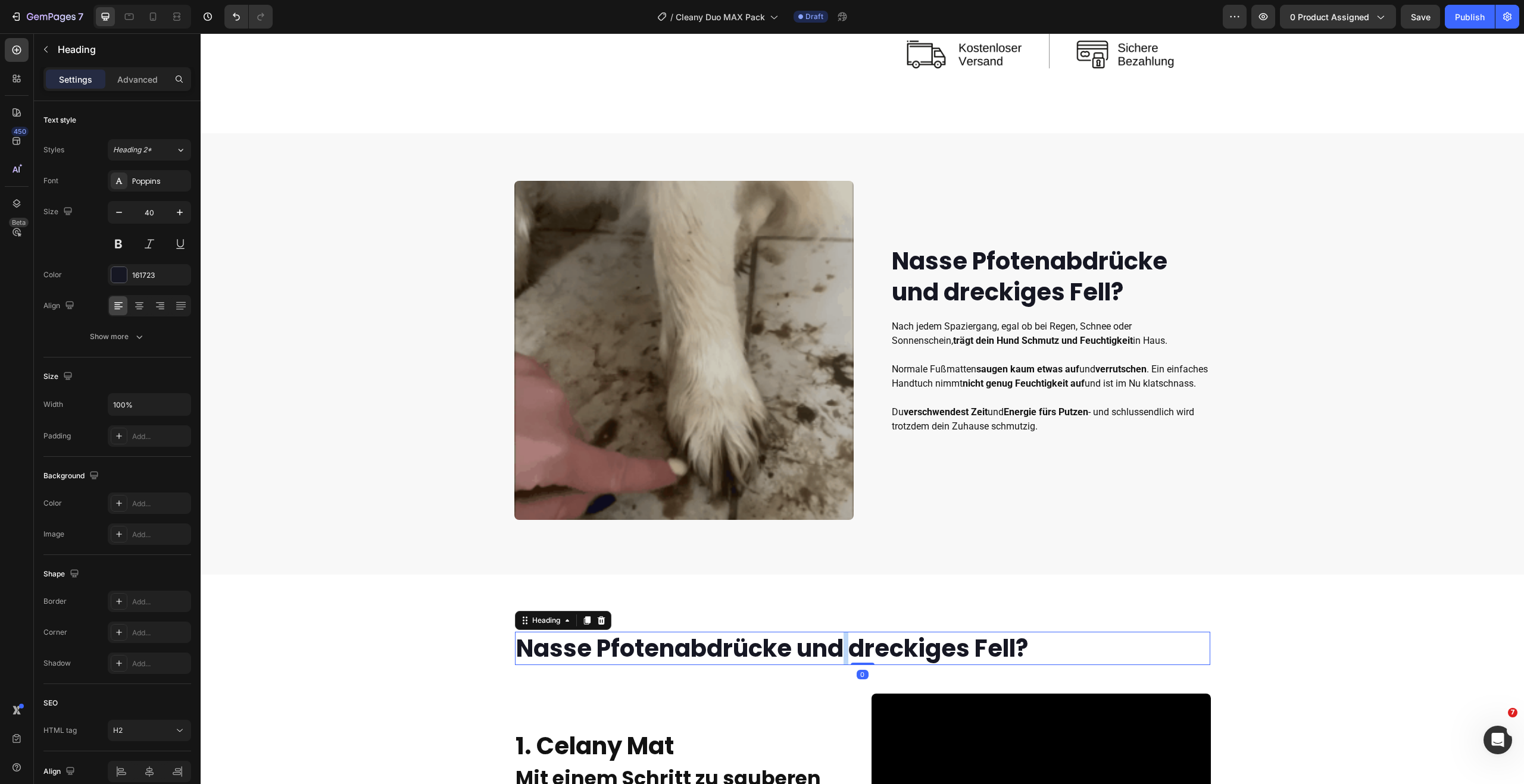
click at [840, 643] on strong "Nasse Pfotenabdrücke und dreckiges Fell?" at bounding box center [771, 649] width 512 height 33
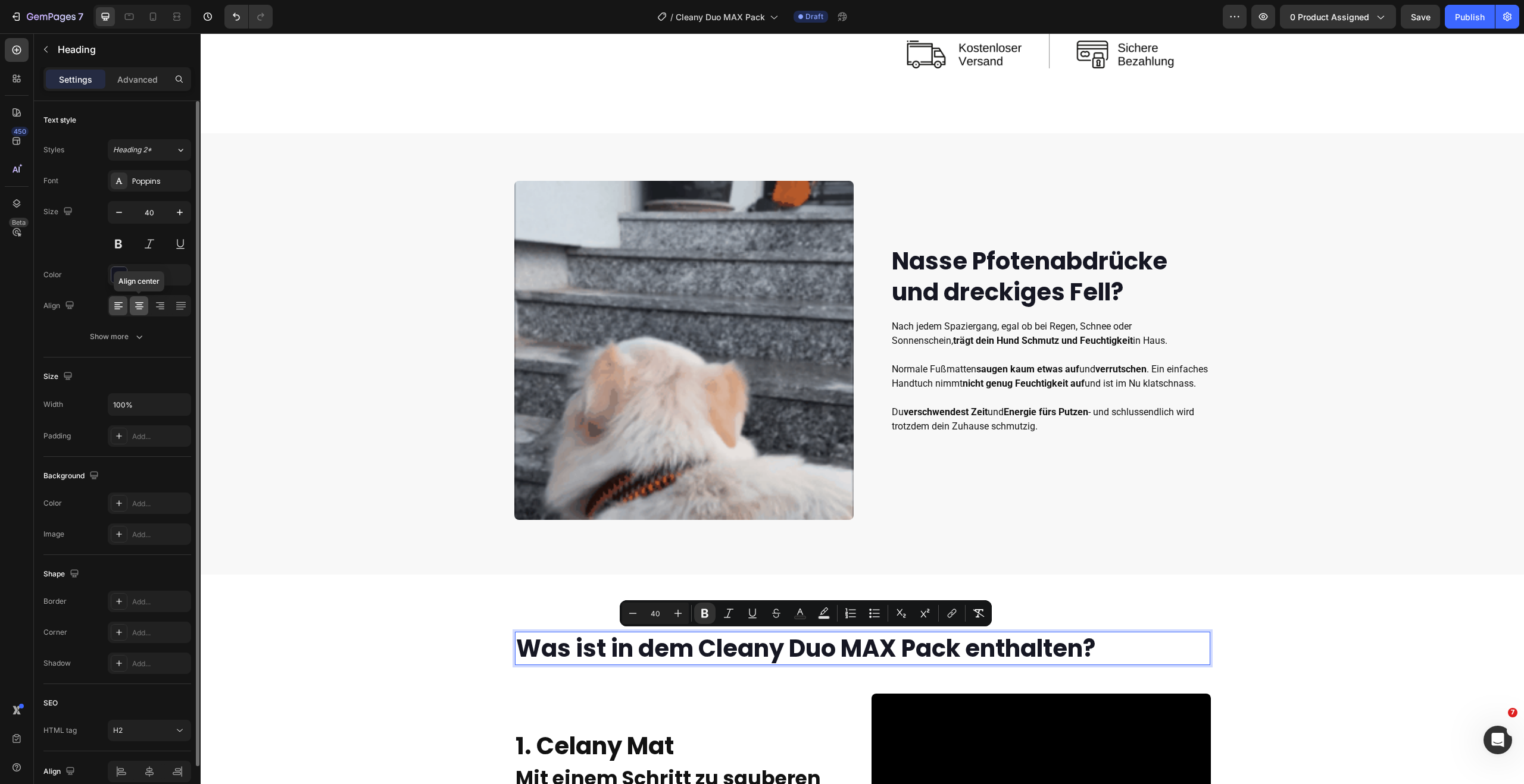
click at [135, 306] on icon at bounding box center [139, 306] width 12 height 12
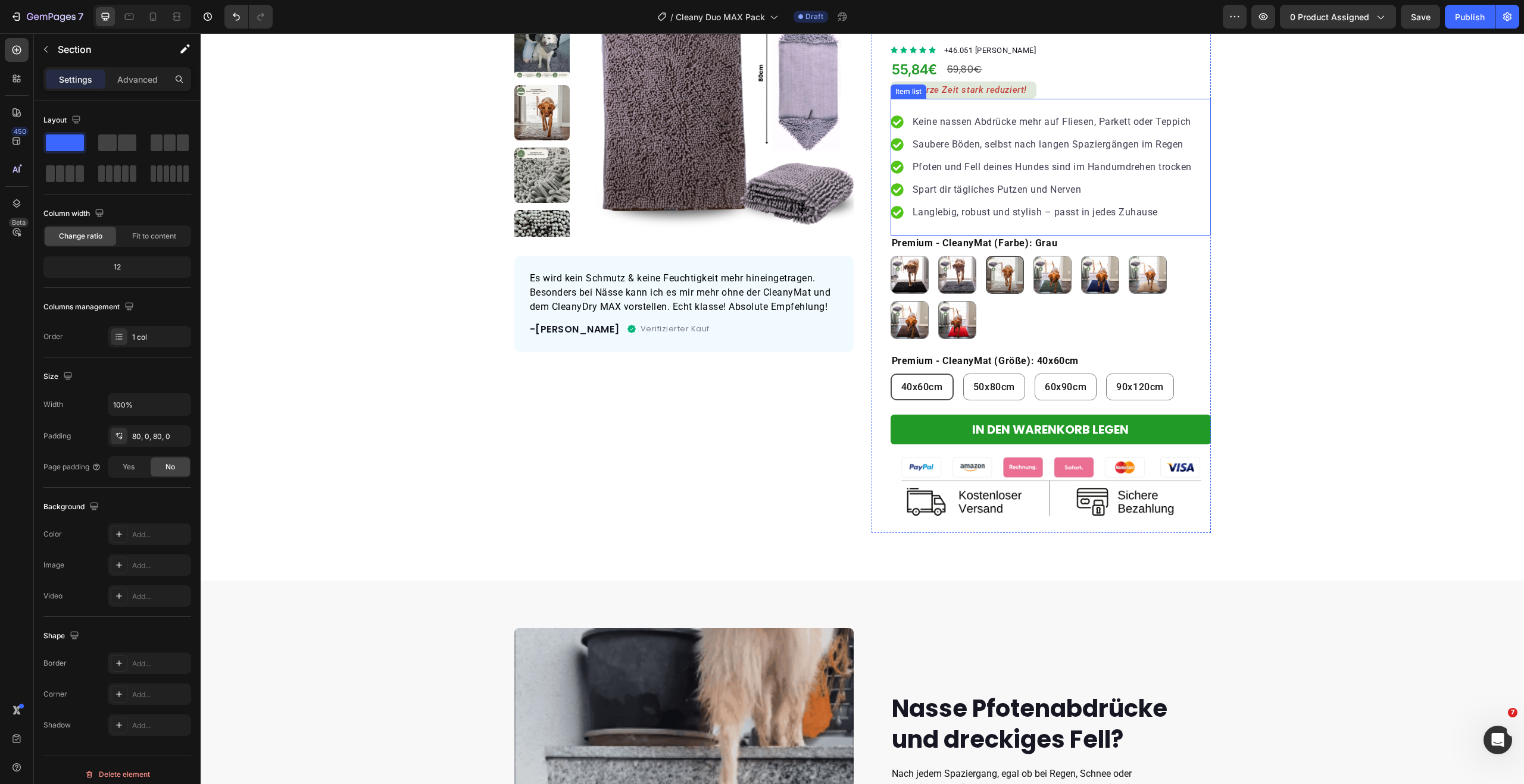
scroll to position [0, 0]
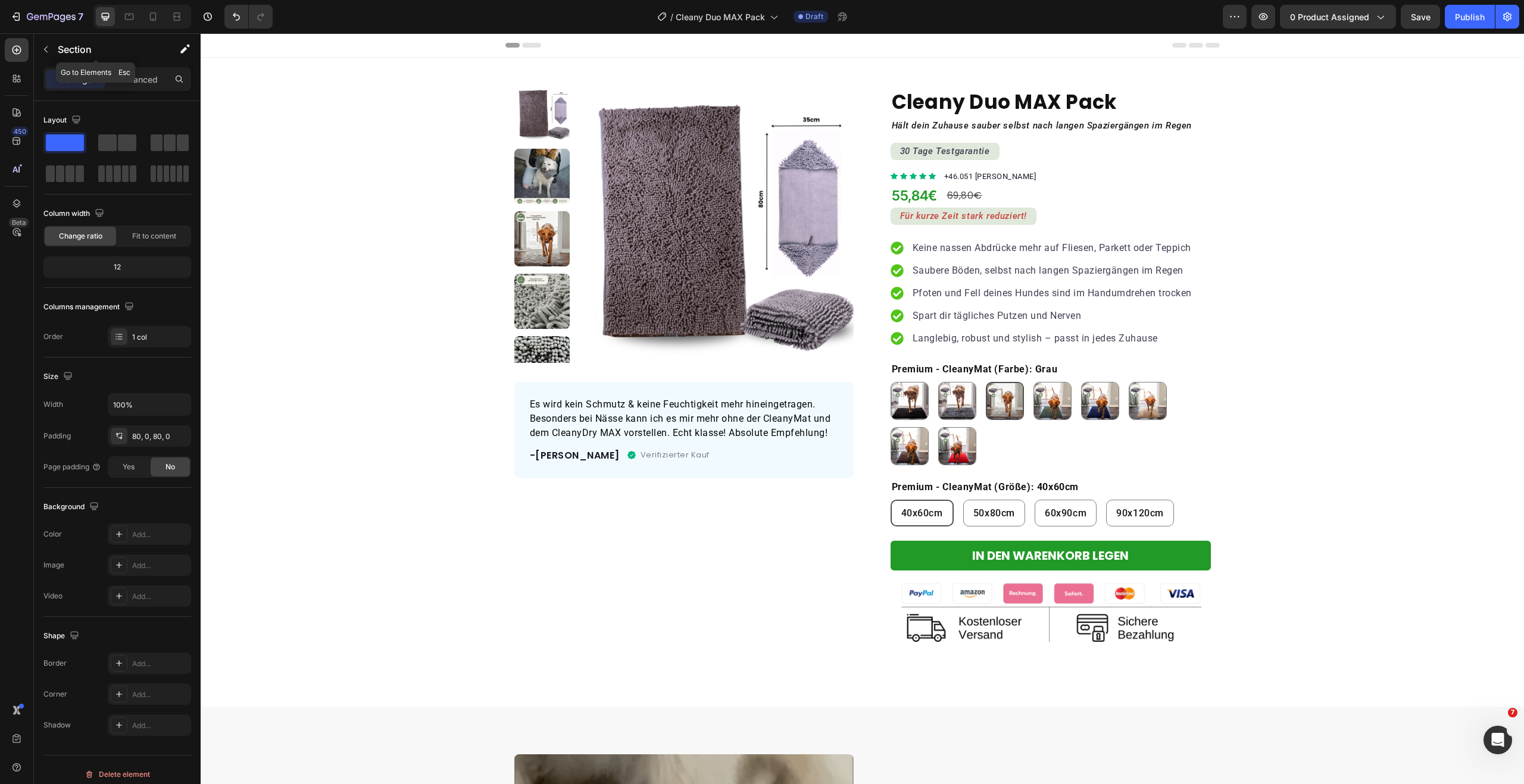
click at [45, 46] on icon "button" at bounding box center [45, 49] width 10 height 10
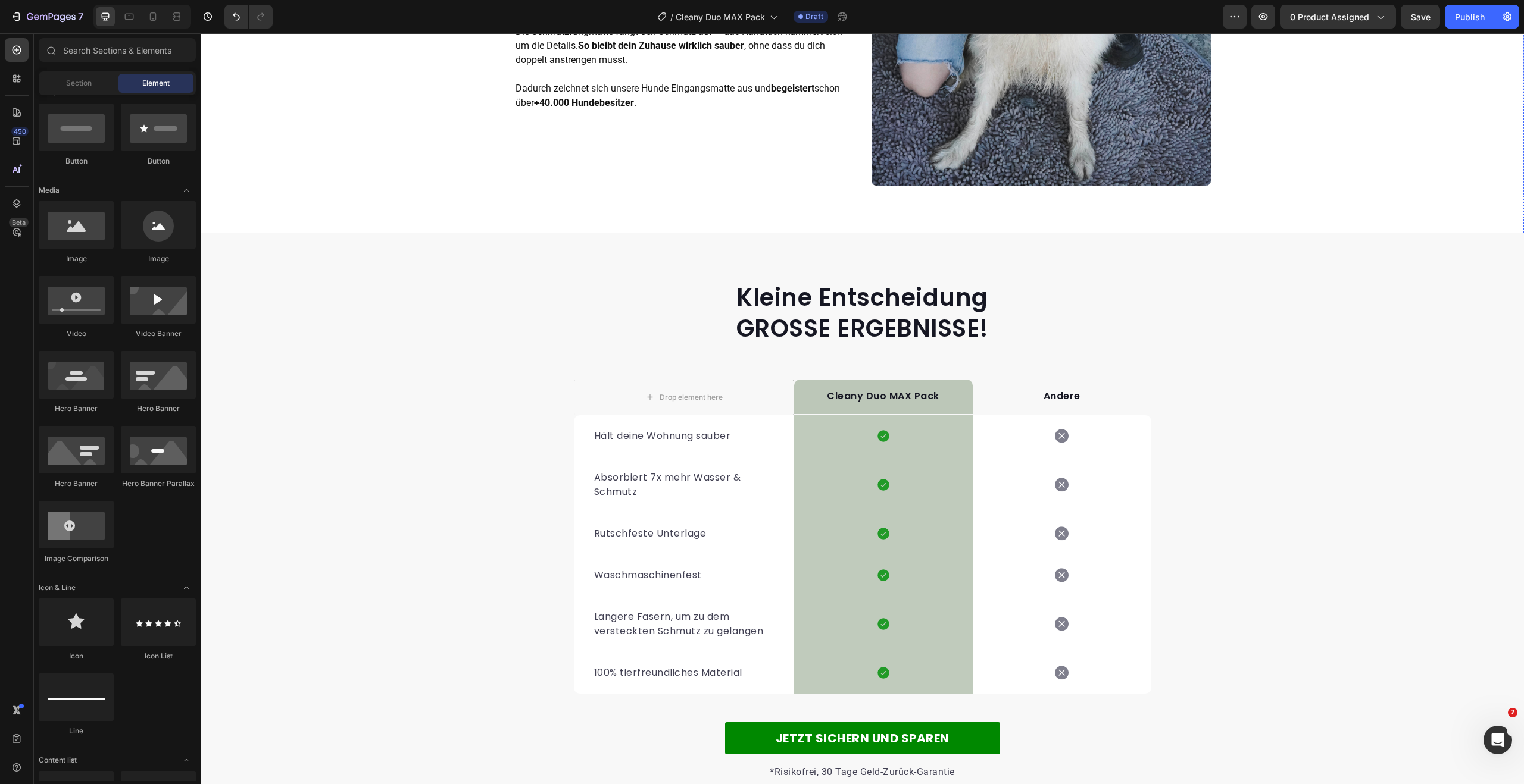
scroll to position [2150, 0]
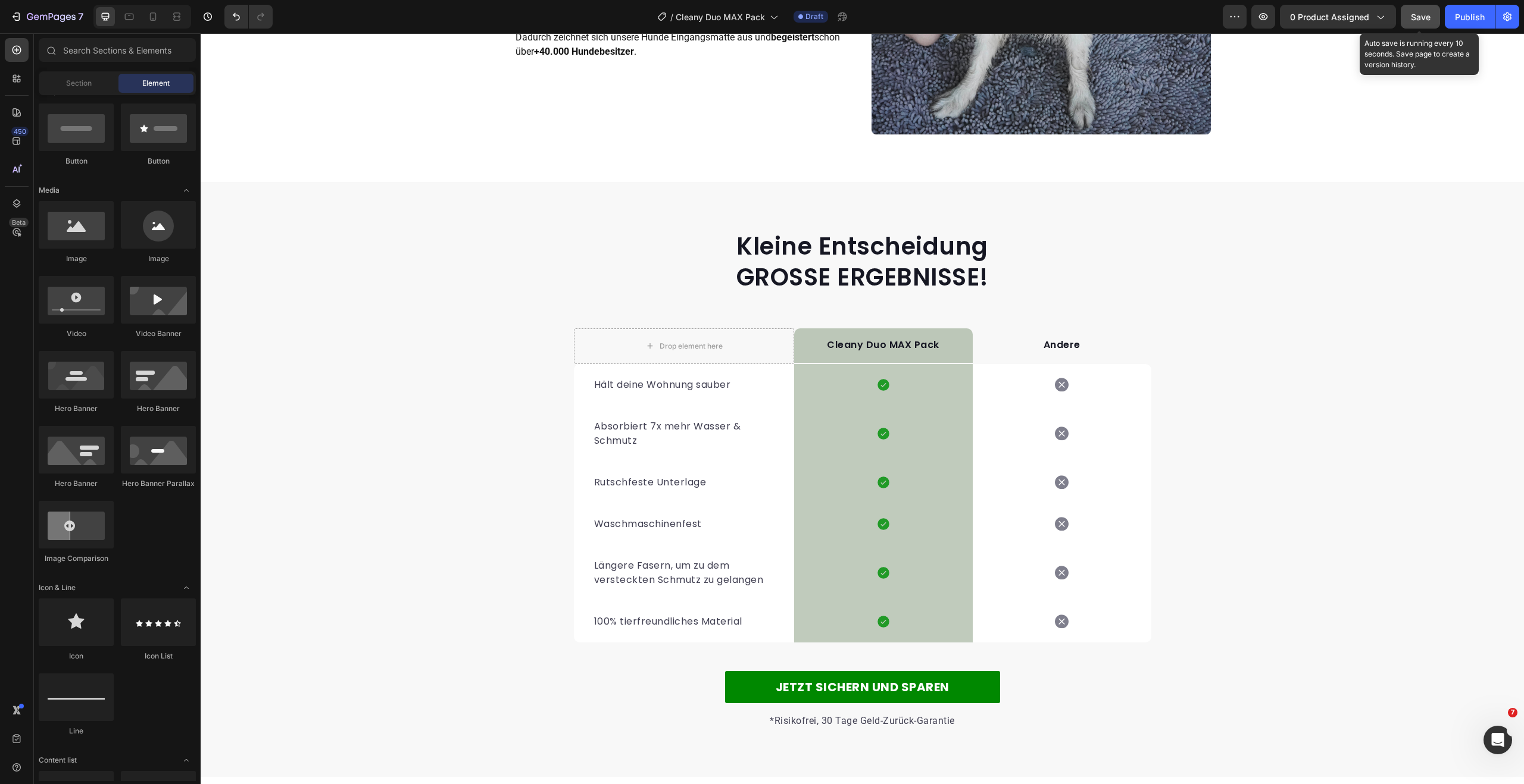
click at [1421, 13] on span "Save" at bounding box center [1420, 17] width 20 height 10
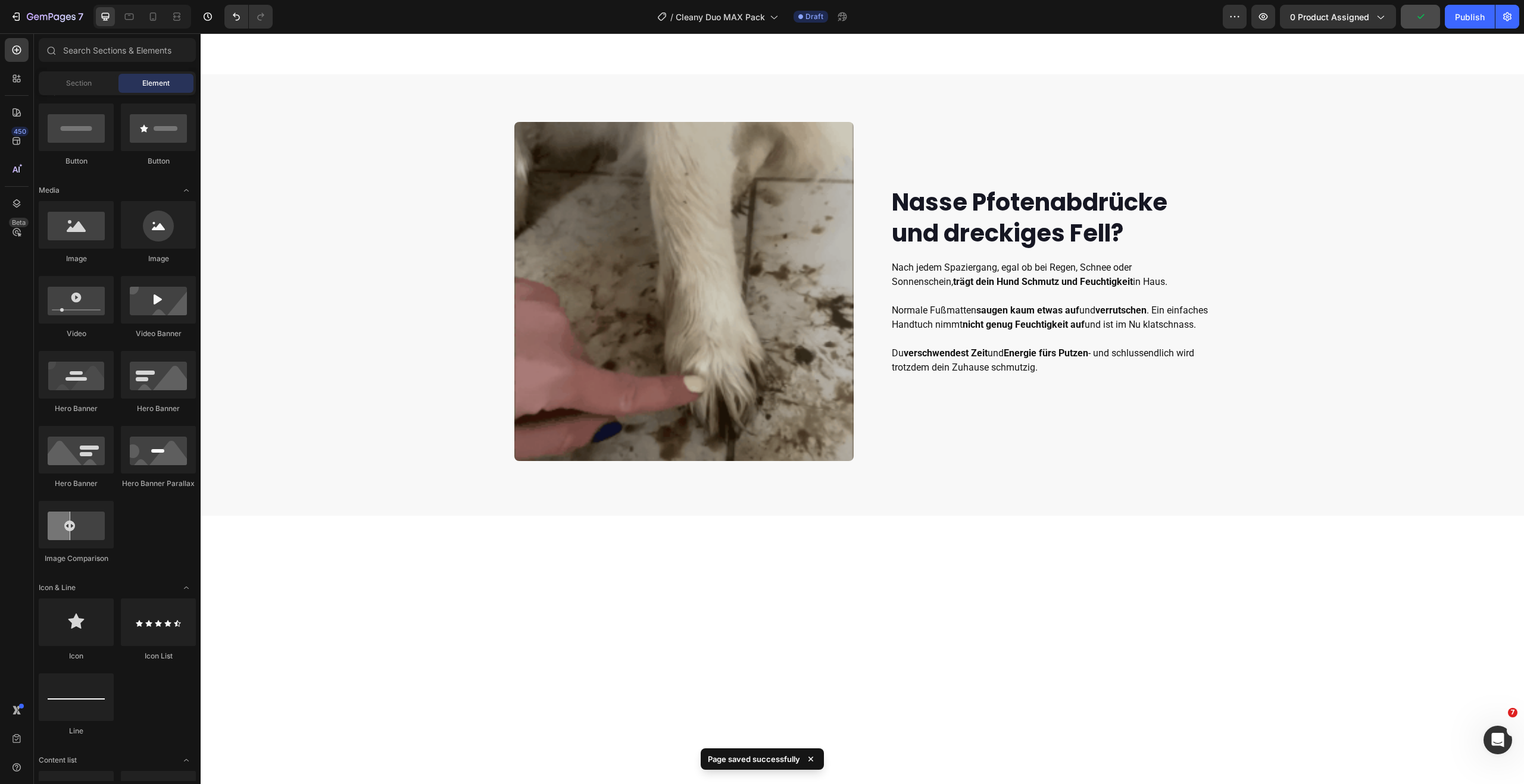
scroll to position [0, 0]
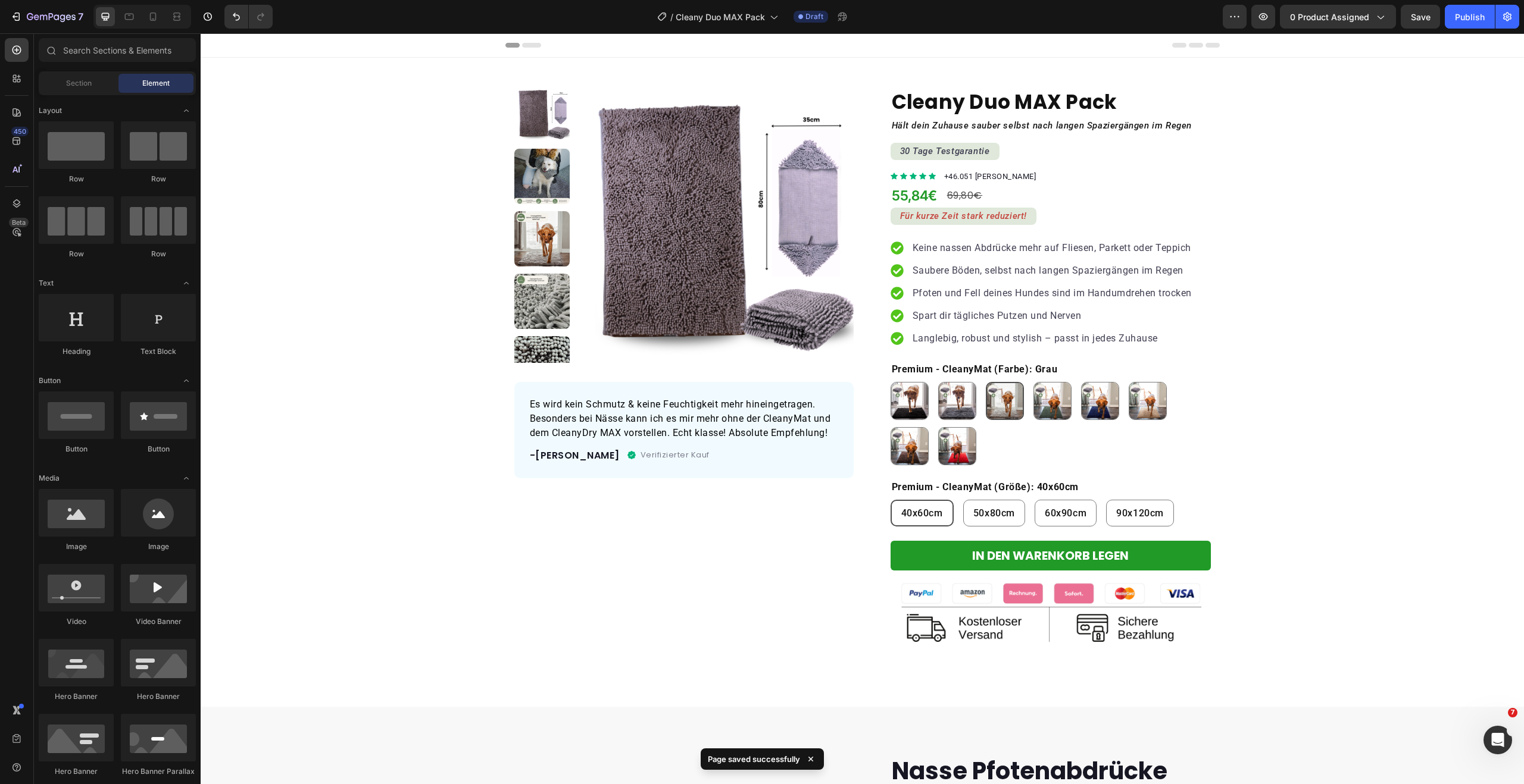
scroll to position [288, 0]
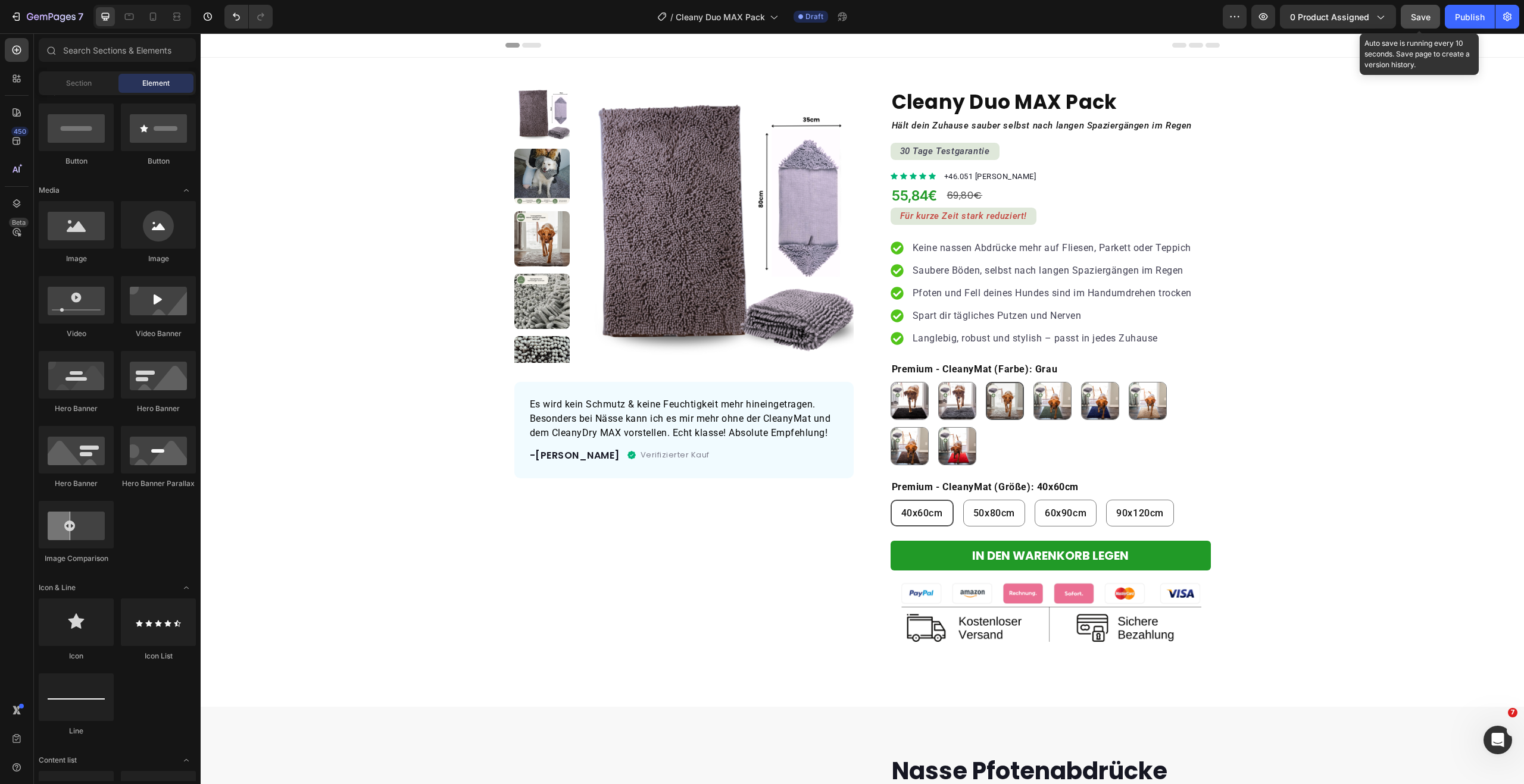
click at [1414, 17] on span "Save" at bounding box center [1420, 17] width 20 height 10
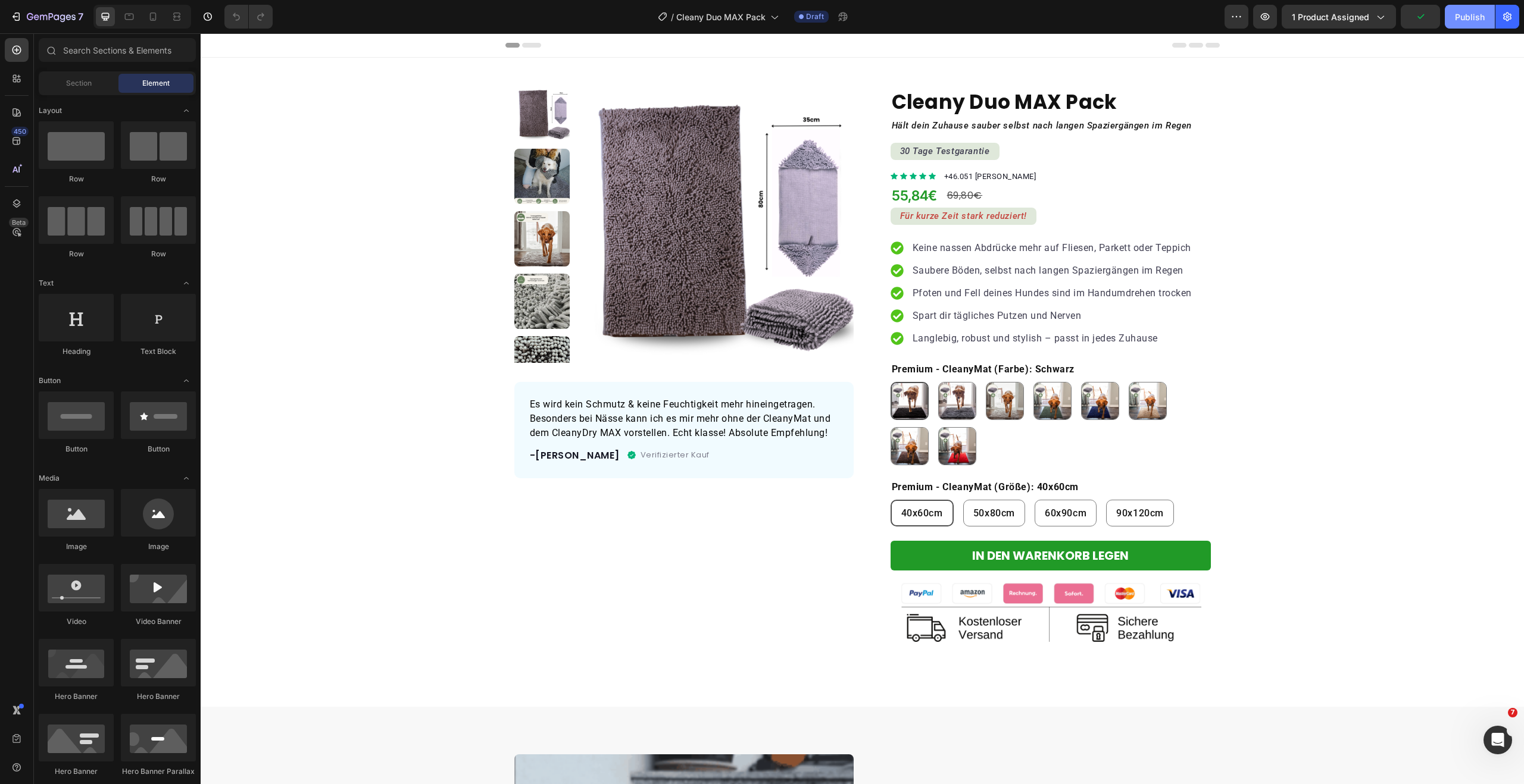
click at [1471, 23] on button "Publish" at bounding box center [1470, 16] width 50 height 23
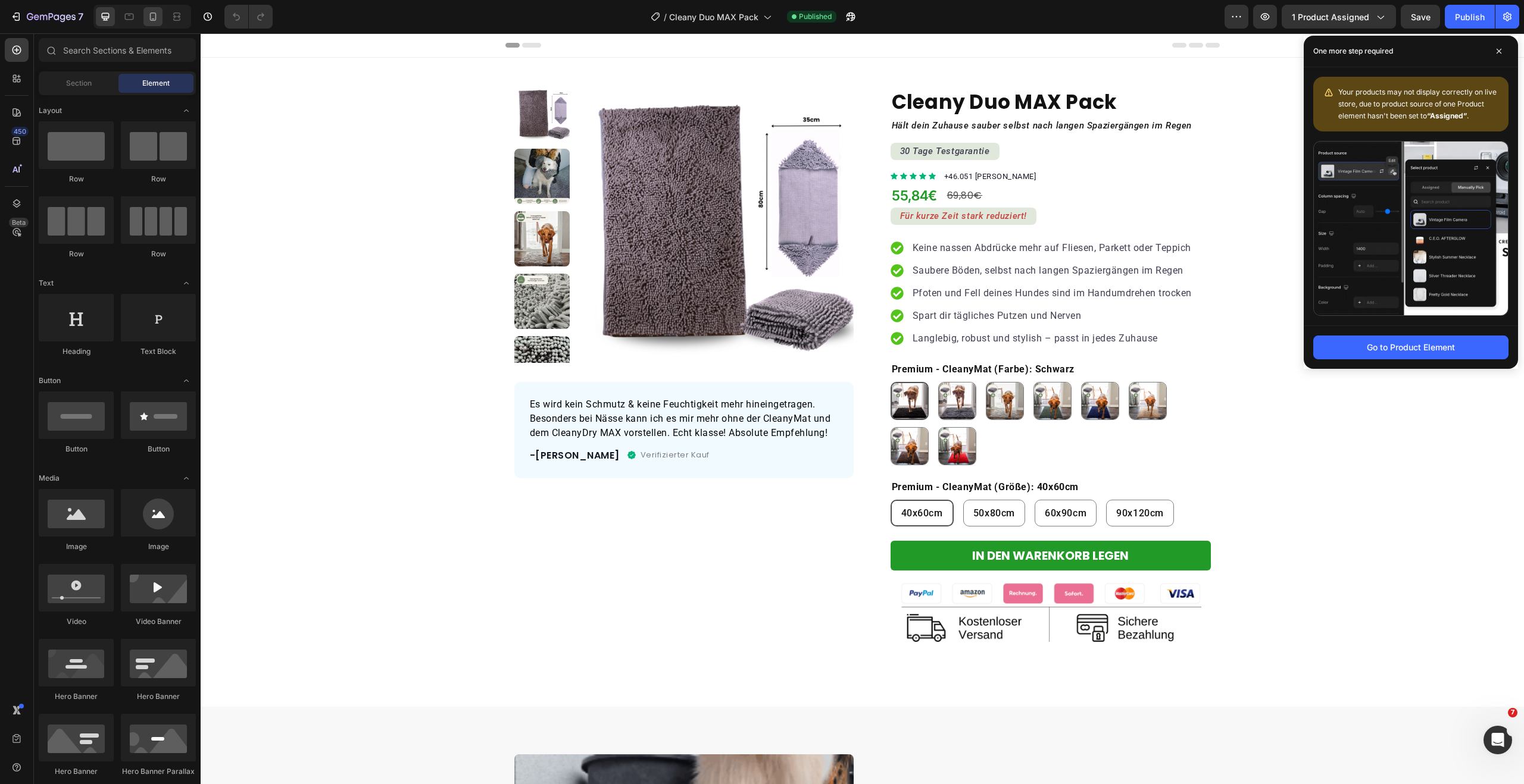
click at [149, 13] on icon at bounding box center [153, 17] width 12 height 12
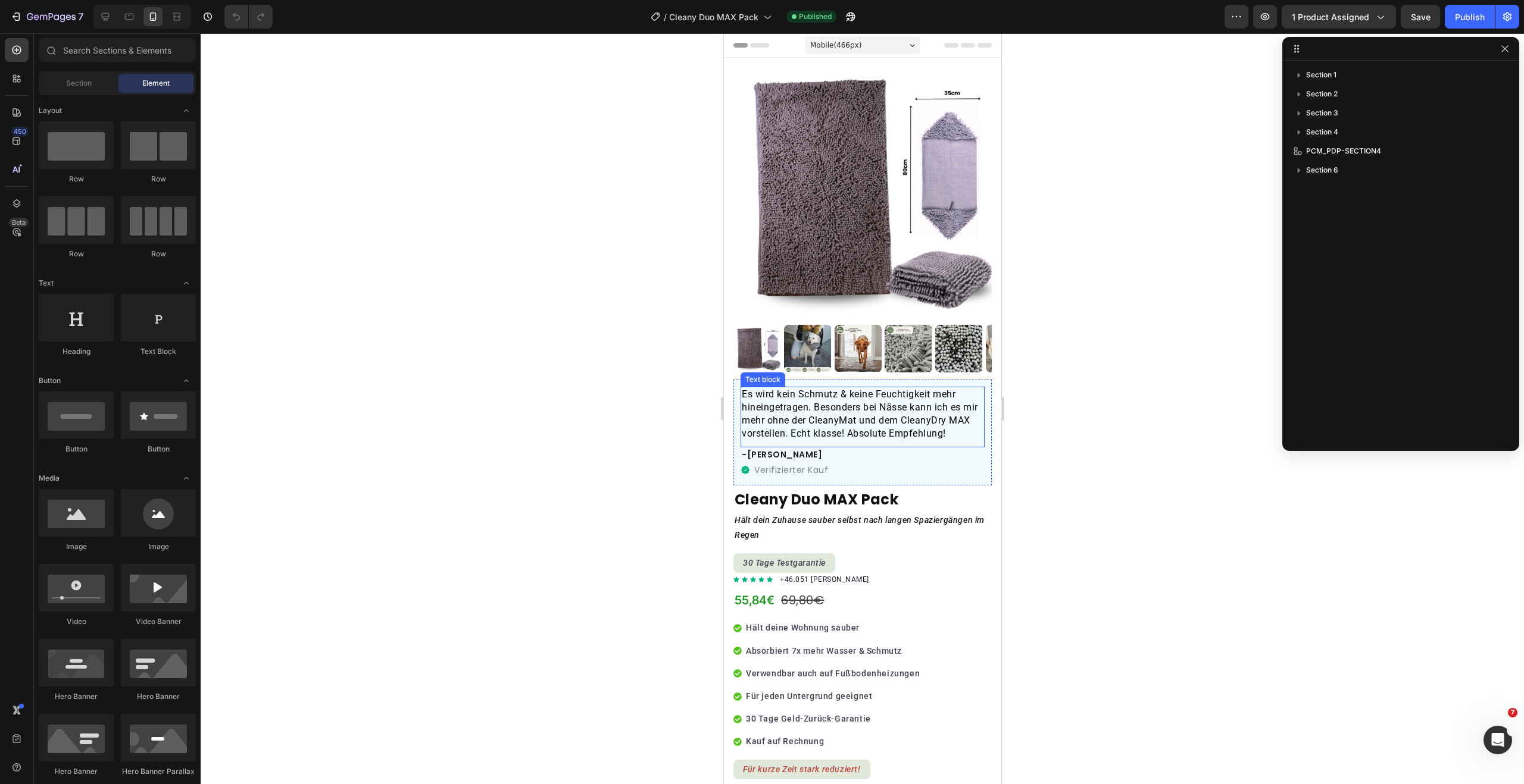
scroll to position [61, 0]
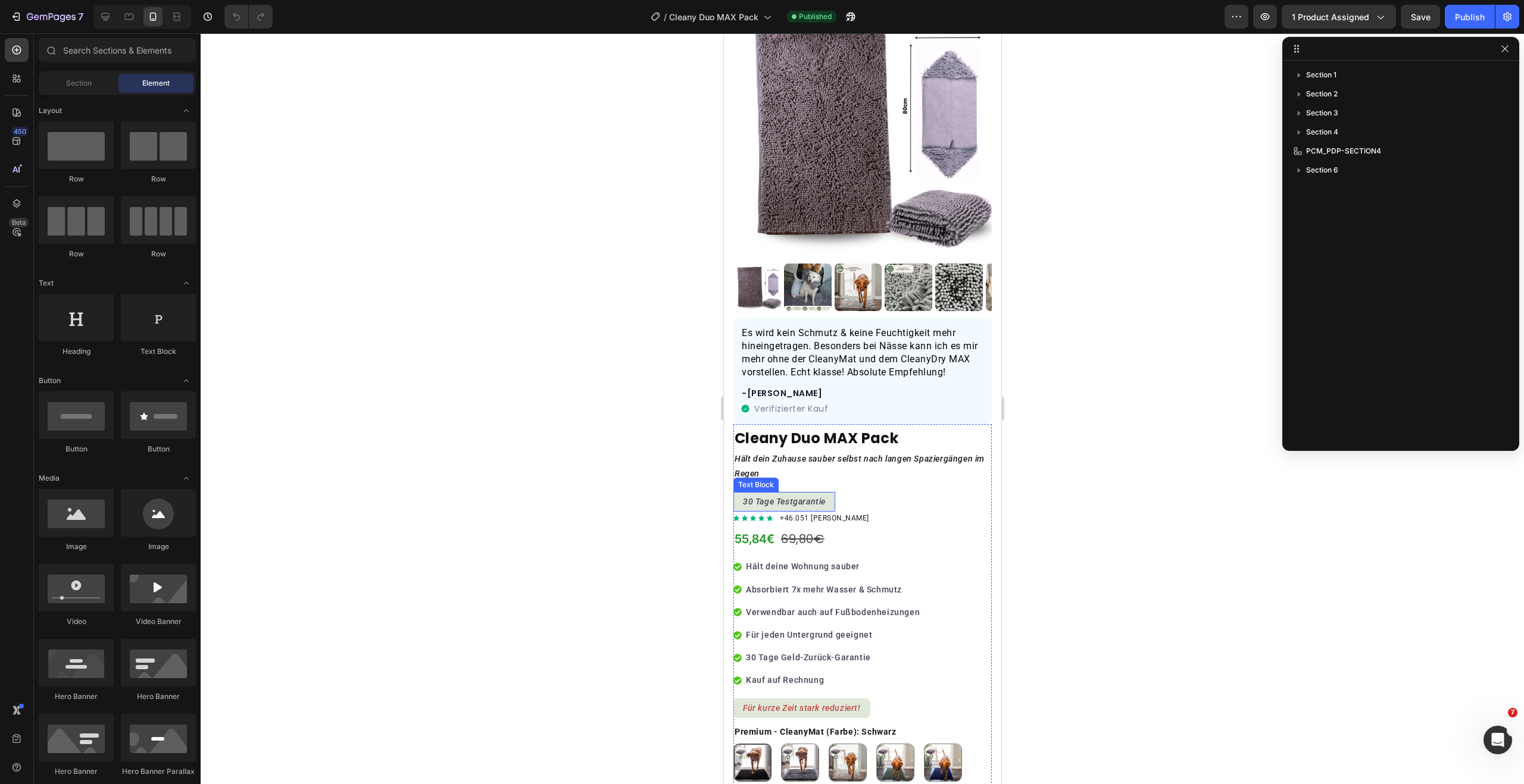
click at [833, 493] on div "30 Tage Testgarantie" at bounding box center [784, 502] width 102 height 20
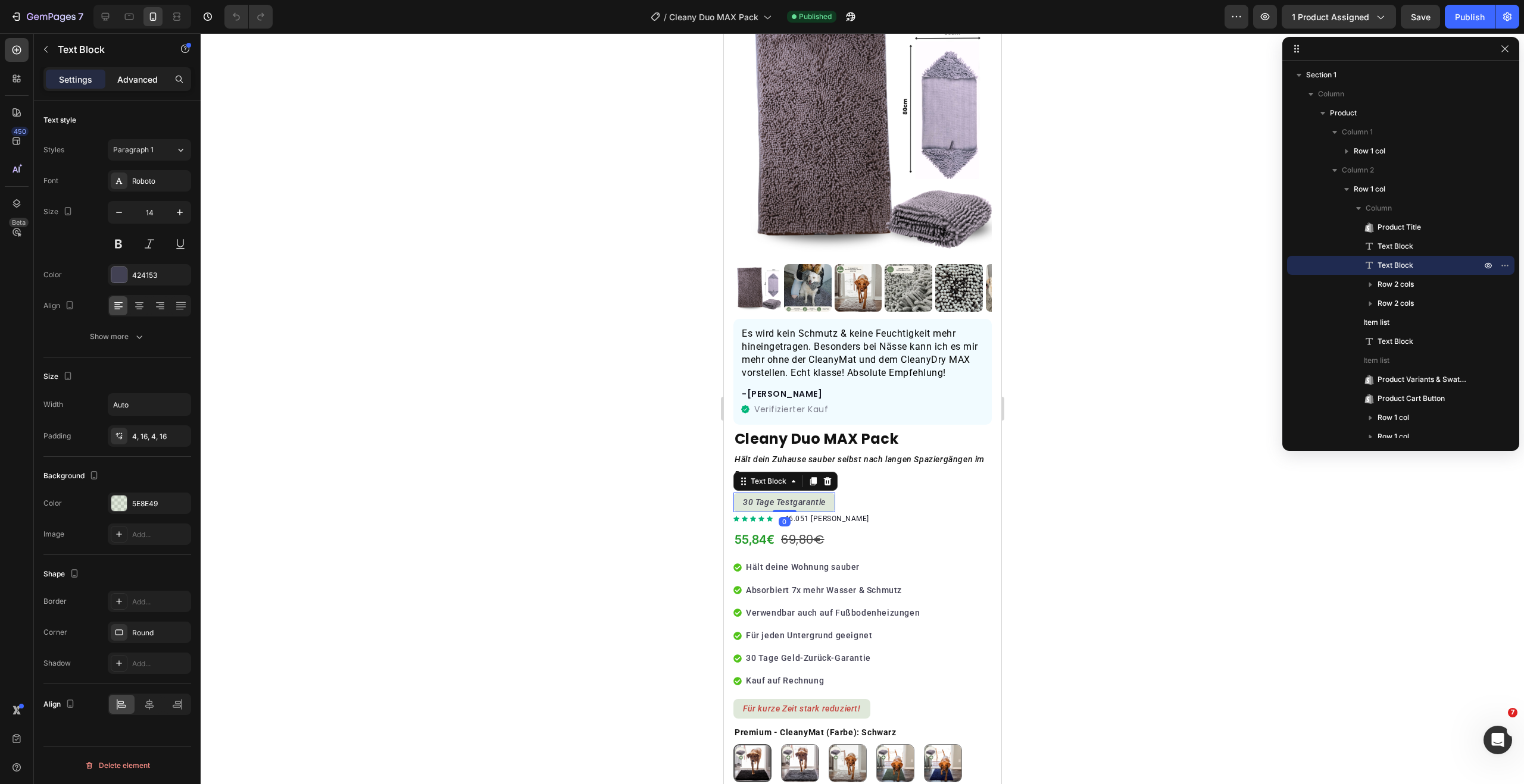
click at [135, 79] on p "Advanced" at bounding box center [138, 79] width 41 height 13
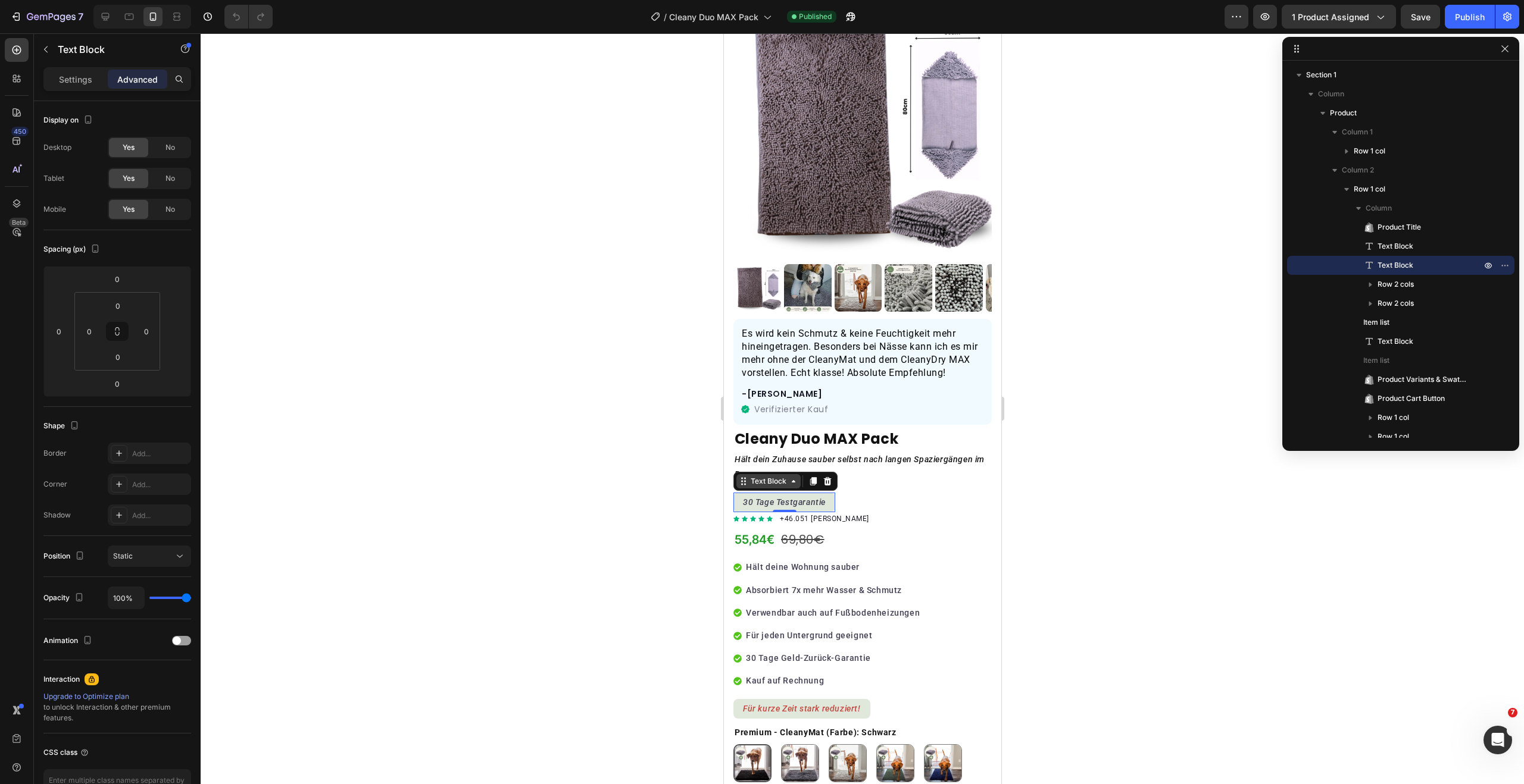
click at [784, 476] on div "Text Block" at bounding box center [768, 482] width 41 height 11
click at [126, 359] on input "0" at bounding box center [117, 357] width 23 height 18
click at [151, 466] on div "L 16px" at bounding box center [144, 472] width 74 height 18
type input "16"
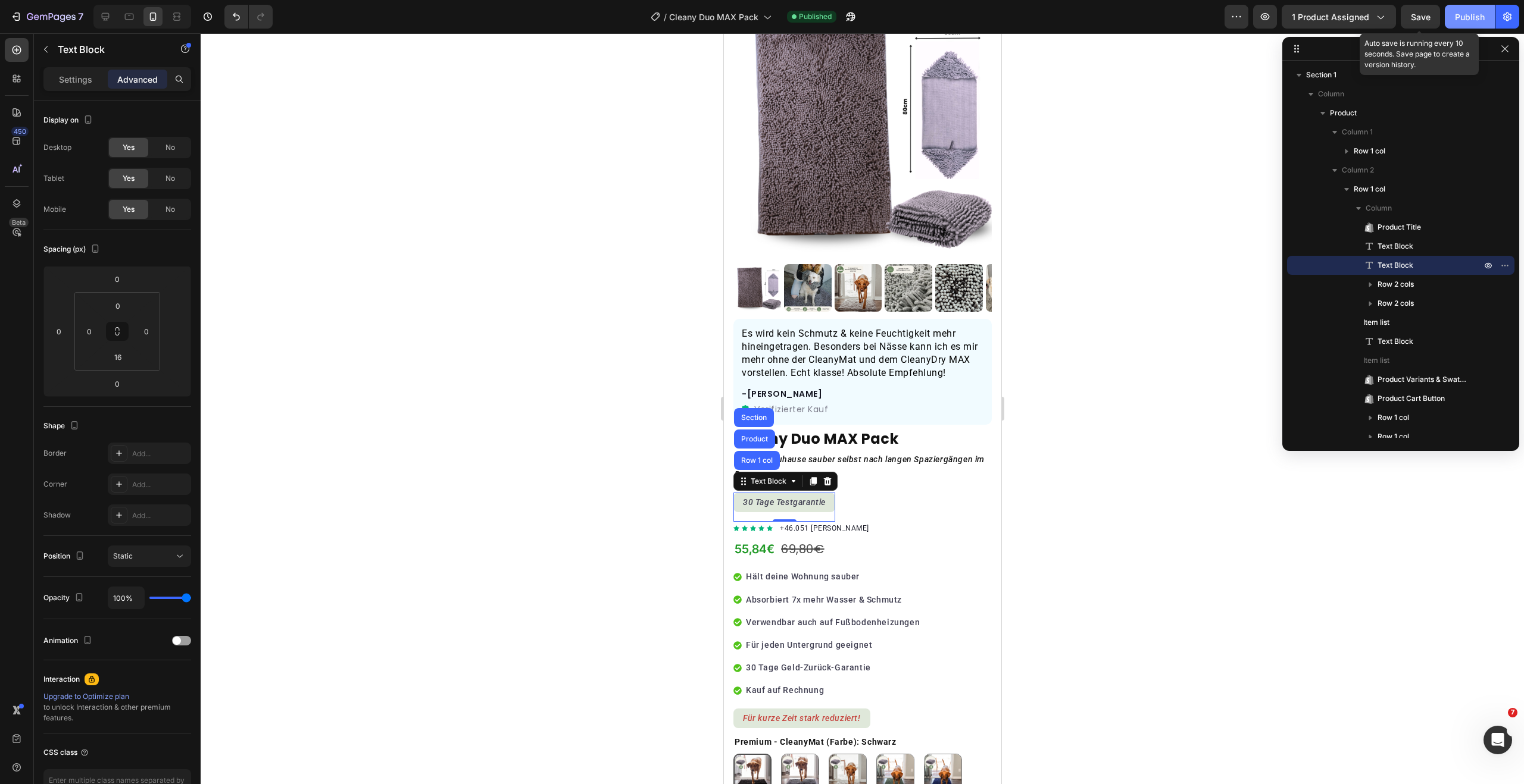
drag, startPoint x: 1429, startPoint y: 18, endPoint x: 1463, endPoint y: 20, distance: 34.1
click at [1429, 18] on span "Save" at bounding box center [1420, 17] width 20 height 10
click at [1463, 20] on div "Publish" at bounding box center [1470, 17] width 29 height 13
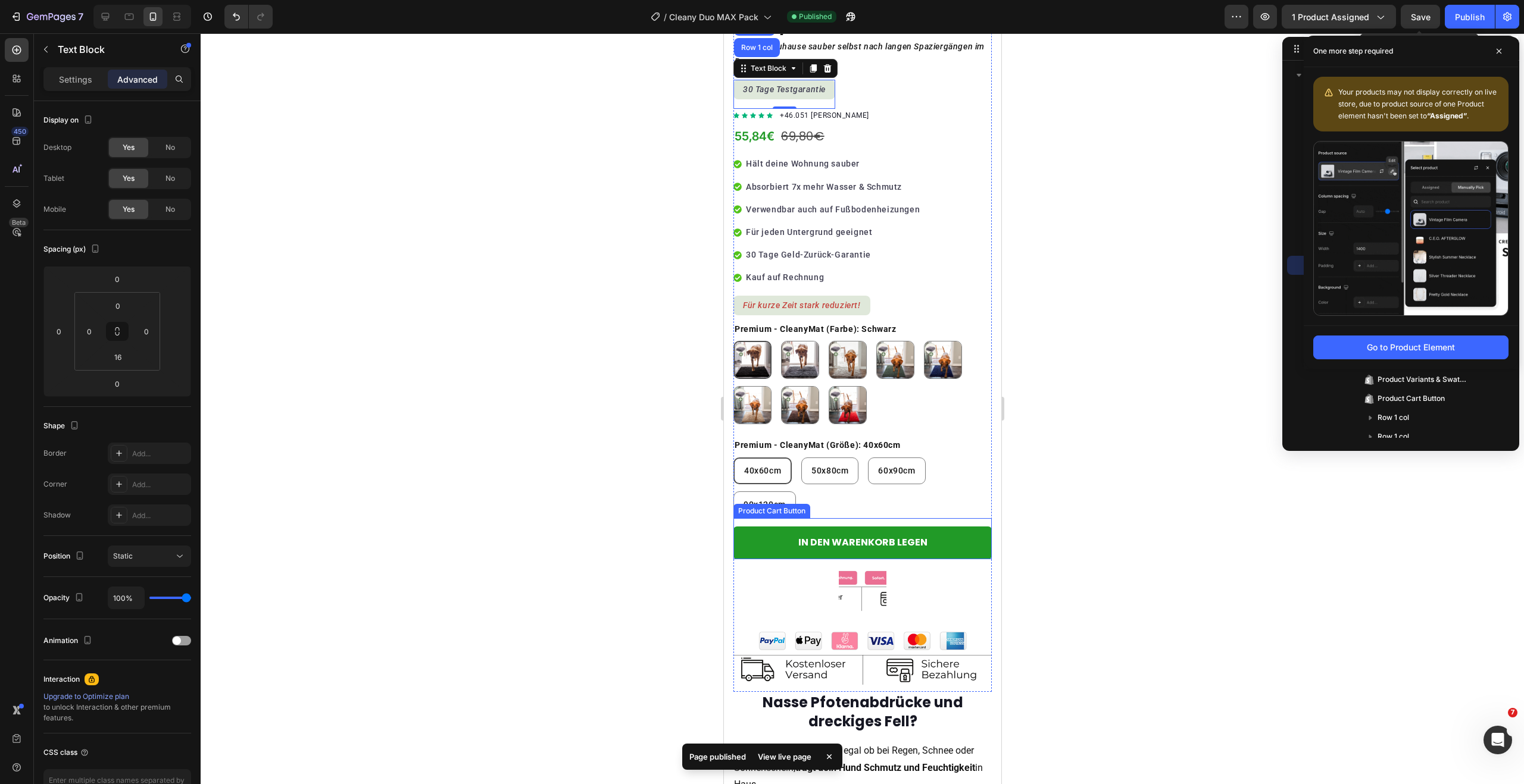
scroll to position [476, 0]
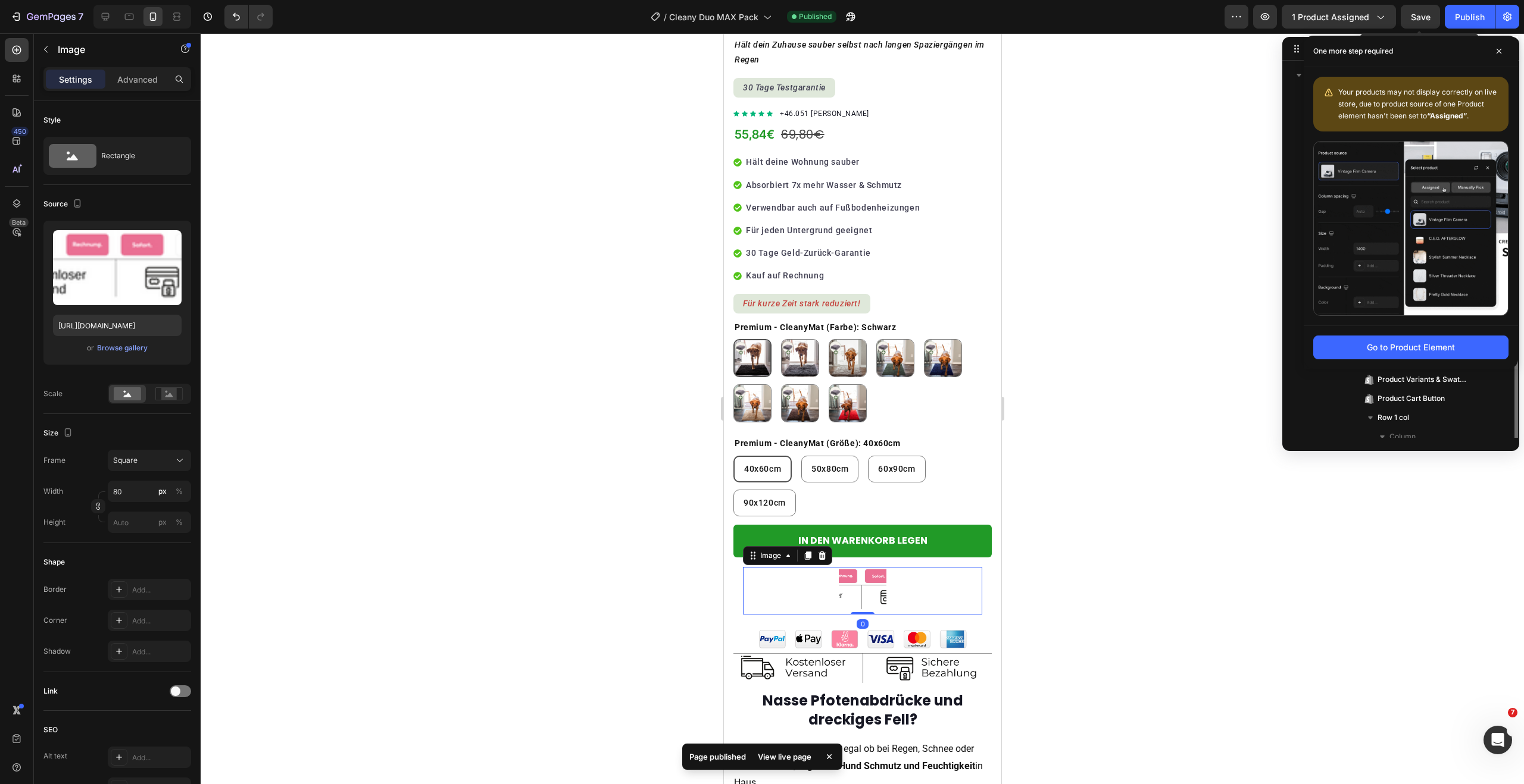
click at [864, 583] on img at bounding box center [861, 590] width 48 height 48
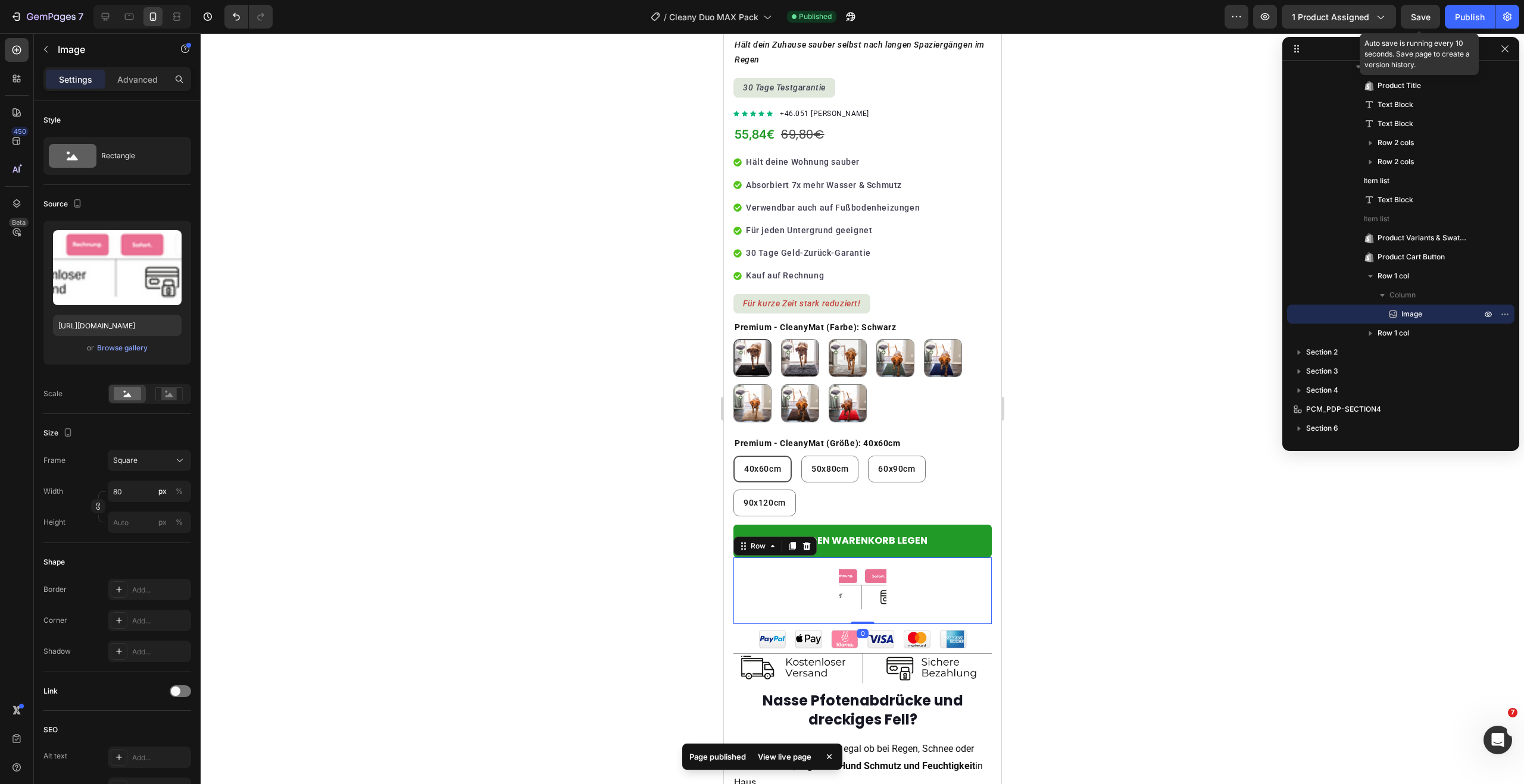
click at [967, 557] on div "Image Row 0" at bounding box center [862, 590] width 259 height 67
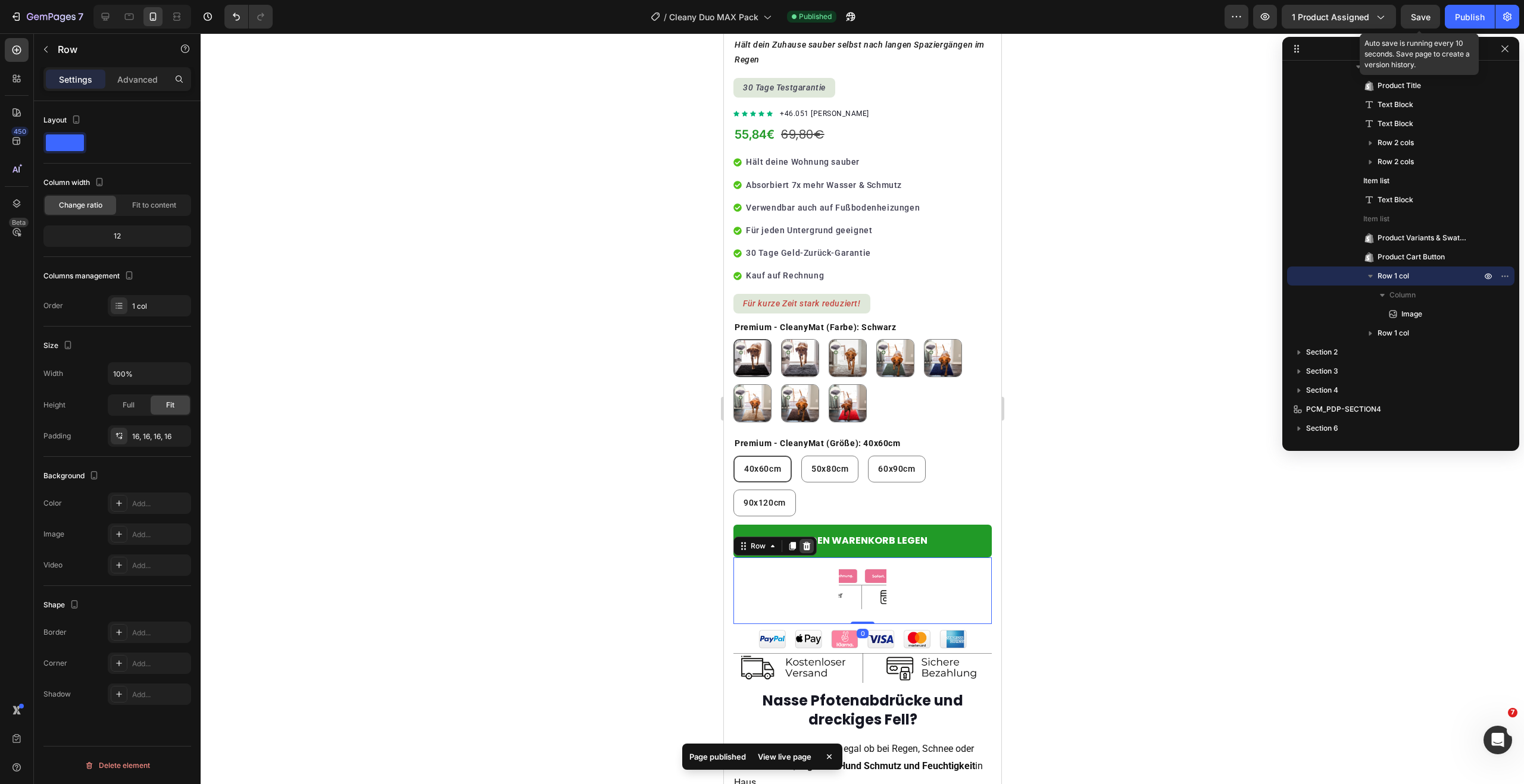
click at [809, 541] on icon at bounding box center [805, 546] width 10 height 10
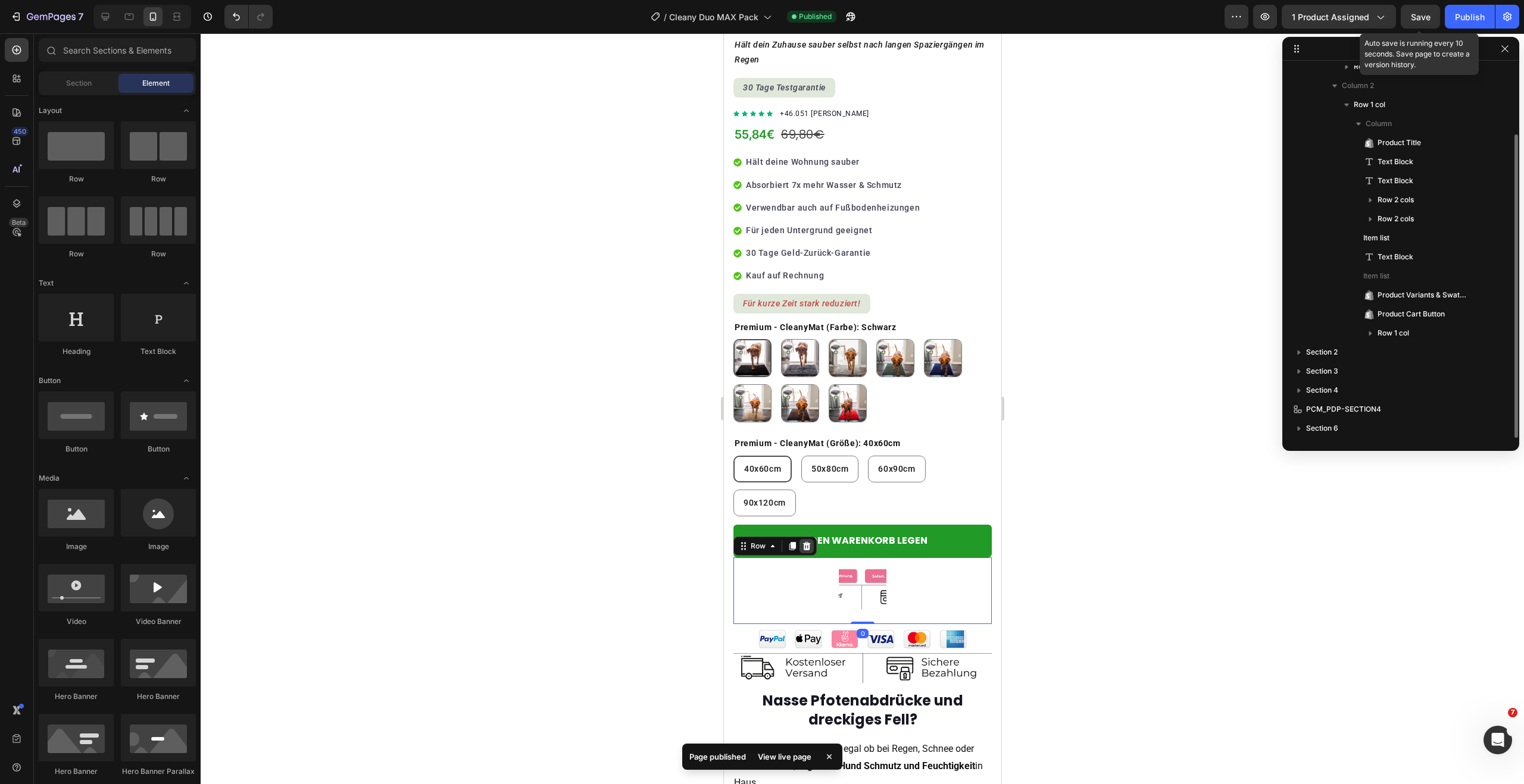
scroll to position [85, 0]
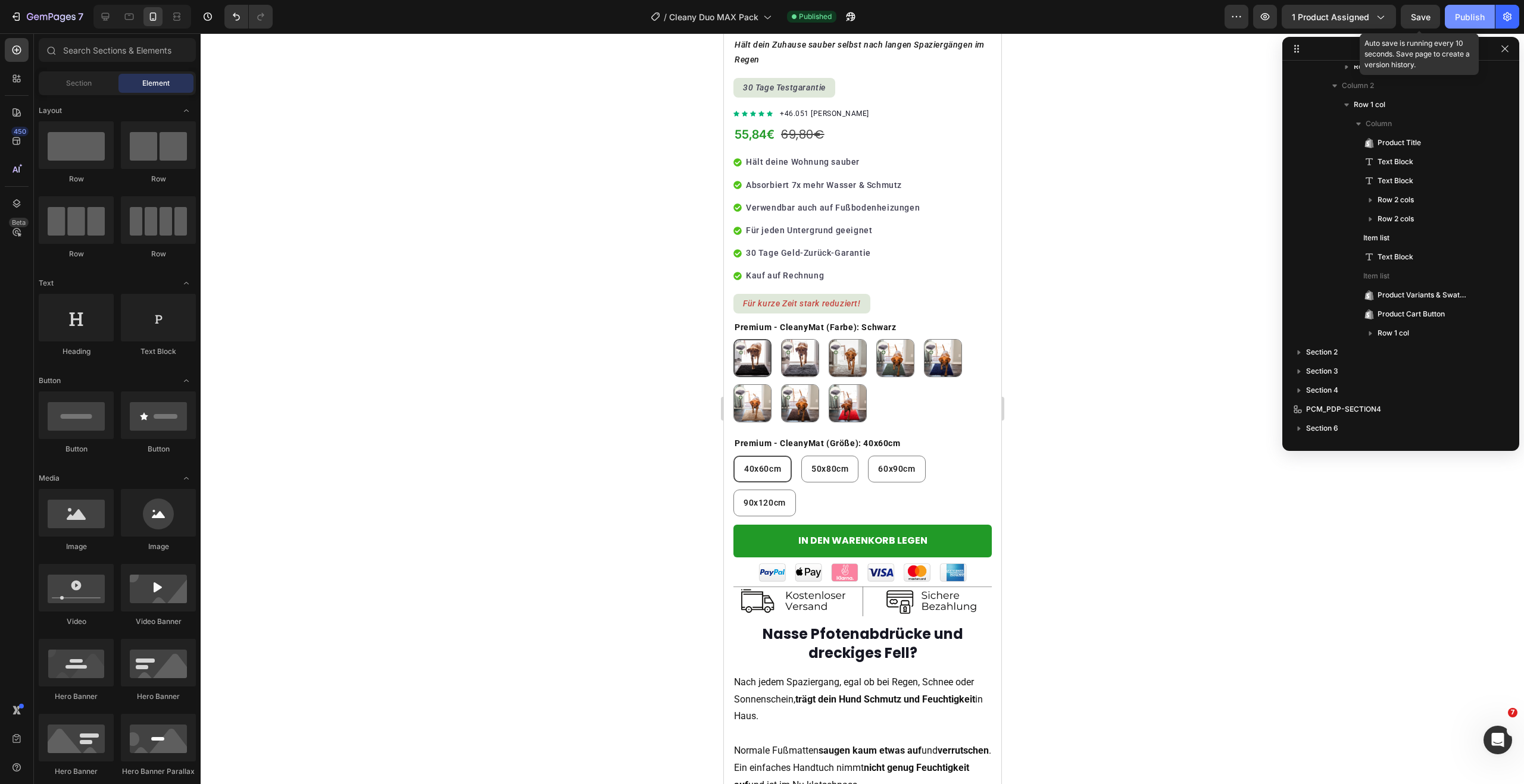
click at [1472, 8] on button "Publish" at bounding box center [1470, 16] width 50 height 23
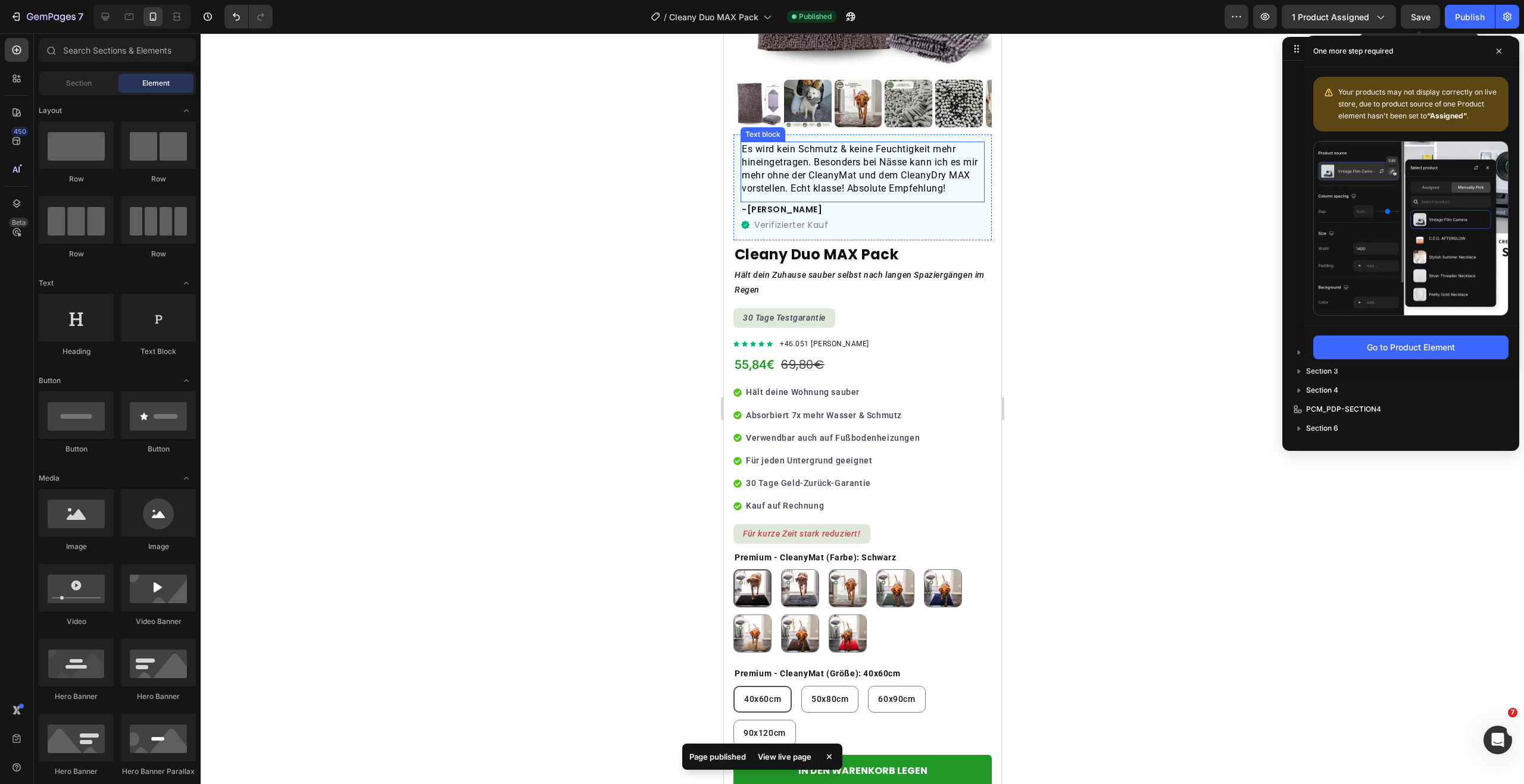
scroll to position [244, 0]
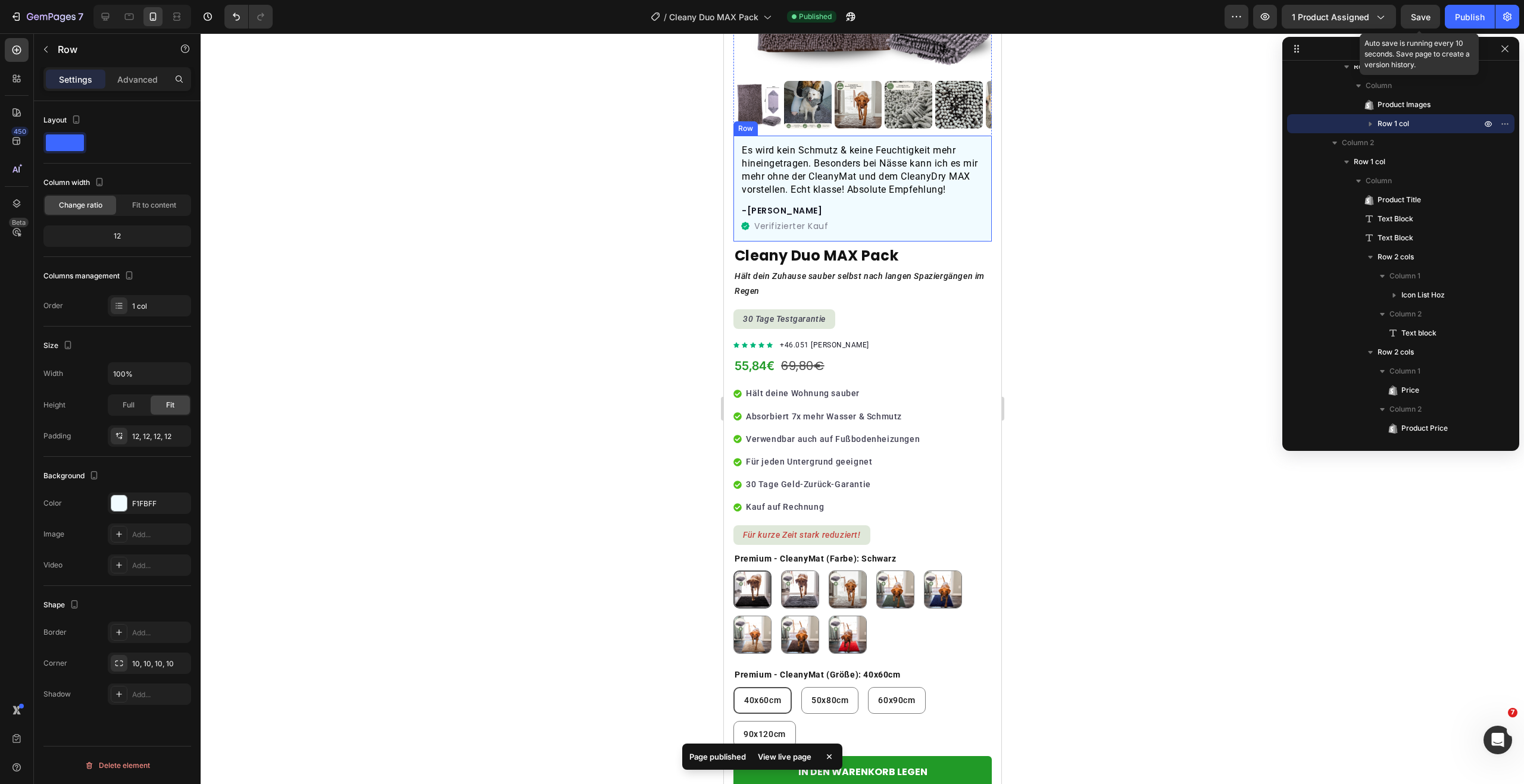
click at [975, 192] on div "Es wird kein Schmutz & keine Feuchtigkeit mehr hineingetragen. Besonders bei Nä…" at bounding box center [862, 188] width 259 height 106
click at [804, 119] on icon at bounding box center [805, 124] width 10 height 10
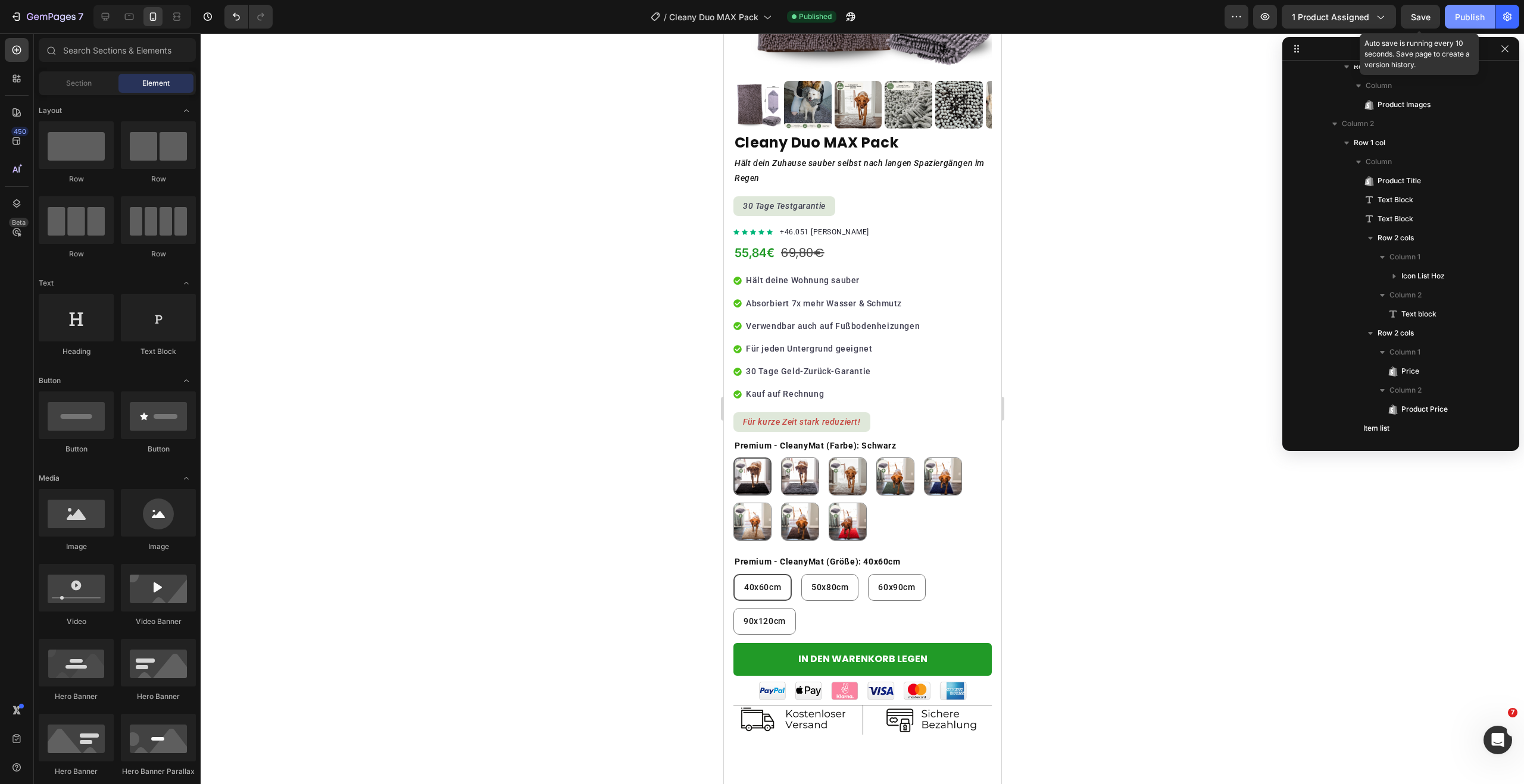
click at [1459, 23] on div "Publish" at bounding box center [1470, 17] width 29 height 13
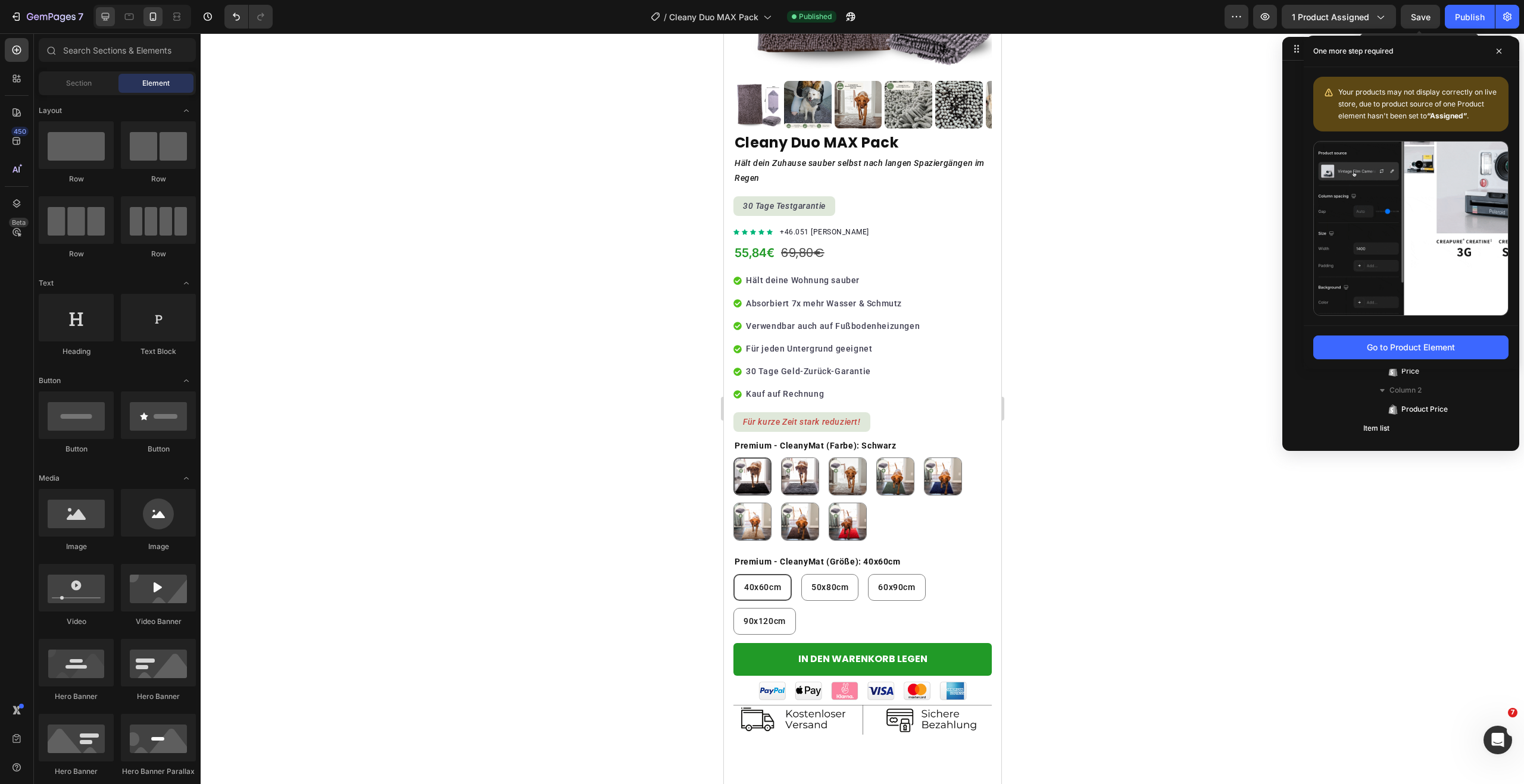
click at [103, 20] on icon at bounding box center [106, 17] width 8 height 8
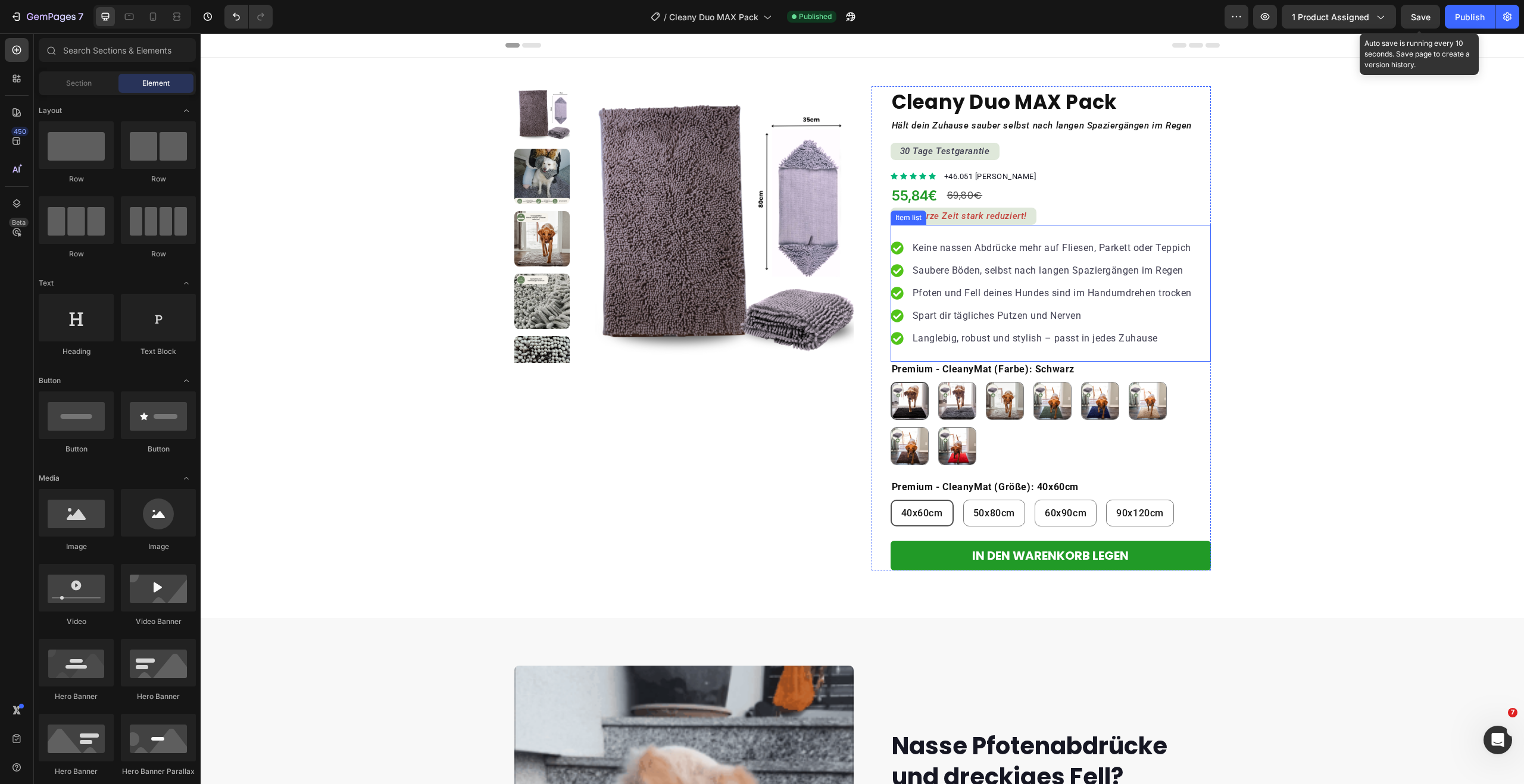
click at [1072, 232] on div "Keine nassen Abdrücke mehr auf Fliesen, Parkett oder Teppich Saubere Böden, sel…" at bounding box center [1050, 293] width 320 height 137
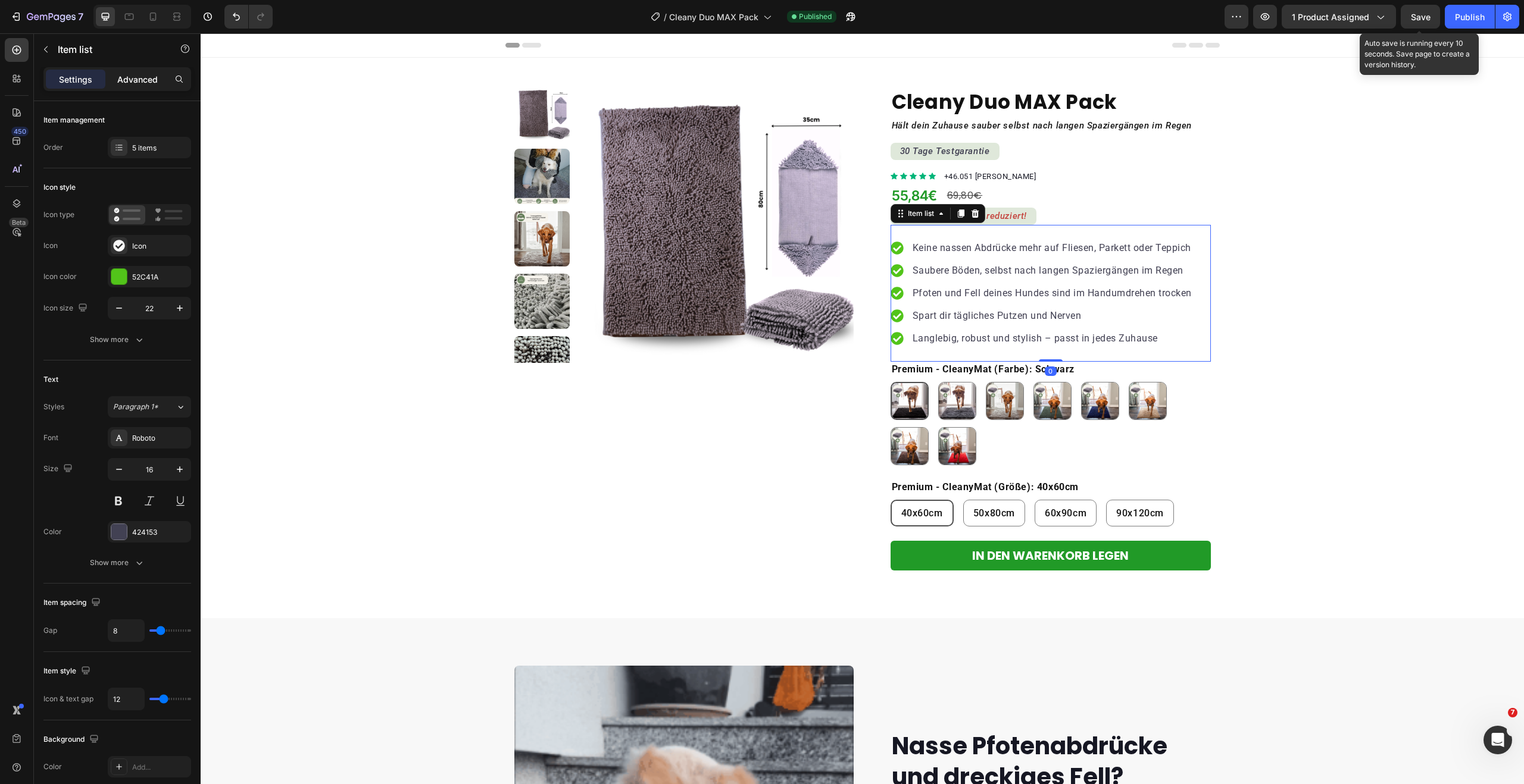
click at [143, 74] on p "Advanced" at bounding box center [138, 79] width 41 height 13
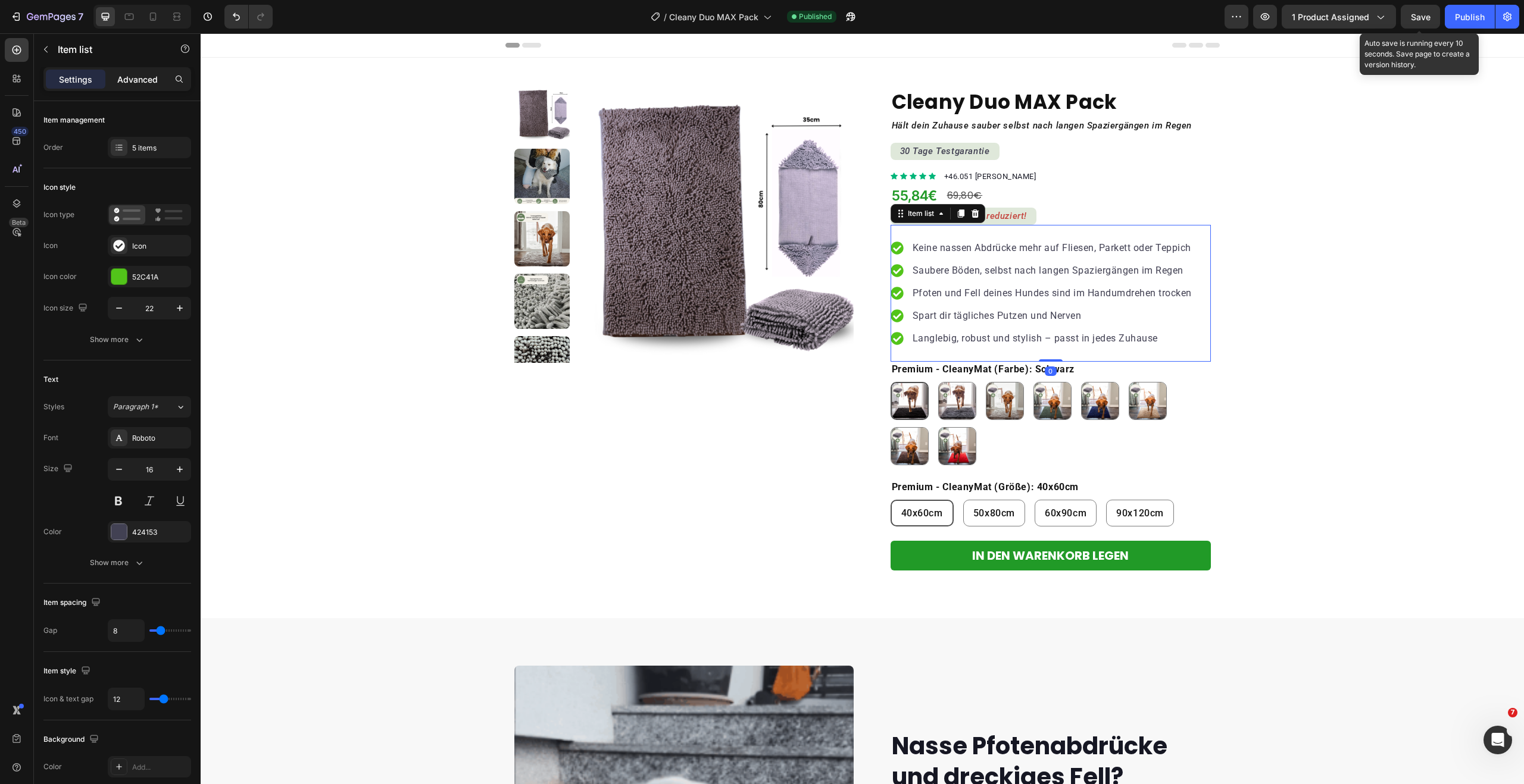
type input "100%"
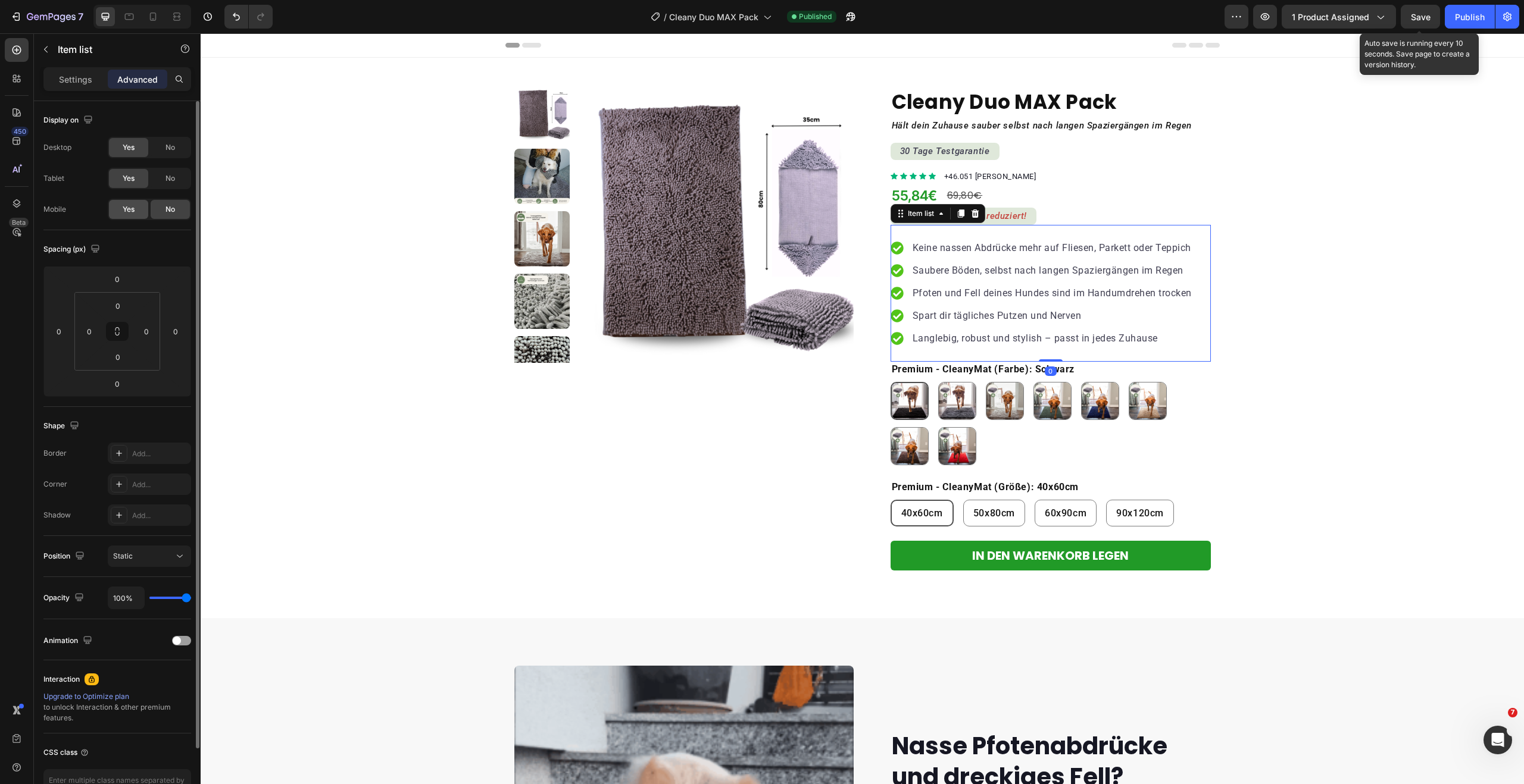
click at [135, 205] on div "Yes" at bounding box center [129, 209] width 39 height 19
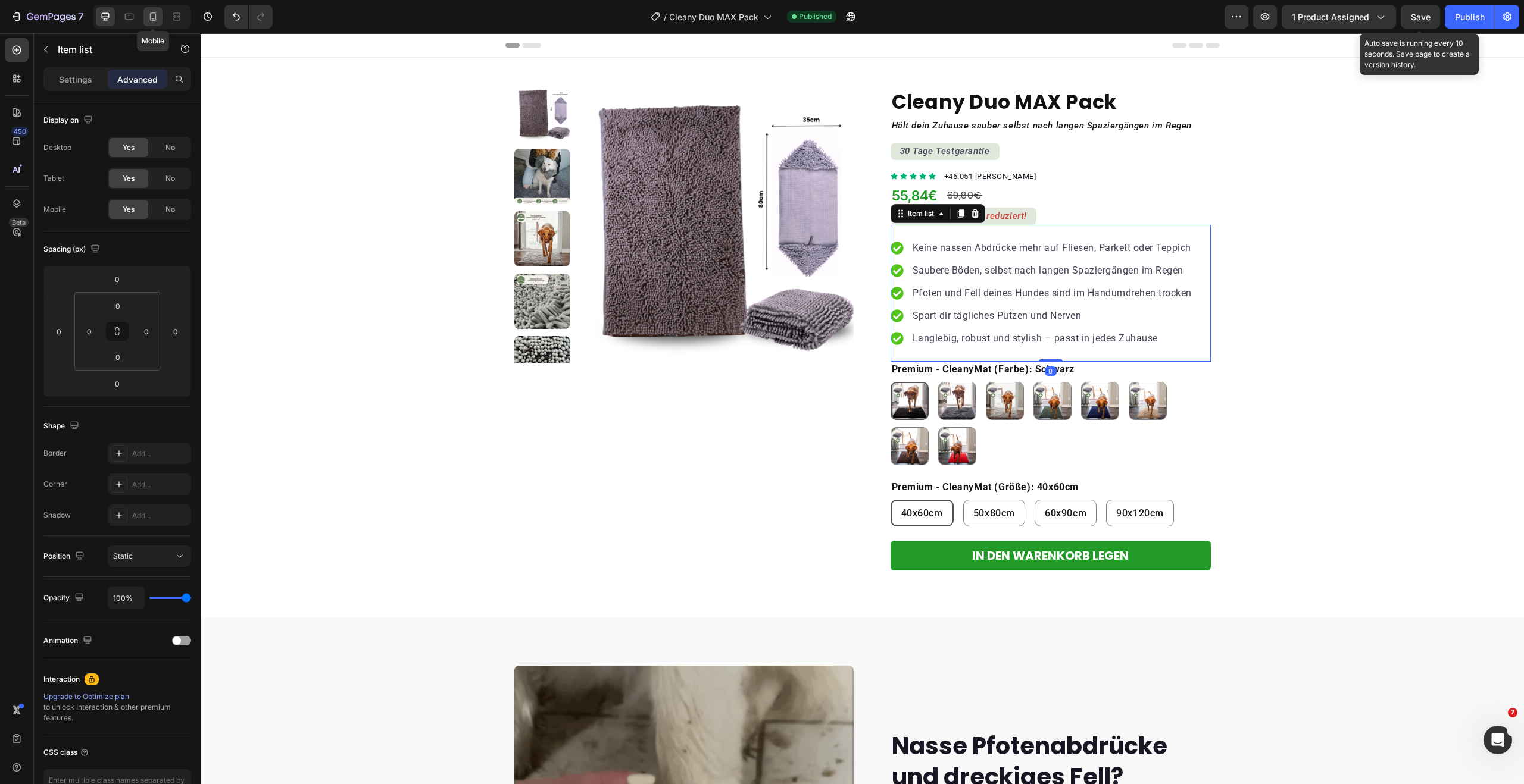
click at [147, 22] on icon at bounding box center [153, 17] width 12 height 12
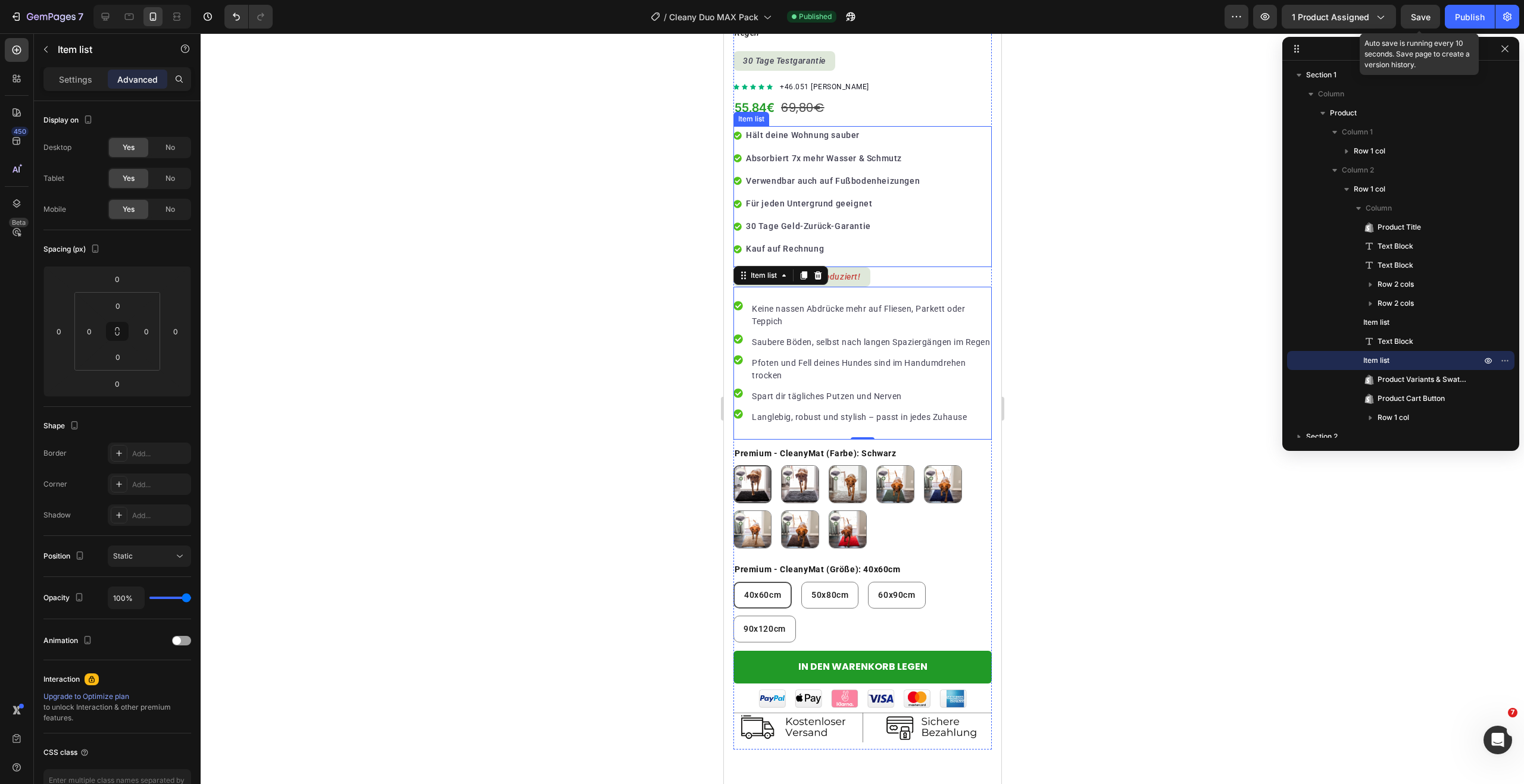
scroll to position [295, 0]
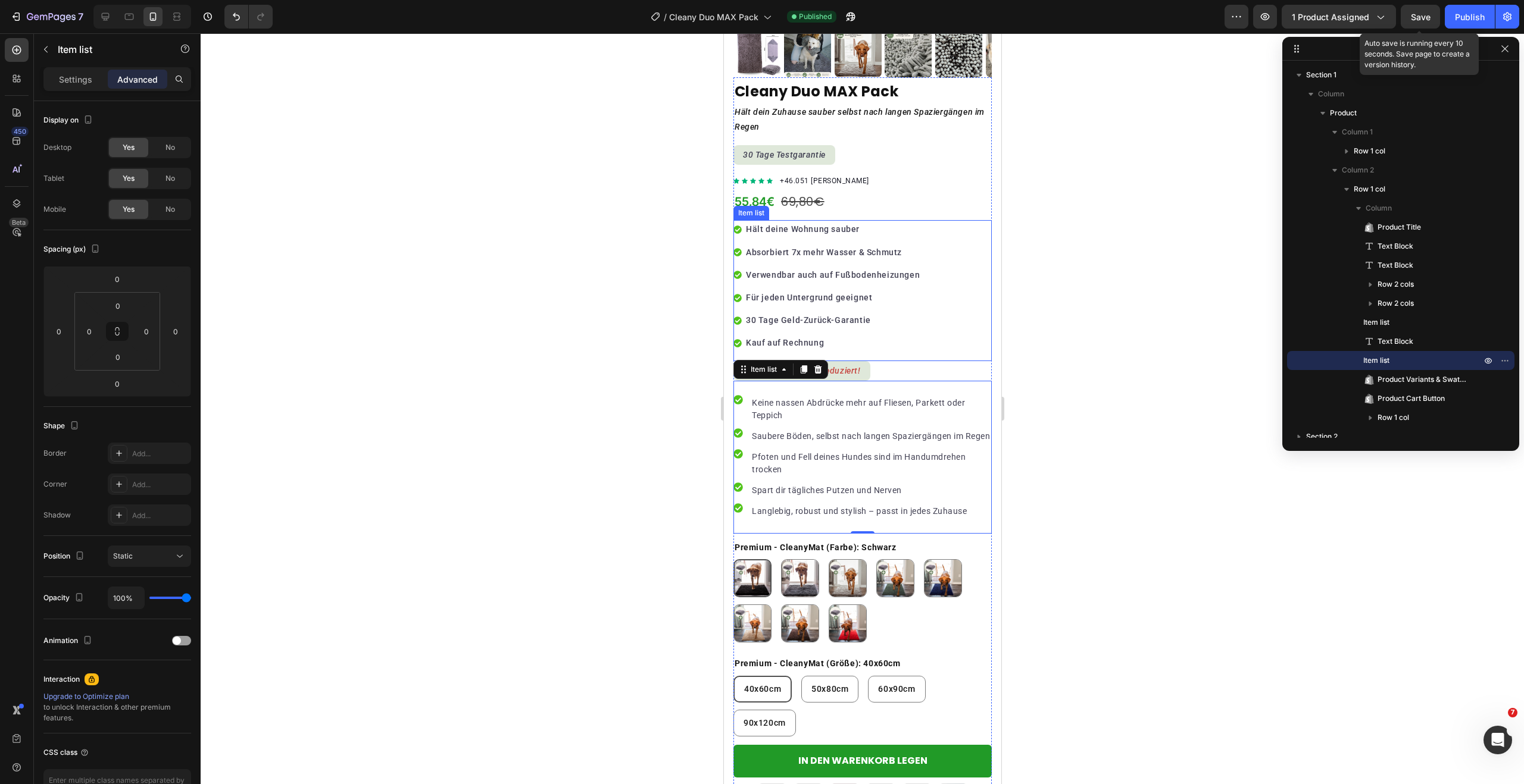
click at [946, 237] on div "Hält deine Wohnung sauber Absorbiert 7x mehr Wasser & Schmutz Verwendbar auch a…" at bounding box center [862, 290] width 259 height 141
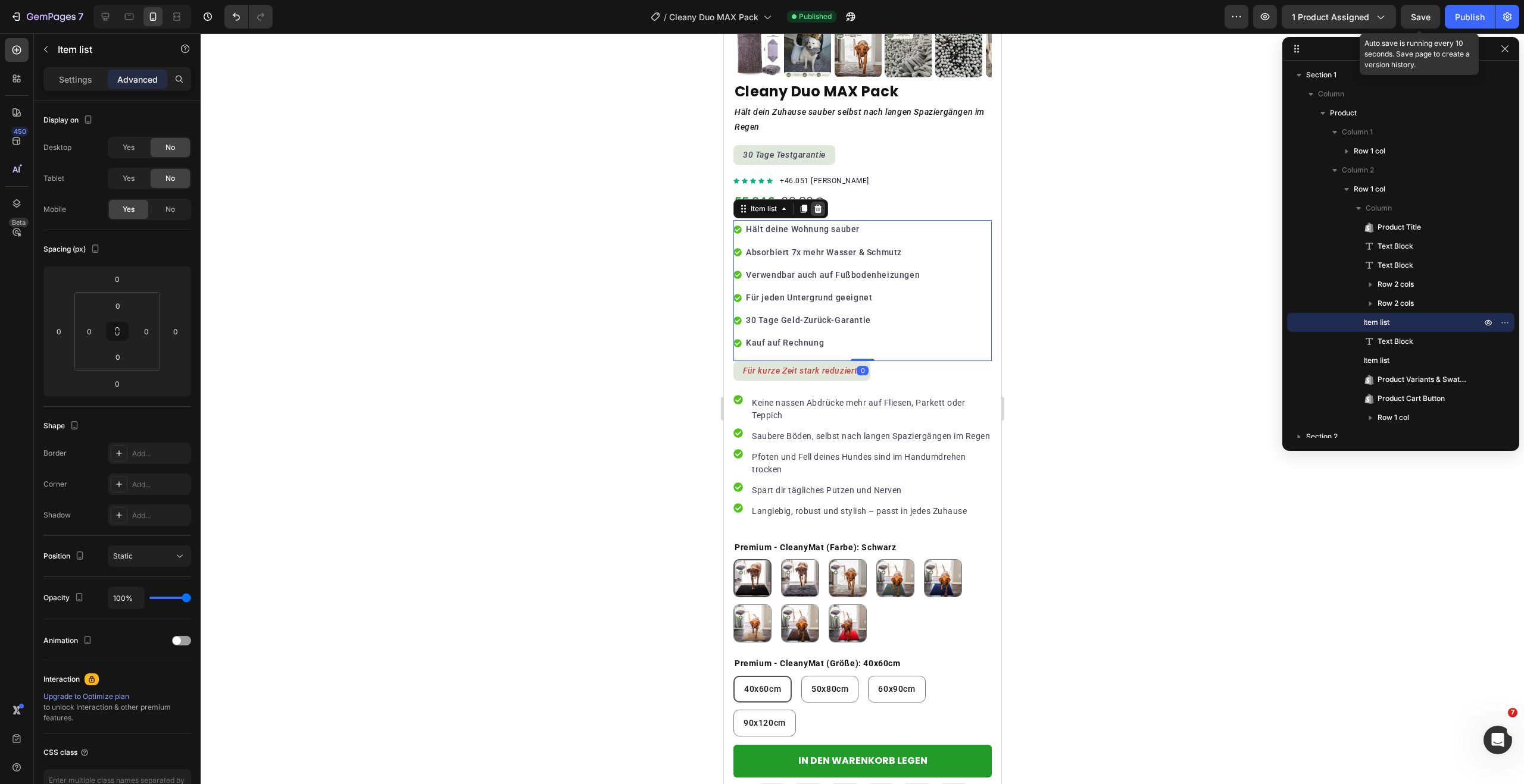
click at [821, 205] on icon at bounding box center [818, 209] width 8 height 8
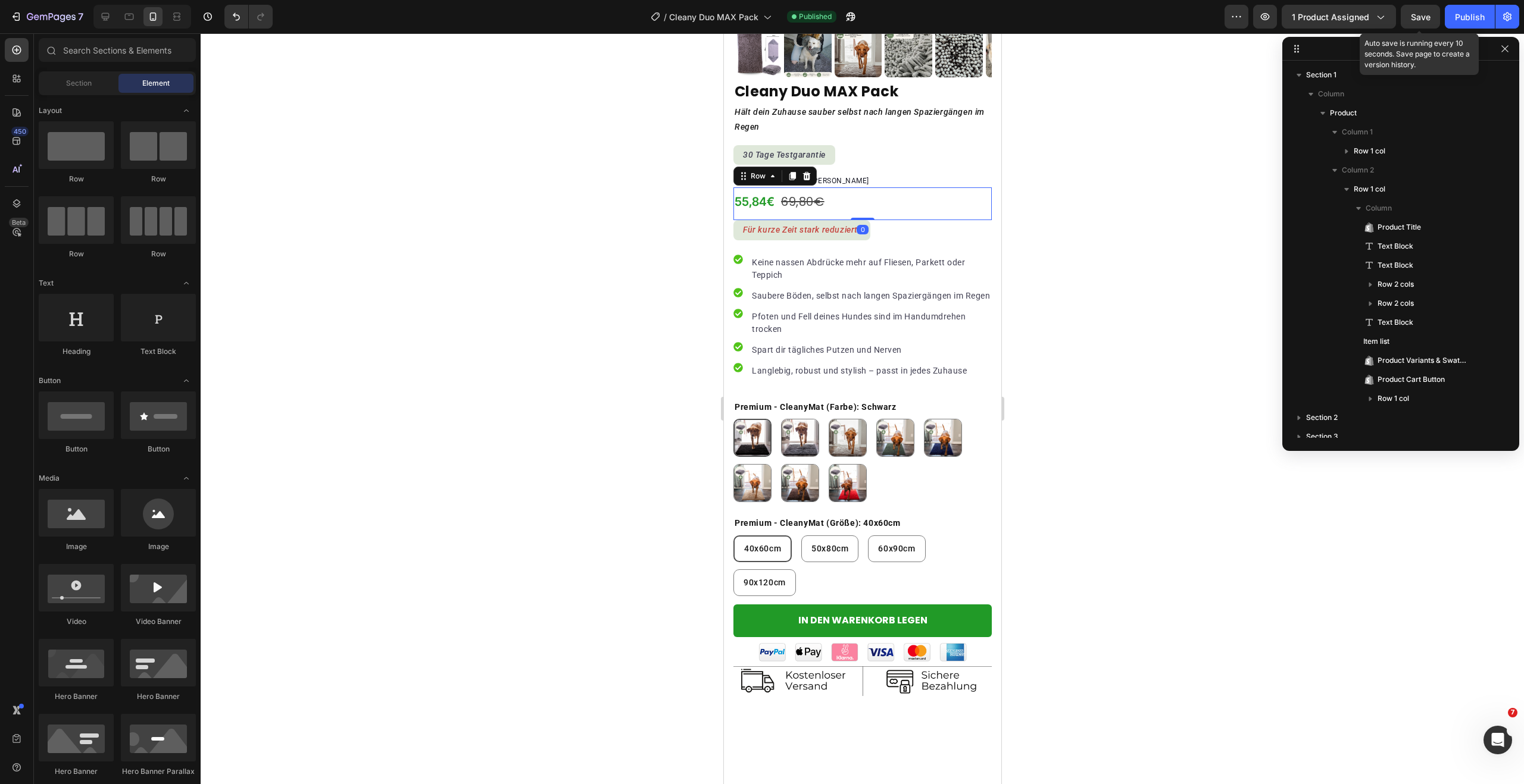
click at [857, 207] on div "55,84€ Price Price 69,80€ Product Price Product Price Row 0" at bounding box center [862, 203] width 259 height 33
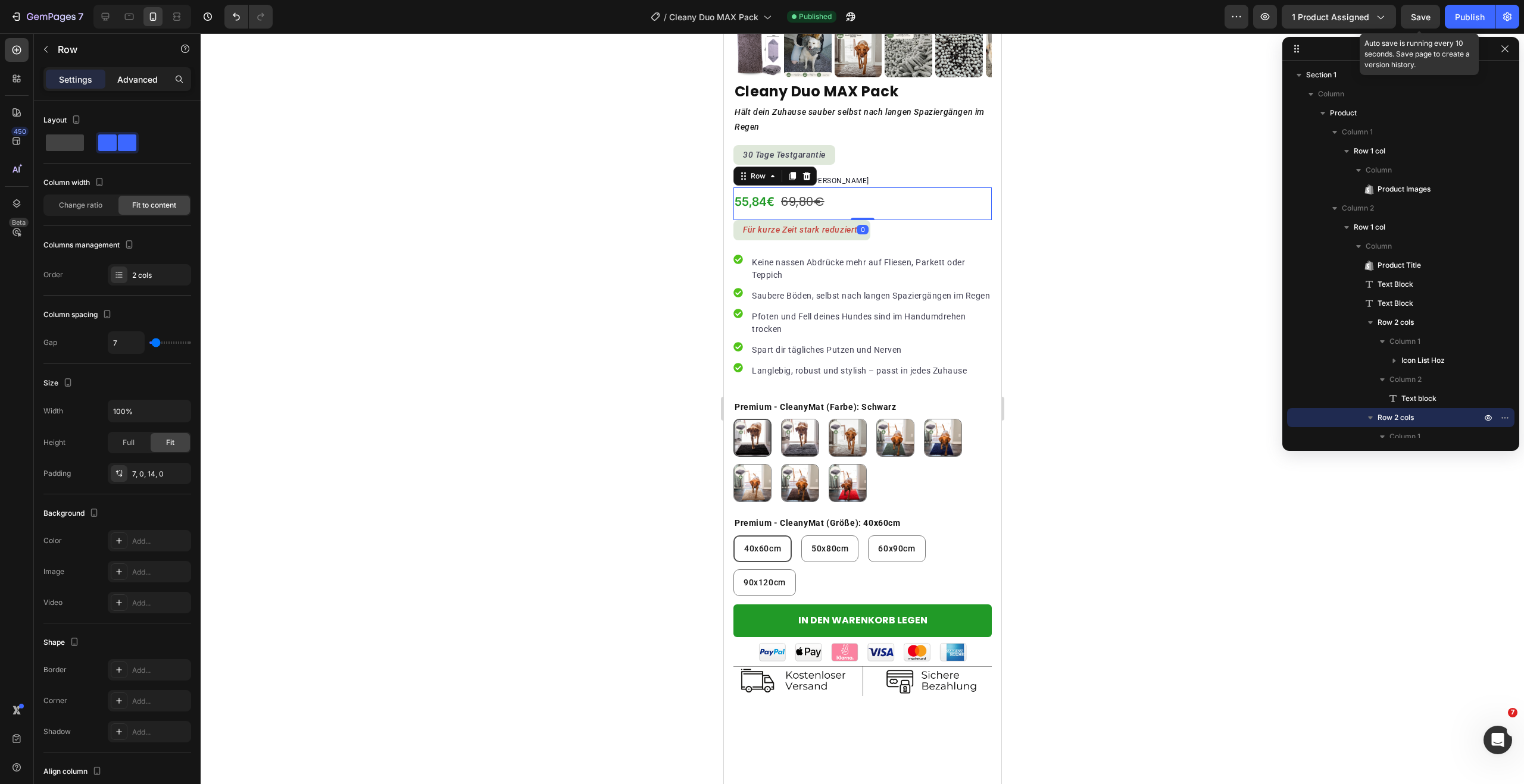
click at [129, 77] on p "Advanced" at bounding box center [138, 79] width 41 height 13
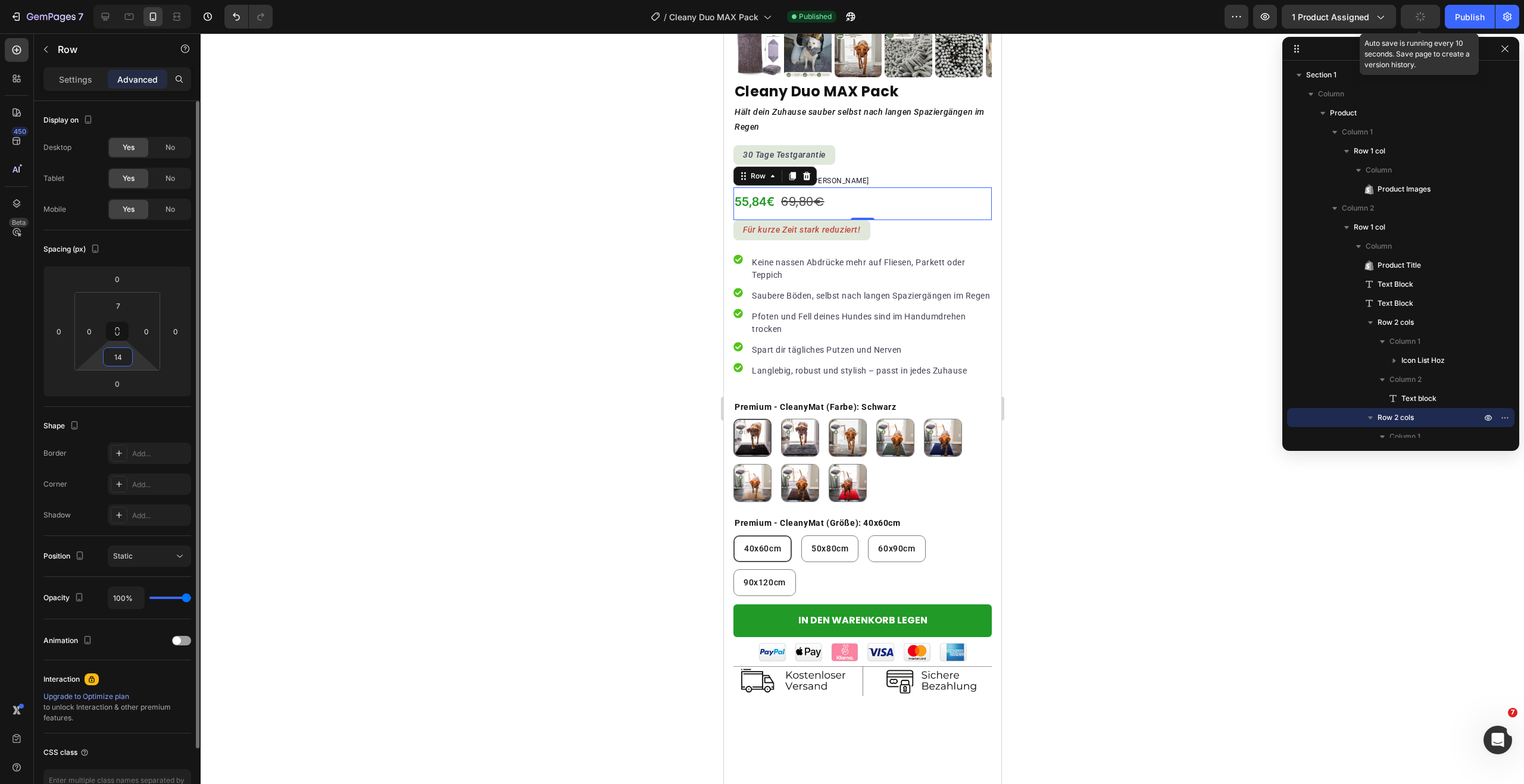
click at [125, 363] on input "14" at bounding box center [117, 357] width 23 height 18
type input "0"
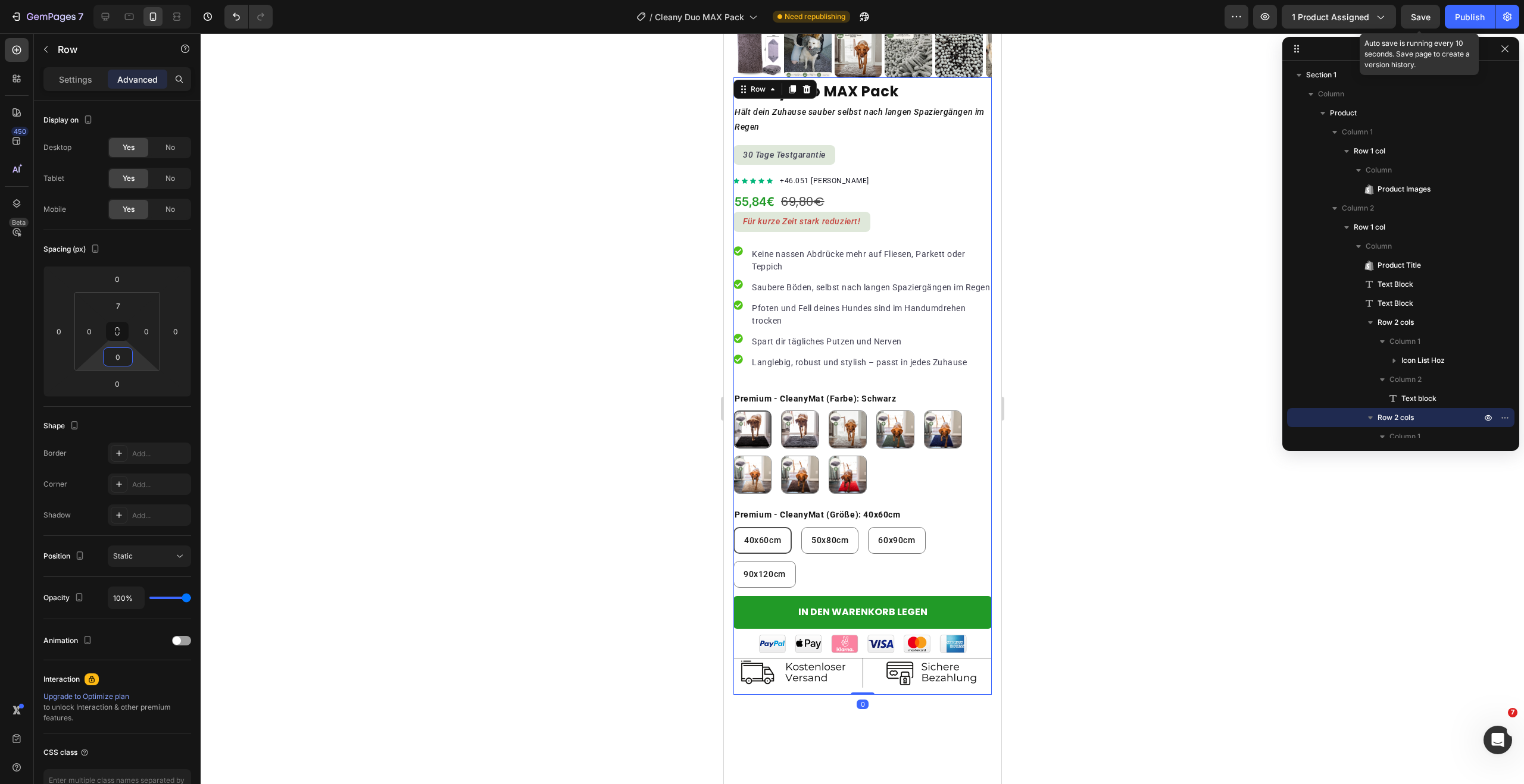
click at [900, 210] on div "Cleany Duo MAX Pack Product Title Hält dein Zuhause sauber selbst nach langen S…" at bounding box center [862, 387] width 259 height 615
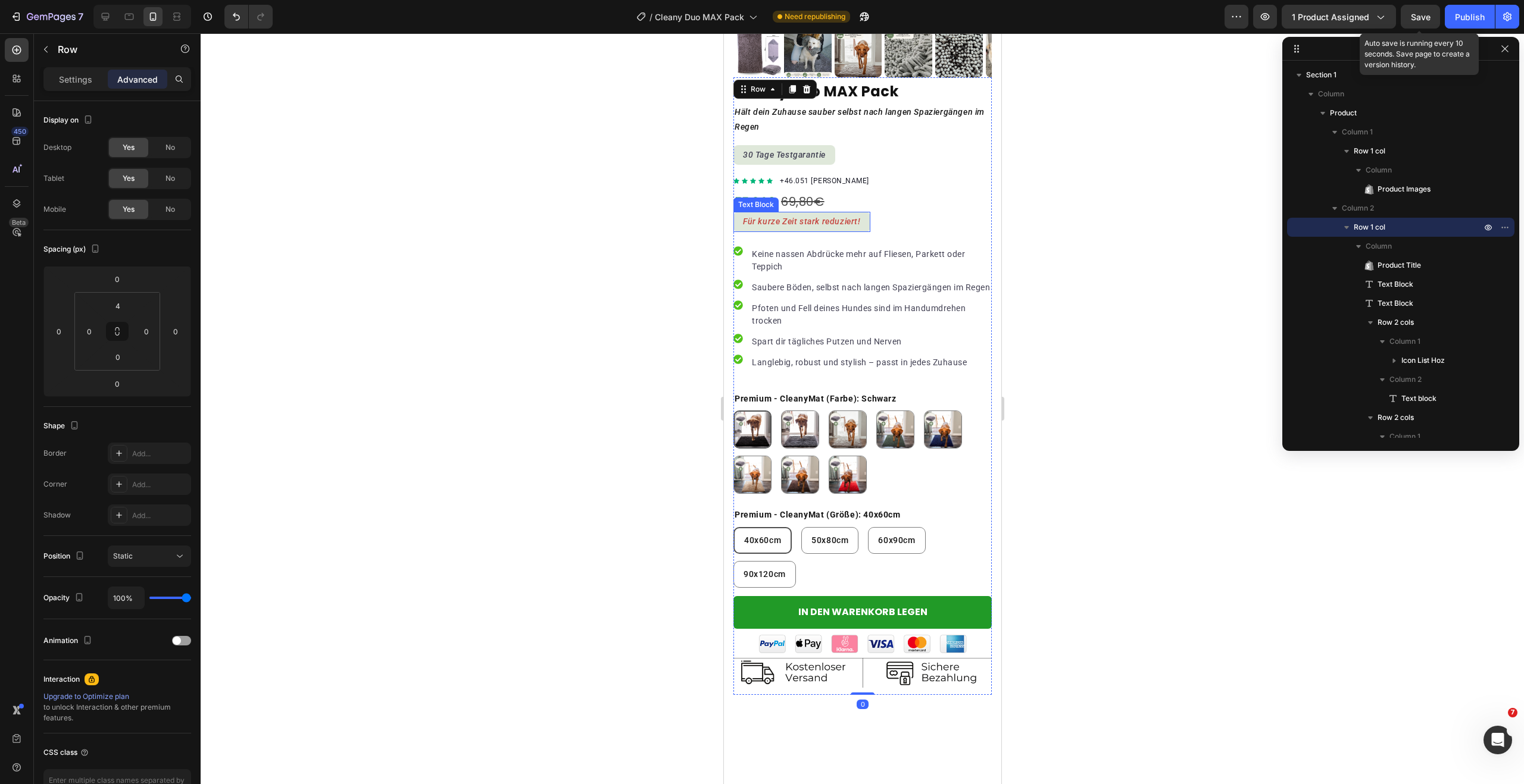
click at [857, 216] on icon "Für kurze Zeit stark reduziert!" at bounding box center [801, 221] width 118 height 10
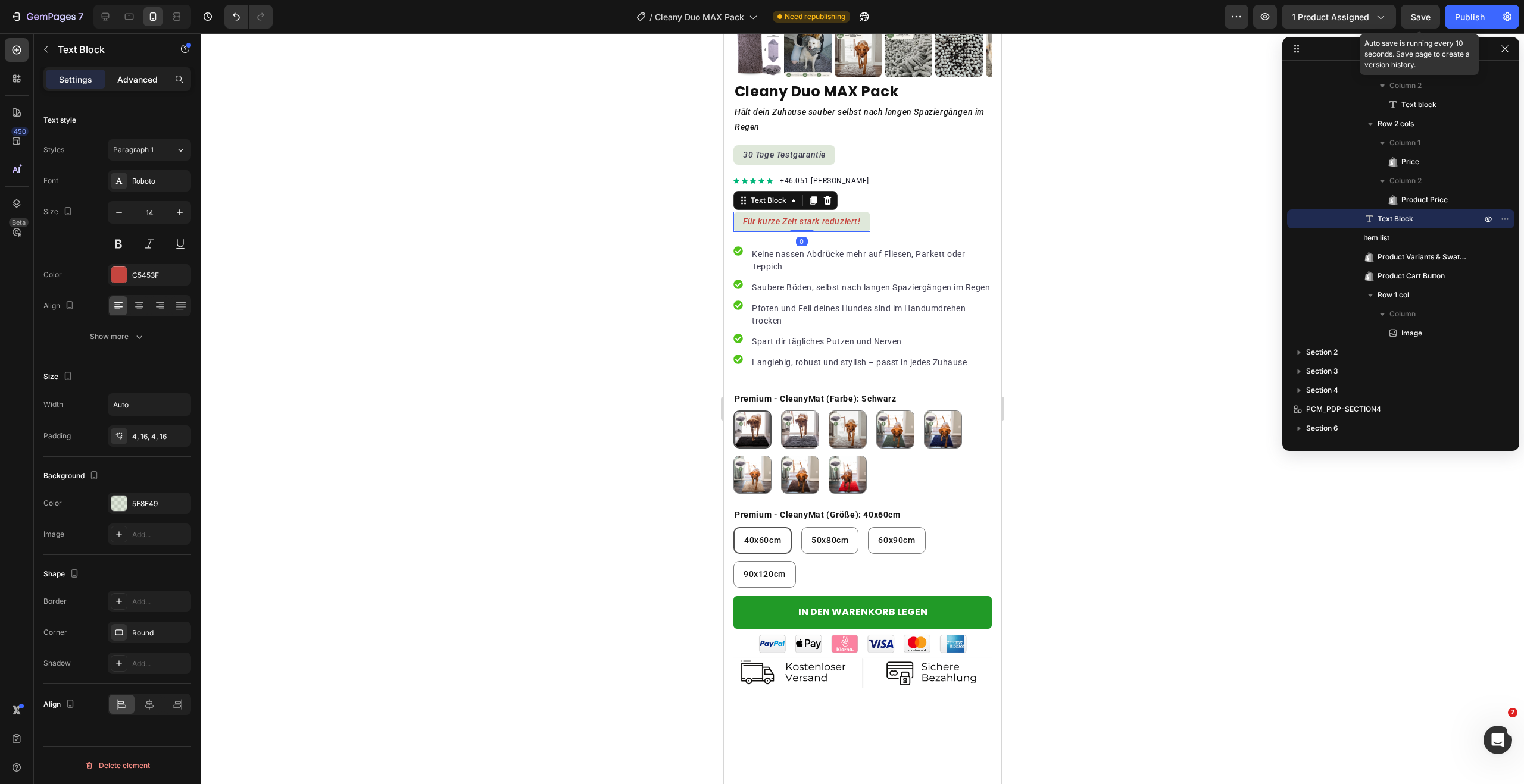
click at [117, 79] on p "Advanced" at bounding box center [138, 79] width 41 height 13
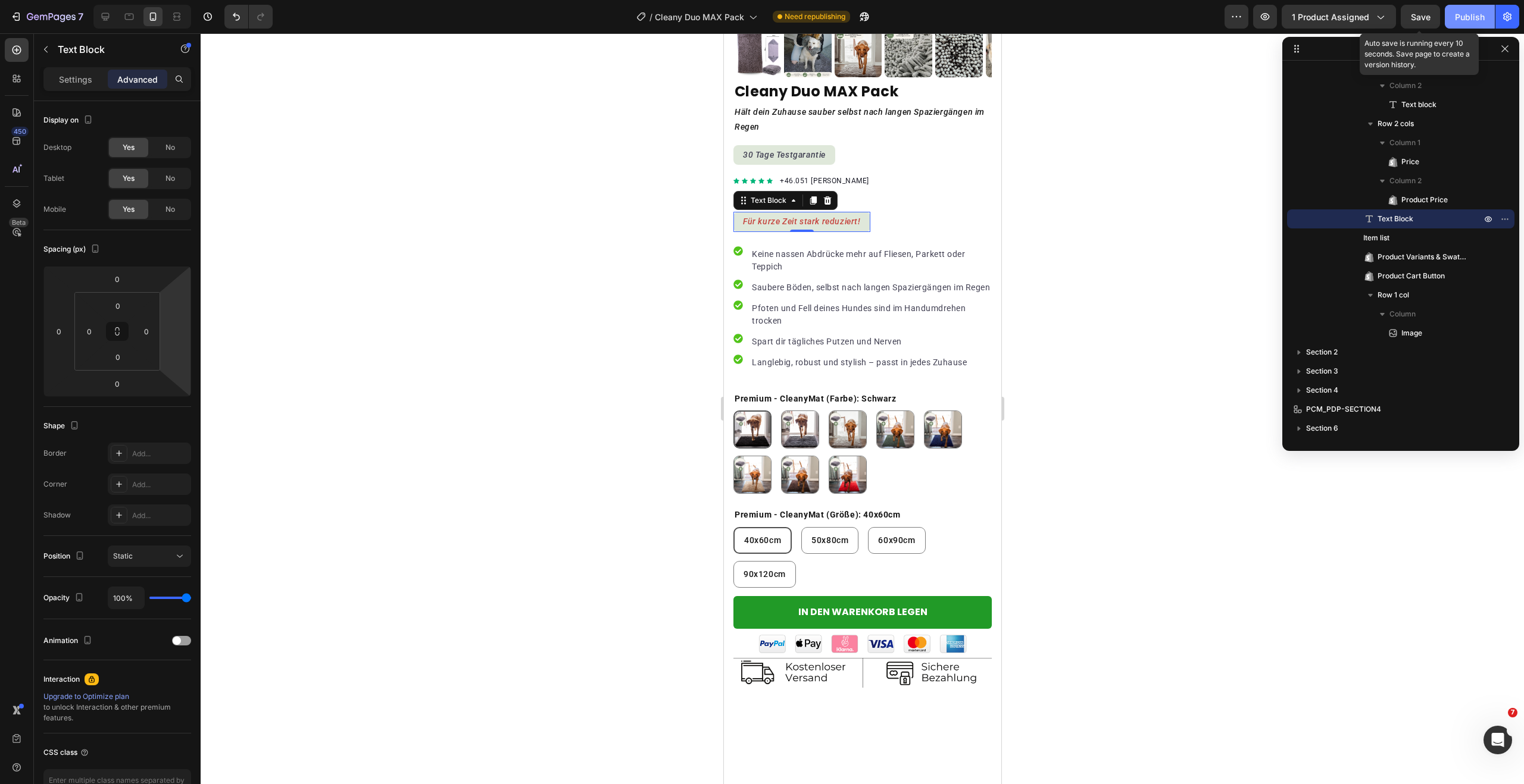
click at [1475, 15] on div "Publish" at bounding box center [1470, 17] width 29 height 13
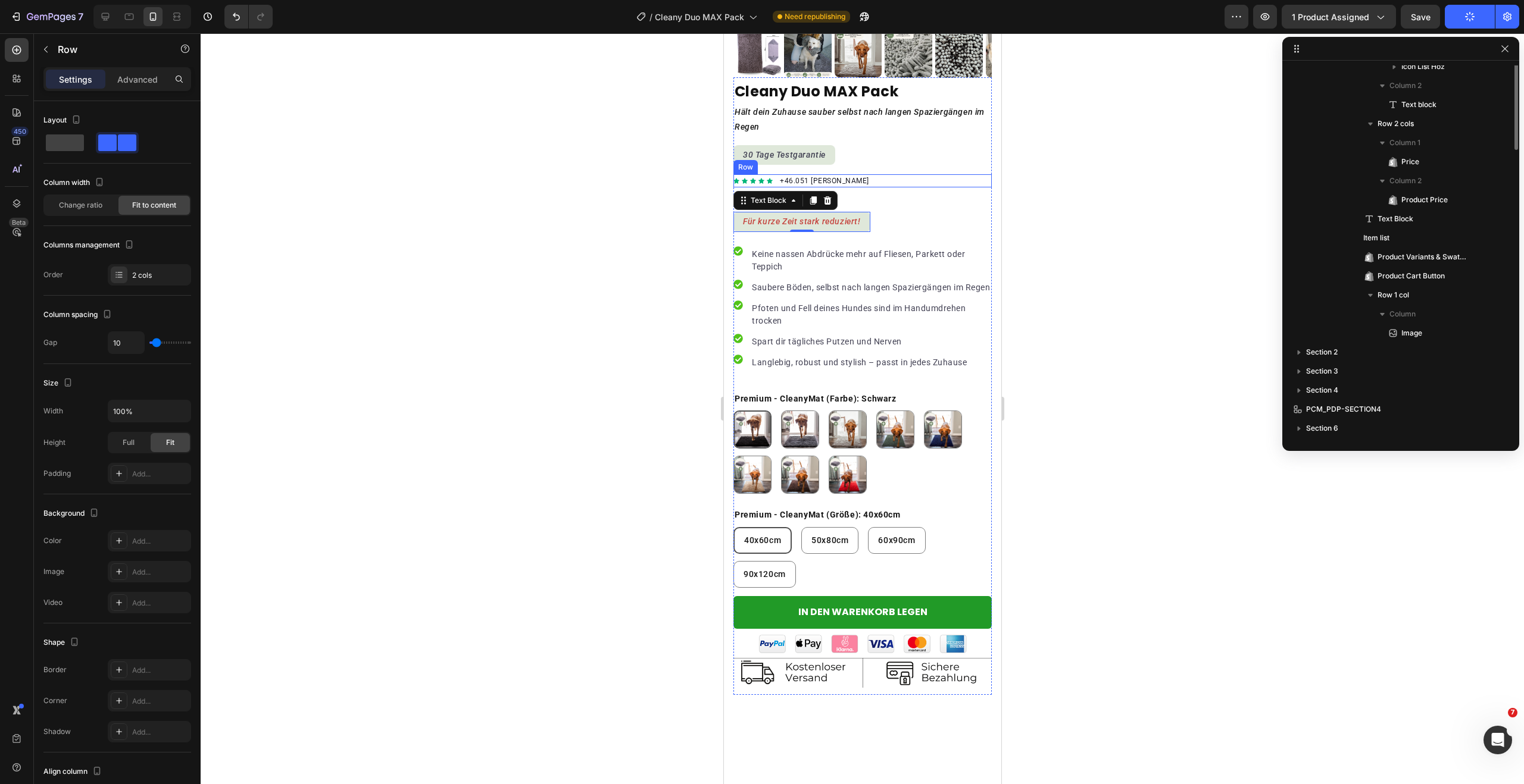
click at [929, 175] on div "Icon Icon Icon Icon Icon Icon List Hoz +46.051 zufriedene Hundebesitzer Text bl…" at bounding box center [862, 181] width 259 height 13
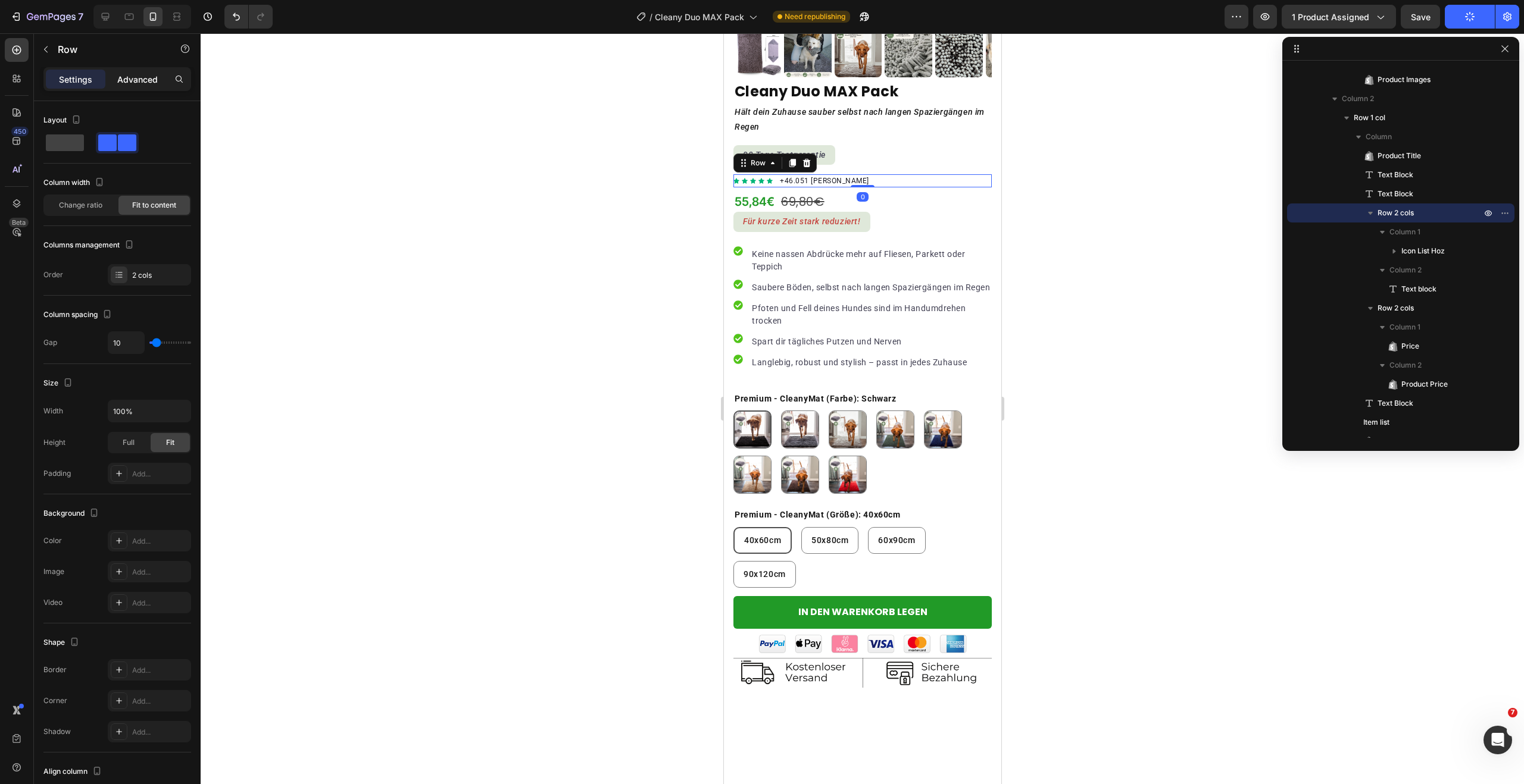
click at [115, 82] on div "Advanced" at bounding box center [137, 79] width 60 height 19
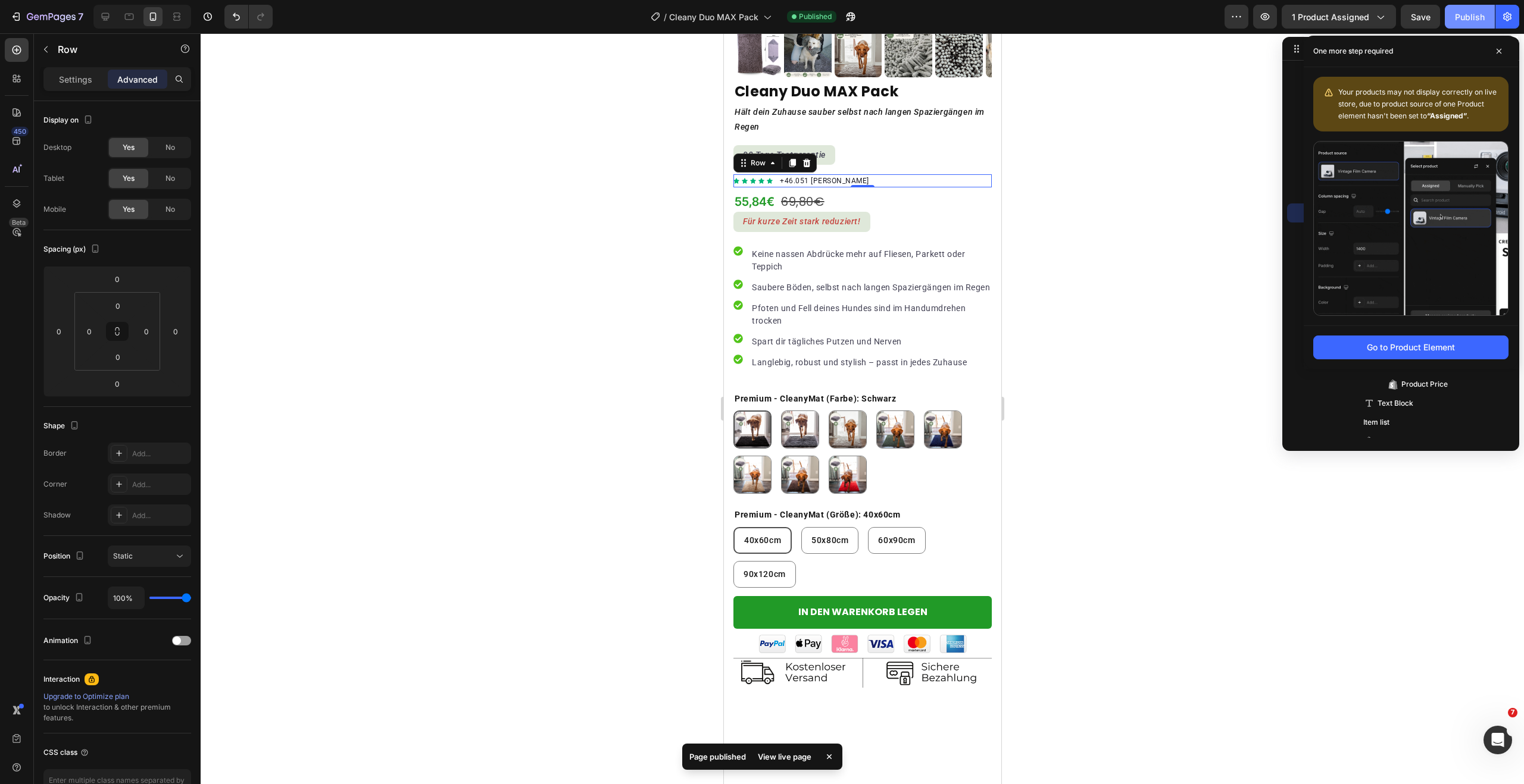
click at [1467, 26] on button "Publish" at bounding box center [1470, 16] width 50 height 23
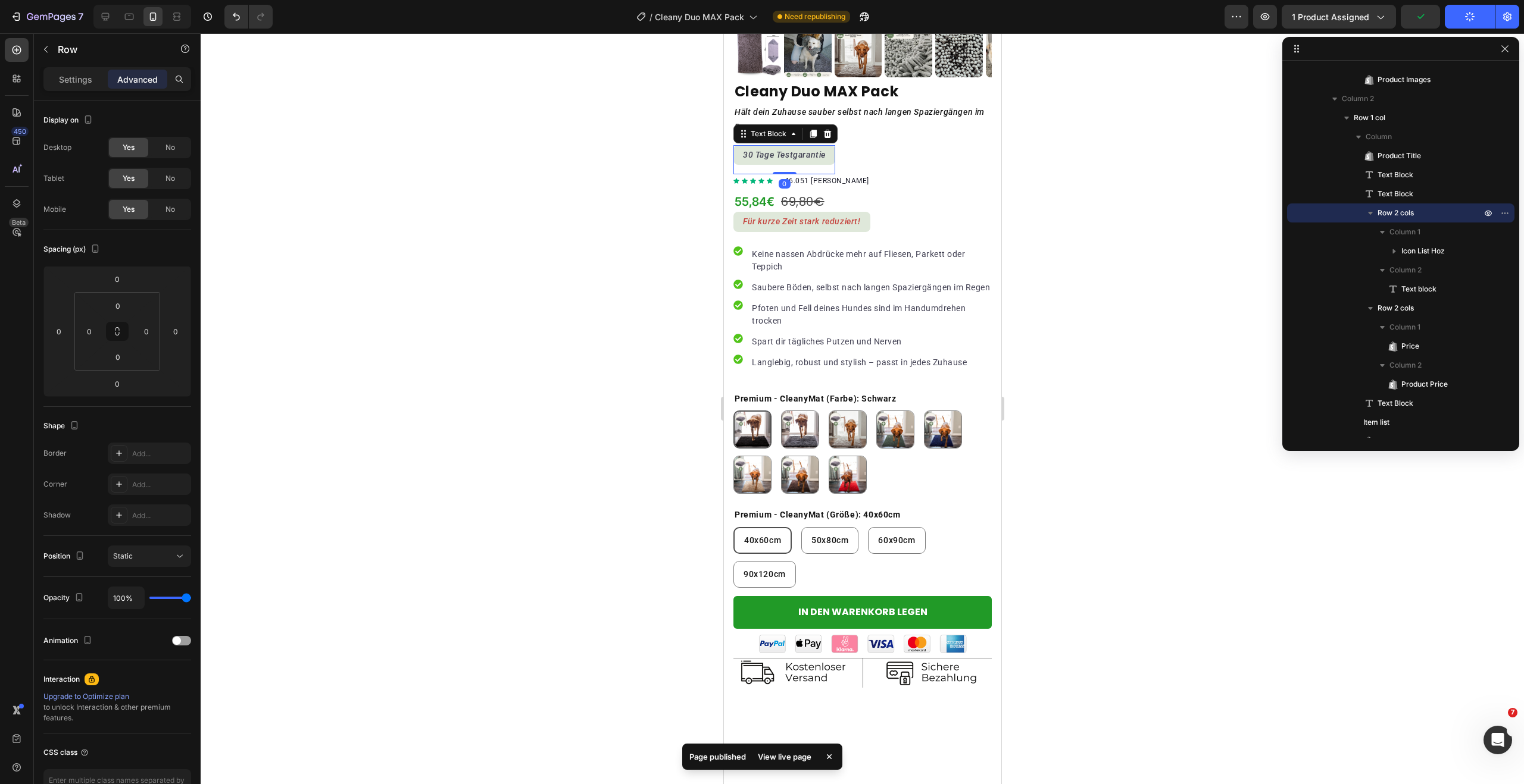
click at [827, 147] on div "30 Tage Testgarantie" at bounding box center [784, 155] width 102 height 20
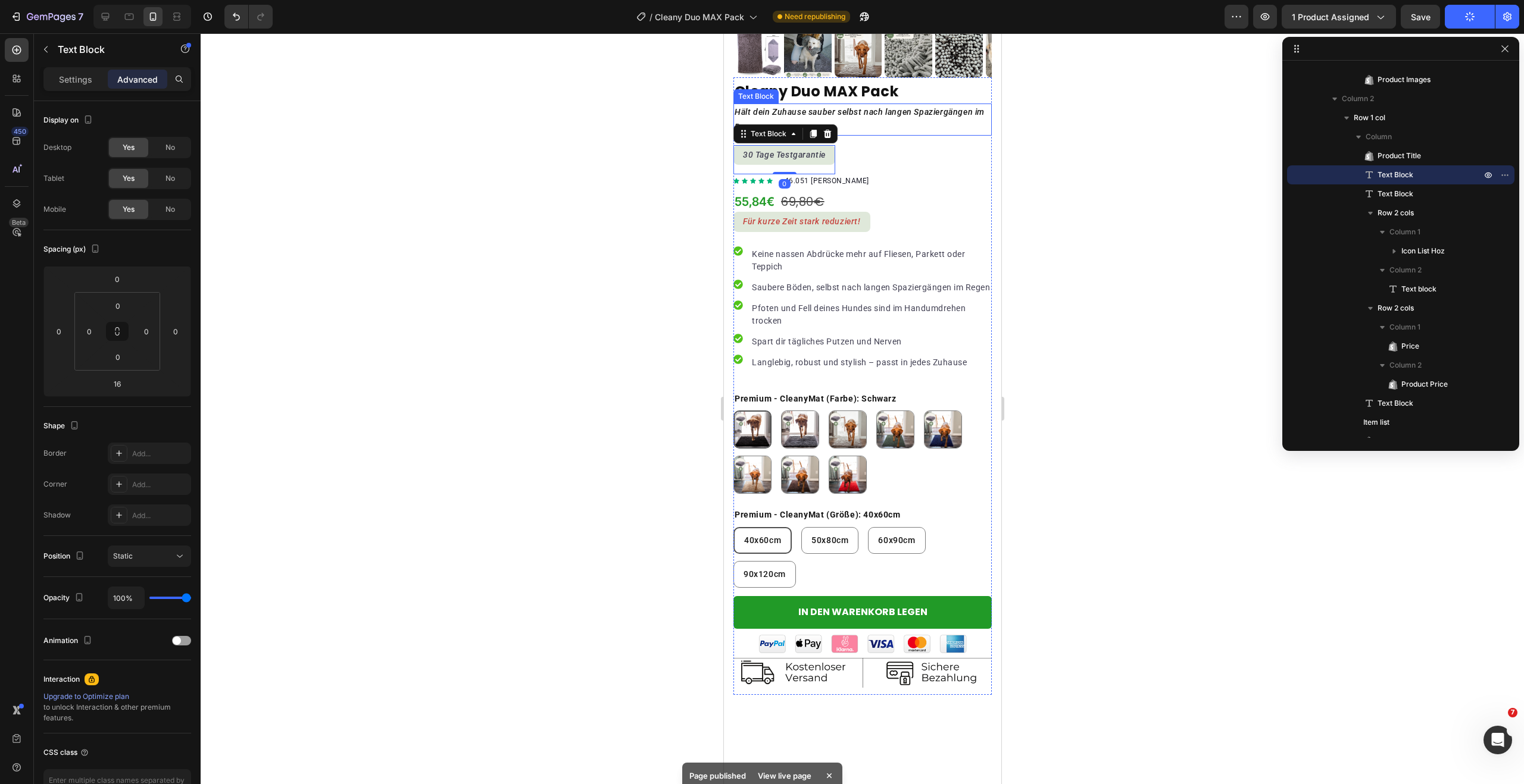
click at [852, 116] on p "Hält dein Zuhause sauber selbst nach langen Spaziergängen im Regen" at bounding box center [861, 119] width 256 height 29
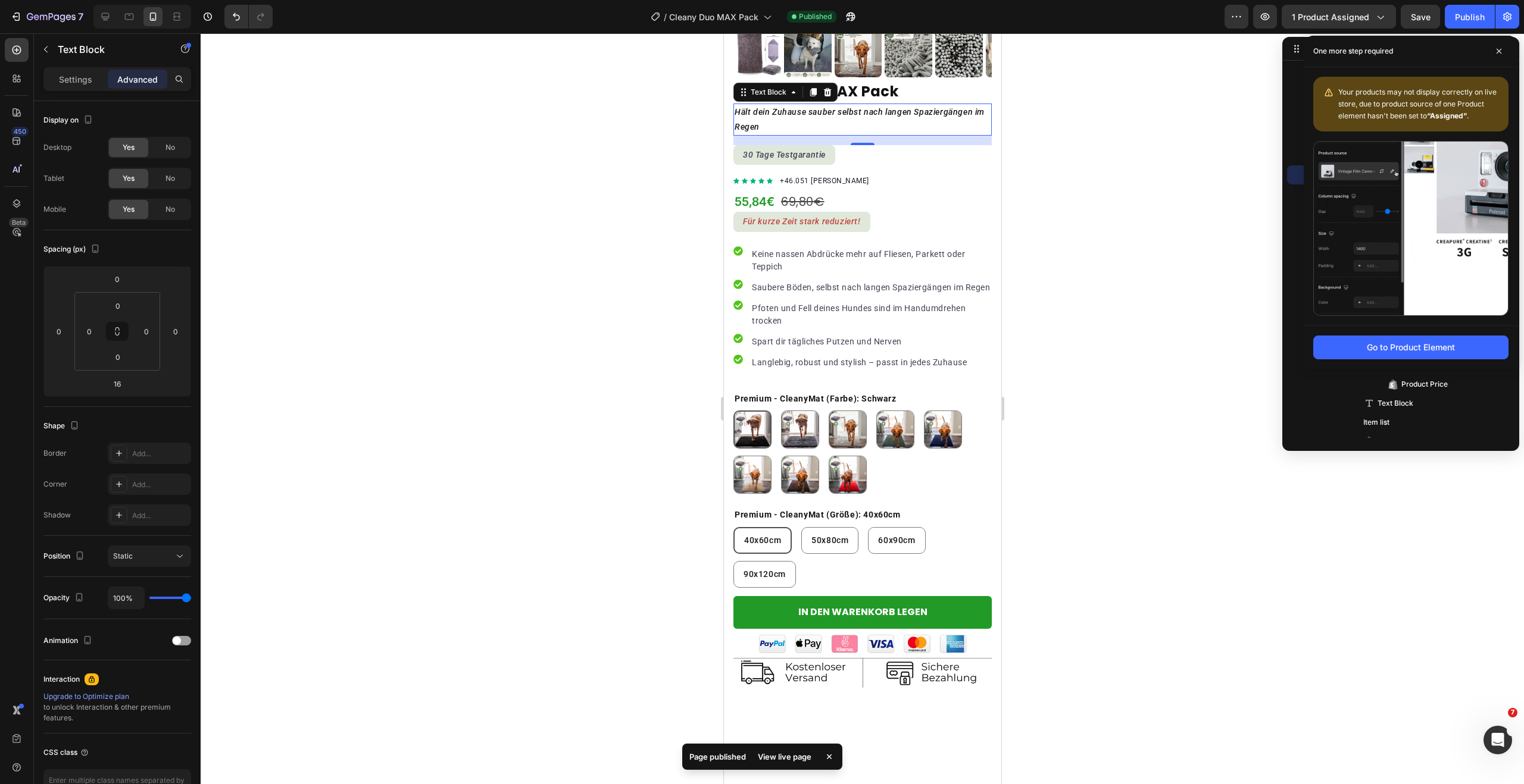
click at [837, 119] on p "Hält dein Zuhause sauber selbst nach langen Spaziergängen im Regen" at bounding box center [861, 119] width 256 height 29
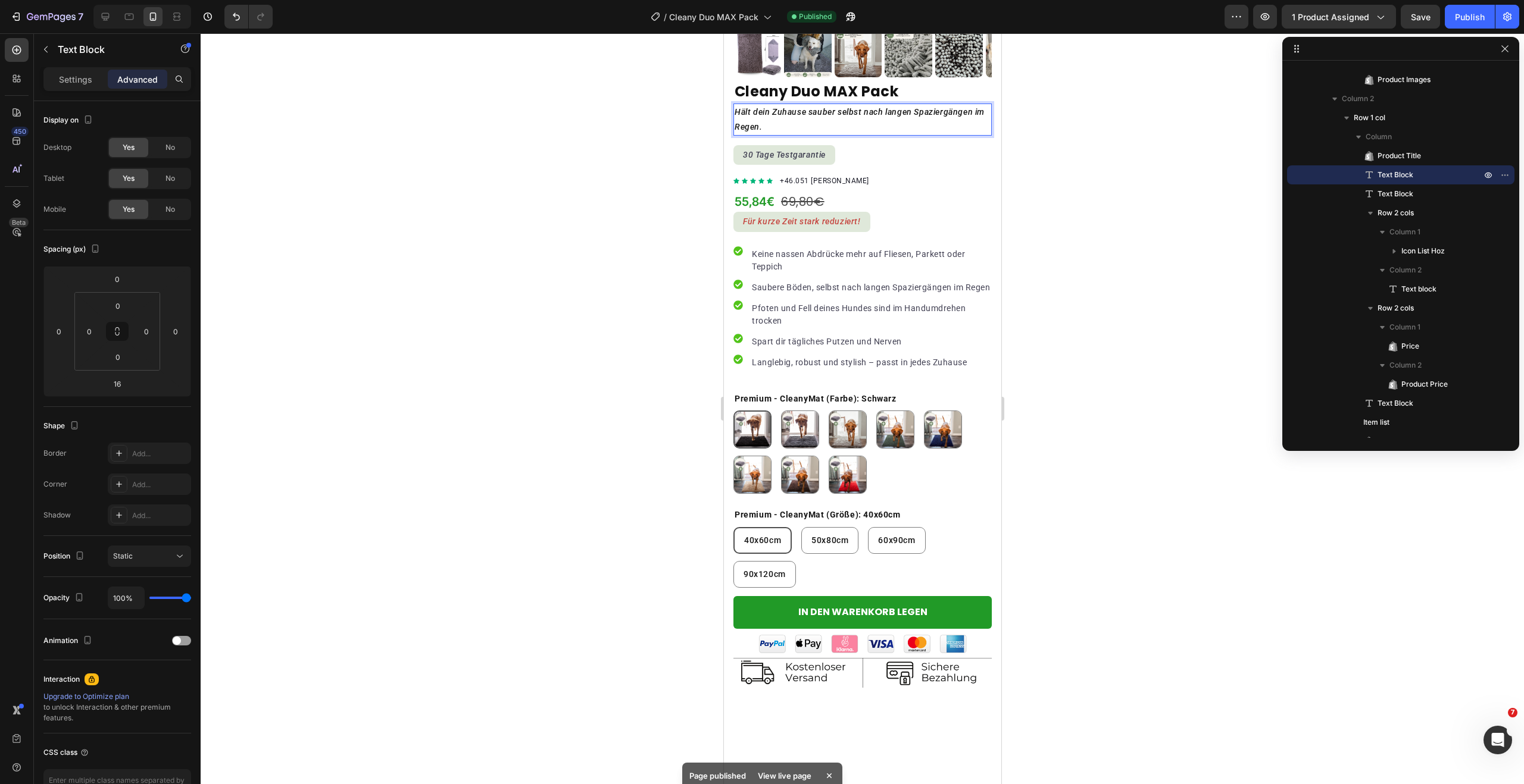
click at [812, 107] on icon "Hält dein Zuhause sauber selbst nach langen Spaziergängen im Regen." at bounding box center [858, 119] width 250 height 24
click at [723, 33] on lt-span "sauber ," at bounding box center [723, 33] width 0 height 0
click at [1455, 19] on div "Publish" at bounding box center [1470, 17] width 29 height 13
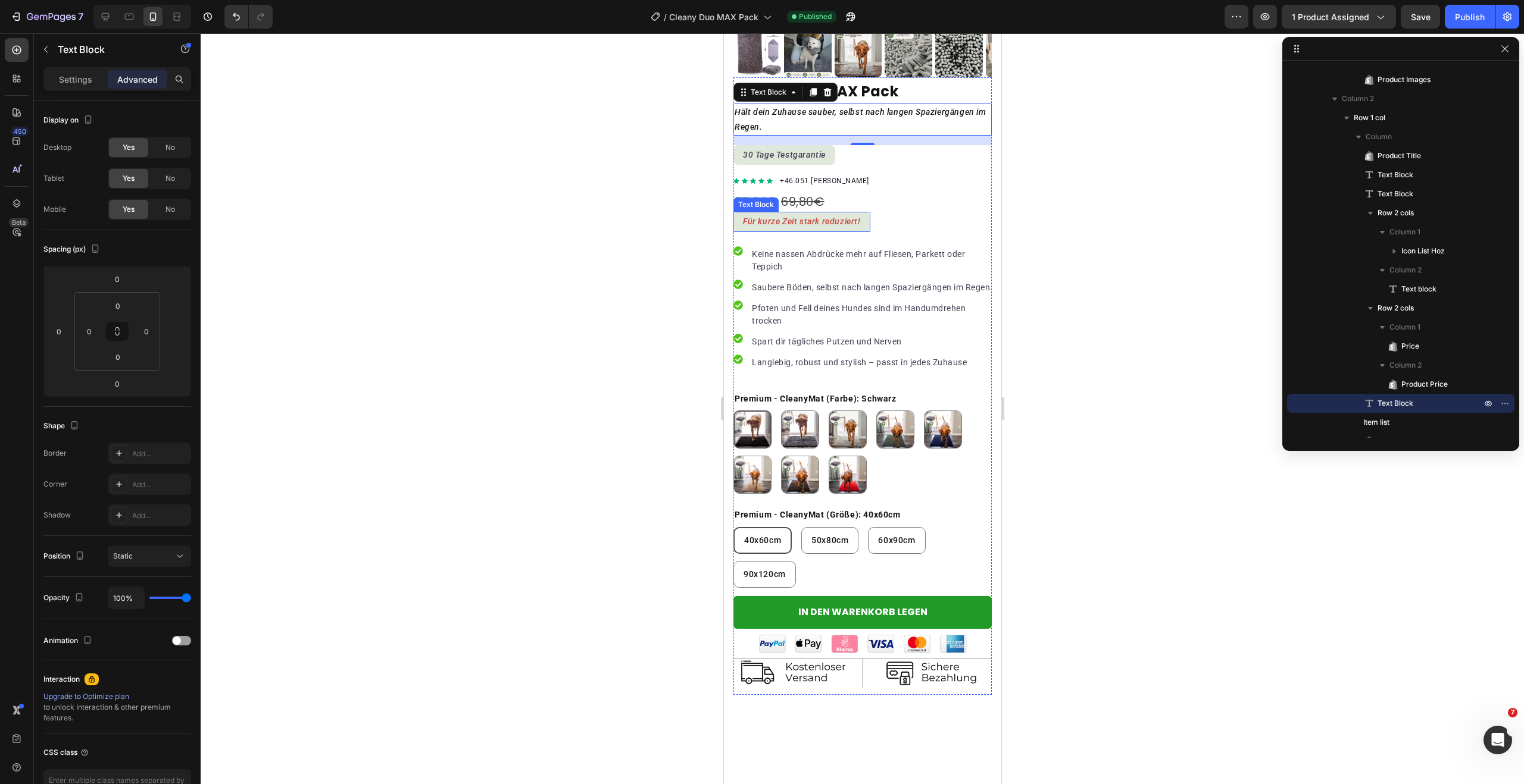
click at [739, 212] on div "Für kurze Zeit stark reduziert!" at bounding box center [801, 222] width 137 height 20
click at [85, 77] on p "Settings" at bounding box center [76, 79] width 33 height 13
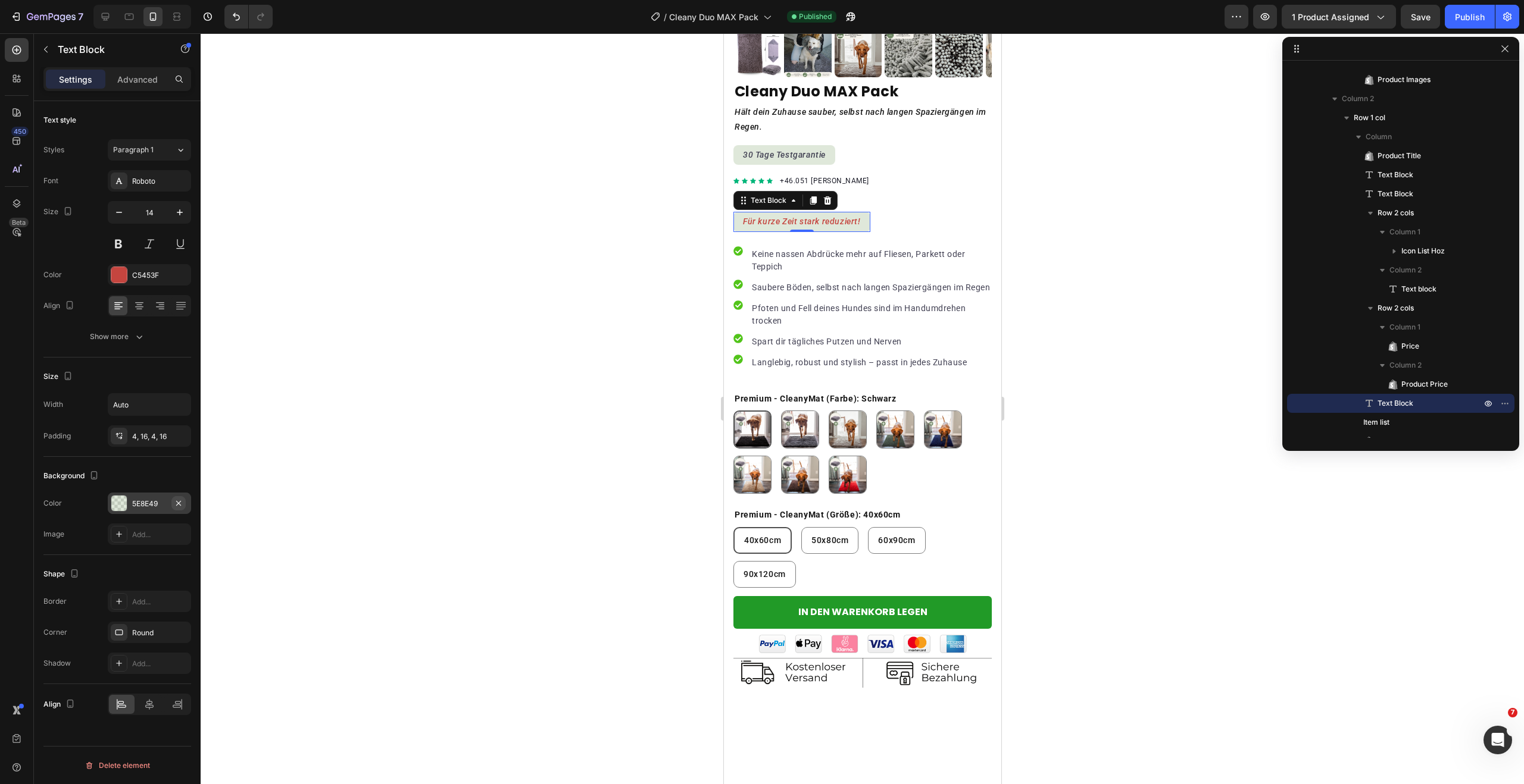
click at [176, 503] on icon "button" at bounding box center [178, 504] width 10 height 10
click at [178, 632] on icon "button" at bounding box center [178, 632] width 10 height 10
click at [118, 311] on icon at bounding box center [119, 306] width 12 height 12
click at [130, 336] on div "Show more" at bounding box center [117, 337] width 55 height 12
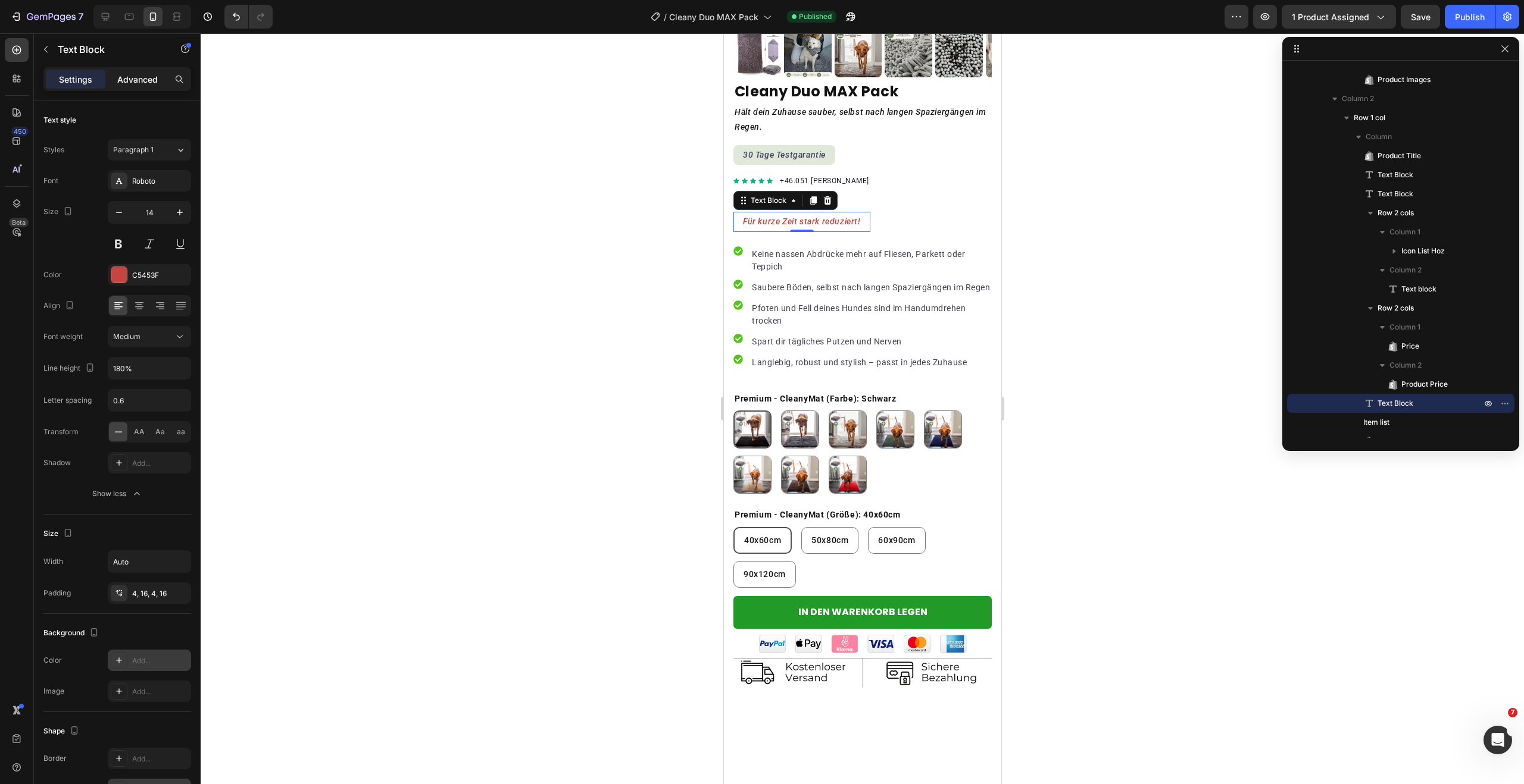
click at [133, 77] on p "Advanced" at bounding box center [138, 79] width 41 height 13
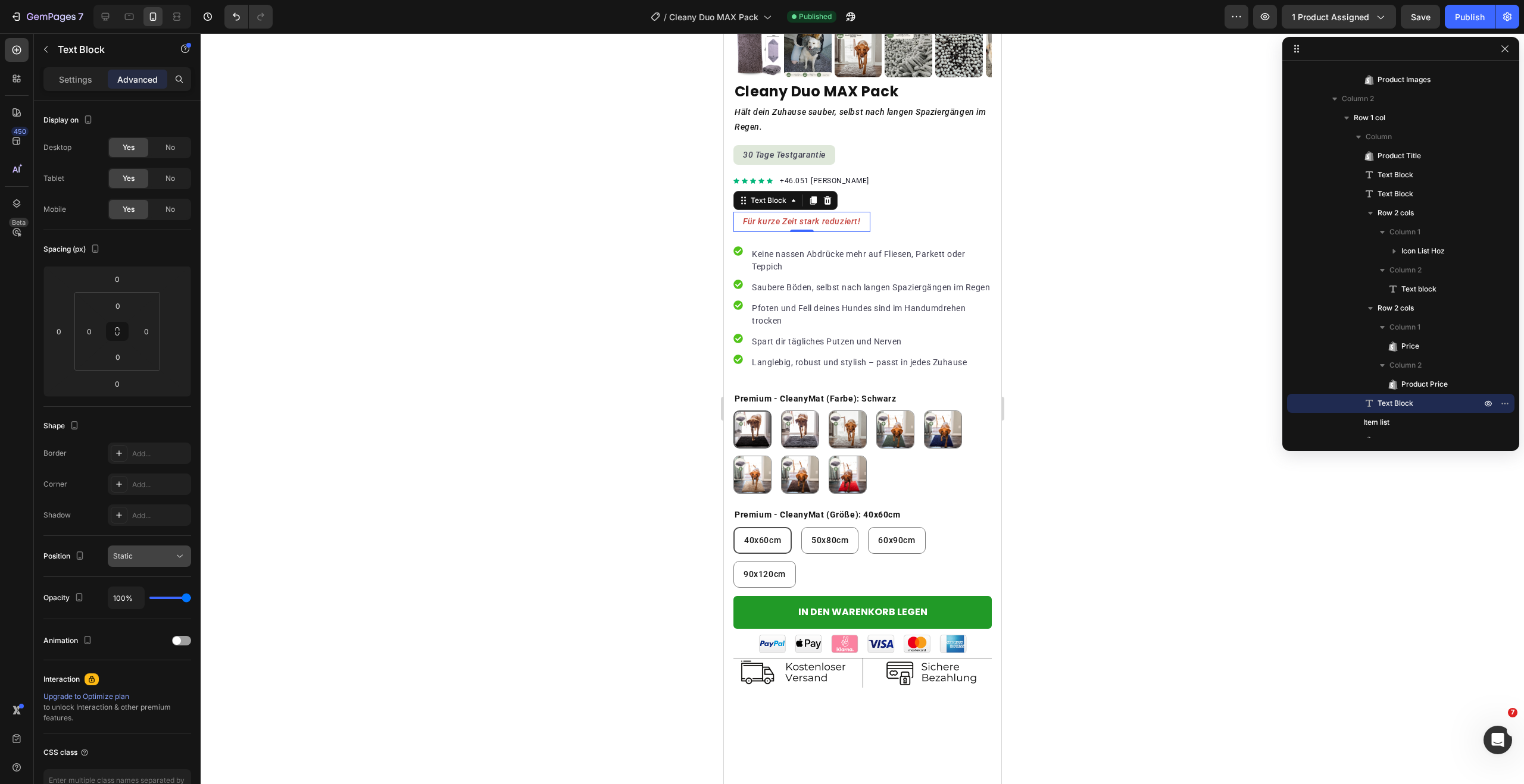
click at [138, 547] on button "Static" at bounding box center [149, 556] width 83 height 21
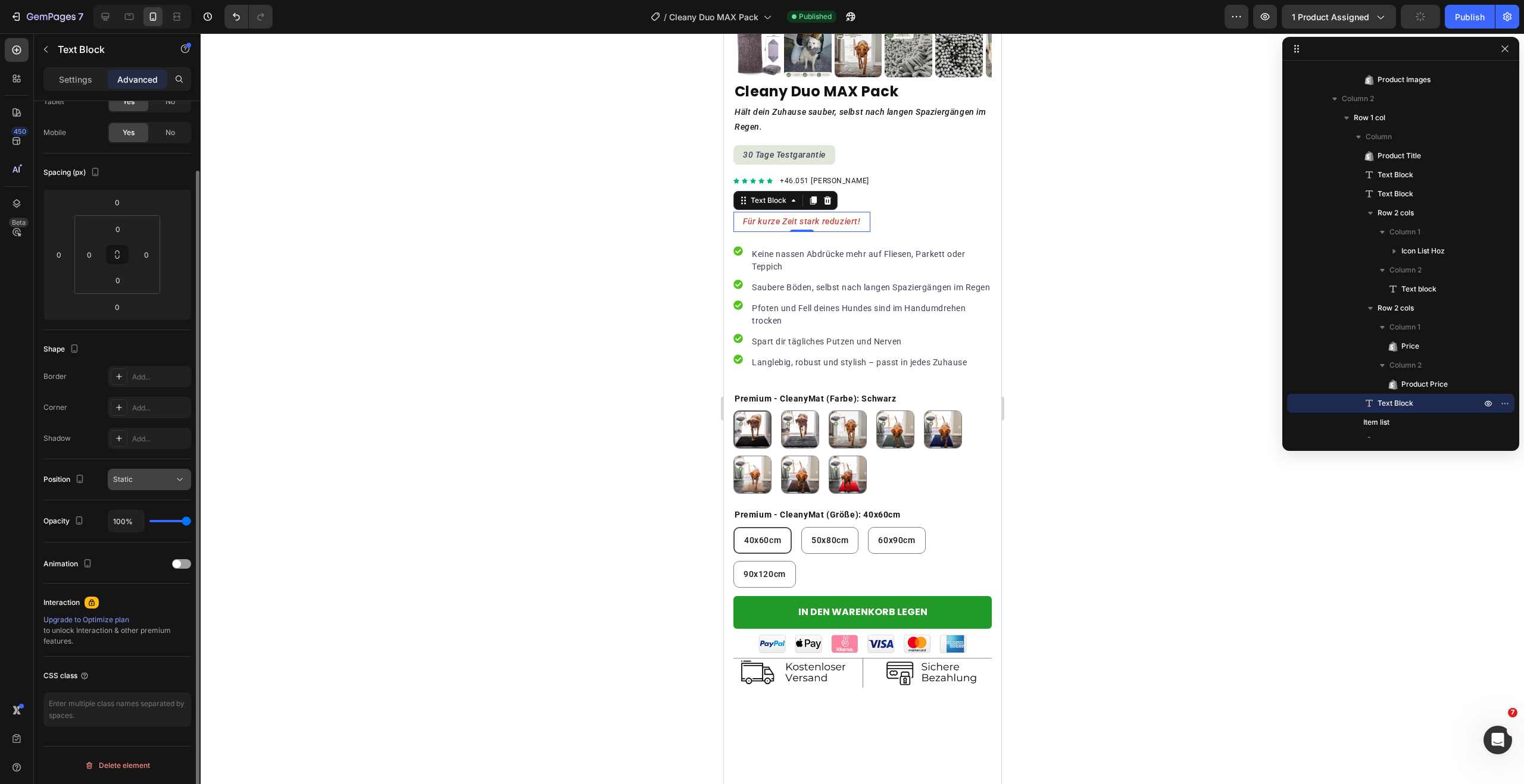
scroll to position [0, 0]
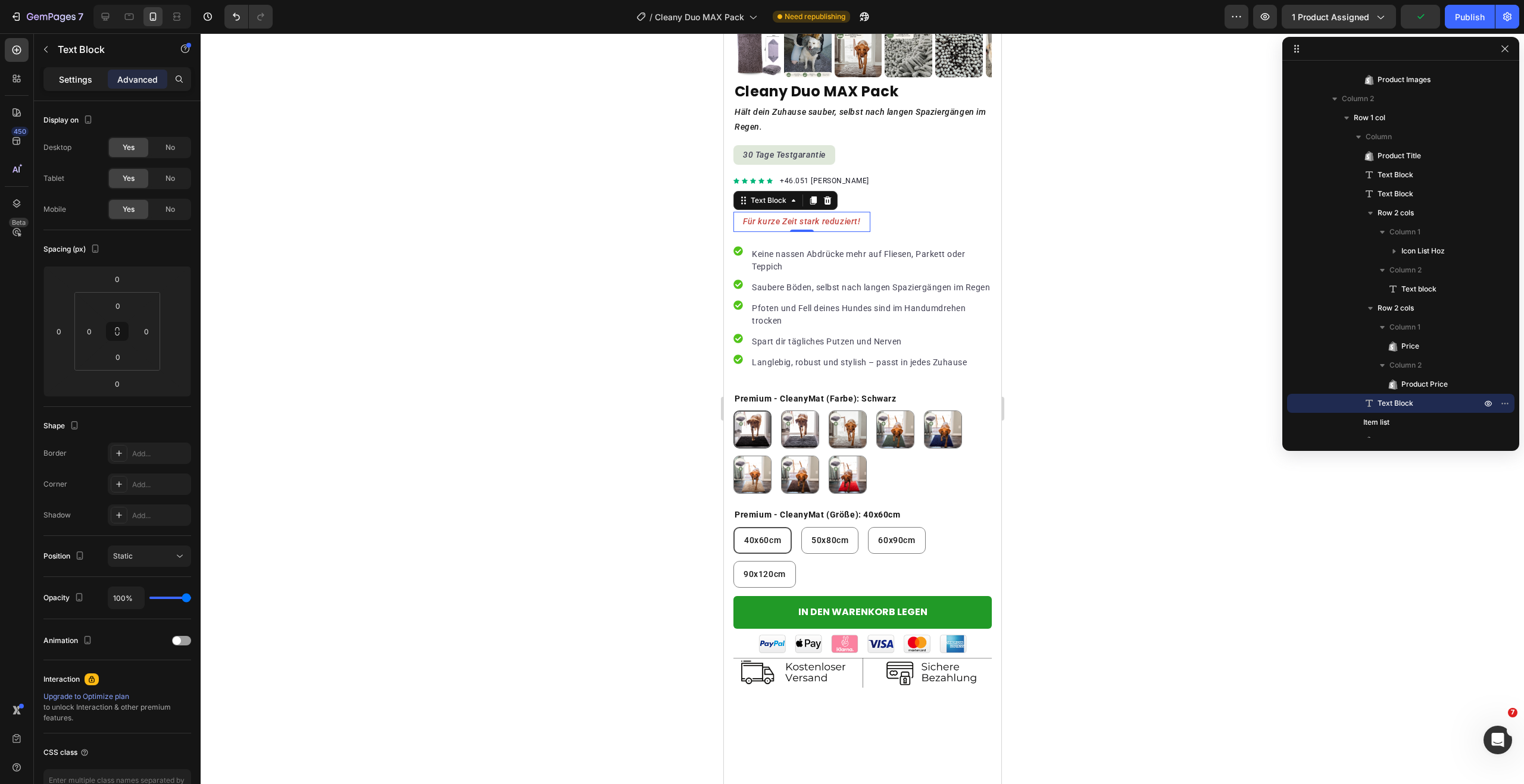
click at [71, 77] on p "Settings" at bounding box center [76, 79] width 33 height 13
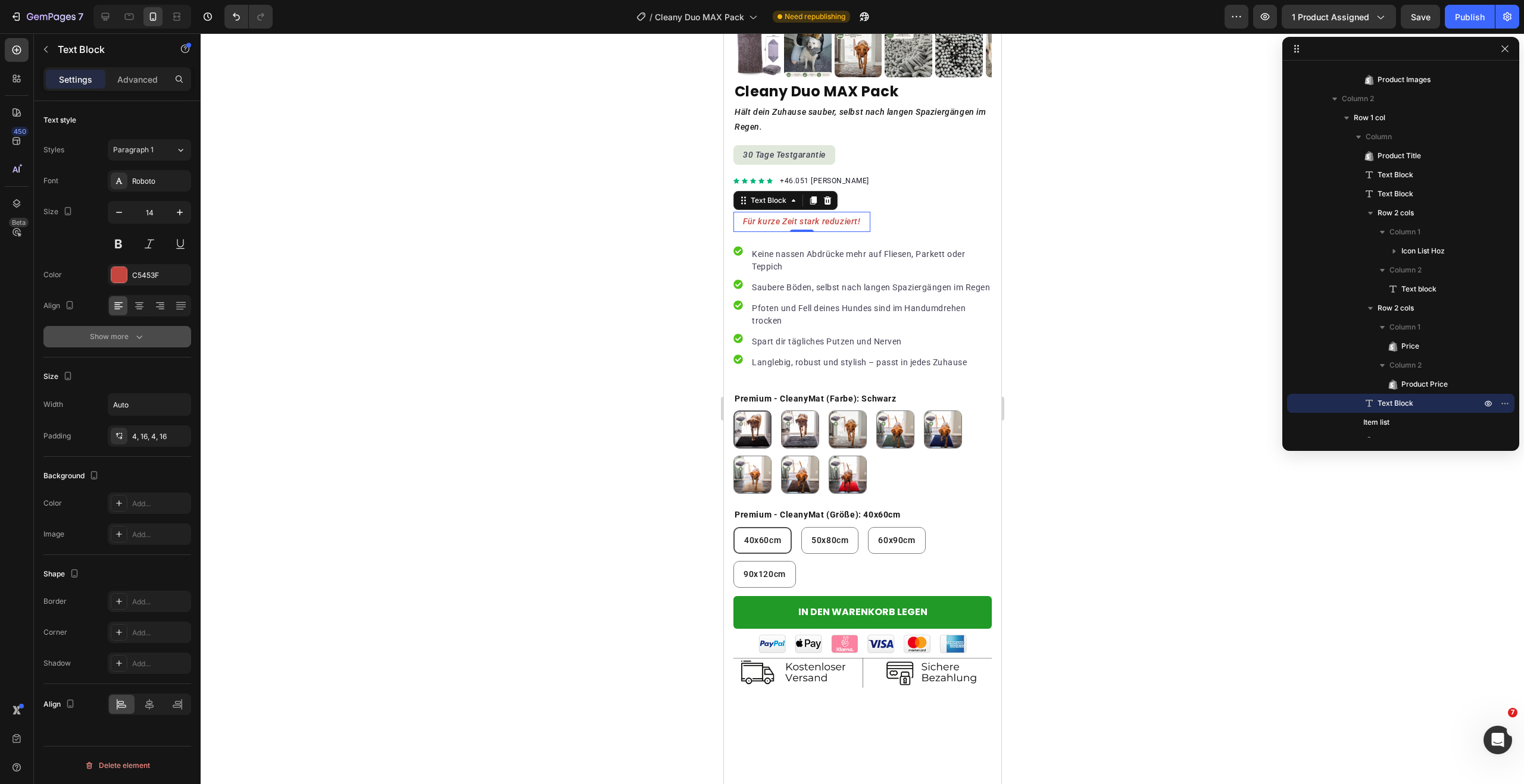
click at [138, 332] on icon "button" at bounding box center [139, 337] width 12 height 12
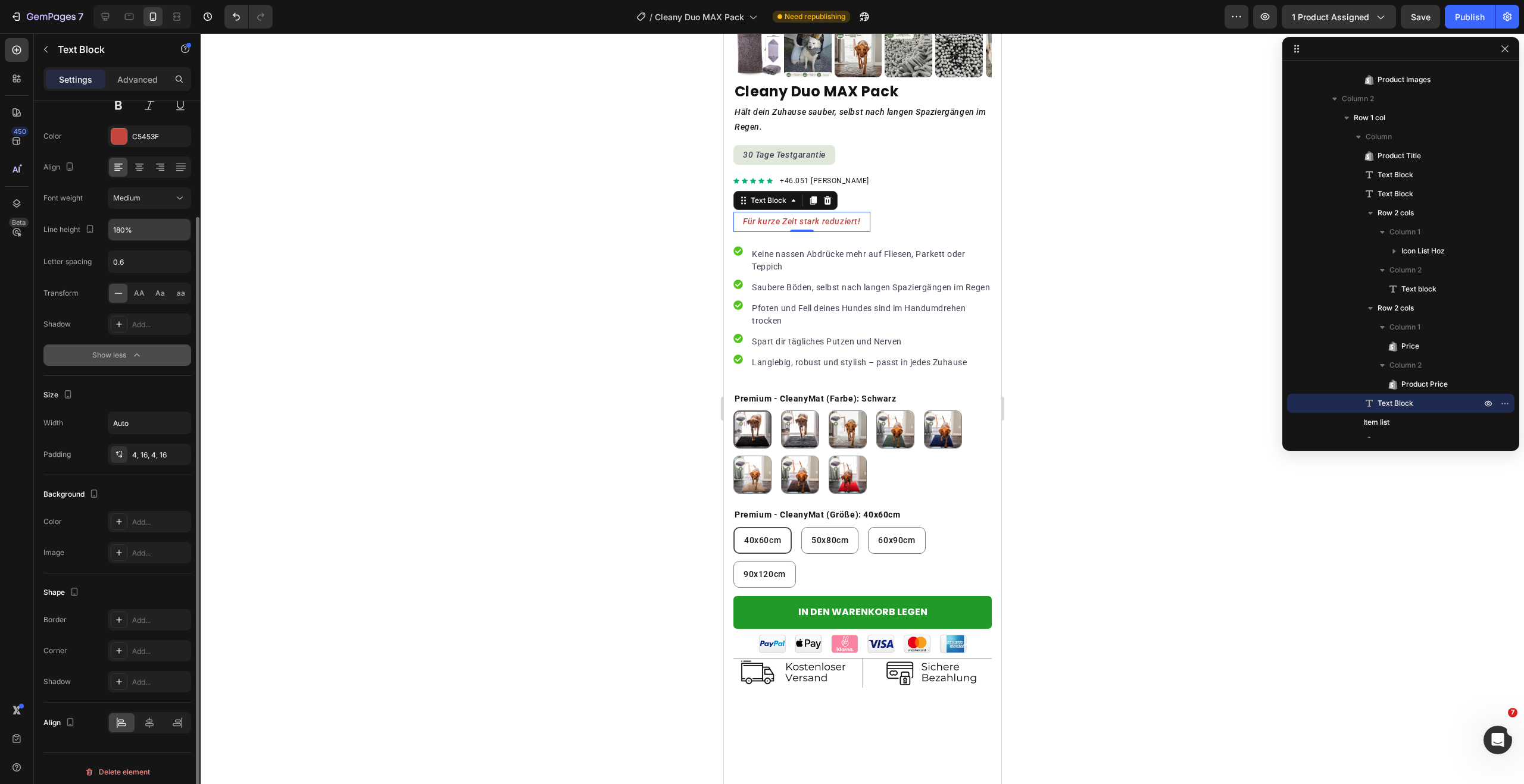
scroll to position [145, 0]
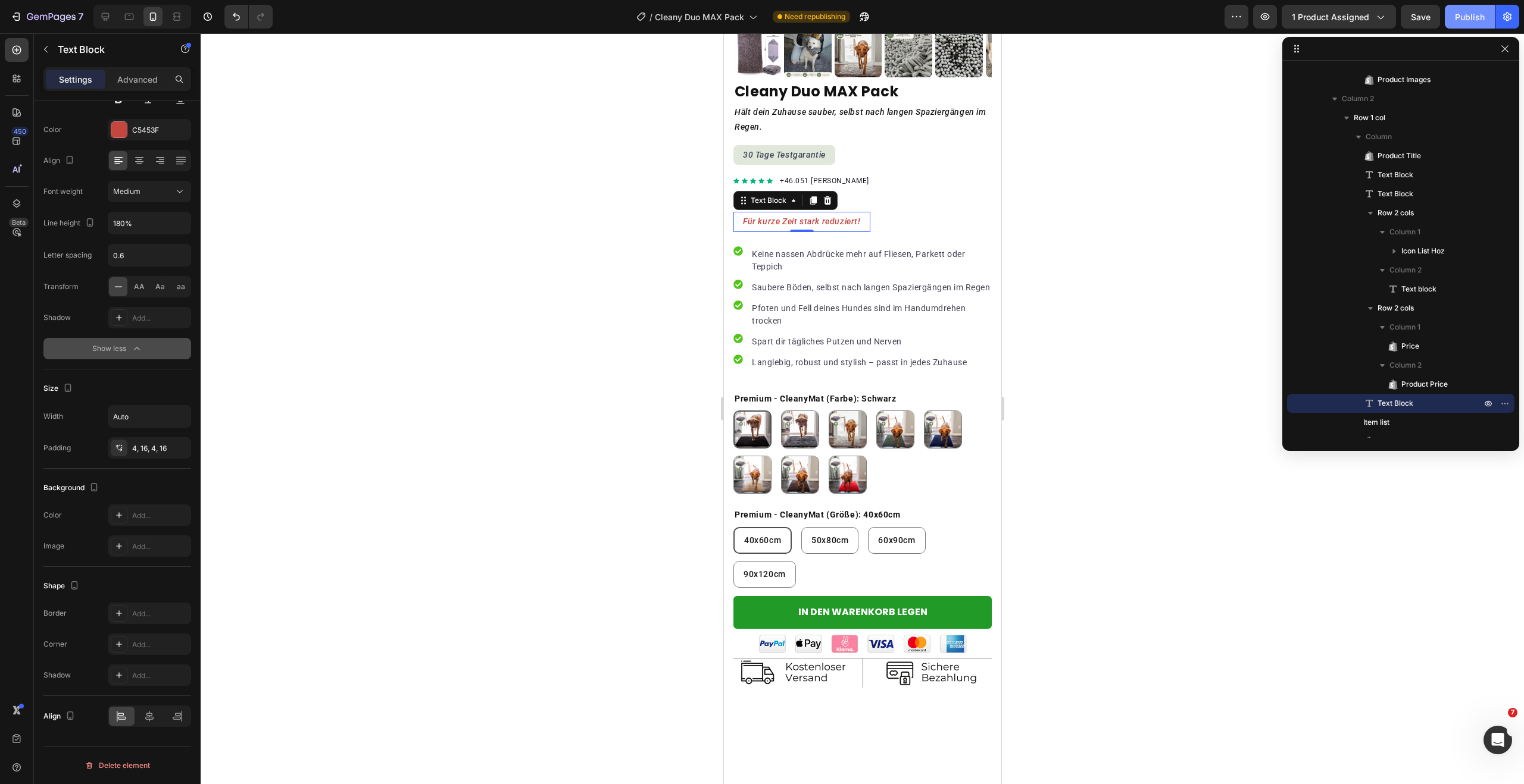
click at [1463, 13] on div "Publish" at bounding box center [1470, 17] width 29 height 13
click at [828, 175] on p "+46.051 [PERSON_NAME]" at bounding box center [824, 181] width 89 height 11
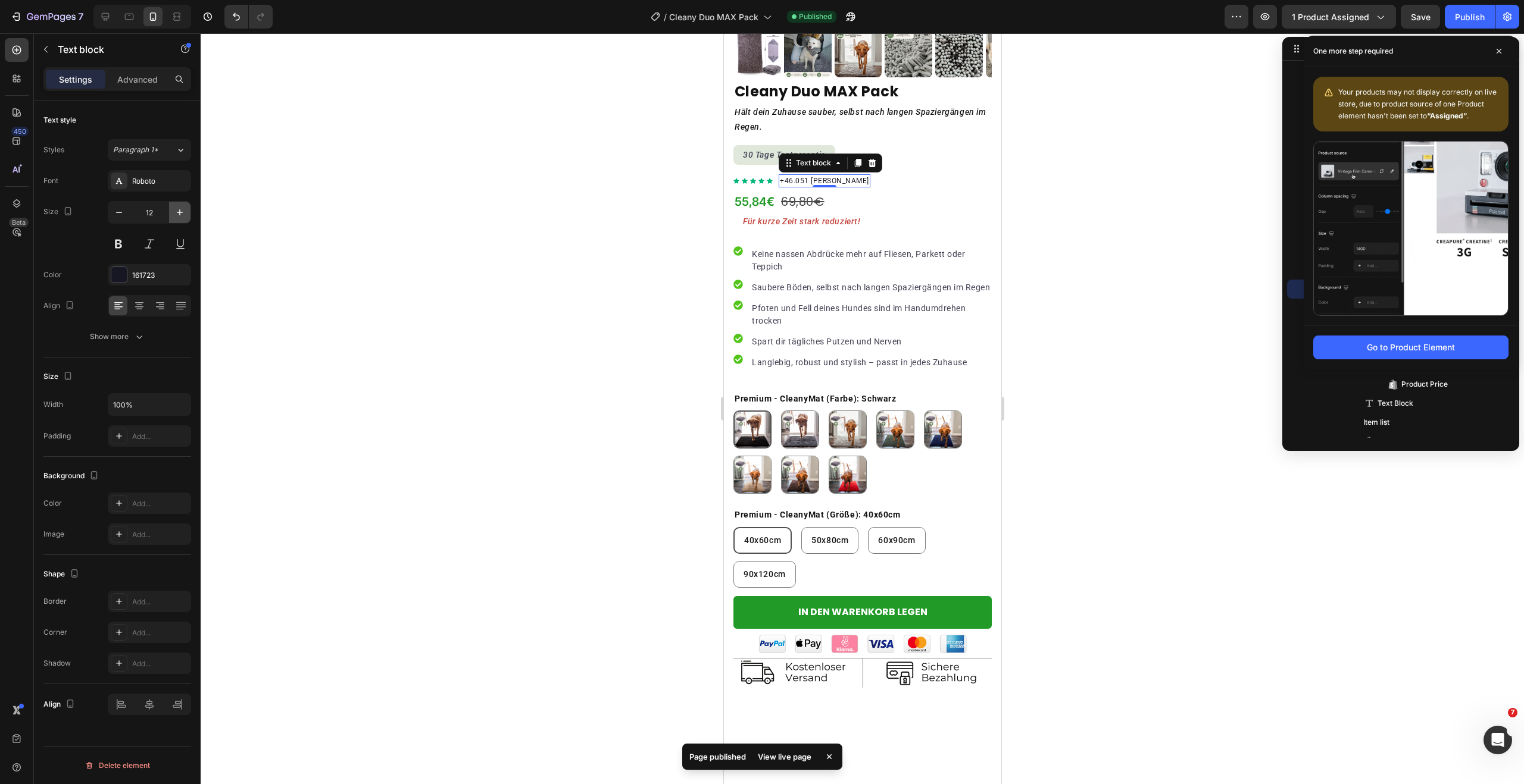
click at [177, 215] on icon "button" at bounding box center [180, 212] width 12 height 12
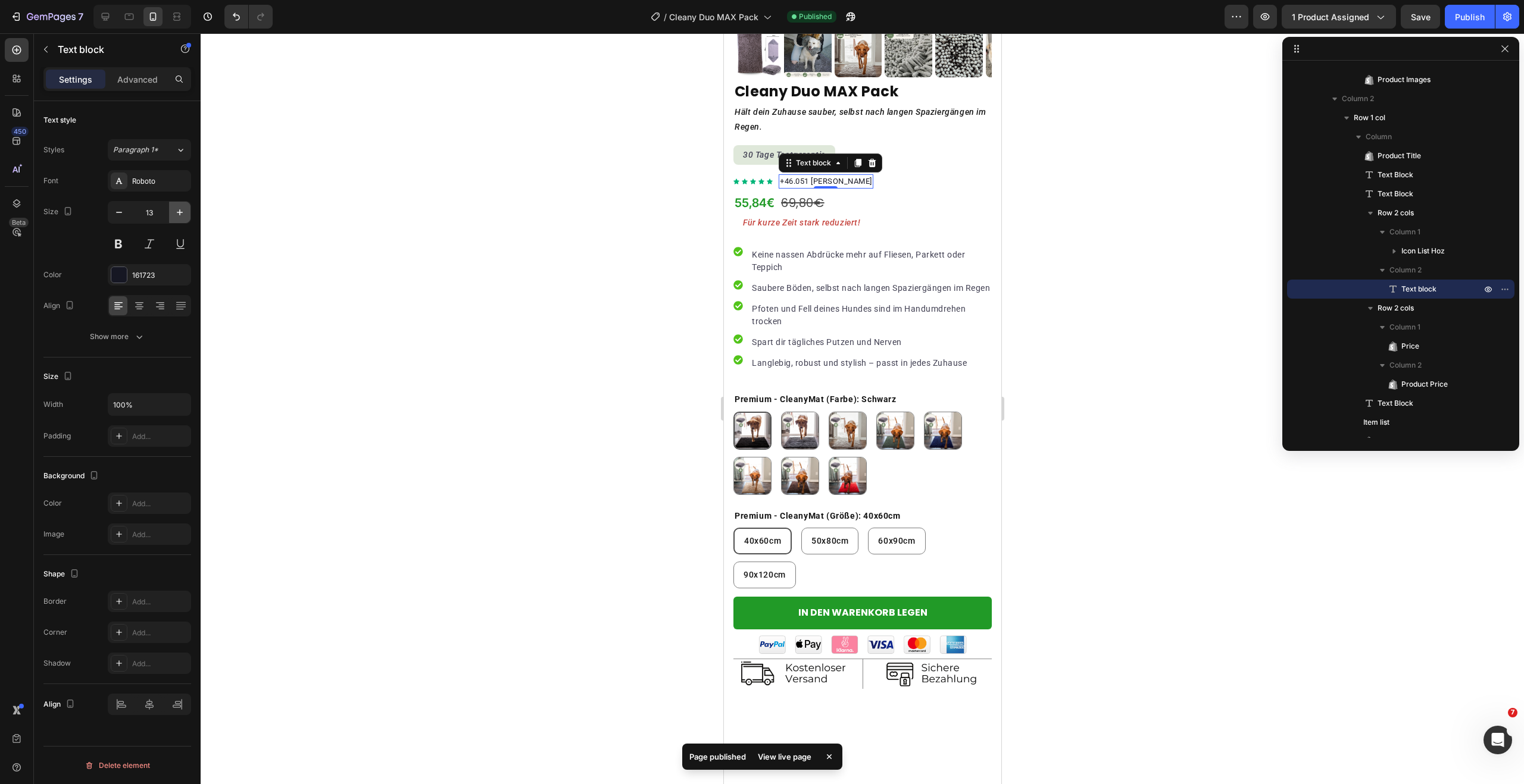
click at [177, 215] on icon "button" at bounding box center [180, 212] width 12 height 12
type input "16"
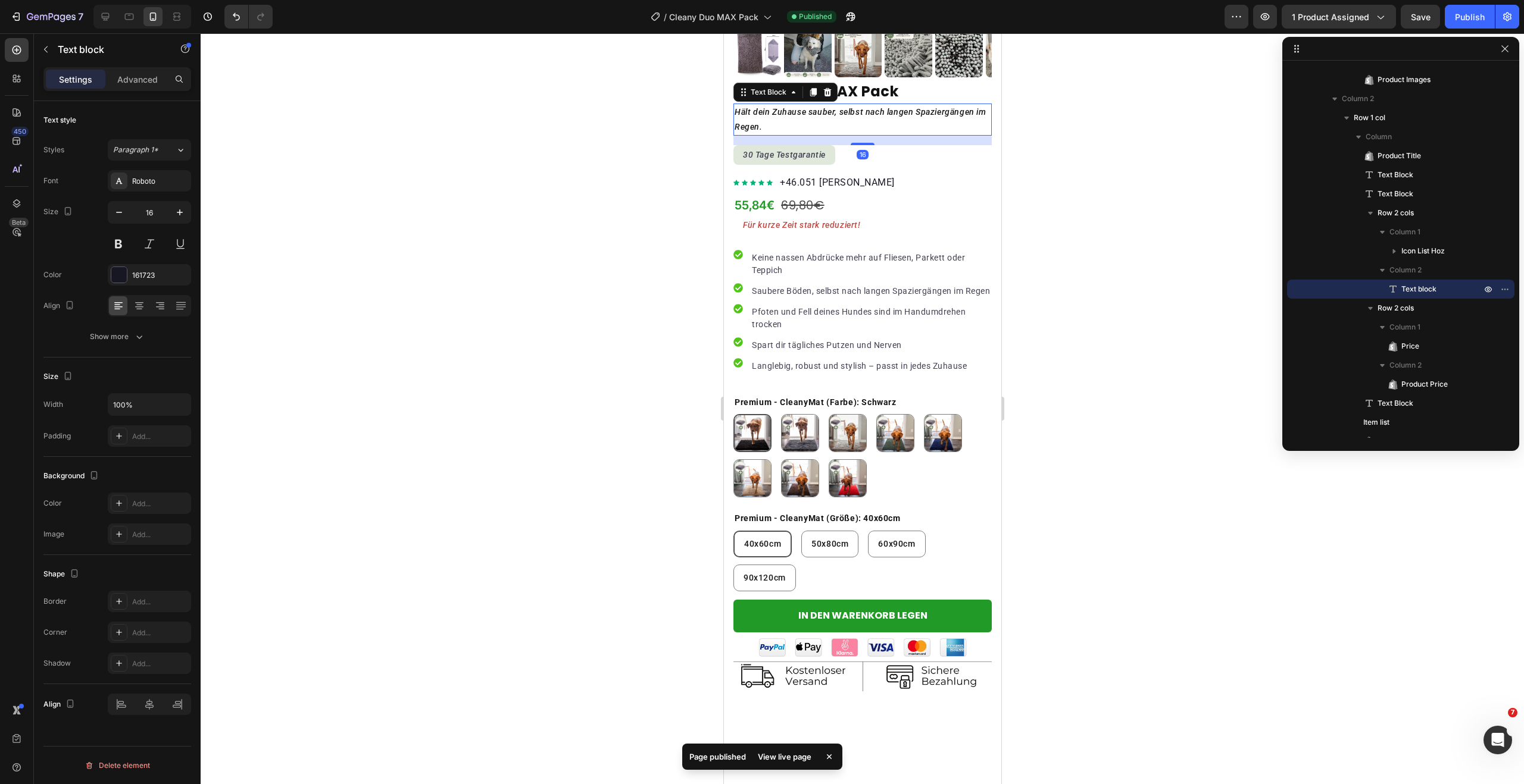
click at [781, 110] on p "Hält dein Zuhause sauber, selbst nach langen Spaziergängen im Regen." at bounding box center [861, 119] width 256 height 29
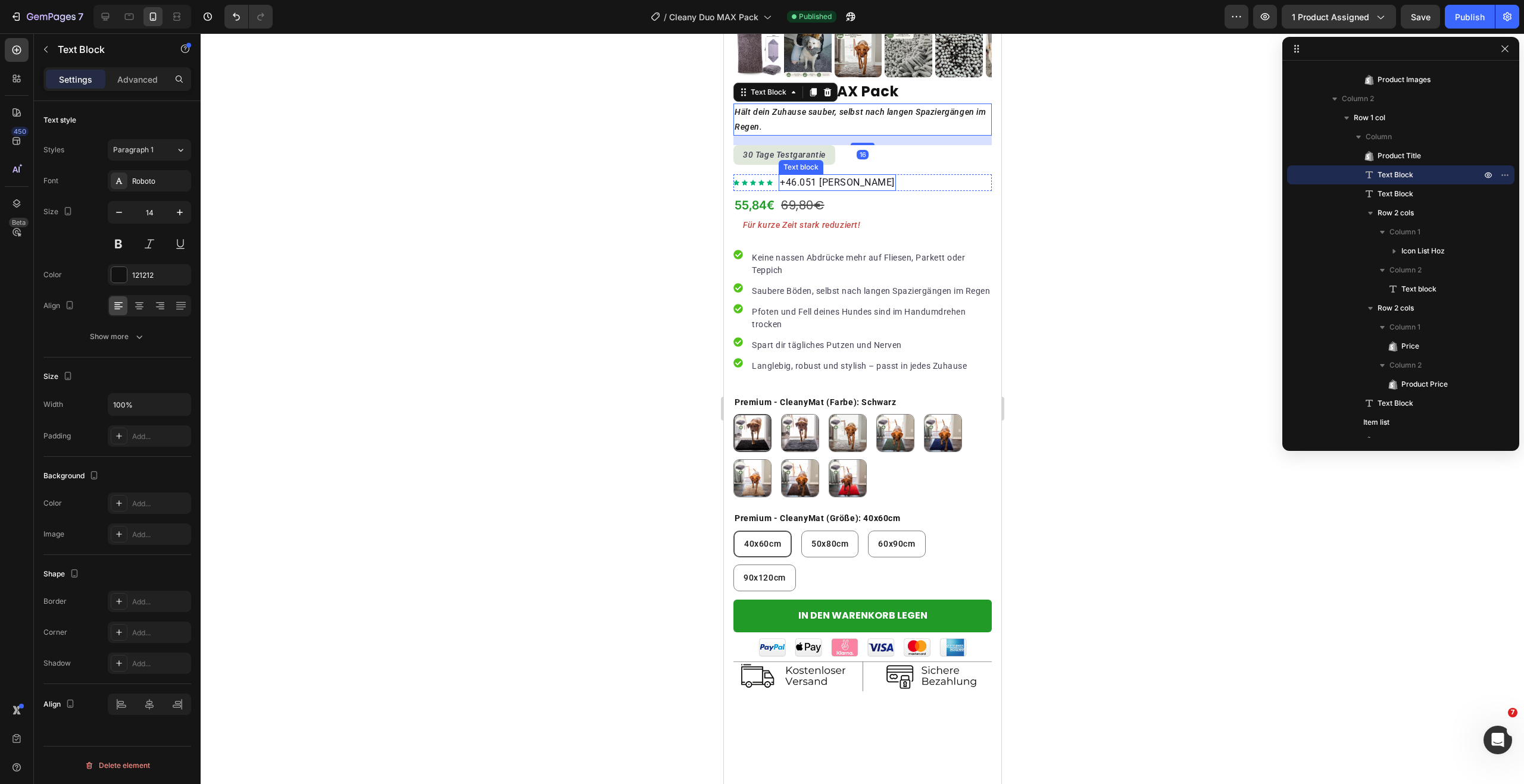
click at [790, 175] on p "+46.051 [PERSON_NAME]" at bounding box center [836, 182] width 115 height 14
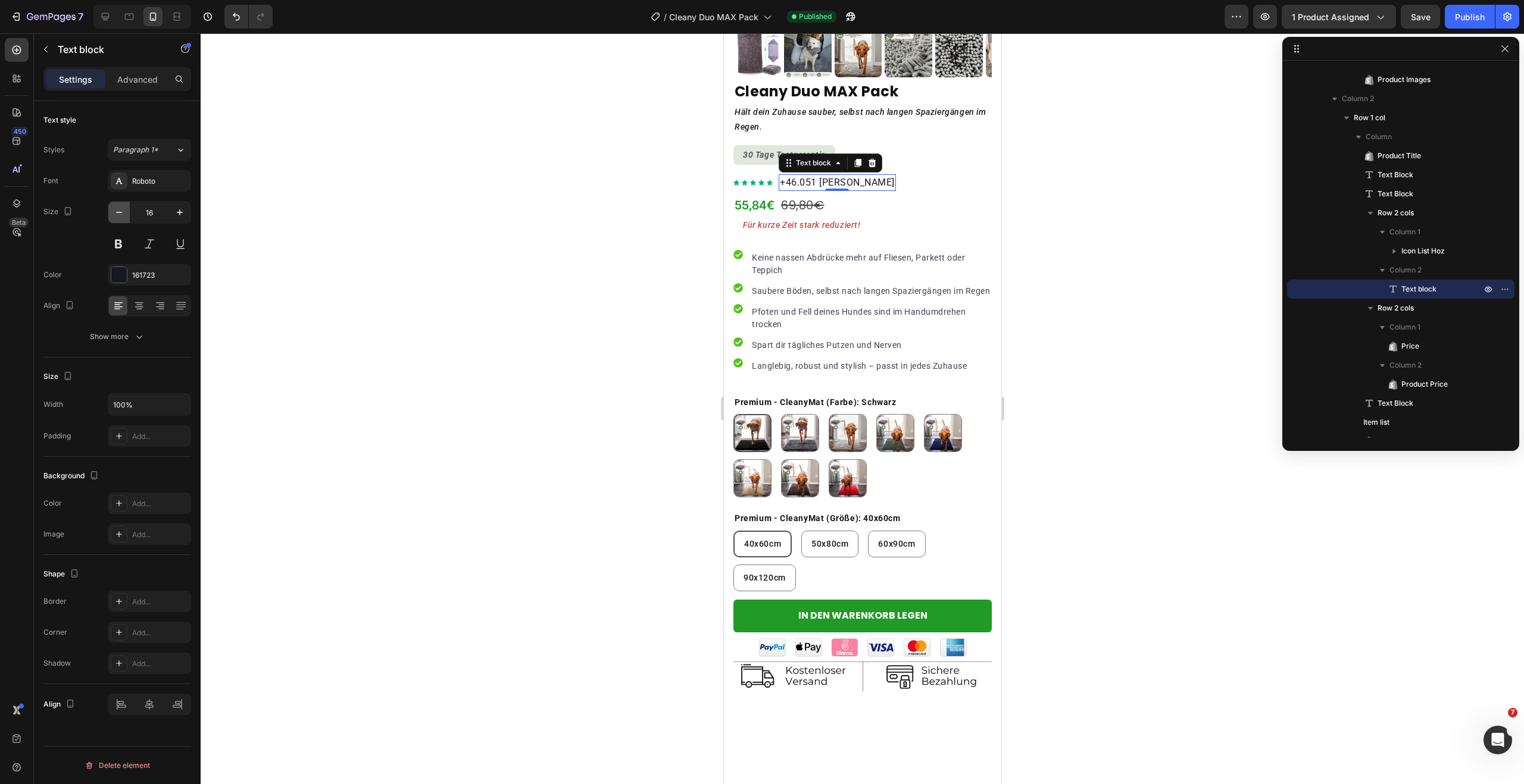
click at [116, 215] on icon "button" at bounding box center [119, 212] width 12 height 12
type input "14"
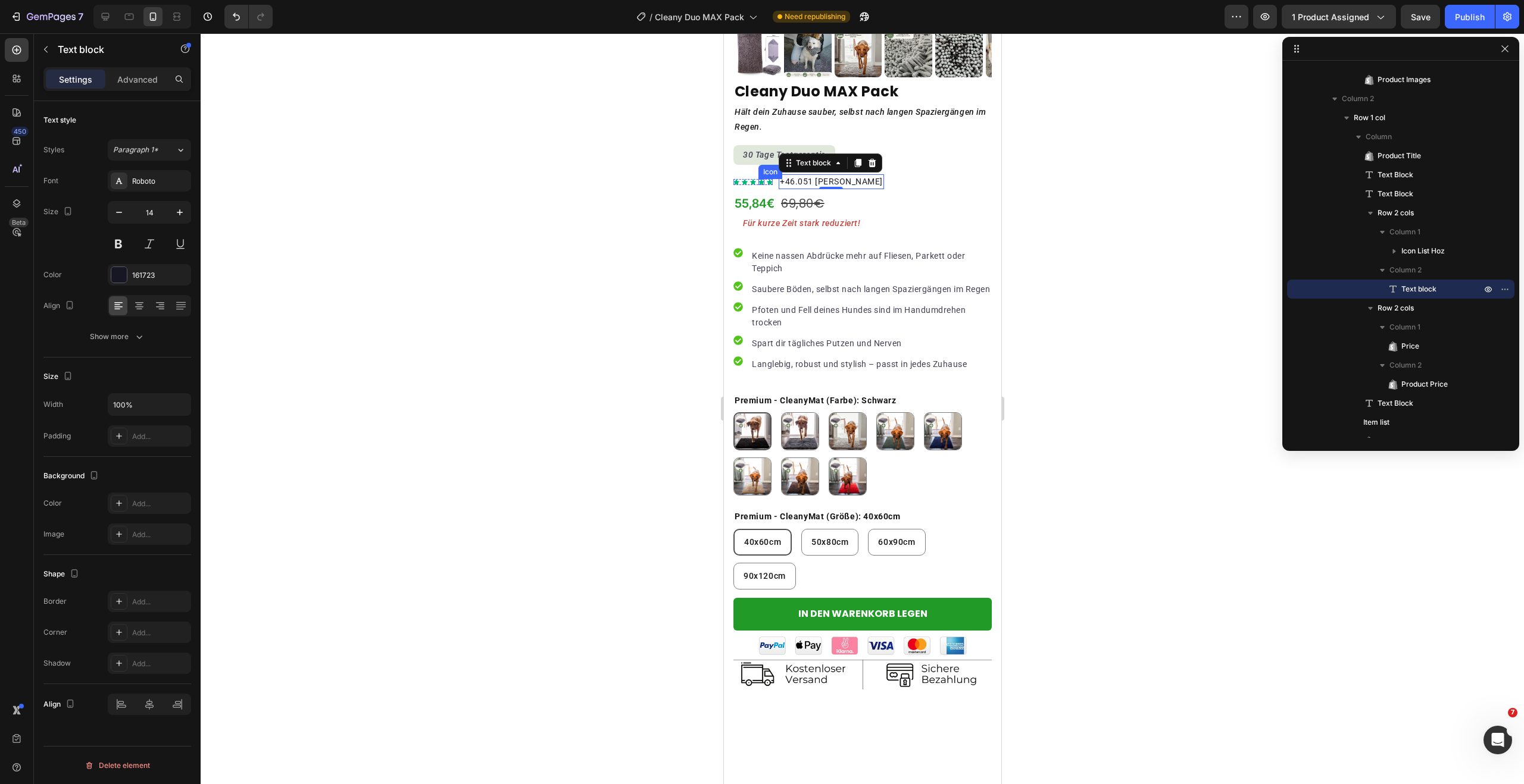
click at [762, 179] on icon "Section 6" at bounding box center [761, 181] width 6 height 5
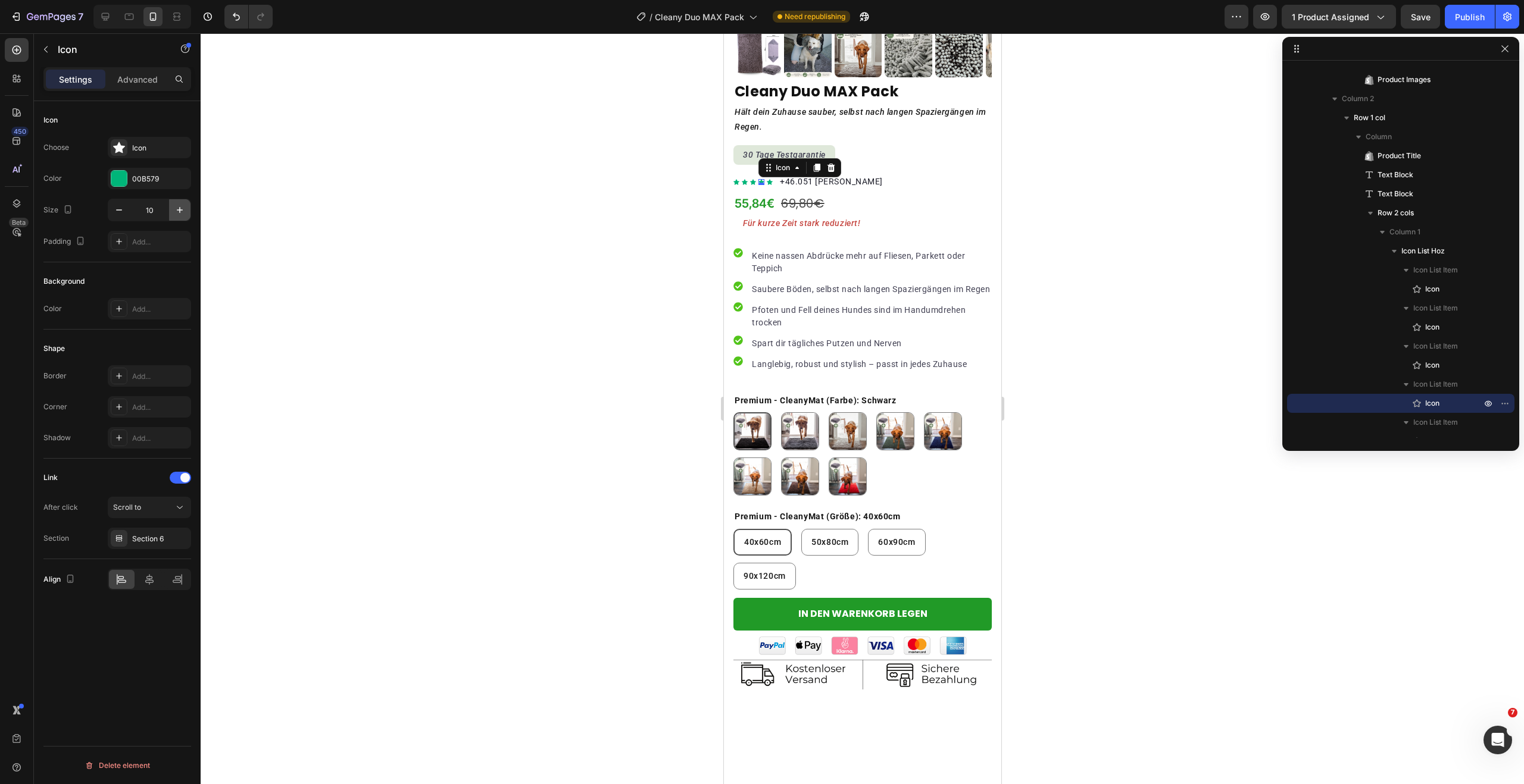
click at [182, 209] on icon "button" at bounding box center [180, 210] width 6 height 6
type input "14"
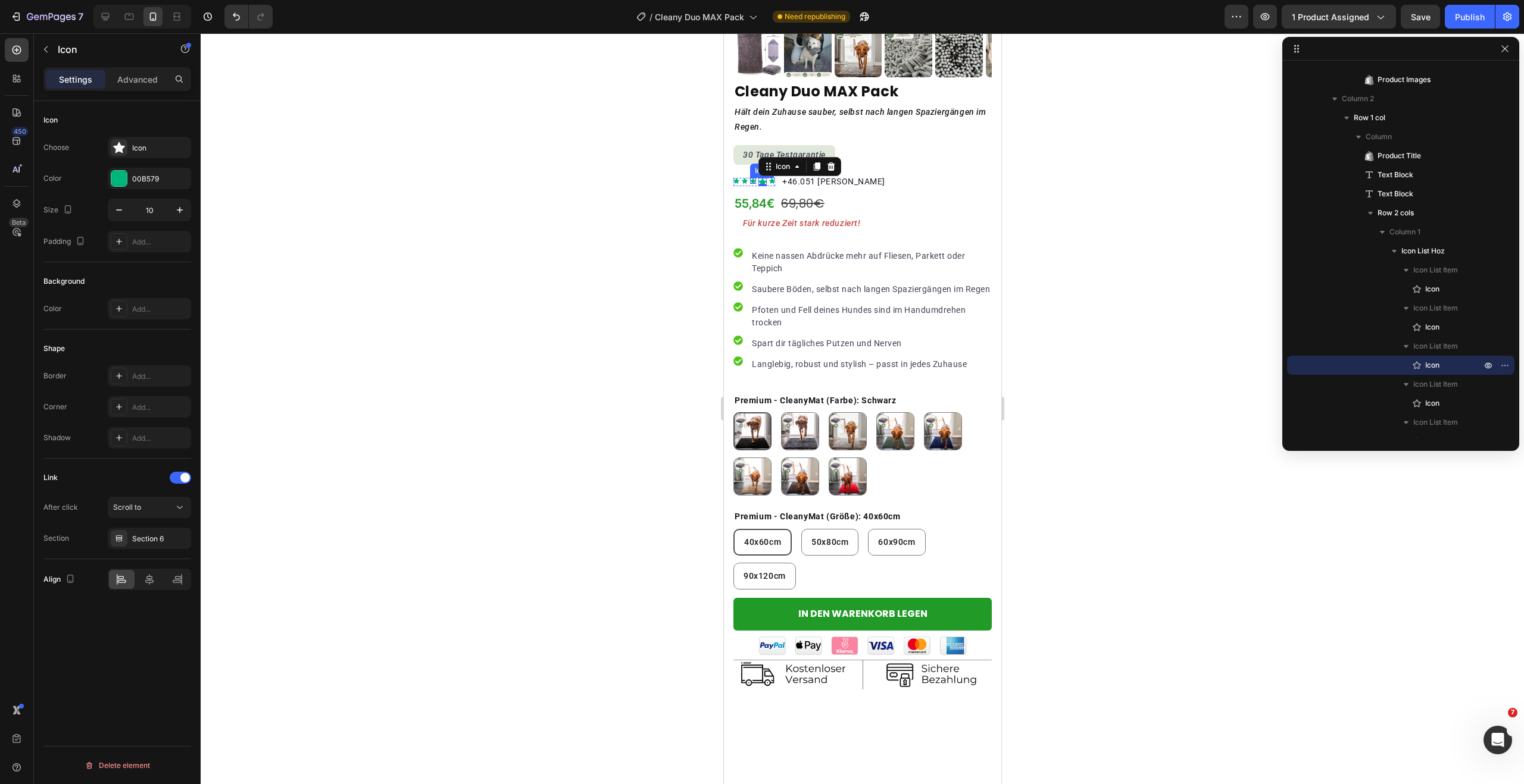
click at [755, 178] on div "Icon" at bounding box center [753, 181] width 6 height 6
click at [175, 207] on icon "button" at bounding box center [180, 210] width 12 height 12
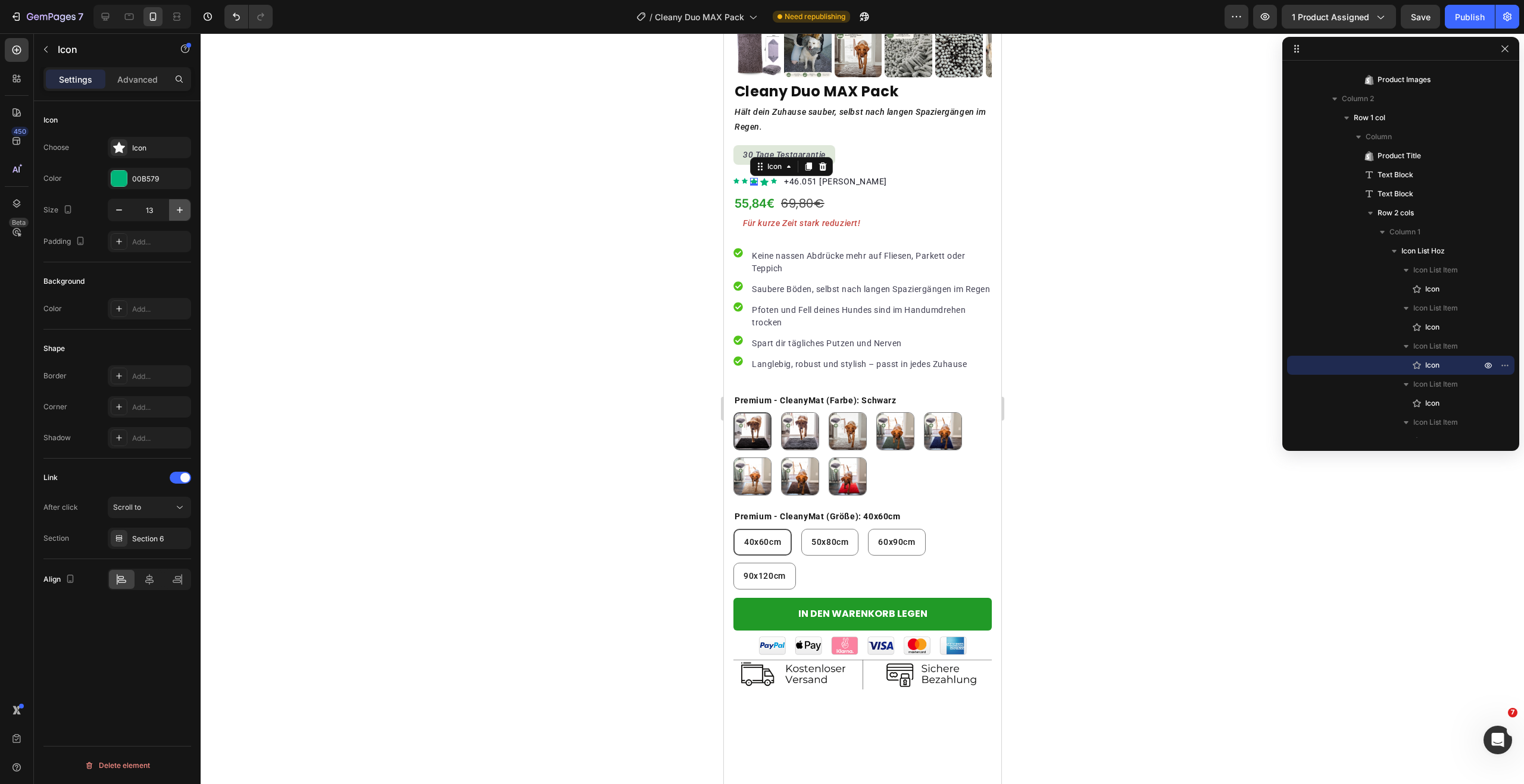
type input "14"
click at [745, 178] on div "Icon" at bounding box center [744, 181] width 6 height 6
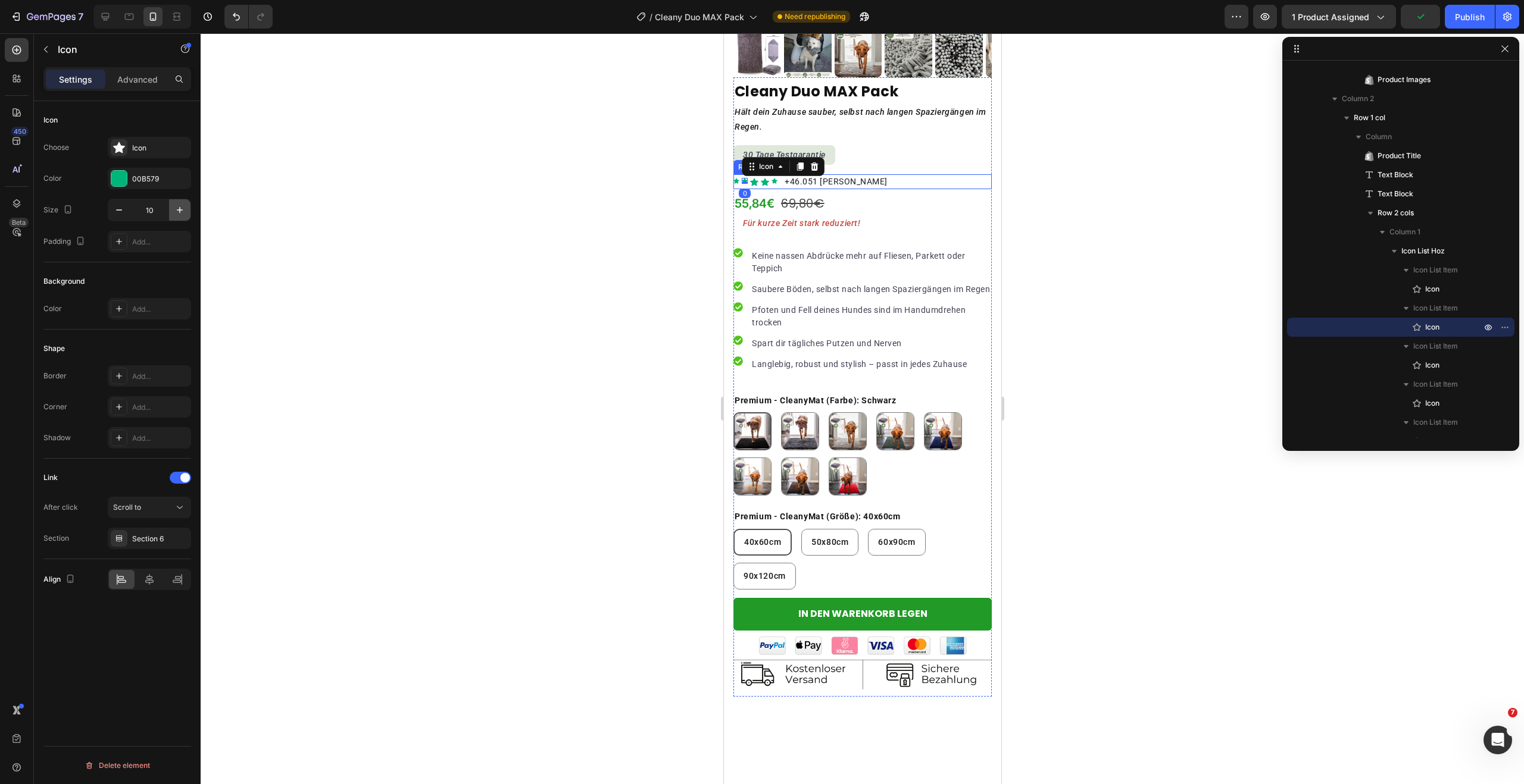
click at [179, 209] on icon "button" at bounding box center [180, 210] width 6 height 6
type input "14"
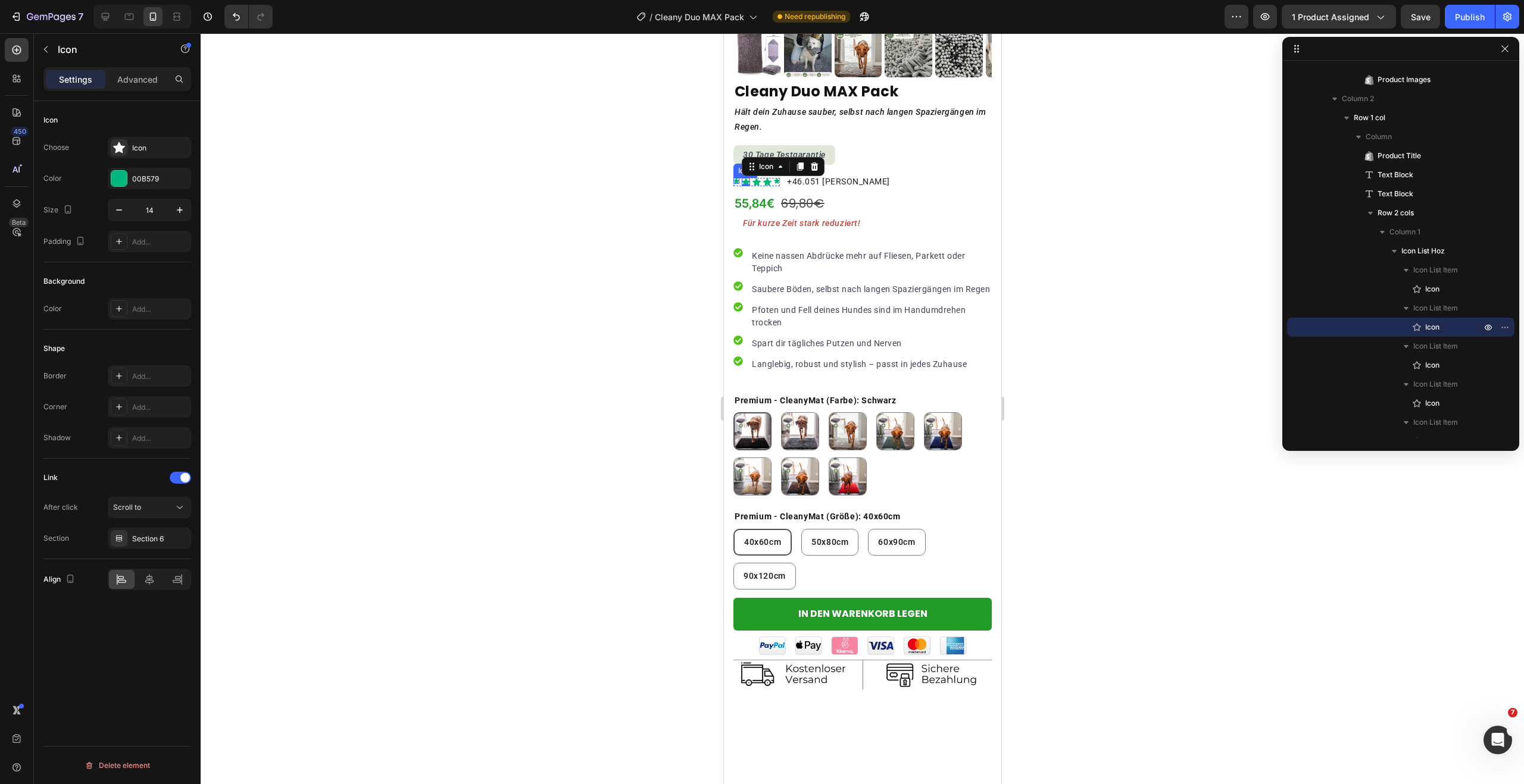
click at [736, 178] on icon "Section 6" at bounding box center [736, 180] width 6 height 5
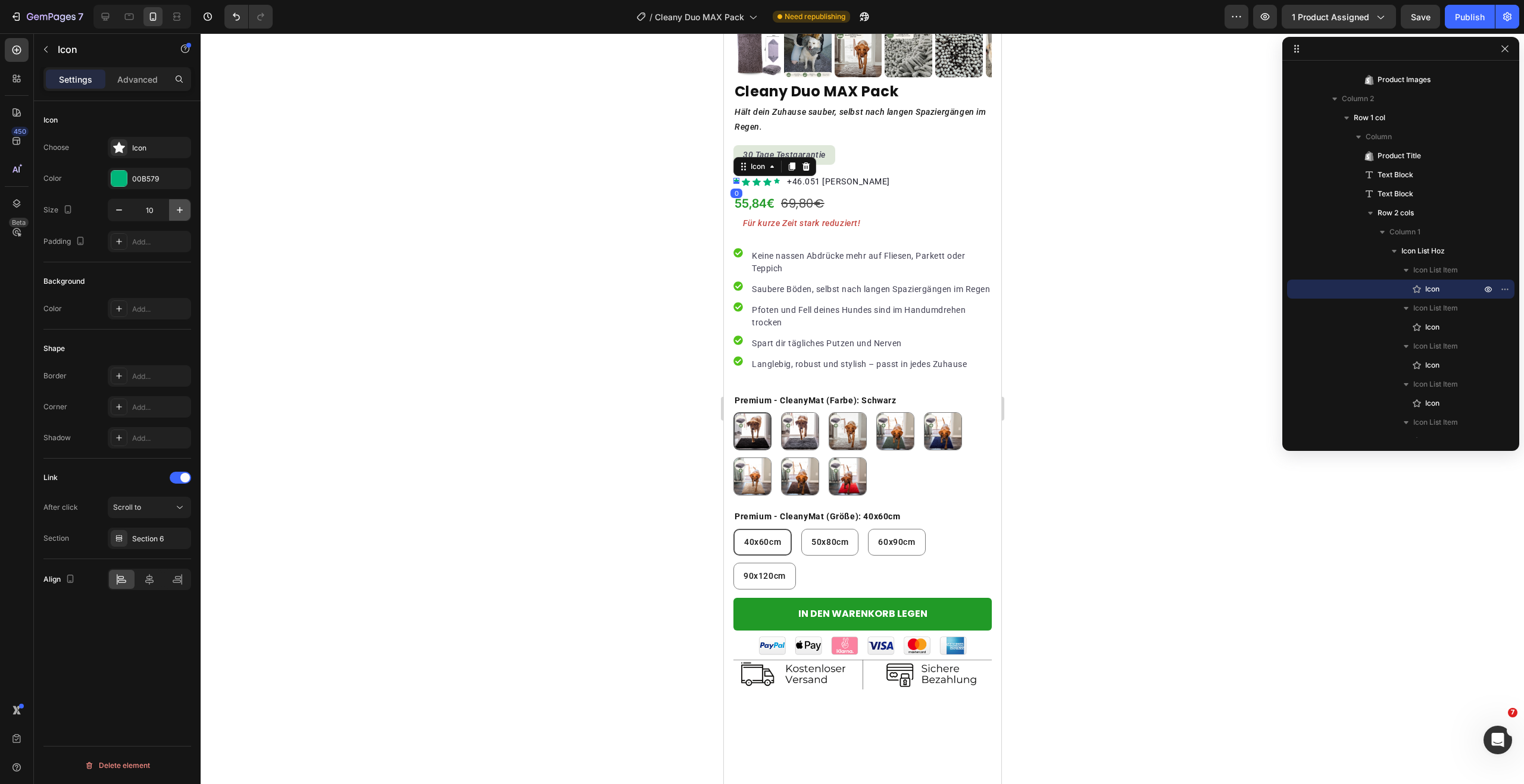
click at [178, 207] on icon "button" at bounding box center [180, 210] width 12 height 12
click at [181, 206] on icon "button" at bounding box center [180, 210] width 12 height 12
type input "14"
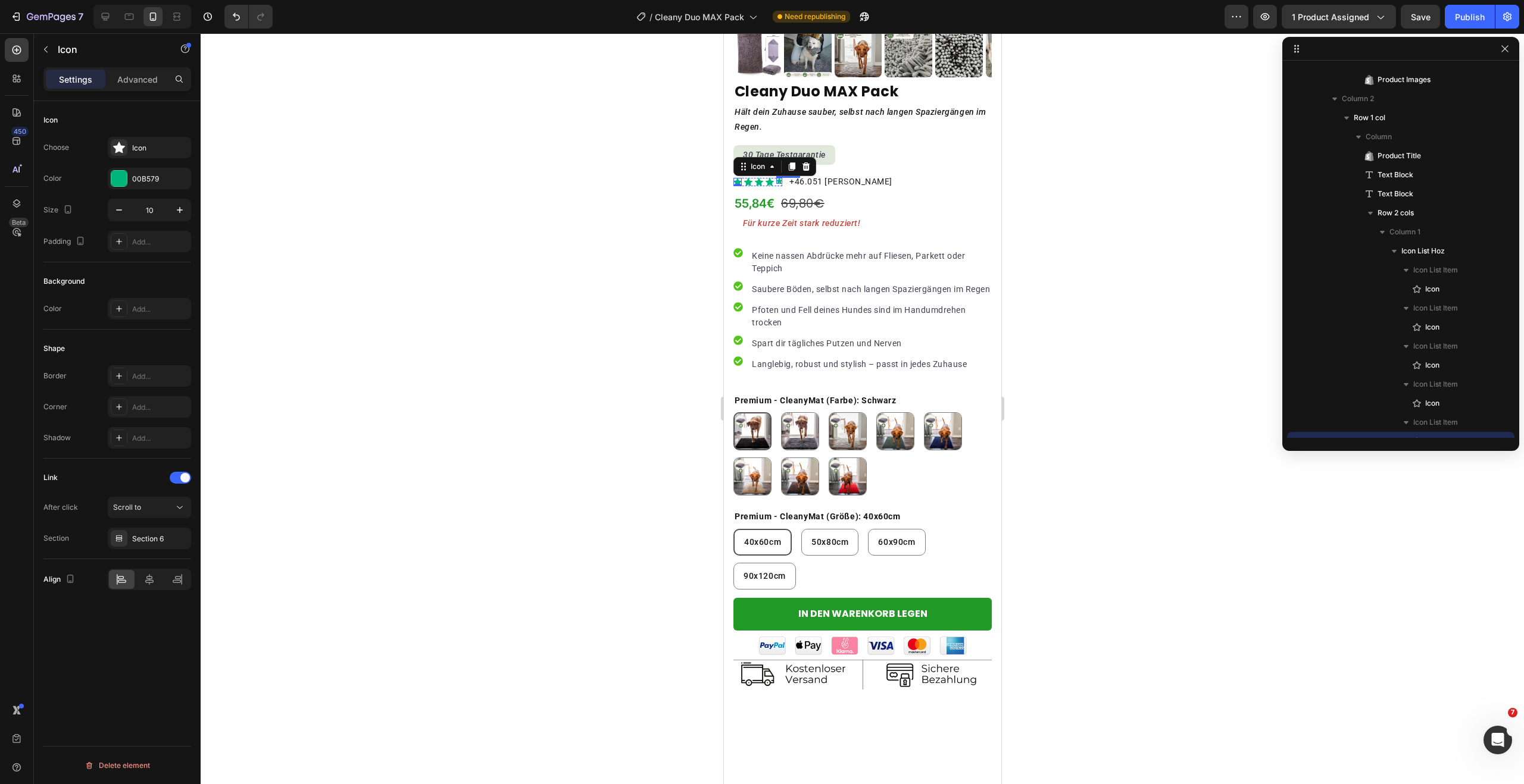
click at [780, 178] on div "Icon" at bounding box center [779, 181] width 6 height 6
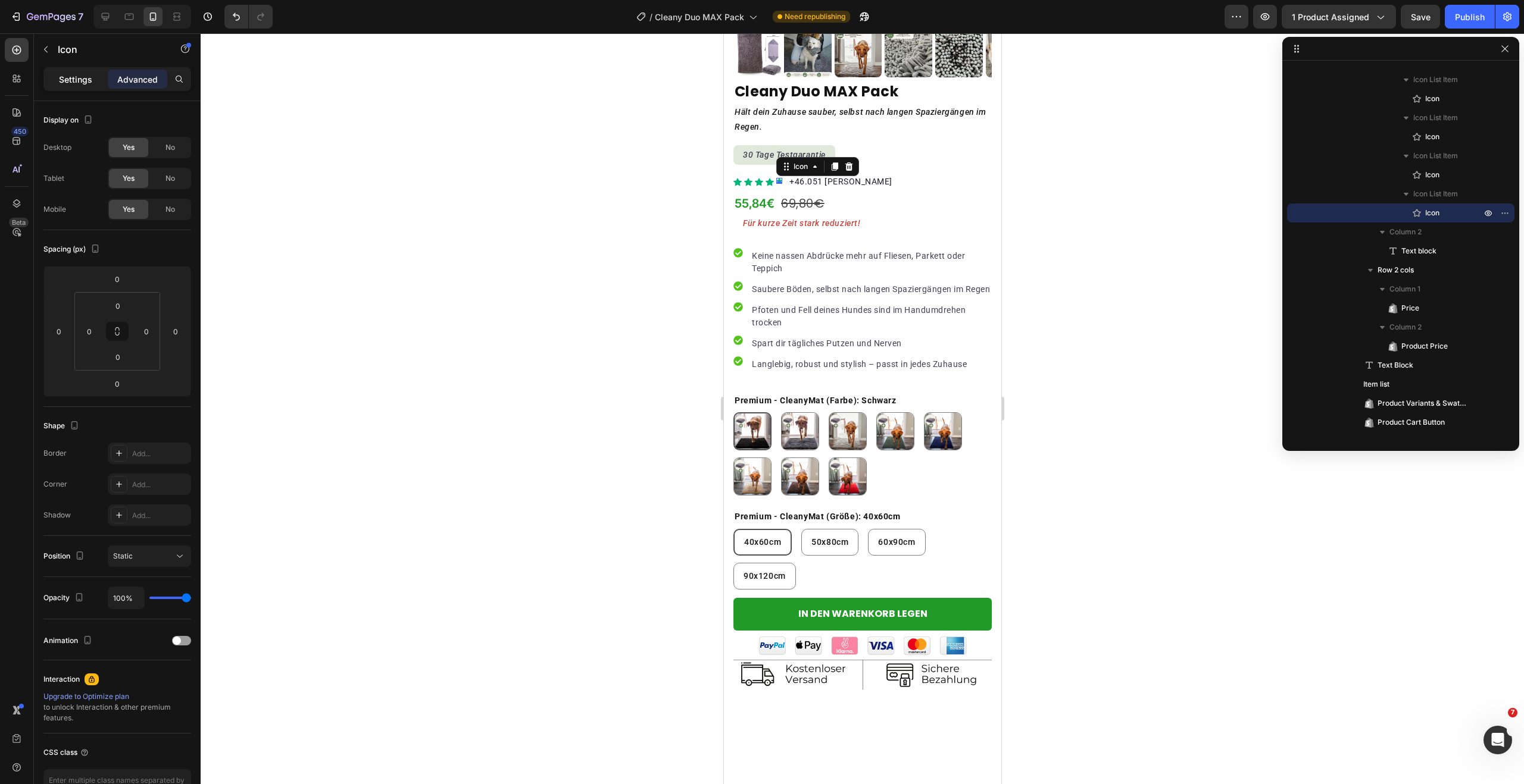
click at [74, 76] on p "Settings" at bounding box center [76, 79] width 33 height 13
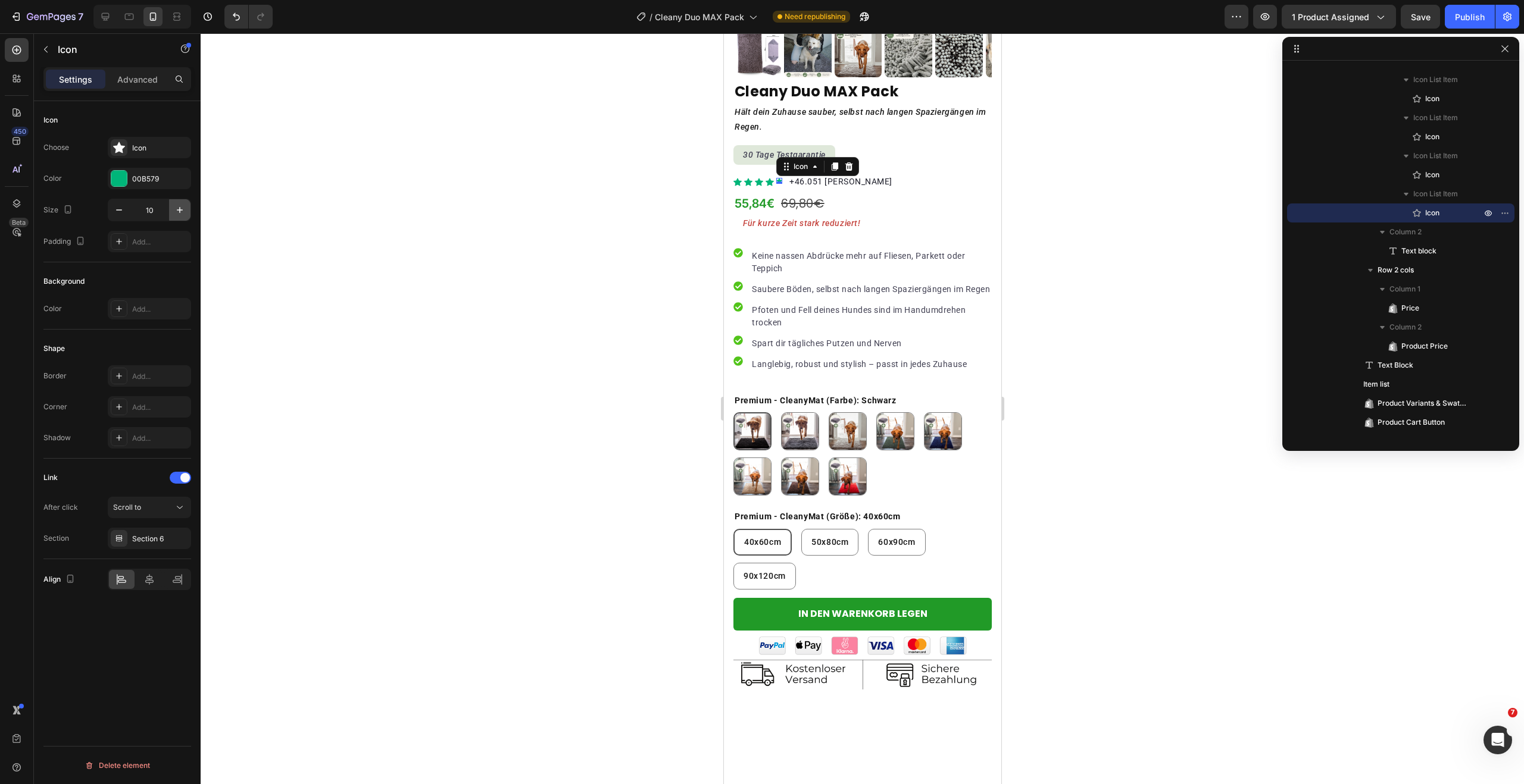
click at [180, 214] on icon "button" at bounding box center [180, 210] width 12 height 12
type input "14"
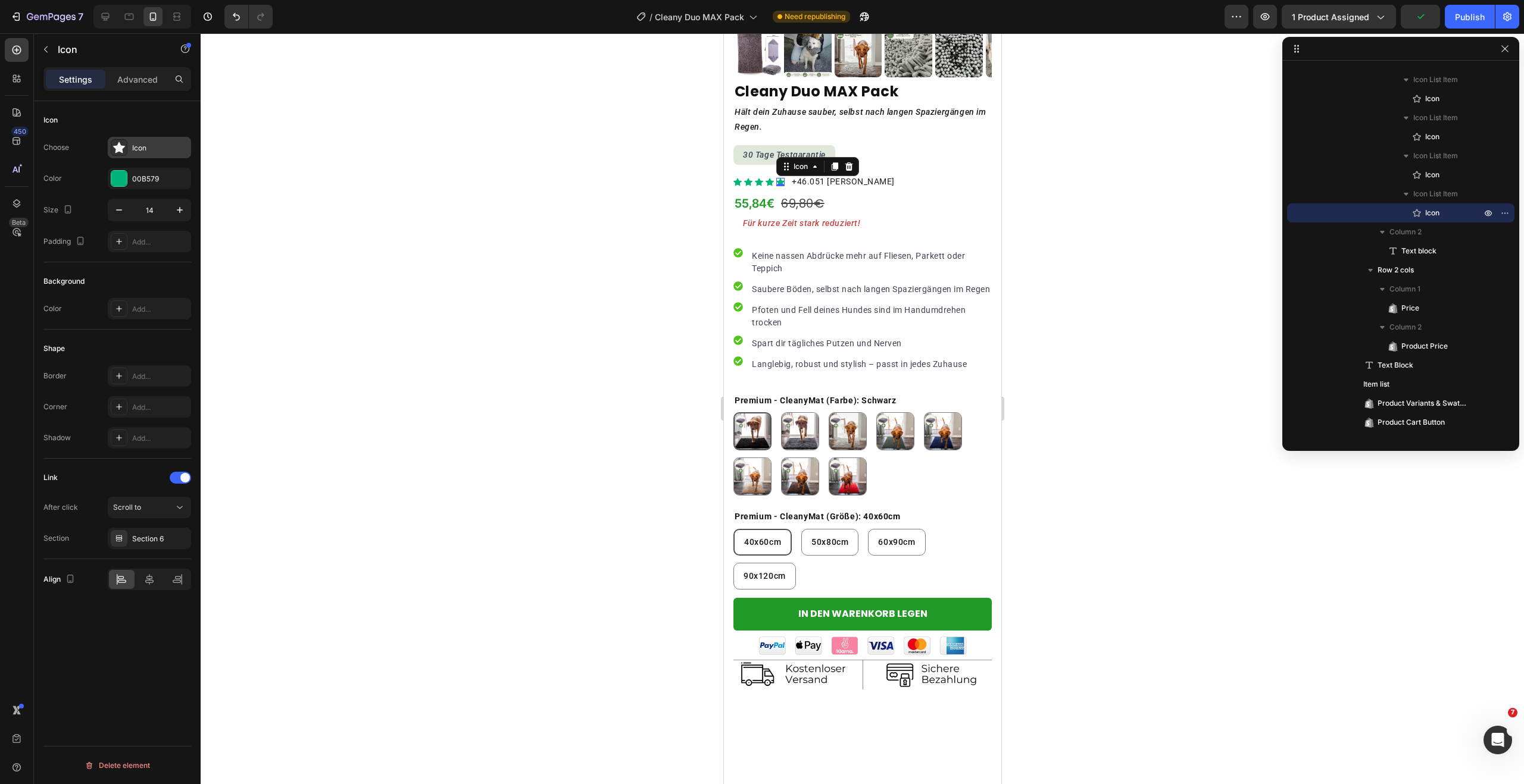
click at [149, 153] on div "Icon" at bounding box center [149, 147] width 83 height 21
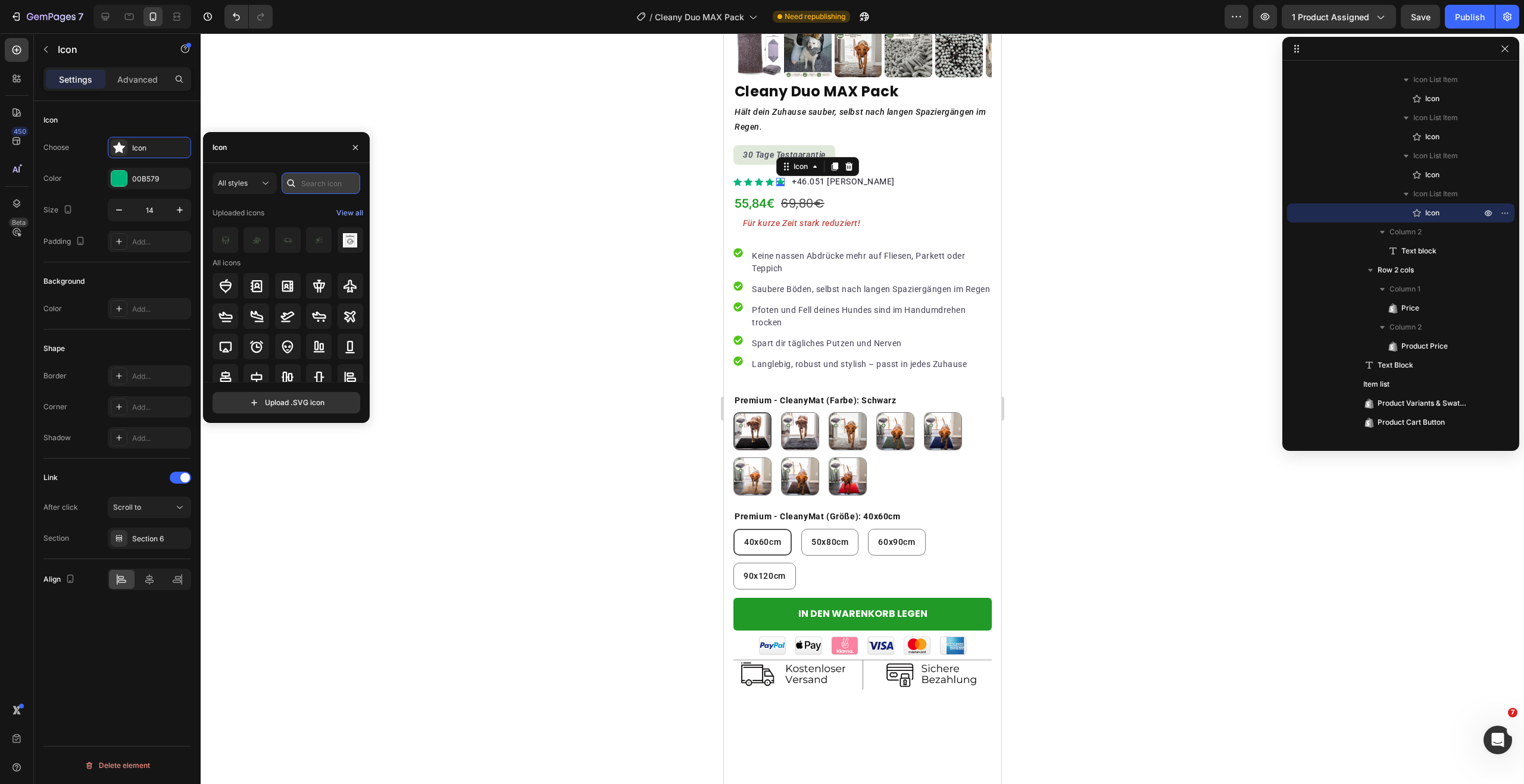
click at [314, 187] on input "text" at bounding box center [321, 183] width 79 height 21
type input "star"
click at [222, 373] on icon at bounding box center [225, 369] width 13 height 12
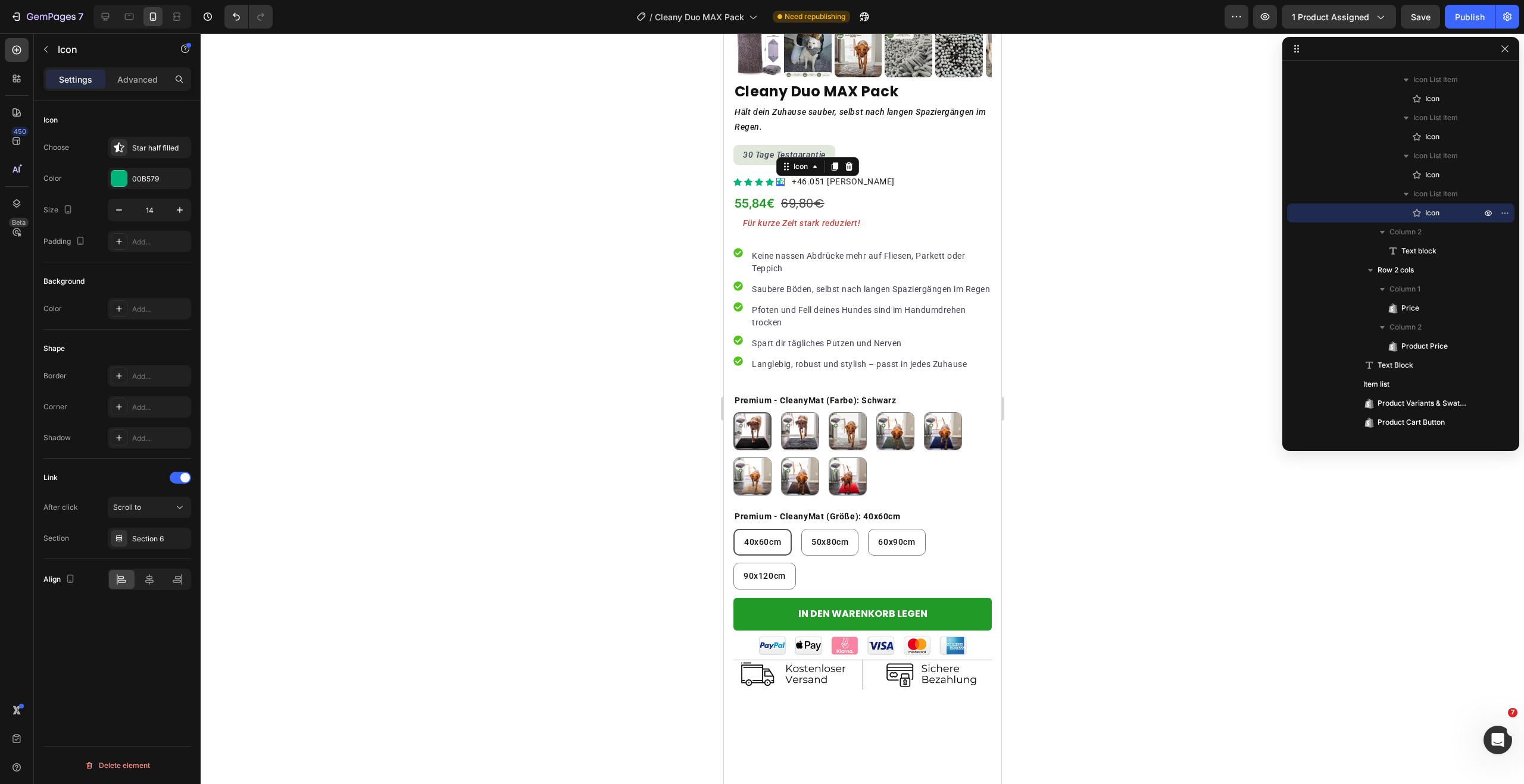
click at [454, 105] on div at bounding box center [862, 408] width 1324 height 751
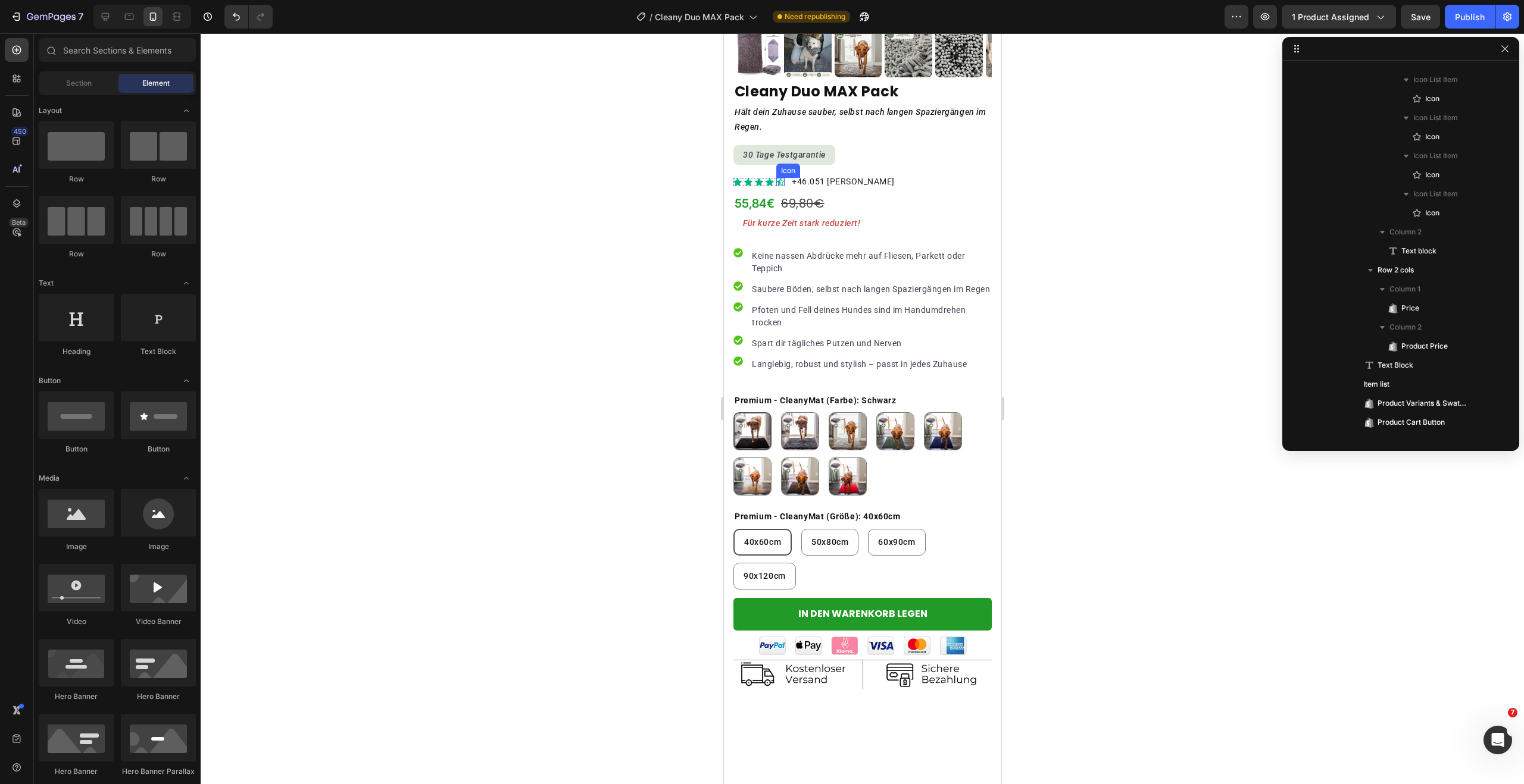
click at [778, 178] on icon "Section 6" at bounding box center [779, 181] width 7 height 7
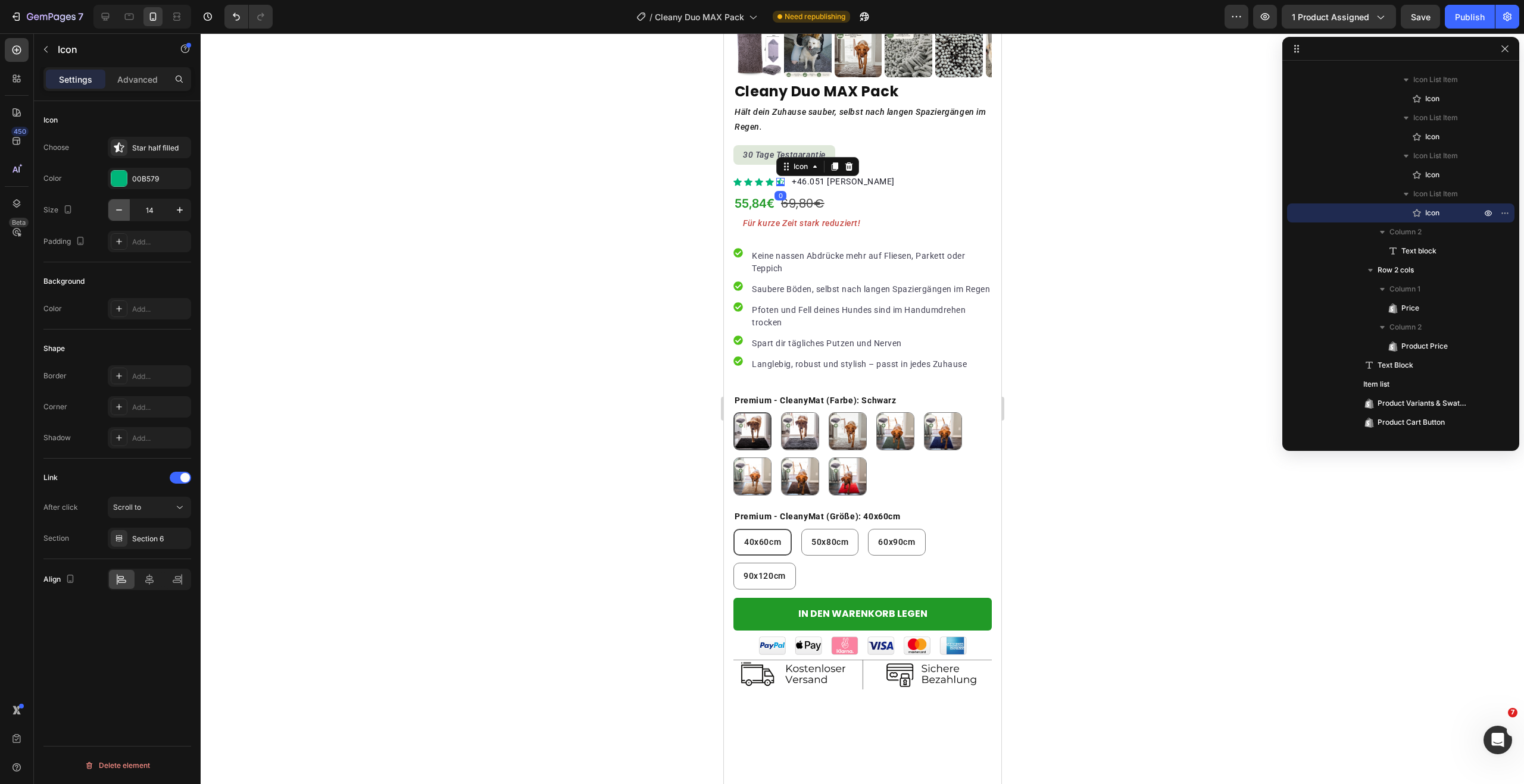
click at [117, 209] on icon "button" at bounding box center [119, 210] width 12 height 12
click at [175, 209] on icon "button" at bounding box center [180, 210] width 12 height 12
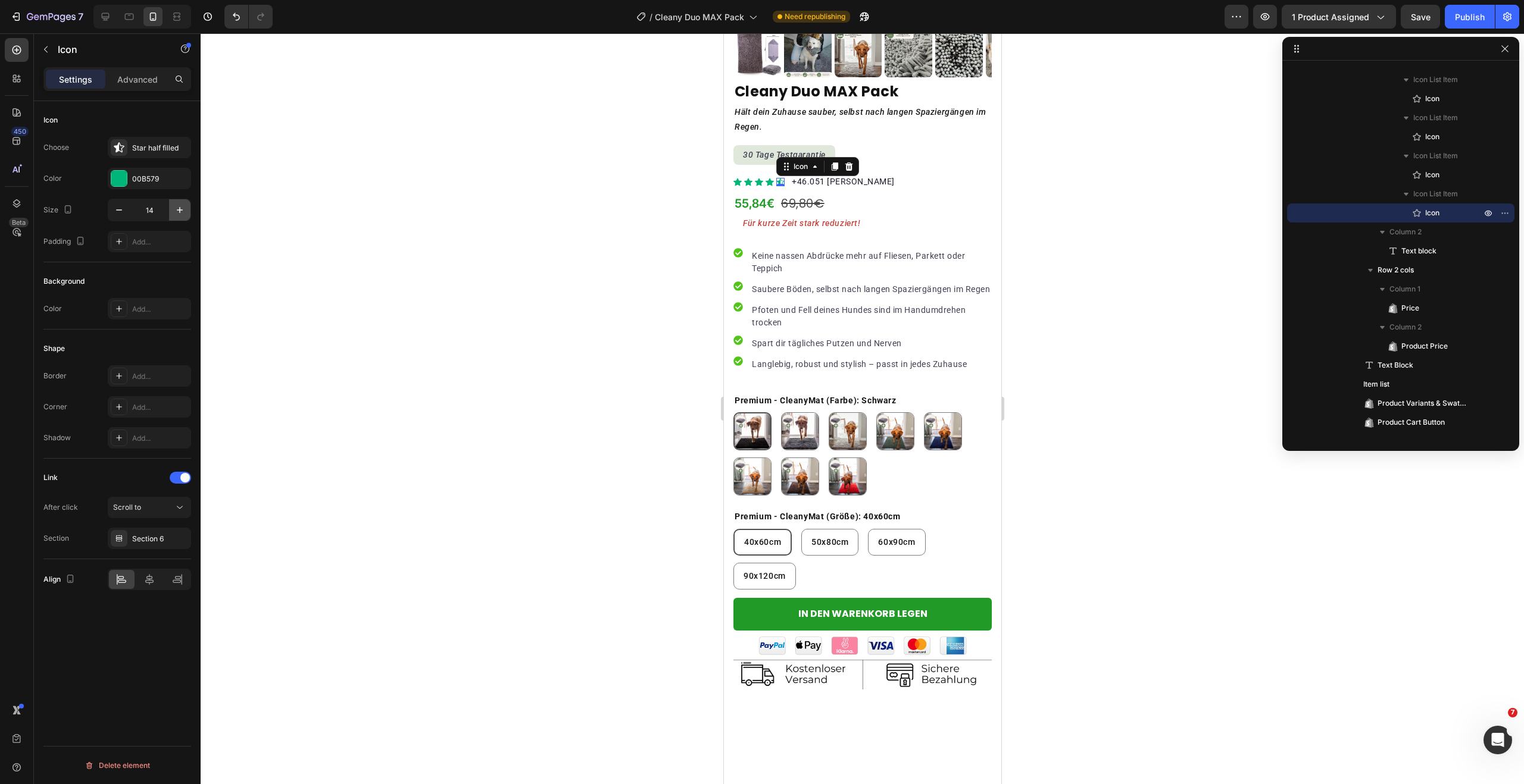
type input "15"
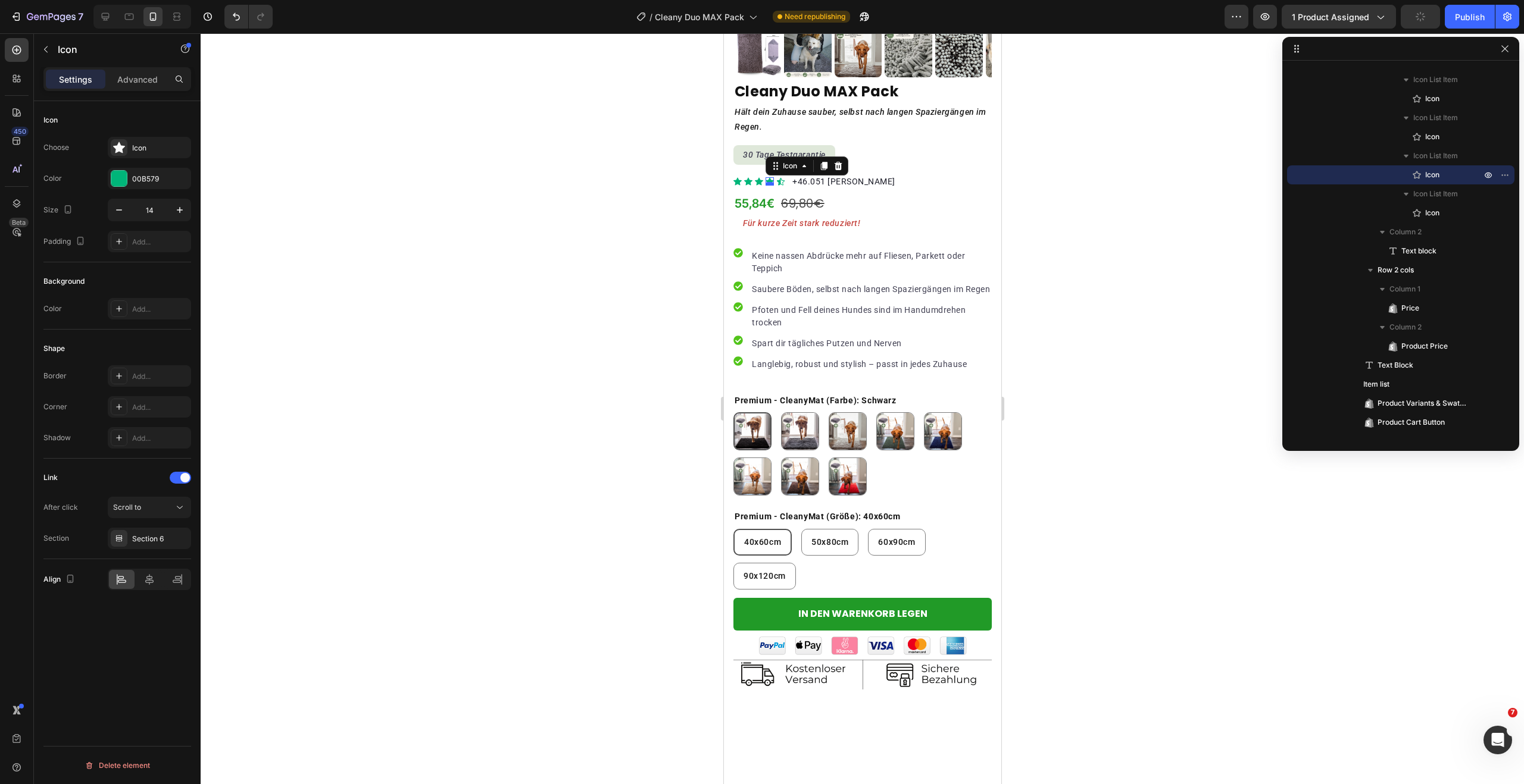
click at [768, 178] on div "Icon 0" at bounding box center [768, 181] width 8 height 8
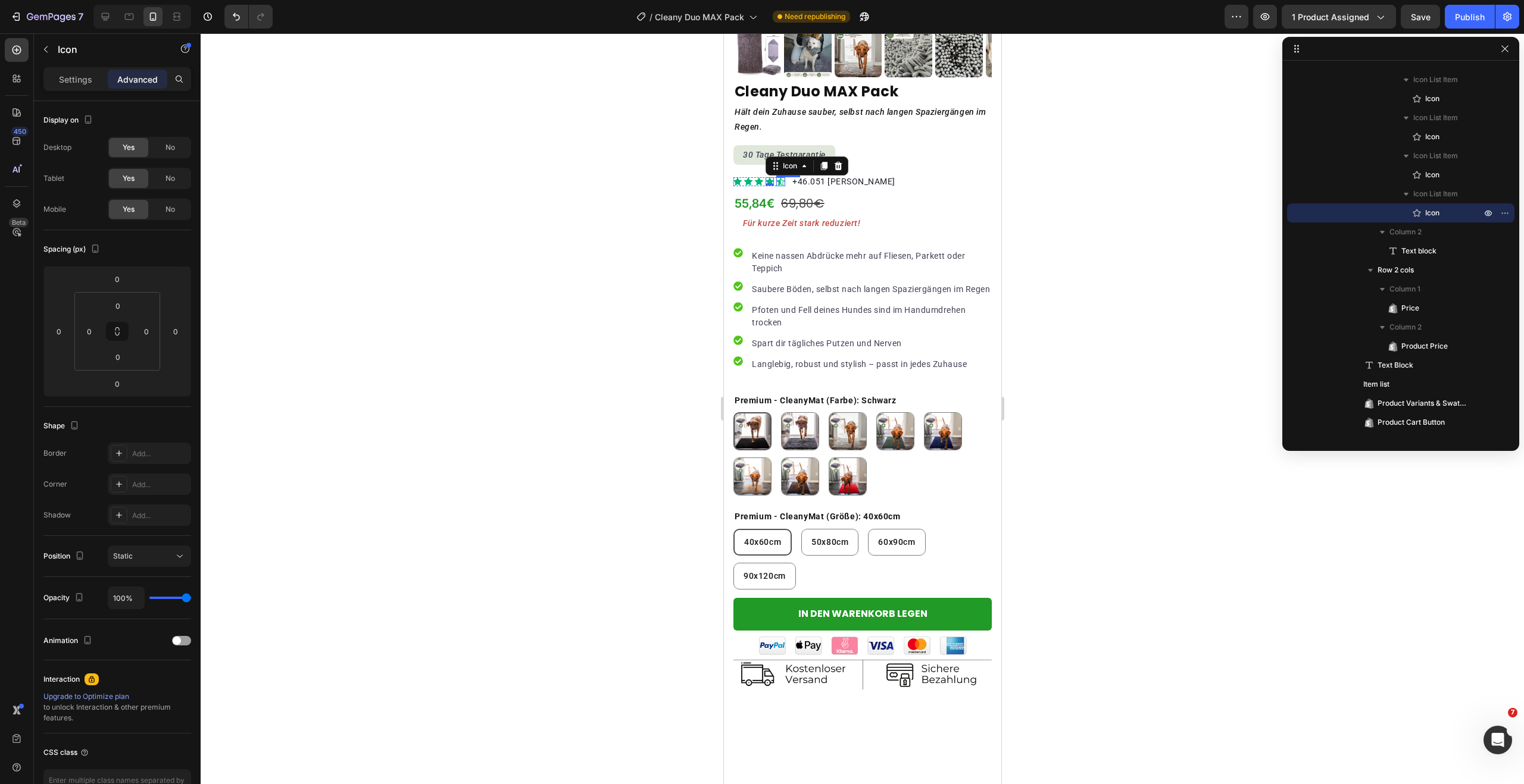
click at [782, 178] on icon "Section 6" at bounding box center [781, 182] width 9 height 9
click at [72, 74] on p "Settings" at bounding box center [76, 79] width 33 height 13
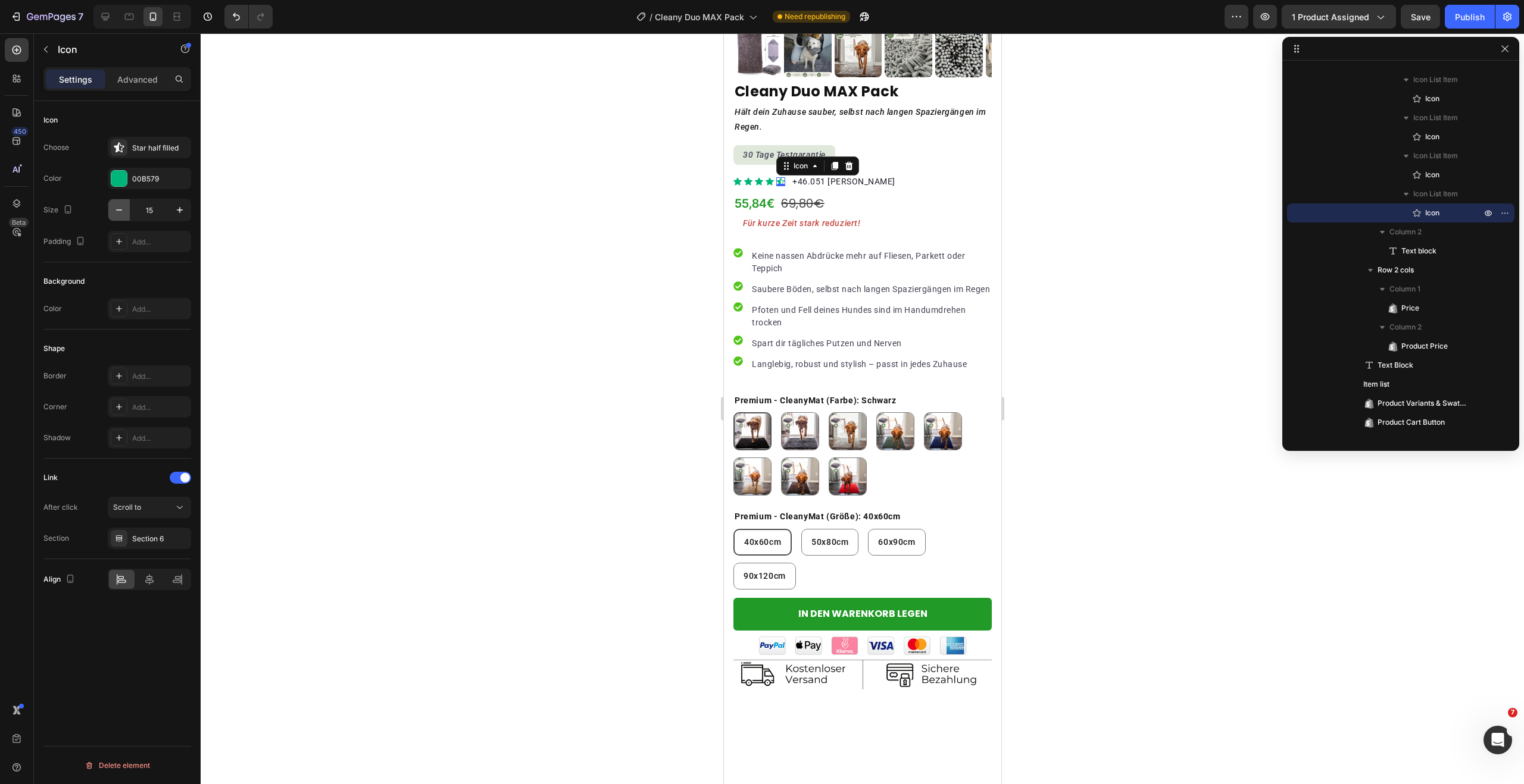
click at [124, 215] on icon "button" at bounding box center [119, 210] width 12 height 12
type input "14"
click at [1481, 20] on div "Publish" at bounding box center [1470, 17] width 29 height 13
click at [773, 234] on div "Keine nassen Abdrücke mehr auf Fliesen, Parkett oder Teppich Saubere Böden, sel…" at bounding box center [862, 310] width 259 height 153
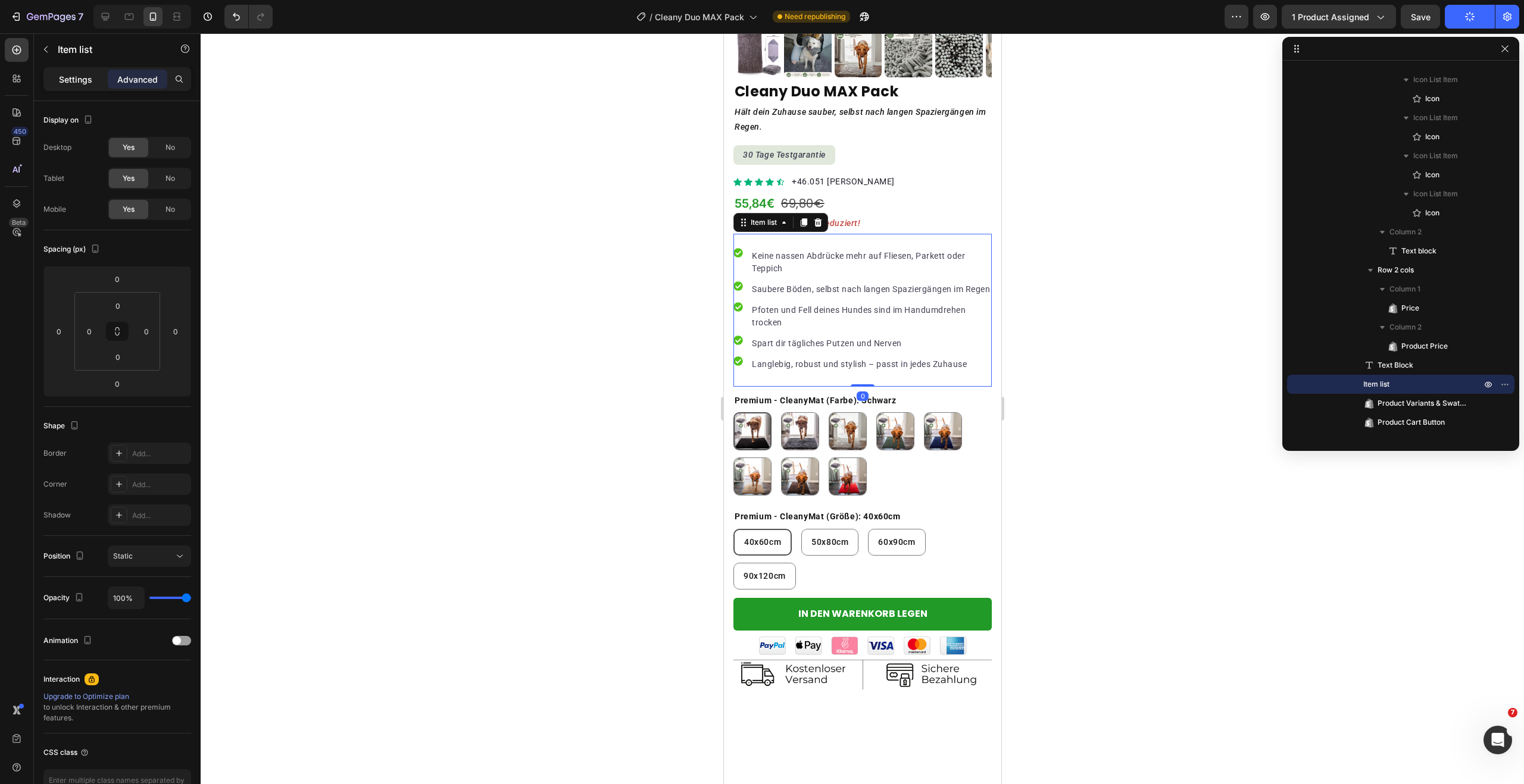
click at [79, 87] on div "Settings" at bounding box center [76, 79] width 60 height 19
type input "12"
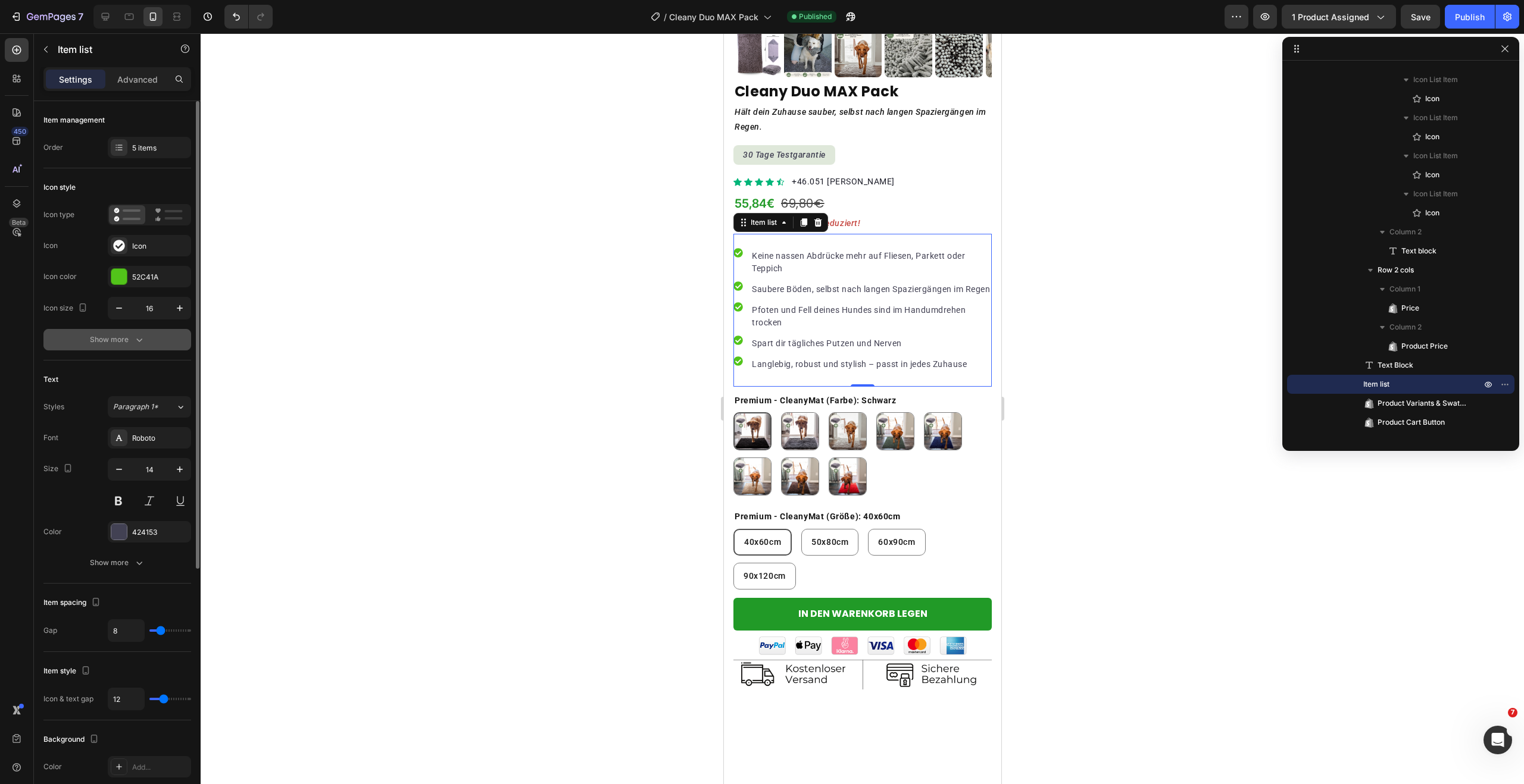
click at [138, 339] on icon "button" at bounding box center [139, 340] width 12 height 12
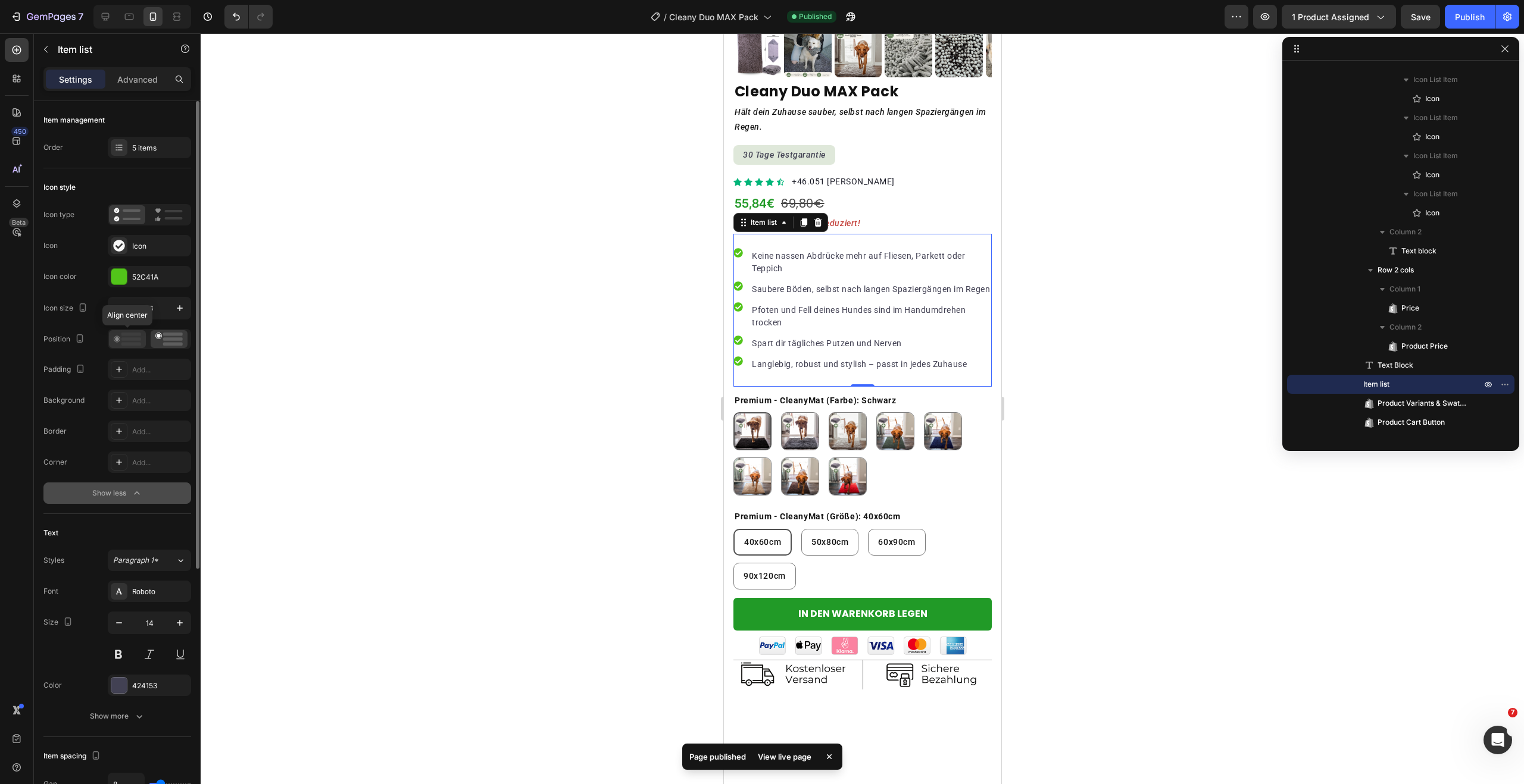
click at [132, 339] on rect at bounding box center [132, 339] width 20 height 4
click at [1463, 29] on div "7 Version history / Cleany Duo MAX Pack Published Preview 1 product assigned Sa…" at bounding box center [762, 17] width 1524 height 34
click at [1463, 23] on button "Publish" at bounding box center [1470, 16] width 50 height 23
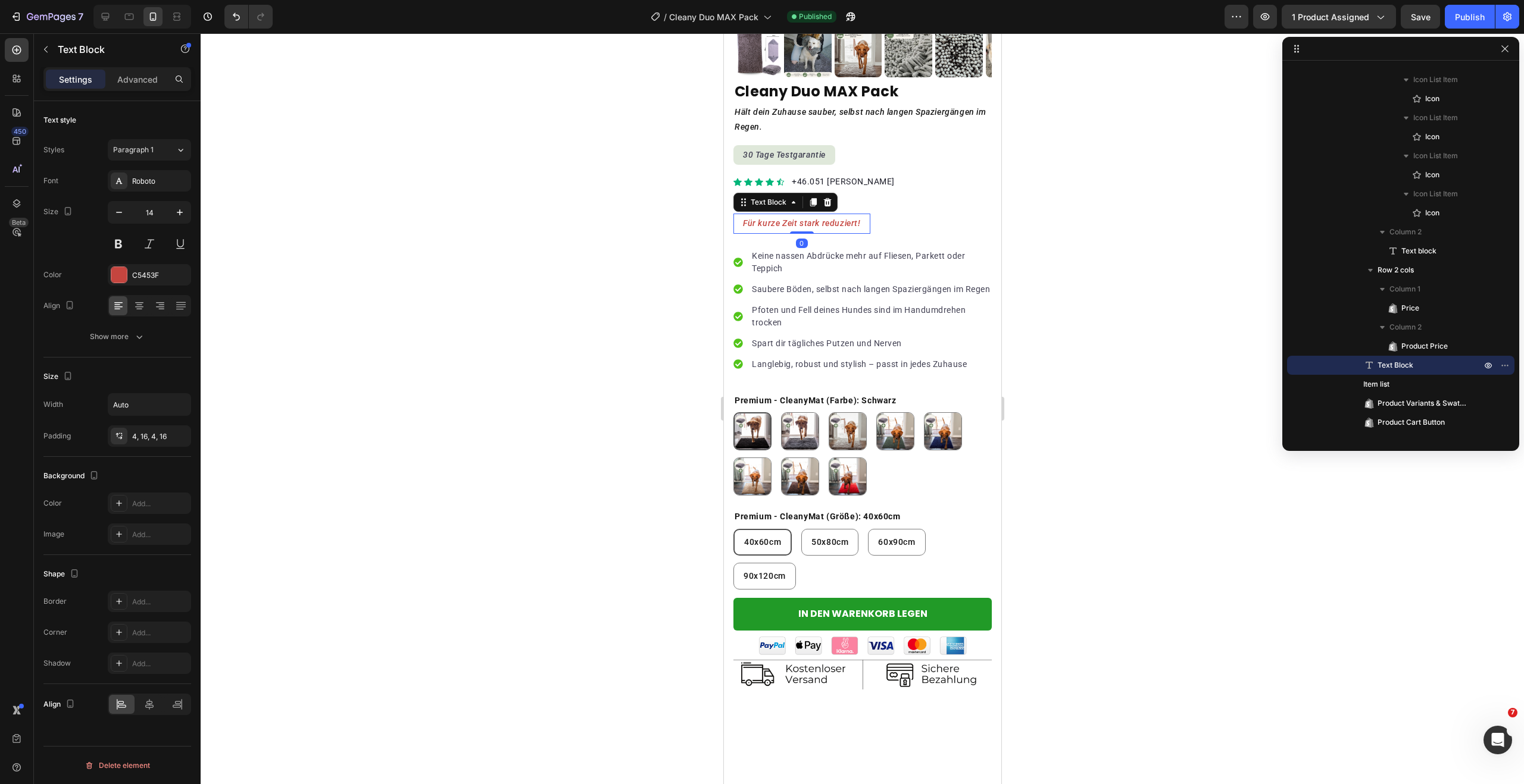
click at [857, 218] on icon "Für kurze Zeit stark reduziert!" at bounding box center [801, 223] width 118 height 10
drag, startPoint x: 142, startPoint y: 306, endPoint x: 127, endPoint y: 307, distance: 15.0
click at [141, 306] on icon at bounding box center [139, 306] width 12 height 12
click at [160, 308] on icon at bounding box center [160, 306] width 12 height 12
click at [119, 308] on icon at bounding box center [117, 309] width 6 height 2
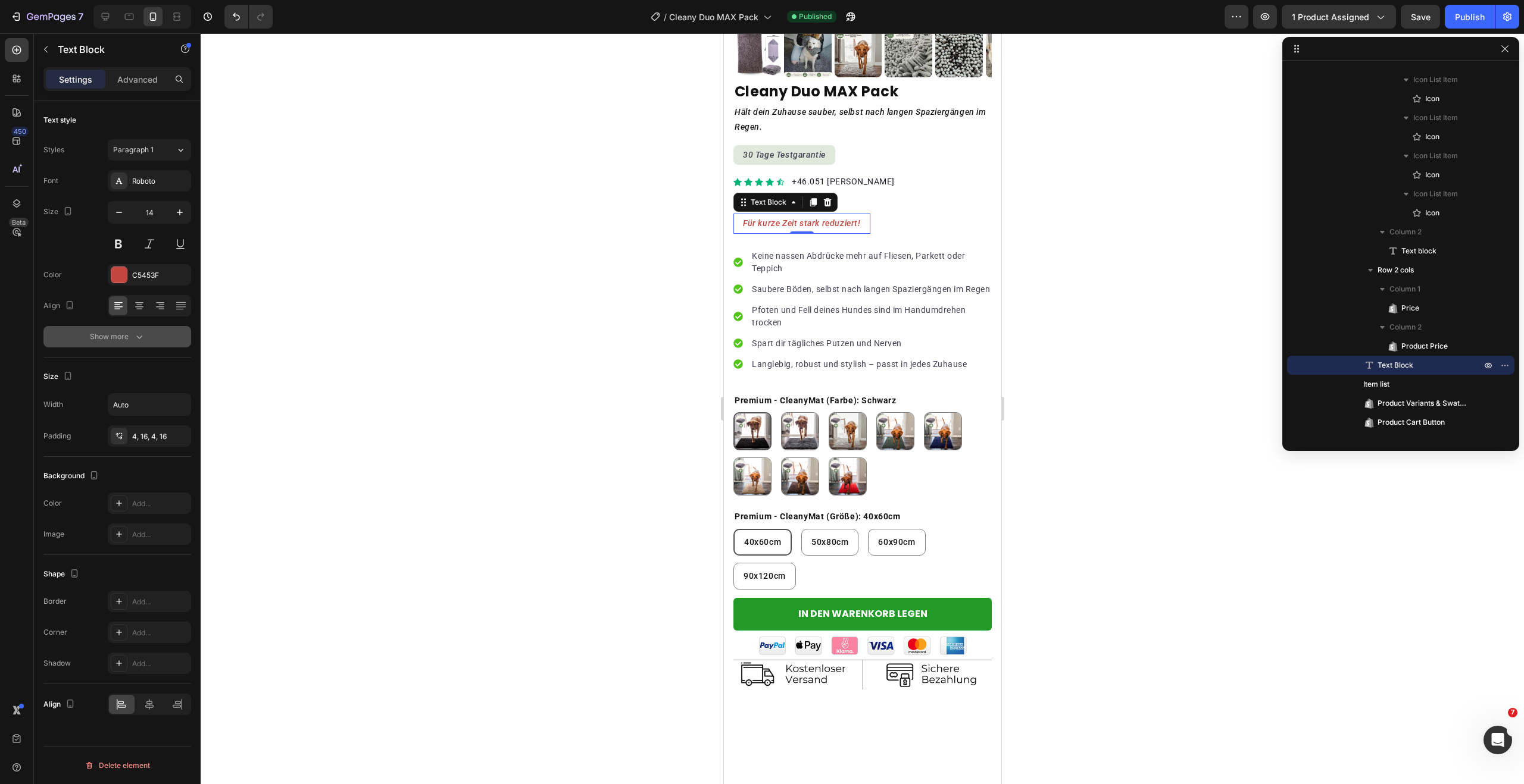
click at [117, 338] on div "Show more" at bounding box center [117, 337] width 55 height 12
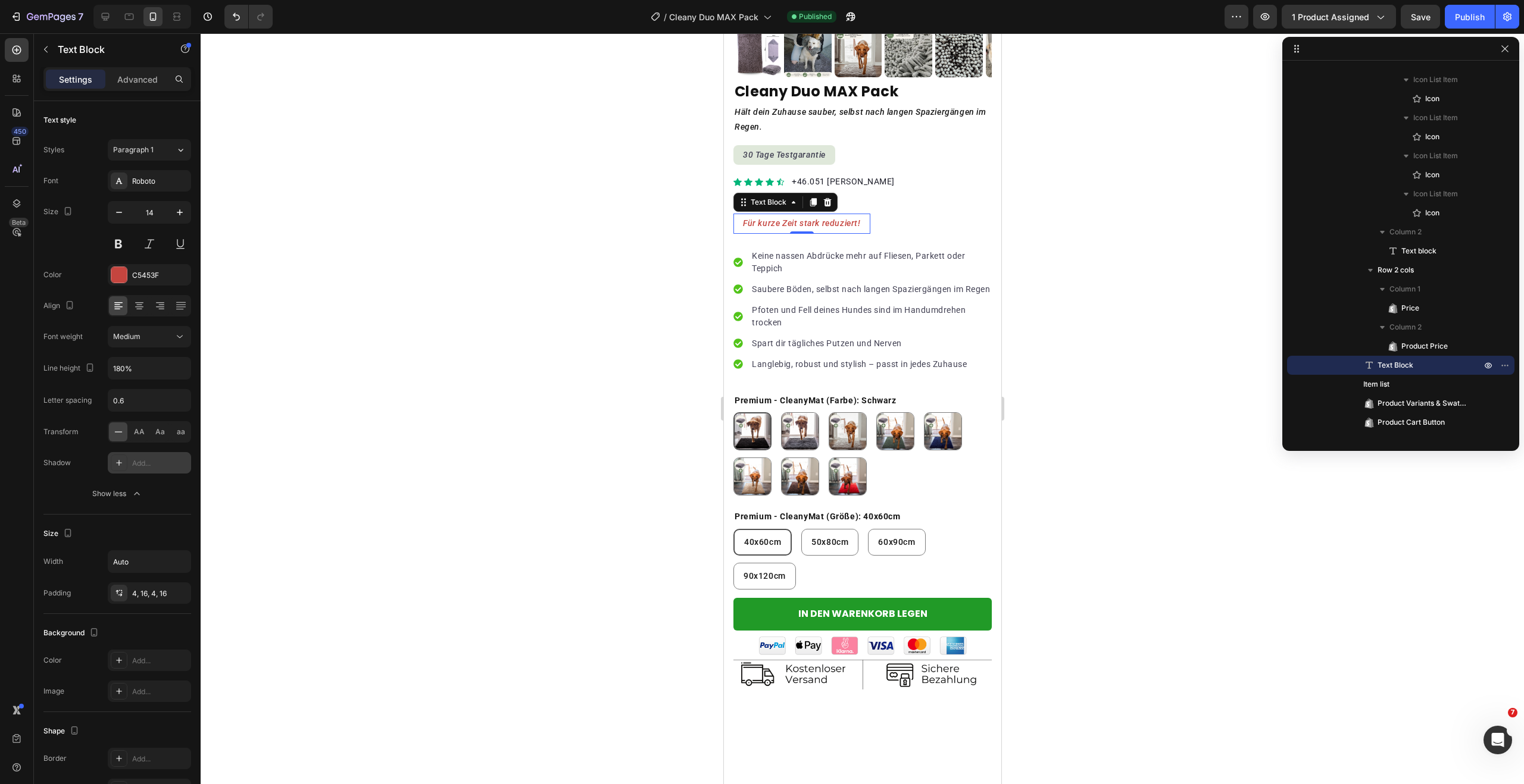
scroll to position [28, 0]
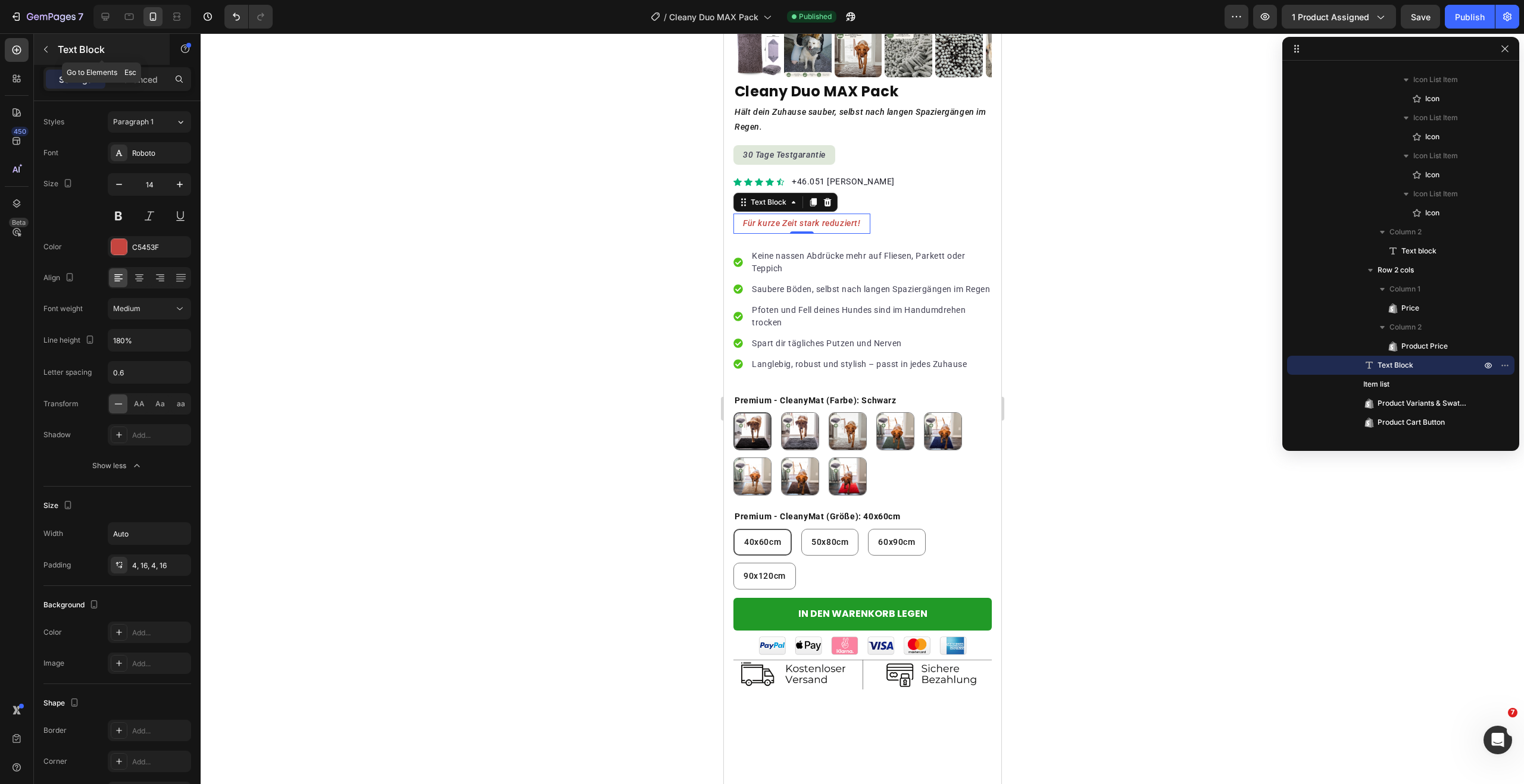
click at [47, 53] on icon "button" at bounding box center [45, 49] width 10 height 10
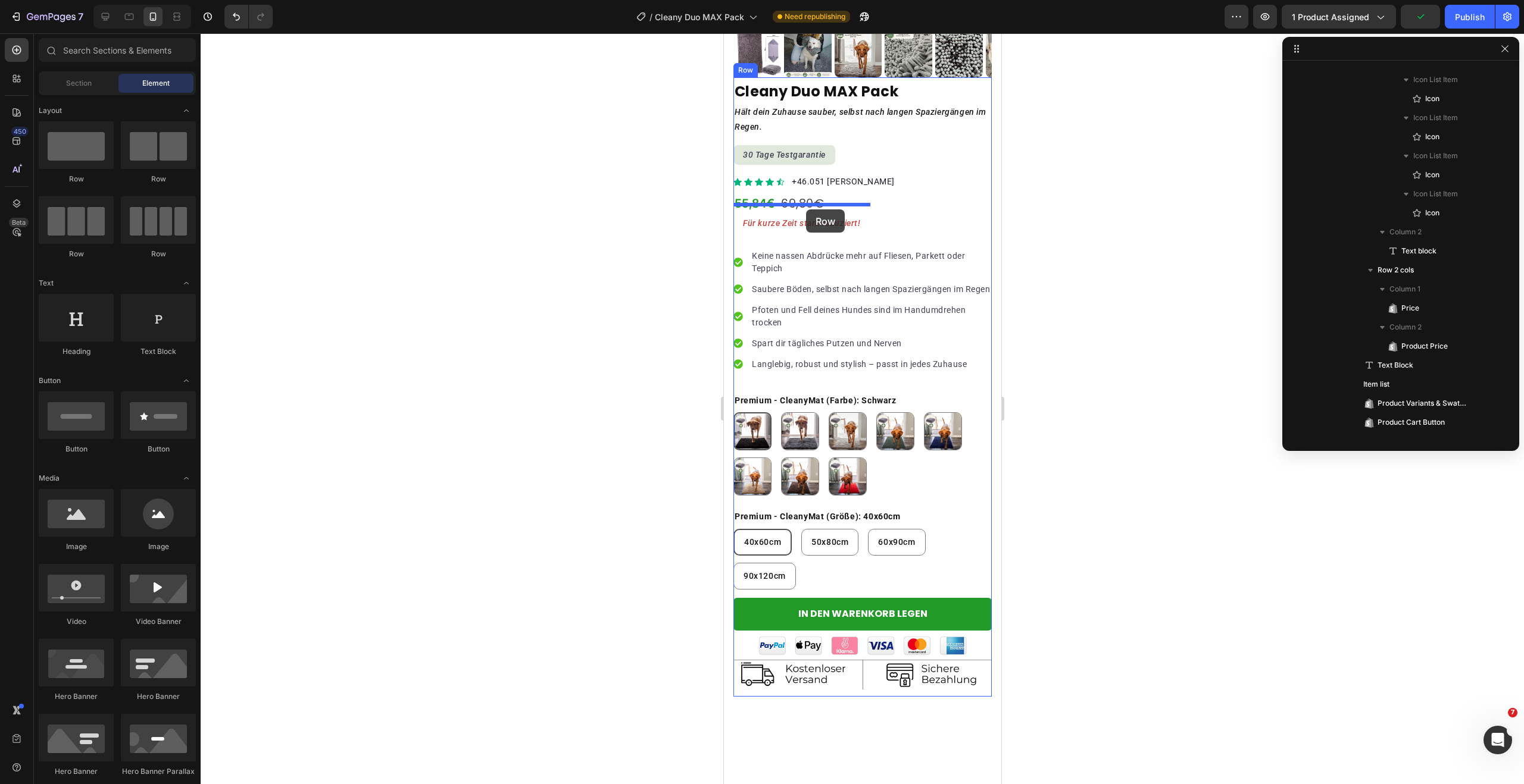
drag, startPoint x: 792, startPoint y: 189, endPoint x: 805, endPoint y: 209, distance: 23.9
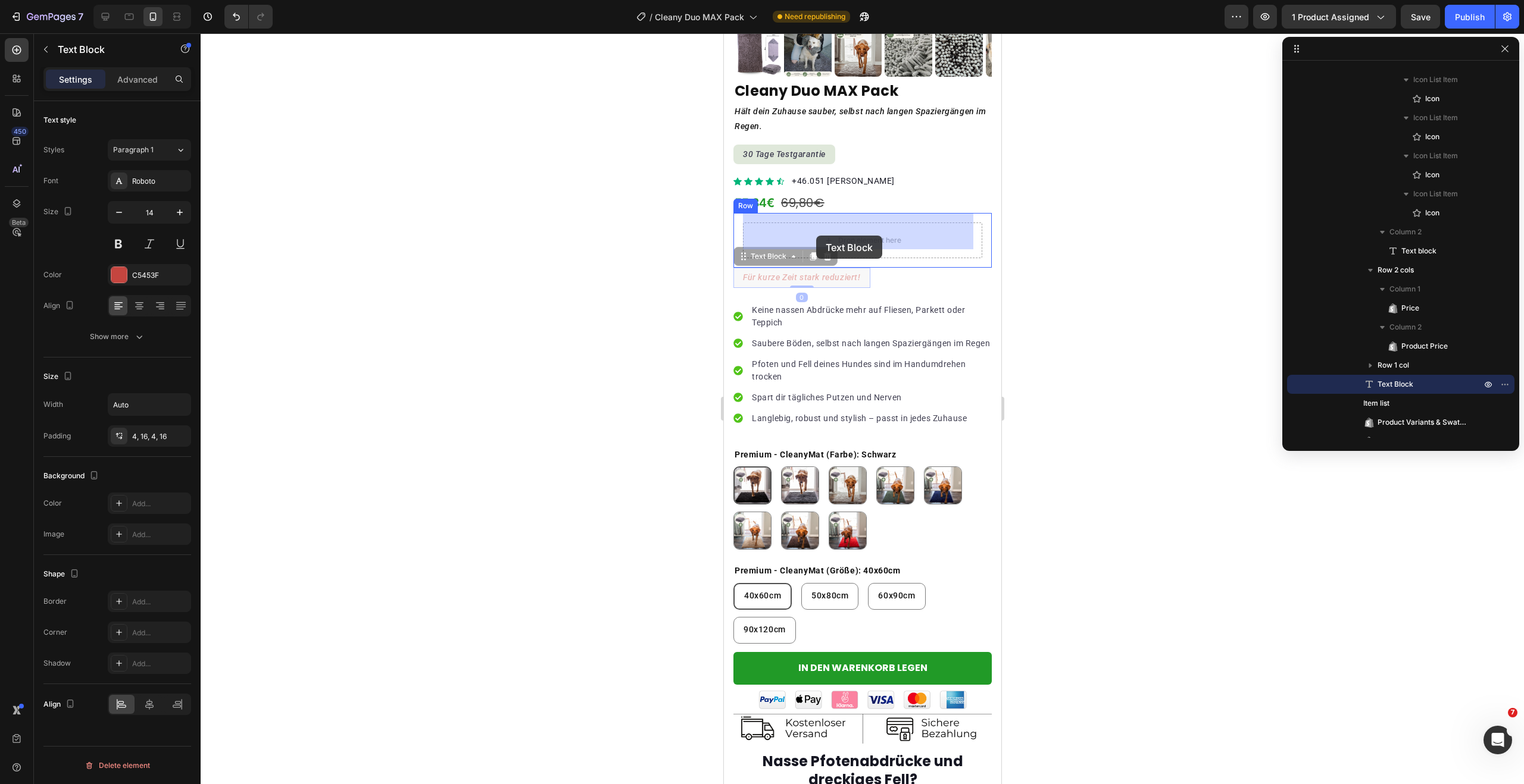
drag, startPoint x: 816, startPoint y: 265, endPoint x: 815, endPoint y: 236, distance: 29.0
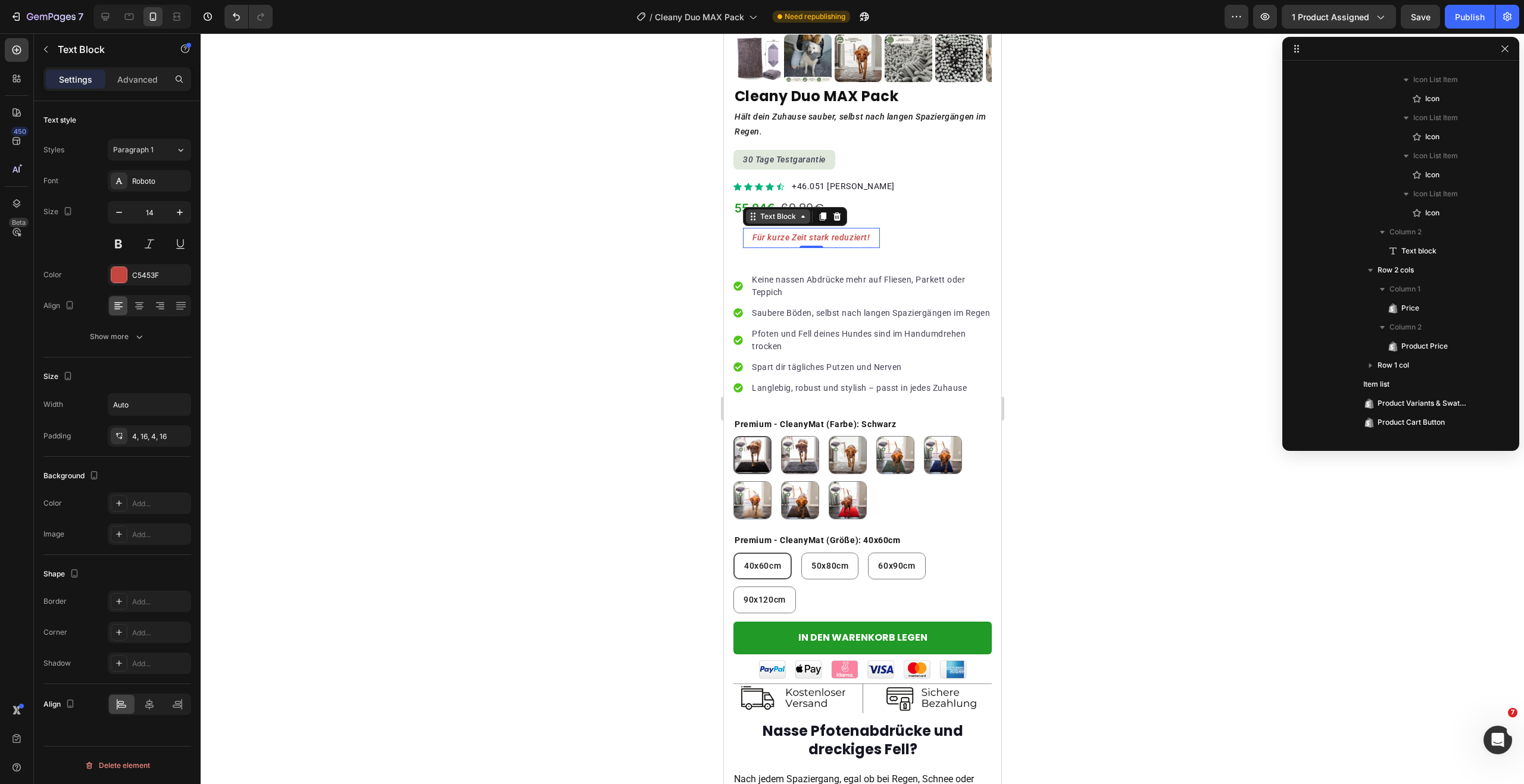
click at [778, 211] on div "Text Block" at bounding box center [778, 216] width 41 height 11
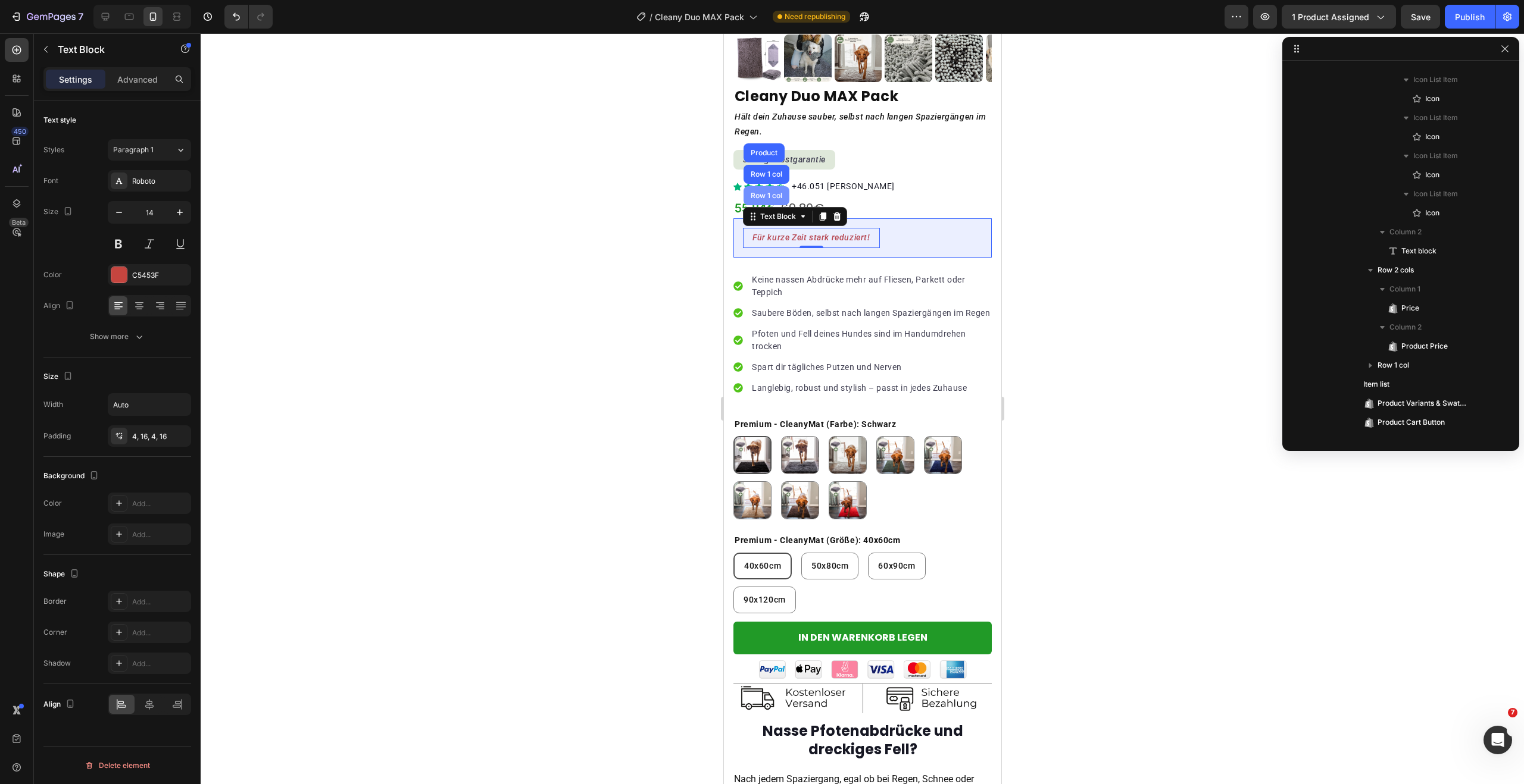
click at [769, 191] on div "Row 1 col" at bounding box center [765, 195] width 46 height 19
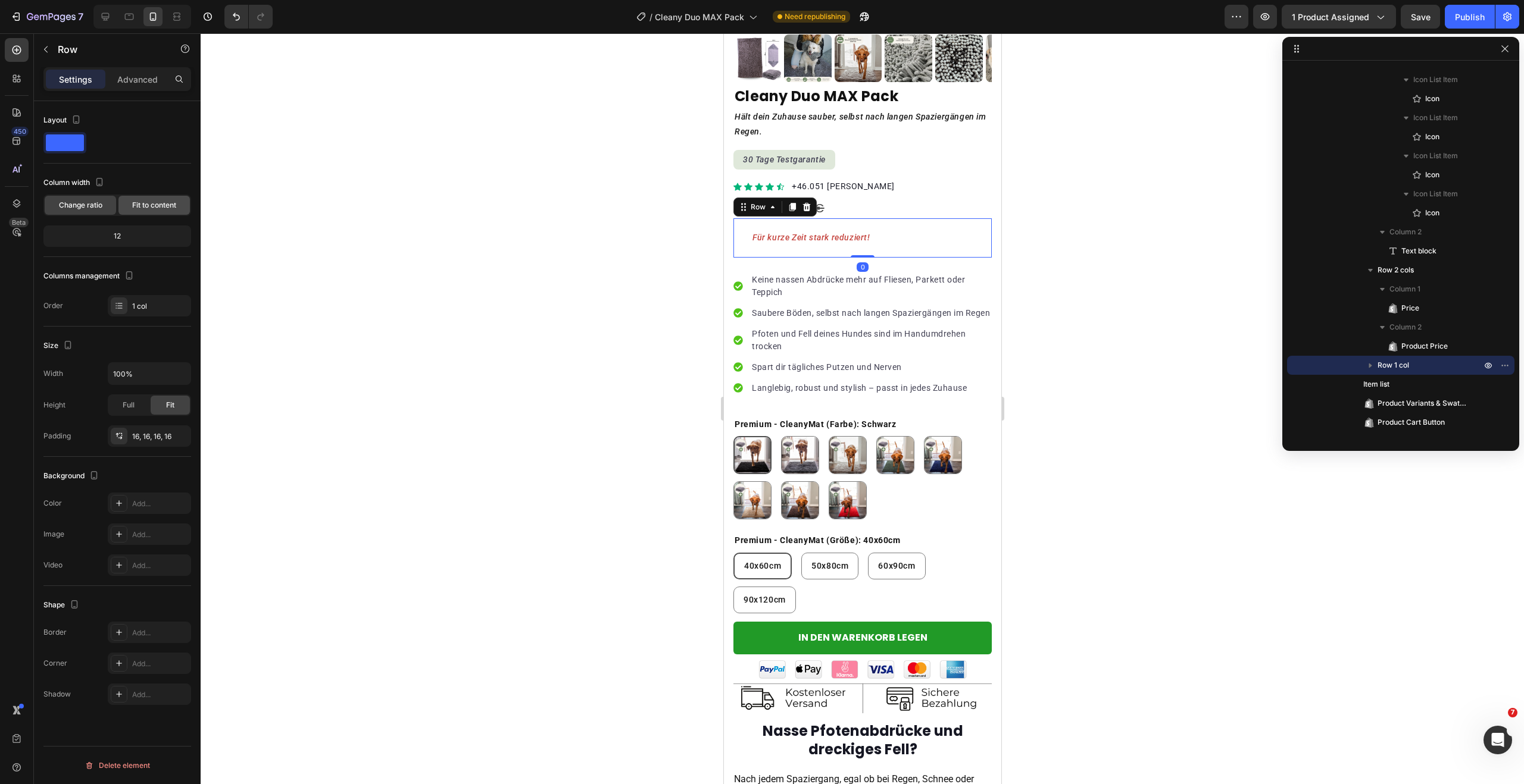
click at [144, 200] on span "Fit to content" at bounding box center [154, 205] width 44 height 11
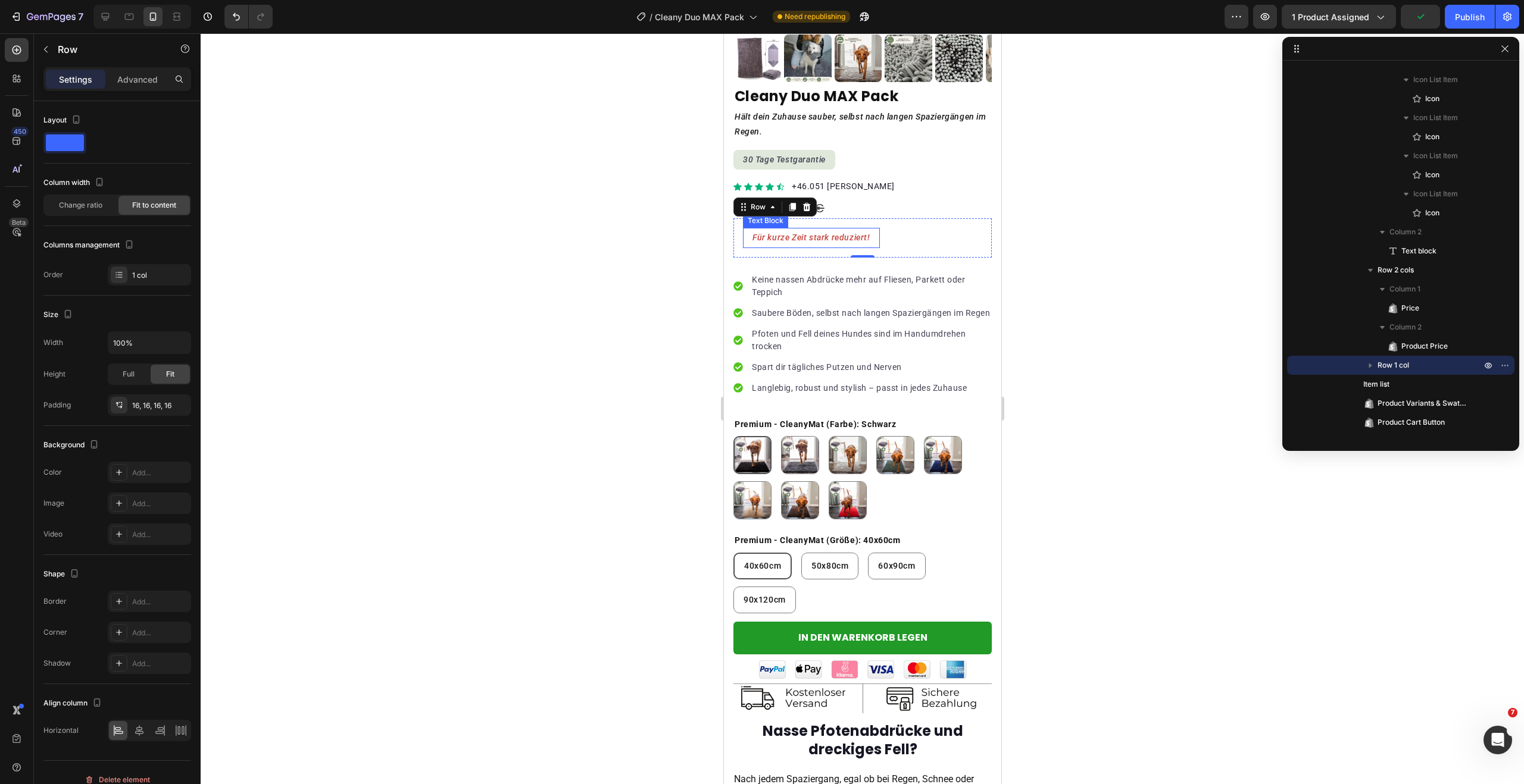
click at [874, 228] on div "Für kurze Zeit stark reduziert!" at bounding box center [810, 237] width 137 height 20
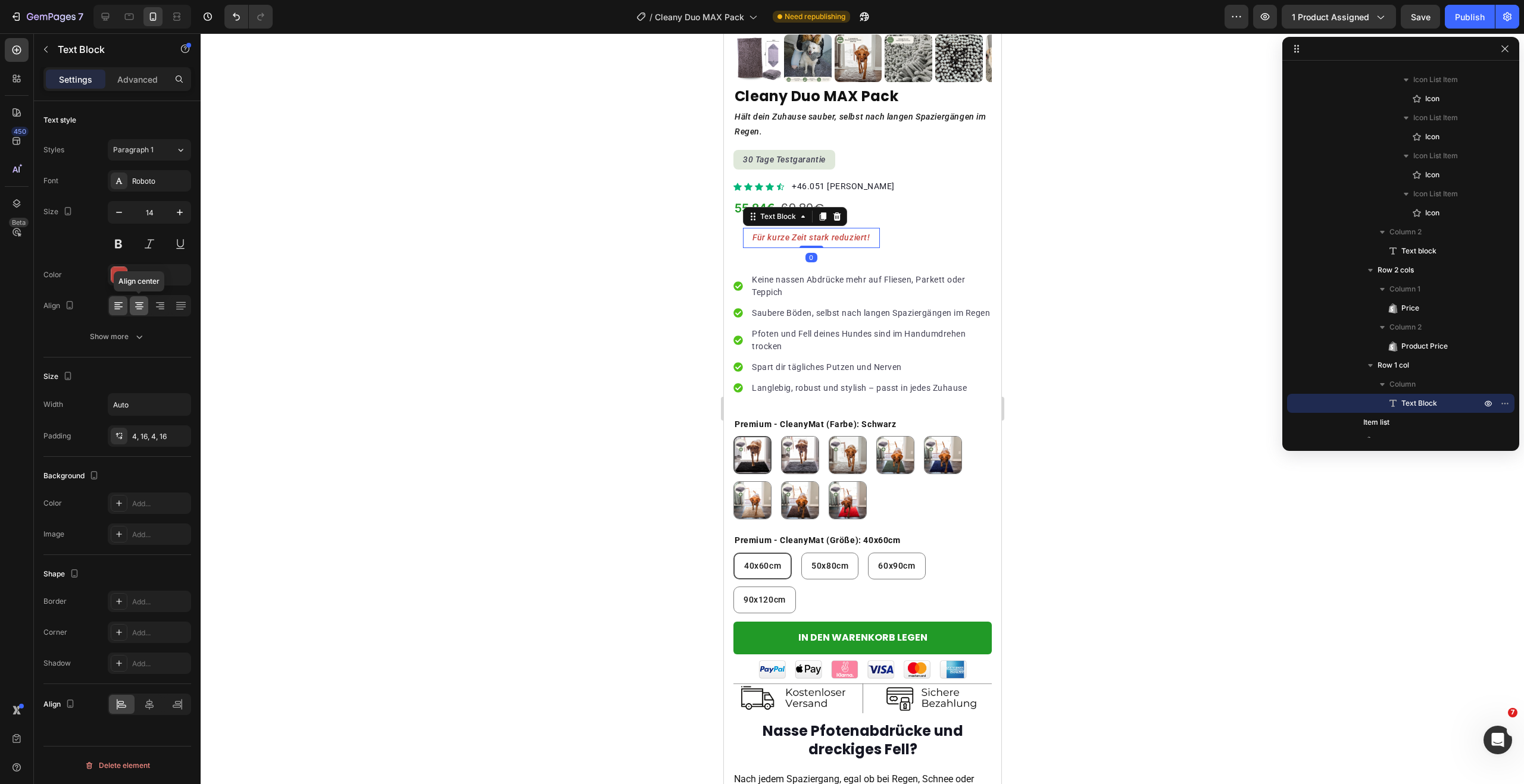
click at [140, 307] on icon at bounding box center [139, 306] width 12 height 12
click at [119, 305] on icon at bounding box center [119, 306] width 12 height 12
click at [132, 333] on div "Show more" at bounding box center [117, 337] width 55 height 12
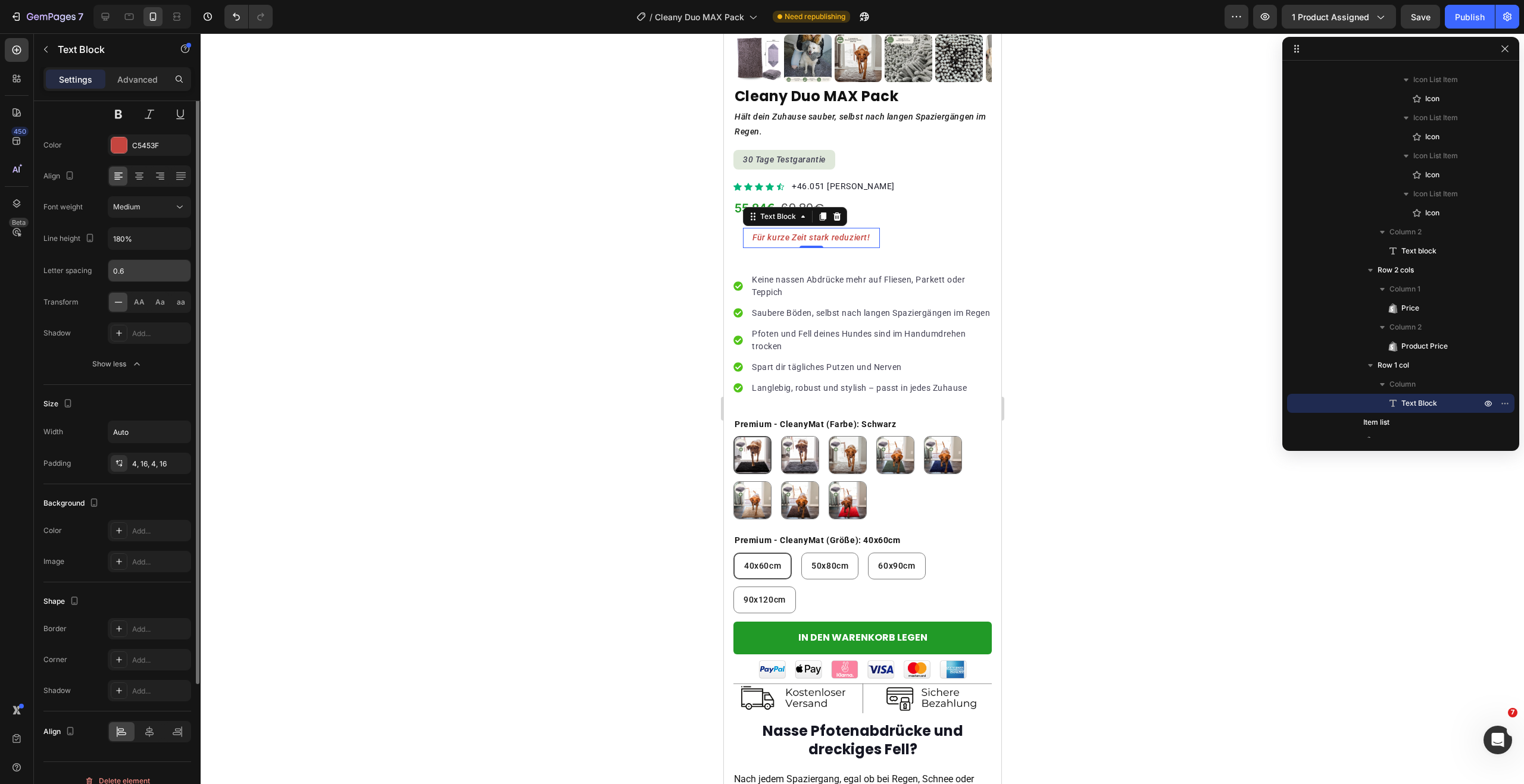
scroll to position [145, 0]
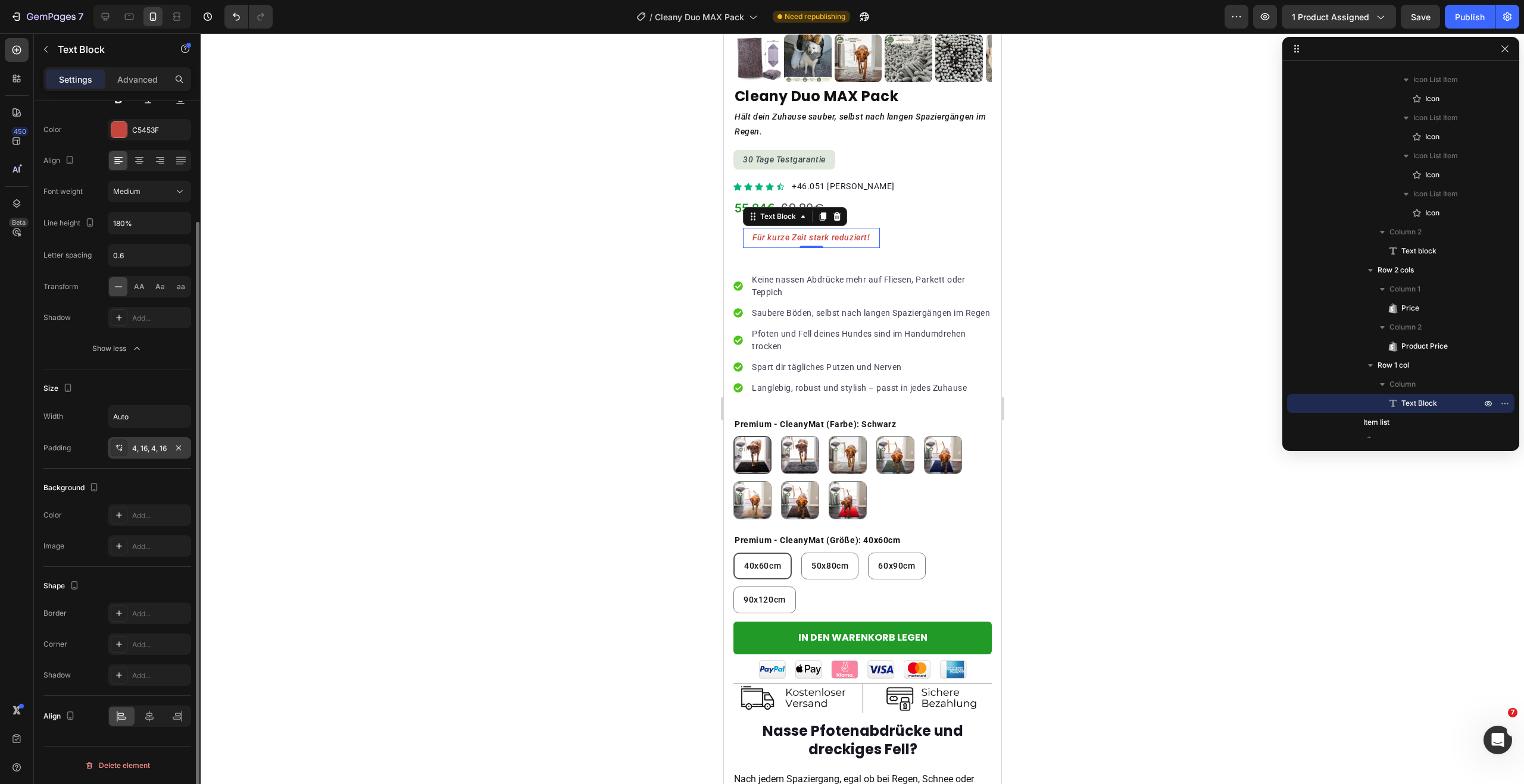
click at [160, 440] on div "4, 16, 4, 16" at bounding box center [149, 448] width 83 height 21
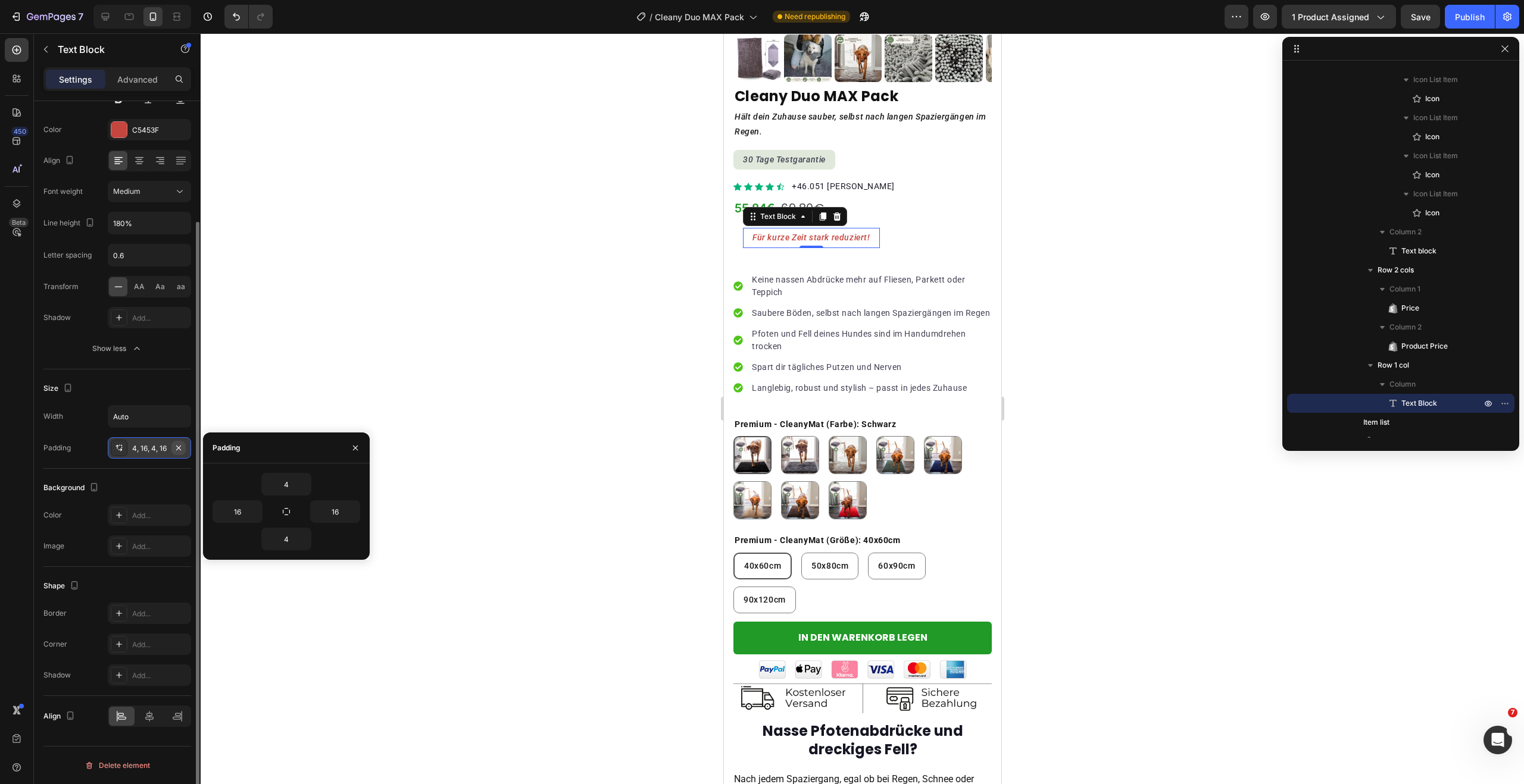
click at [179, 448] on icon "button" at bounding box center [178, 448] width 5 height 5
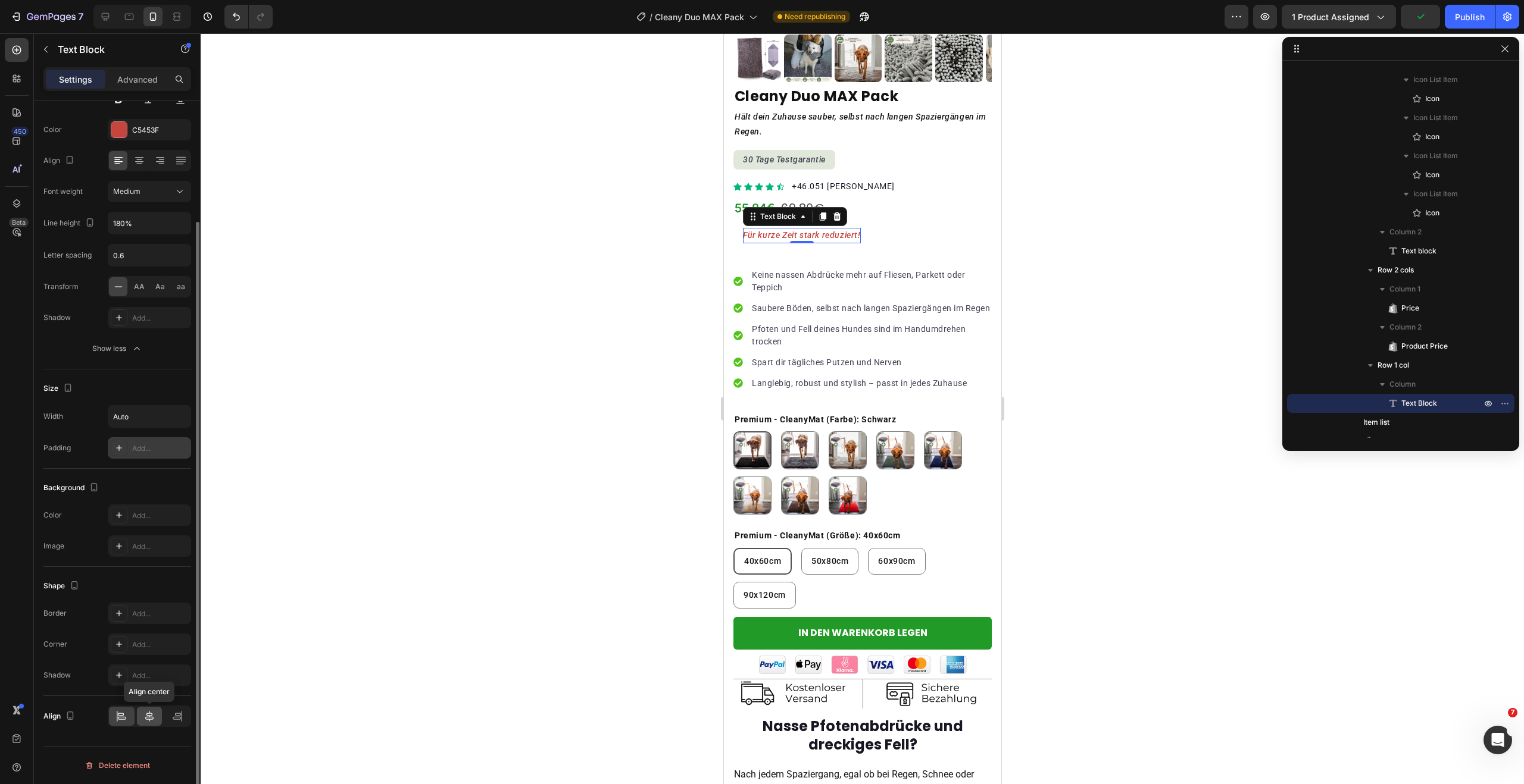
drag, startPoint x: 150, startPoint y: 715, endPoint x: 140, endPoint y: 714, distance: 10.0
click at [150, 715] on icon at bounding box center [149, 717] width 8 height 11
click at [126, 714] on icon at bounding box center [122, 717] width 12 height 12
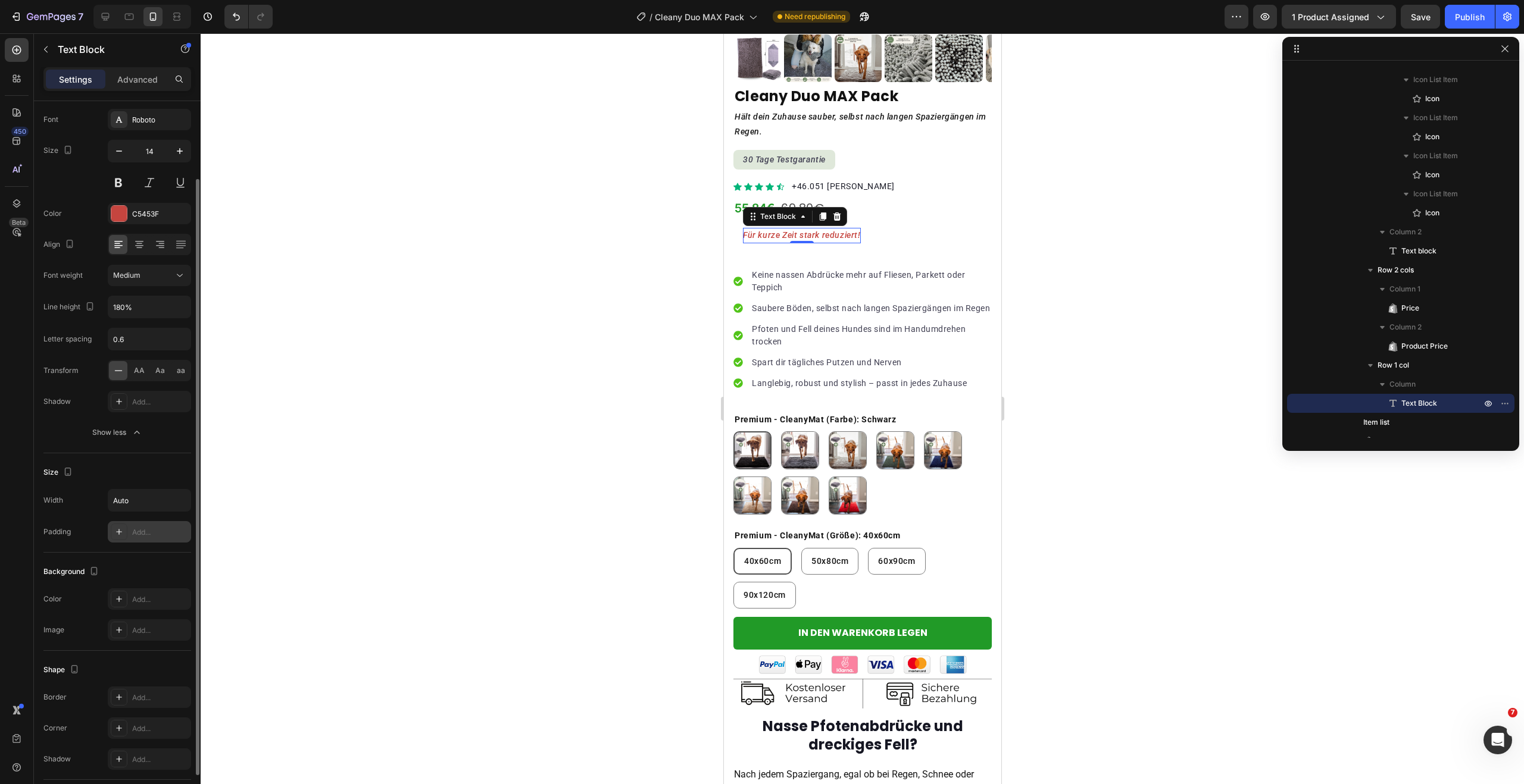
scroll to position [0, 0]
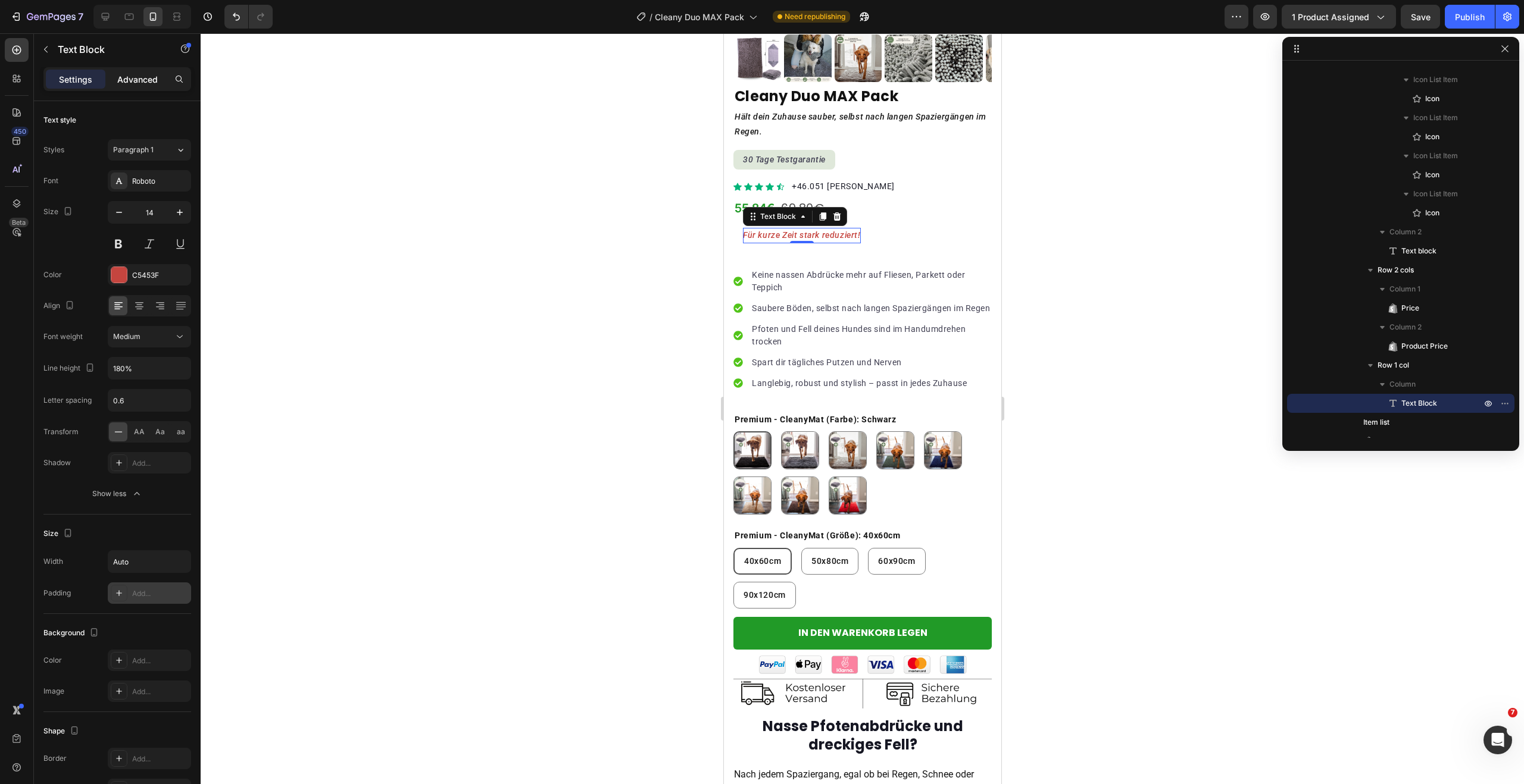
click at [147, 74] on p "Advanced" at bounding box center [138, 79] width 41 height 13
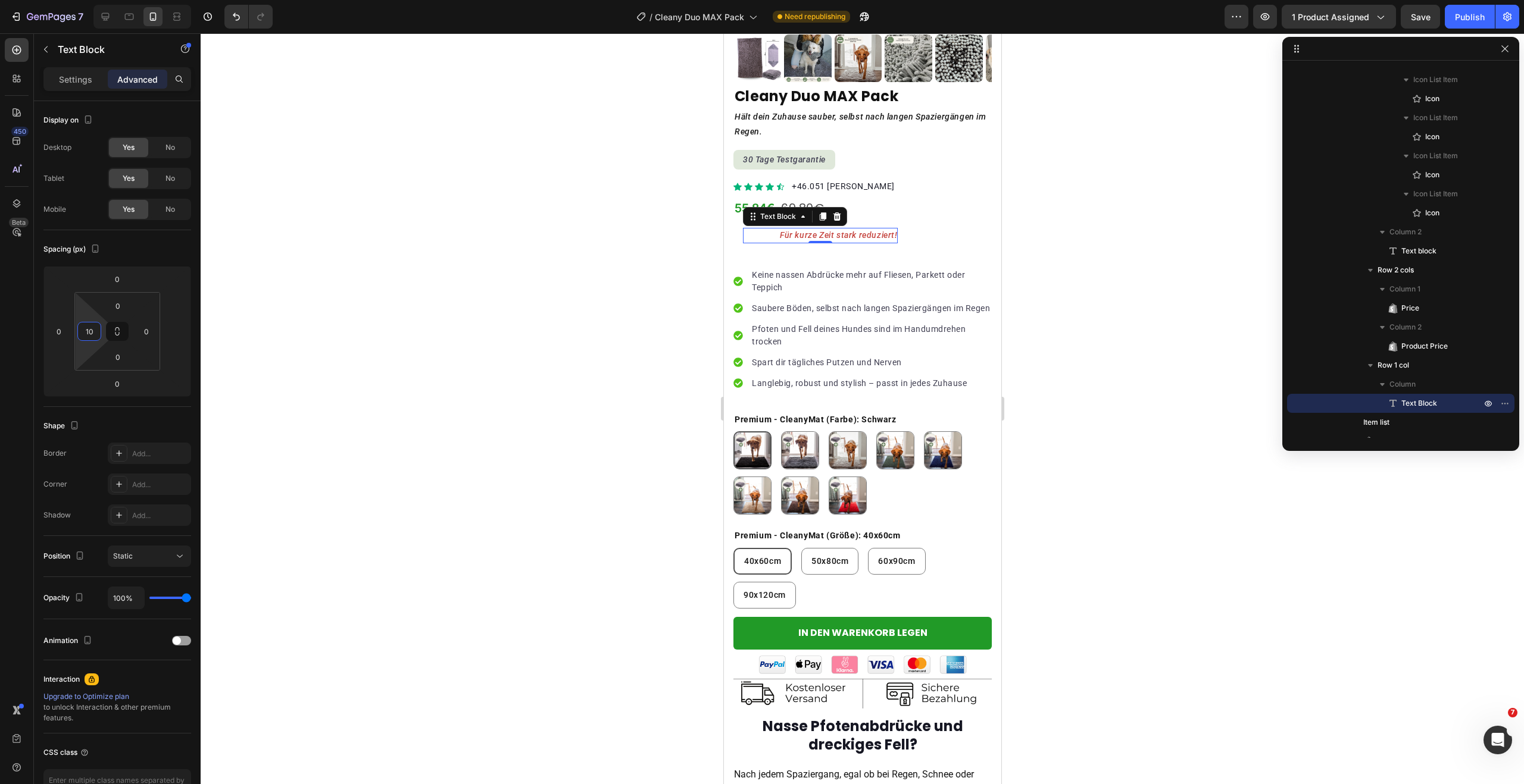
type input "0"
drag, startPoint x: 85, startPoint y: 342, endPoint x: 87, endPoint y: 353, distance: 11.2
click at [87, 0] on html "7 Version history / Cleany Duo MAX Pack Need republishing Preview 1 product ass…" at bounding box center [762, 0] width 1524 height 0
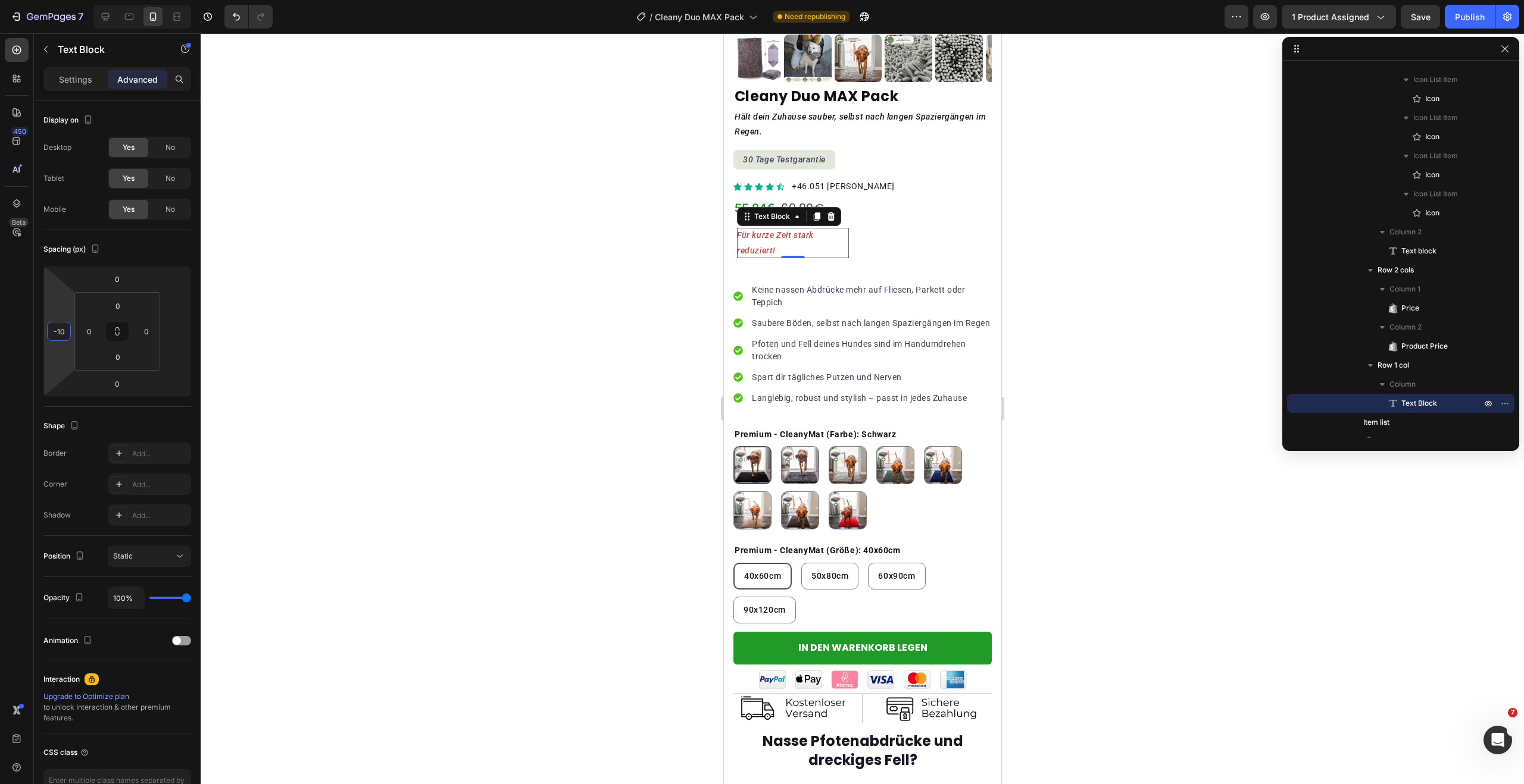
type input "-12"
click at [60, 0] on html "7 Version history / Cleany Duo MAX Pack Need republishing Preview 1 product ass…" at bounding box center [762, 0] width 1524 height 0
type input "34"
drag, startPoint x: 147, startPoint y: 345, endPoint x: 147, endPoint y: 335, distance: 10.0
click at [147, 0] on html "7 Version history / Cleany Duo MAX Pack Need republishing Preview 1 product ass…" at bounding box center [762, 0] width 1524 height 0
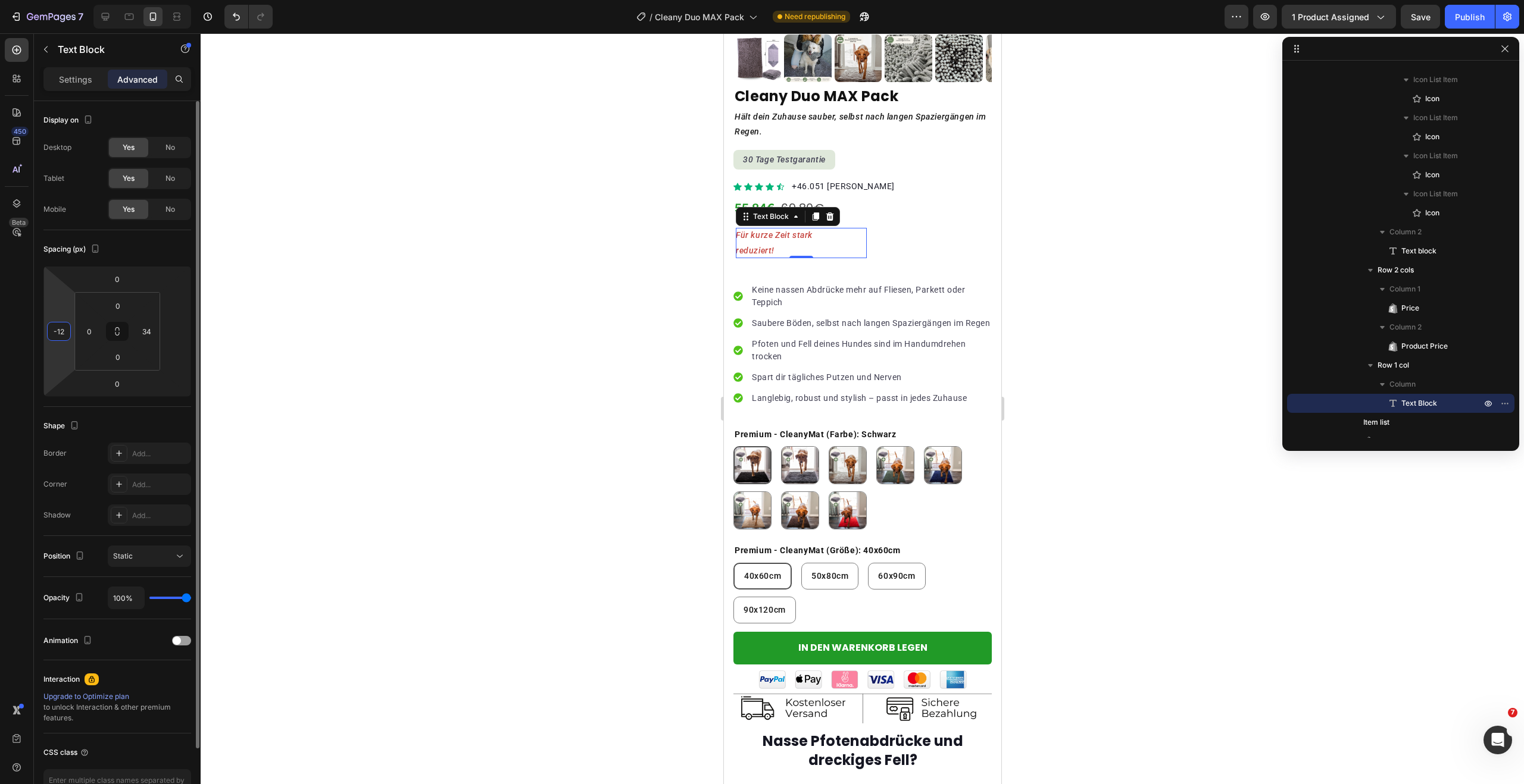
click at [57, 328] on input "-12" at bounding box center [59, 332] width 18 height 18
type input "0"
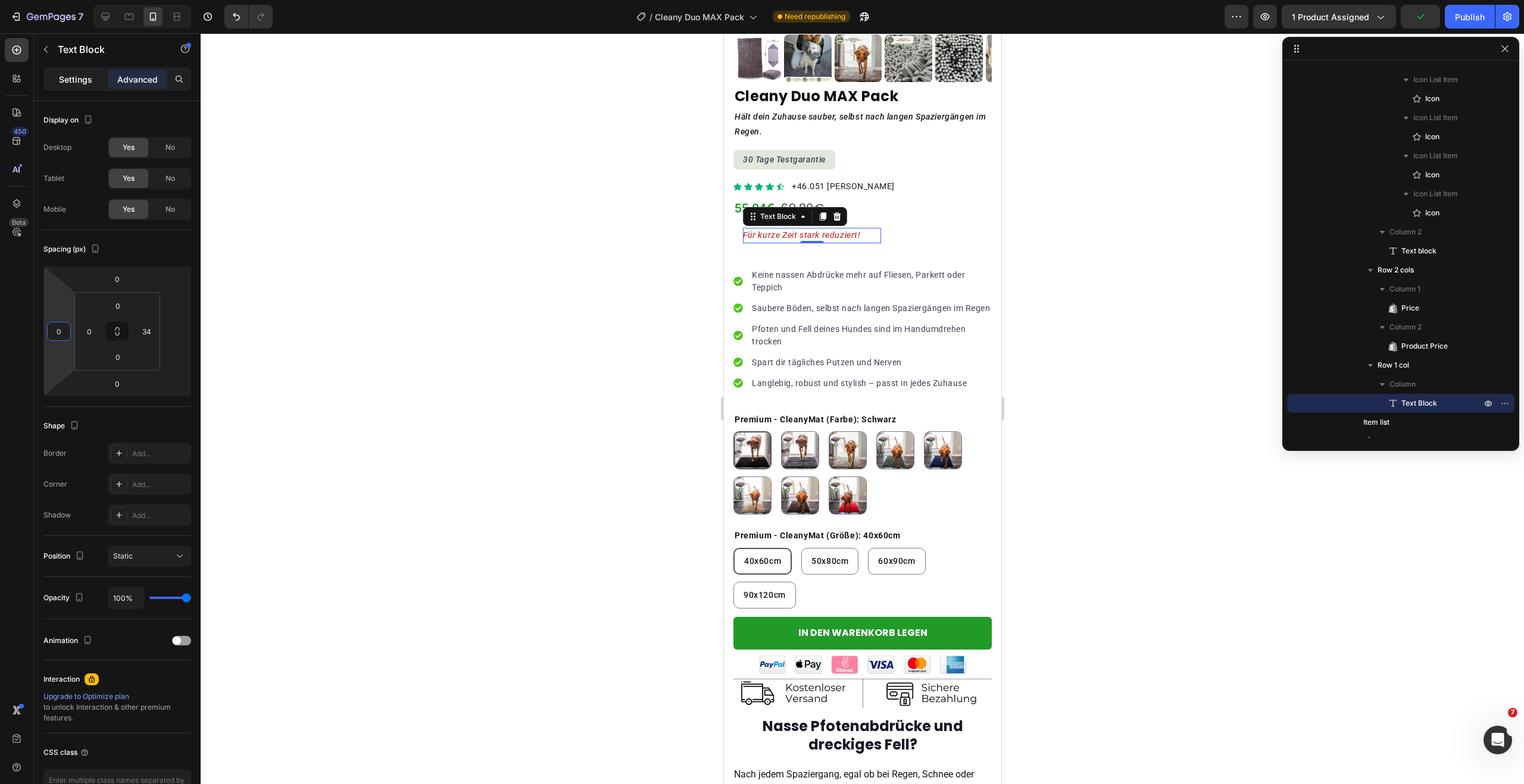
click at [76, 84] on p "Settings" at bounding box center [76, 79] width 33 height 13
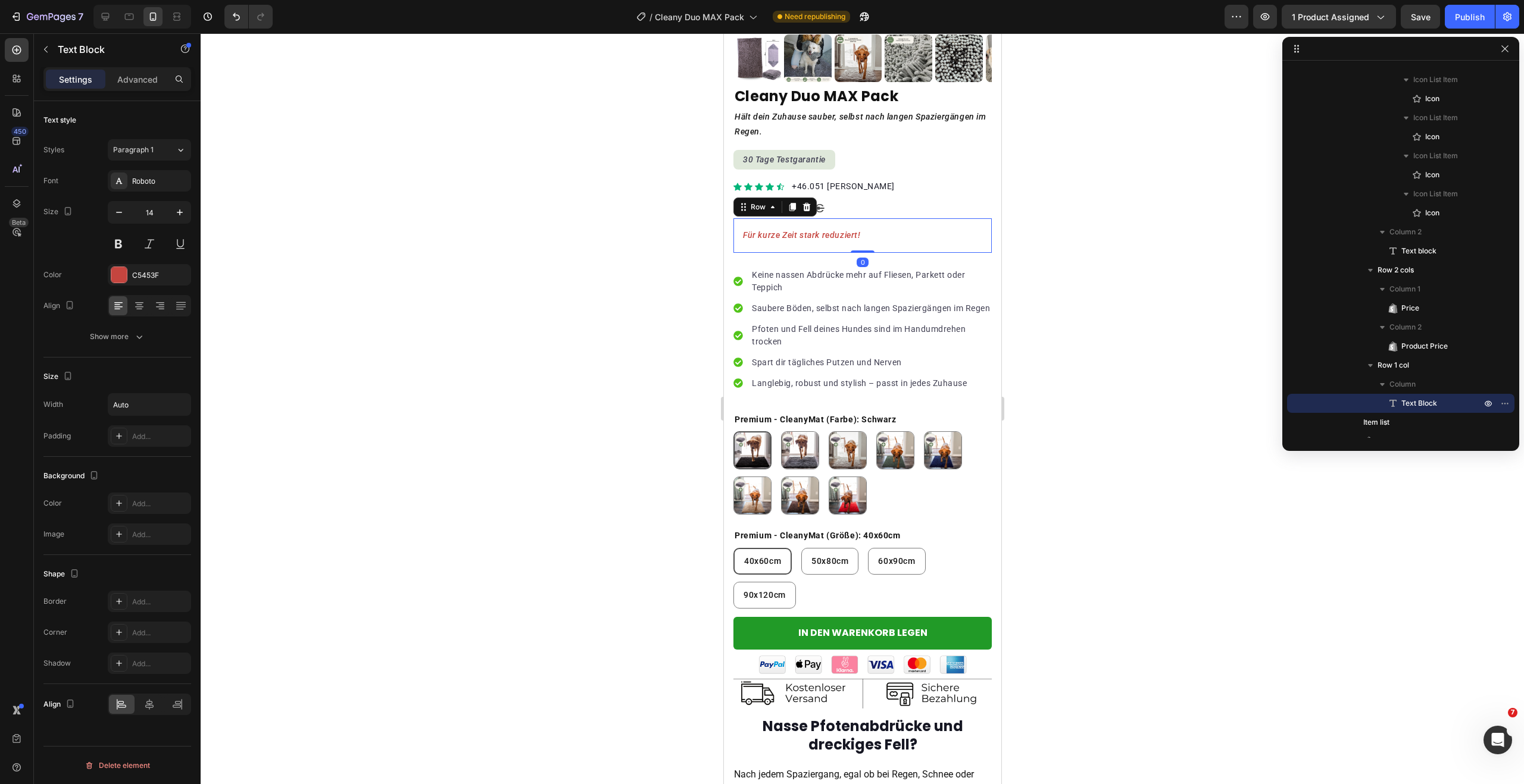
click at [927, 220] on div "Für kurze Zeit stark reduziert! Text Block Row 0" at bounding box center [862, 235] width 259 height 34
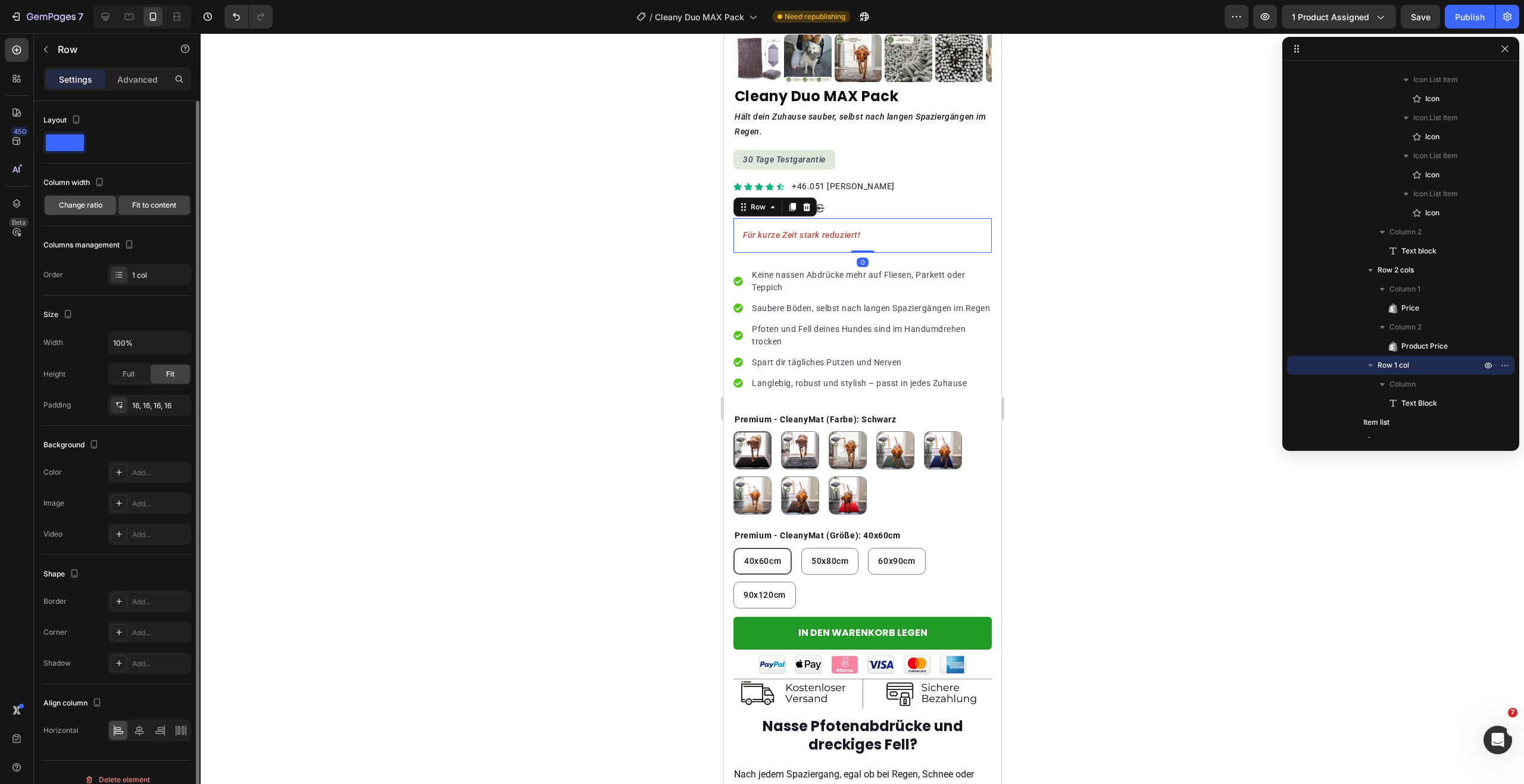
click at [89, 203] on span "Change ratio" at bounding box center [80, 205] width 43 height 11
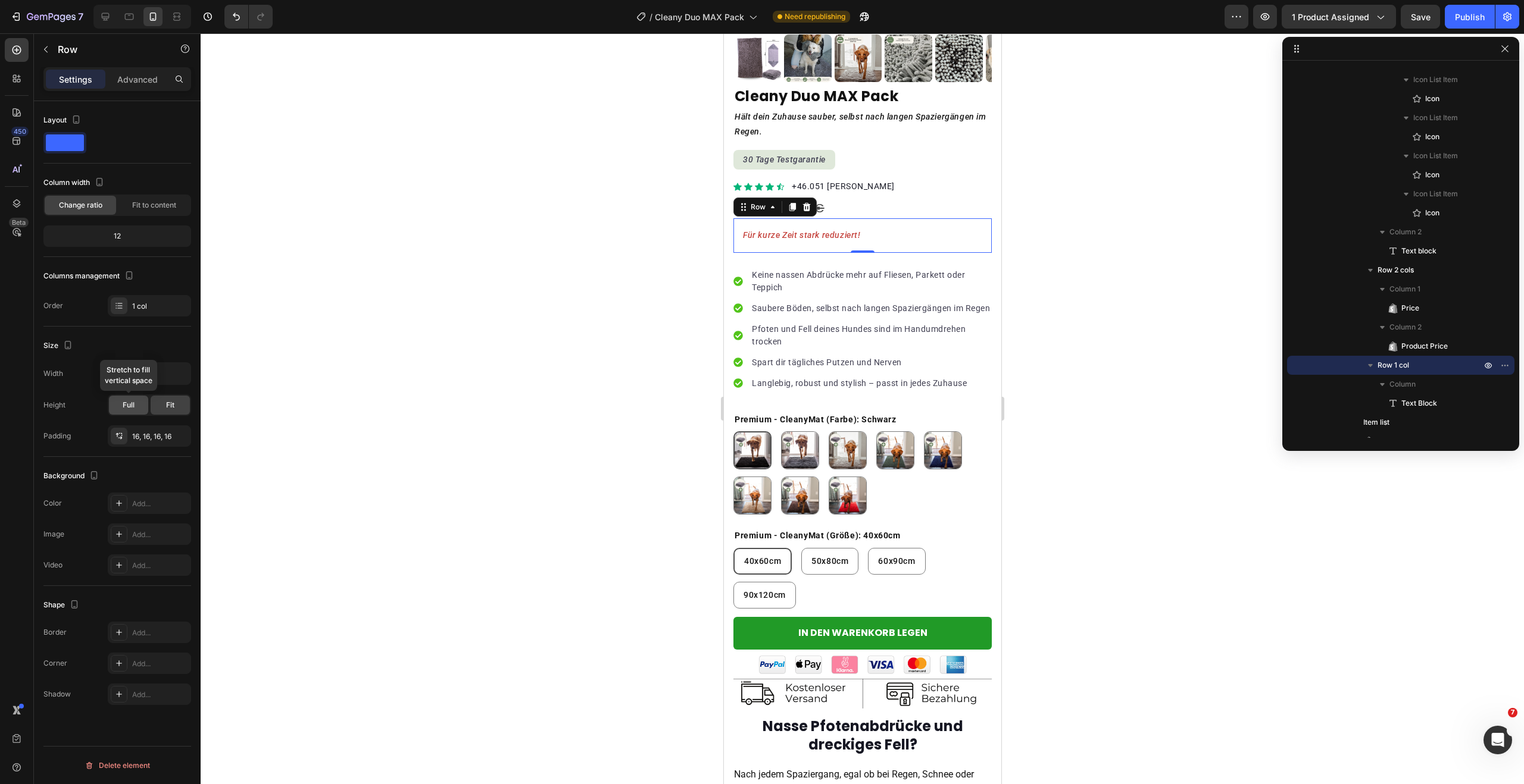
click at [130, 405] on span "Full" at bounding box center [129, 405] width 12 height 11
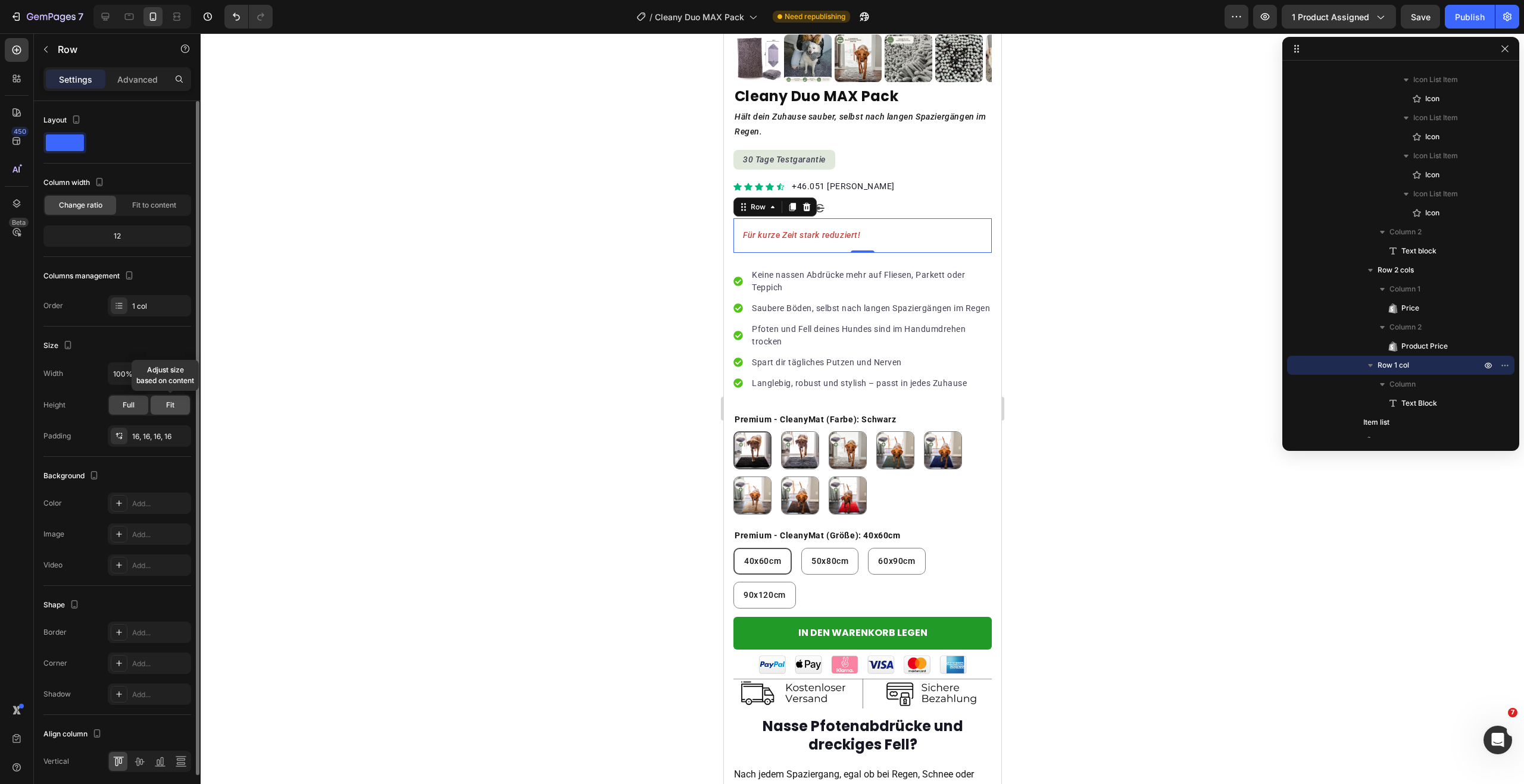
click at [160, 405] on div "Fit" at bounding box center [170, 404] width 39 height 19
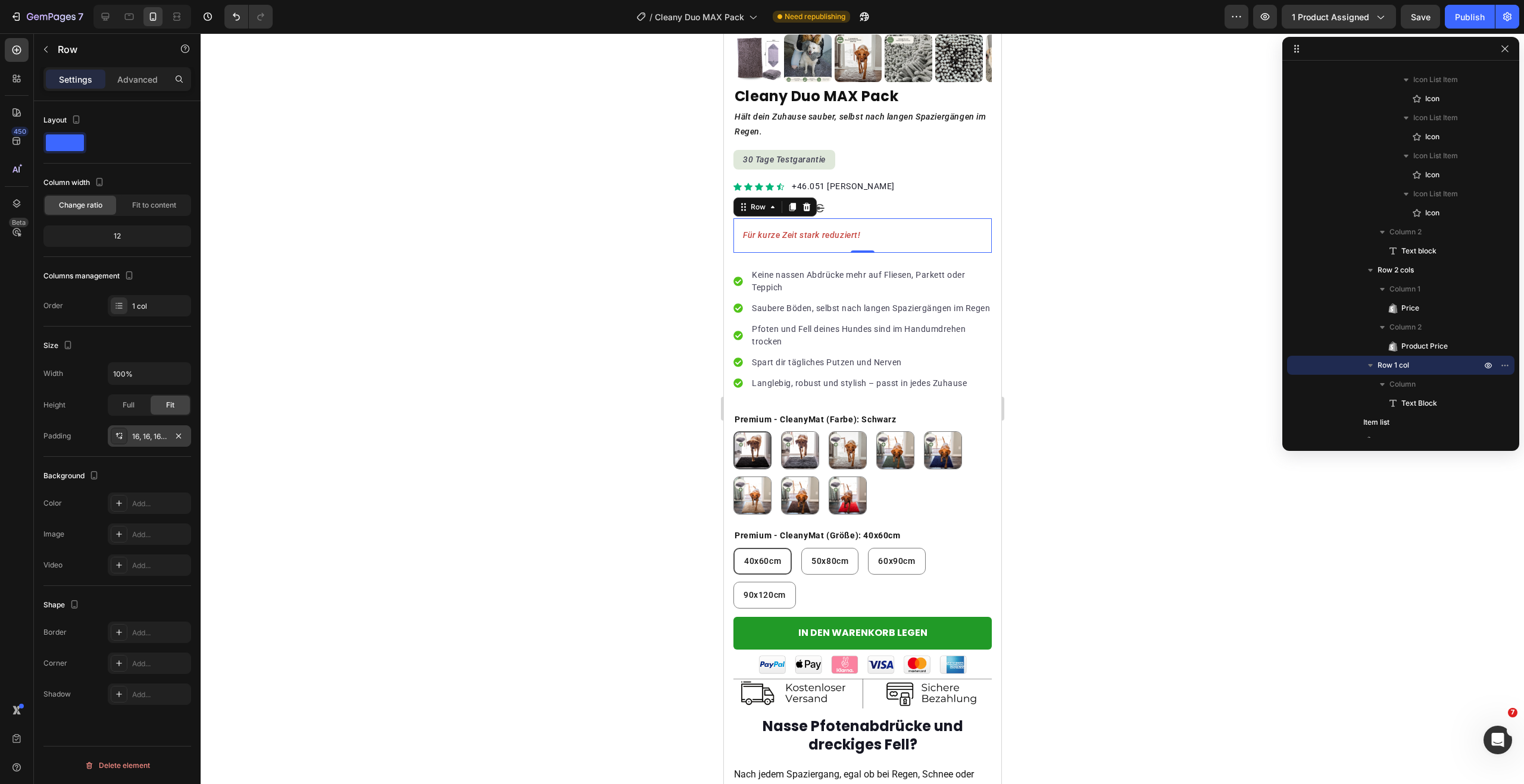
click at [135, 438] on div "16, 16, 16, 16" at bounding box center [150, 437] width 35 height 11
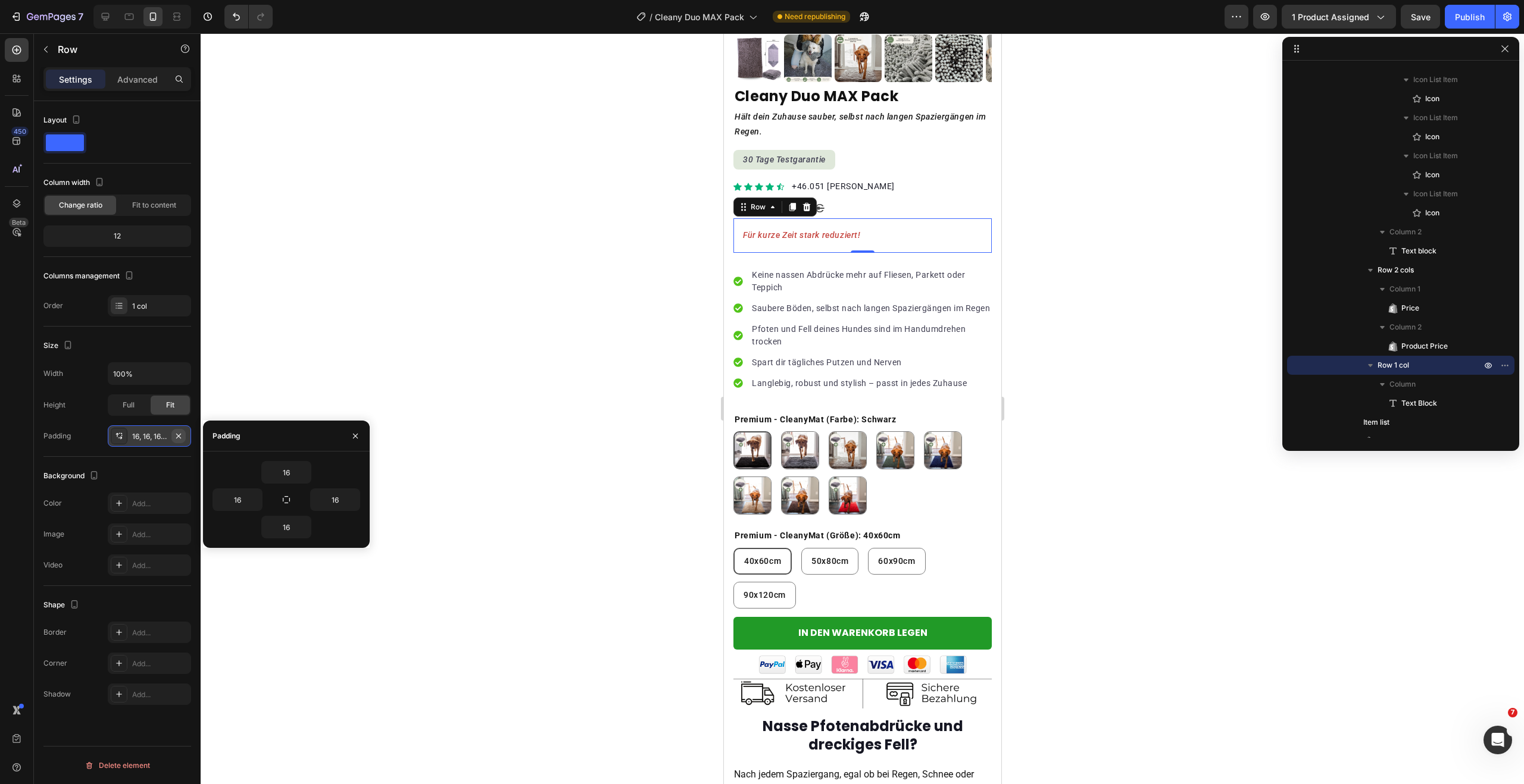
click at [180, 436] on icon "button" at bounding box center [178, 436] width 10 height 10
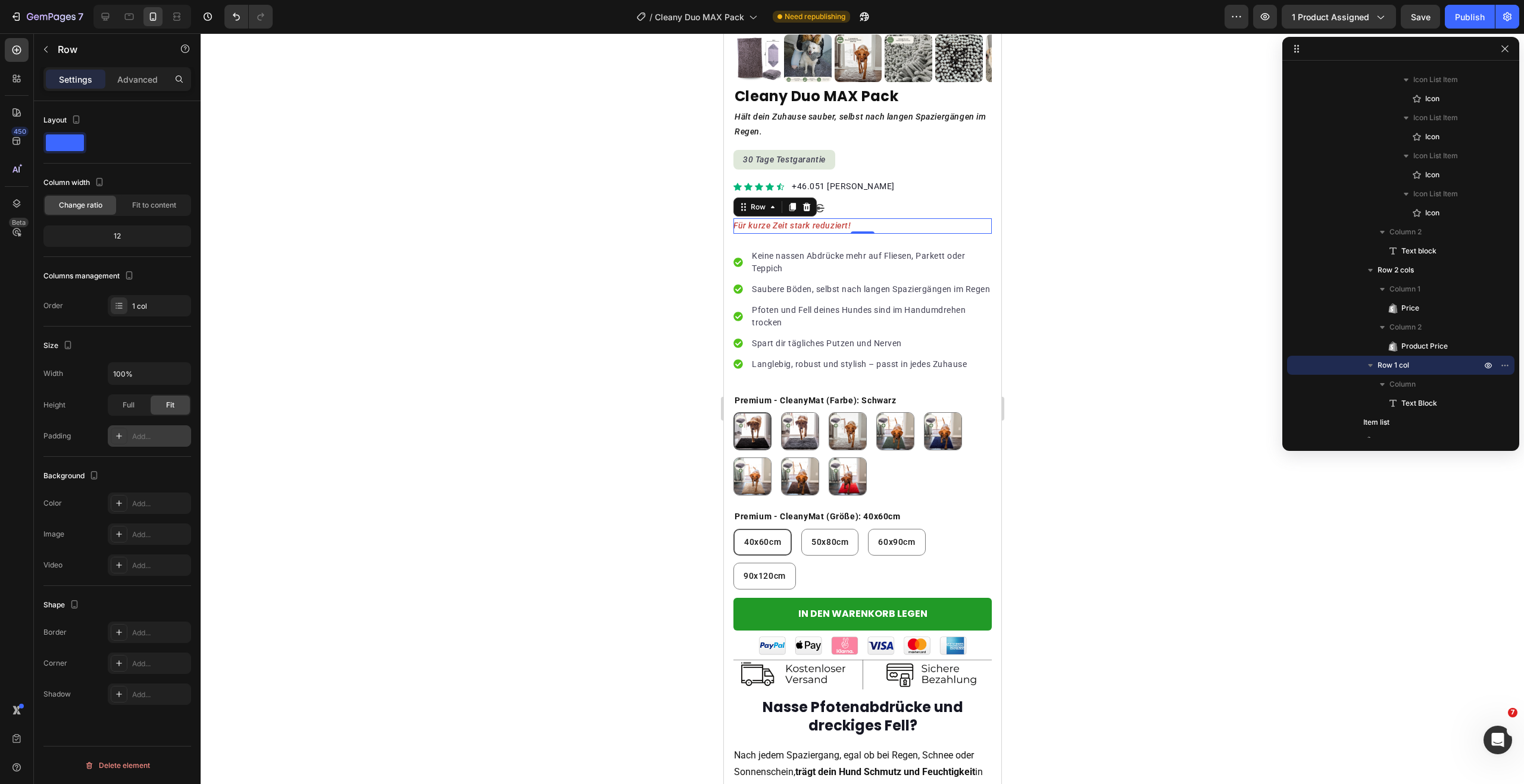
click at [520, 116] on div at bounding box center [862, 408] width 1324 height 751
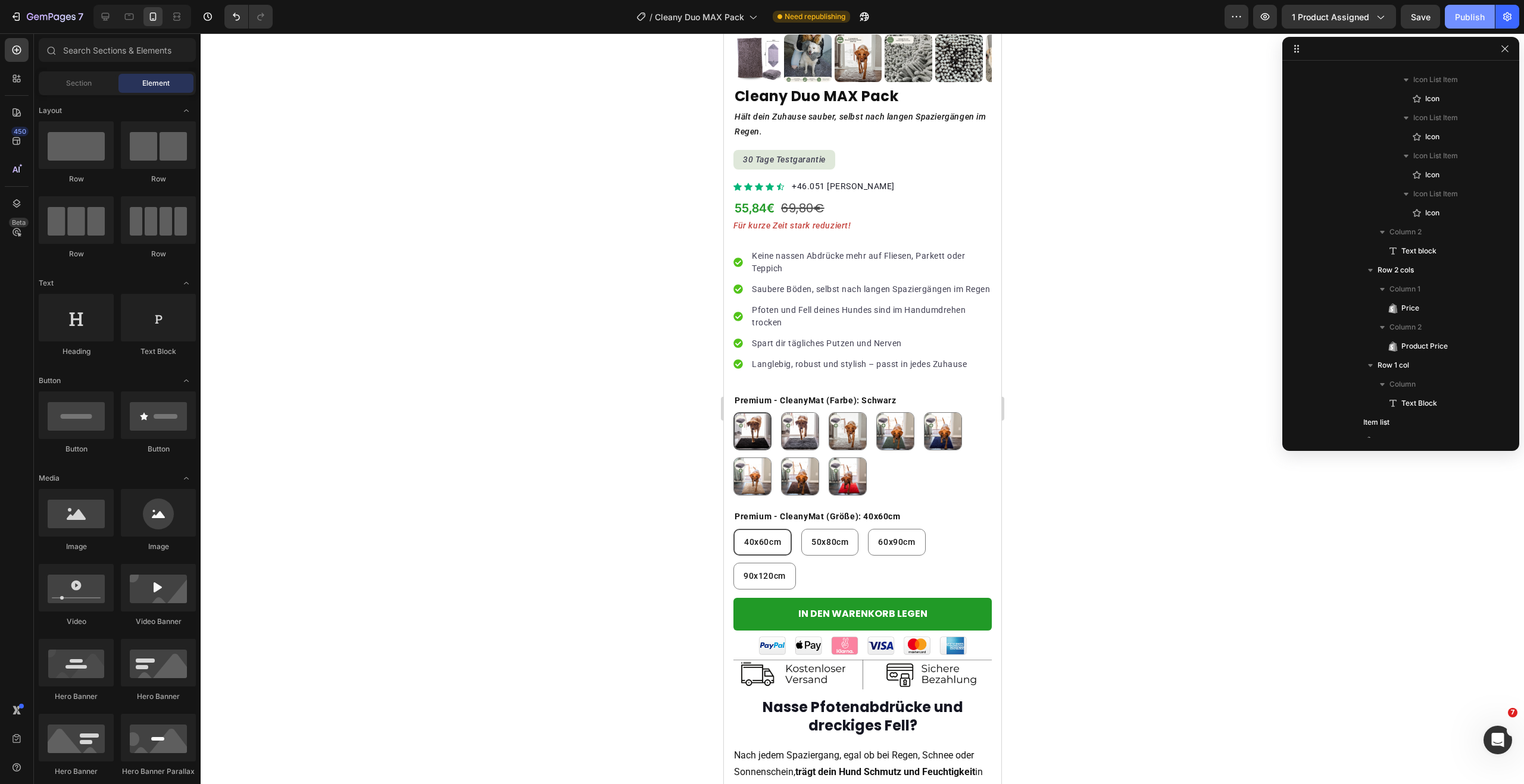
click at [1460, 21] on div "Publish" at bounding box center [1470, 17] width 29 height 13
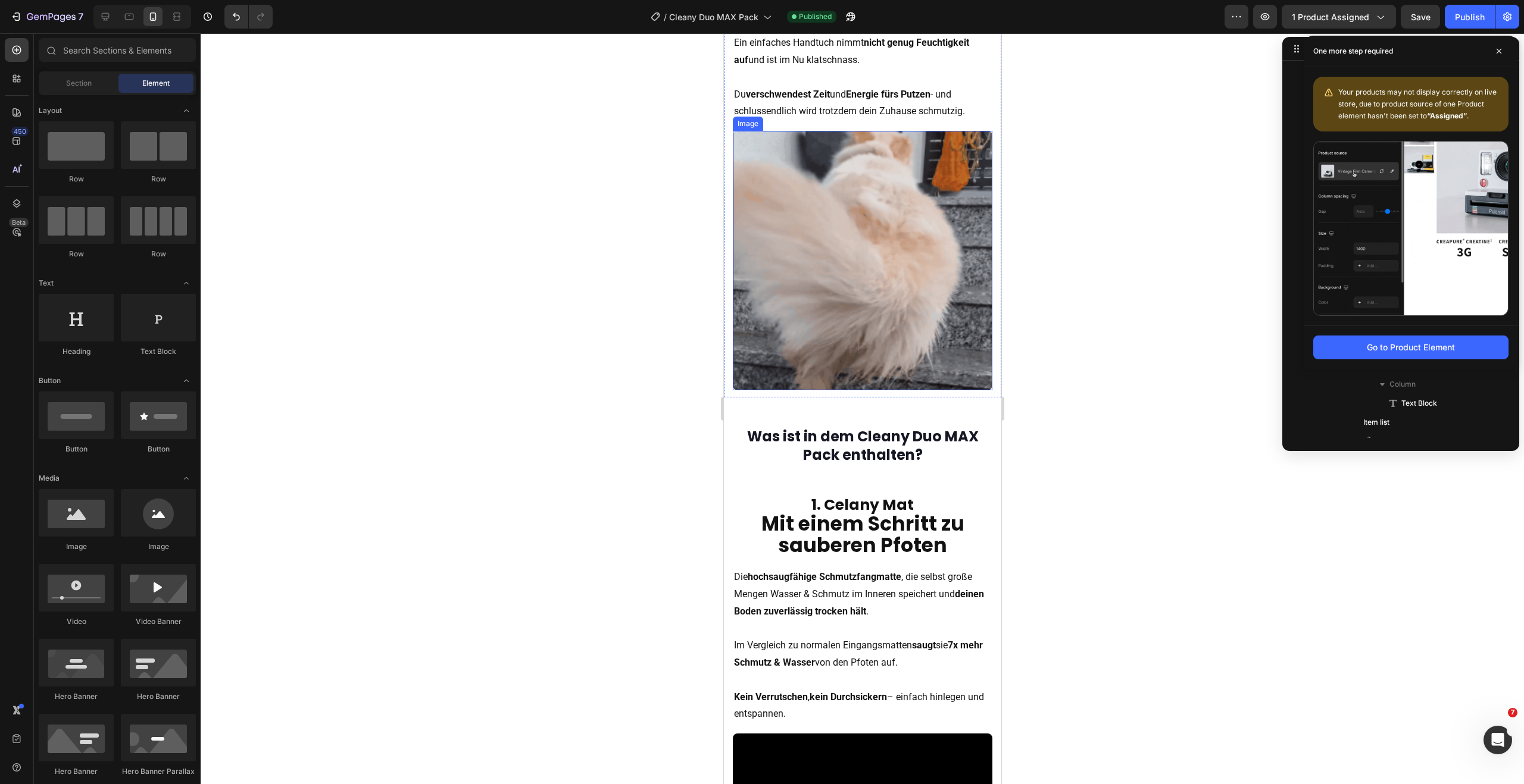
scroll to position [1097, 0]
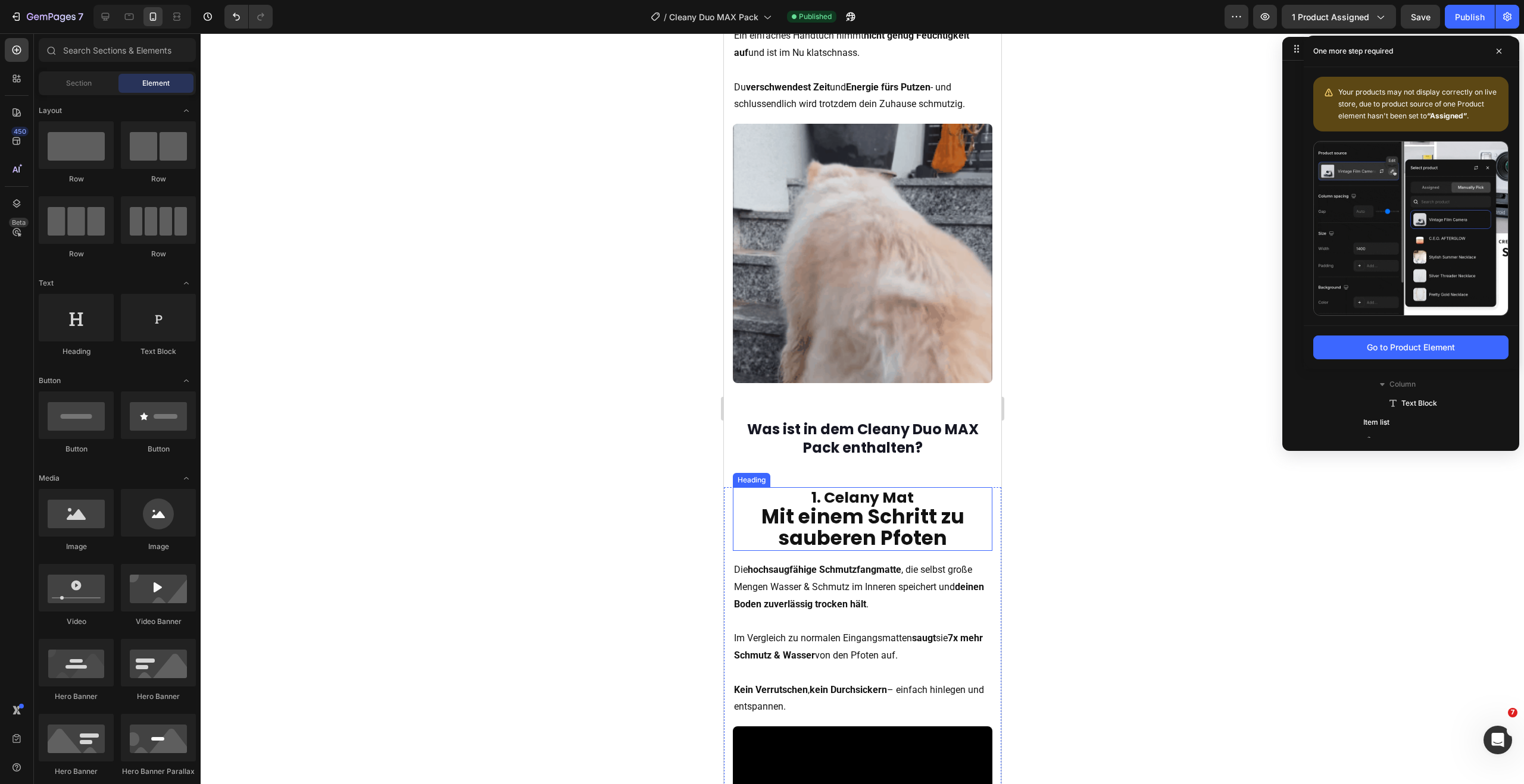
click at [874, 521] on strong "Mit einem Schritt zu sauberen Pfoten" at bounding box center [862, 527] width 203 height 49
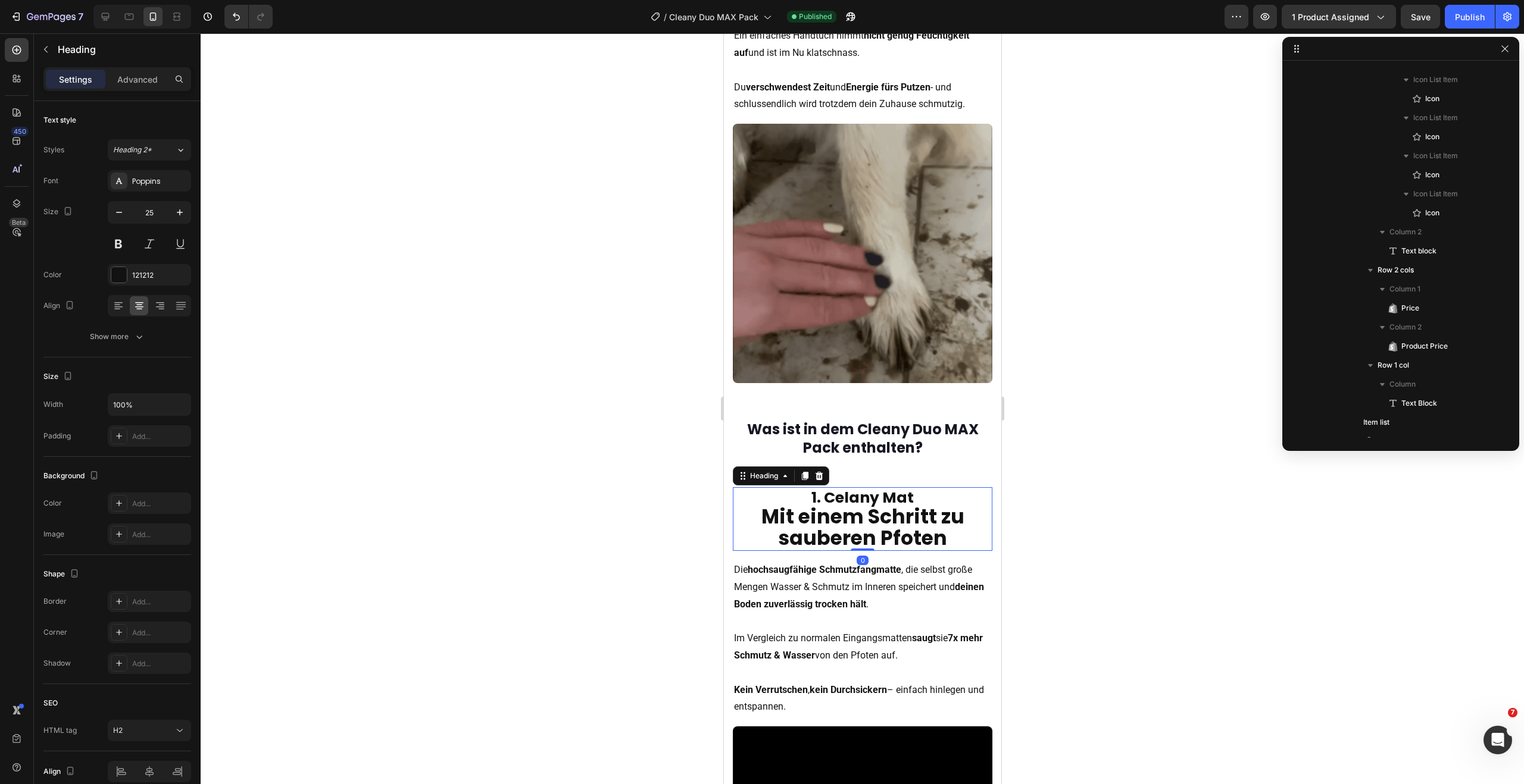
scroll to position [713, 0]
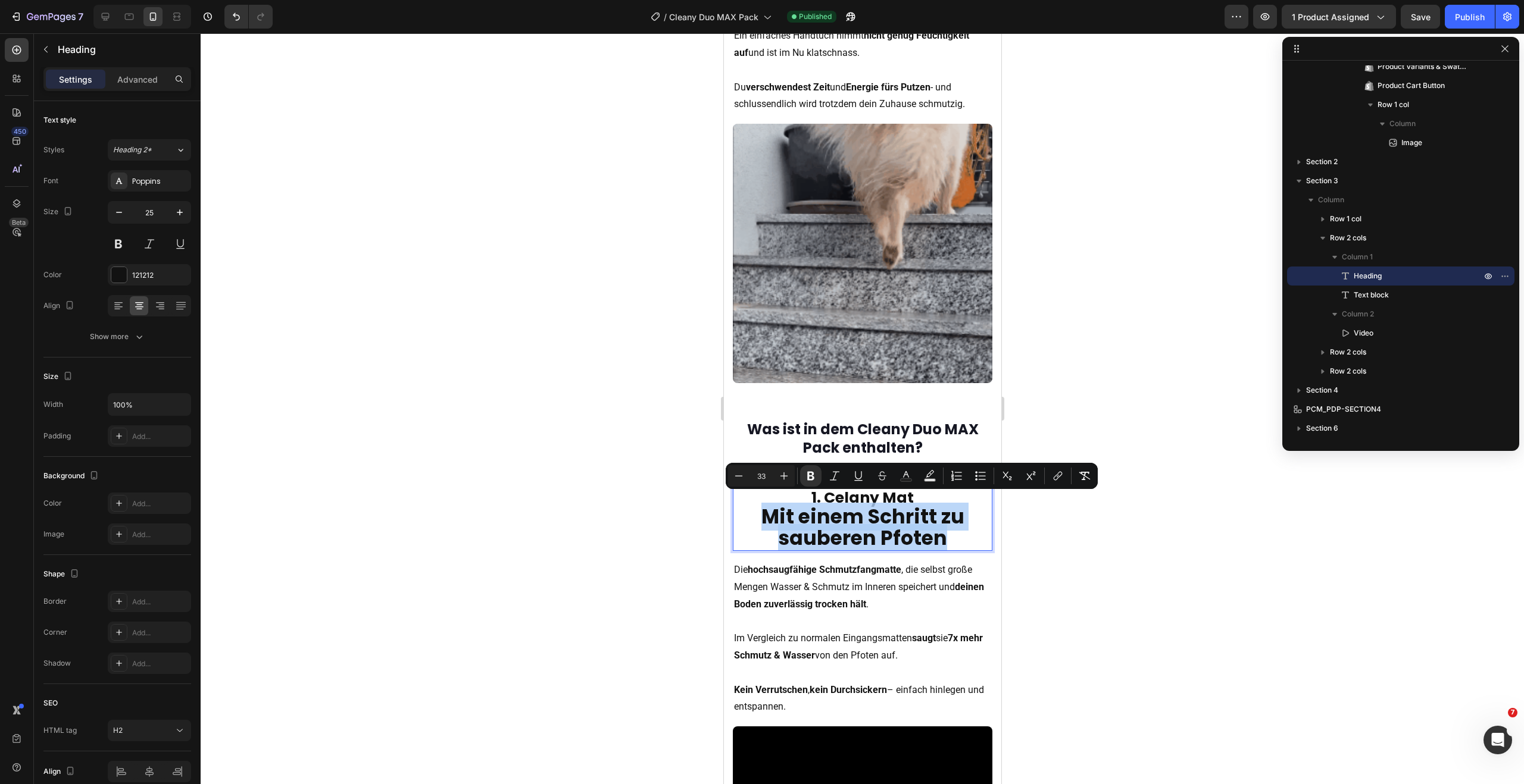
drag, startPoint x: 862, startPoint y: 524, endPoint x: 739, endPoint y: 513, distance: 123.5
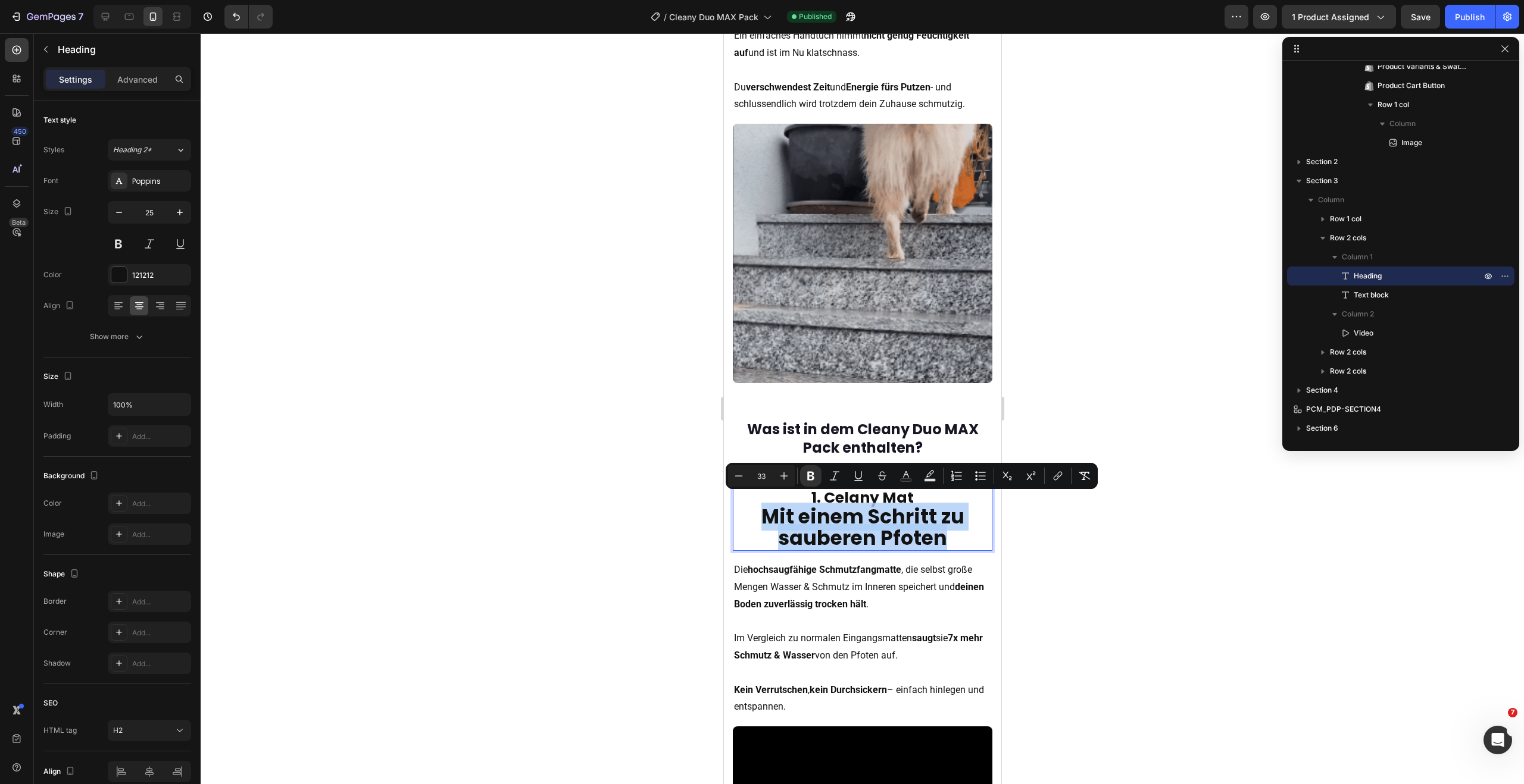
click at [739, 513] on p "1. Celany Mat Mit einem Schritt zu sauberen Pfoten" at bounding box center [862, 519] width 257 height 62
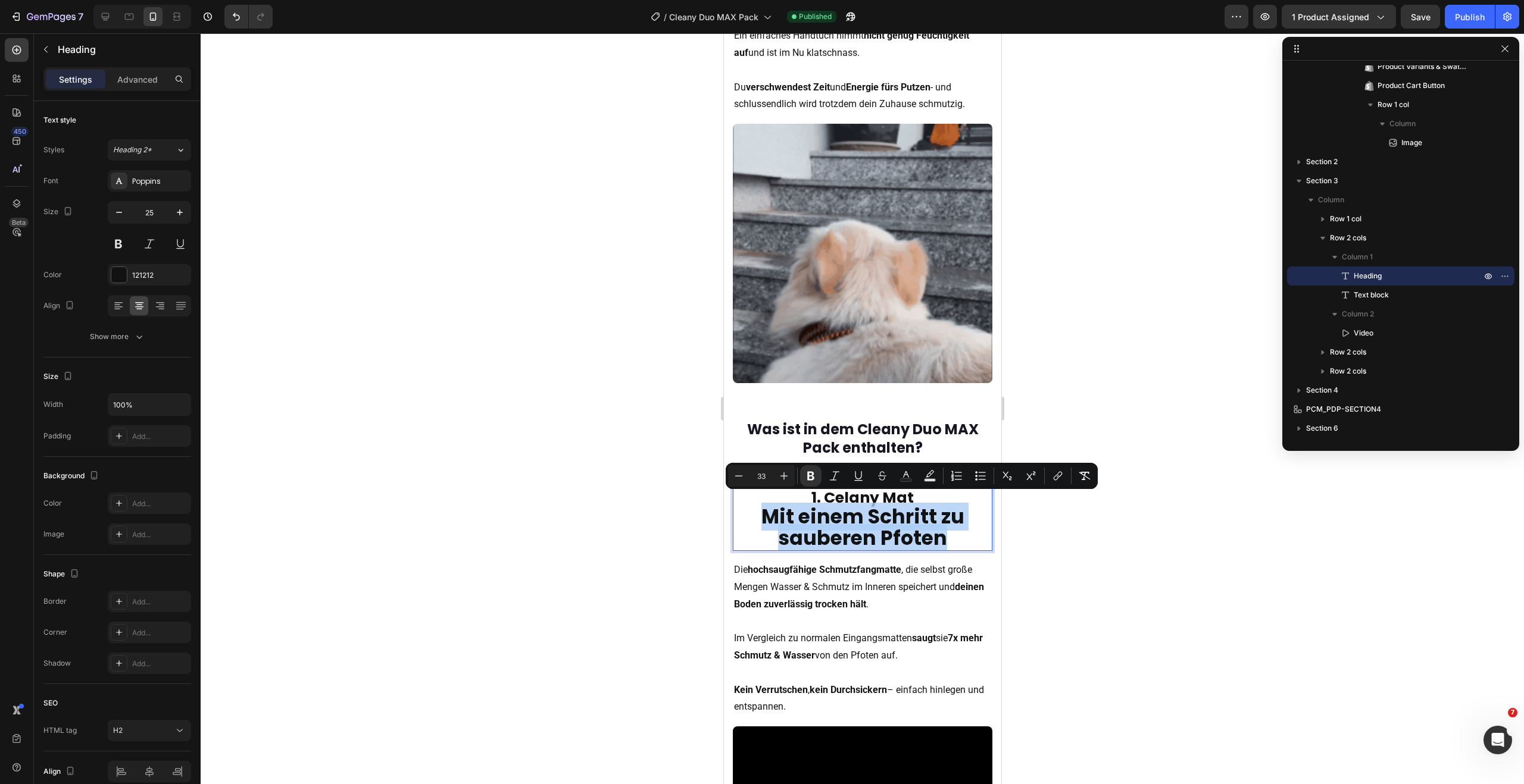
scroll to position [1095, 0]
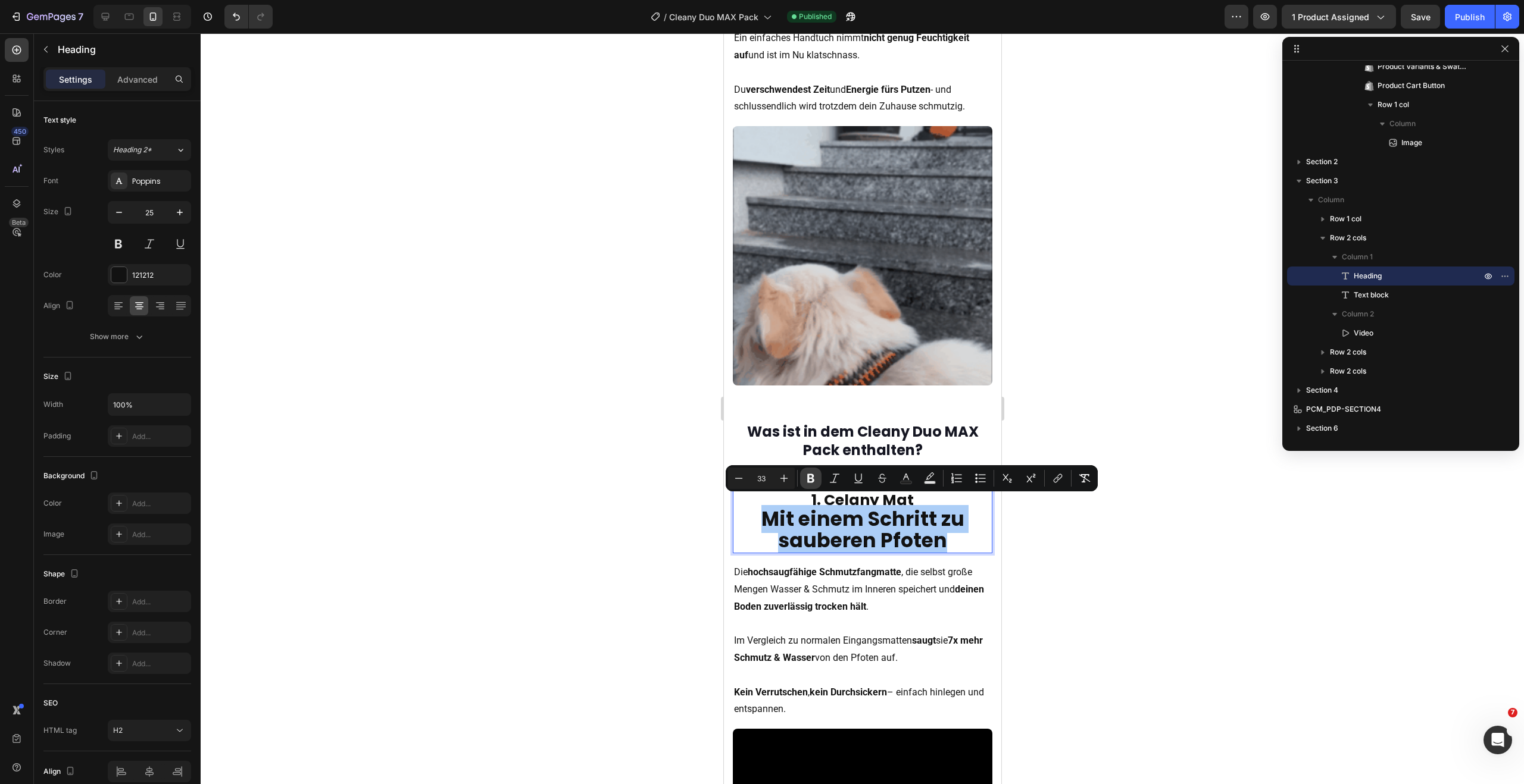
click at [812, 476] on icon "Editor contextual toolbar" at bounding box center [810, 479] width 7 height 9
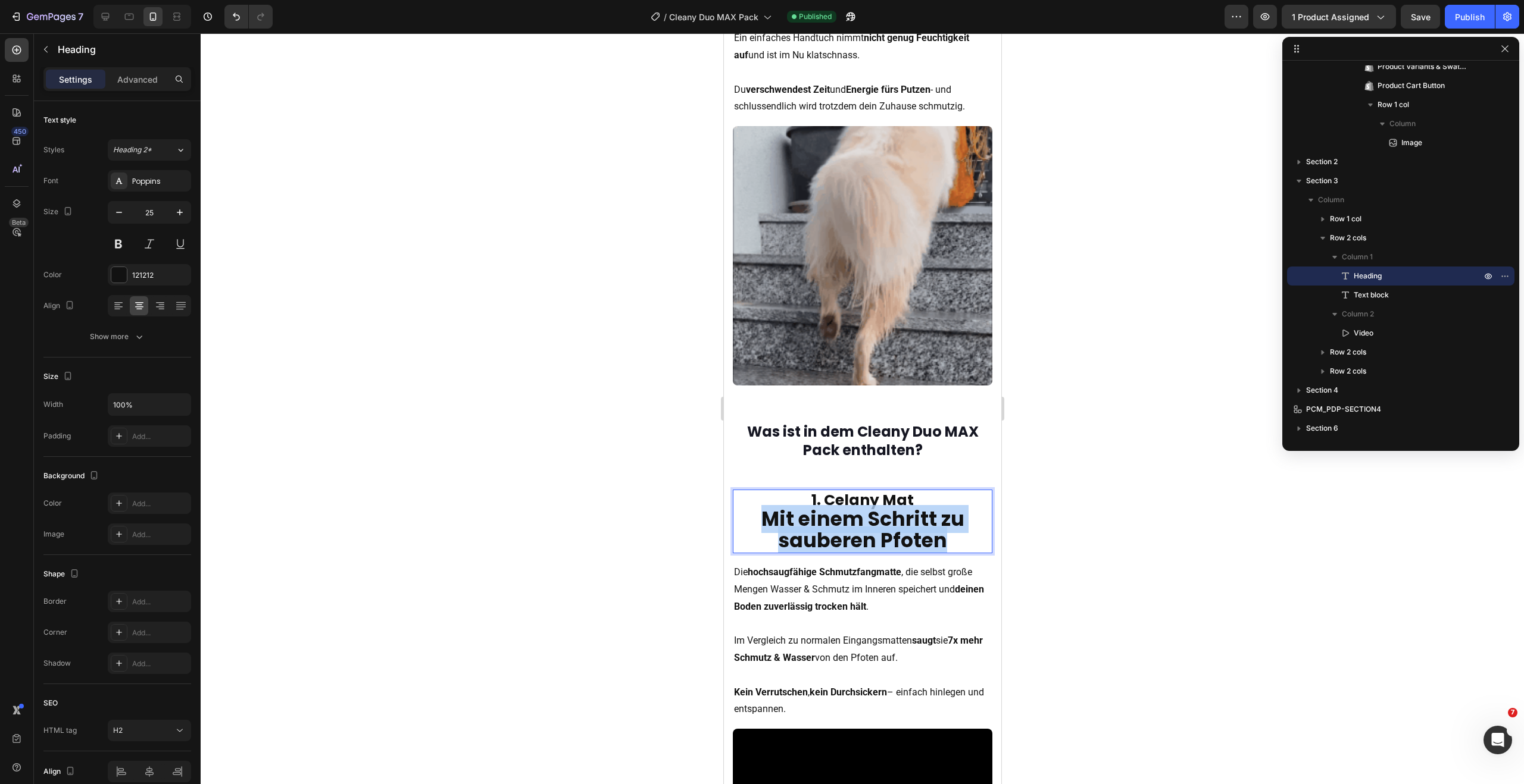
drag, startPoint x: 907, startPoint y: 535, endPoint x: 744, endPoint y: 513, distance: 164.5
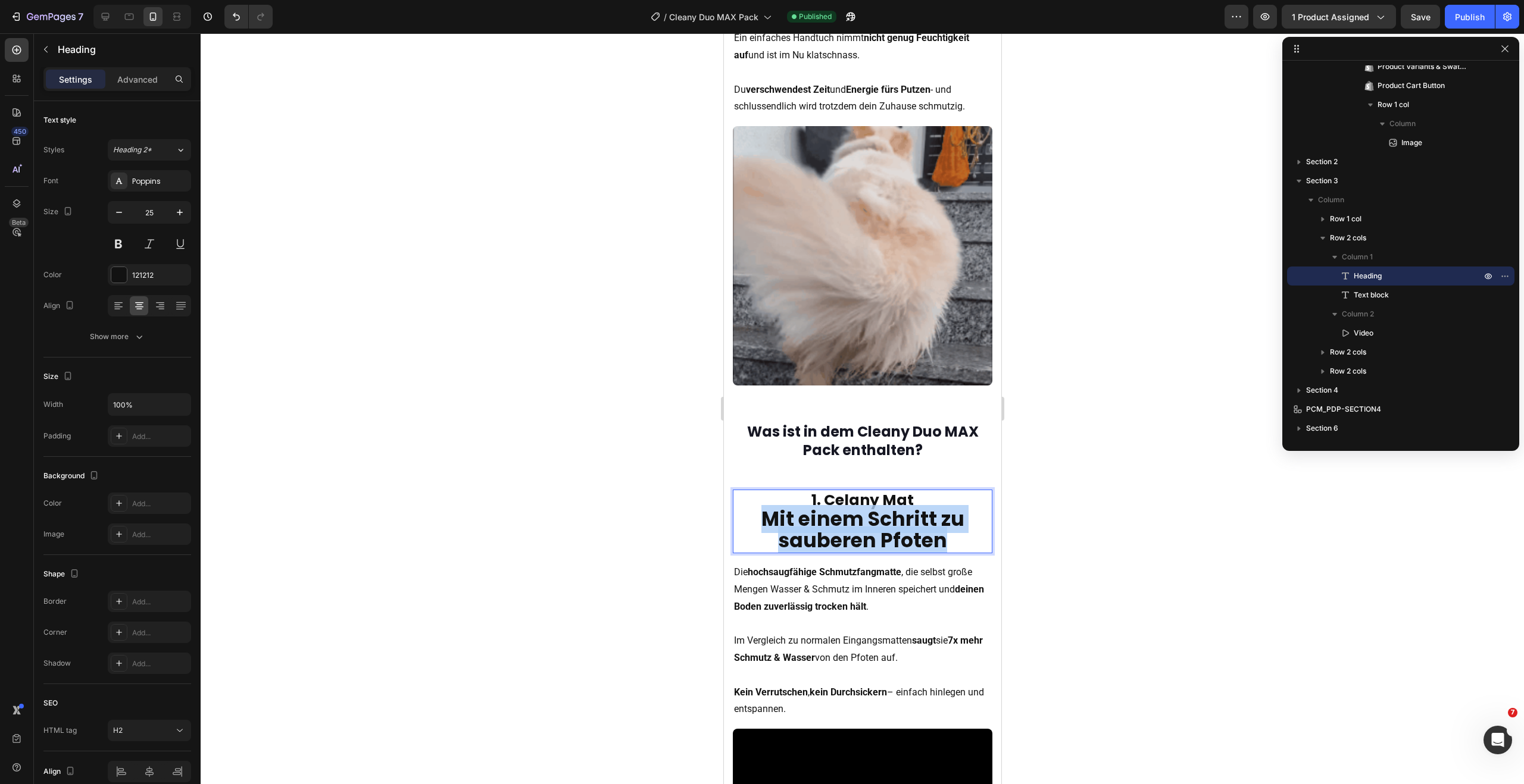
click at [744, 513] on p "1. Celany Mat Mit einem Schritt zu sauberen Pfoten" at bounding box center [862, 522] width 257 height 62
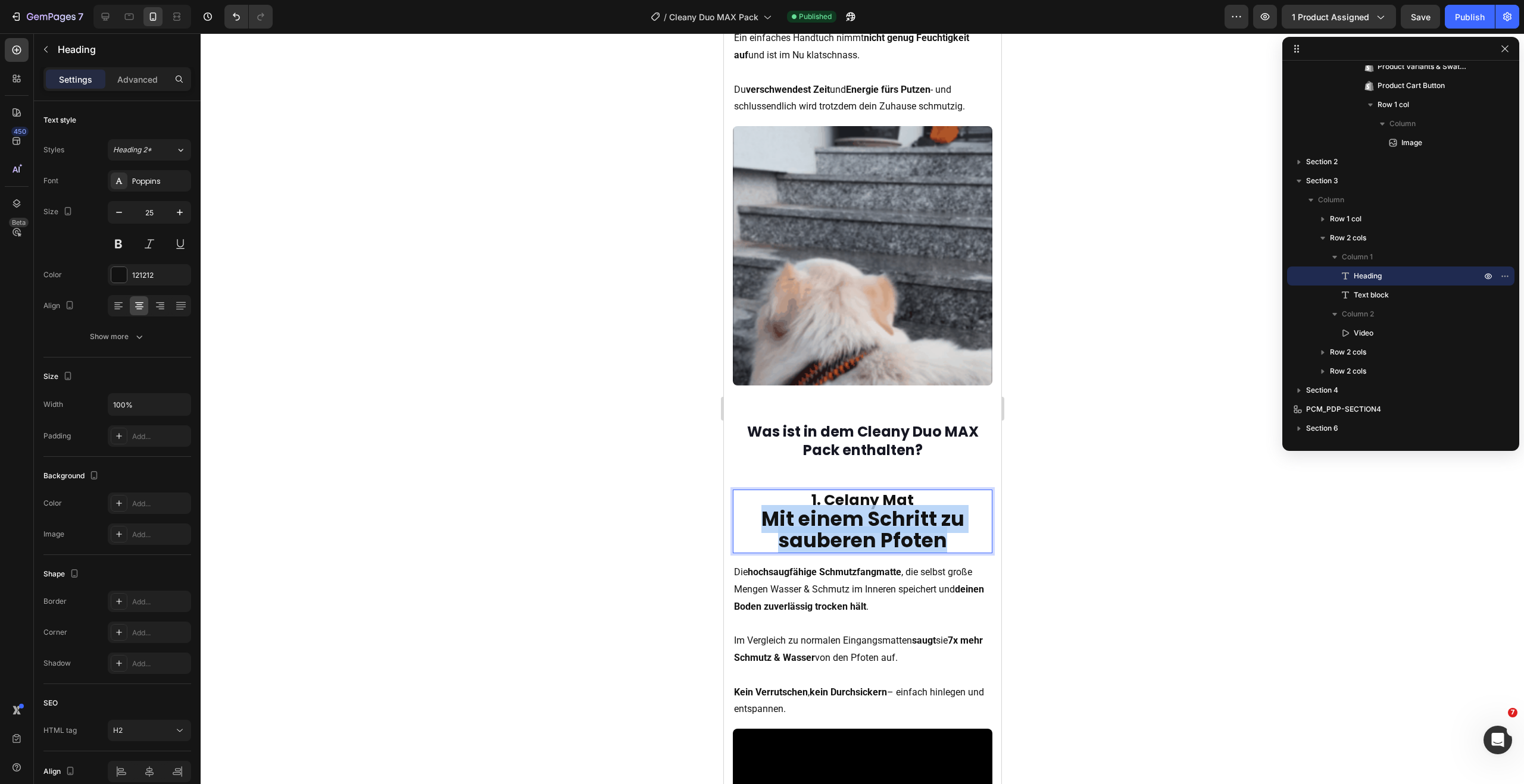
scroll to position [1094, 0]
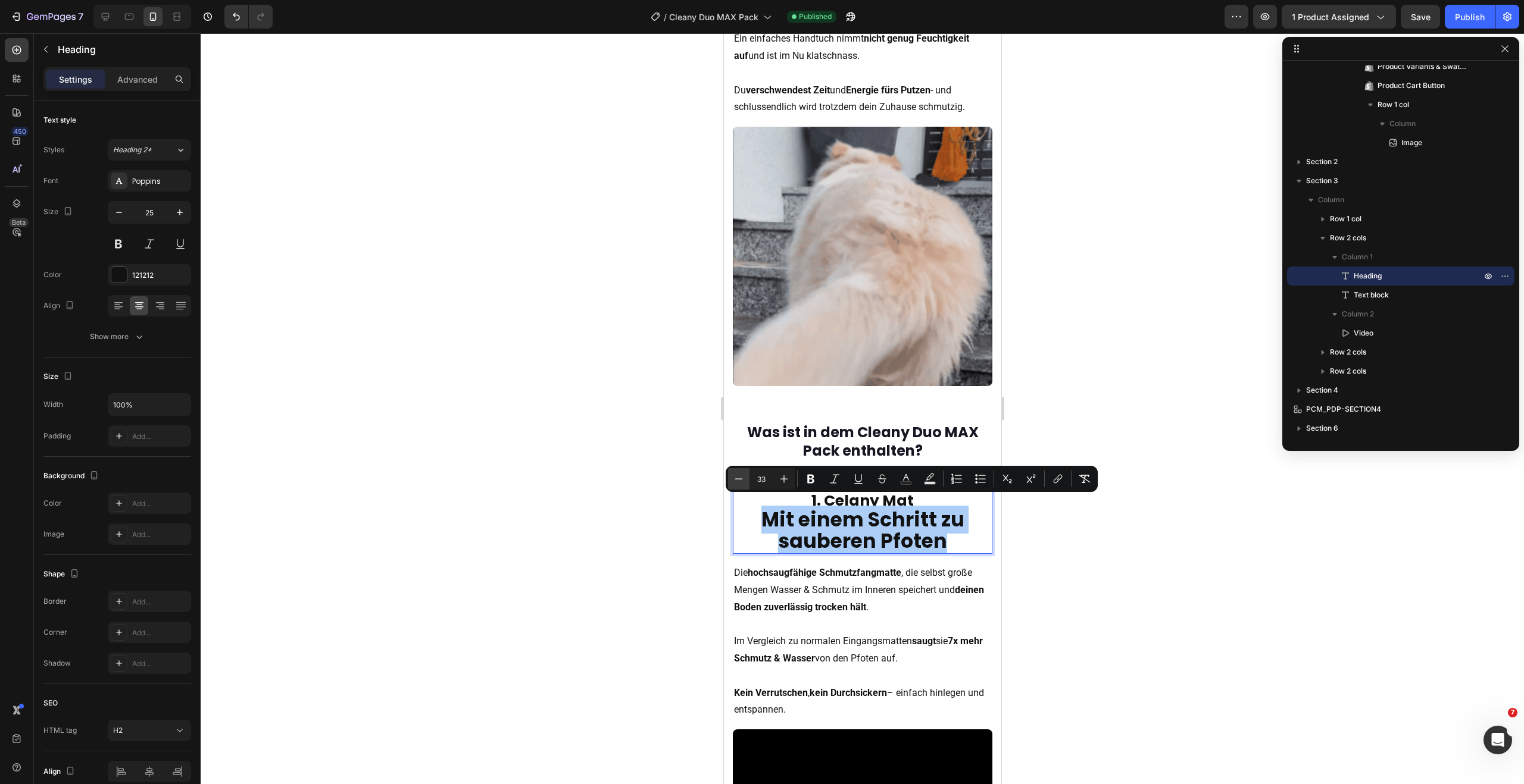
click at [741, 479] on icon "Editor contextual toolbar" at bounding box center [739, 479] width 8 height 1
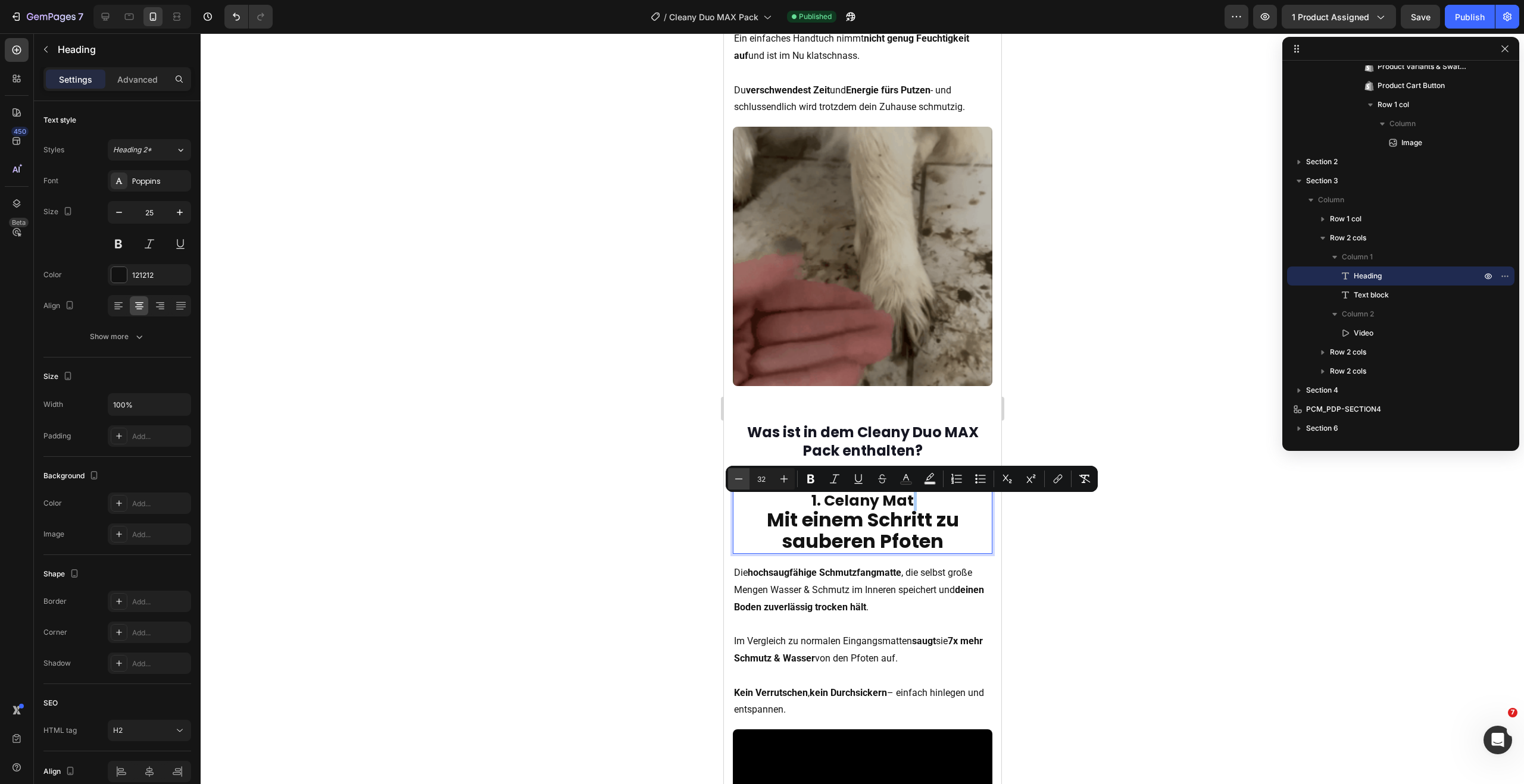
click at [741, 479] on icon "Editor contextual toolbar" at bounding box center [739, 479] width 8 height 1
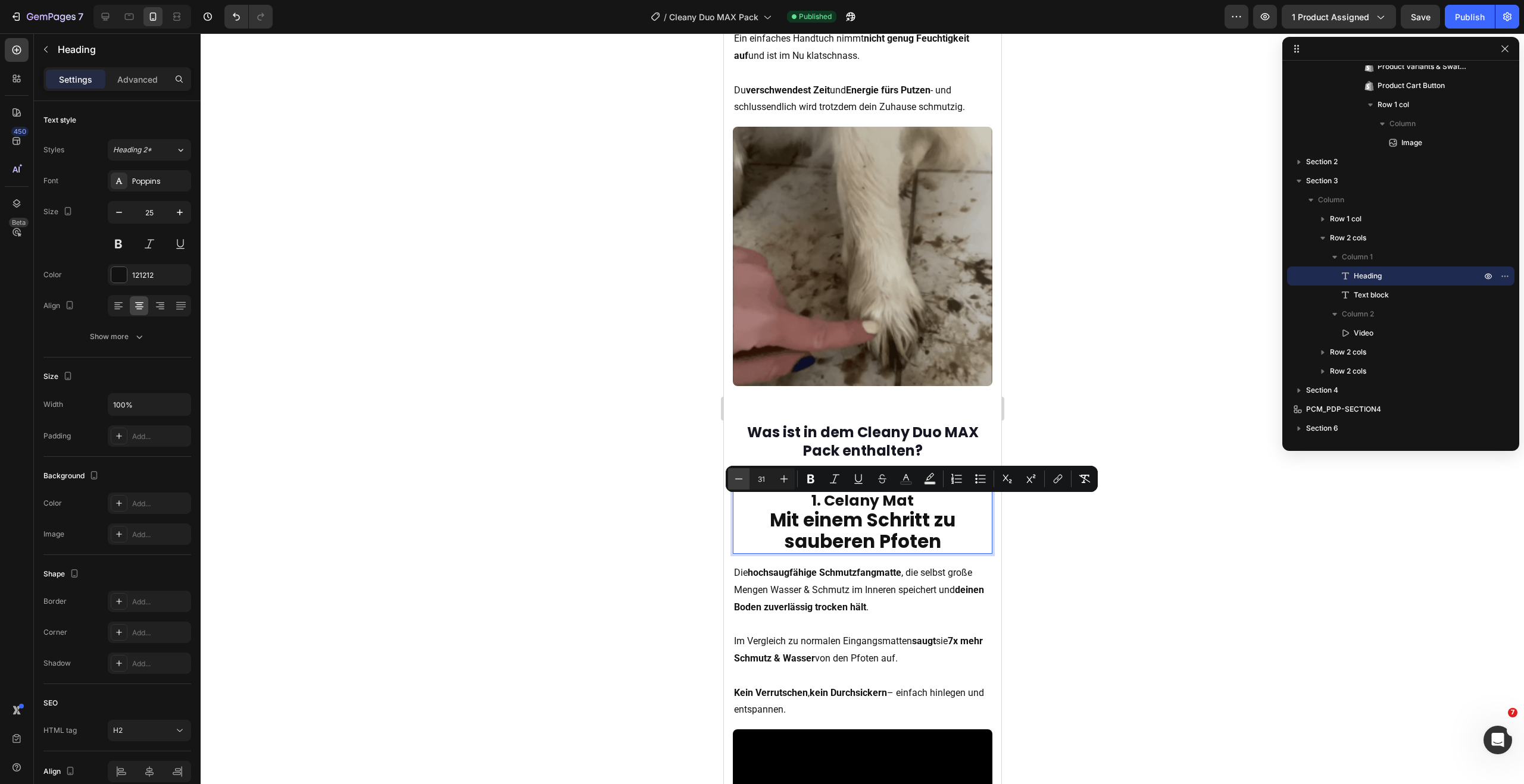
click at [741, 479] on icon "Editor contextual toolbar" at bounding box center [739, 479] width 8 height 1
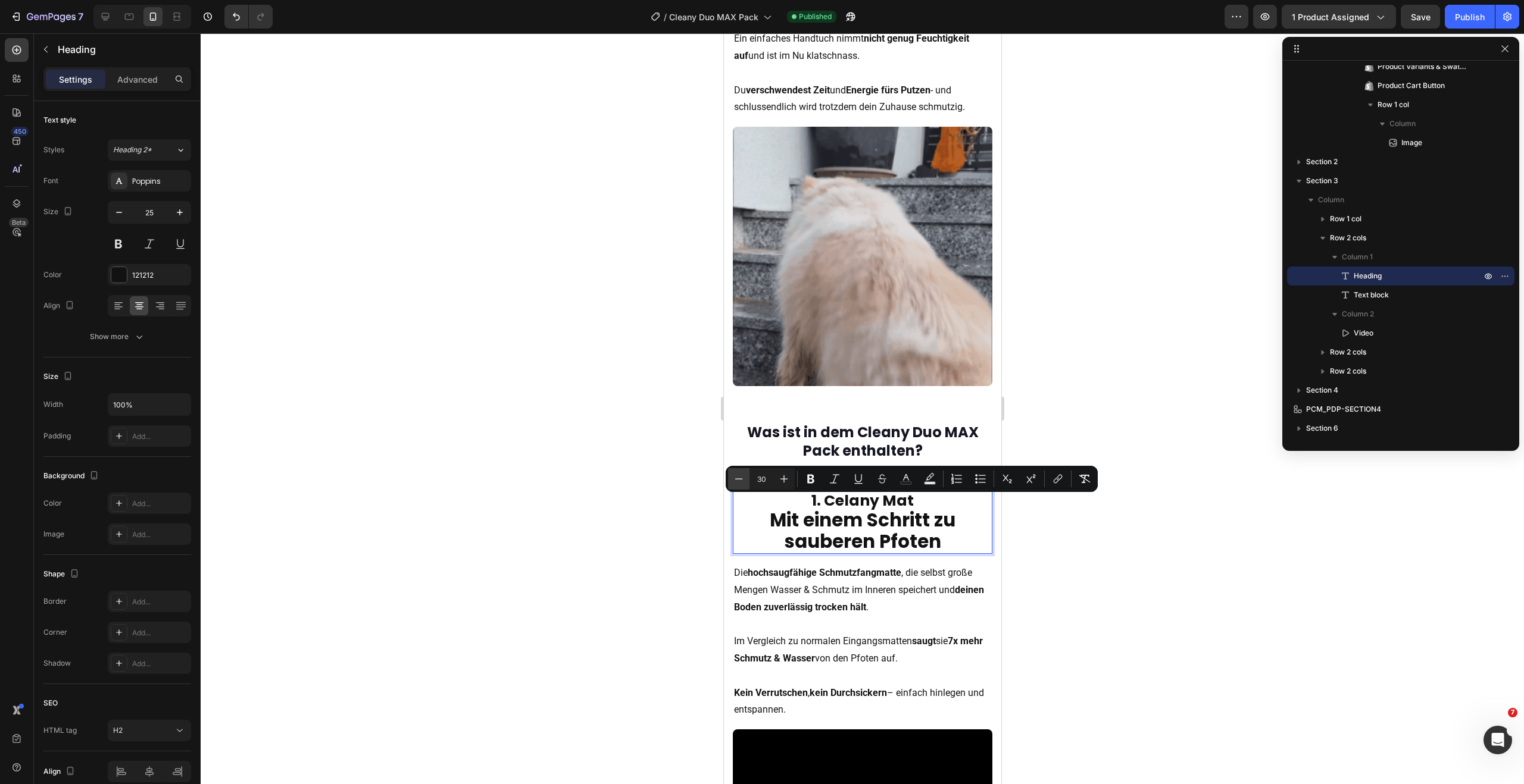
click at [740, 479] on icon "Editor contextual toolbar" at bounding box center [739, 479] width 8 height 1
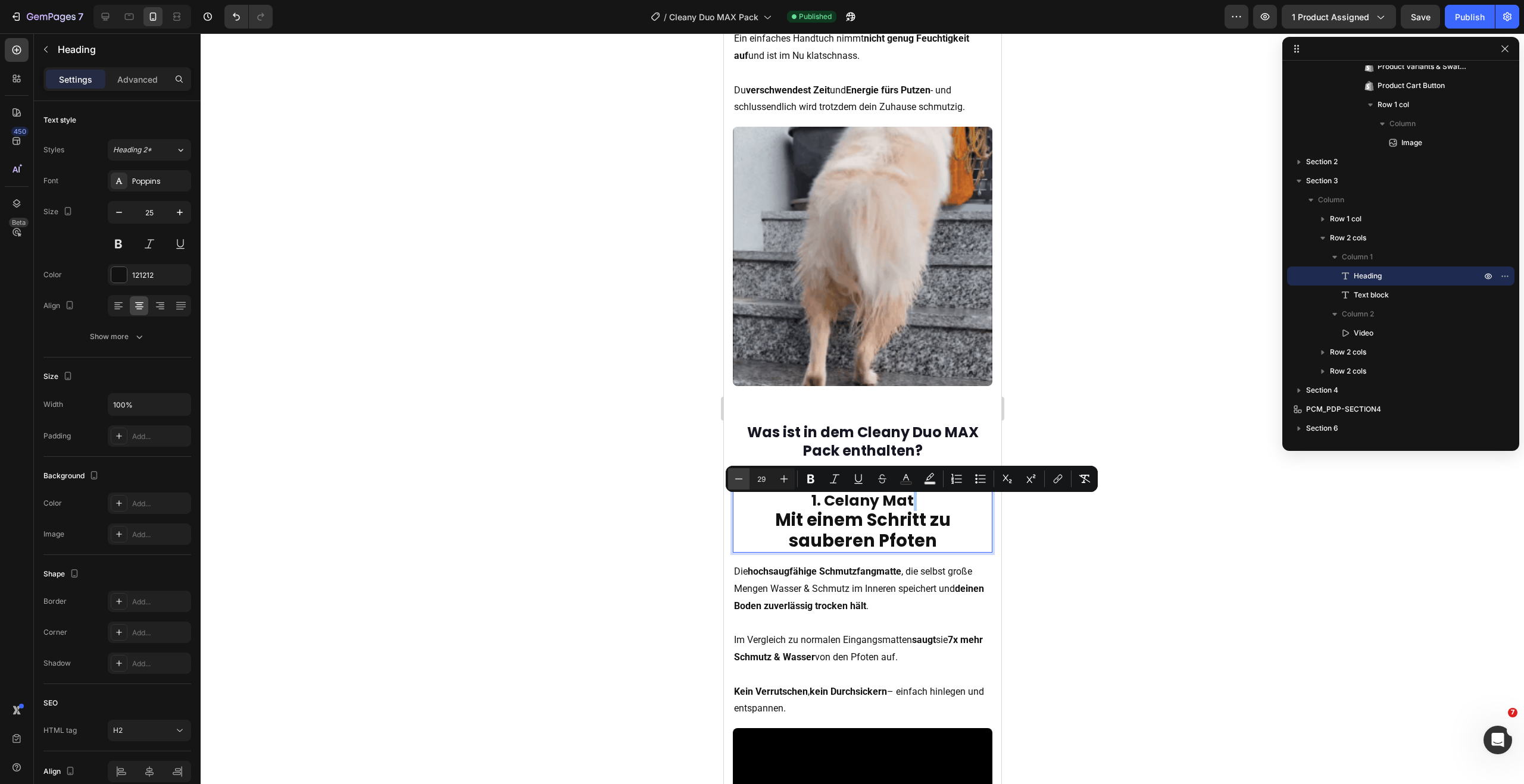
click at [741, 479] on icon "Editor contextual toolbar" at bounding box center [739, 479] width 8 height 1
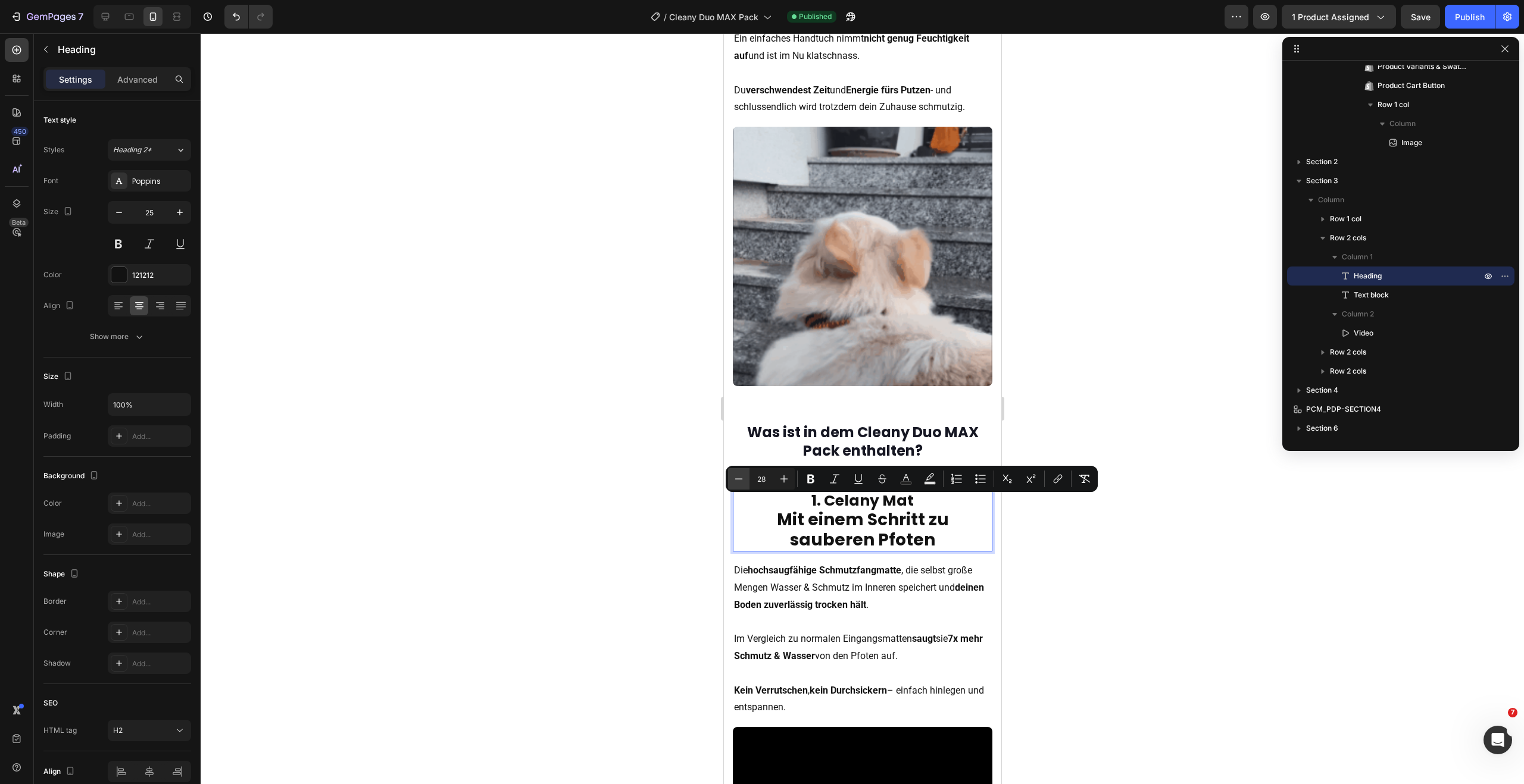
click at [741, 479] on icon "Editor contextual toolbar" at bounding box center [739, 479] width 8 height 1
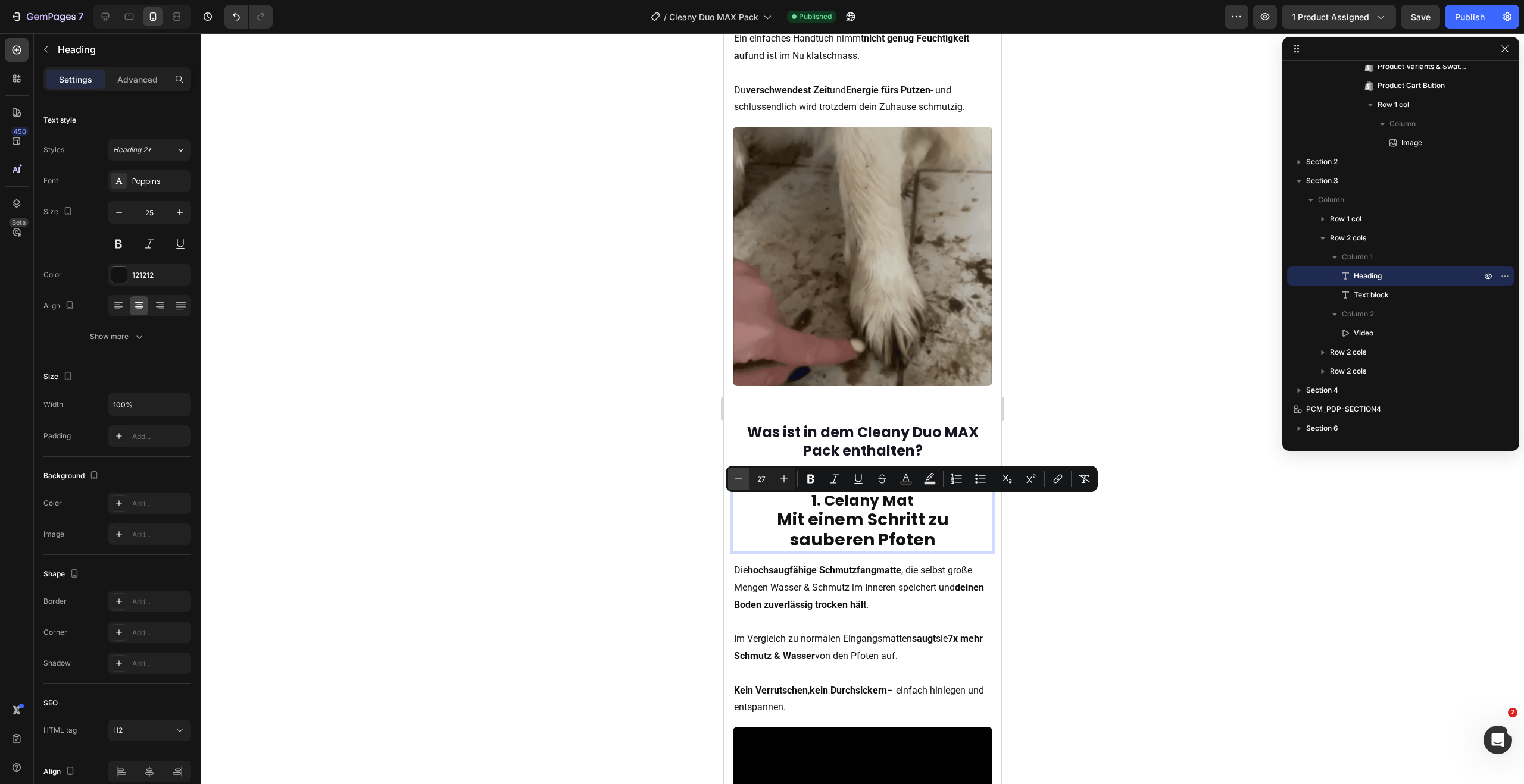
click at [741, 479] on icon "Editor contextual toolbar" at bounding box center [739, 479] width 8 height 1
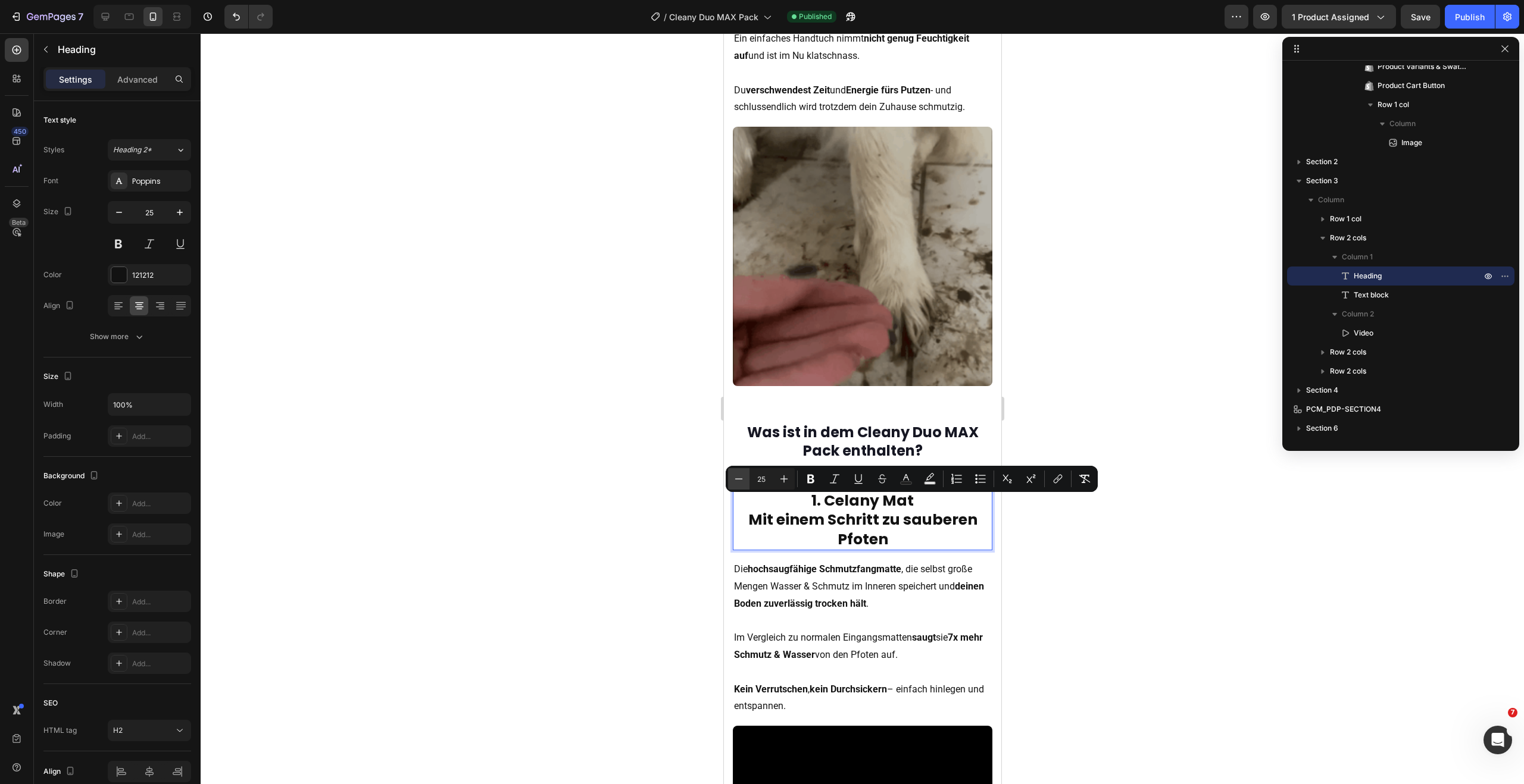
click at [741, 479] on icon "Editor contextual toolbar" at bounding box center [739, 479] width 8 height 1
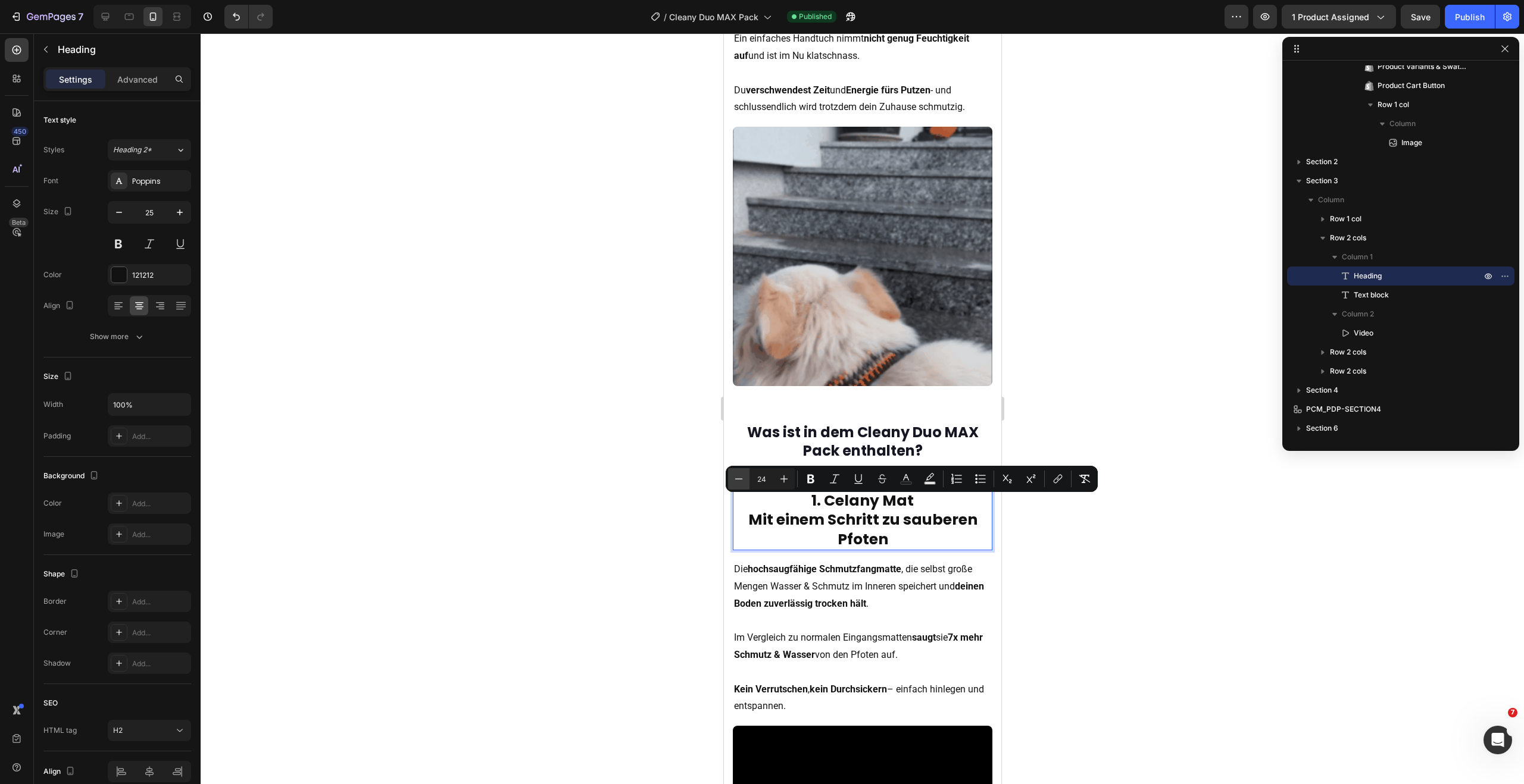
click at [741, 479] on icon "Editor contextual toolbar" at bounding box center [739, 479] width 8 height 1
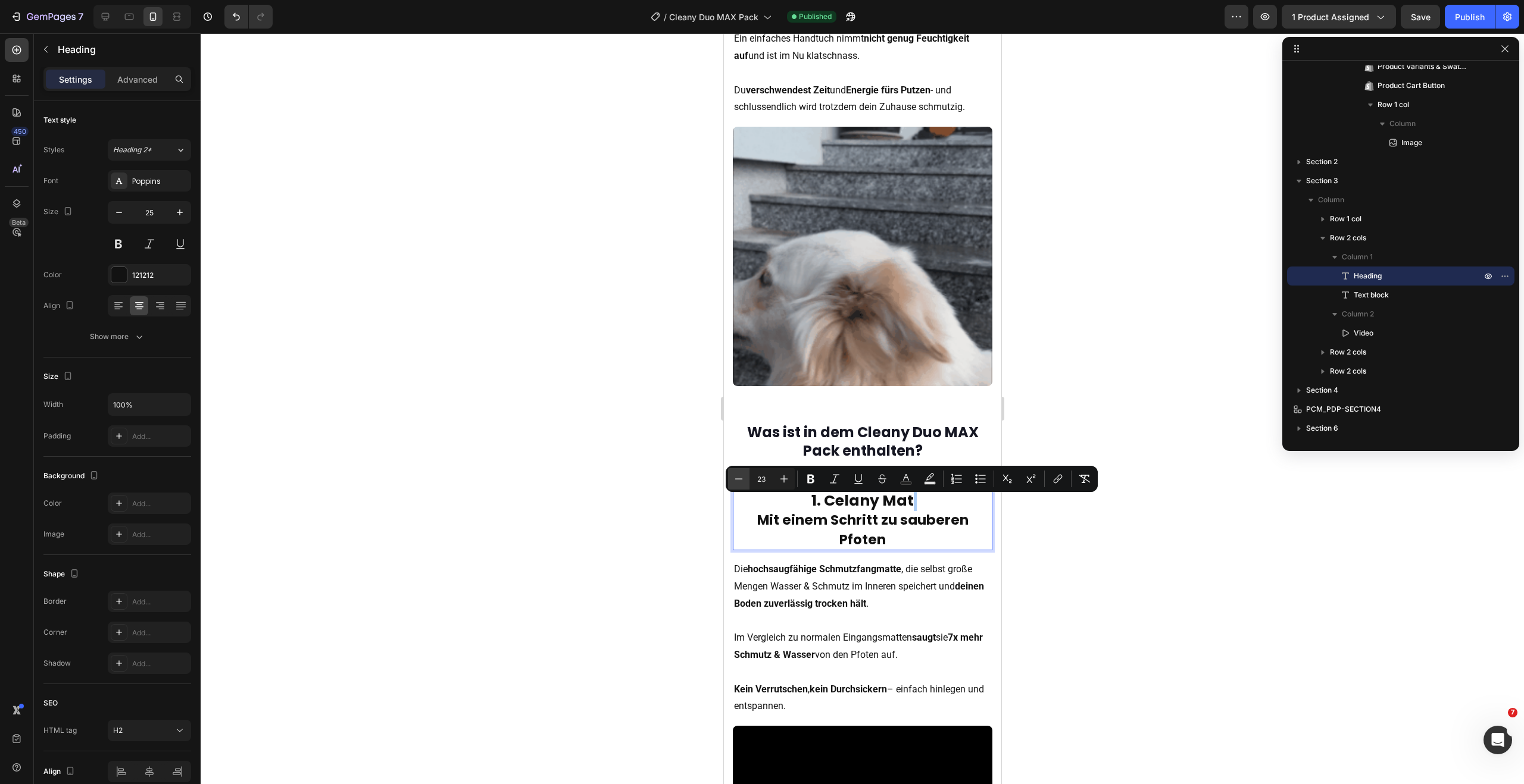
click at [741, 479] on icon "Editor contextual toolbar" at bounding box center [739, 479] width 8 height 1
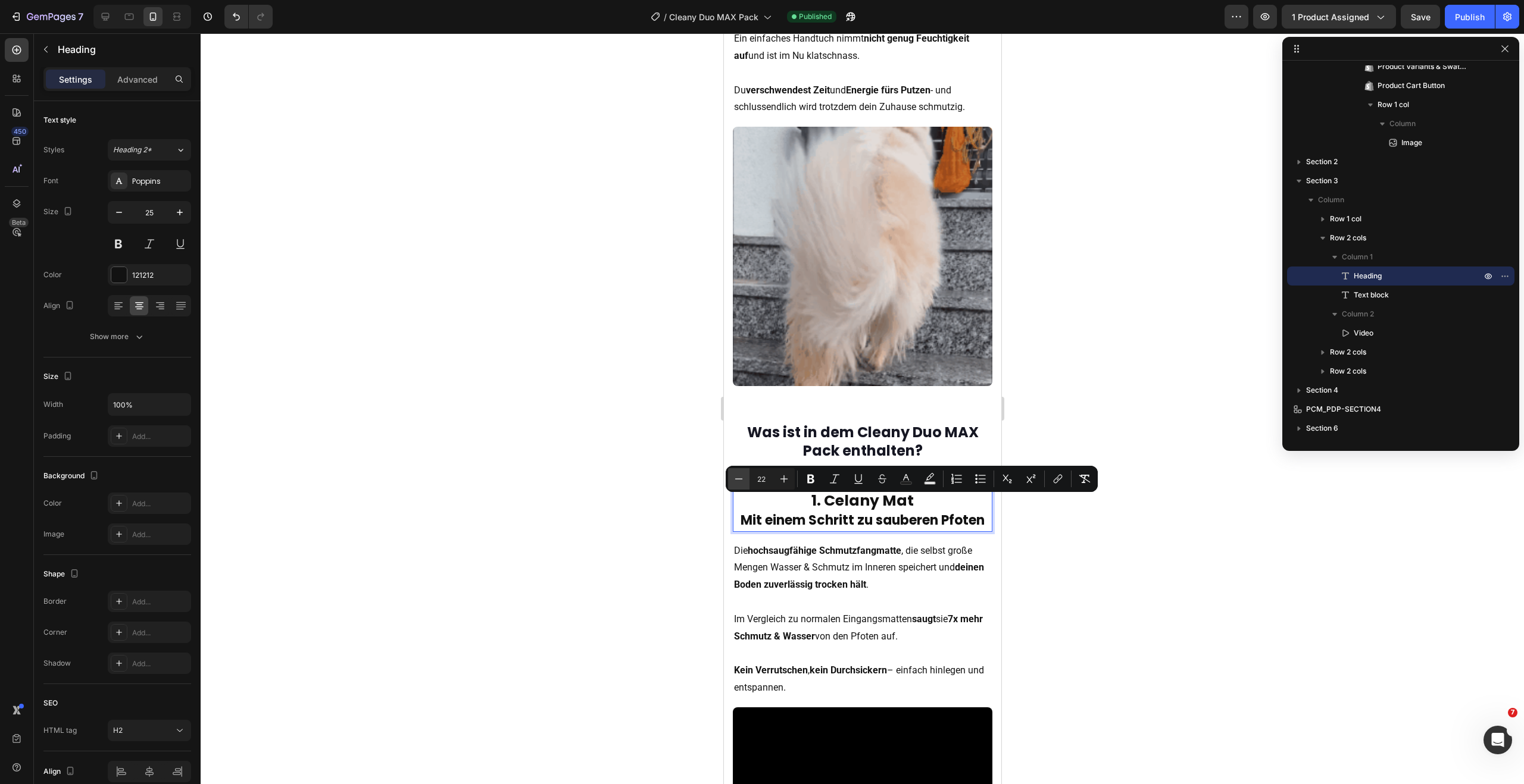
click at [741, 479] on icon "Editor contextual toolbar" at bounding box center [739, 479] width 8 height 1
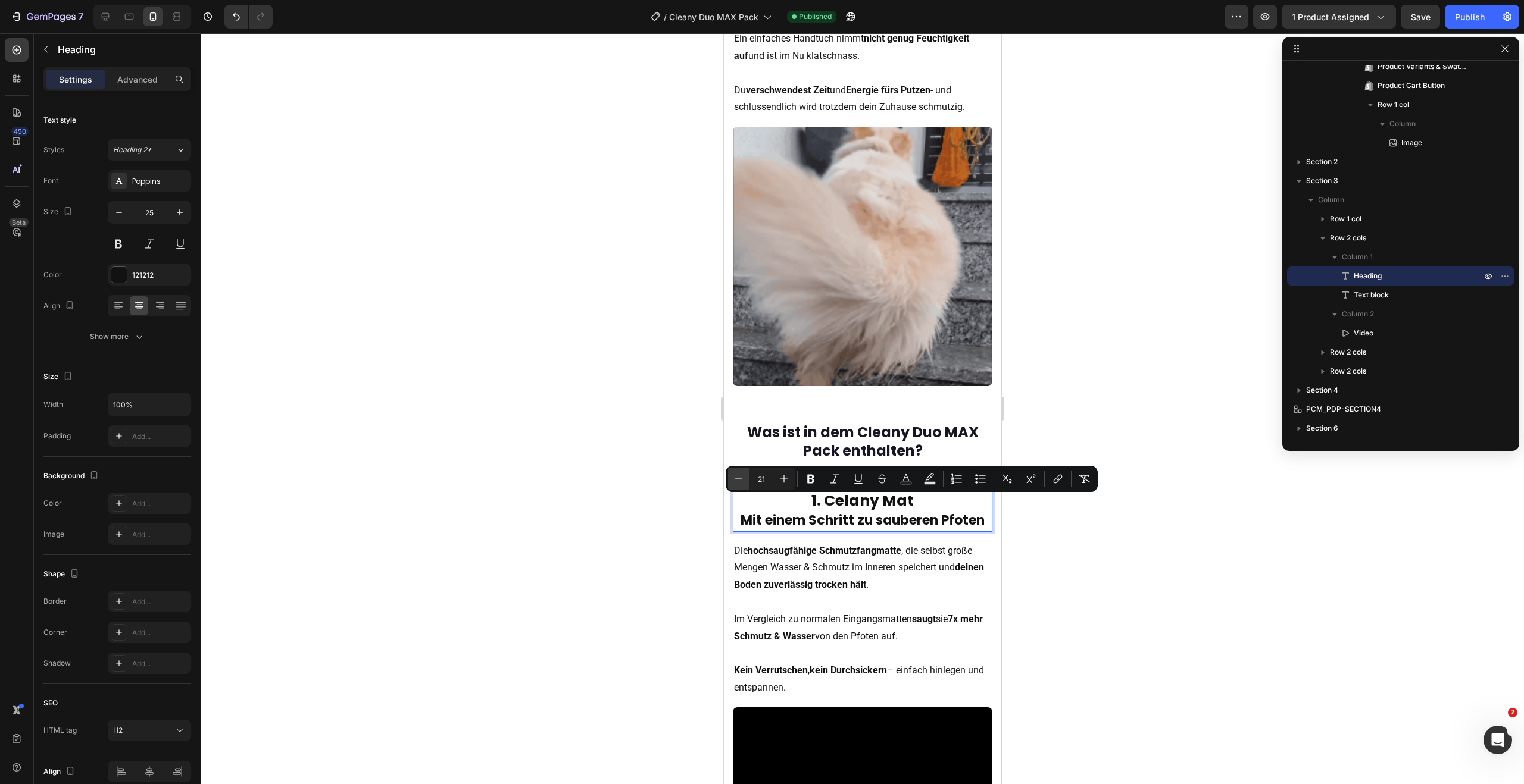
click at [741, 479] on icon "Editor contextual toolbar" at bounding box center [739, 479] width 8 height 1
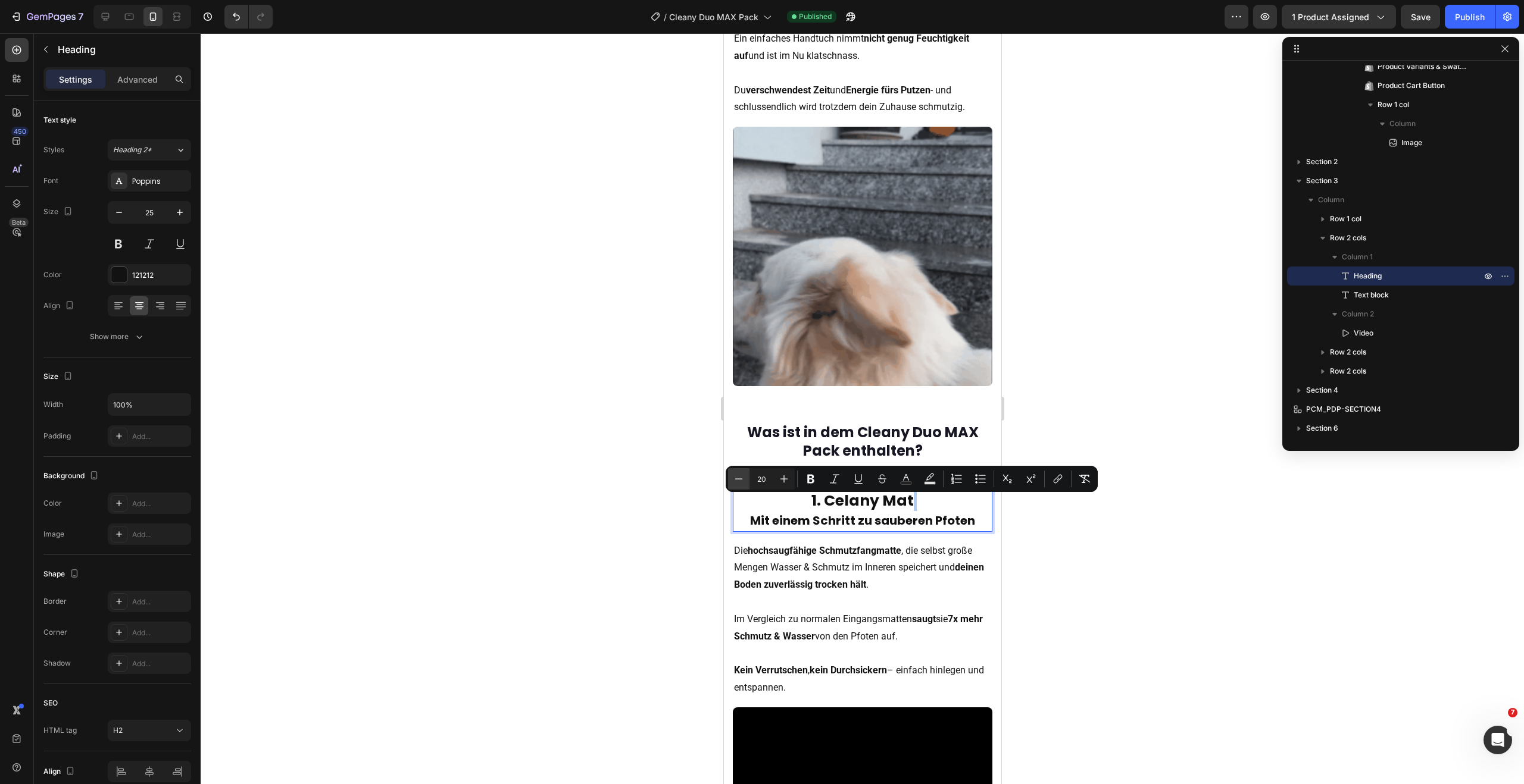
click at [741, 479] on icon "Editor contextual toolbar" at bounding box center [739, 479] width 8 height 1
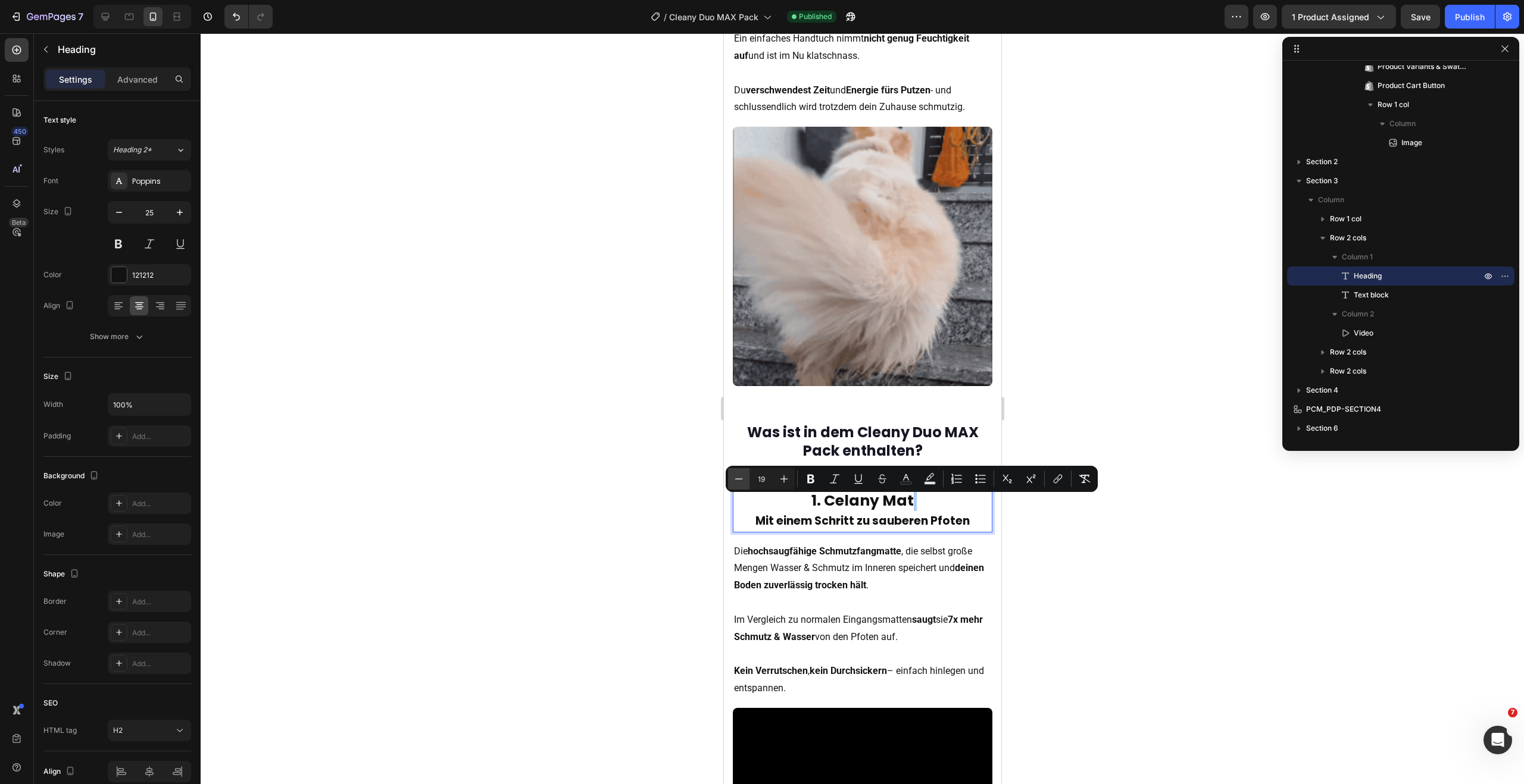
click at [741, 479] on icon "Editor contextual toolbar" at bounding box center [739, 479] width 8 height 1
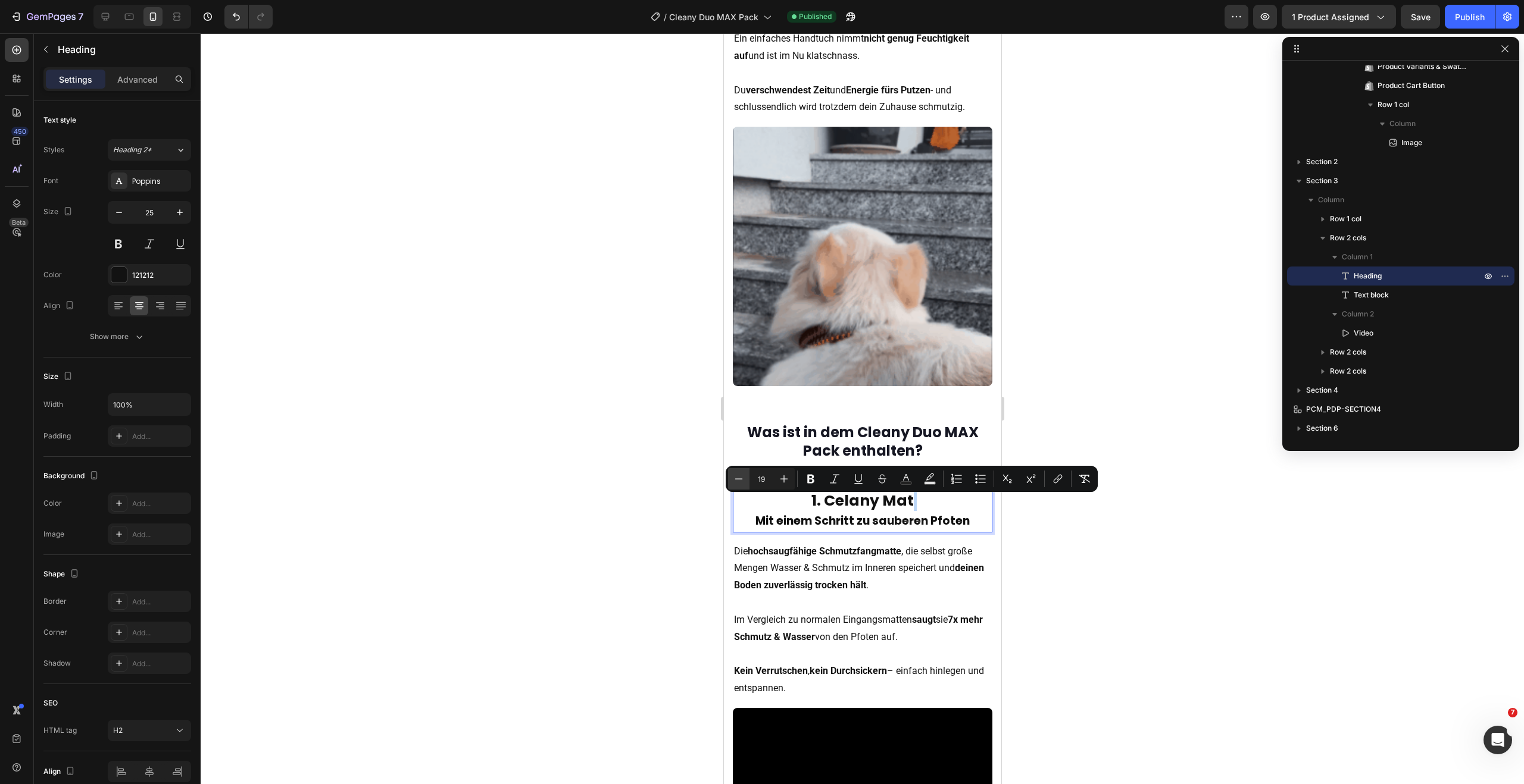
type input "18"
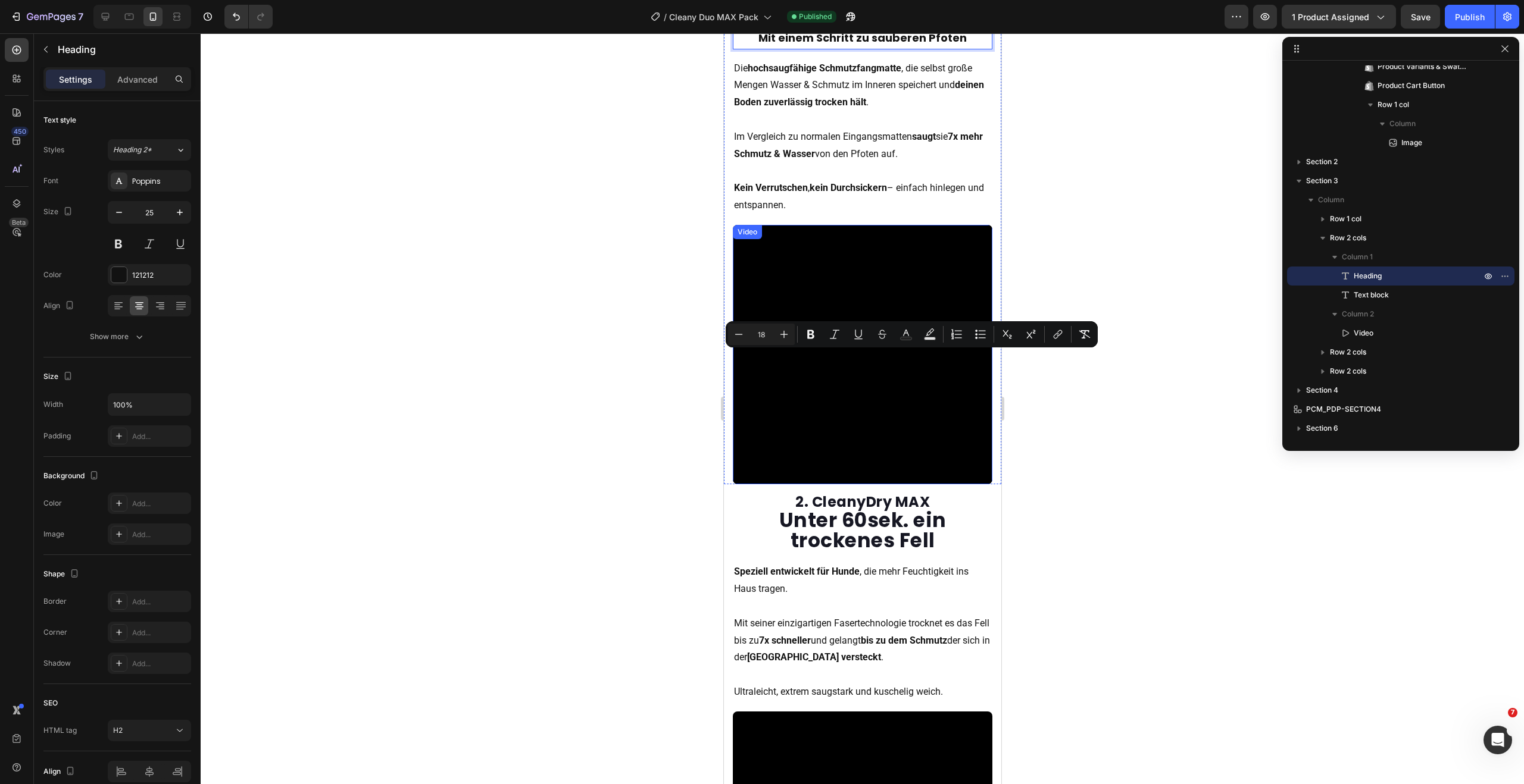
scroll to position [1622, 0]
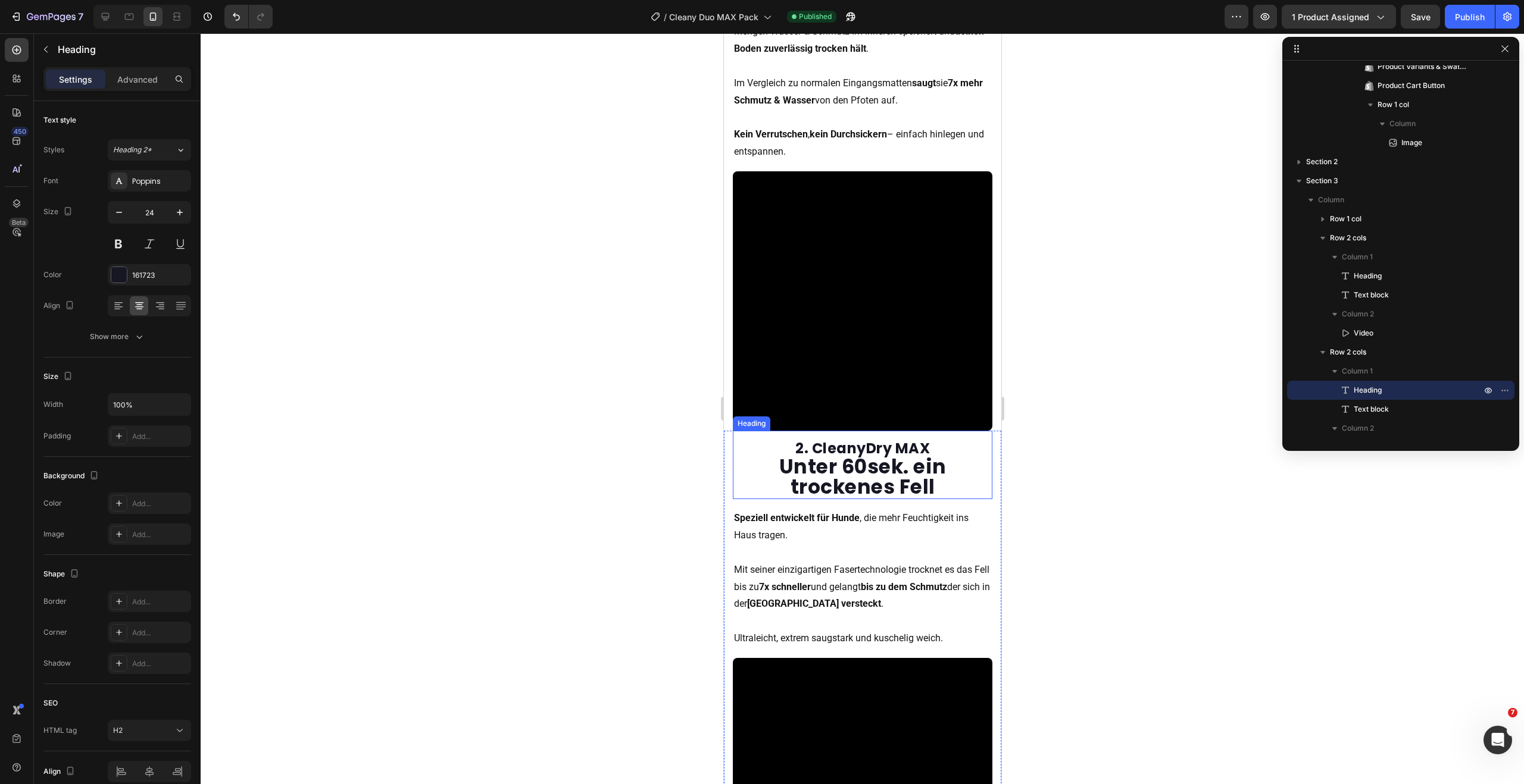
click at [868, 485] on strong "Unter 60sek. ein trockenes Fell" at bounding box center [861, 477] width 167 height 48
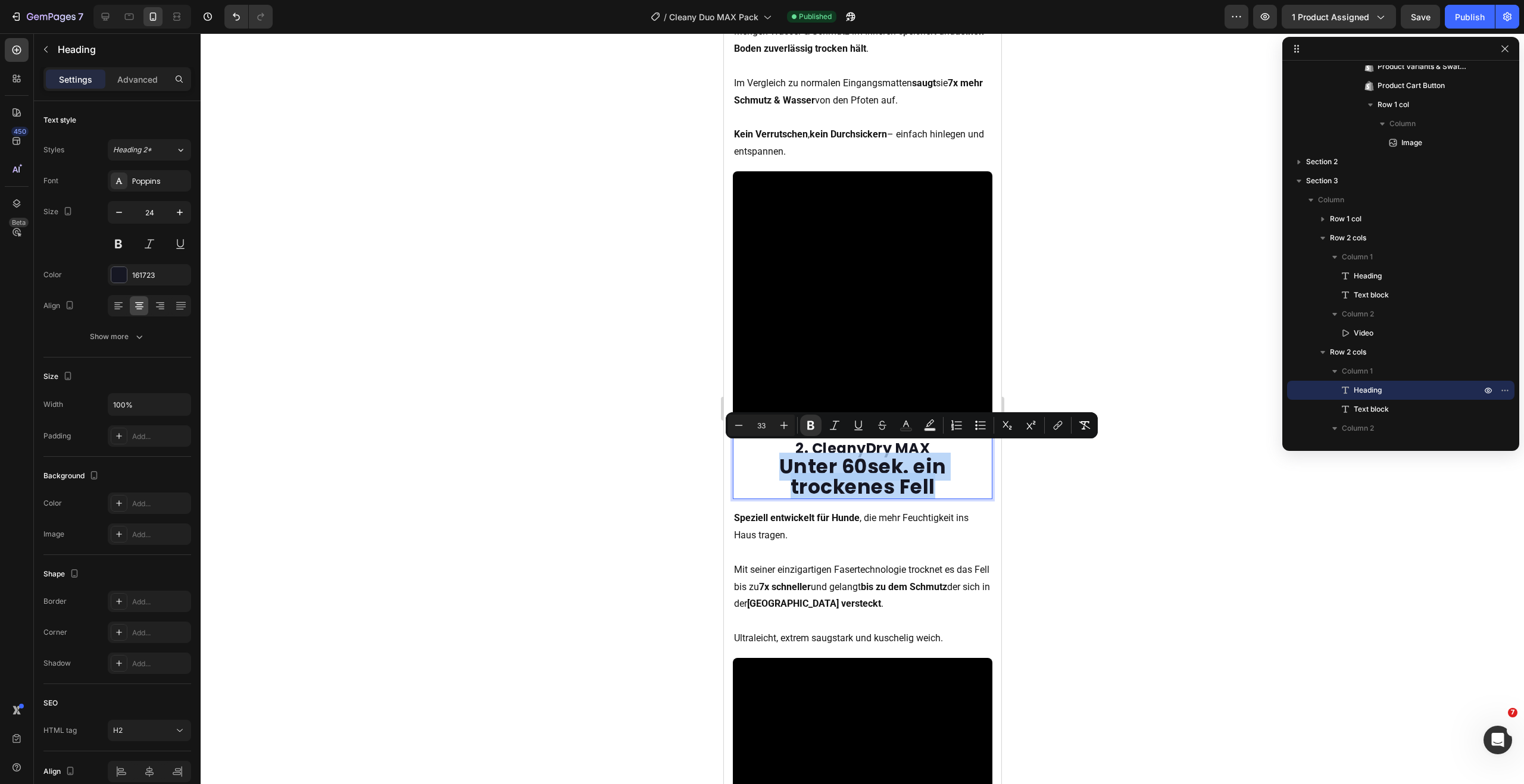
drag, startPoint x: 927, startPoint y: 478, endPoint x: 762, endPoint y: 465, distance: 165.5
click at [762, 465] on p "2. CleanyDry MAX Unter 60sek. ein trockenes Fell" at bounding box center [862, 469] width 257 height 60
click at [759, 425] on input "33" at bounding box center [761, 425] width 23 height 14
drag, startPoint x: 759, startPoint y: 425, endPoint x: 766, endPoint y: 426, distance: 7.1
click at [766, 426] on input "33" at bounding box center [761, 425] width 23 height 14
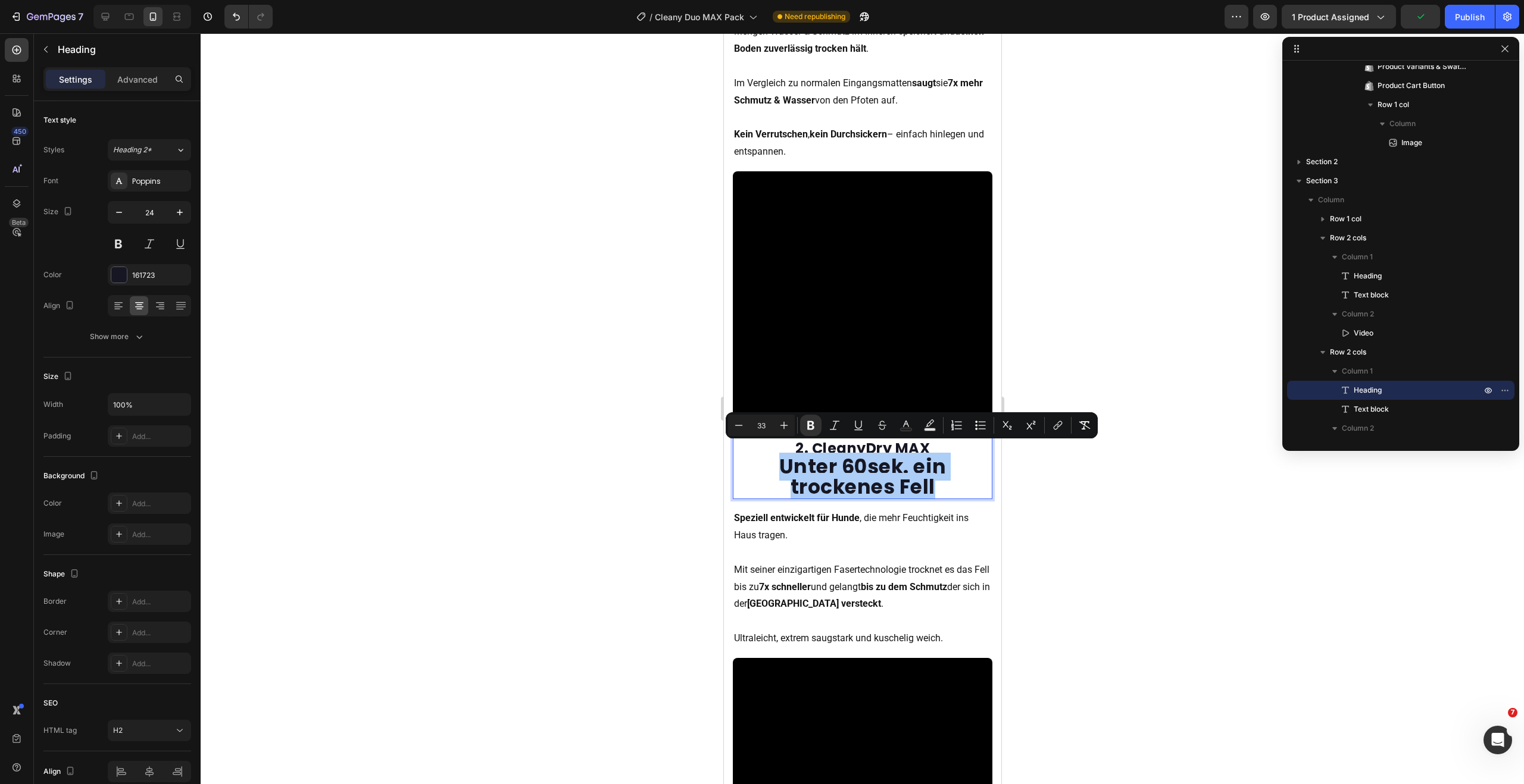
type input "3"
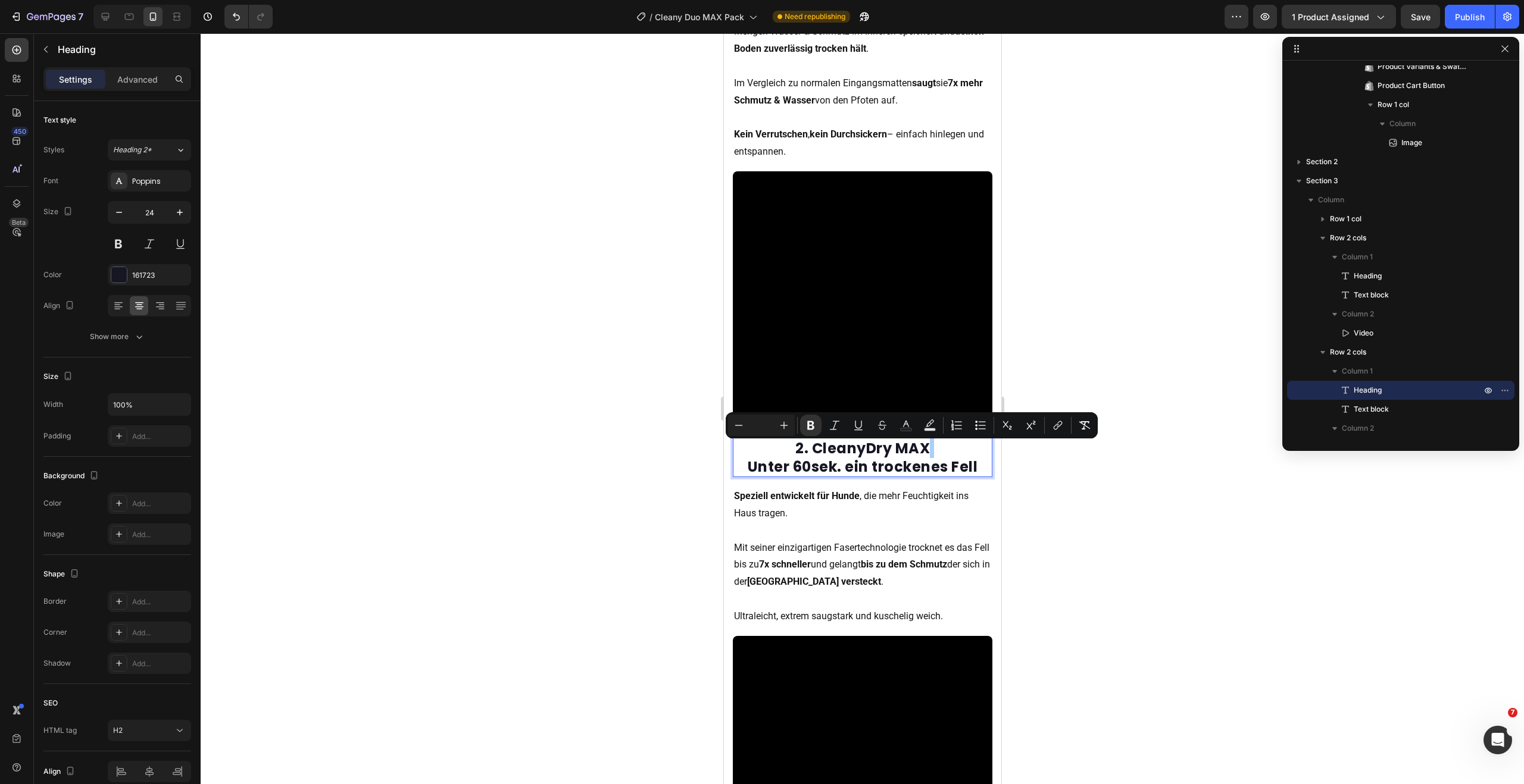
type input "1"
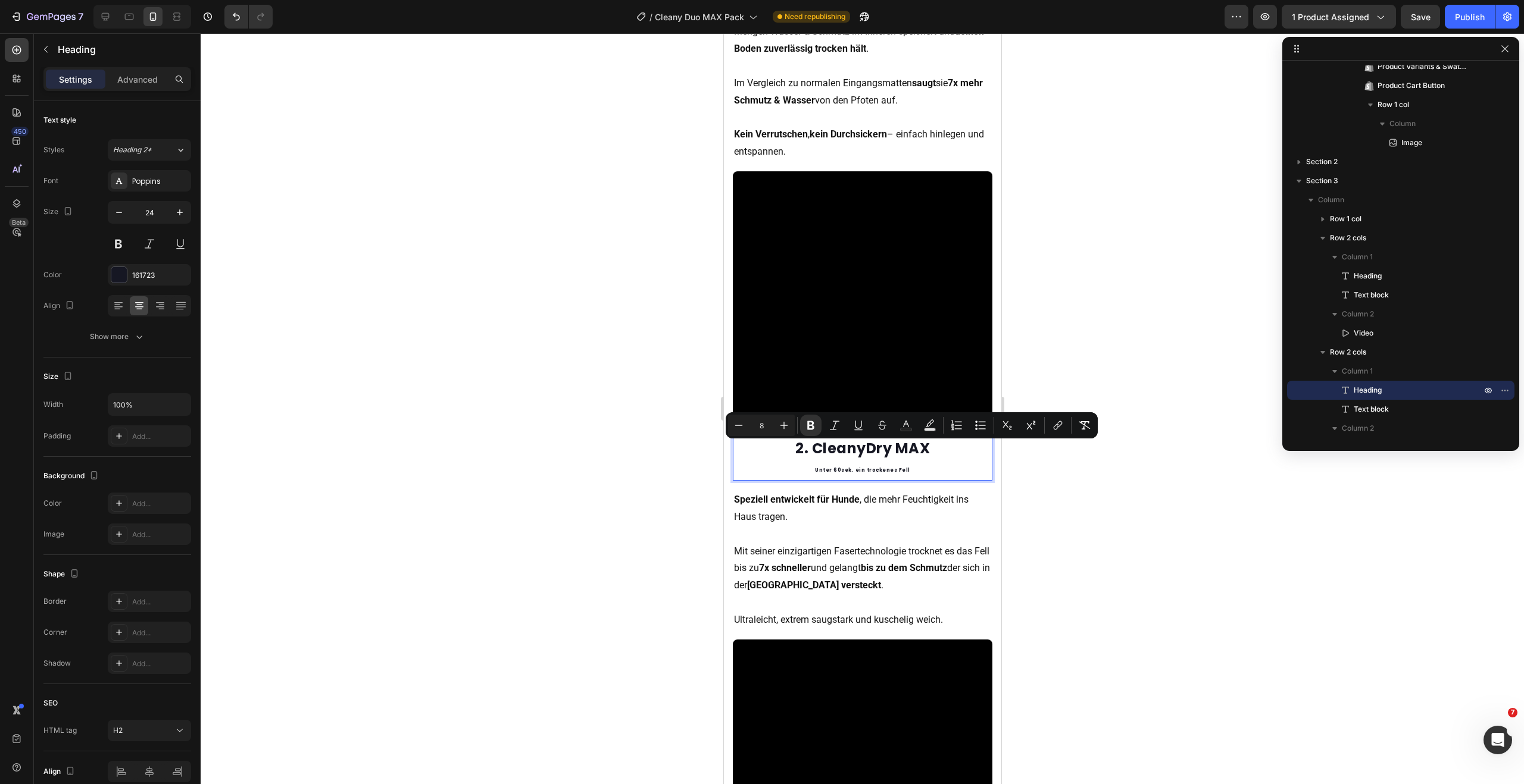
click at [762, 426] on input "8" at bounding box center [761, 425] width 23 height 14
click at [759, 428] on input "8" at bounding box center [761, 425] width 23 height 14
type input "18"
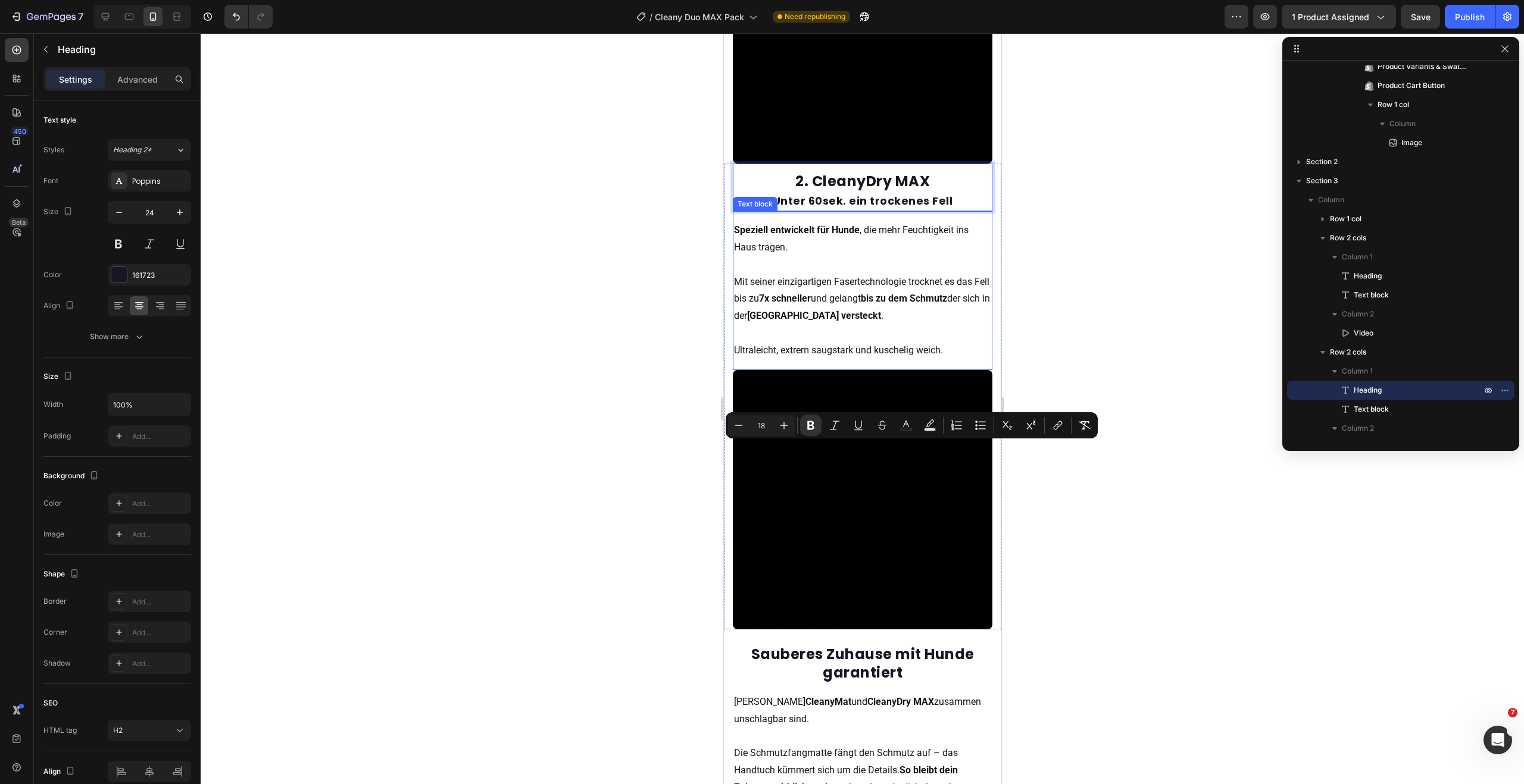
scroll to position [2108, 0]
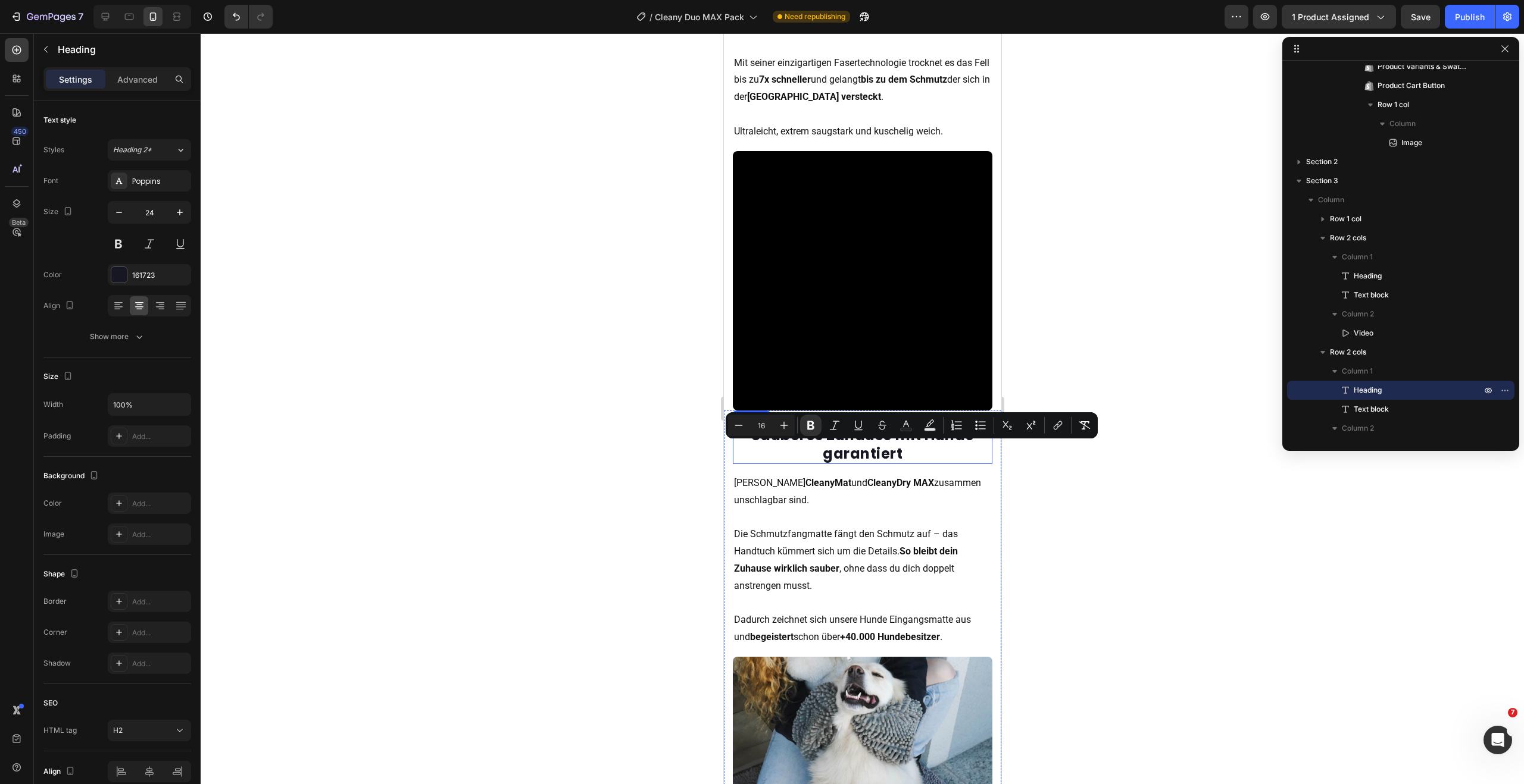
click at [865, 445] on div "Sauberes Zuhause mit Hunde garantiert Heading" at bounding box center [861, 445] width 259 height 39
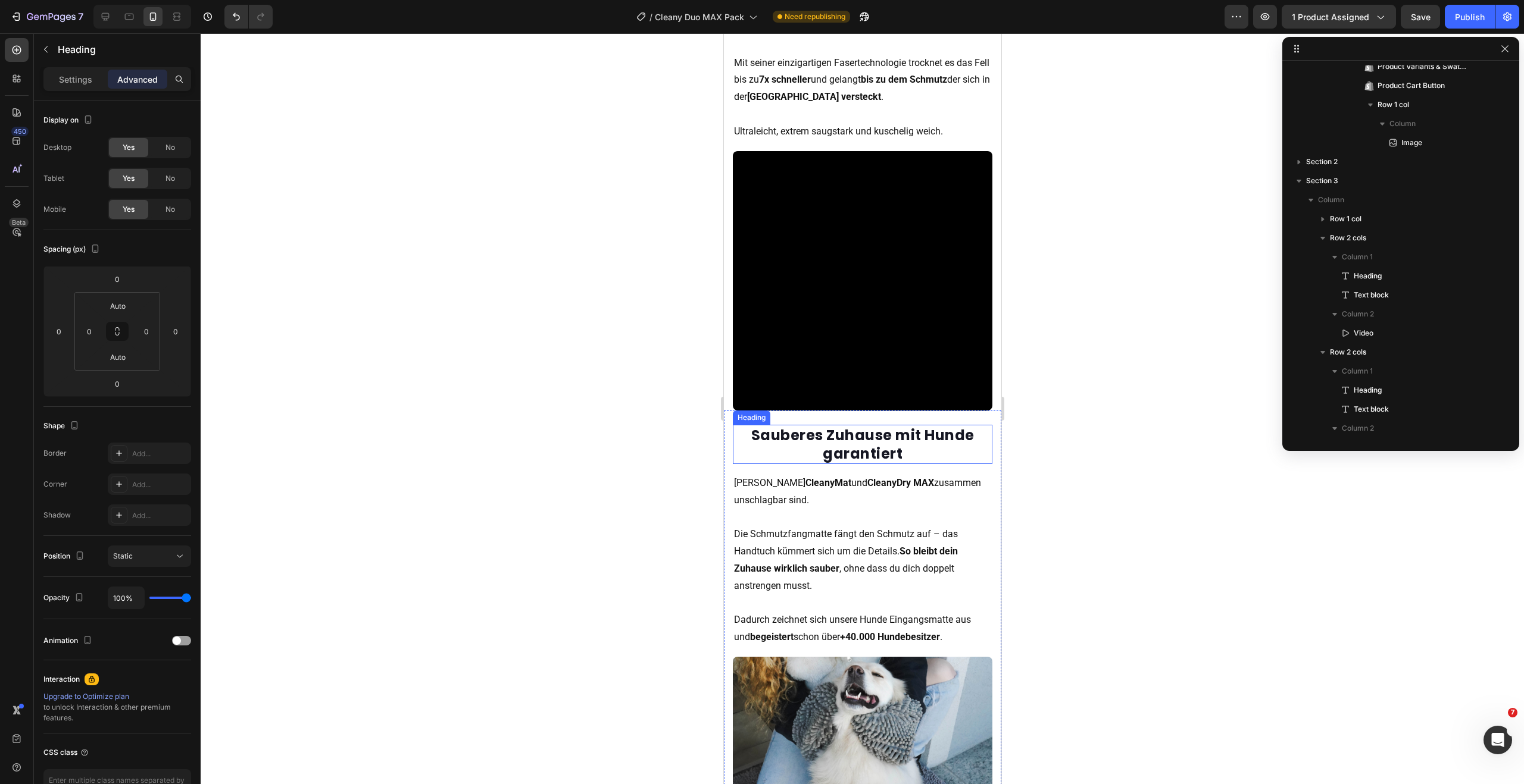
scroll to position [903, 0]
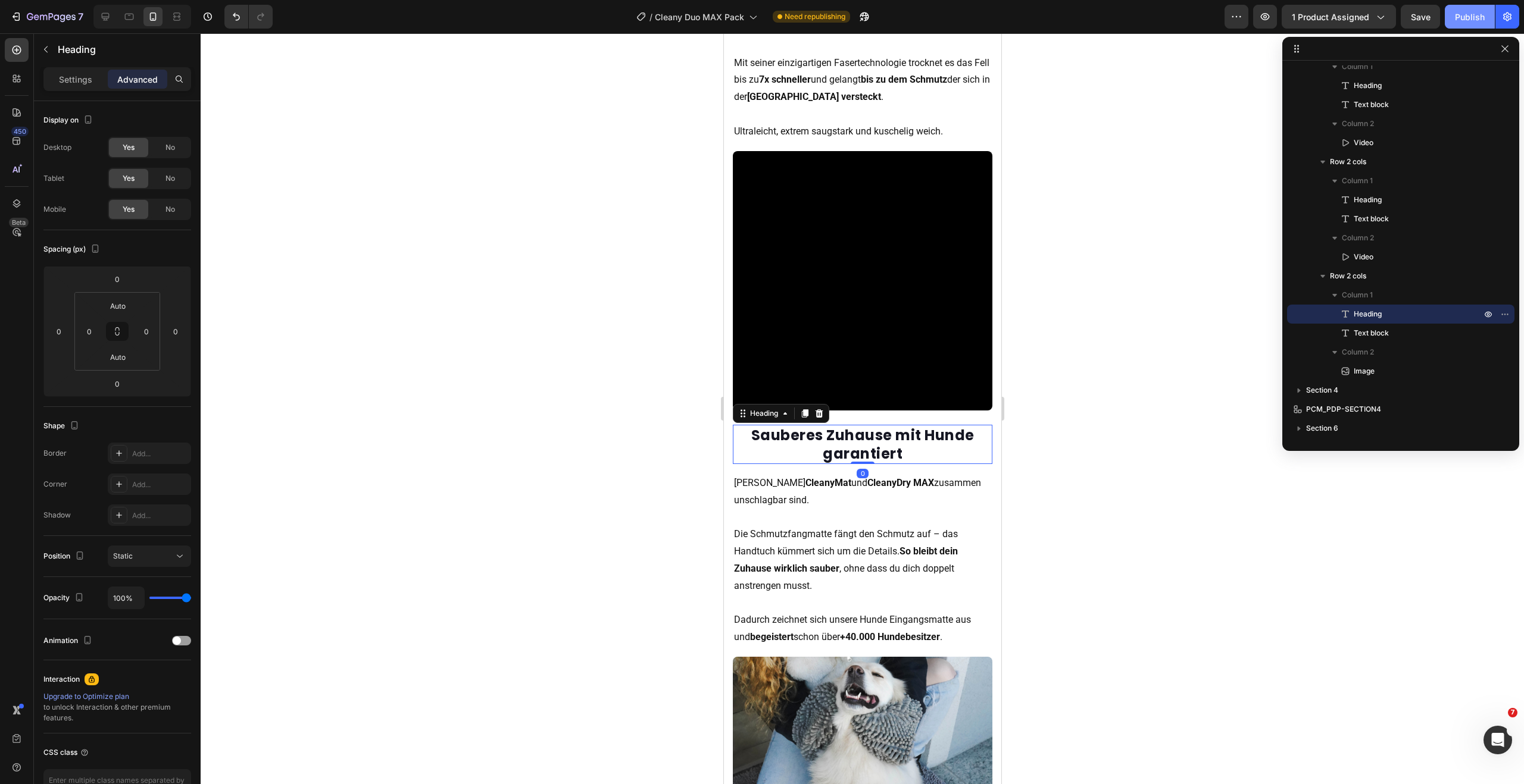
click at [1470, 18] on div "Publish" at bounding box center [1470, 17] width 29 height 13
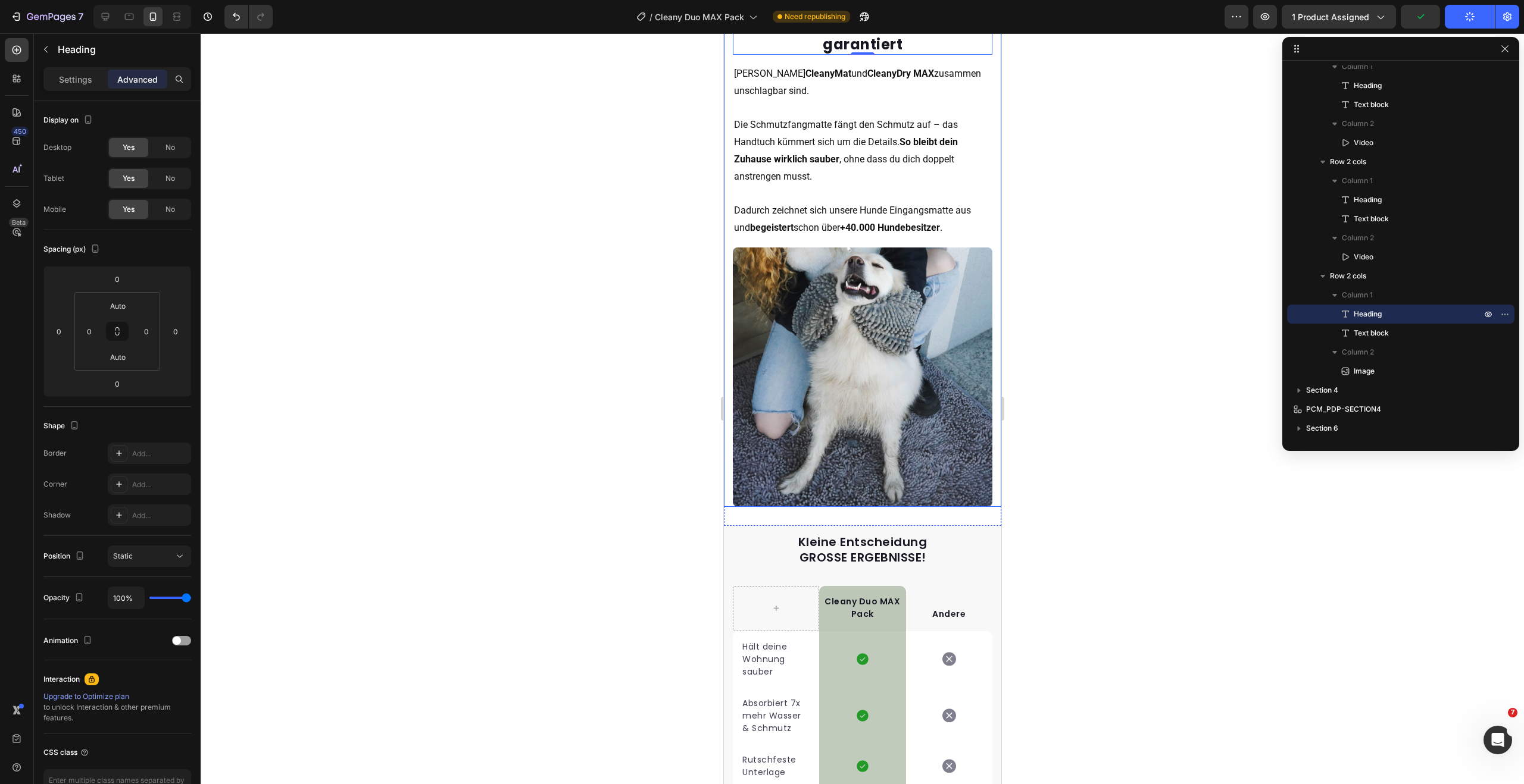
scroll to position [2518, 0]
click at [891, 532] on h2 "Kleine Entscheidung GROSSE ERGEBNISSE!" at bounding box center [861, 549] width 259 height 33
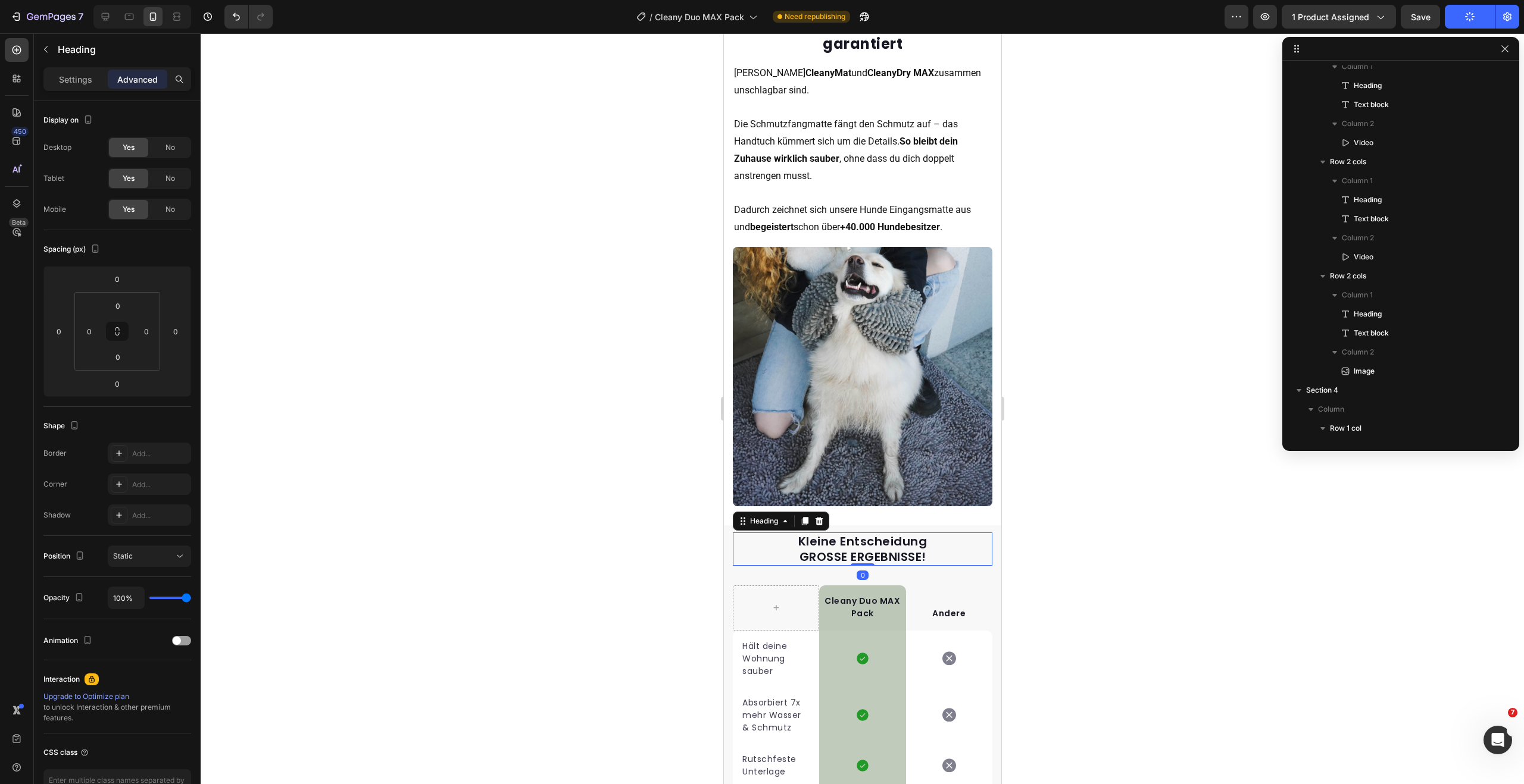
scroll to position [1018, 0]
click at [77, 79] on p "Settings" at bounding box center [76, 79] width 33 height 13
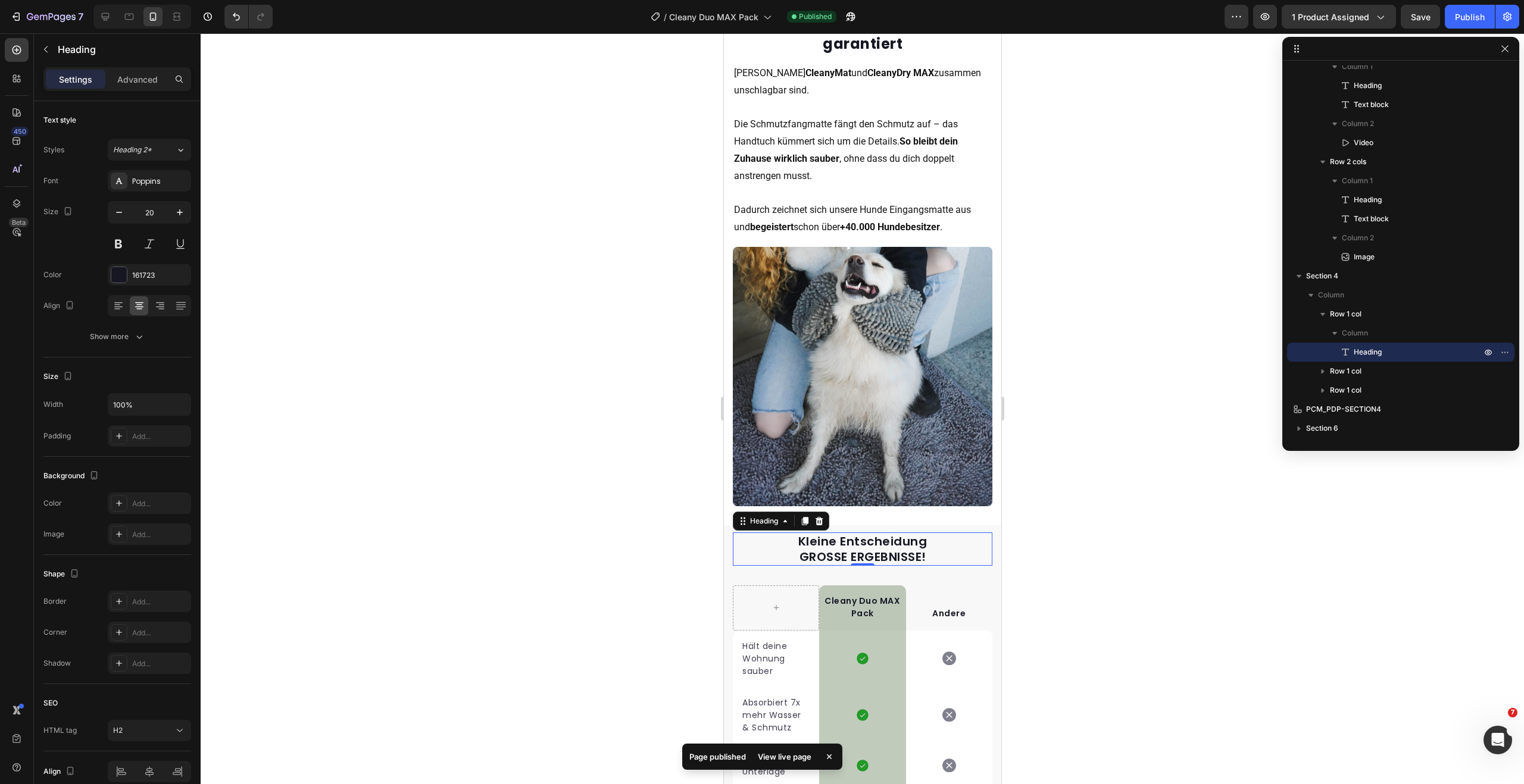
click at [840, 532] on h2 "Kleine Entscheidung GROSSE ERGEBNISSE!" at bounding box center [861, 549] width 259 height 33
click at [840, 534] on p "Kleine Entscheidung GROSSE ERGEBNISSE!" at bounding box center [862, 549] width 257 height 31
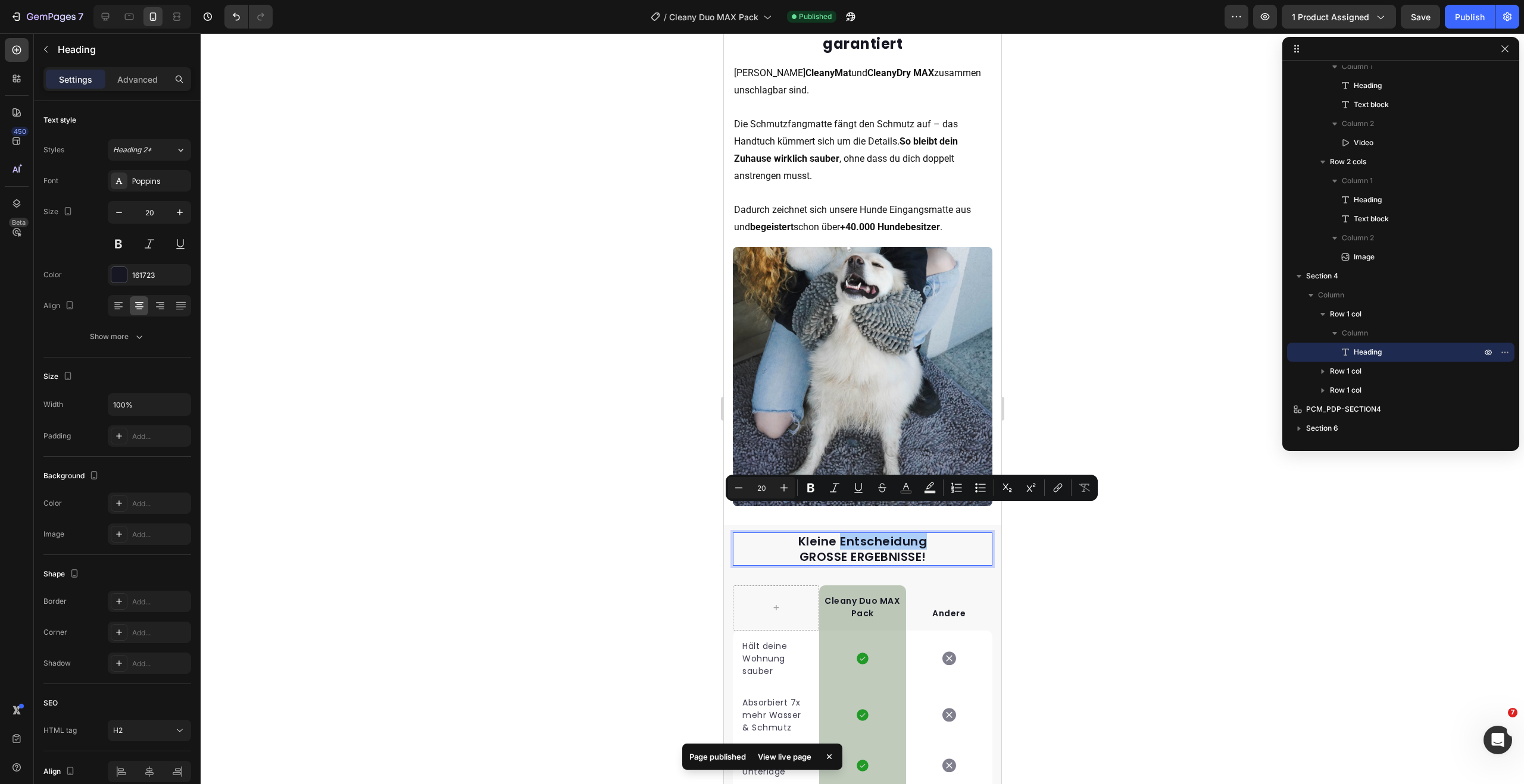
click at [1121, 315] on div at bounding box center [862, 408] width 1324 height 751
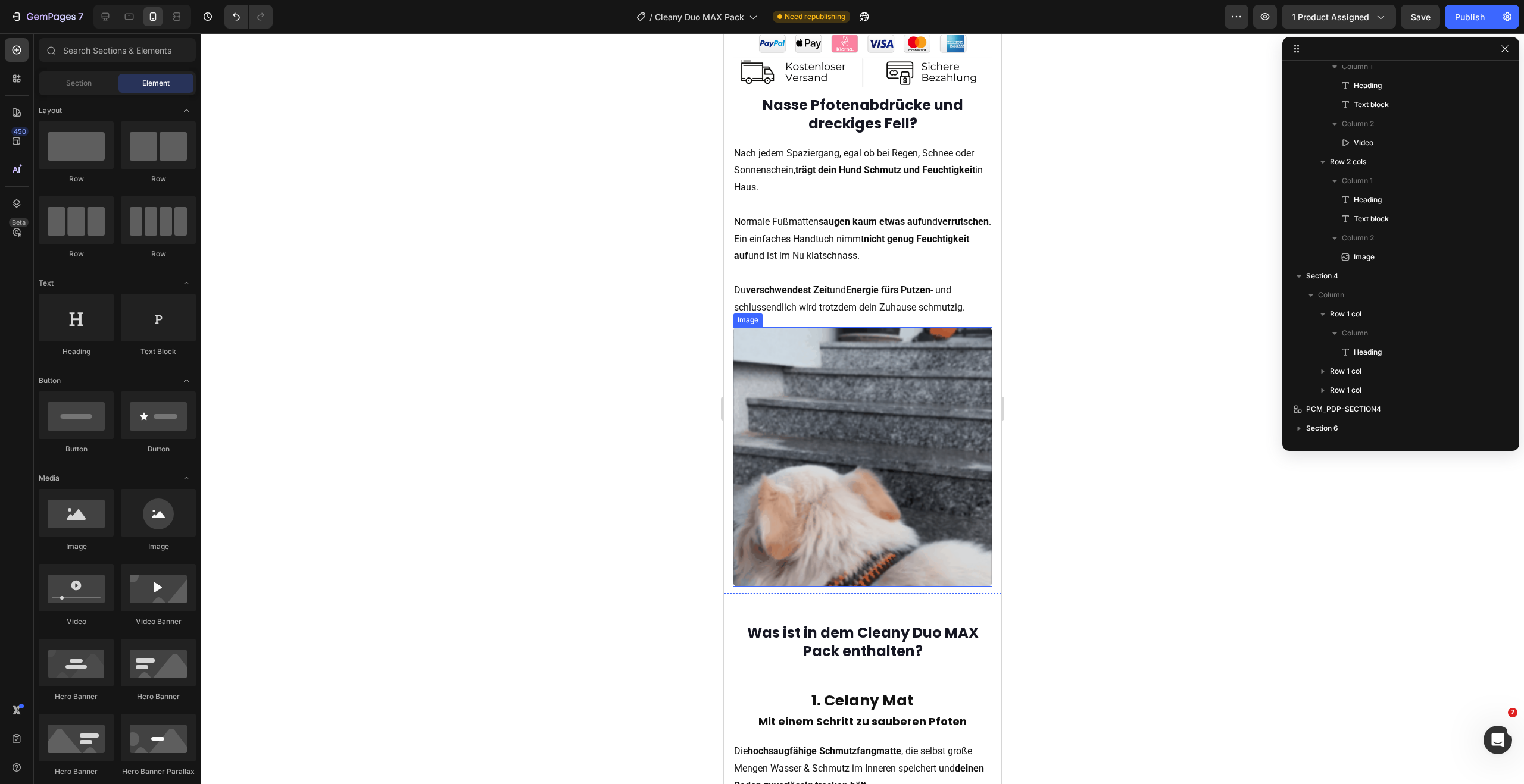
scroll to position [887, 0]
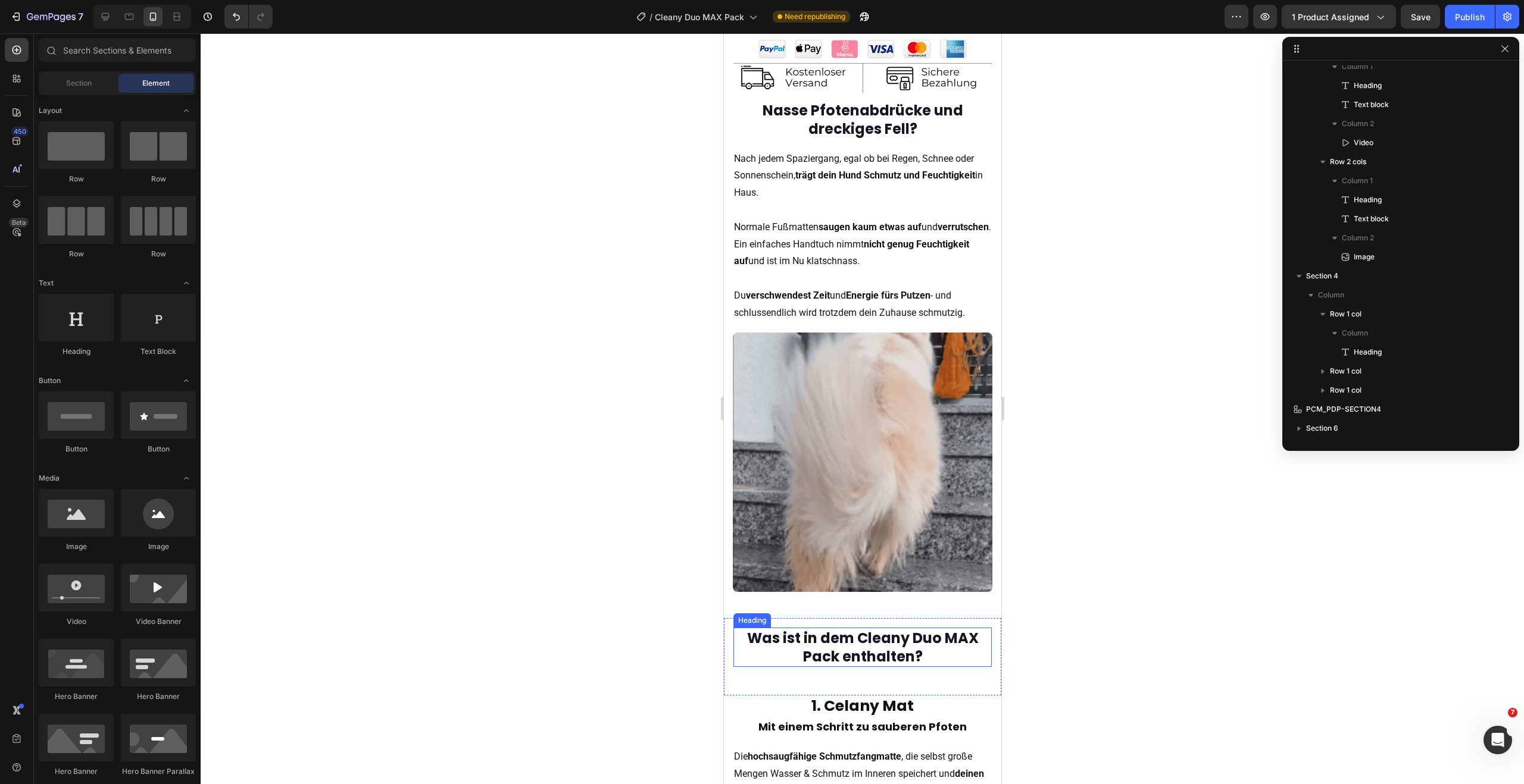
click at [853, 628] on strong "Was ist in dem Cleany Duo MAX Pack enthalten?" at bounding box center [862, 647] width 231 height 38
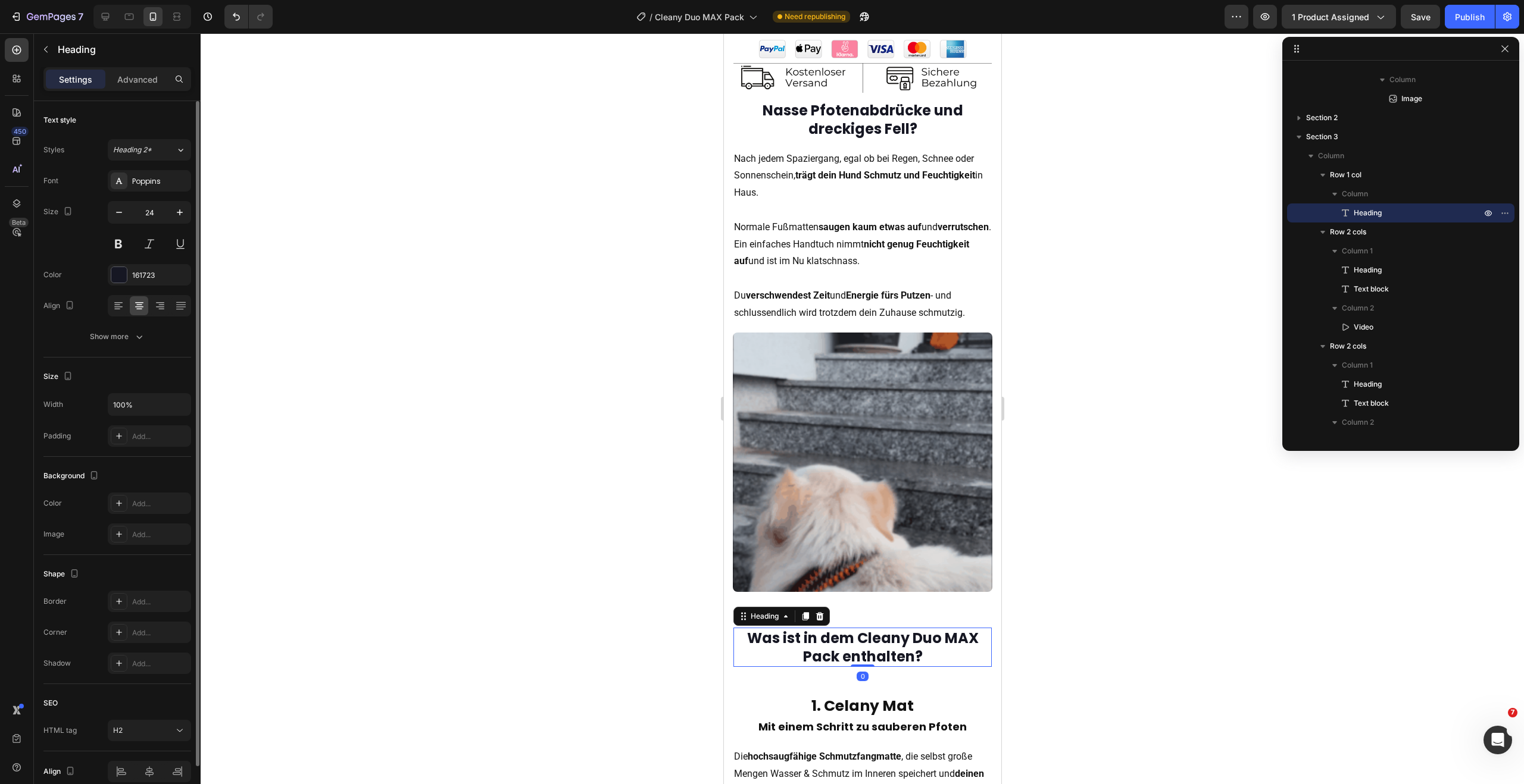
scroll to position [55, 0]
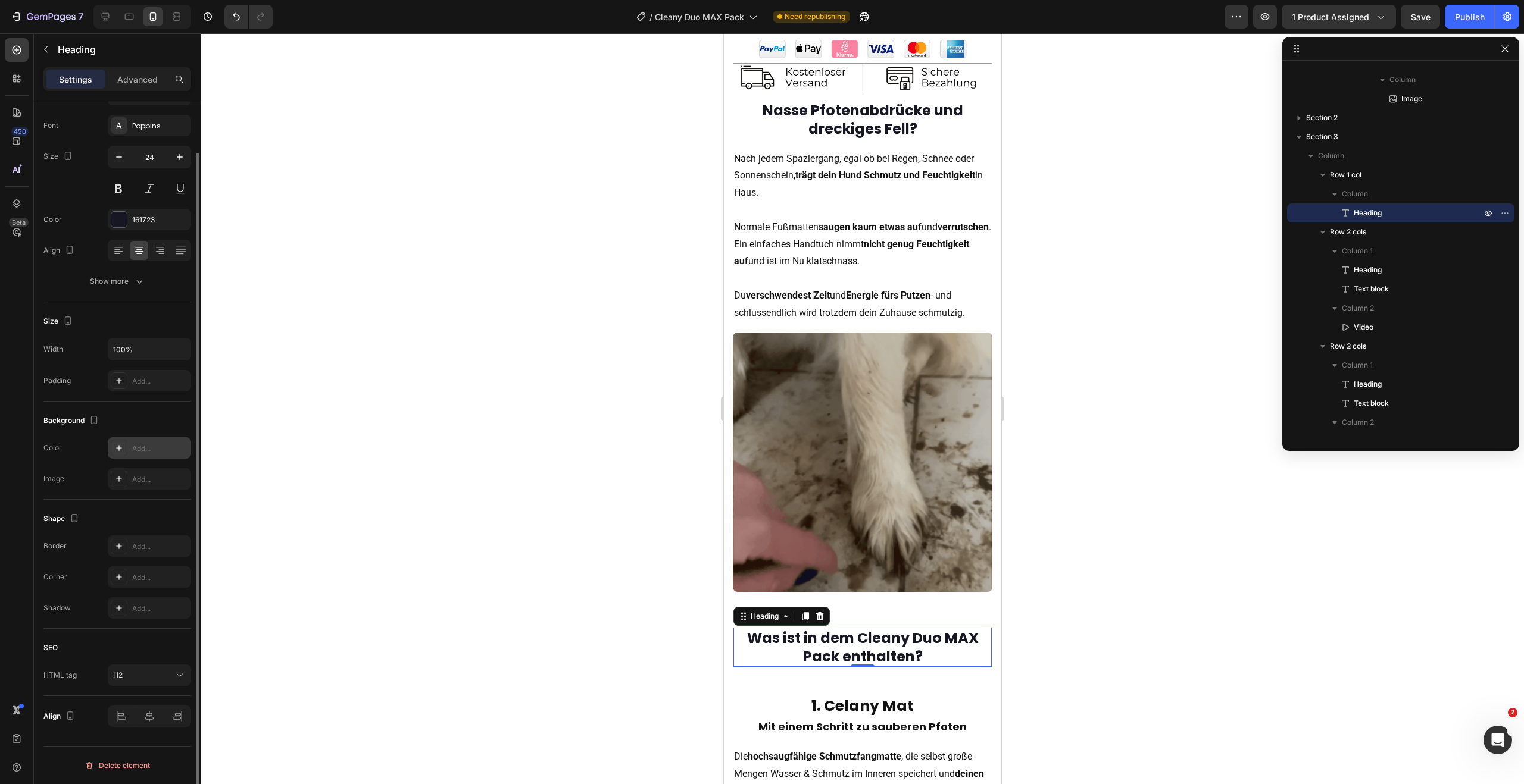
click at [119, 451] on icon at bounding box center [119, 448] width 10 height 10
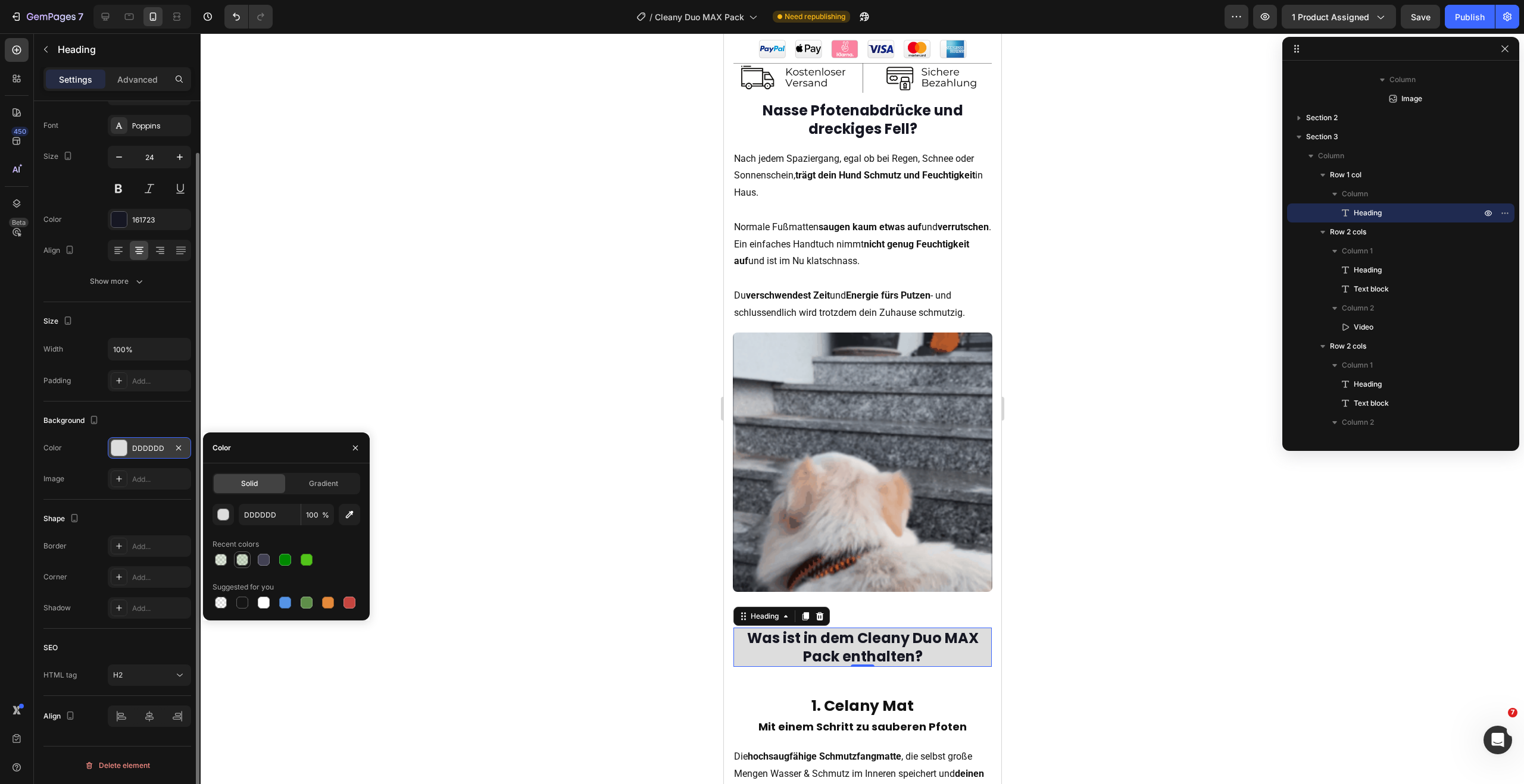
click at [239, 561] on div at bounding box center [242, 560] width 12 height 12
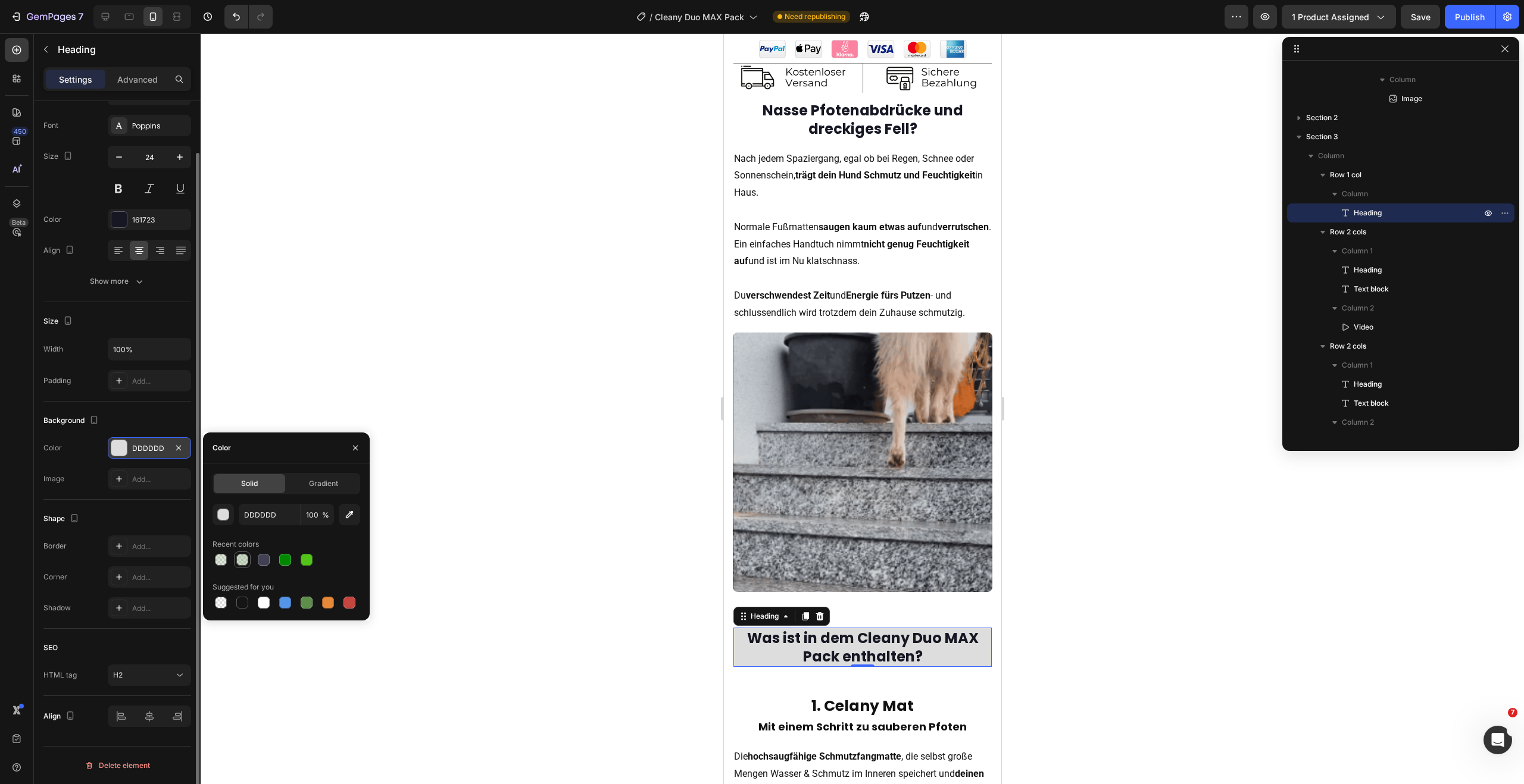
type input "5E8E49"
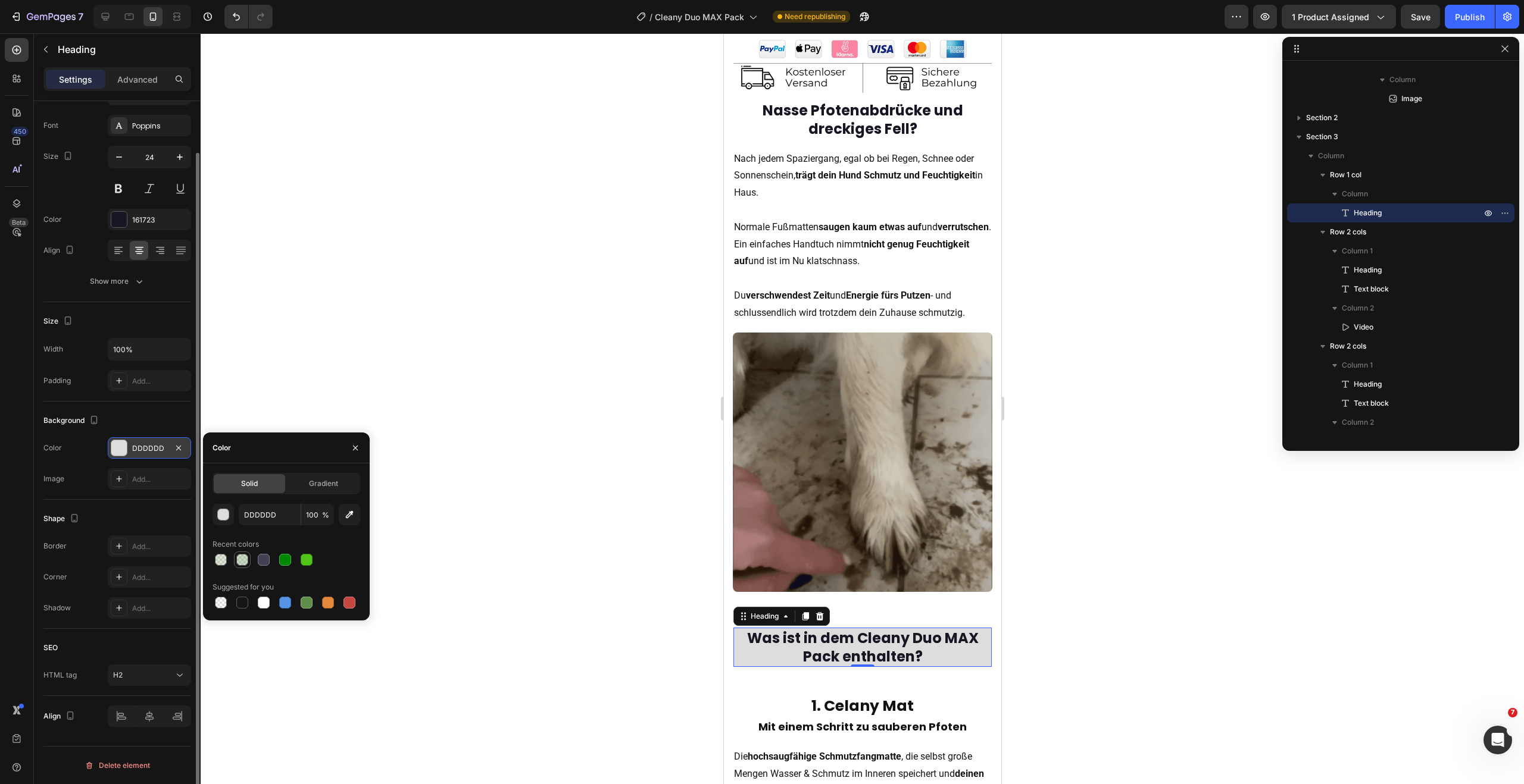
type input "30"
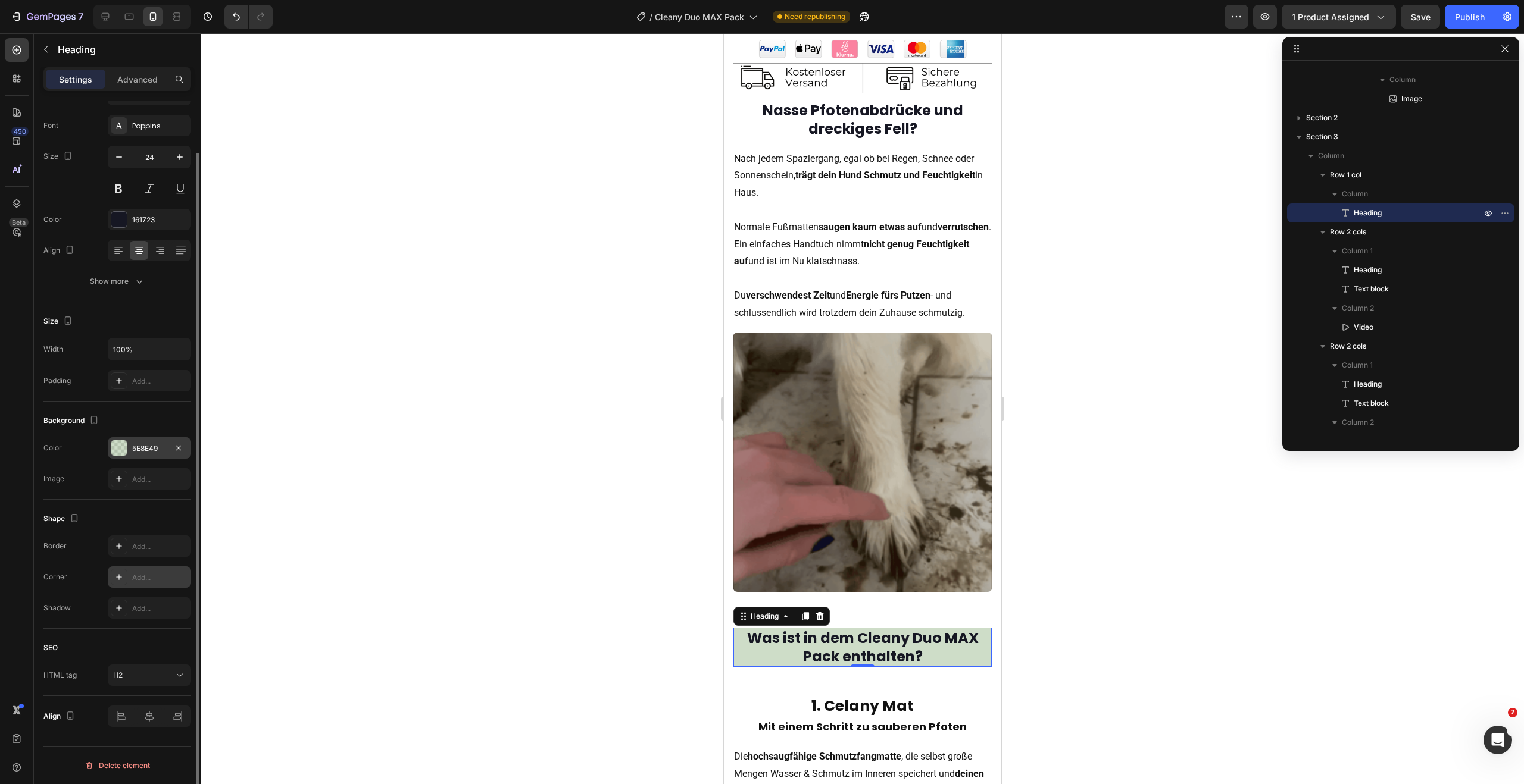
click at [118, 578] on icon at bounding box center [119, 577] width 10 height 10
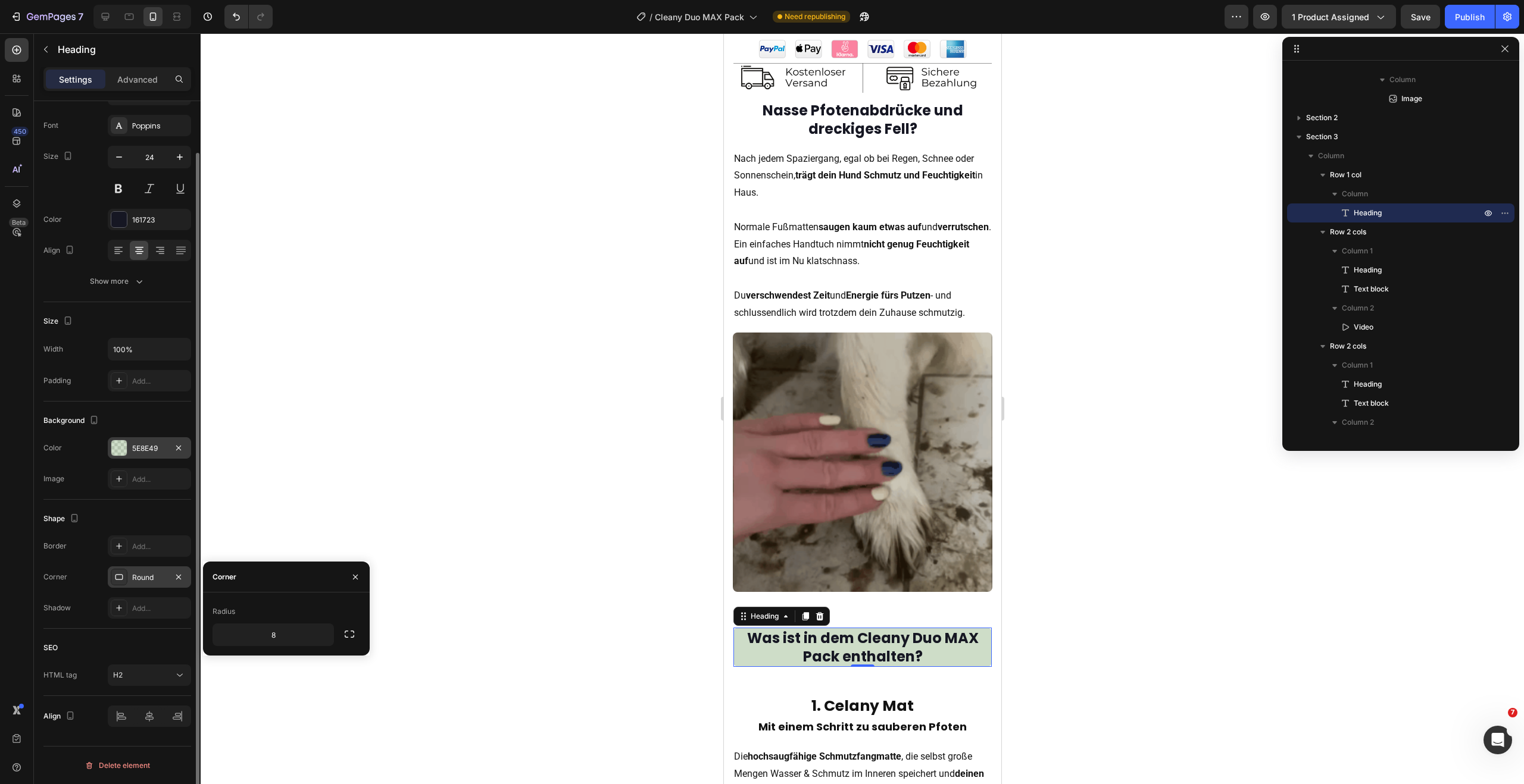
click at [324, 510] on div at bounding box center [862, 408] width 1324 height 751
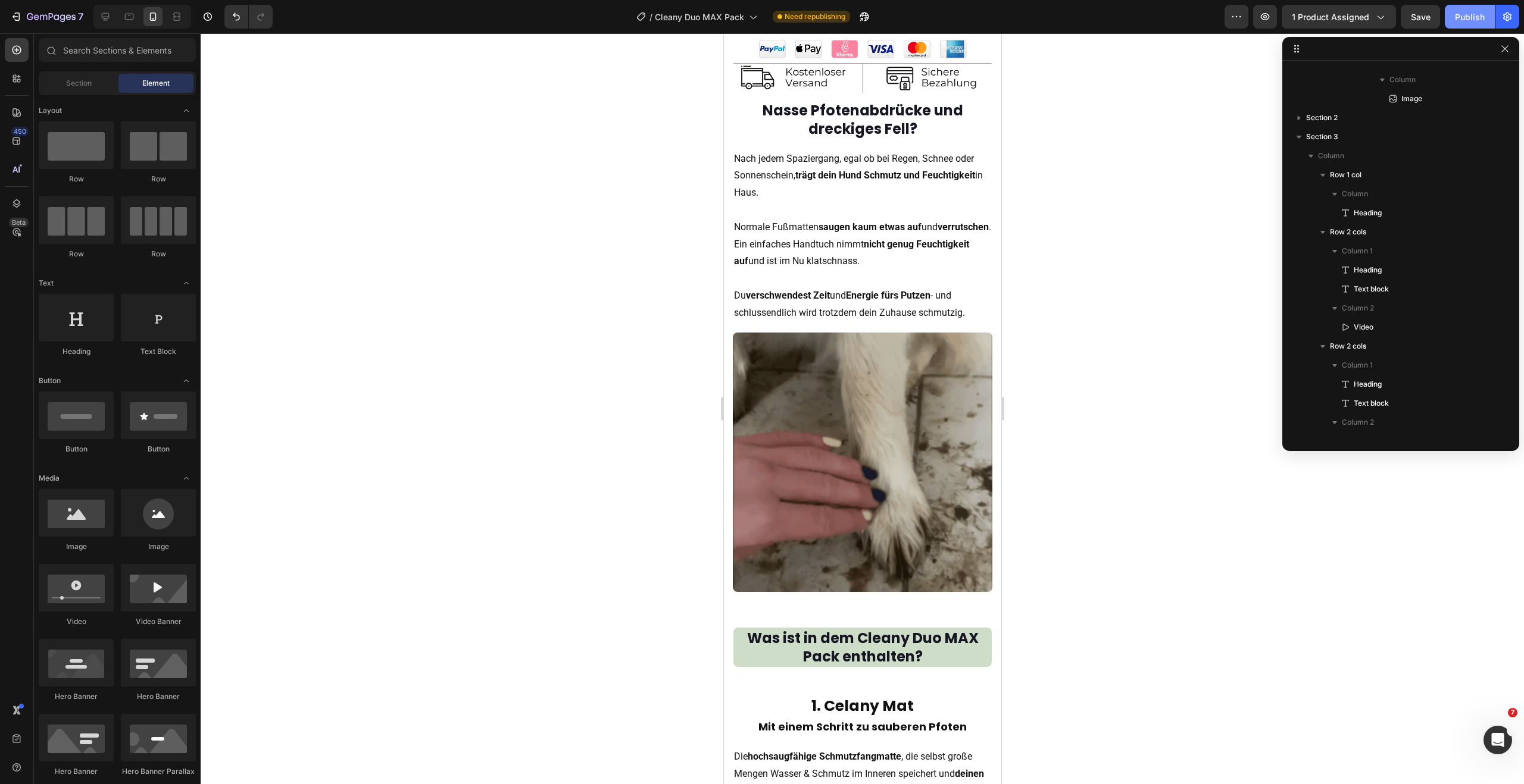
click at [1464, 21] on div "Publish" at bounding box center [1470, 17] width 29 height 13
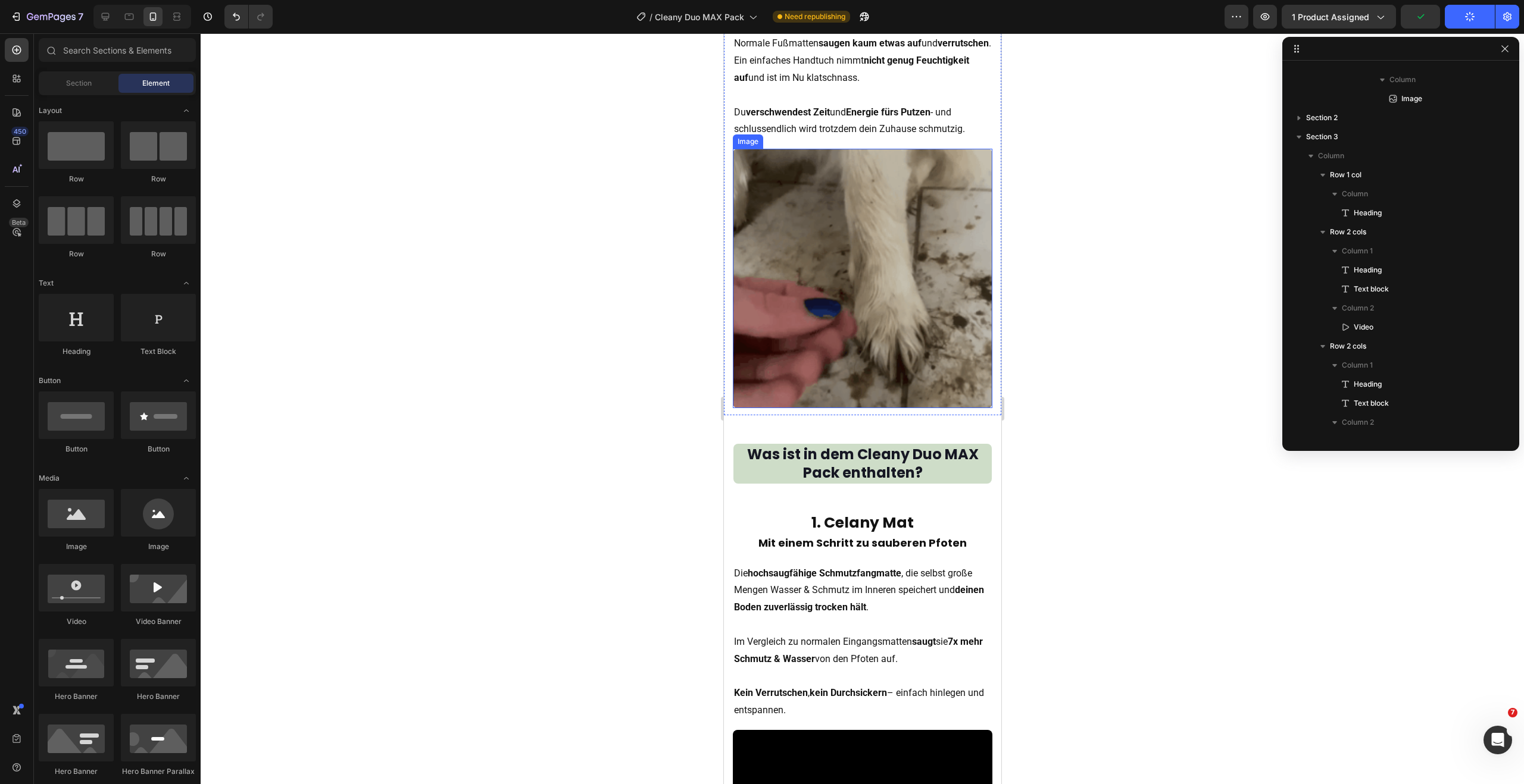
scroll to position [1074, 0]
